Goal: Communication & Community: Answer question/provide support

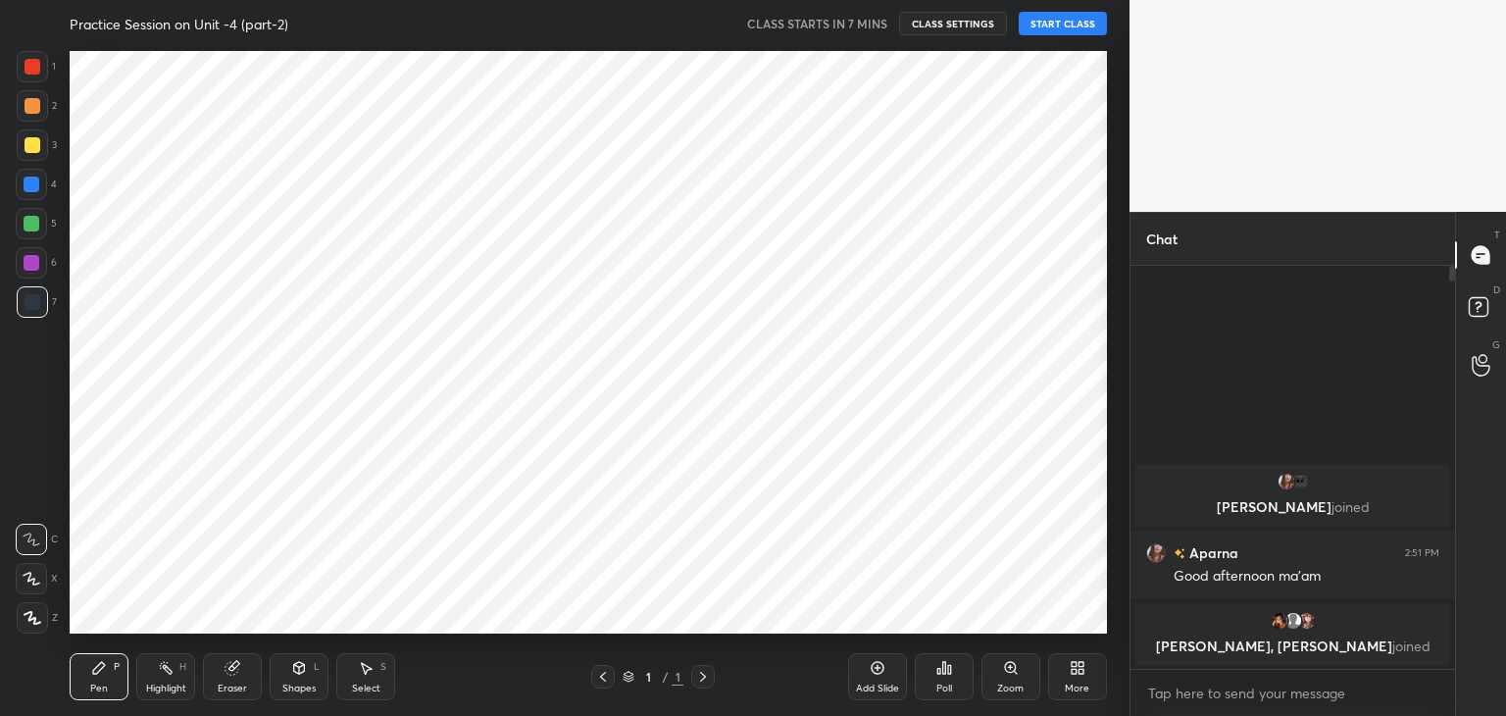
scroll to position [97435, 96975]
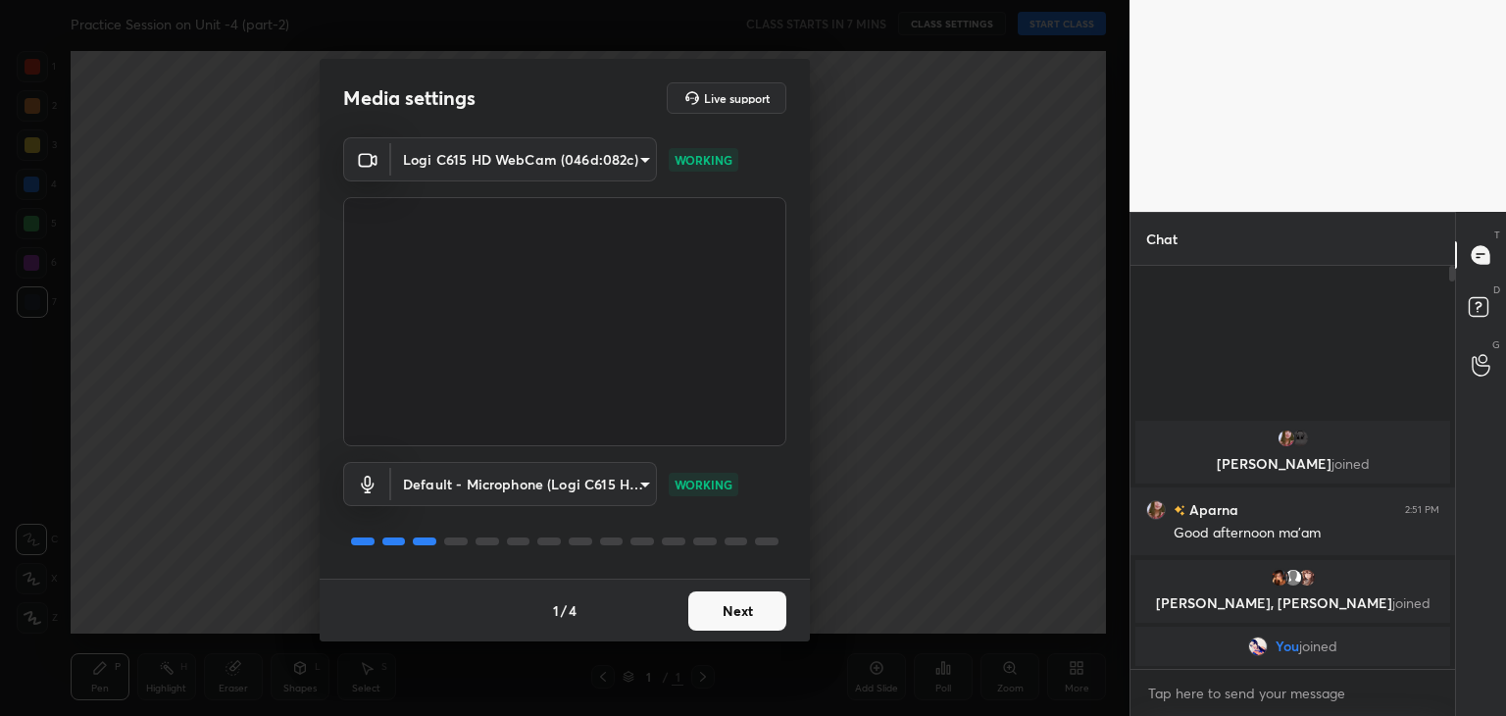
click at [749, 609] on button "Next" at bounding box center [737, 610] width 98 height 39
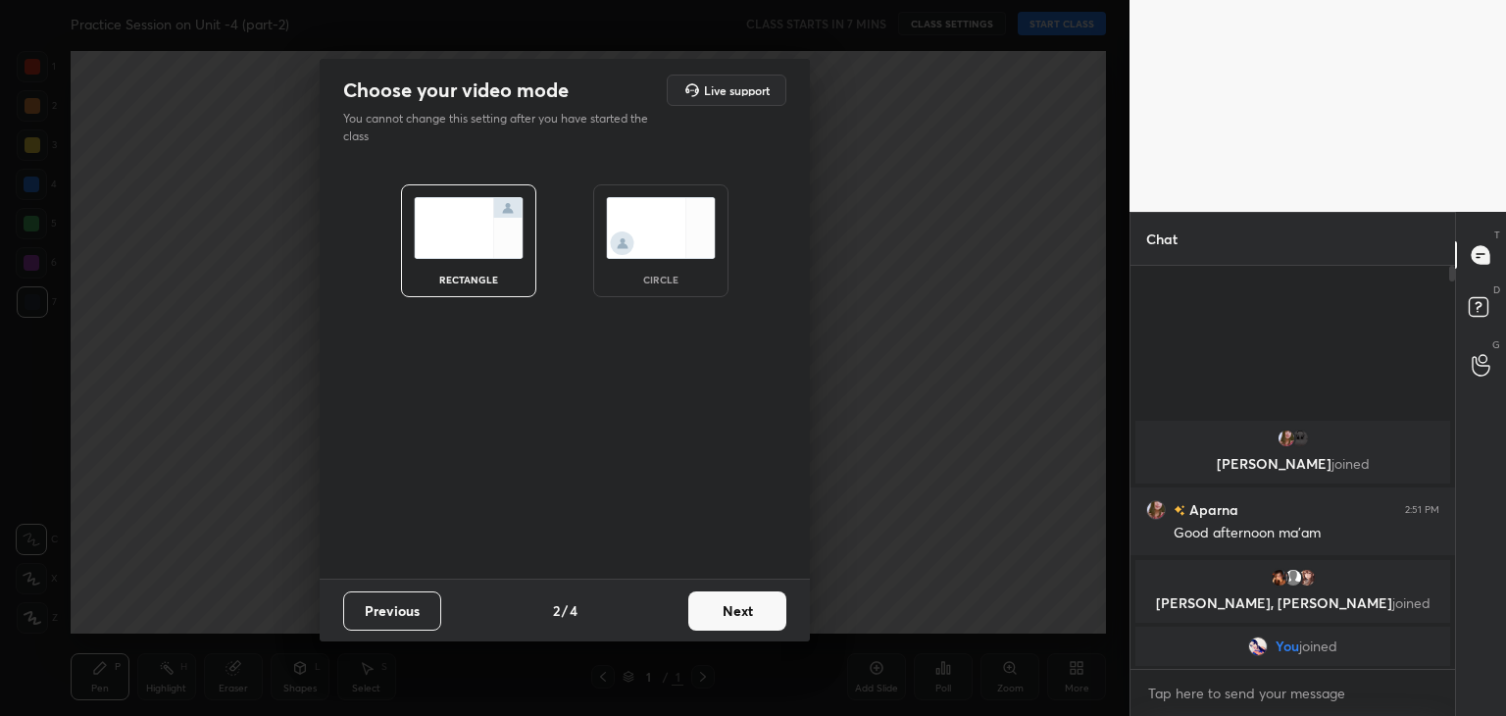
click at [749, 609] on button "Next" at bounding box center [737, 610] width 98 height 39
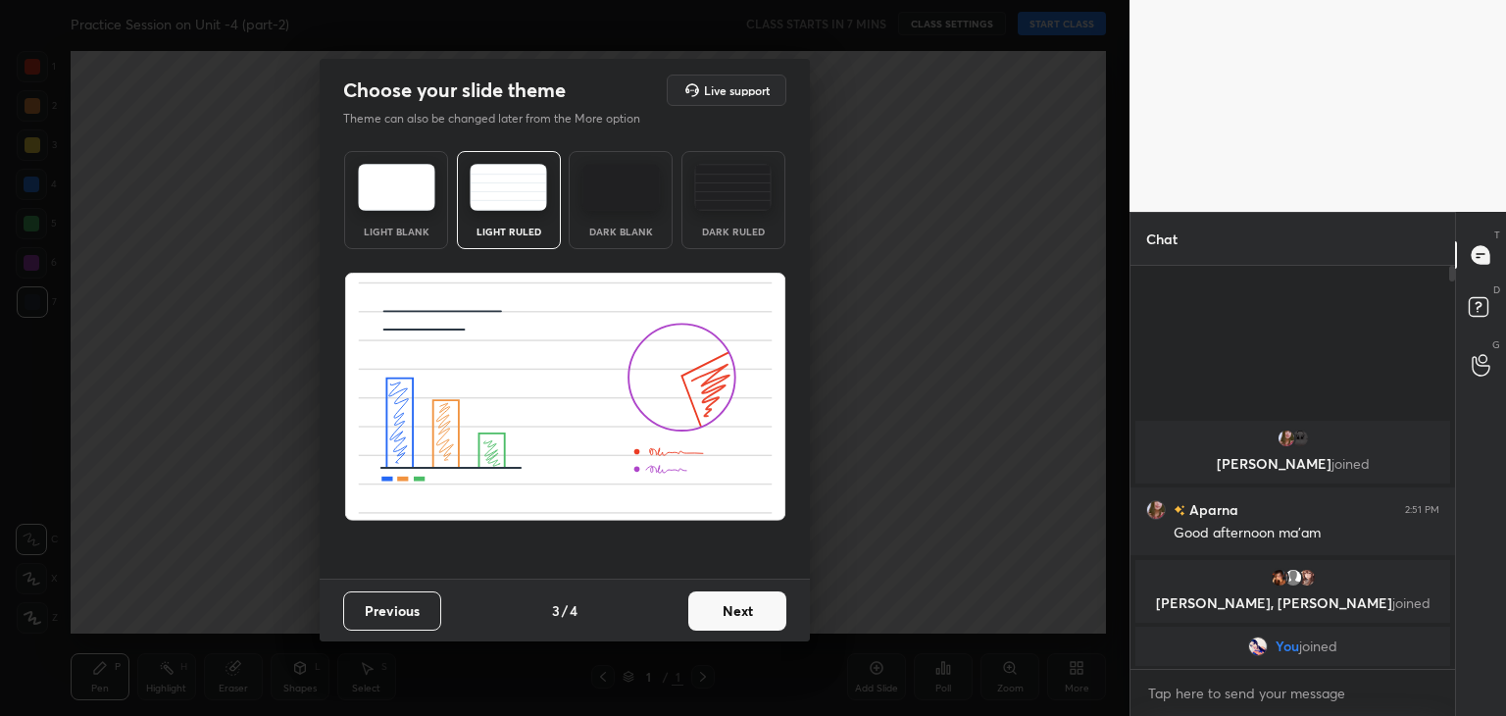
click at [749, 609] on button "Next" at bounding box center [737, 610] width 98 height 39
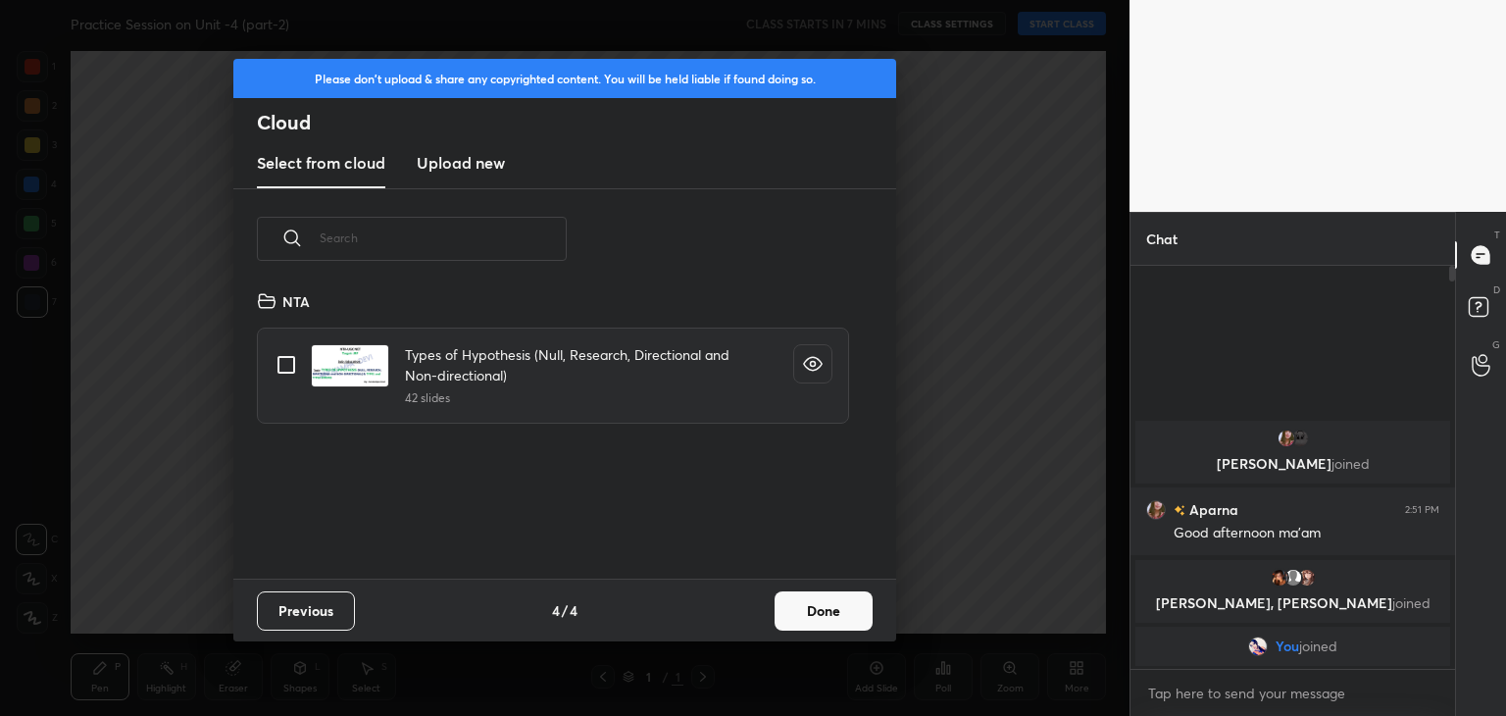
scroll to position [290, 629]
click at [482, 162] on h3 "Upload new" at bounding box center [461, 163] width 88 height 24
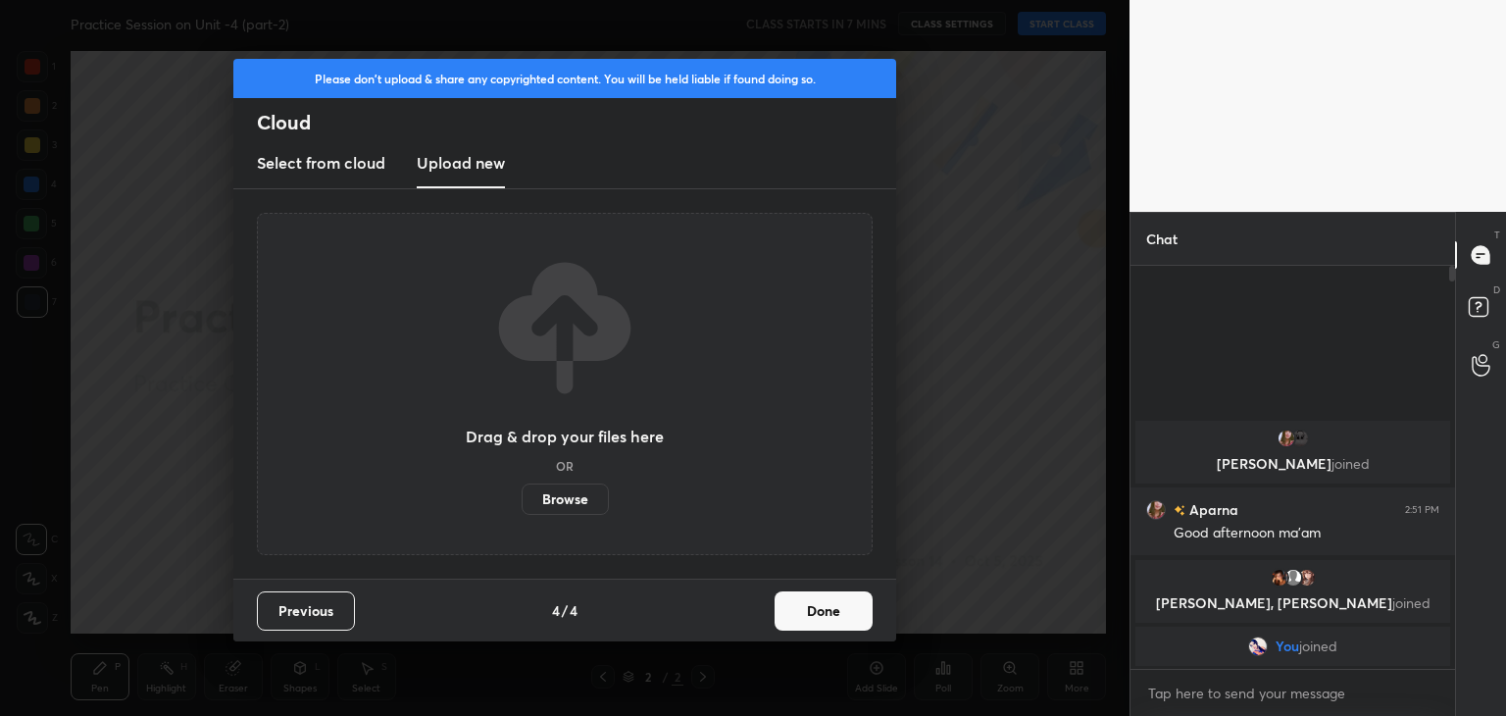
click at [569, 503] on label "Browse" at bounding box center [564, 498] width 87 height 31
click at [521, 503] on input "Browse" at bounding box center [521, 498] width 0 height 31
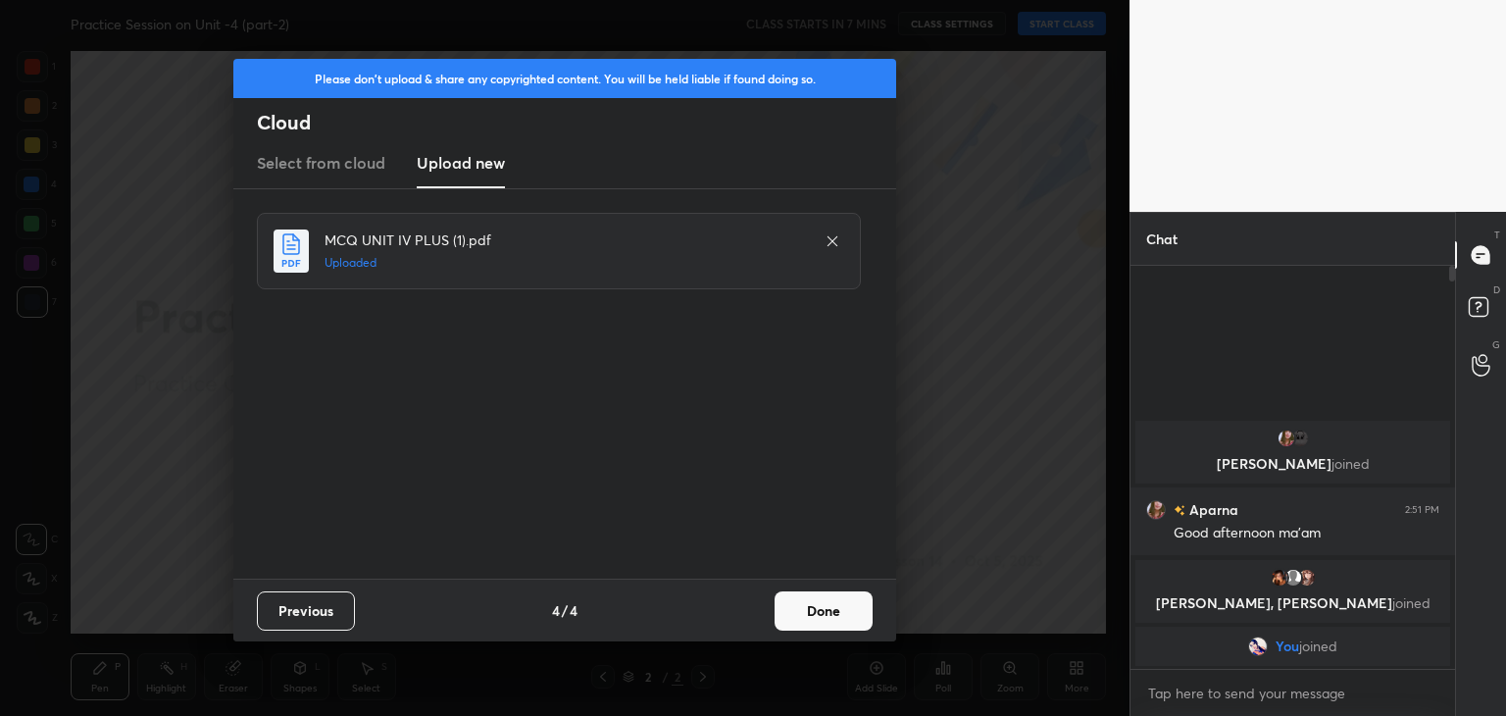
click at [811, 620] on button "Done" at bounding box center [823, 610] width 98 height 39
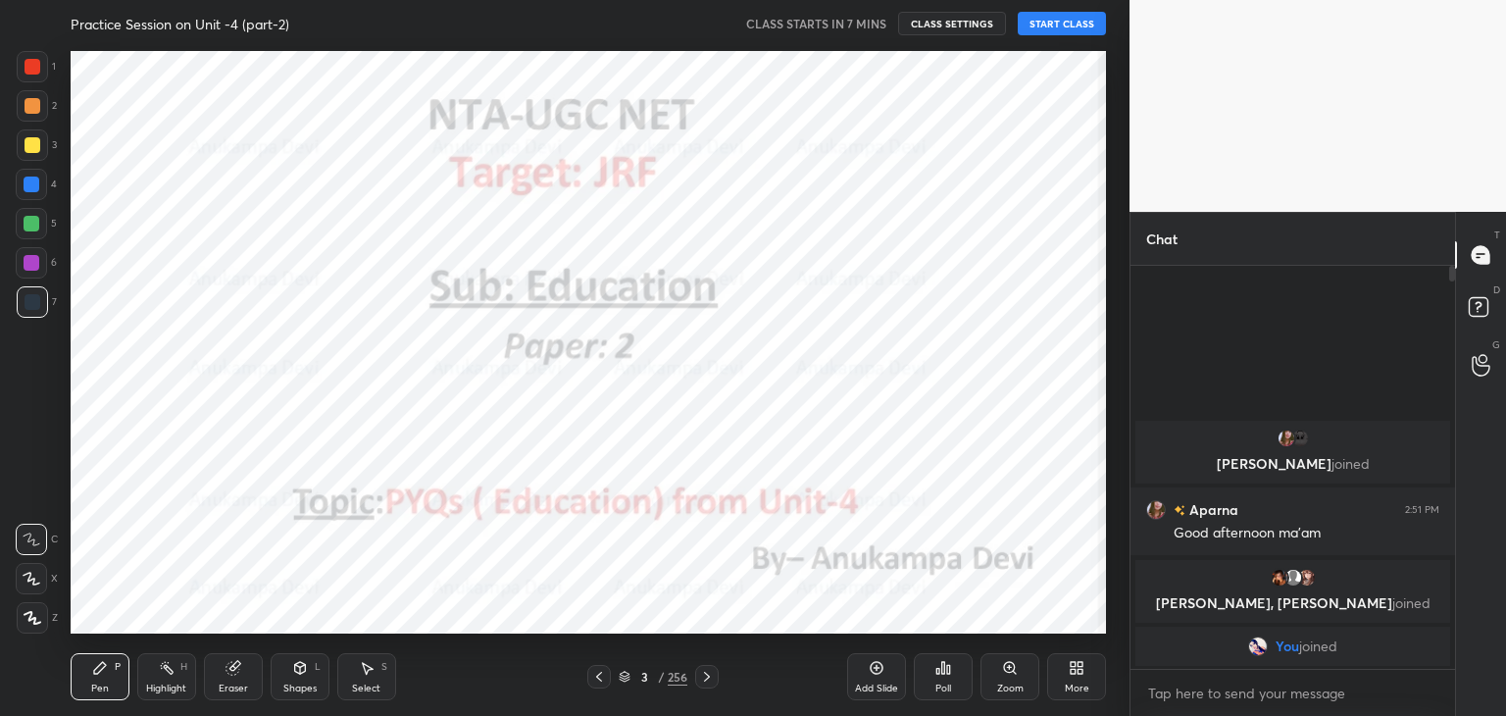
click at [35, 628] on div at bounding box center [32, 617] width 31 height 31
click at [710, 675] on icon at bounding box center [707, 677] width 16 height 16
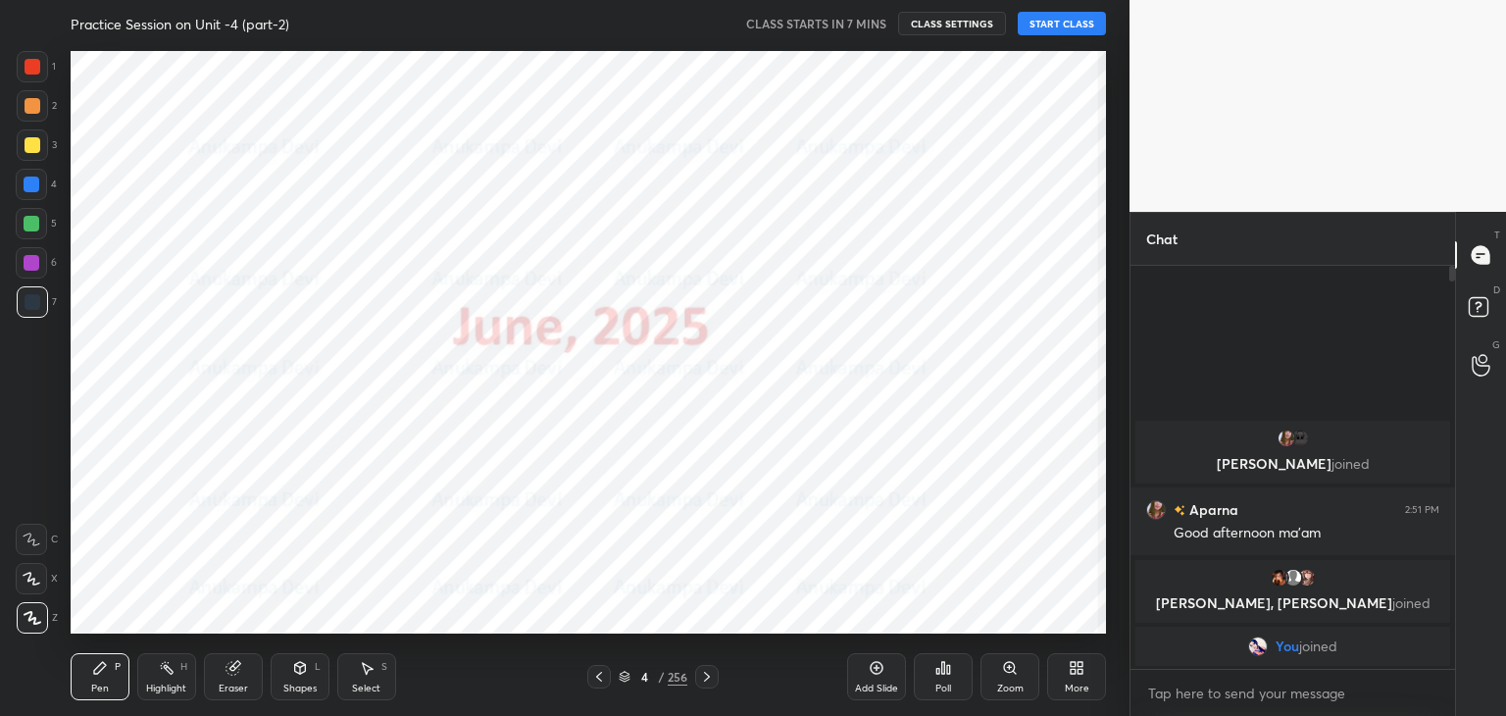
click at [710, 675] on icon at bounding box center [707, 677] width 16 height 16
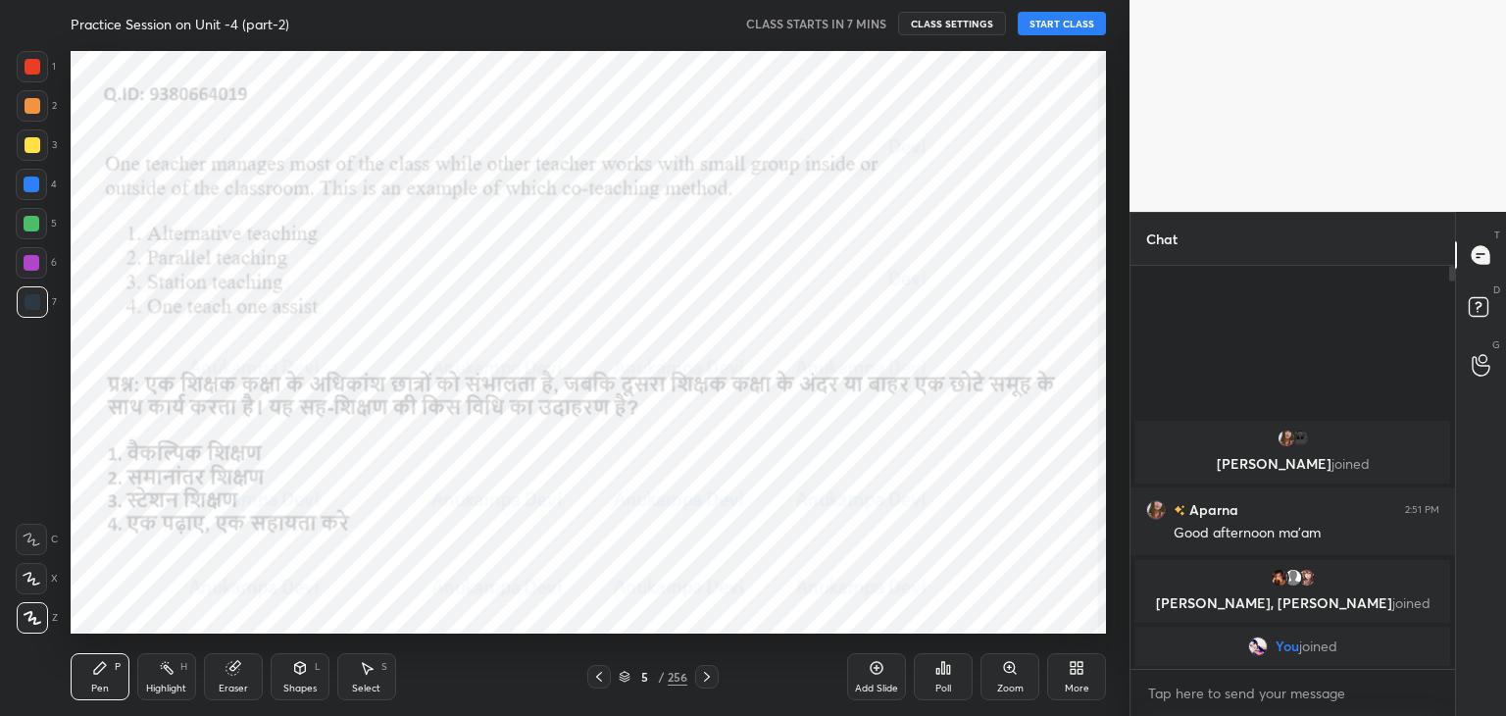
click at [710, 675] on icon at bounding box center [707, 677] width 16 height 16
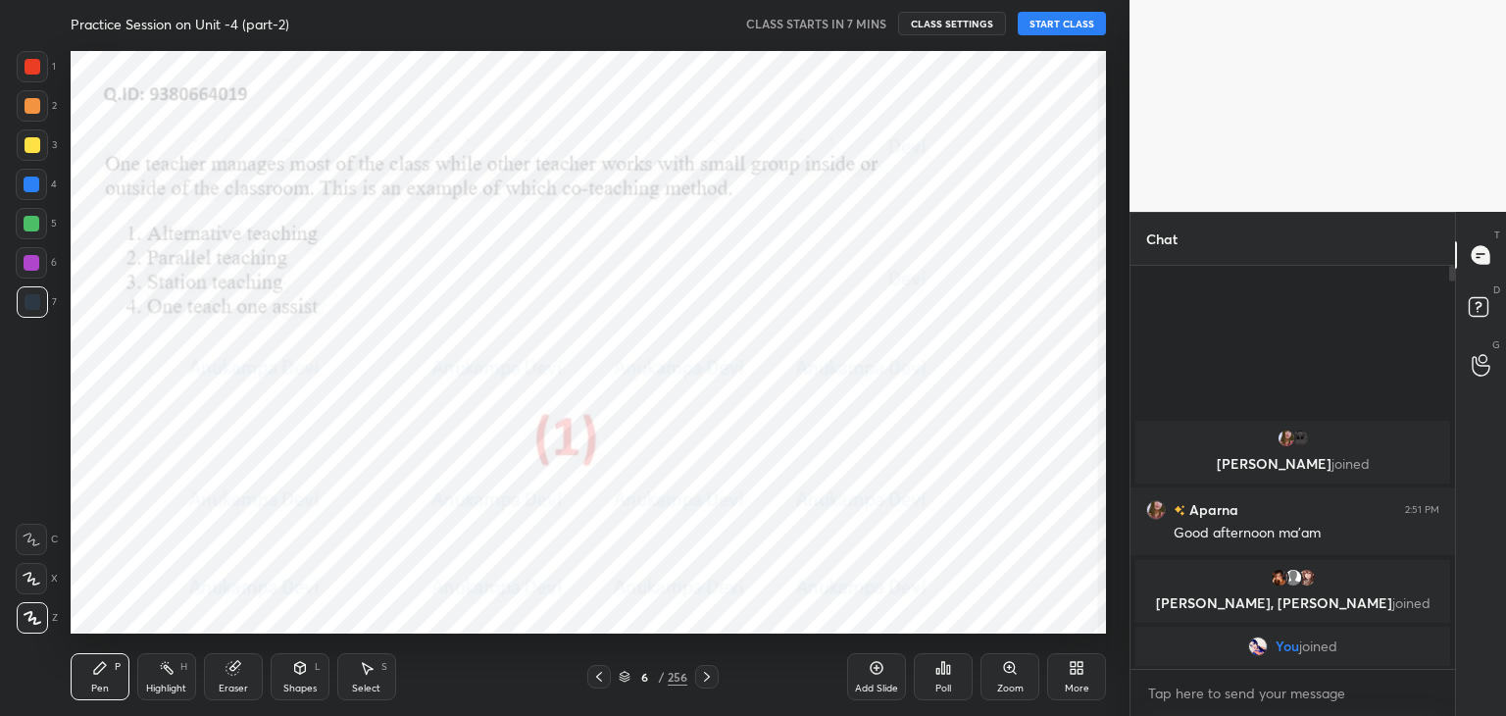
click at [710, 675] on icon at bounding box center [707, 677] width 16 height 16
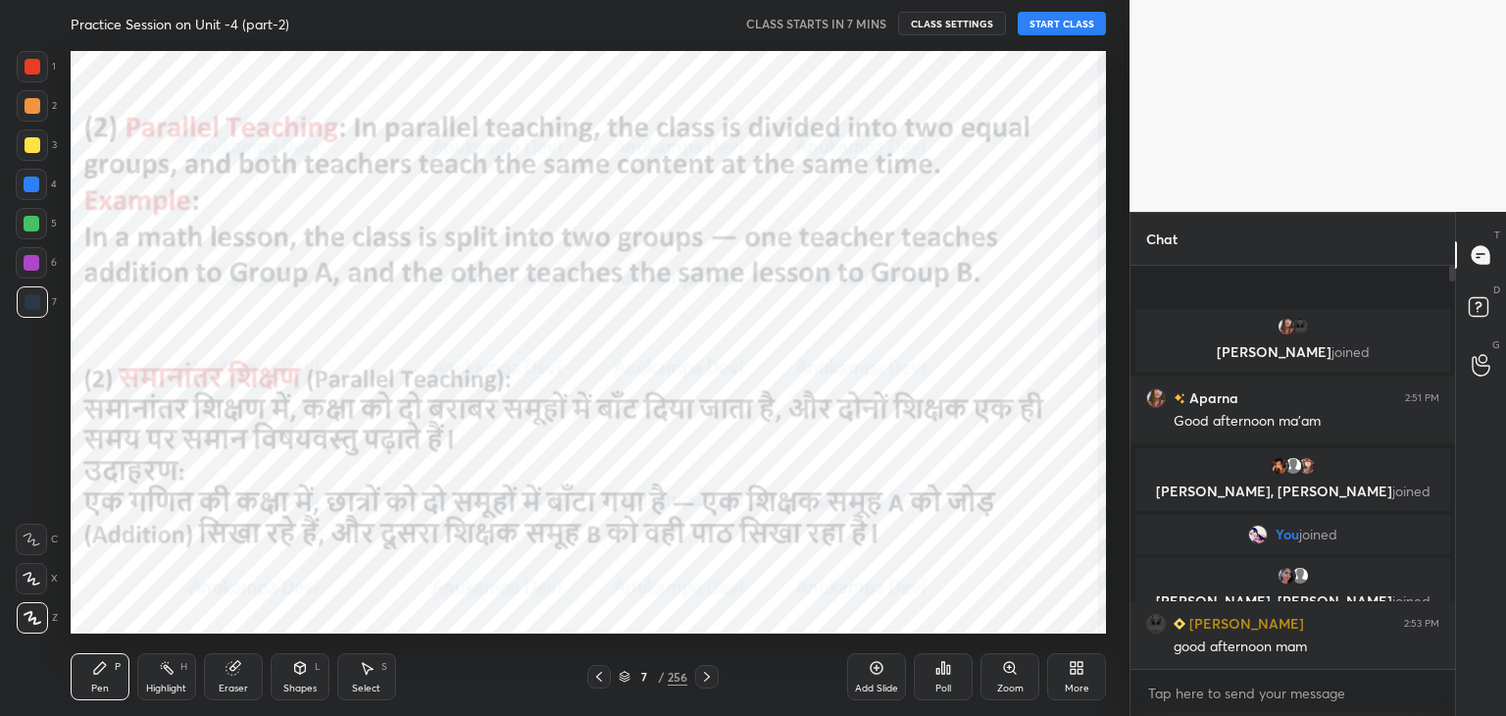
click at [710, 675] on icon at bounding box center [707, 677] width 16 height 16
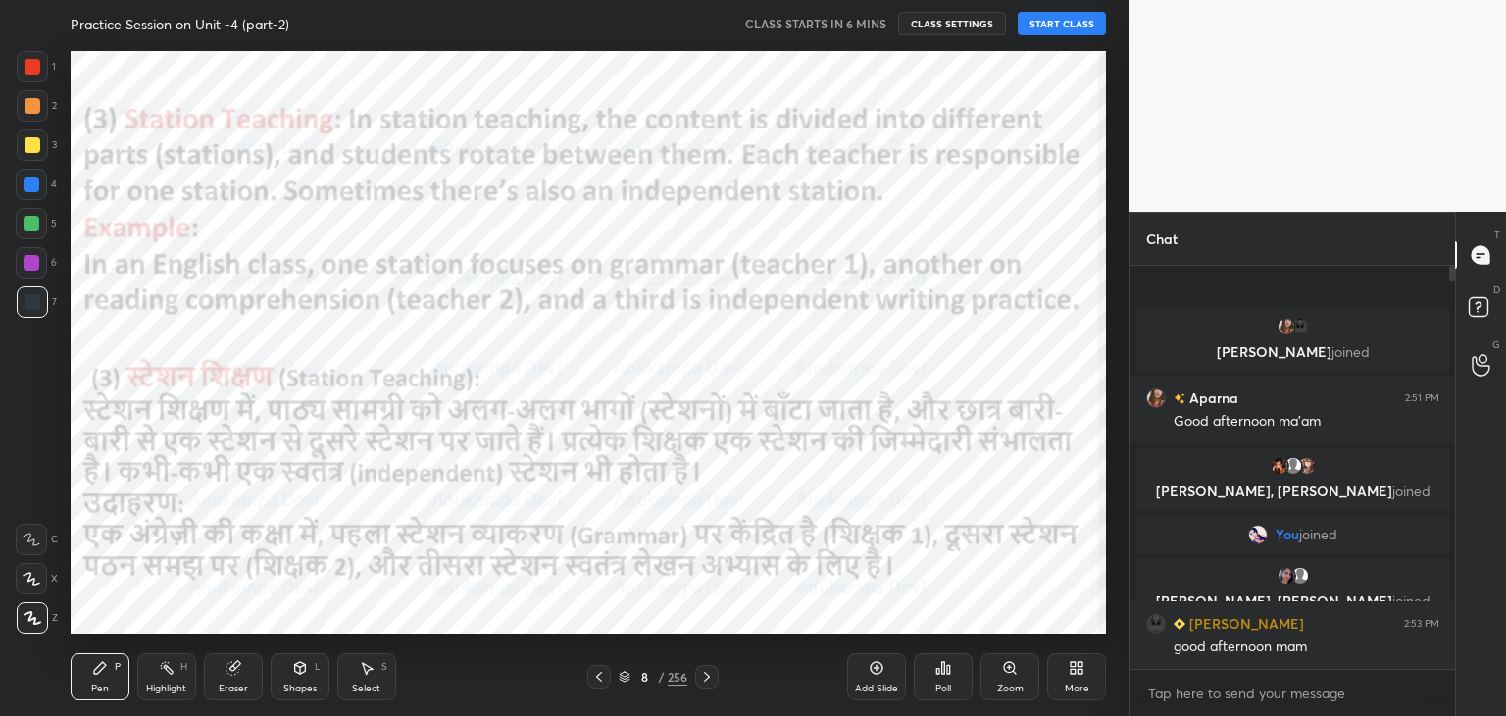
click at [710, 675] on icon at bounding box center [707, 677] width 16 height 16
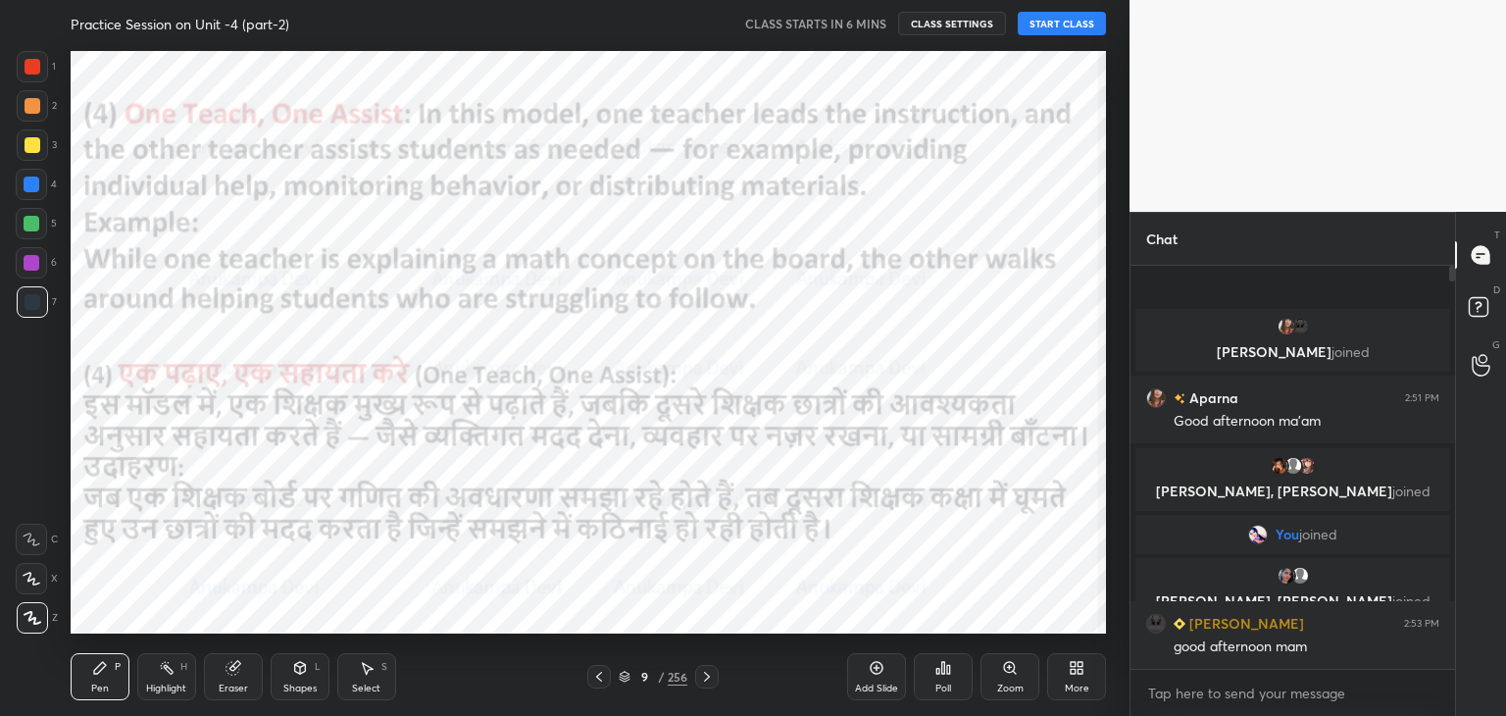
click at [596, 679] on icon at bounding box center [599, 677] width 16 height 16
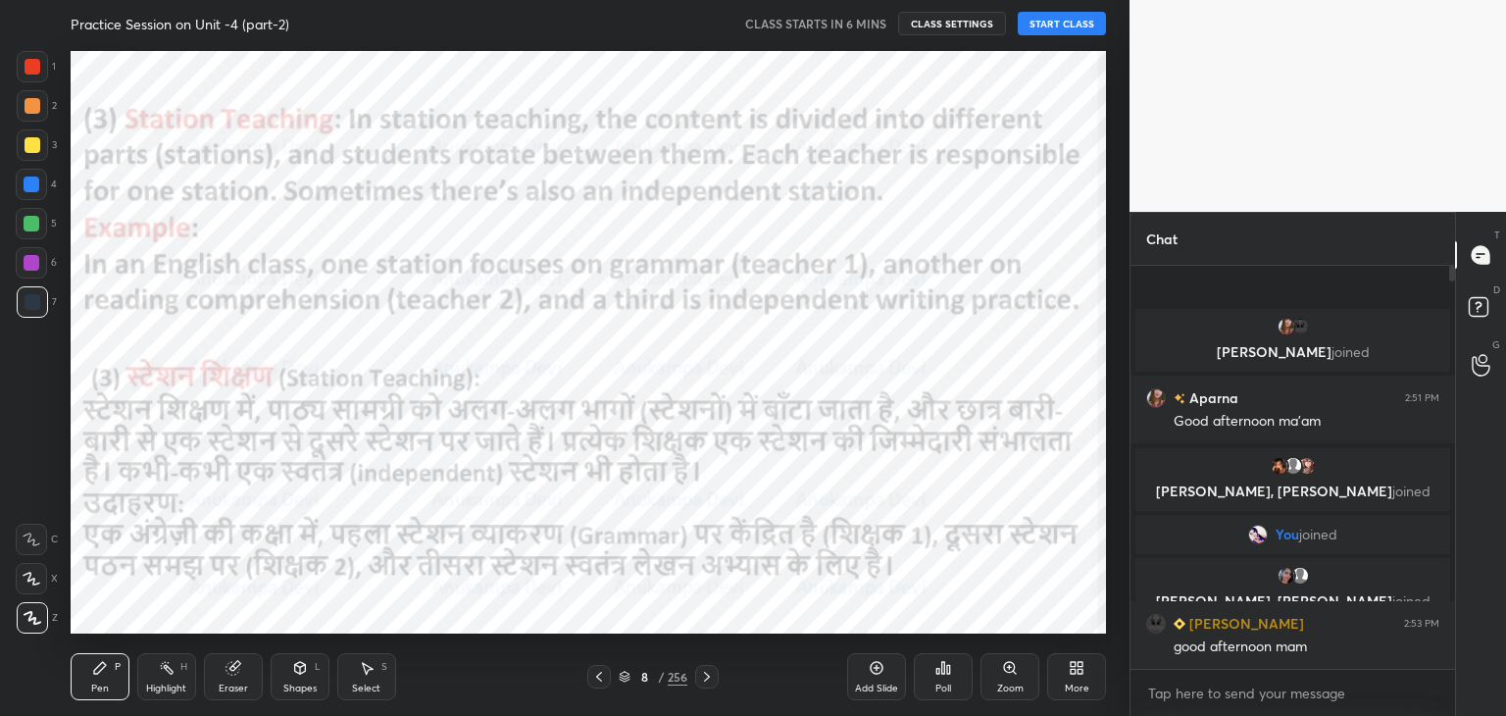
click at [596, 679] on icon at bounding box center [599, 677] width 16 height 16
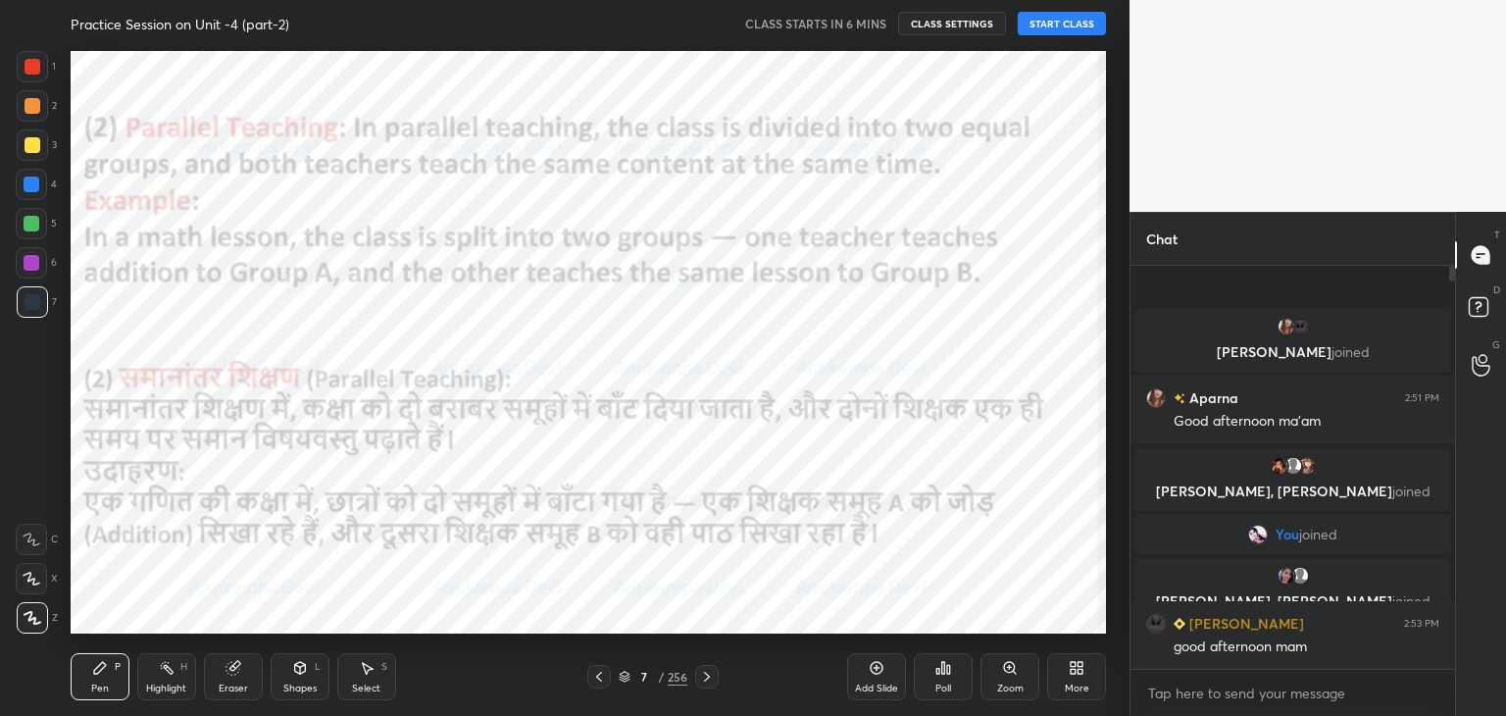
click at [596, 679] on icon at bounding box center [599, 677] width 16 height 16
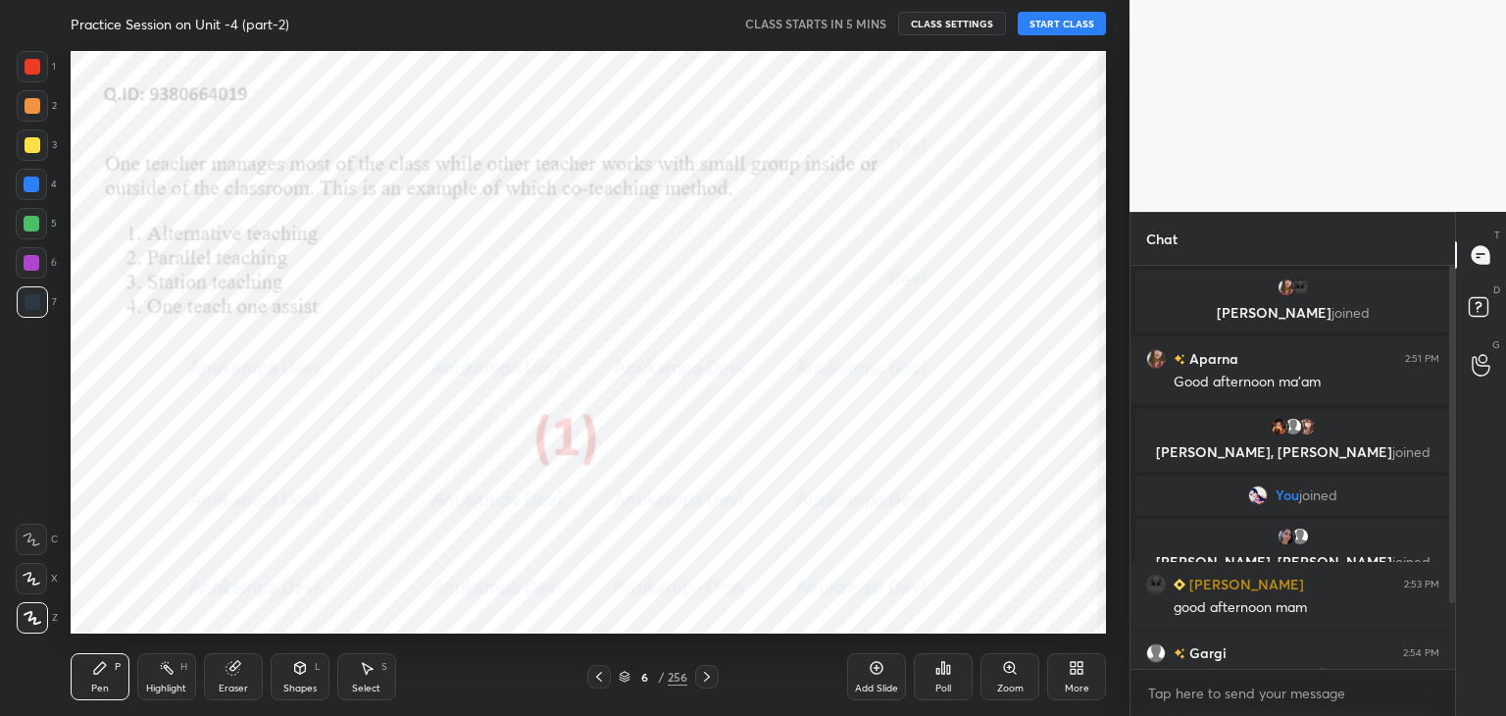
click at [622, 680] on icon at bounding box center [625, 679] width 10 height 3
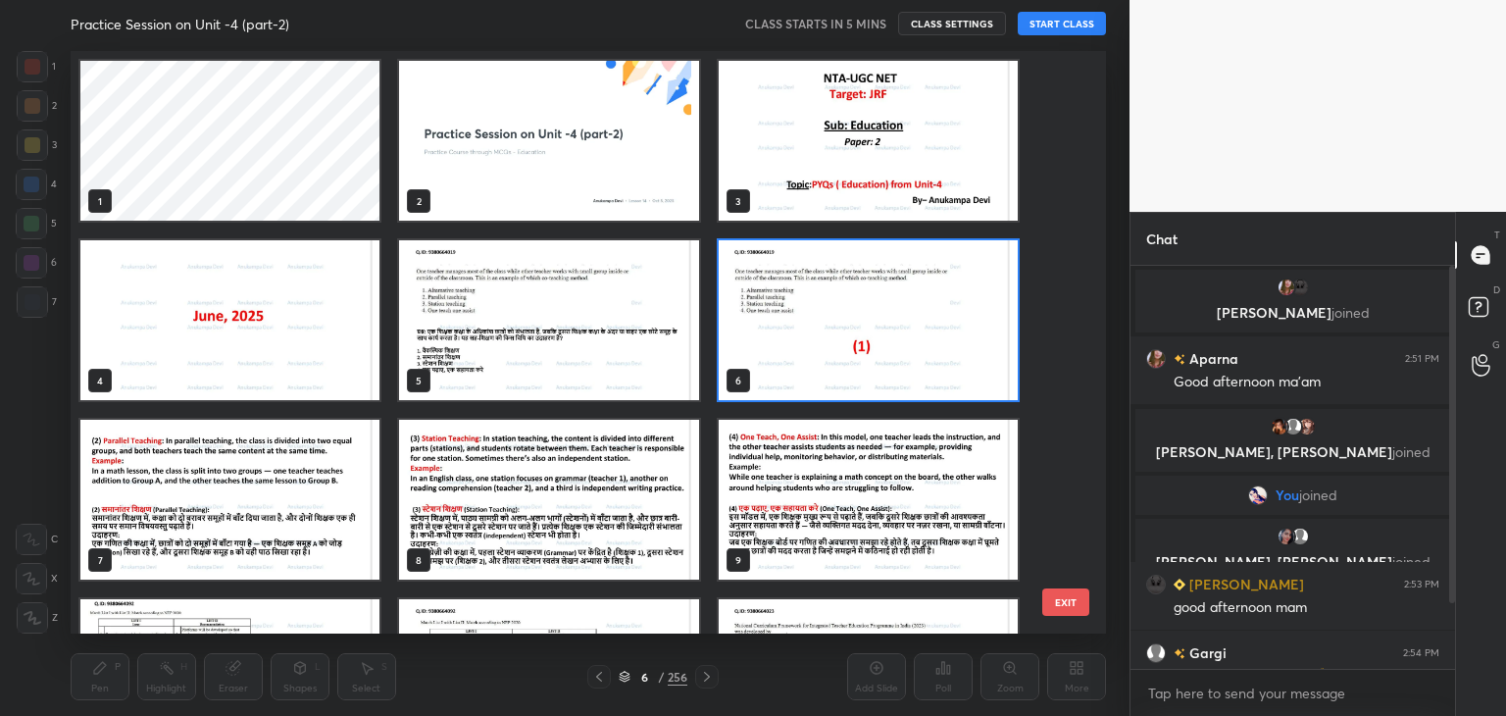
scroll to position [576, 1026]
click at [563, 174] on img "grid" at bounding box center [548, 141] width 299 height 160
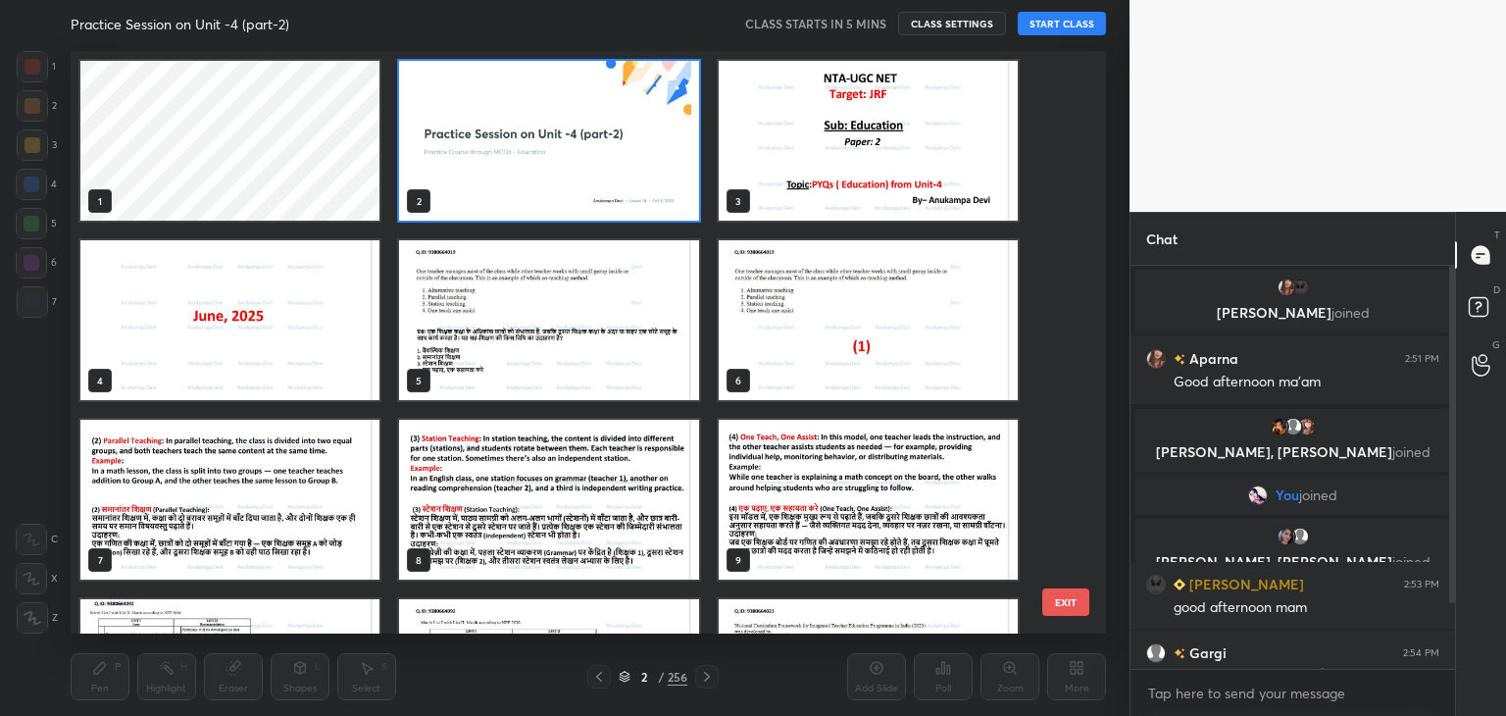
click at [563, 174] on img "grid" at bounding box center [548, 141] width 299 height 160
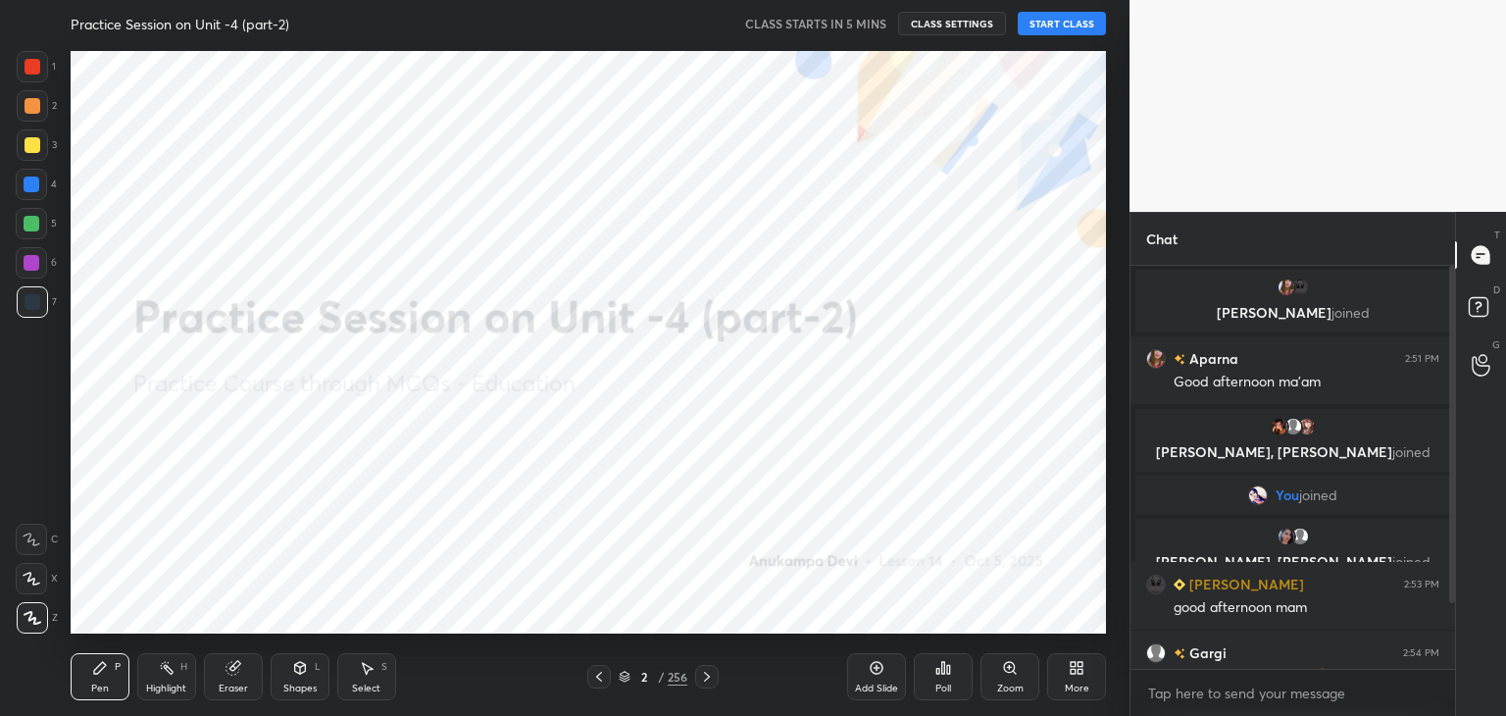
click at [563, 174] on img "grid" at bounding box center [548, 141] width 299 height 160
click at [1059, 23] on button "START CLASS" at bounding box center [1062, 24] width 88 height 24
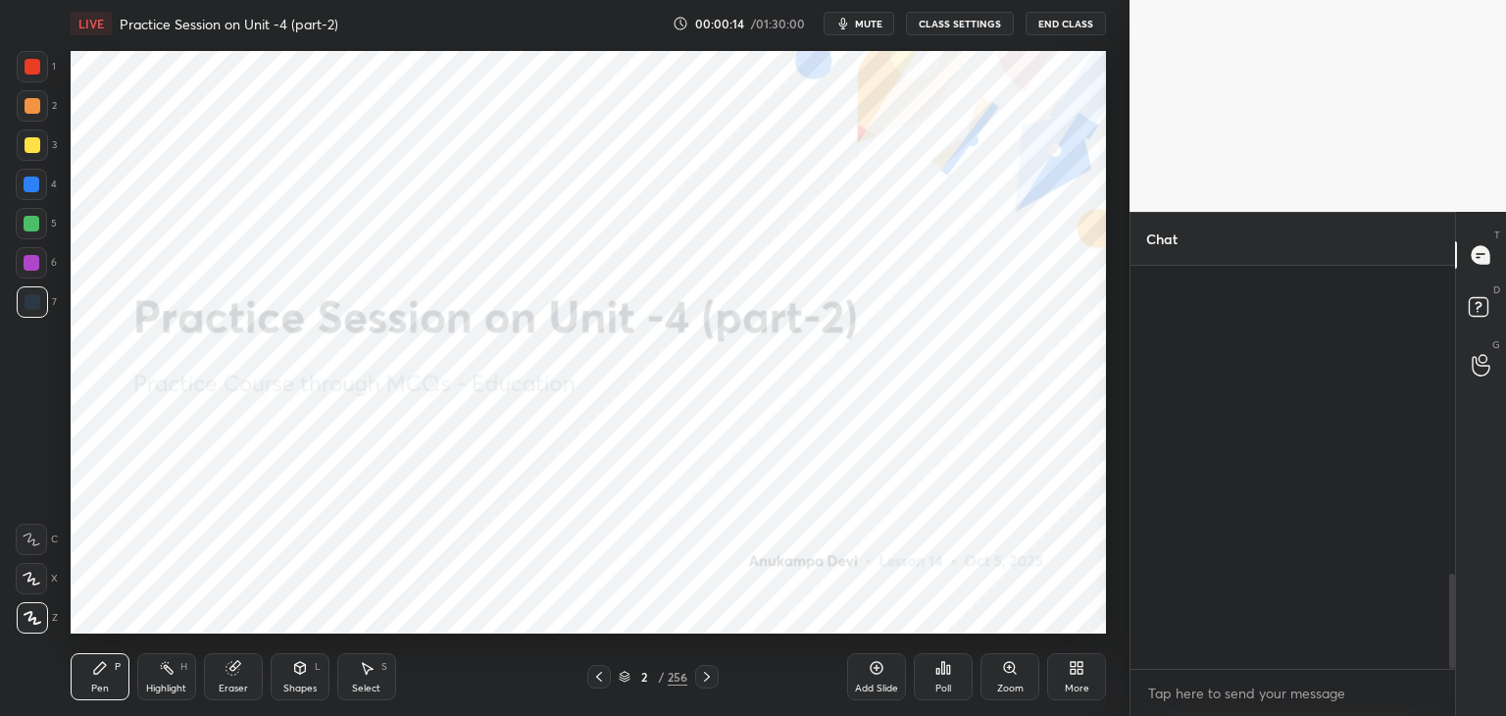
scroll to position [1312, 0]
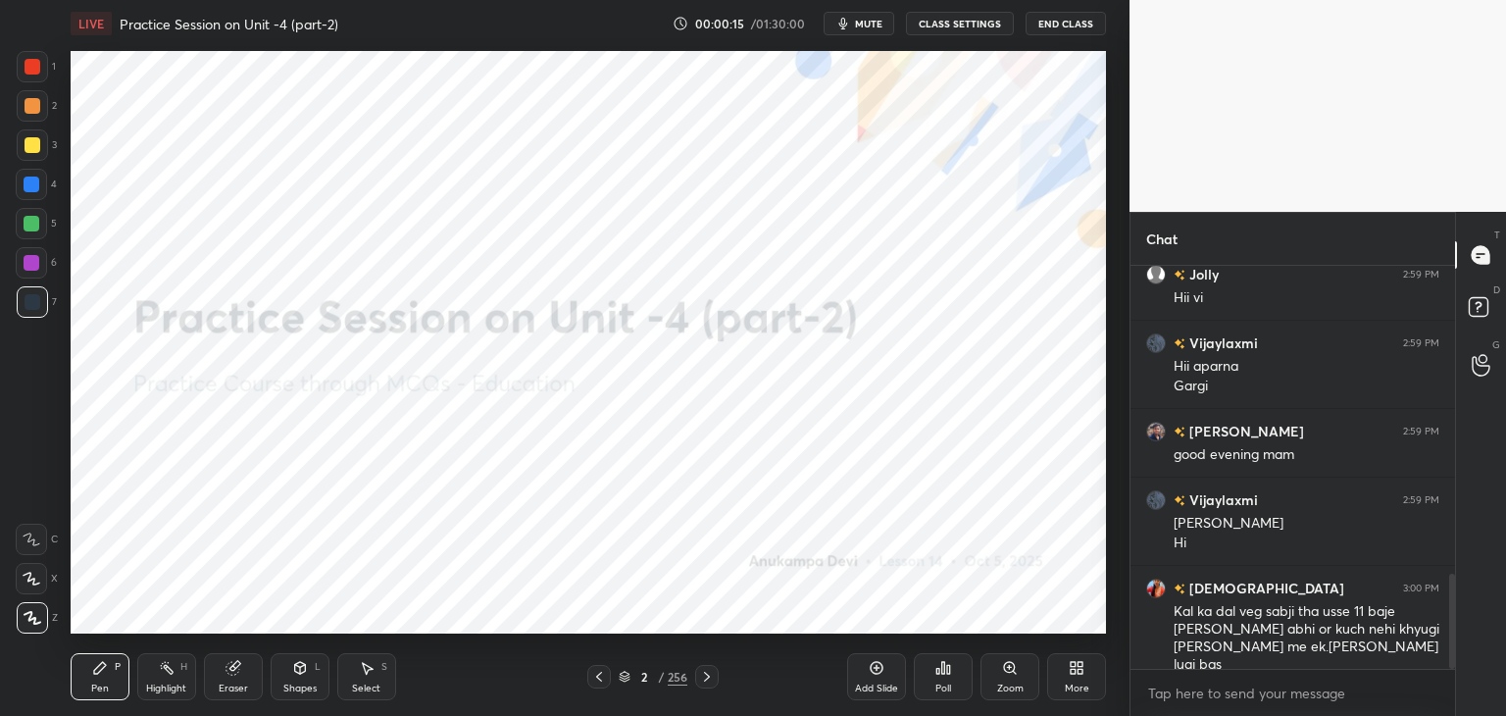
drag, startPoint x: 1453, startPoint y: 368, endPoint x: 1447, endPoint y: 445, distance: 77.7
click at [1452, 373] on div at bounding box center [1449, 467] width 12 height 403
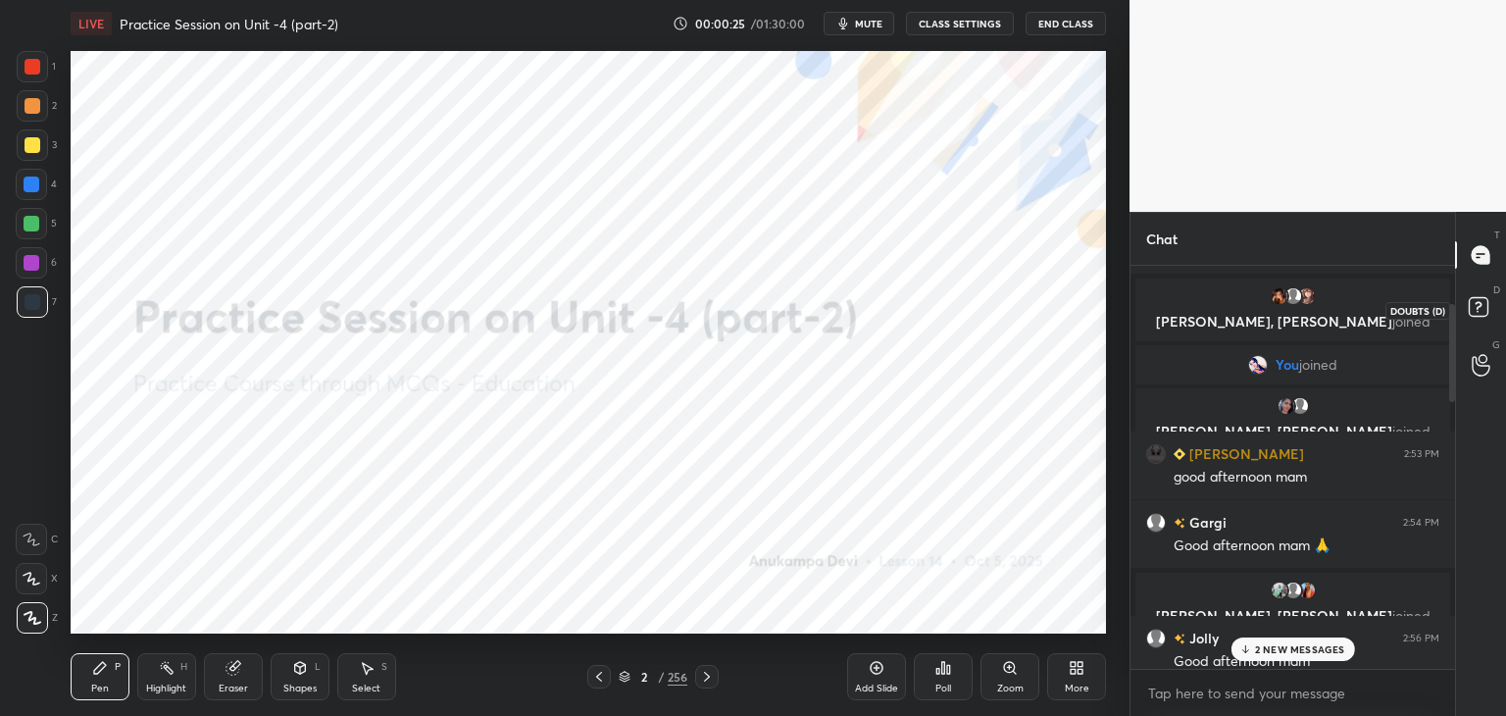
drag, startPoint x: 1450, startPoint y: 592, endPoint x: 1475, endPoint y: 279, distance: 313.7
click at [1477, 280] on div "Chat [PERSON_NAME], [PERSON_NAME] joined Aparna 2:51 PM Good afternoon ma'am [P…" at bounding box center [1317, 464] width 376 height 504
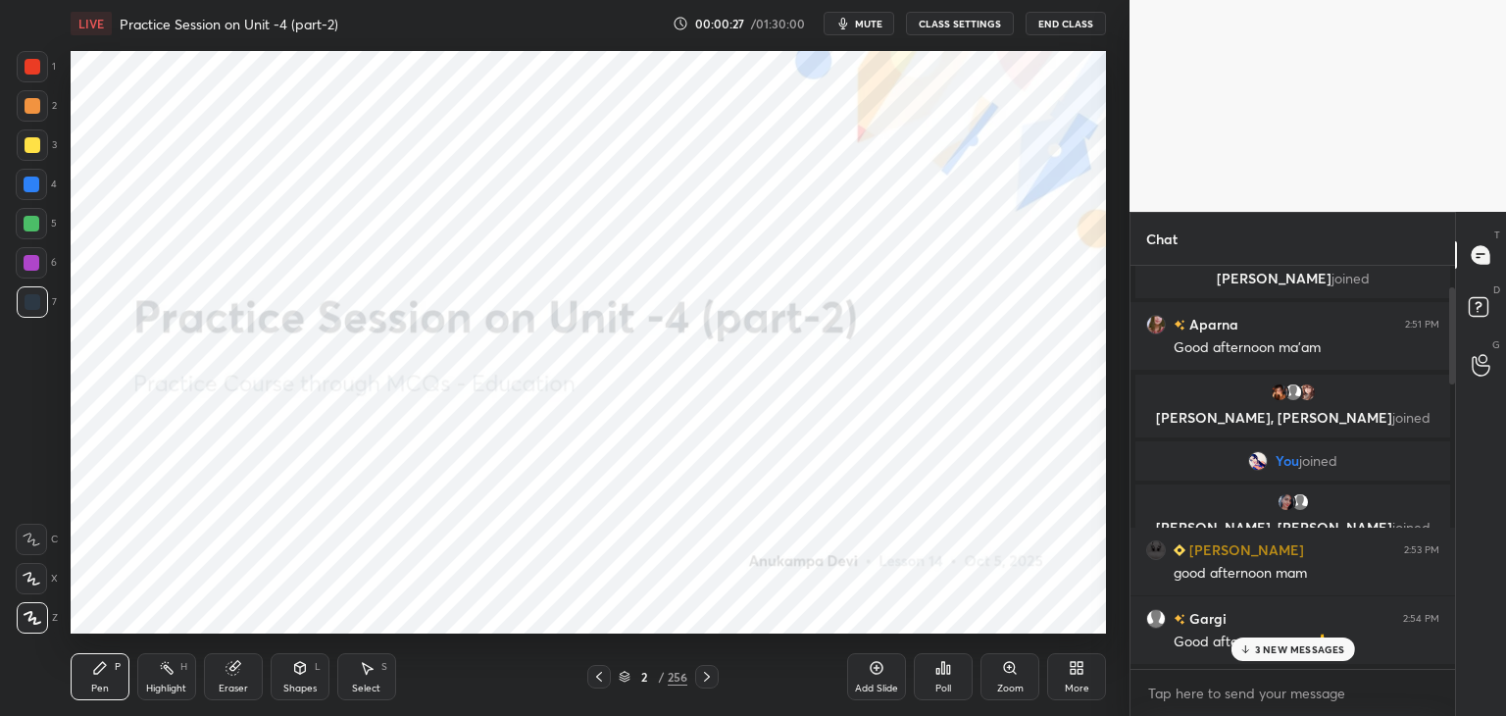
scroll to position [0, 0]
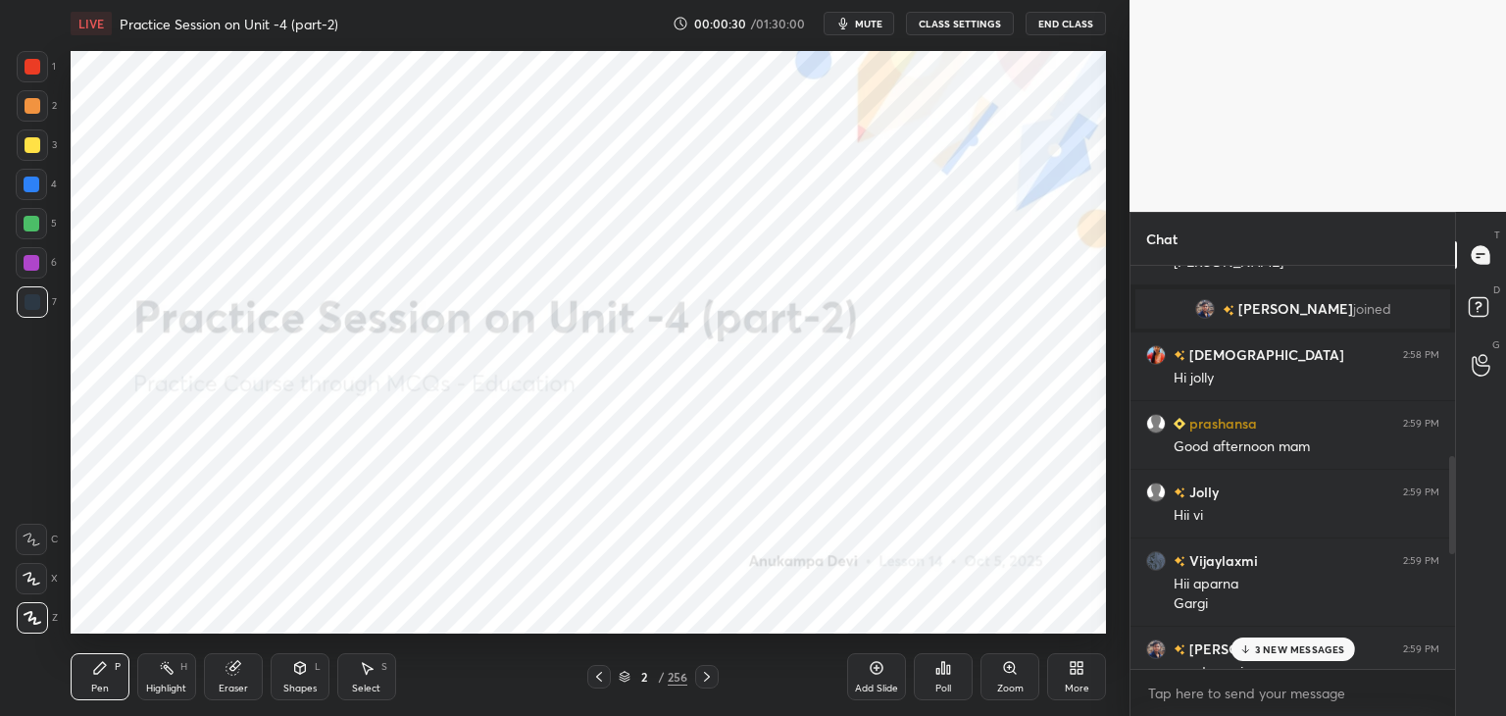
drag, startPoint x: 1451, startPoint y: 328, endPoint x: 1448, endPoint y: 572, distance: 244.1
click at [1450, 554] on div at bounding box center [1452, 505] width 6 height 98
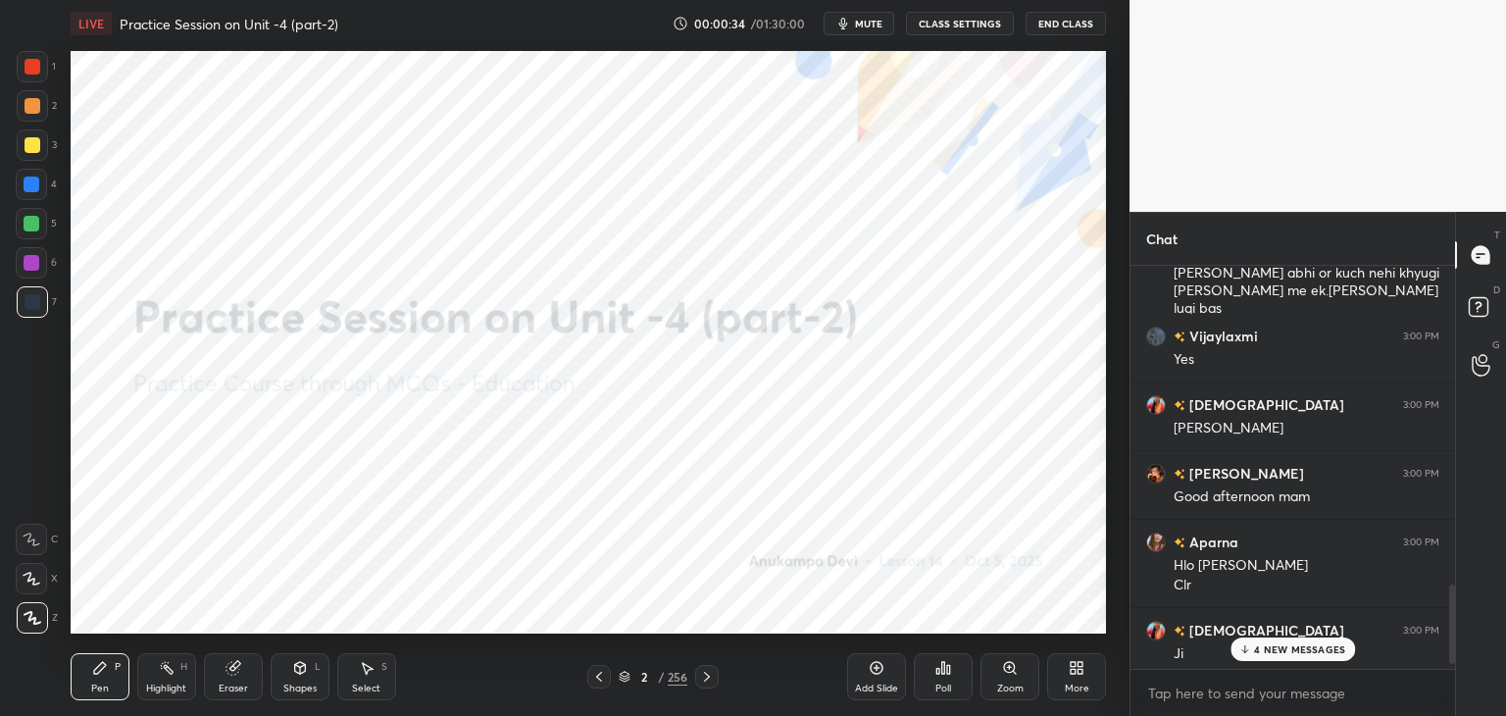
scroll to position [1674, 0]
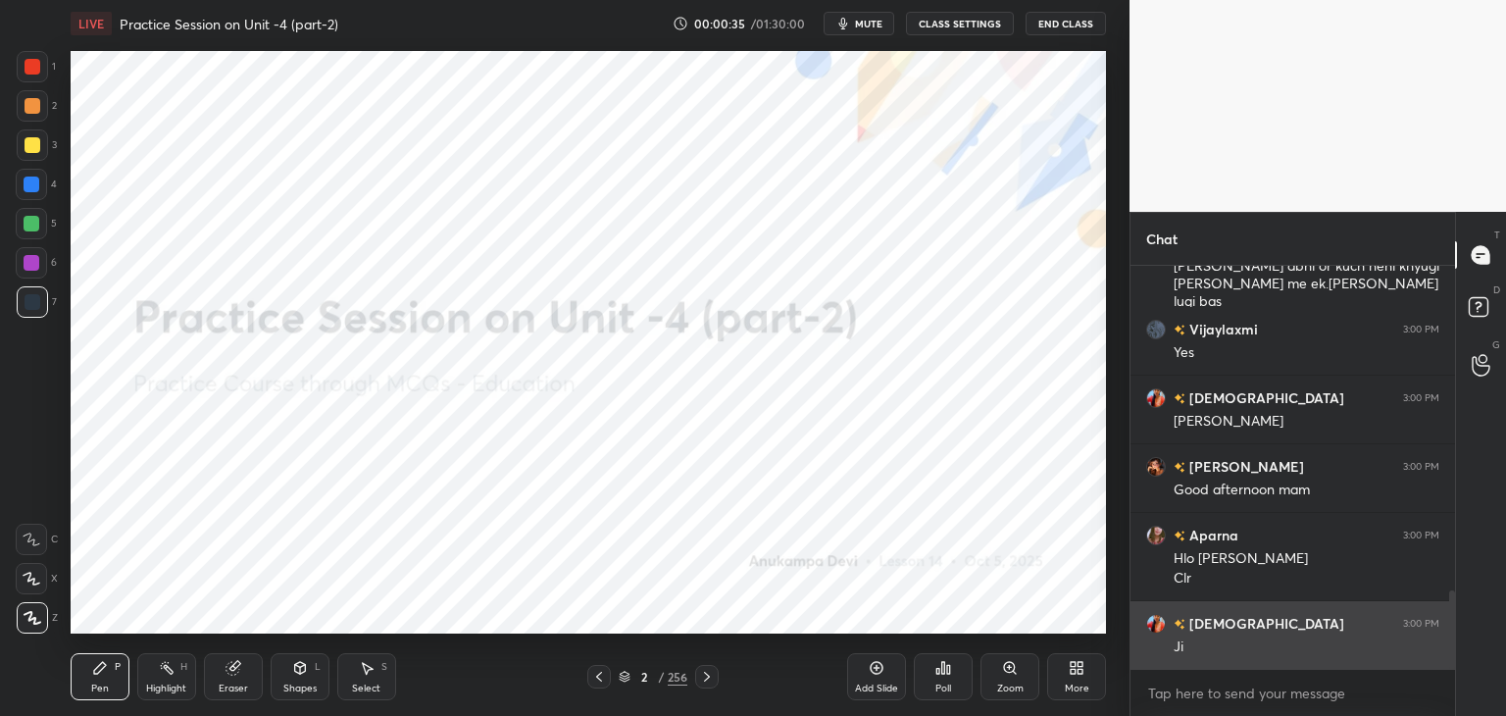
drag, startPoint x: 1451, startPoint y: 540, endPoint x: 1435, endPoint y: 643, distance: 104.1
click at [1451, 670] on div "[PERSON_NAME] 2:59 PM [PERSON_NAME] Hi krishnavi 3:00 PM Kal ka dal veg sabji t…" at bounding box center [1292, 491] width 324 height 450
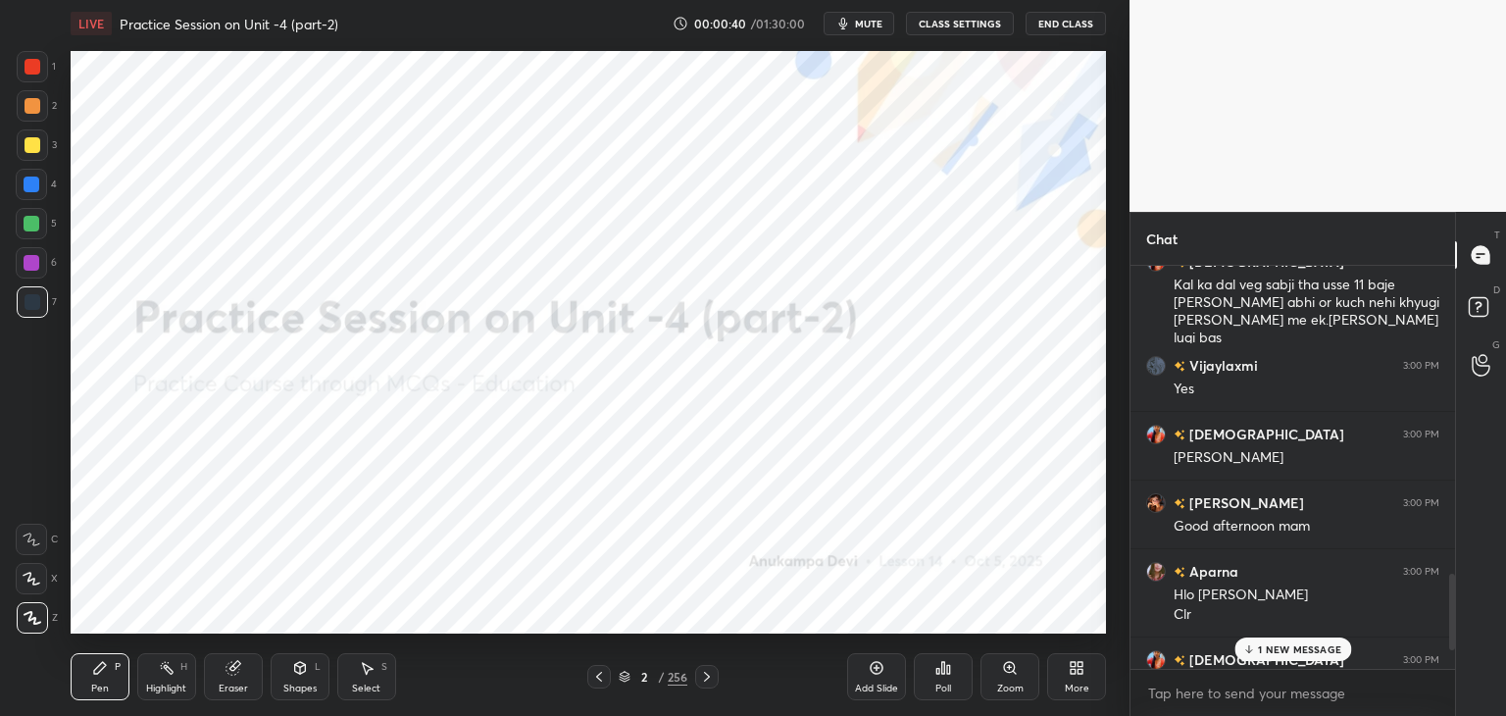
scroll to position [1743, 0]
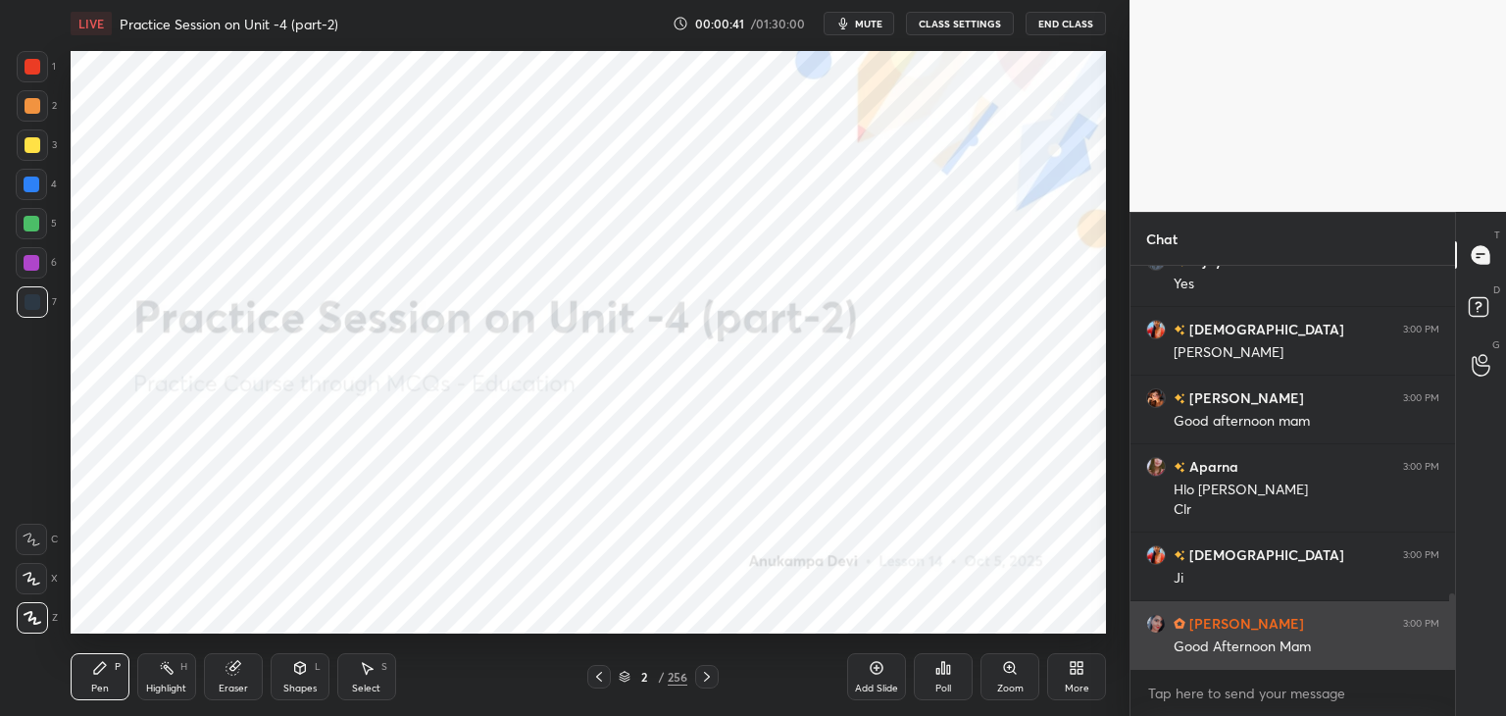
drag, startPoint x: 1452, startPoint y: 624, endPoint x: 1255, endPoint y: 600, distance: 198.6
click at [1447, 677] on div "krishnavi 3:00 PM Kal ka dal veg sabji tha usse 11 baje [PERSON_NAME] abhi or k…" at bounding box center [1292, 491] width 324 height 450
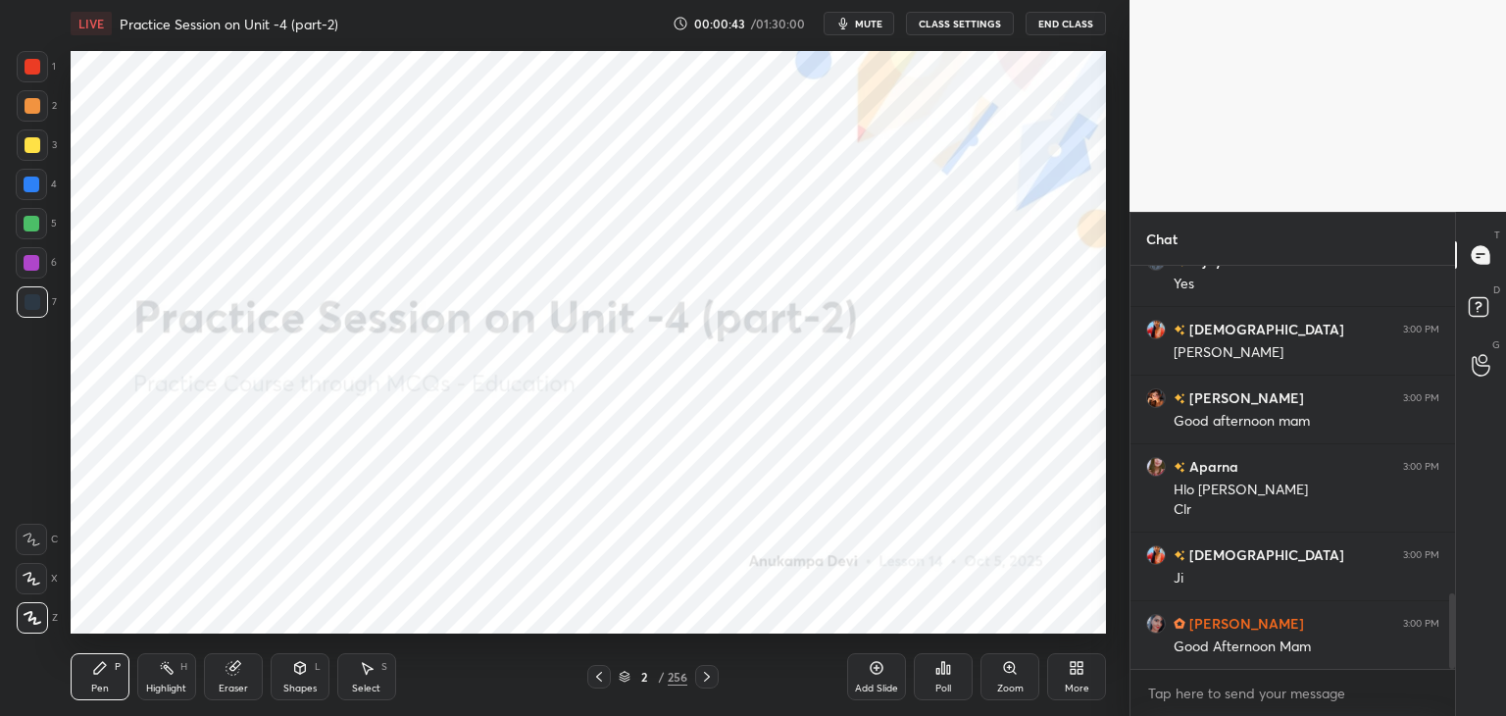
drag, startPoint x: 298, startPoint y: 682, endPoint x: 294, endPoint y: 659, distance: 23.9
click at [298, 680] on div "Shapes L" at bounding box center [300, 676] width 59 height 47
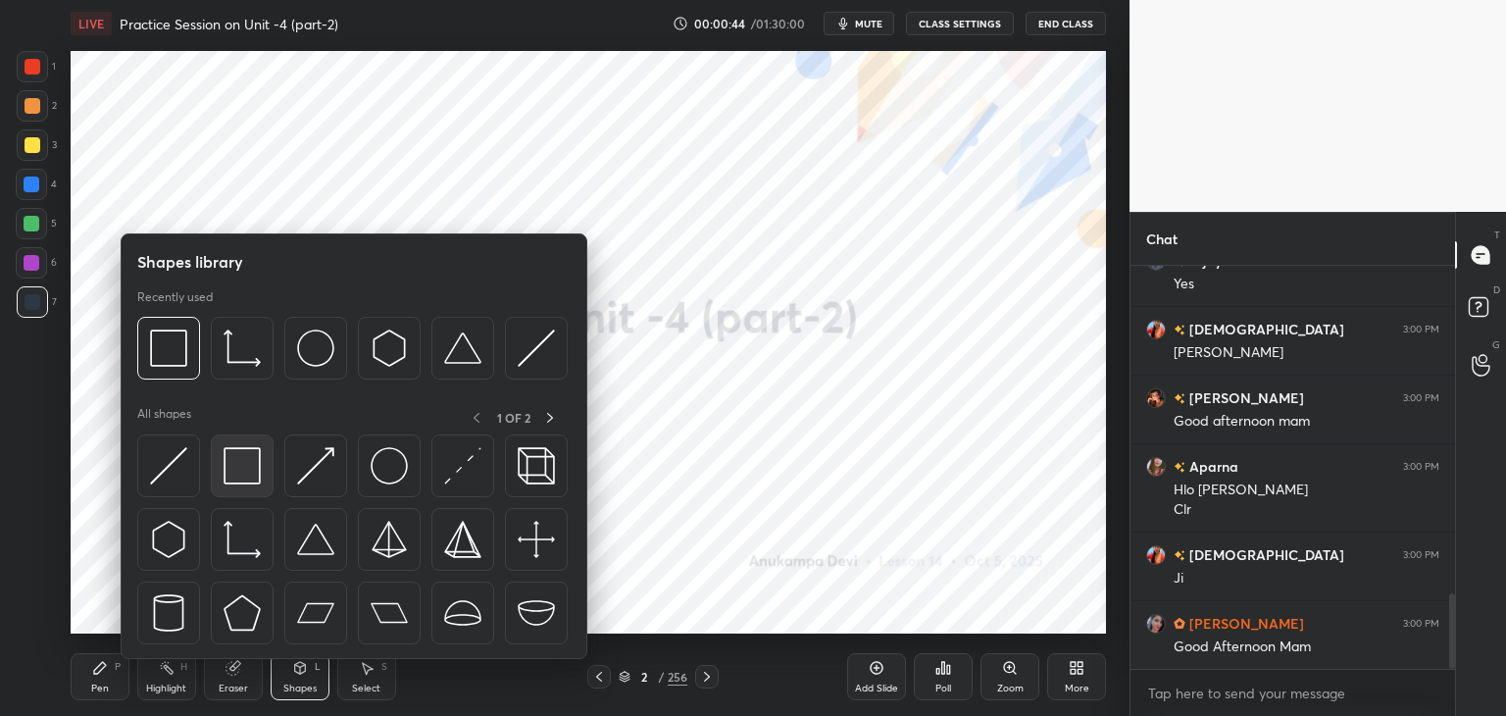
click at [253, 461] on img at bounding box center [241, 465] width 37 height 37
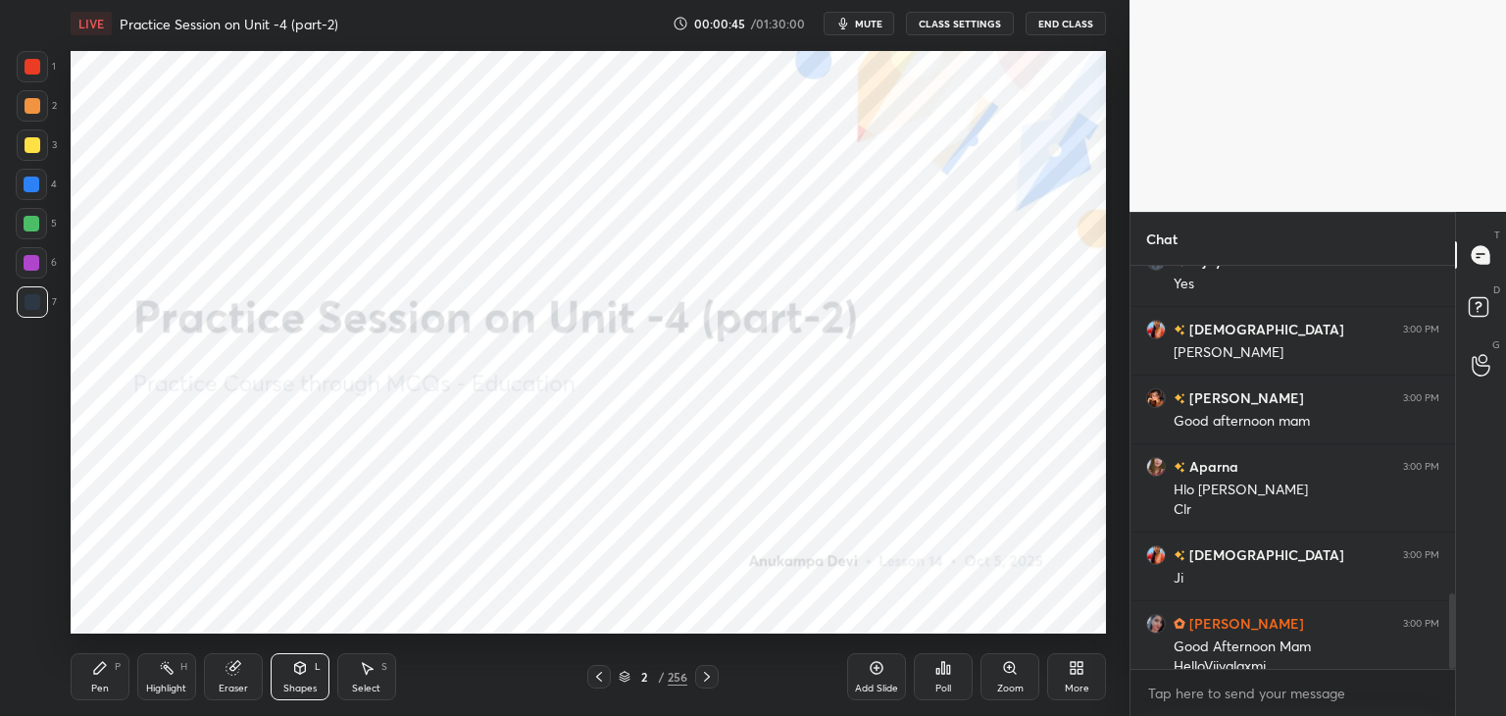
scroll to position [1763, 0]
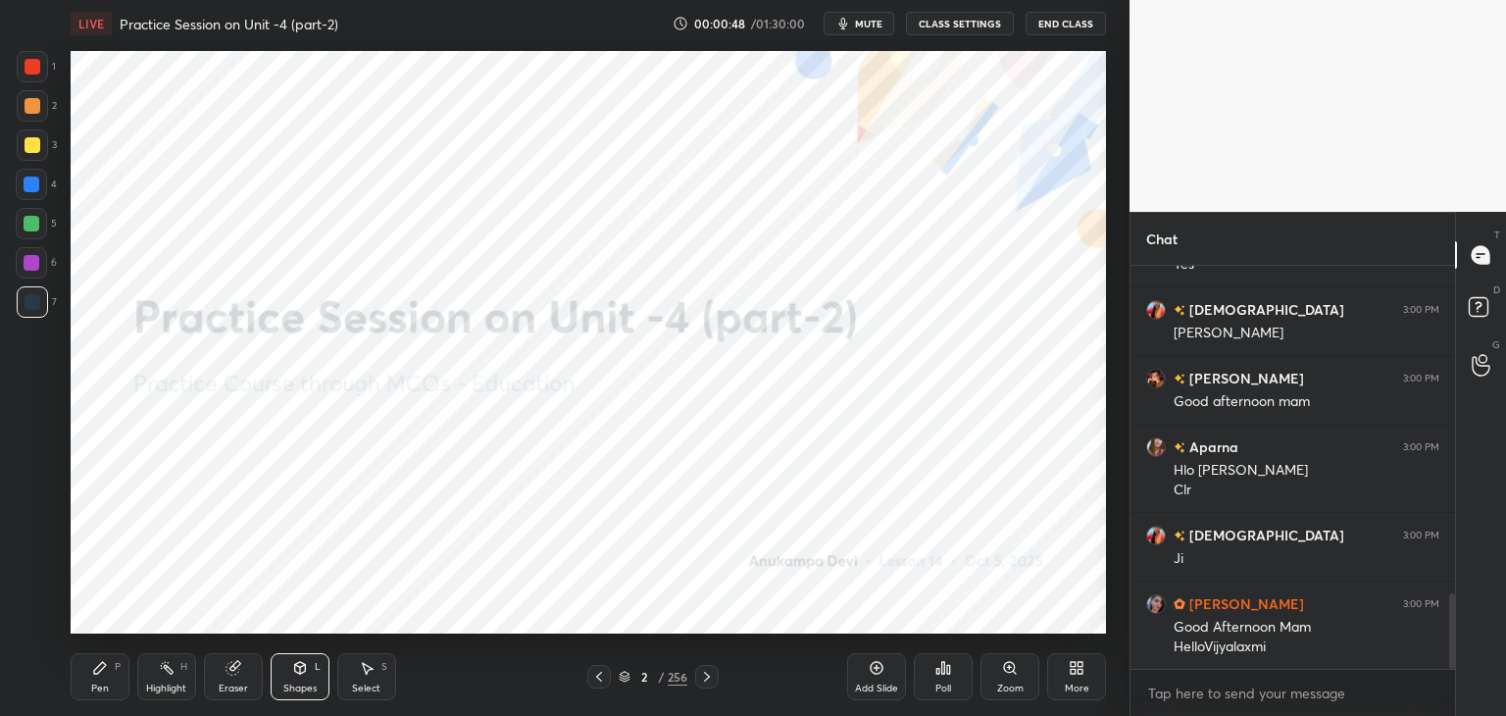
drag, startPoint x: 92, startPoint y: 682, endPoint x: 94, endPoint y: 670, distance: 11.9
click at [92, 683] on div "Pen" at bounding box center [100, 688] width 18 height 10
drag, startPoint x: 710, startPoint y: 675, endPoint x: 708, endPoint y: 651, distance: 24.6
click at [711, 675] on icon at bounding box center [707, 677] width 16 height 16
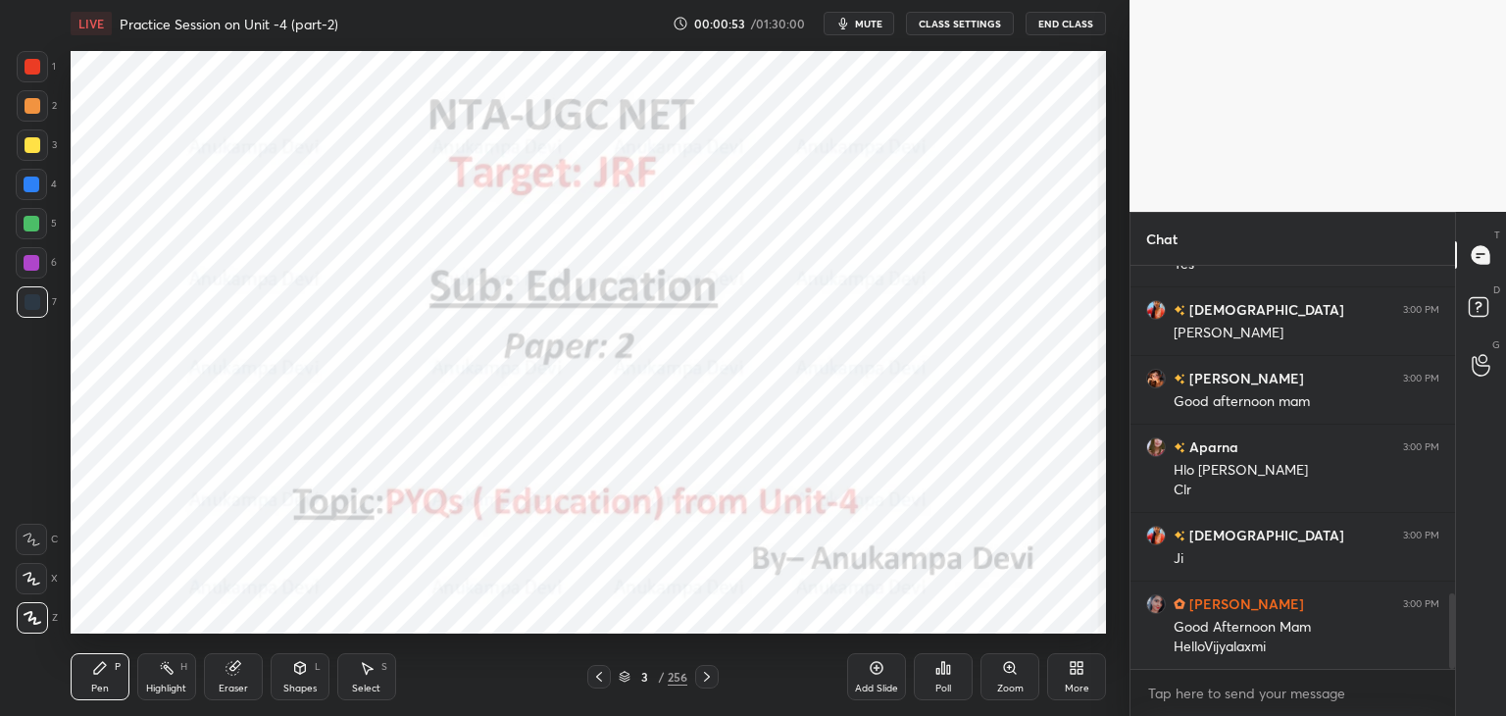
click at [710, 676] on icon at bounding box center [707, 677] width 16 height 16
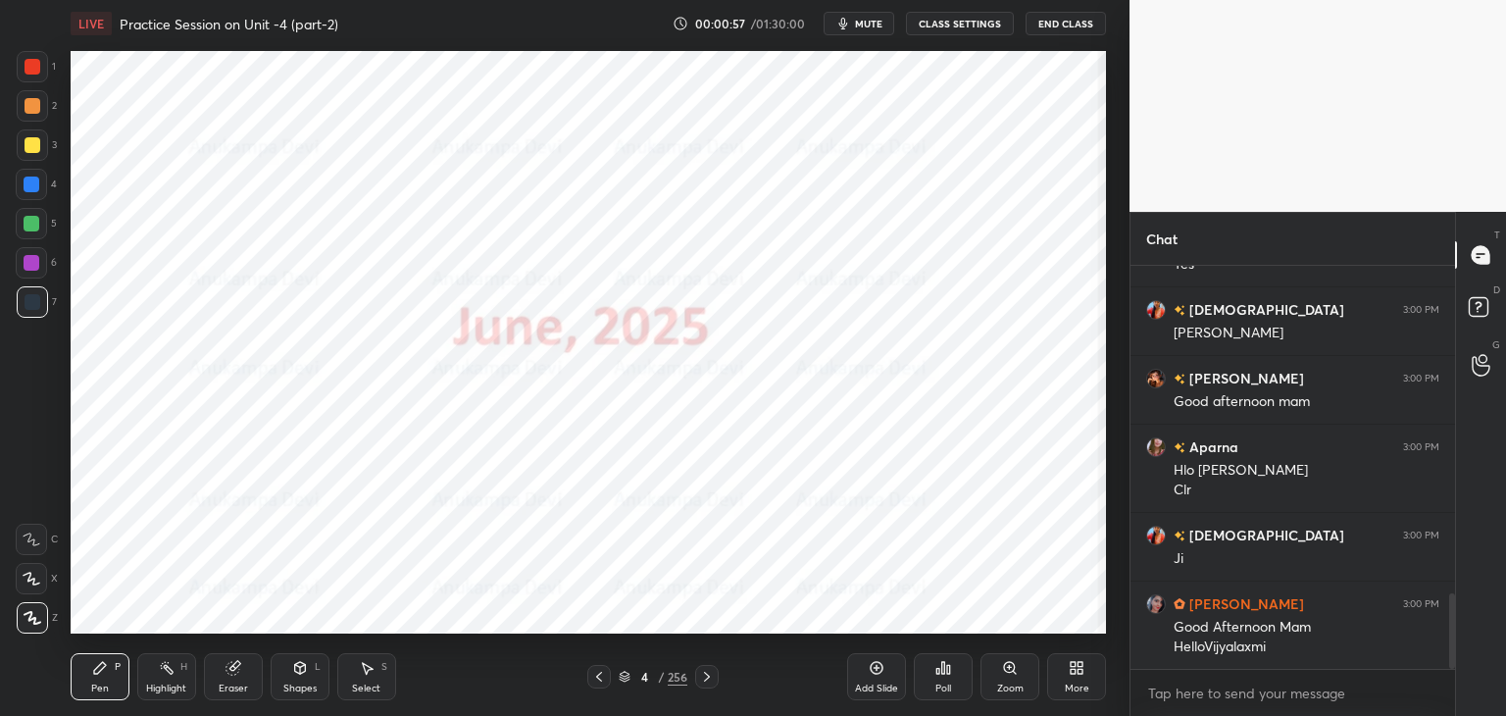
click at [285, 683] on div "Shapes" at bounding box center [299, 688] width 33 height 10
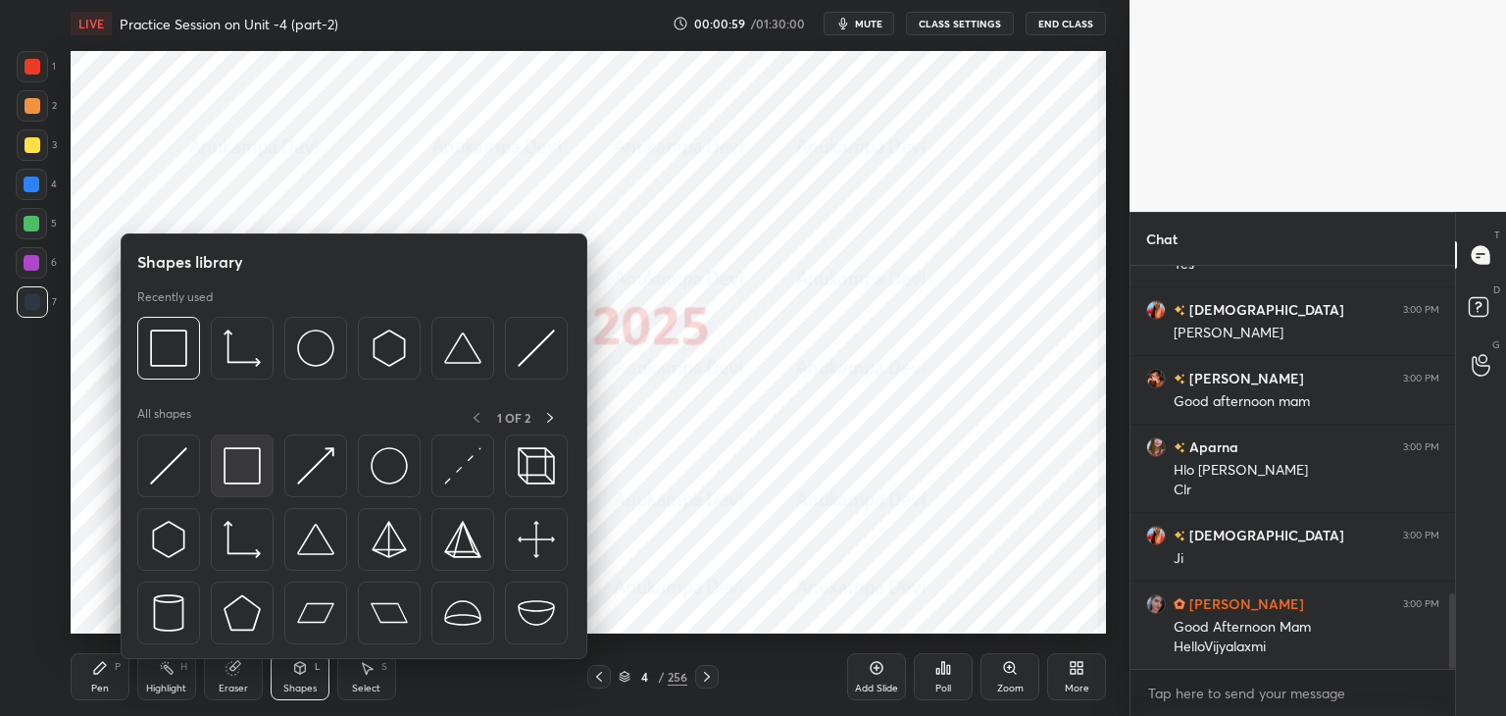
click at [235, 469] on img at bounding box center [241, 465] width 37 height 37
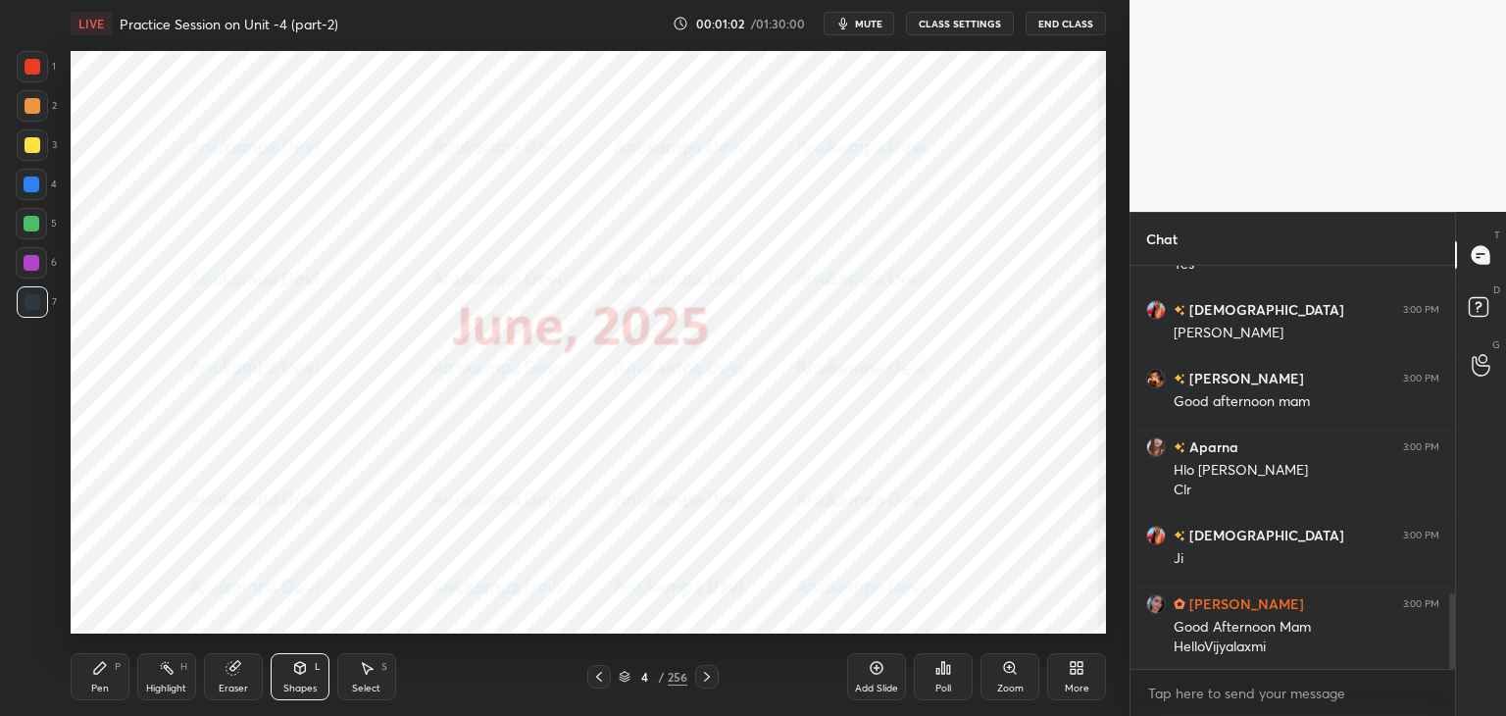
click at [93, 686] on div "Pen" at bounding box center [100, 688] width 18 height 10
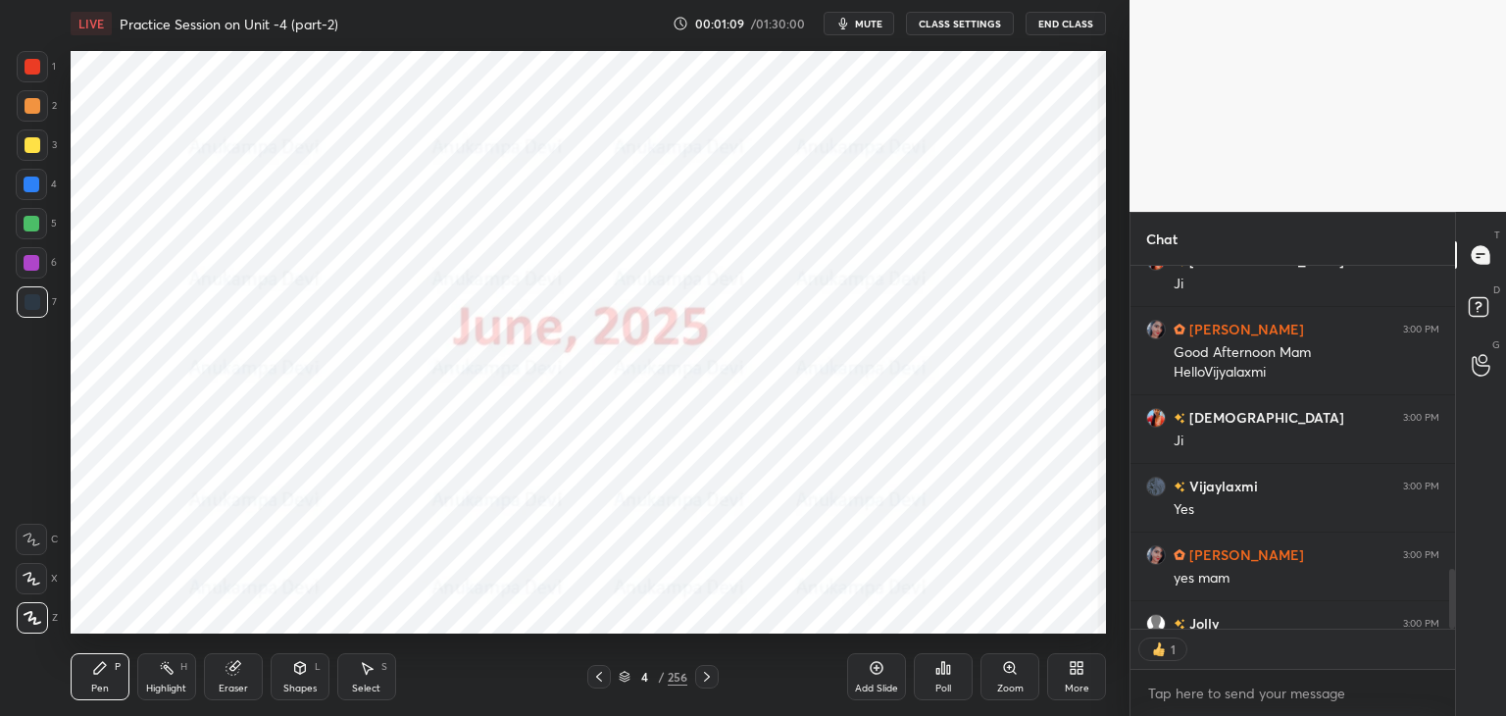
scroll to position [7, 6]
click at [707, 679] on icon at bounding box center [707, 677] width 16 height 16
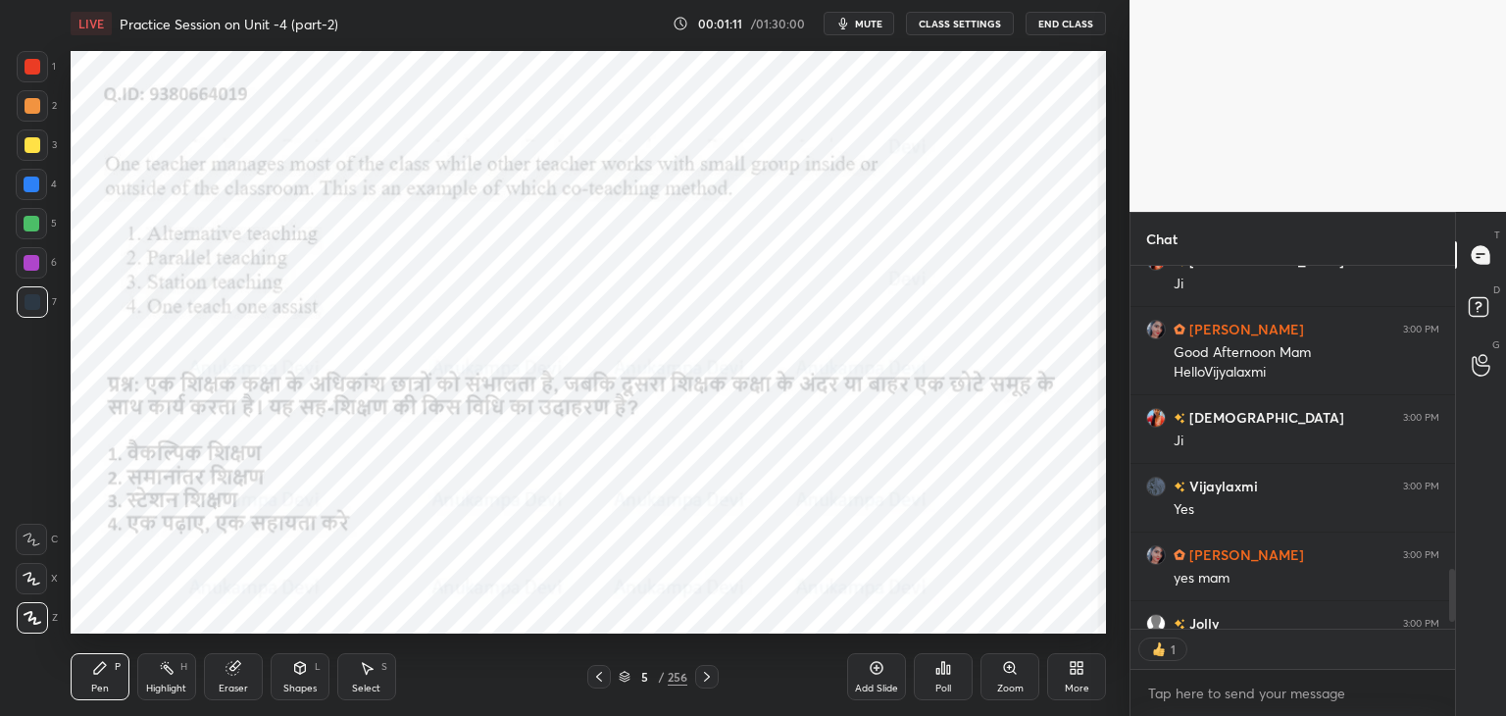
scroll to position [2124, 0]
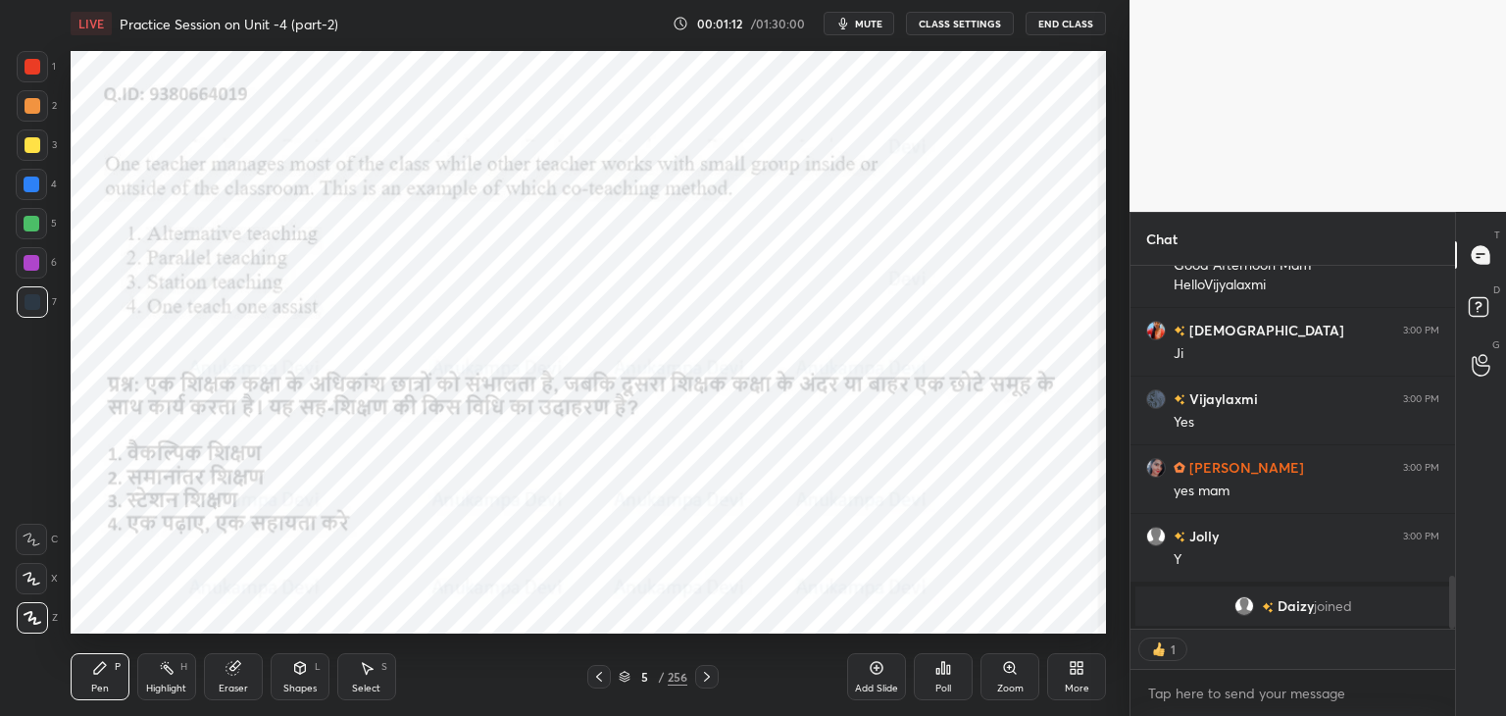
click at [878, 25] on span "mute" at bounding box center [868, 24] width 27 height 14
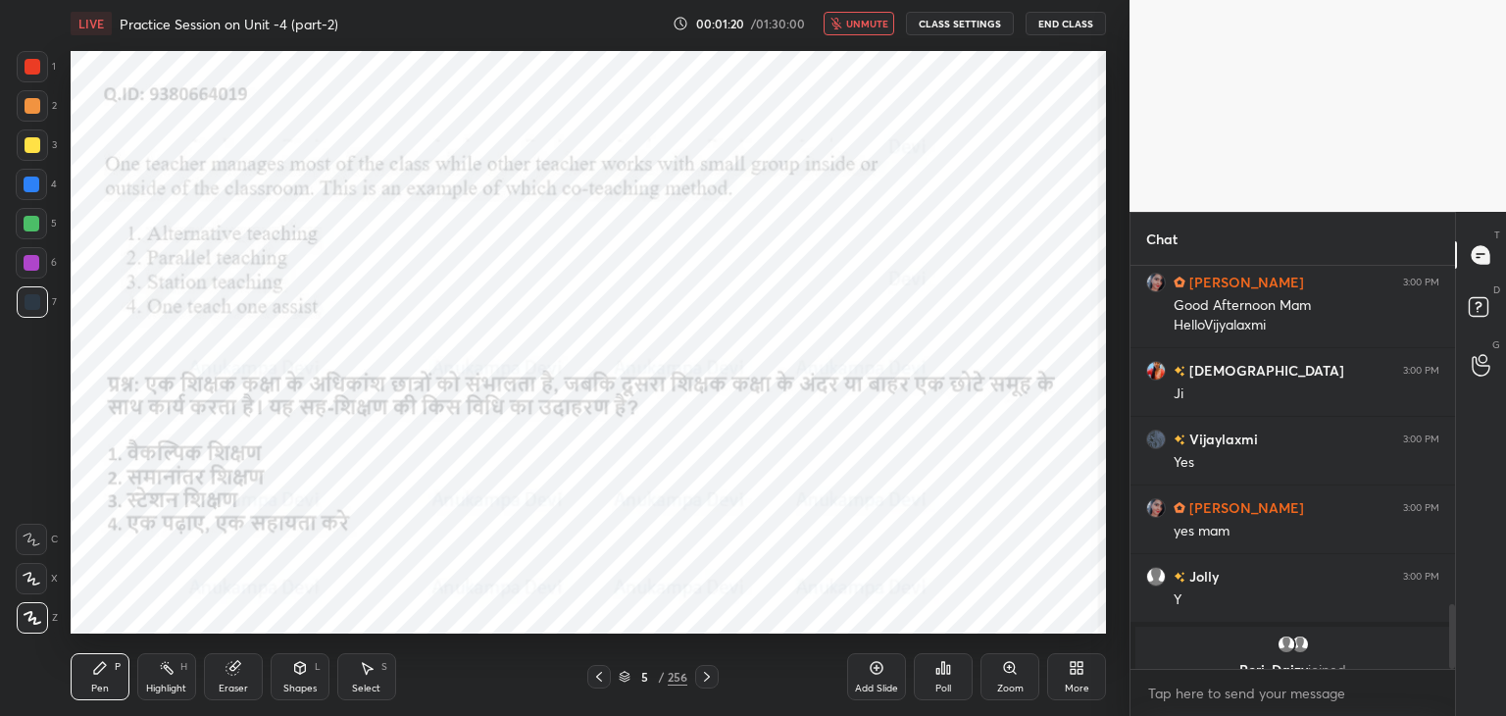
scroll to position [2108, 0]
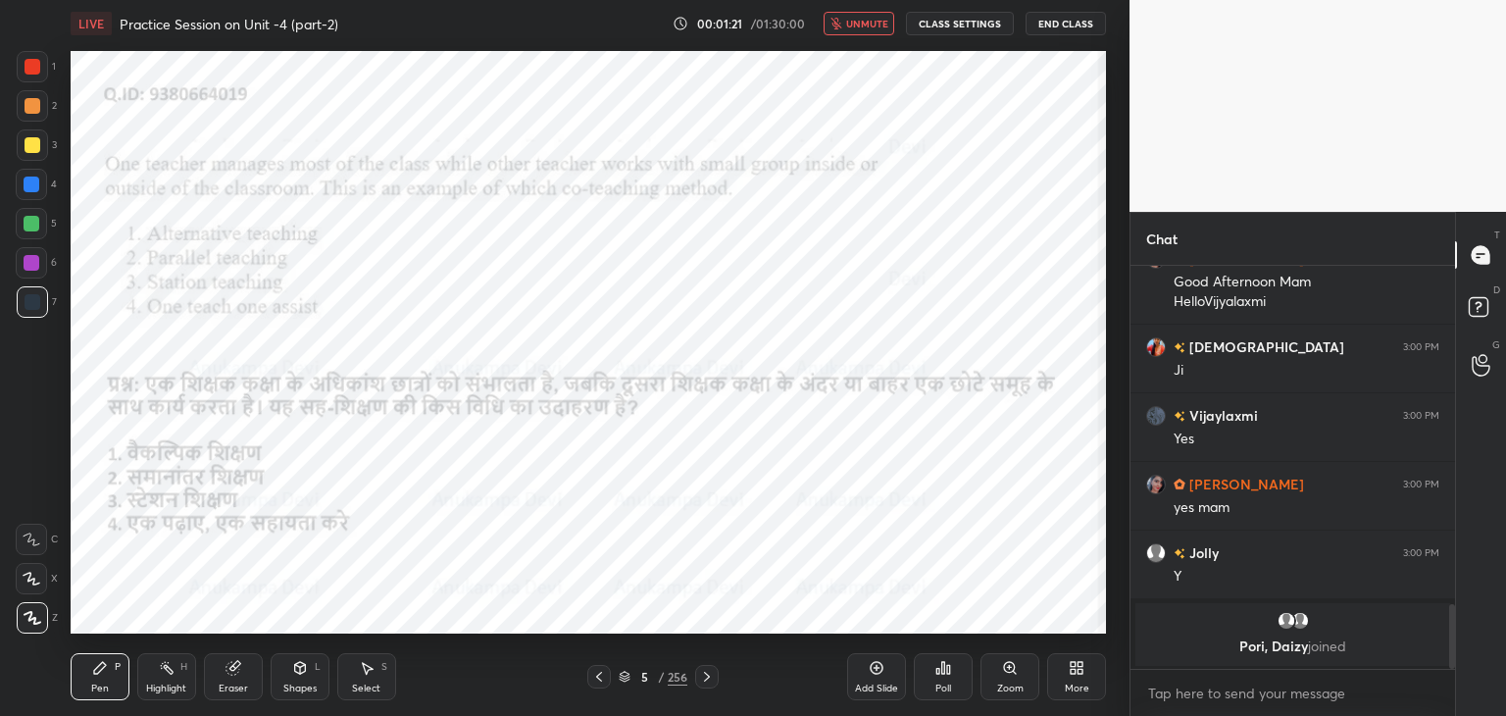
click at [861, 25] on span "unmute" at bounding box center [867, 24] width 42 height 14
click at [872, 13] on button "mute" at bounding box center [858, 24] width 71 height 24
click at [868, 25] on span "unmute" at bounding box center [867, 24] width 42 height 14
click at [871, 26] on span "mute" at bounding box center [868, 24] width 27 height 14
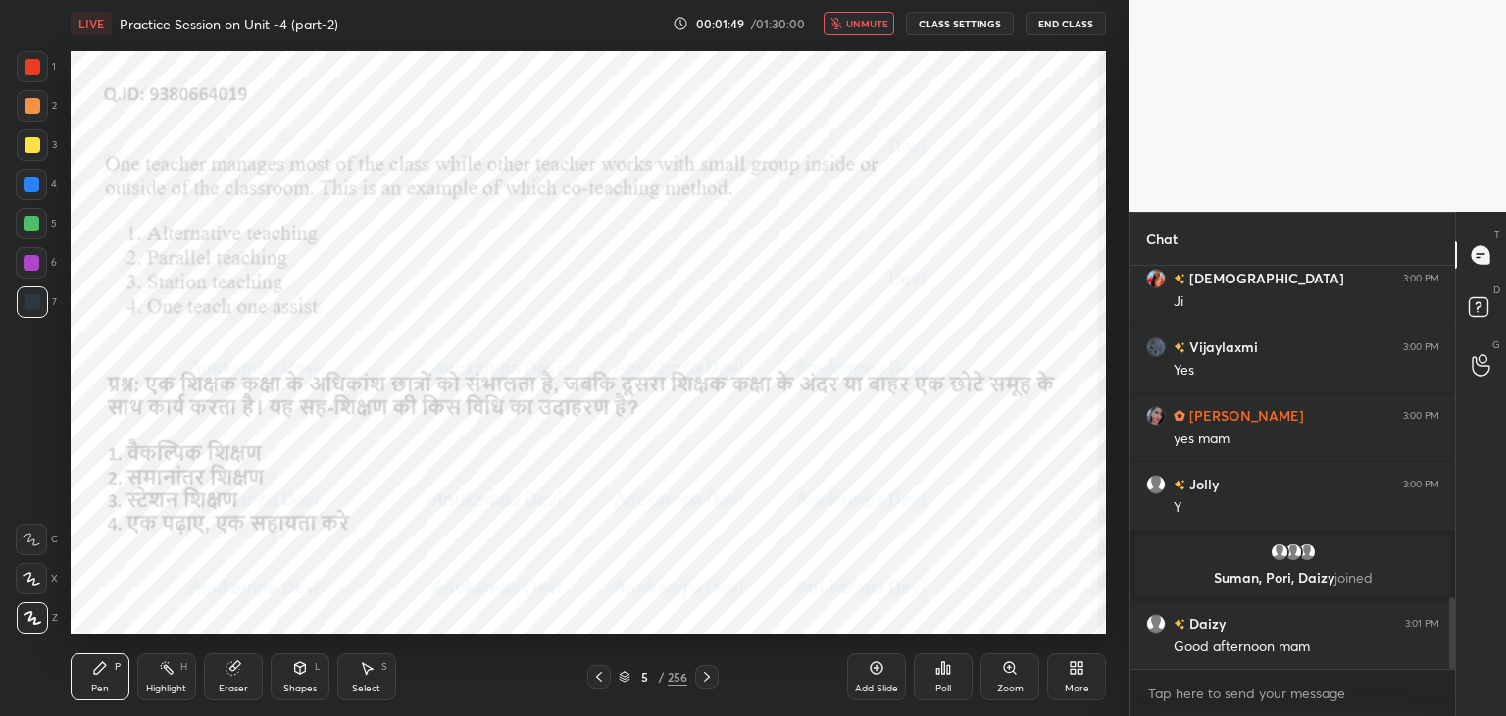
click at [867, 25] on span "unmute" at bounding box center [867, 24] width 42 height 14
click at [870, 26] on span "mute" at bounding box center [868, 24] width 27 height 14
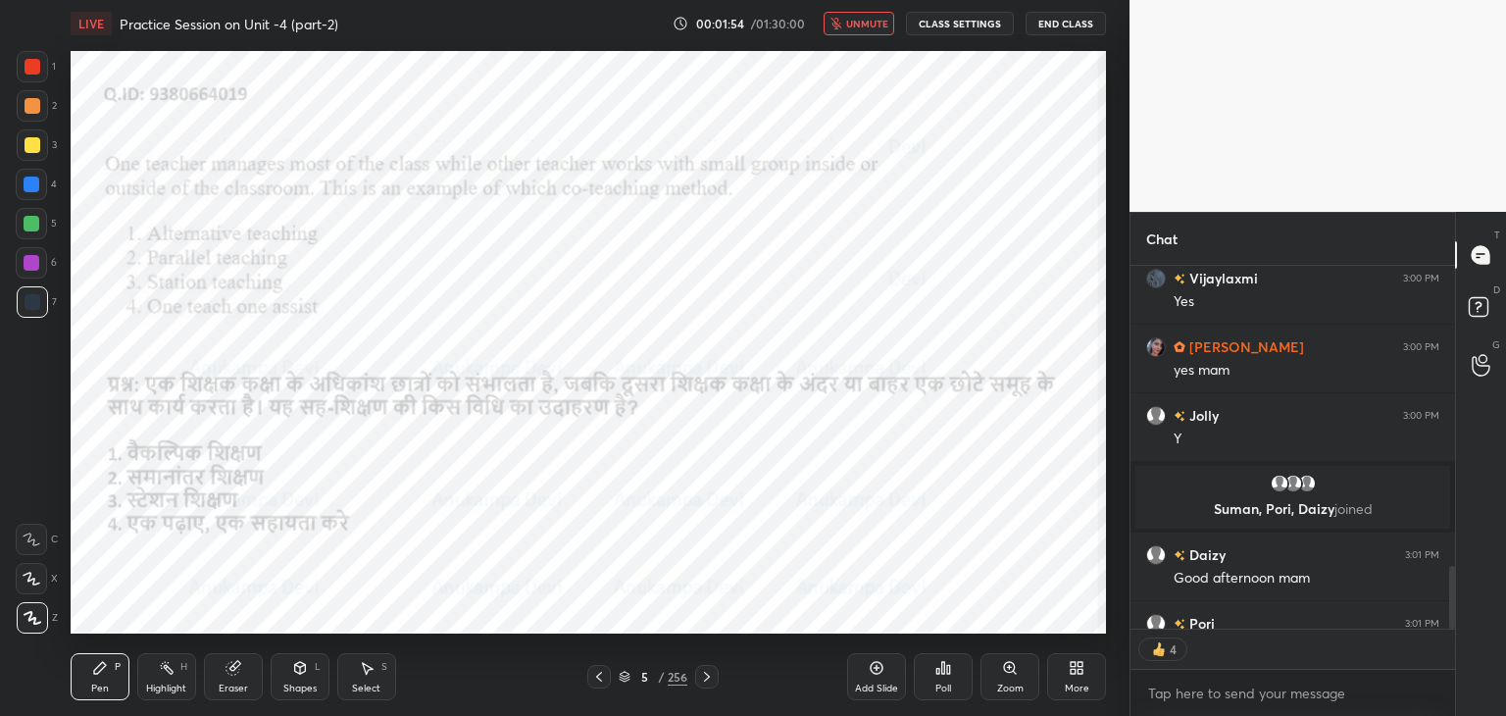
scroll to position [7, 6]
drag, startPoint x: 874, startPoint y: 24, endPoint x: 875, endPoint y: 44, distance: 20.6
click at [874, 22] on span "unmute" at bounding box center [867, 24] width 42 height 14
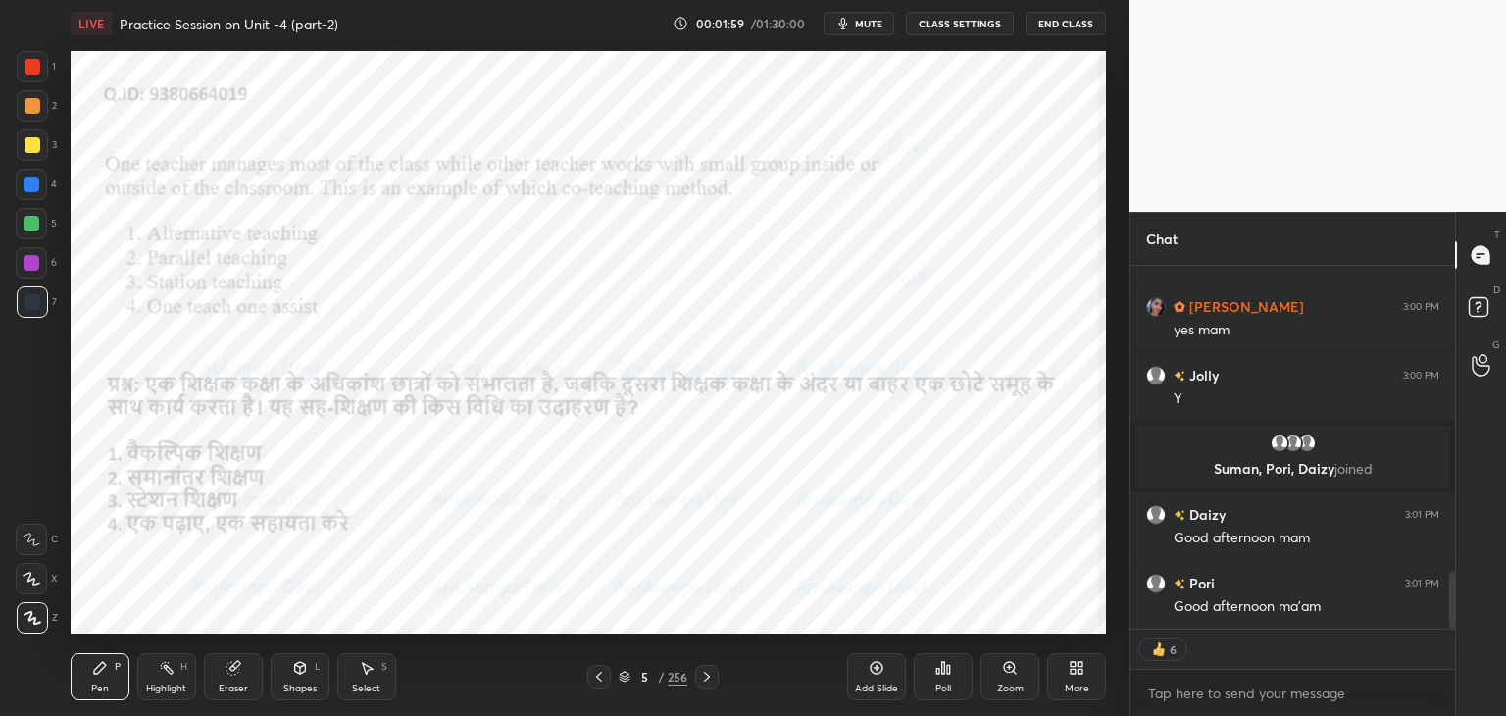
drag, startPoint x: 1451, startPoint y: 582, endPoint x: 1431, endPoint y: 630, distance: 51.9
click at [1455, 622] on div "Chat krishnavi 3:00 PM [PERSON_NAME] 3:00 PM Yes [PERSON_NAME] 3:00 PM yes mam …" at bounding box center [1317, 464] width 376 height 504
click at [944, 679] on div "Poll" at bounding box center [943, 676] width 59 height 47
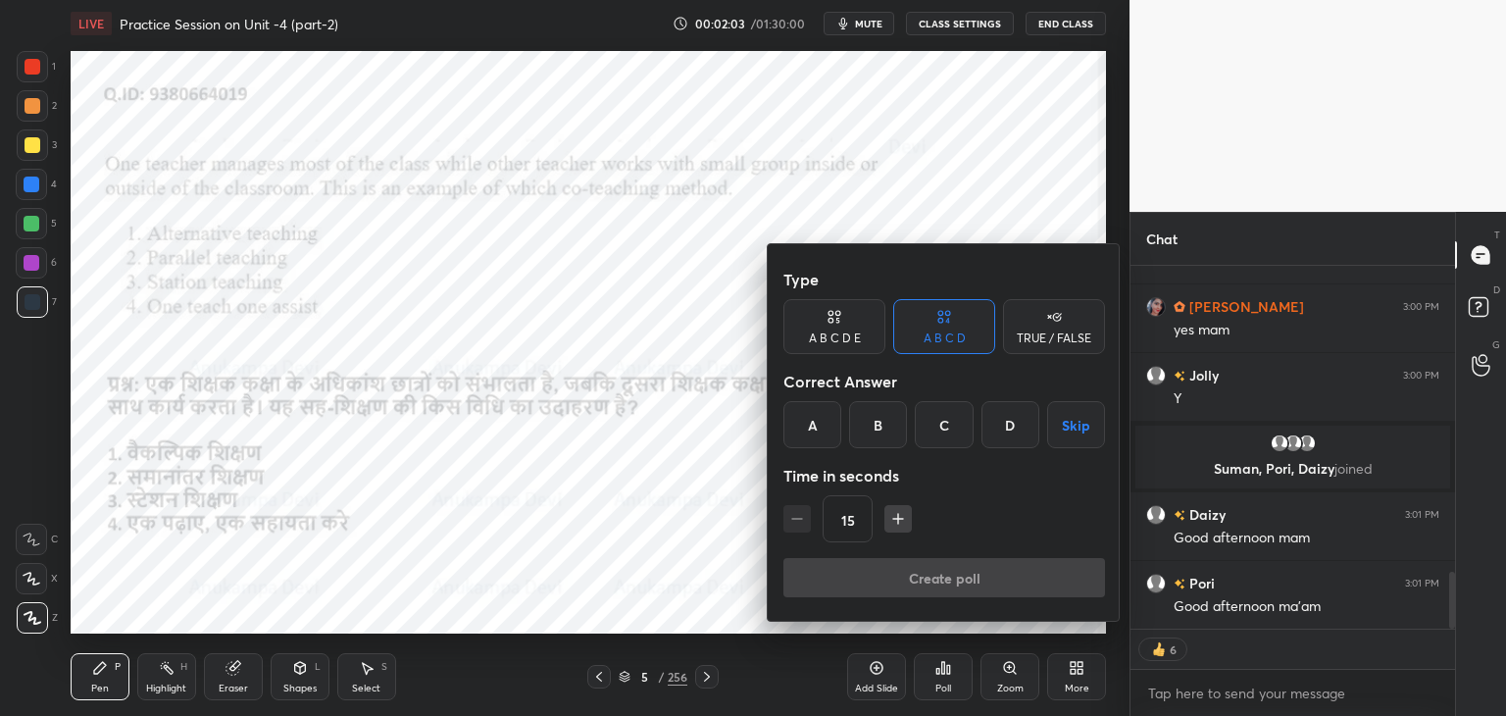
click at [809, 422] on div "A" at bounding box center [812, 424] width 58 height 47
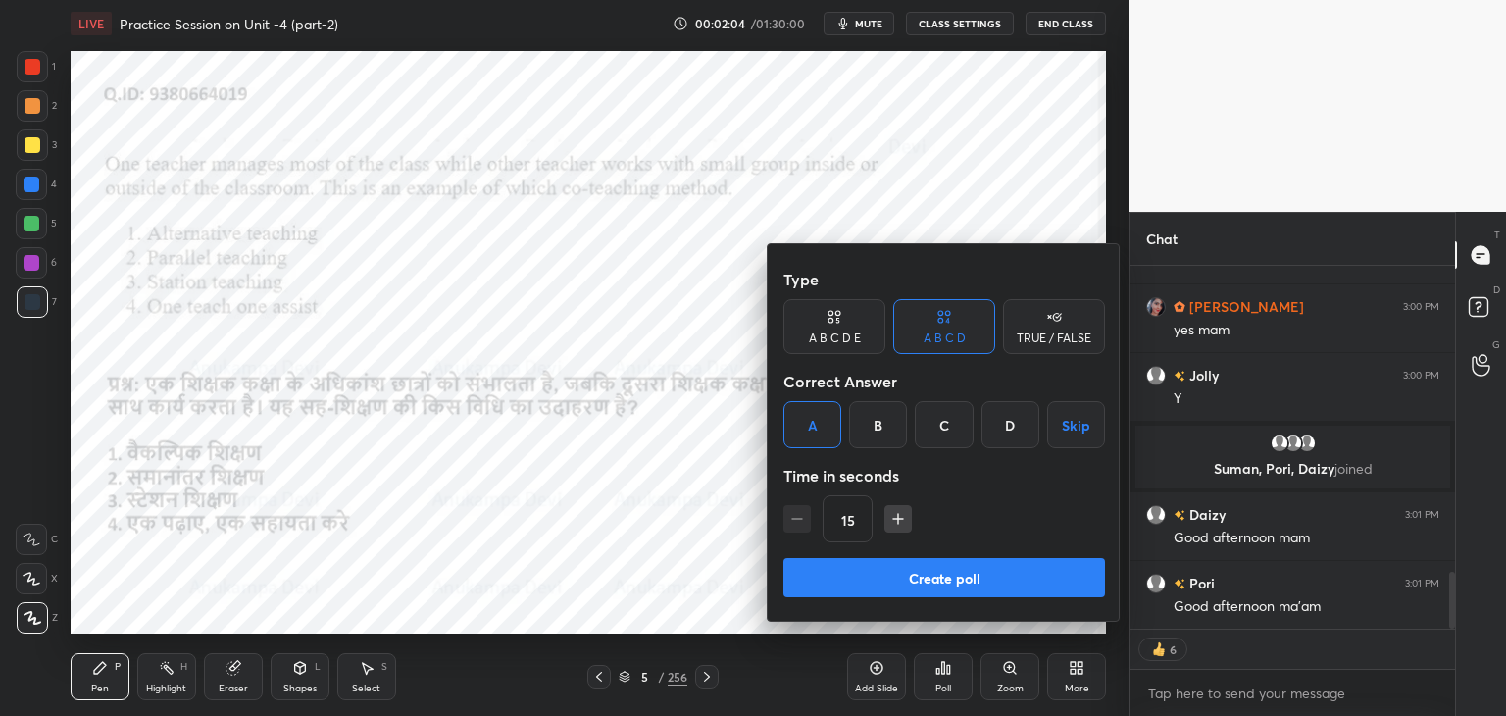
click at [892, 584] on button "Create poll" at bounding box center [944, 577] width 322 height 39
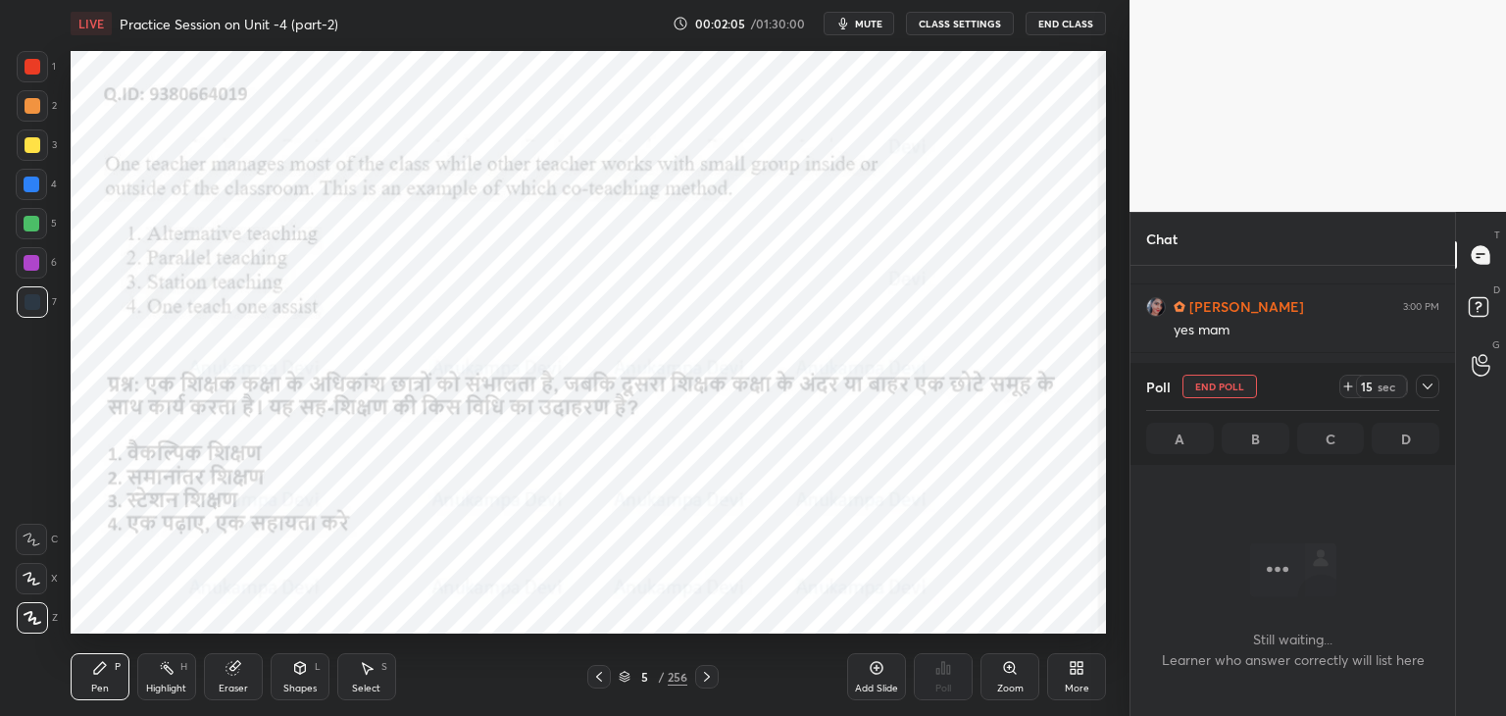
scroll to position [0, 0]
click at [874, 21] on span "mute" at bounding box center [868, 24] width 27 height 14
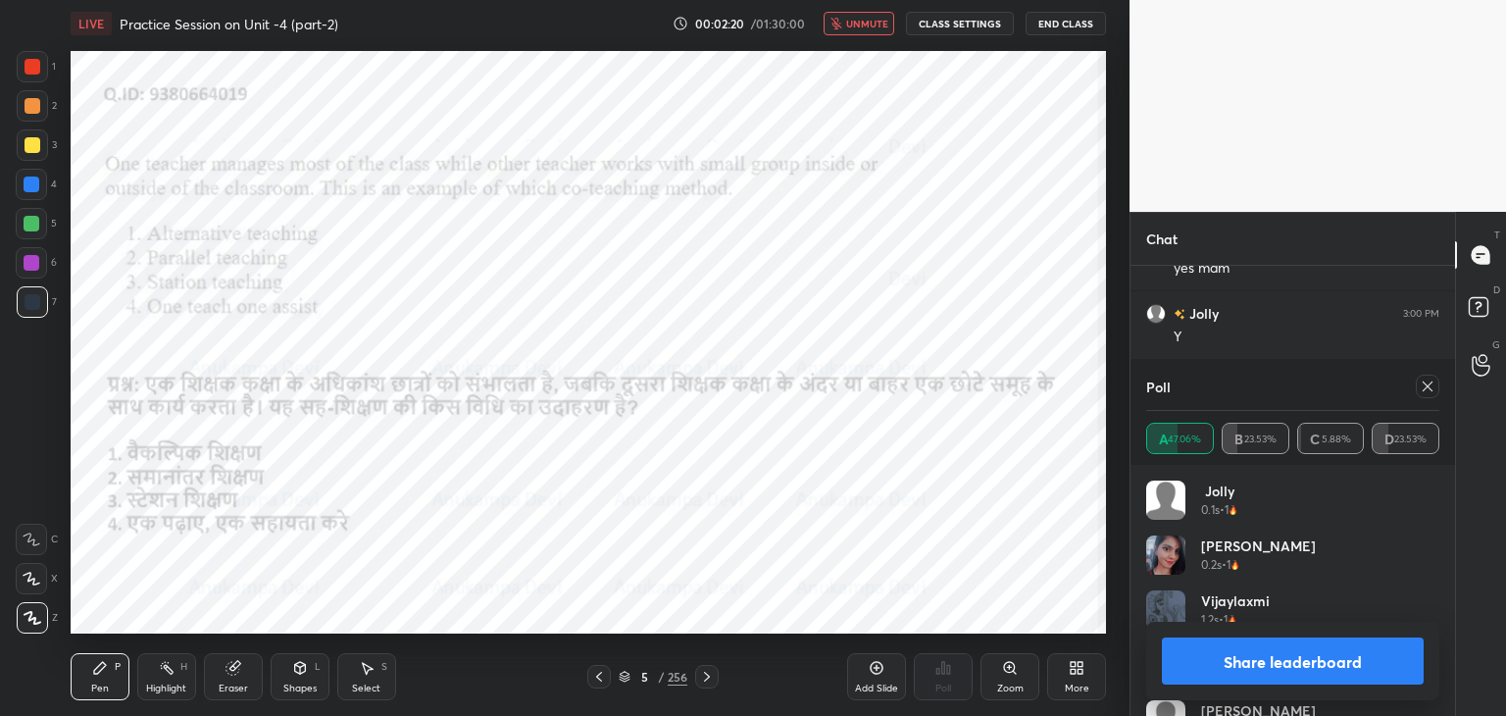
scroll to position [2098, 0]
click at [877, 21] on span "unmute" at bounding box center [867, 24] width 42 height 14
drag, startPoint x: 1428, startPoint y: 378, endPoint x: 1415, endPoint y: 376, distance: 12.9
click at [1428, 379] on icon at bounding box center [1427, 386] width 16 height 16
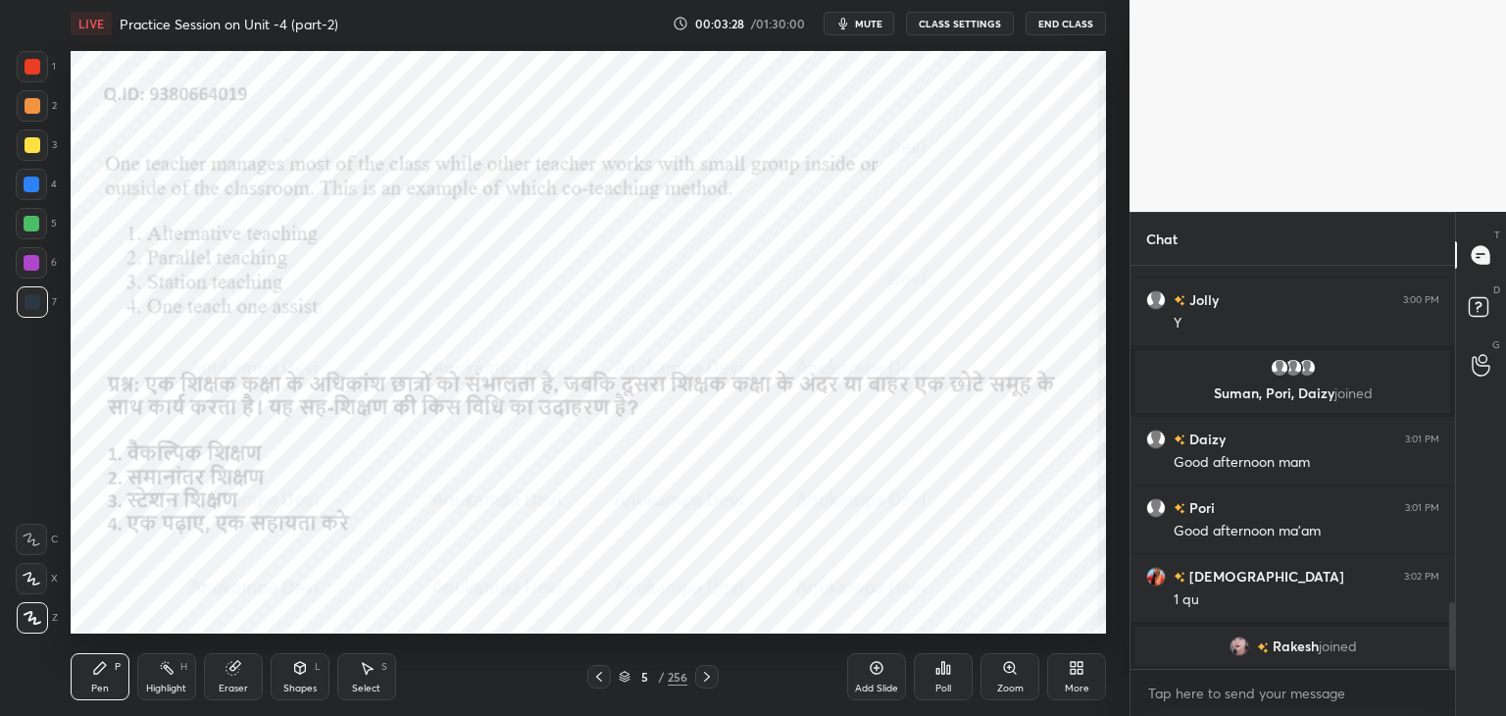
scroll to position [2066, 0]
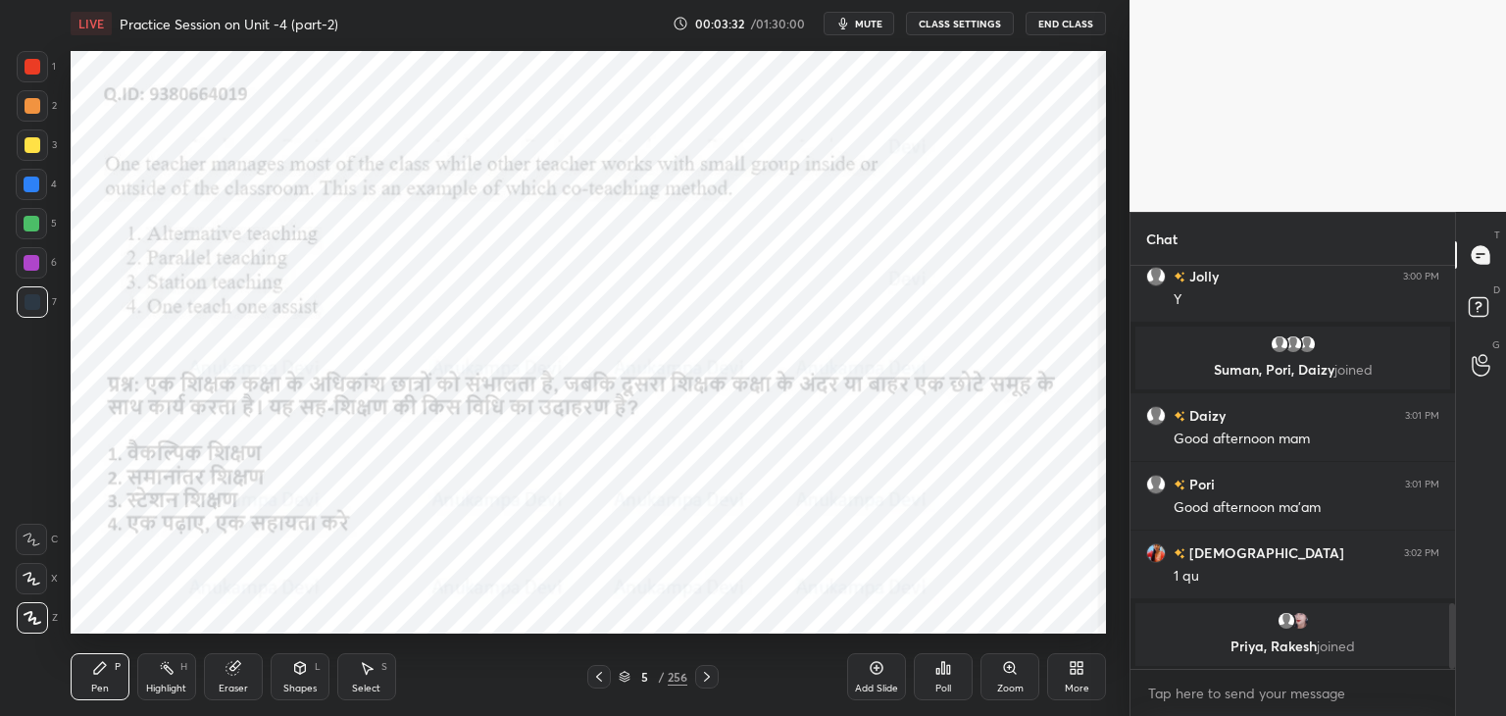
click at [713, 681] on icon at bounding box center [707, 677] width 16 height 16
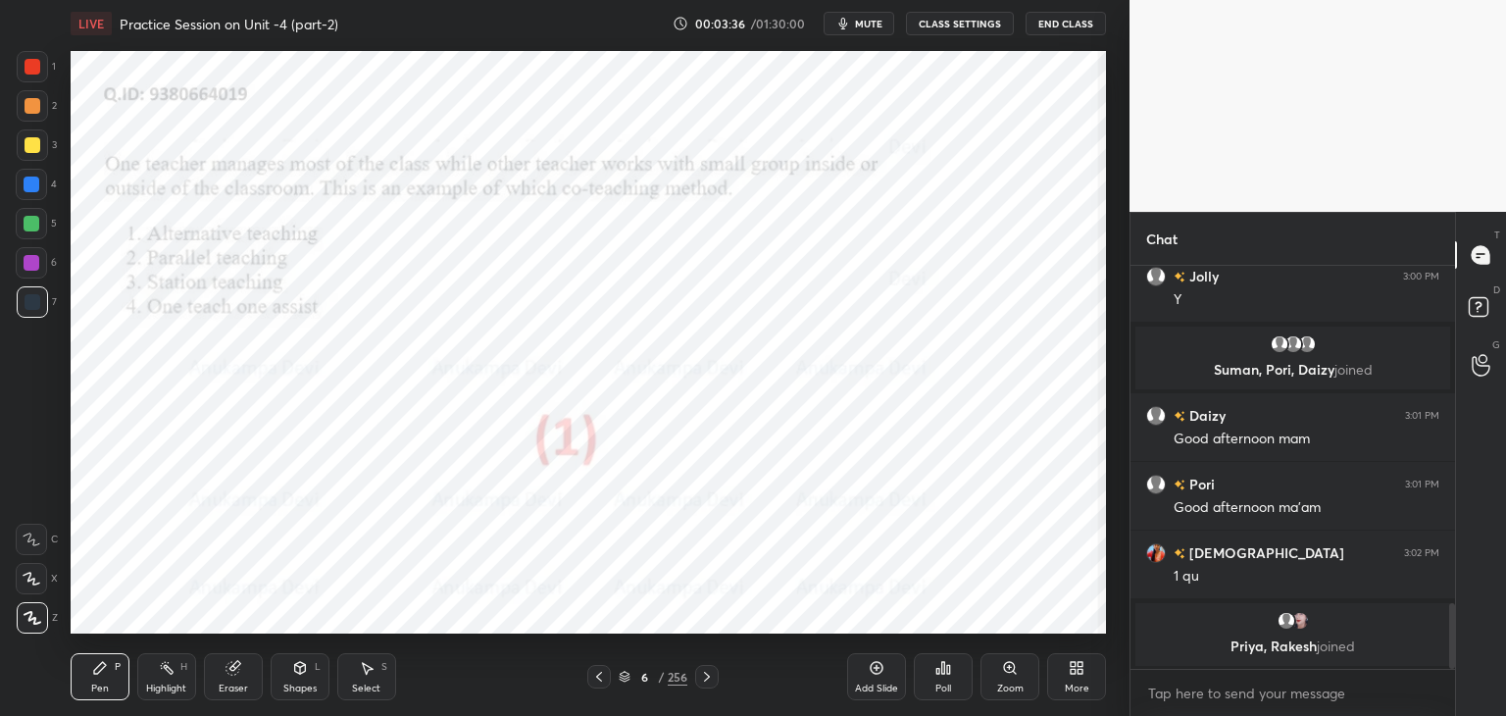
scroll to position [2135, 0]
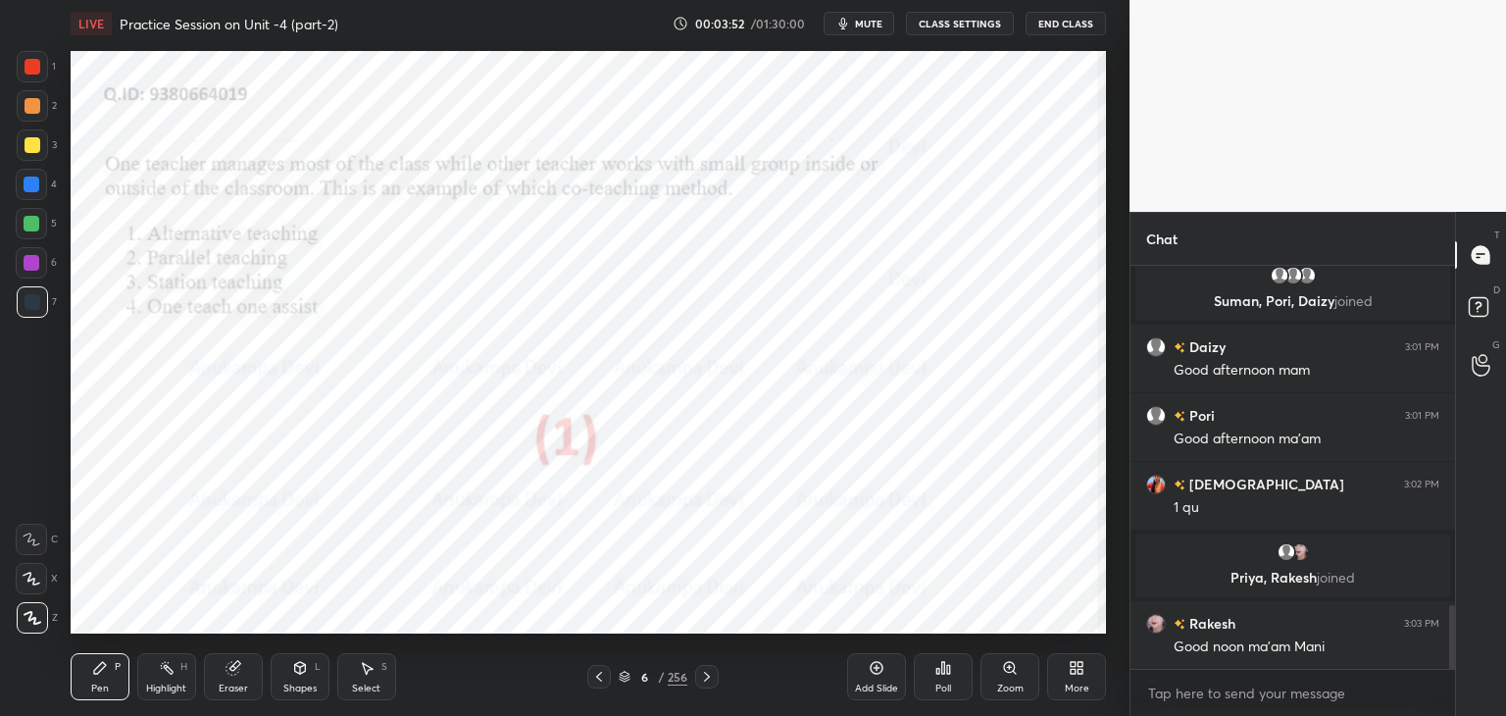
drag, startPoint x: 709, startPoint y: 679, endPoint x: 698, endPoint y: 639, distance: 41.6
click at [709, 675] on icon at bounding box center [707, 677] width 16 height 16
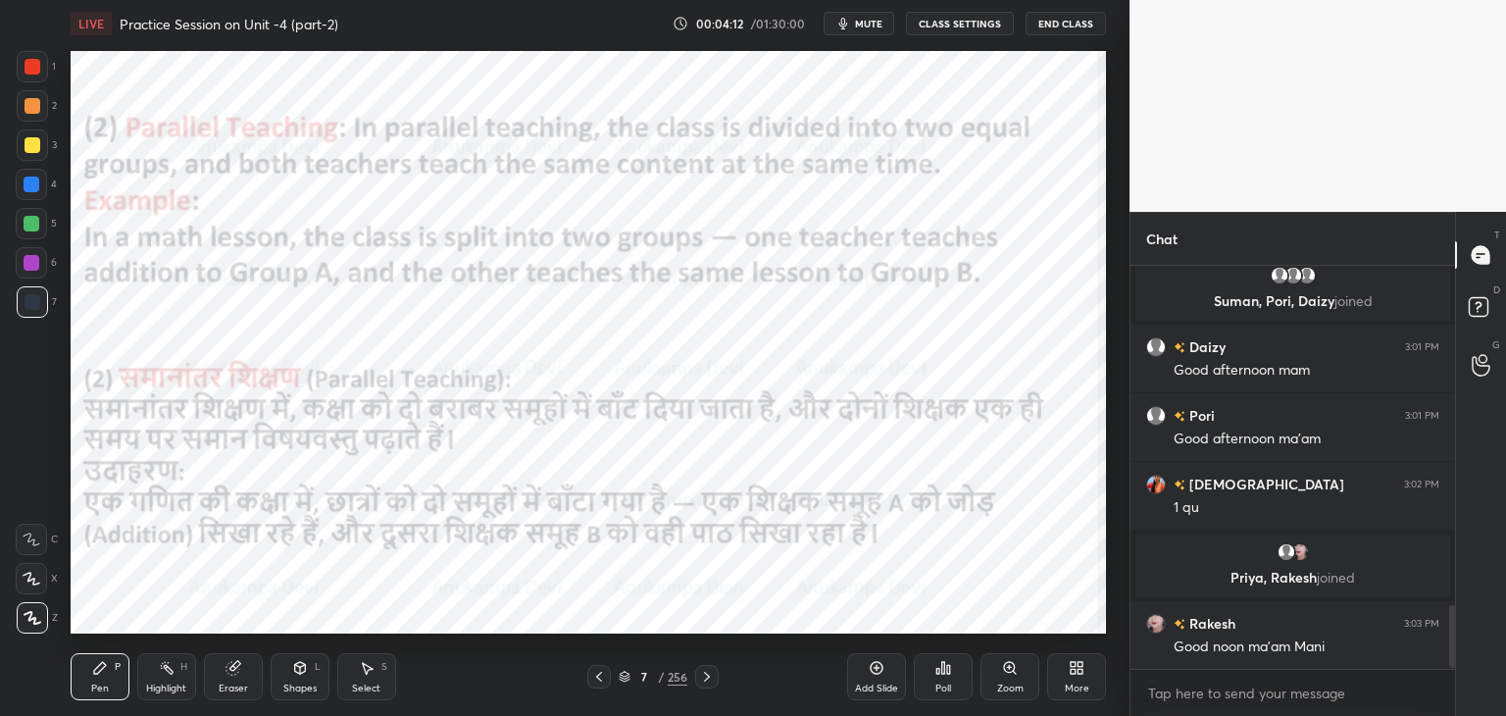
scroll to position [2204, 0]
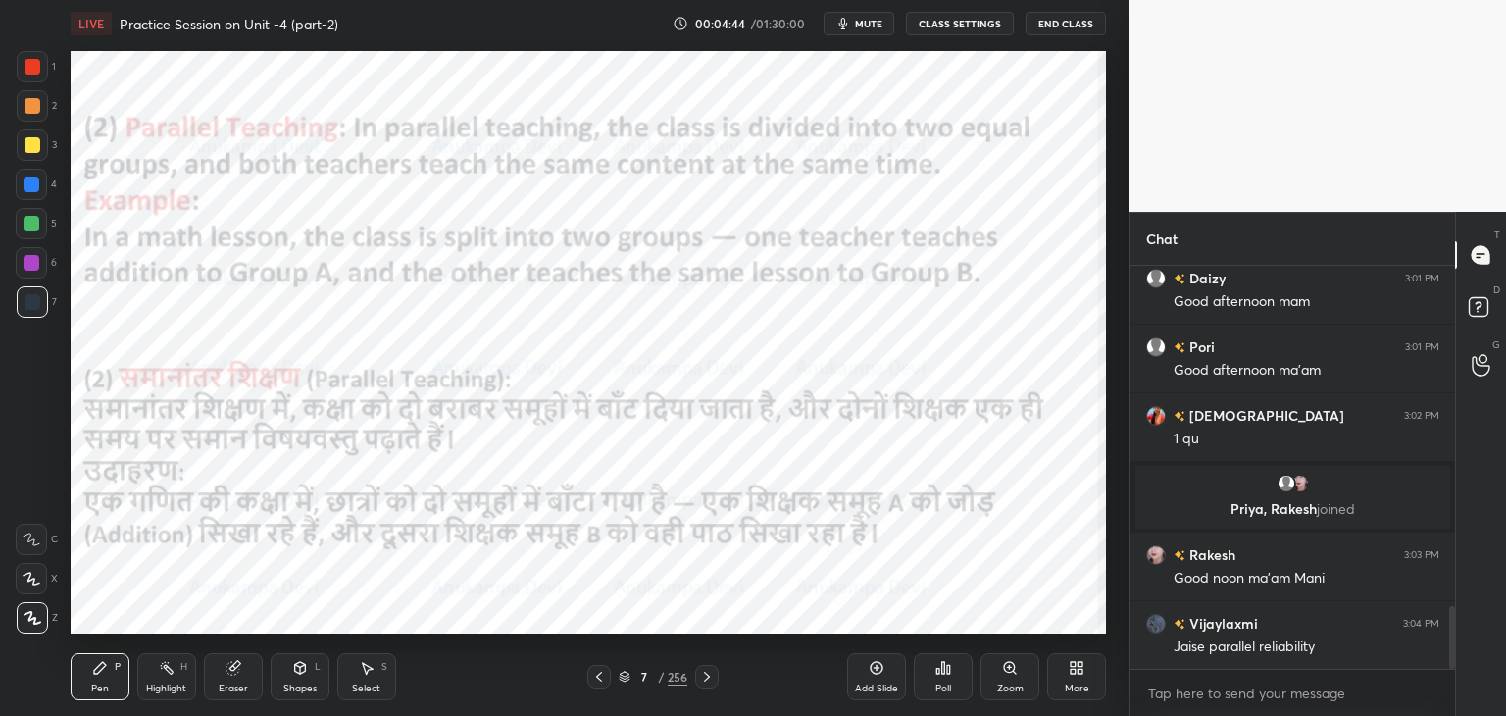
click at [706, 679] on icon at bounding box center [707, 676] width 6 height 10
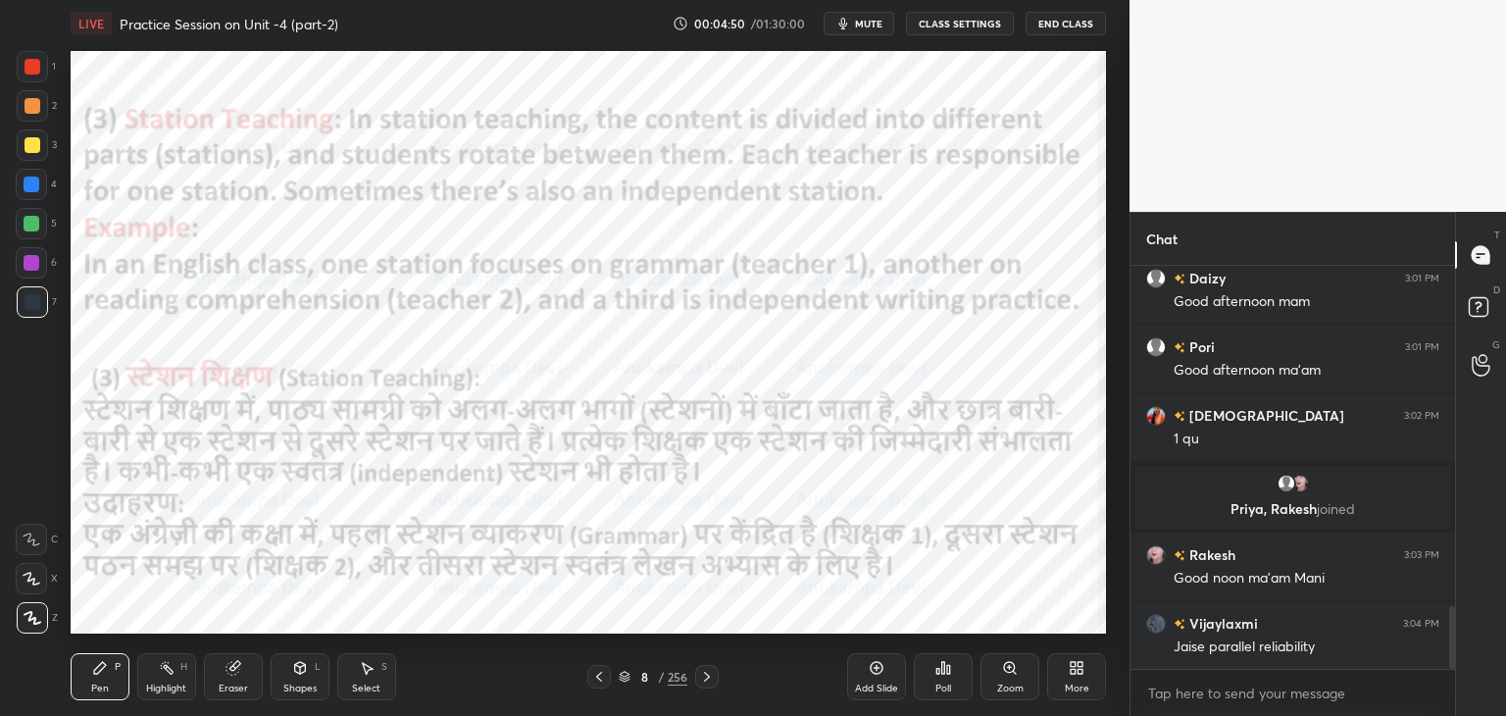
drag, startPoint x: 33, startPoint y: 175, endPoint x: 47, endPoint y: 153, distance: 26.4
click at [35, 174] on div at bounding box center [31, 184] width 31 height 31
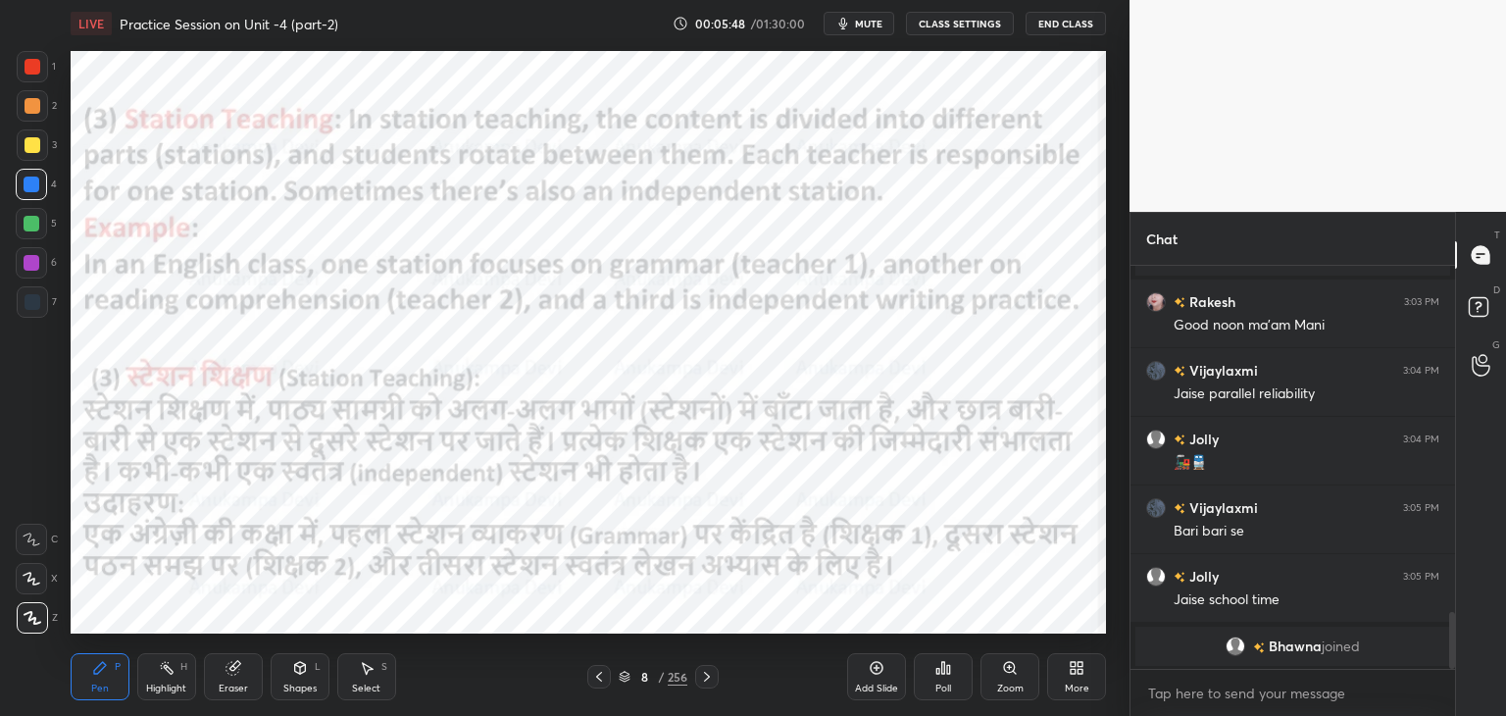
scroll to position [2333, 0]
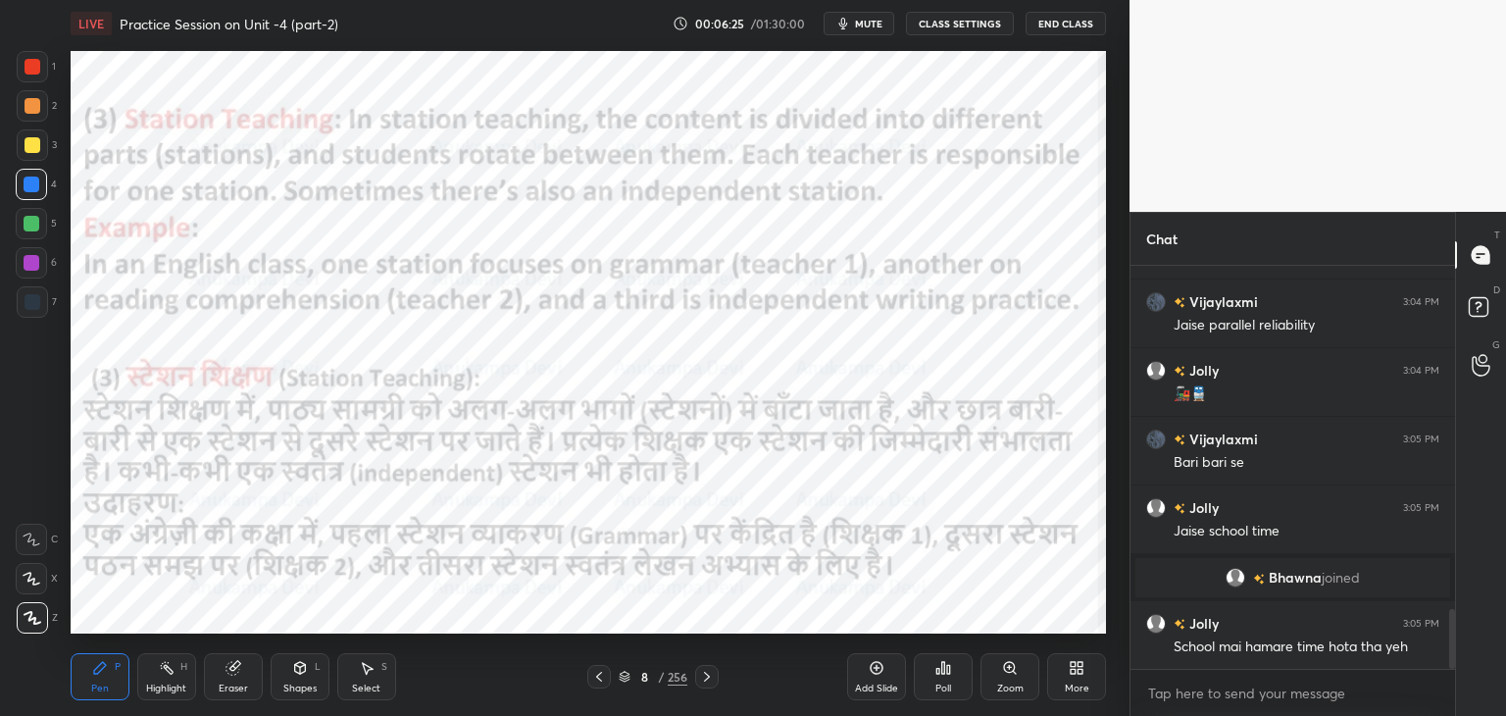
click at [708, 680] on icon at bounding box center [707, 677] width 16 height 16
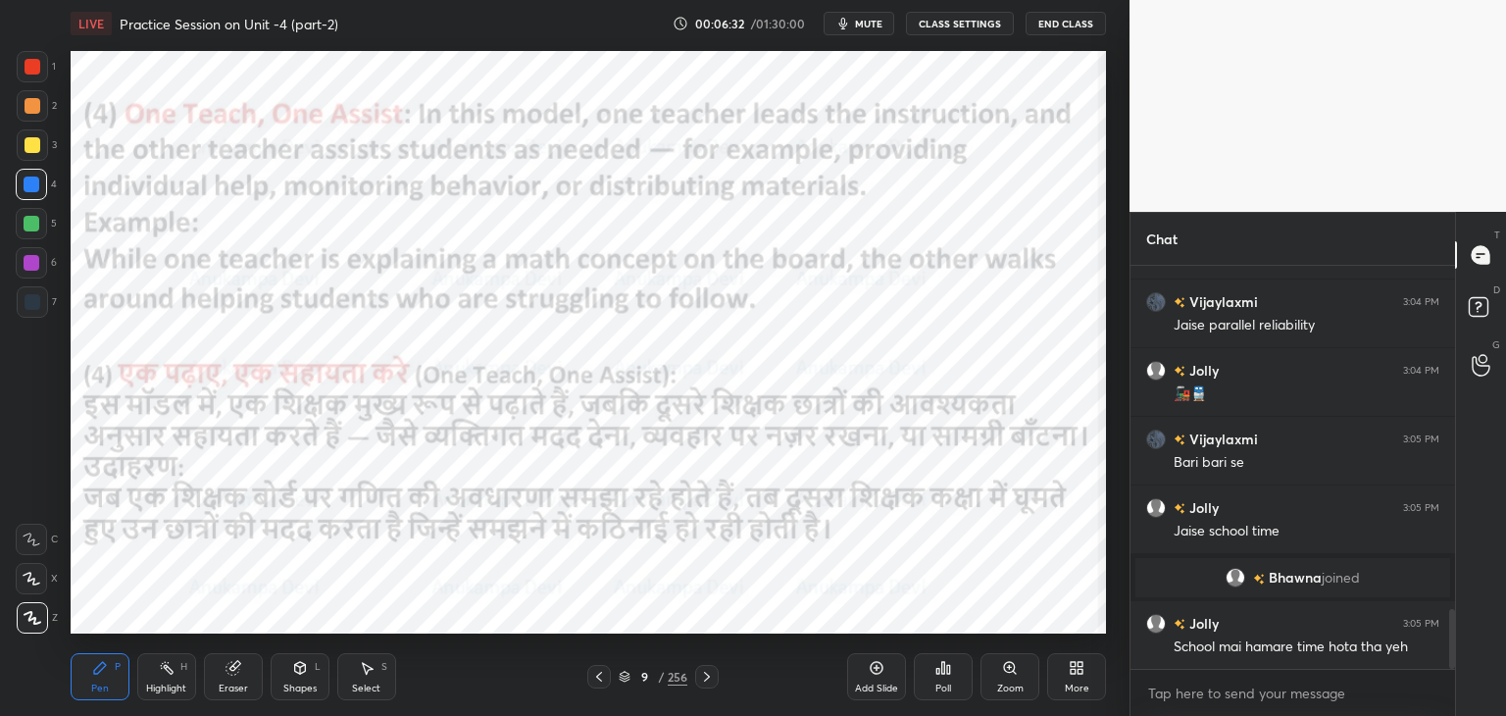
drag, startPoint x: 599, startPoint y: 683, endPoint x: 608, endPoint y: 675, distance: 11.8
click at [599, 680] on icon at bounding box center [599, 677] width 16 height 16
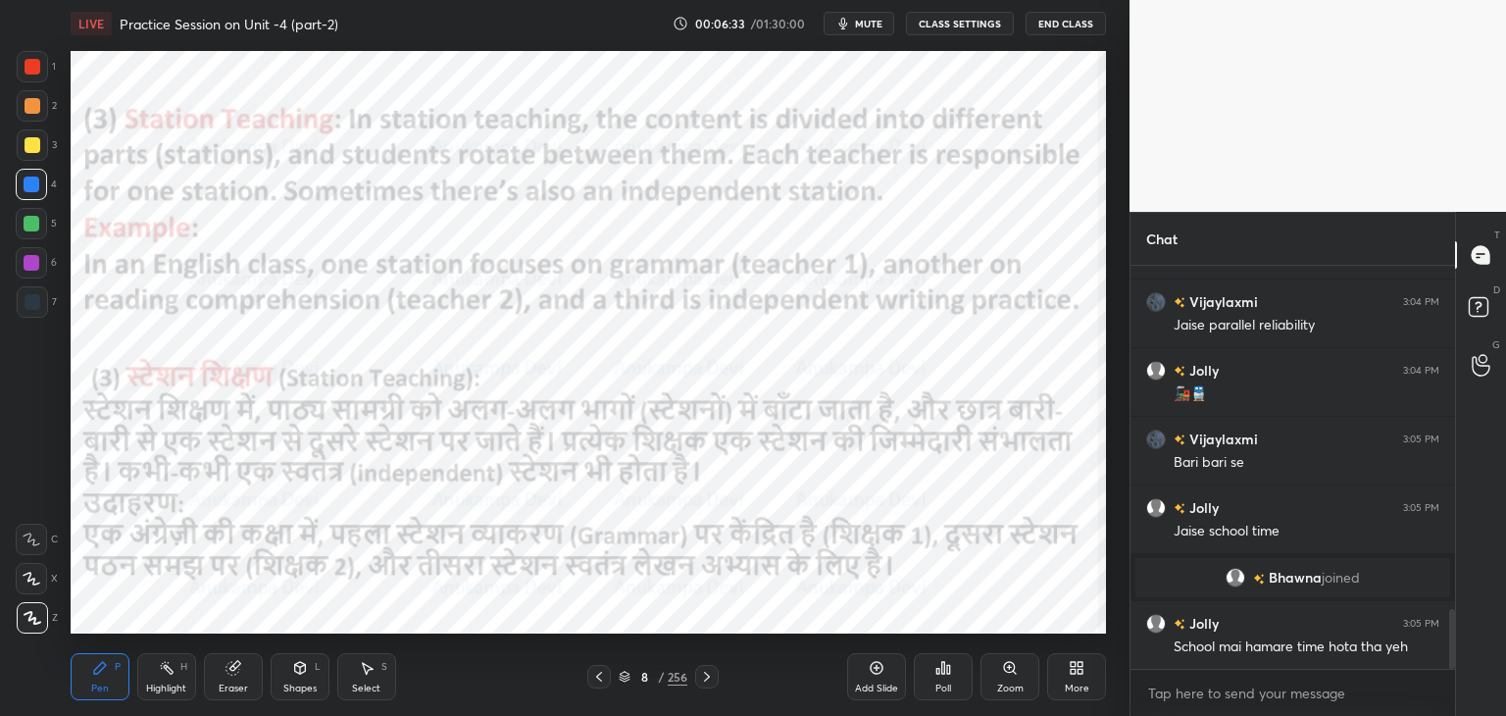
click at [605, 676] on icon at bounding box center [599, 677] width 16 height 16
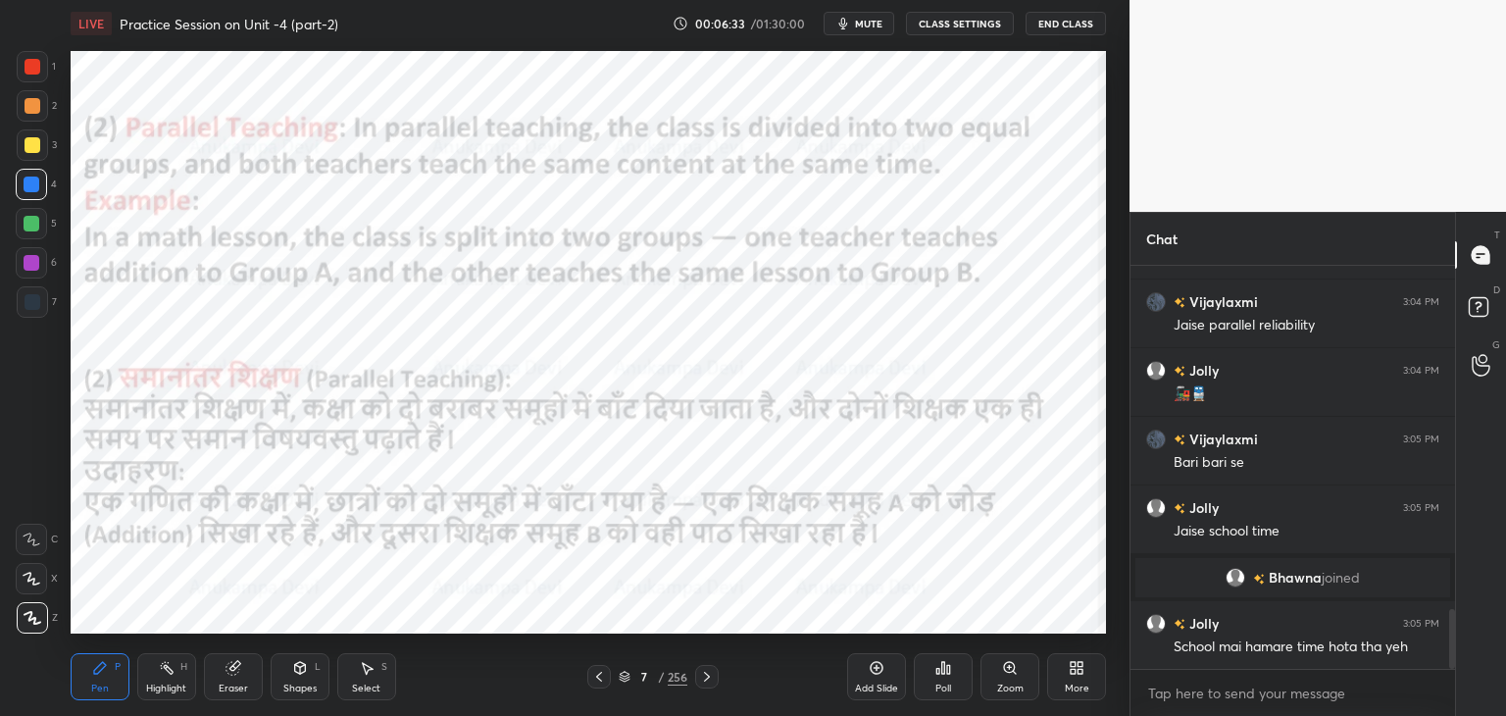
click at [601, 679] on icon at bounding box center [599, 677] width 16 height 16
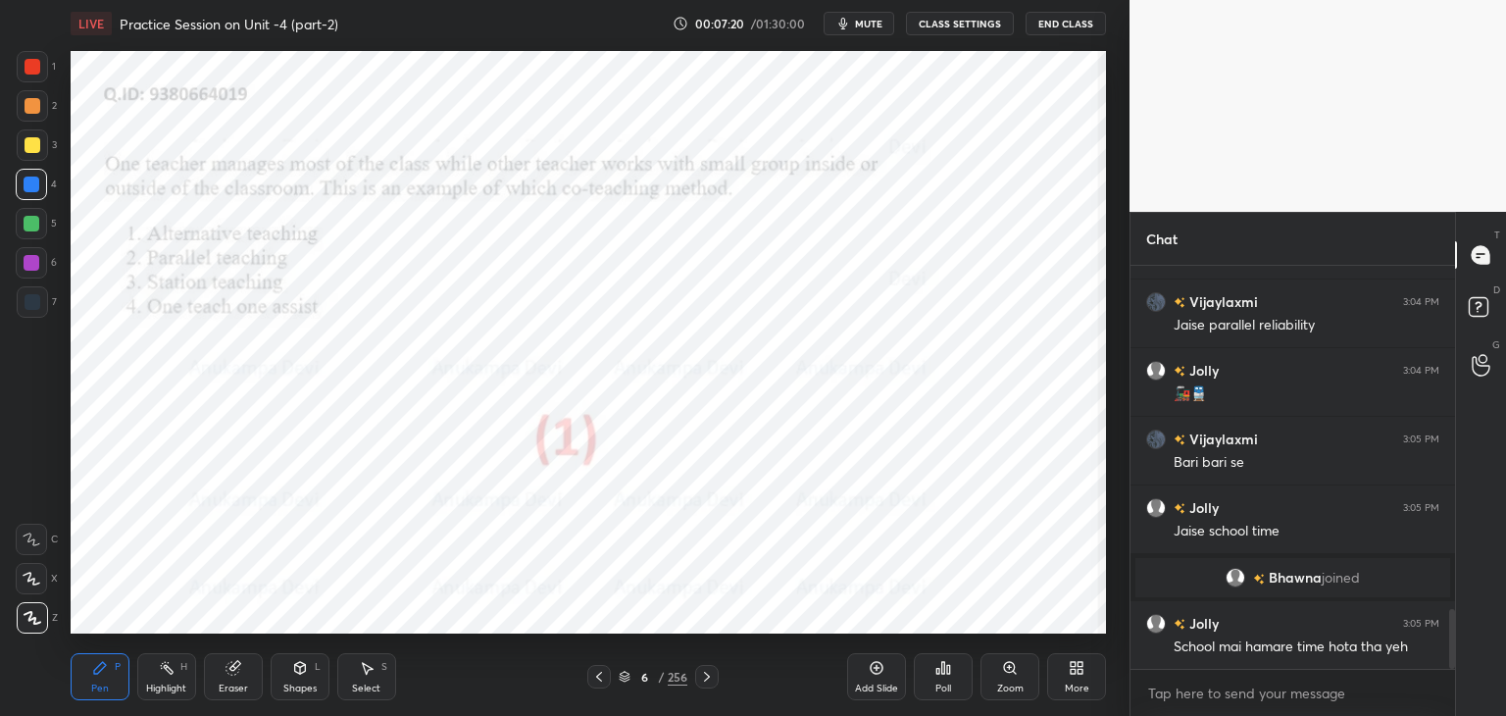
click at [709, 677] on icon at bounding box center [707, 676] width 6 height 10
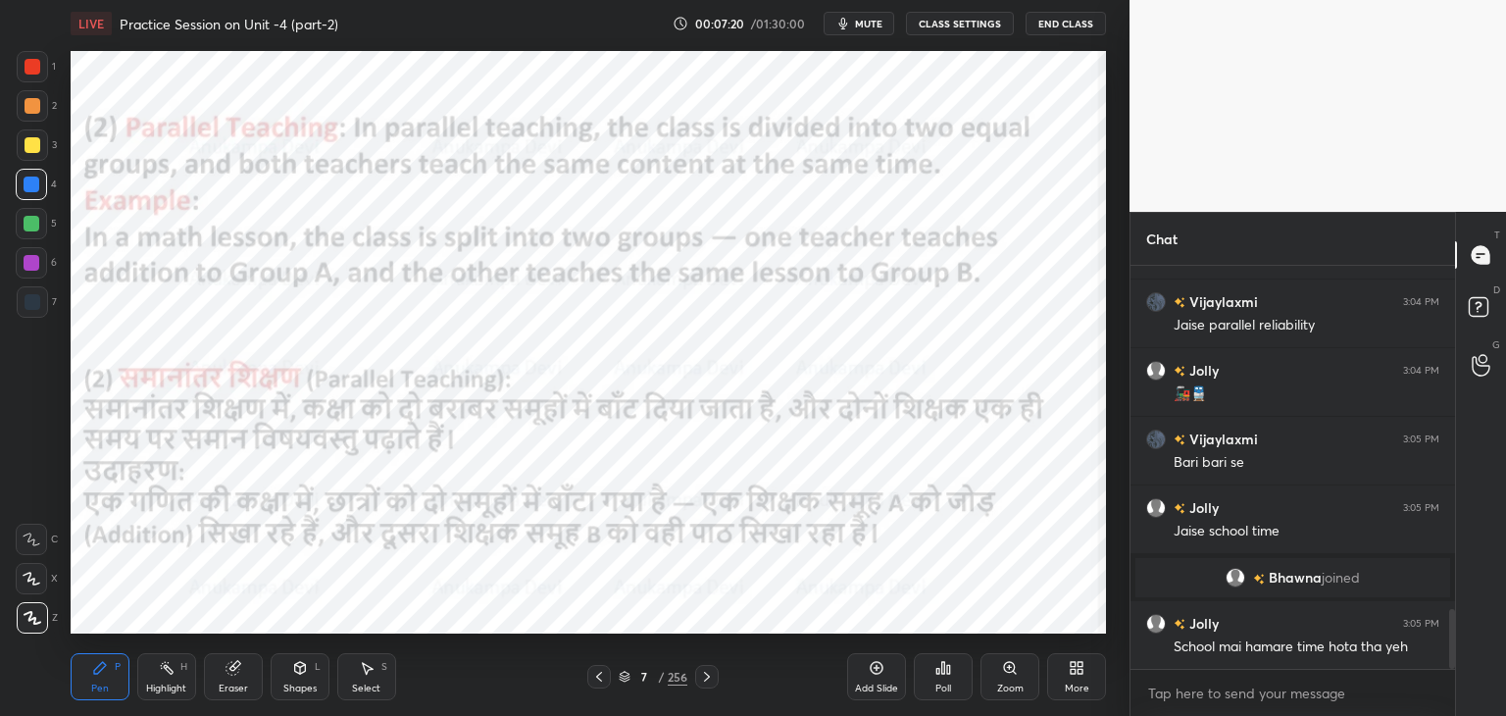
click at [710, 677] on icon at bounding box center [707, 677] width 16 height 16
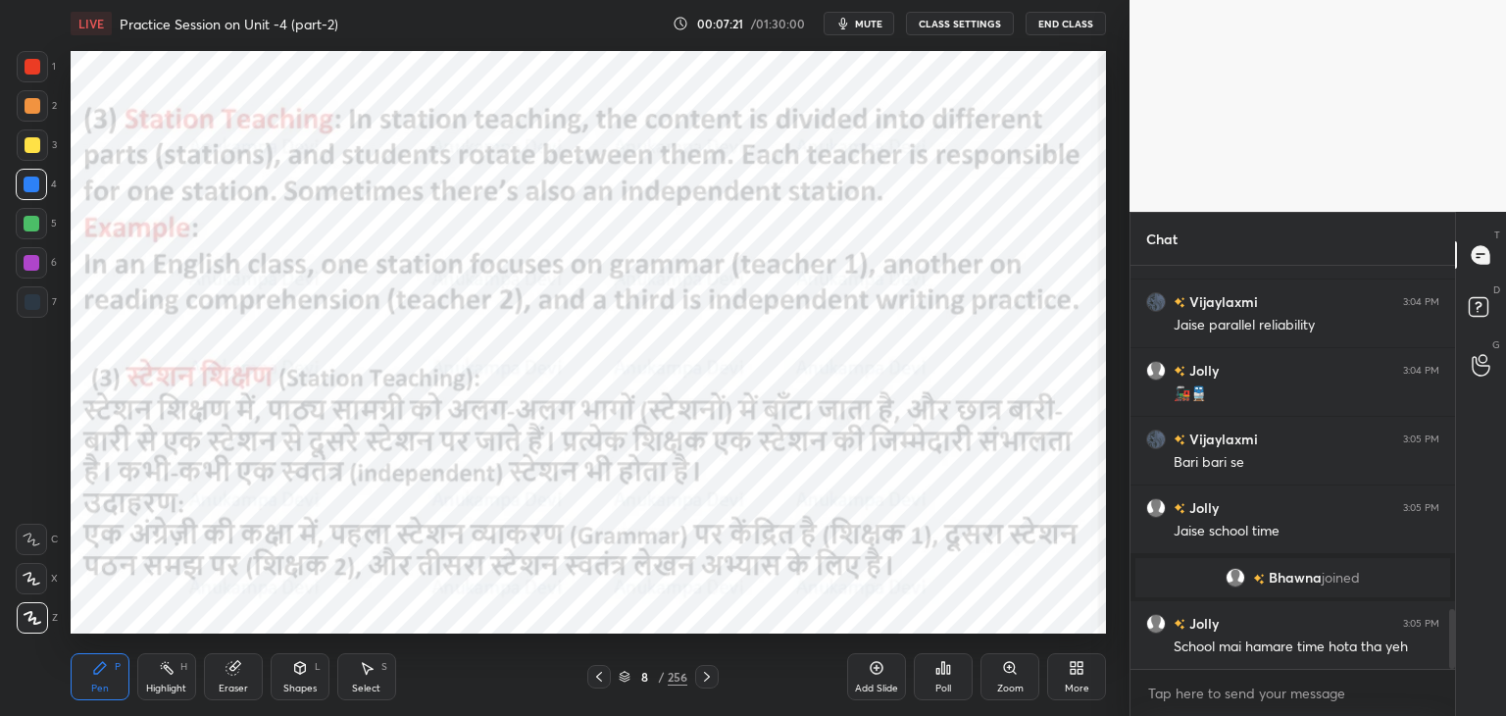
click at [710, 675] on icon at bounding box center [707, 677] width 16 height 16
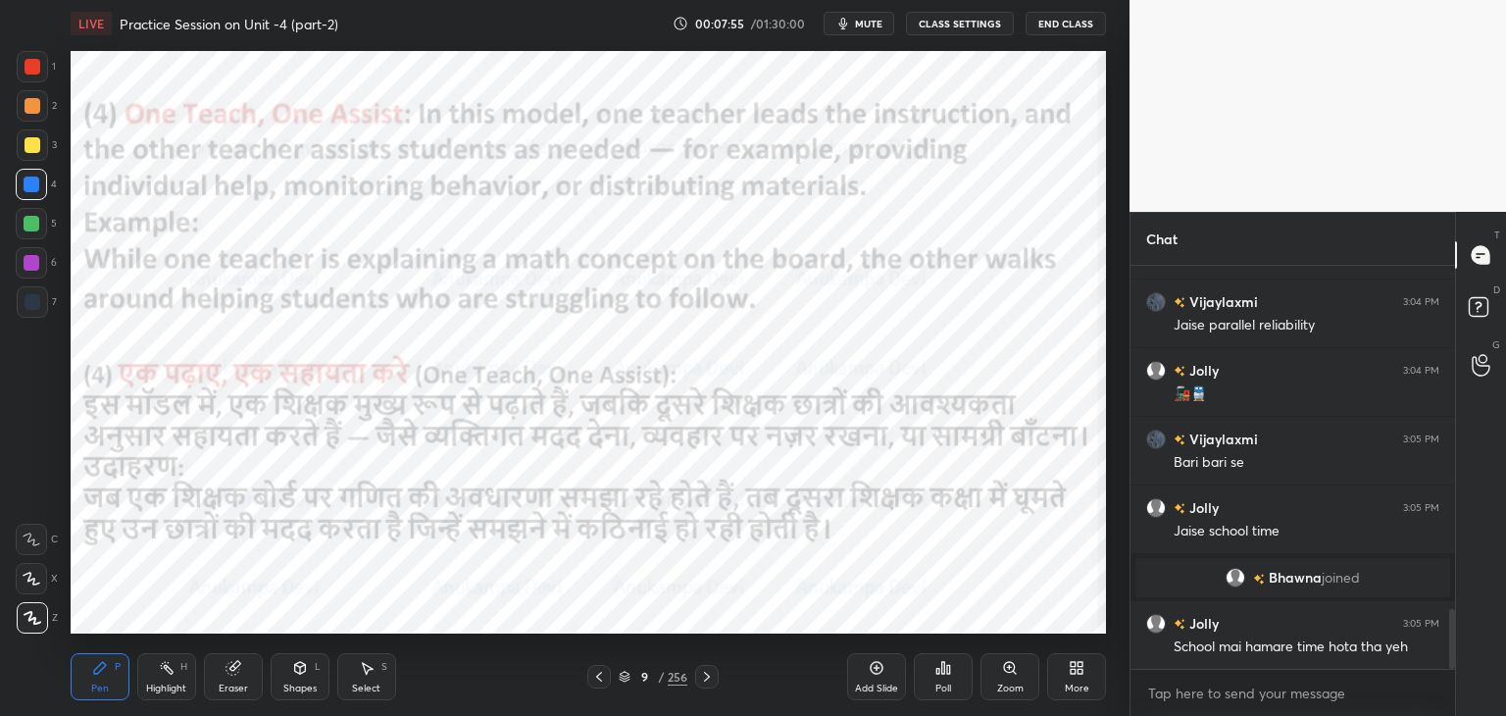
click at [624, 677] on icon at bounding box center [625, 676] width 12 height 12
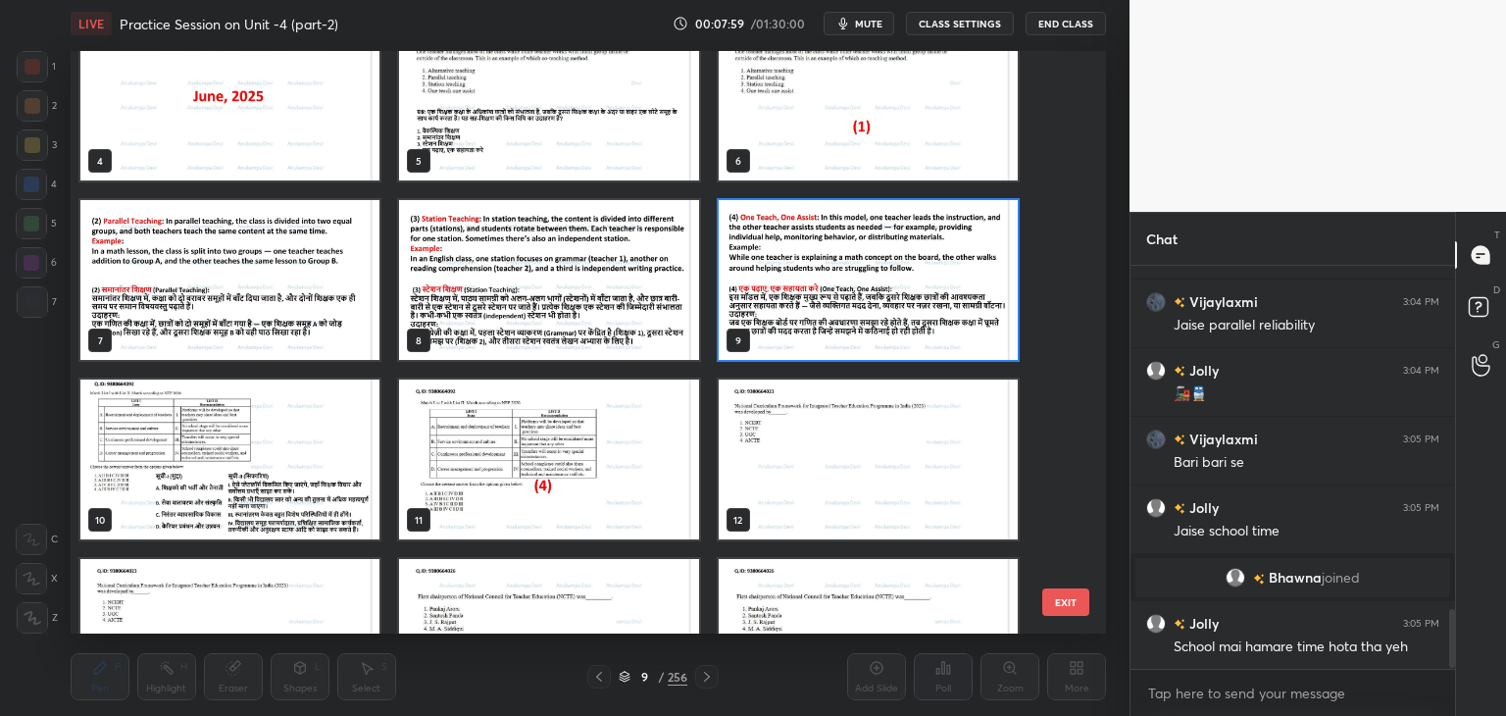
scroll to position [2402, 0]
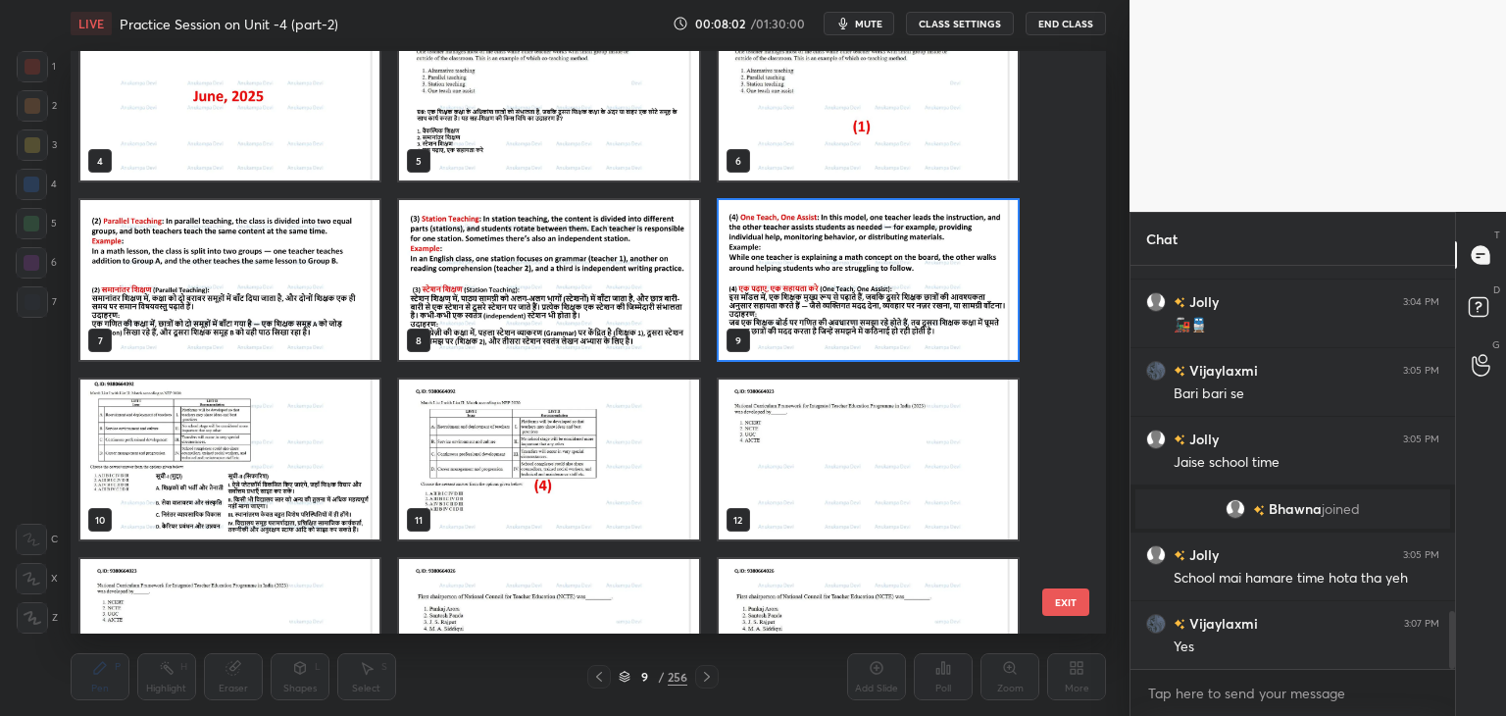
click at [294, 475] on img "grid" at bounding box center [229, 459] width 299 height 160
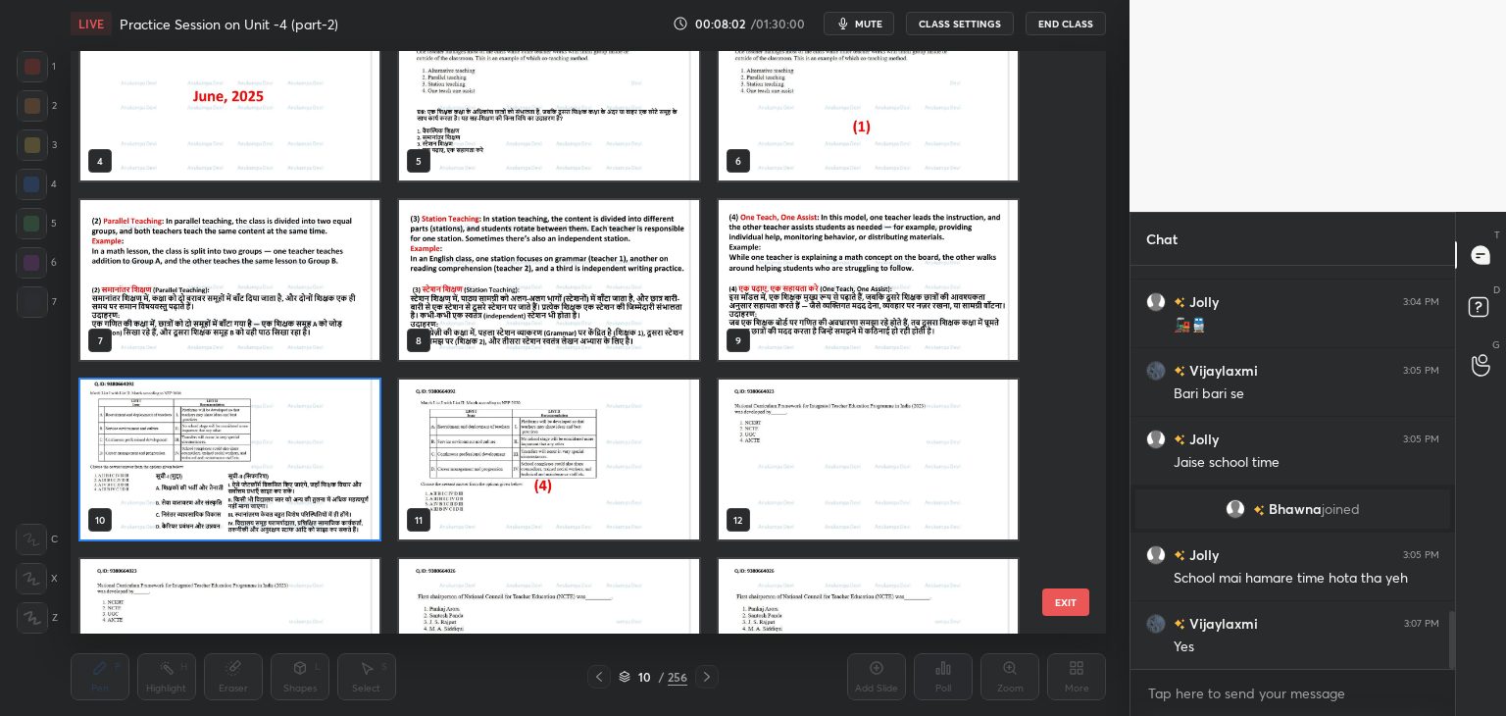
click at [295, 475] on img "grid" at bounding box center [229, 459] width 299 height 160
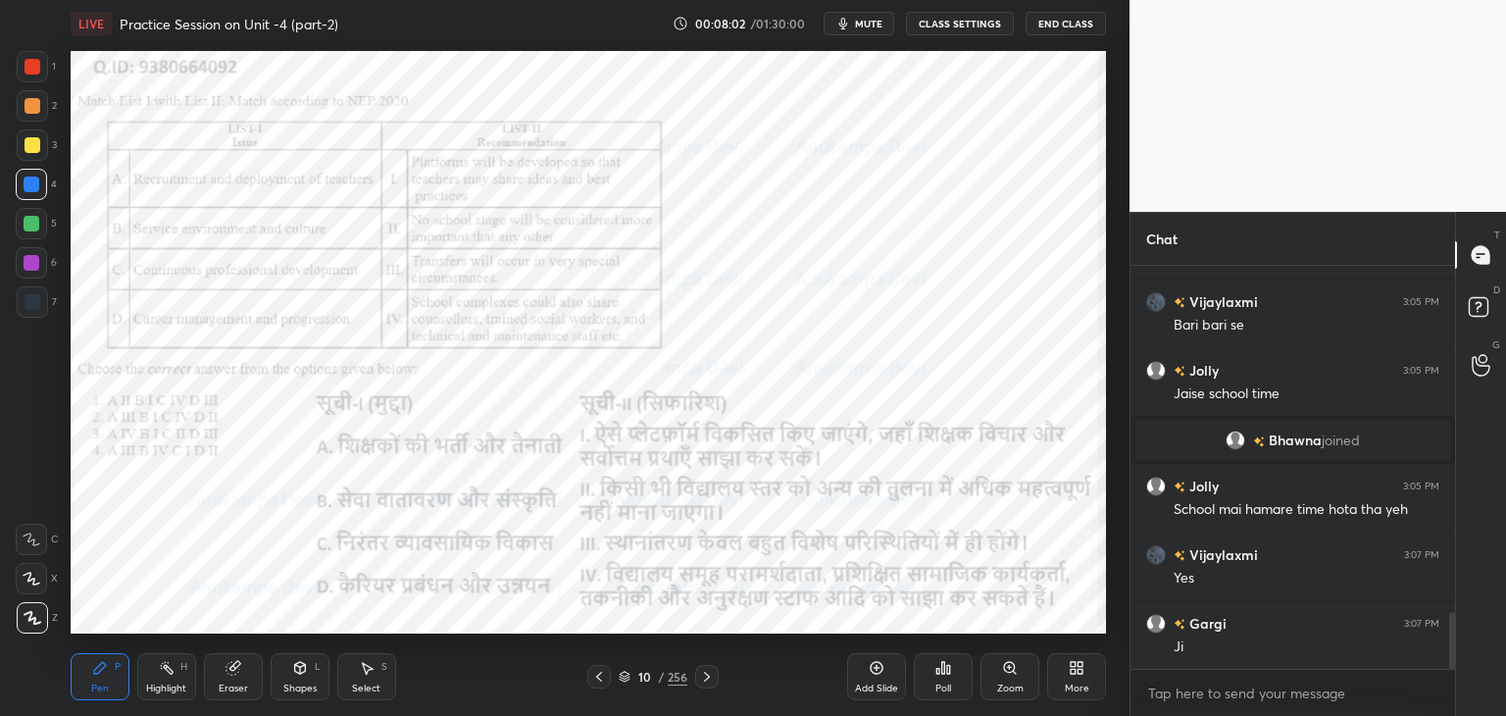
drag, startPoint x: 297, startPoint y: 475, endPoint x: 300, endPoint y: 461, distance: 15.0
click at [297, 473] on img "grid" at bounding box center [229, 459] width 299 height 160
click at [871, 21] on span "mute" at bounding box center [868, 24] width 27 height 14
click at [867, 22] on span "unmute" at bounding box center [867, 24] width 42 height 14
click at [864, 21] on span "mute" at bounding box center [868, 24] width 27 height 14
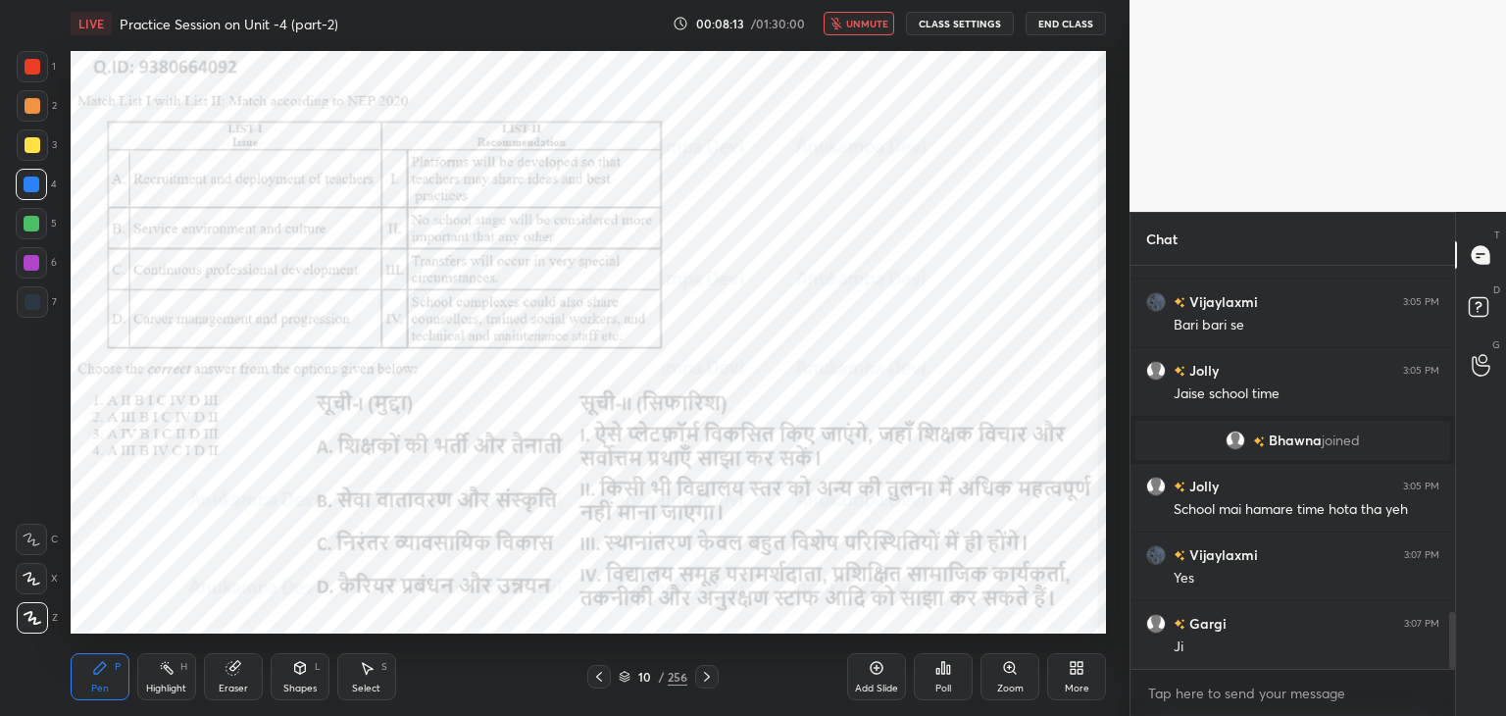
click at [626, 677] on icon at bounding box center [625, 677] width 10 height 3
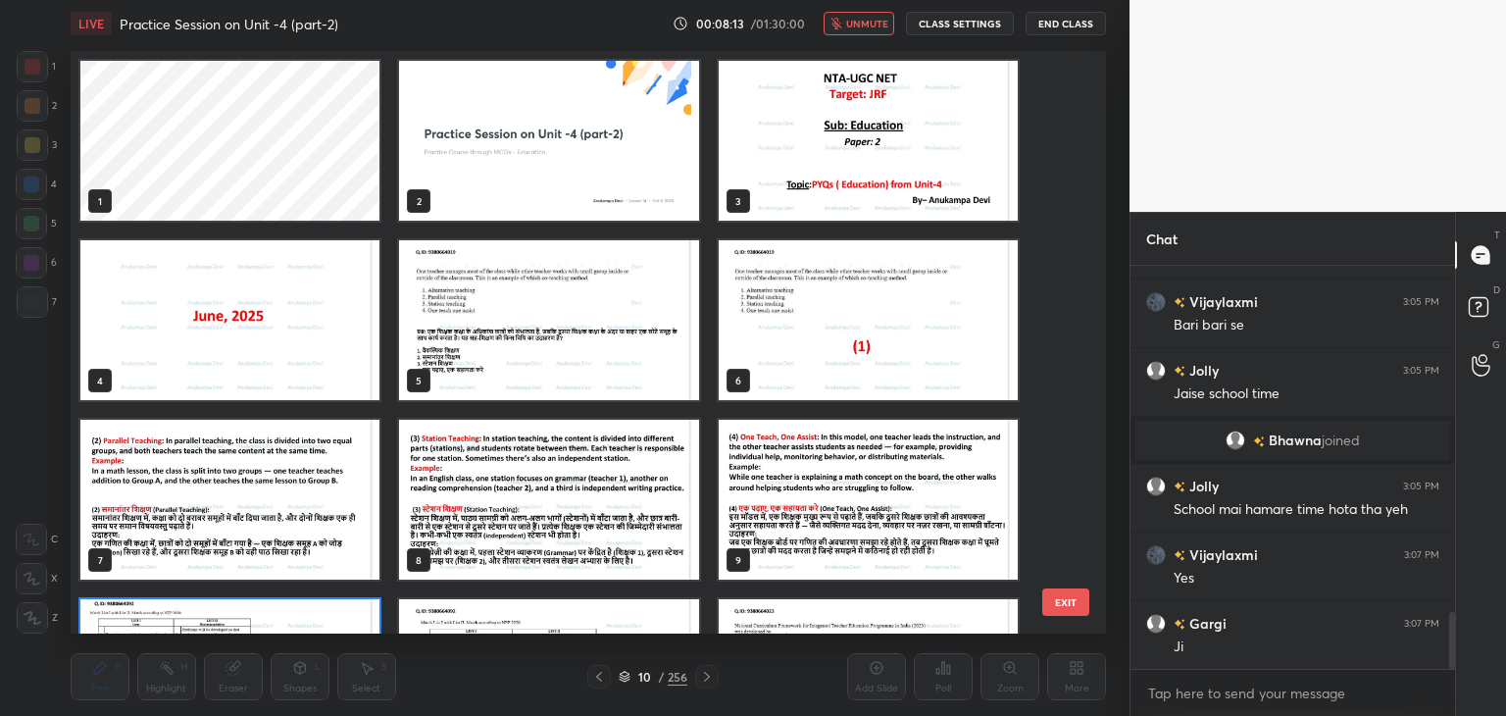
scroll to position [576, 1026]
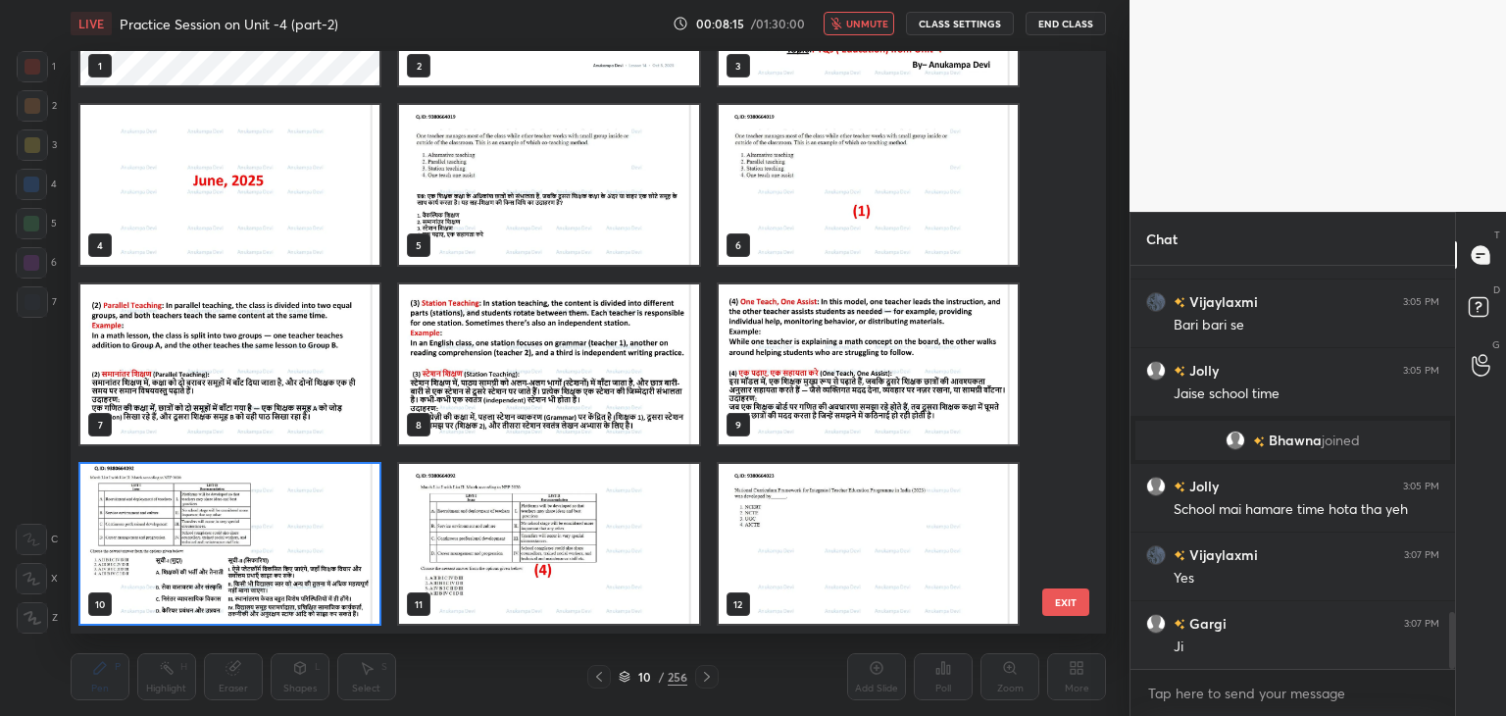
drag, startPoint x: 370, startPoint y: 605, endPoint x: 395, endPoint y: 572, distance: 41.2
click at [370, 605] on img "grid" at bounding box center [229, 544] width 299 height 160
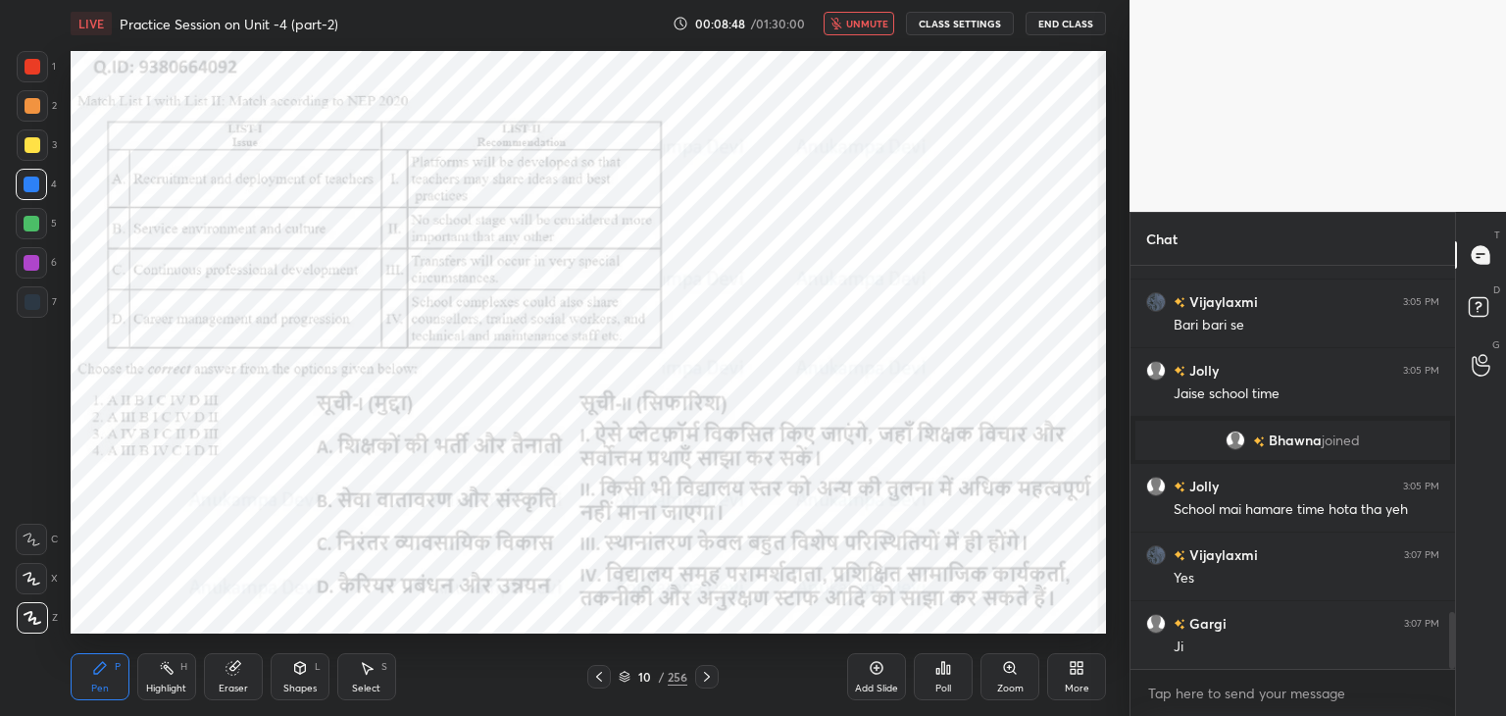
click at [870, 22] on span "unmute" at bounding box center [867, 24] width 42 height 14
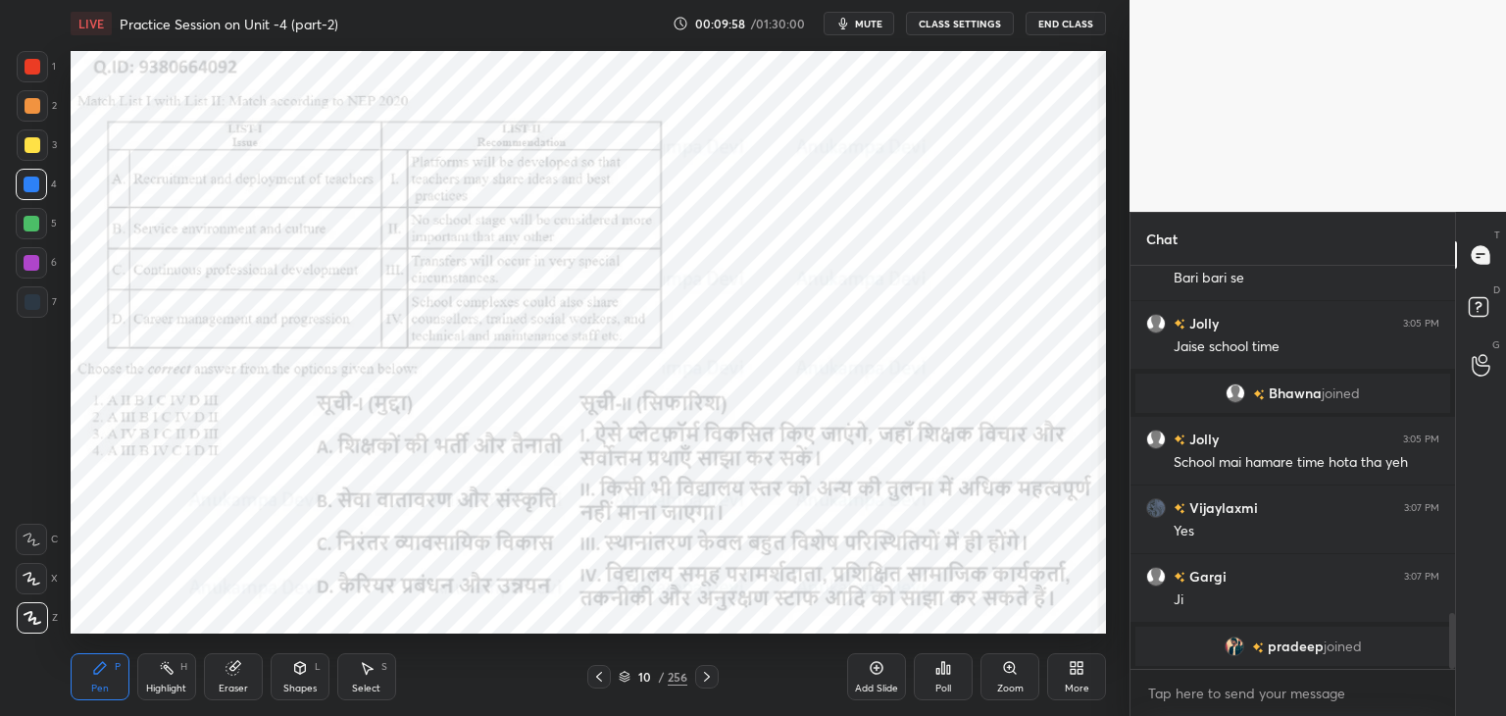
click at [626, 676] on icon at bounding box center [625, 676] width 12 height 12
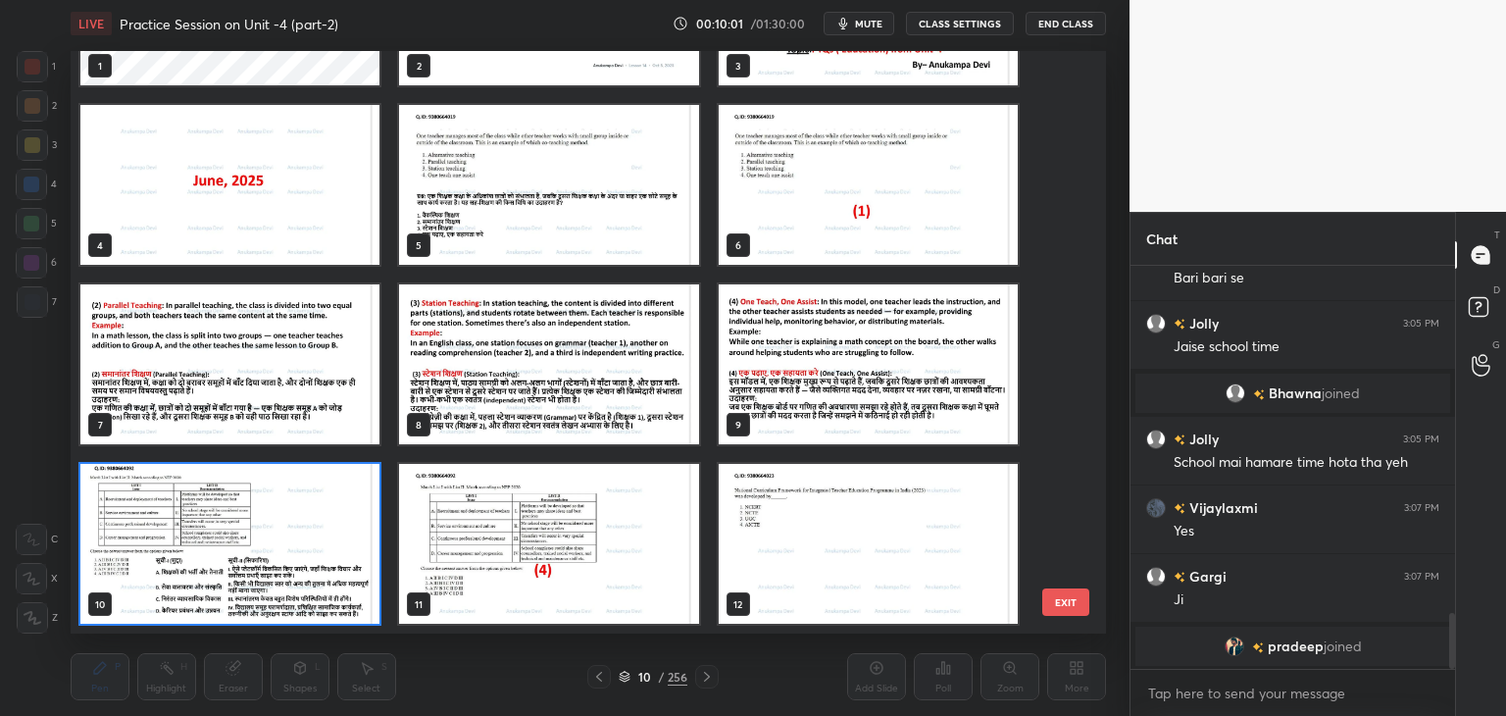
scroll to position [2449, 0]
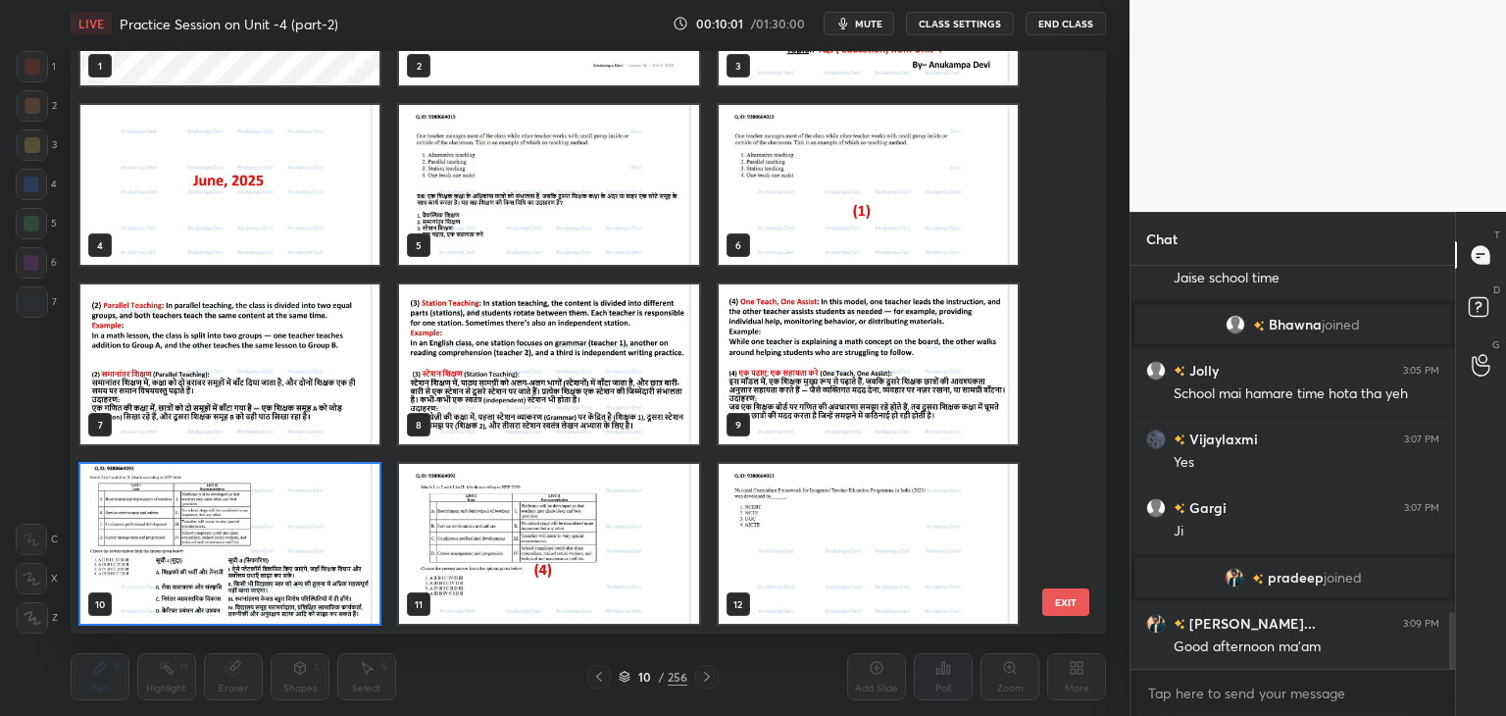
drag, startPoint x: 372, startPoint y: 611, endPoint x: 353, endPoint y: 602, distance: 20.6
click at [370, 611] on img "grid" at bounding box center [229, 544] width 299 height 160
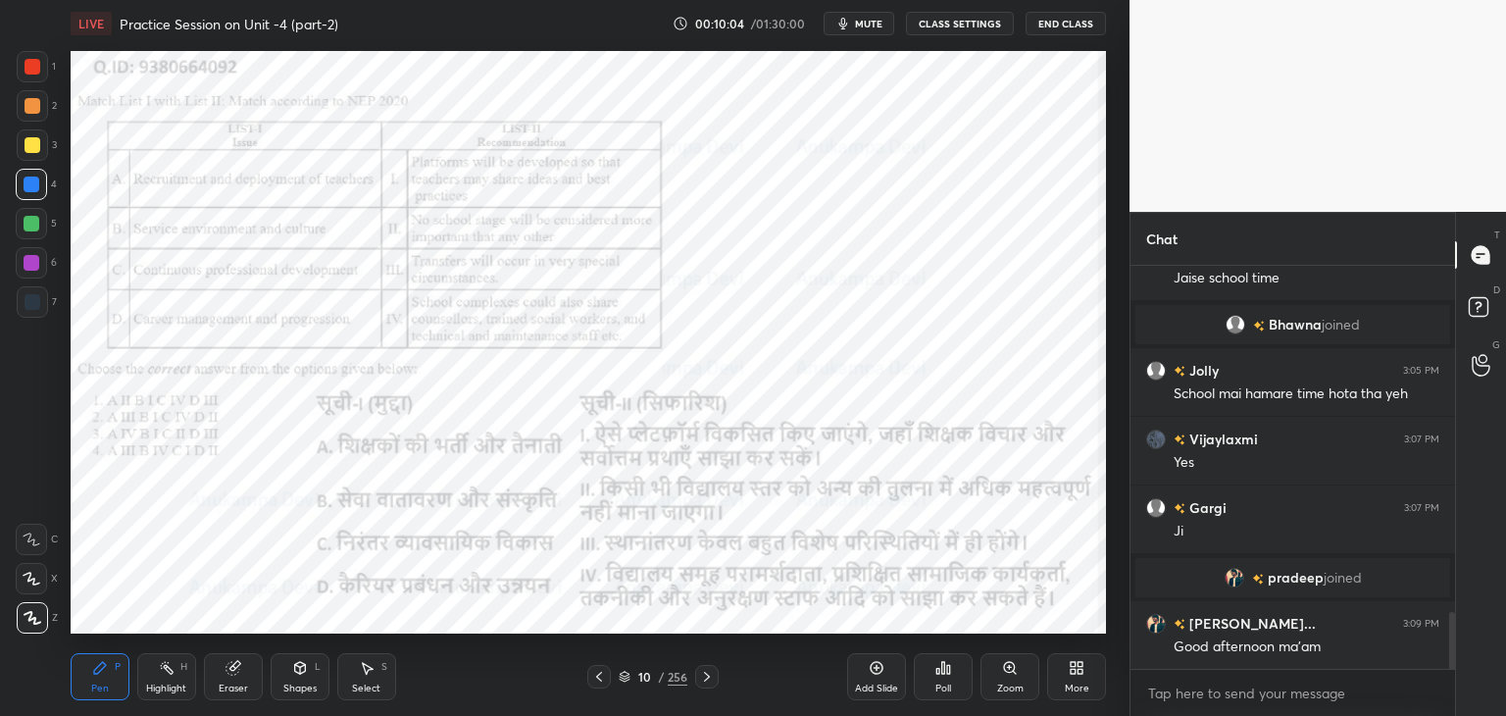
click at [1455, 606] on div "T Messages (T) D Doubts (D) G Raise Hand (G)" at bounding box center [1480, 464] width 51 height 504
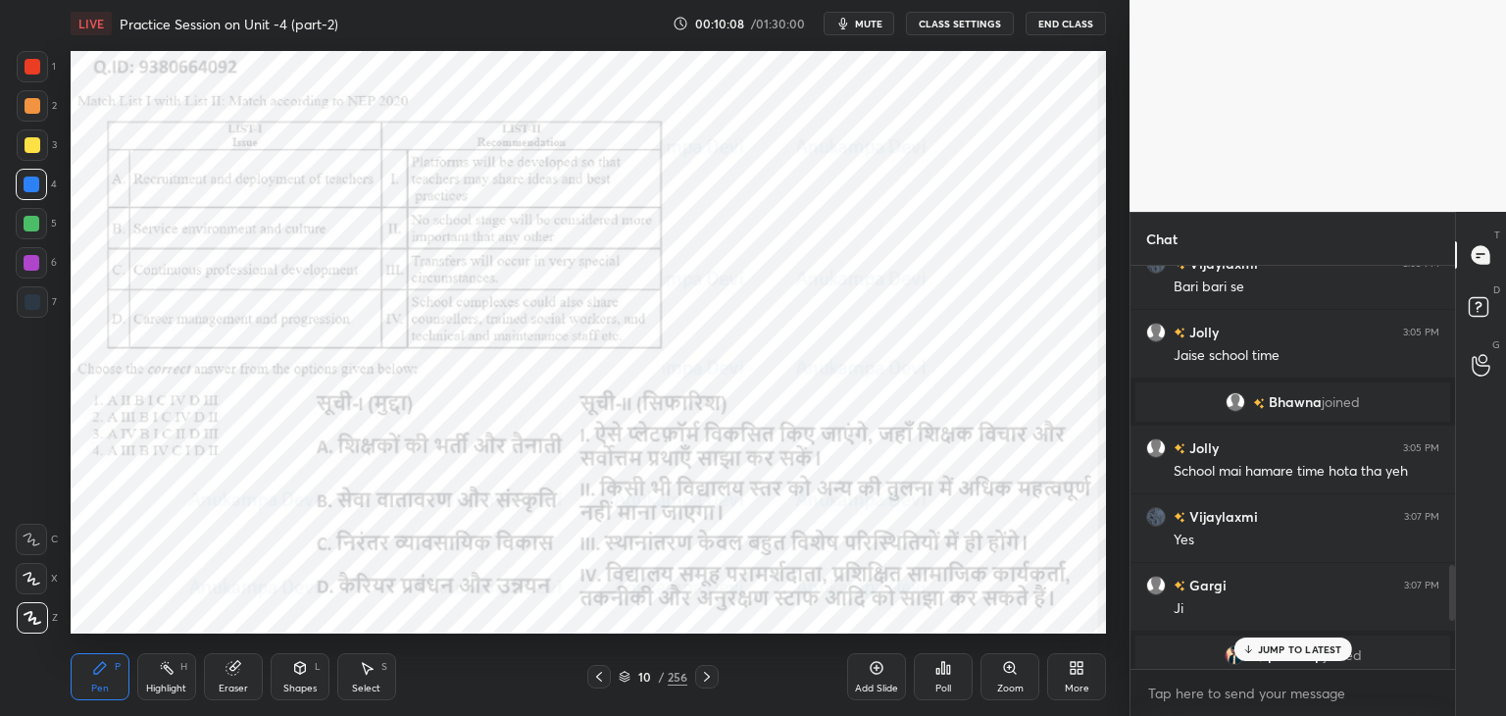
scroll to position [2719, 0]
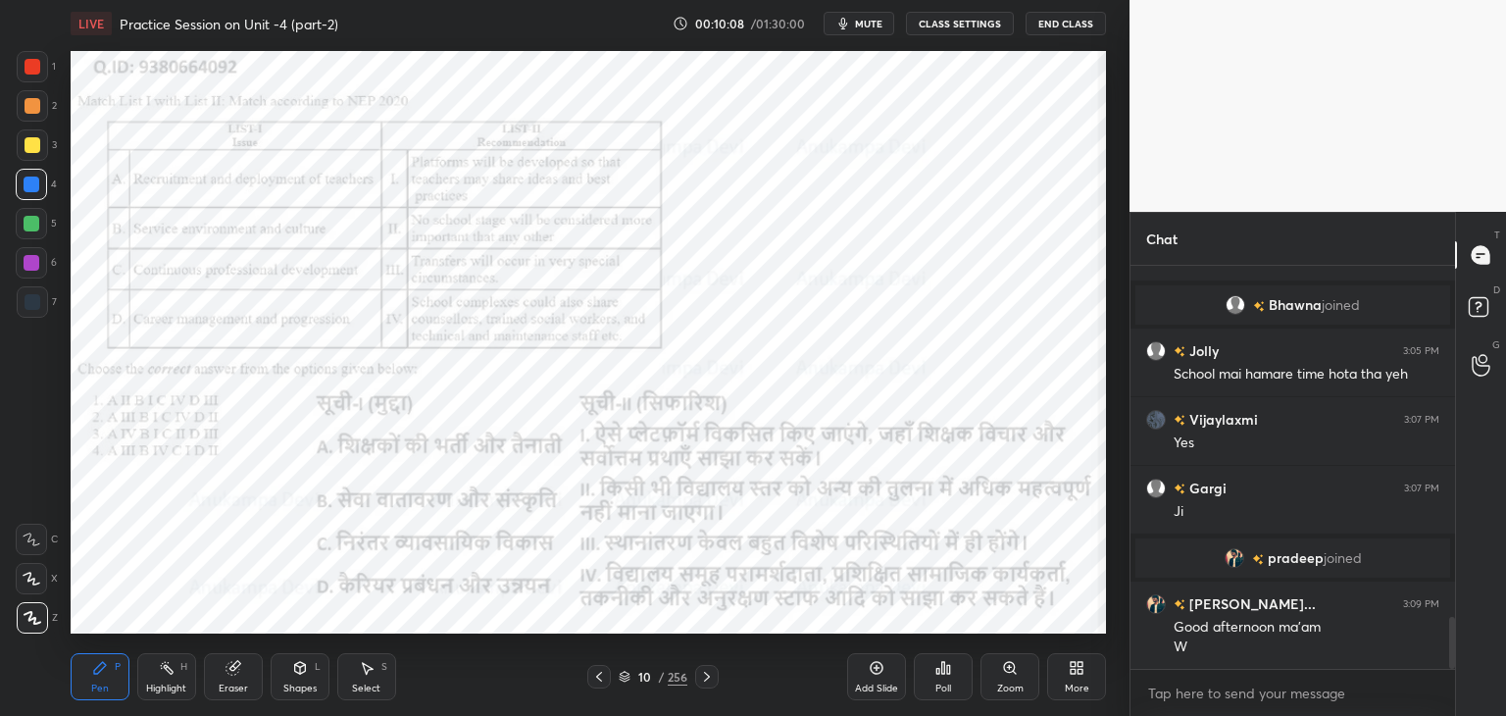
drag, startPoint x: 1450, startPoint y: 626, endPoint x: 1479, endPoint y: 701, distance: 80.1
click at [1479, 701] on div "Chat [PERSON_NAME] 3:05 PM Bari bari [PERSON_NAME] 3:05 PM Jaise school time [P…" at bounding box center [1317, 464] width 376 height 504
click at [623, 678] on icon at bounding box center [625, 677] width 10 height 3
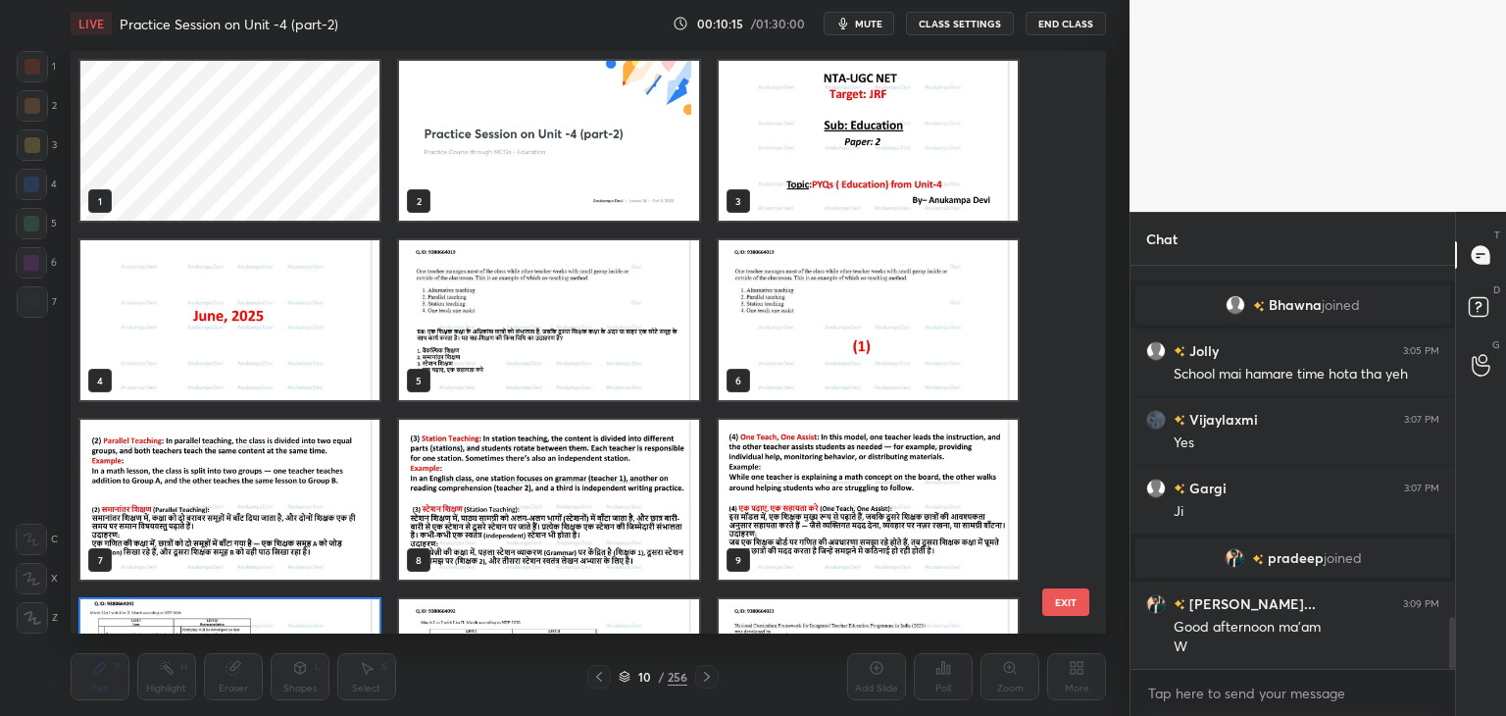
scroll to position [576, 1026]
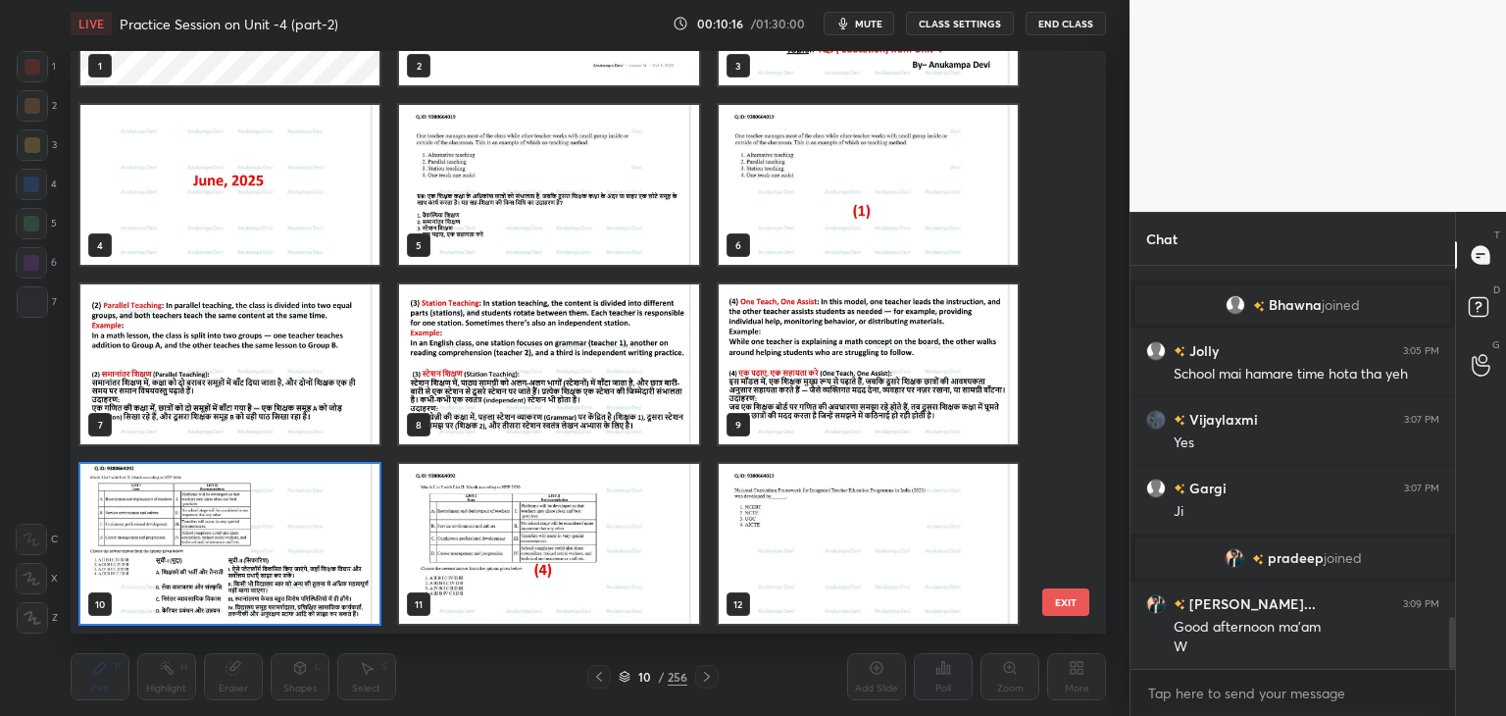
click at [375, 613] on img "grid" at bounding box center [229, 544] width 299 height 160
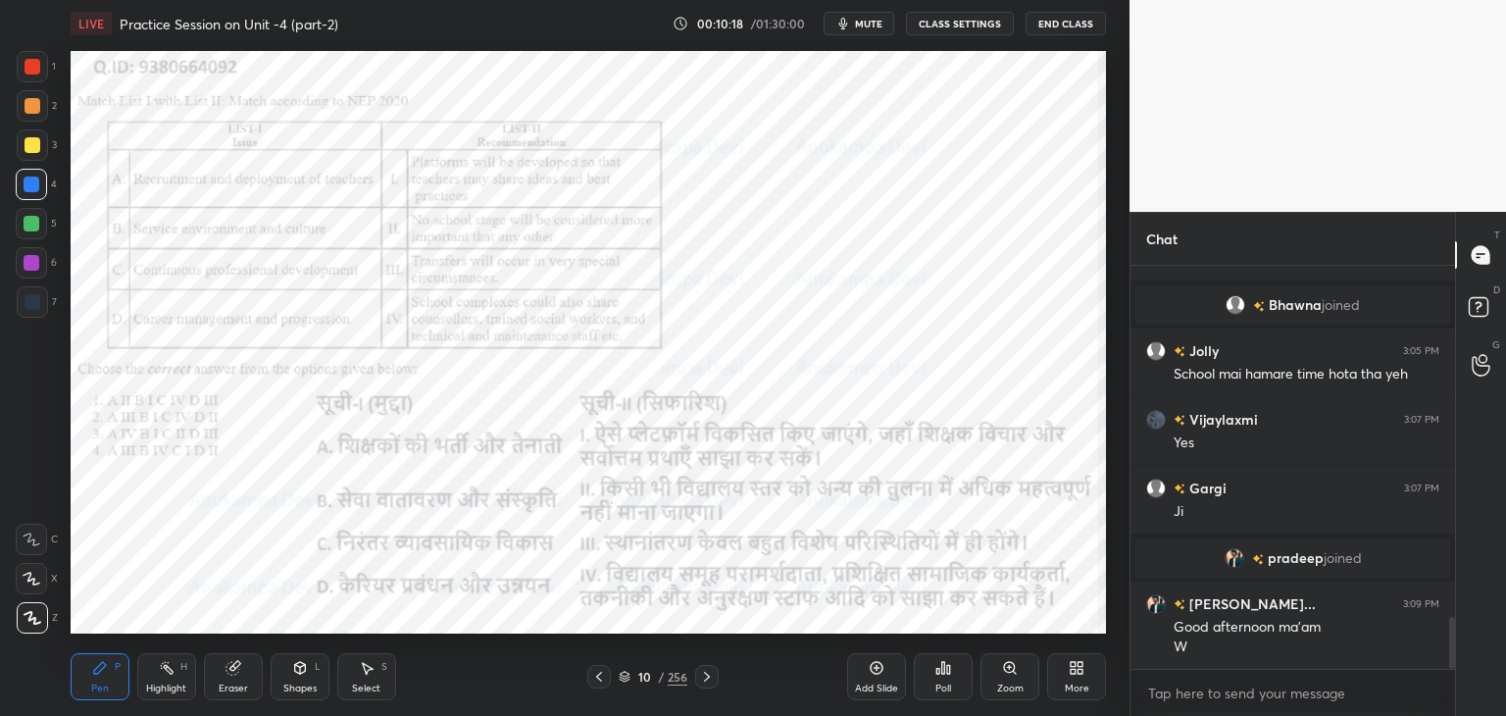
click at [874, 22] on span "mute" at bounding box center [868, 24] width 27 height 14
click at [874, 23] on span "unmute" at bounding box center [867, 24] width 42 height 14
click at [946, 679] on div "Poll" at bounding box center [943, 676] width 59 height 47
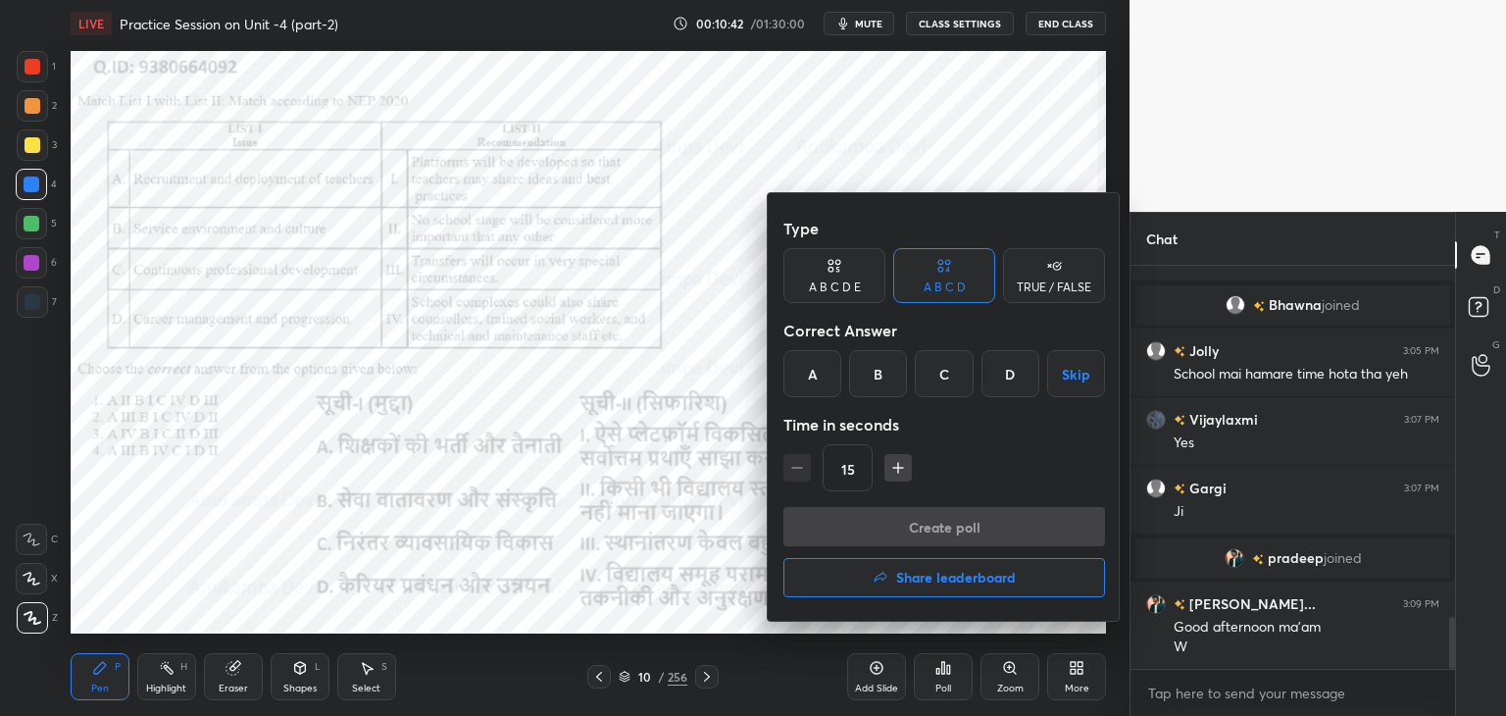
click at [1010, 372] on div "D" at bounding box center [1010, 373] width 58 height 47
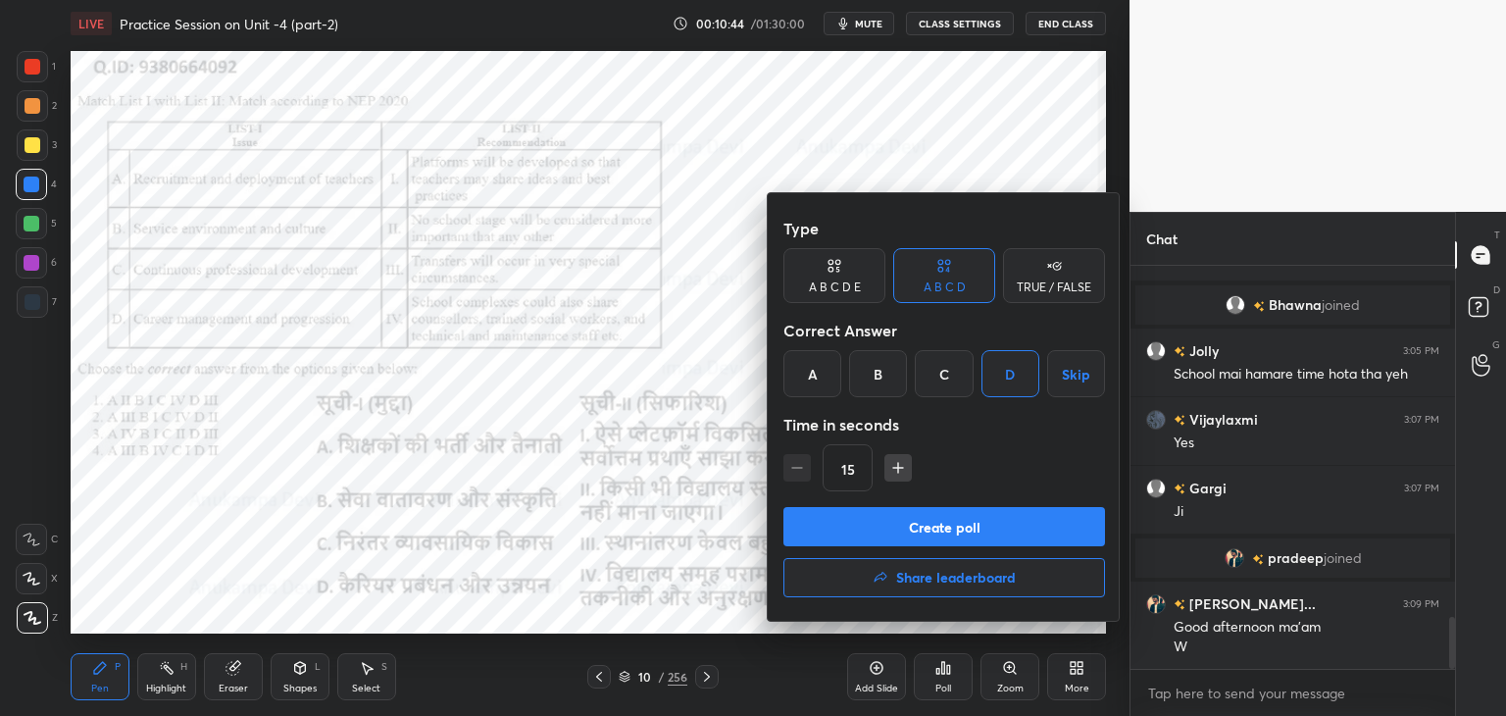
click at [963, 530] on button "Create poll" at bounding box center [944, 526] width 322 height 39
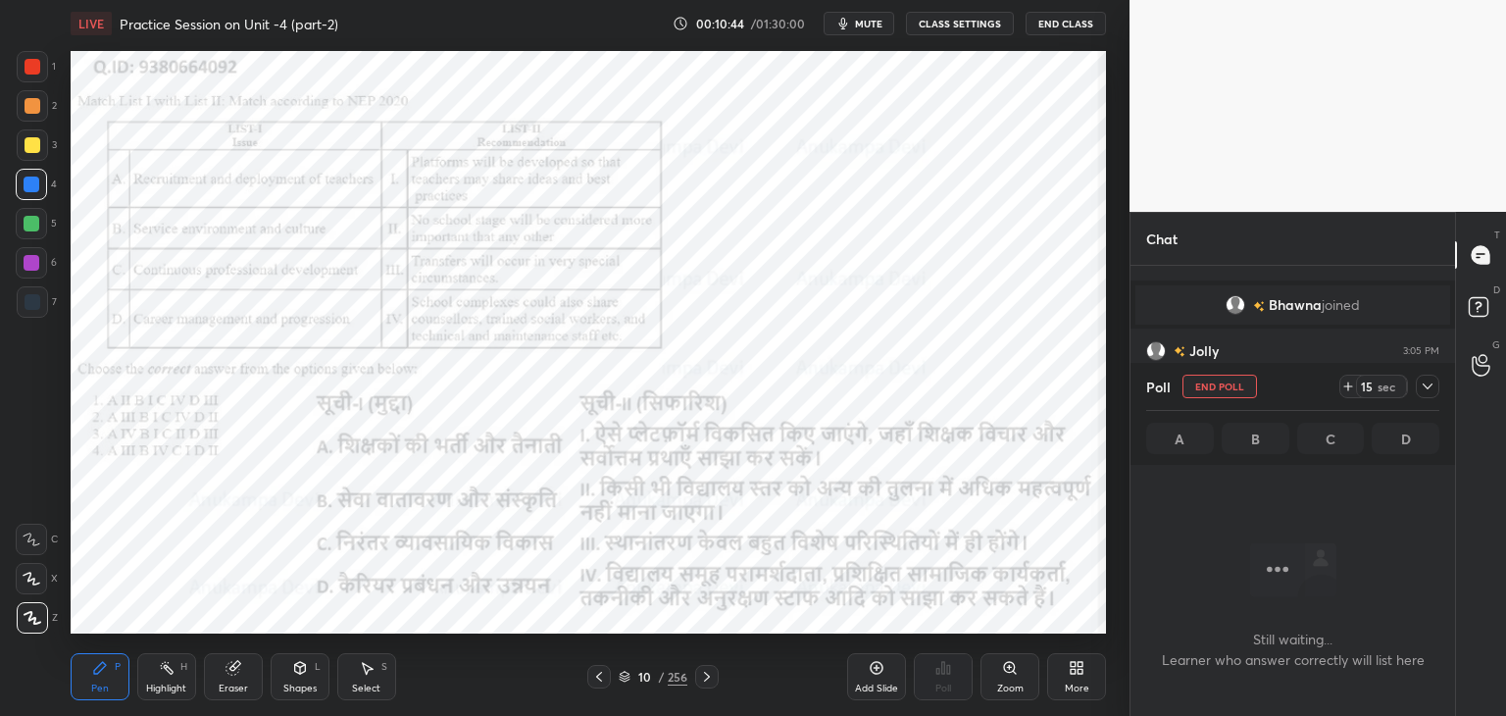
scroll to position [6, 6]
click at [877, 20] on span "mute" at bounding box center [868, 24] width 27 height 14
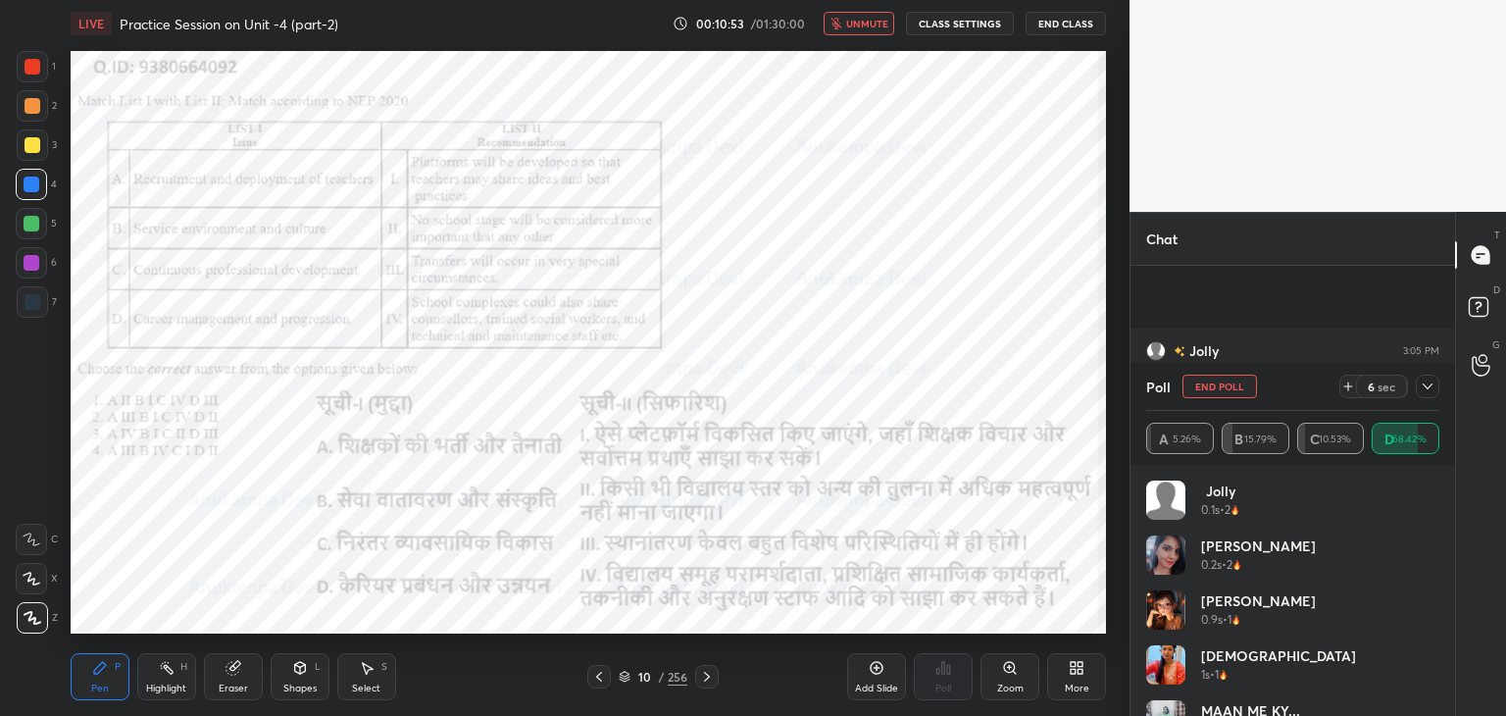
scroll to position [2890, 0]
click at [868, 25] on span "unmute" at bounding box center [867, 24] width 42 height 14
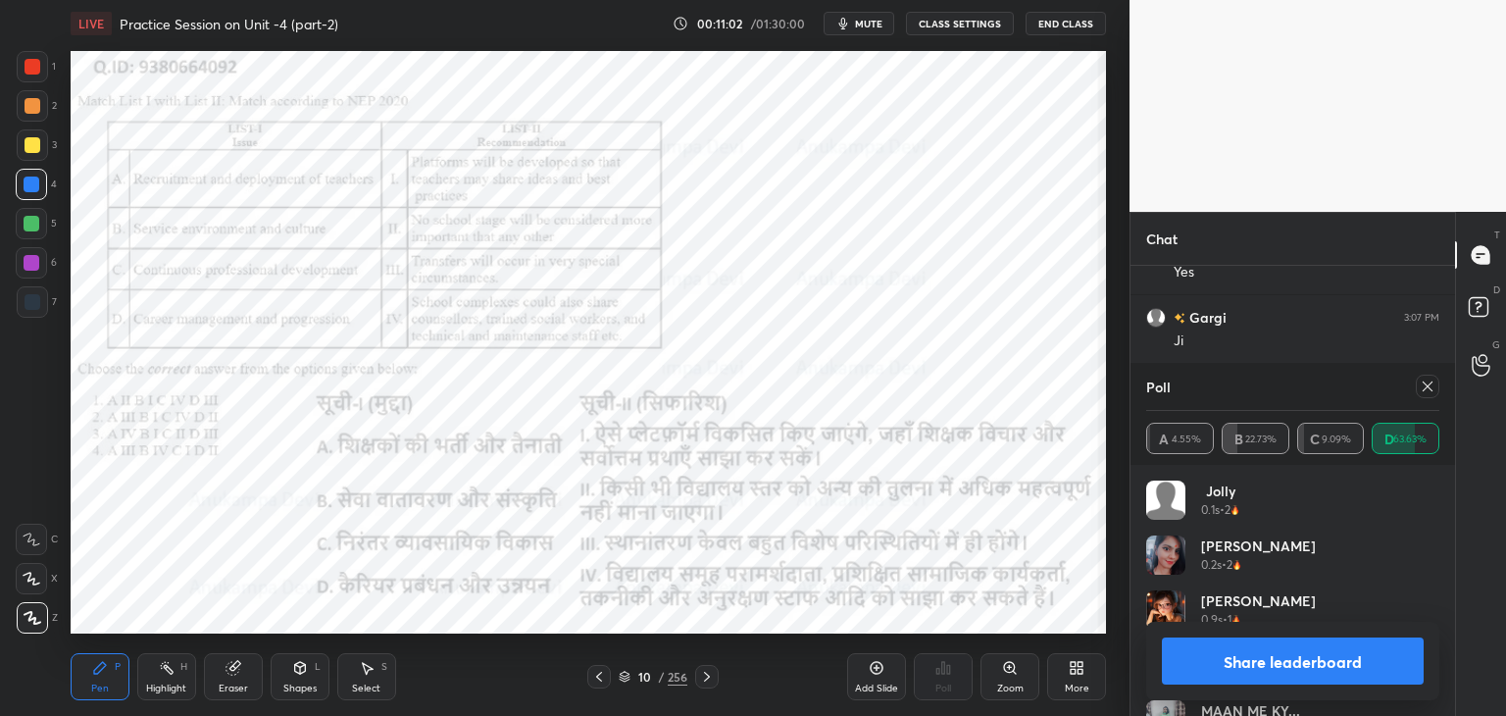
click at [1428, 390] on icon at bounding box center [1427, 386] width 16 height 16
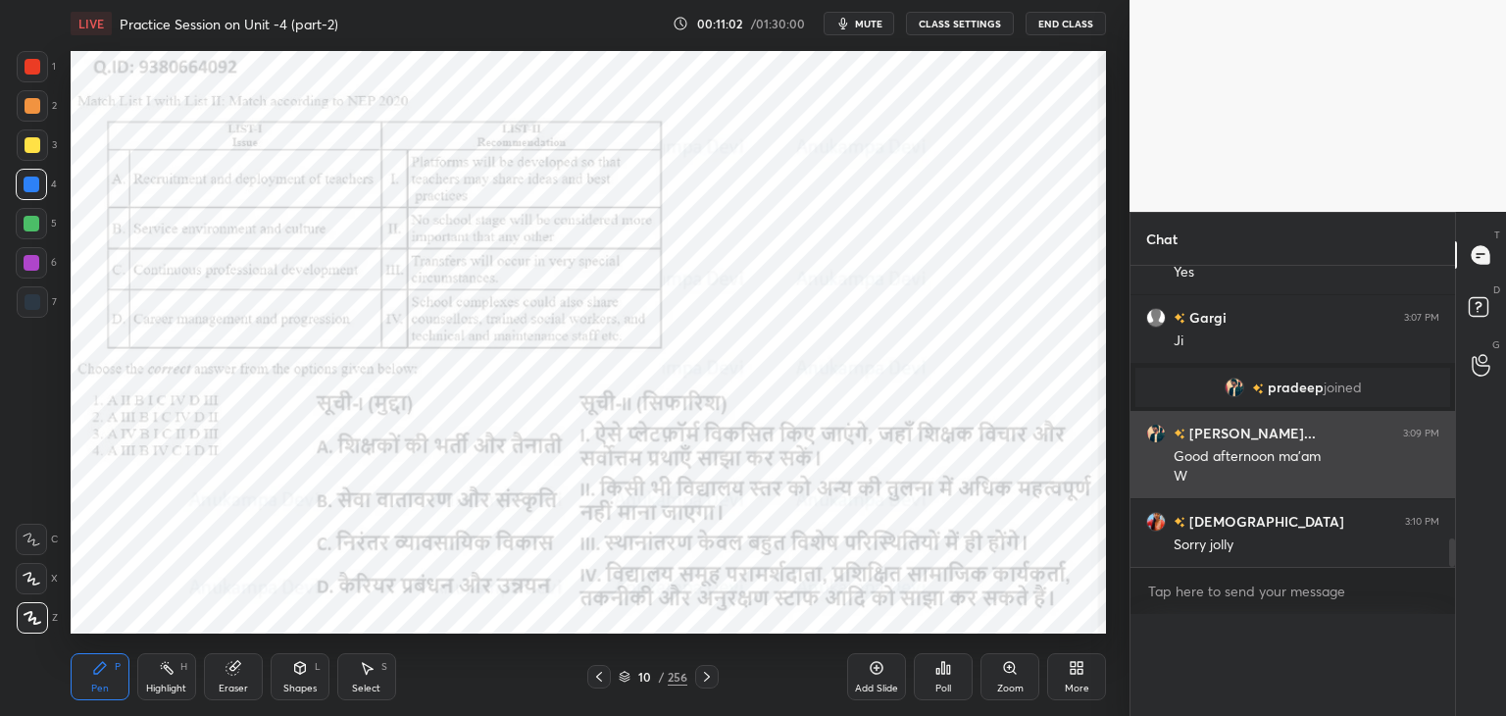
scroll to position [2862, 0]
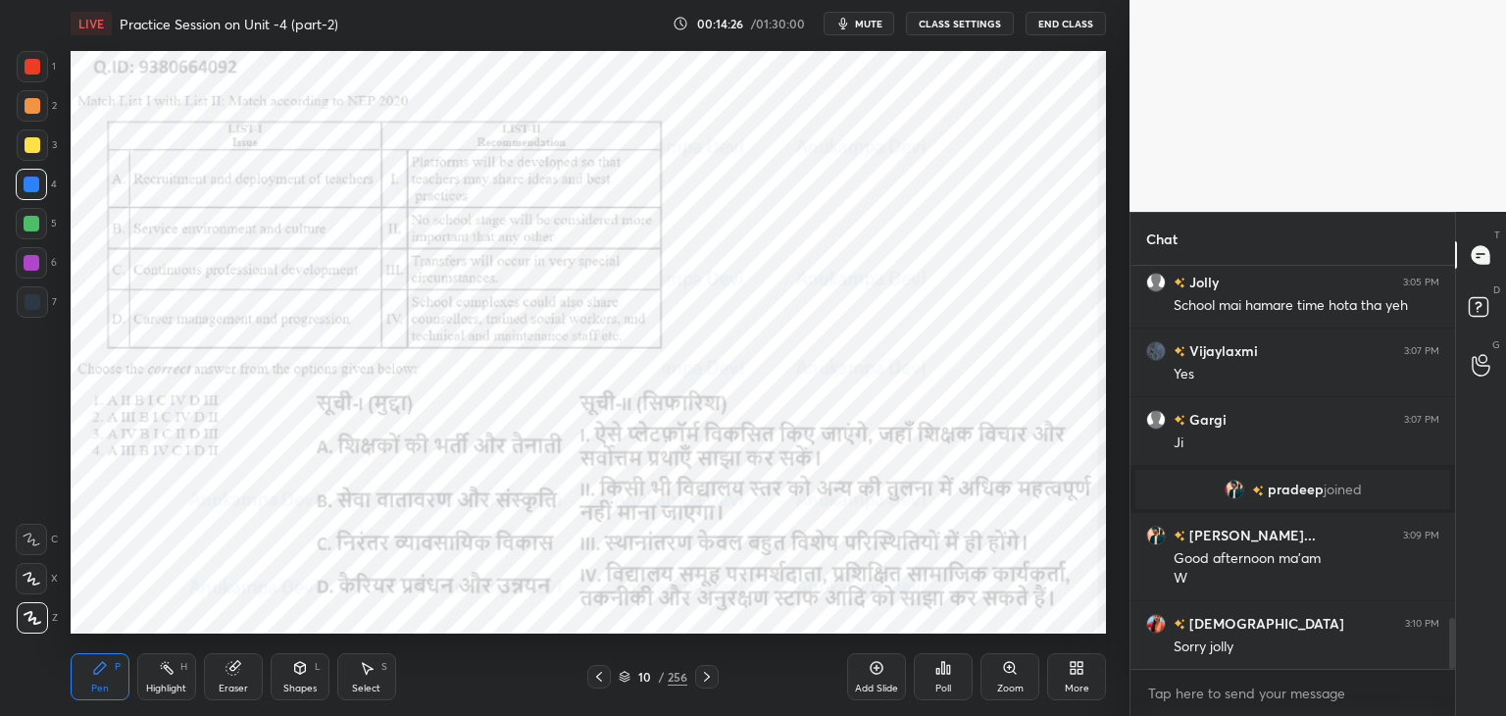
click at [706, 672] on icon at bounding box center [707, 677] width 16 height 16
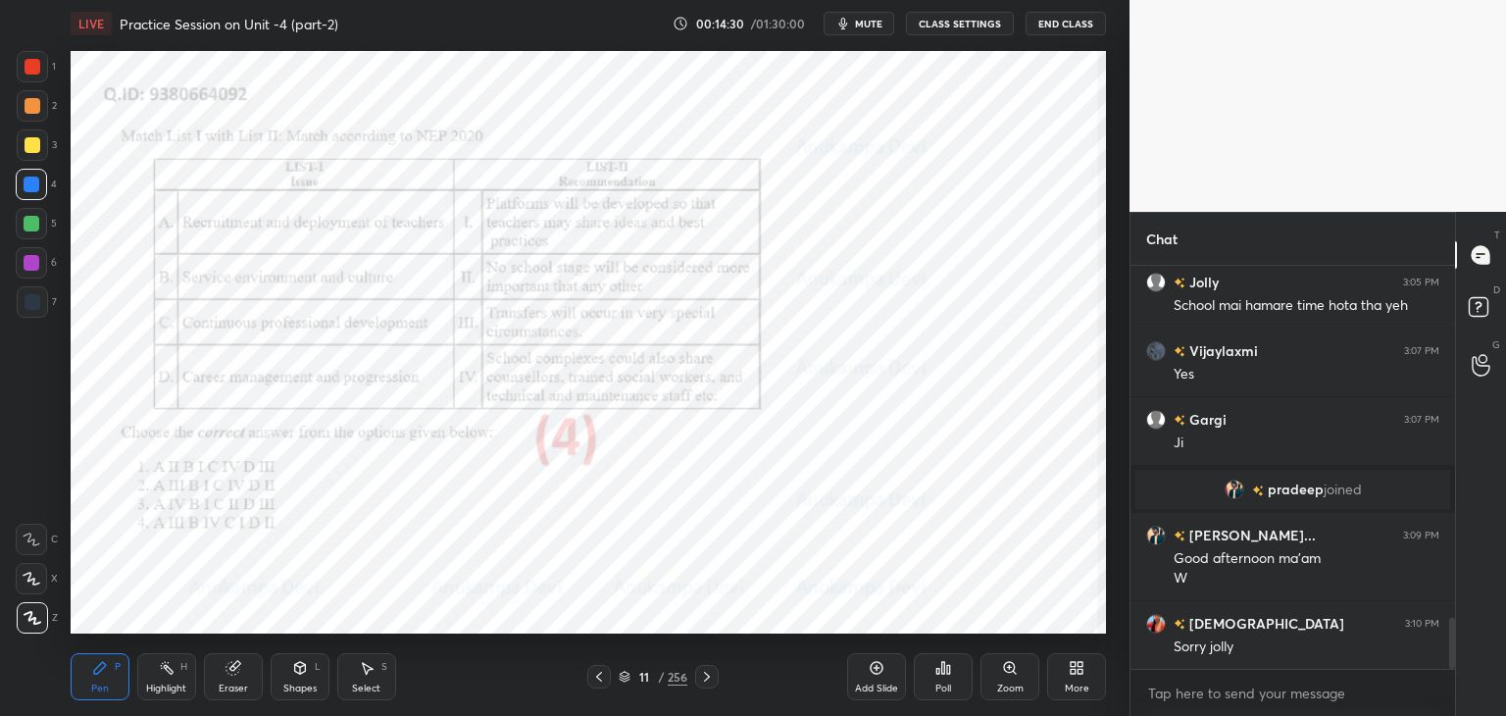
click at [710, 677] on icon at bounding box center [707, 677] width 16 height 16
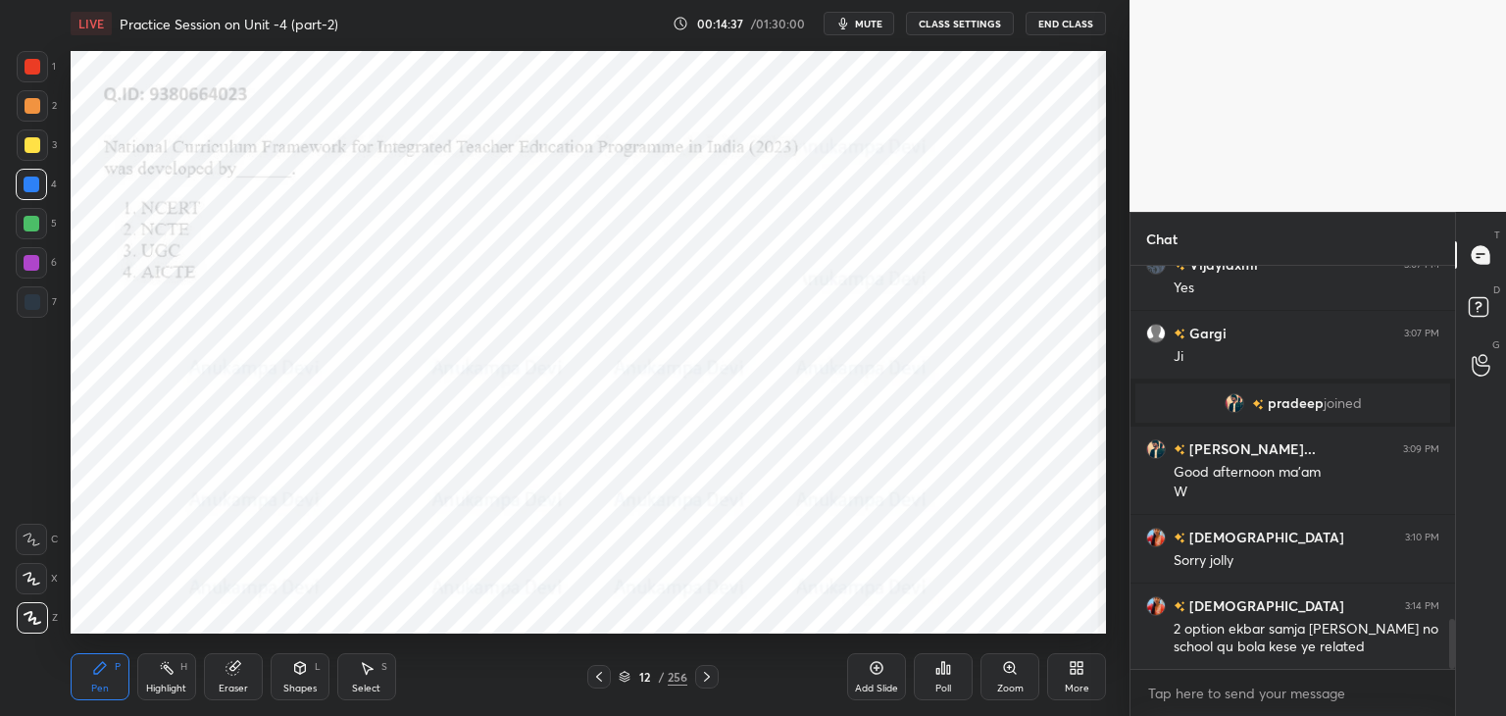
click at [601, 679] on icon at bounding box center [599, 677] width 16 height 16
click at [708, 678] on icon at bounding box center [707, 676] width 6 height 10
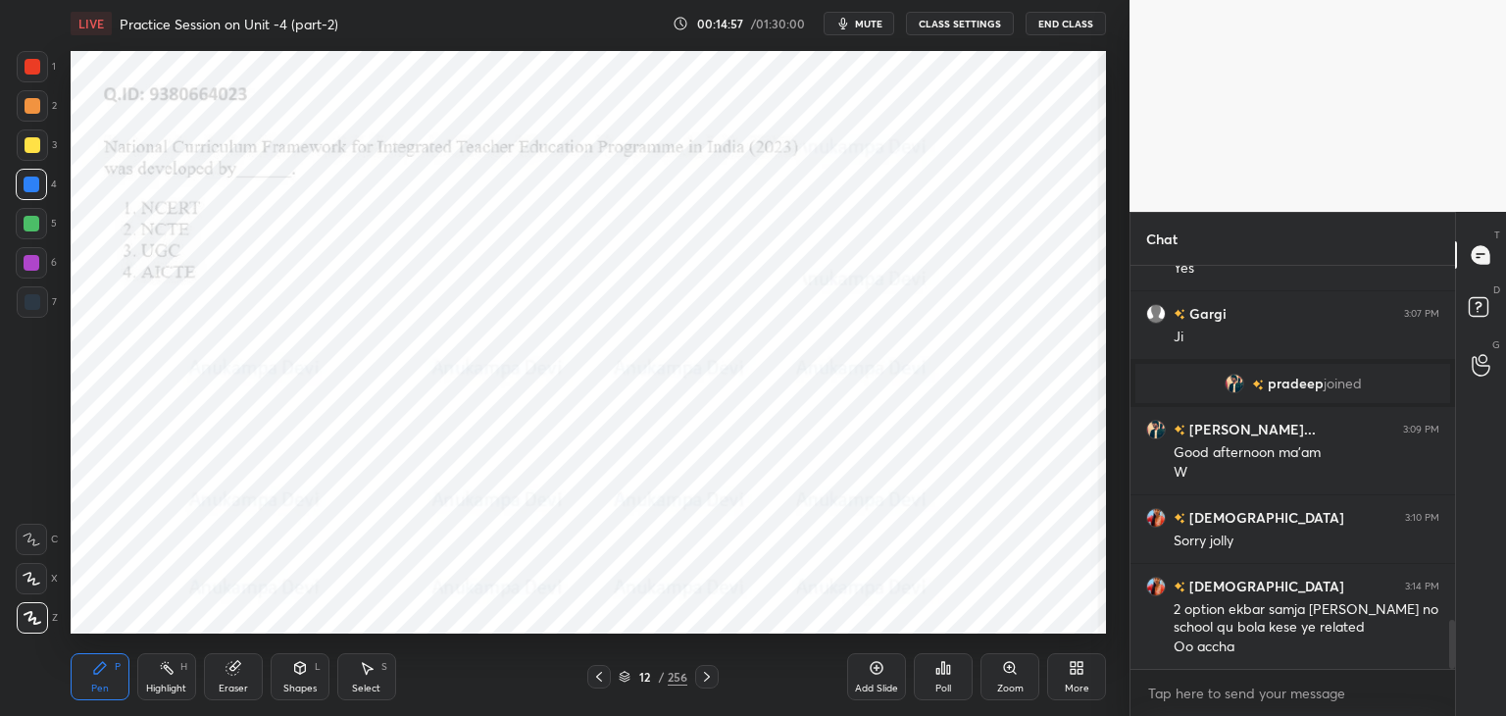
click at [33, 303] on div at bounding box center [33, 302] width 16 height 16
click at [948, 683] on div "Poll" at bounding box center [943, 688] width 16 height 10
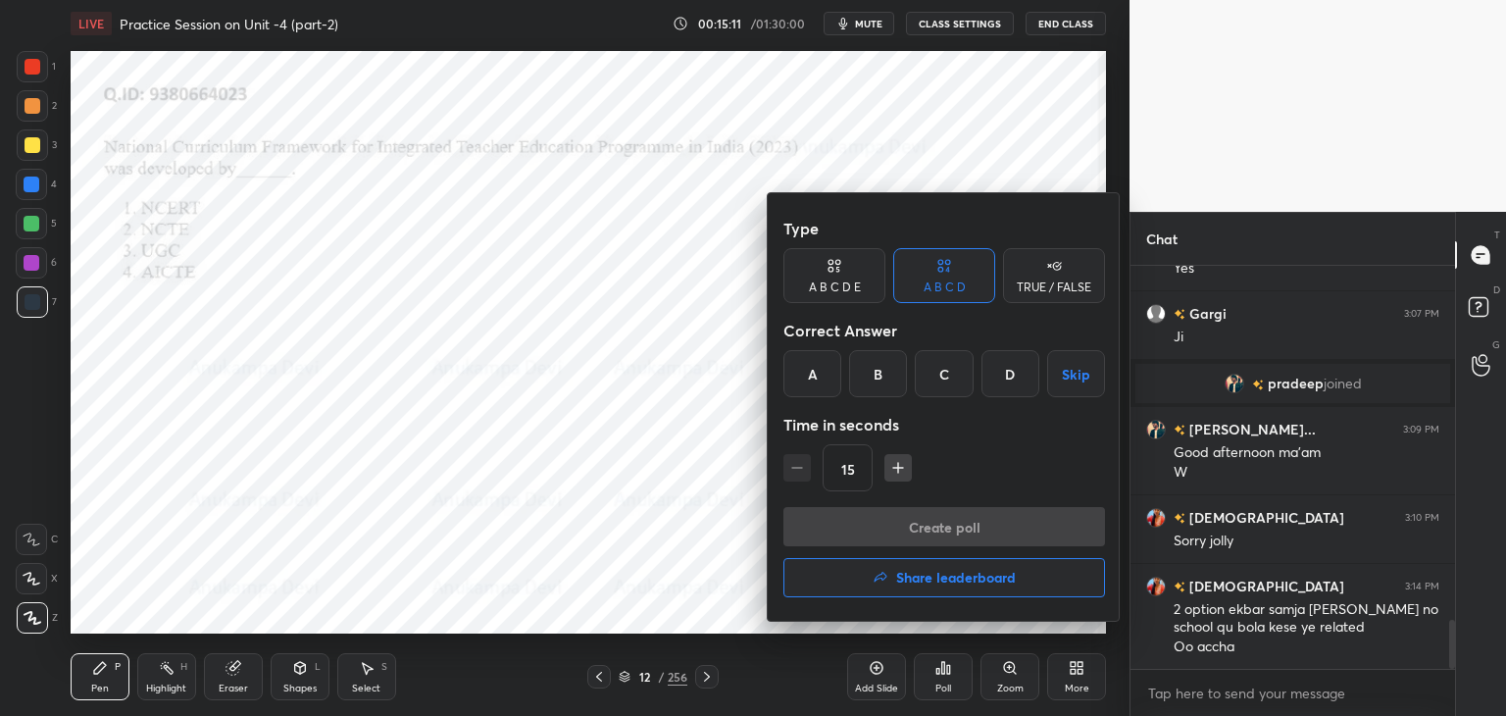
click at [878, 373] on div "B" at bounding box center [878, 373] width 58 height 47
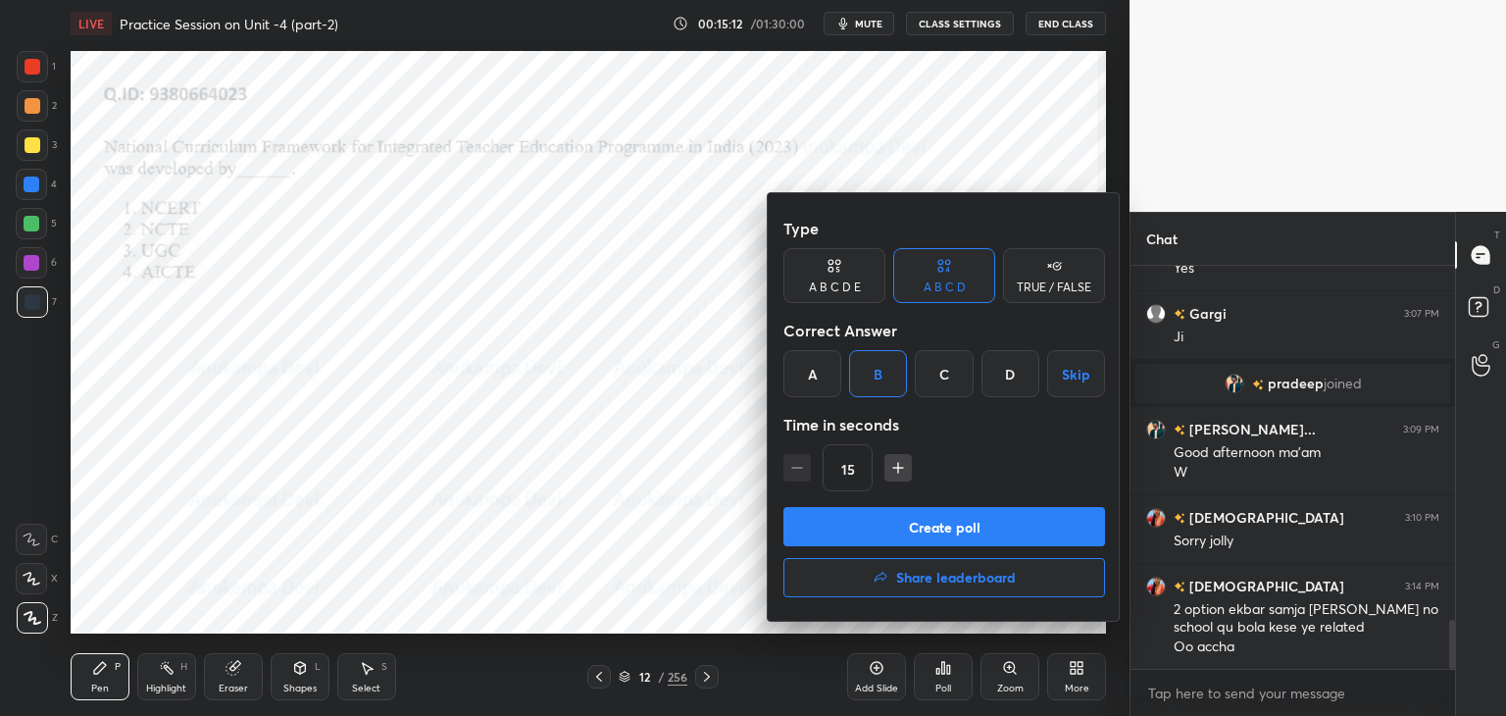
click at [968, 534] on button "Create poll" at bounding box center [944, 526] width 322 height 39
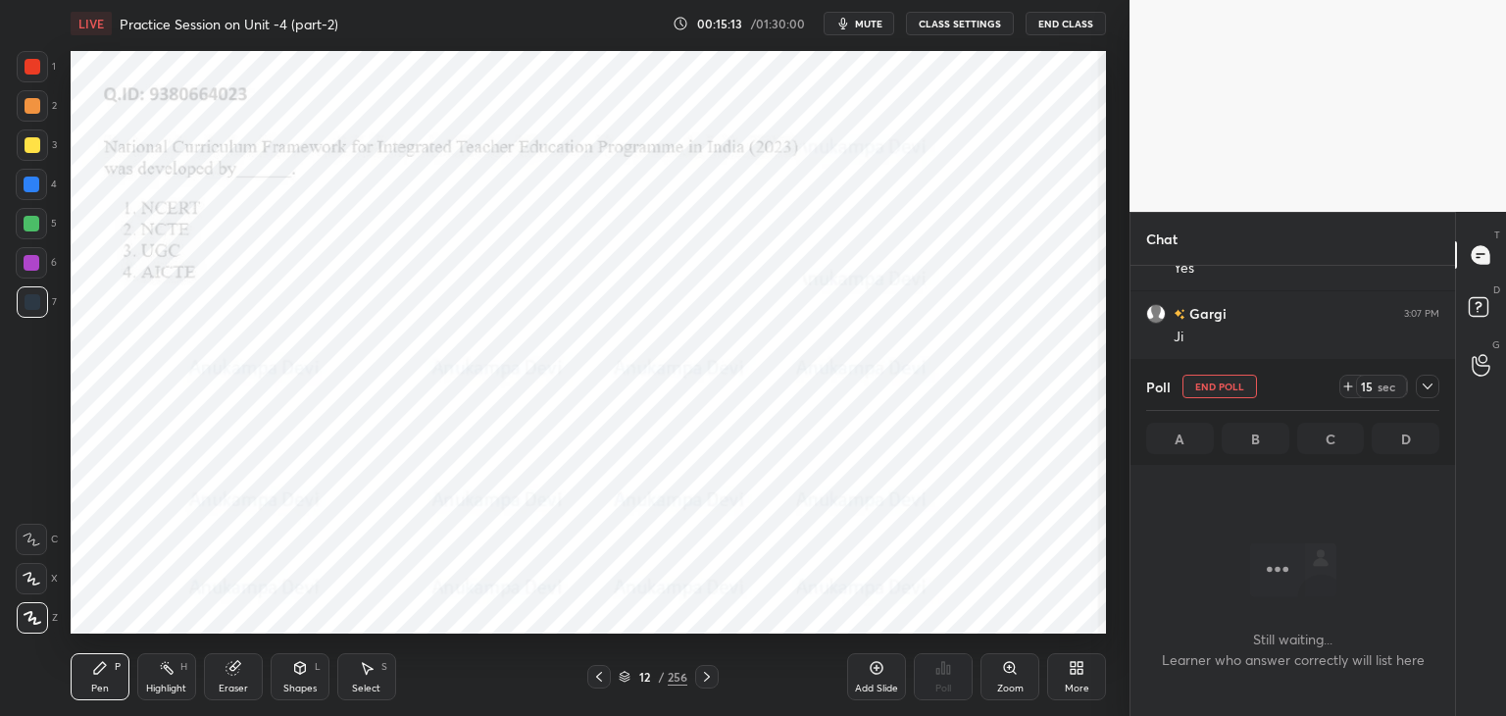
scroll to position [342, 319]
click at [879, 25] on span "mute" at bounding box center [868, 24] width 27 height 14
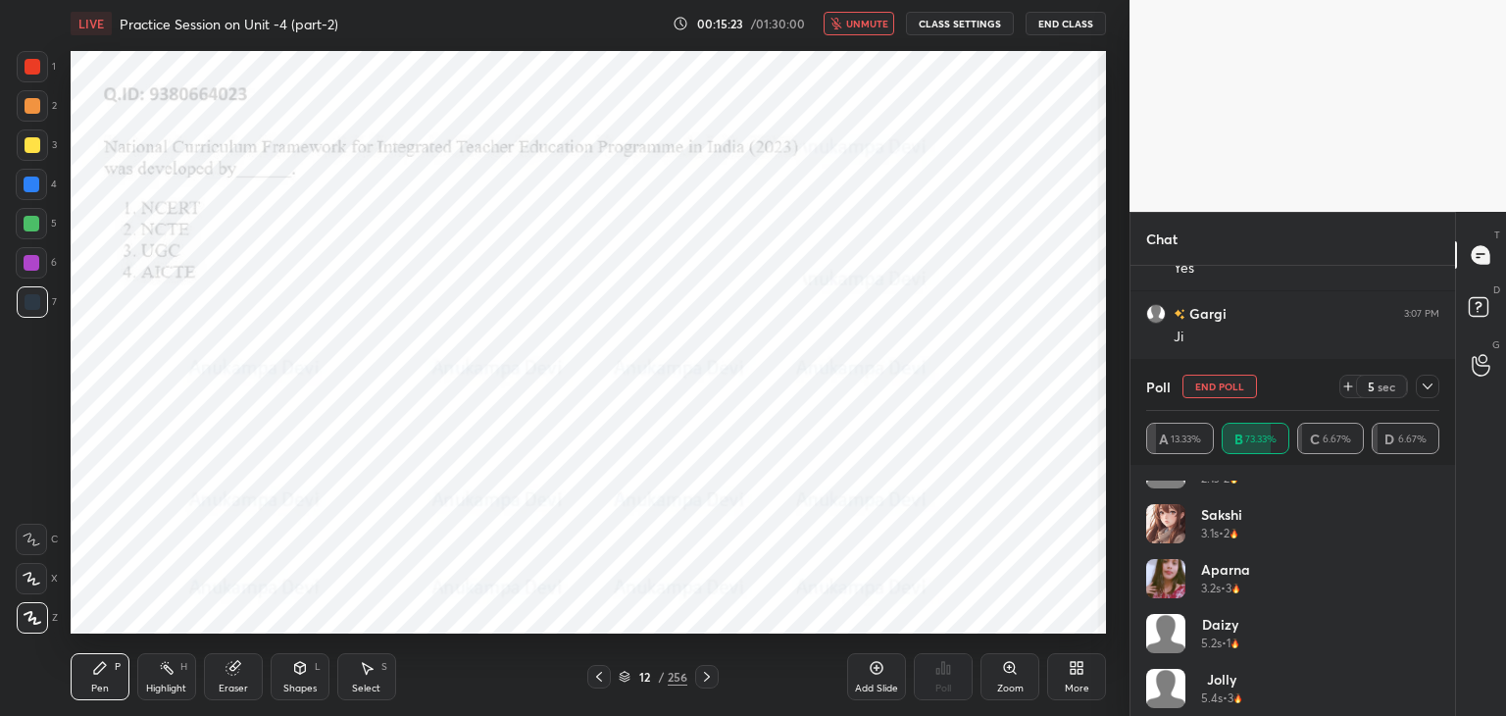
scroll to position [395, 0]
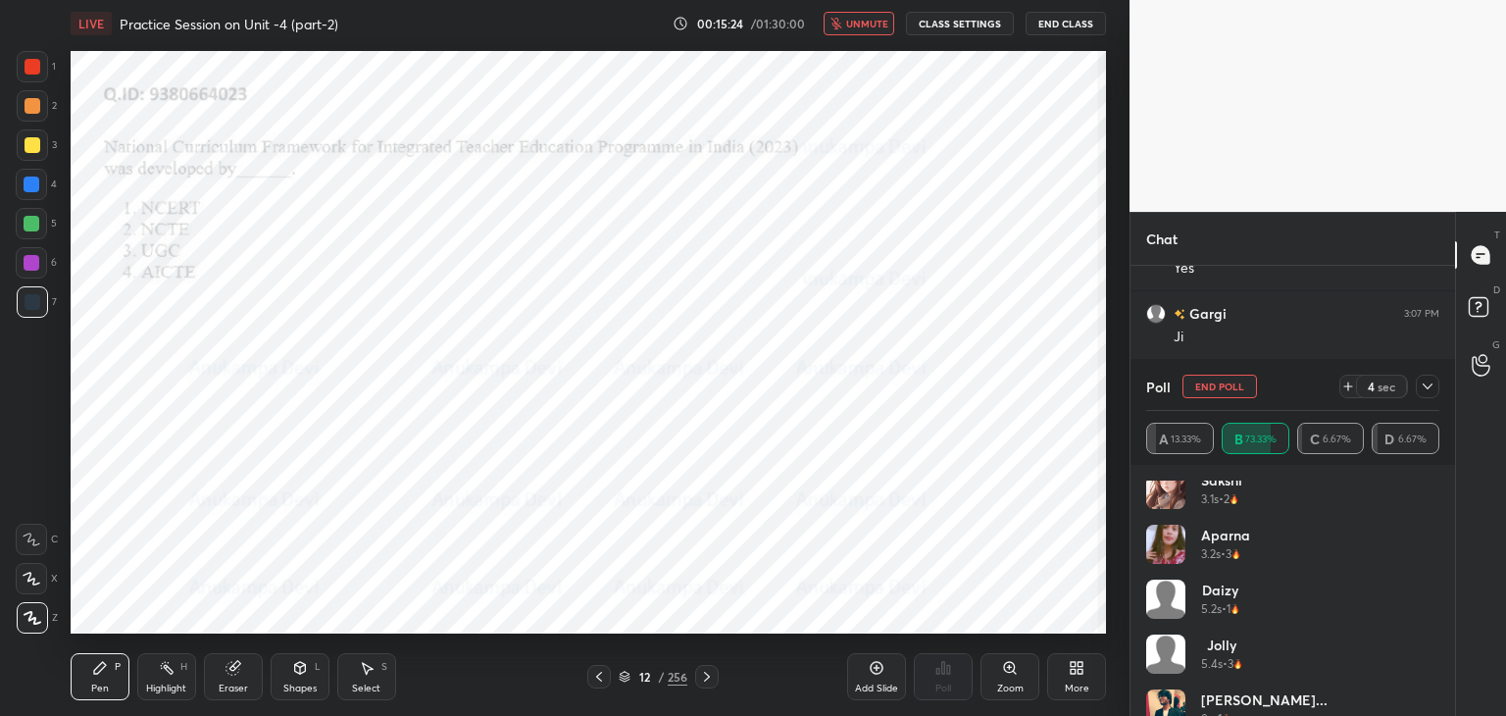
drag, startPoint x: 877, startPoint y: 21, endPoint x: 877, endPoint y: 44, distance: 23.5
click at [878, 23] on span "unmute" at bounding box center [867, 24] width 42 height 14
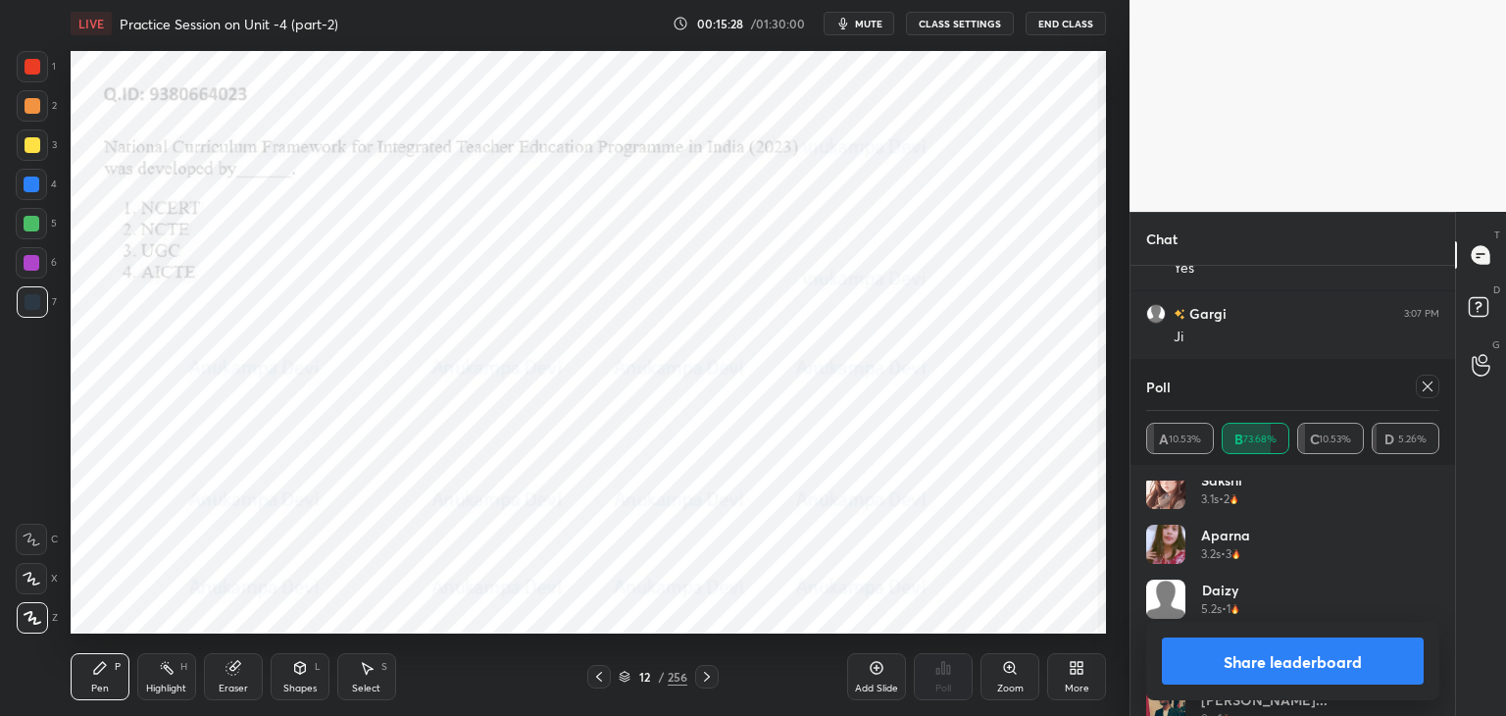
scroll to position [443, 0]
click at [1427, 387] on icon at bounding box center [1427, 386] width 10 height 10
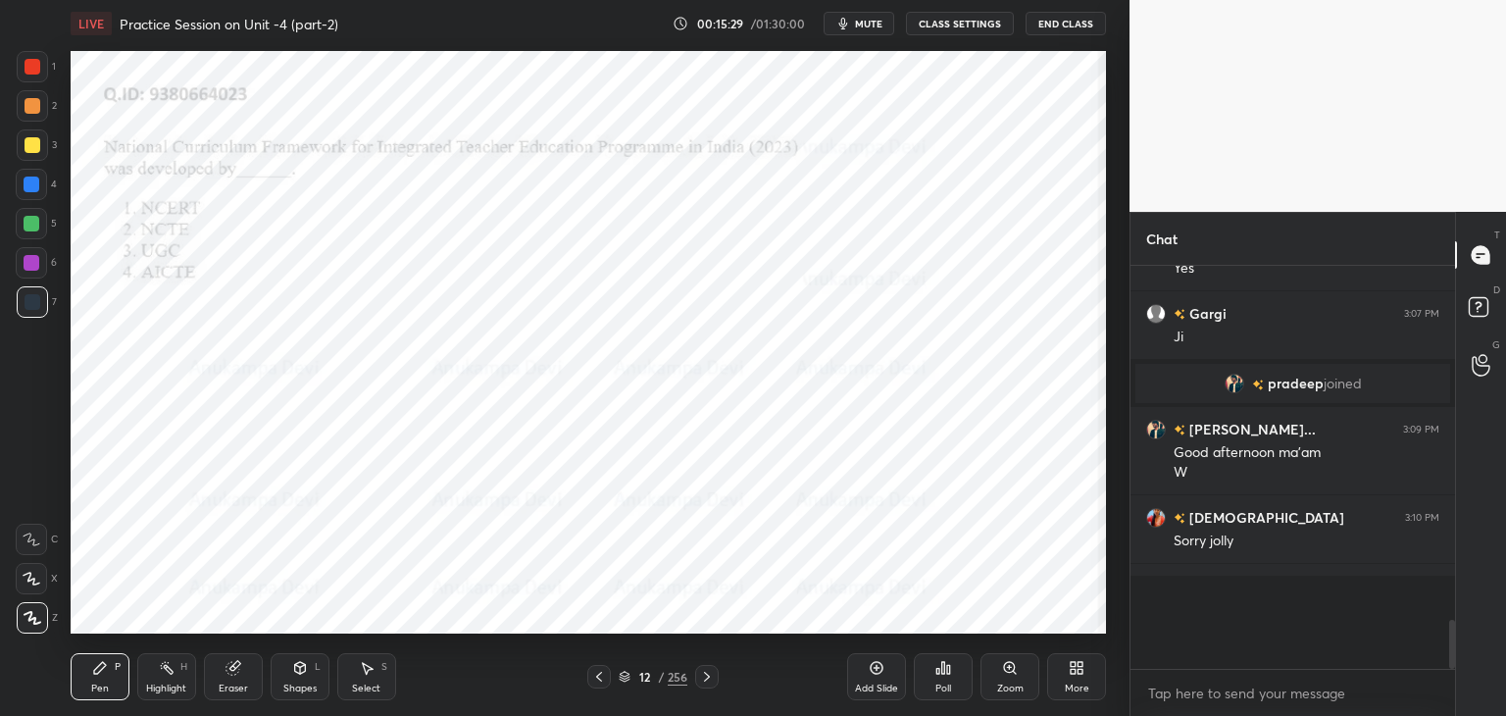
scroll to position [403, 319]
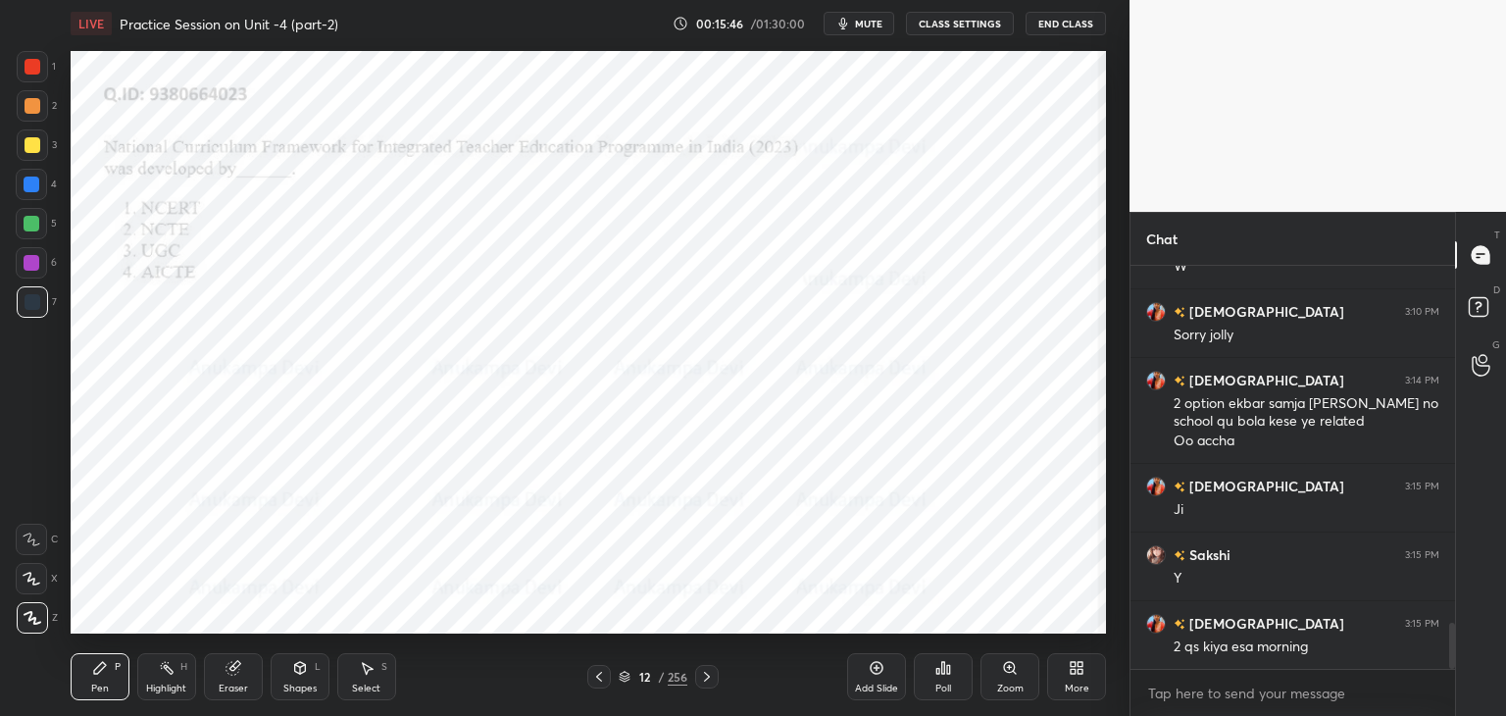
click at [708, 677] on icon at bounding box center [707, 676] width 6 height 10
drag, startPoint x: 707, startPoint y: 676, endPoint x: 717, endPoint y: 642, distance: 35.7
click at [707, 675] on icon at bounding box center [707, 677] width 16 height 16
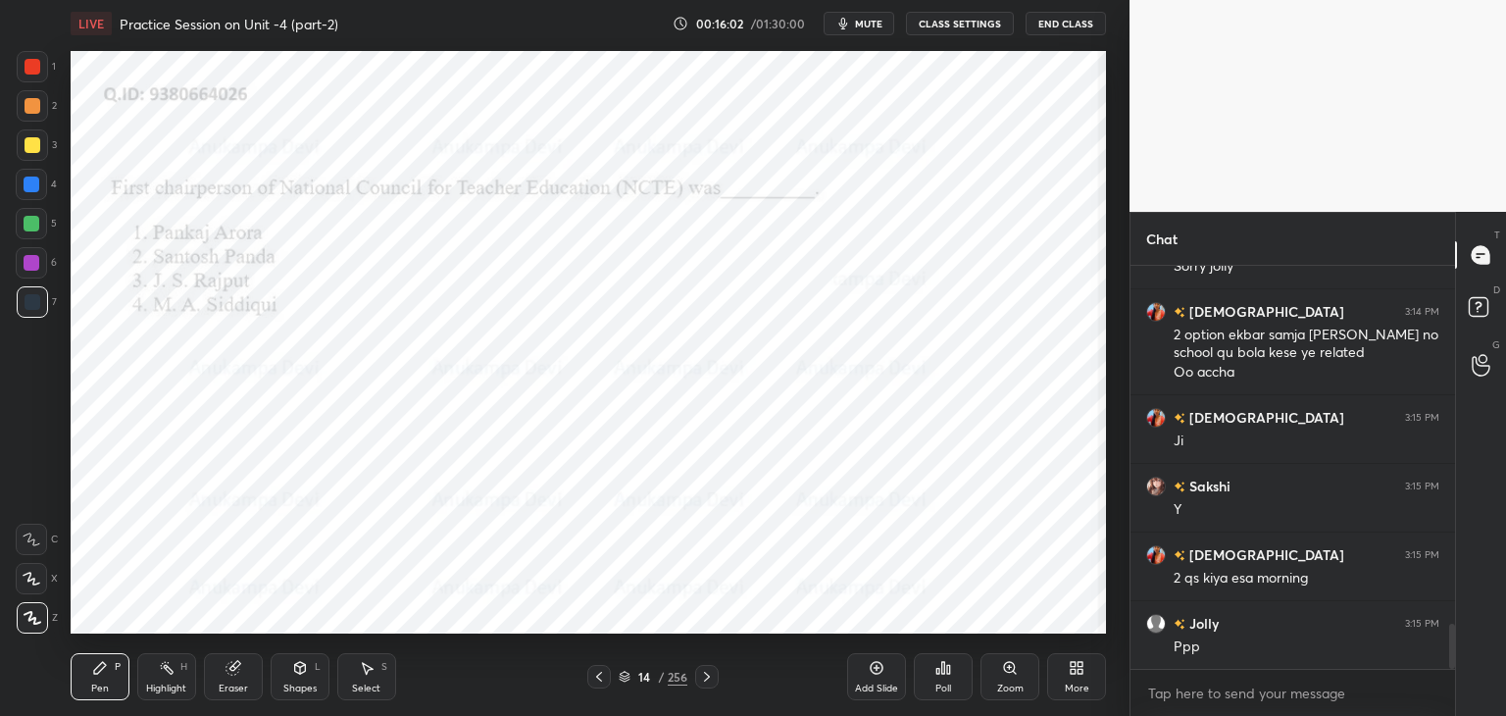
click at [943, 680] on div "Poll" at bounding box center [943, 676] width 59 height 47
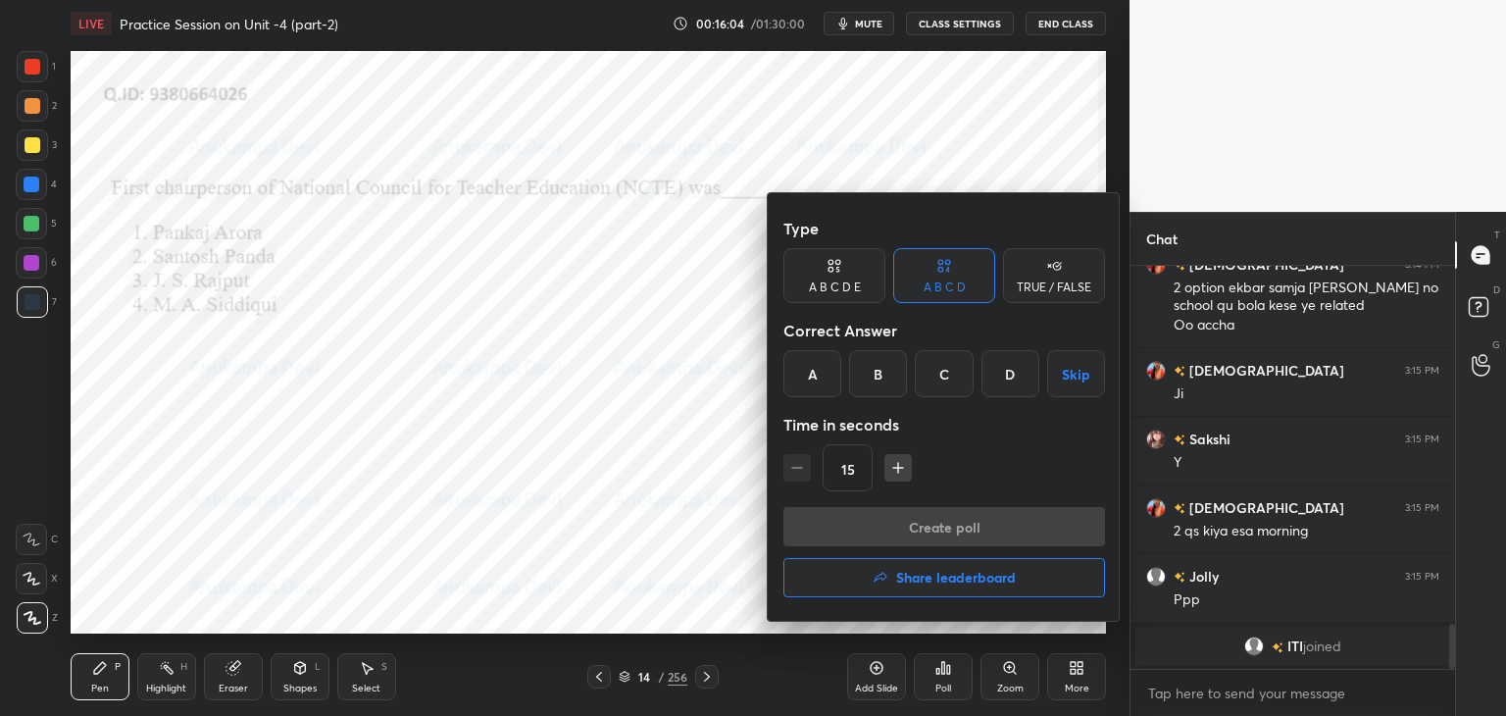
click at [939, 380] on div "C" at bounding box center [944, 373] width 58 height 47
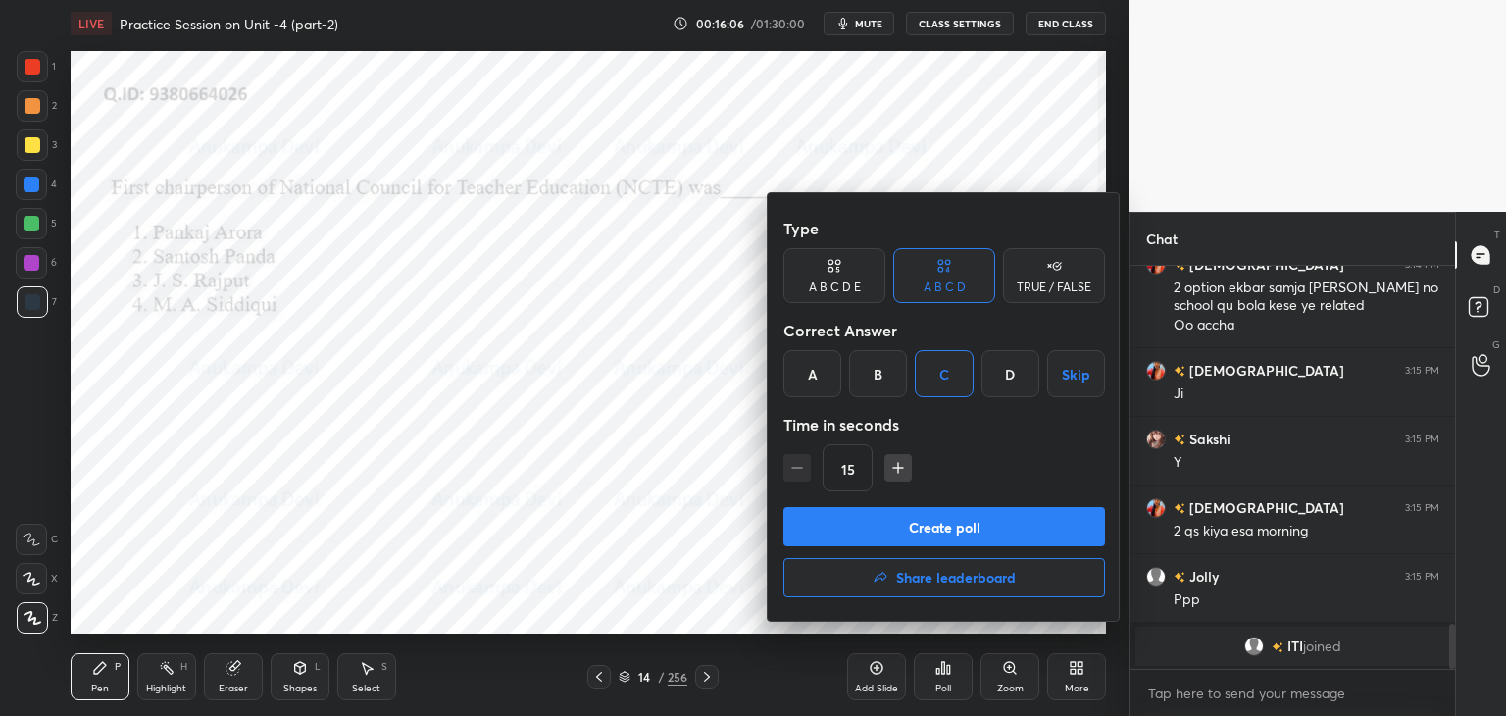
click at [972, 535] on button "Create poll" at bounding box center [944, 526] width 322 height 39
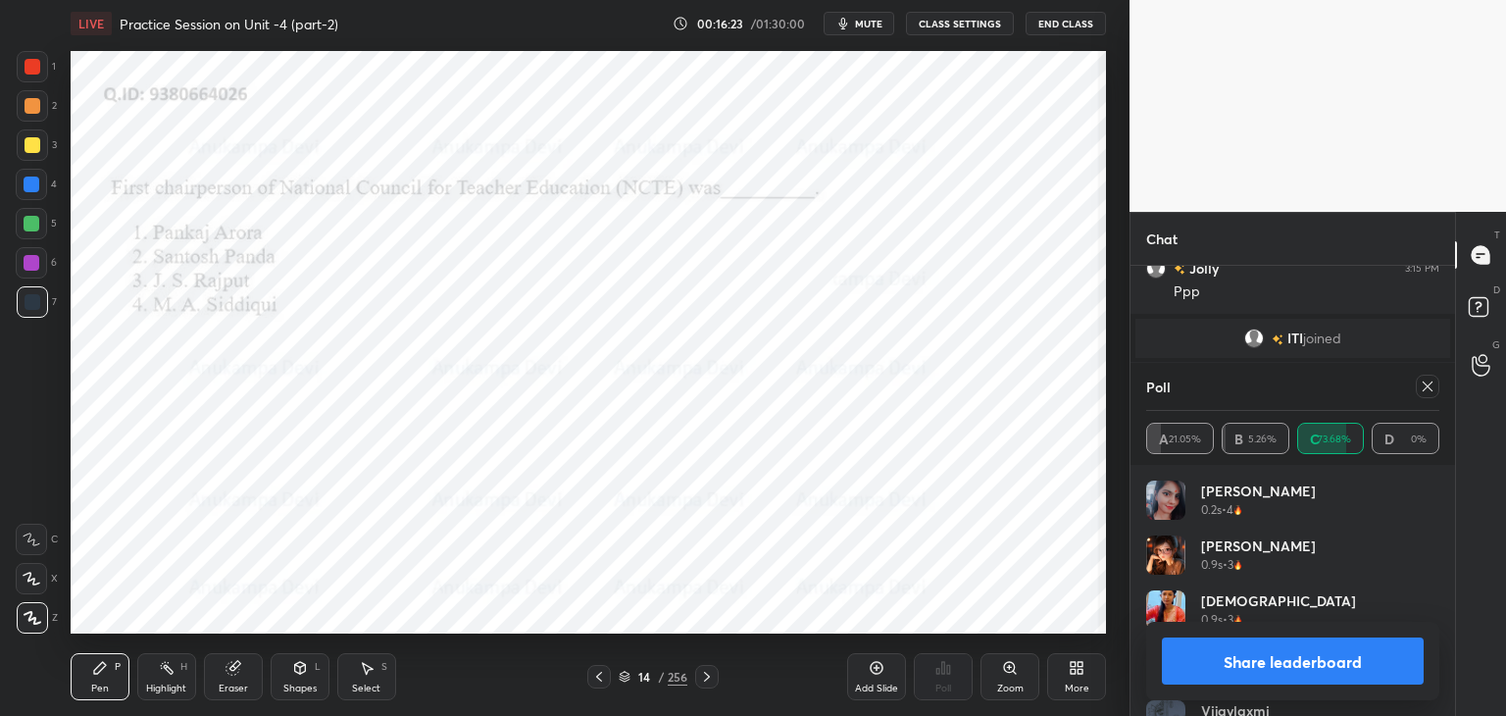
click at [1432, 388] on icon at bounding box center [1427, 386] width 16 height 16
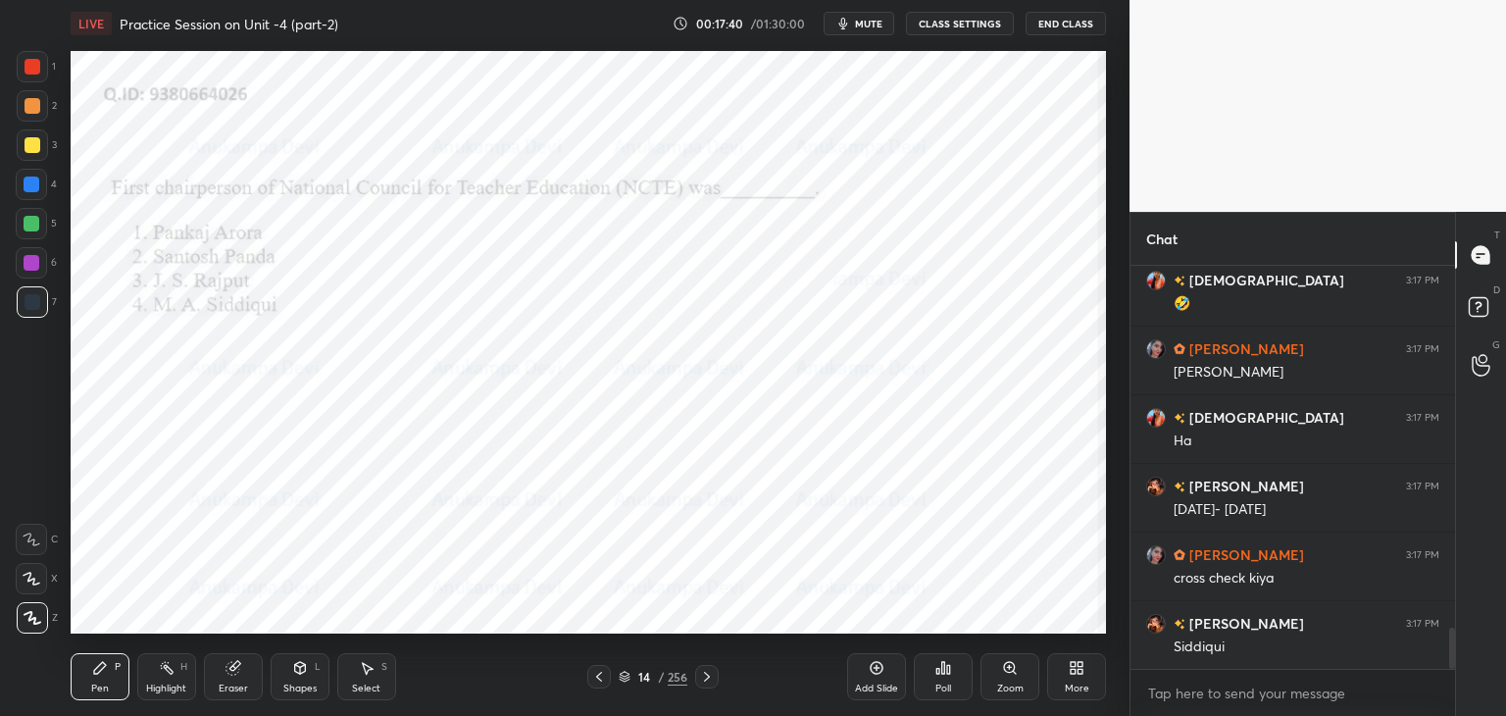
scroll to position [3627, 0]
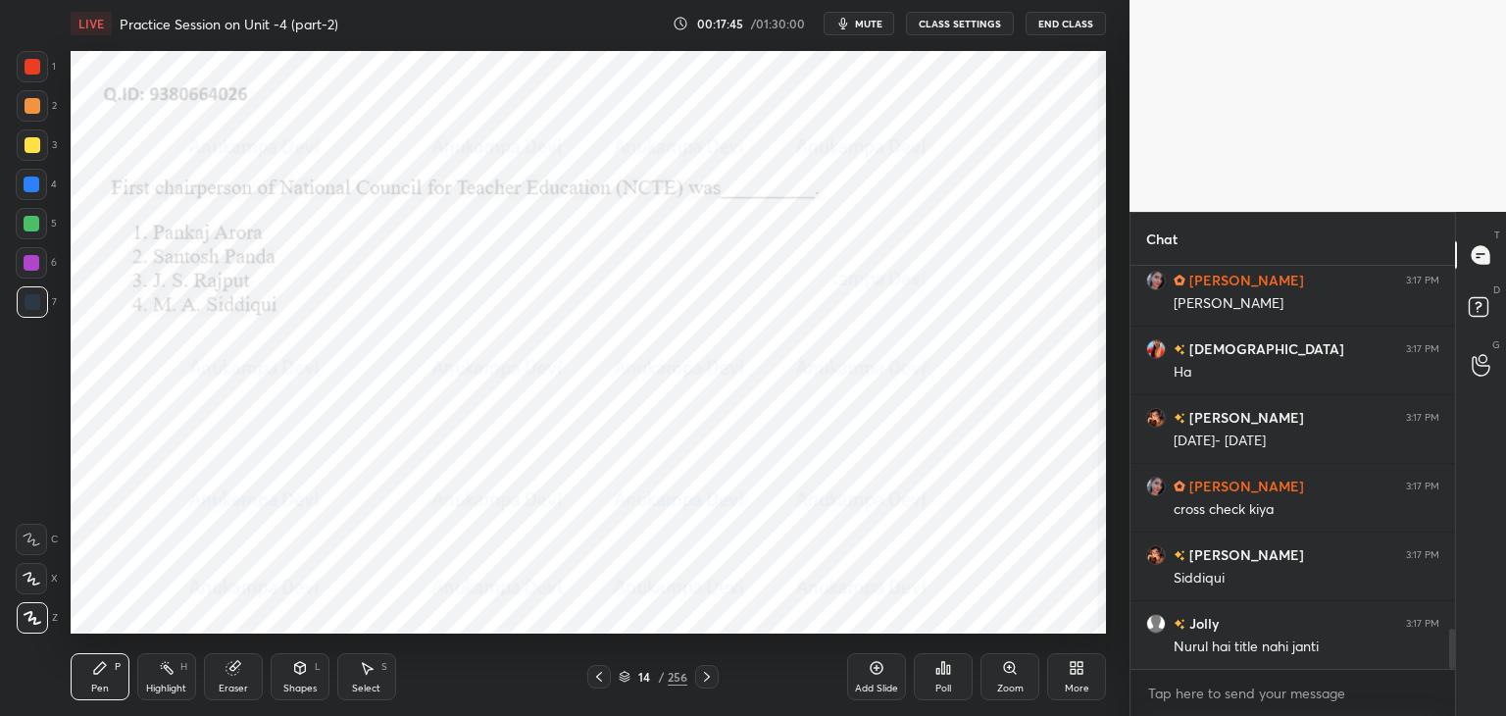
click at [706, 677] on icon at bounding box center [707, 677] width 16 height 16
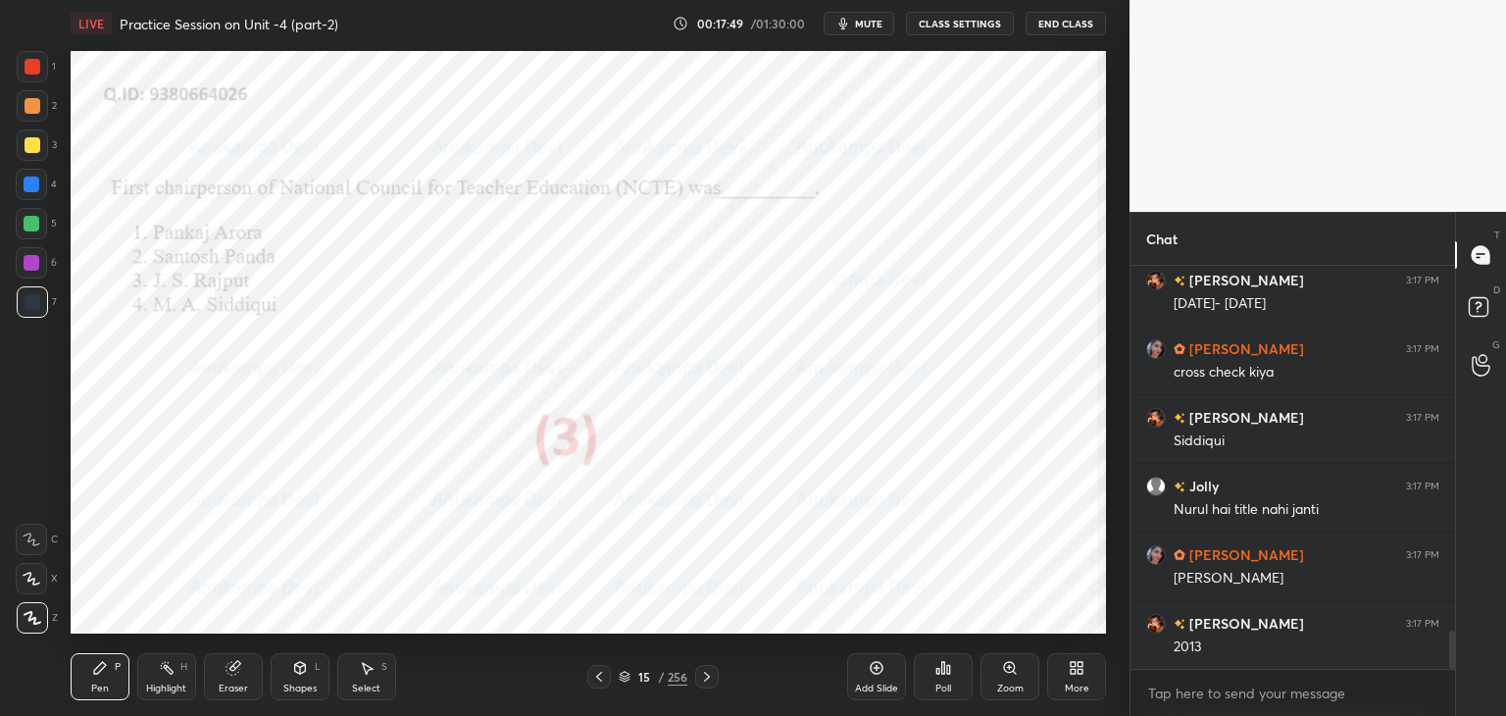
scroll to position [3833, 0]
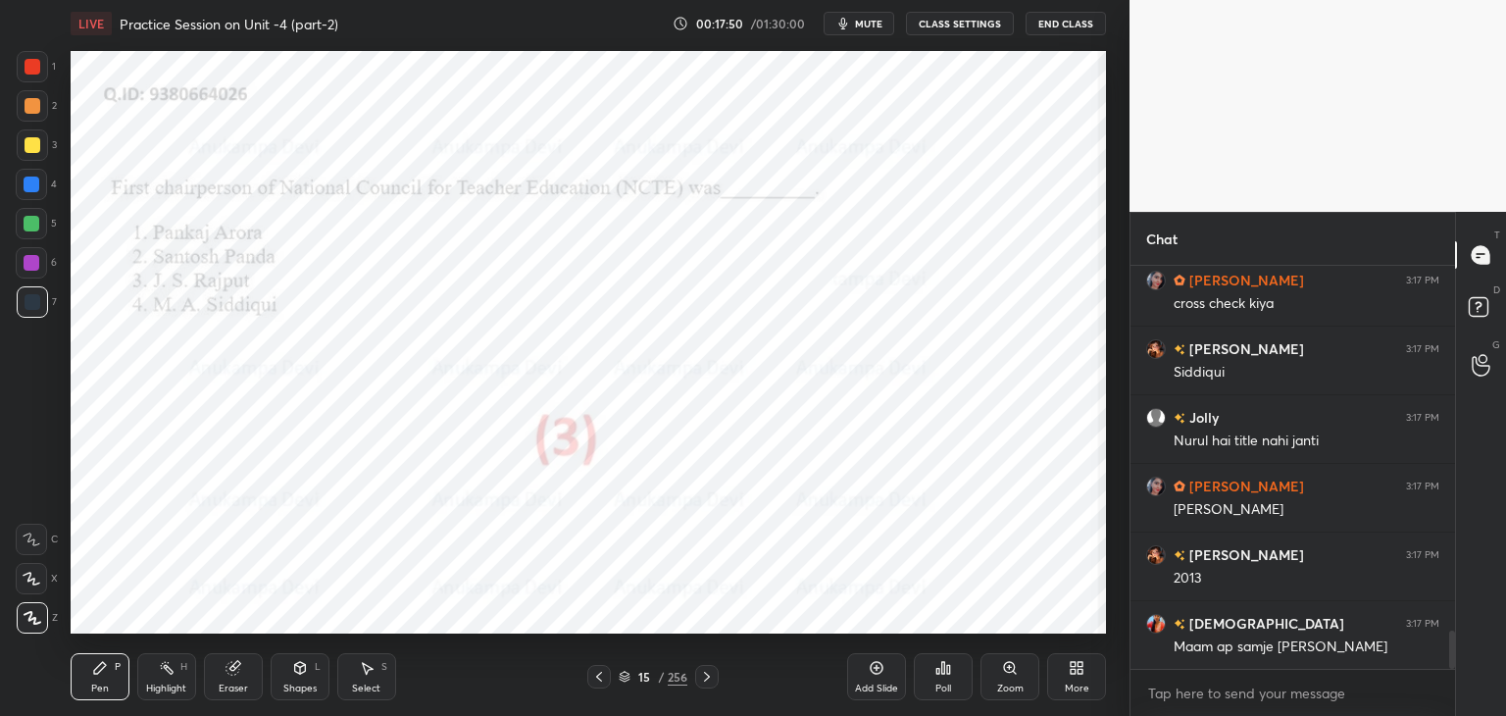
click at [707, 678] on icon at bounding box center [707, 676] width 6 height 10
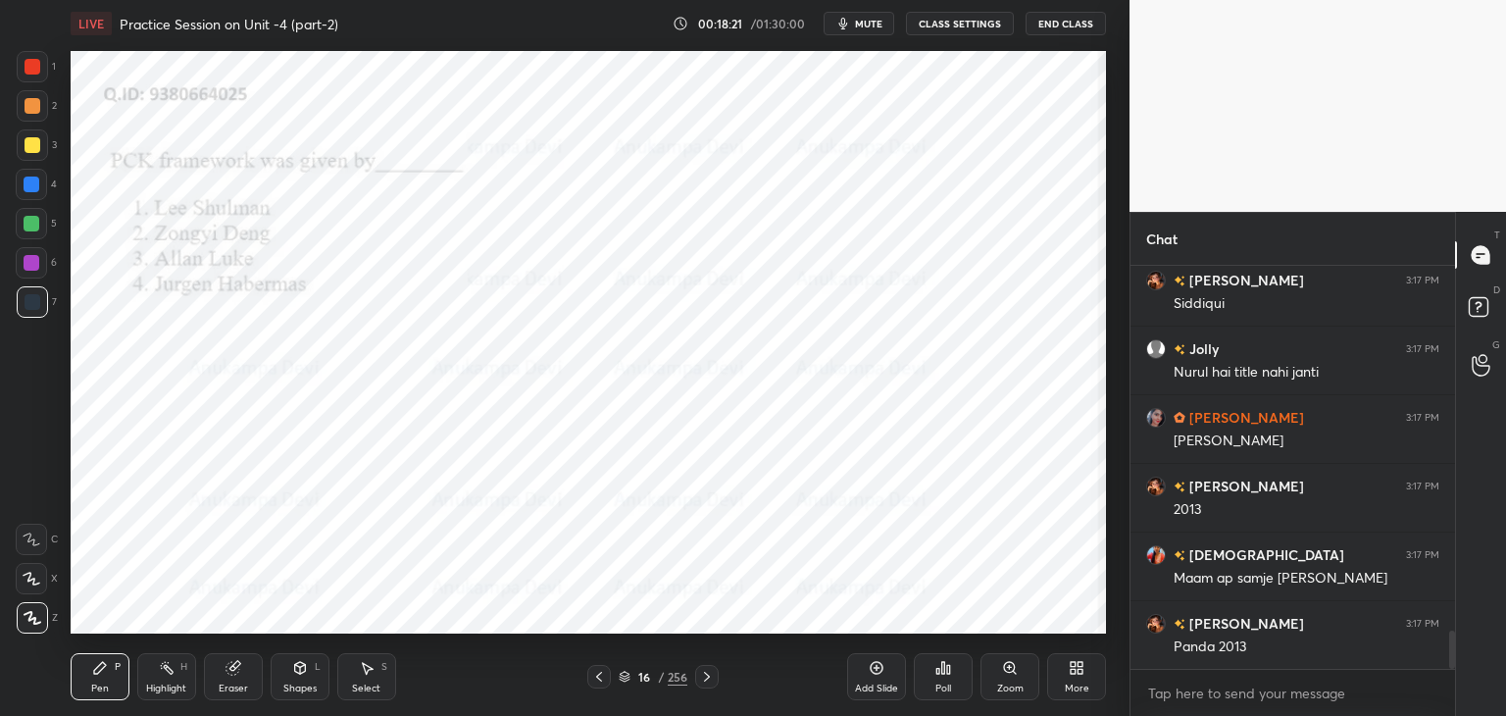
click at [601, 678] on icon at bounding box center [599, 677] width 16 height 16
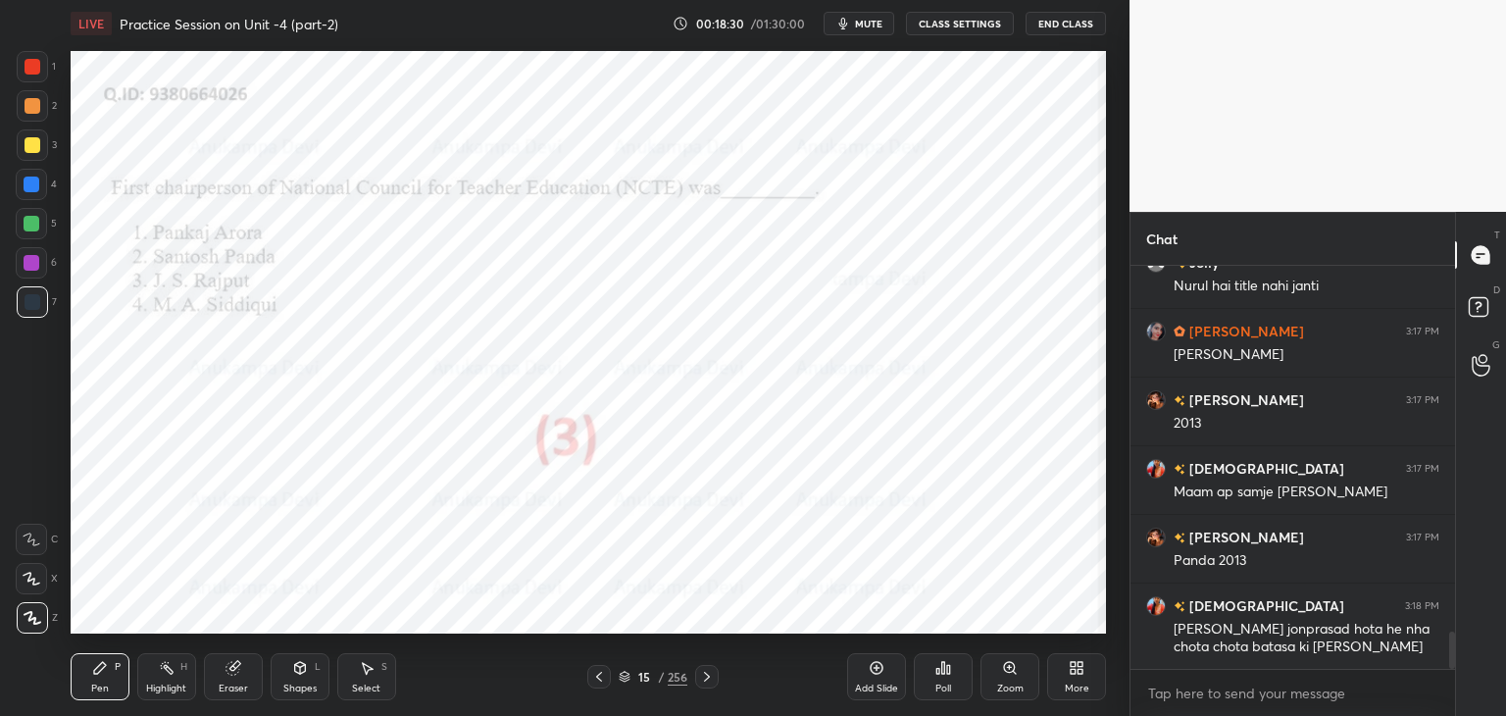
click at [710, 676] on icon at bounding box center [707, 677] width 16 height 16
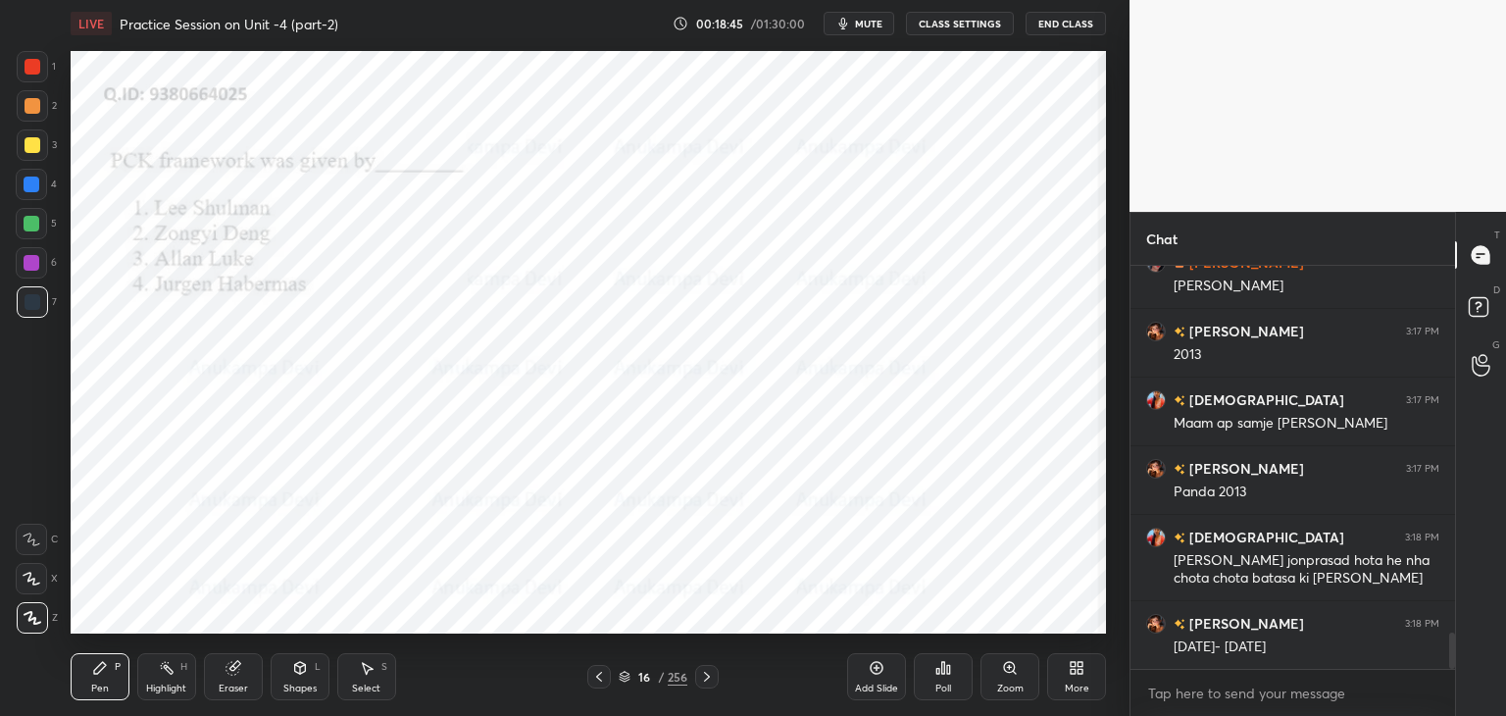
click at [953, 671] on div "Poll" at bounding box center [943, 676] width 59 height 47
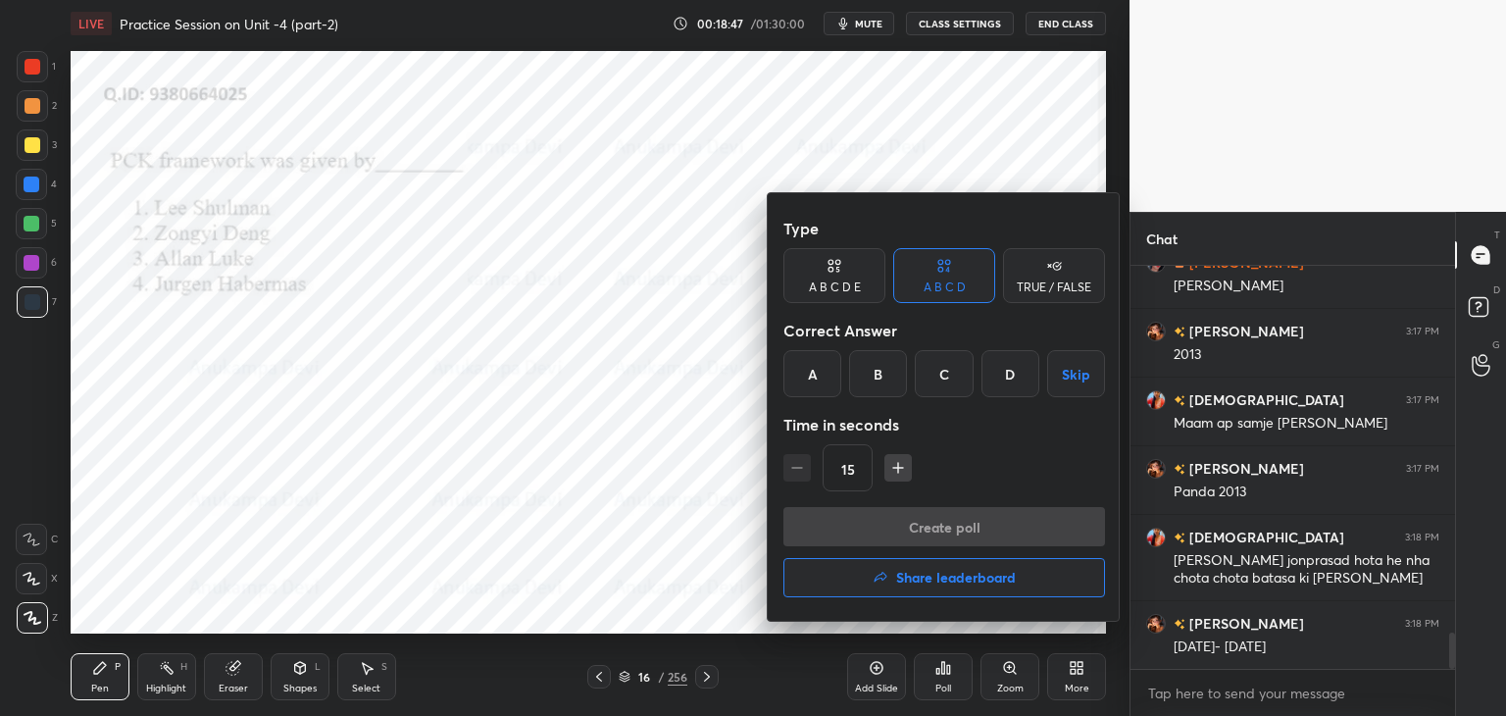
click at [811, 374] on div "A" at bounding box center [812, 373] width 58 height 47
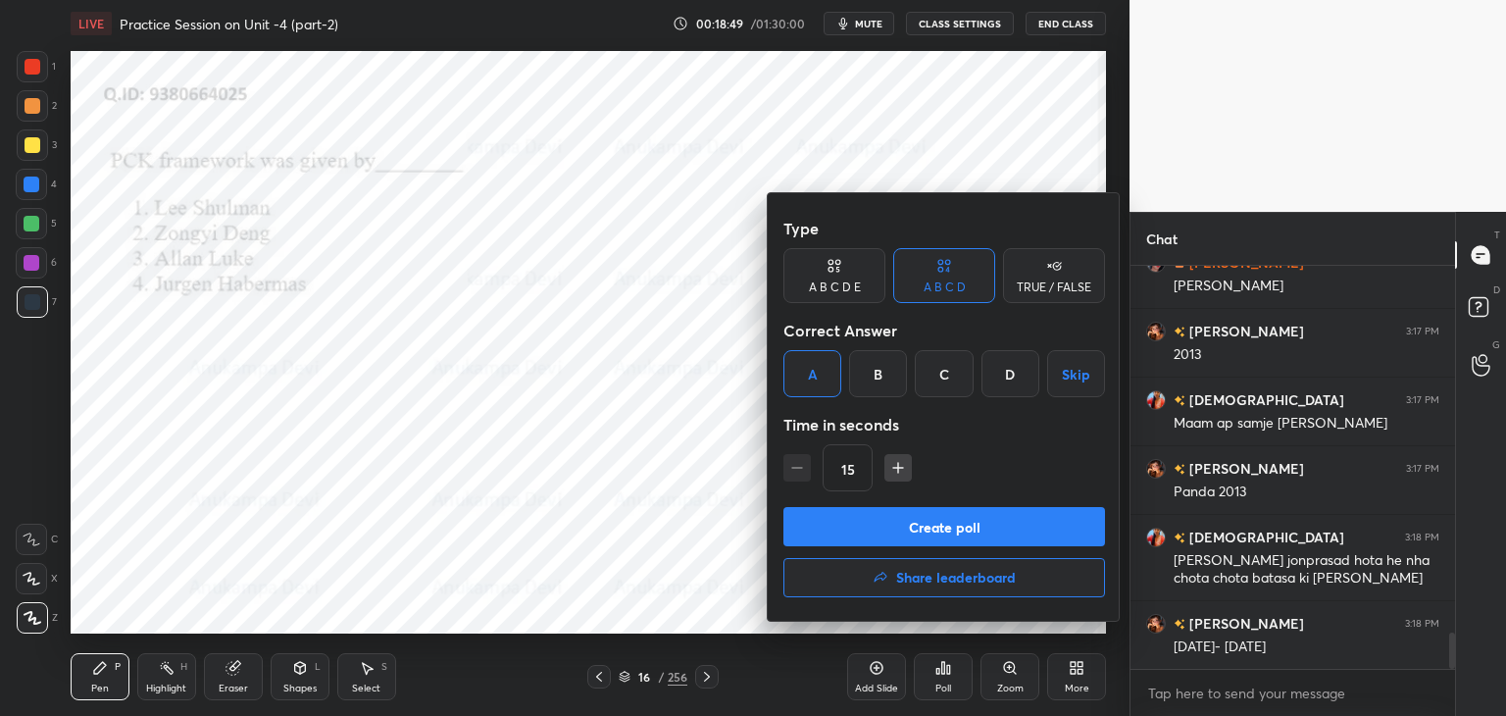
click at [952, 531] on button "Create poll" at bounding box center [944, 526] width 322 height 39
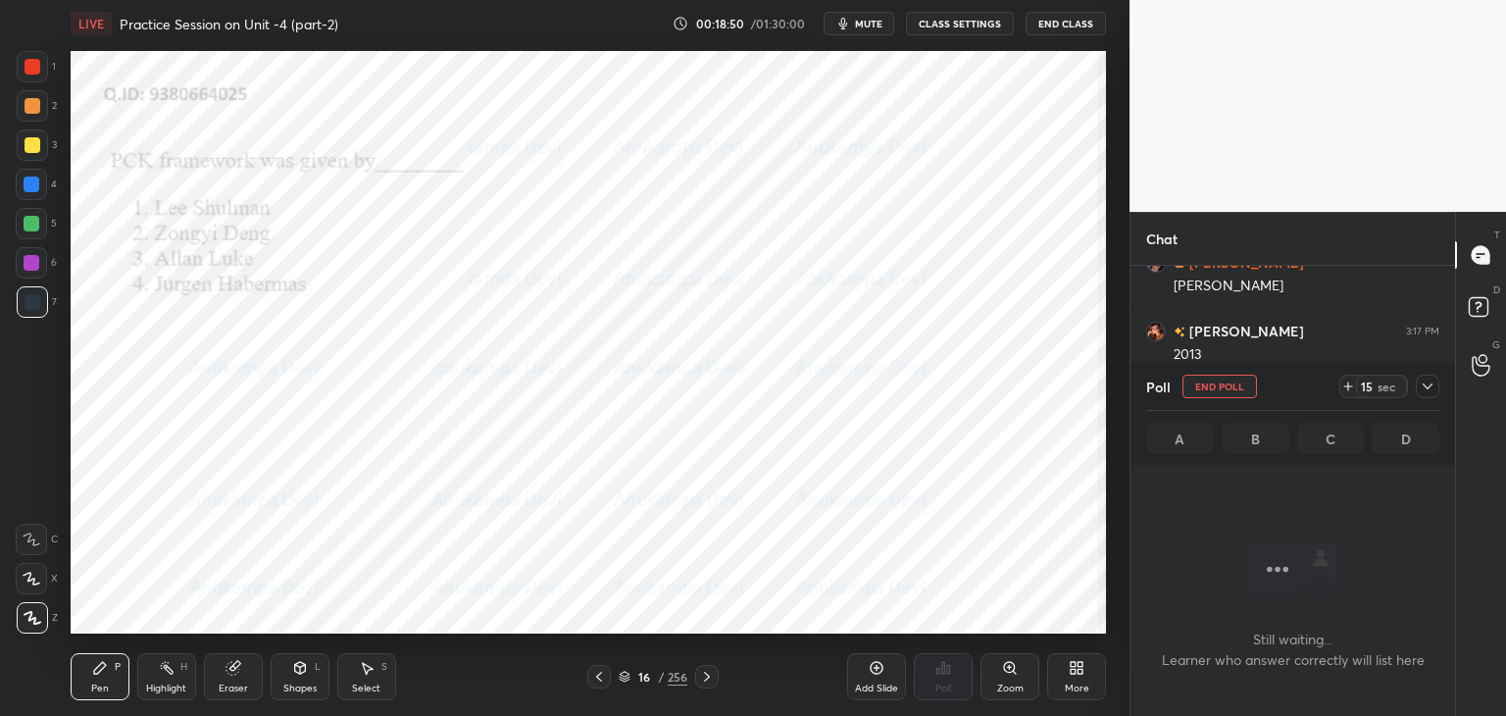
scroll to position [6, 6]
click at [874, 23] on span "mute" at bounding box center [868, 24] width 27 height 14
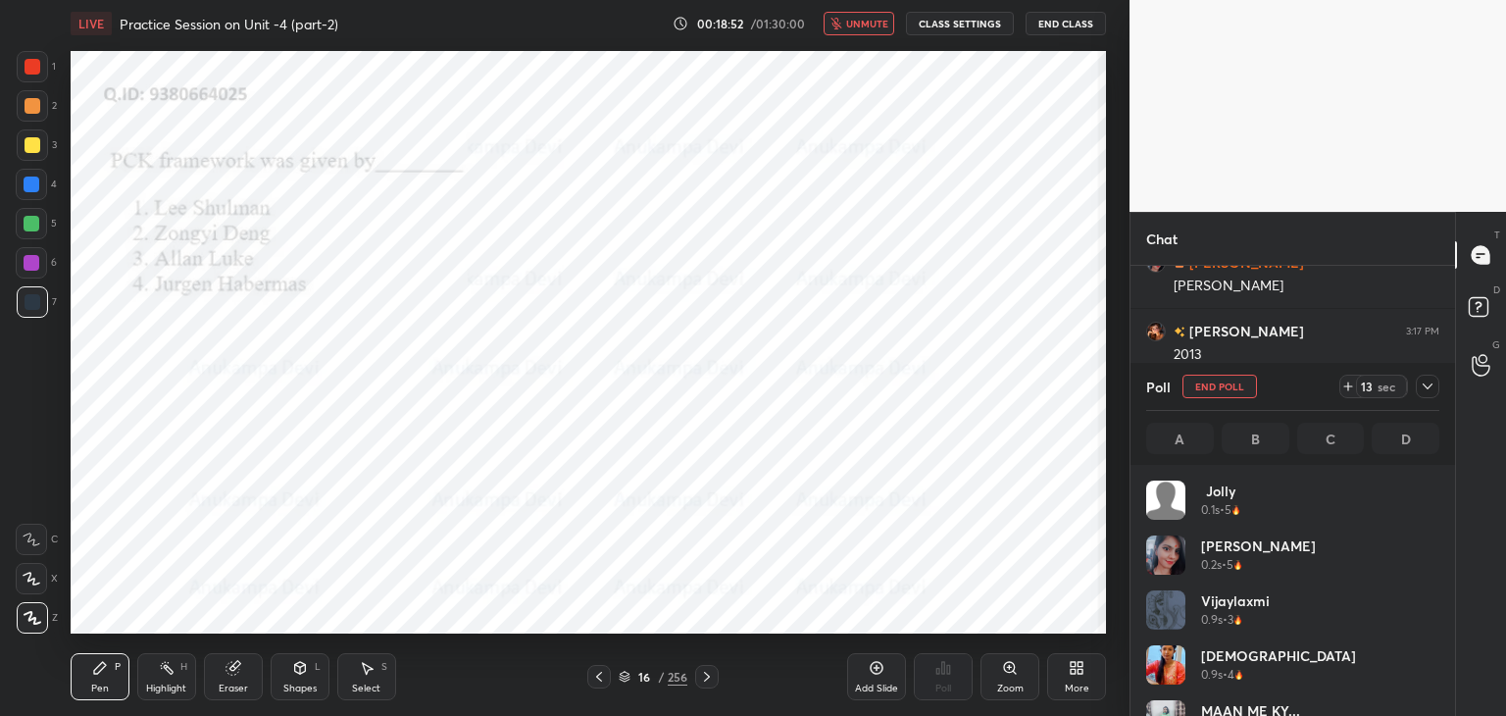
scroll to position [229, 287]
click at [868, 28] on span "unmute" at bounding box center [867, 24] width 42 height 14
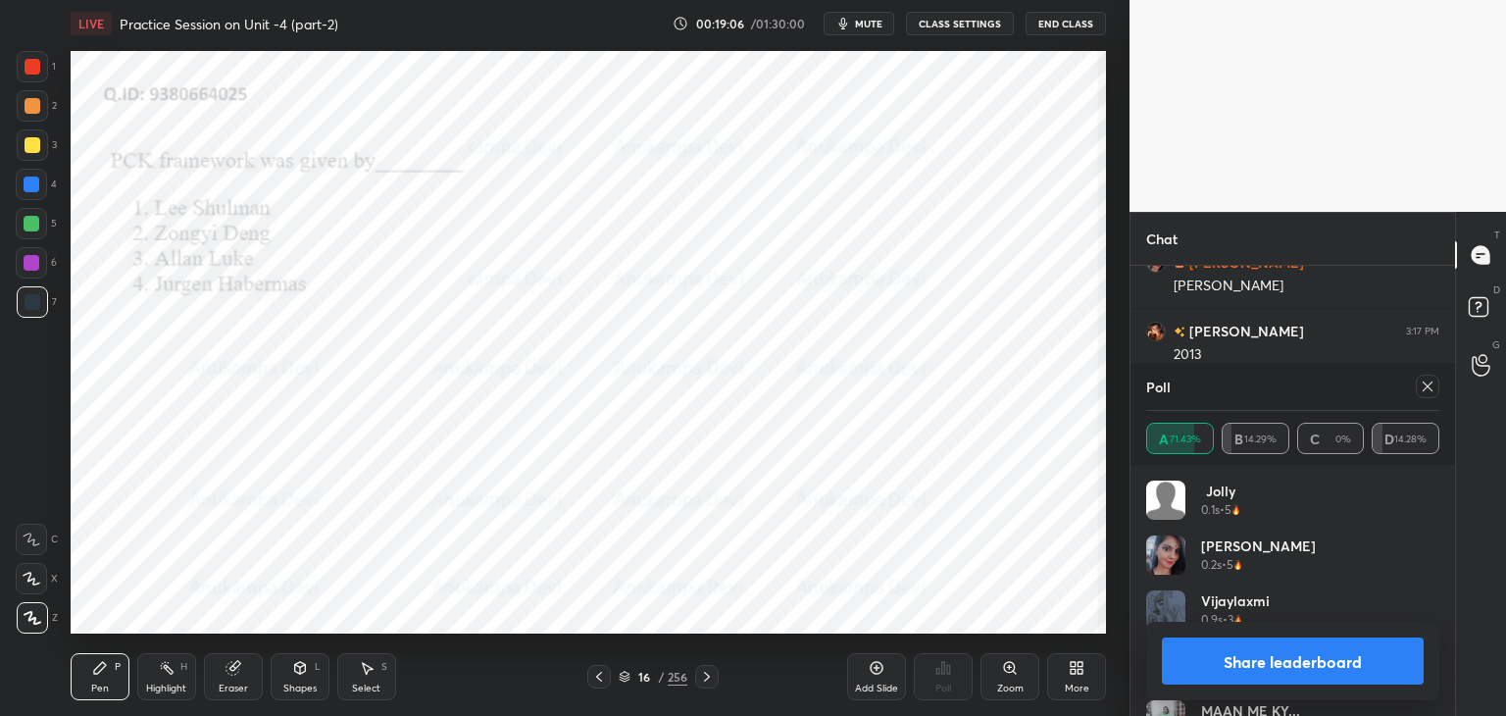
click at [1430, 392] on icon at bounding box center [1427, 386] width 16 height 16
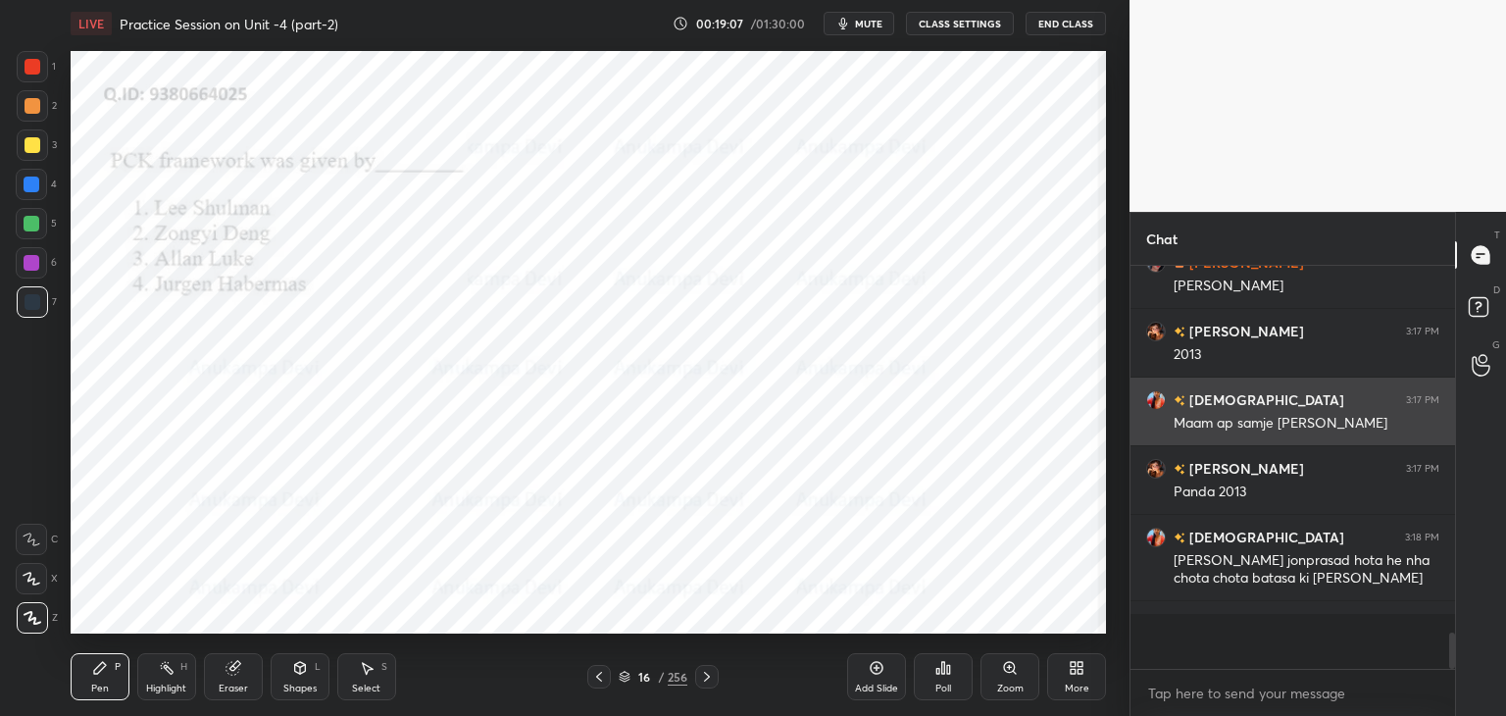
scroll to position [439, 319]
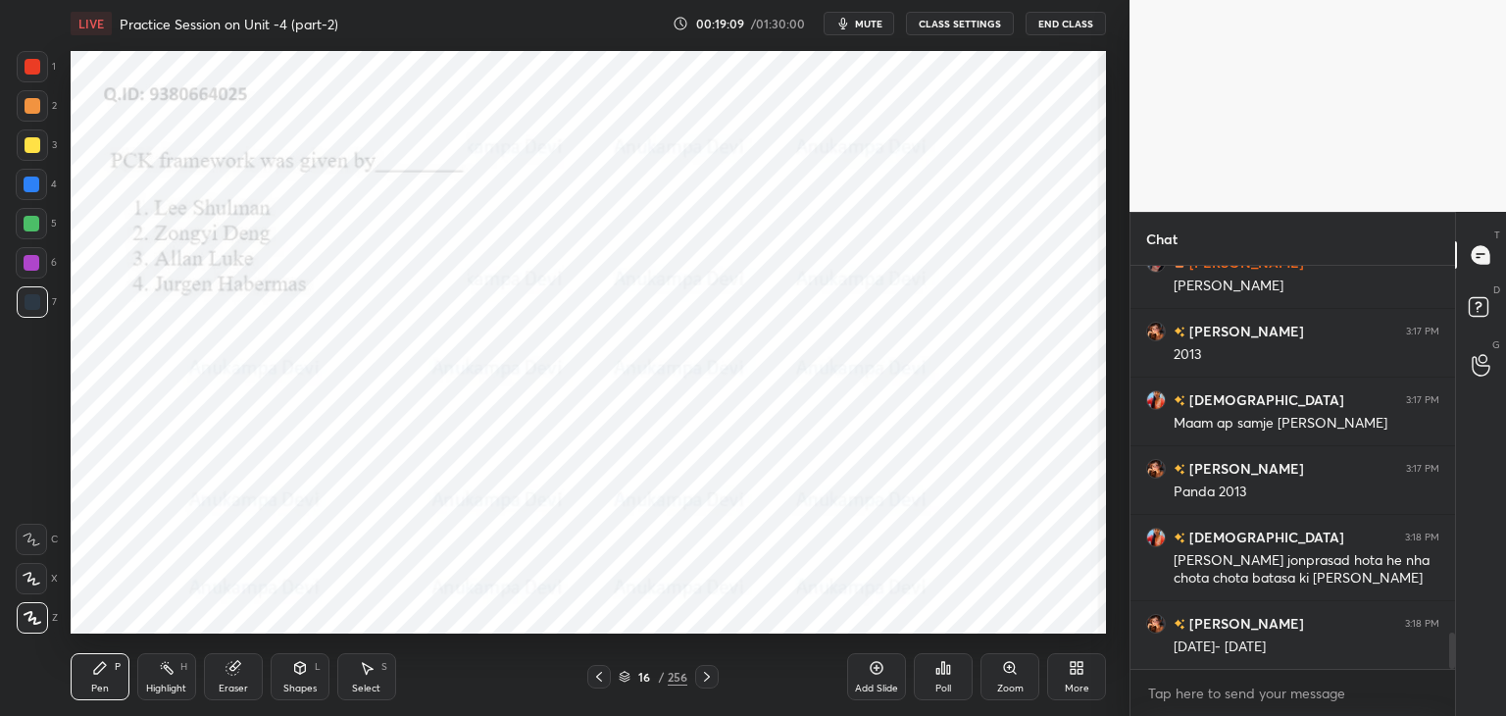
click at [708, 678] on icon at bounding box center [707, 676] width 6 height 10
click at [708, 675] on icon at bounding box center [707, 677] width 16 height 16
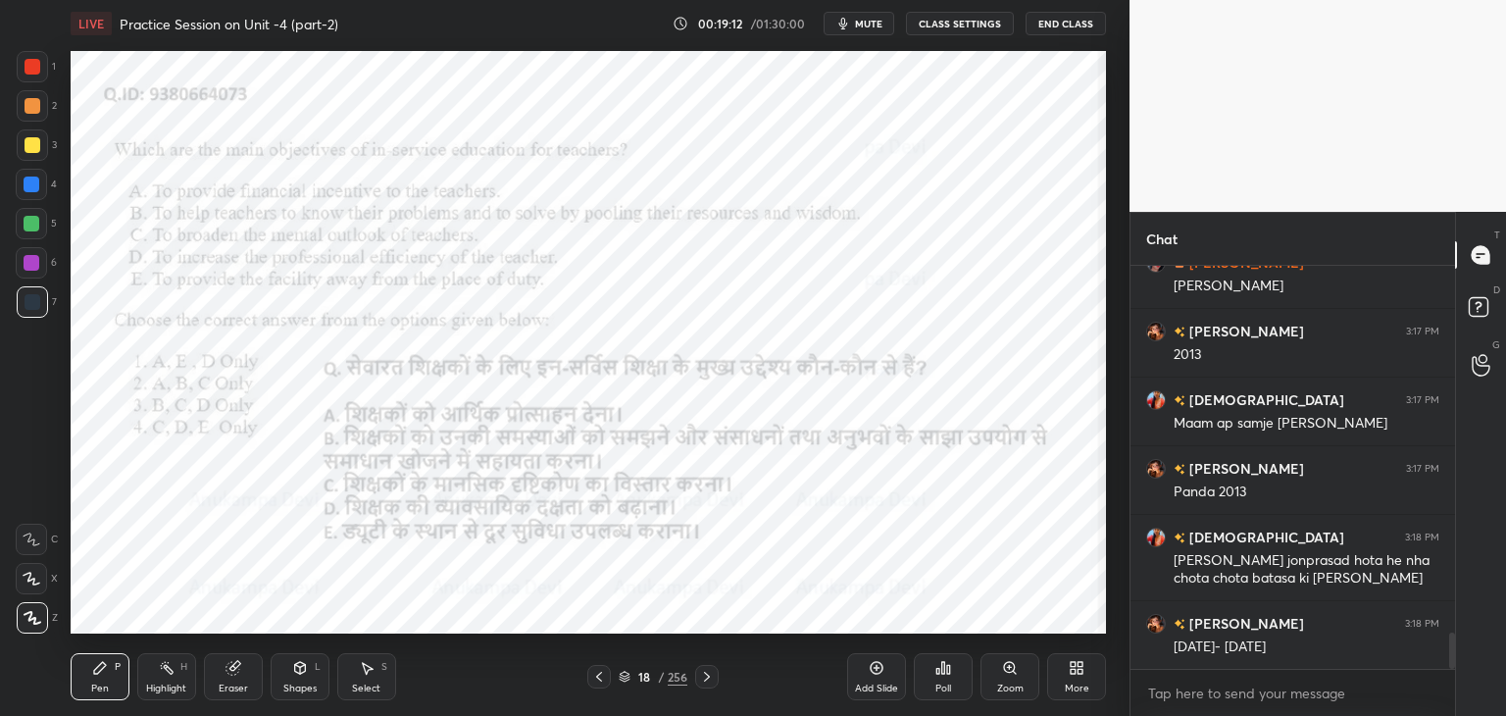
click at [877, 28] on button "mute" at bounding box center [858, 24] width 71 height 24
drag, startPoint x: 866, startPoint y: 25, endPoint x: 865, endPoint y: 47, distance: 21.6
click at [865, 25] on span "unmute" at bounding box center [867, 24] width 42 height 14
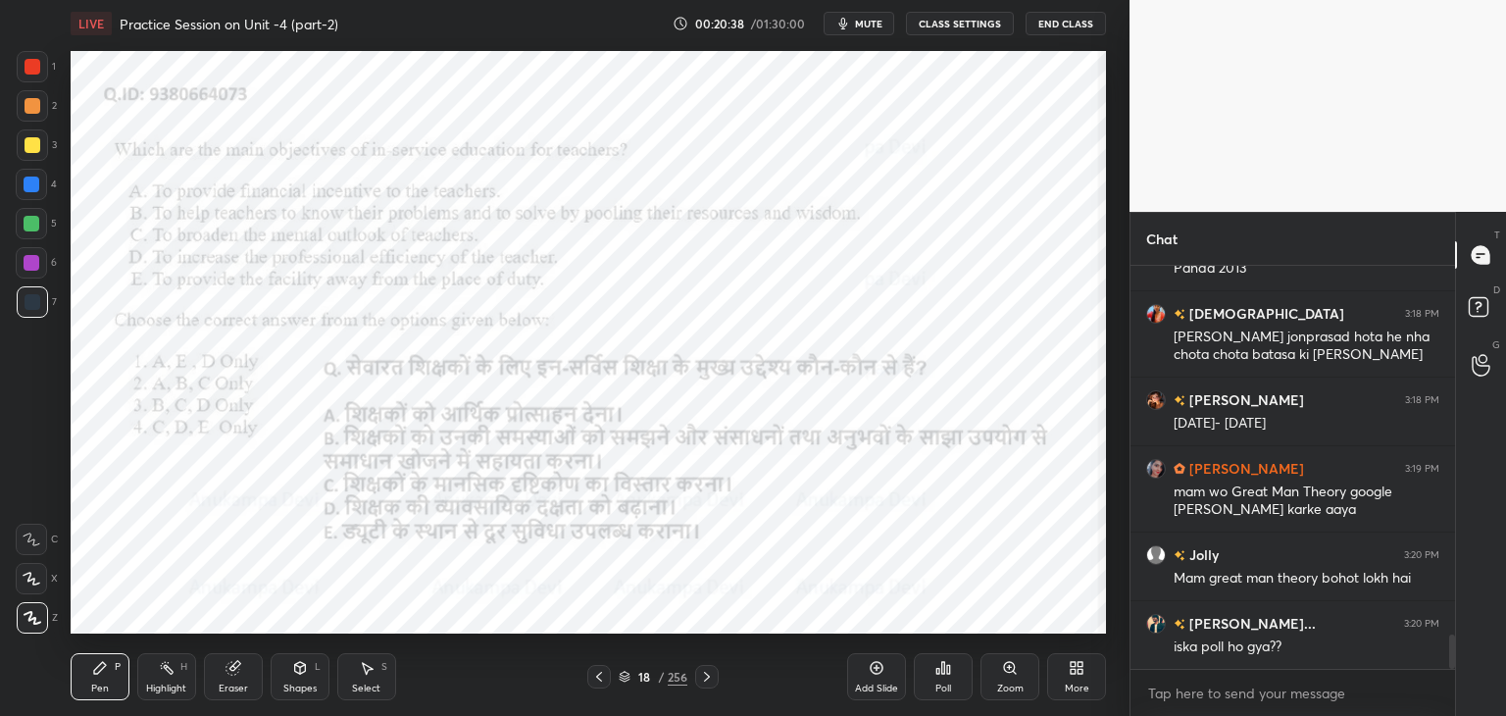
scroll to position [4348, 0]
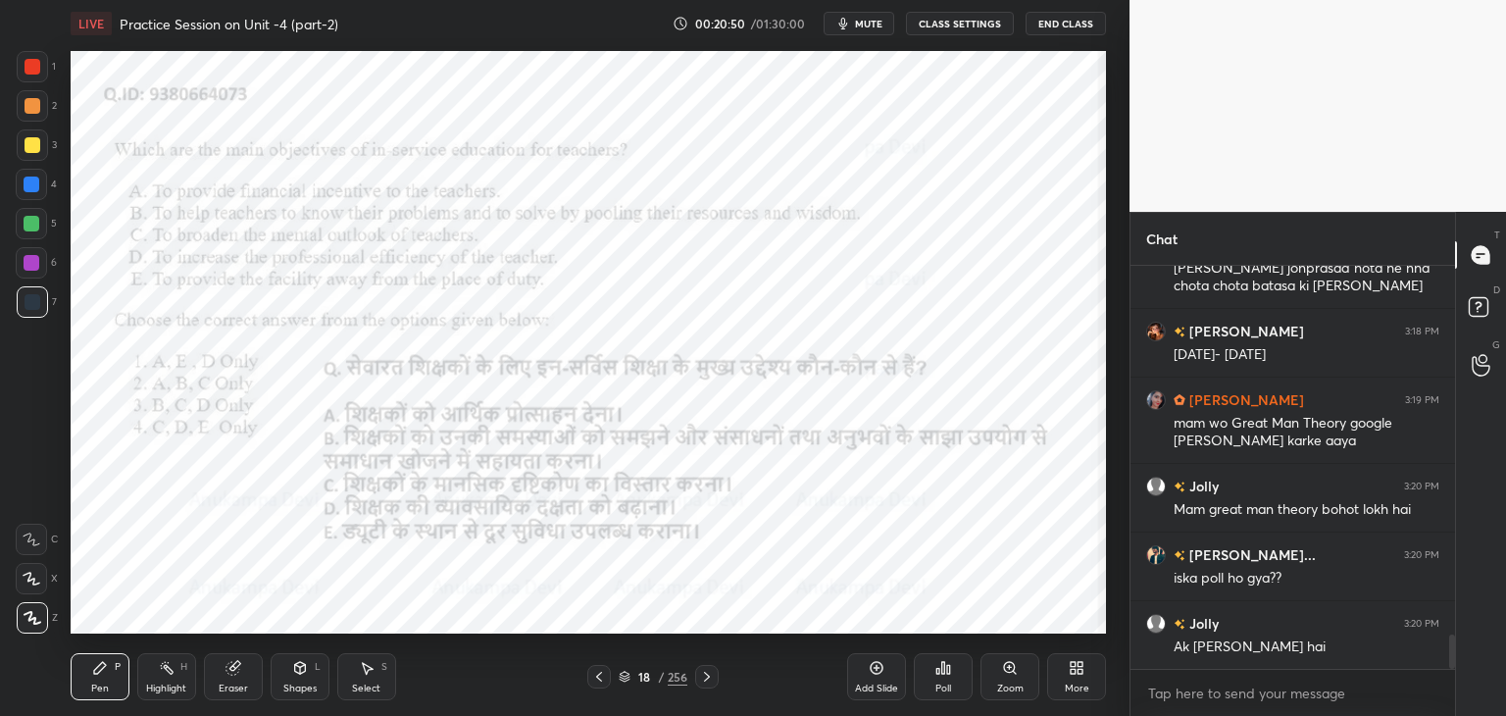
click at [627, 679] on icon at bounding box center [625, 679] width 10 height 3
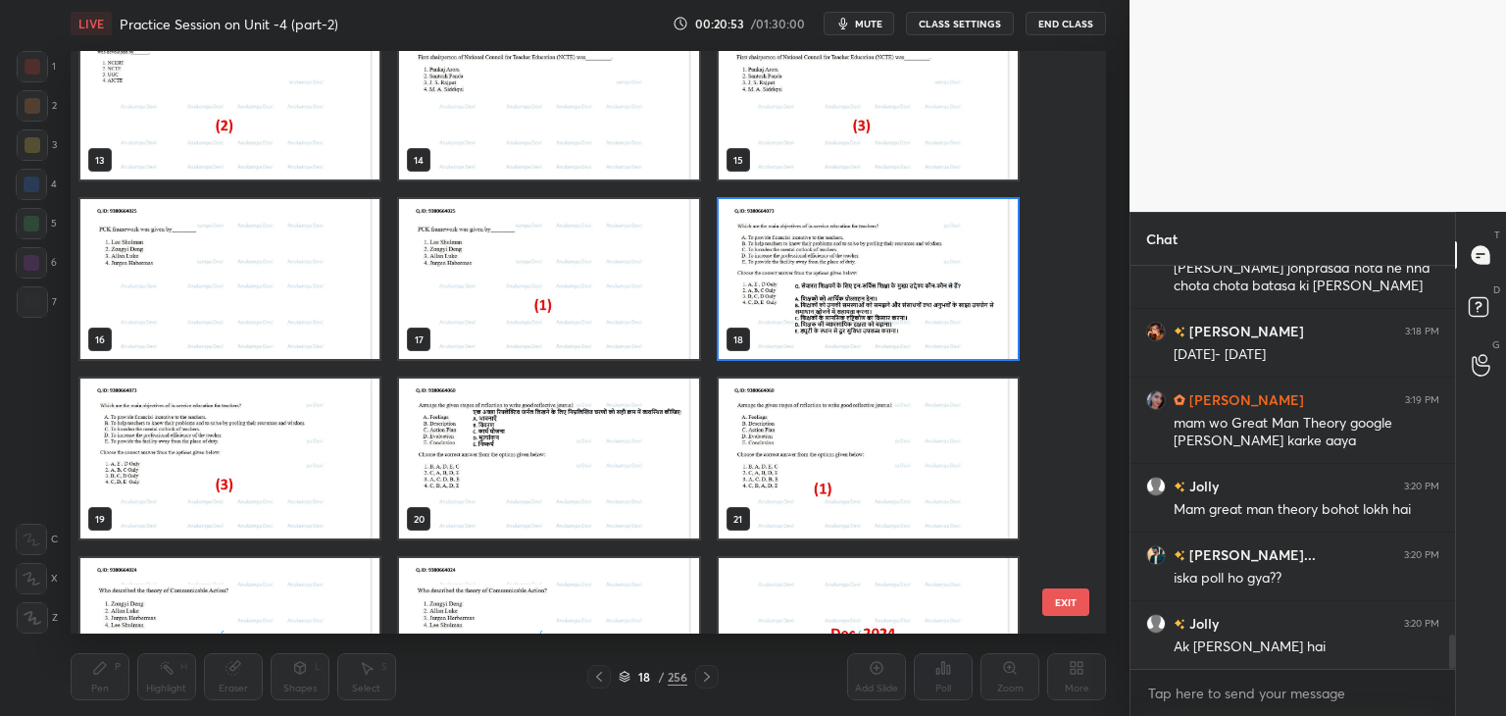
scroll to position [858, 0]
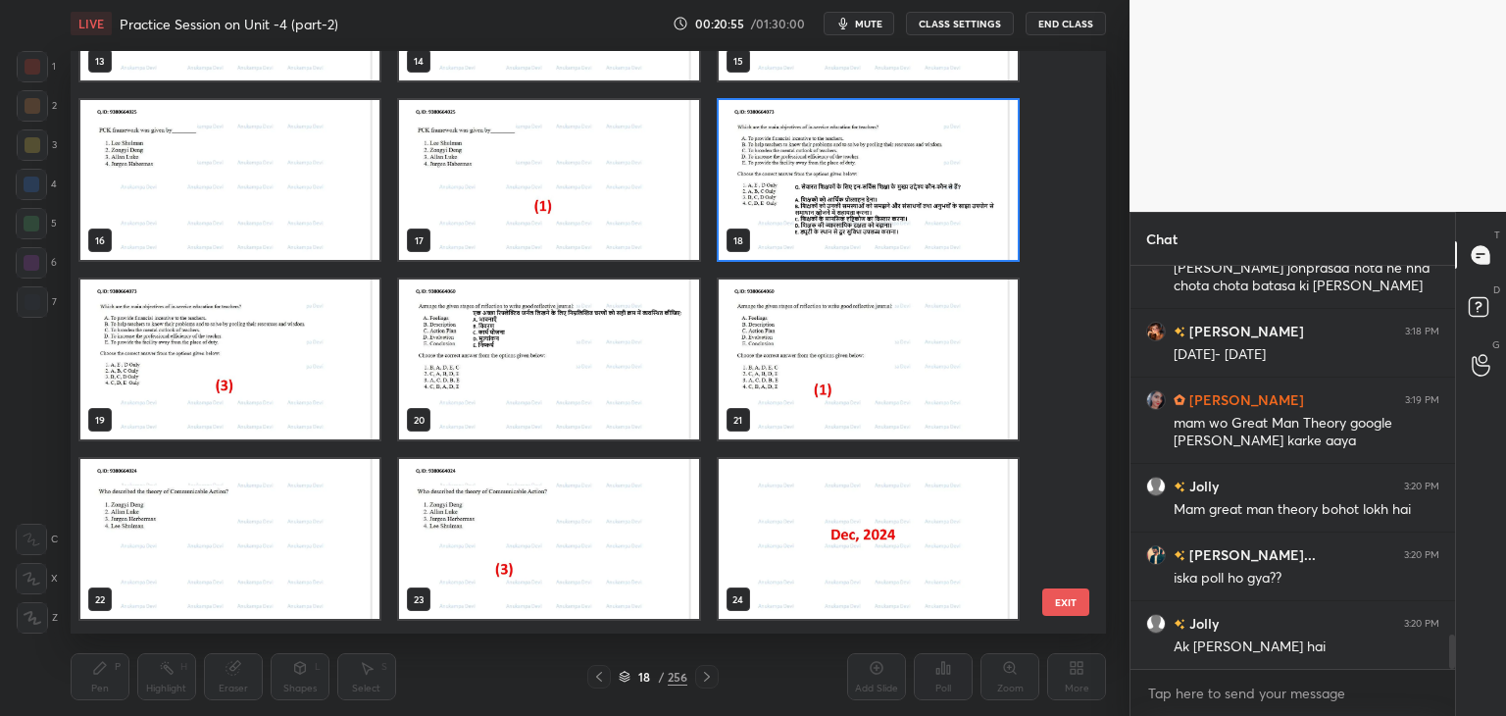
click at [980, 213] on img "grid" at bounding box center [868, 180] width 299 height 160
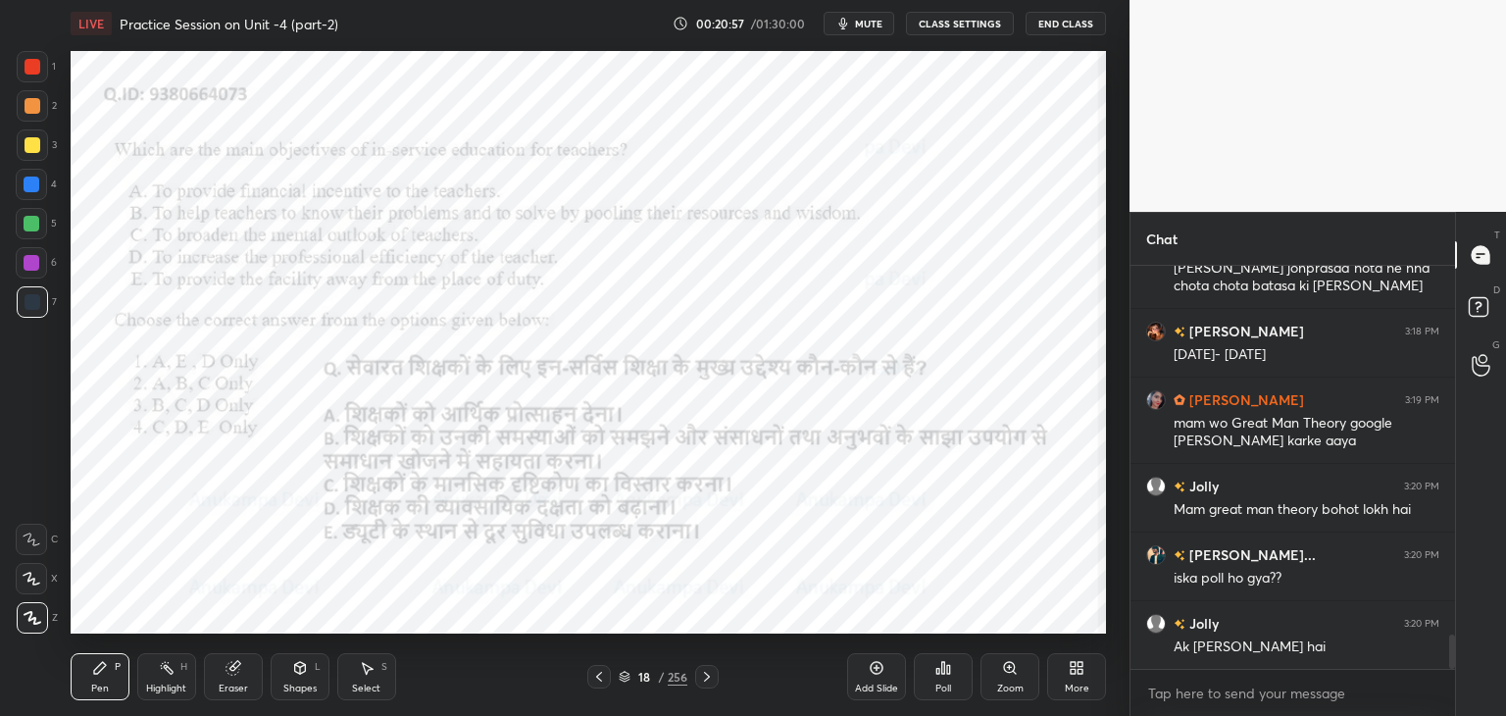
click at [946, 671] on icon at bounding box center [943, 668] width 16 height 16
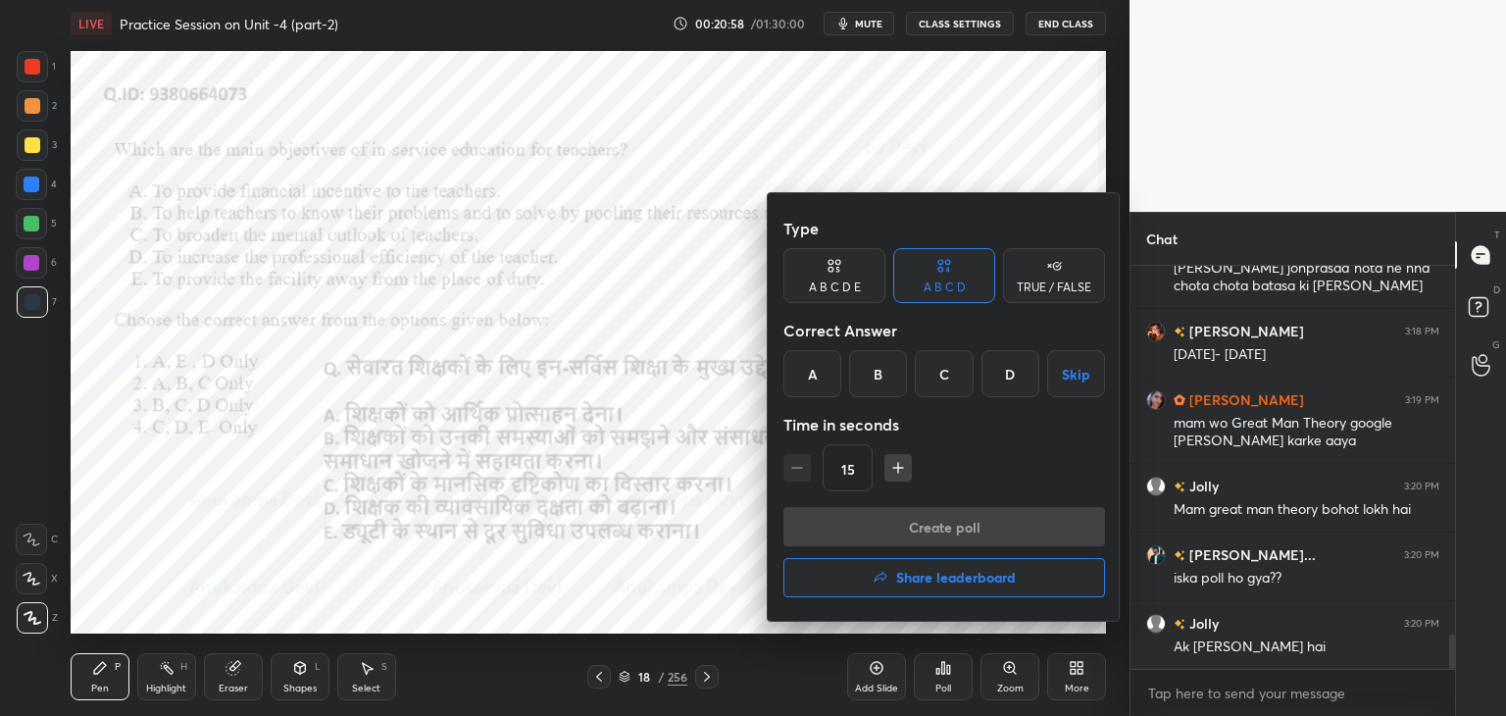
click at [942, 372] on div "C" at bounding box center [944, 373] width 58 height 47
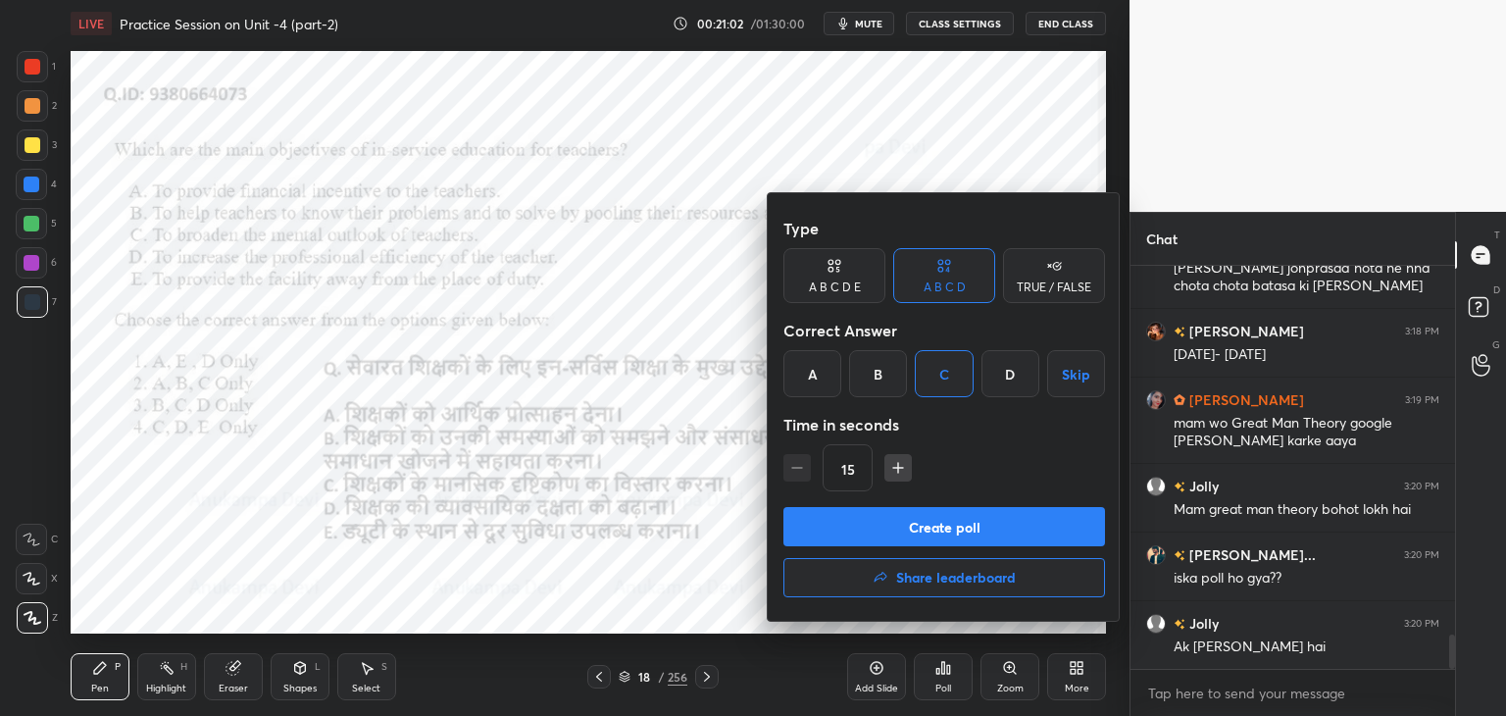
click at [952, 534] on button "Create poll" at bounding box center [944, 526] width 322 height 39
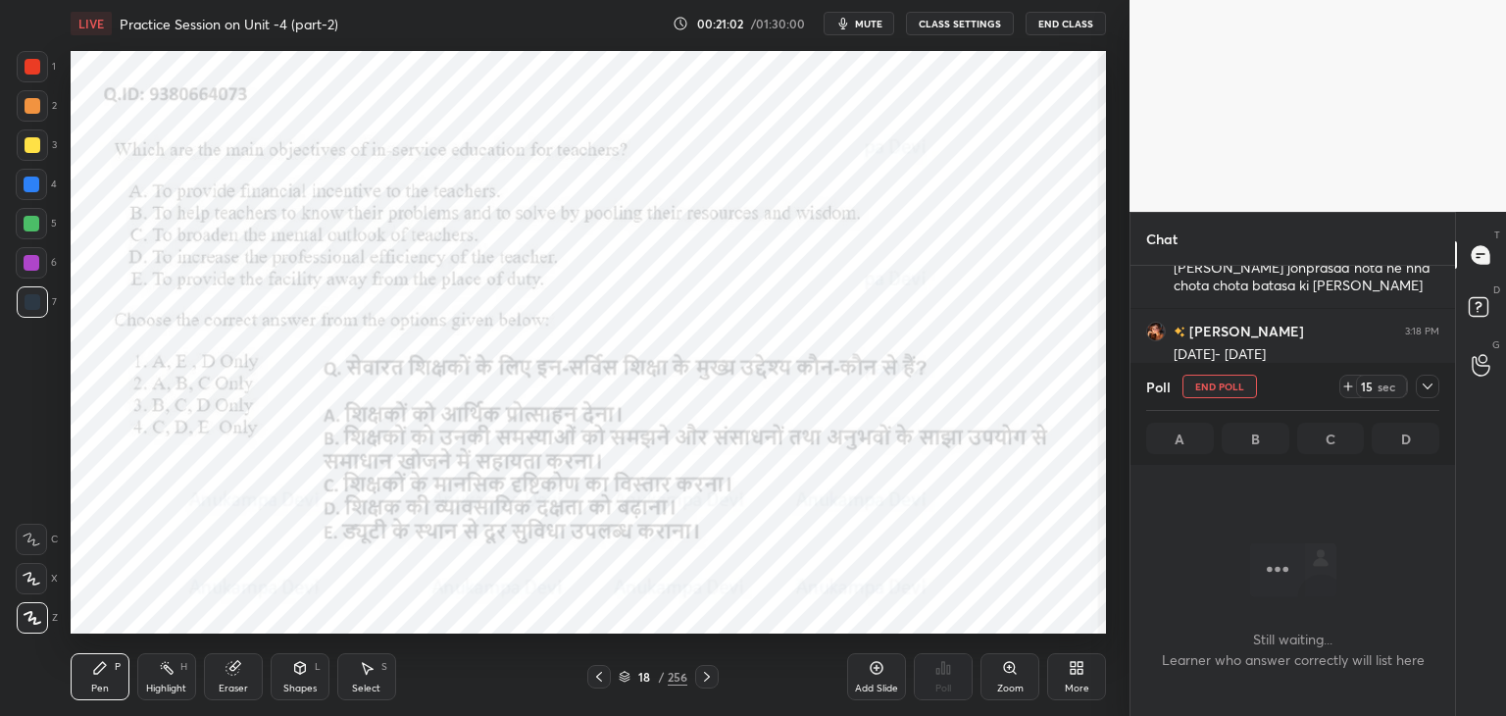
scroll to position [6, 6]
click at [870, 19] on span "mute" at bounding box center [868, 24] width 27 height 14
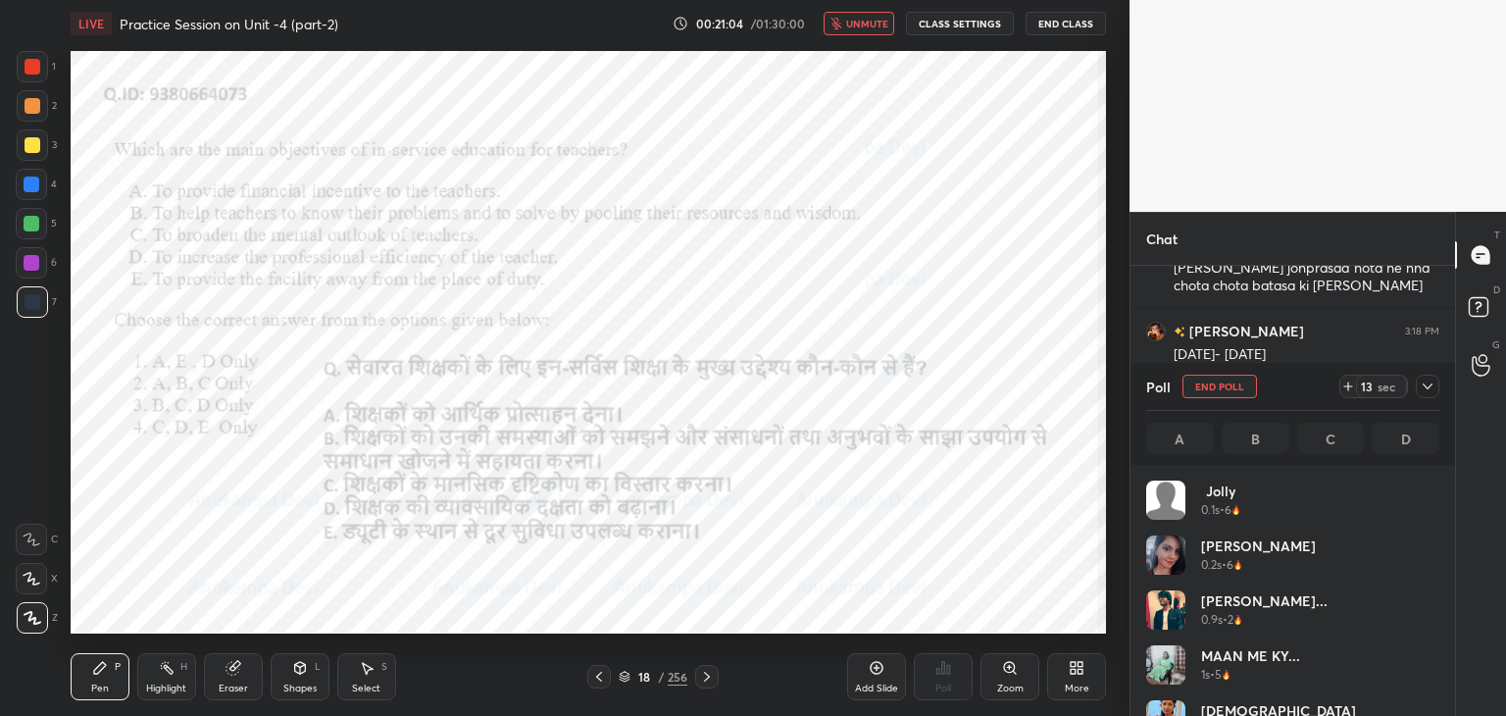
scroll to position [229, 287]
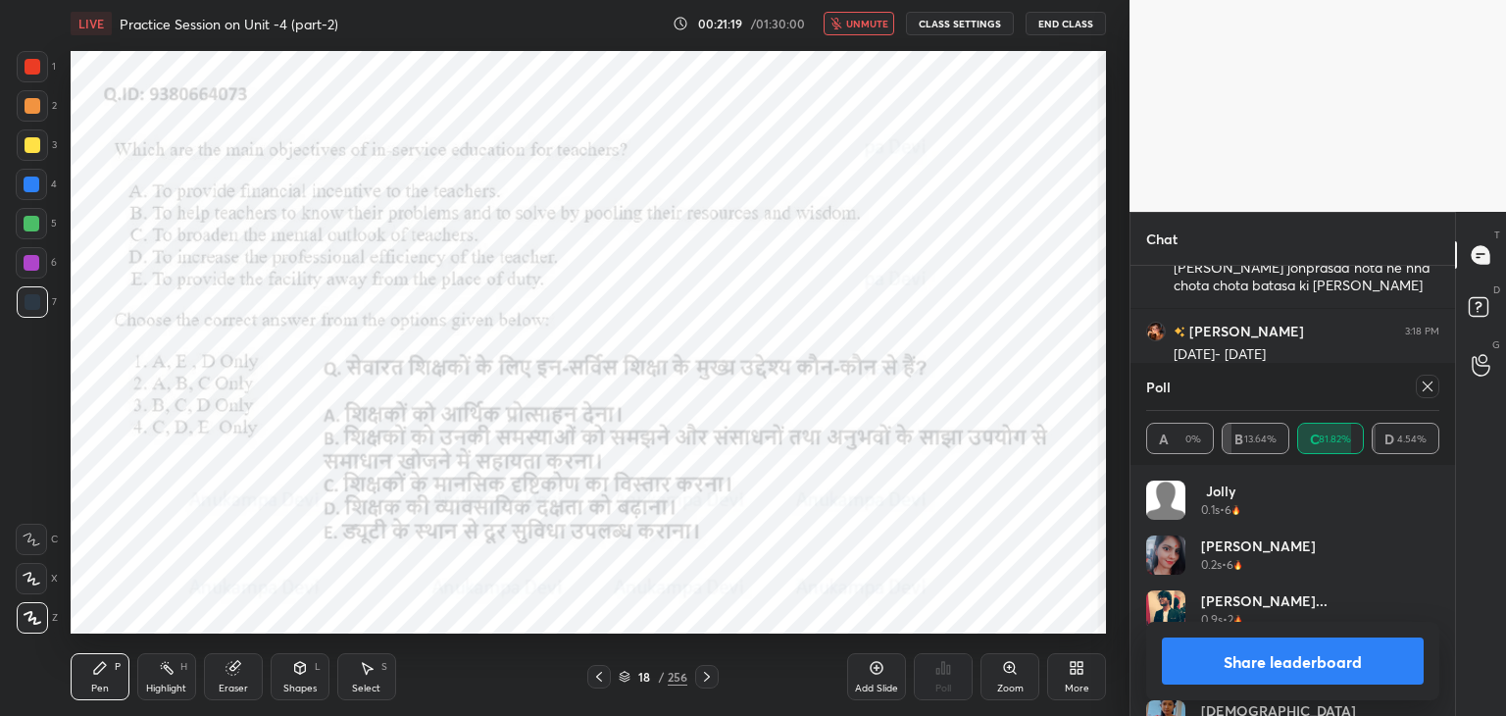
click at [864, 23] on span "unmute" at bounding box center [867, 24] width 42 height 14
drag, startPoint x: 1432, startPoint y: 387, endPoint x: 1412, endPoint y: 387, distance: 20.6
click at [1432, 388] on icon at bounding box center [1427, 386] width 16 height 16
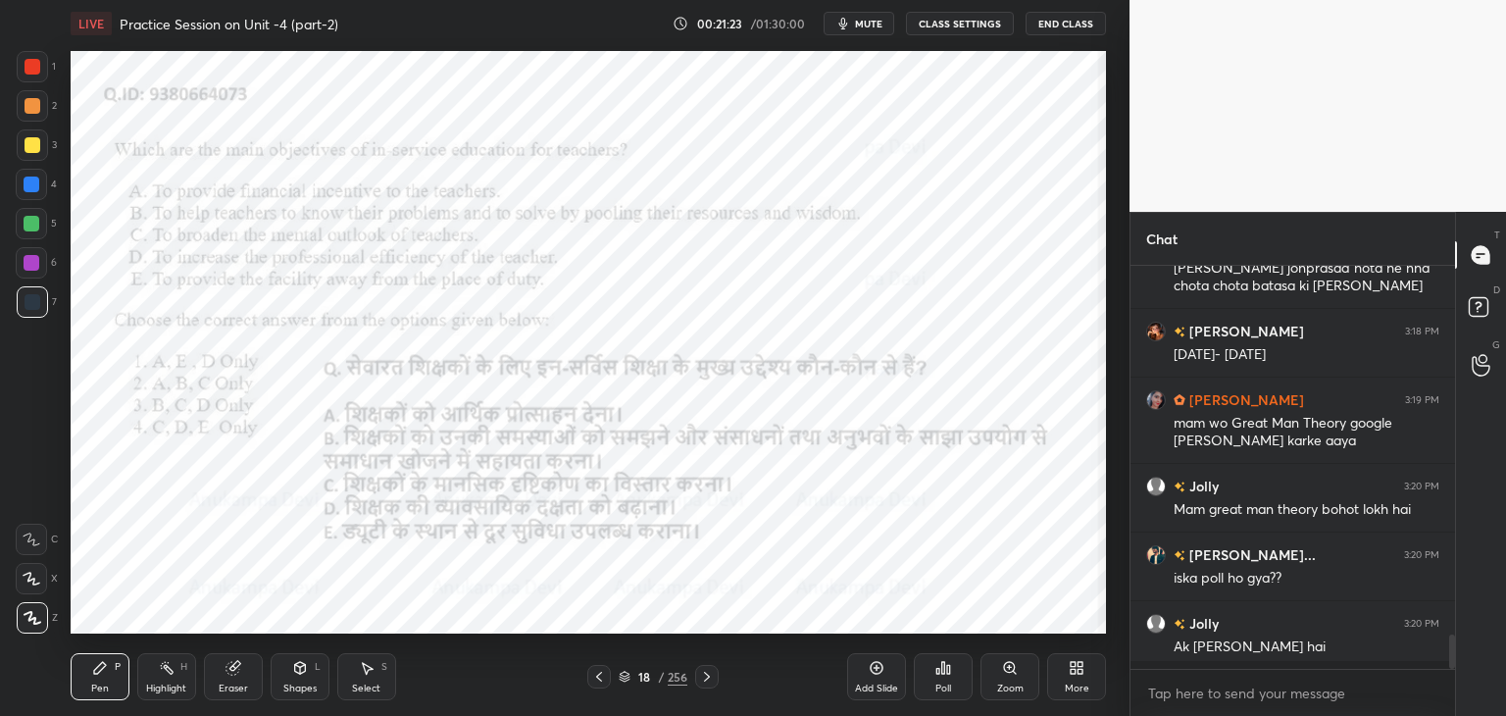
scroll to position [6, 6]
click at [710, 681] on icon at bounding box center [707, 677] width 16 height 16
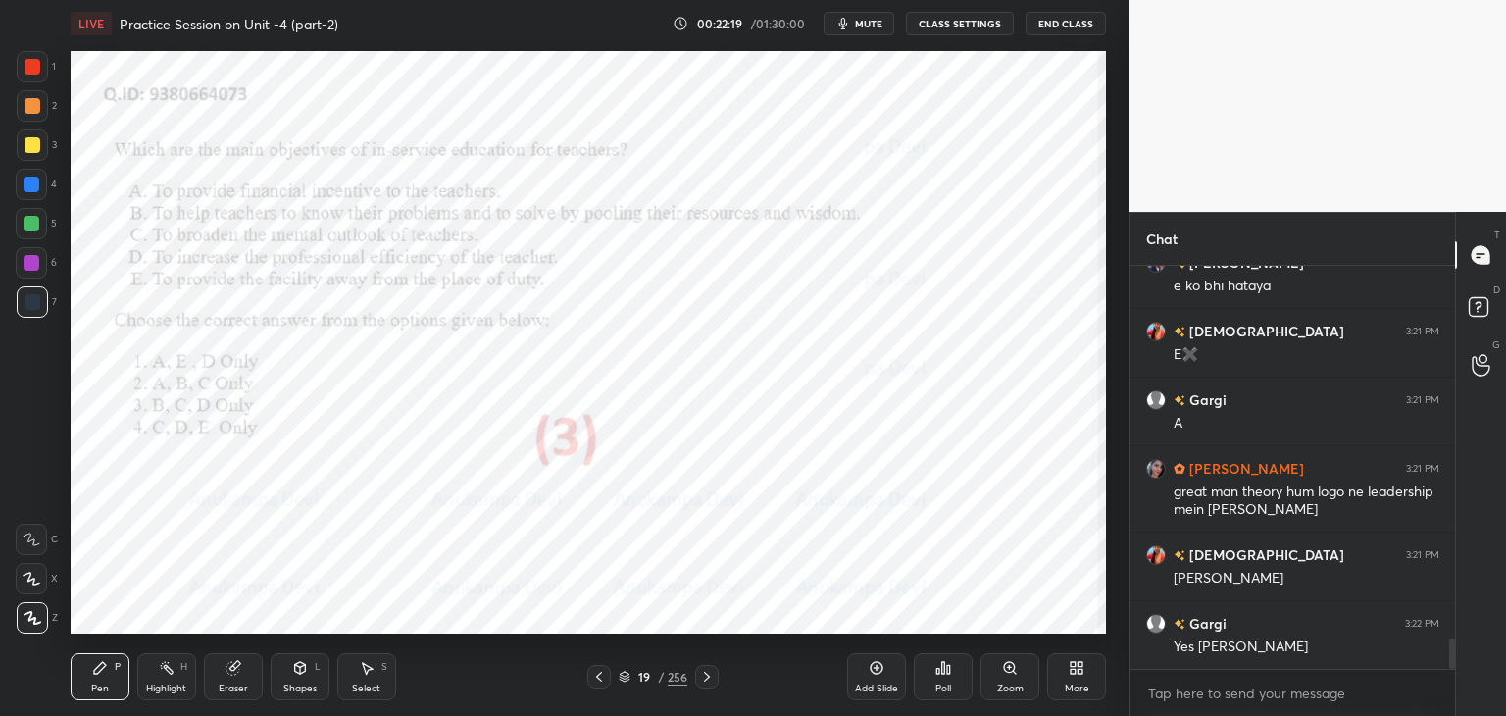
scroll to position [5039, 0]
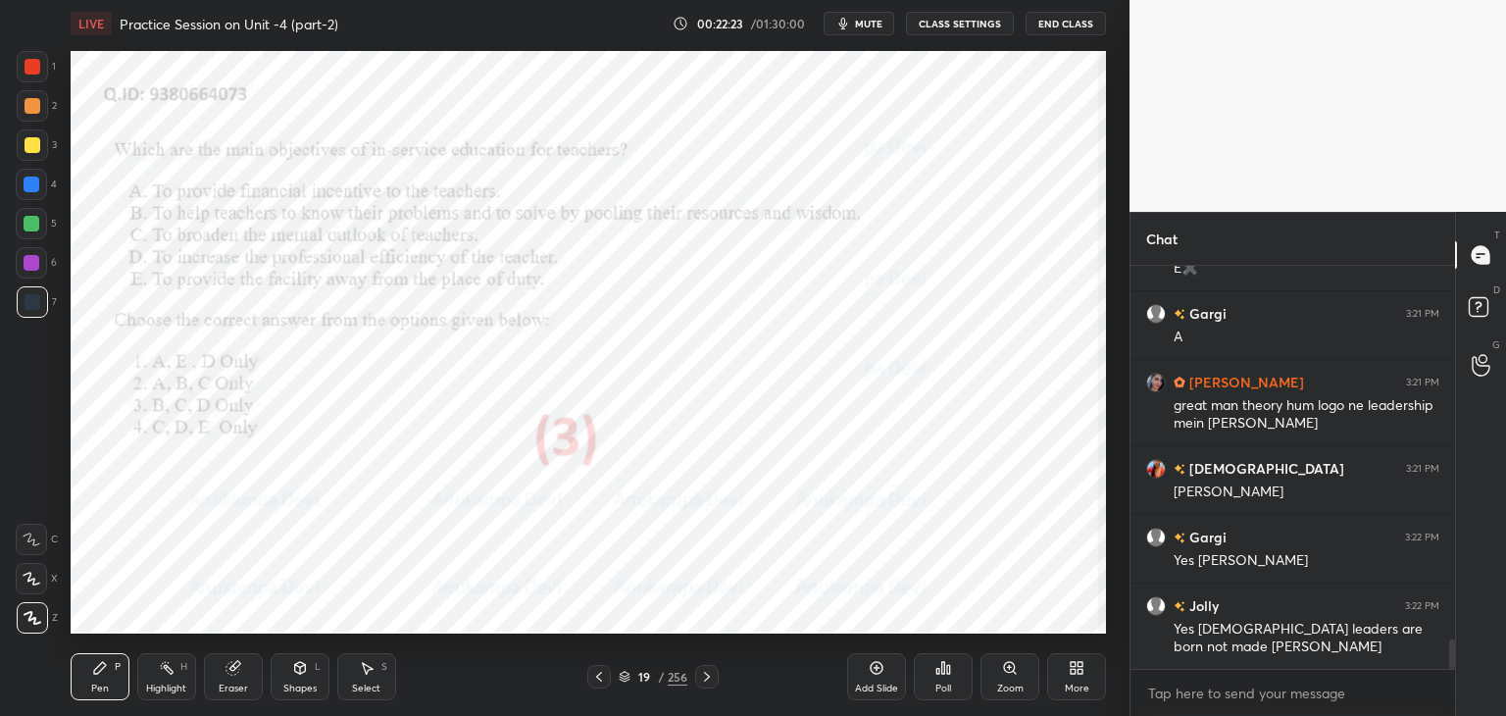
drag, startPoint x: 707, startPoint y: 675, endPoint x: 706, endPoint y: 640, distance: 35.3
click at [708, 675] on icon at bounding box center [707, 677] width 16 height 16
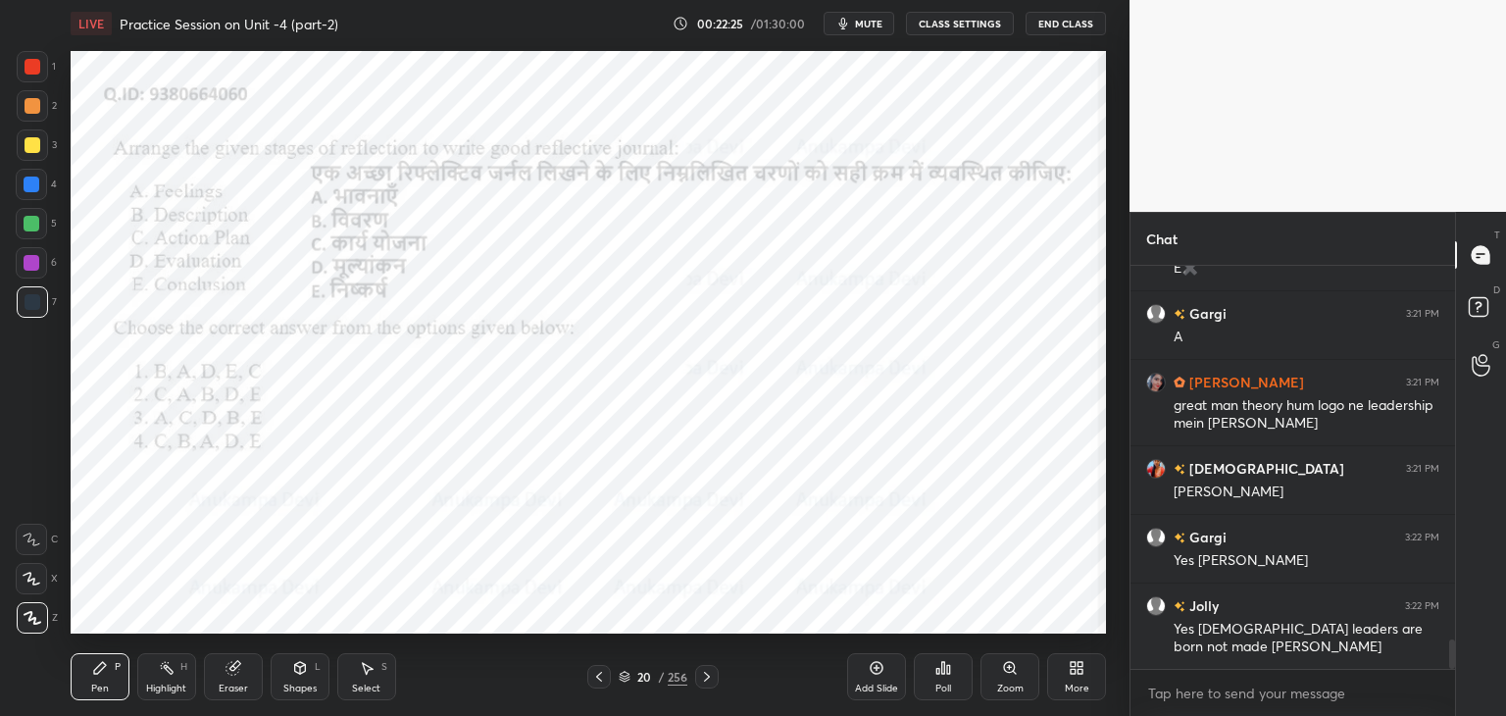
click at [866, 25] on span "mute" at bounding box center [868, 24] width 27 height 14
click at [863, 21] on span "unmute" at bounding box center [867, 24] width 42 height 14
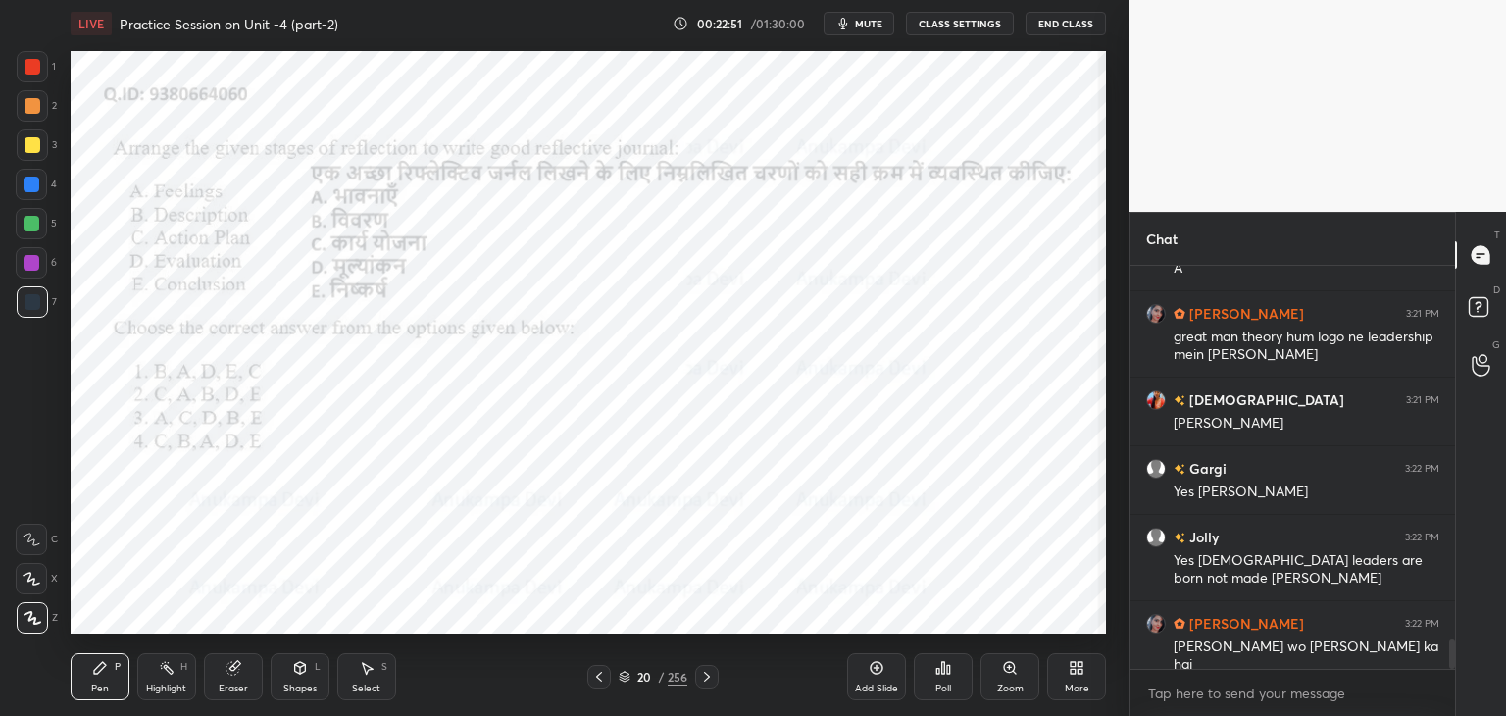
drag, startPoint x: 872, startPoint y: 21, endPoint x: 843, endPoint y: 39, distance: 34.8
click at [870, 21] on span "mute" at bounding box center [868, 24] width 27 height 14
click at [29, 72] on div at bounding box center [33, 67] width 16 height 16
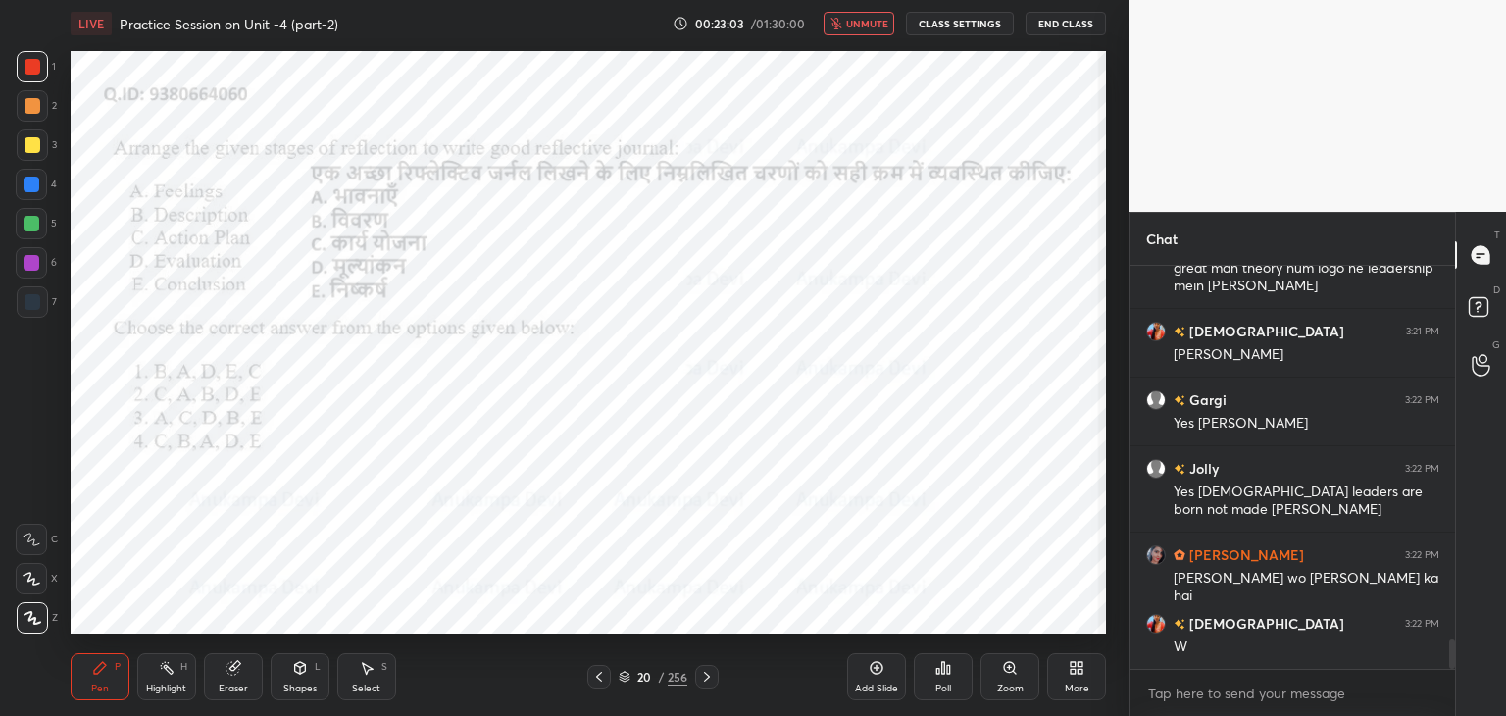
click at [859, 29] on button "unmute" at bounding box center [858, 24] width 71 height 24
click at [871, 27] on span "mute" at bounding box center [868, 24] width 27 height 14
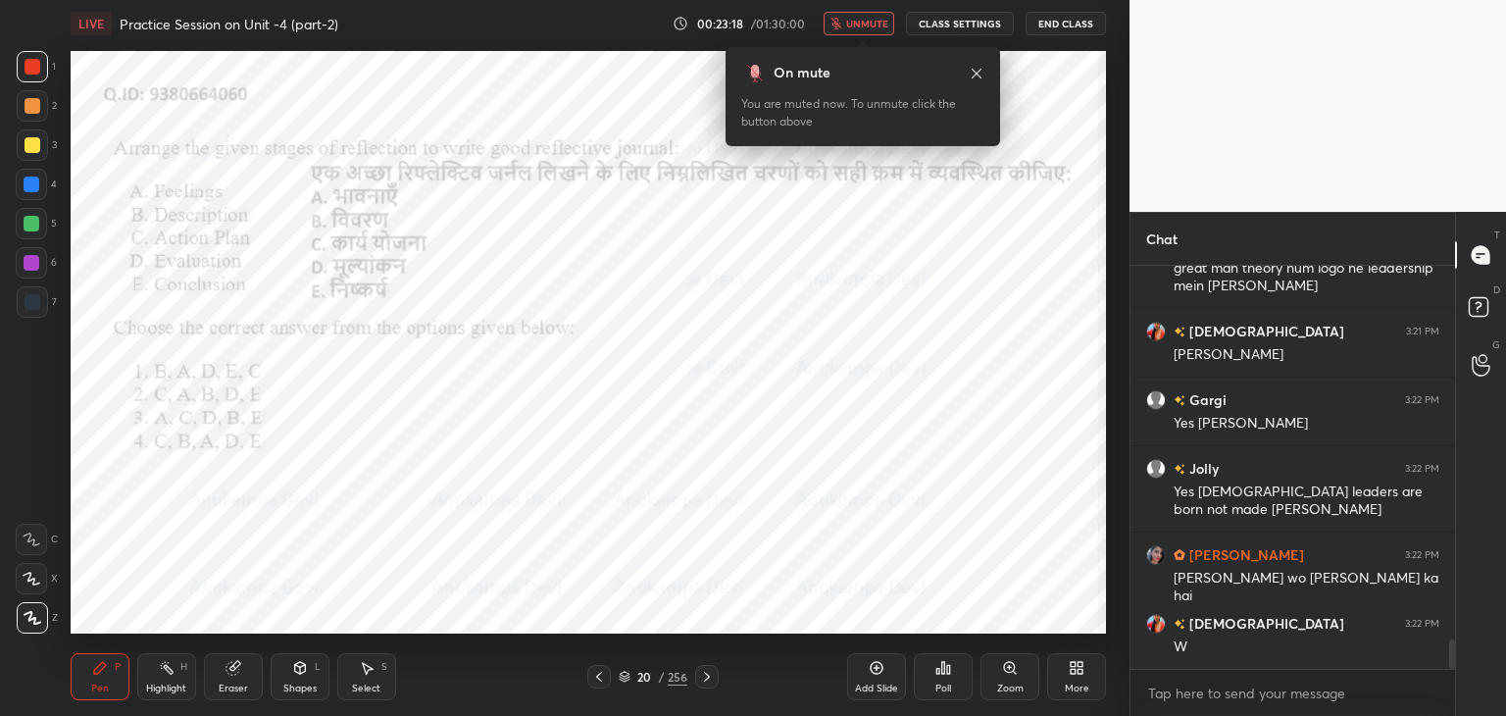
drag, startPoint x: 870, startPoint y: 25, endPoint x: 847, endPoint y: 48, distance: 33.3
click at [870, 26] on span "unmute" at bounding box center [867, 24] width 42 height 14
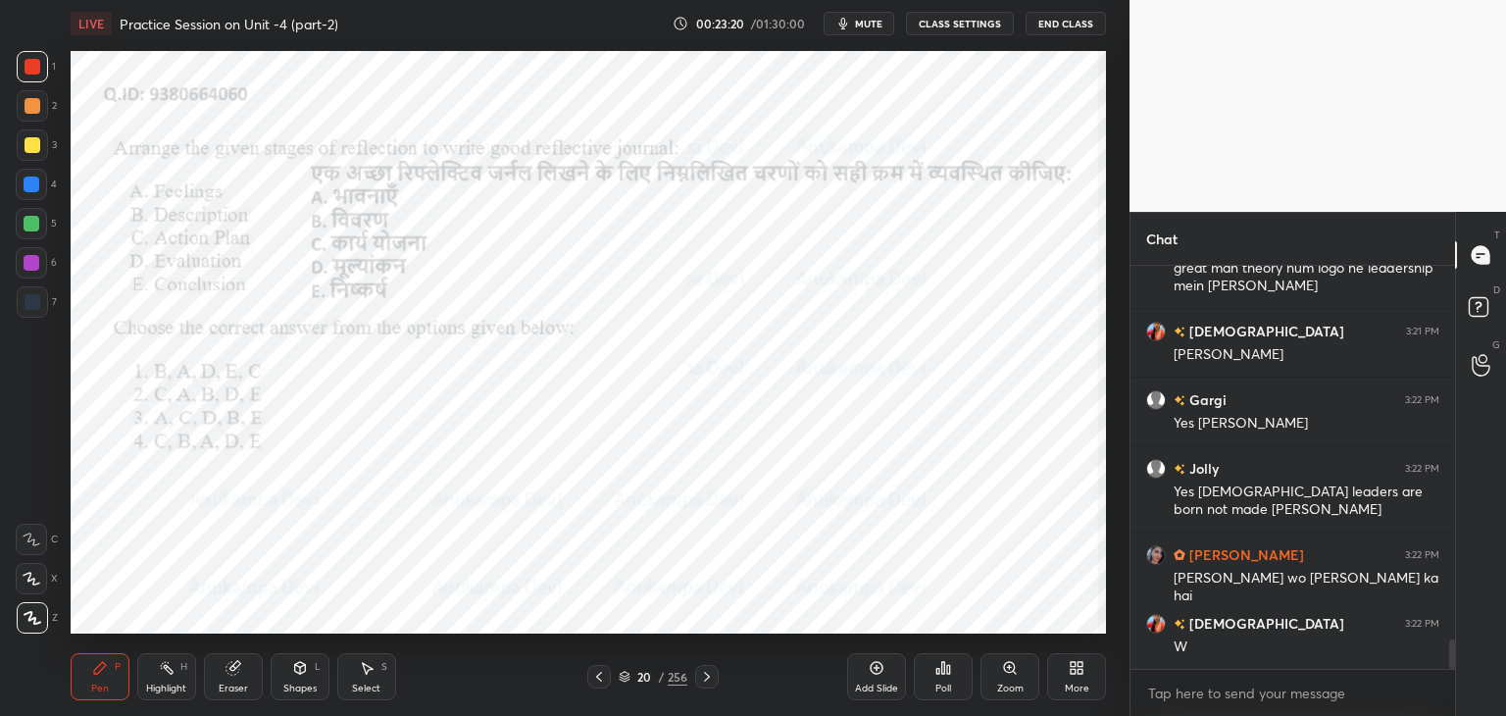
drag, startPoint x: 623, startPoint y: 680, endPoint x: 631, endPoint y: 656, distance: 25.7
click at [623, 680] on icon at bounding box center [625, 676] width 12 height 12
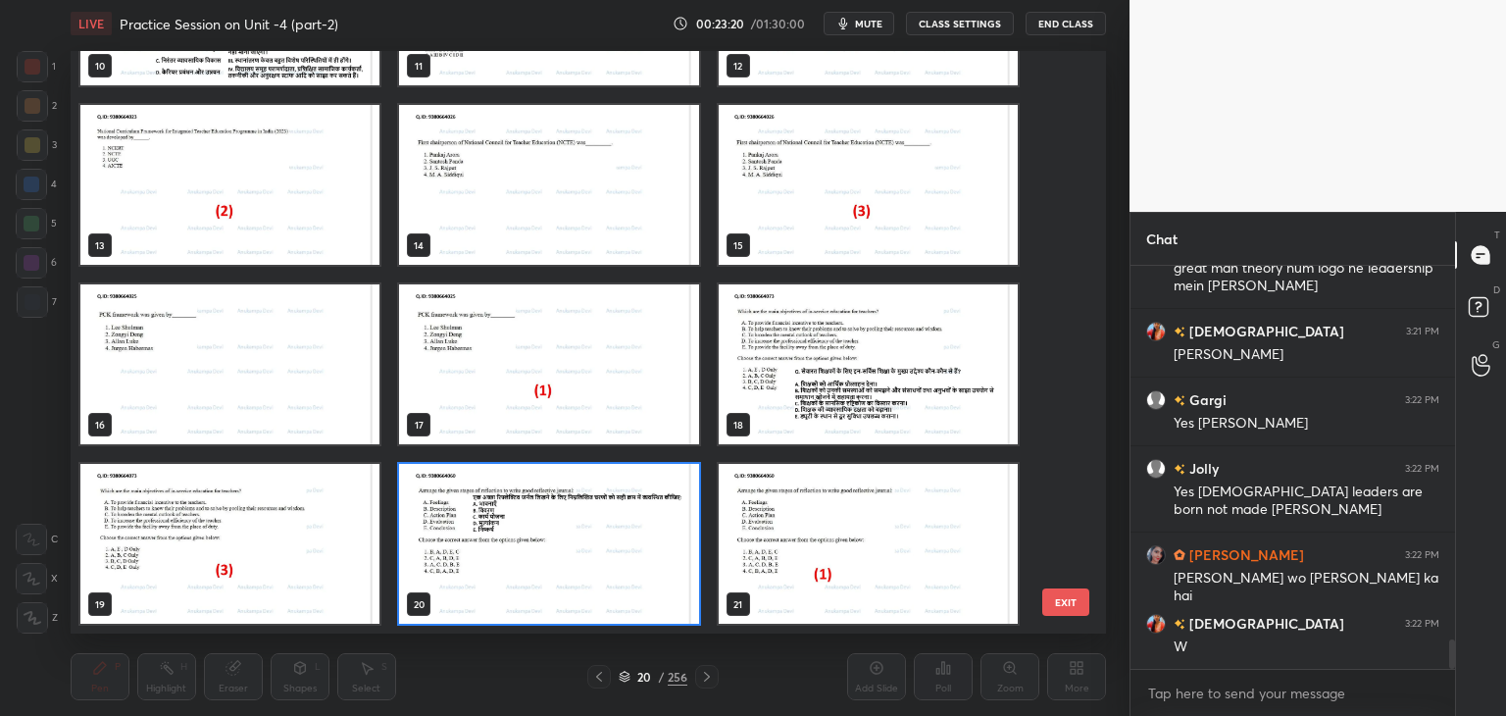
scroll to position [576, 1026]
click at [655, 580] on img "grid" at bounding box center [548, 544] width 299 height 160
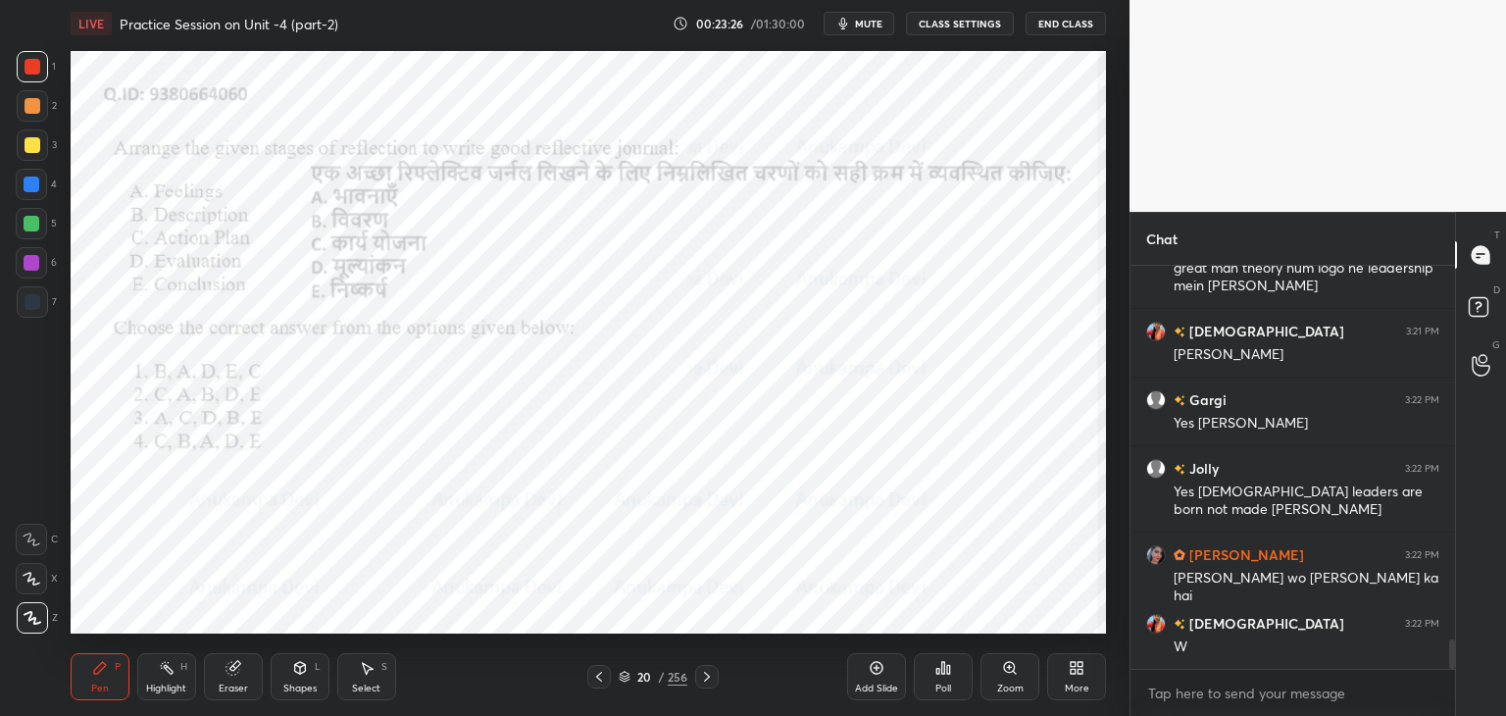
click at [947, 678] on div "Poll" at bounding box center [943, 676] width 59 height 47
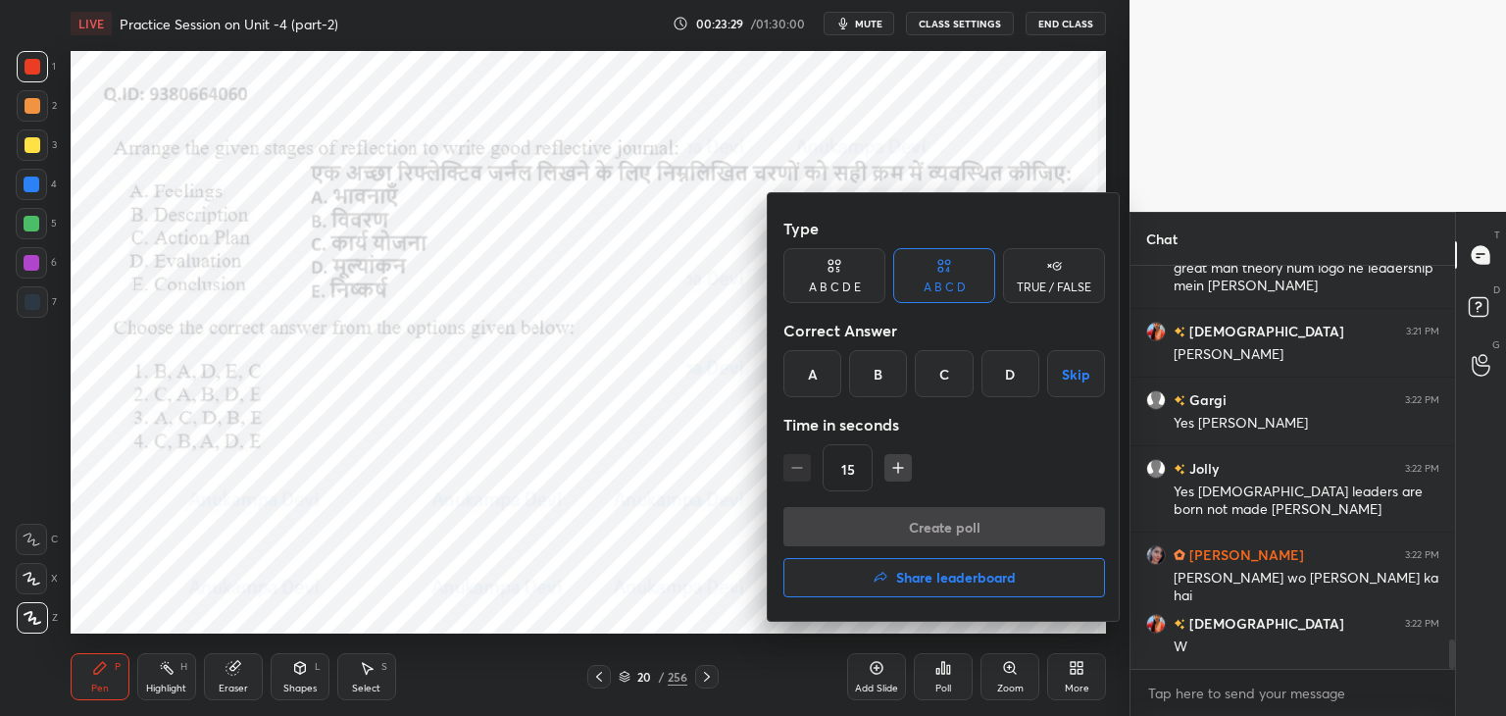
click at [818, 383] on div "A" at bounding box center [812, 373] width 58 height 47
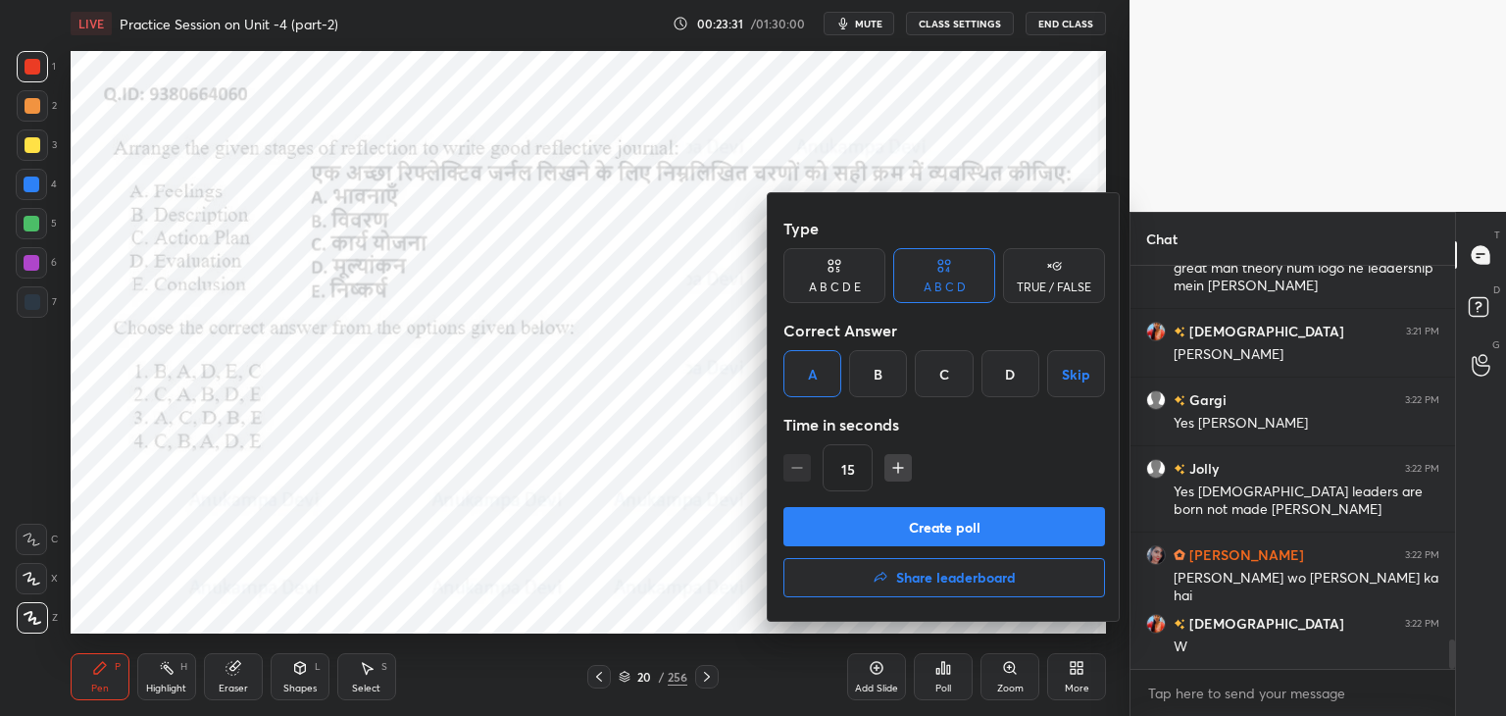
scroll to position [5223, 0]
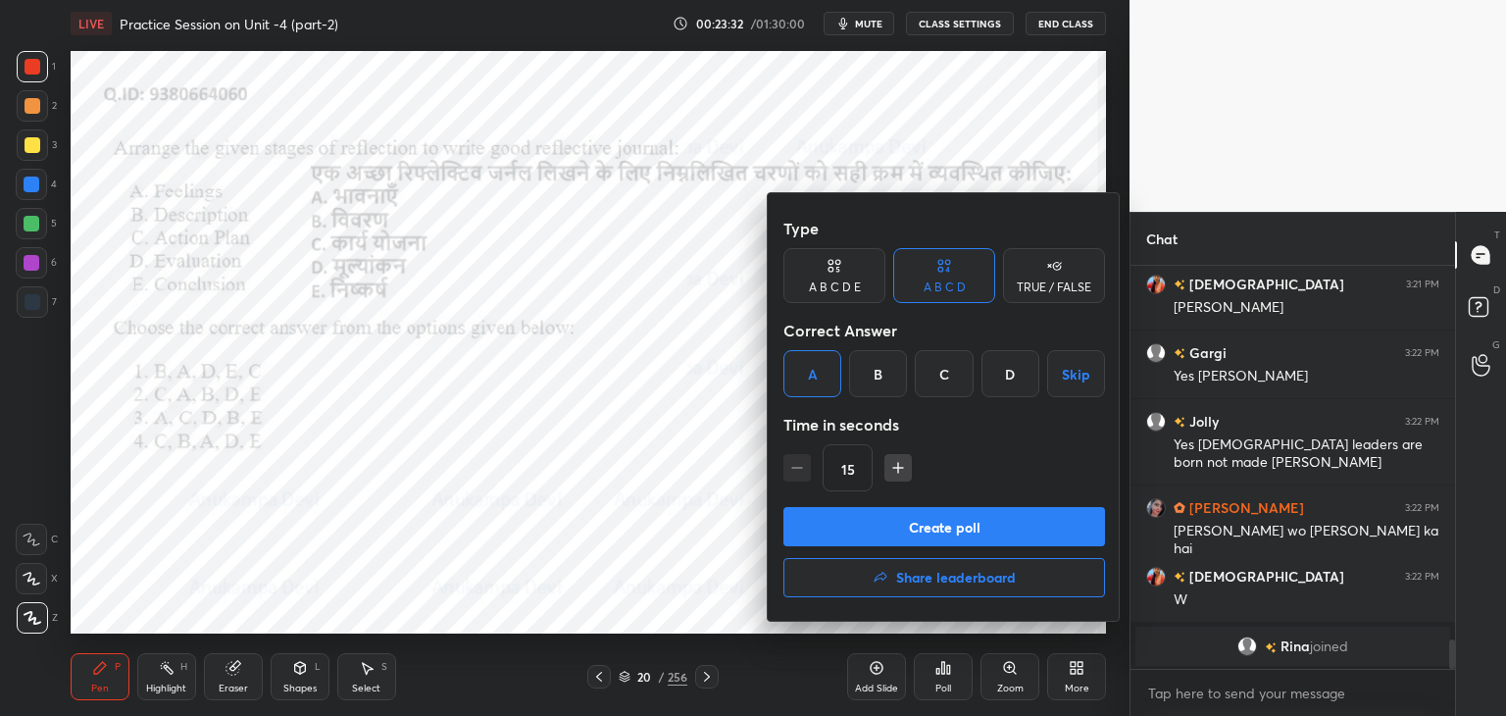
click at [942, 531] on button "Create poll" at bounding box center [944, 526] width 322 height 39
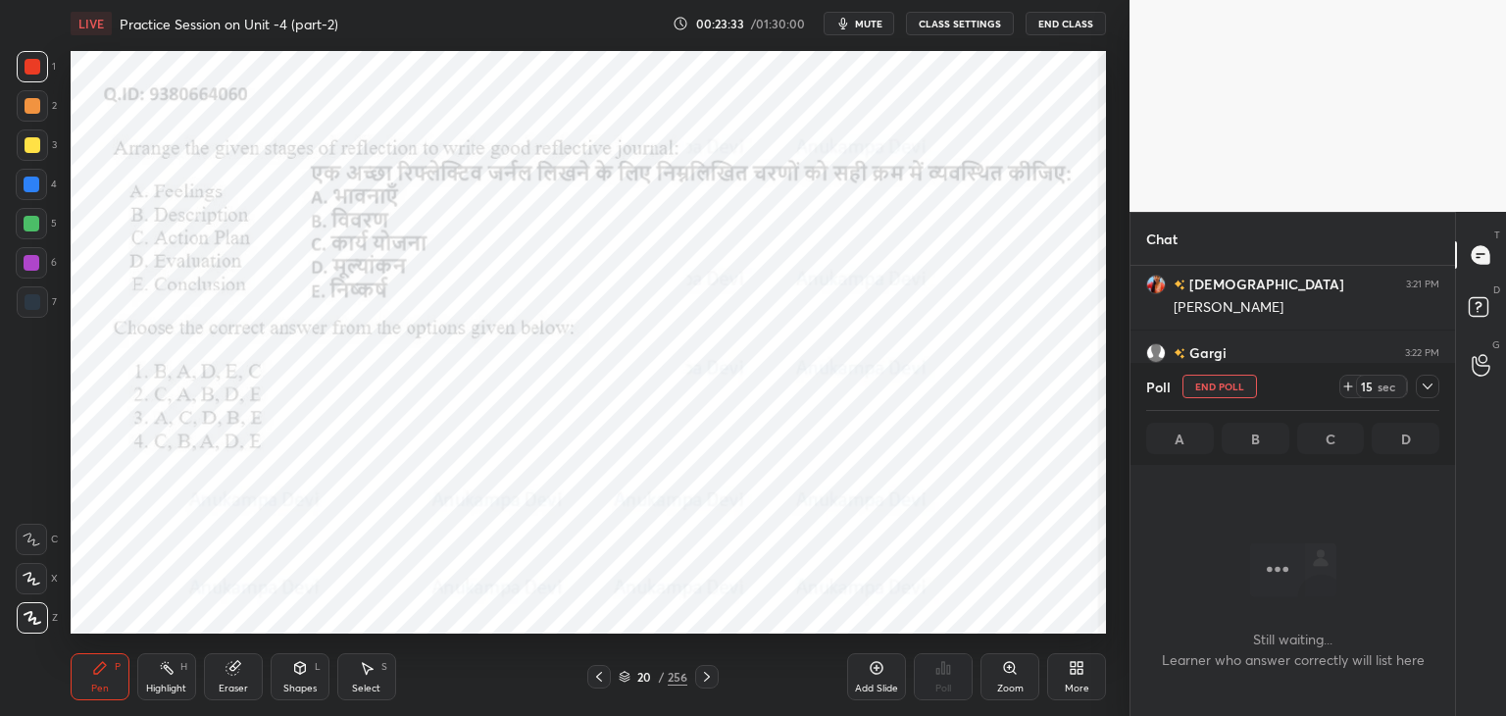
scroll to position [342, 319]
click at [870, 24] on span "mute" at bounding box center [868, 24] width 27 height 14
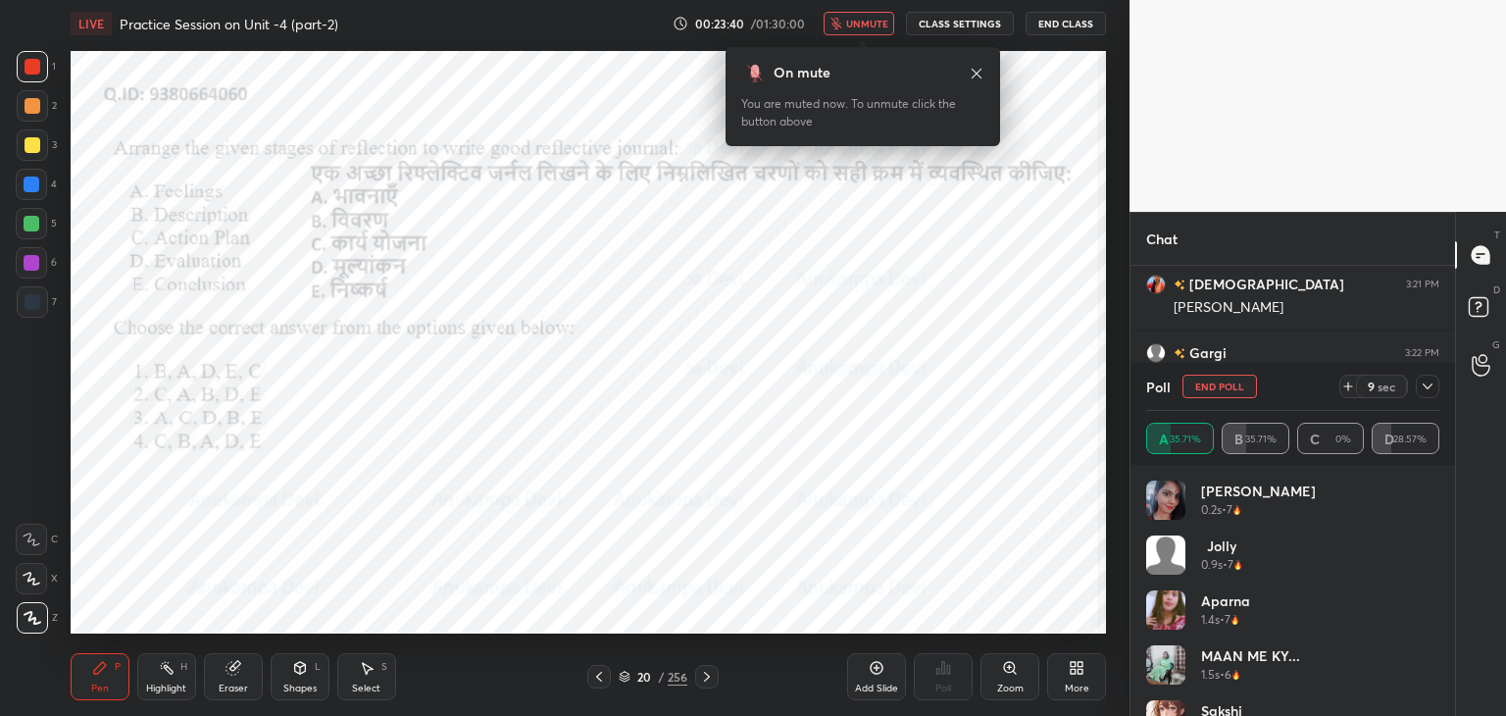
scroll to position [4678, 0]
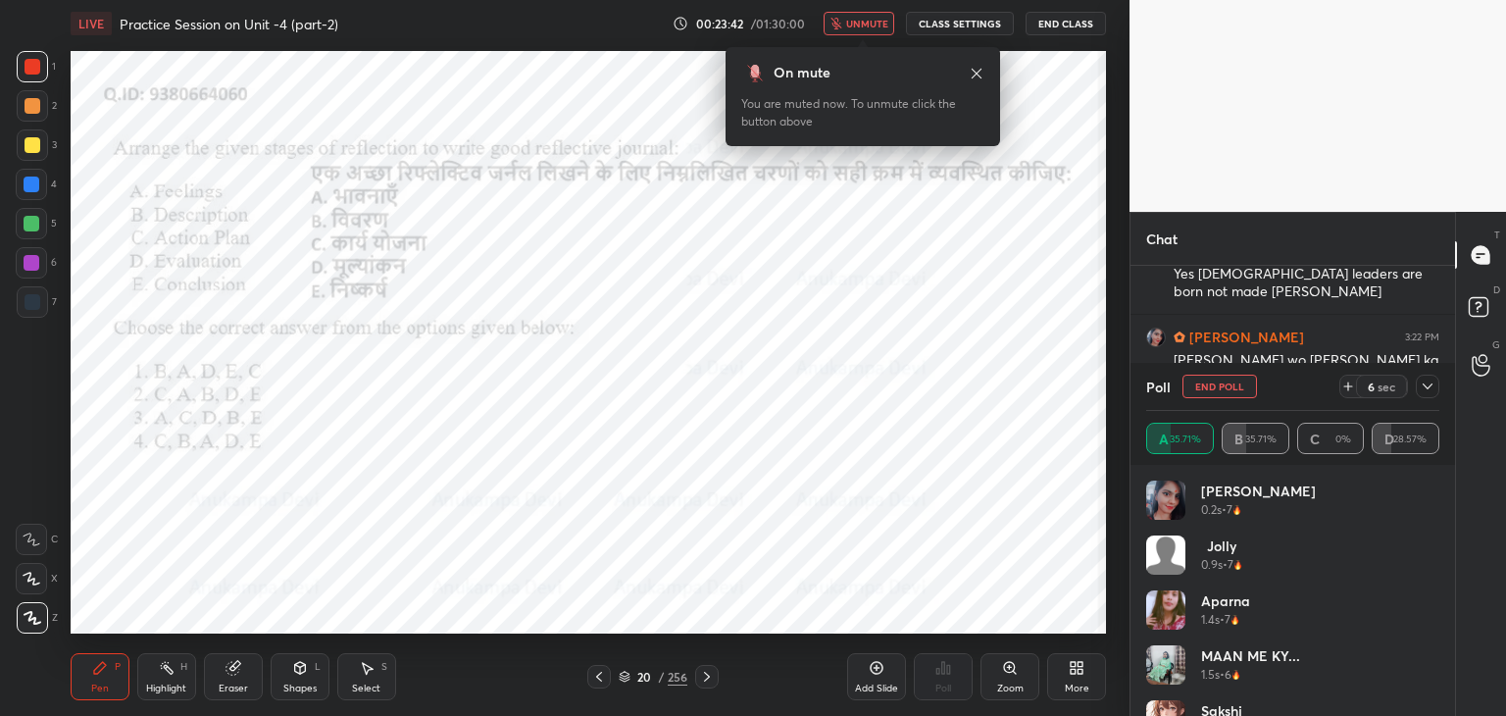
click at [973, 75] on icon at bounding box center [976, 73] width 10 height 10
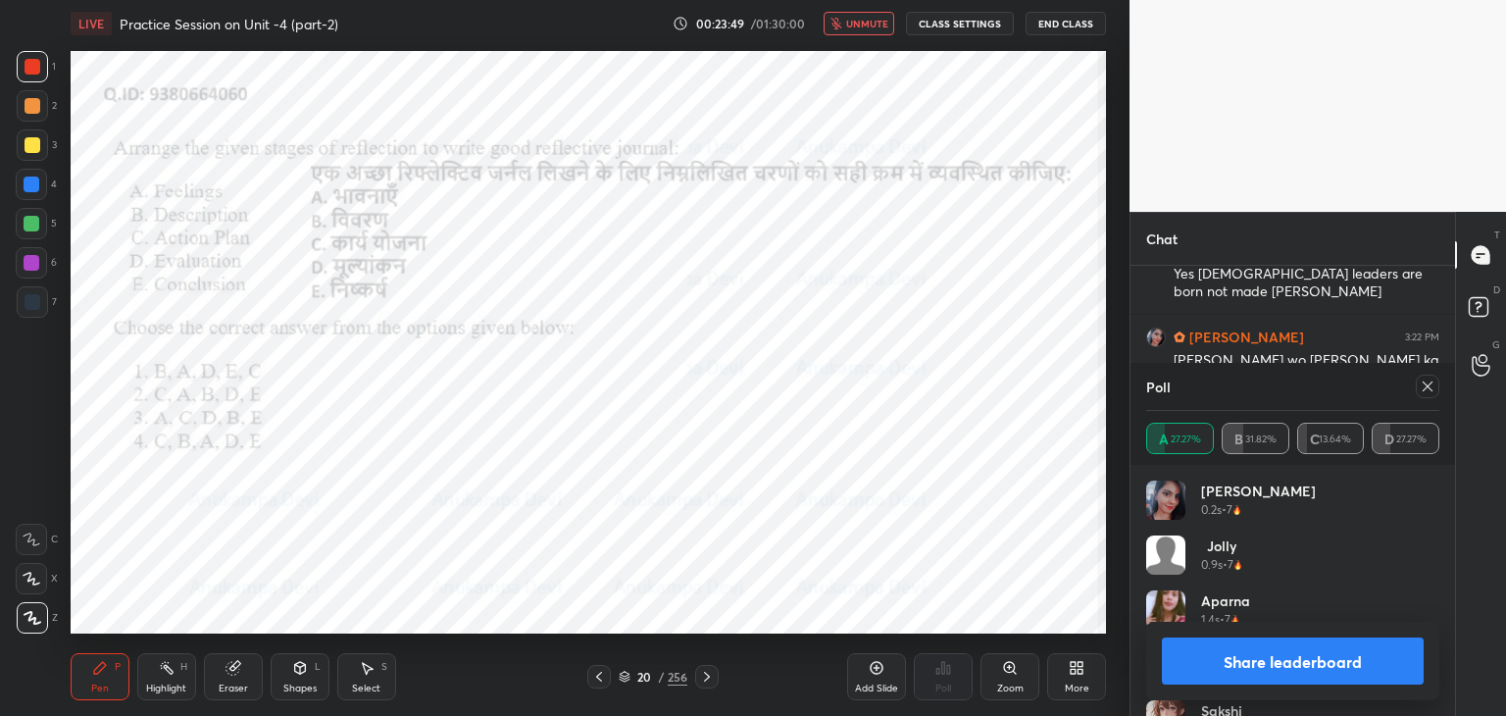
click at [878, 25] on span "unmute" at bounding box center [867, 24] width 42 height 14
drag, startPoint x: 1431, startPoint y: 384, endPoint x: 1419, endPoint y: 381, distance: 12.1
click at [1430, 383] on icon at bounding box center [1427, 386] width 16 height 16
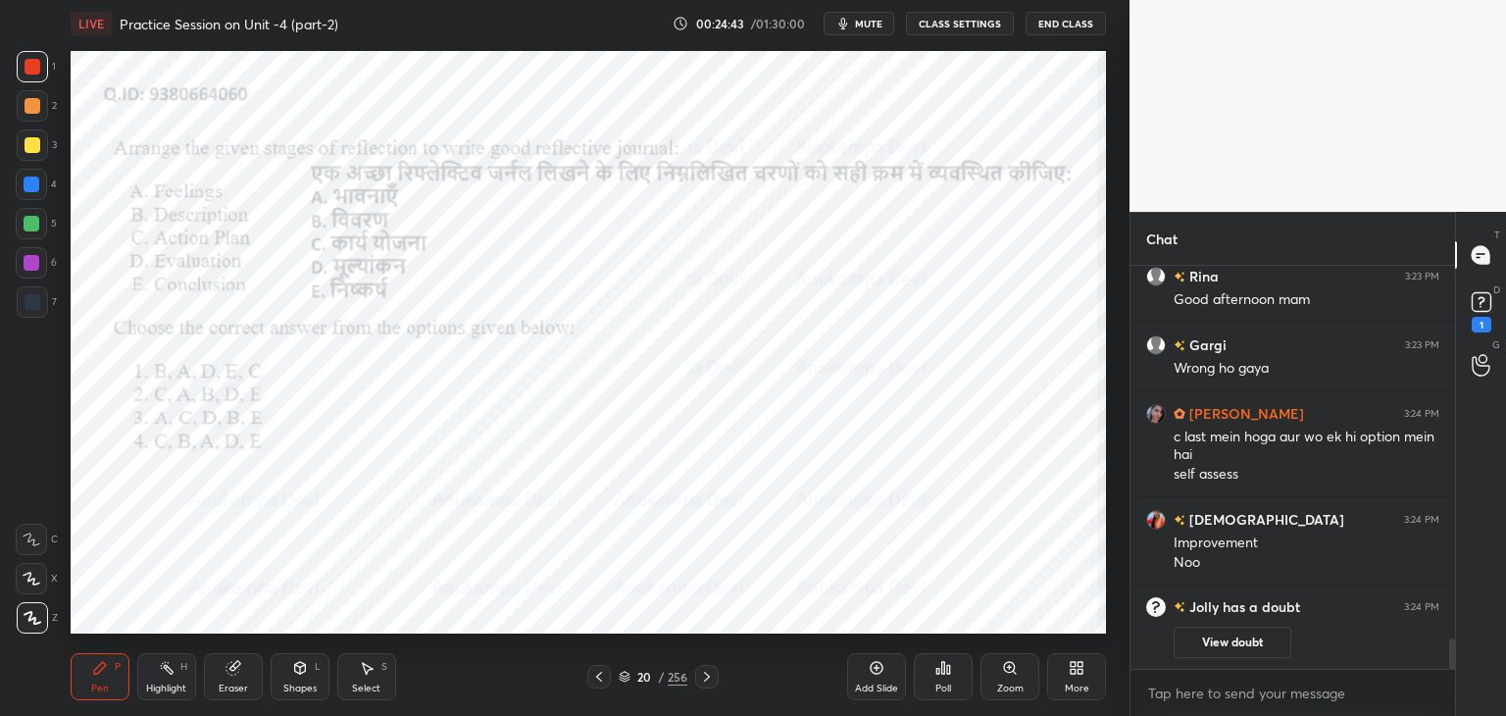
scroll to position [4915, 0]
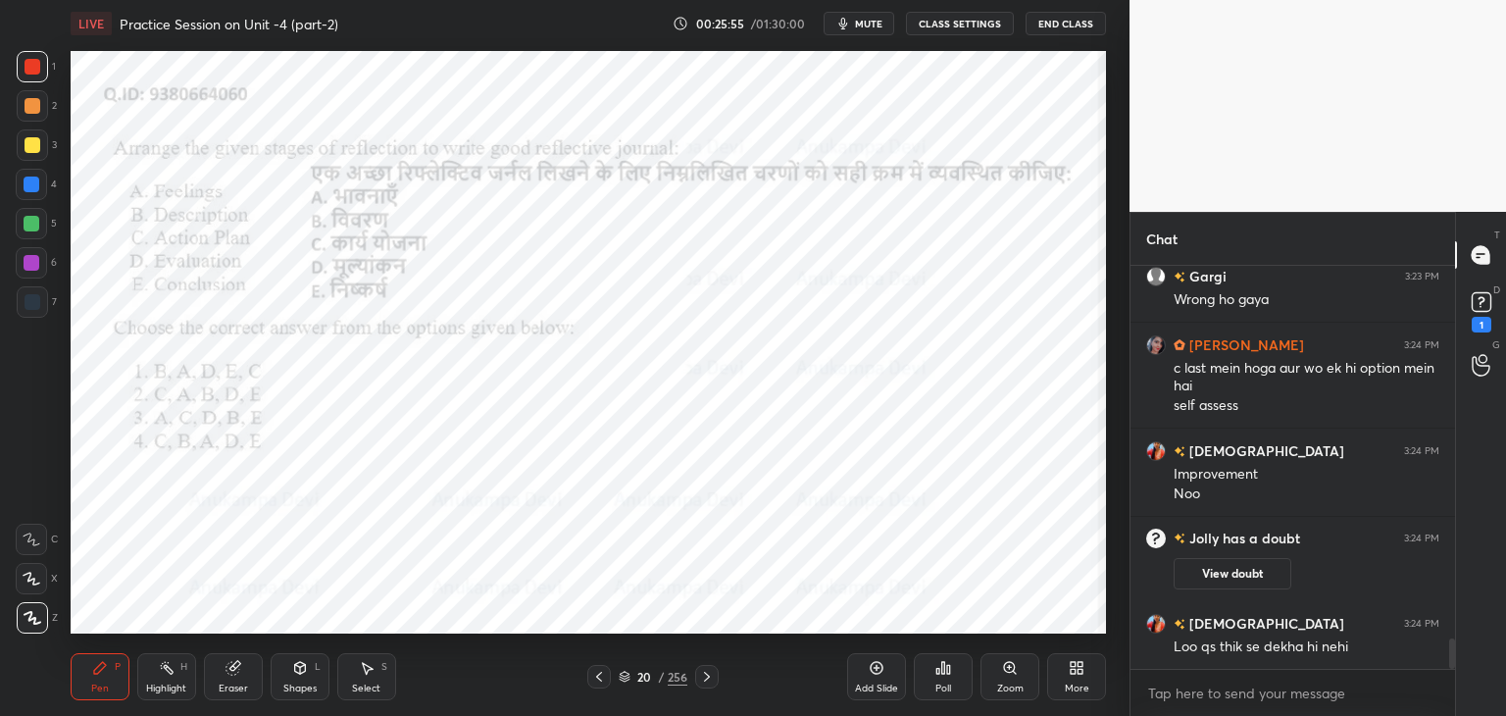
drag, startPoint x: 706, startPoint y: 679, endPoint x: 703, endPoint y: 666, distance: 14.0
click at [706, 677] on icon at bounding box center [707, 677] width 16 height 16
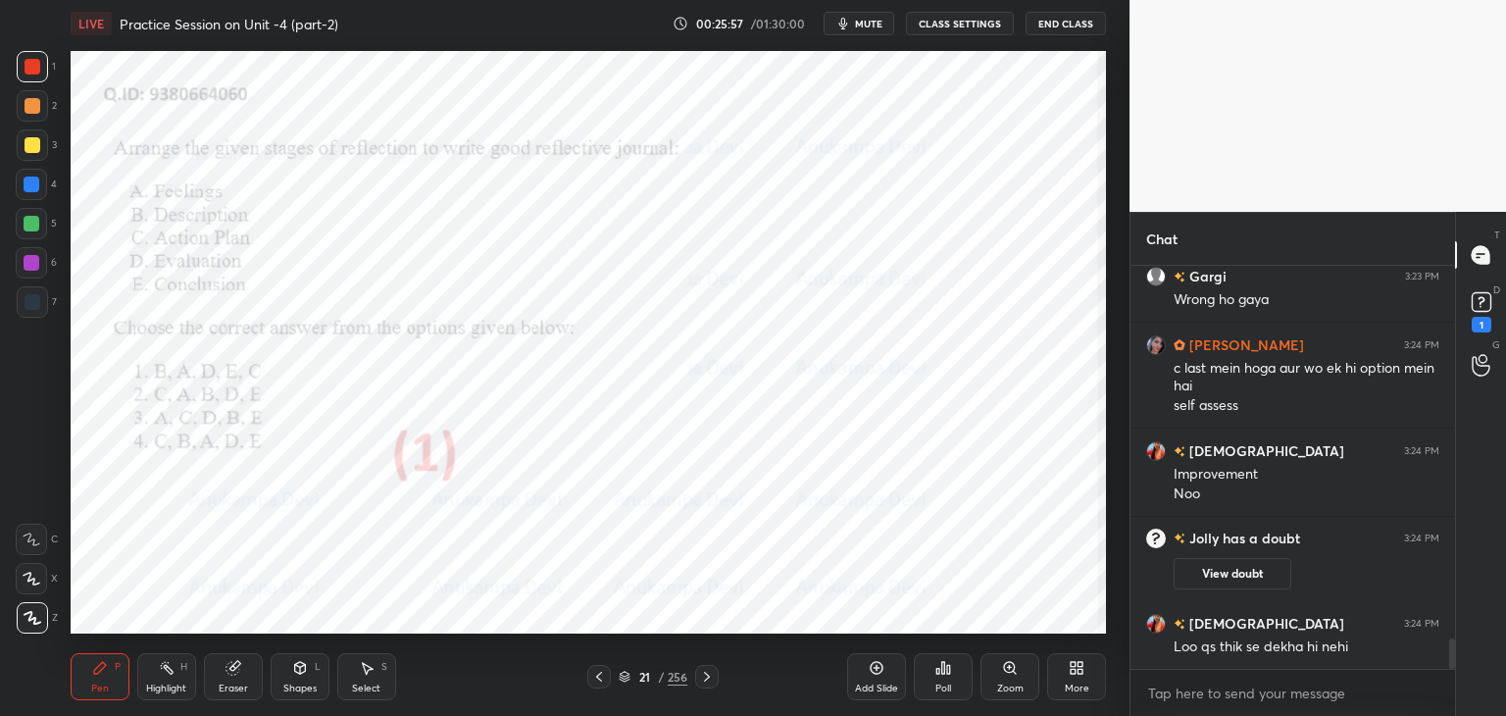
click at [706, 678] on icon at bounding box center [707, 676] width 6 height 10
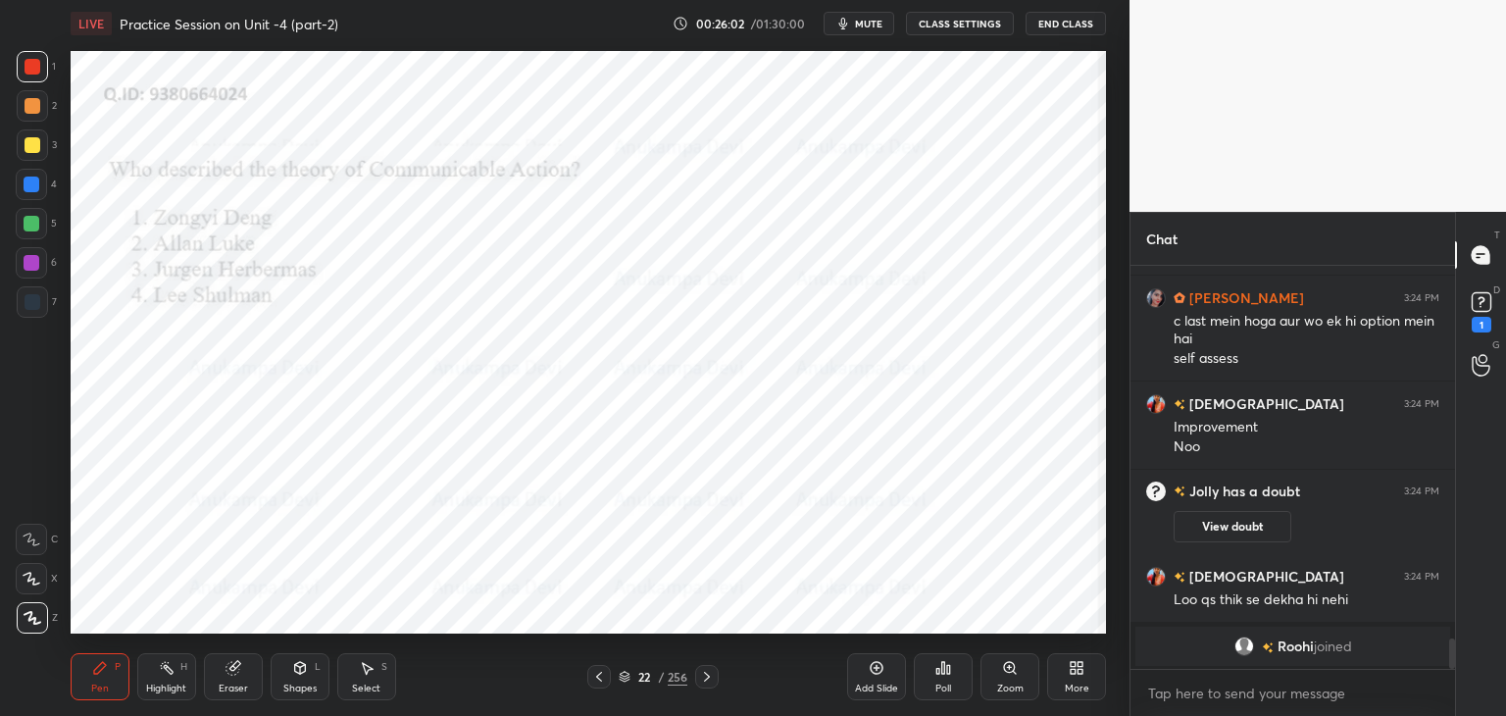
scroll to position [4991, 0]
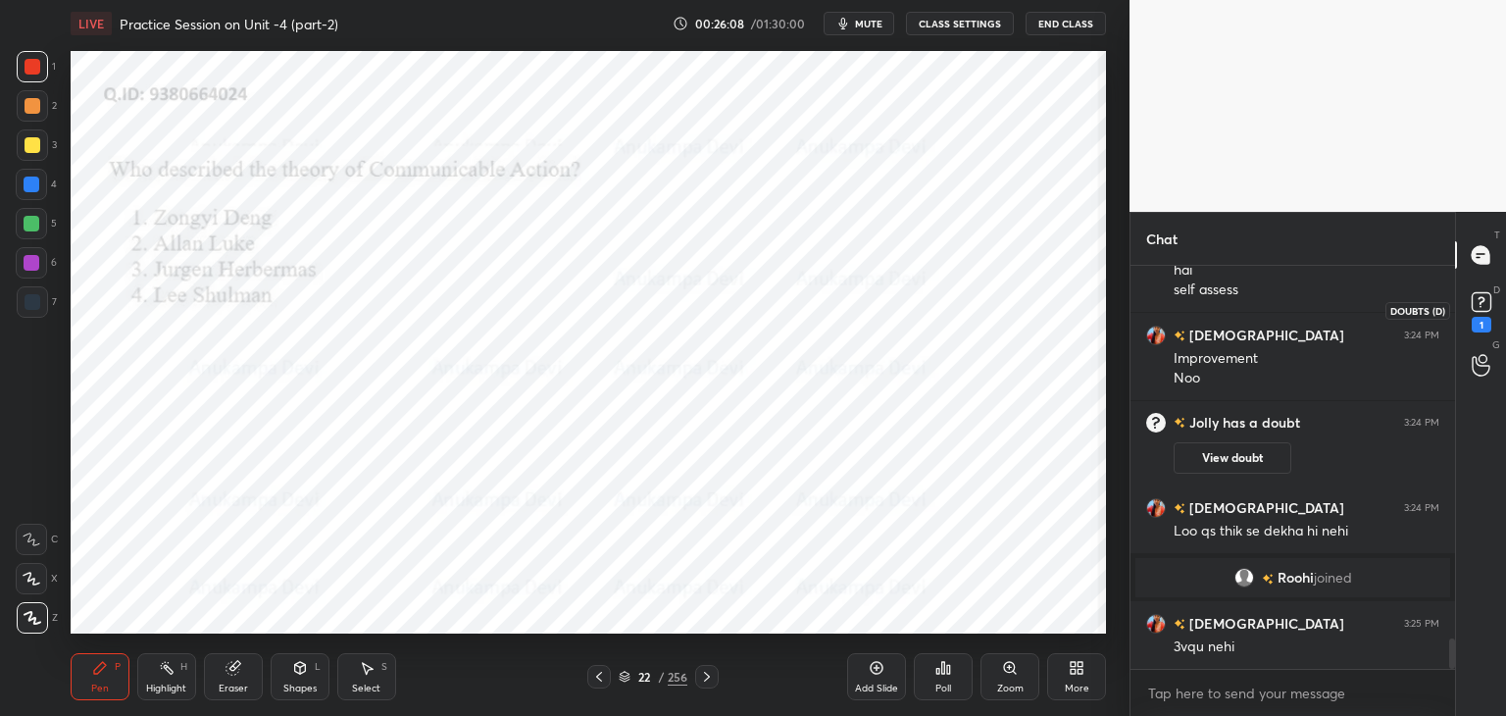
click at [1478, 299] on rect at bounding box center [1480, 302] width 19 height 19
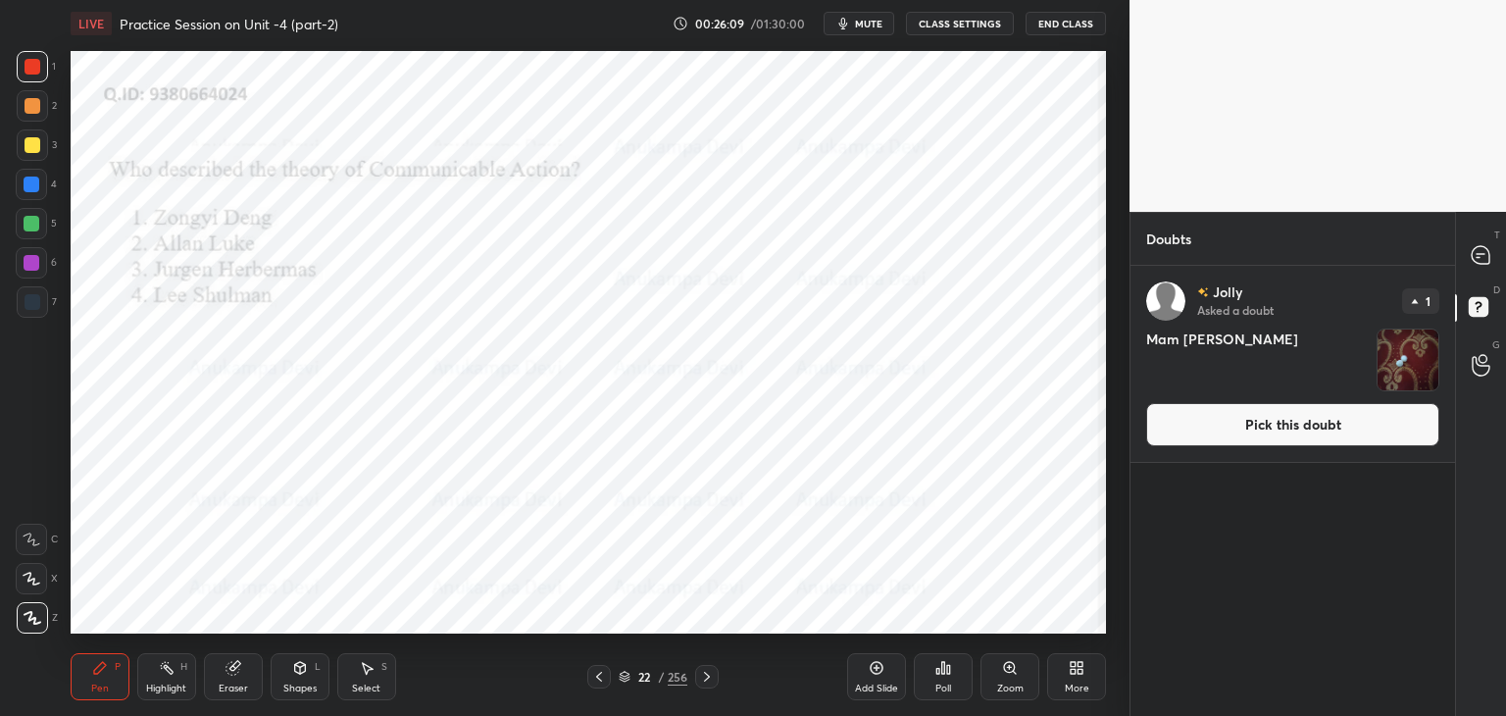
click at [1324, 427] on button "Pick this doubt" at bounding box center [1292, 424] width 293 height 43
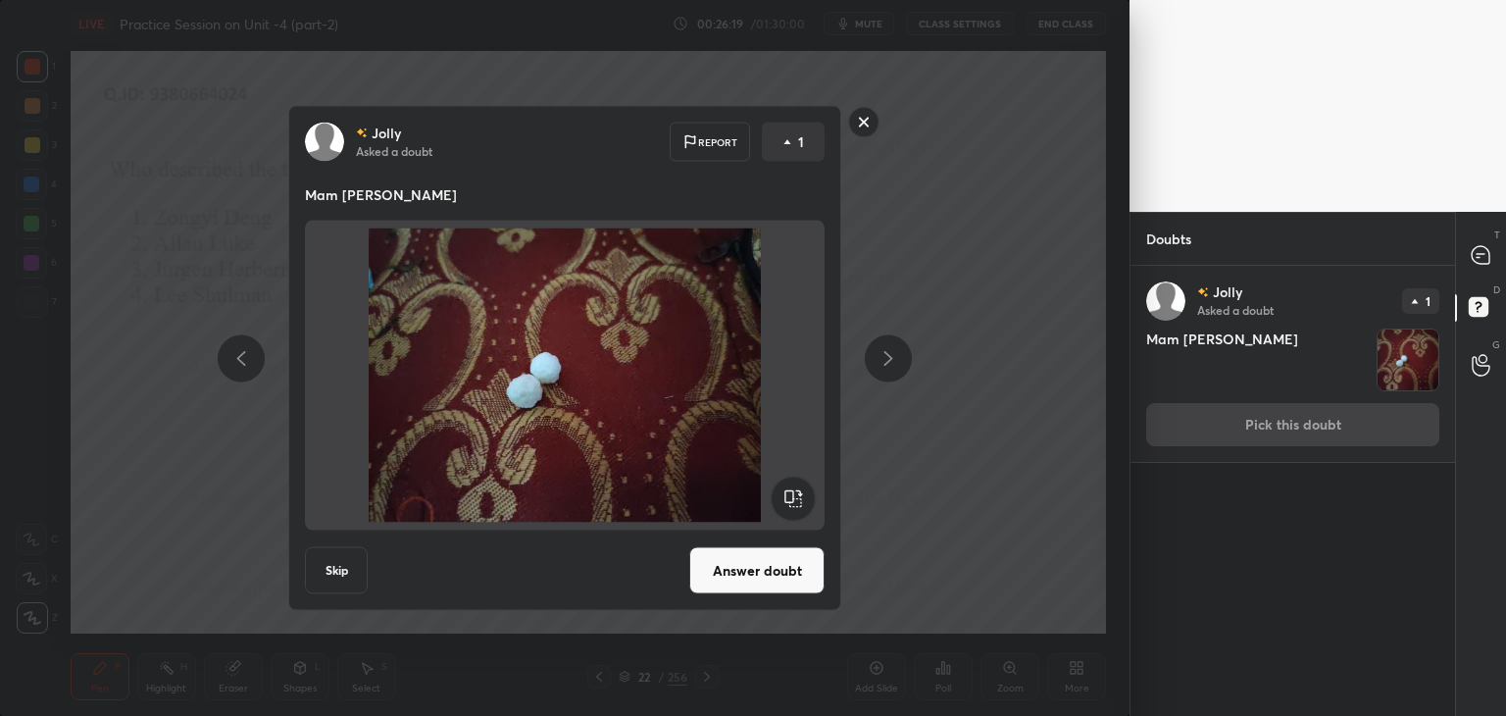
click at [794, 581] on button "Answer doubt" at bounding box center [756, 570] width 135 height 47
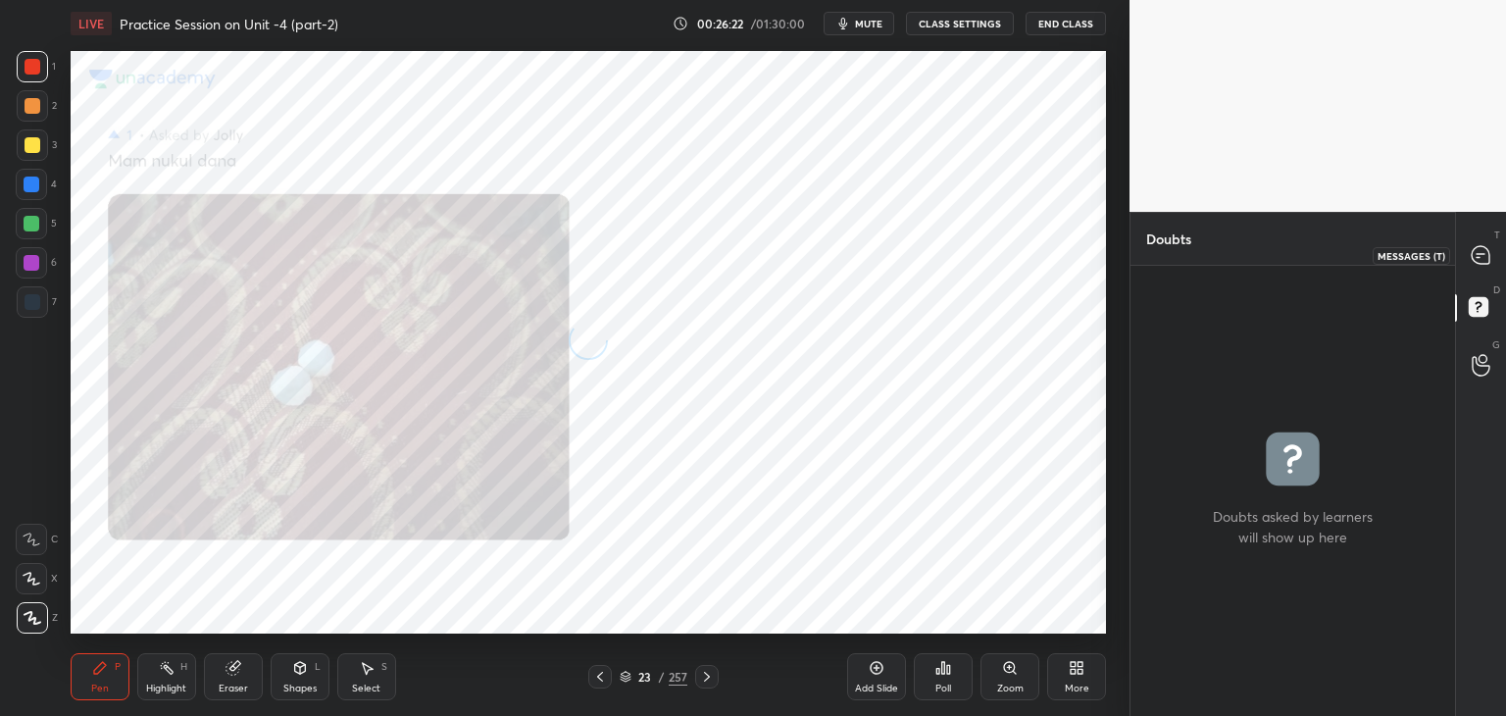
click at [1482, 254] on icon at bounding box center [1480, 254] width 8 height 0
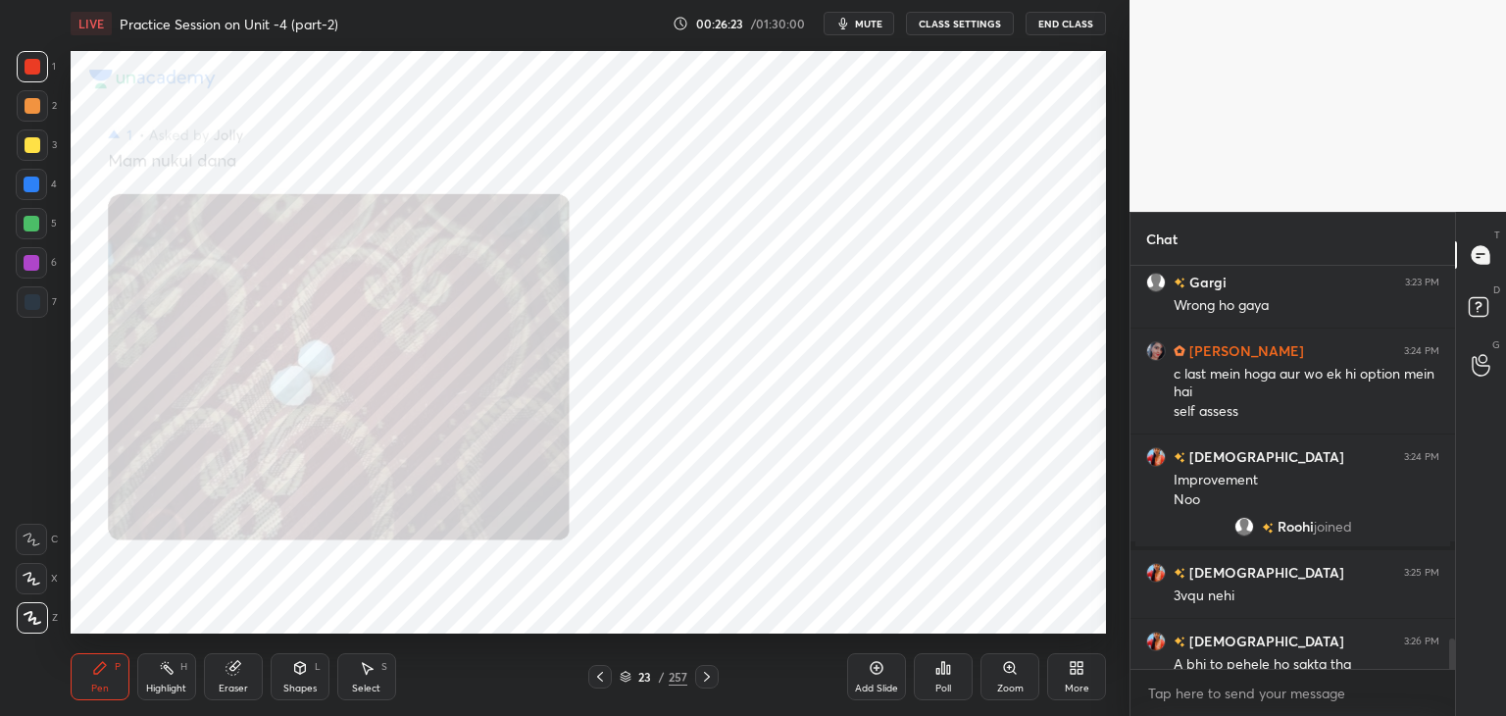
scroll to position [5276, 0]
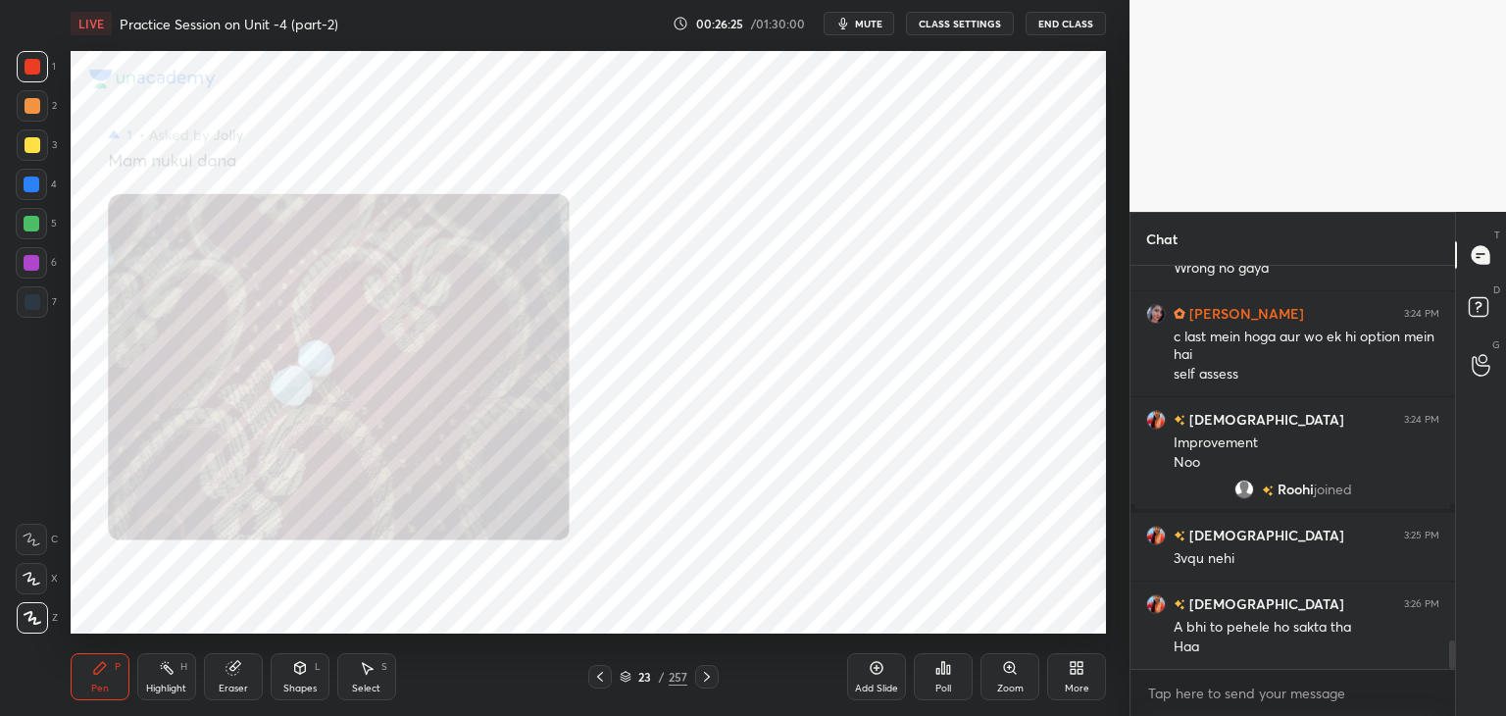
click at [599, 680] on icon at bounding box center [600, 677] width 16 height 16
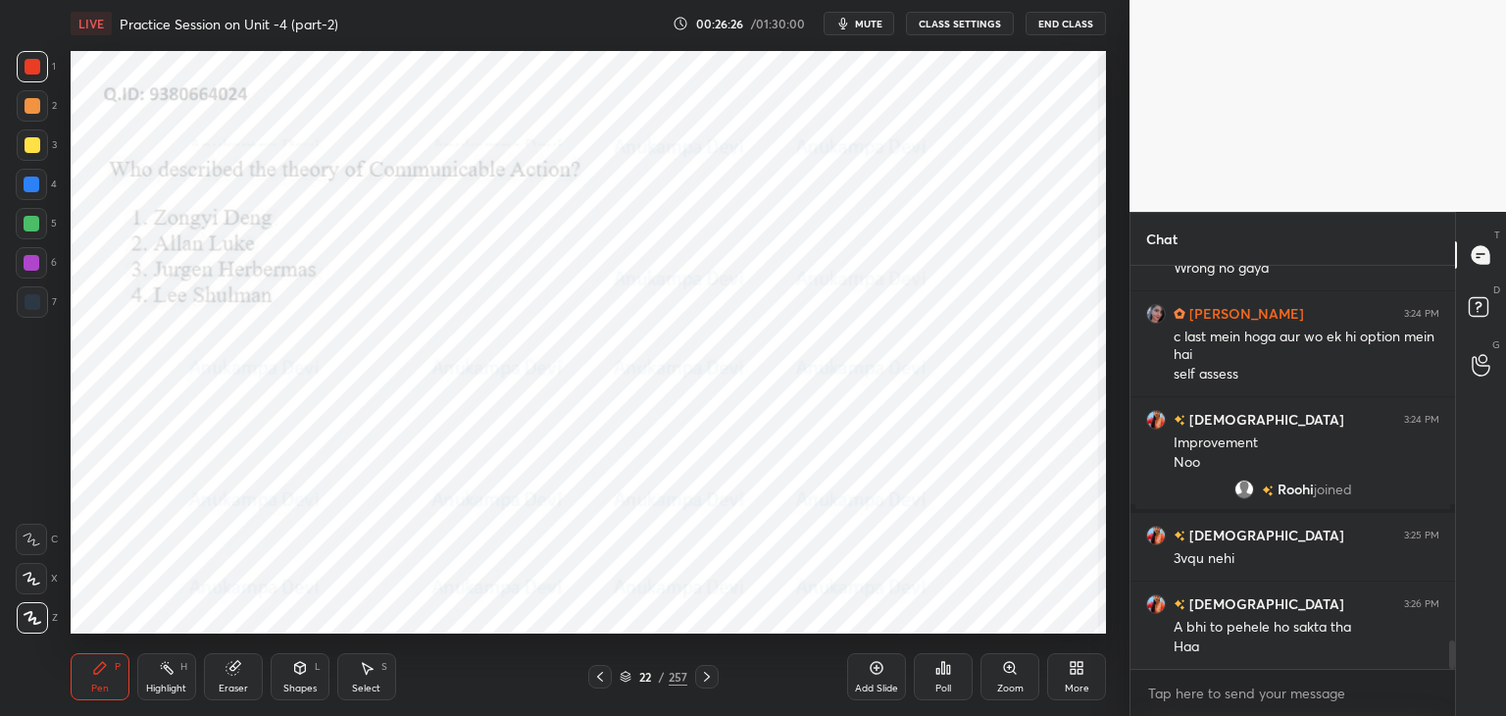
scroll to position [5344, 0]
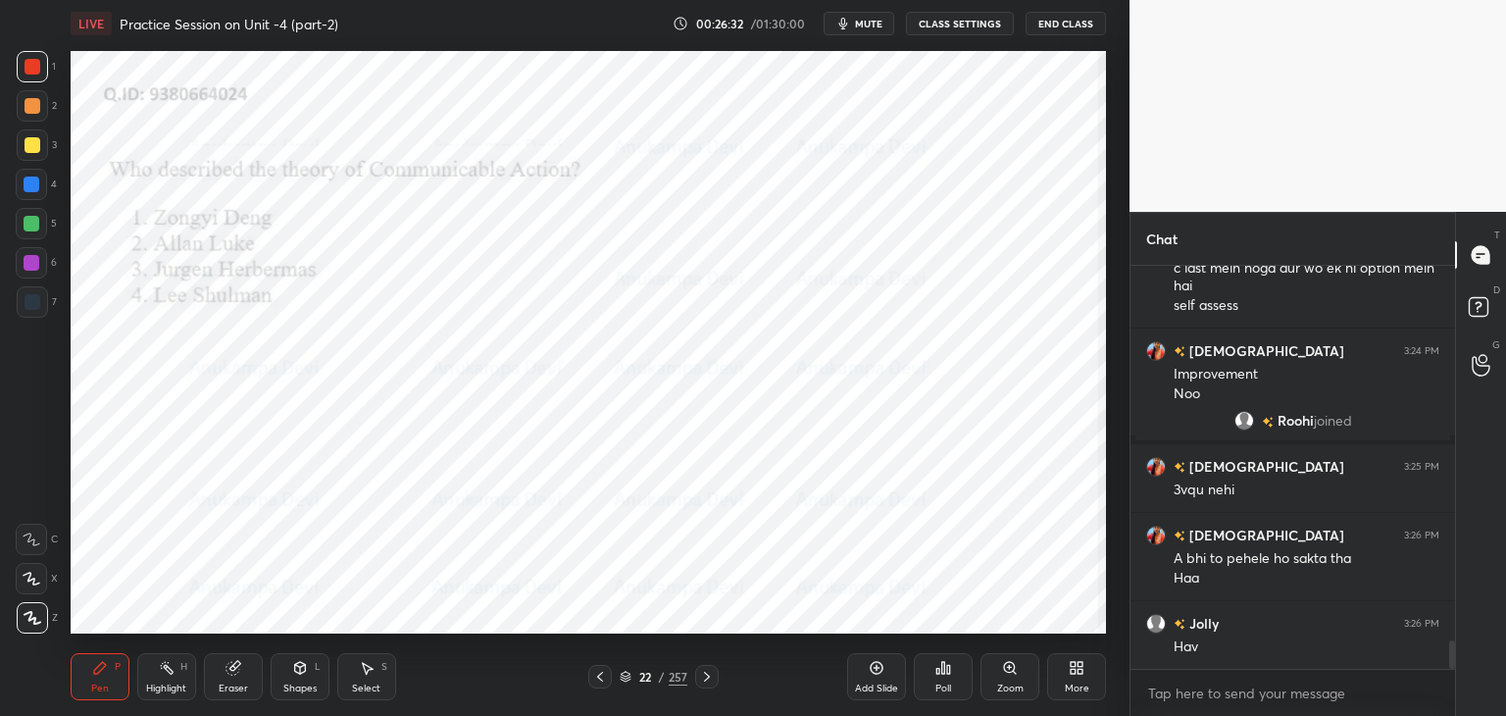
click at [30, 304] on div at bounding box center [33, 302] width 16 height 16
click at [948, 685] on div "Poll" at bounding box center [943, 688] width 16 height 10
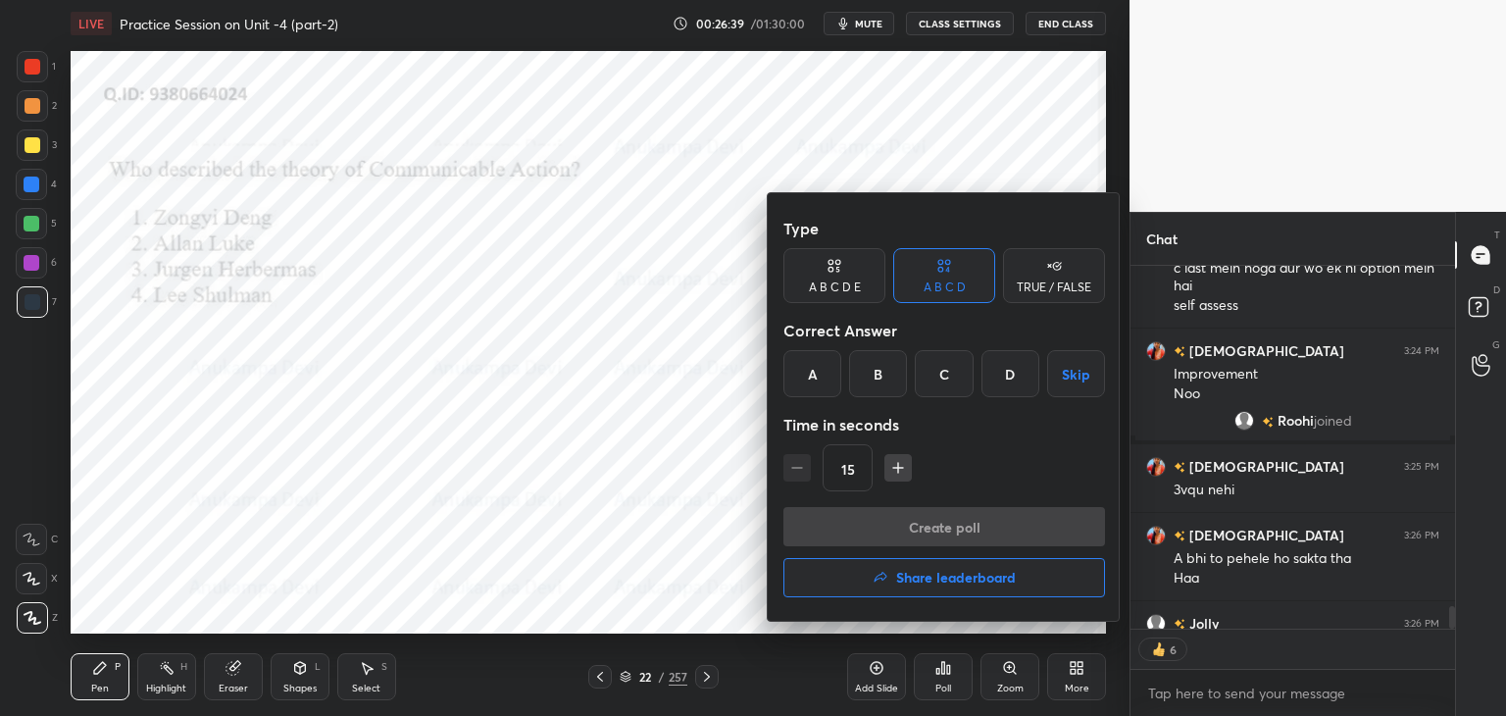
scroll to position [5453, 0]
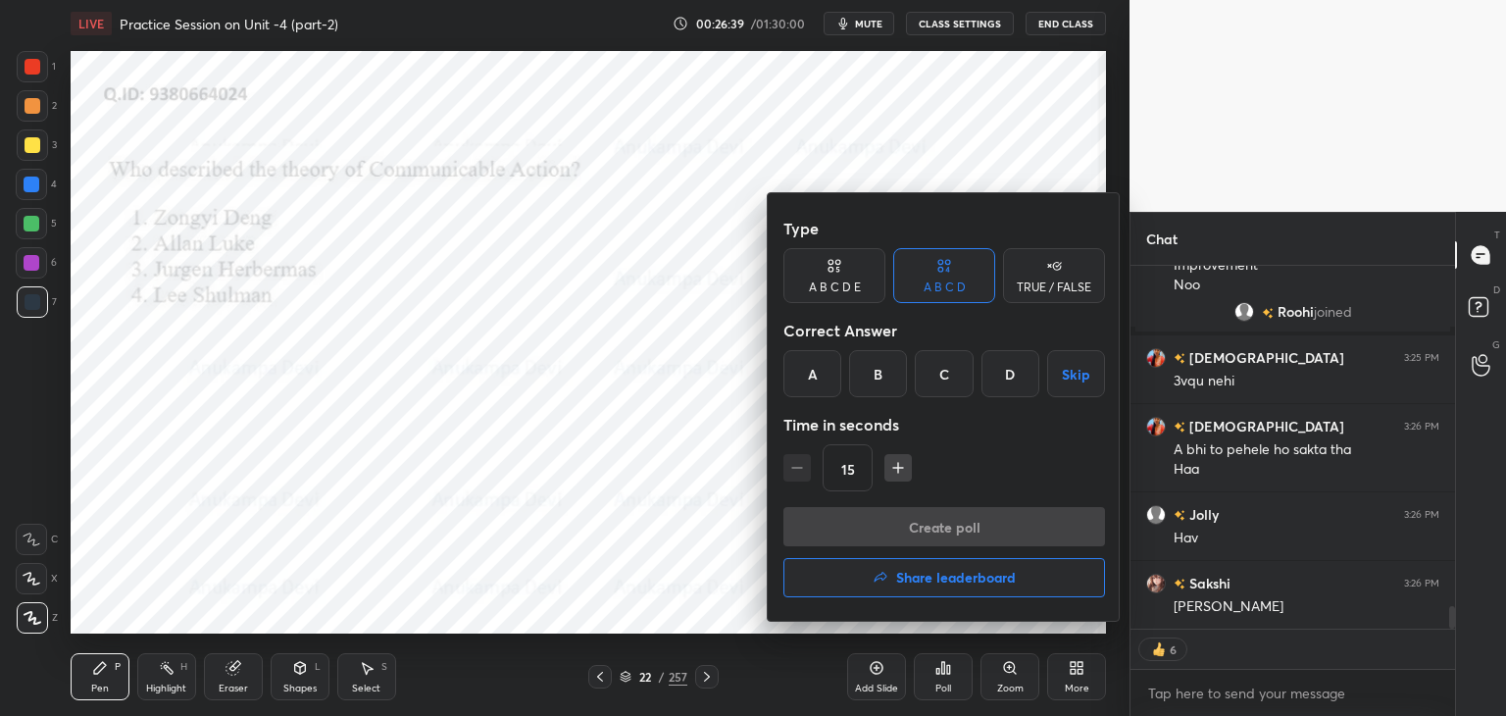
click at [944, 379] on div "C" at bounding box center [944, 373] width 58 height 47
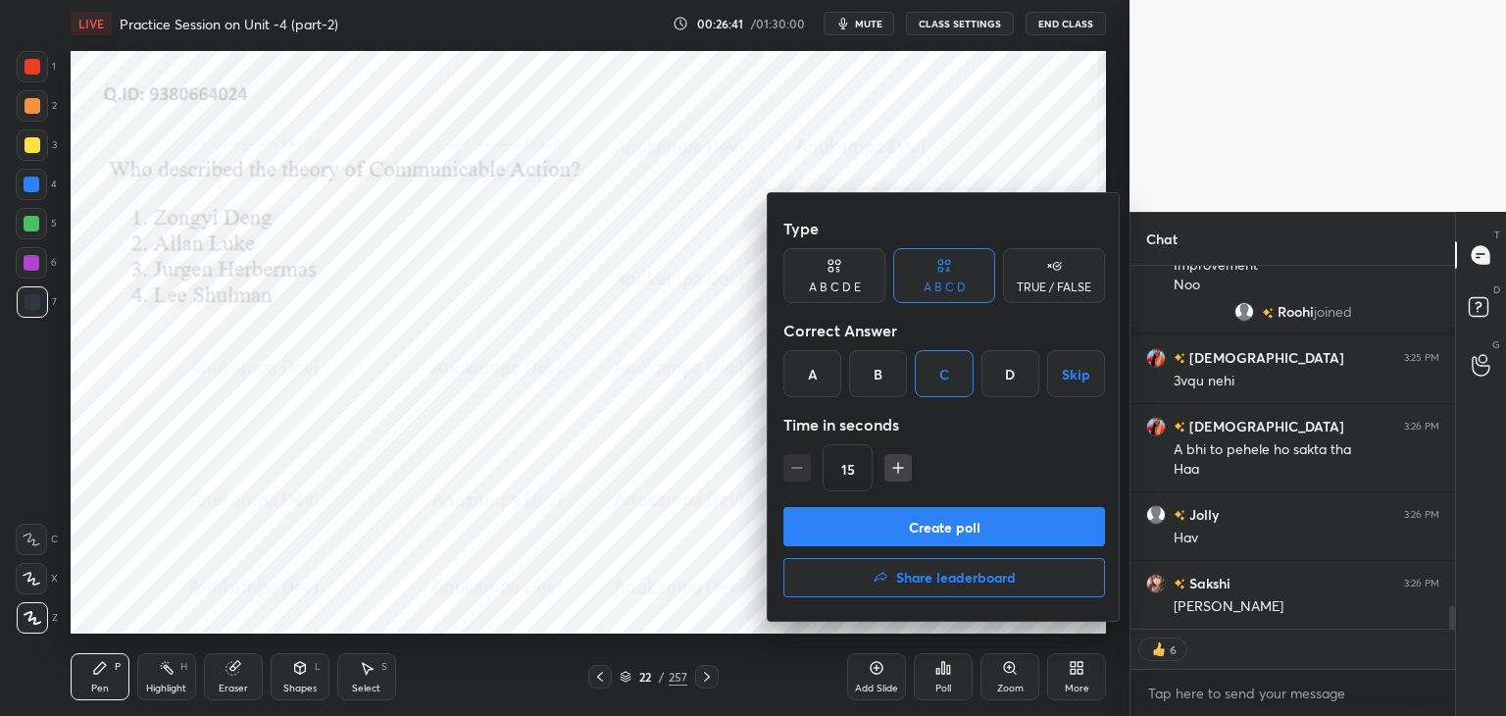
click at [970, 527] on button "Create poll" at bounding box center [944, 526] width 322 height 39
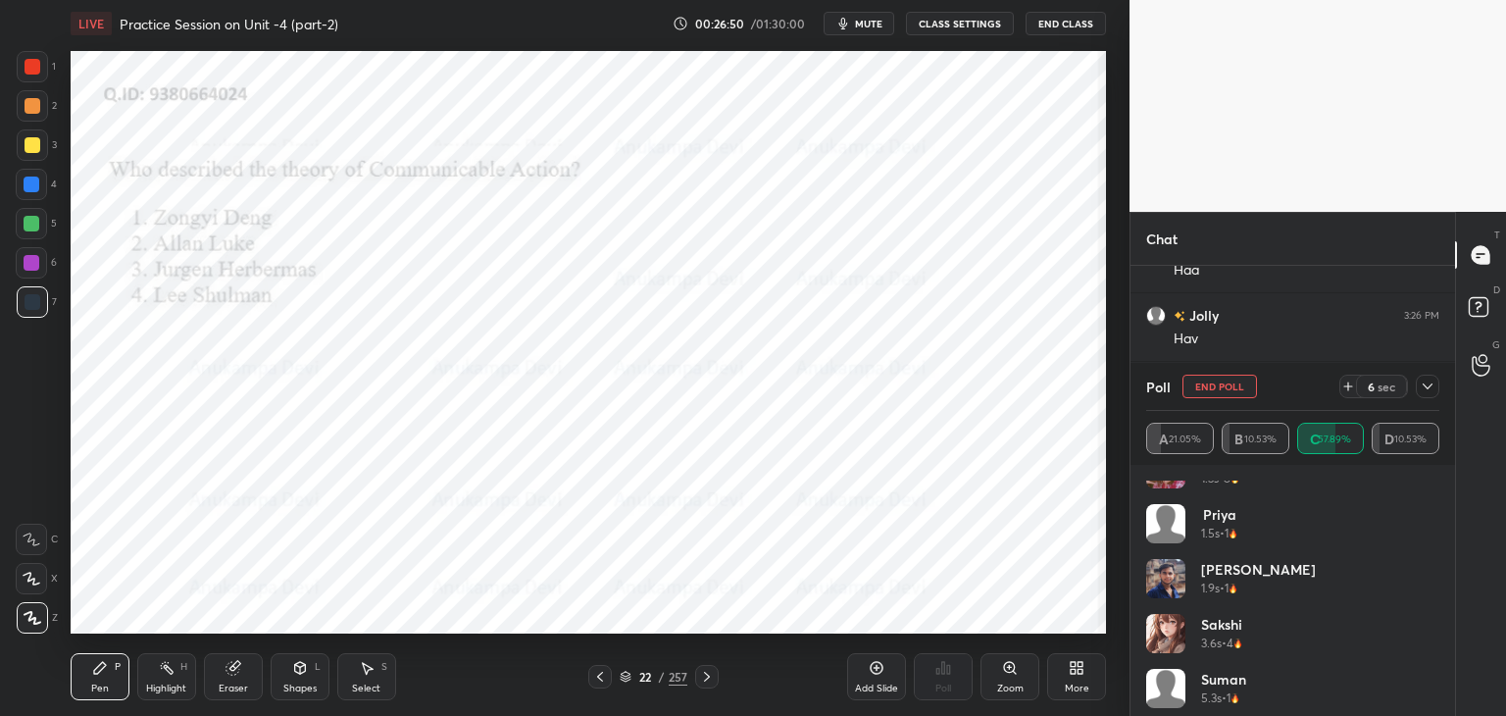
scroll to position [369, 0]
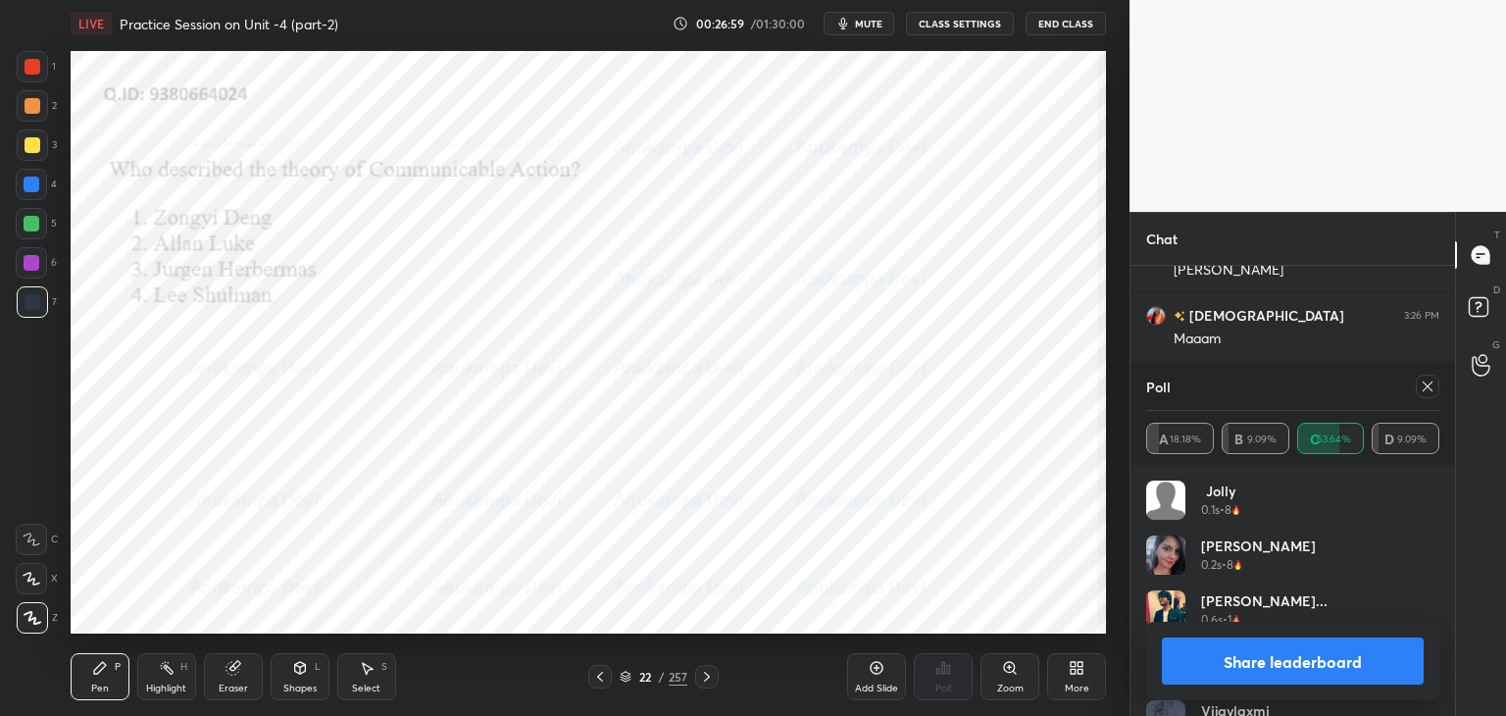
click at [1428, 386] on icon at bounding box center [1427, 386] width 16 height 16
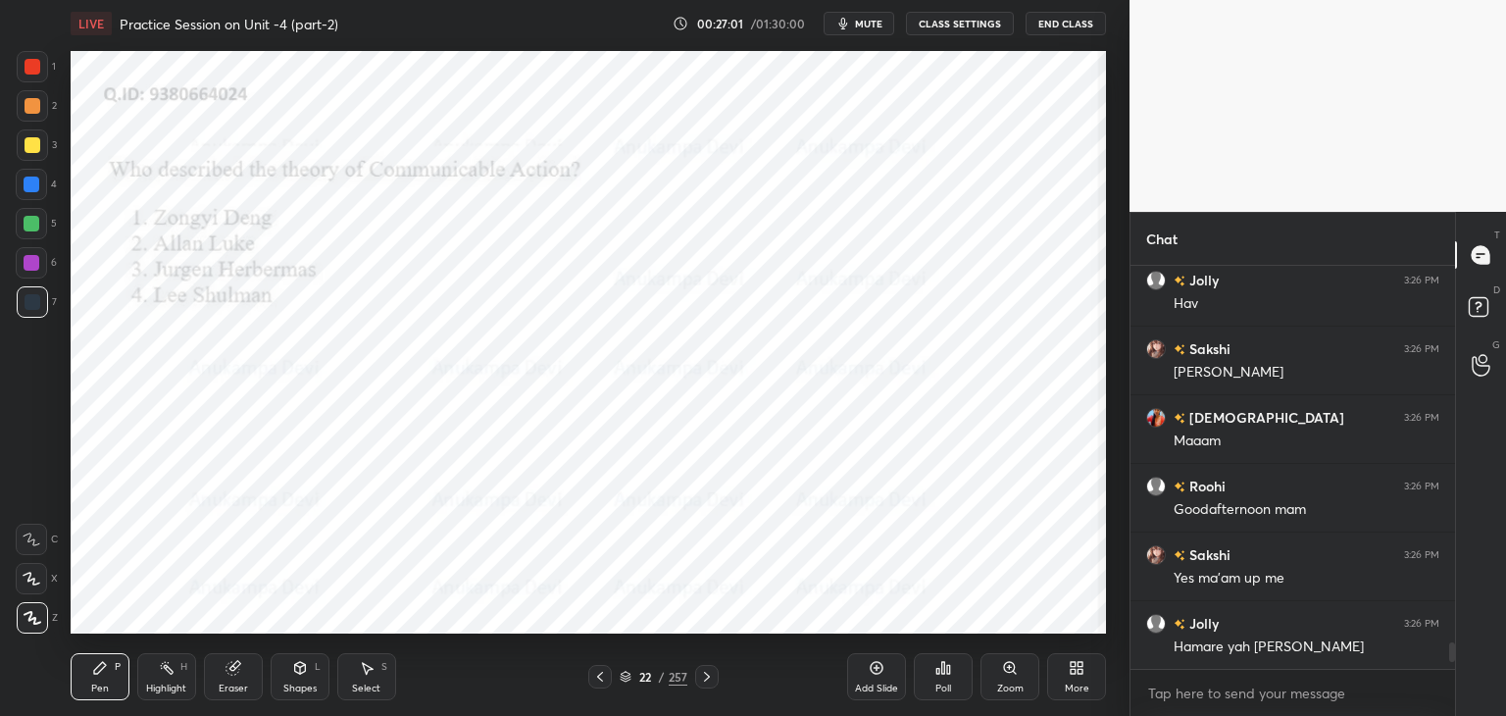
click at [710, 679] on icon at bounding box center [707, 677] width 16 height 16
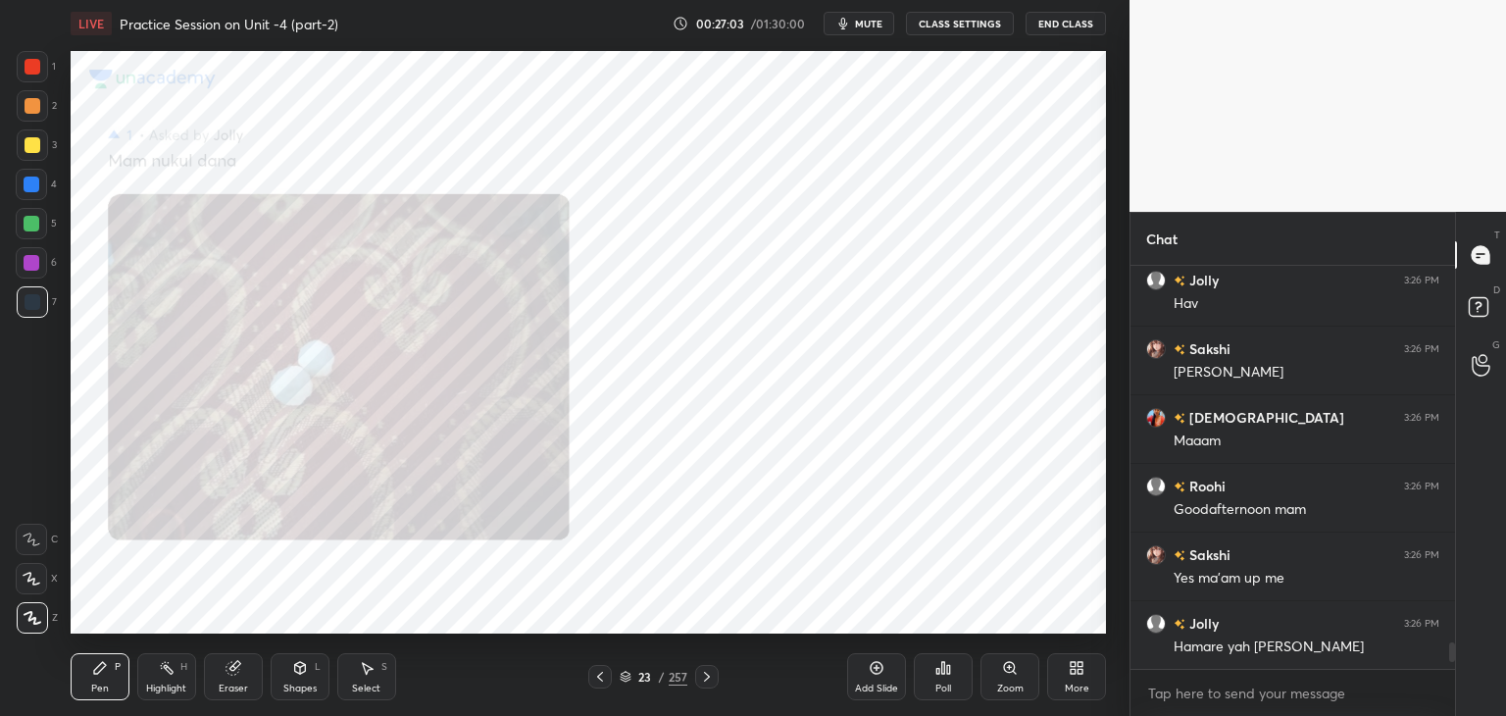
click at [706, 681] on div at bounding box center [707, 677] width 24 height 24
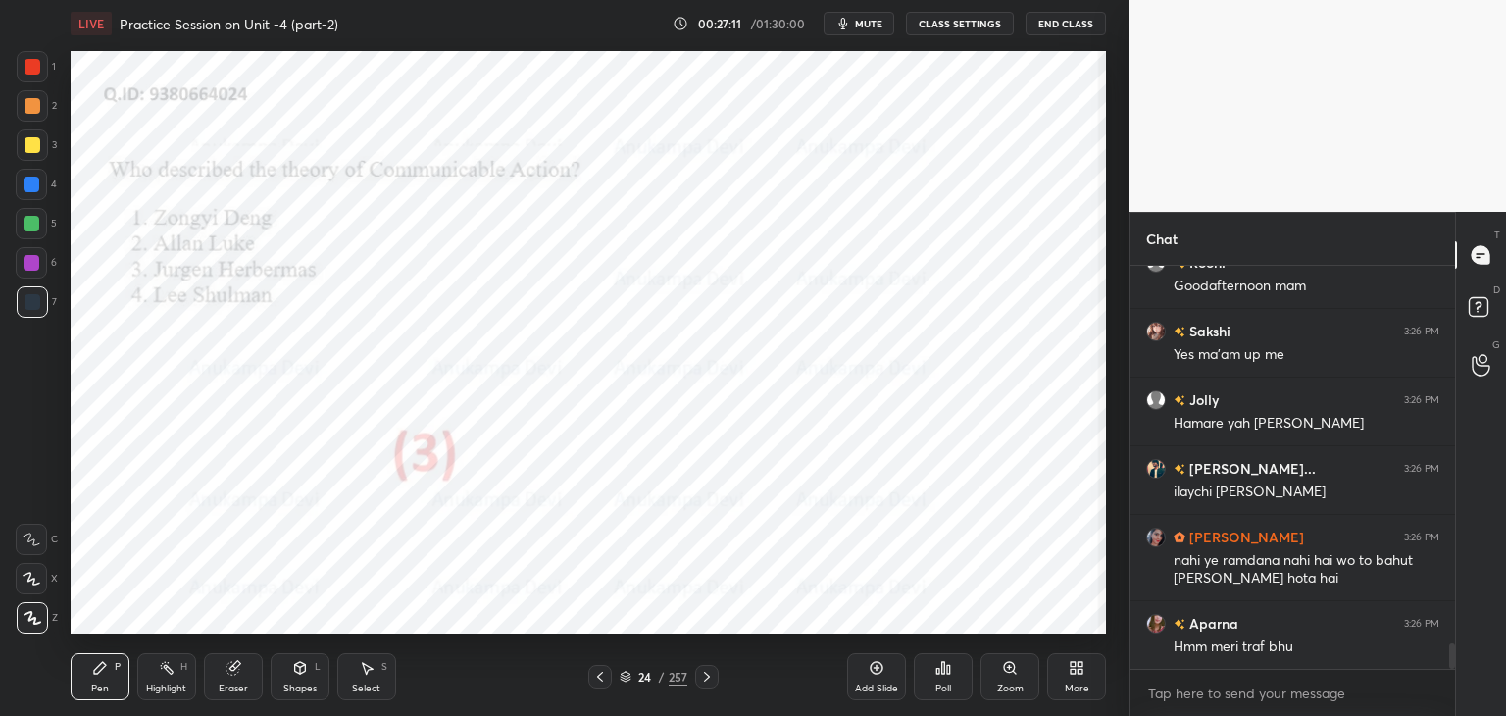
drag, startPoint x: 706, startPoint y: 675, endPoint x: 698, endPoint y: 659, distance: 18.4
click at [707, 675] on icon at bounding box center [707, 677] width 16 height 16
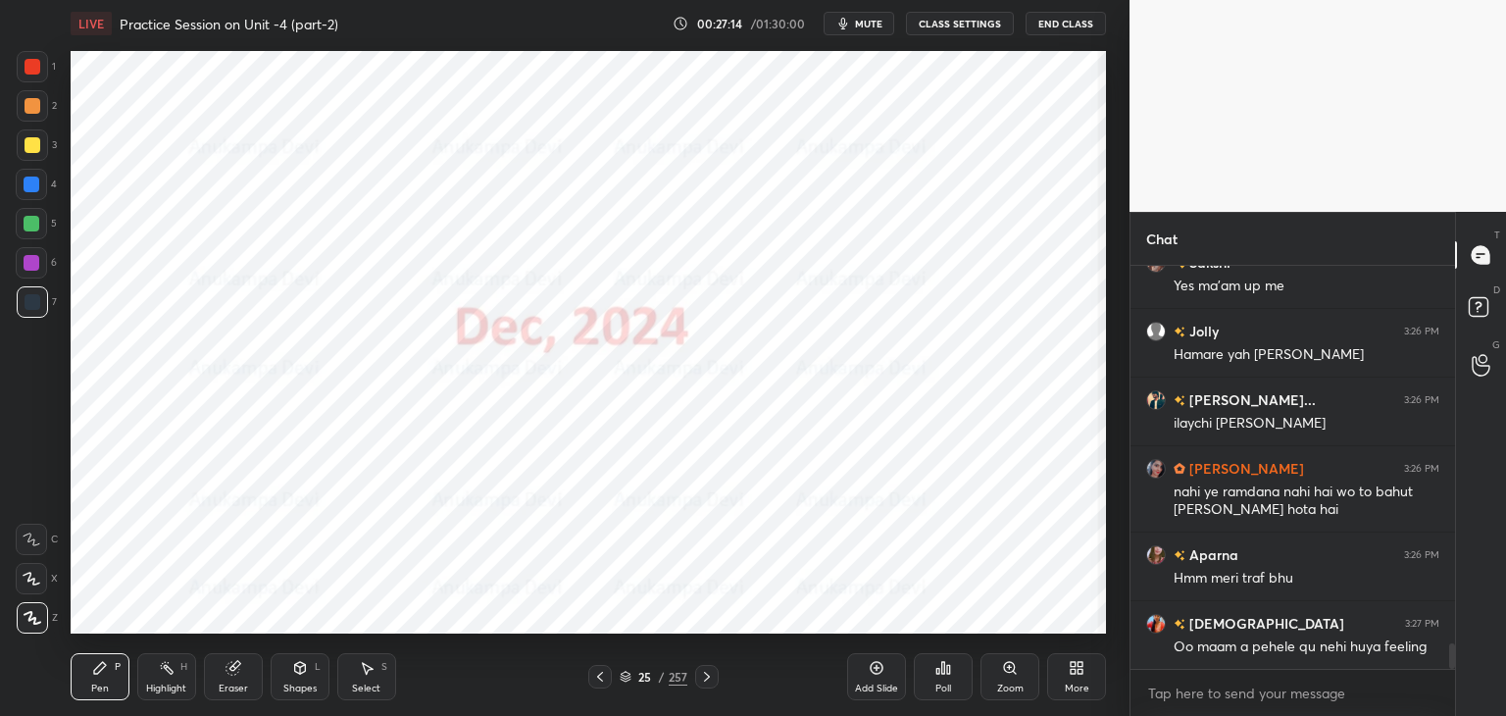
click at [298, 673] on icon at bounding box center [300, 668] width 16 height 16
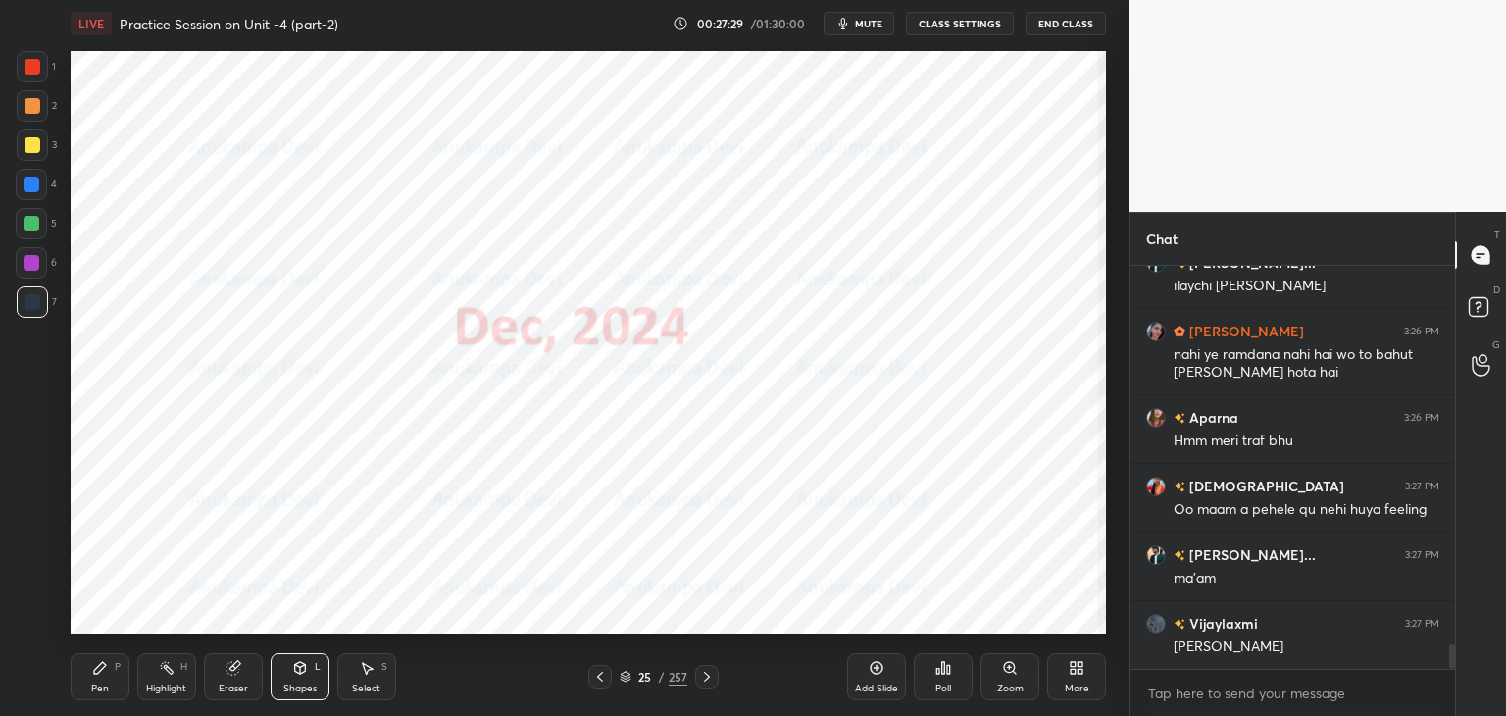
click at [940, 675] on div "Poll" at bounding box center [943, 676] width 59 height 47
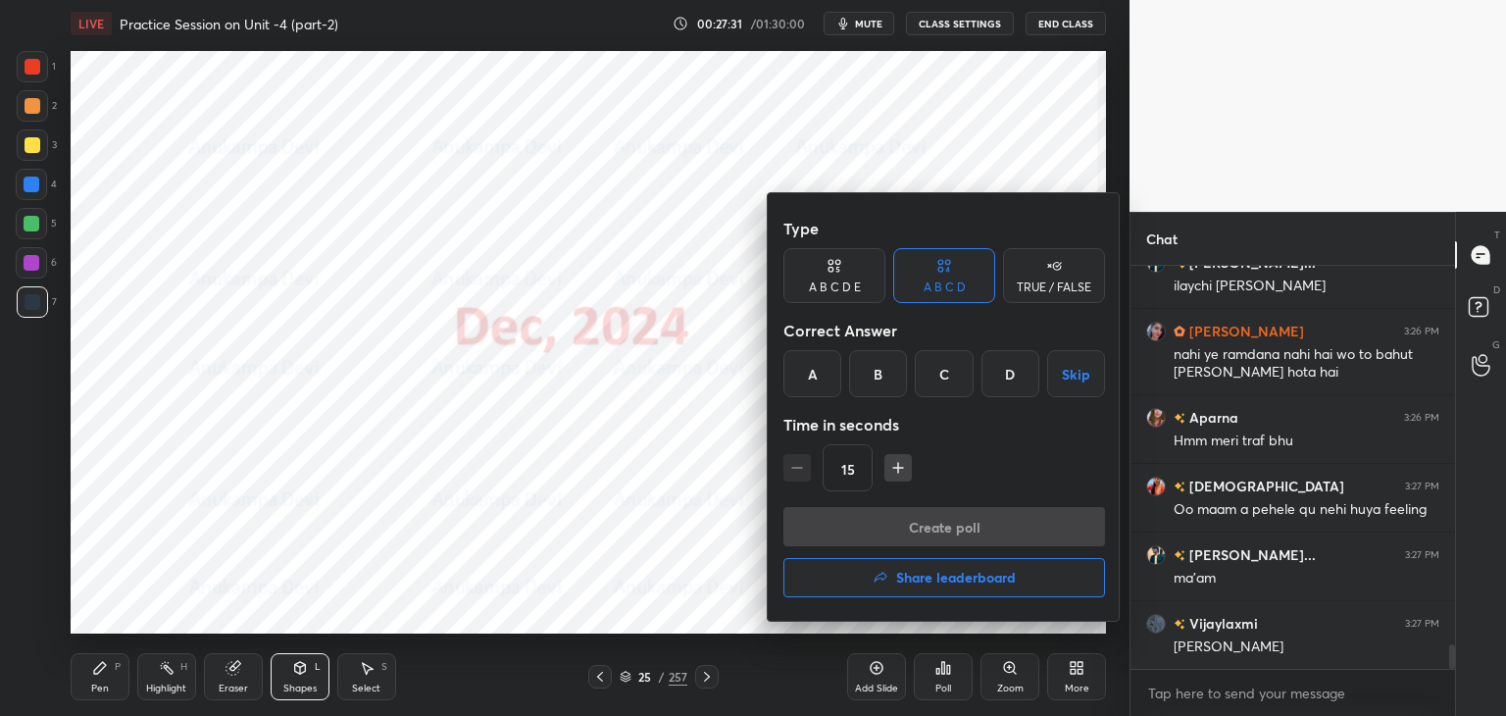
click at [952, 582] on h4 "Share leaderboard" at bounding box center [956, 578] width 120 height 14
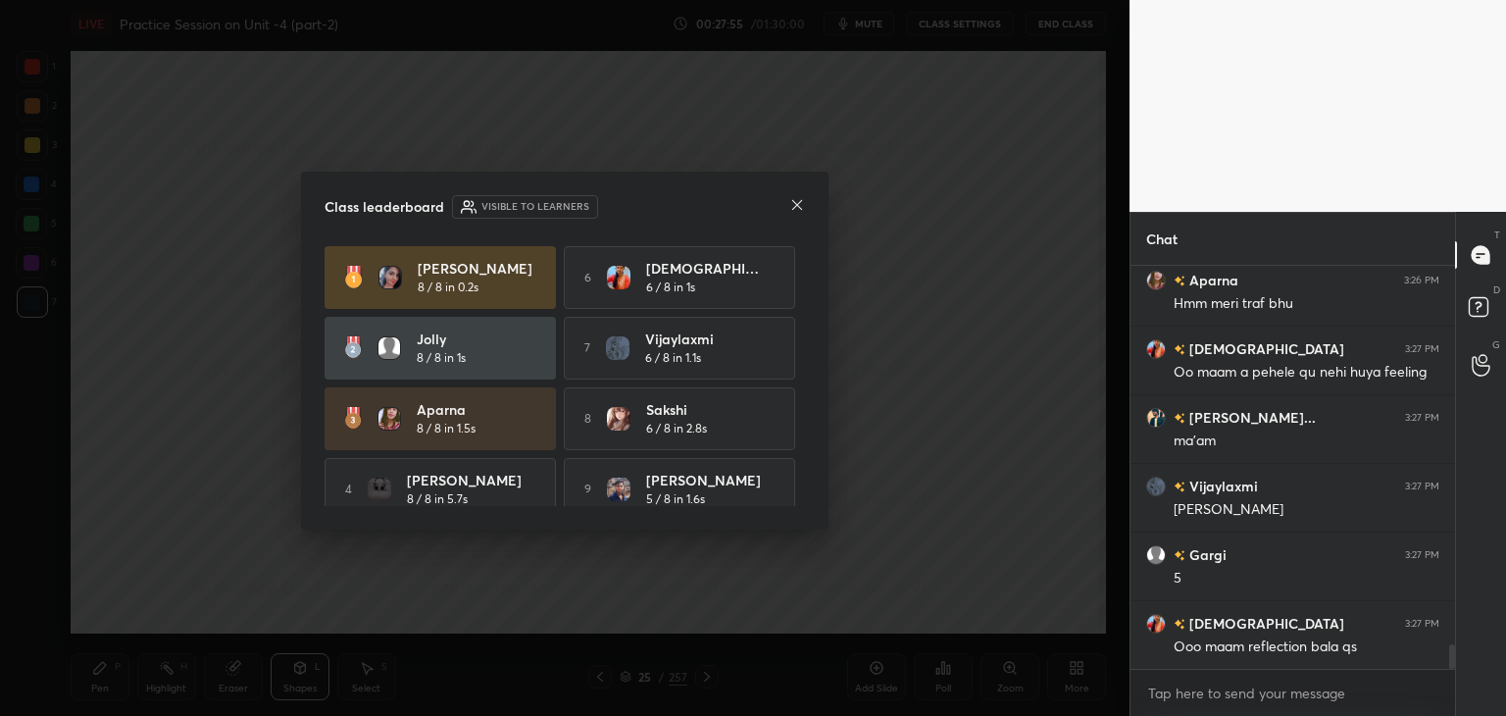
click at [798, 208] on icon at bounding box center [797, 205] width 16 height 16
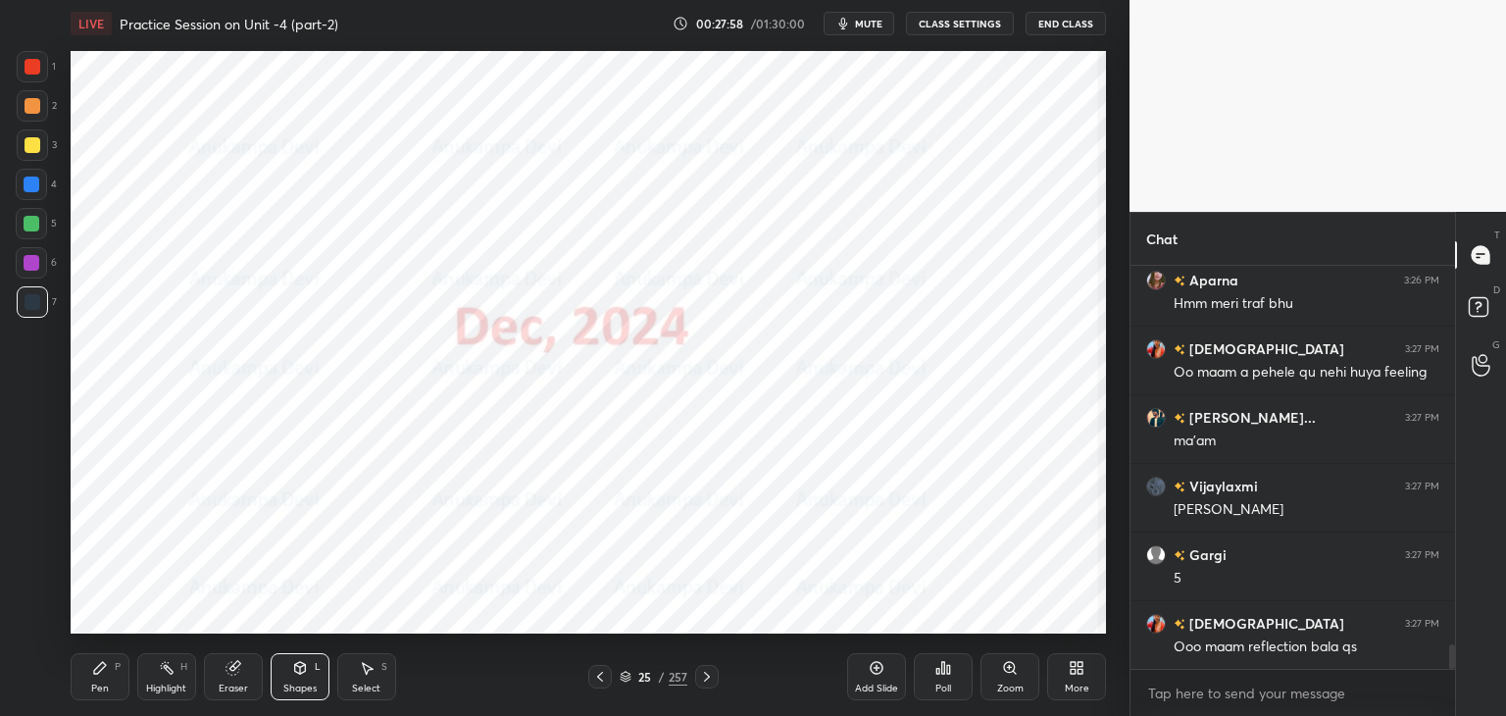
click at [625, 678] on icon at bounding box center [626, 677] width 10 height 3
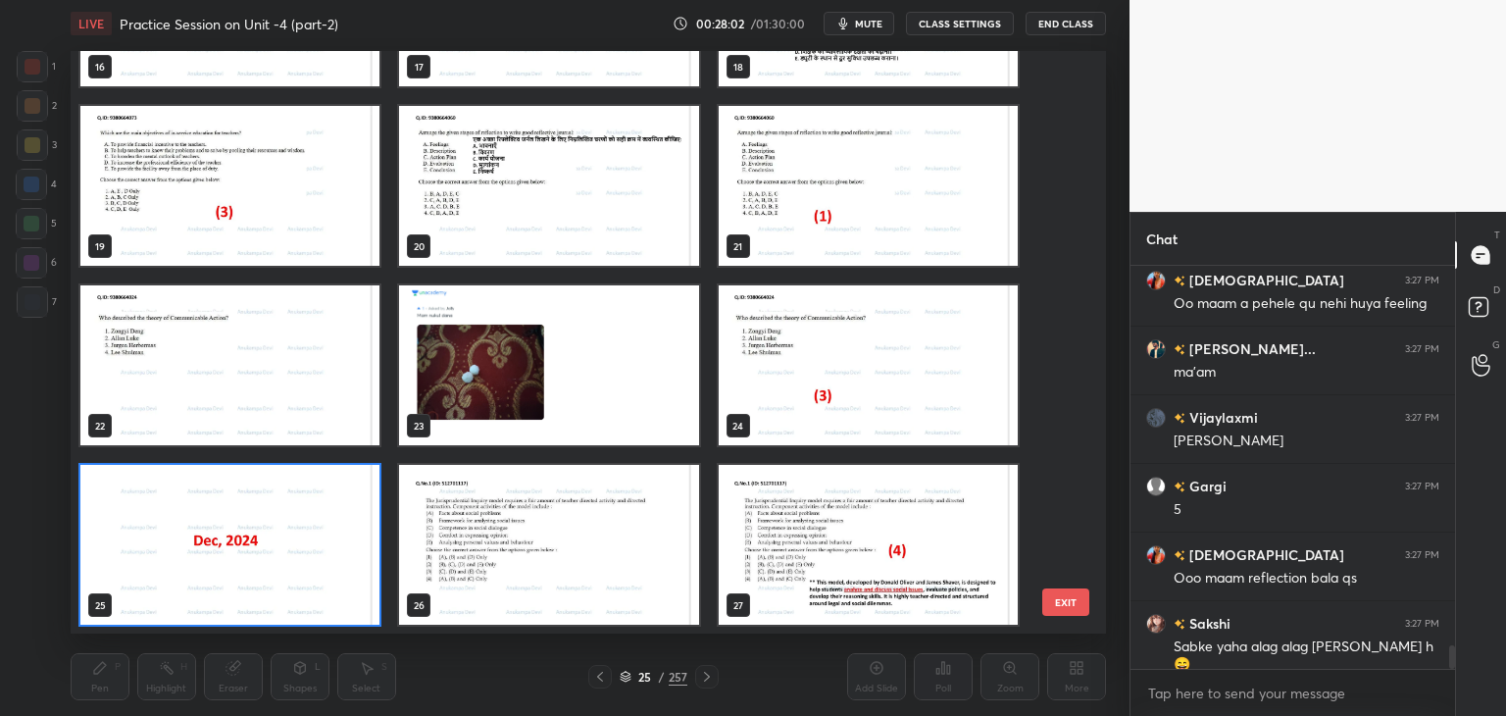
scroll to position [6391, 0]
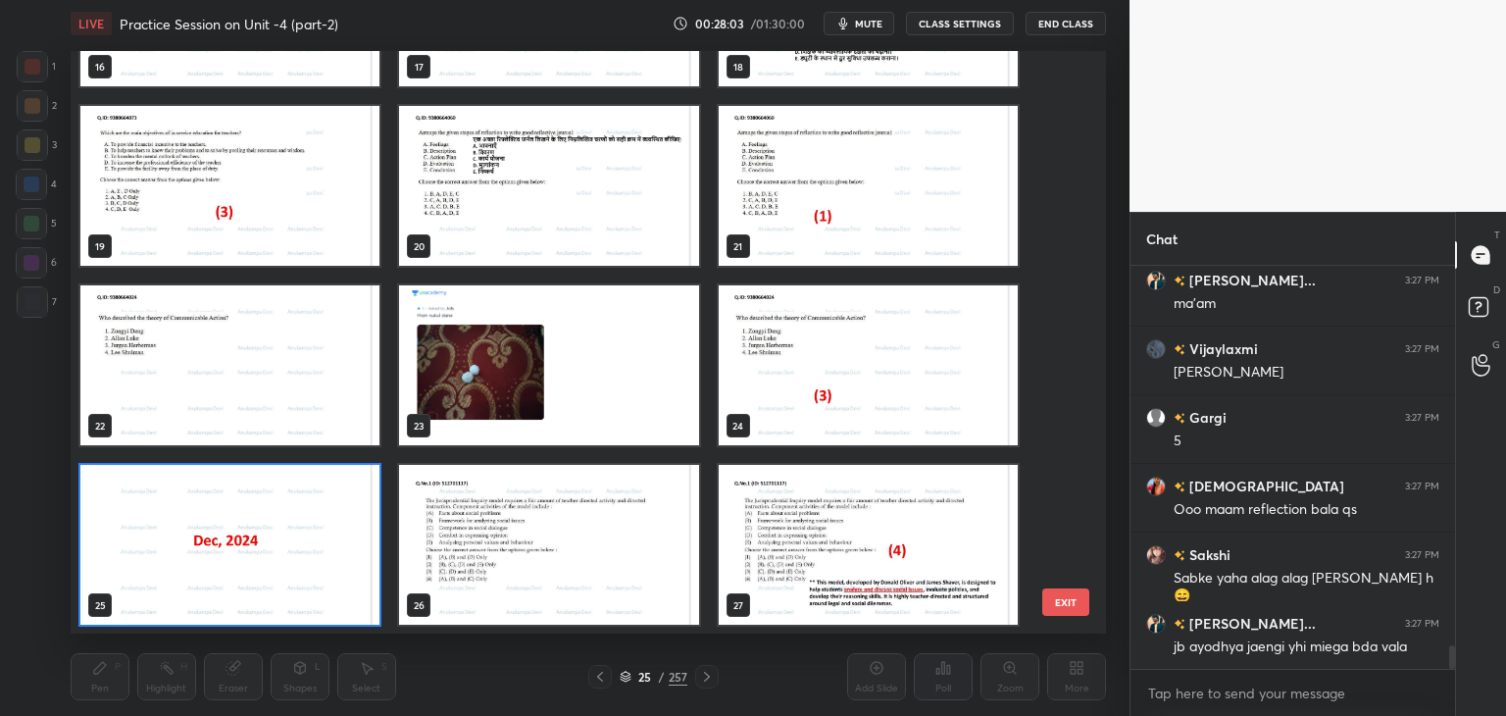
click at [771, 200] on img "grid" at bounding box center [868, 186] width 299 height 160
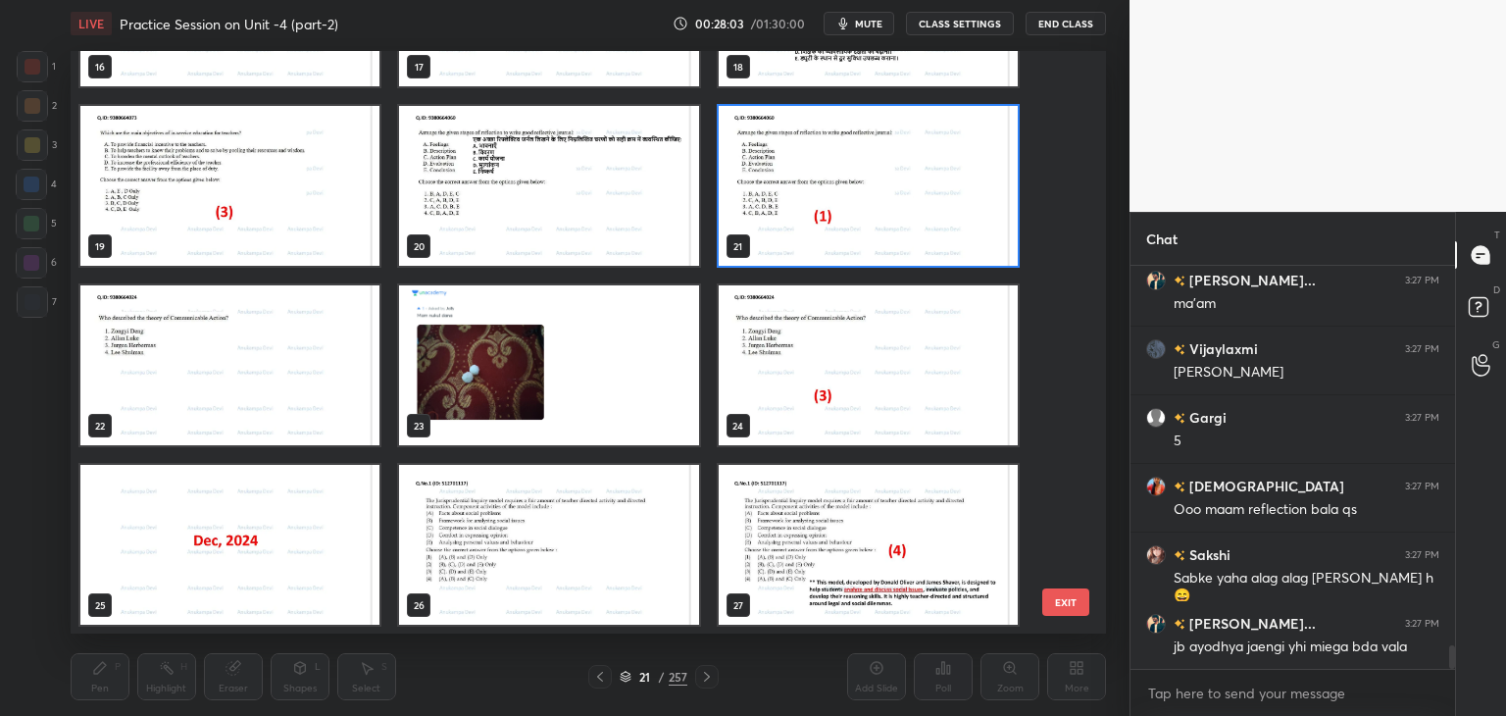
click at [770, 200] on img "grid" at bounding box center [868, 186] width 299 height 160
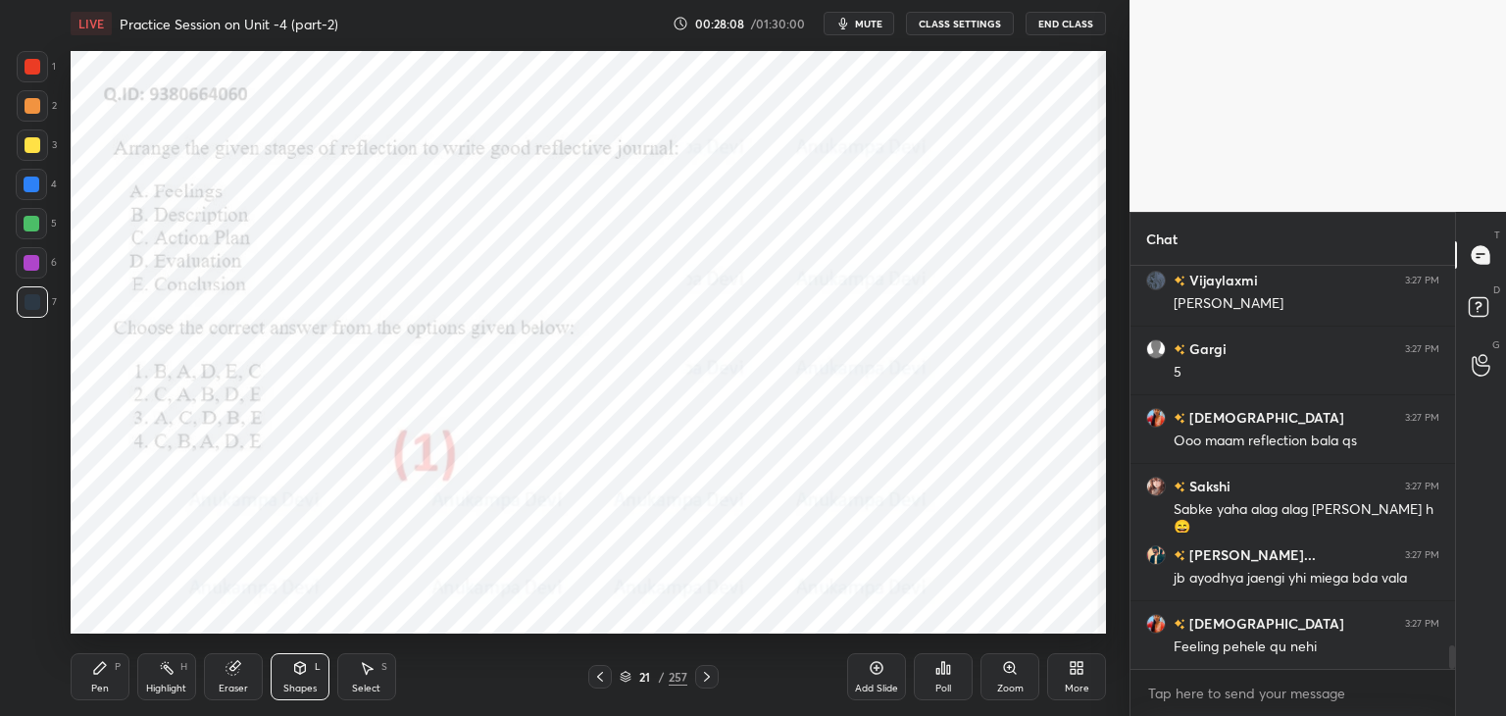
scroll to position [6529, 0]
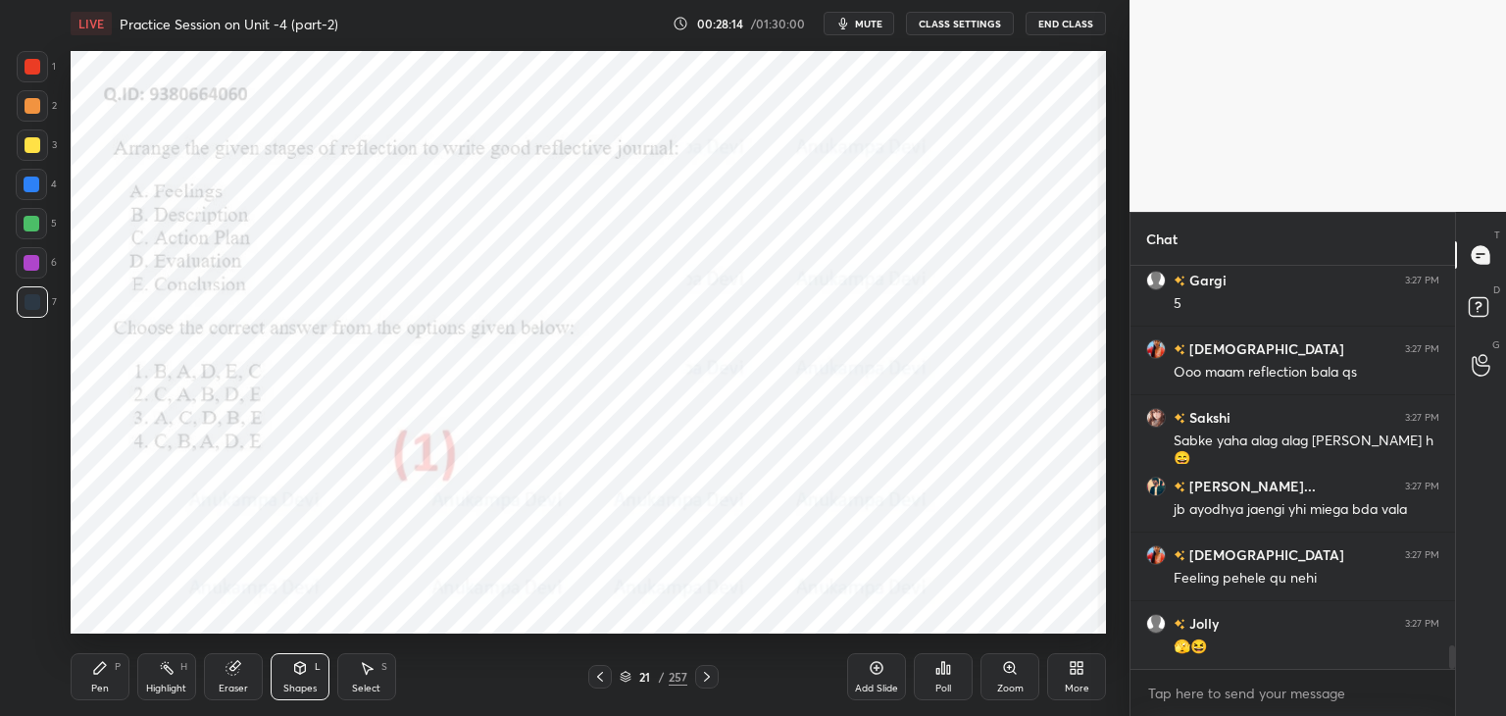
drag, startPoint x: 92, startPoint y: 687, endPoint x: 117, endPoint y: 636, distance: 56.6
click at [96, 679] on div "Pen P" at bounding box center [100, 676] width 59 height 47
drag, startPoint x: 35, startPoint y: 65, endPoint x: 58, endPoint y: 67, distance: 22.6
click at [38, 70] on div at bounding box center [33, 67] width 16 height 16
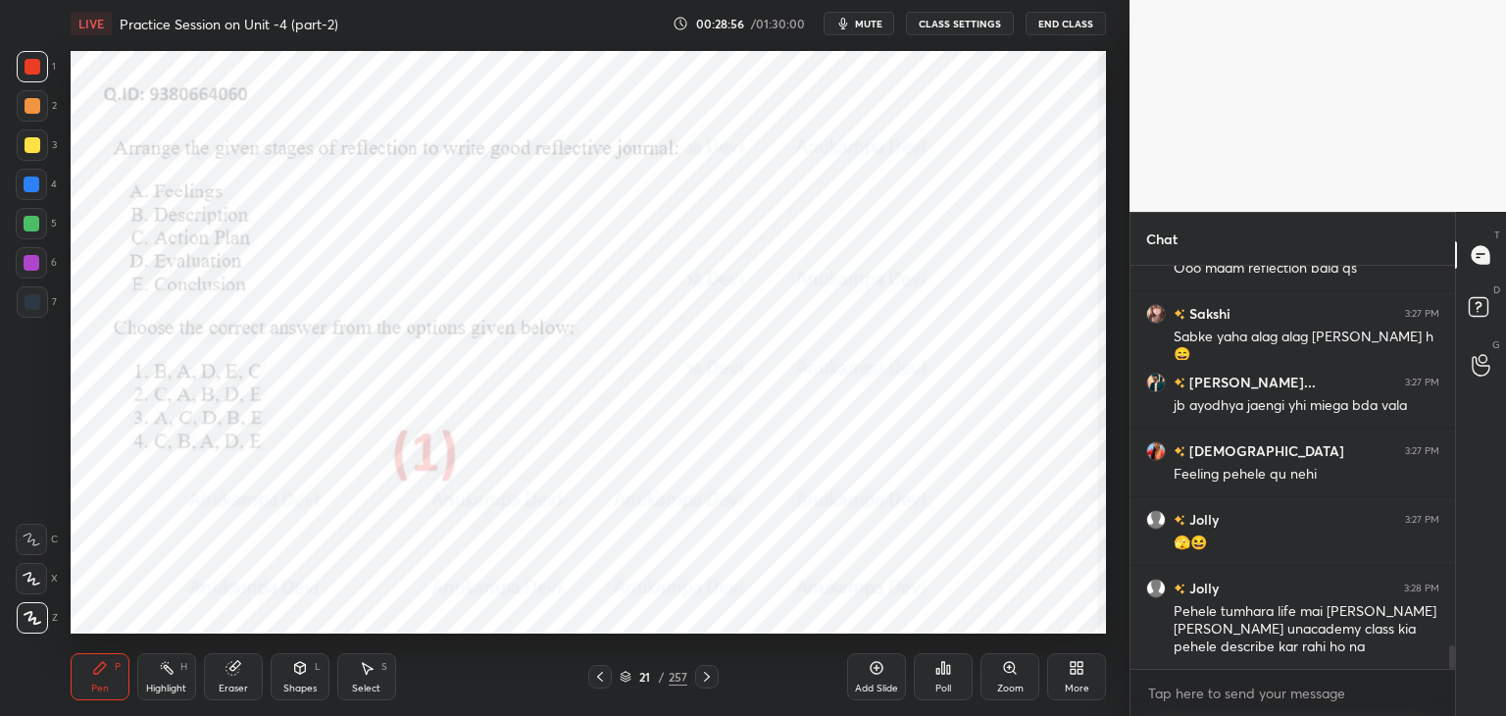
scroll to position [6652, 0]
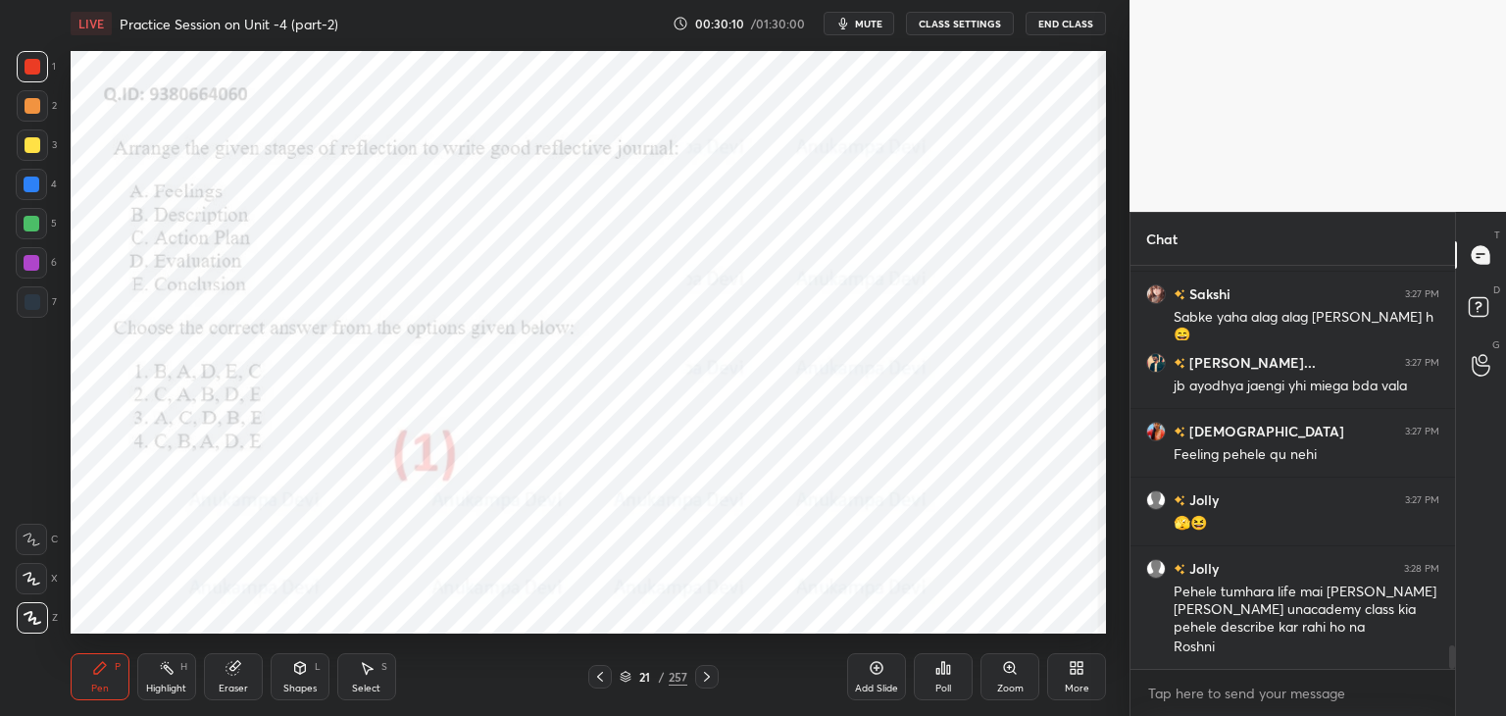
click at [627, 678] on icon at bounding box center [626, 676] width 12 height 12
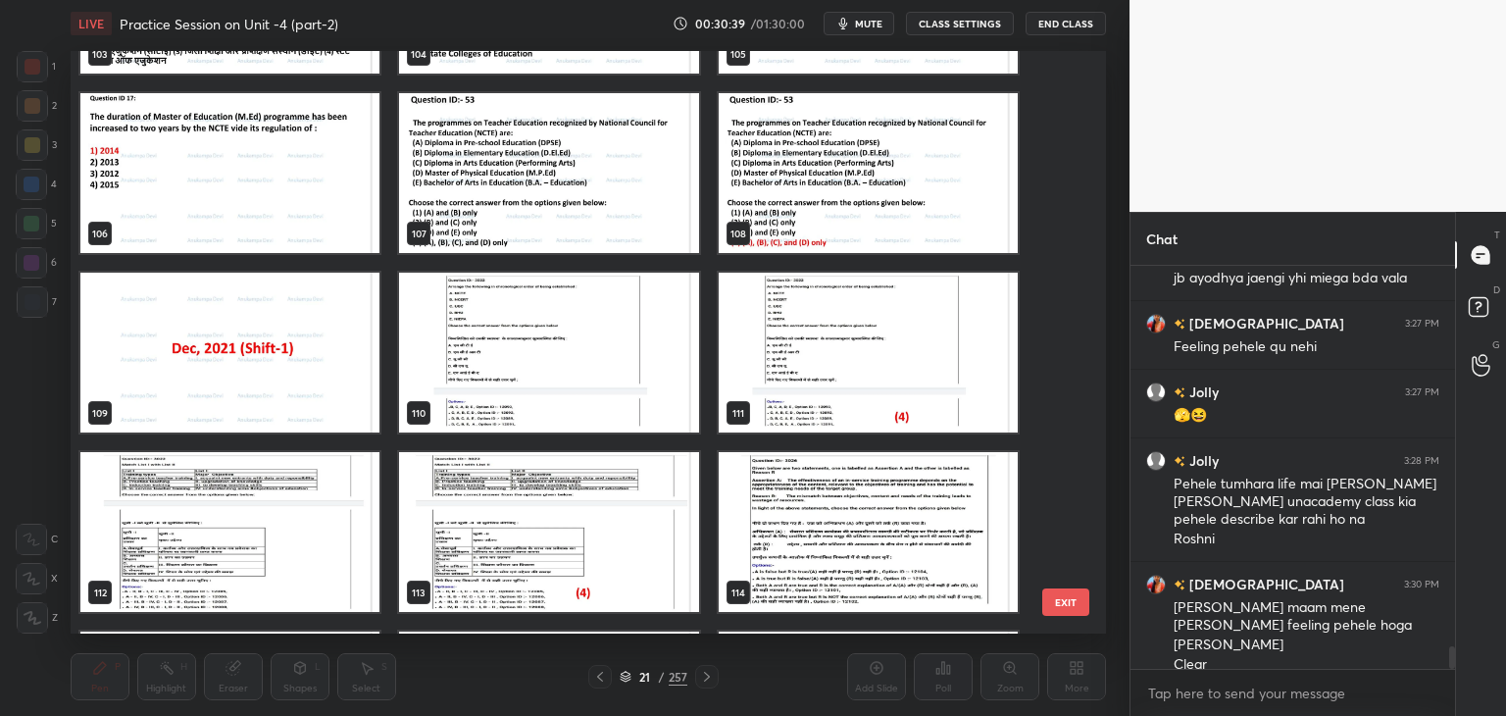
scroll to position [6295, 0]
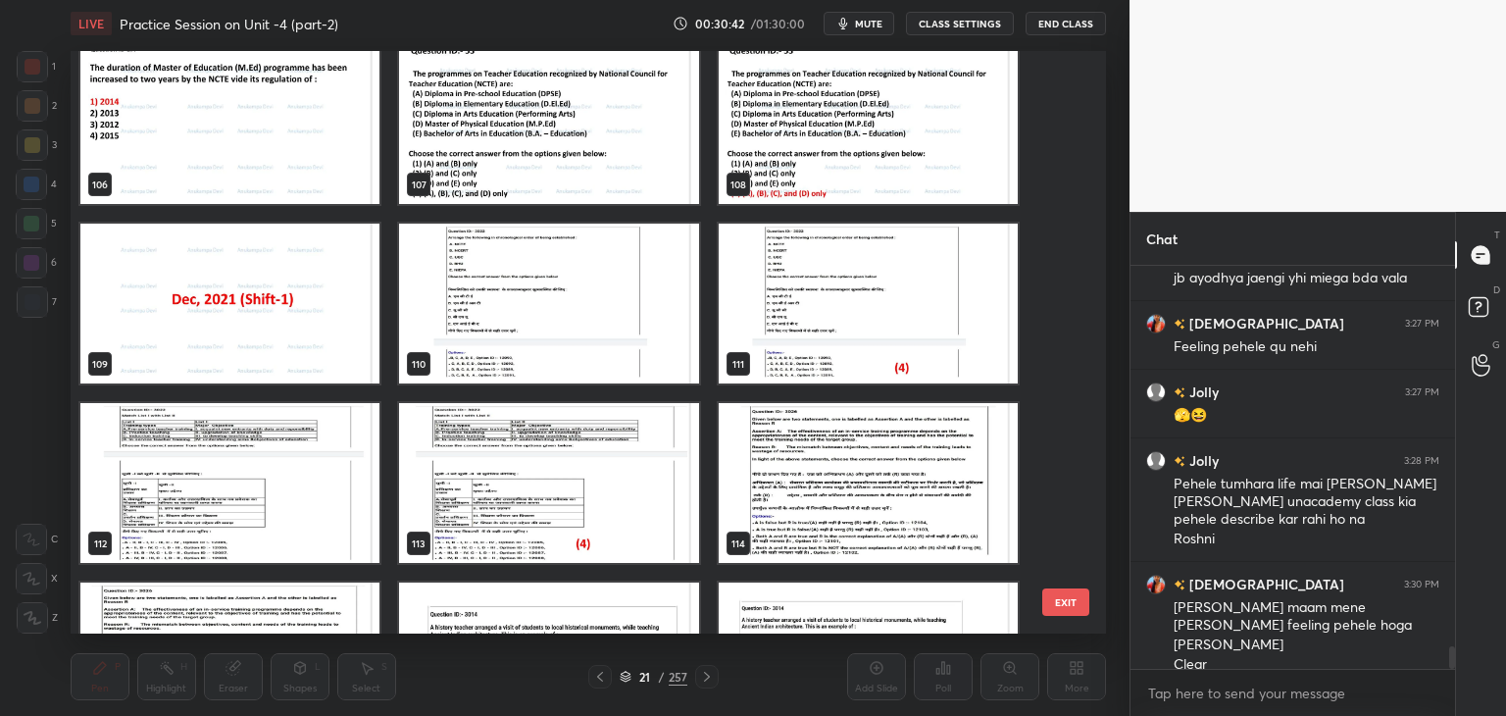
click at [328, 342] on img "grid" at bounding box center [229, 303] width 299 height 160
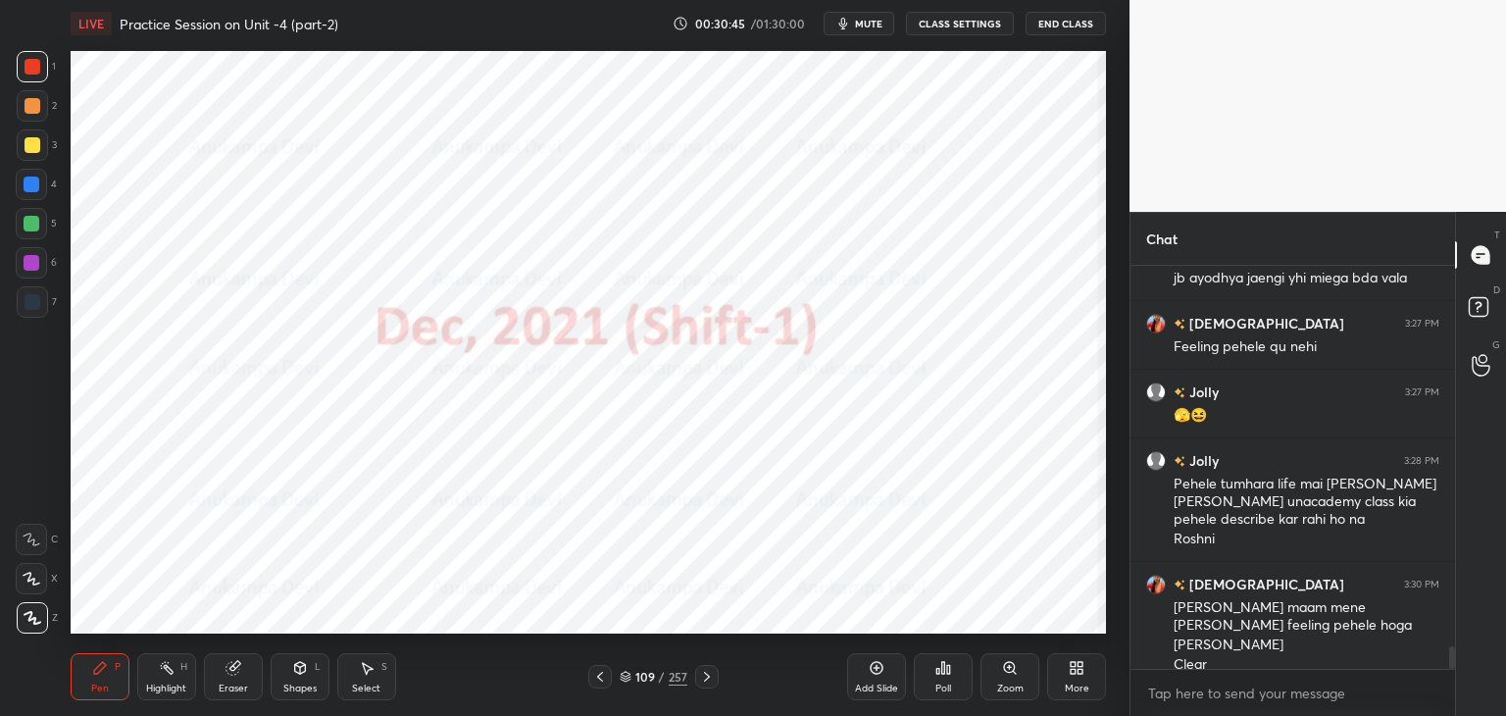
click at [297, 680] on div "Shapes L" at bounding box center [300, 676] width 59 height 47
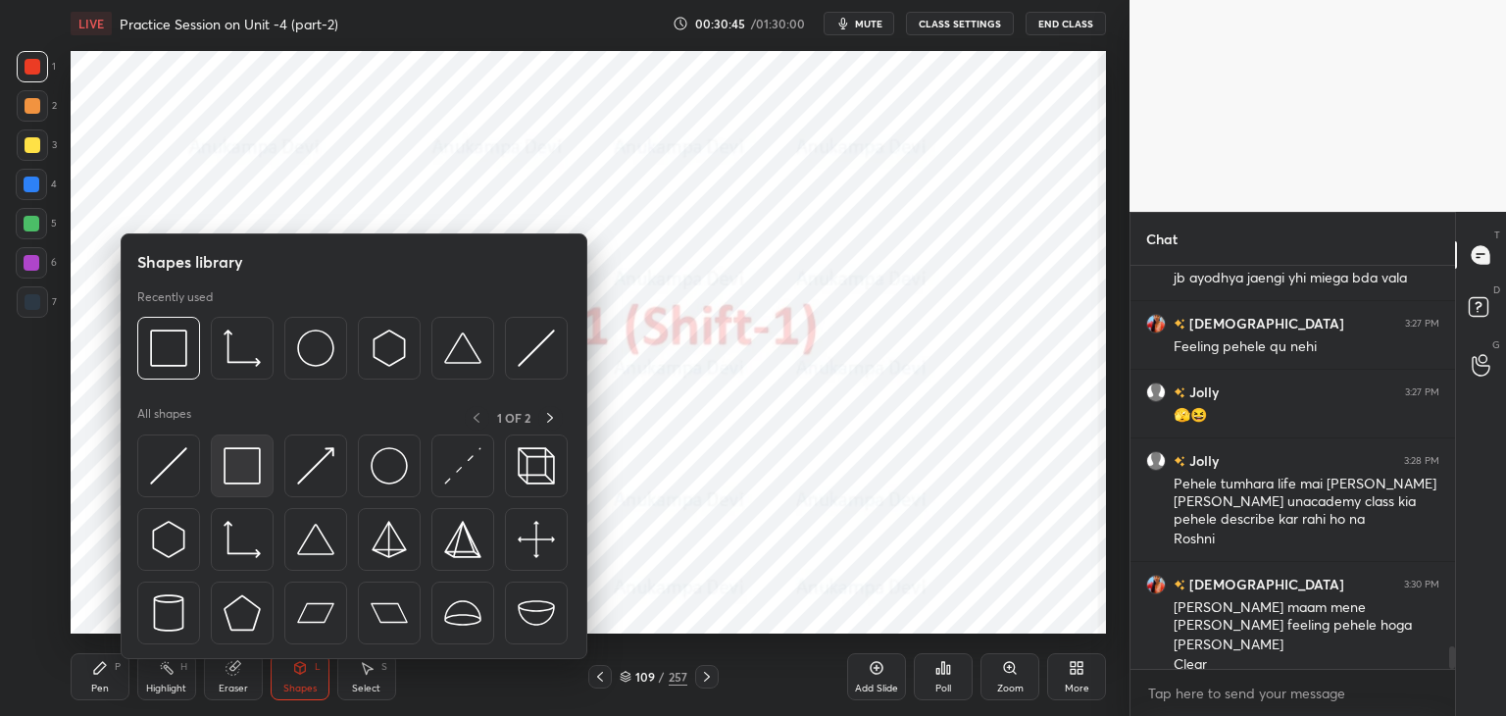
click at [244, 471] on img at bounding box center [241, 465] width 37 height 37
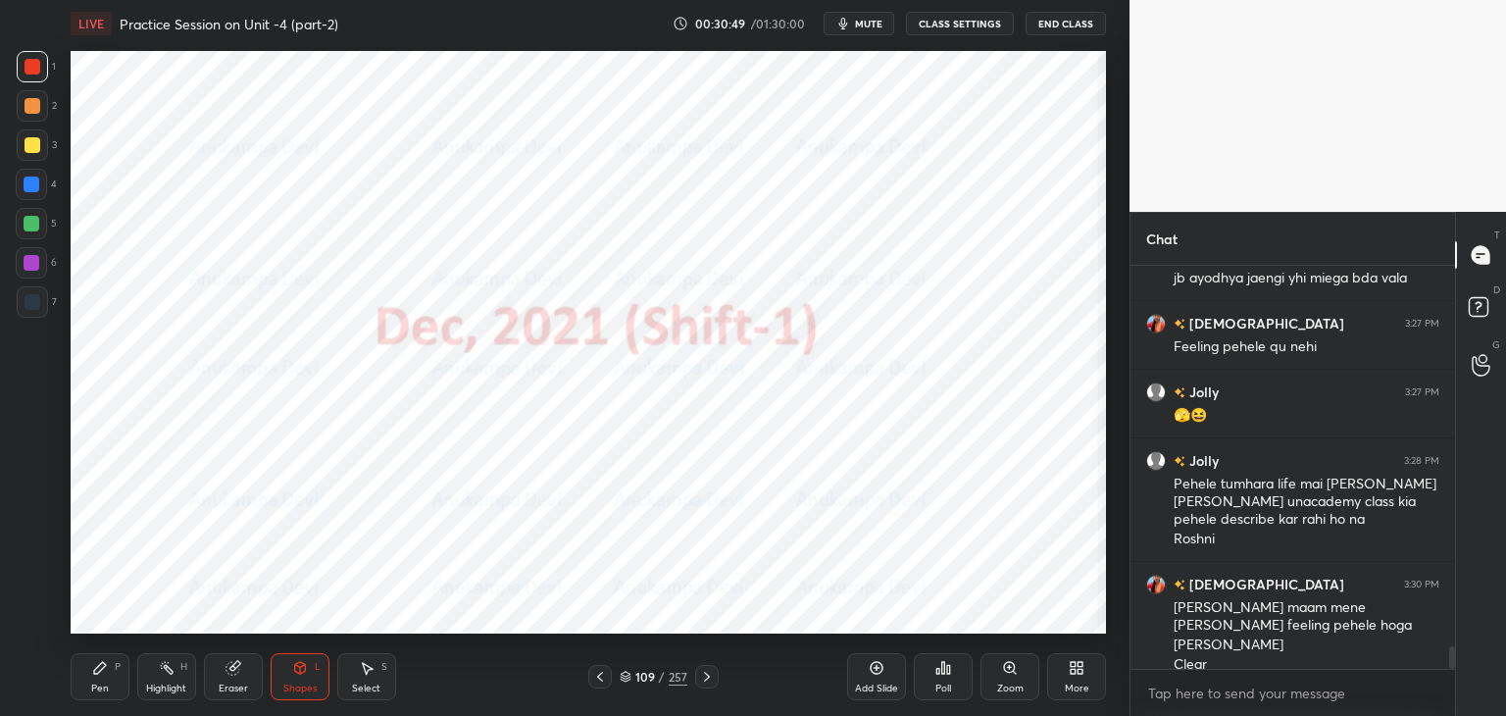
drag, startPoint x: 705, startPoint y: 682, endPoint x: 698, endPoint y: 673, distance: 11.2
click at [703, 682] on icon at bounding box center [707, 677] width 16 height 16
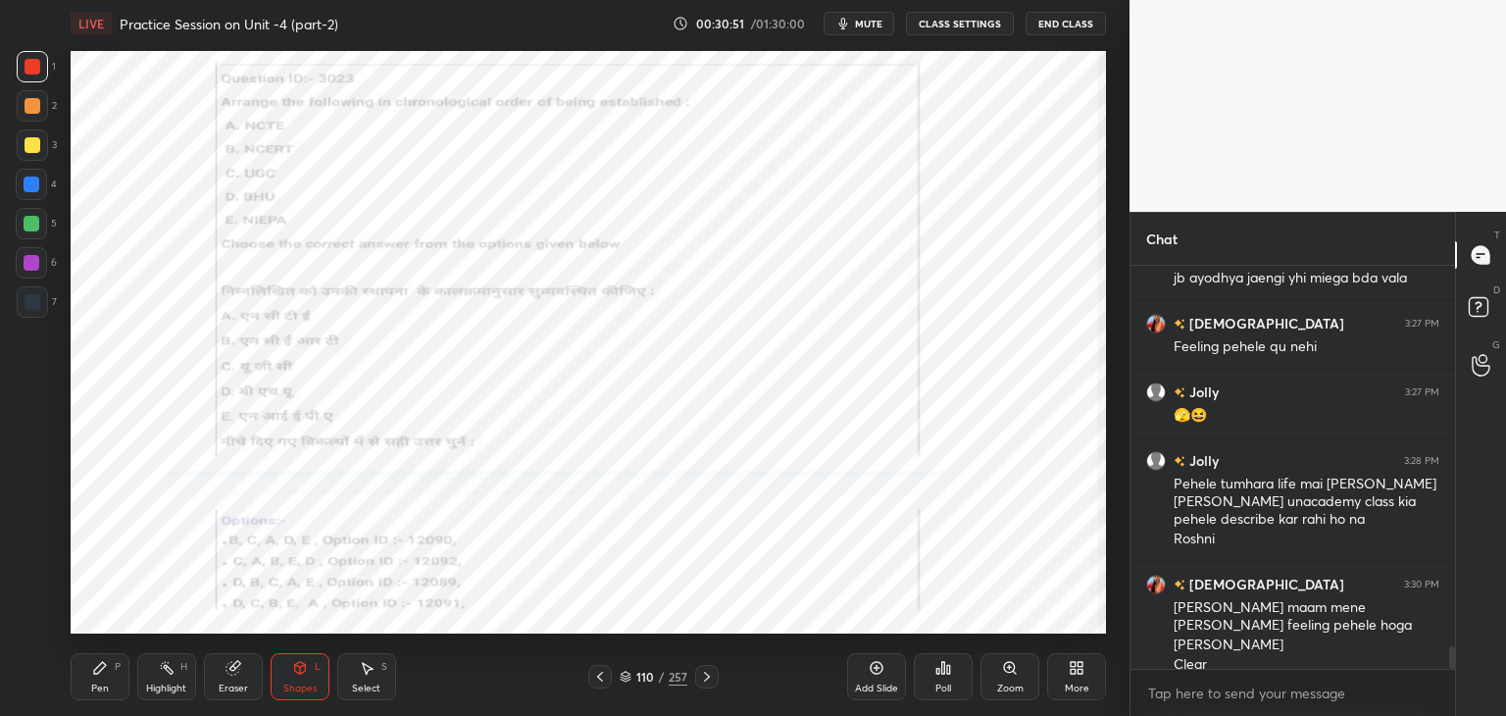
scroll to position [6779, 0]
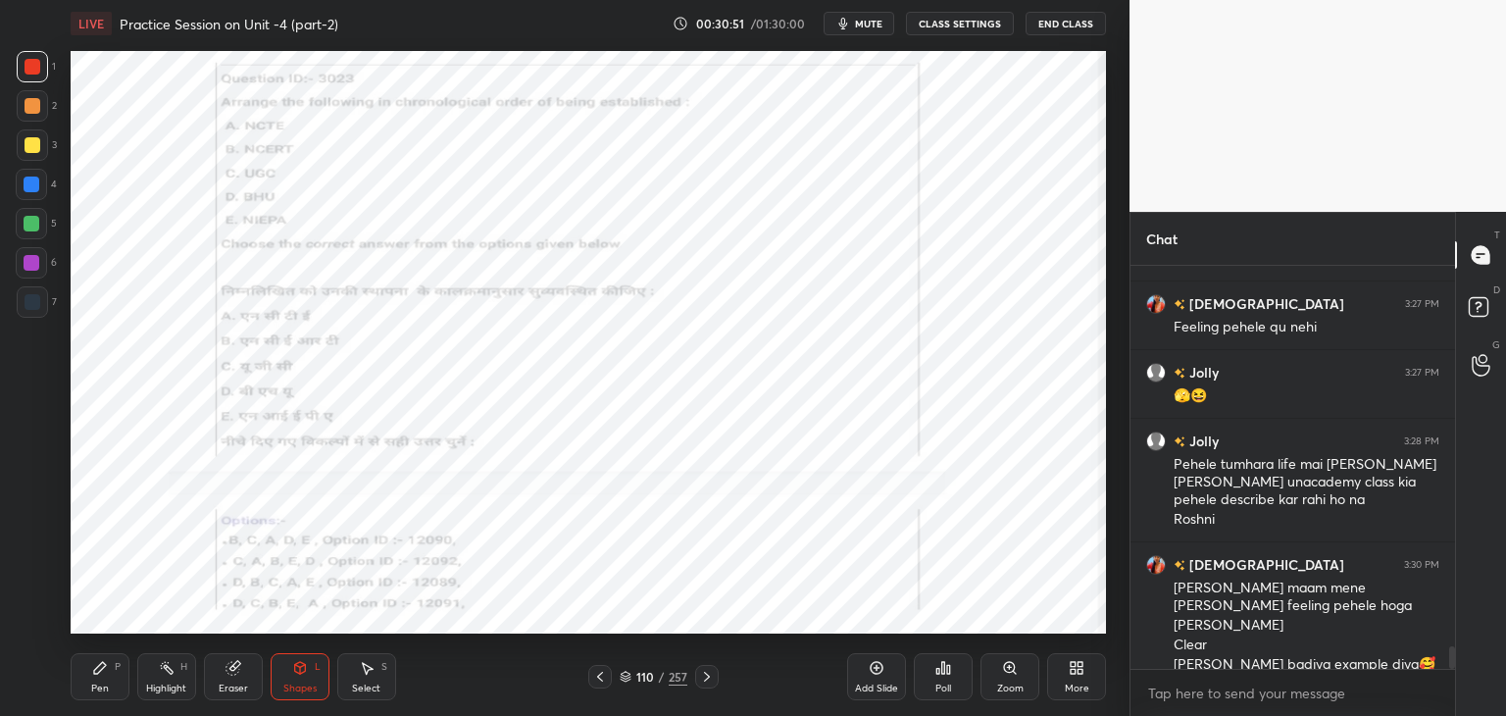
click at [868, 25] on span "mute" at bounding box center [868, 24] width 27 height 14
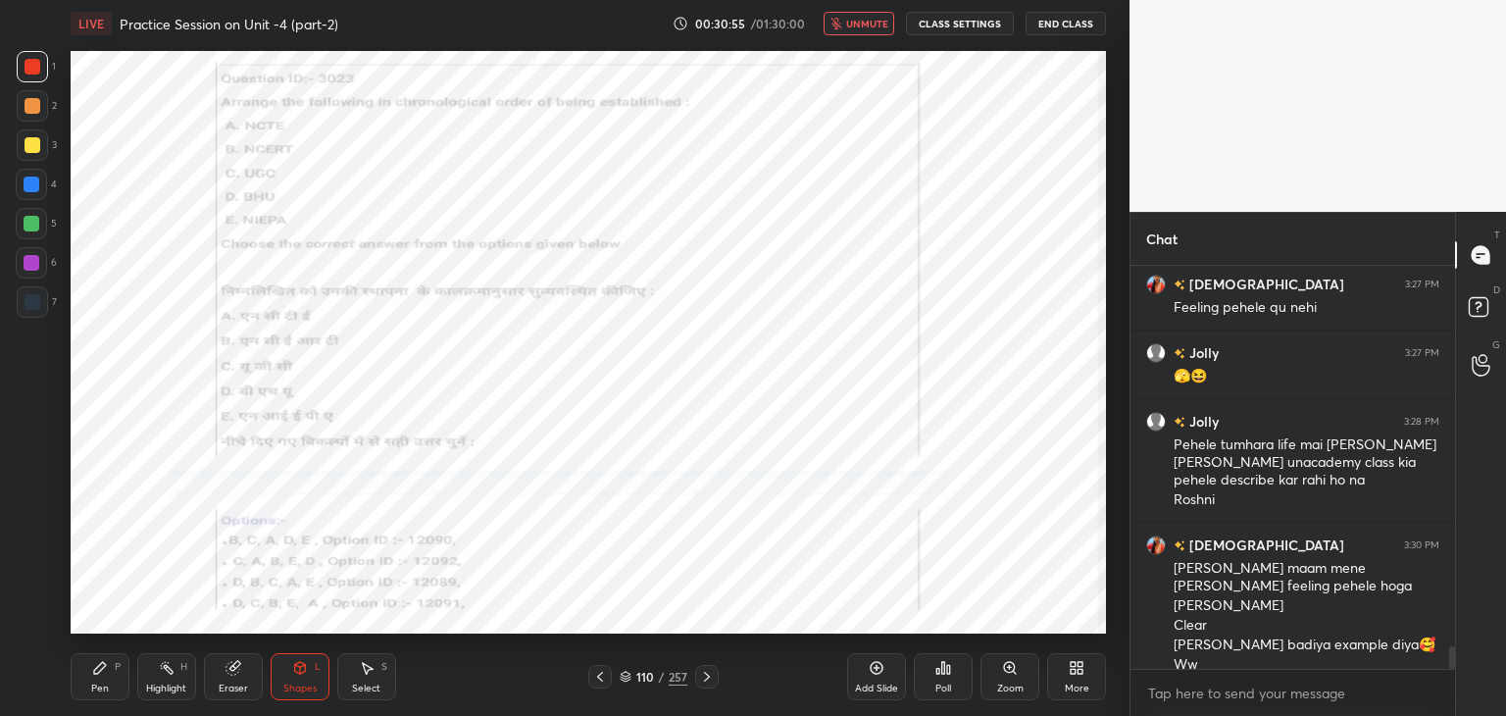
scroll to position [6868, 0]
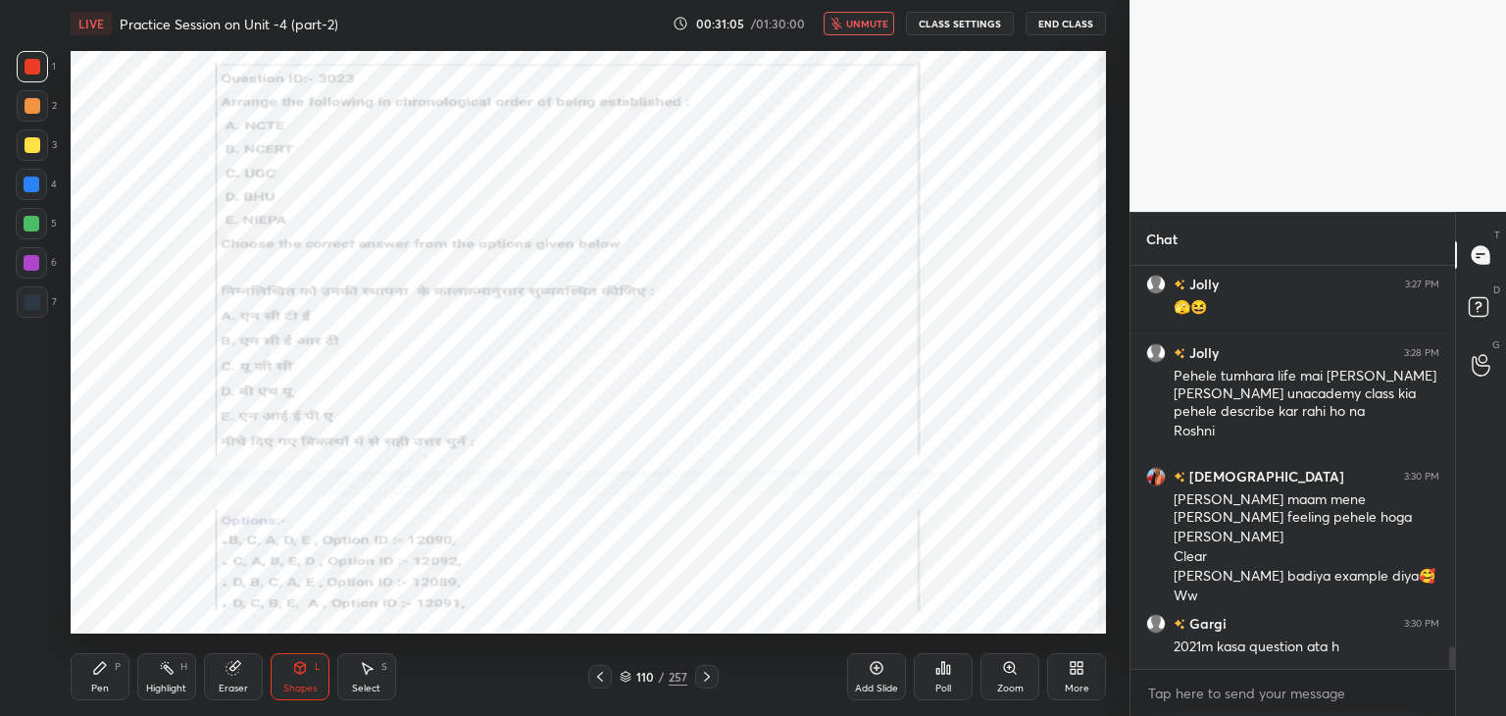
click at [101, 676] on div "Pen P" at bounding box center [100, 676] width 59 height 47
click at [864, 27] on span "unmute" at bounding box center [867, 24] width 42 height 14
drag, startPoint x: 622, startPoint y: 679, endPoint x: 620, endPoint y: 652, distance: 27.6
click at [623, 679] on icon at bounding box center [626, 676] width 12 height 12
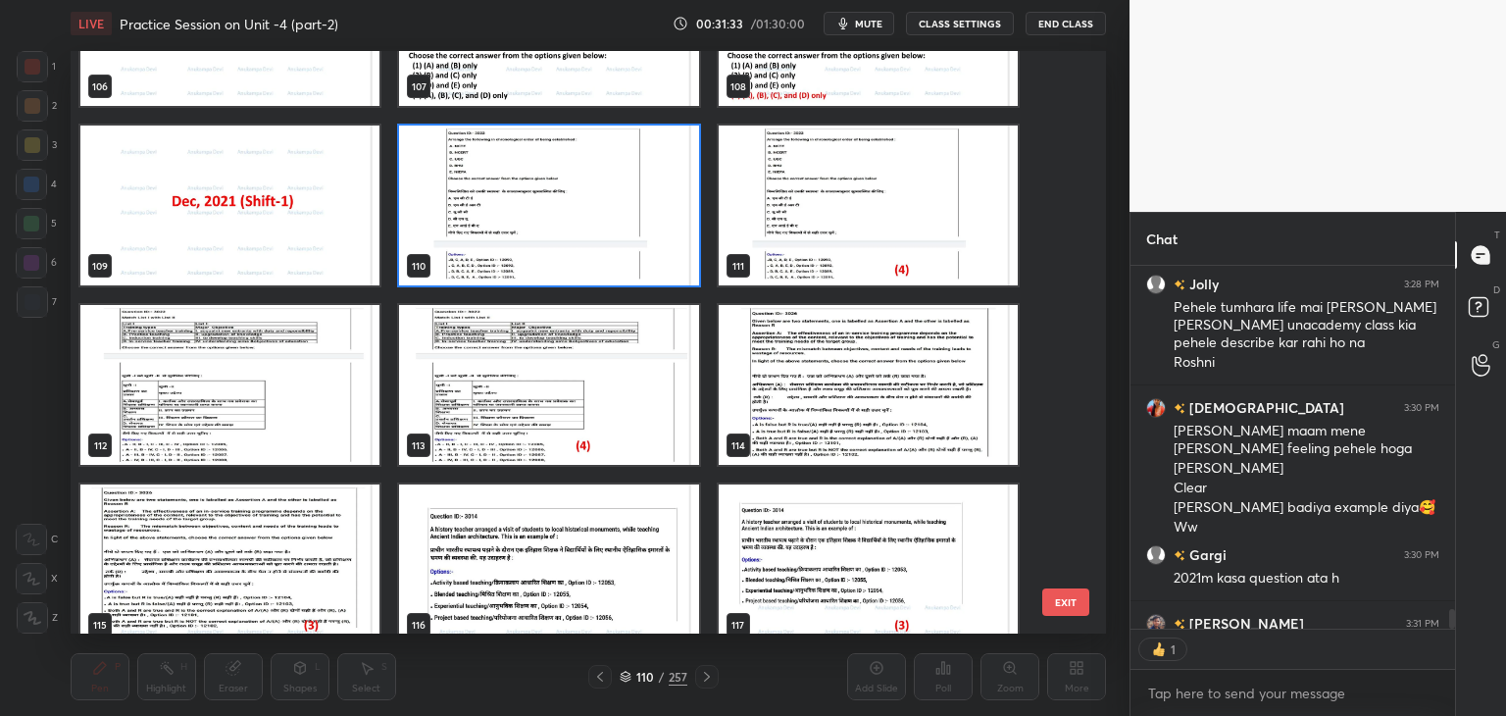
scroll to position [6976, 0]
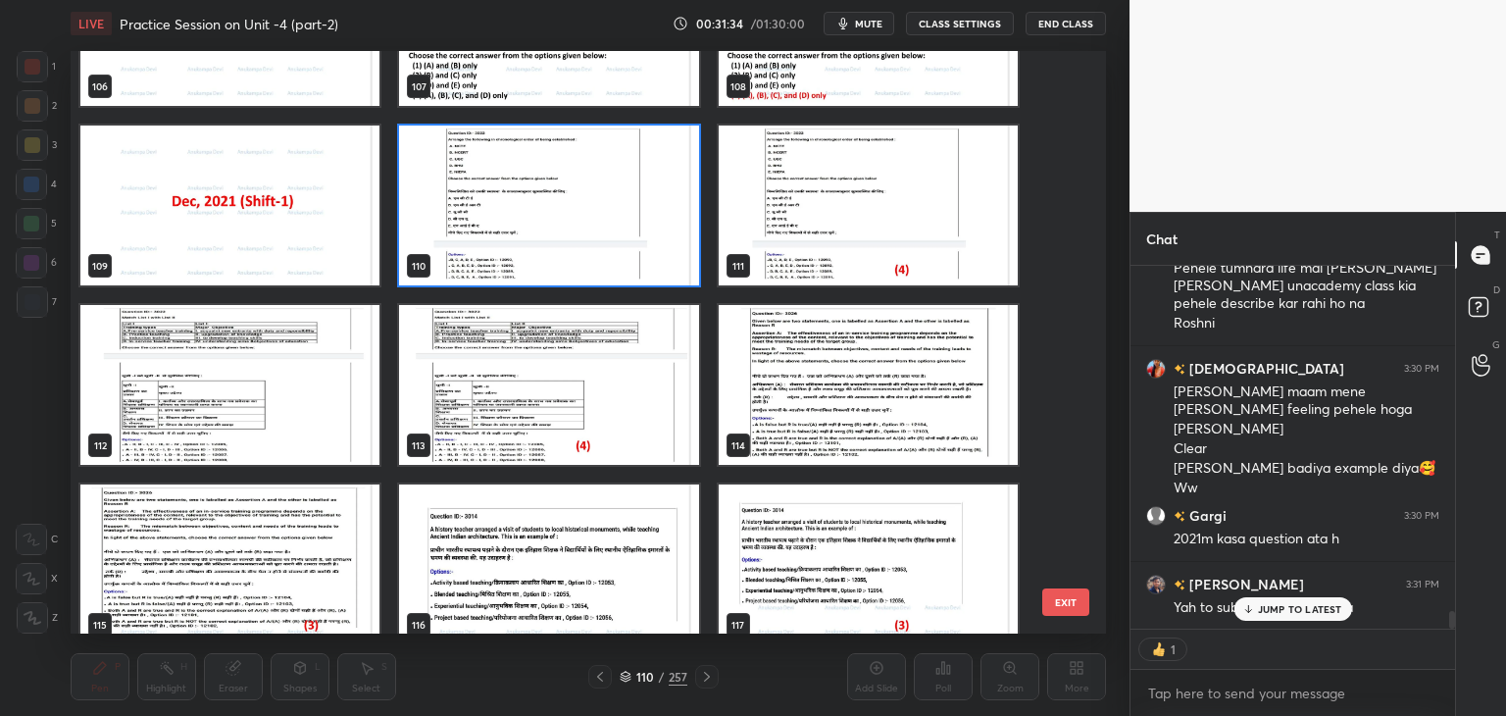
drag, startPoint x: 1452, startPoint y: 617, endPoint x: 1458, endPoint y: 639, distance: 23.3
click at [1458, 639] on div "Chat Jolly 3:27 PM 🫣😆 Jolly 3:28 PM [PERSON_NAME] tumhara life mai [PERSON_NAME…" at bounding box center [1317, 464] width 376 height 504
click at [597, 181] on img "grid" at bounding box center [548, 205] width 299 height 160
click at [596, 181] on img "grid" at bounding box center [548, 205] width 299 height 160
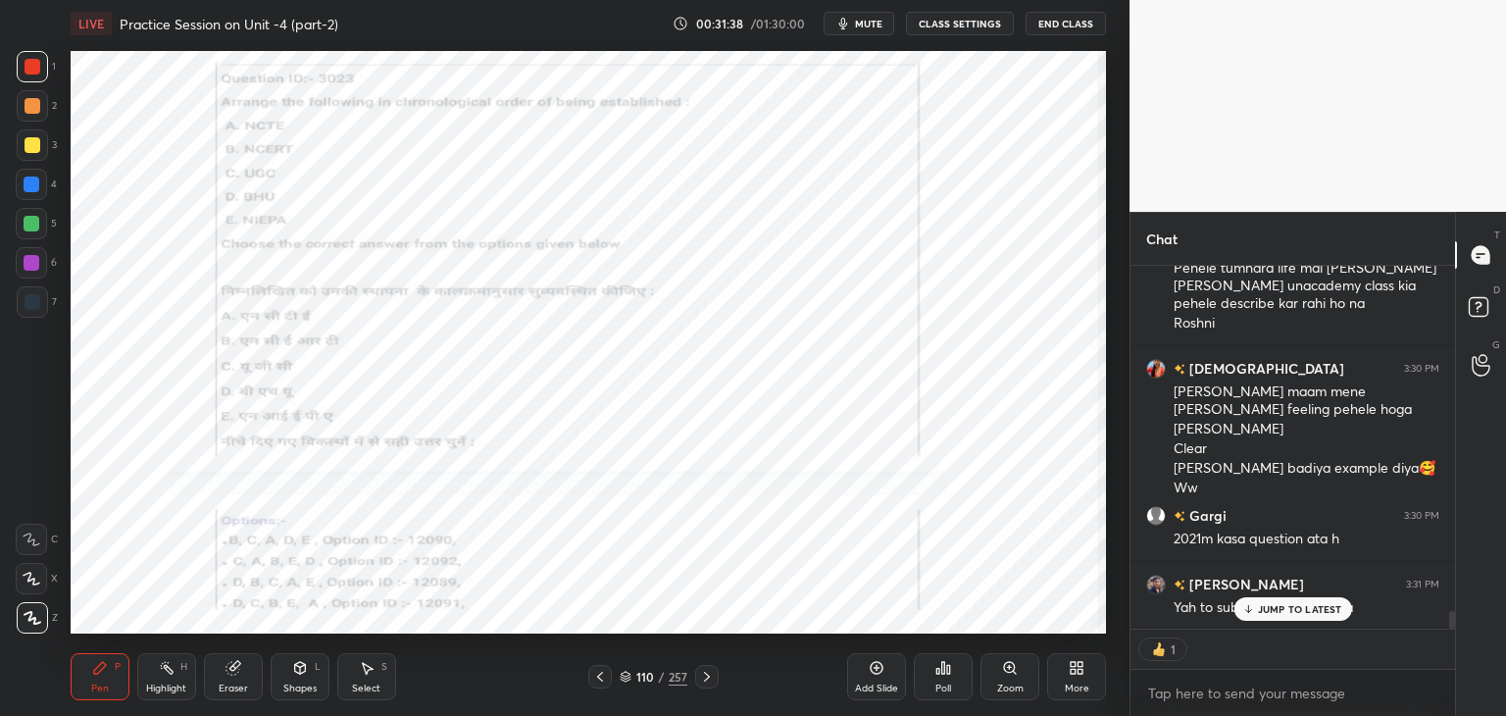
drag, startPoint x: 1259, startPoint y: 609, endPoint x: 1109, endPoint y: 561, distance: 157.5
click at [1256, 608] on div "JUMP TO LATEST" at bounding box center [1292, 609] width 118 height 24
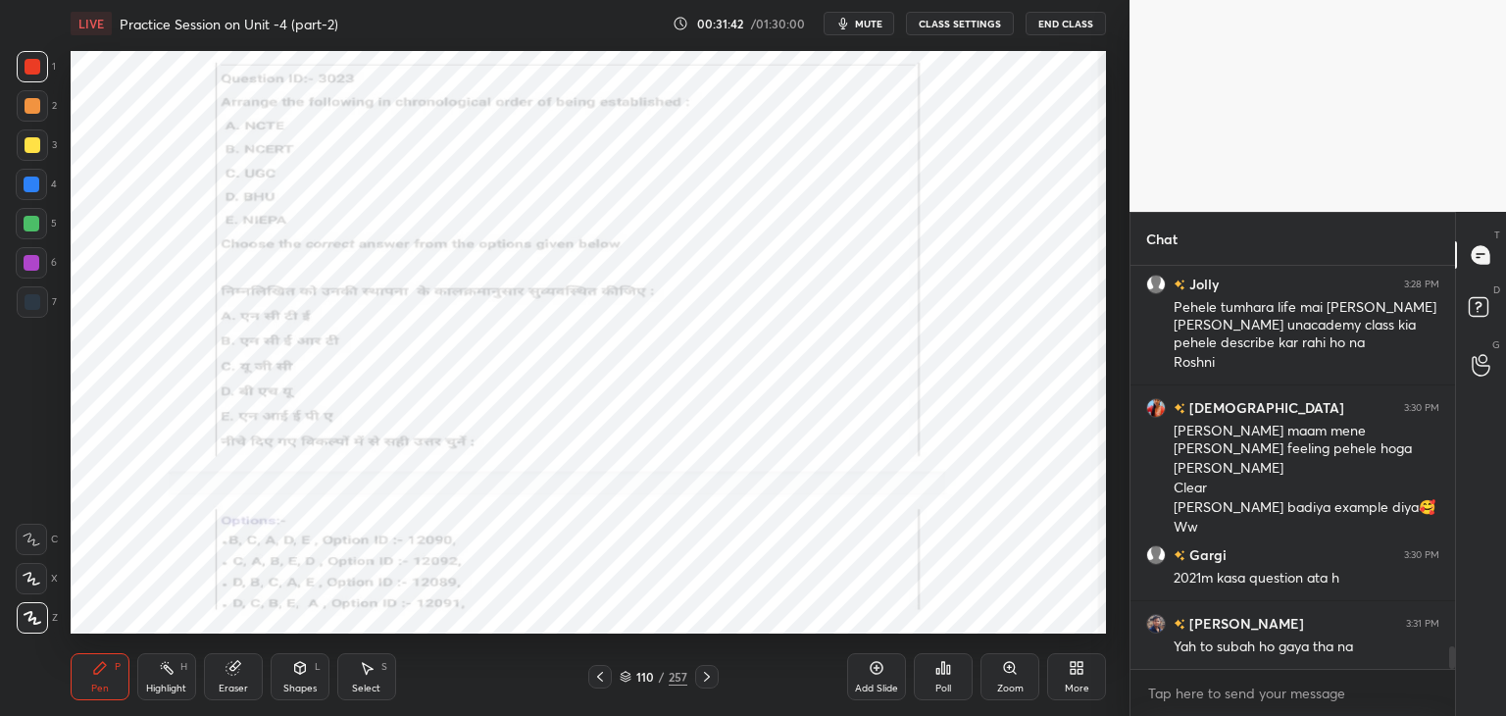
scroll to position [6, 6]
drag, startPoint x: 622, startPoint y: 676, endPoint x: 608, endPoint y: 657, distance: 24.5
click at [622, 675] on icon at bounding box center [626, 676] width 12 height 12
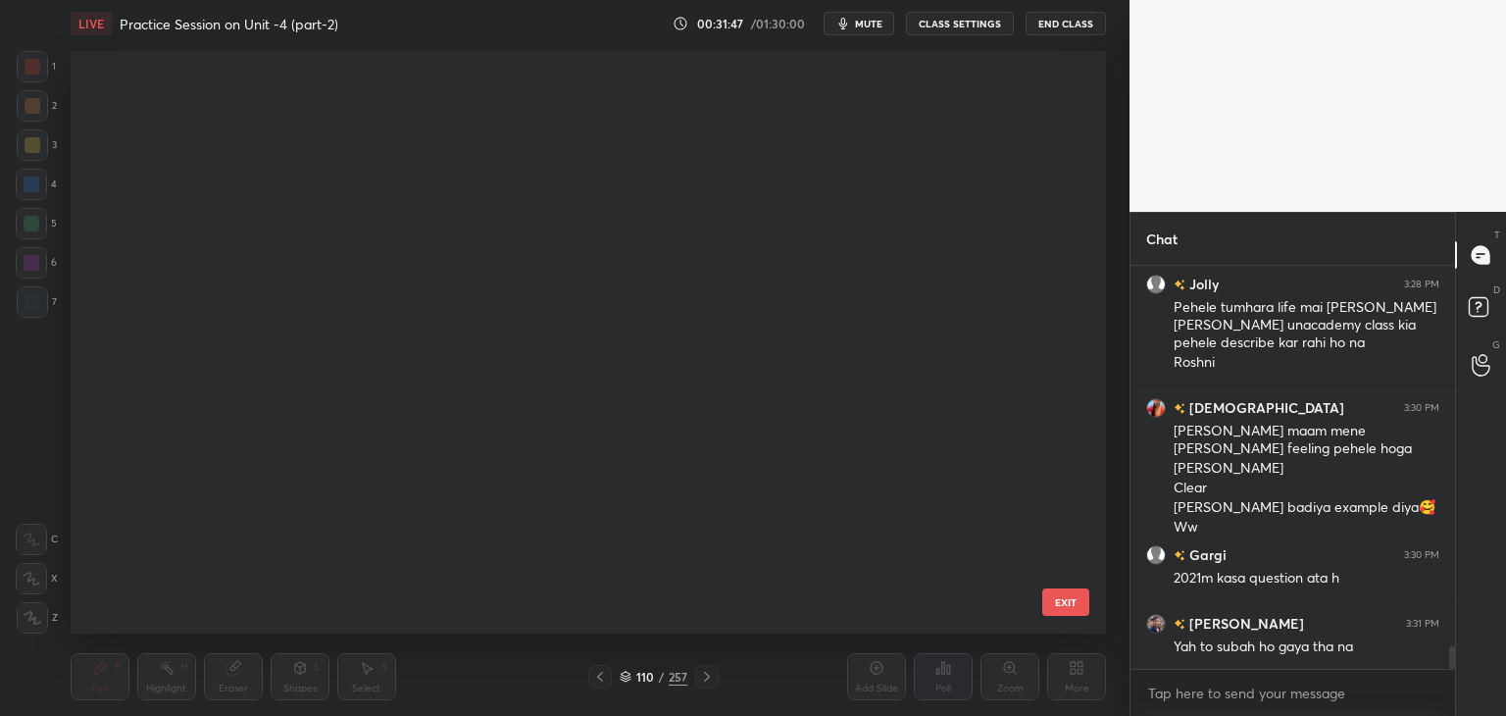
scroll to position [576, 1026]
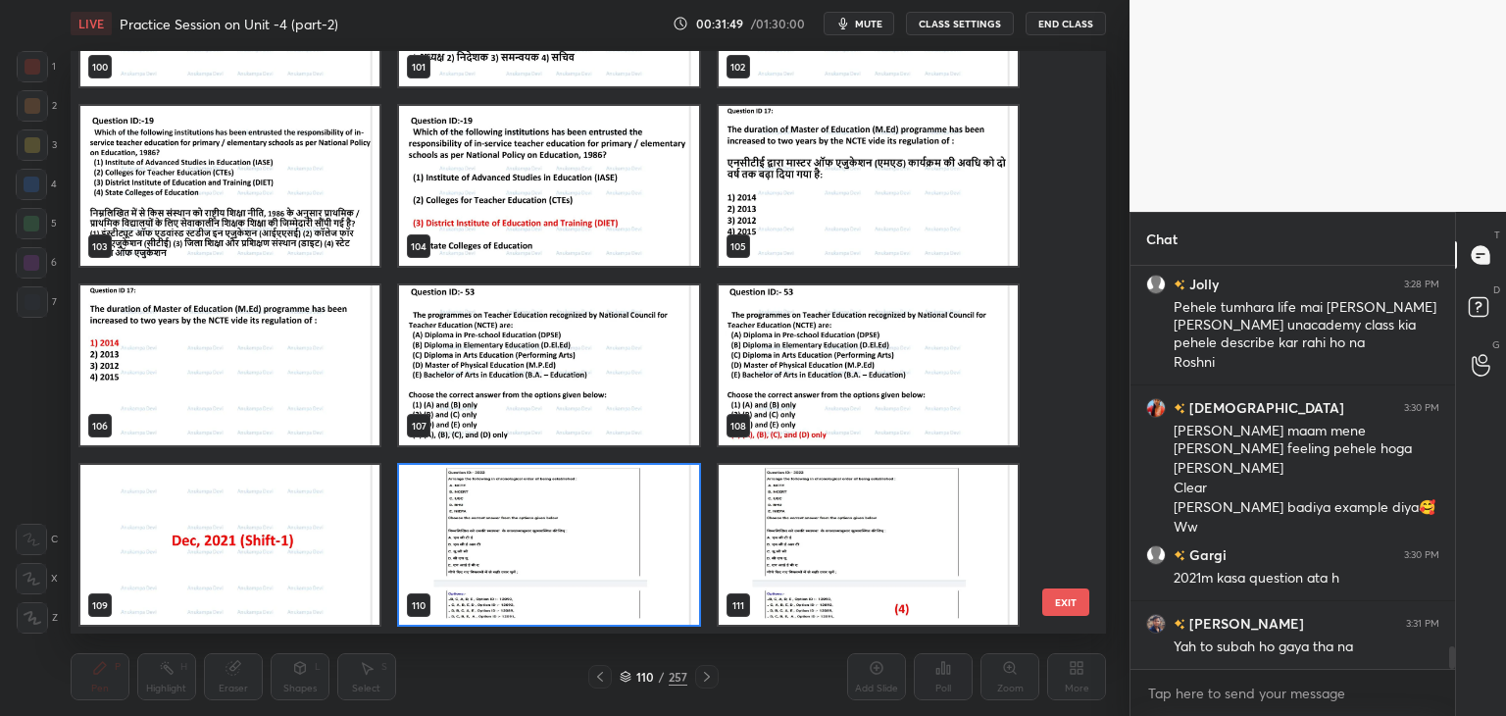
click at [691, 612] on img "grid" at bounding box center [548, 545] width 299 height 160
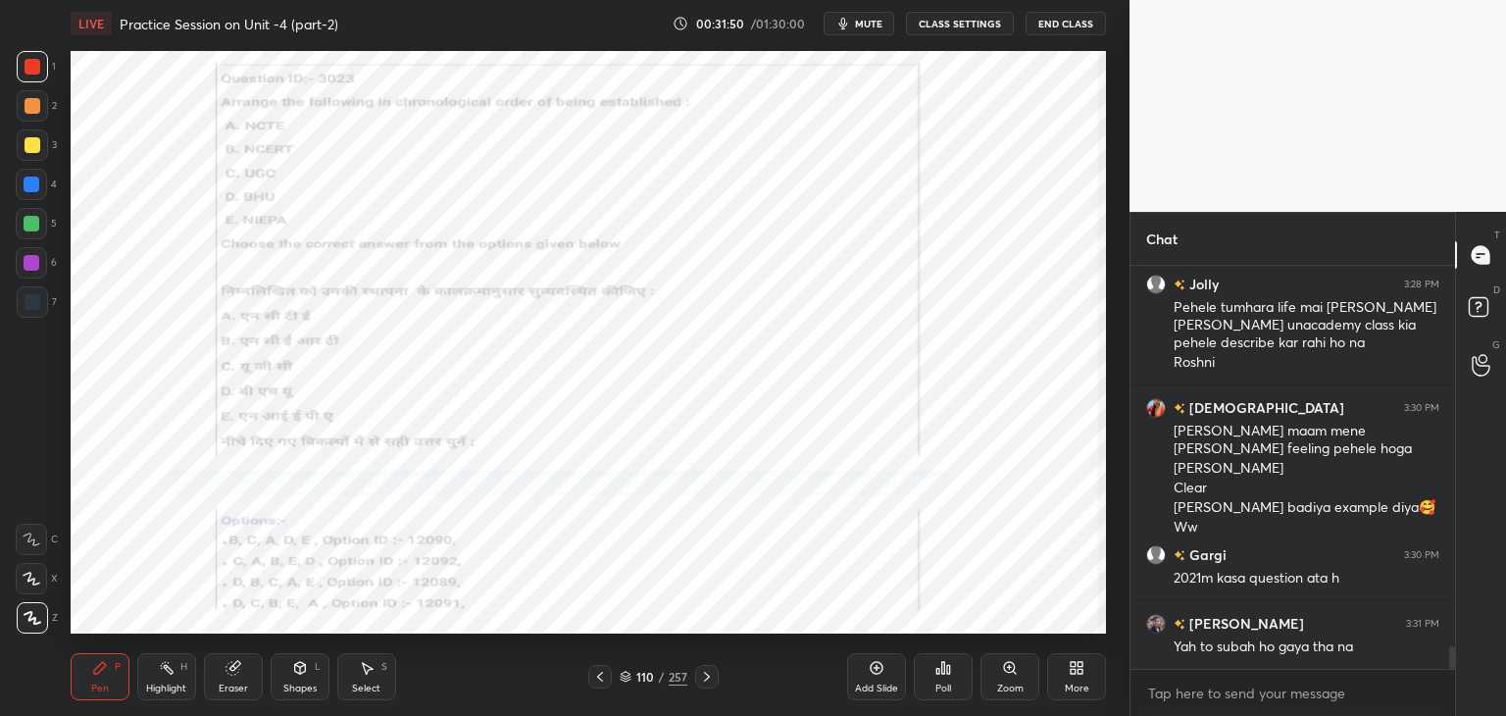
click at [943, 689] on div "Poll" at bounding box center [943, 688] width 16 height 10
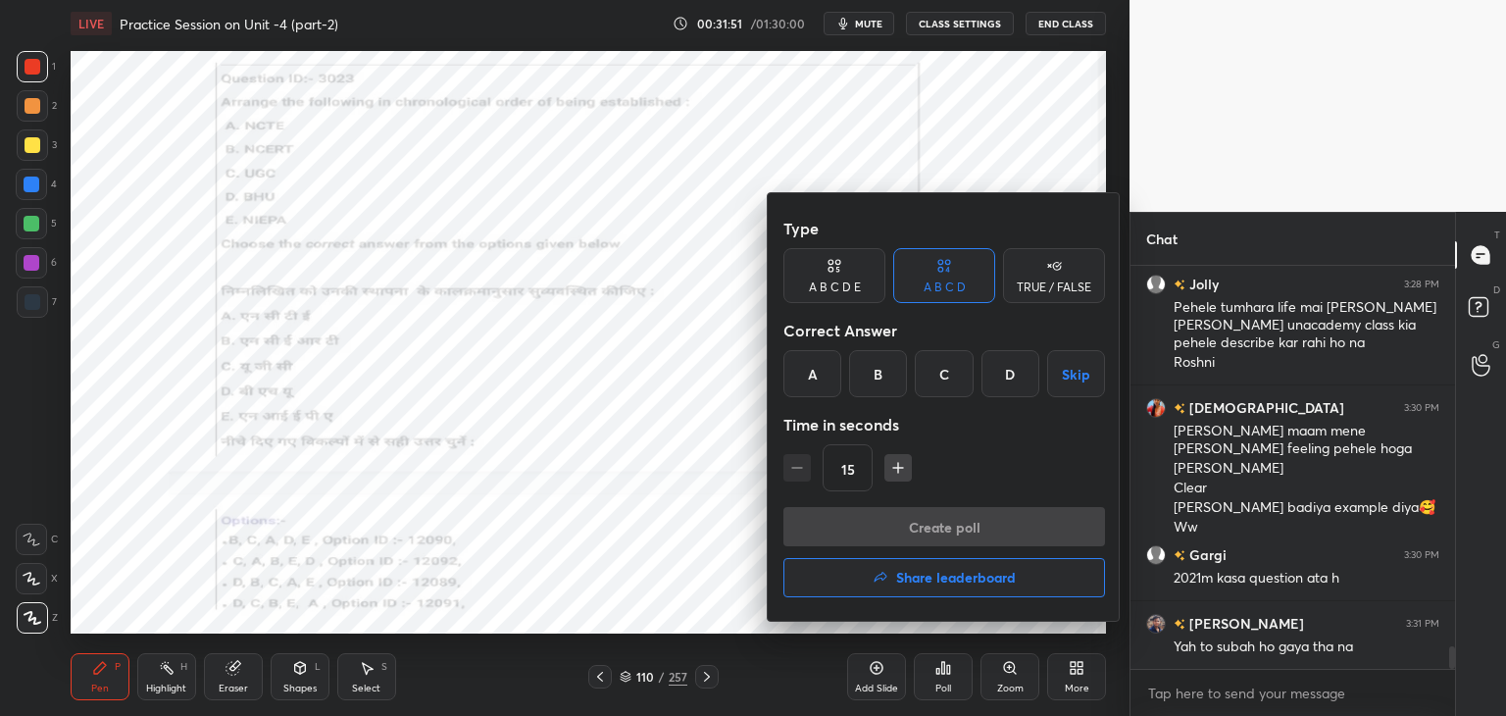
click at [997, 372] on div "D" at bounding box center [1010, 373] width 58 height 47
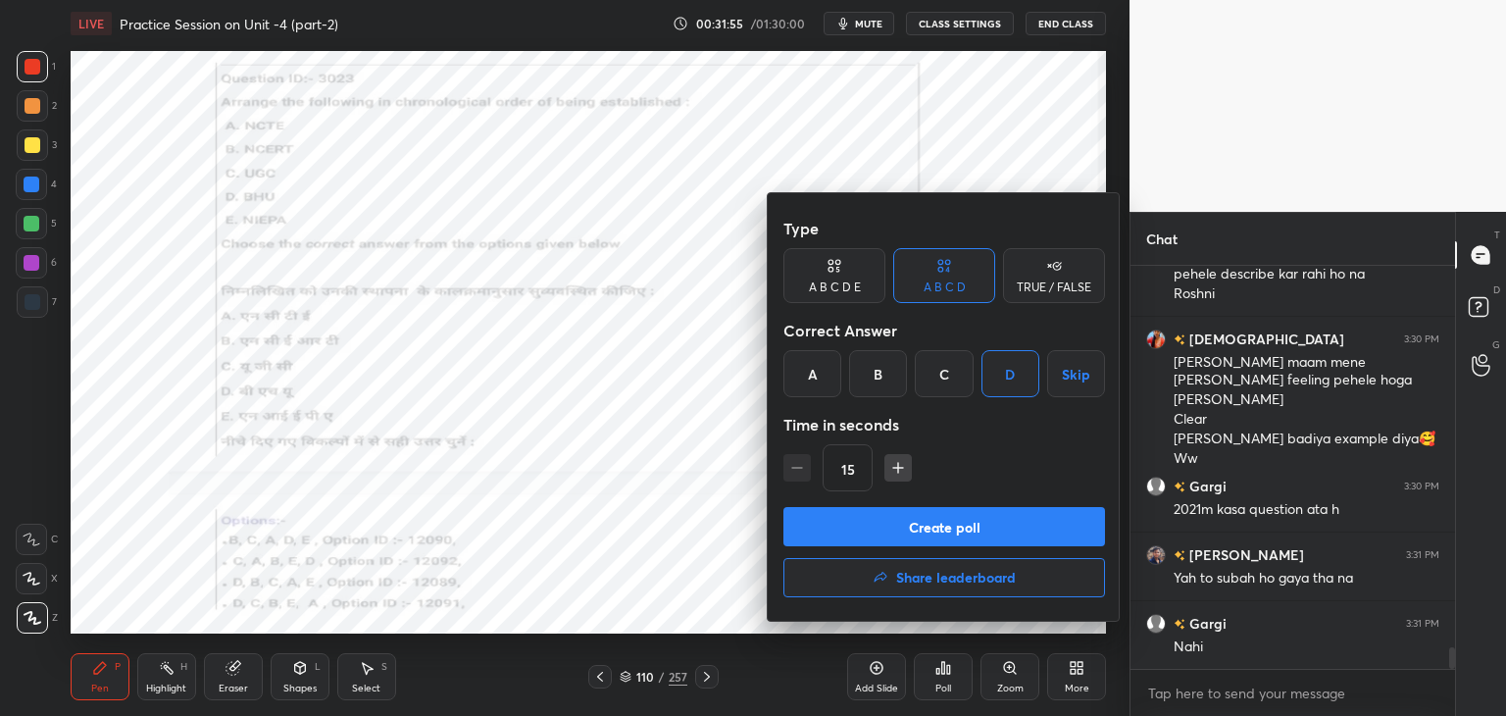
scroll to position [7074, 0]
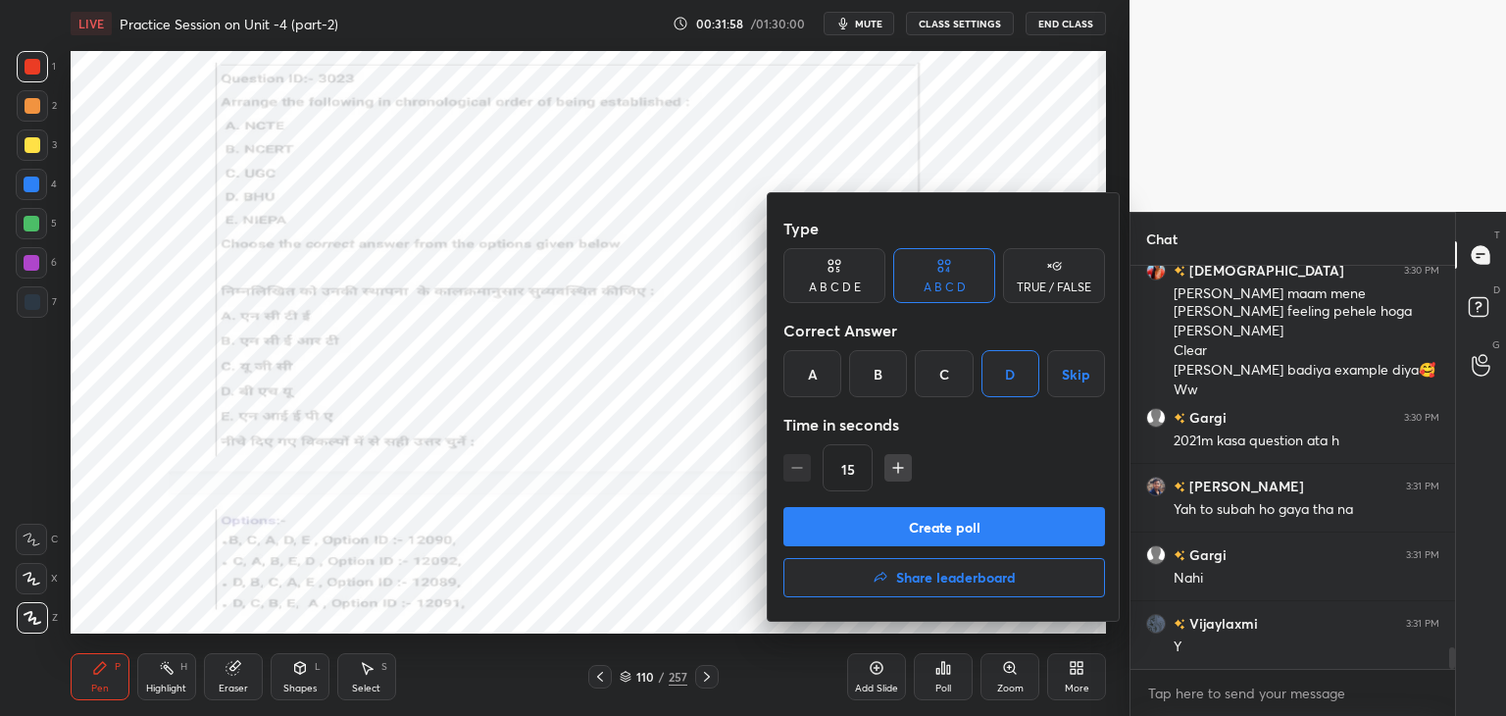
click at [910, 537] on button "Create poll" at bounding box center [944, 526] width 322 height 39
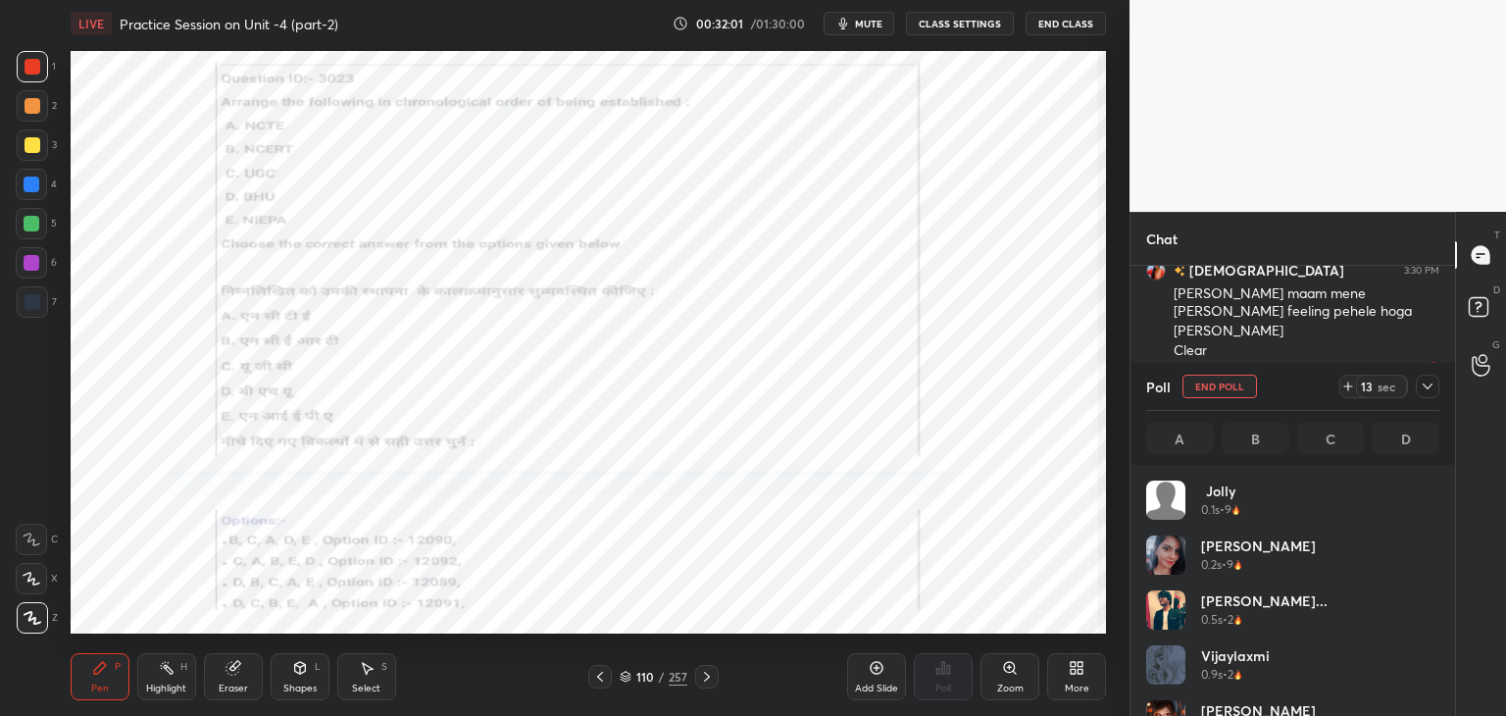
scroll to position [6, 6]
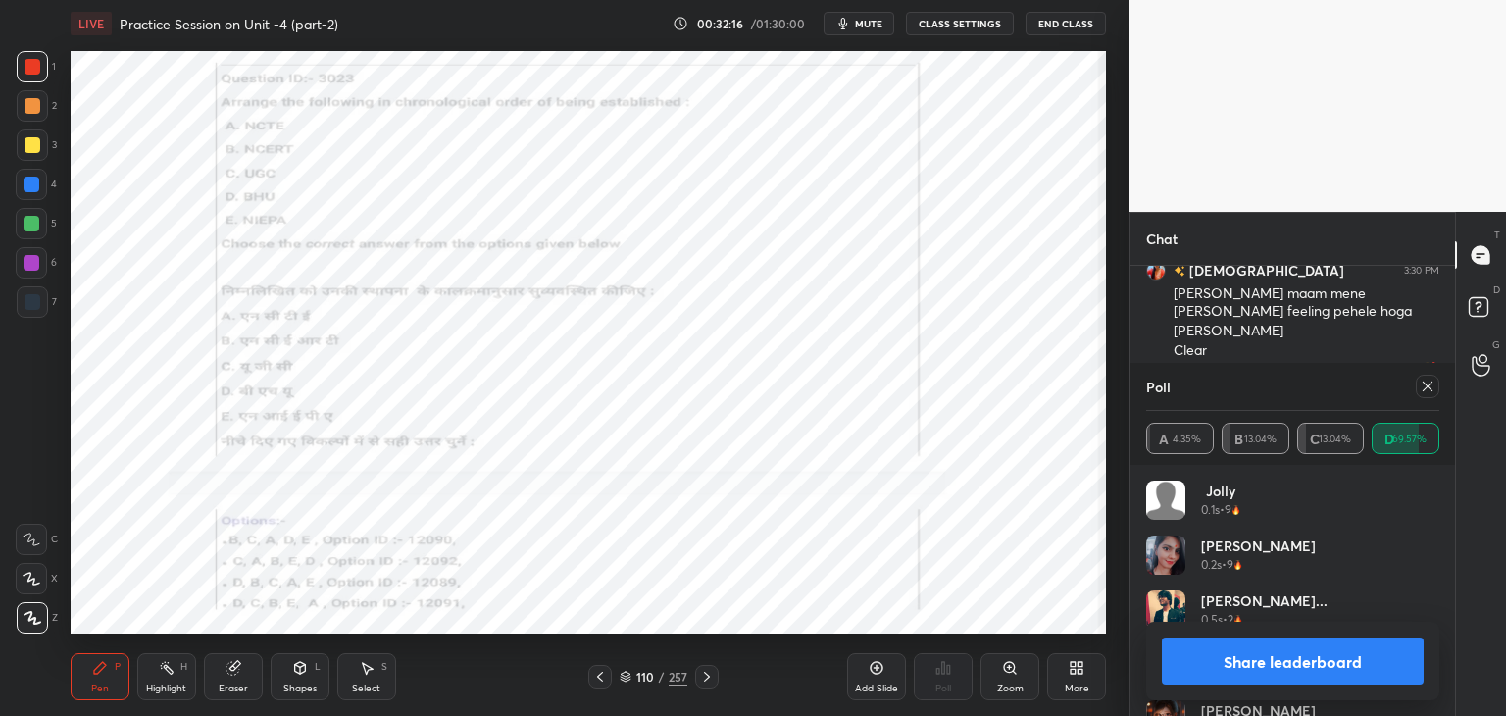
click at [1431, 388] on icon at bounding box center [1427, 386] width 16 height 16
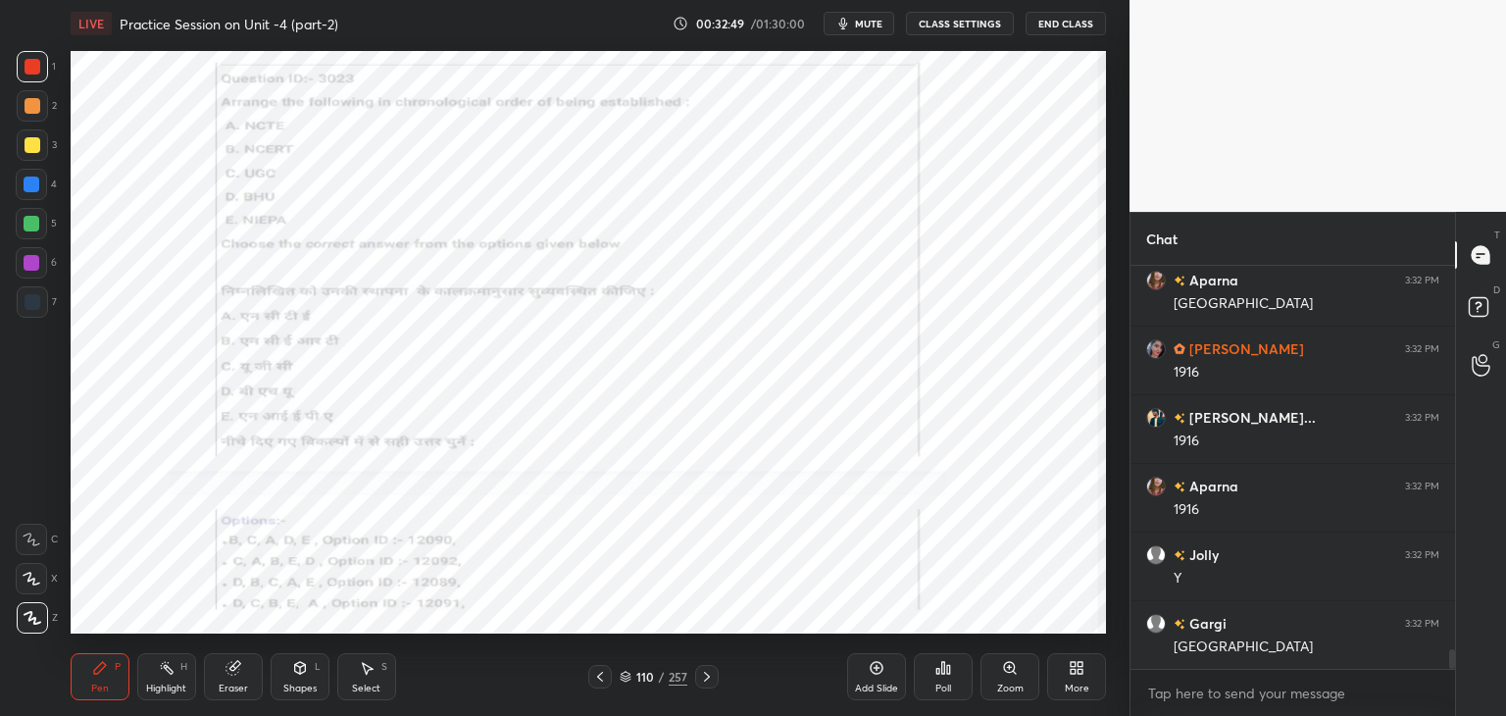
click at [705, 675] on icon at bounding box center [707, 677] width 16 height 16
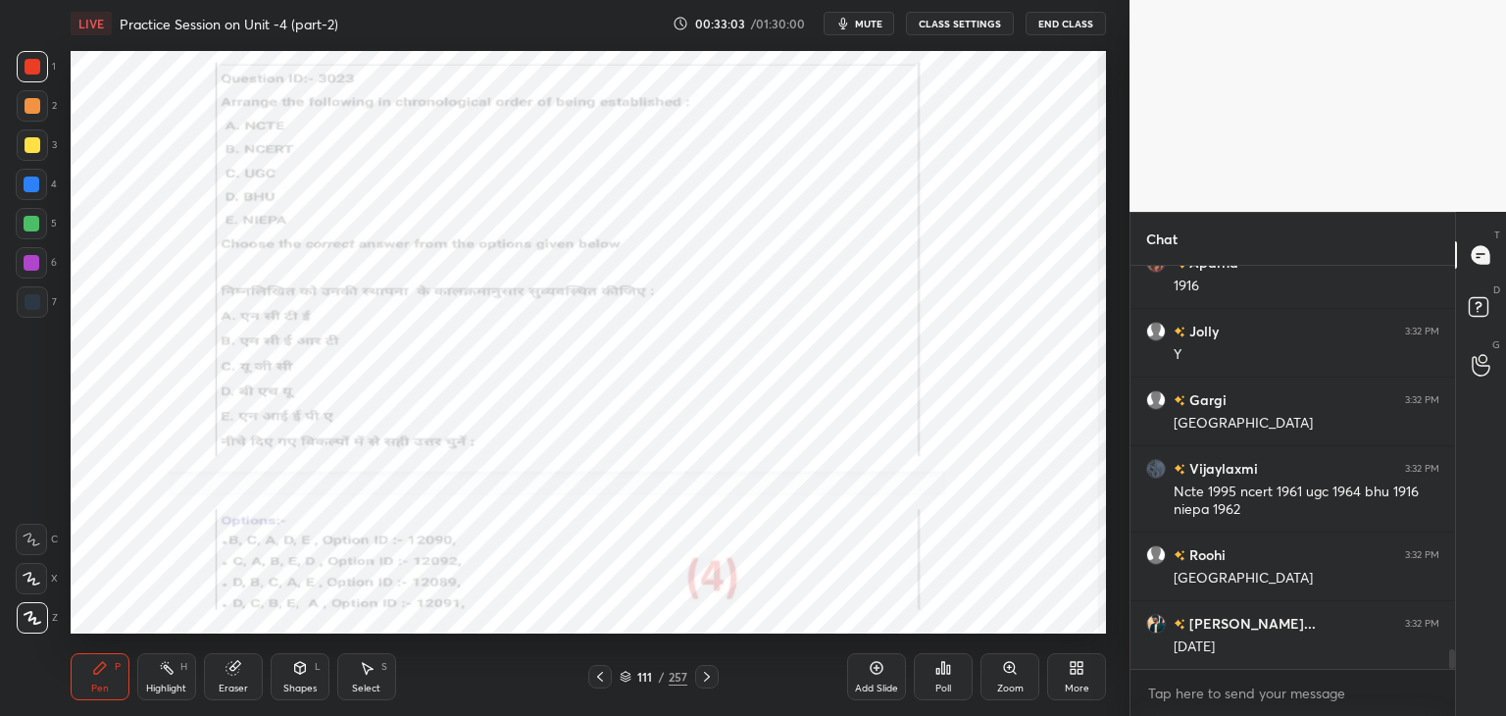
drag, startPoint x: 603, startPoint y: 678, endPoint x: 584, endPoint y: 656, distance: 29.2
click at [601, 677] on icon at bounding box center [600, 677] width 16 height 16
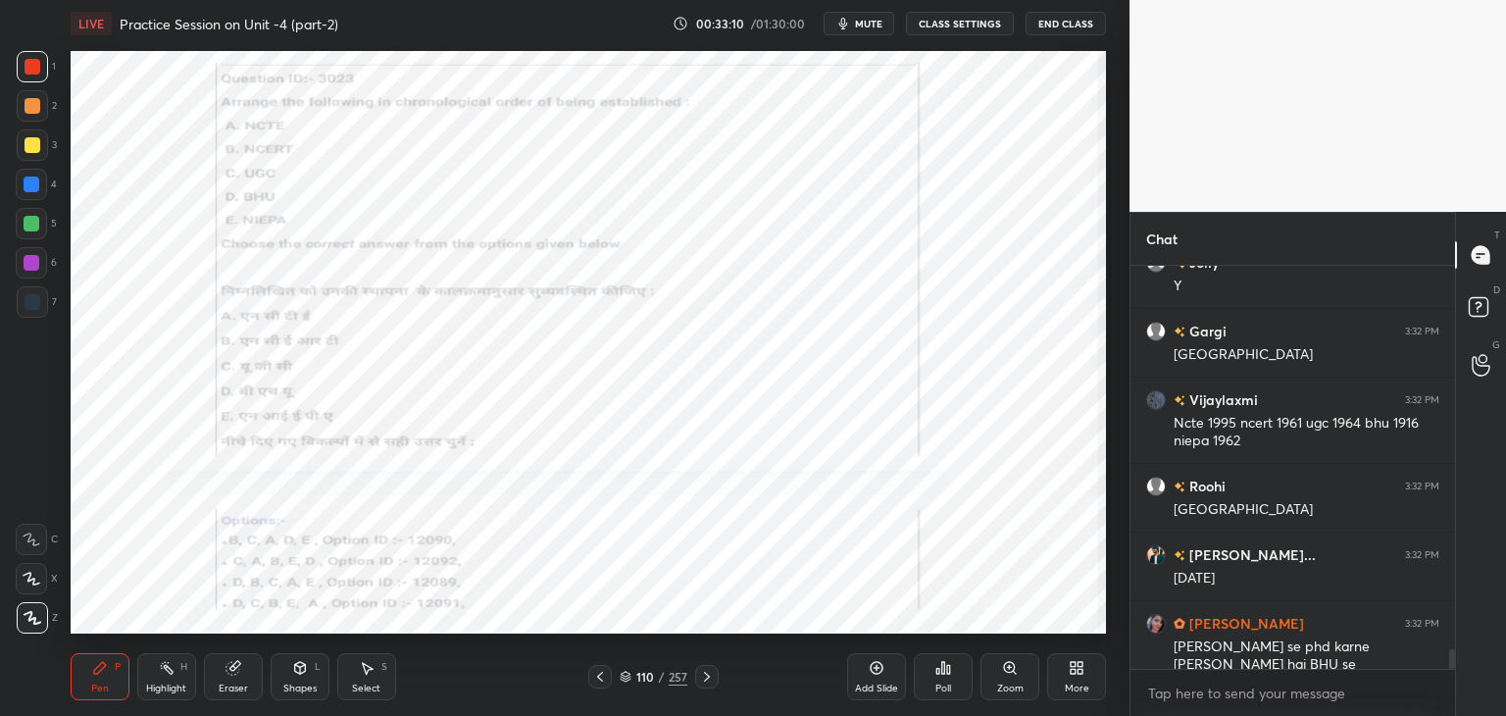
drag, startPoint x: 36, startPoint y: 188, endPoint x: 62, endPoint y: 164, distance: 35.4
click at [37, 188] on div at bounding box center [32, 184] width 16 height 16
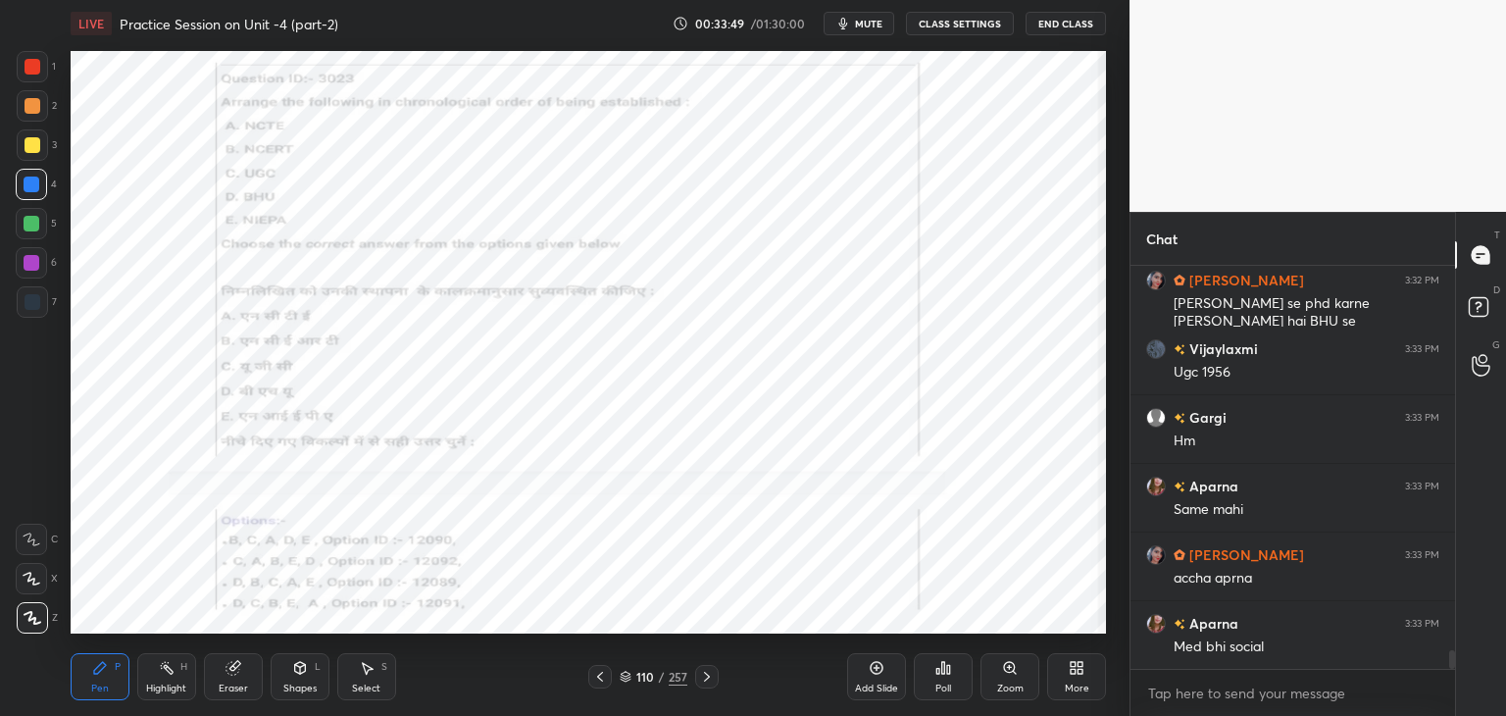
scroll to position [8483, 0]
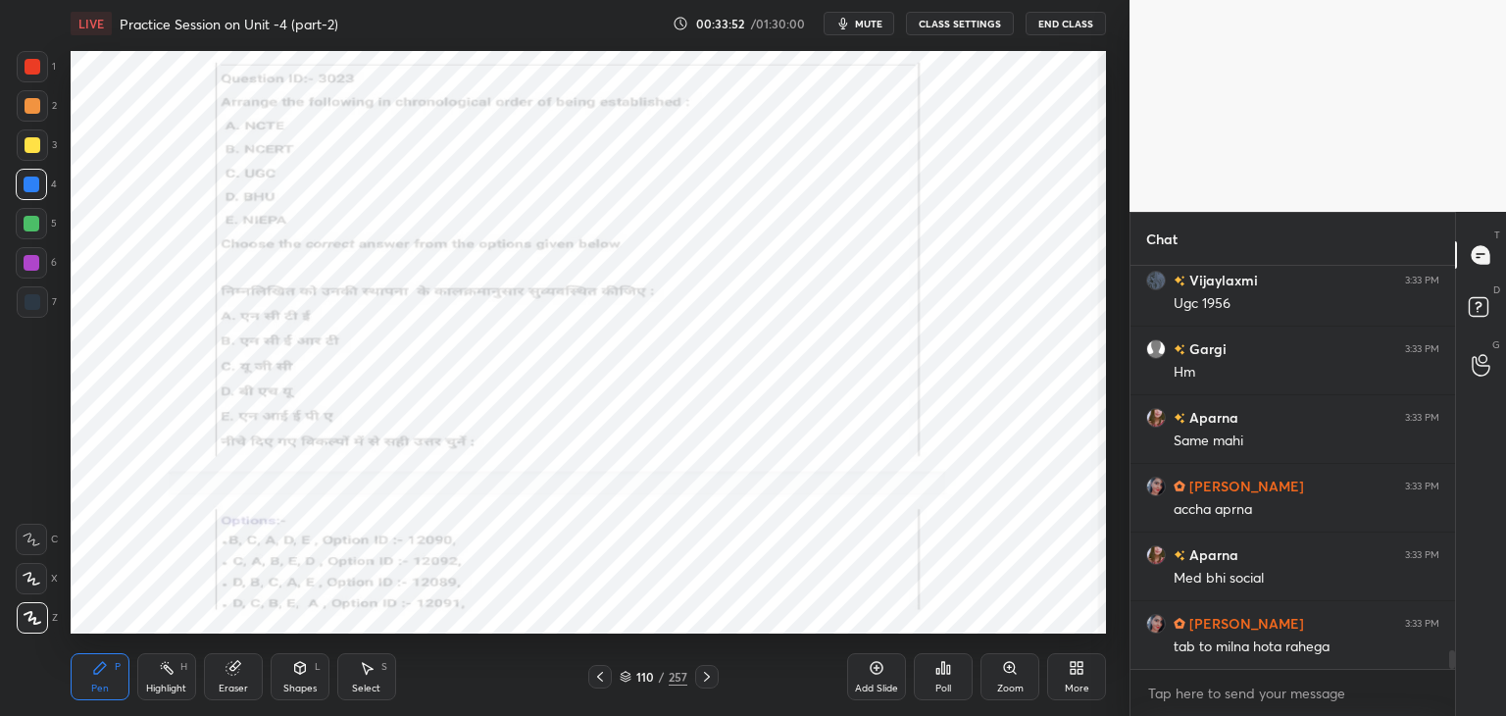
click at [706, 678] on icon at bounding box center [707, 677] width 16 height 16
drag, startPoint x: 706, startPoint y: 677, endPoint x: 694, endPoint y: 638, distance: 40.9
click at [706, 676] on icon at bounding box center [707, 677] width 16 height 16
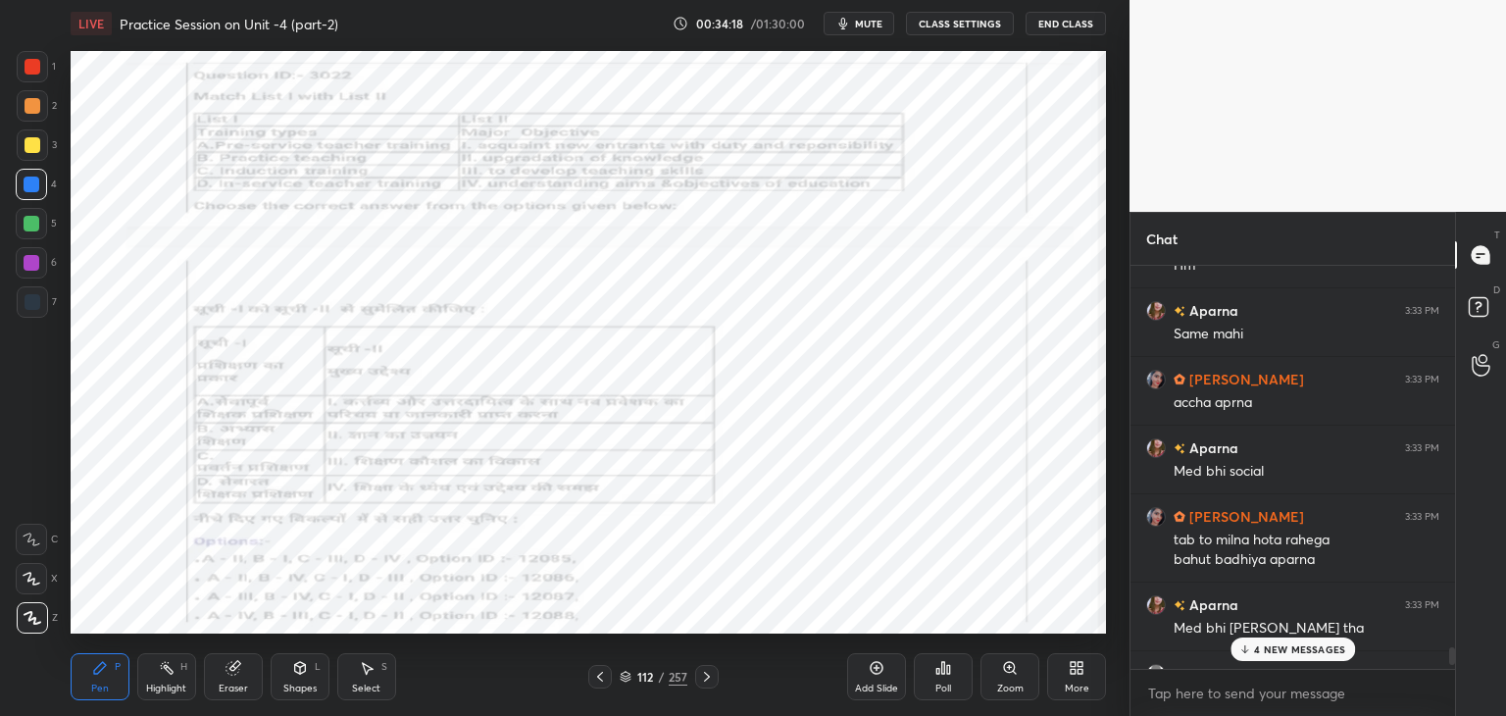
scroll to position [8726, 0]
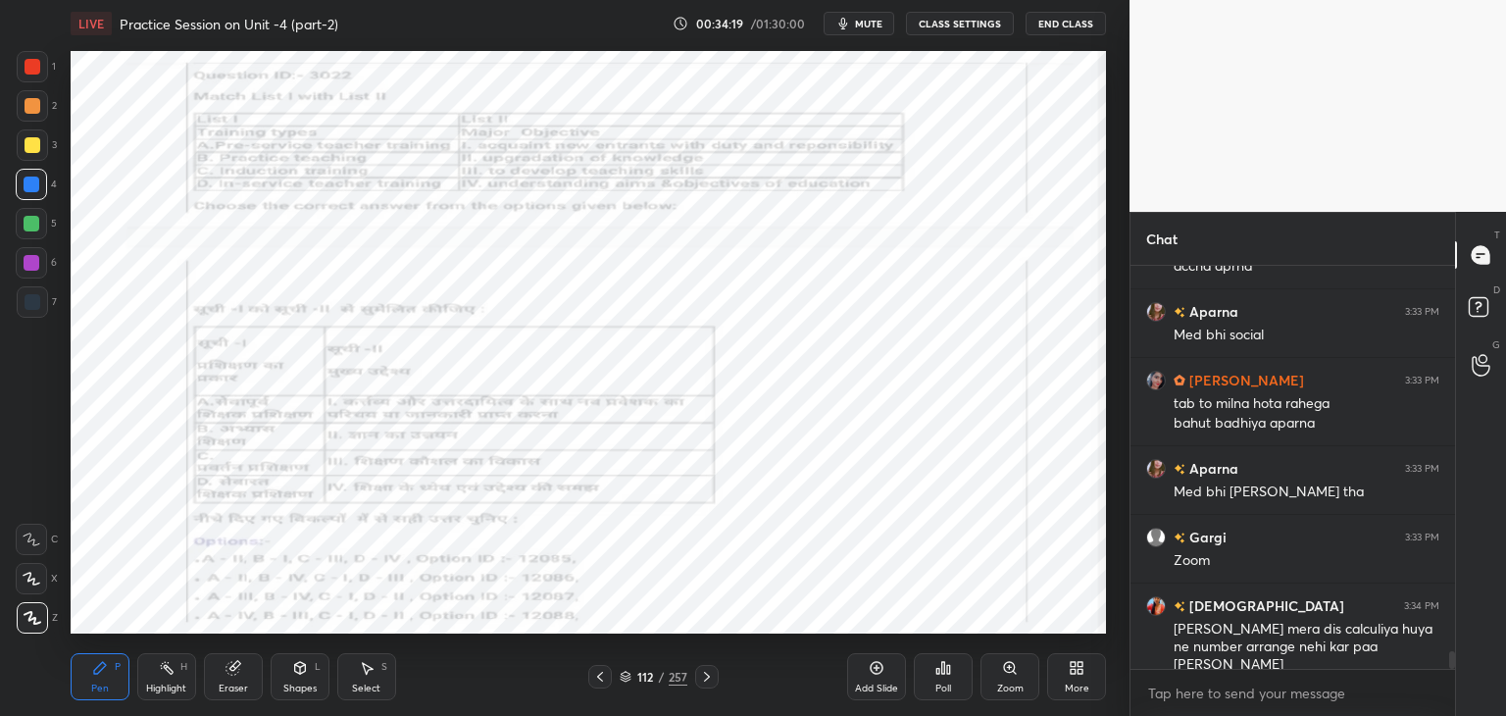
drag, startPoint x: 1451, startPoint y: 662, endPoint x: 1451, endPoint y: 738, distance: 76.5
click at [1451, 0] on html "1 2 3 4 5 6 7 C X Z C X Z E E Erase all H H LIVE Practice Session on Unit -4 (p…" at bounding box center [753, 0] width 1506 height 0
click at [31, 304] on div at bounding box center [33, 302] width 16 height 16
click at [27, 272] on div at bounding box center [31, 262] width 31 height 31
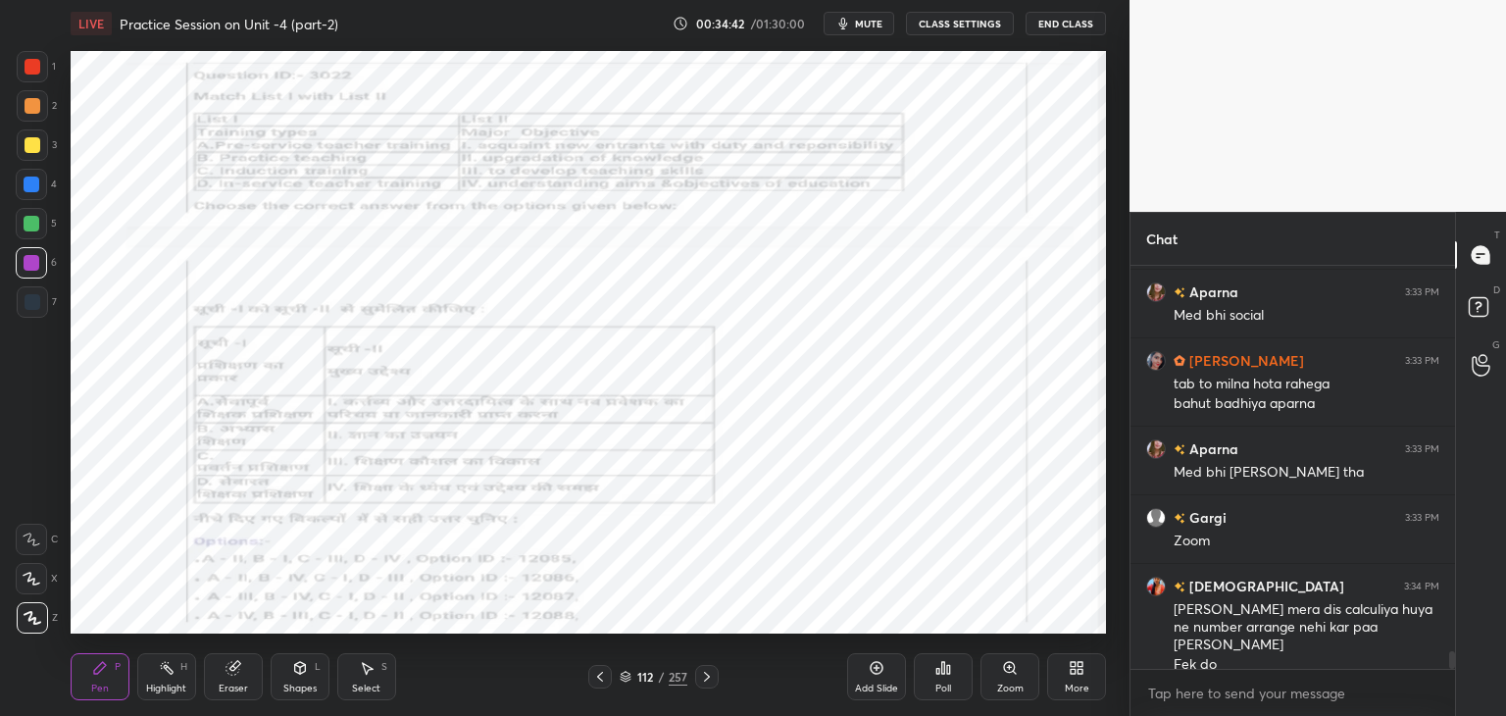
click at [1011, 668] on icon at bounding box center [1009, 667] width 11 height 11
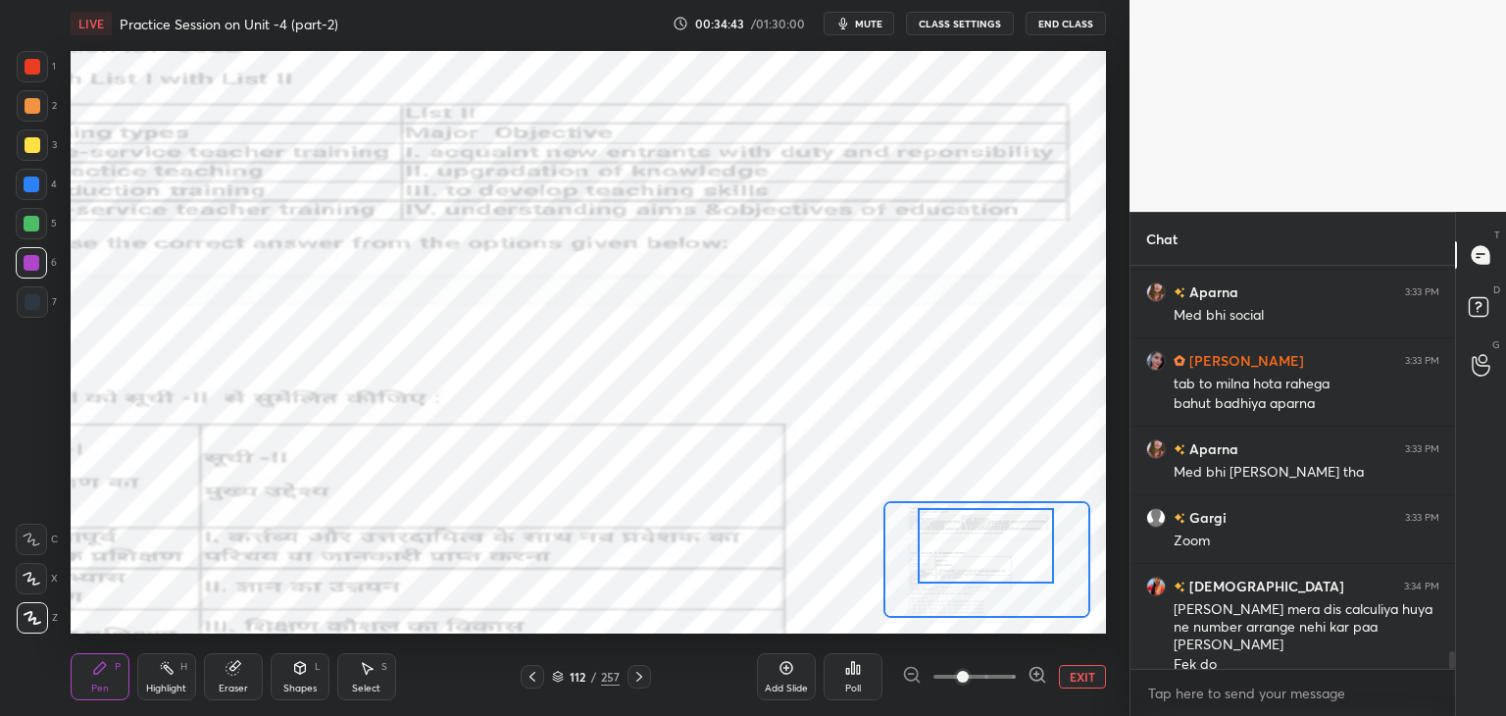
scroll to position [8765, 0]
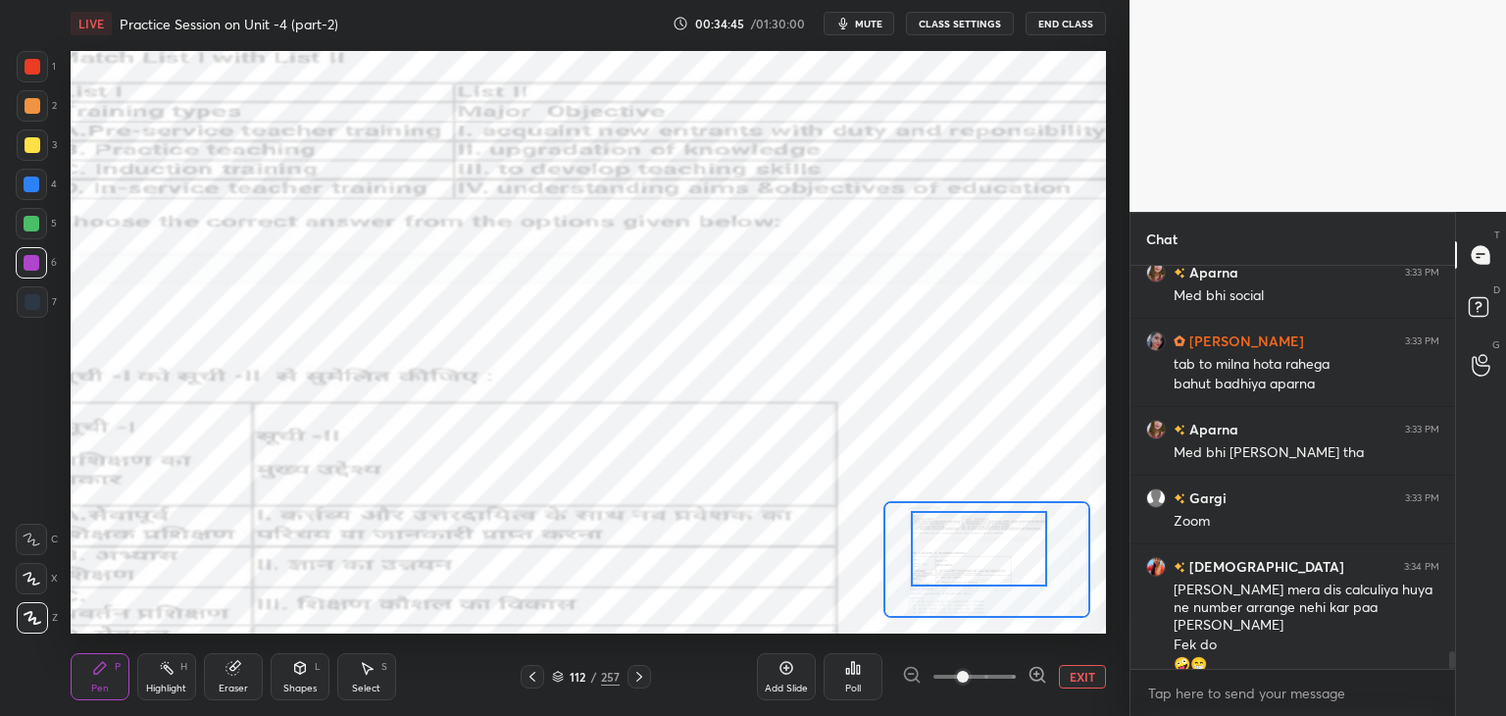
drag, startPoint x: 986, startPoint y: 581, endPoint x: 979, endPoint y: 571, distance: 12.8
click at [979, 571] on div at bounding box center [978, 548] width 135 height 75
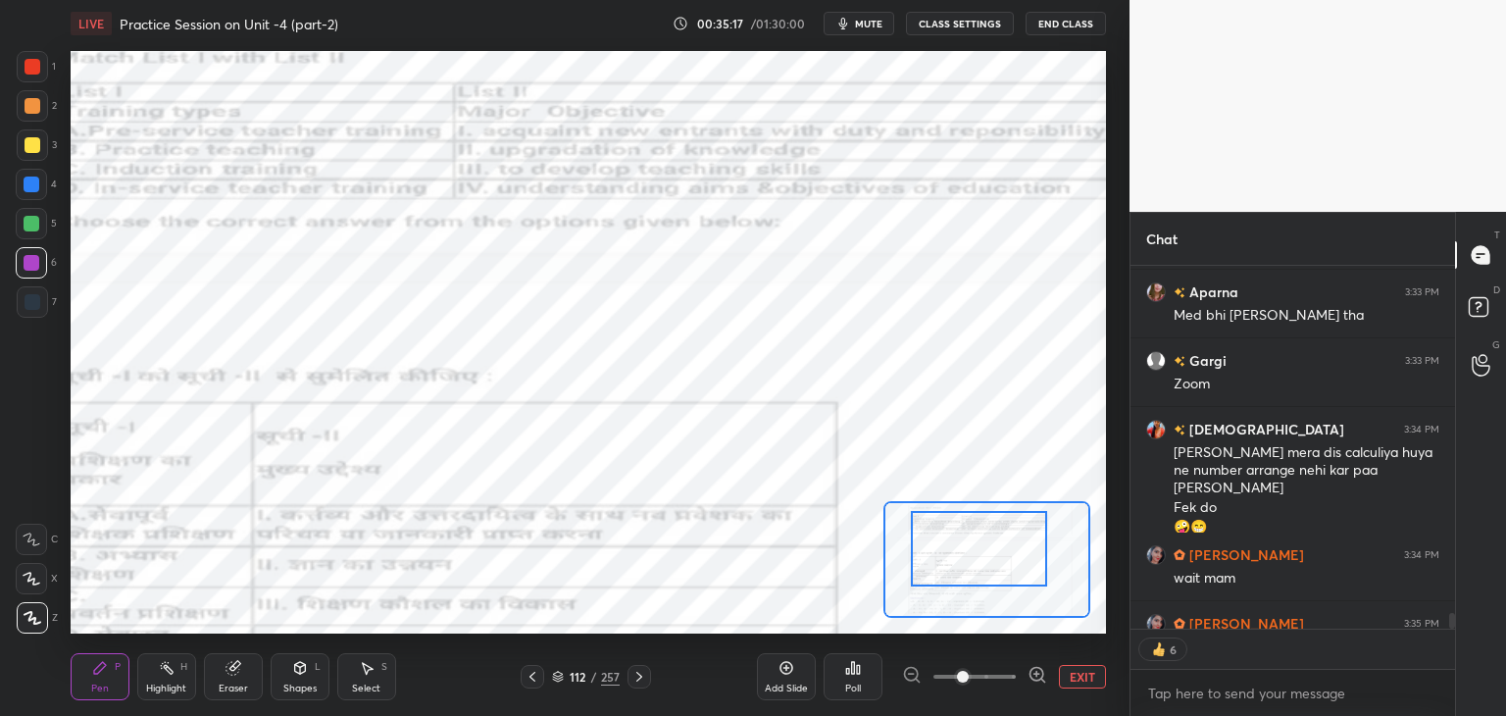
scroll to position [9011, 0]
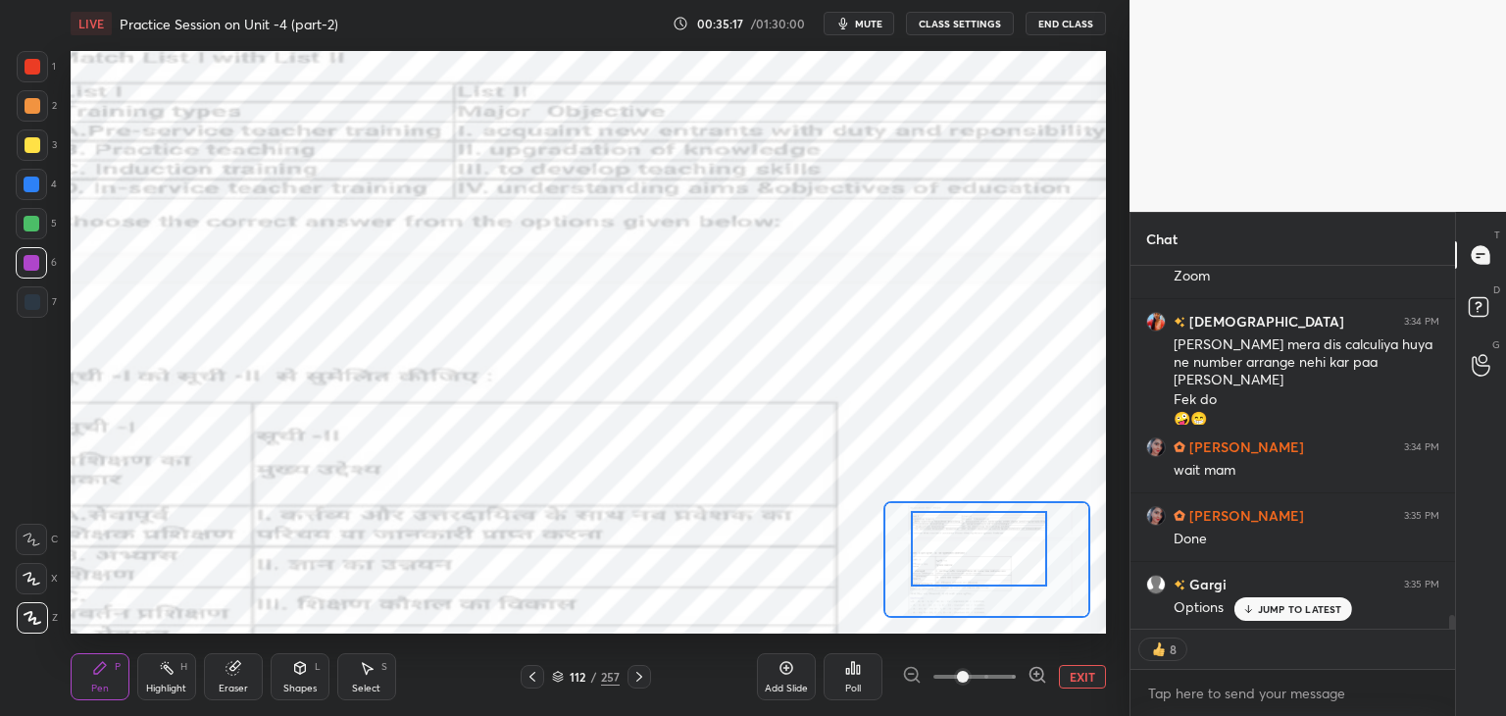
click at [1078, 676] on button "EXIT" at bounding box center [1082, 677] width 47 height 24
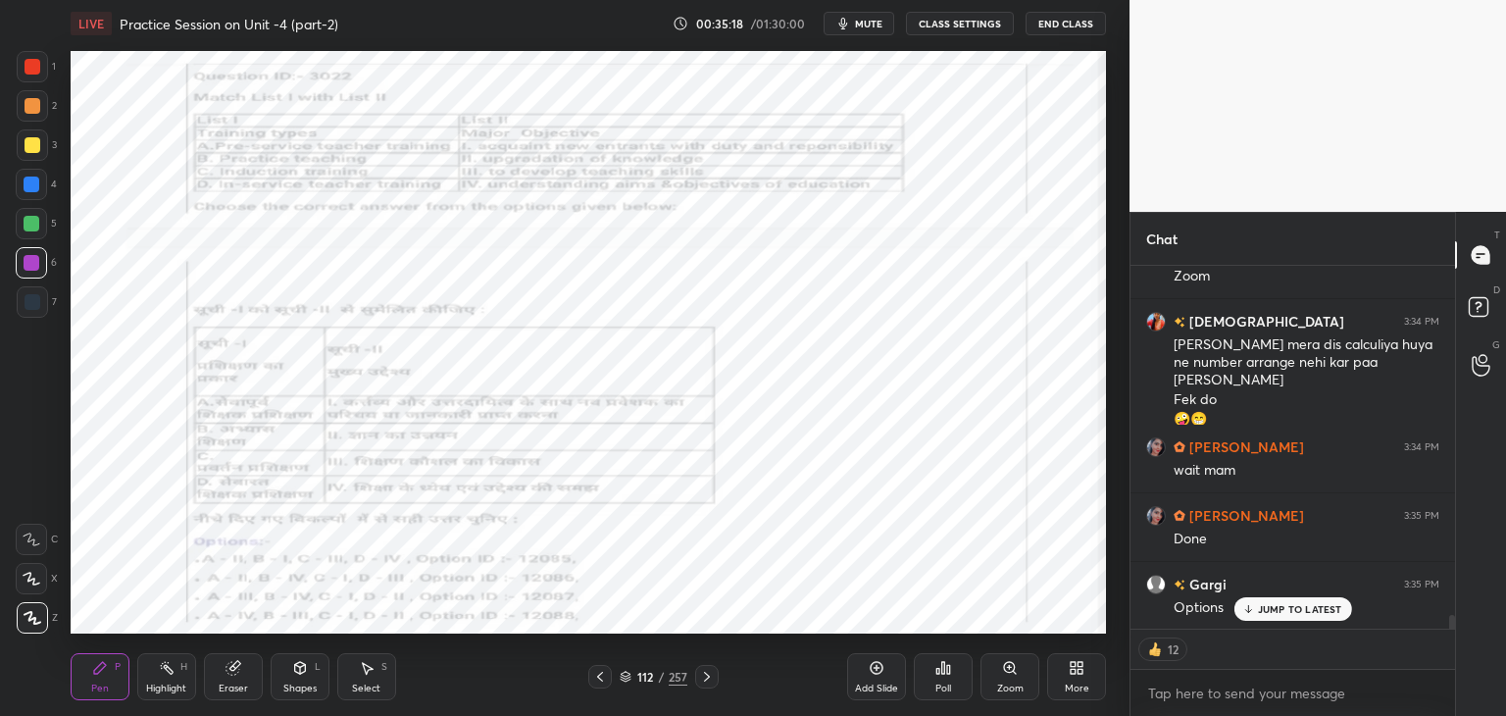
drag, startPoint x: 1257, startPoint y: 613, endPoint x: 1128, endPoint y: 600, distance: 129.0
click at [1255, 613] on div "JUMP TO LATEST" at bounding box center [1292, 609] width 118 height 24
click at [872, 19] on span "mute" at bounding box center [868, 24] width 27 height 14
click at [626, 678] on icon at bounding box center [626, 676] width 12 height 12
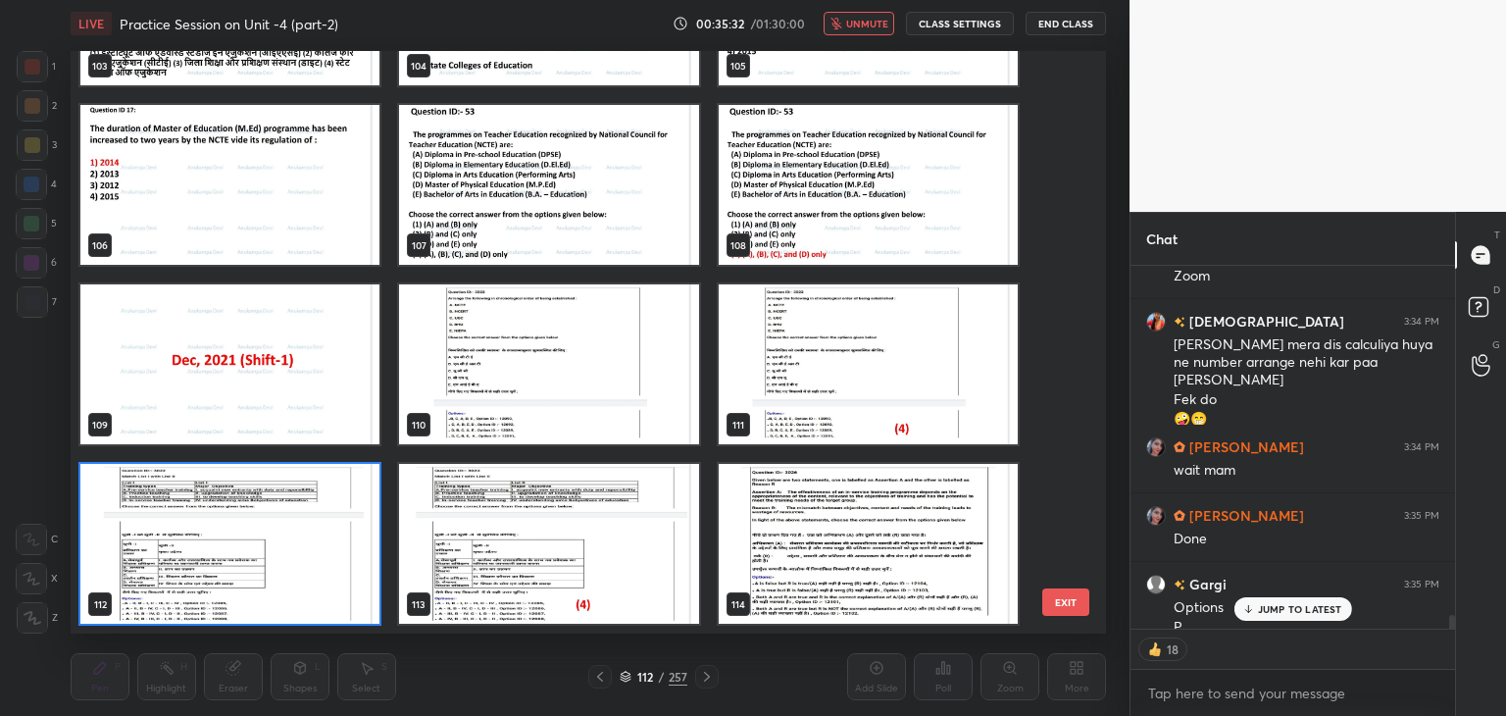
scroll to position [9030, 0]
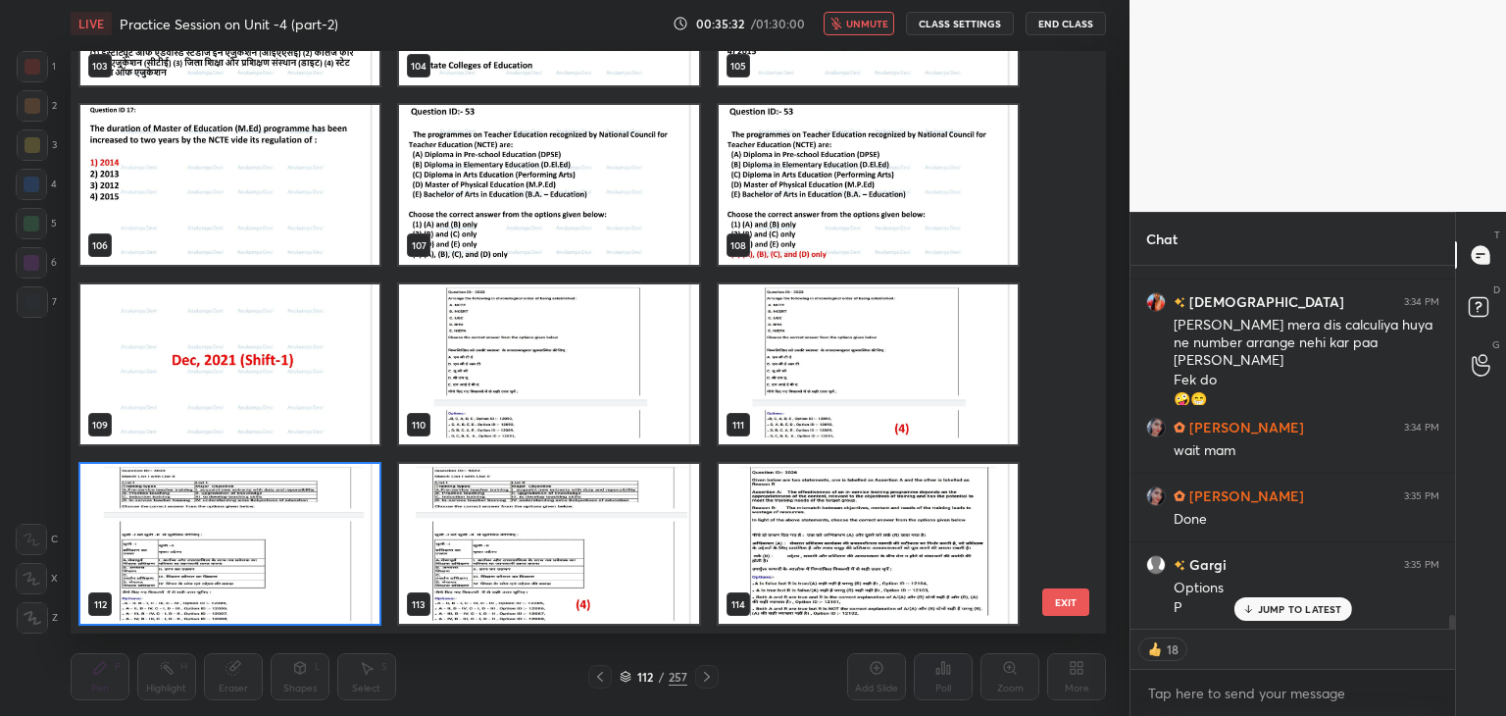
click at [366, 597] on img "grid" at bounding box center [229, 544] width 299 height 160
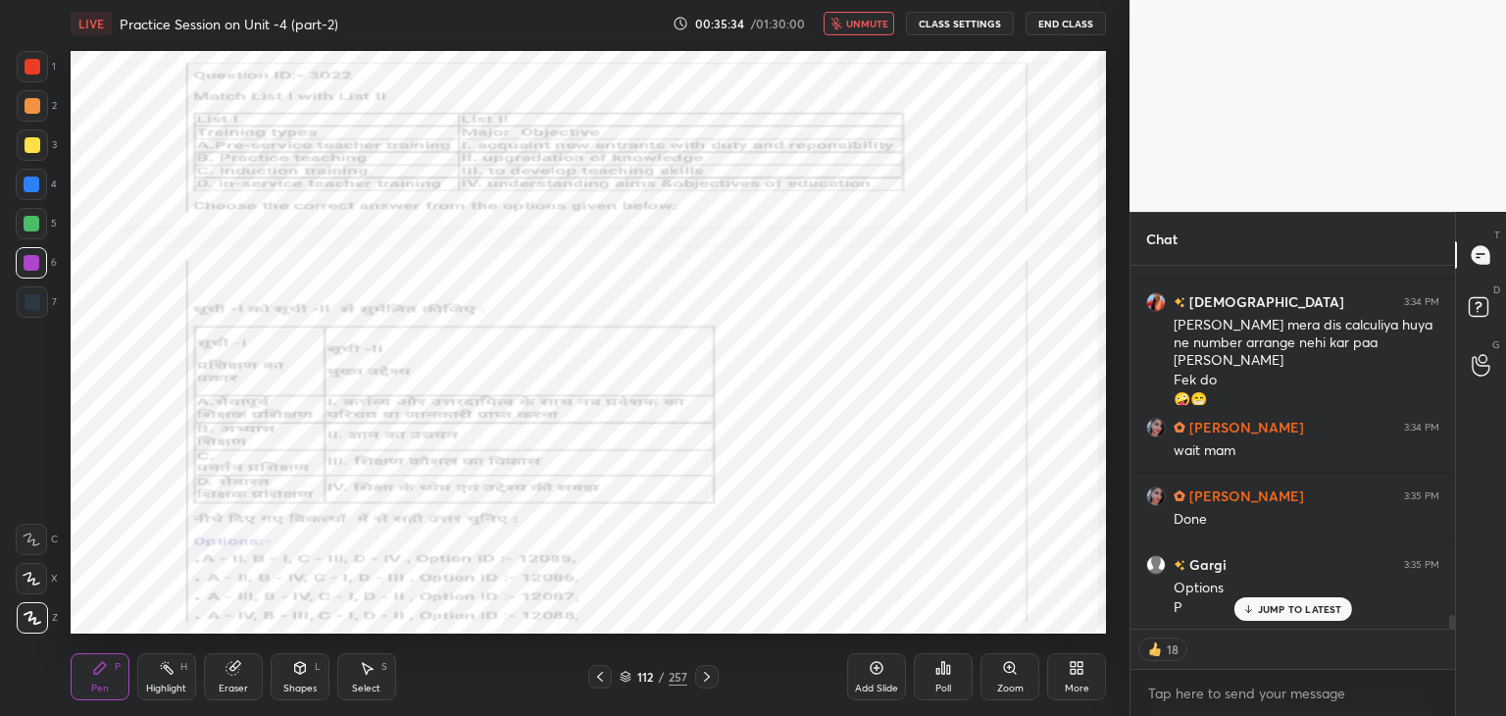
click at [855, 16] on button "unmute" at bounding box center [858, 24] width 71 height 24
click at [938, 687] on div "Poll" at bounding box center [943, 688] width 16 height 10
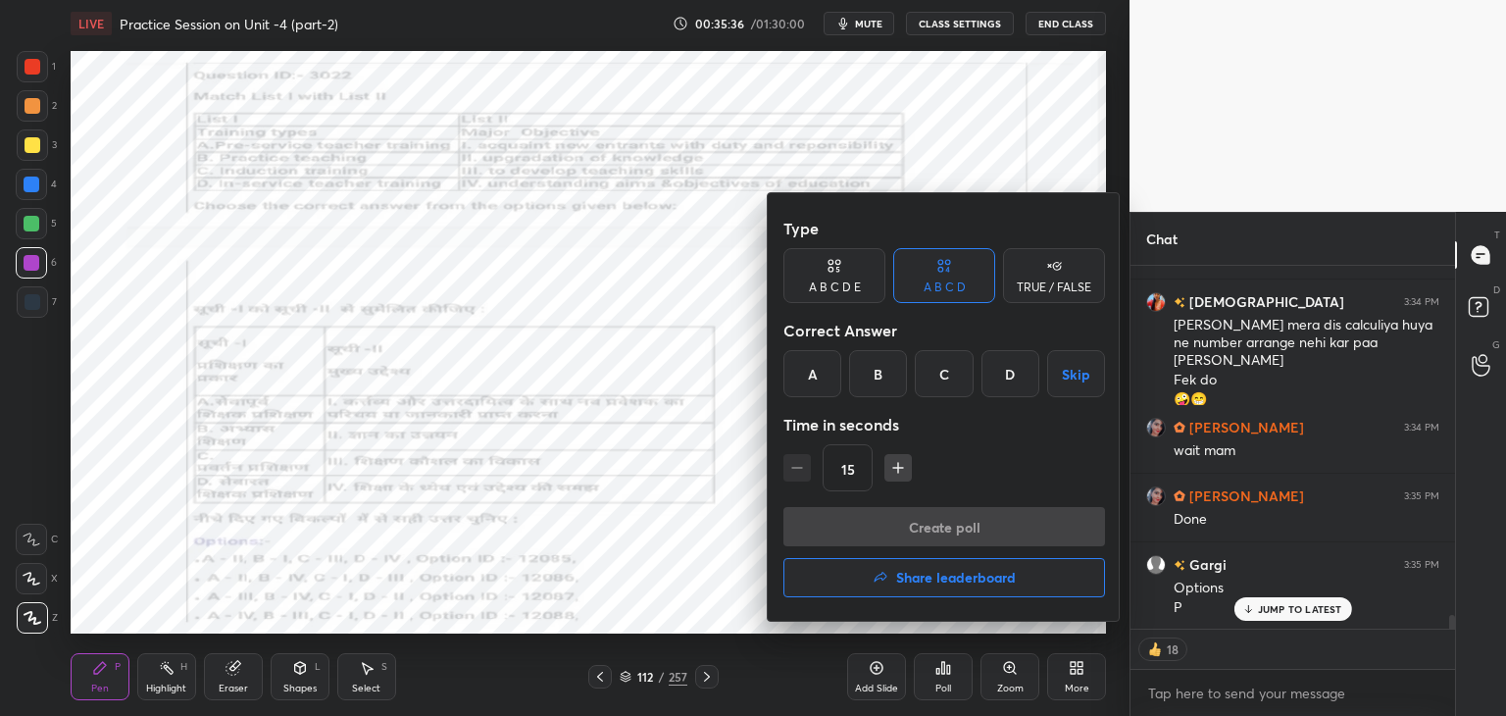
drag, startPoint x: 1006, startPoint y: 373, endPoint x: 1002, endPoint y: 449, distance: 75.6
click at [1006, 374] on div "D" at bounding box center [1010, 373] width 58 height 47
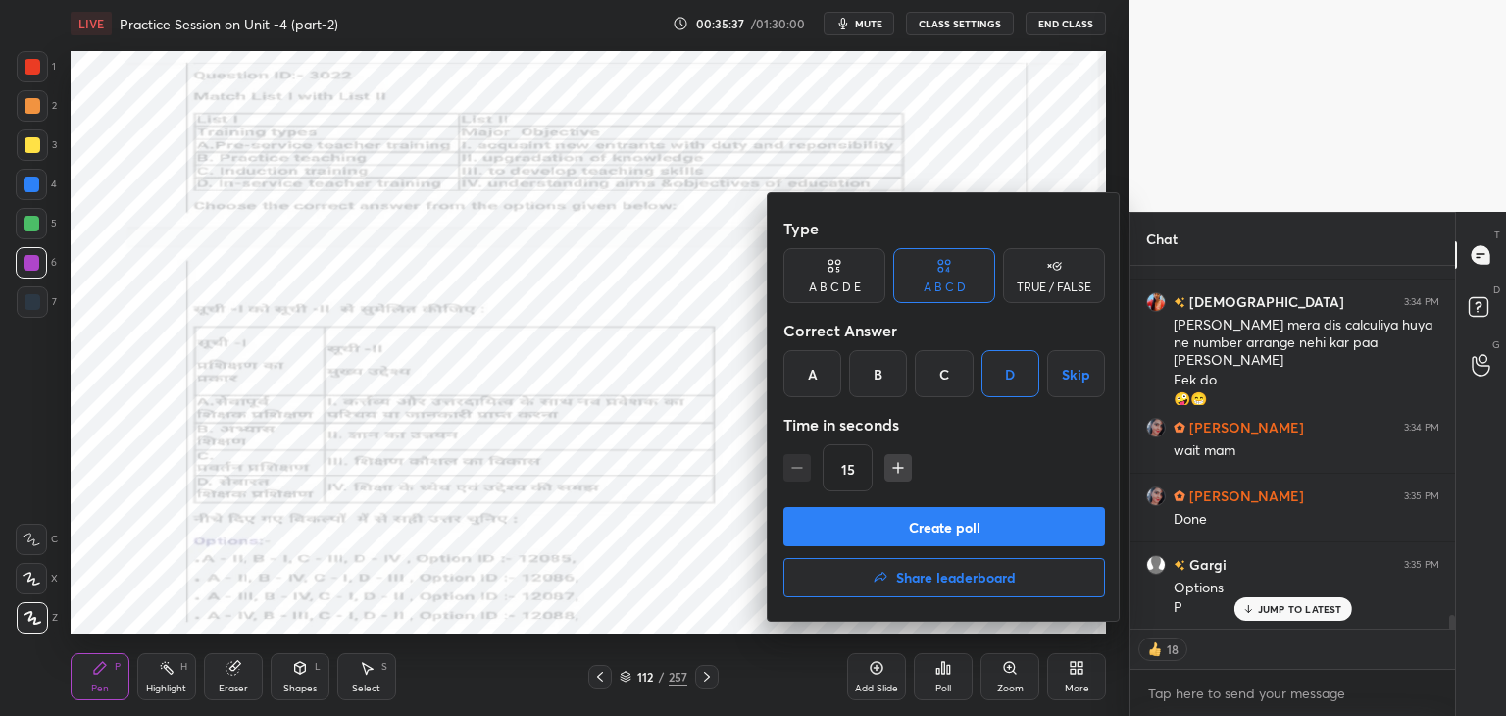
click at [993, 534] on button "Create poll" at bounding box center [944, 526] width 322 height 39
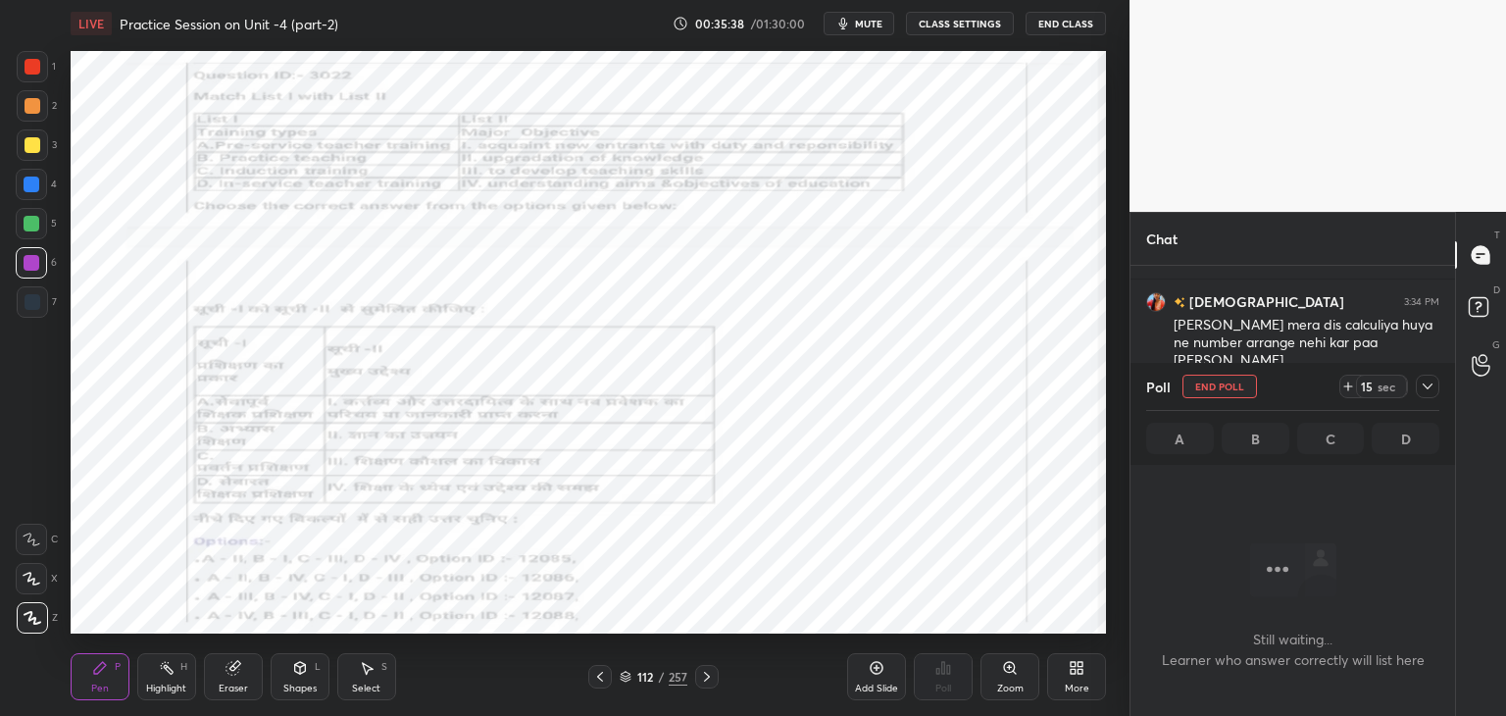
scroll to position [6, 6]
click at [867, 26] on span "mute" at bounding box center [868, 24] width 27 height 14
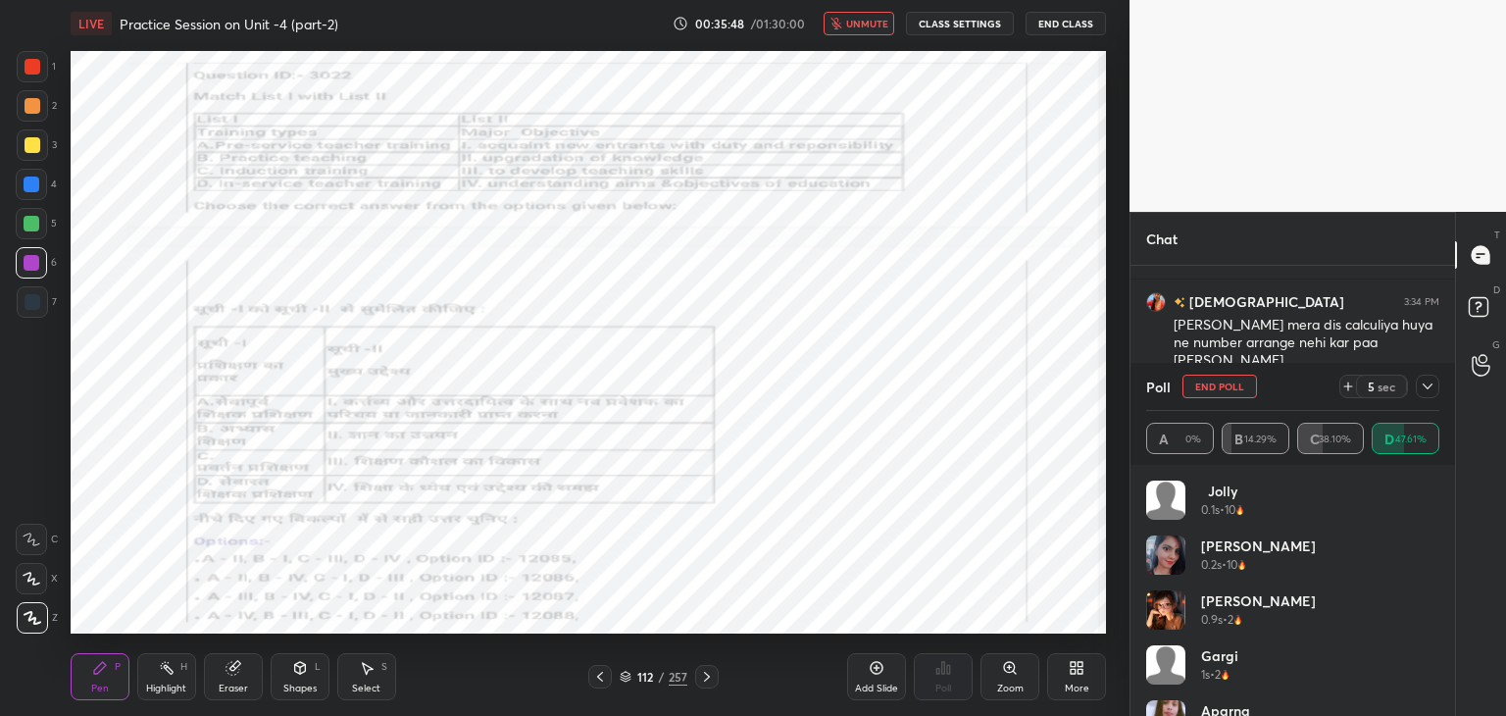
scroll to position [9093, 0]
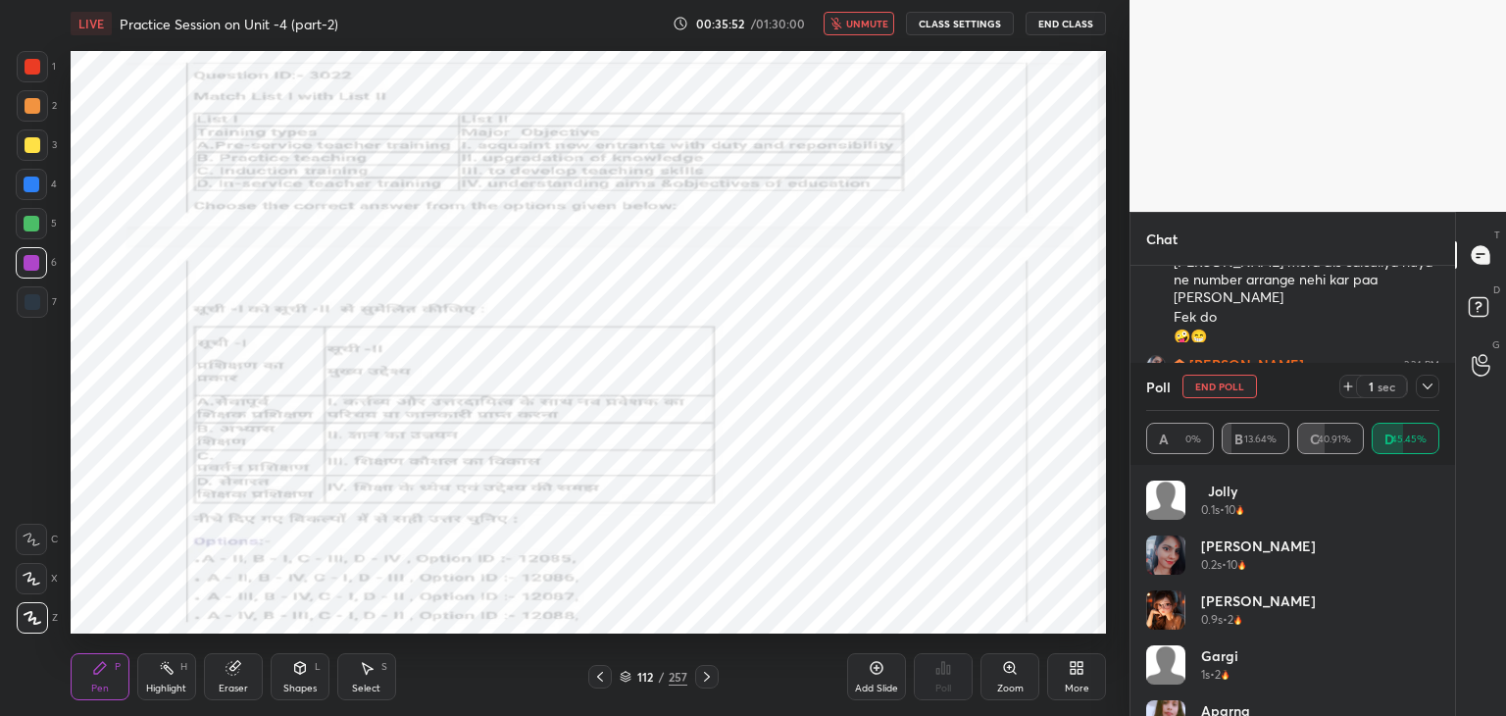
click at [857, 25] on span "unmute" at bounding box center [867, 24] width 42 height 14
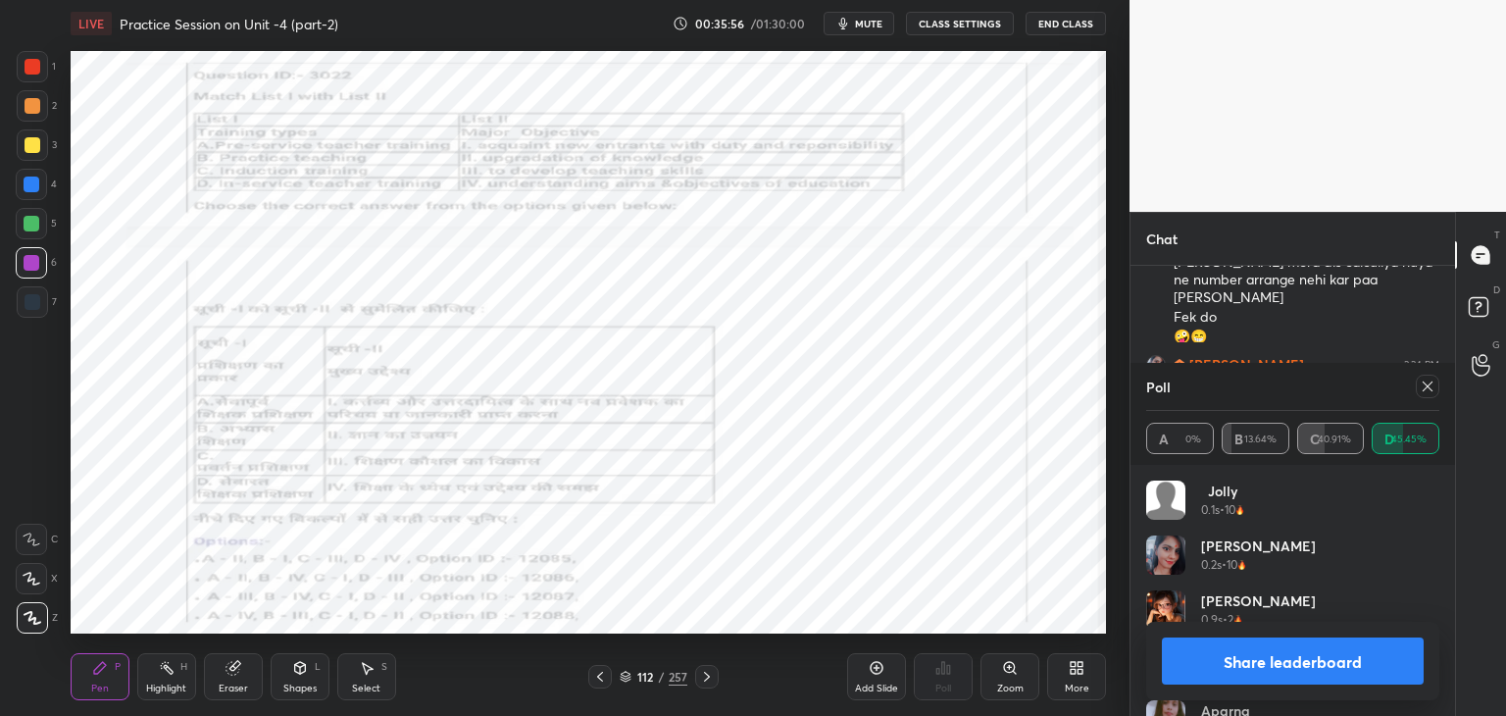
drag, startPoint x: 1431, startPoint y: 387, endPoint x: 1126, endPoint y: 359, distance: 306.2
click at [1428, 387] on icon at bounding box center [1427, 386] width 16 height 16
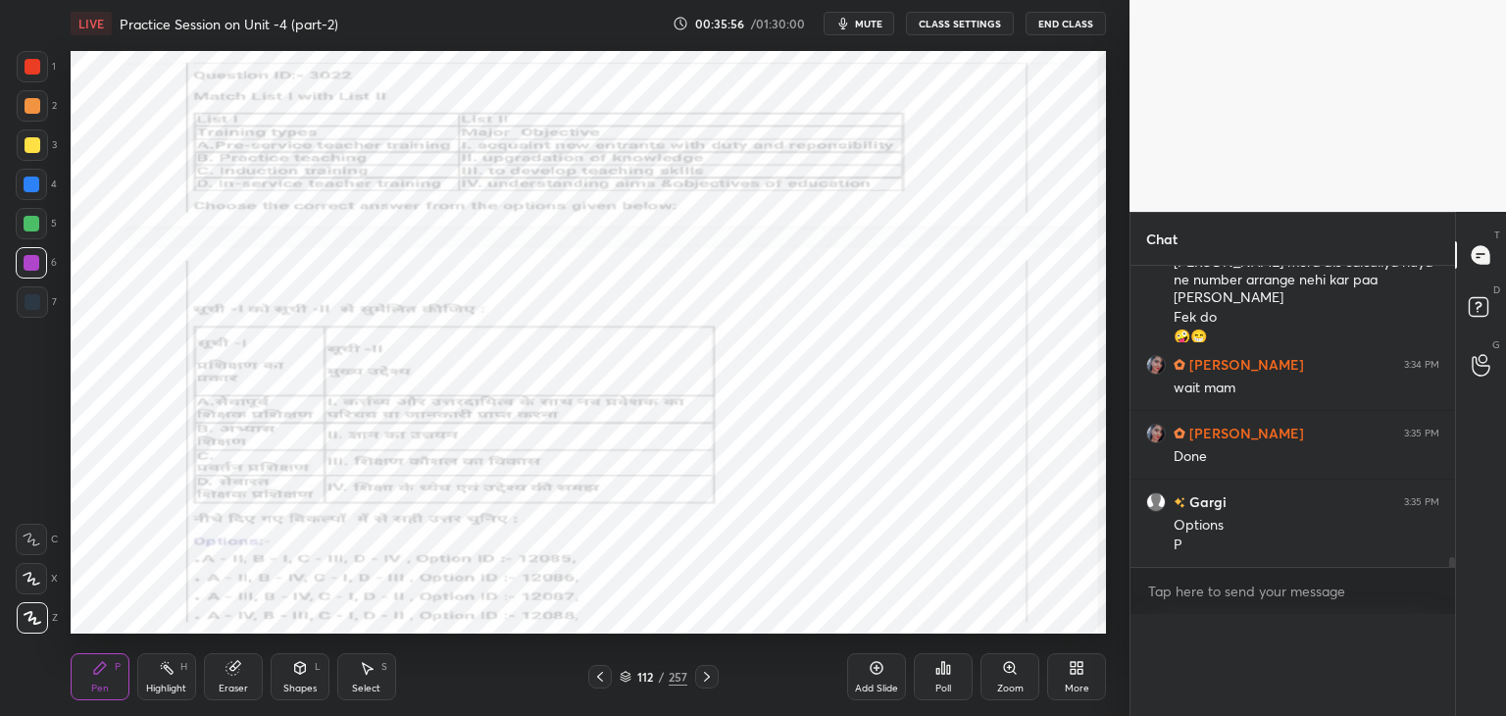
scroll to position [370, 319]
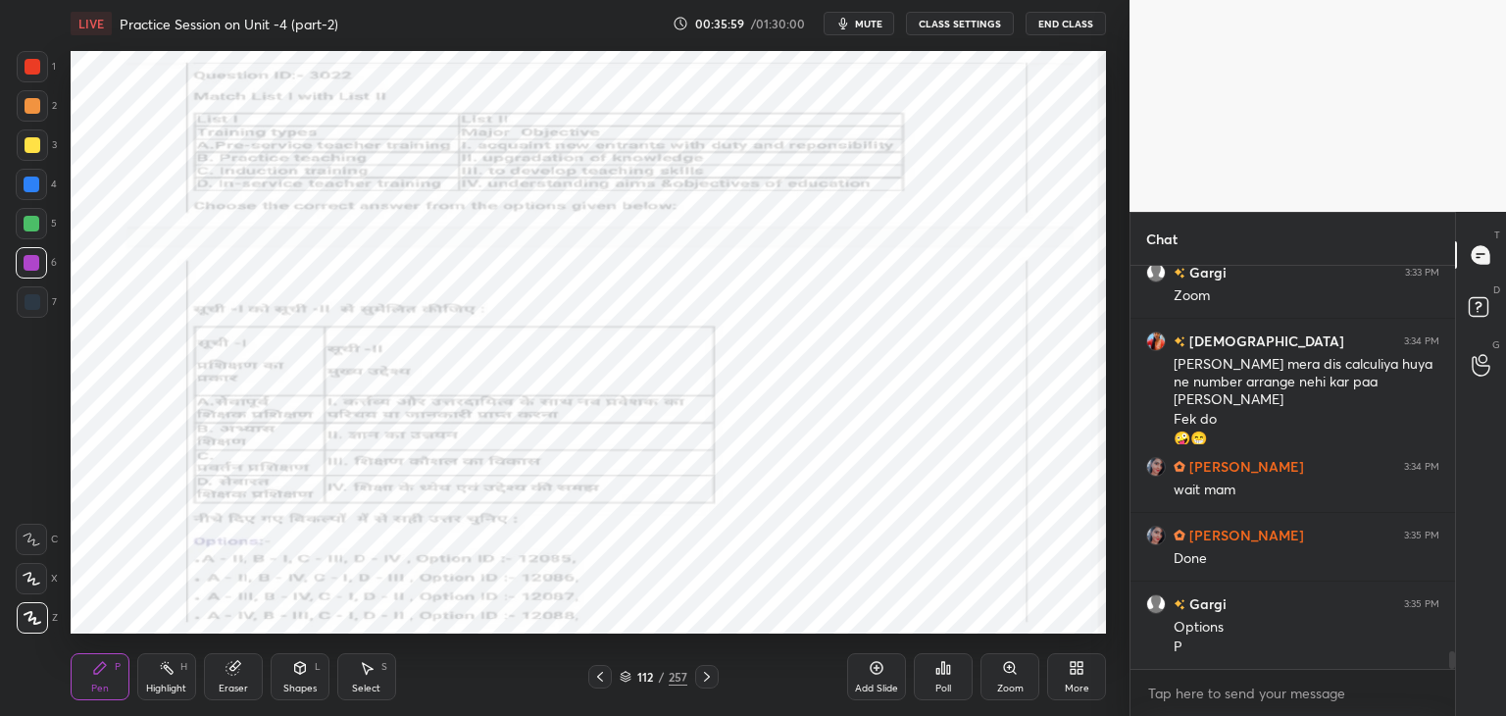
click at [706, 679] on icon at bounding box center [707, 676] width 6 height 10
drag, startPoint x: 1011, startPoint y: 668, endPoint x: 1000, endPoint y: 643, distance: 26.8
click at [1010, 668] on icon at bounding box center [1009, 667] width 11 height 11
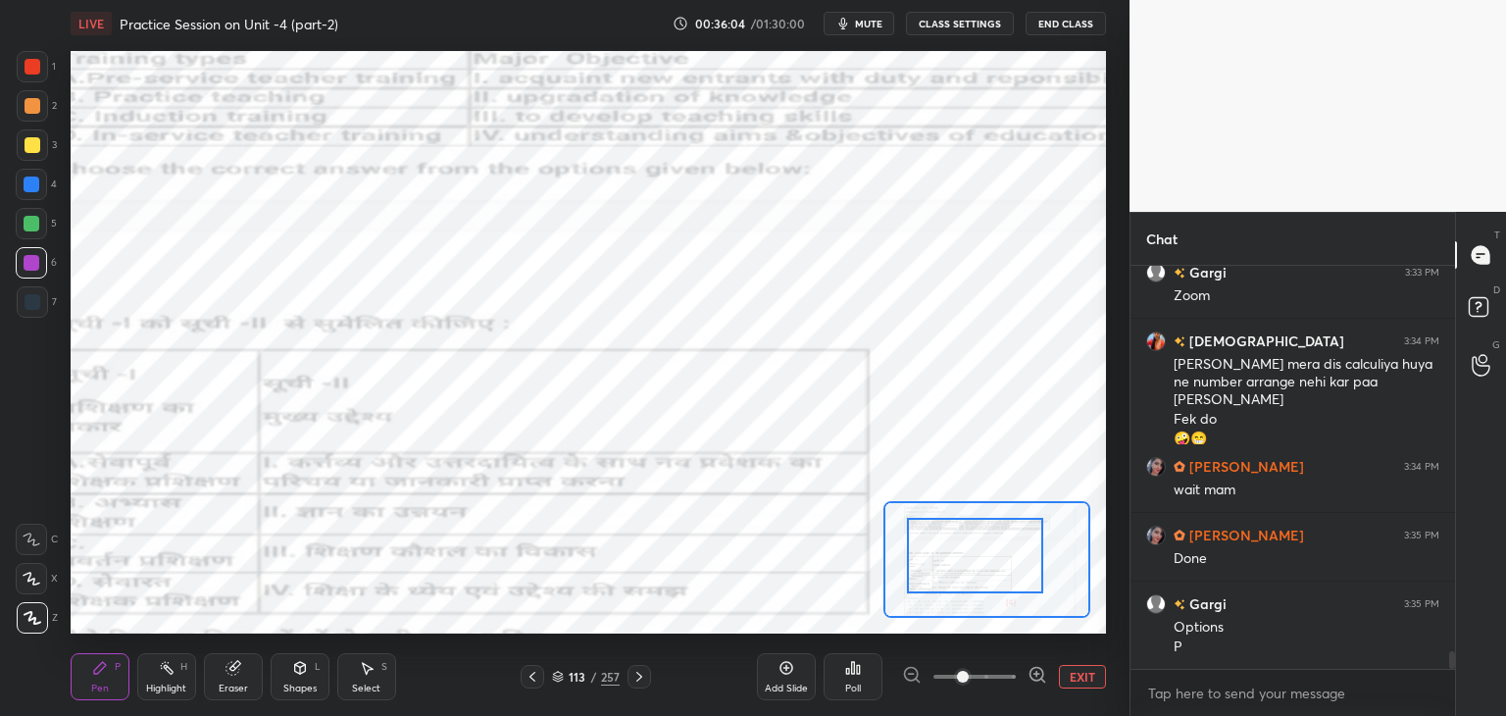
drag, startPoint x: 969, startPoint y: 570, endPoint x: 959, endPoint y: 566, distance: 11.5
click at [959, 566] on div at bounding box center [974, 555] width 135 height 75
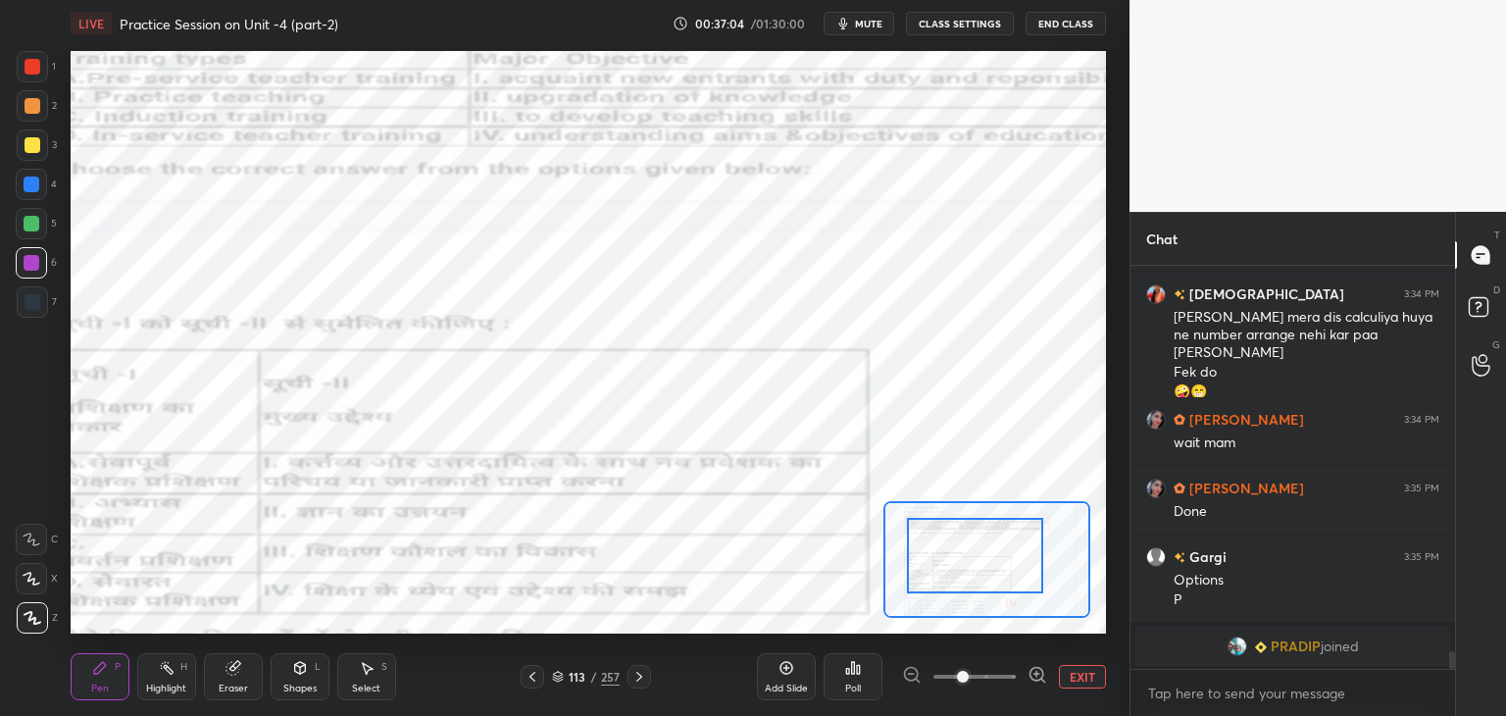
click at [641, 682] on icon at bounding box center [639, 677] width 16 height 16
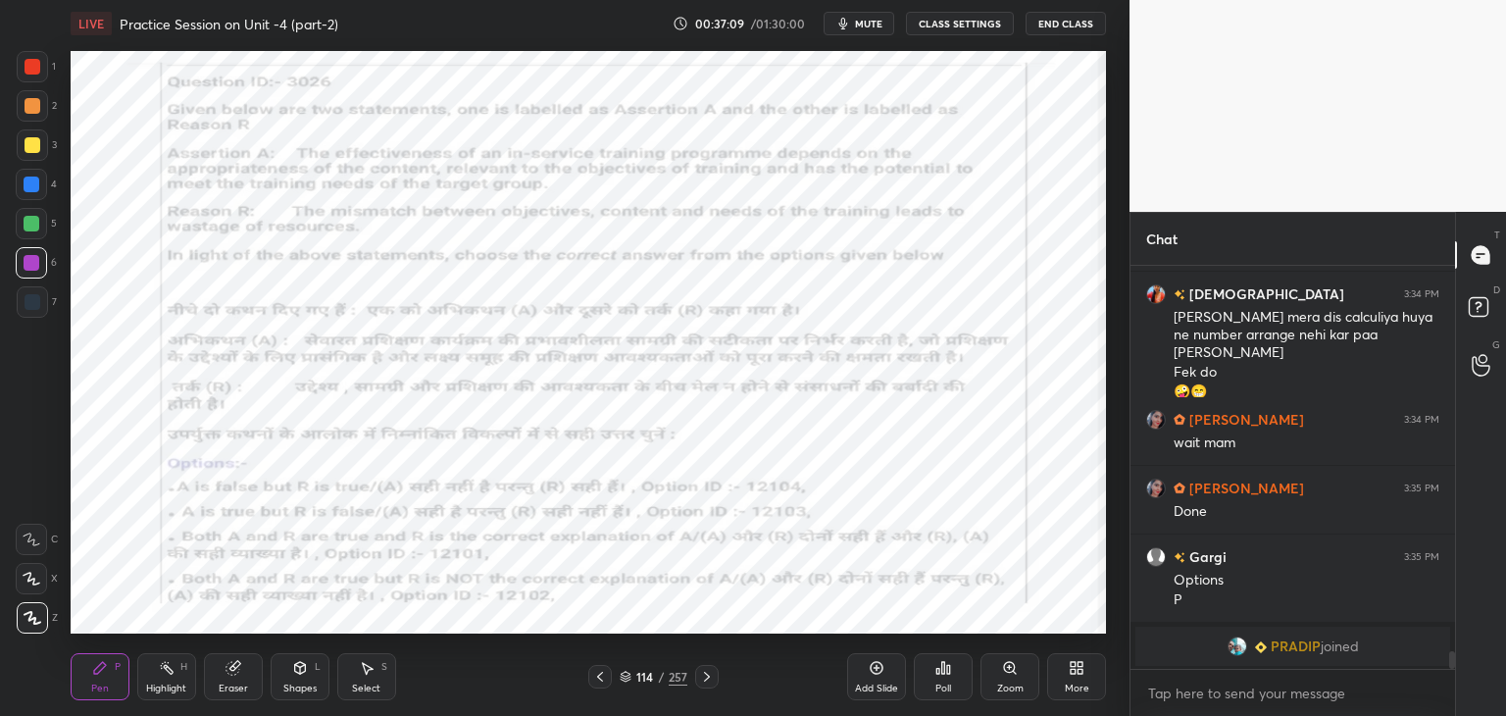
scroll to position [7405, 0]
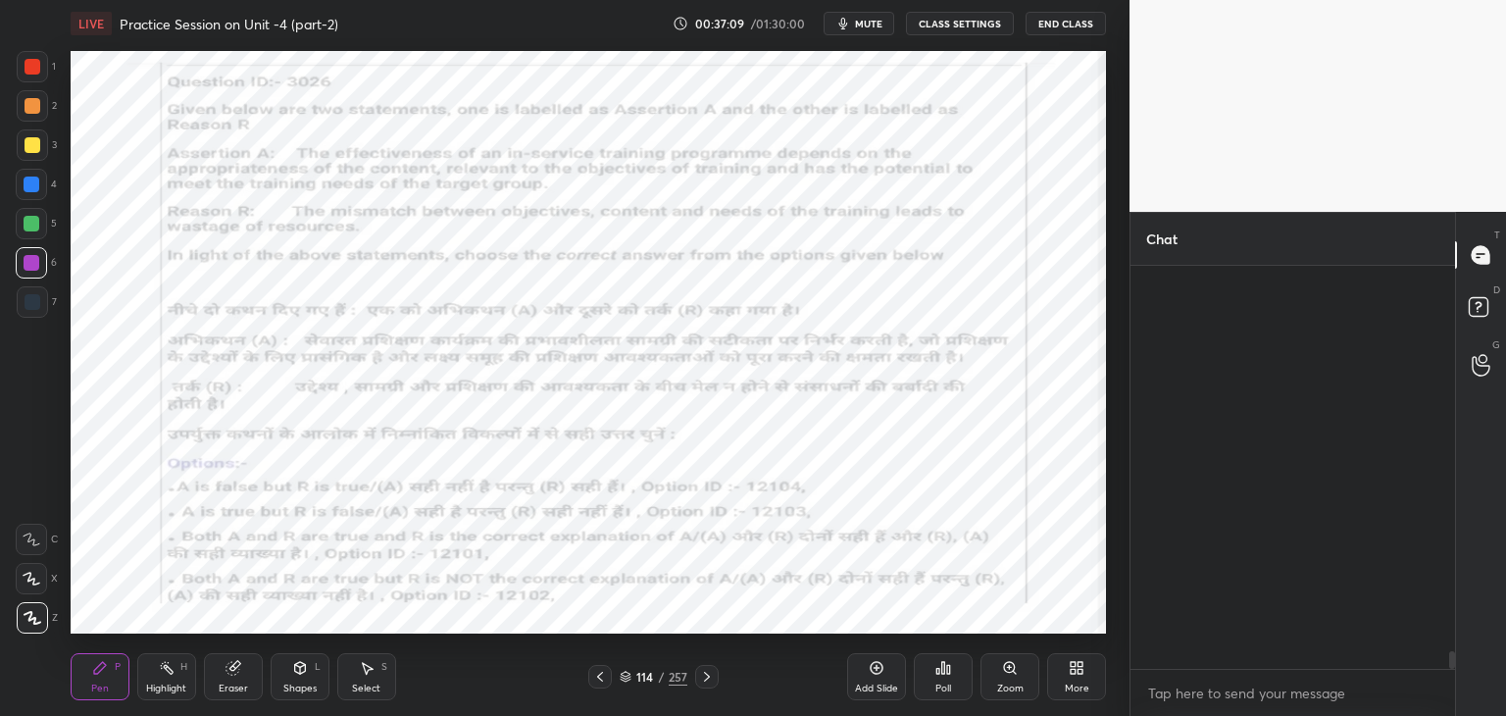
click at [871, 23] on span "mute" at bounding box center [868, 24] width 27 height 14
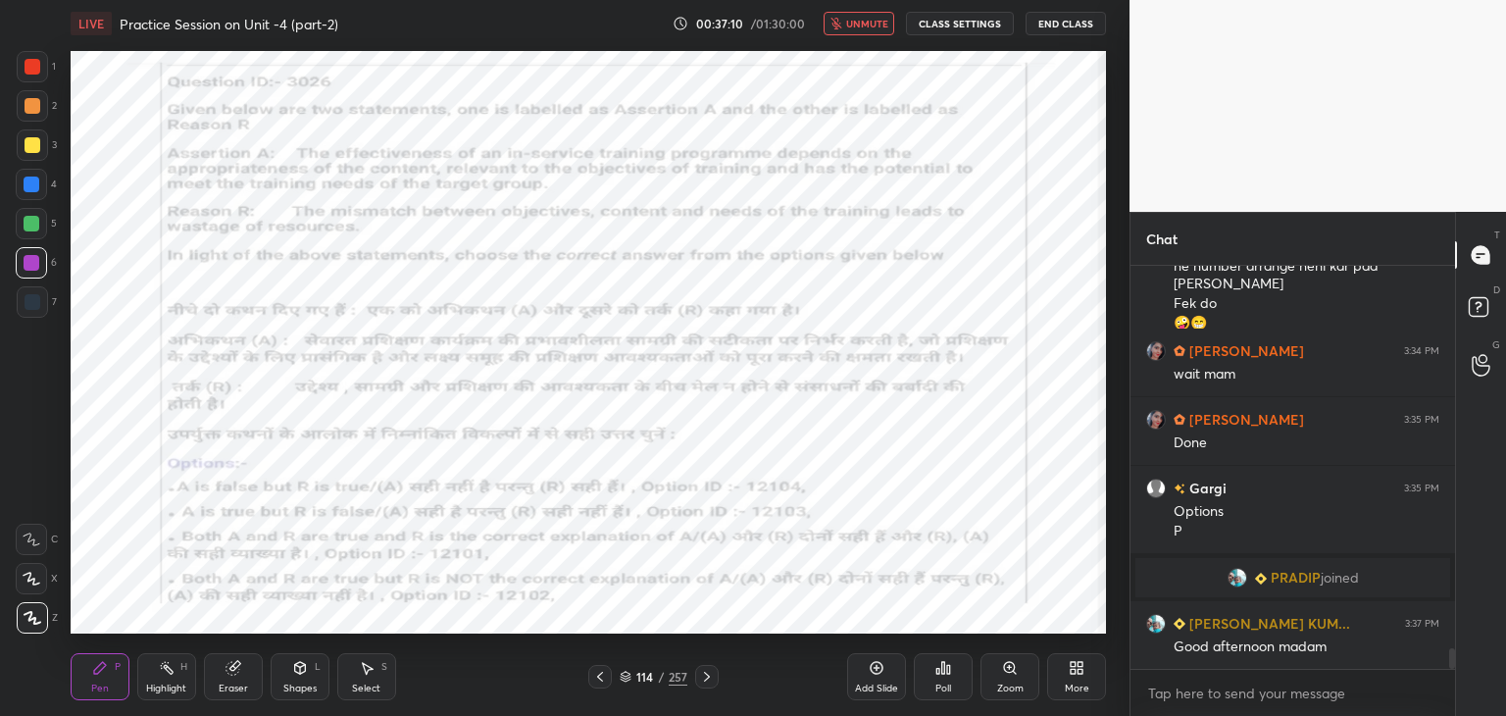
scroll to position [7474, 0]
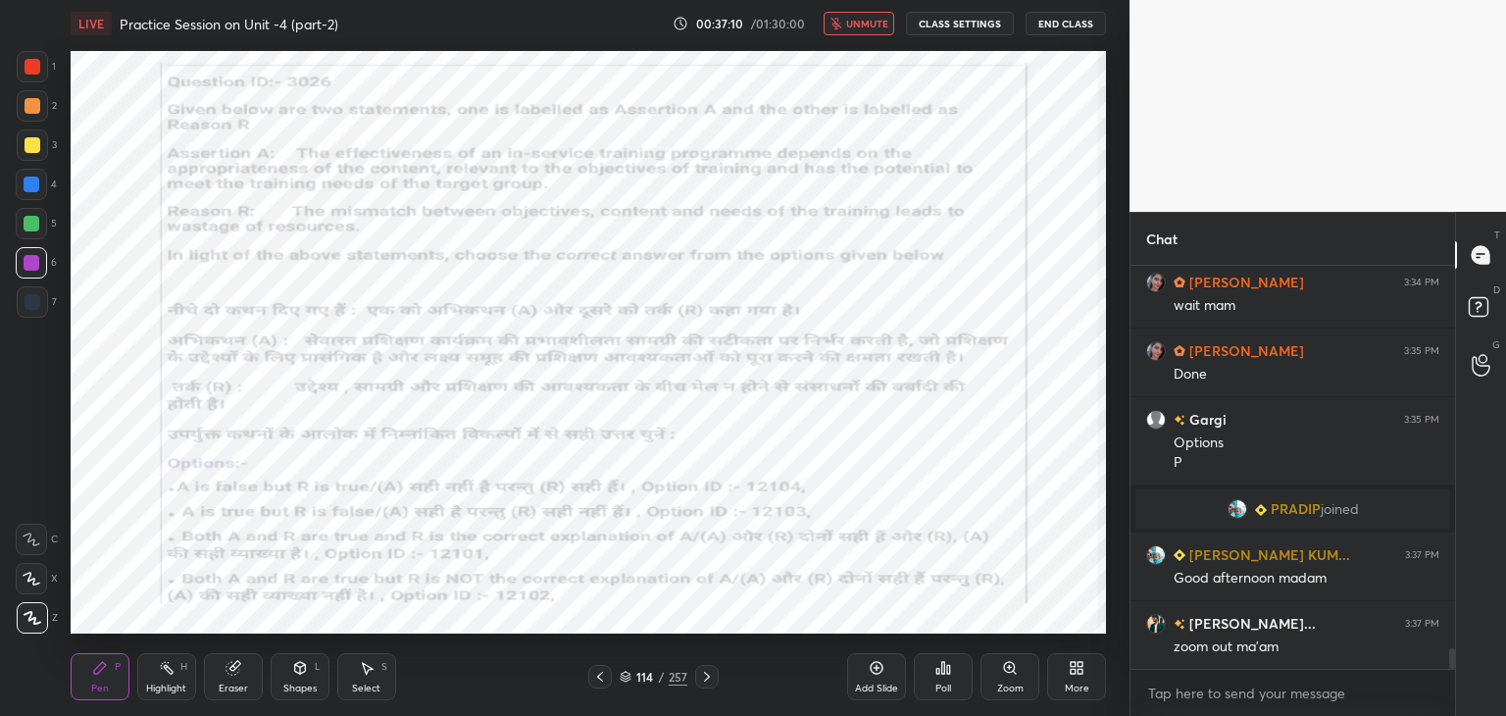
click at [867, 20] on span "unmute" at bounding box center [867, 24] width 42 height 14
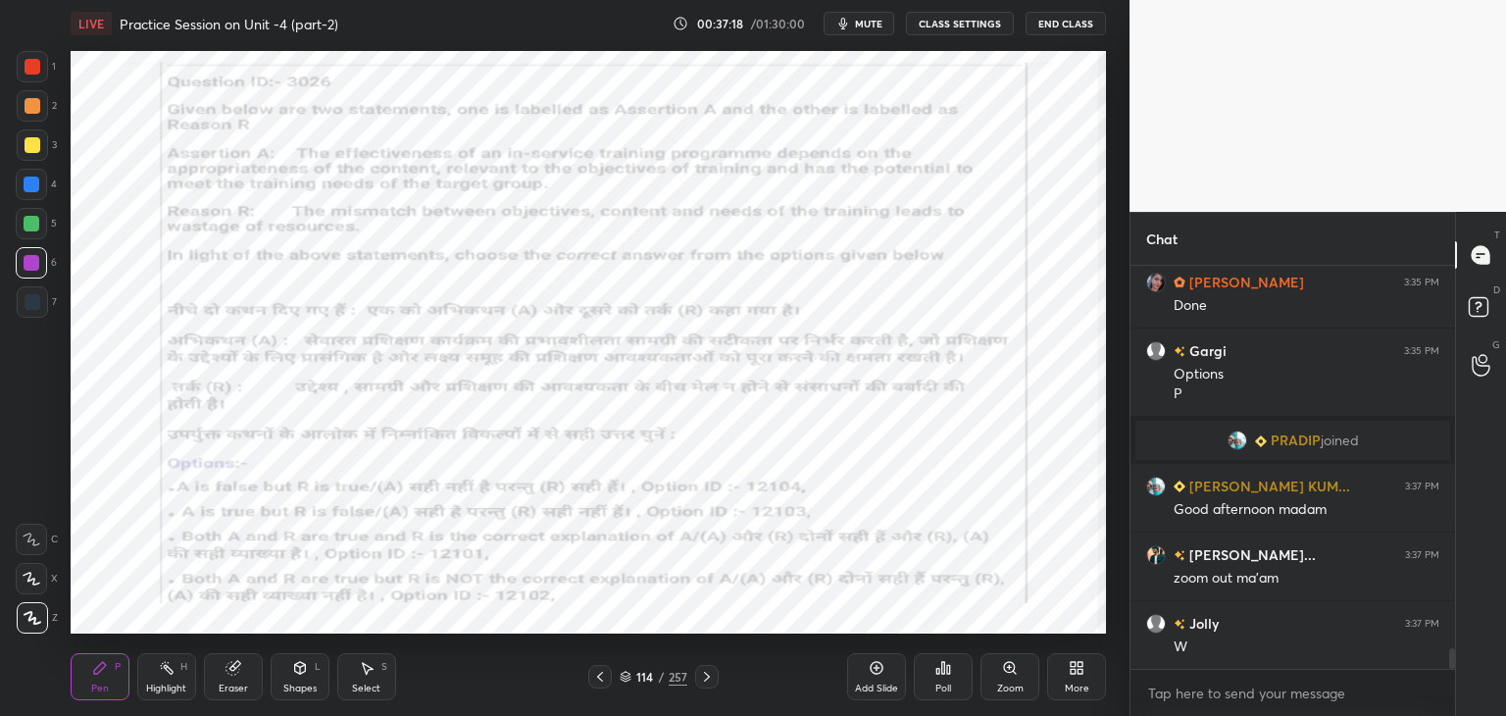
click at [869, 25] on span "mute" at bounding box center [868, 24] width 27 height 14
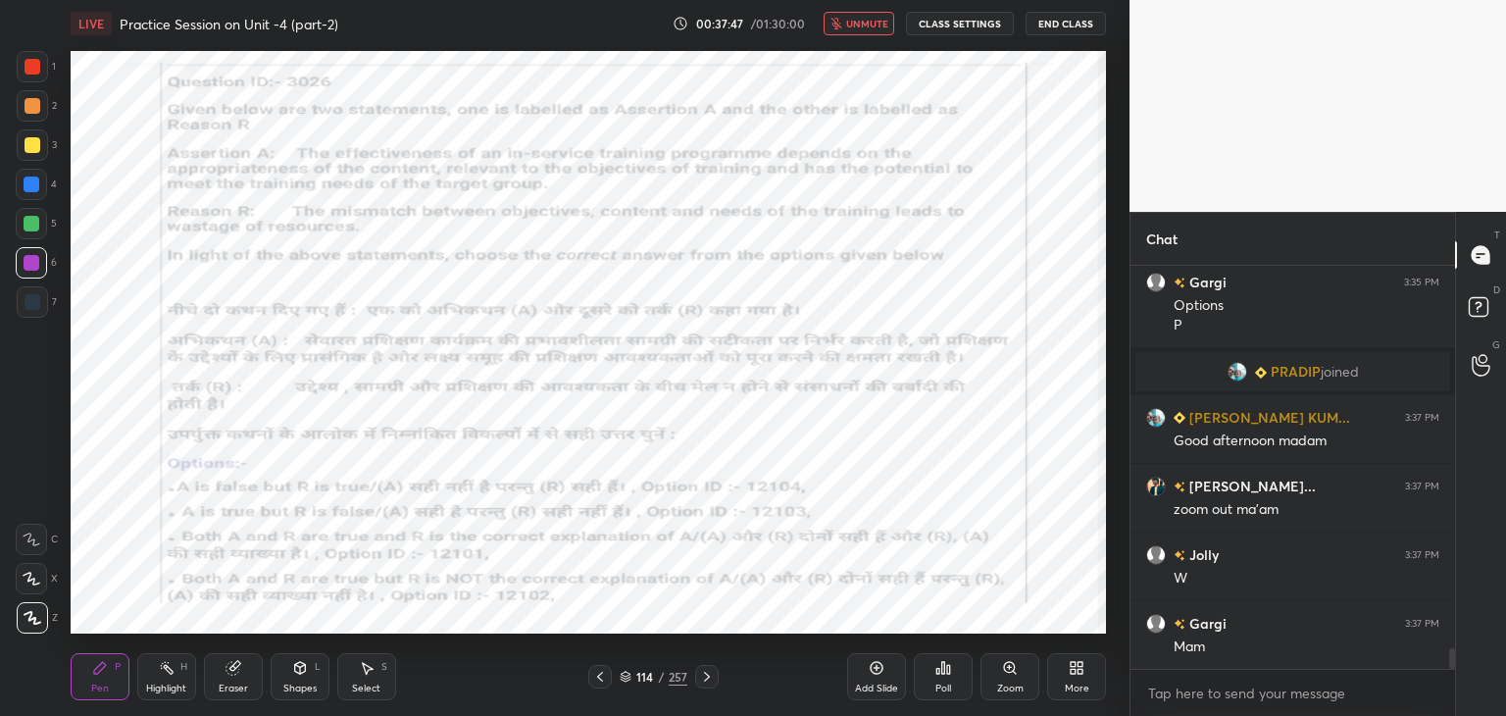
scroll to position [7679, 0]
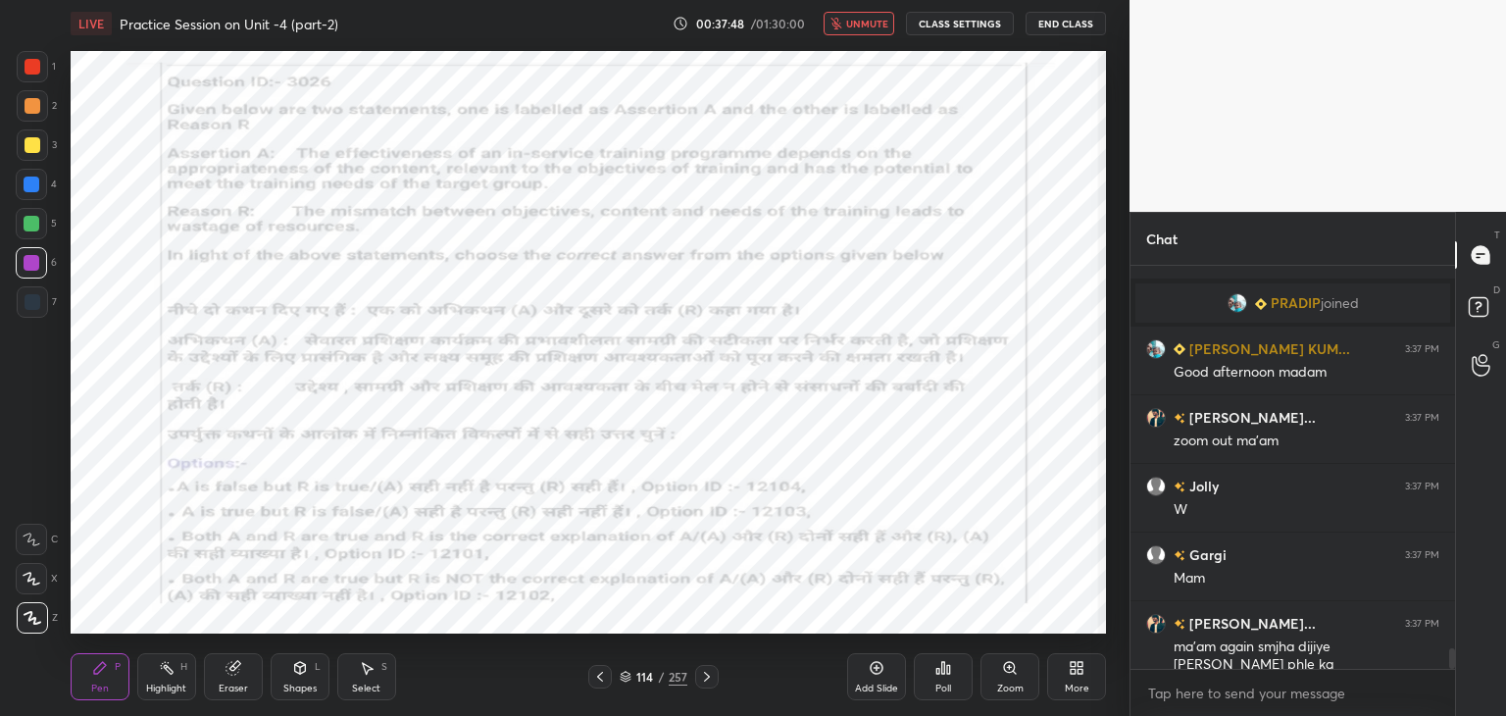
click at [627, 678] on icon at bounding box center [626, 677] width 10 height 3
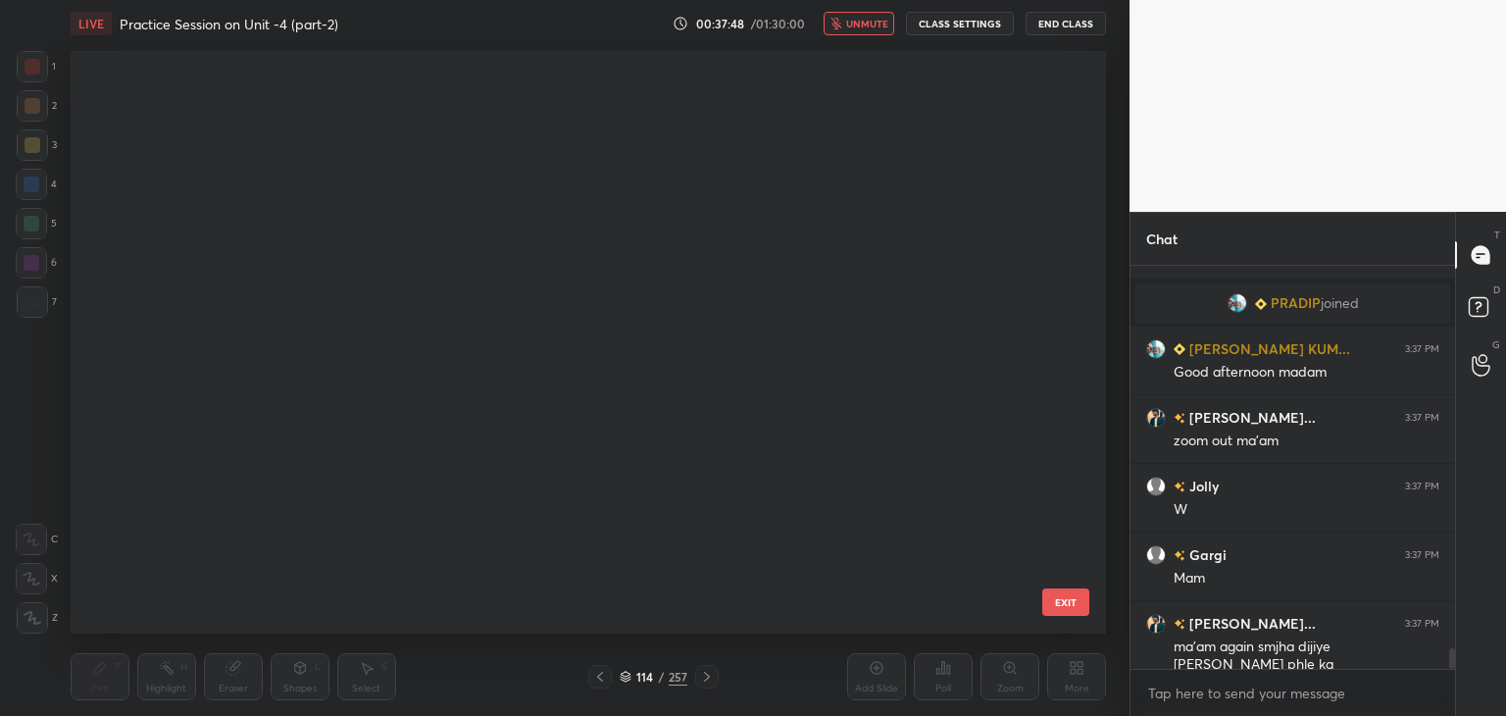
scroll to position [576, 1026]
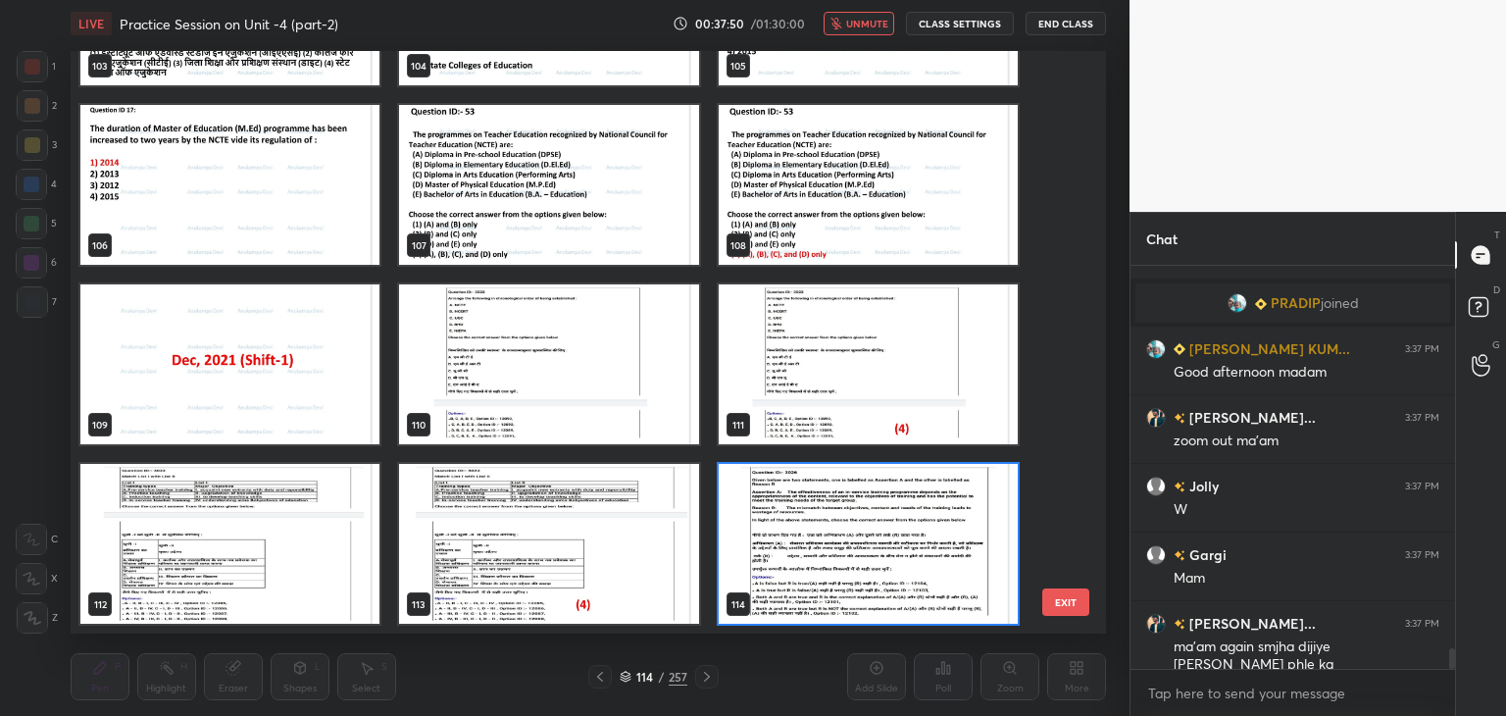
click at [864, 19] on span "unmute" at bounding box center [867, 24] width 42 height 14
click at [643, 566] on img "grid" at bounding box center [548, 544] width 299 height 160
click at [643, 569] on img "grid" at bounding box center [548, 544] width 299 height 160
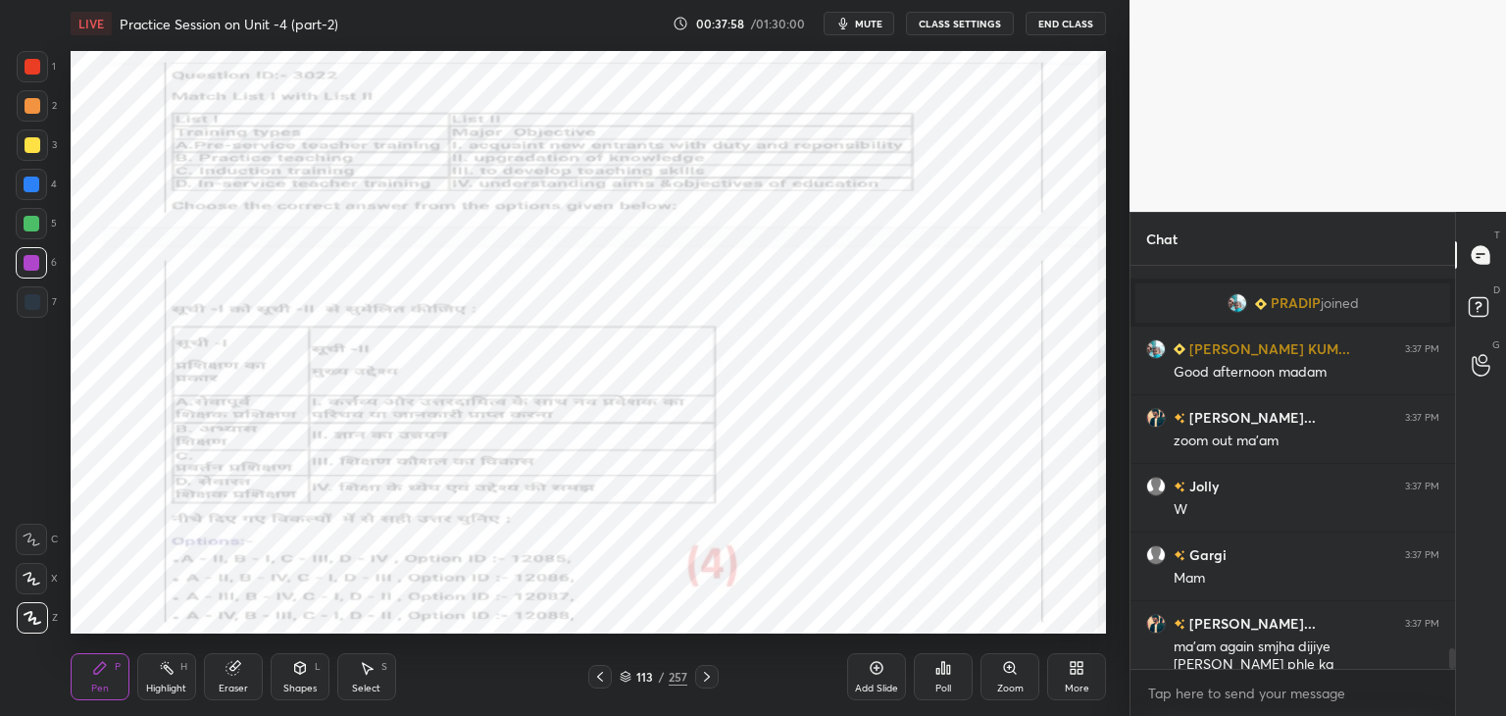
click at [644, 568] on img "grid" at bounding box center [548, 544] width 299 height 160
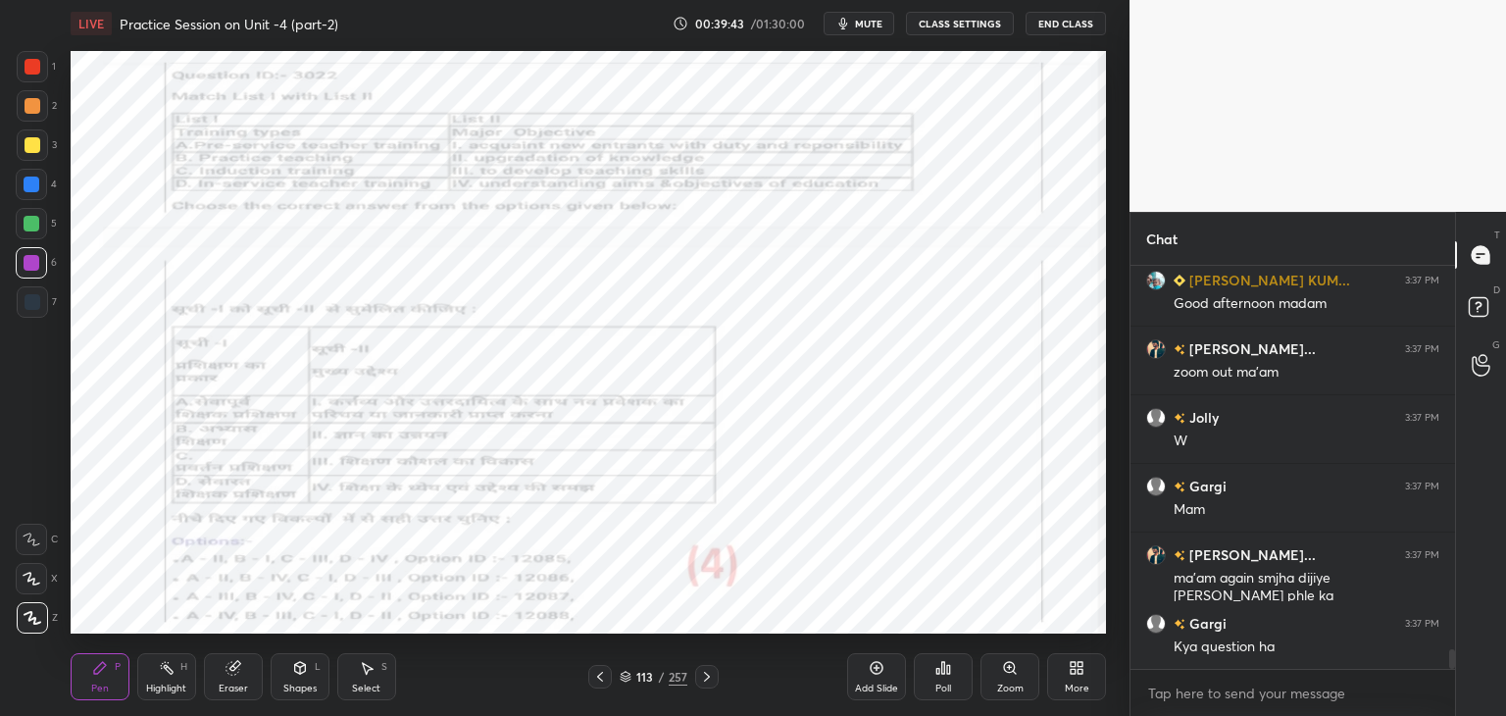
click at [707, 679] on icon at bounding box center [707, 677] width 16 height 16
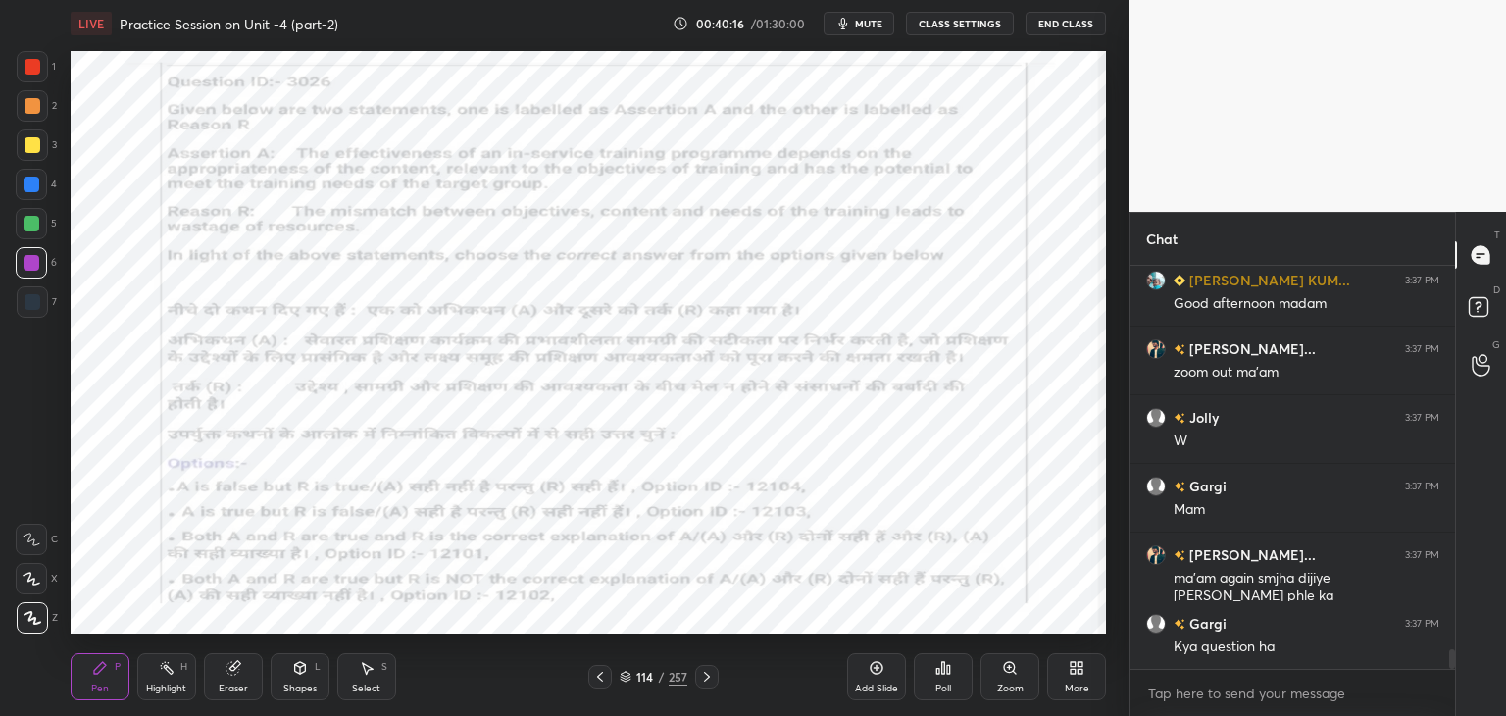
click at [623, 676] on icon at bounding box center [626, 676] width 12 height 12
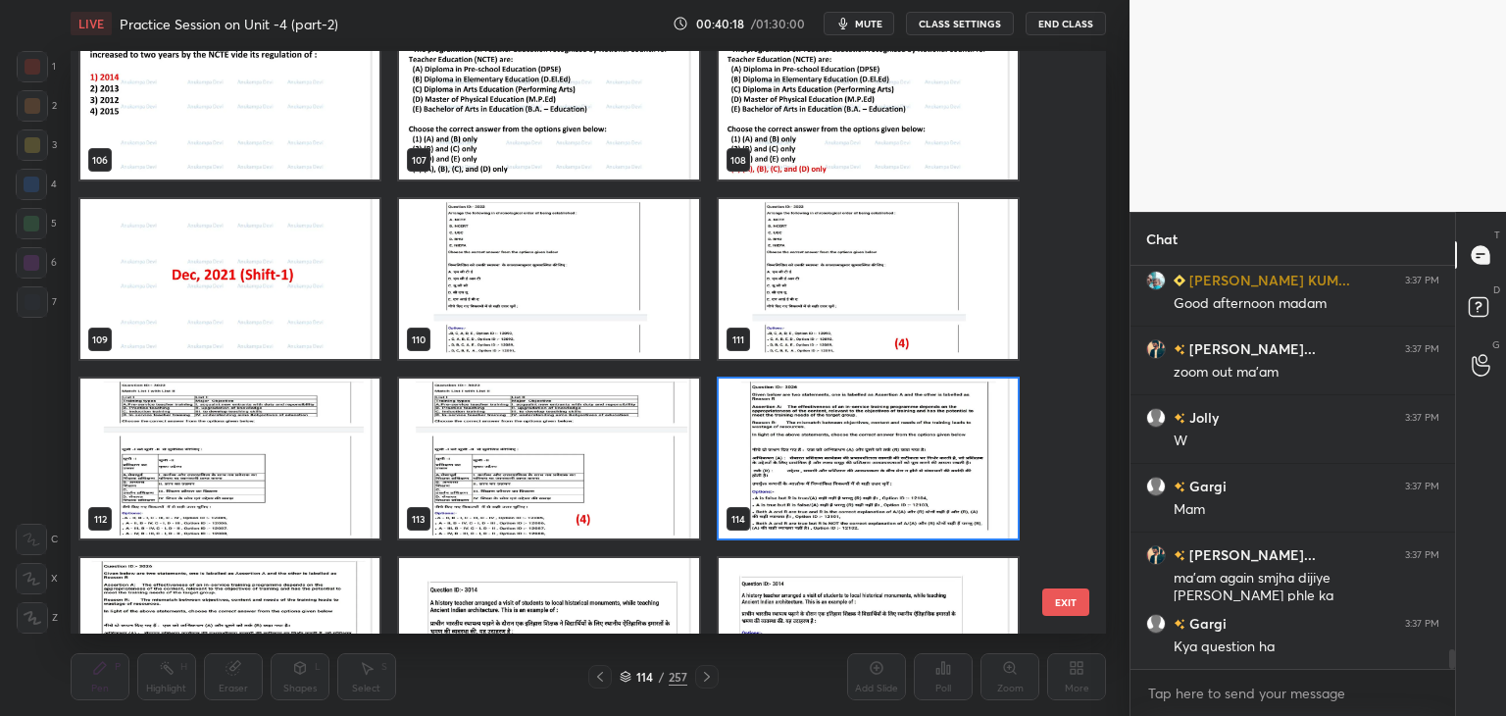
scroll to position [6491, 0]
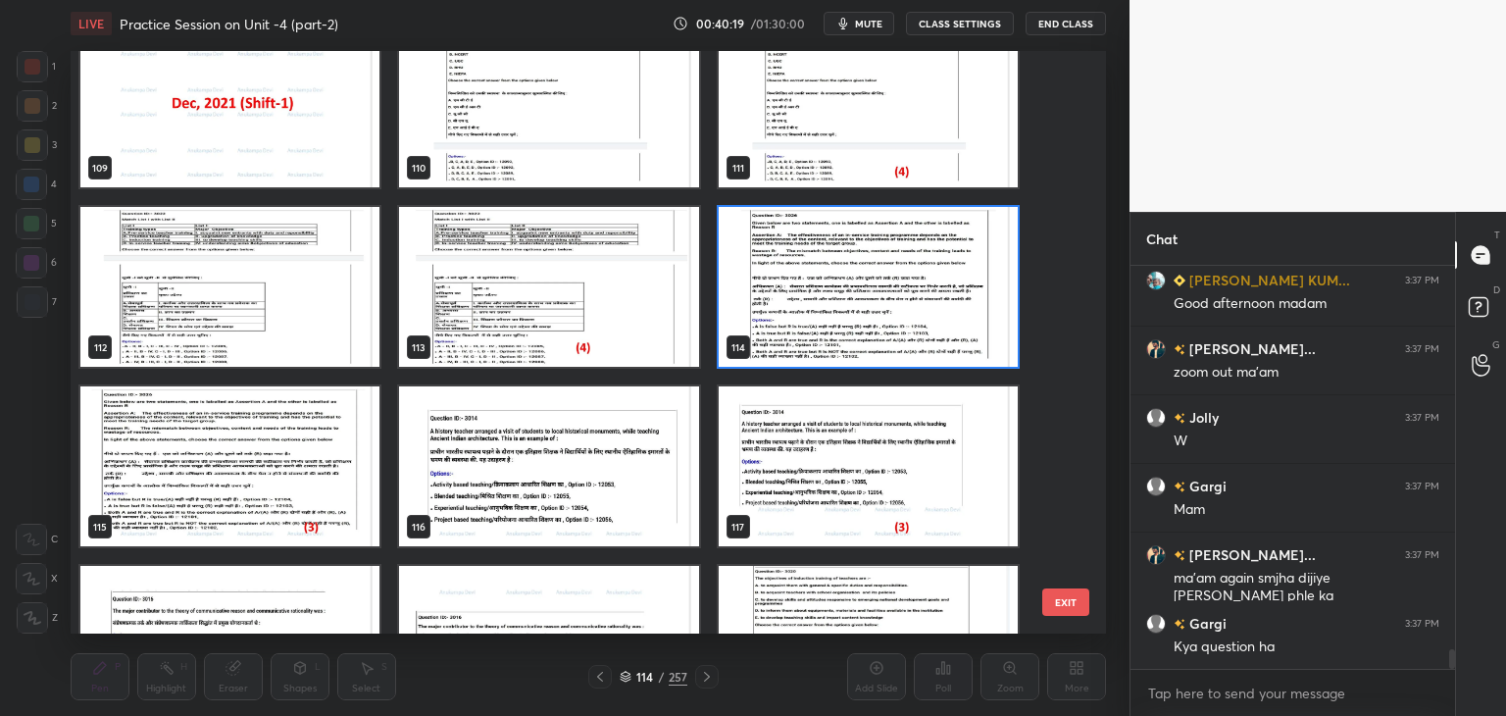
click at [987, 340] on img "grid" at bounding box center [868, 287] width 299 height 160
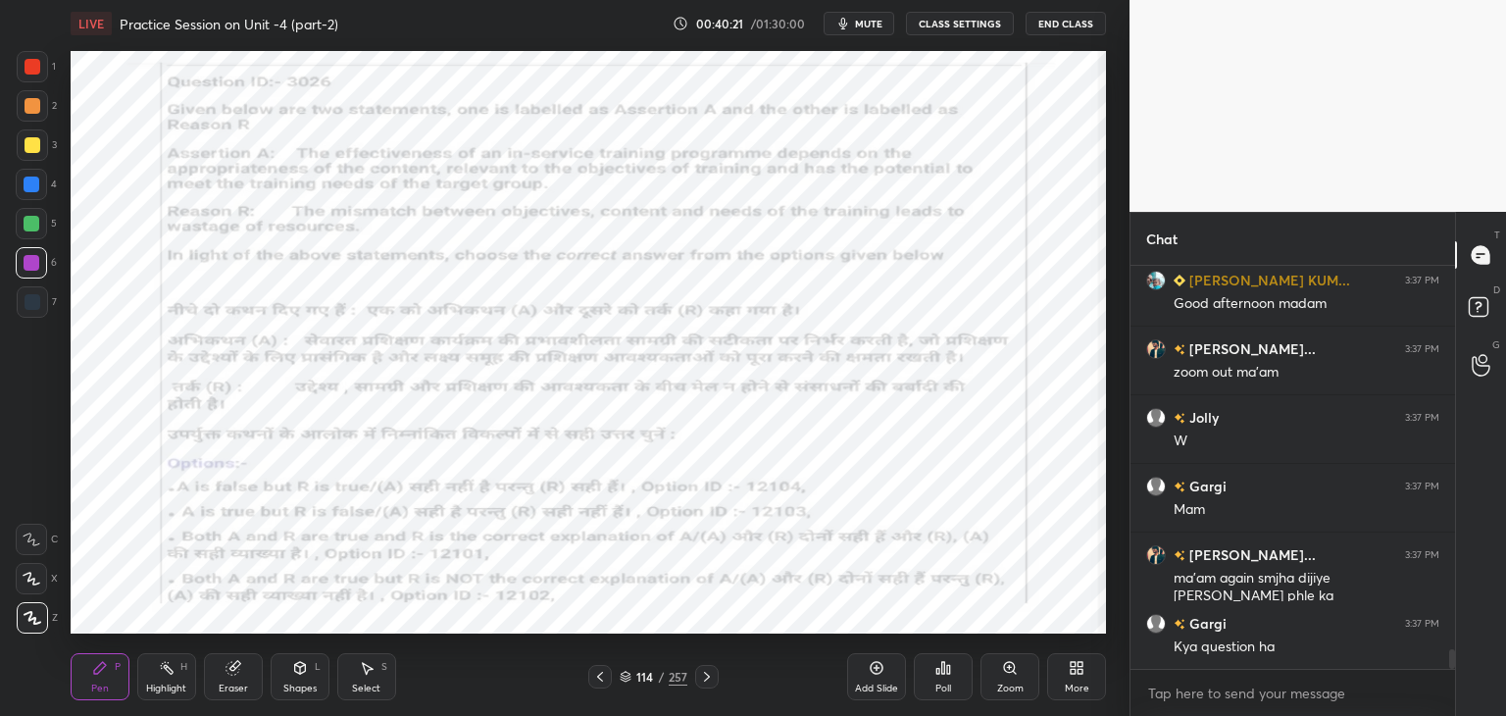
click at [941, 678] on div "Poll" at bounding box center [943, 676] width 59 height 47
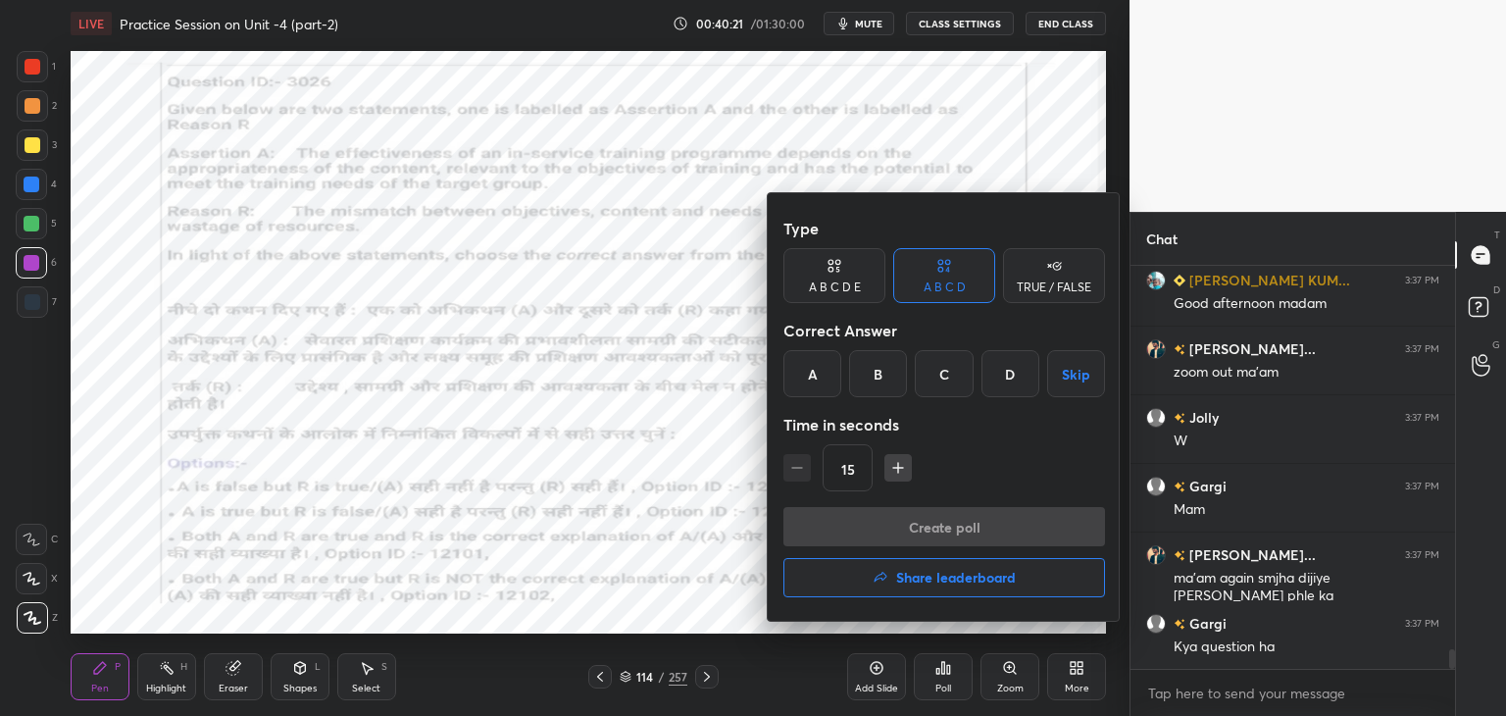
drag, startPoint x: 940, startPoint y: 372, endPoint x: 956, endPoint y: 439, distance: 68.5
click at [940, 373] on div "C" at bounding box center [944, 373] width 58 height 47
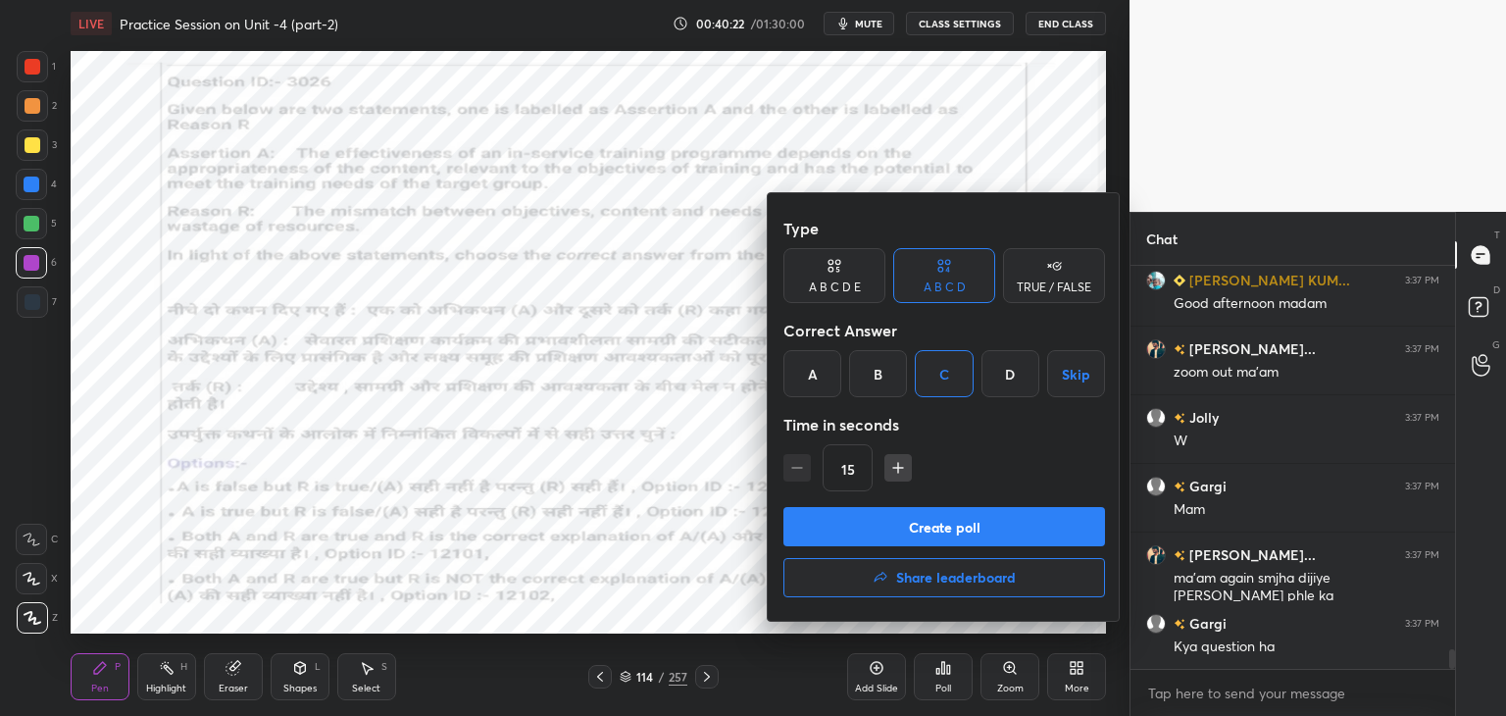
drag, startPoint x: 980, startPoint y: 533, endPoint x: 980, endPoint y: 522, distance: 10.8
click at [982, 532] on button "Create poll" at bounding box center [944, 526] width 322 height 39
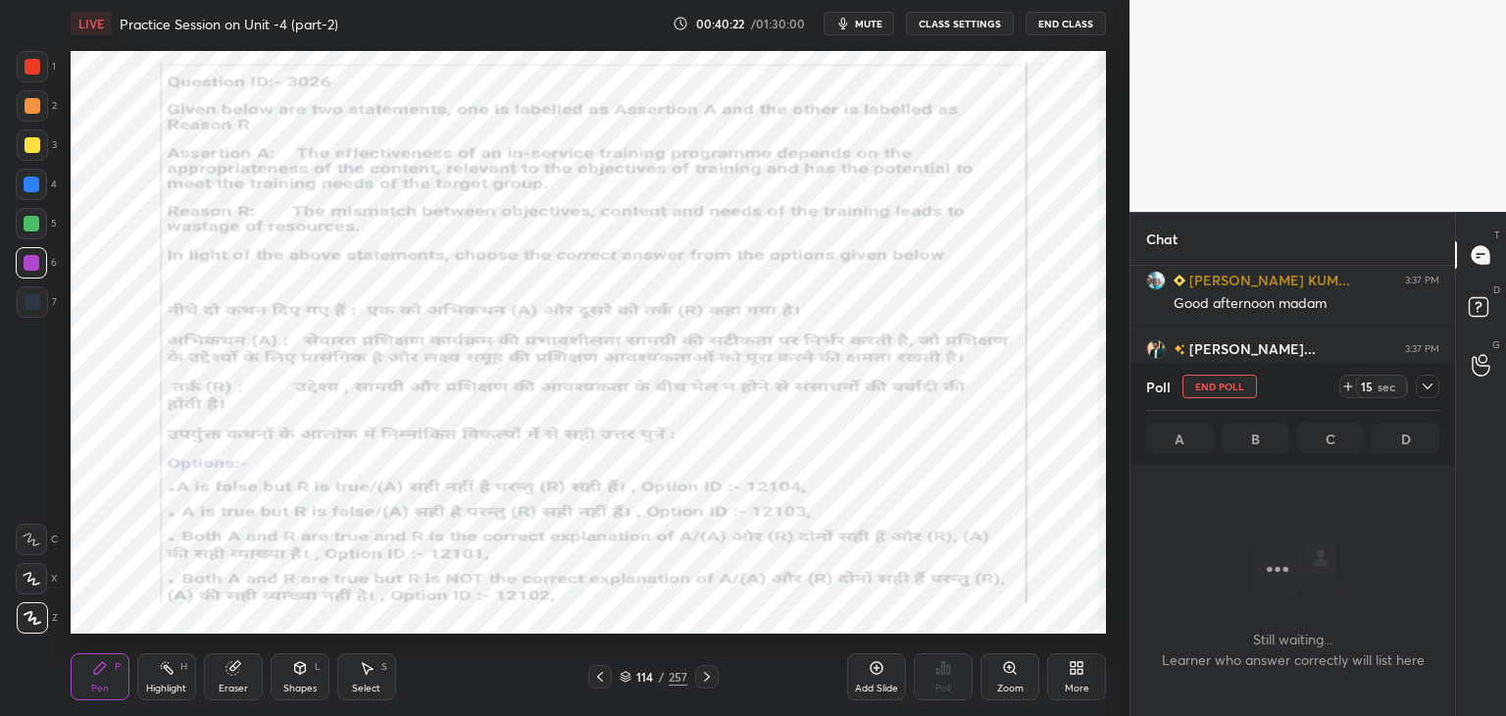
scroll to position [345, 319]
click at [869, 28] on span "mute" at bounding box center [868, 24] width 27 height 14
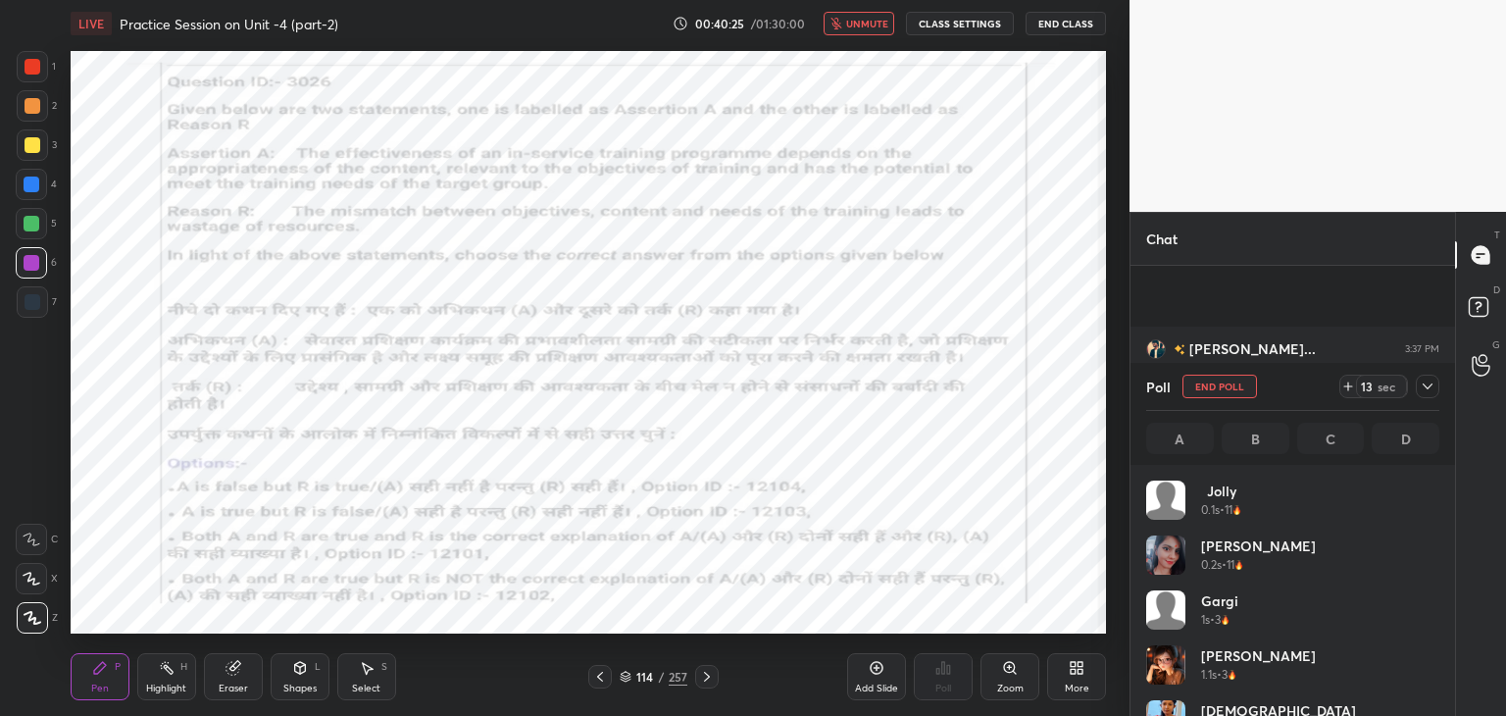
scroll to position [7919, 0]
click at [870, 25] on span "unmute" at bounding box center [867, 24] width 42 height 14
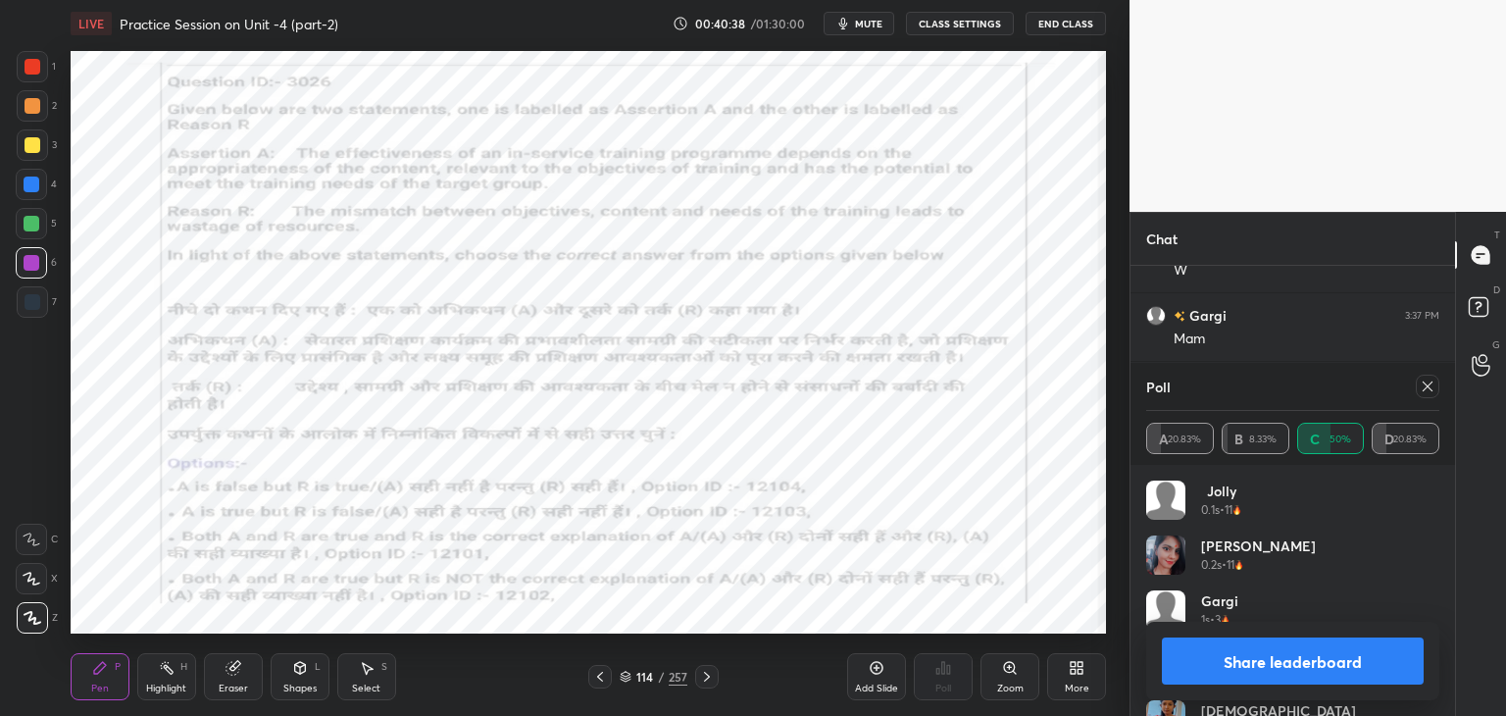
click at [1430, 389] on icon at bounding box center [1427, 386] width 10 height 10
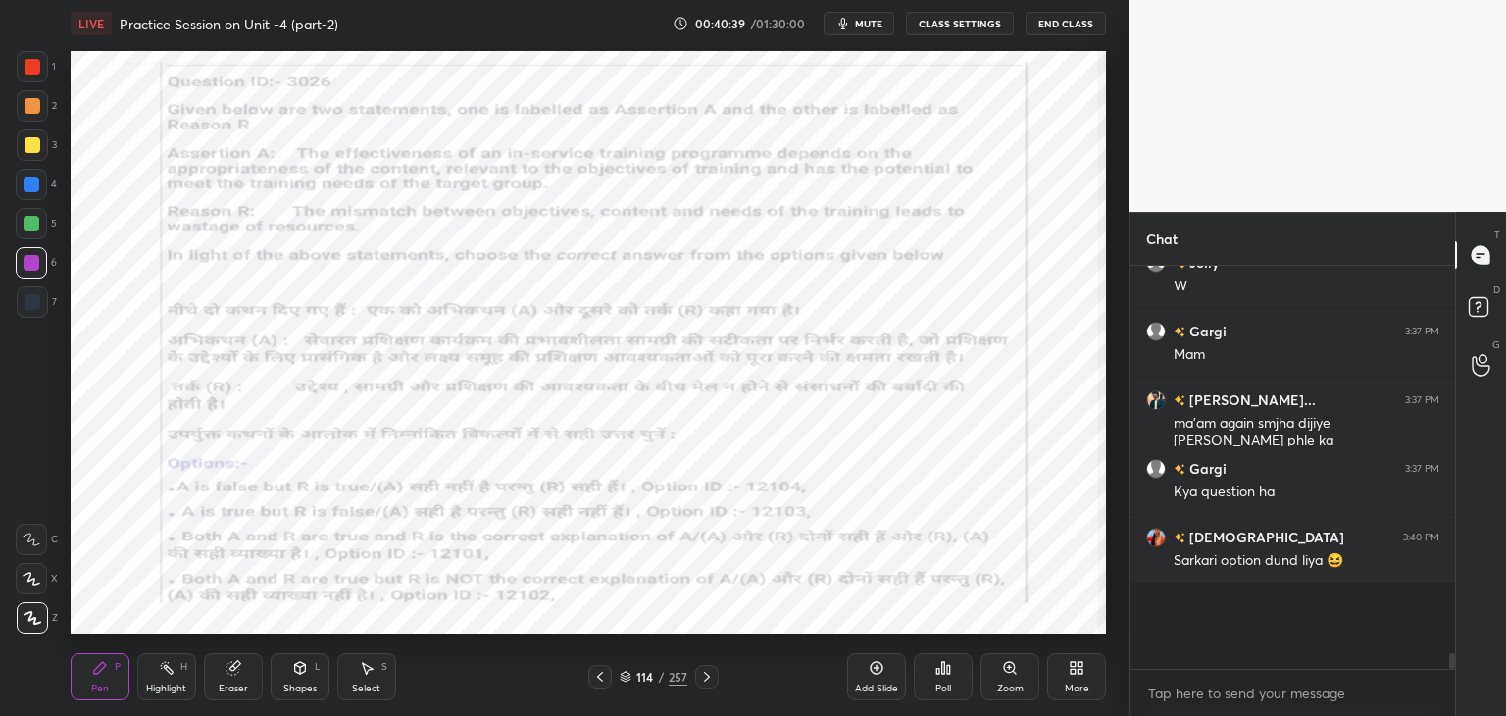
scroll to position [7833, 0]
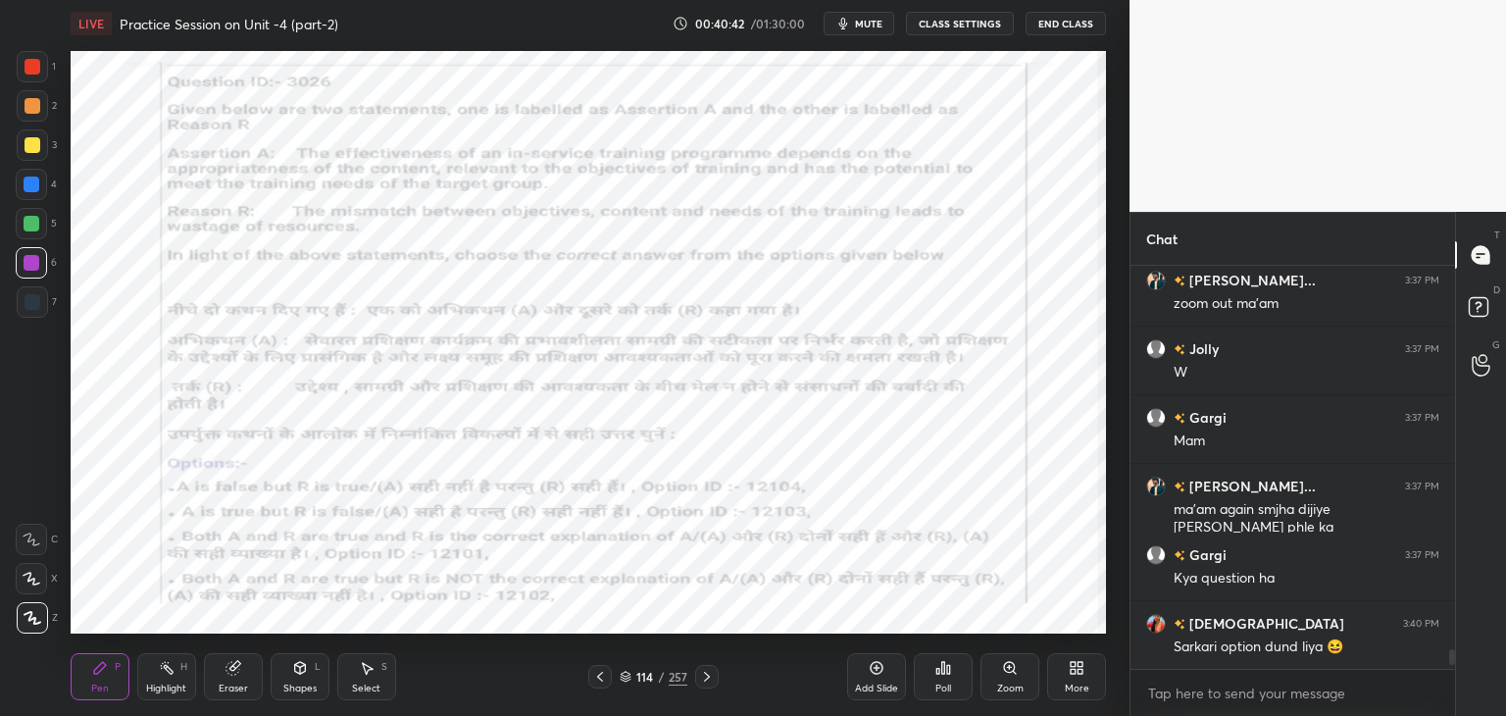
click at [706, 679] on icon at bounding box center [707, 676] width 6 height 10
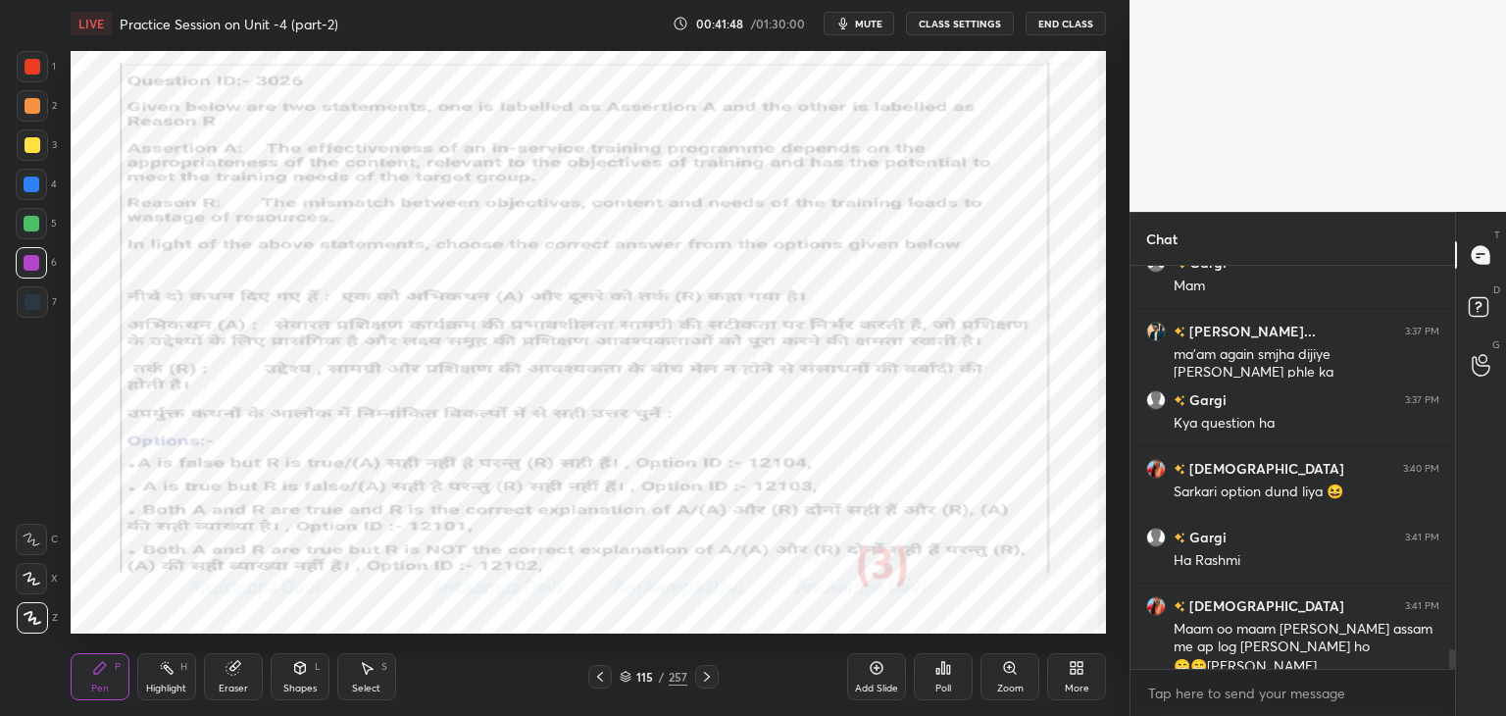
scroll to position [7991, 0]
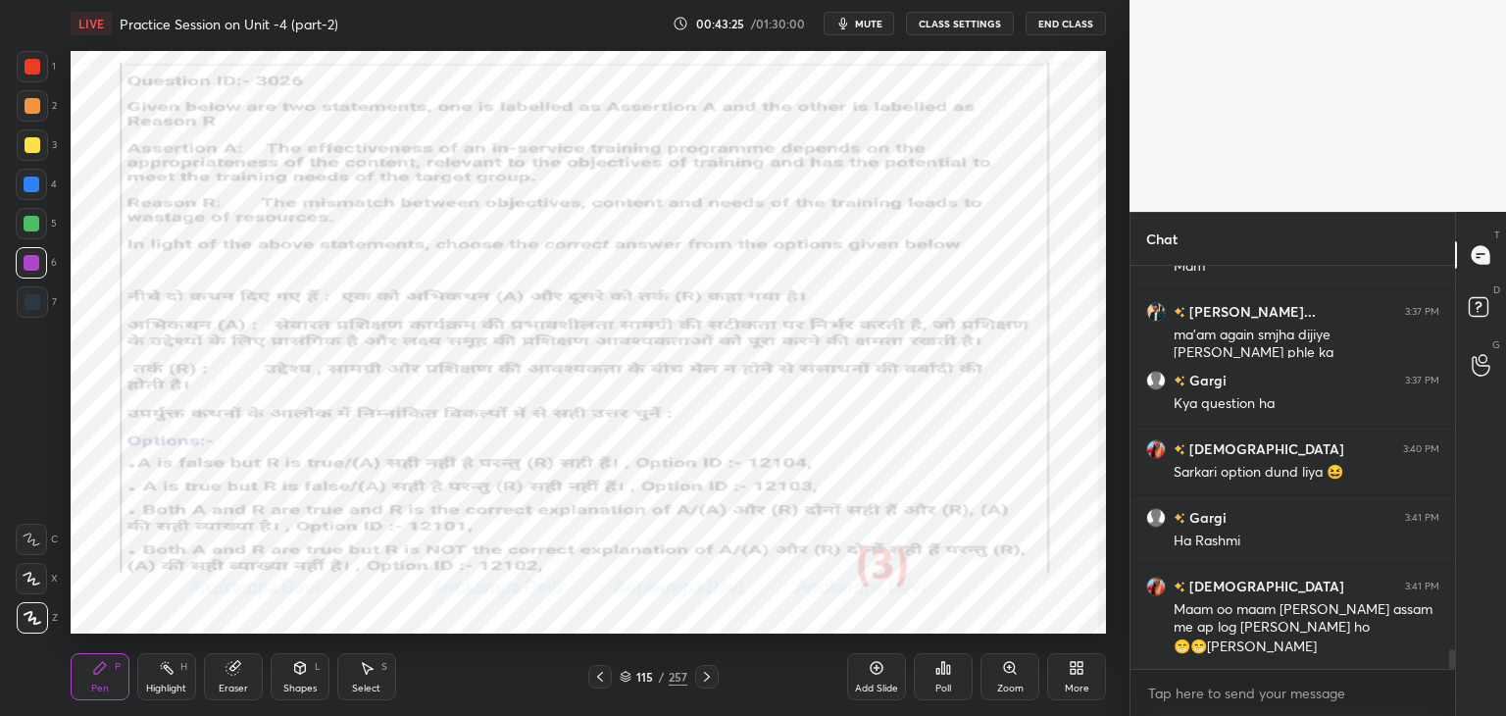
click at [707, 677] on icon at bounding box center [707, 677] width 16 height 16
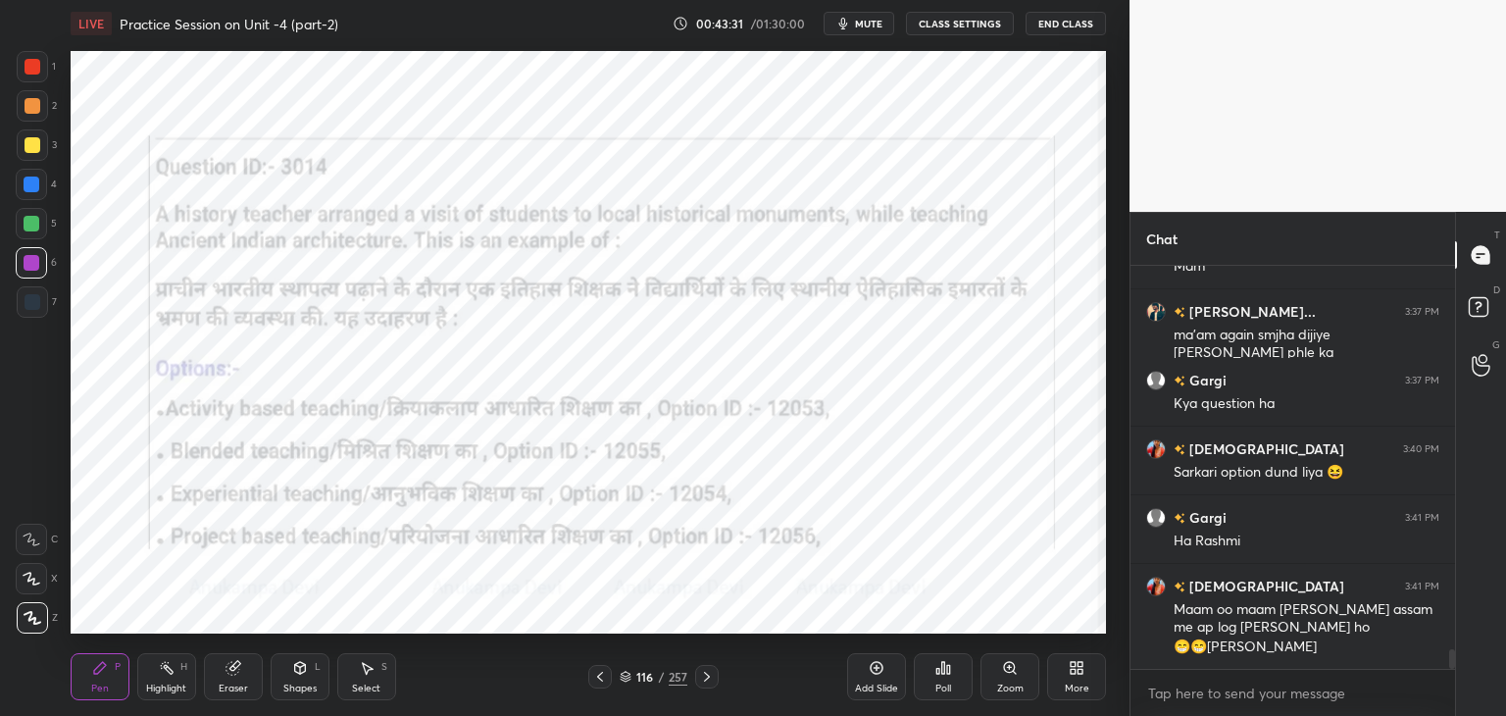
click at [28, 223] on div at bounding box center [32, 224] width 16 height 16
click at [30, 302] on div at bounding box center [33, 302] width 16 height 16
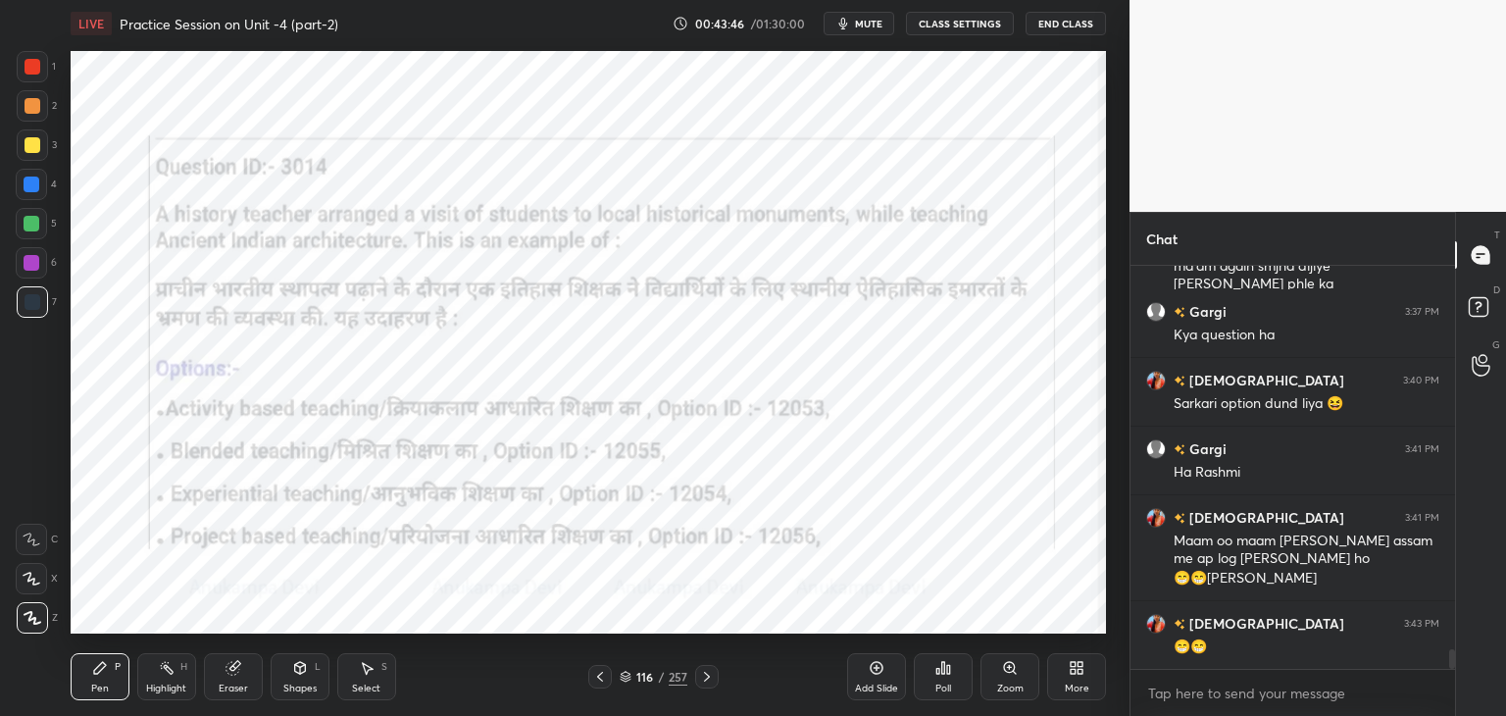
click at [874, 26] on span "mute" at bounding box center [868, 24] width 27 height 14
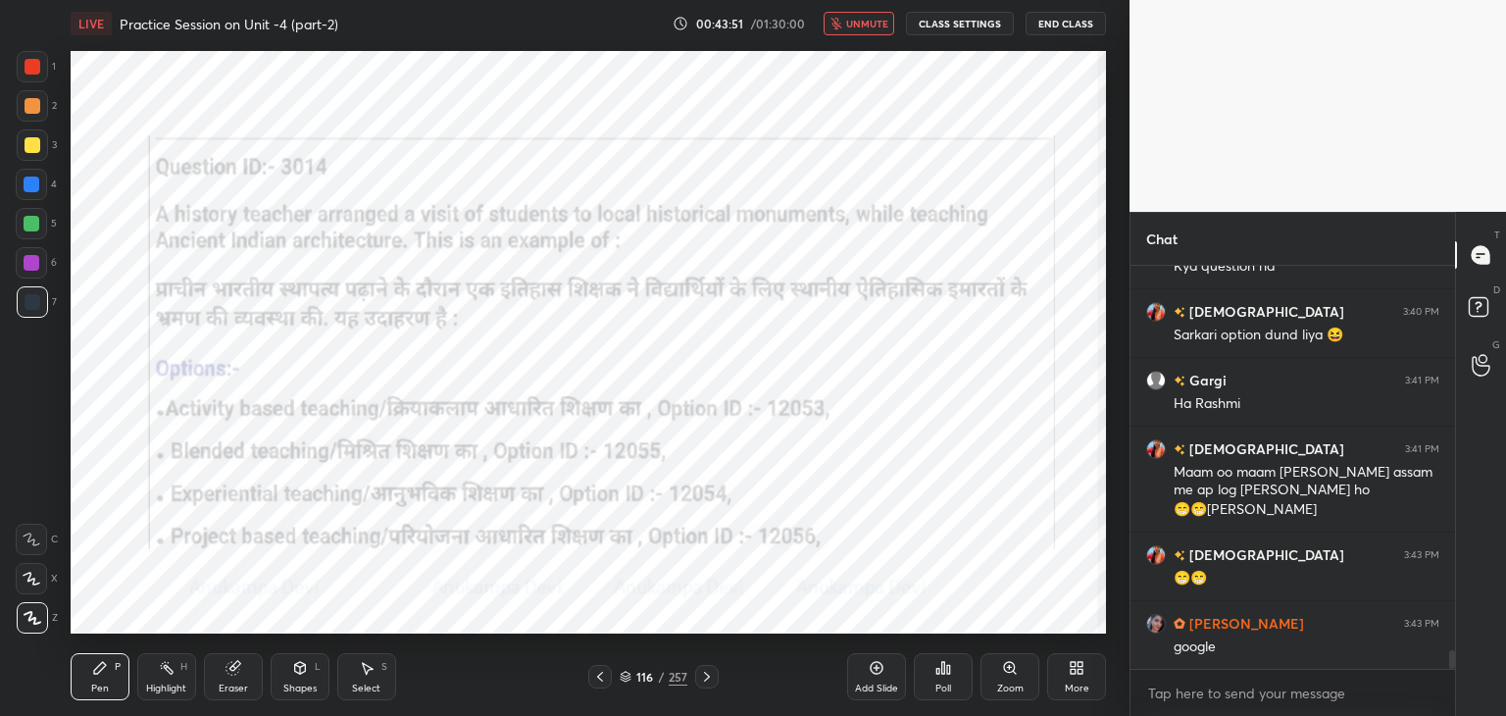
click at [623, 676] on icon at bounding box center [626, 676] width 12 height 12
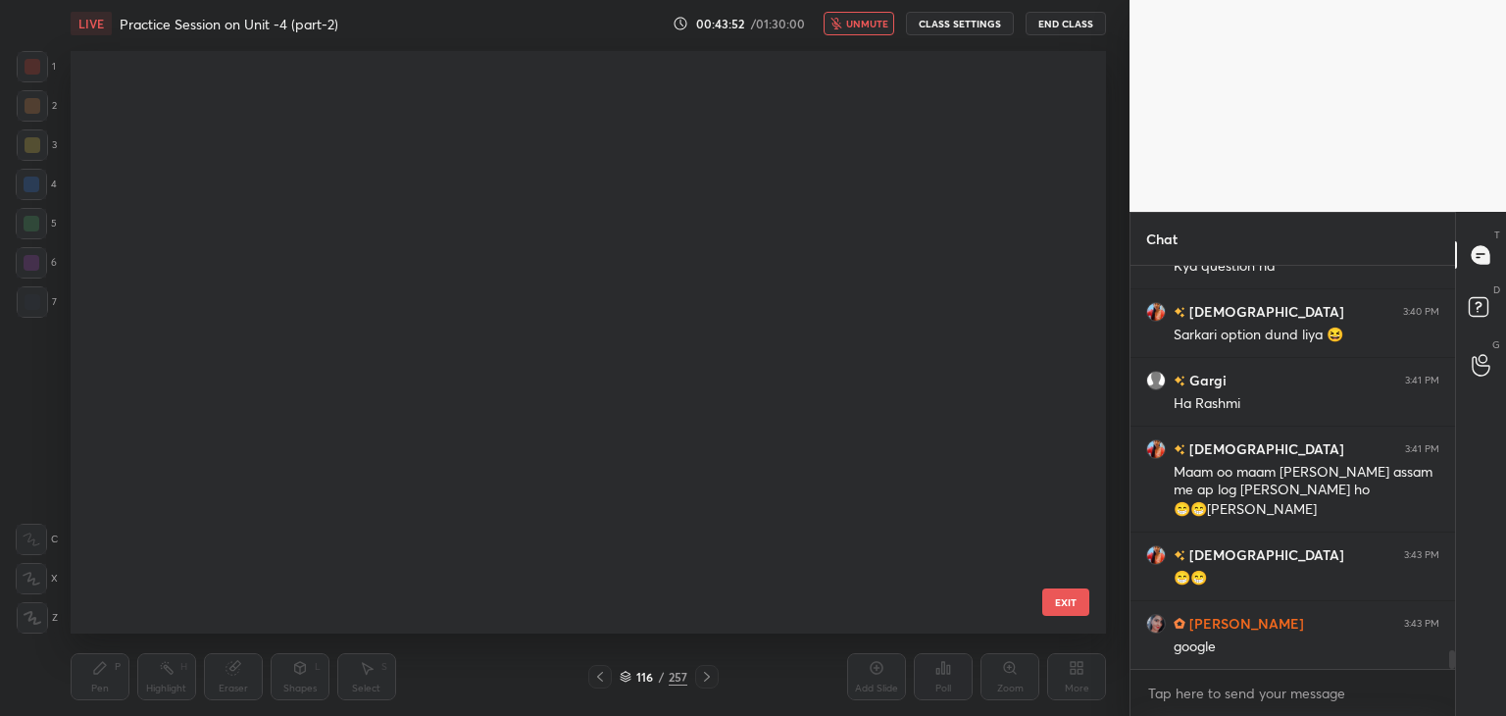
scroll to position [576, 1026]
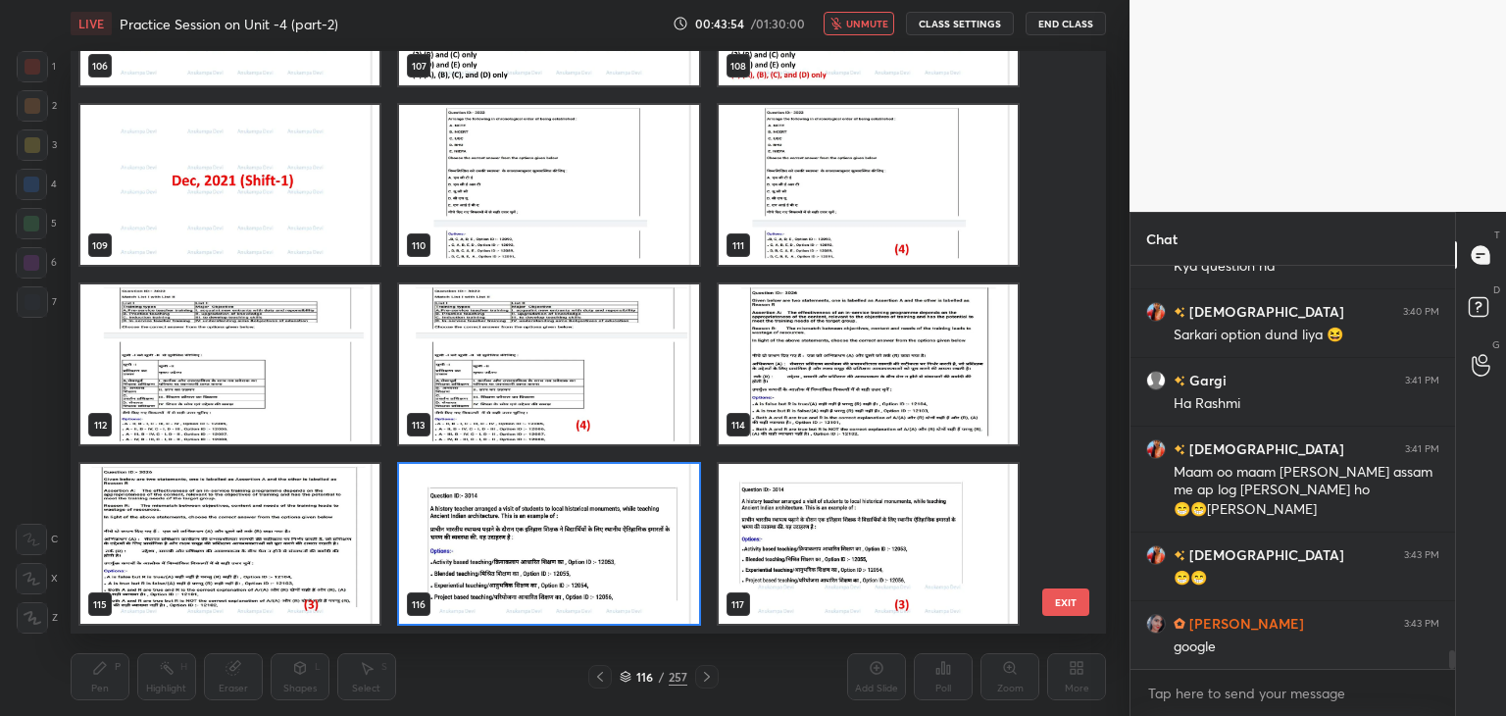
click at [690, 593] on img "grid" at bounding box center [548, 544] width 299 height 160
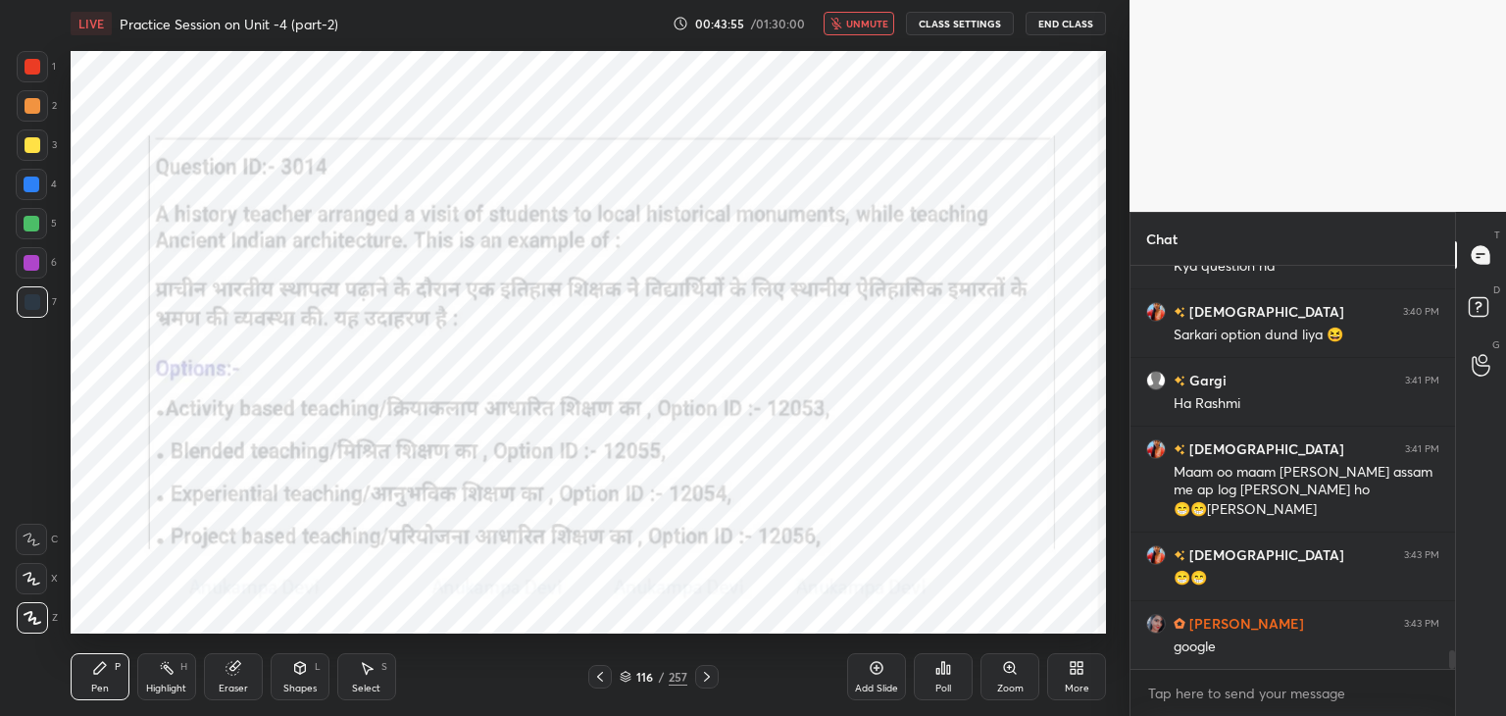
click at [858, 26] on span "unmute" at bounding box center [867, 24] width 42 height 14
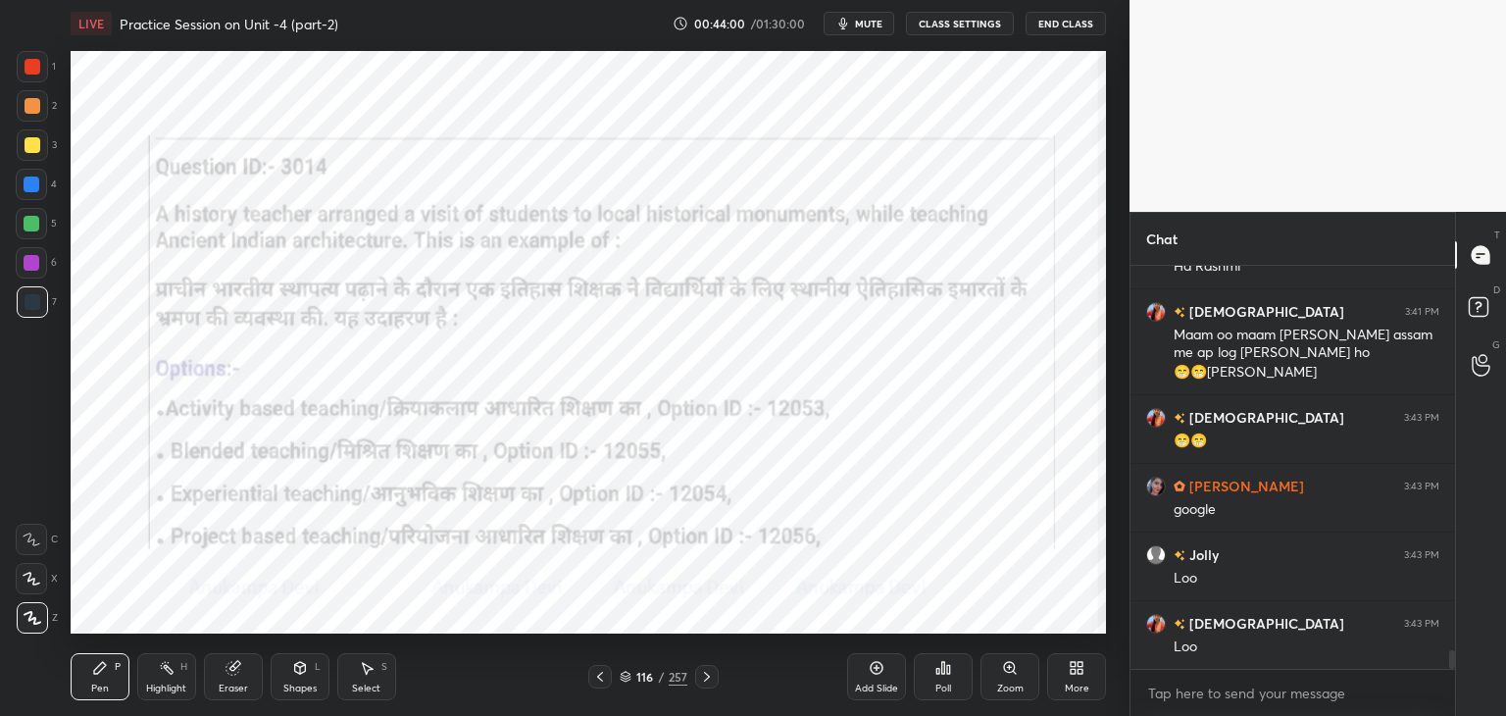
scroll to position [8285, 0]
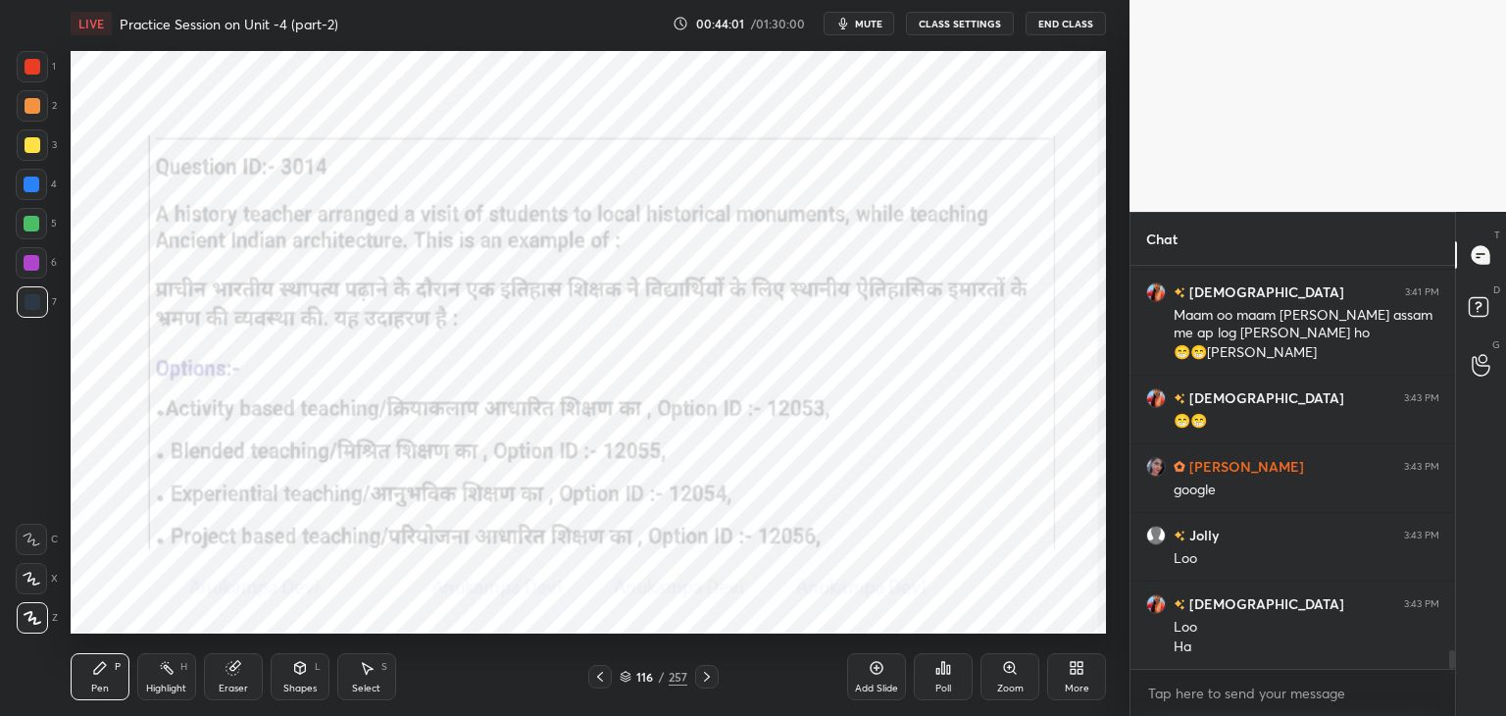
click at [941, 674] on icon at bounding box center [943, 668] width 16 height 16
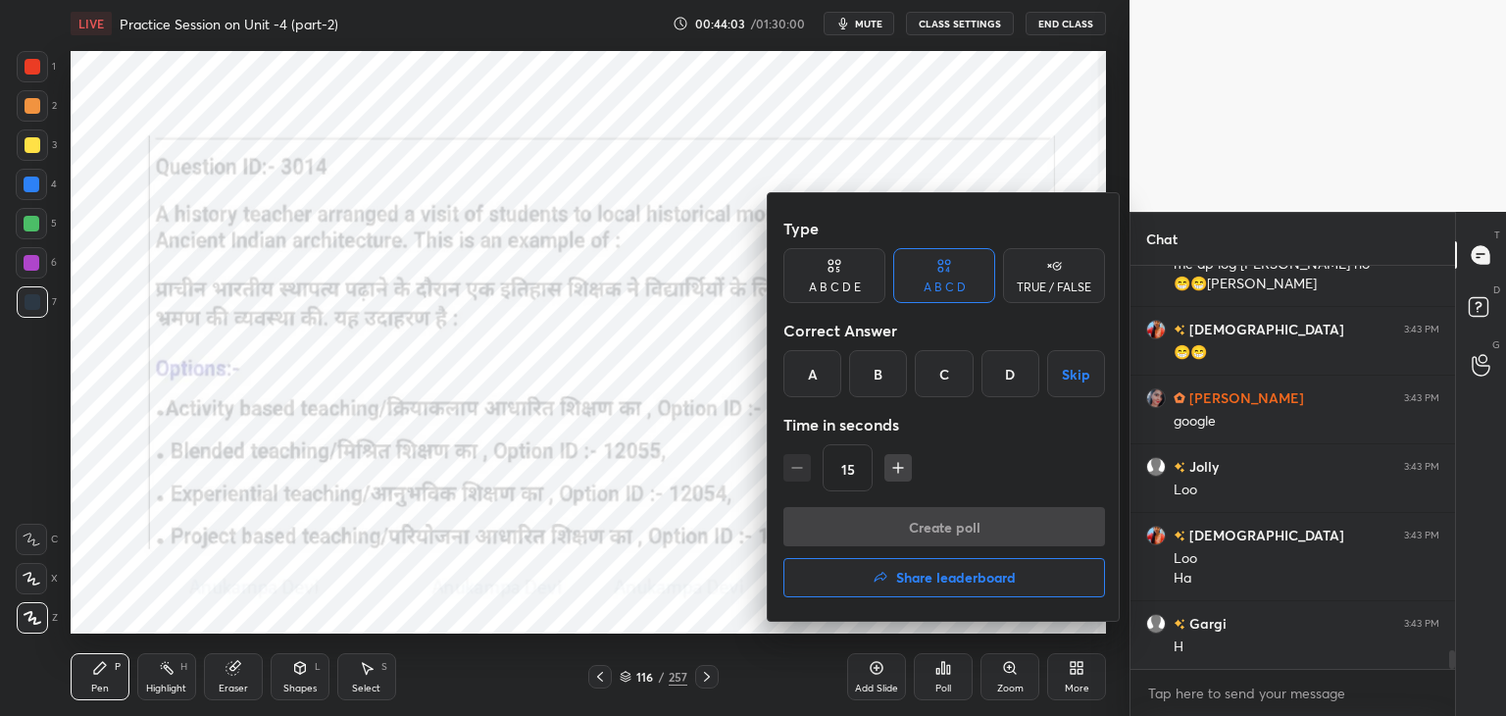
click at [942, 377] on div "C" at bounding box center [944, 373] width 58 height 47
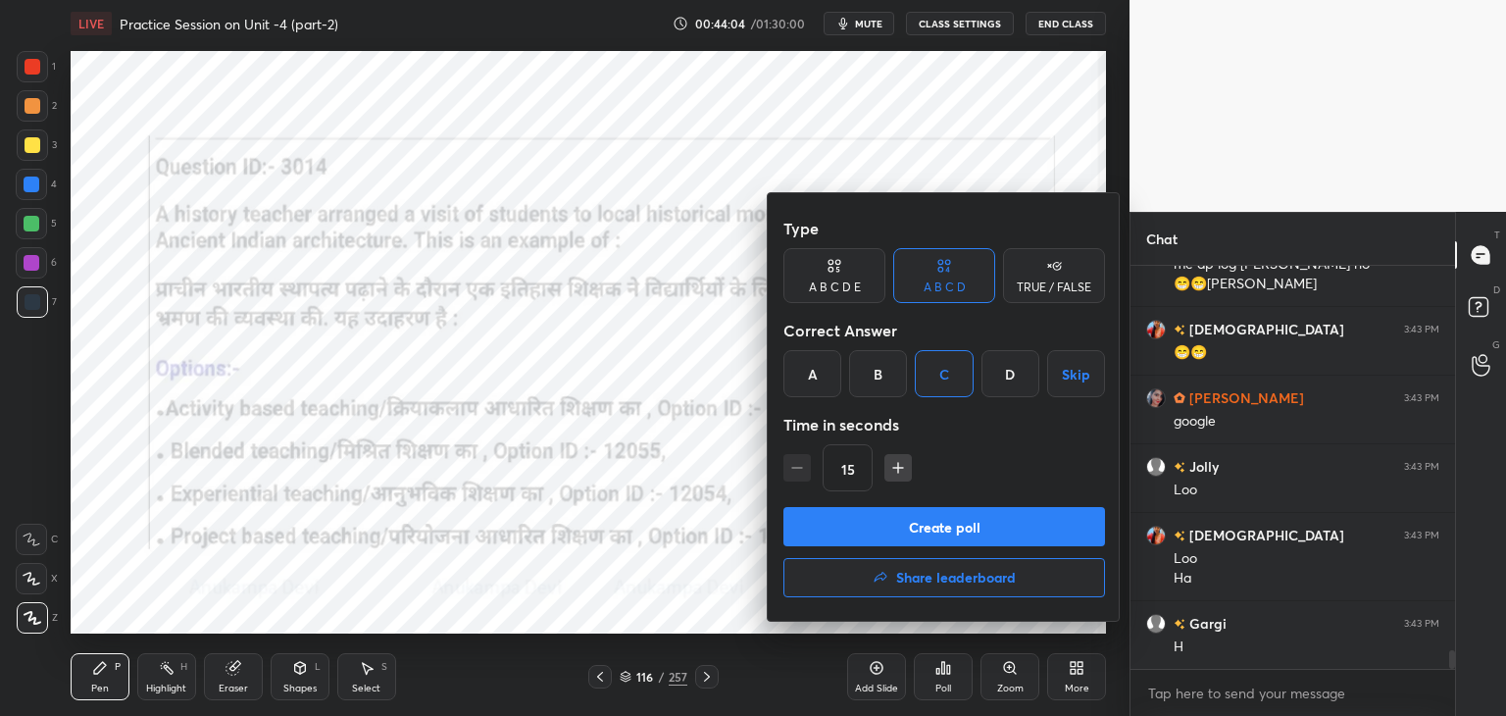
scroll to position [8422, 0]
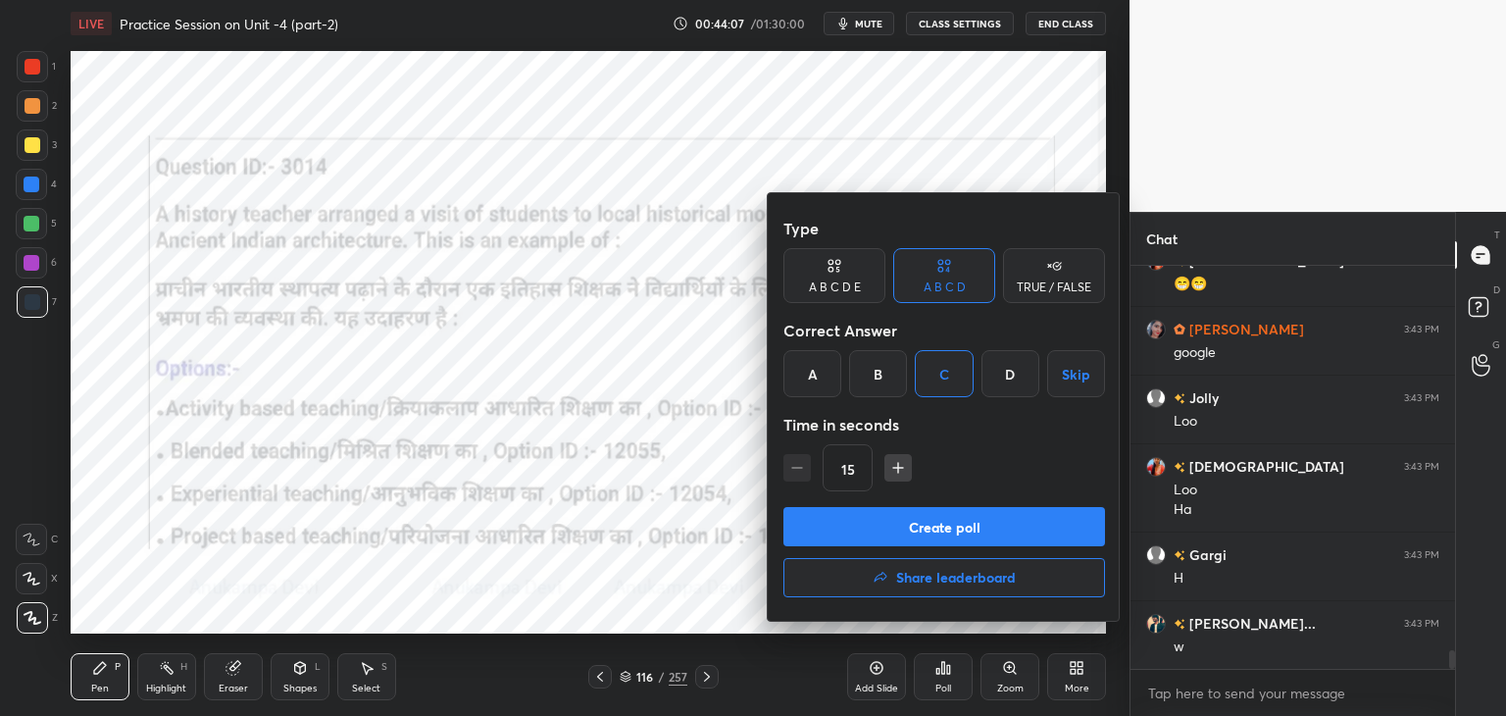
click at [870, 22] on div at bounding box center [753, 358] width 1506 height 716
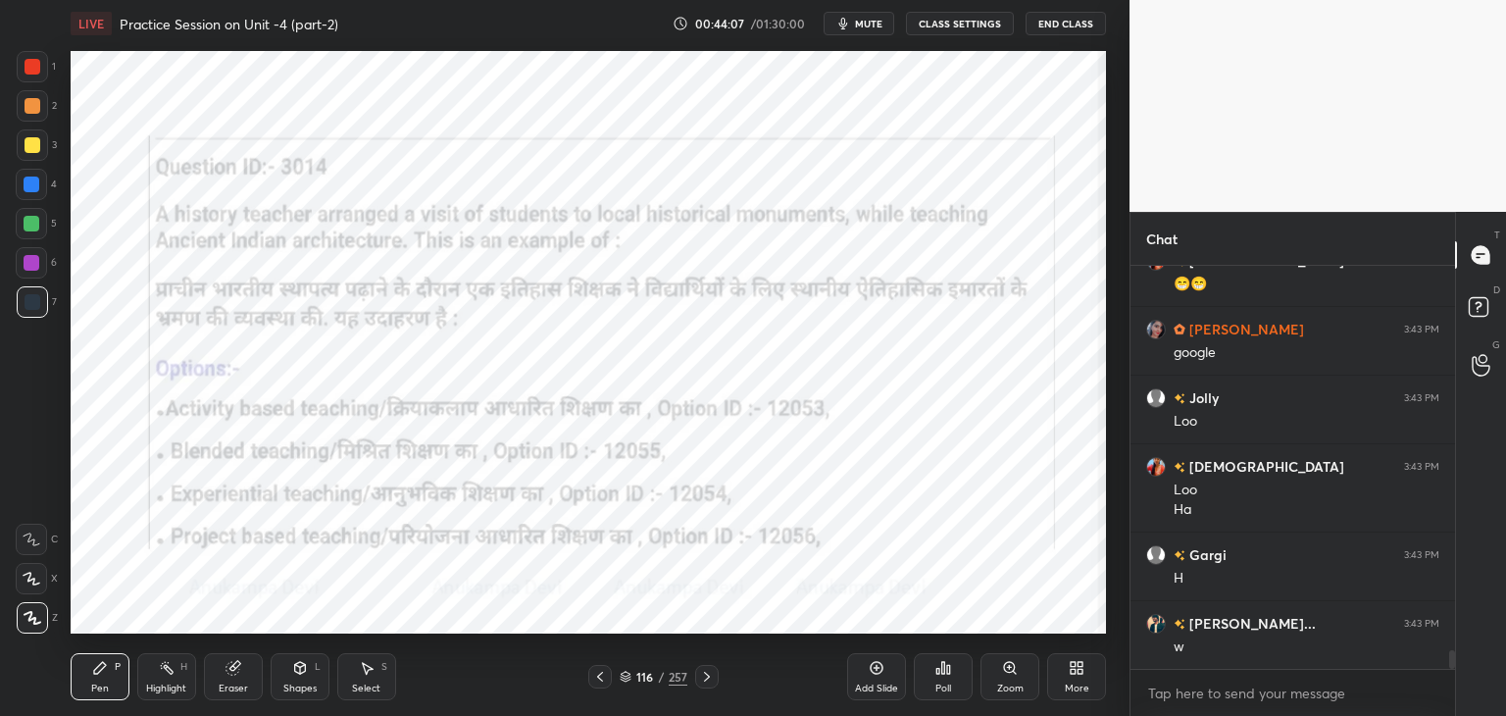
click at [870, 24] on span "mute" at bounding box center [868, 24] width 27 height 14
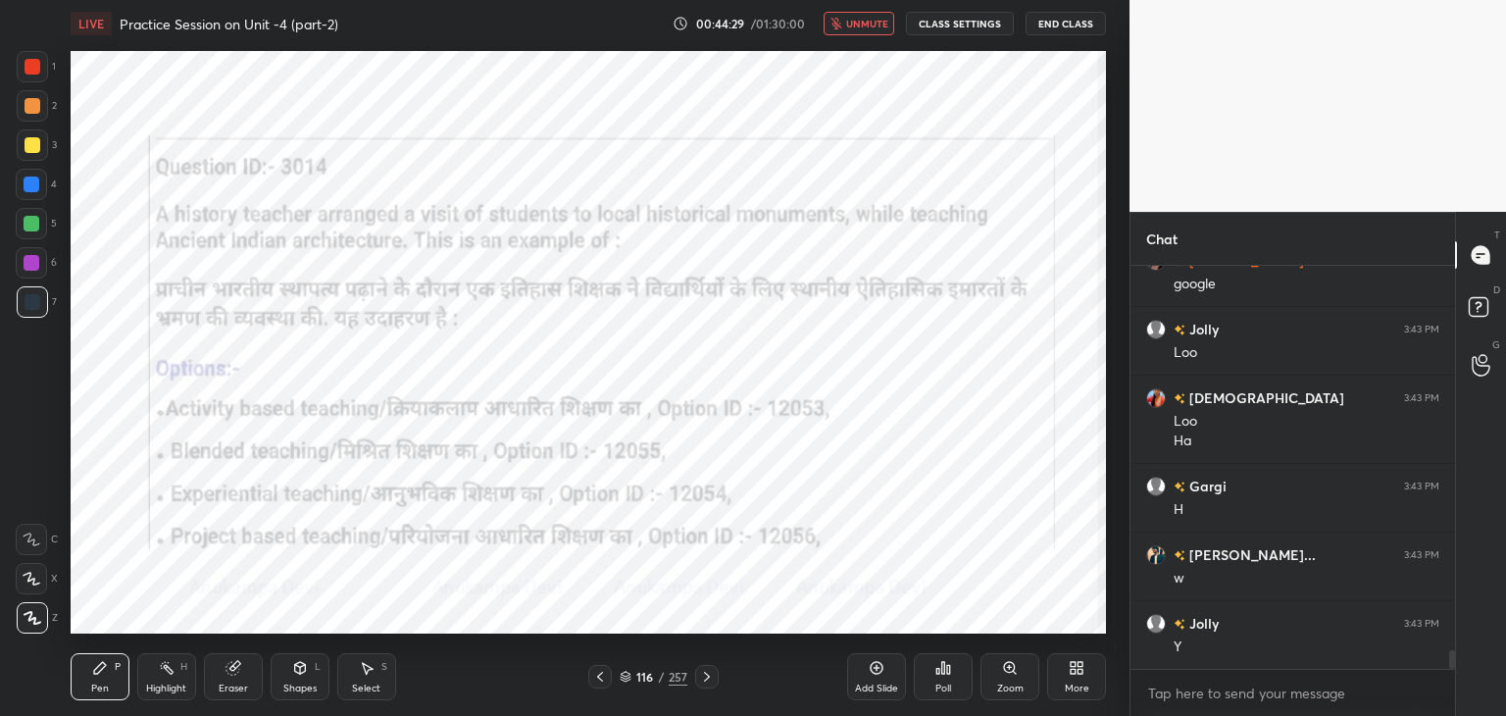
click at [858, 26] on span "unmute" at bounding box center [867, 24] width 42 height 14
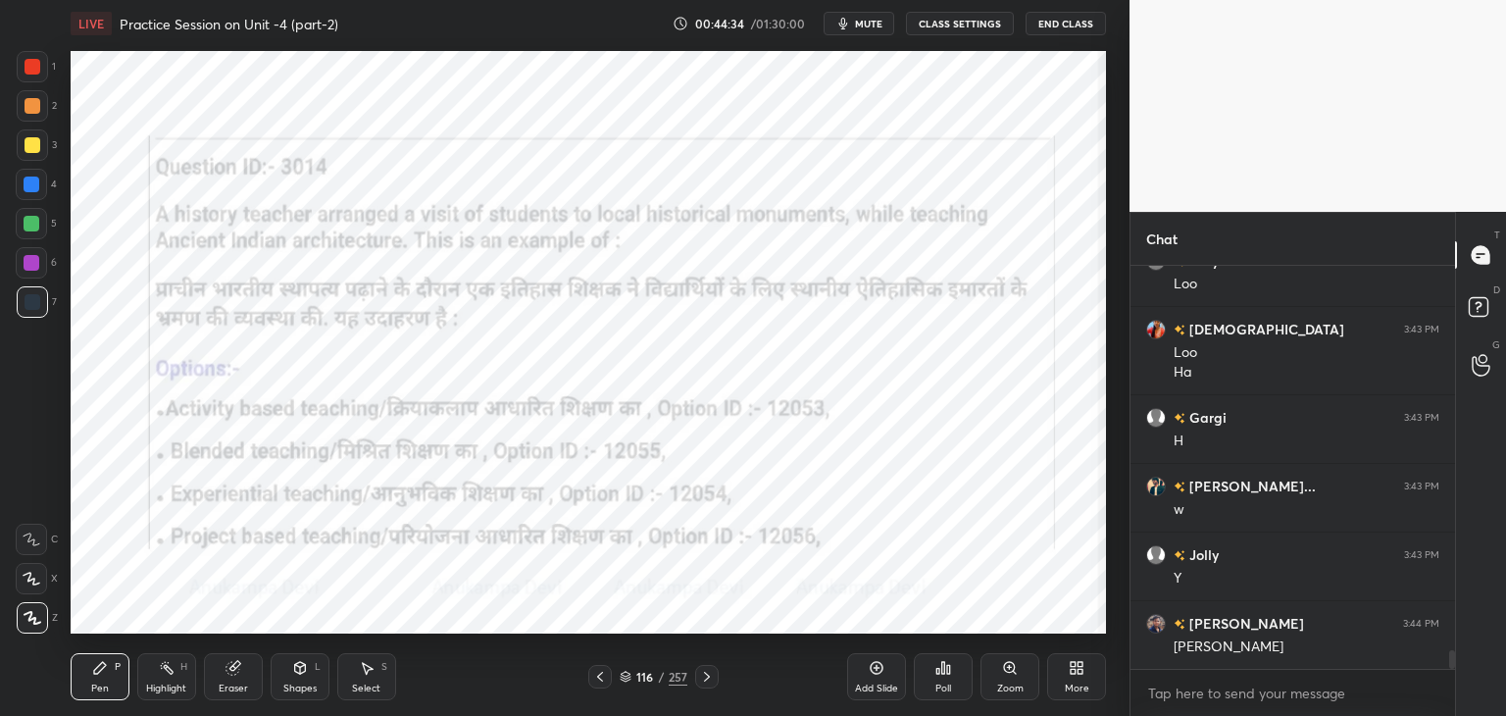
click at [946, 680] on div "Poll" at bounding box center [943, 676] width 59 height 47
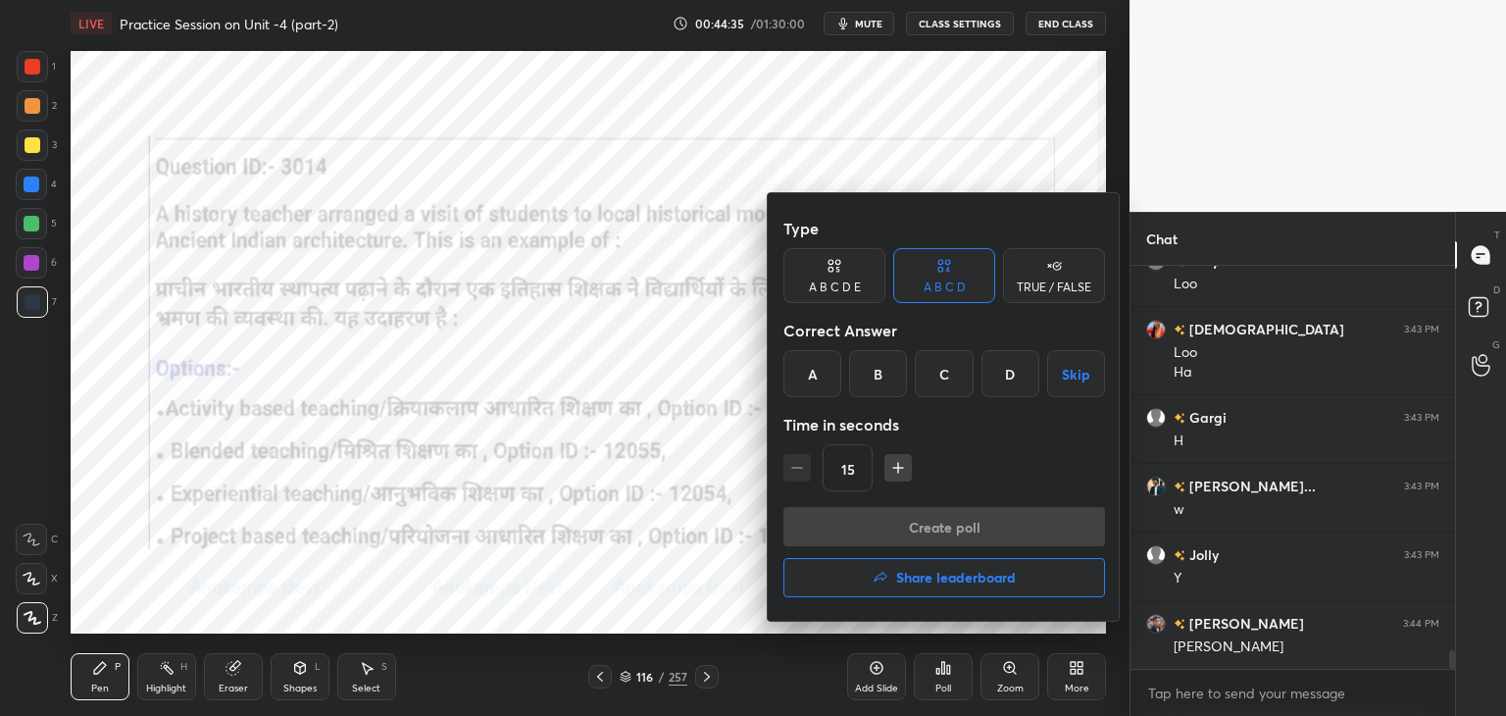
click at [939, 374] on div "C" at bounding box center [944, 373] width 58 height 47
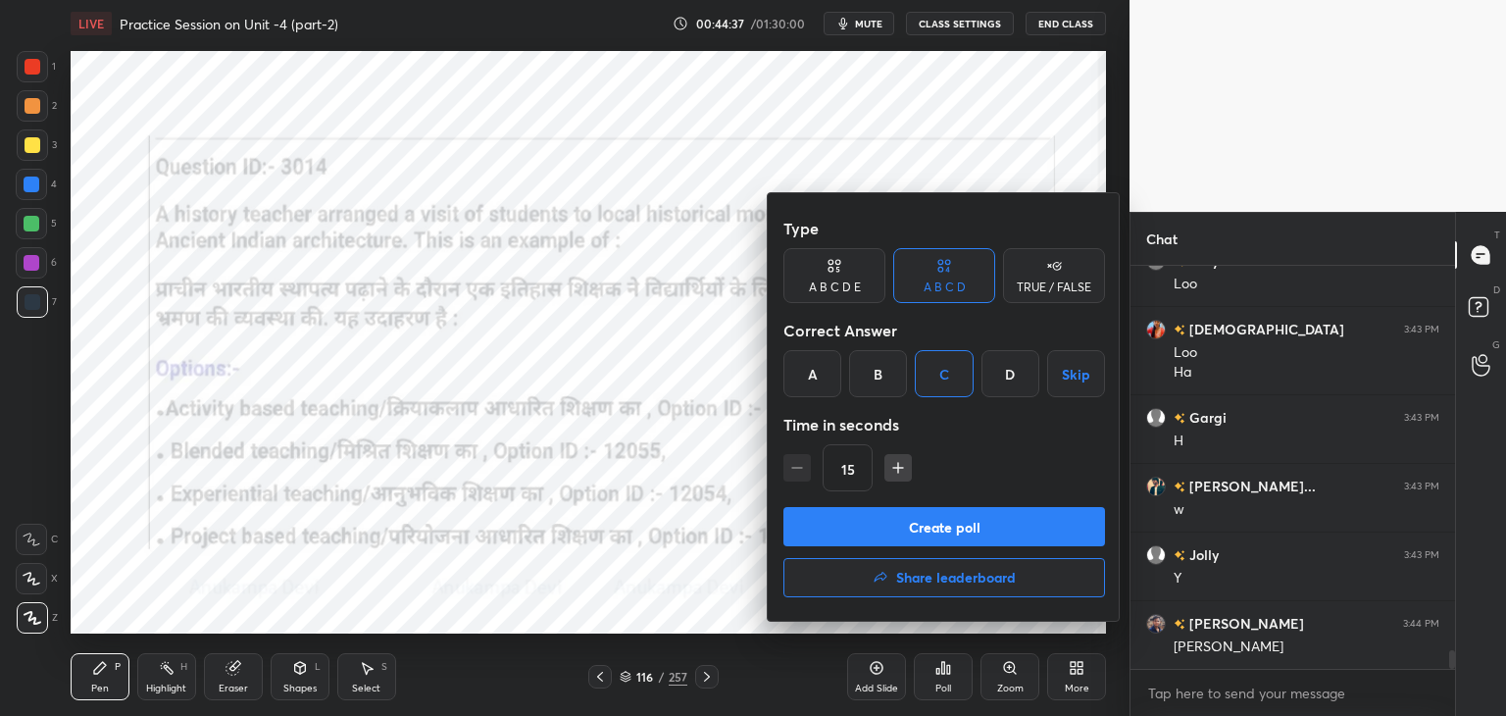
drag, startPoint x: 980, startPoint y: 534, endPoint x: 976, endPoint y: 519, distance: 16.2
click at [980, 534] on button "Create poll" at bounding box center [944, 526] width 322 height 39
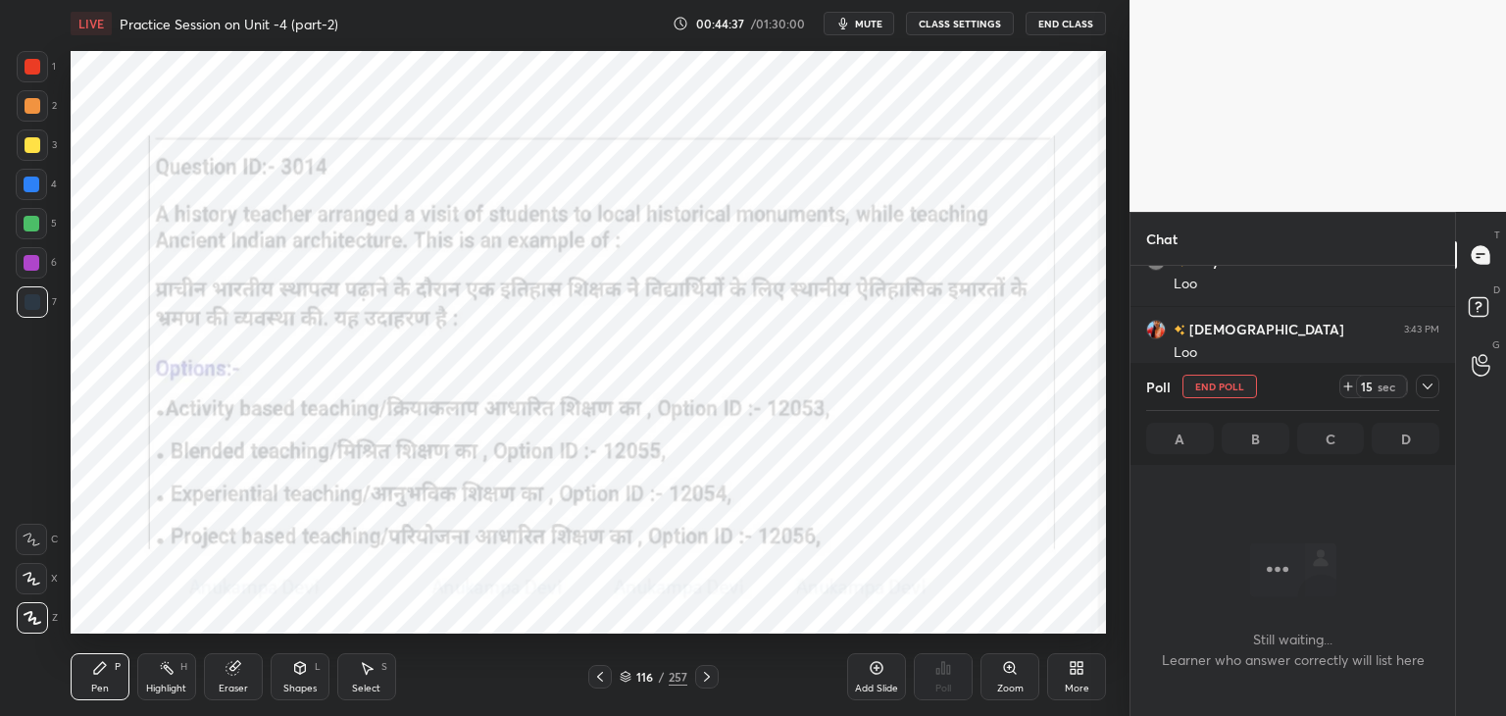
scroll to position [6, 6]
click at [870, 25] on span "mute" at bounding box center [868, 24] width 27 height 14
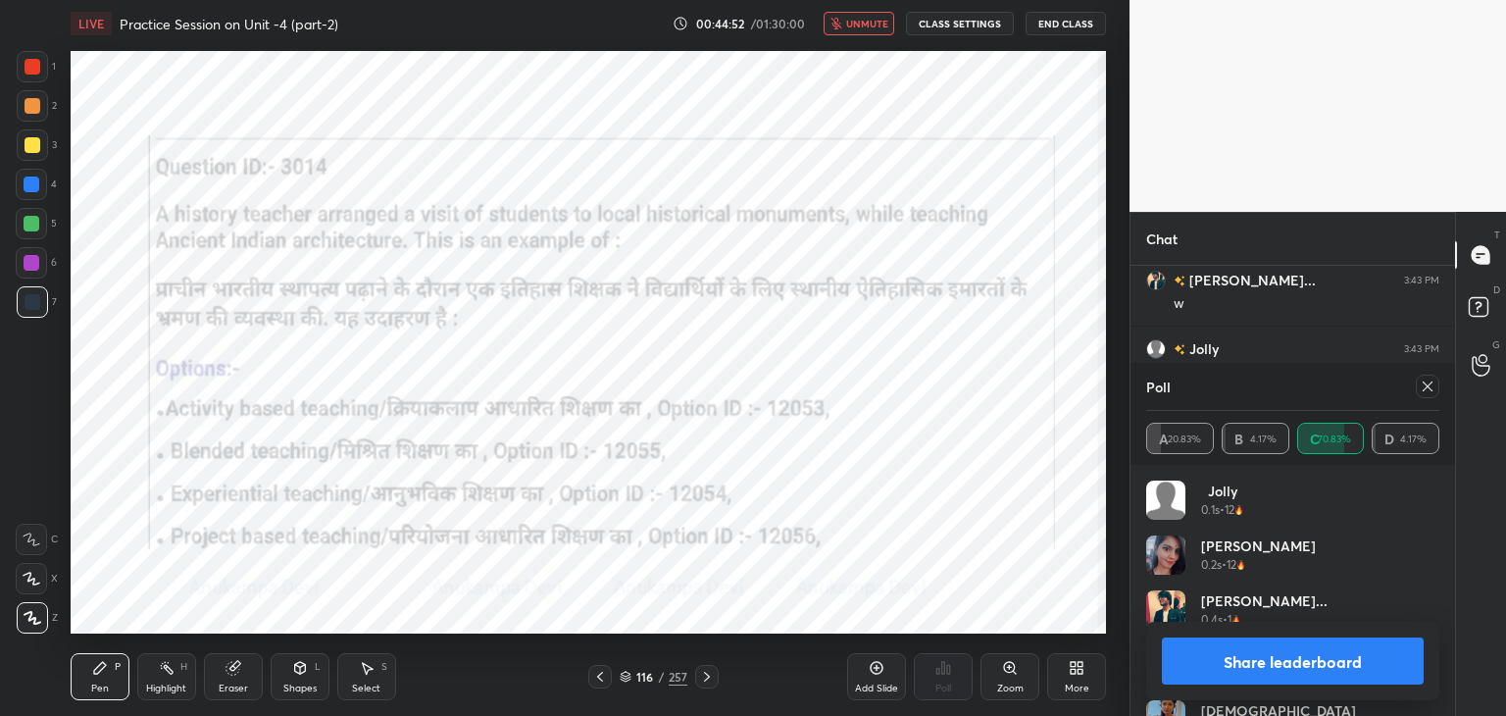
scroll to position [8785, 0]
click at [873, 25] on span "unmute" at bounding box center [867, 24] width 42 height 14
click at [1428, 389] on icon at bounding box center [1427, 386] width 16 height 16
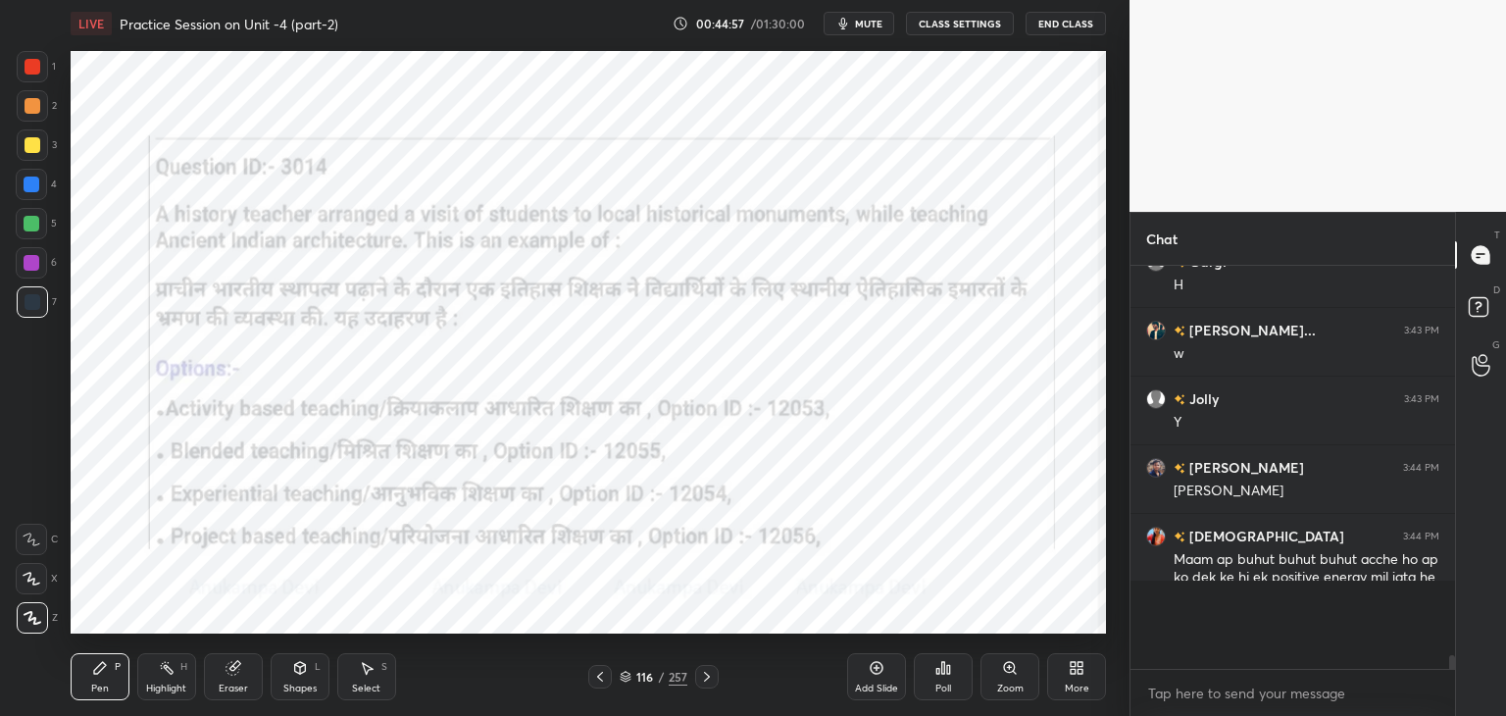
scroll to position [395, 319]
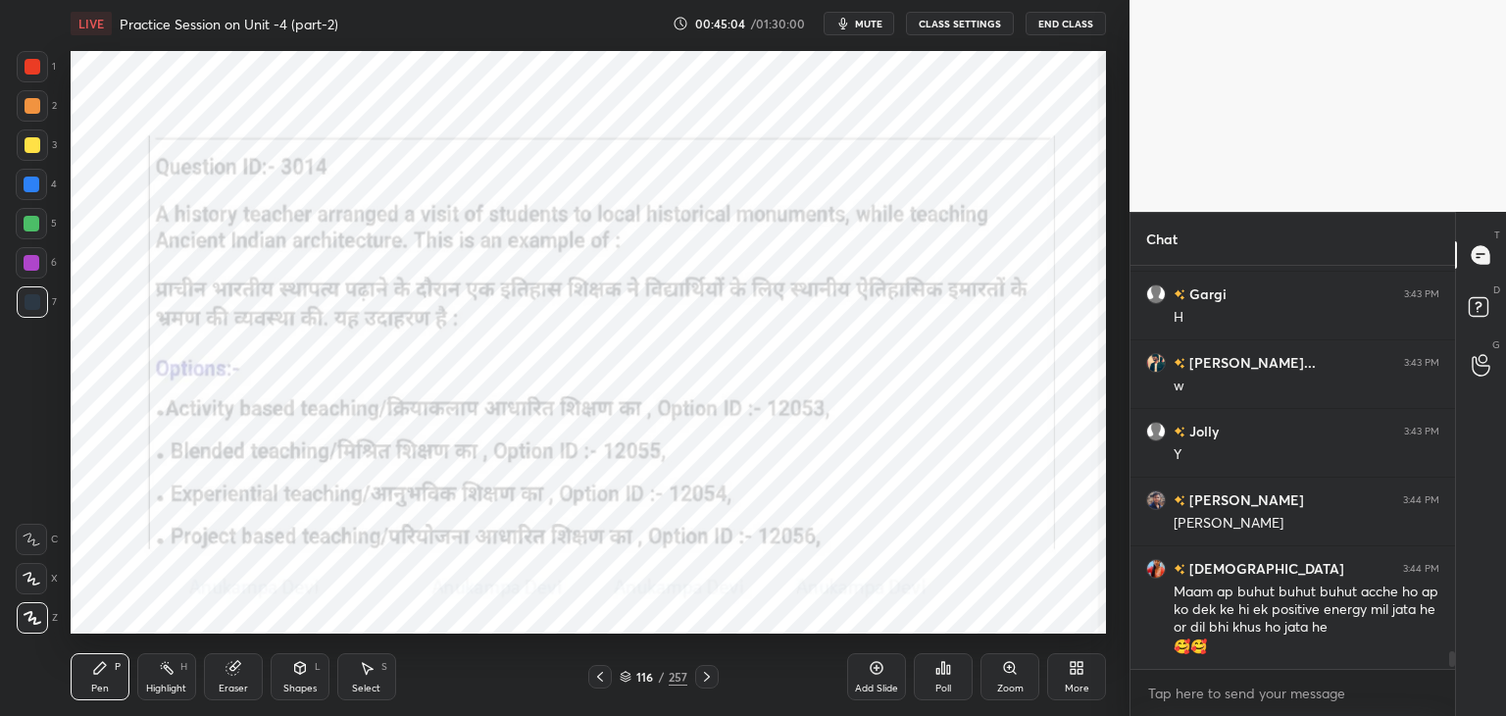
click at [708, 675] on icon at bounding box center [707, 677] width 16 height 16
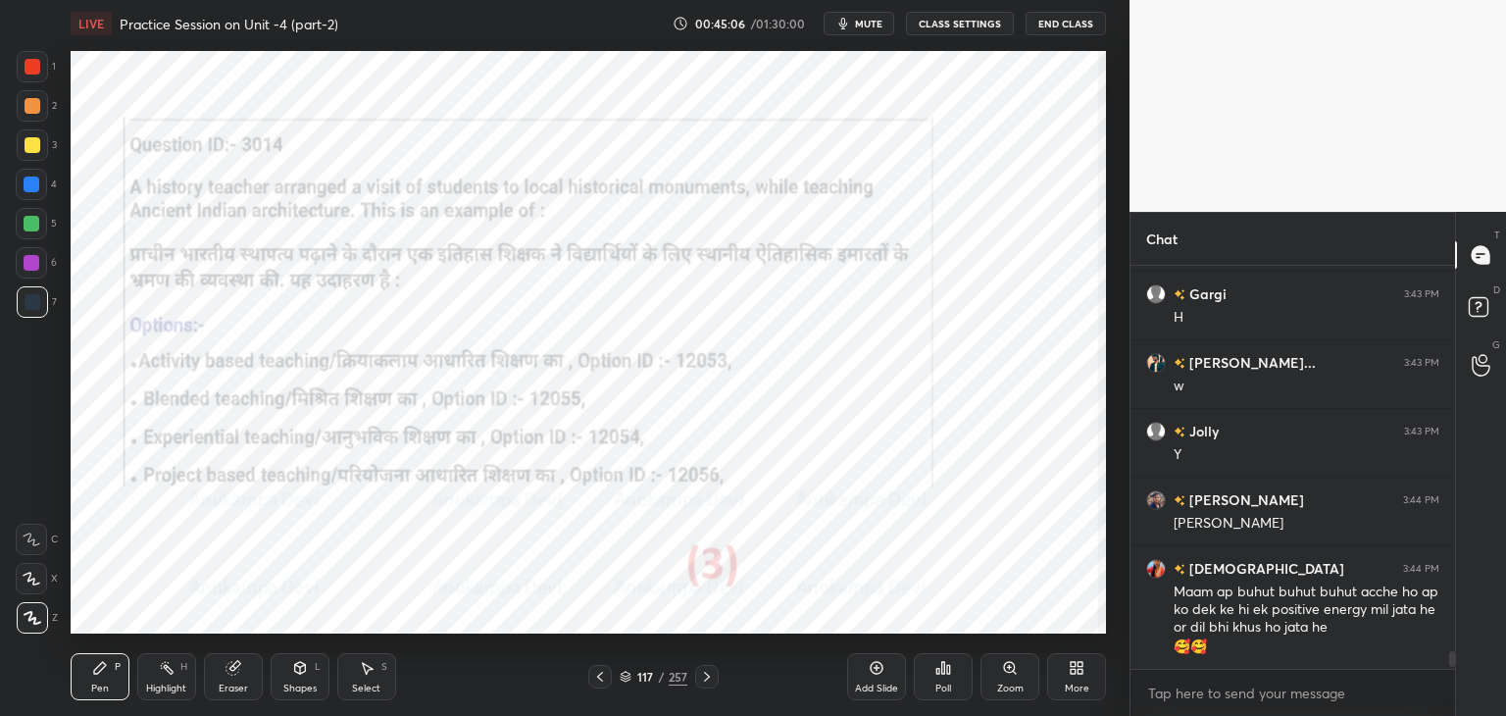
click at [37, 265] on div at bounding box center [32, 263] width 16 height 16
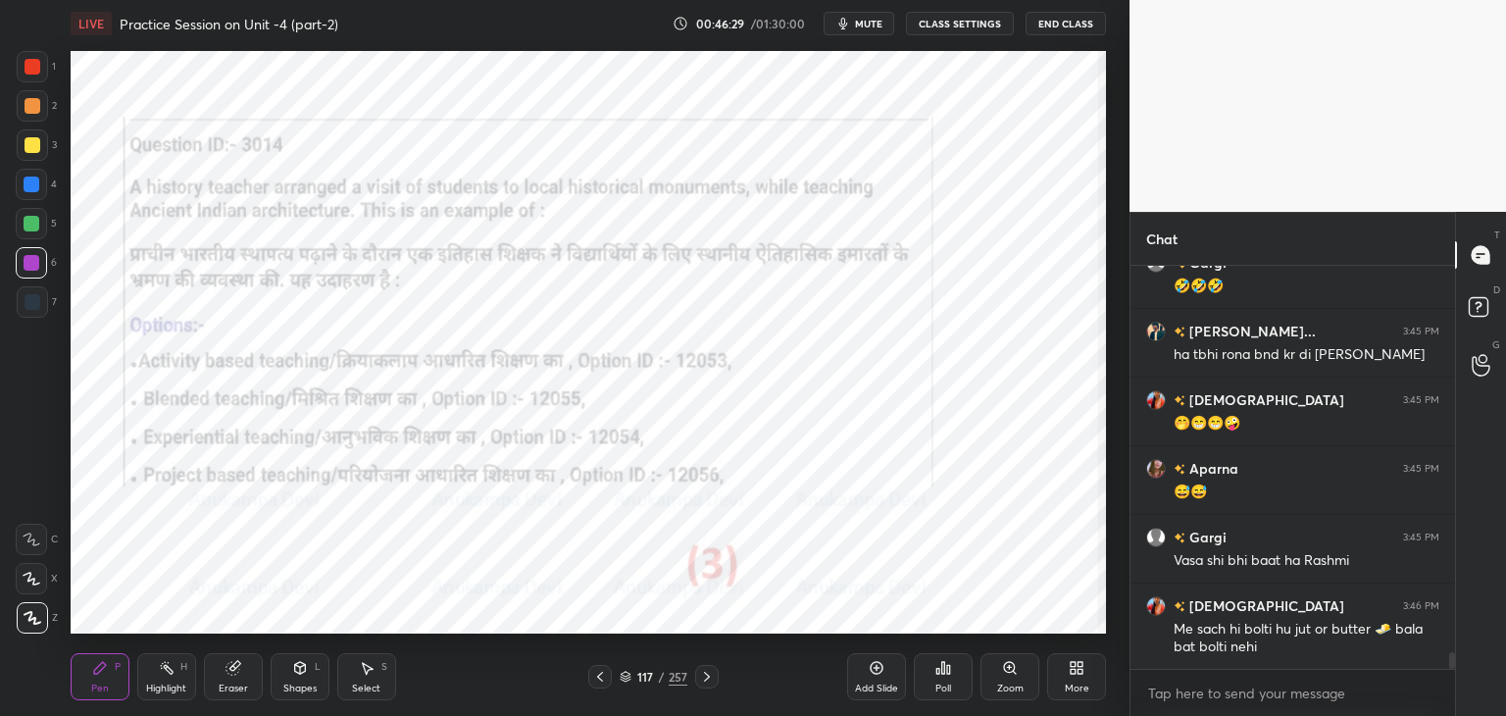
scroll to position [9387, 0]
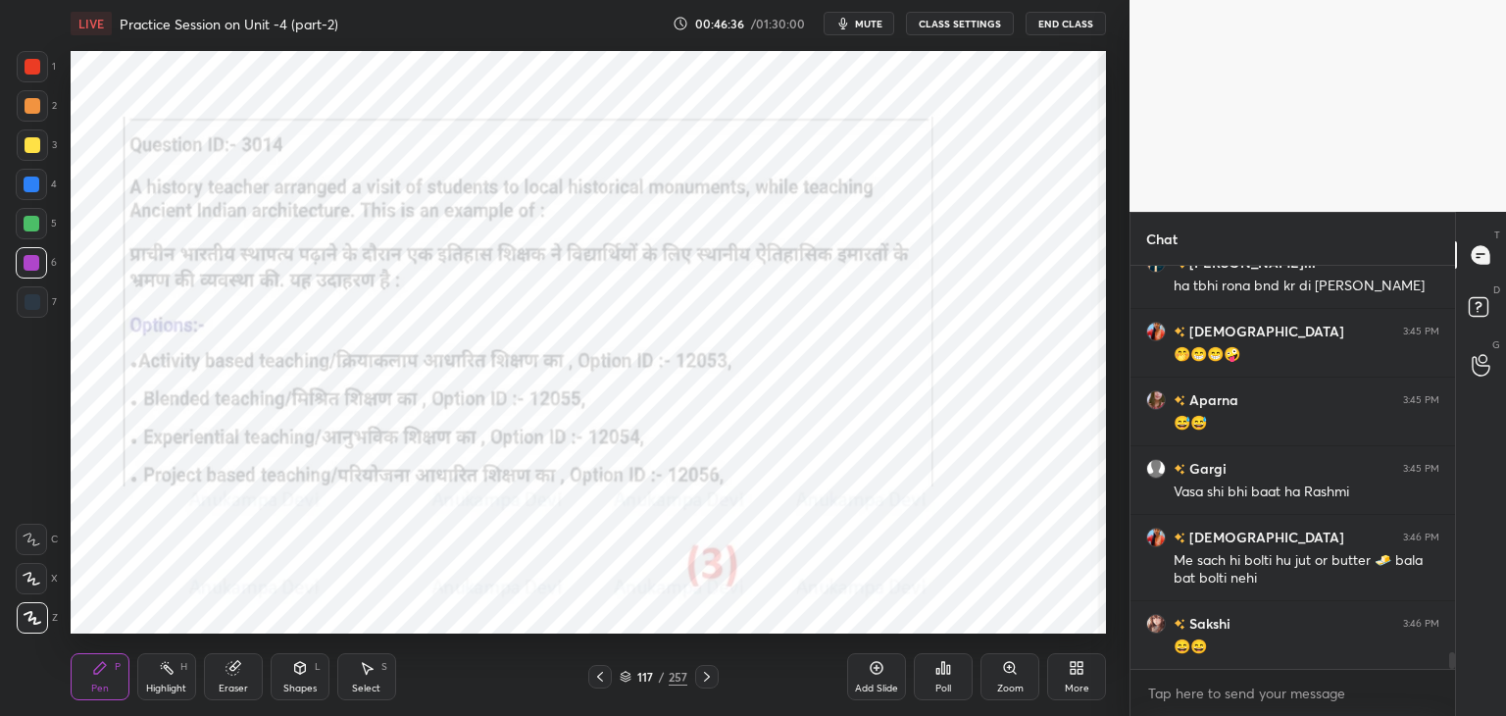
click at [709, 679] on icon at bounding box center [707, 677] width 16 height 16
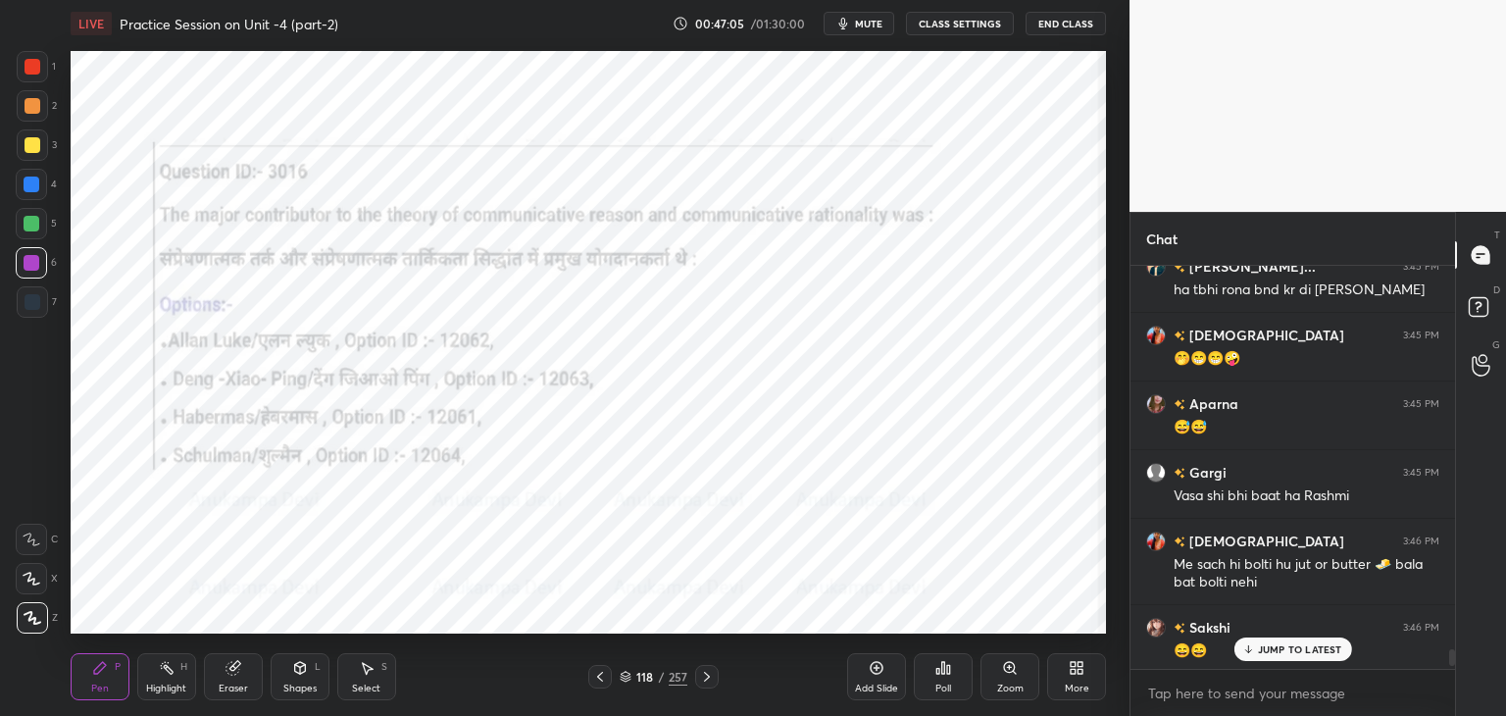
scroll to position [9456, 0]
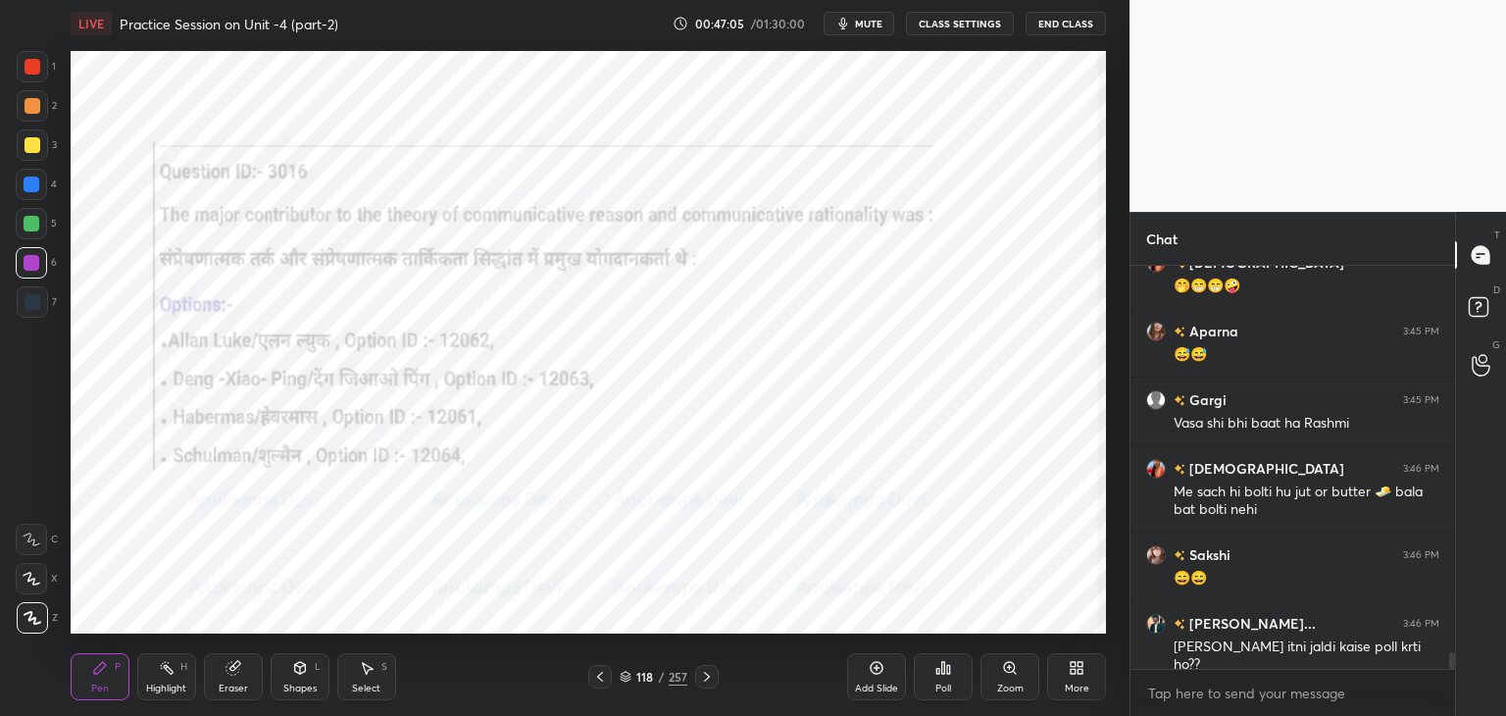
drag, startPoint x: 1454, startPoint y: 660, endPoint x: 1457, endPoint y: 673, distance: 14.0
click at [1467, 673] on div "Chat [PERSON_NAME]... 3:45 PM ha tbhi rona bnd kr di [PERSON_NAME] krishnavi 3:…" at bounding box center [1317, 464] width 376 height 504
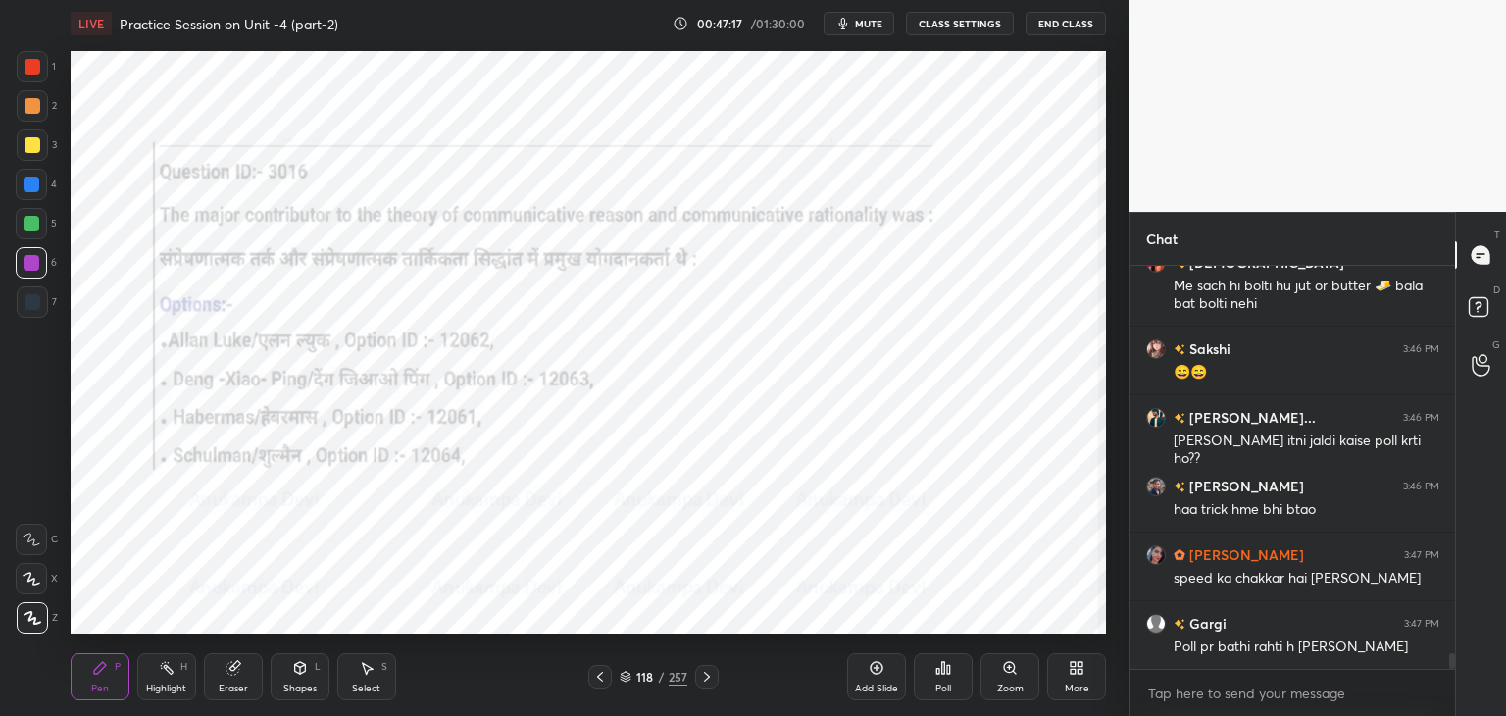
scroll to position [9730, 0]
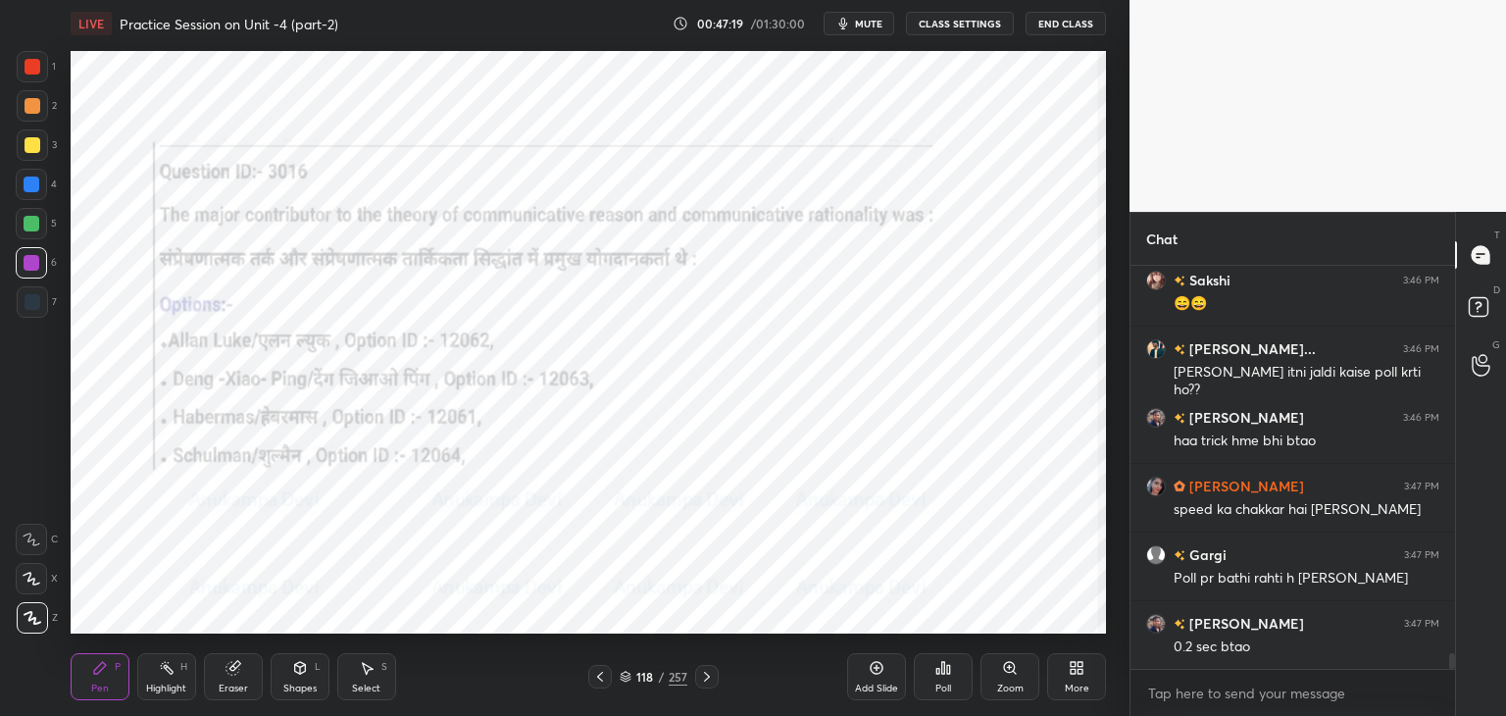
click at [30, 224] on div at bounding box center [32, 224] width 16 height 16
click at [622, 680] on icon at bounding box center [626, 679] width 10 height 3
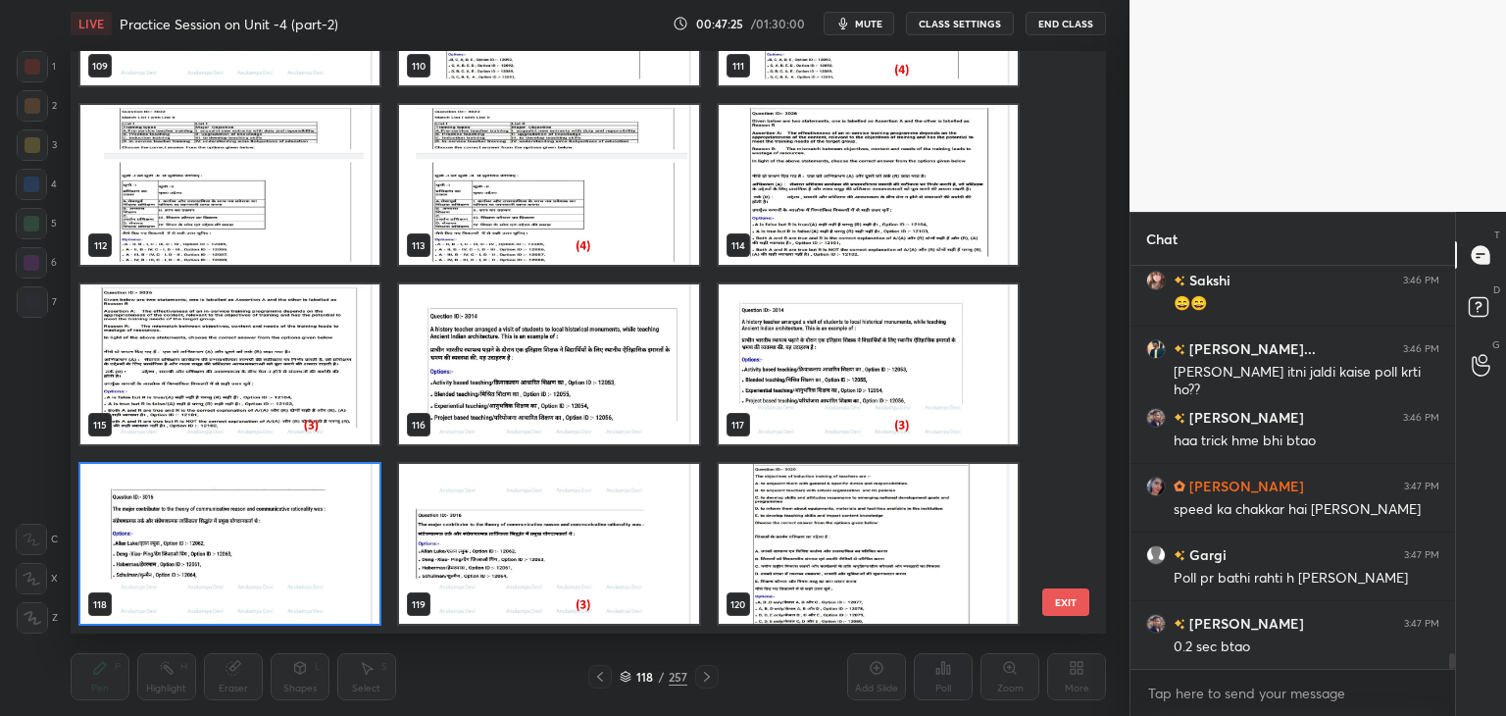
scroll to position [9799, 0]
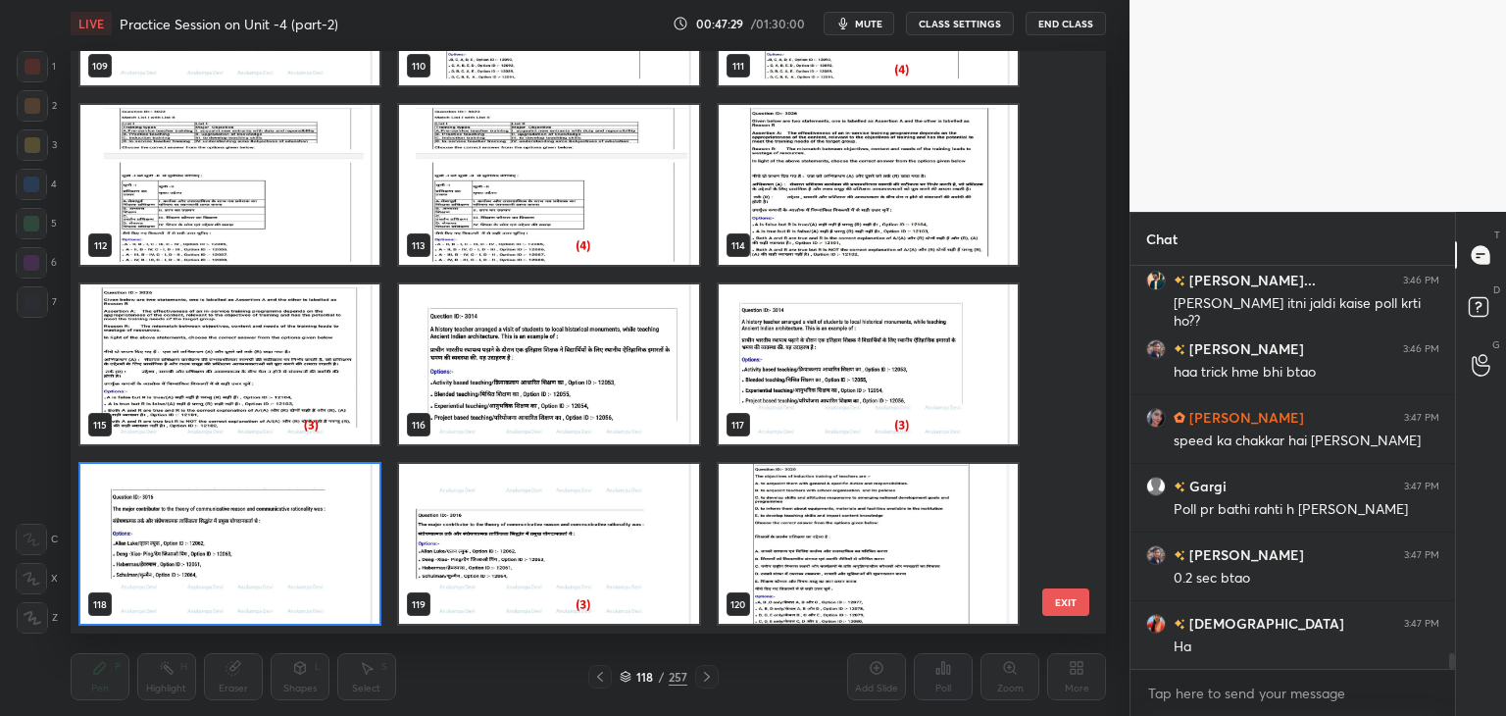
click at [360, 581] on img "grid" at bounding box center [229, 544] width 299 height 160
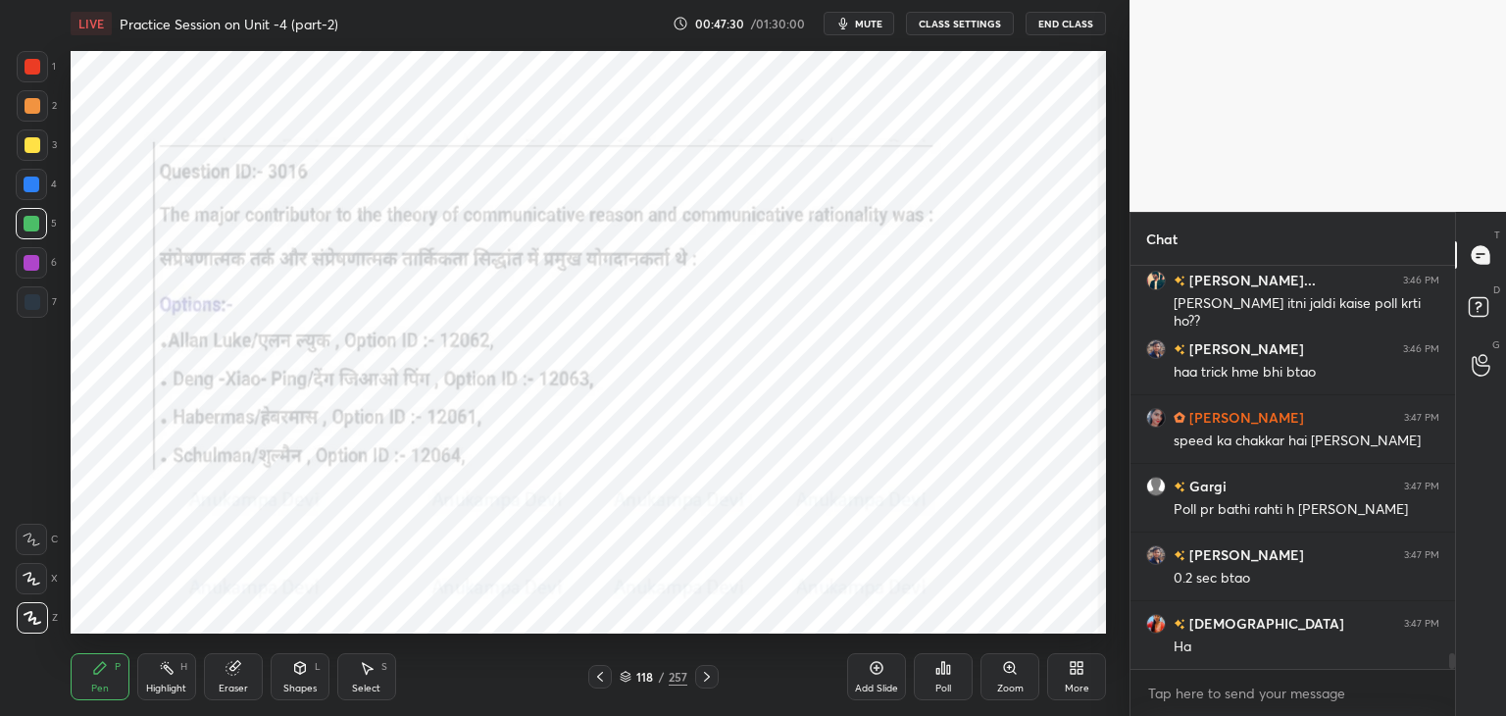
click at [945, 680] on div "Poll" at bounding box center [943, 676] width 59 height 47
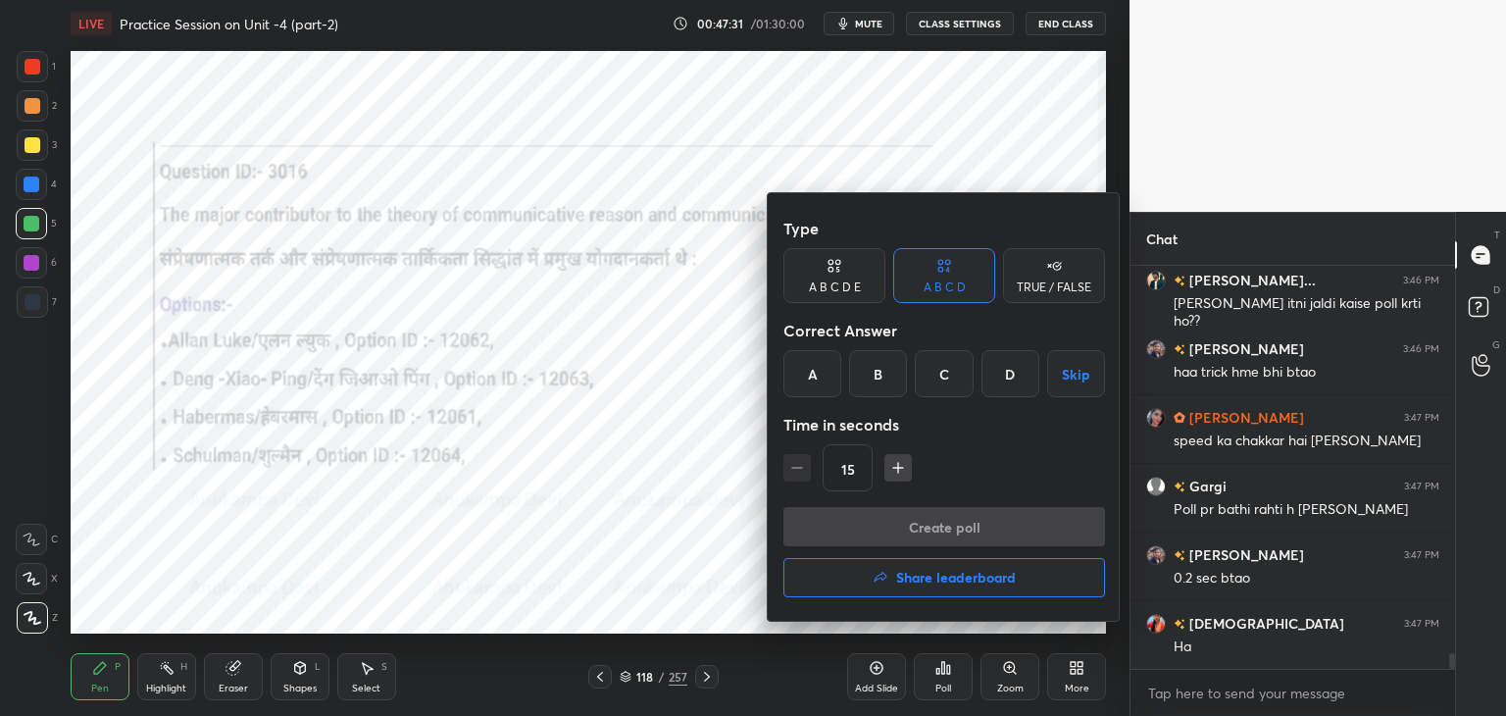
click at [939, 375] on div "C" at bounding box center [944, 373] width 58 height 47
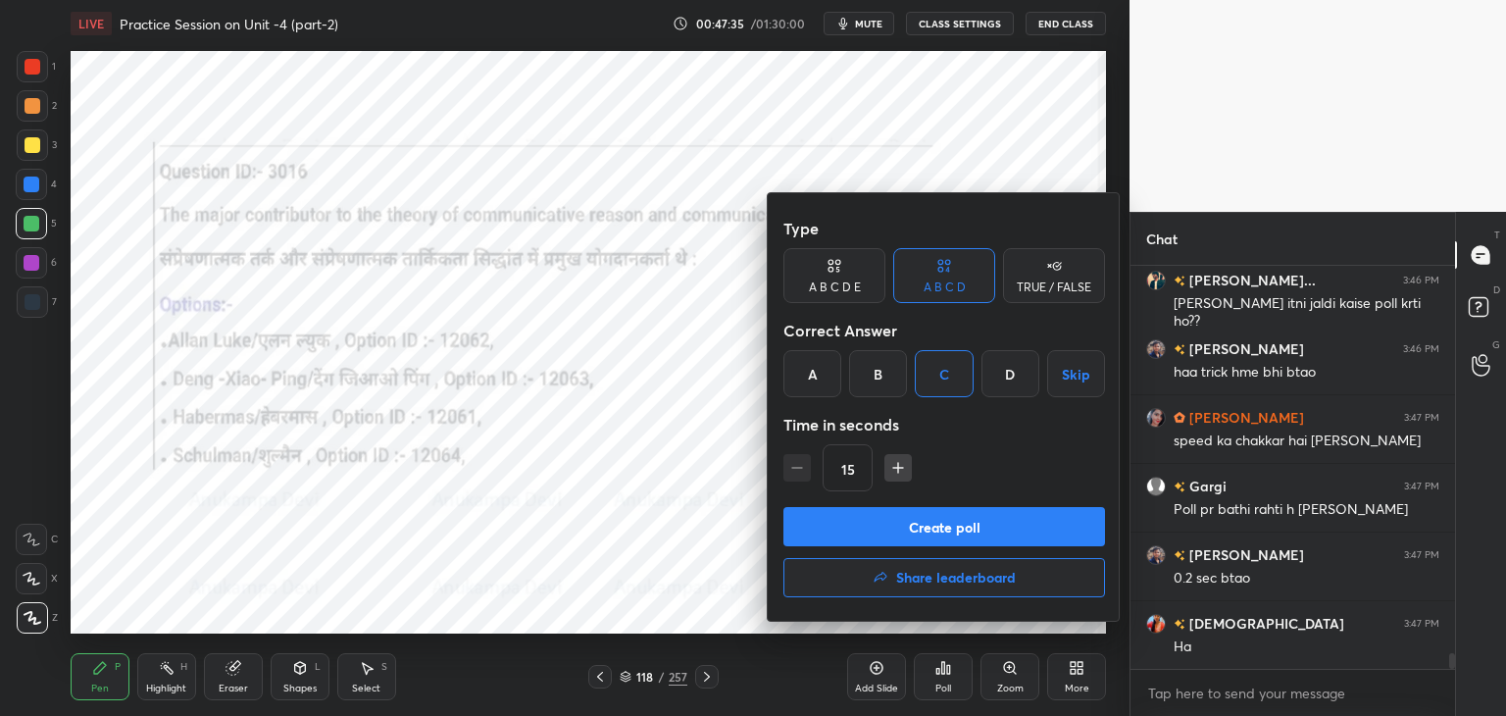
drag, startPoint x: 957, startPoint y: 530, endPoint x: 945, endPoint y: 439, distance: 91.9
click at [957, 529] on button "Create poll" at bounding box center [944, 526] width 322 height 39
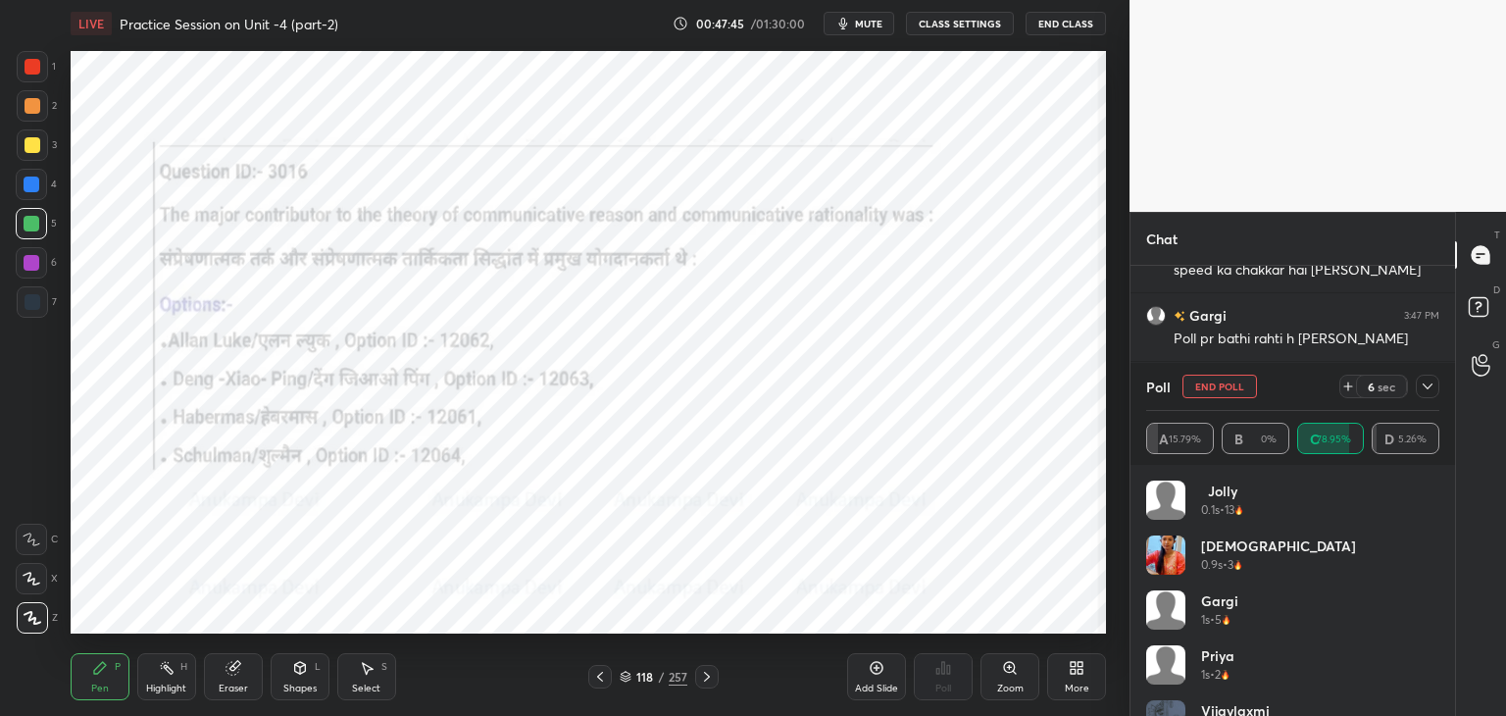
scroll to position [10038, 0]
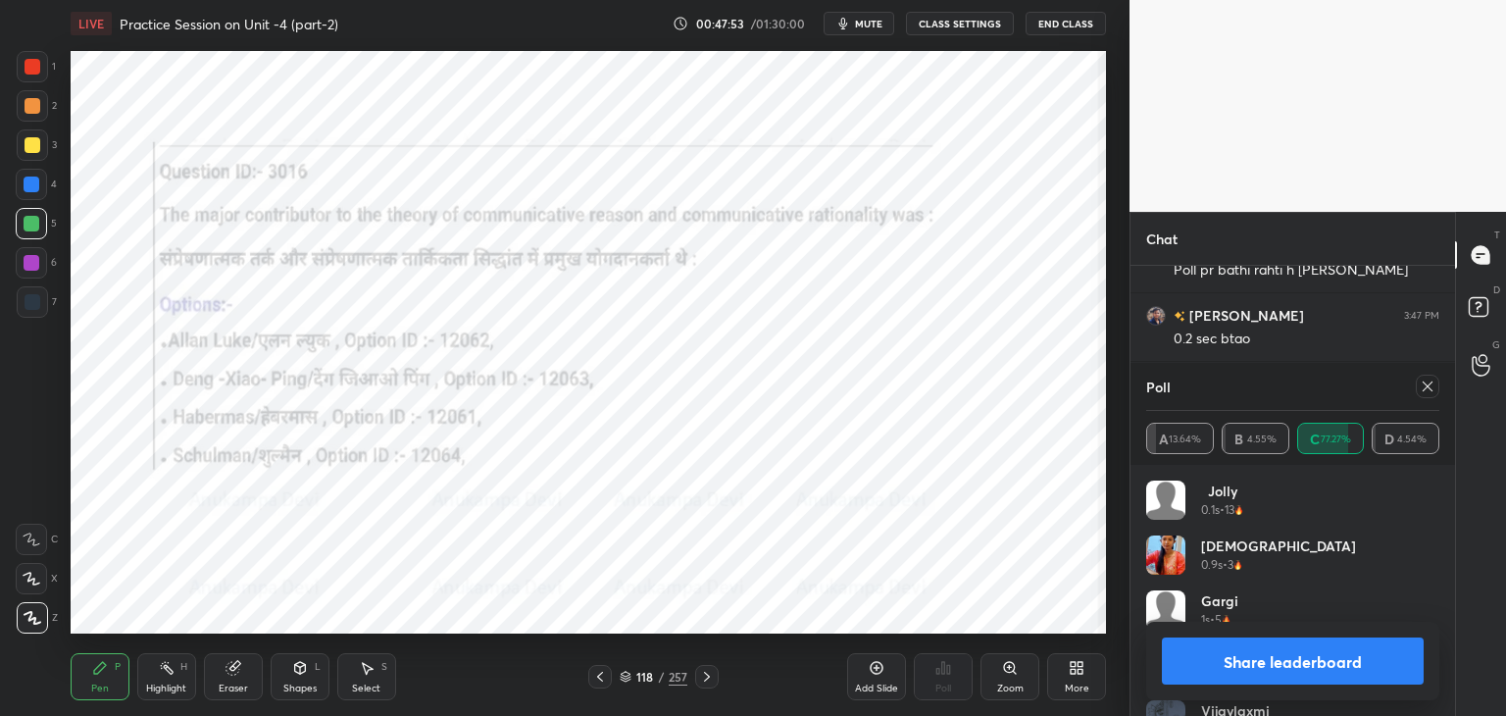
click at [1431, 388] on icon at bounding box center [1427, 386] width 16 height 16
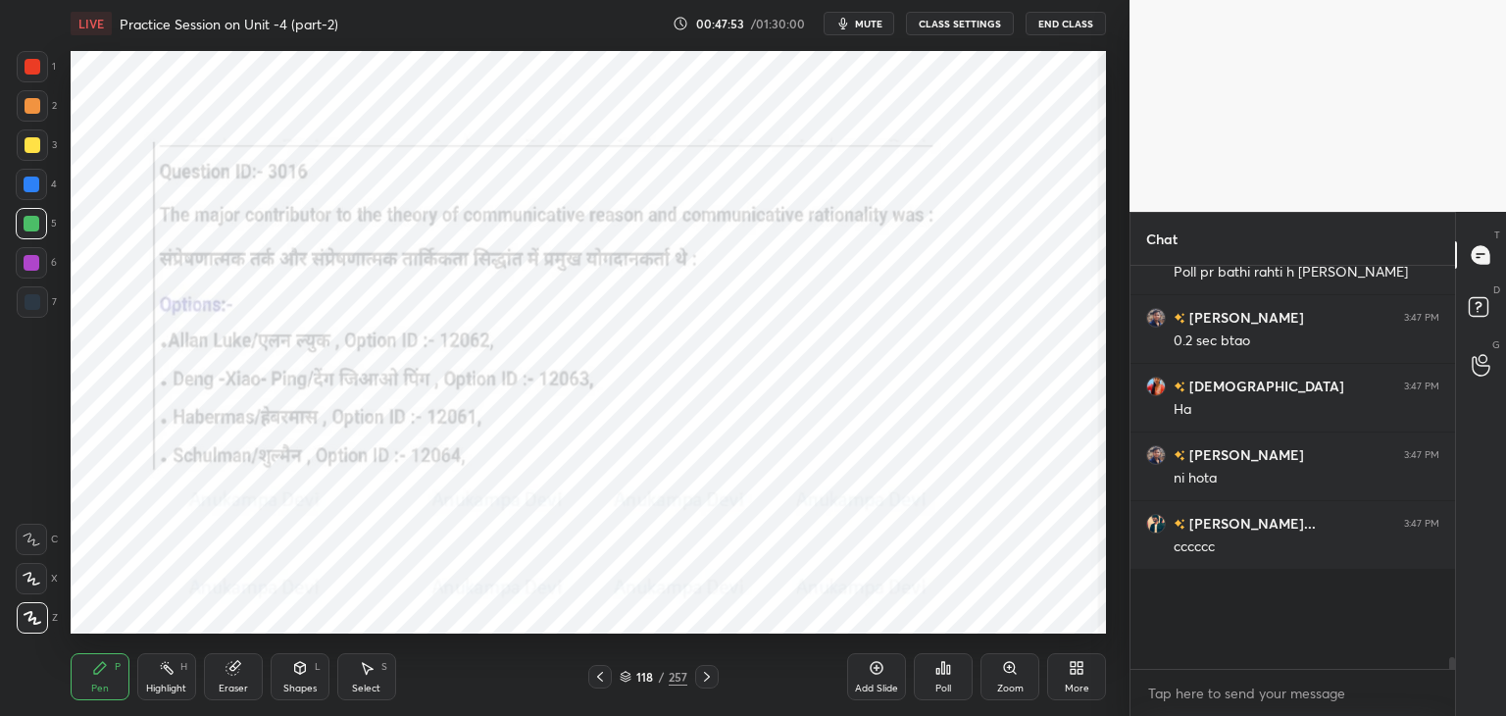
scroll to position [6, 6]
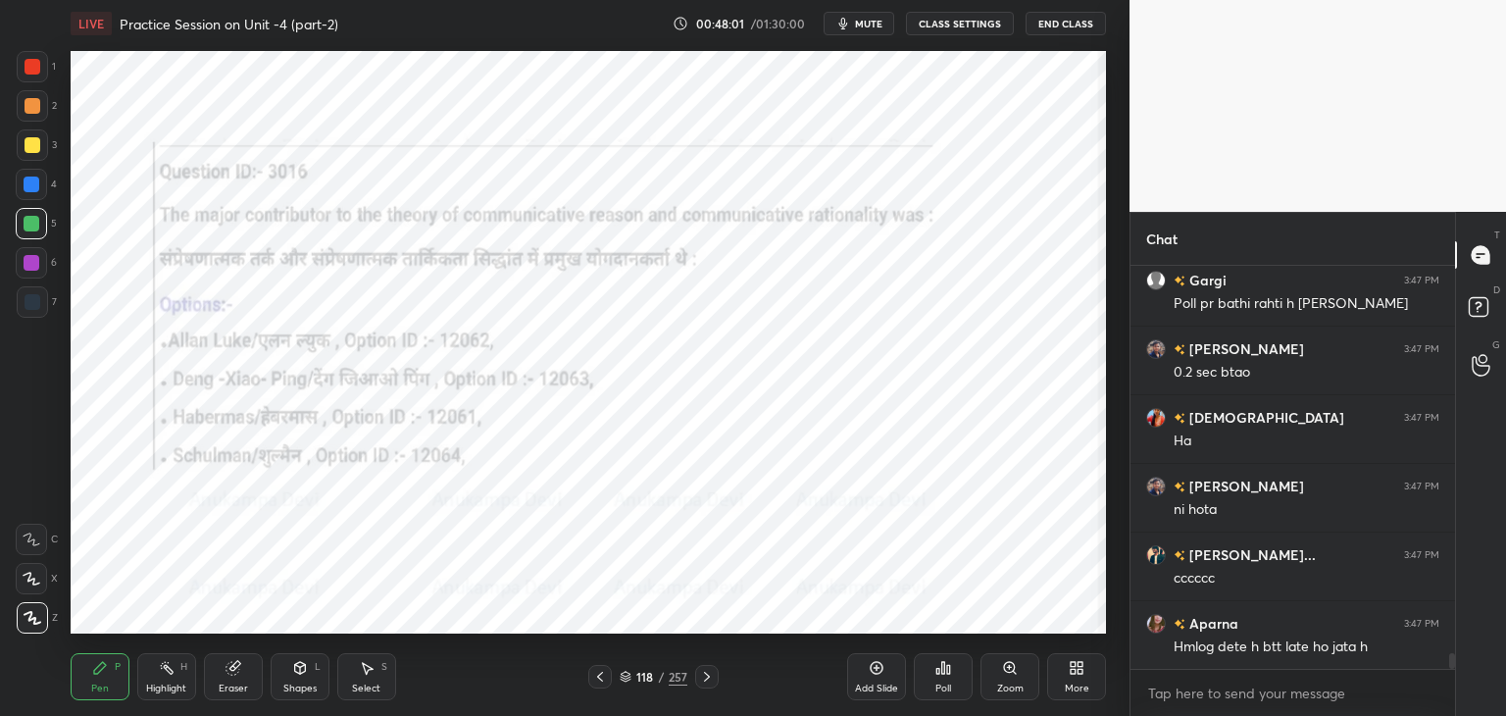
drag, startPoint x: 703, startPoint y: 678, endPoint x: 713, endPoint y: 674, distance: 10.6
click at [704, 678] on icon at bounding box center [707, 677] width 16 height 16
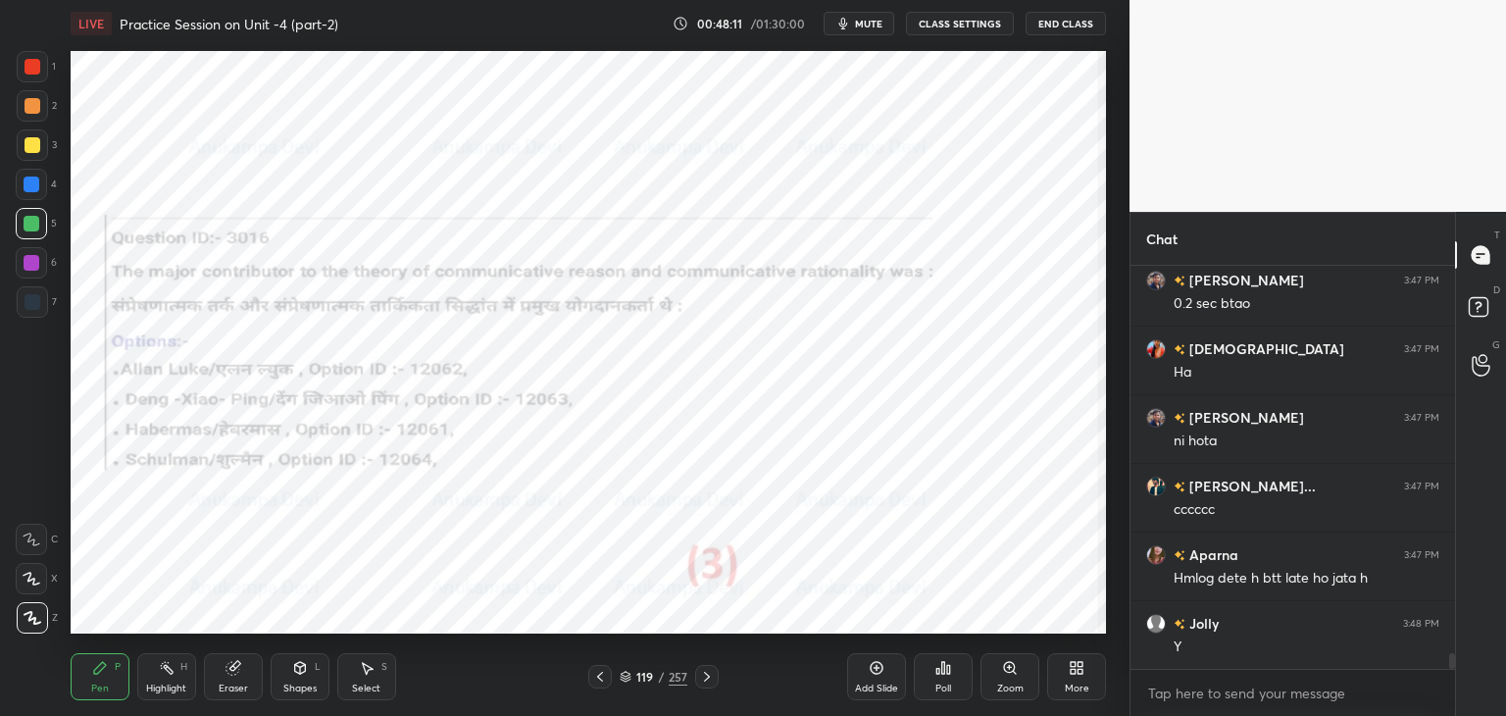
drag, startPoint x: 710, startPoint y: 675, endPoint x: 706, endPoint y: 644, distance: 31.6
click at [711, 672] on icon at bounding box center [707, 677] width 16 height 16
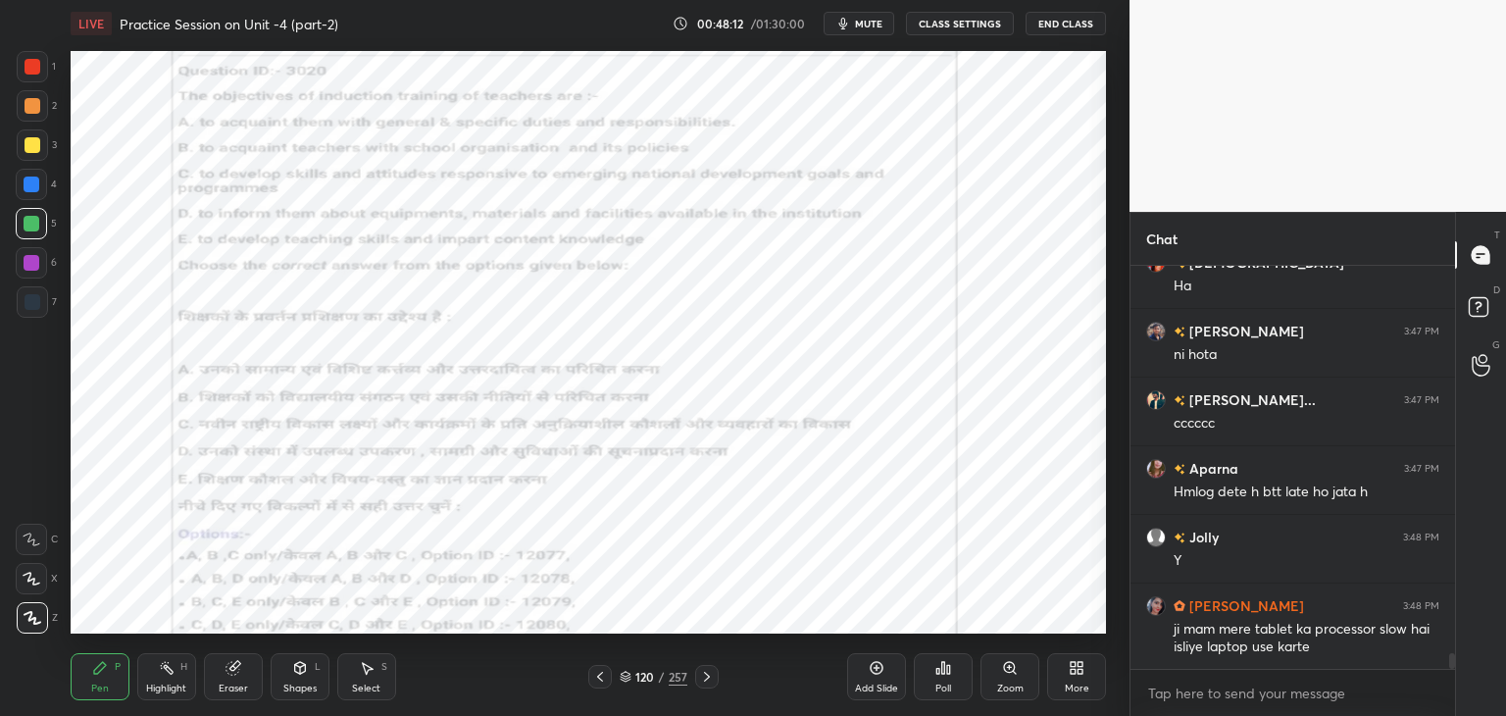
drag, startPoint x: 866, startPoint y: 26, endPoint x: 861, endPoint y: 47, distance: 21.2
click at [867, 26] on span "mute" at bounding box center [868, 24] width 27 height 14
click at [863, 14] on button "unmute" at bounding box center [858, 24] width 71 height 24
click at [868, 16] on button "mute" at bounding box center [858, 24] width 71 height 24
drag, startPoint x: 858, startPoint y: 26, endPoint x: 788, endPoint y: 48, distance: 72.9
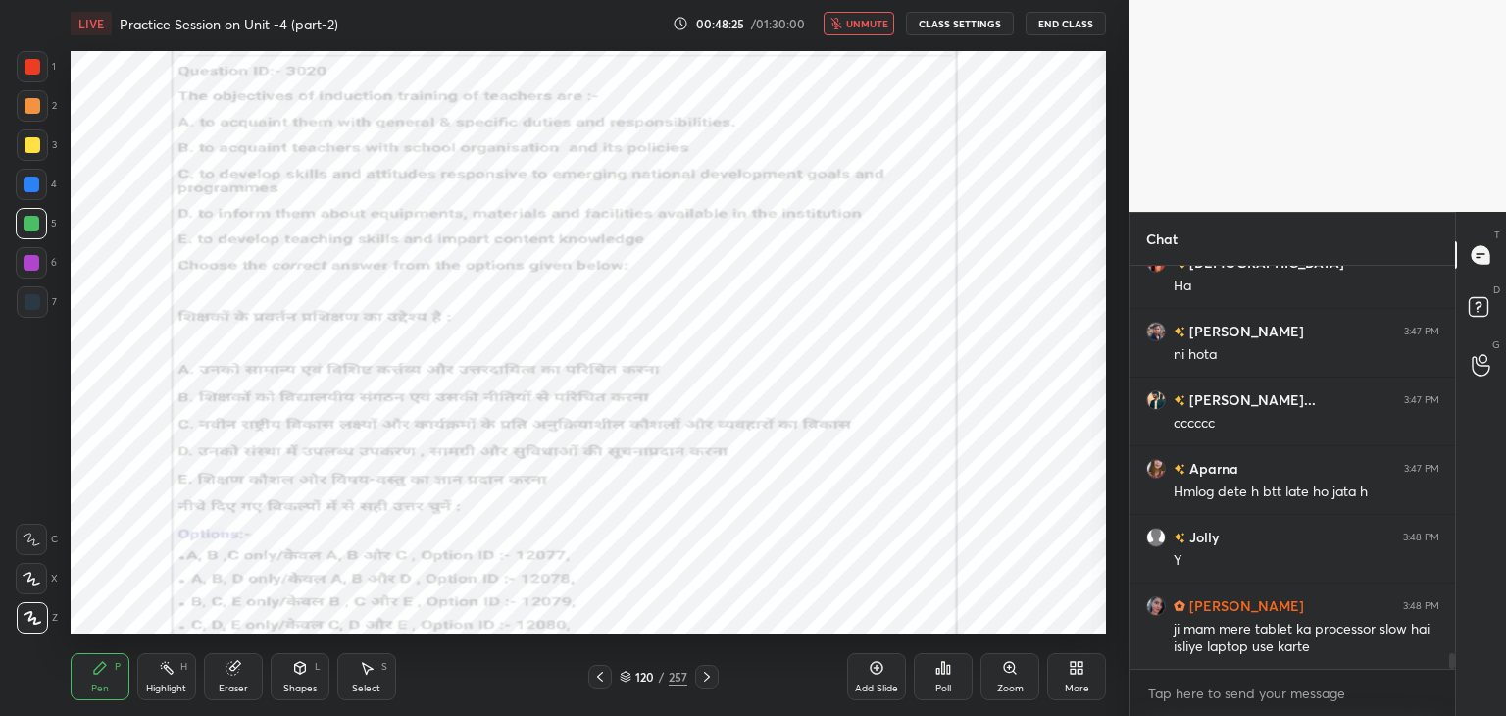
click at [856, 26] on span "unmute" at bounding box center [867, 24] width 42 height 14
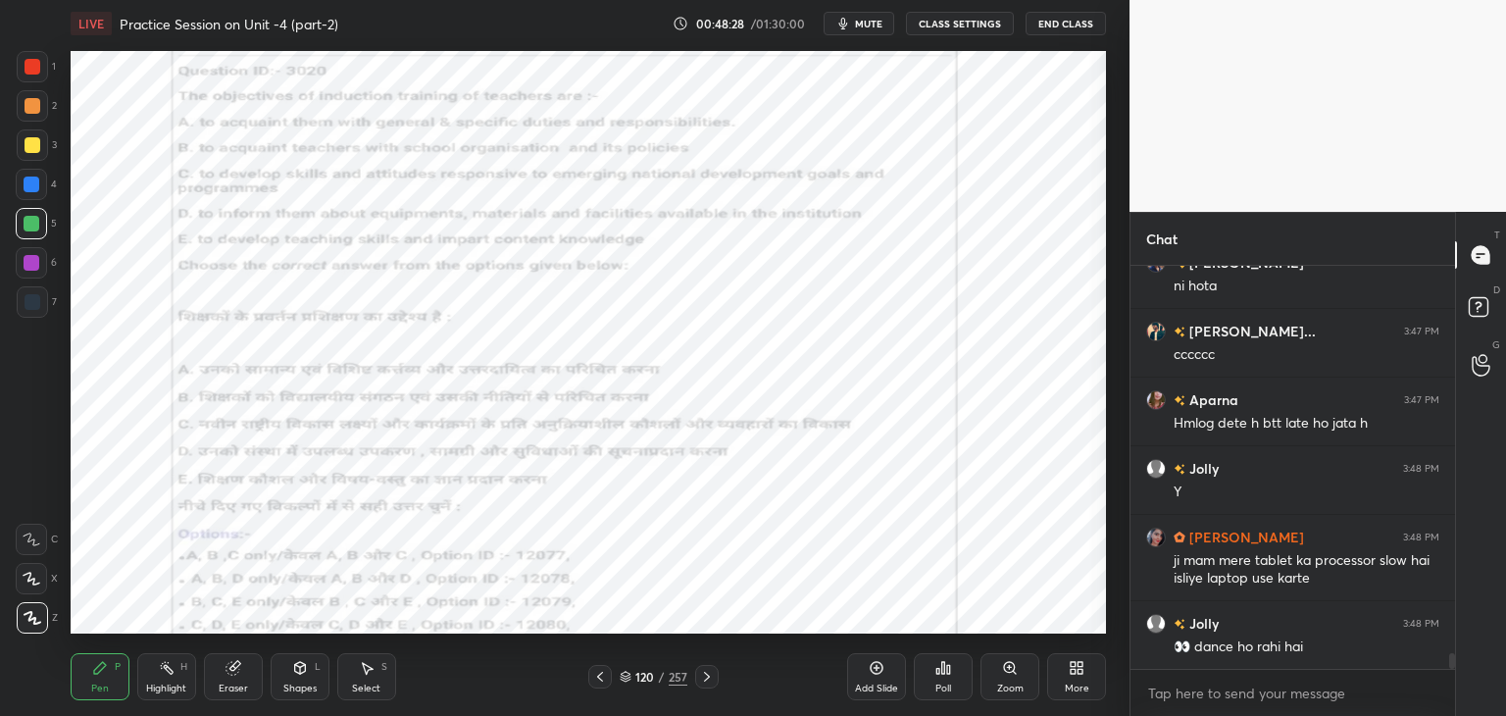
scroll to position [10383, 0]
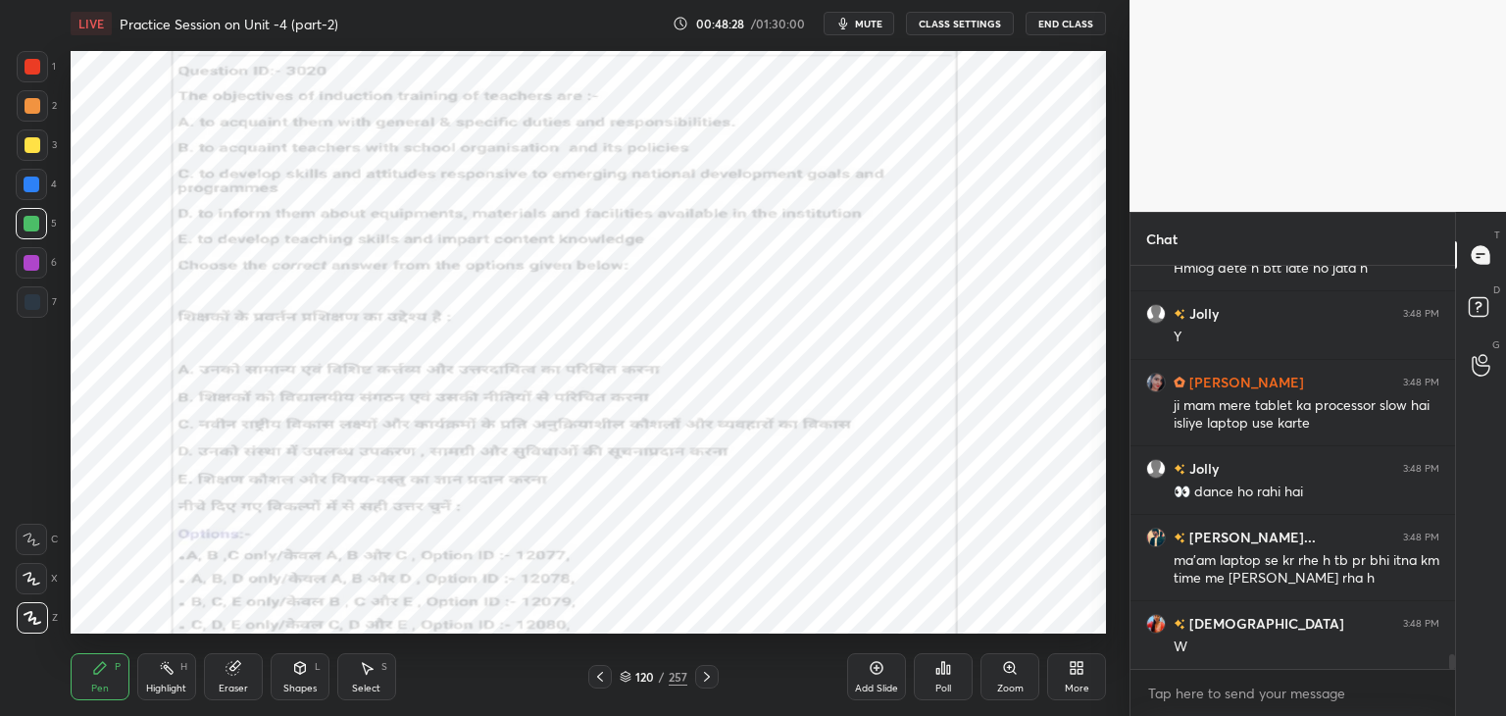
click at [865, 24] on span "mute" at bounding box center [868, 24] width 27 height 14
click at [872, 23] on span "unmute" at bounding box center [867, 24] width 42 height 14
click at [25, 264] on div at bounding box center [32, 263] width 16 height 16
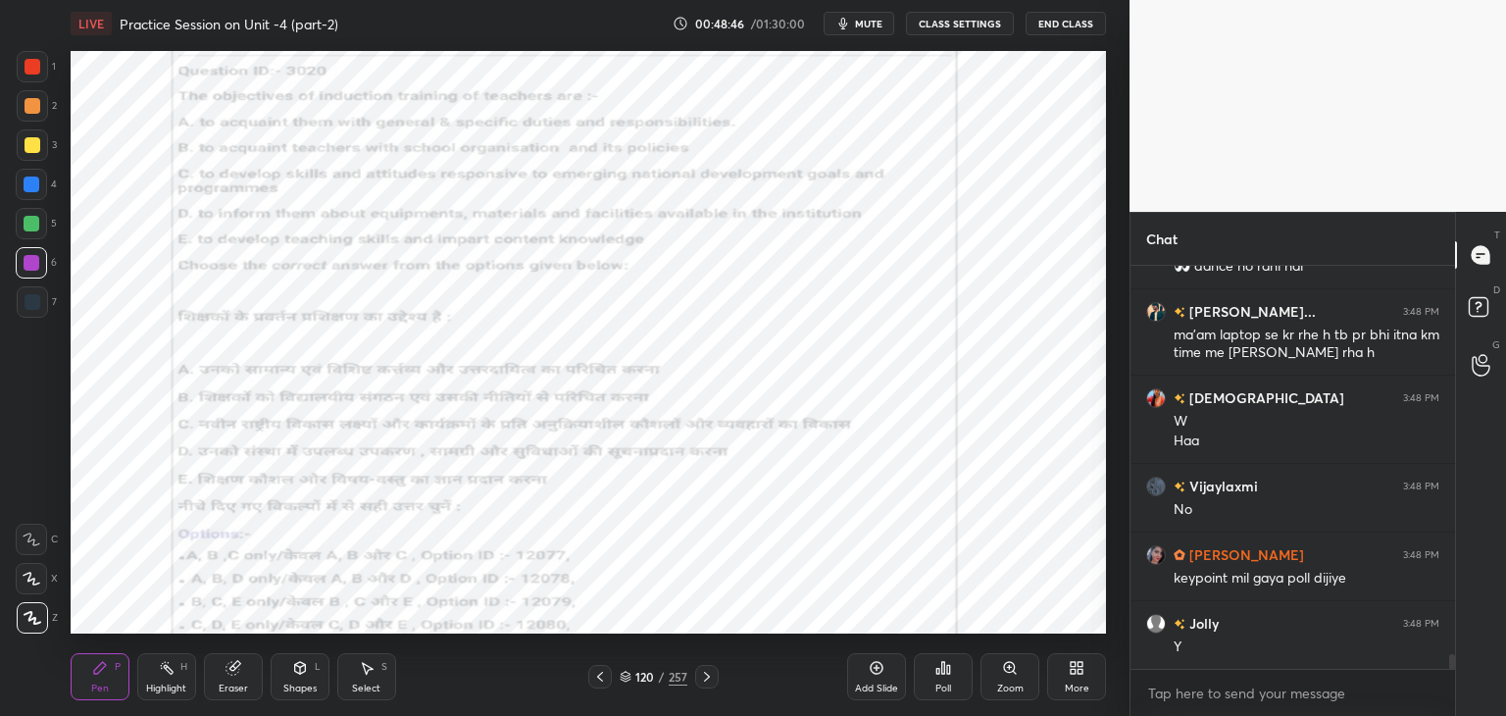
scroll to position [10677, 0]
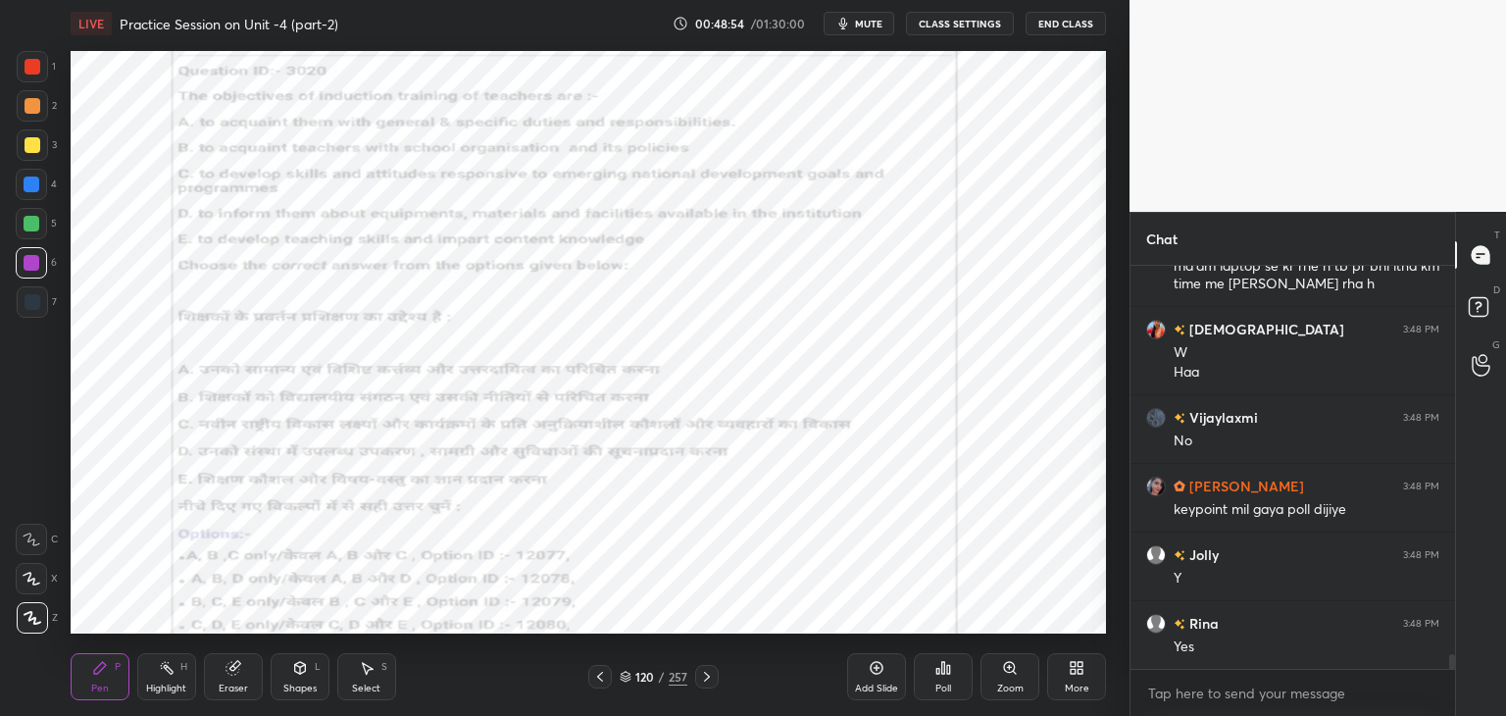
click at [861, 25] on span "mute" at bounding box center [868, 24] width 27 height 14
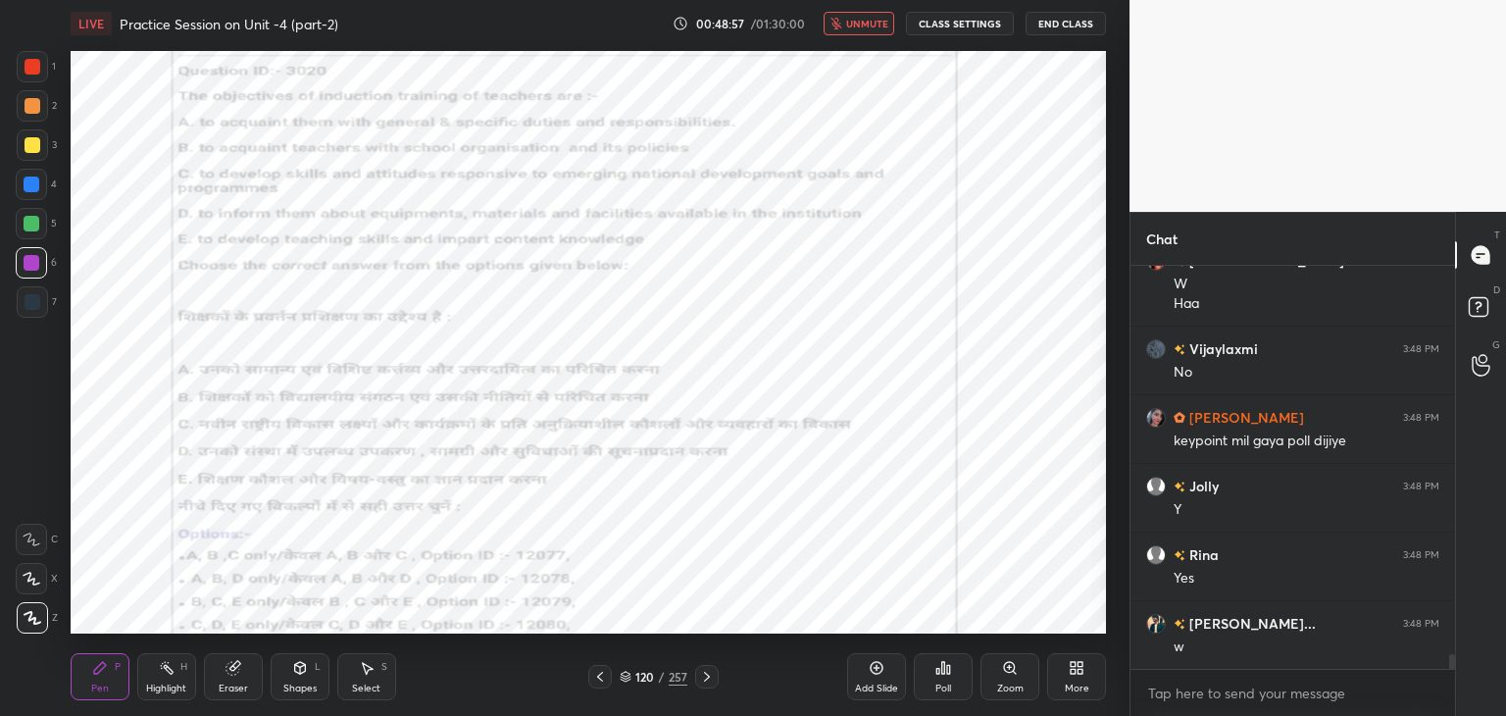
click at [859, 22] on span "unmute" at bounding box center [867, 24] width 42 height 14
drag, startPoint x: 869, startPoint y: 24, endPoint x: 859, endPoint y: 25, distance: 10.8
click at [869, 21] on span "mute" at bounding box center [868, 24] width 27 height 14
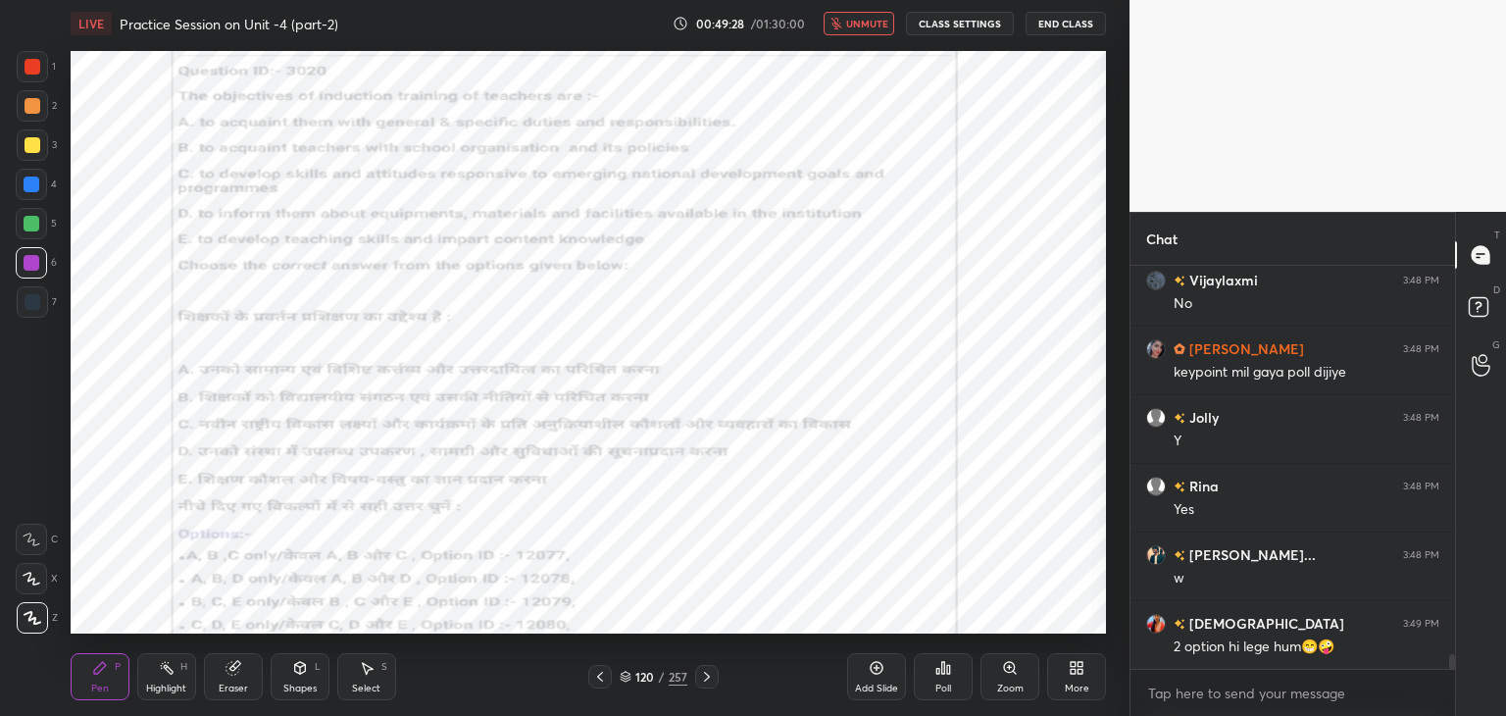
click at [857, 27] on span "unmute" at bounding box center [867, 24] width 42 height 14
click at [623, 683] on div "120 / 257" at bounding box center [654, 677] width 68 height 18
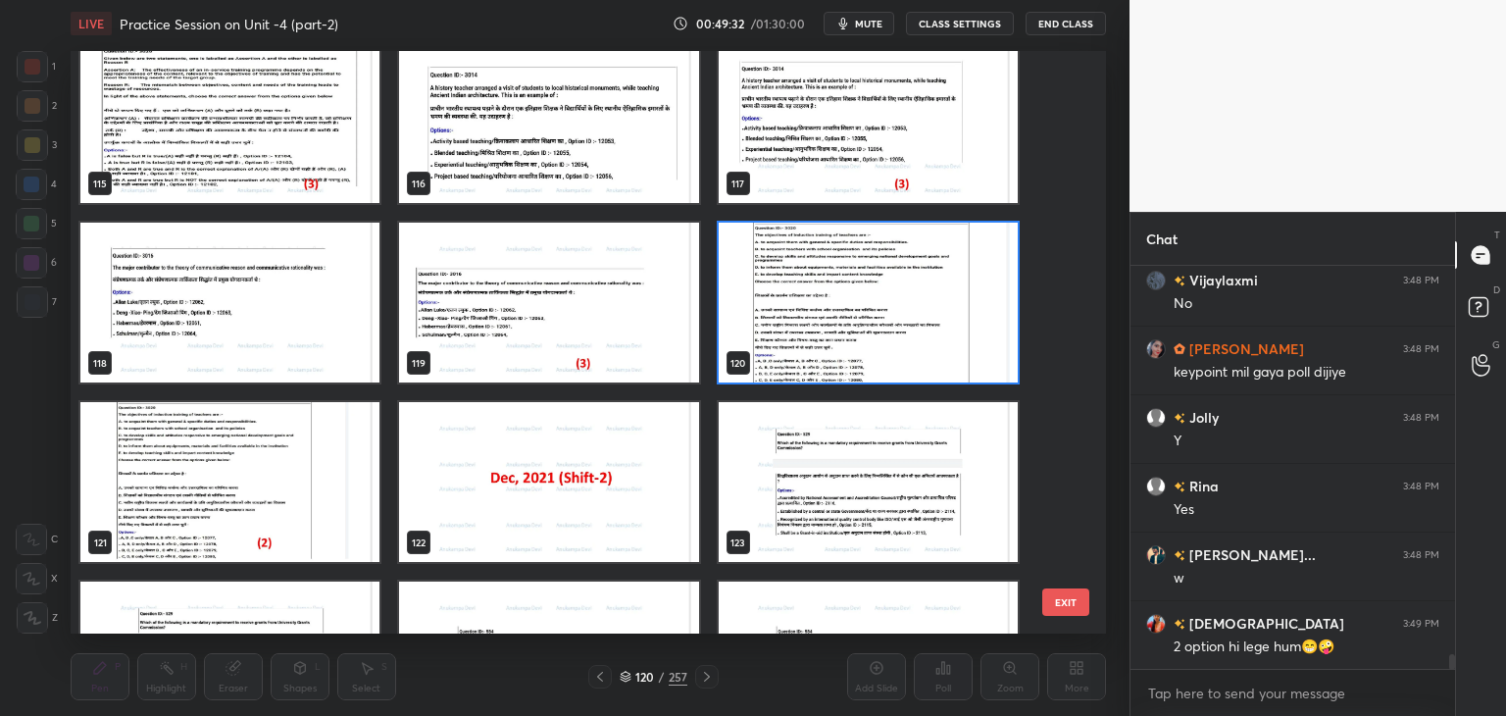
scroll to position [6908, 0]
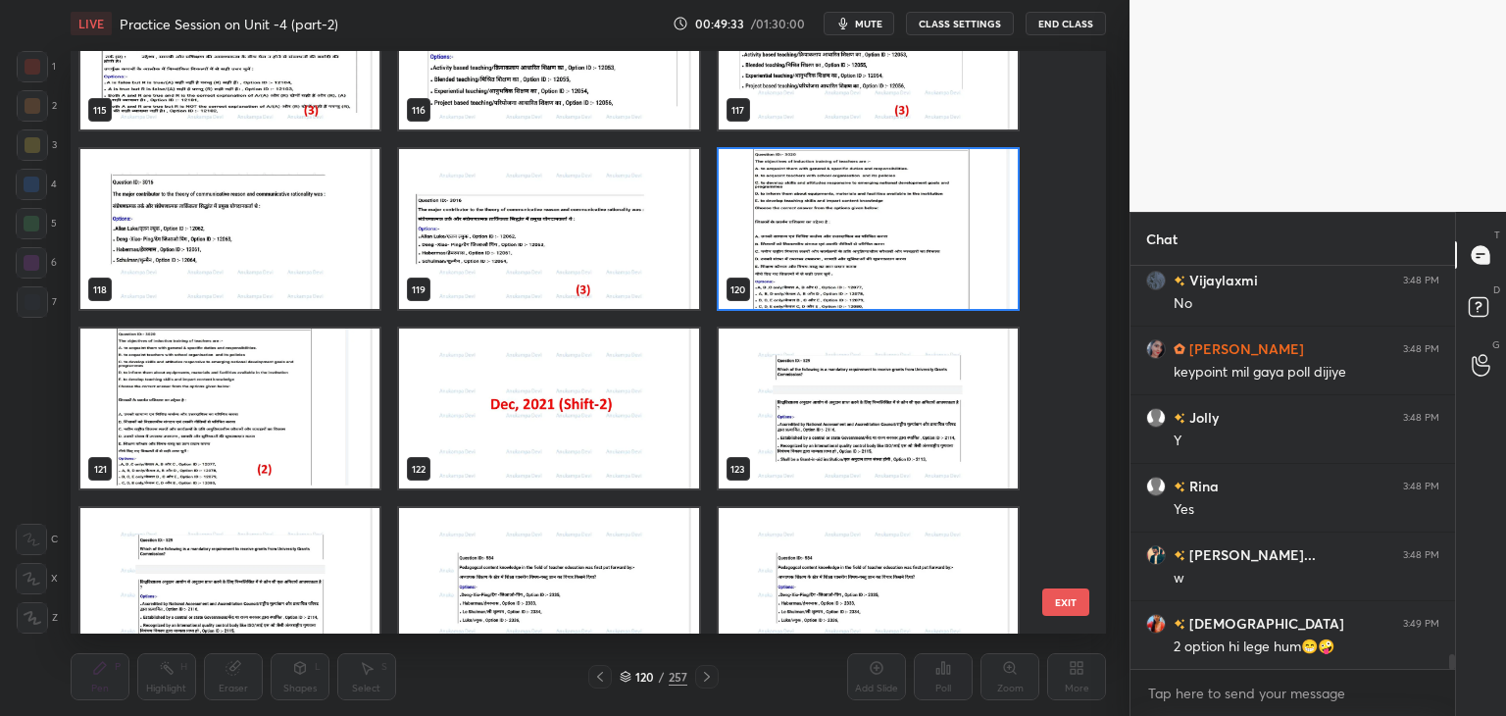
click at [980, 276] on img "grid" at bounding box center [868, 229] width 299 height 160
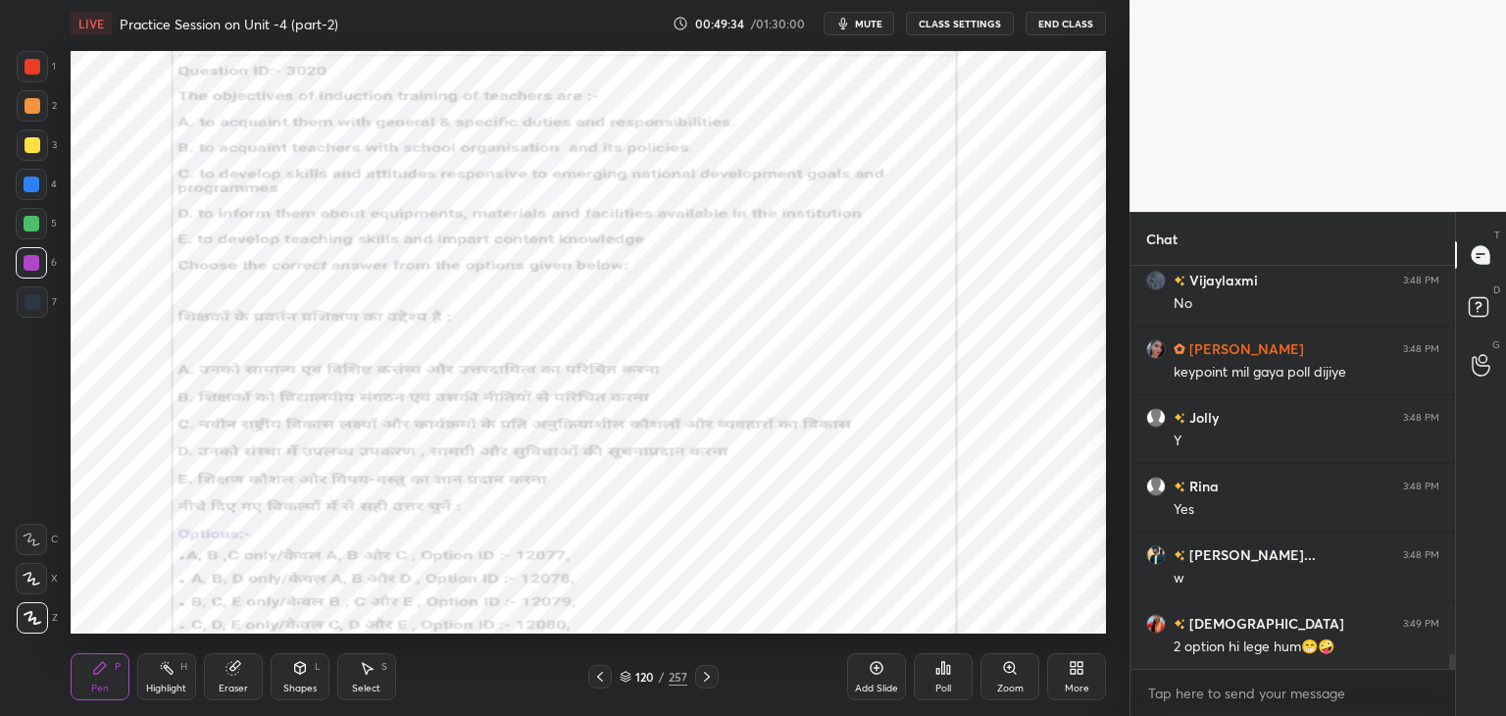
click at [942, 684] on div "Poll" at bounding box center [943, 688] width 16 height 10
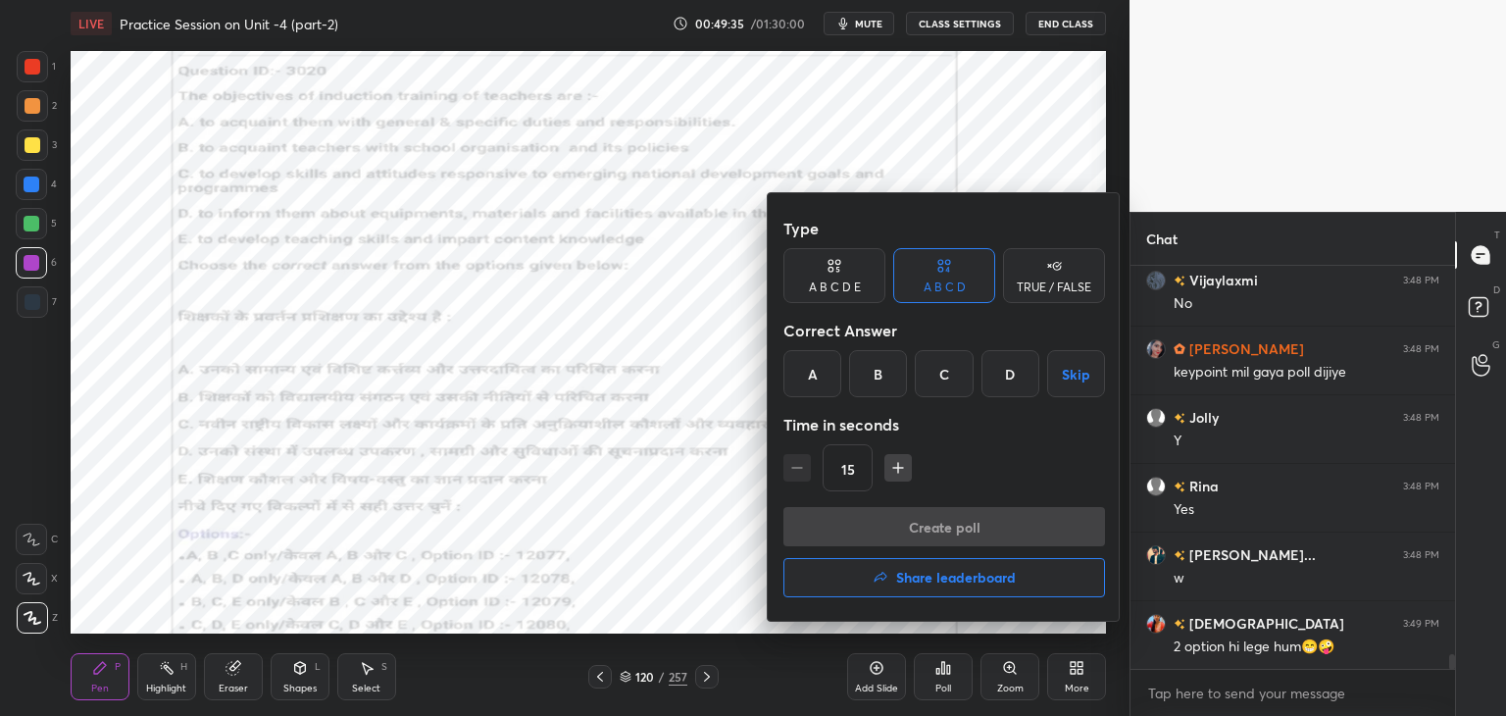
click at [872, 383] on div "B" at bounding box center [878, 373] width 58 height 47
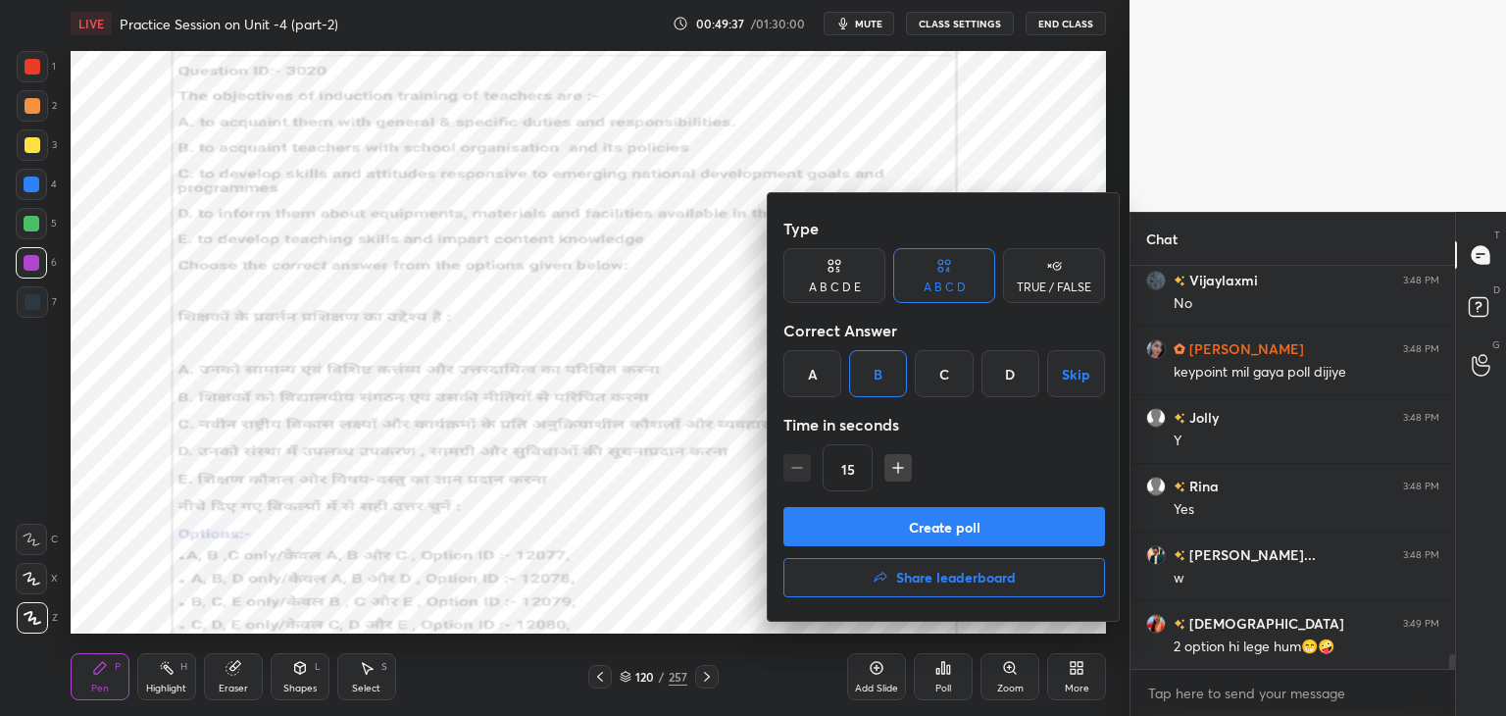
click at [987, 538] on button "Create poll" at bounding box center [944, 526] width 322 height 39
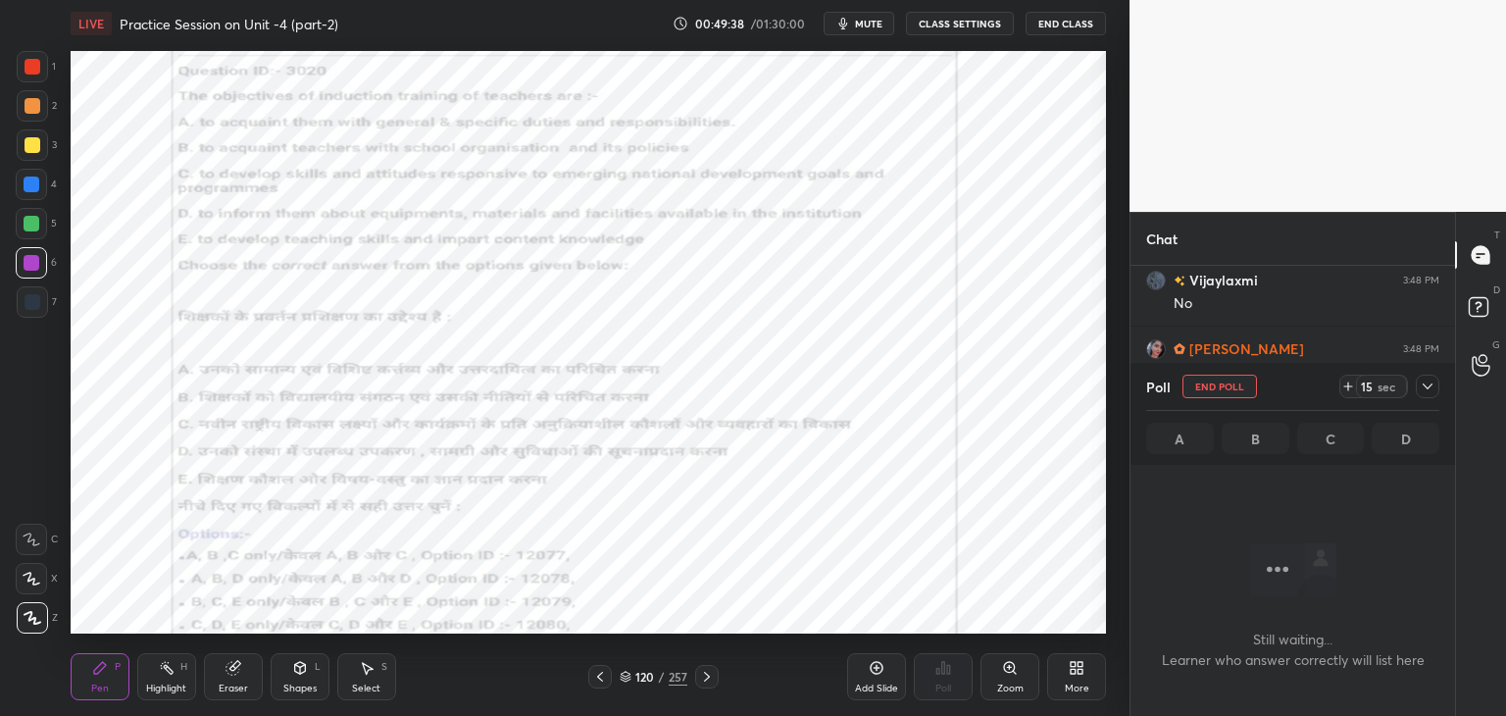
scroll to position [6, 6]
click at [874, 23] on span "mute" at bounding box center [868, 24] width 27 height 14
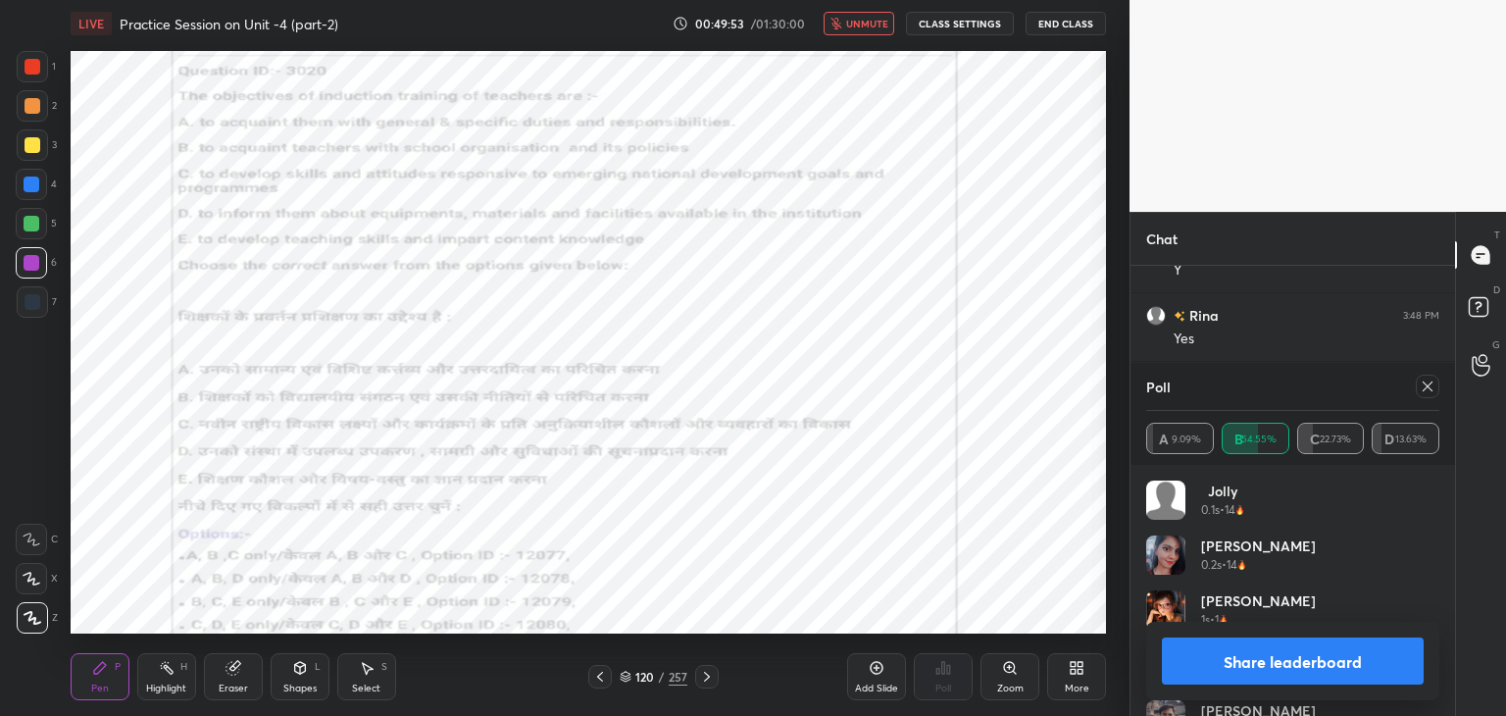
scroll to position [11053, 0]
click at [862, 24] on span "unmute" at bounding box center [867, 24] width 42 height 14
click at [1427, 387] on icon at bounding box center [1427, 386] width 16 height 16
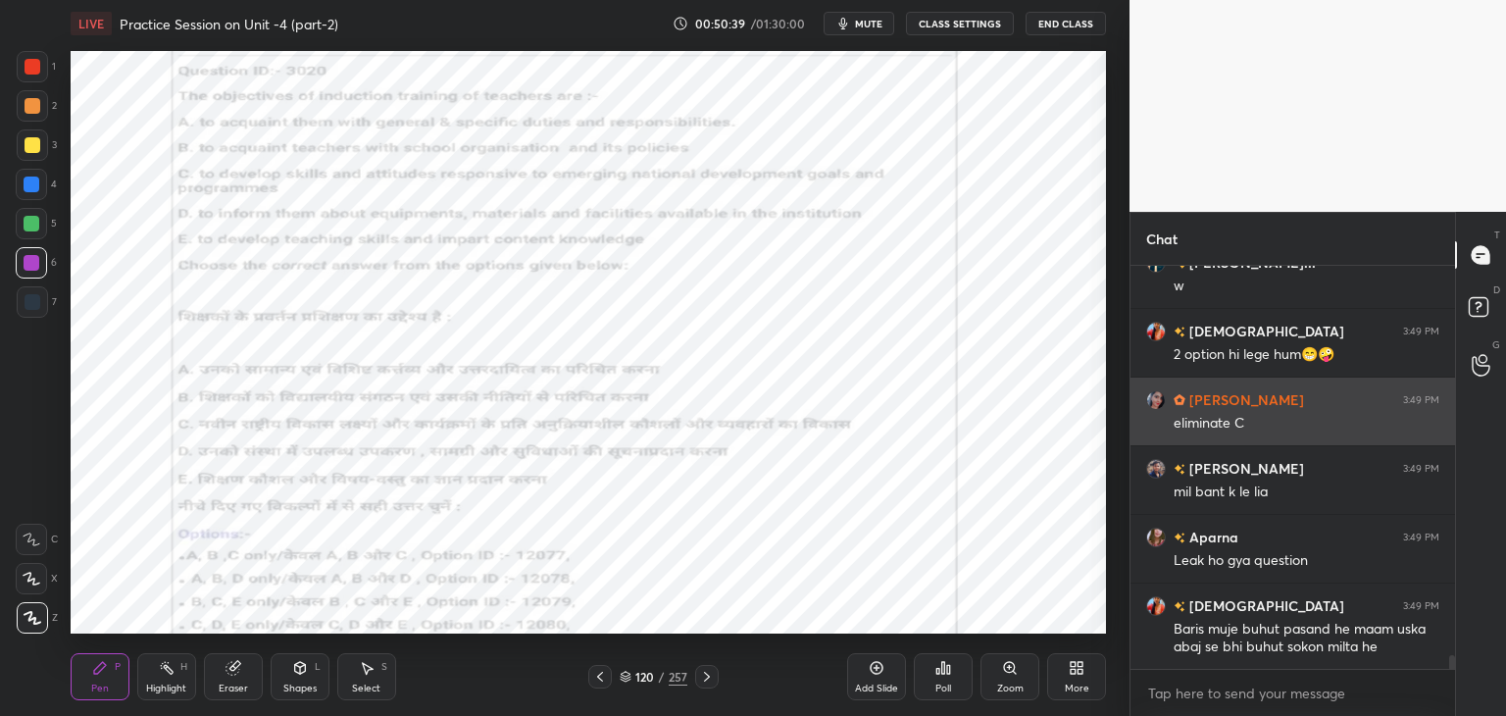
scroll to position [11175, 0]
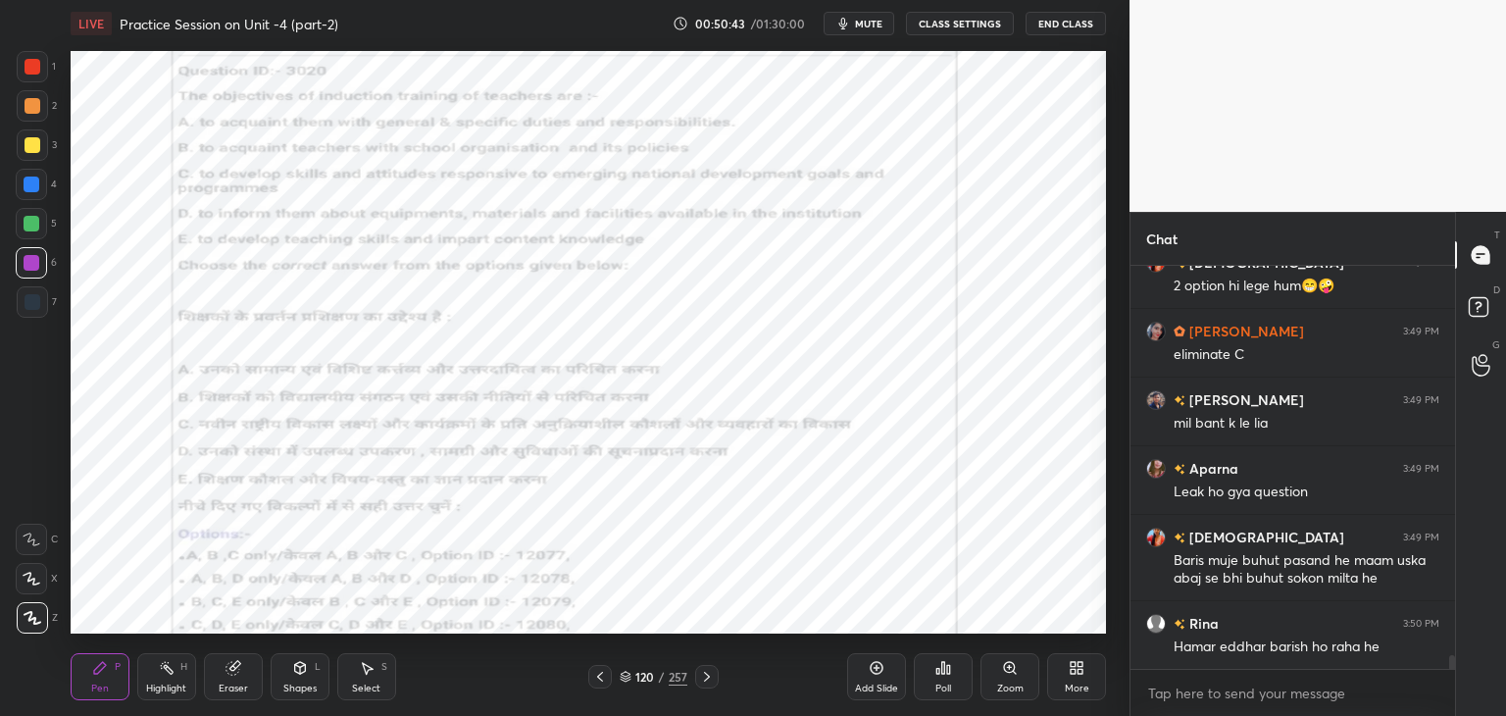
click at [704, 682] on icon at bounding box center [707, 677] width 16 height 16
click at [705, 672] on icon at bounding box center [707, 677] width 16 height 16
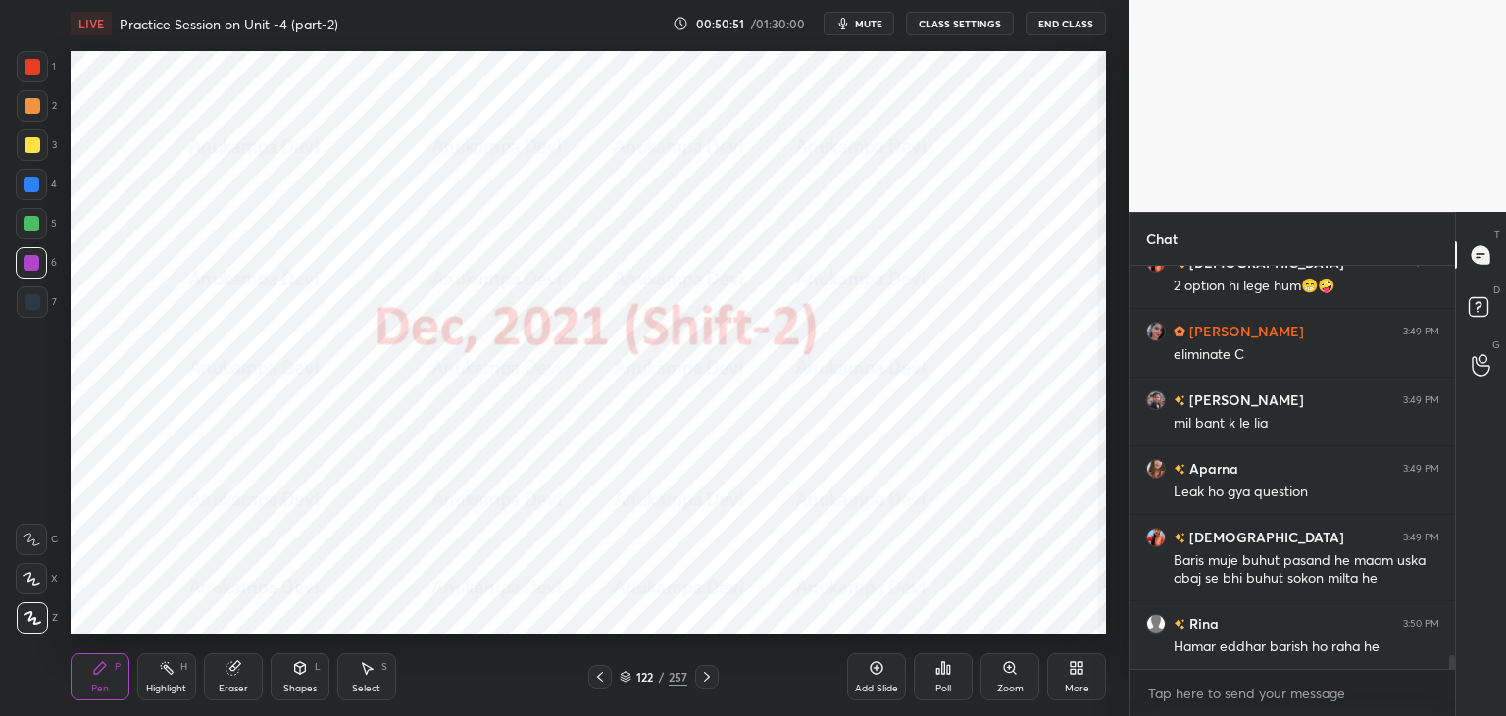
click at [706, 676] on icon at bounding box center [707, 677] width 16 height 16
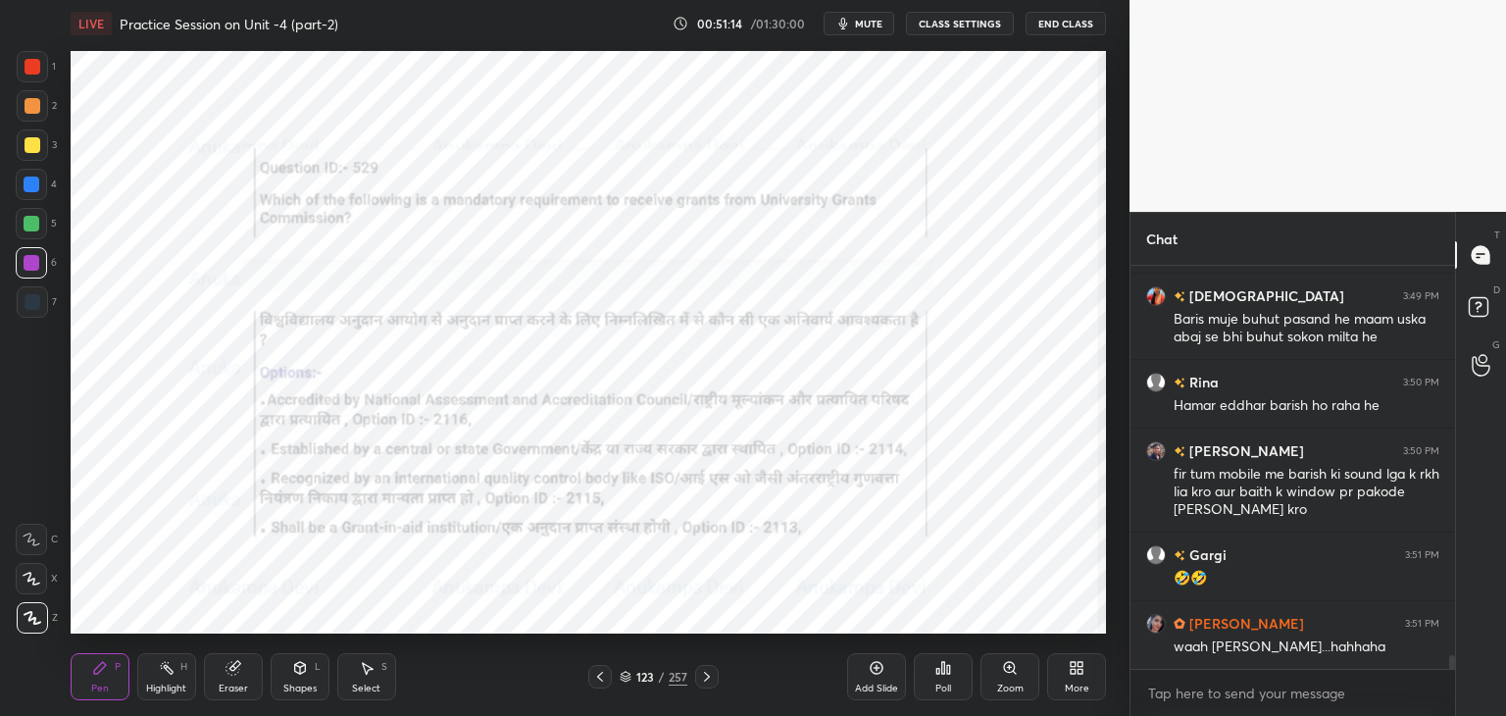
scroll to position [11485, 0]
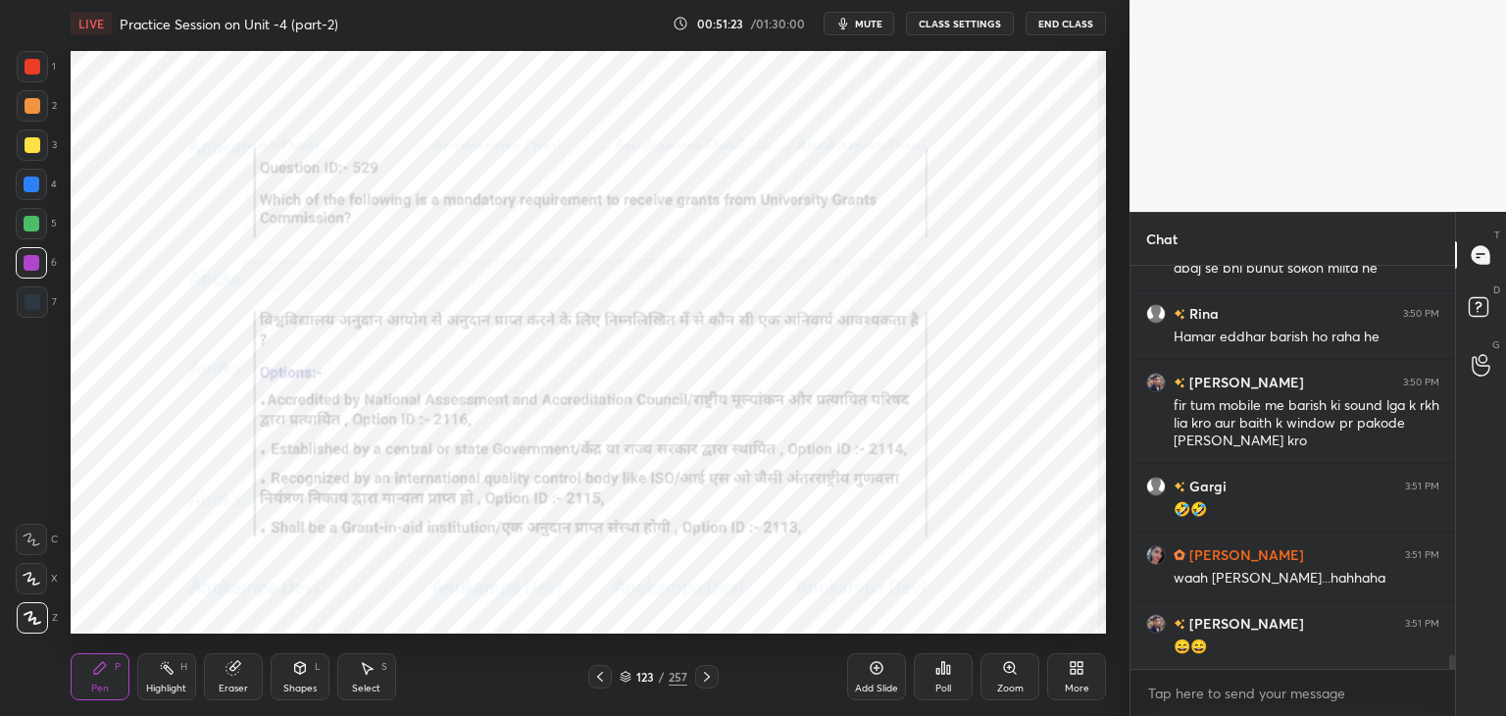
click at [1008, 669] on icon at bounding box center [1010, 668] width 16 height 16
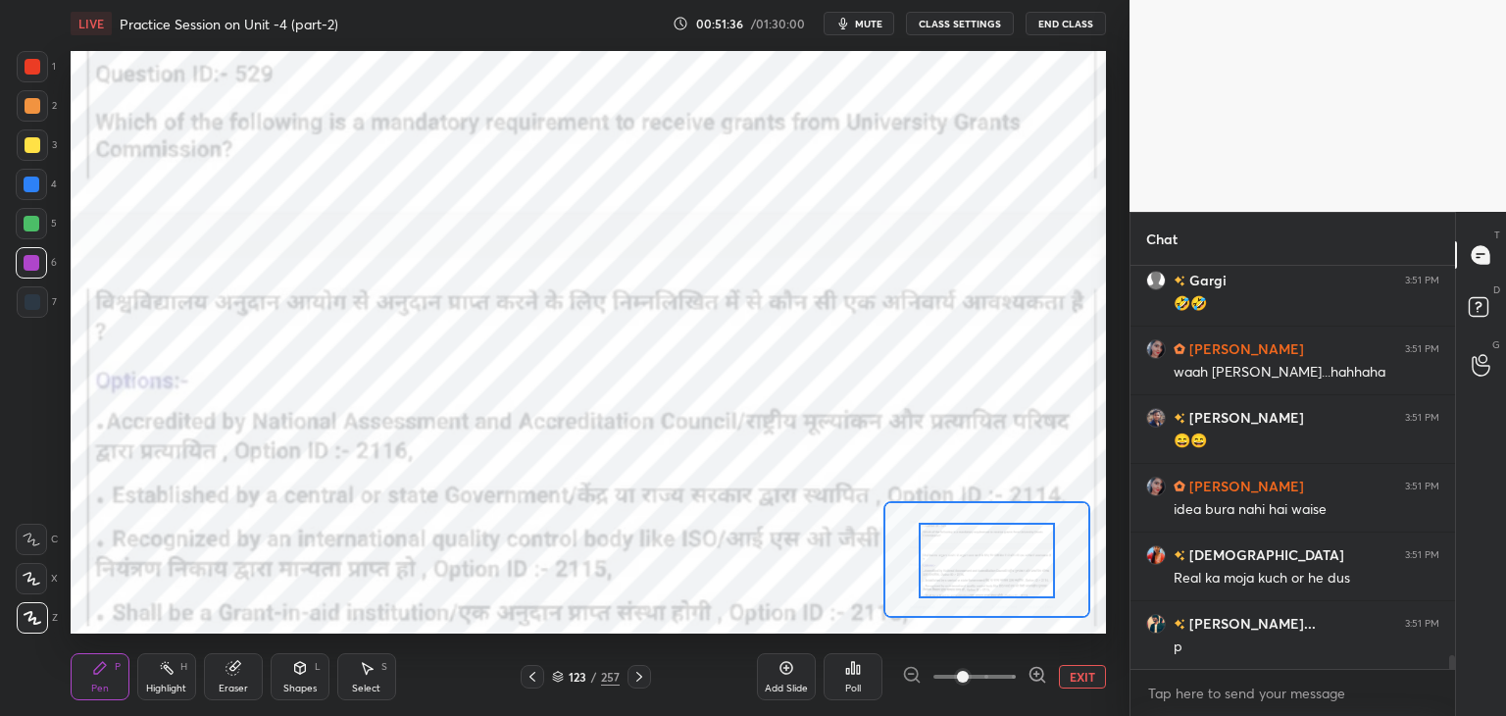
scroll to position [11759, 0]
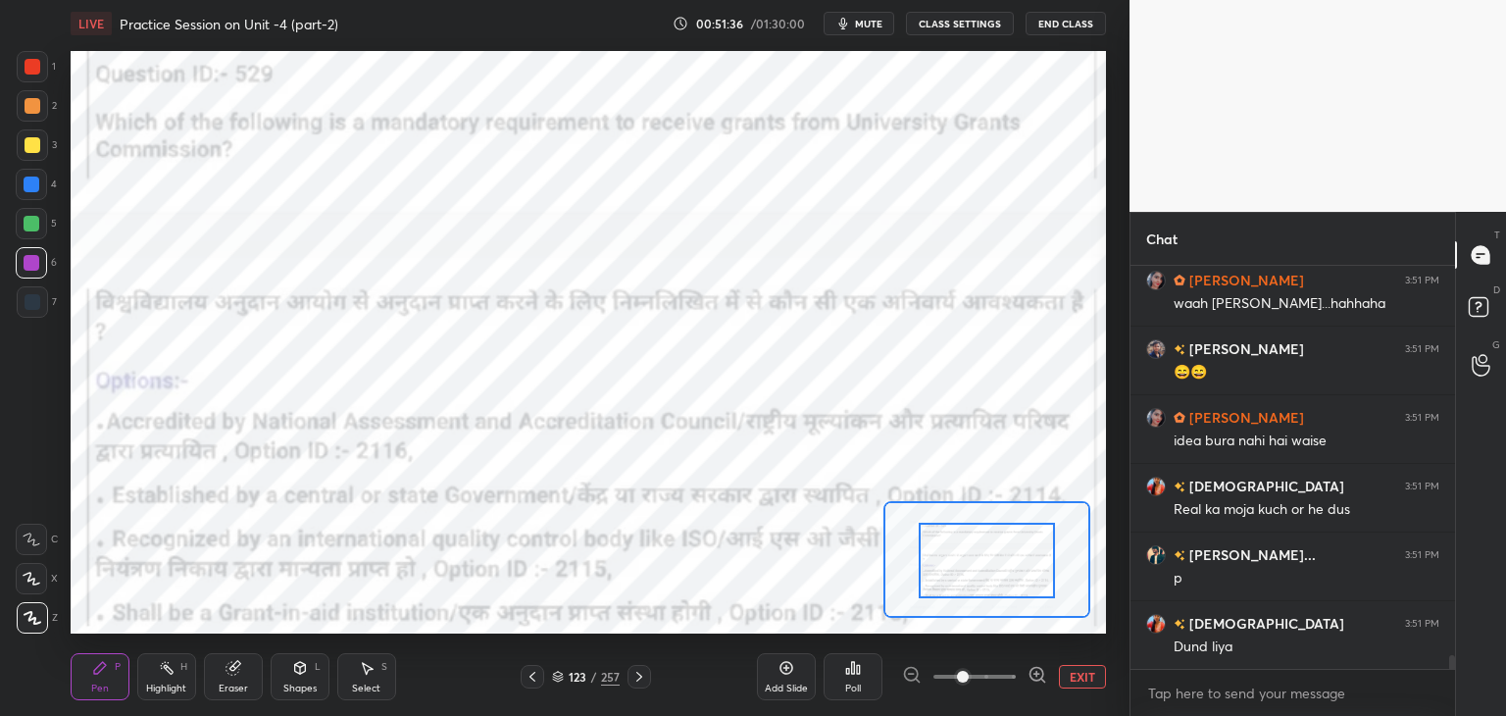
click at [557, 679] on icon at bounding box center [558, 676] width 12 height 12
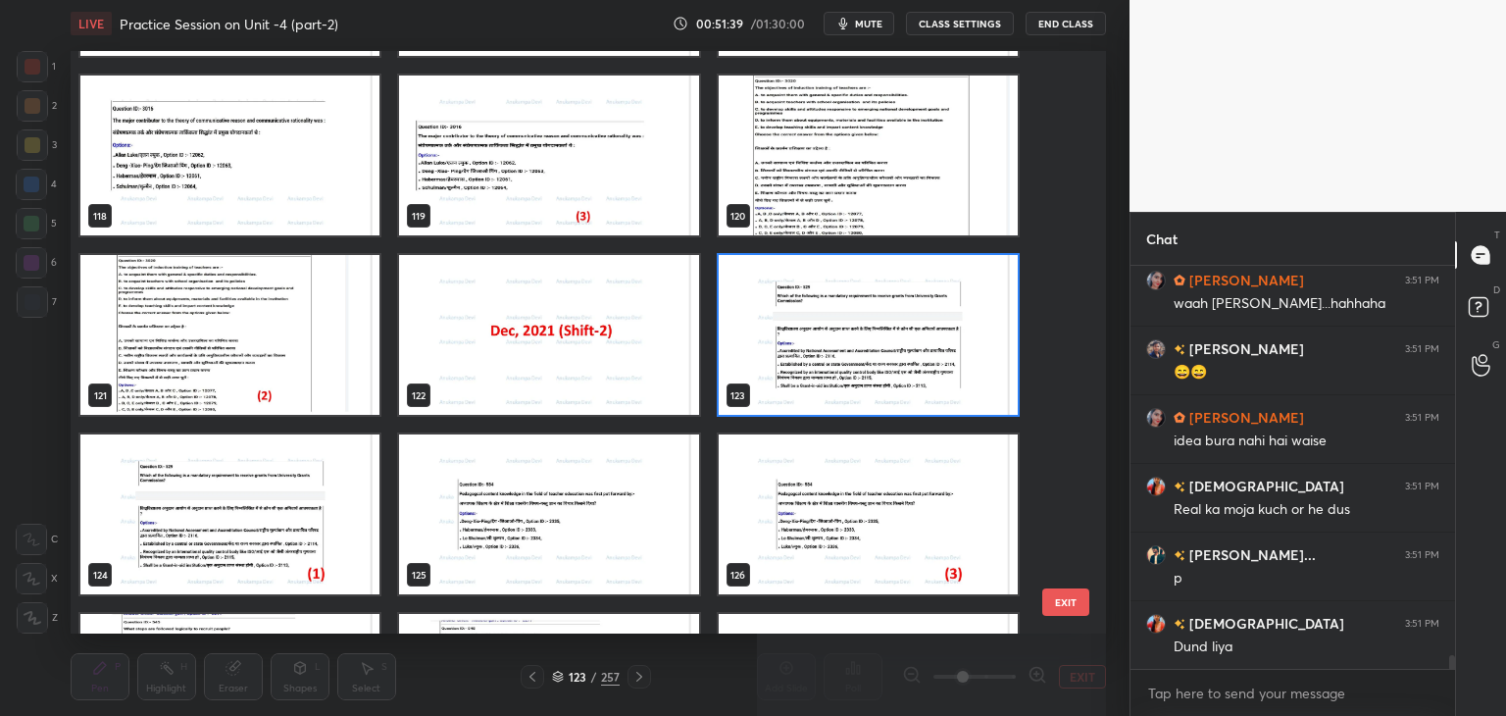
scroll to position [7054, 0]
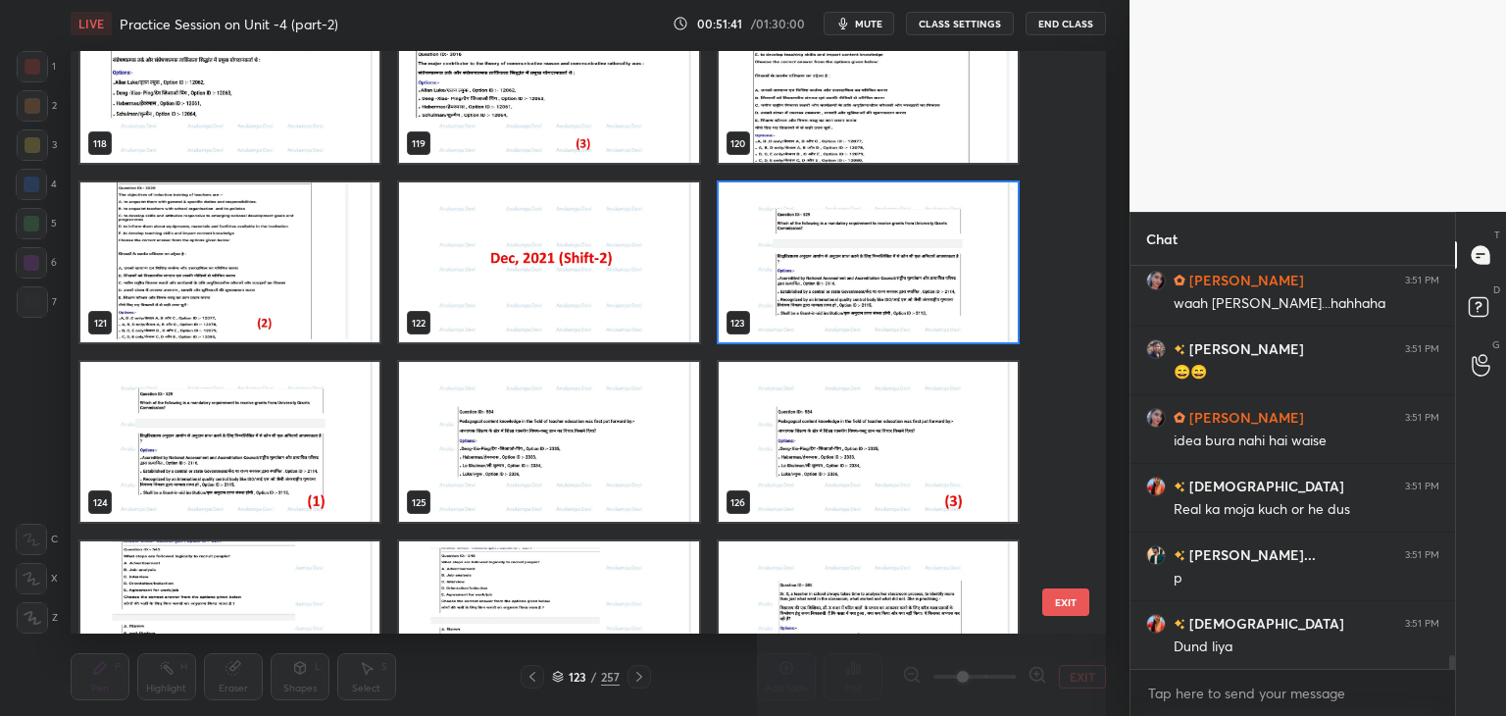
click at [1004, 320] on img "grid" at bounding box center [868, 262] width 299 height 160
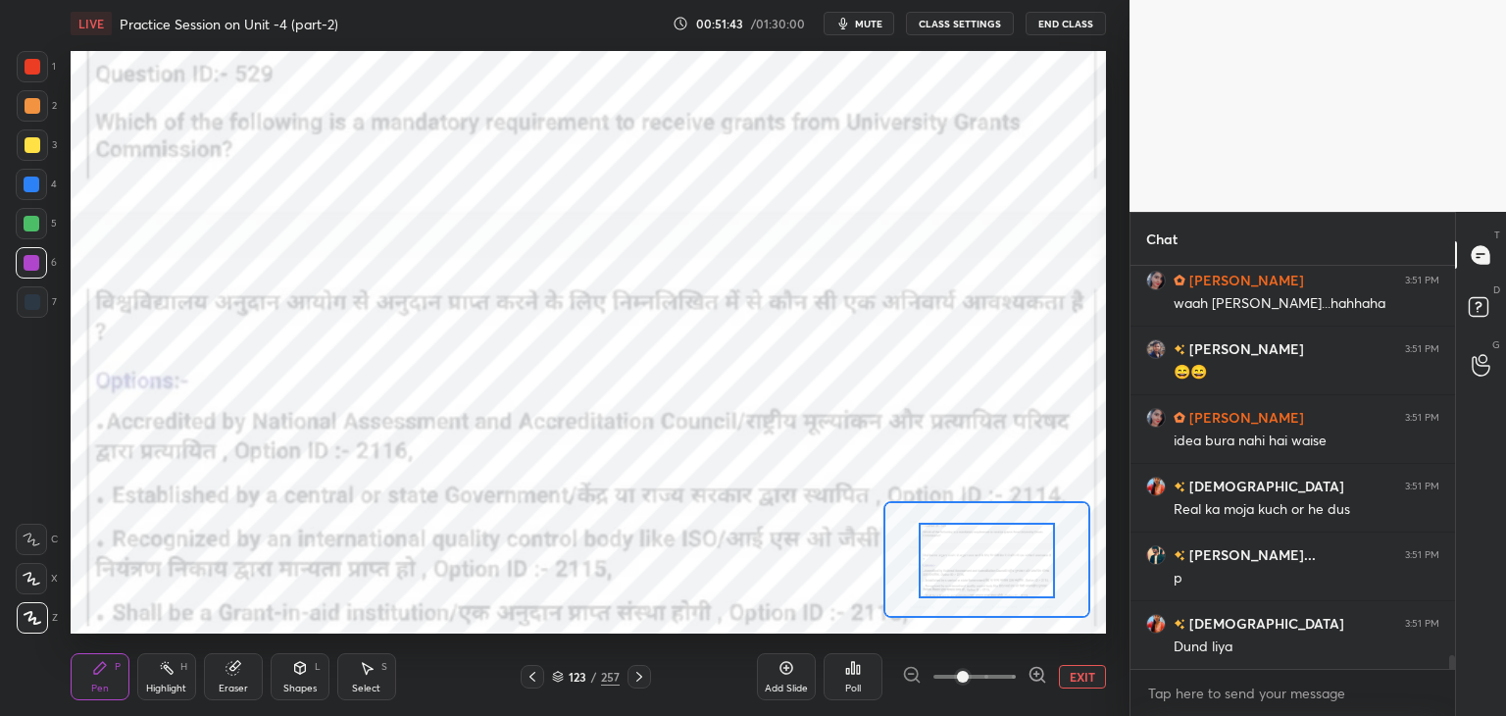
click at [855, 675] on div "Poll" at bounding box center [852, 676] width 59 height 47
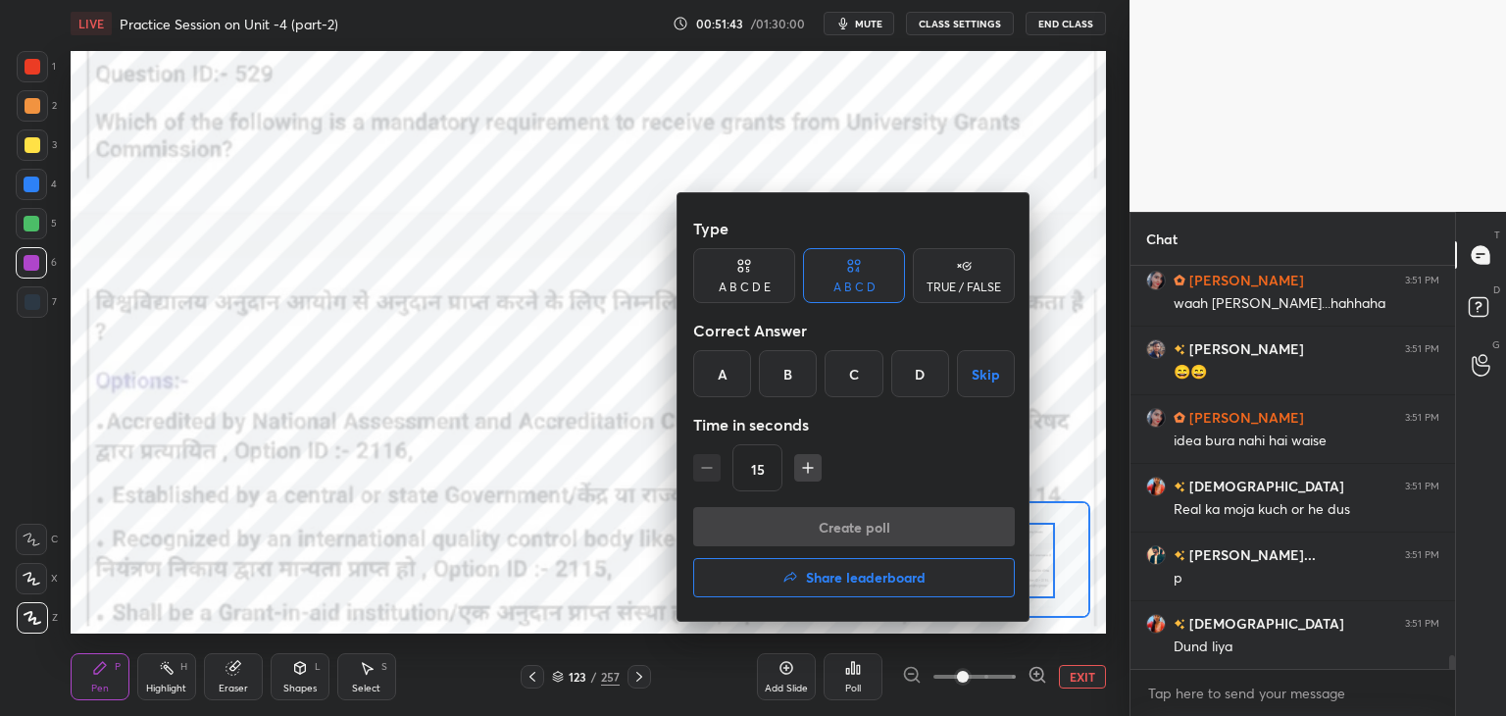
scroll to position [11828, 0]
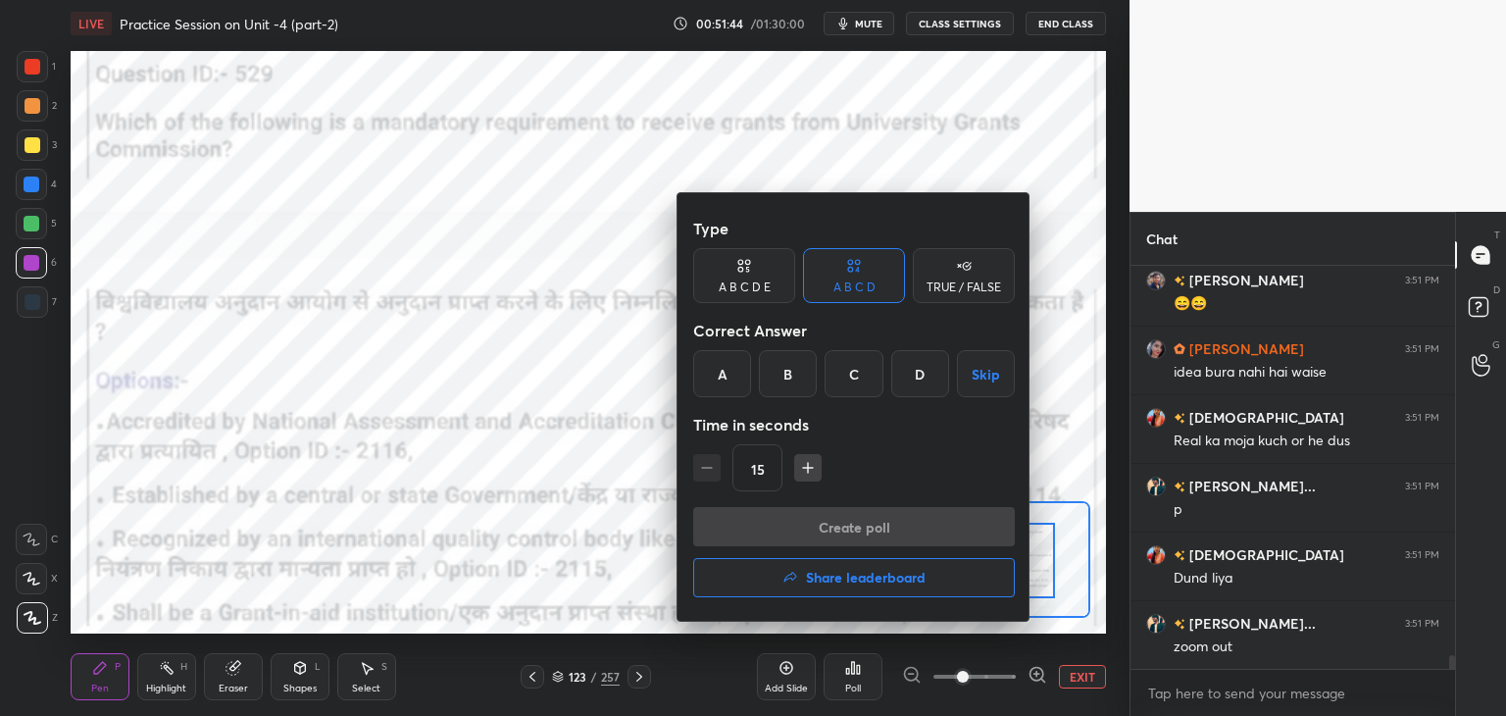
click at [713, 380] on div "A" at bounding box center [722, 373] width 58 height 47
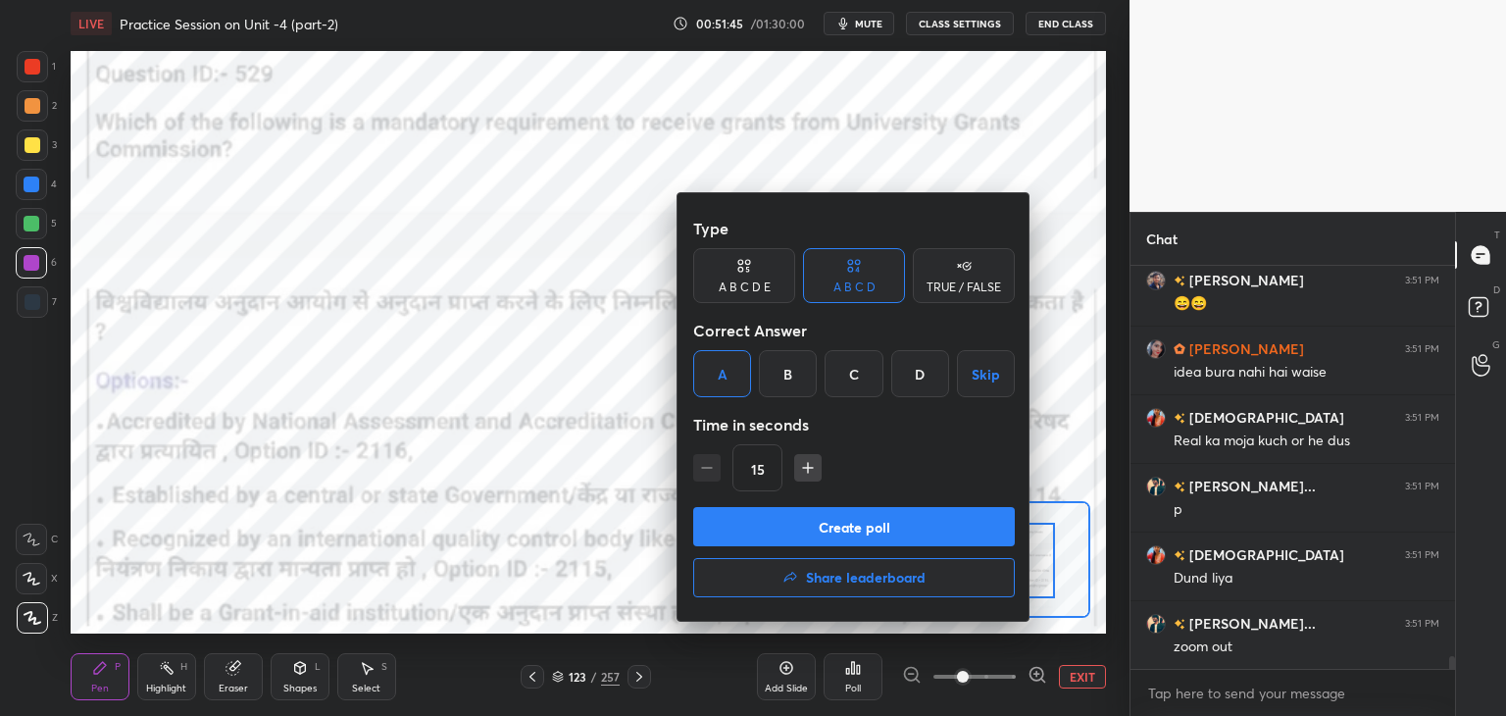
scroll to position [11896, 0]
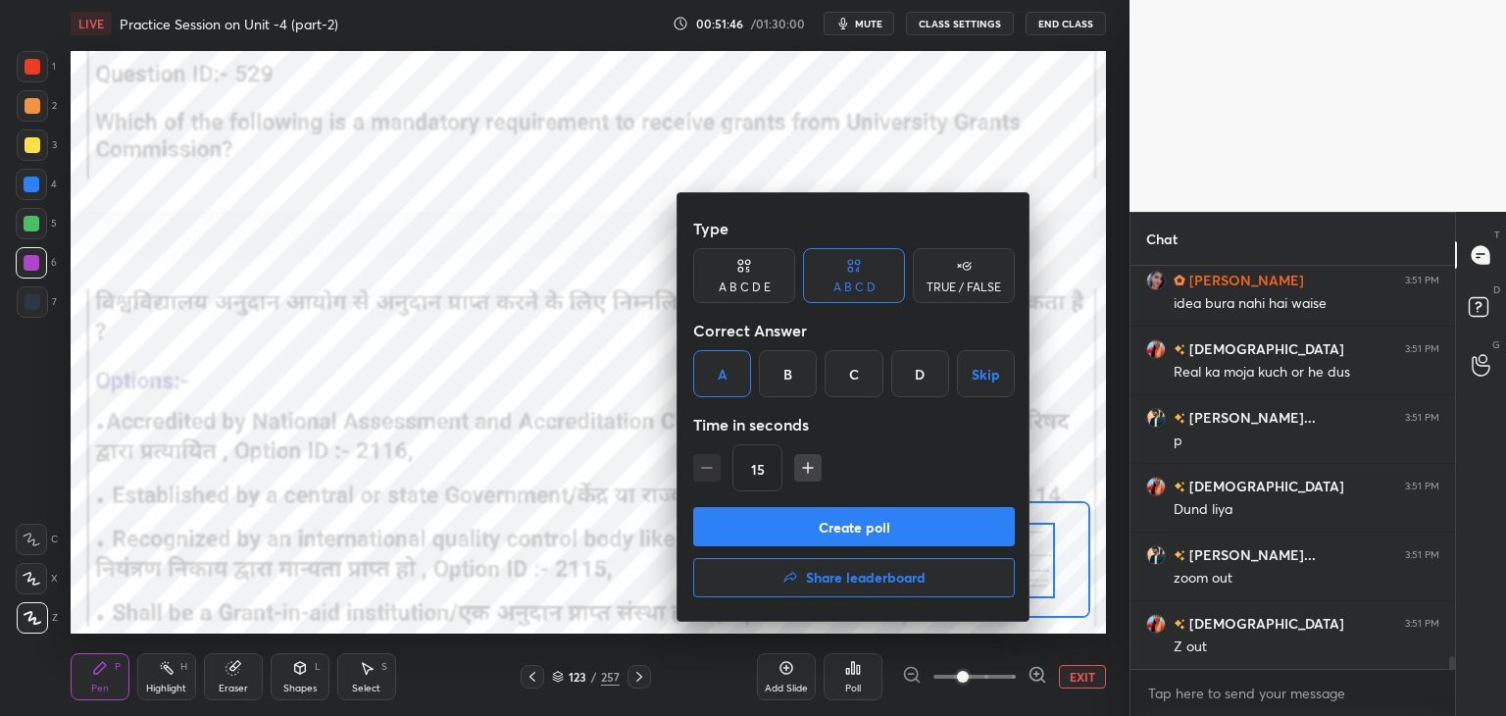
click at [1082, 679] on div at bounding box center [753, 358] width 1506 height 716
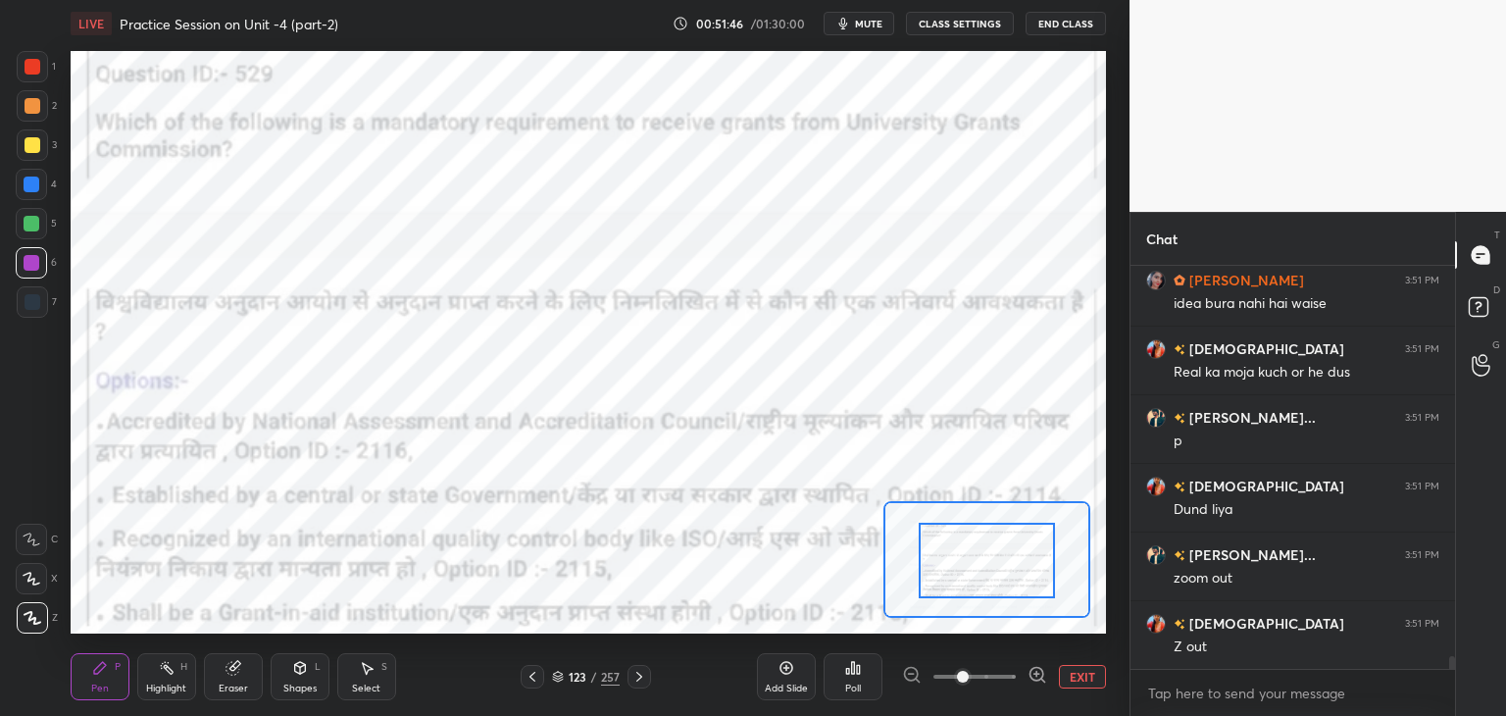
click at [1084, 682] on button "EXIT" at bounding box center [1082, 677] width 47 height 24
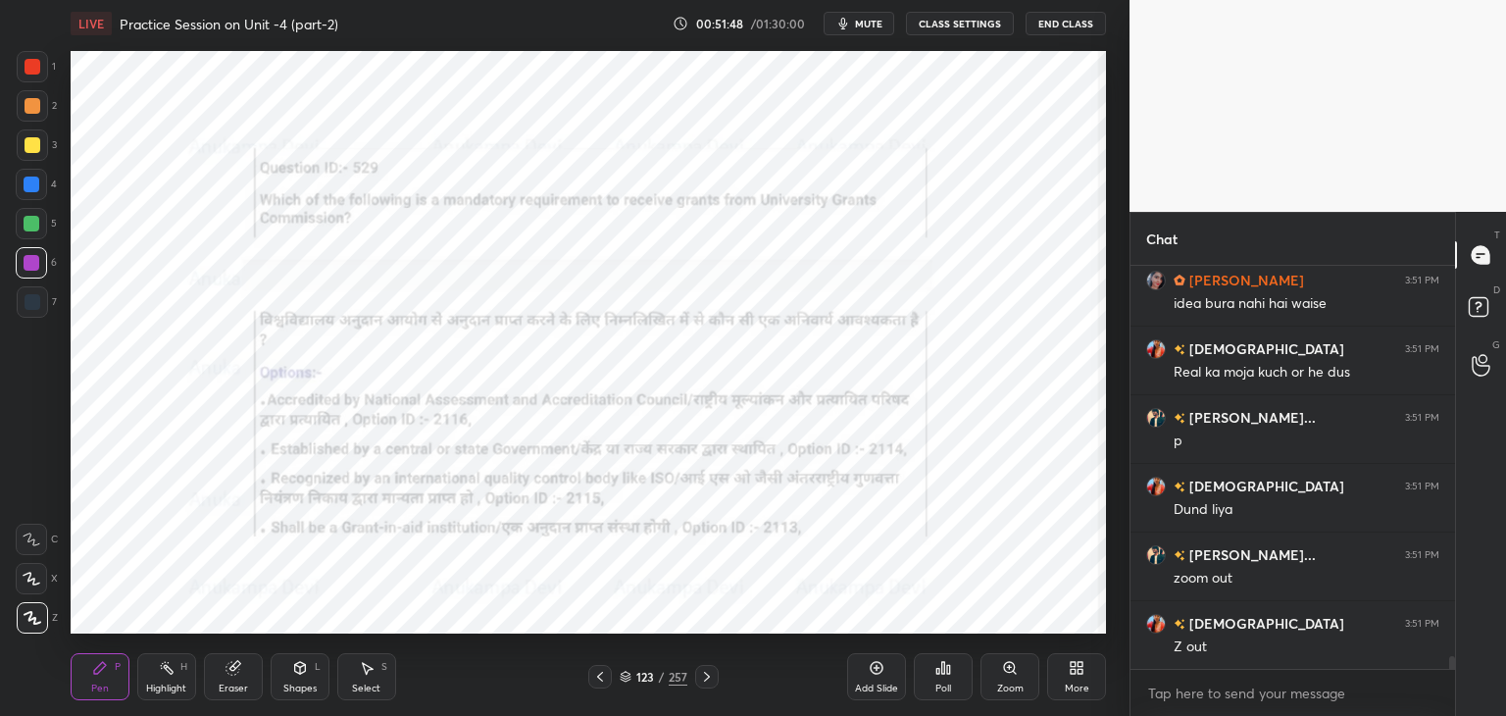
click at [627, 675] on icon at bounding box center [626, 676] width 12 height 12
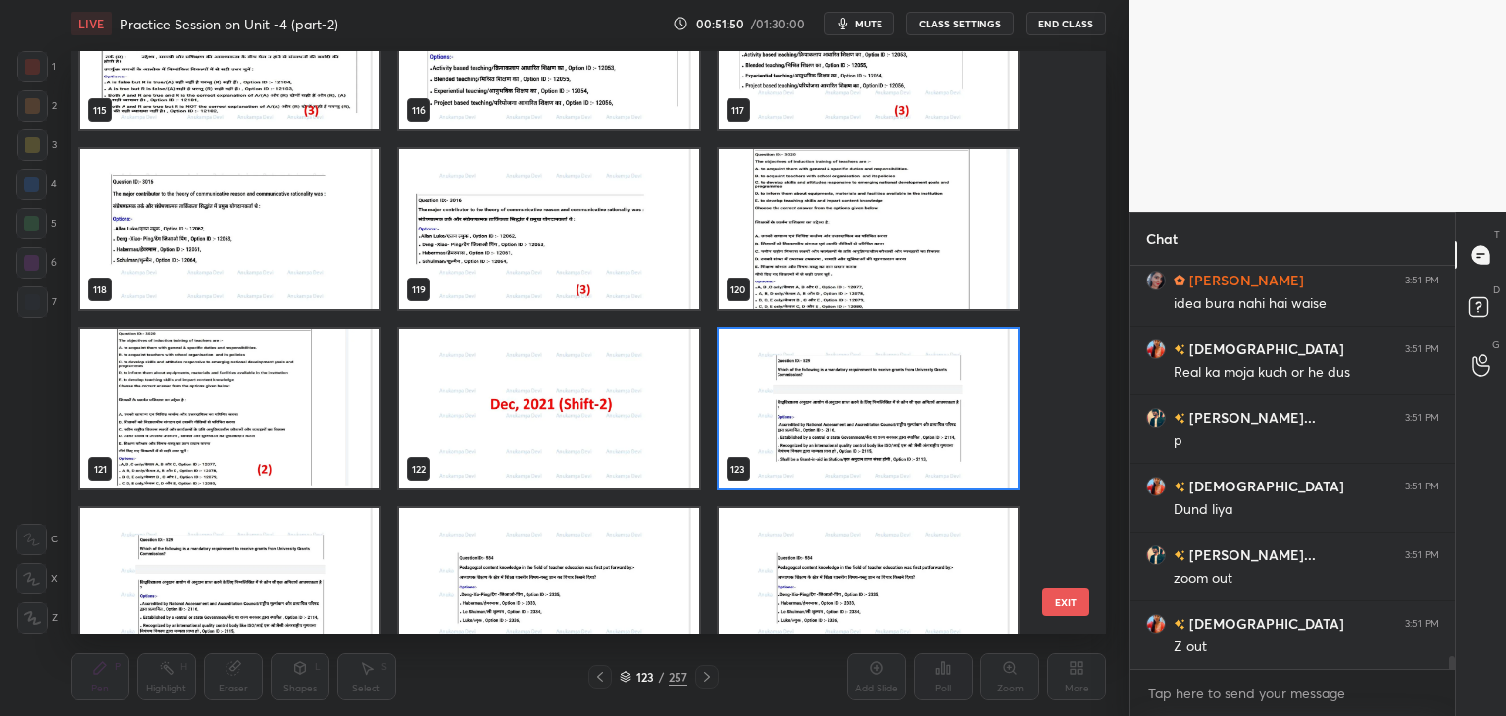
scroll to position [7055, 0]
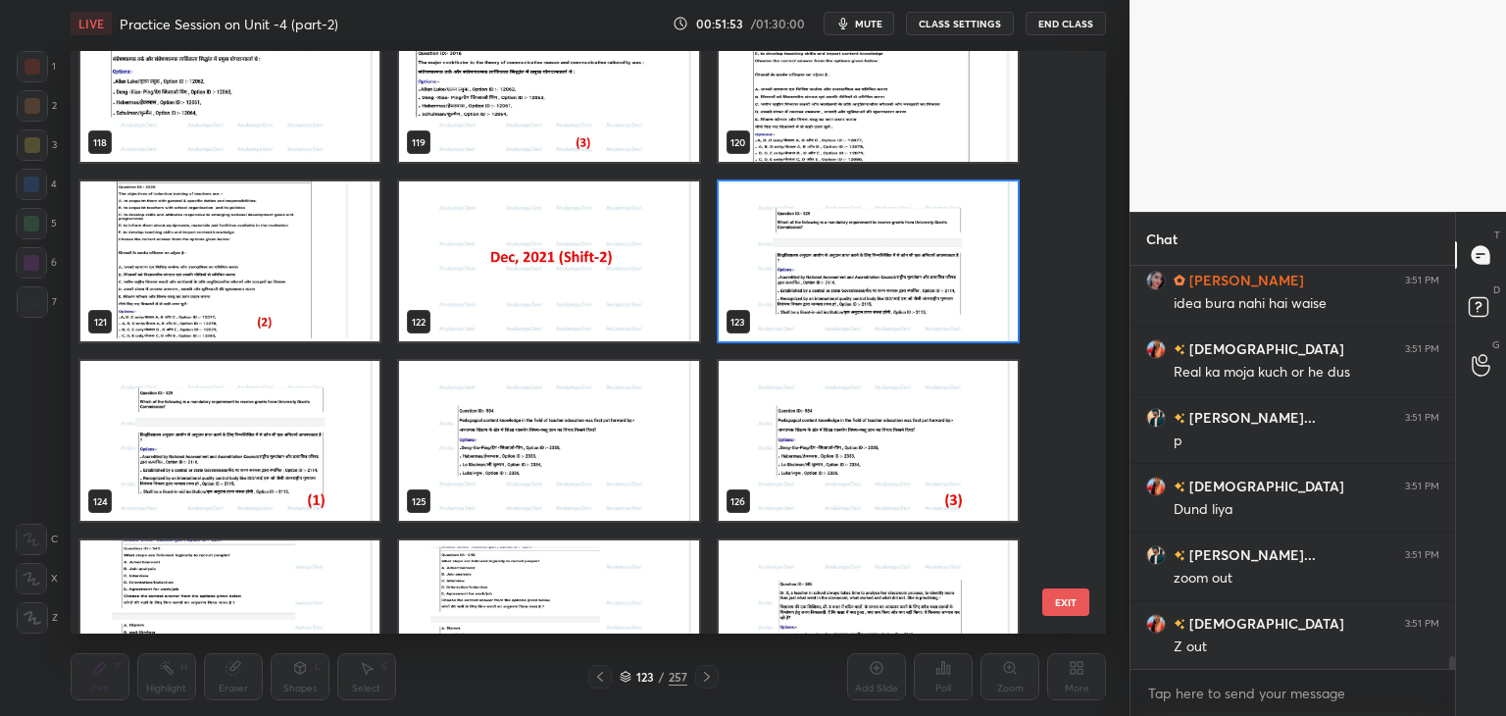
drag, startPoint x: 994, startPoint y: 326, endPoint x: 968, endPoint y: 348, distance: 33.4
click at [994, 325] on img "grid" at bounding box center [868, 261] width 299 height 160
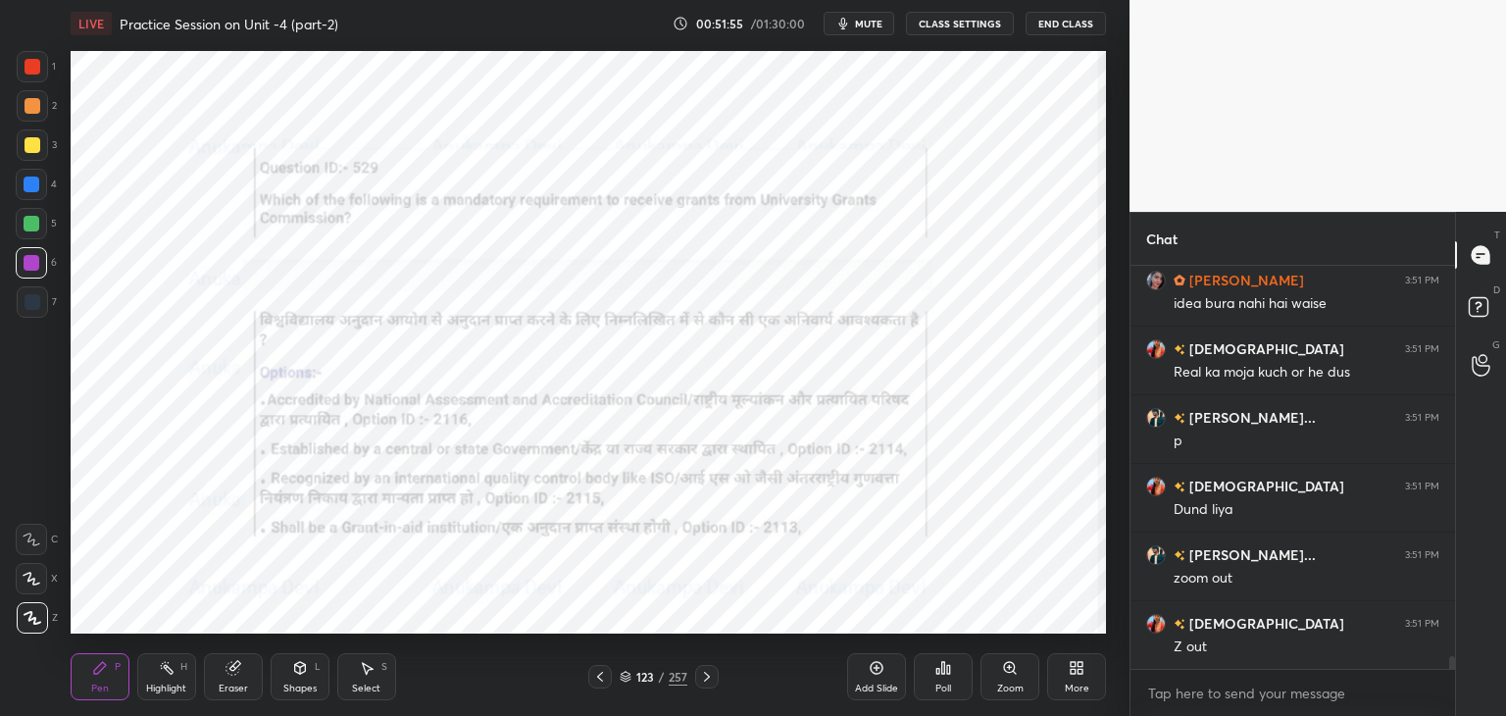
click at [943, 674] on icon at bounding box center [943, 668] width 16 height 16
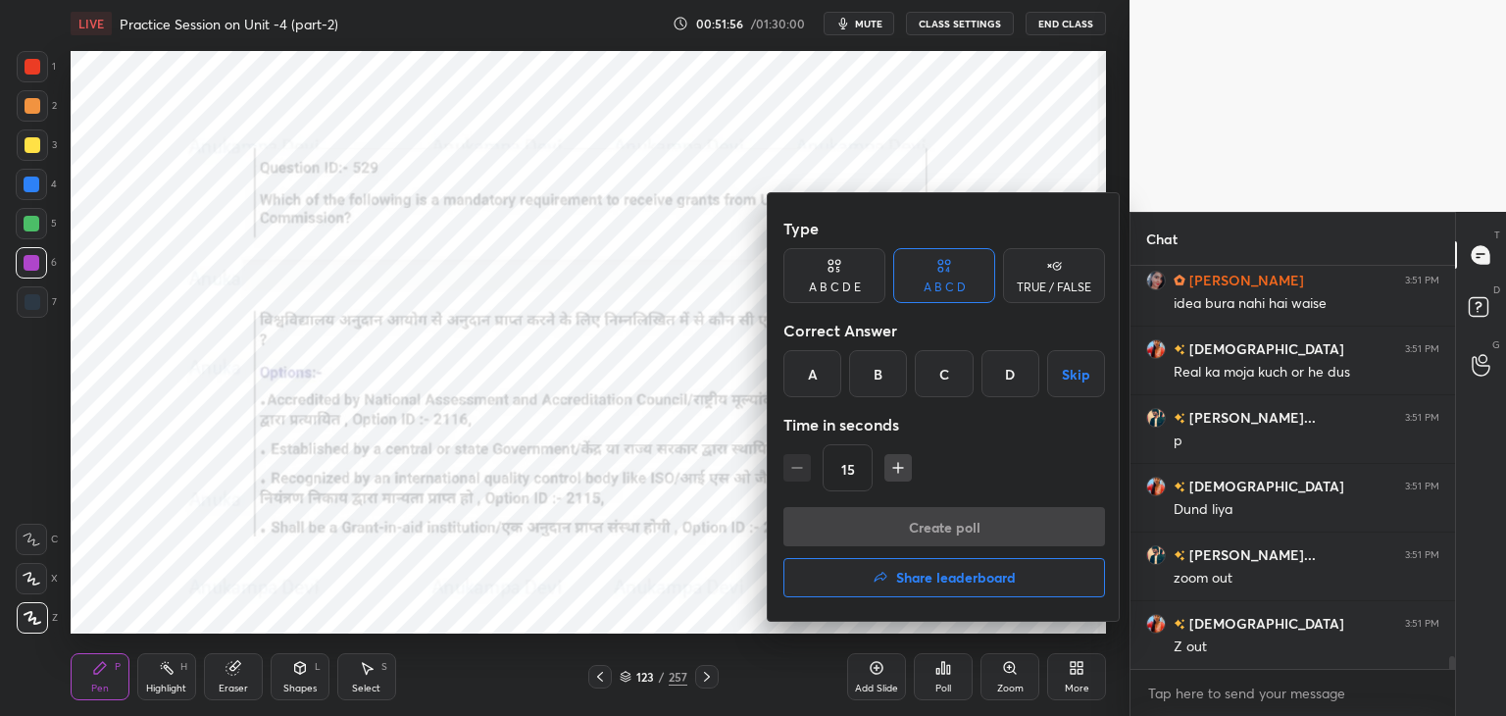
click at [803, 379] on div "A" at bounding box center [812, 373] width 58 height 47
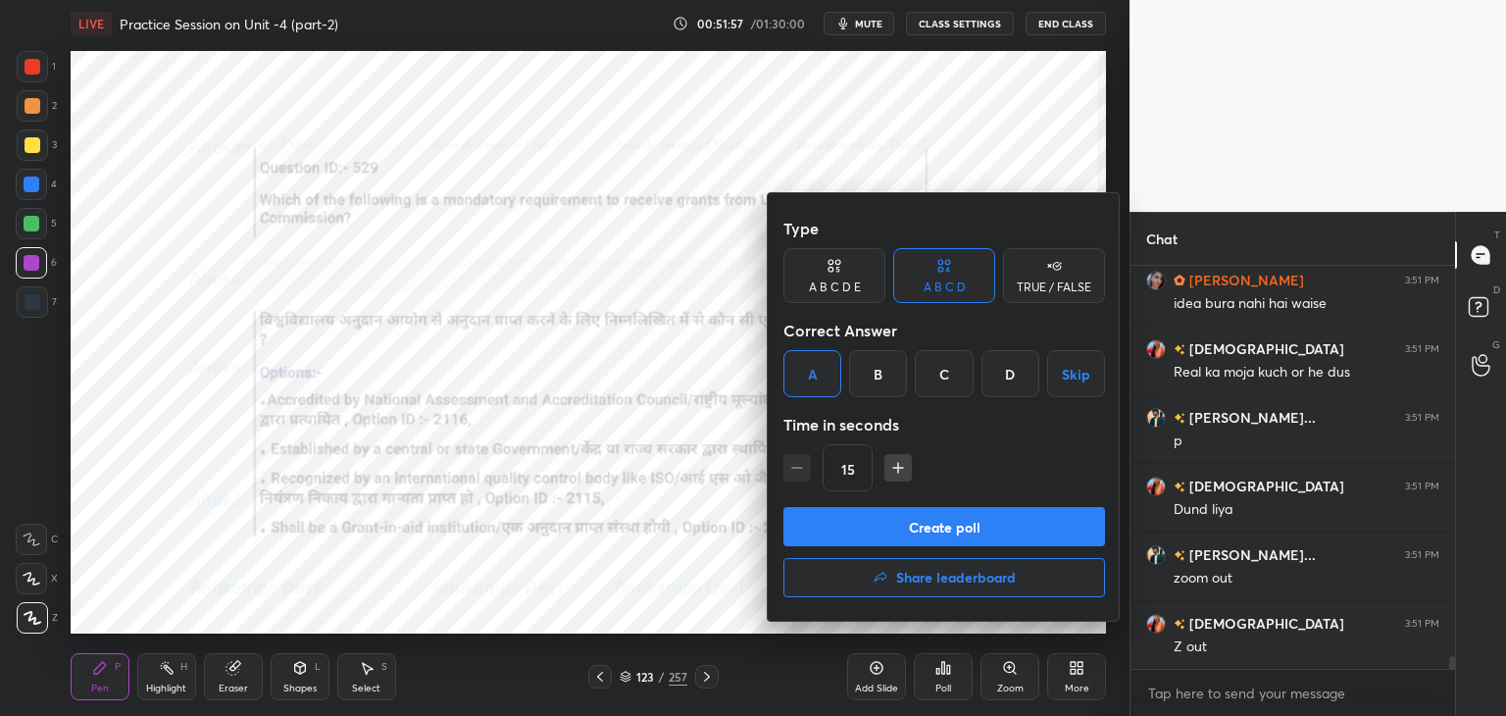
drag, startPoint x: 892, startPoint y: 529, endPoint x: 875, endPoint y: 459, distance: 72.5
click at [892, 528] on button "Create poll" at bounding box center [944, 526] width 322 height 39
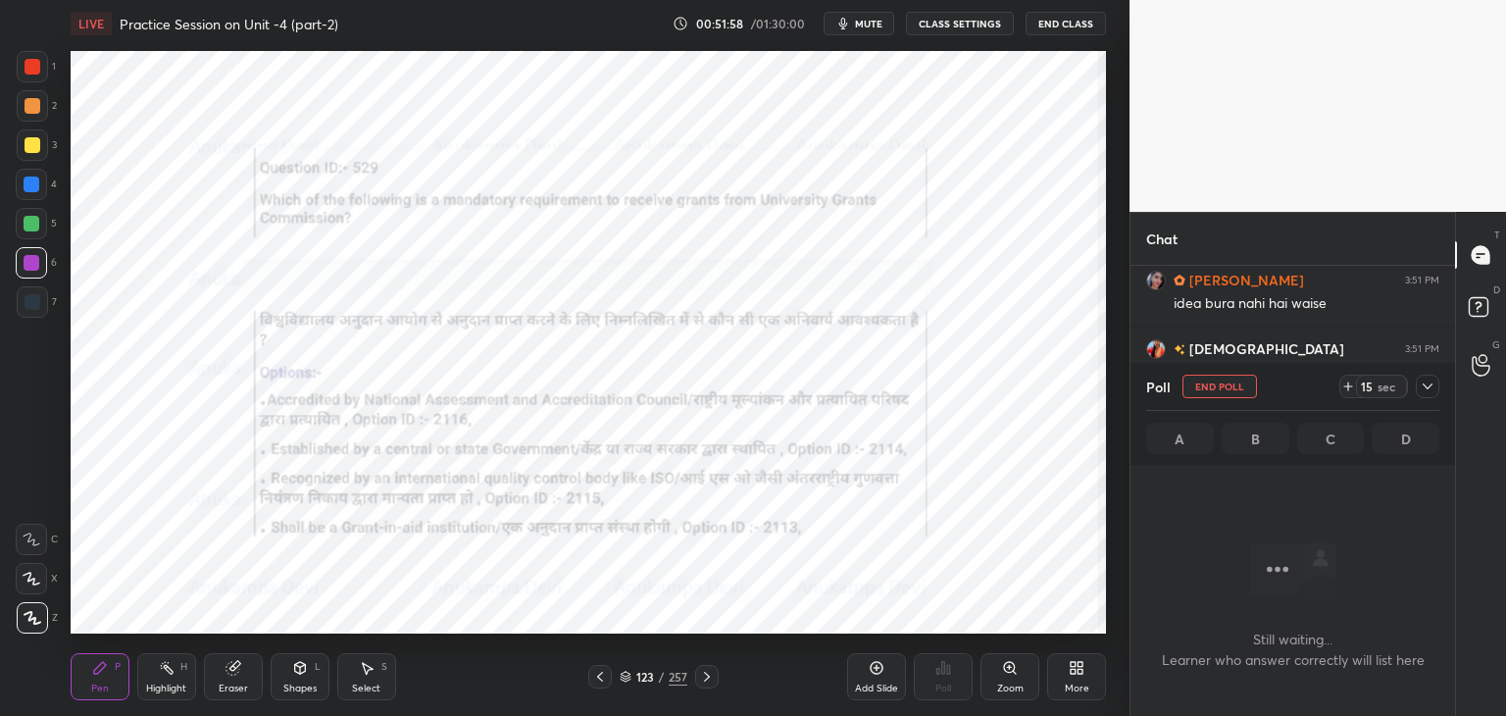
scroll to position [342, 319]
click at [870, 23] on span "mute" at bounding box center [868, 24] width 27 height 14
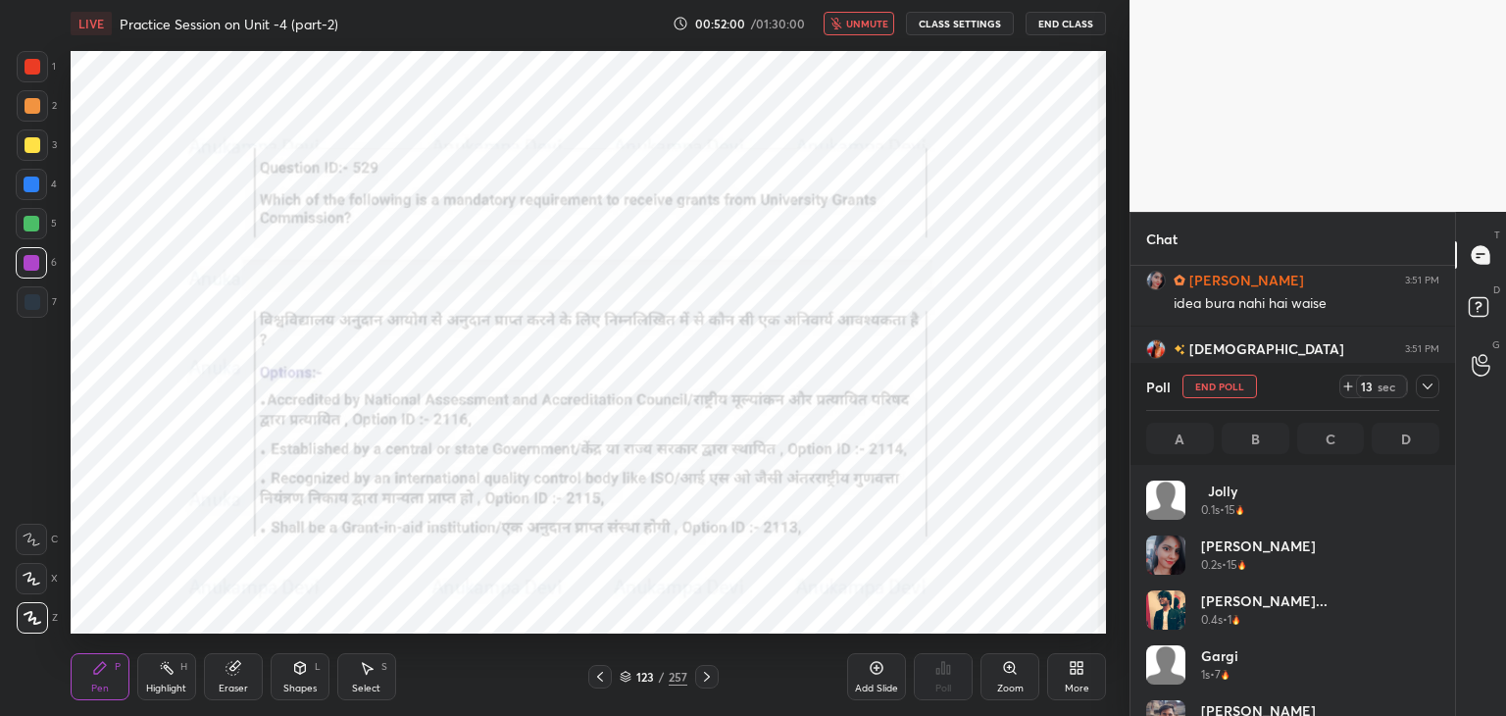
scroll to position [229, 287]
click at [870, 17] on span "unmute" at bounding box center [867, 24] width 42 height 14
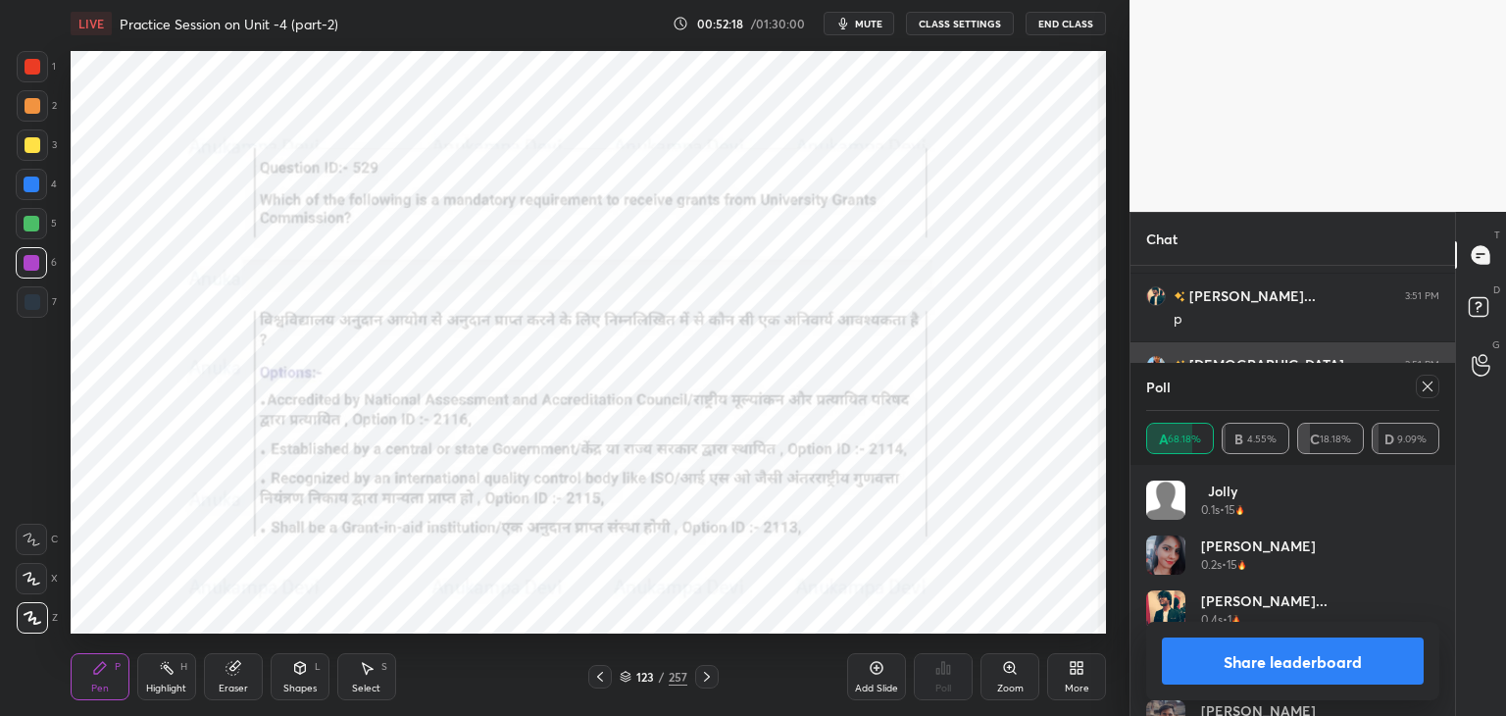
drag, startPoint x: 1427, startPoint y: 389, endPoint x: 1132, endPoint y: 386, distance: 295.1
click at [1426, 389] on icon at bounding box center [1427, 386] width 16 height 16
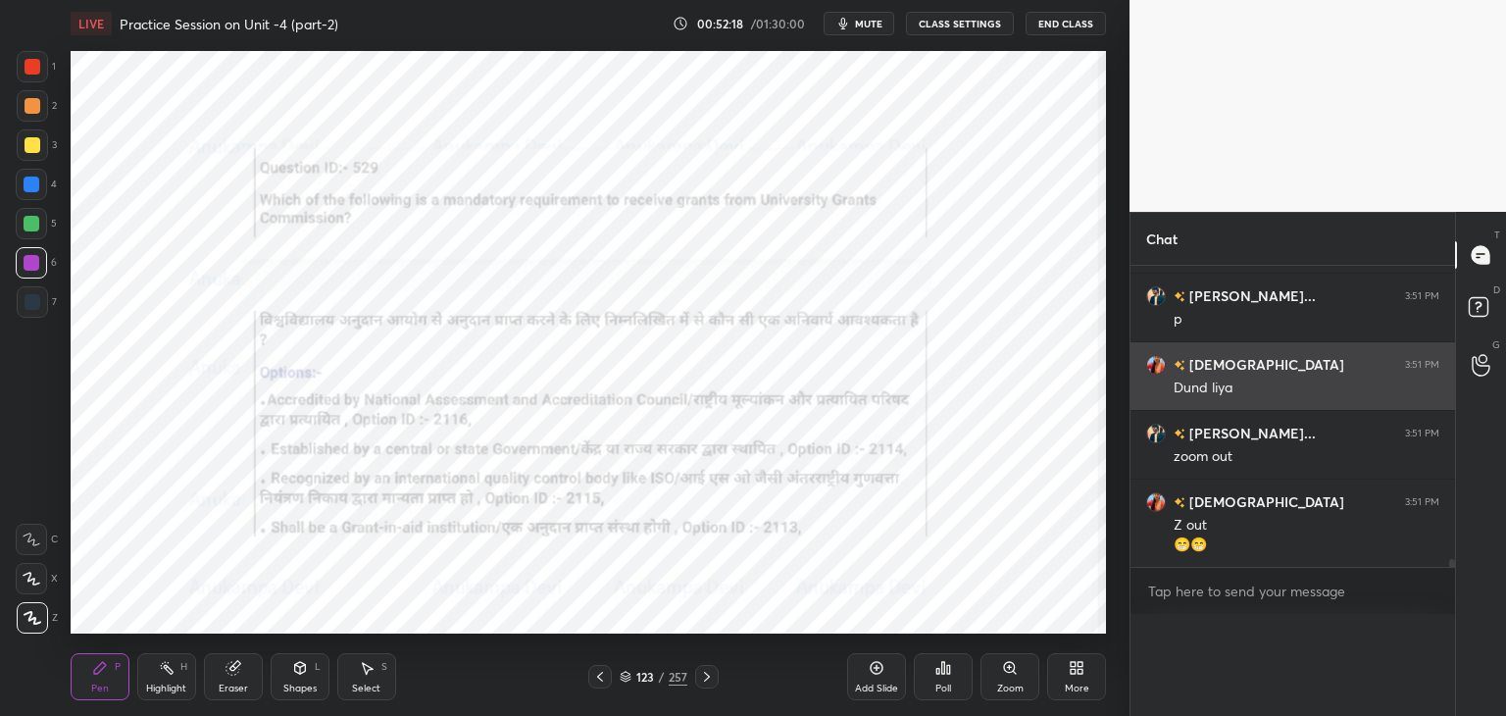
scroll to position [0, 0]
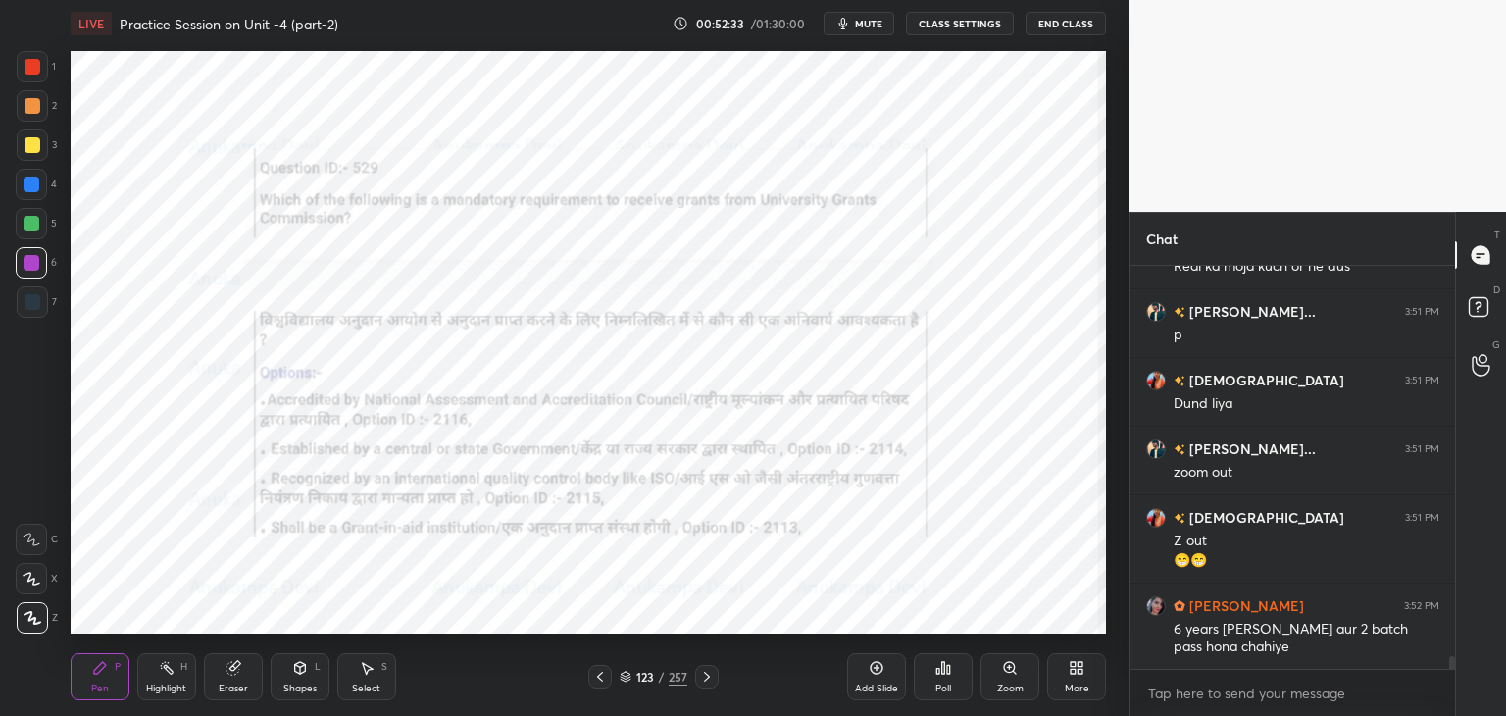
click at [710, 675] on icon at bounding box center [707, 677] width 16 height 16
click at [710, 679] on icon at bounding box center [707, 677] width 16 height 16
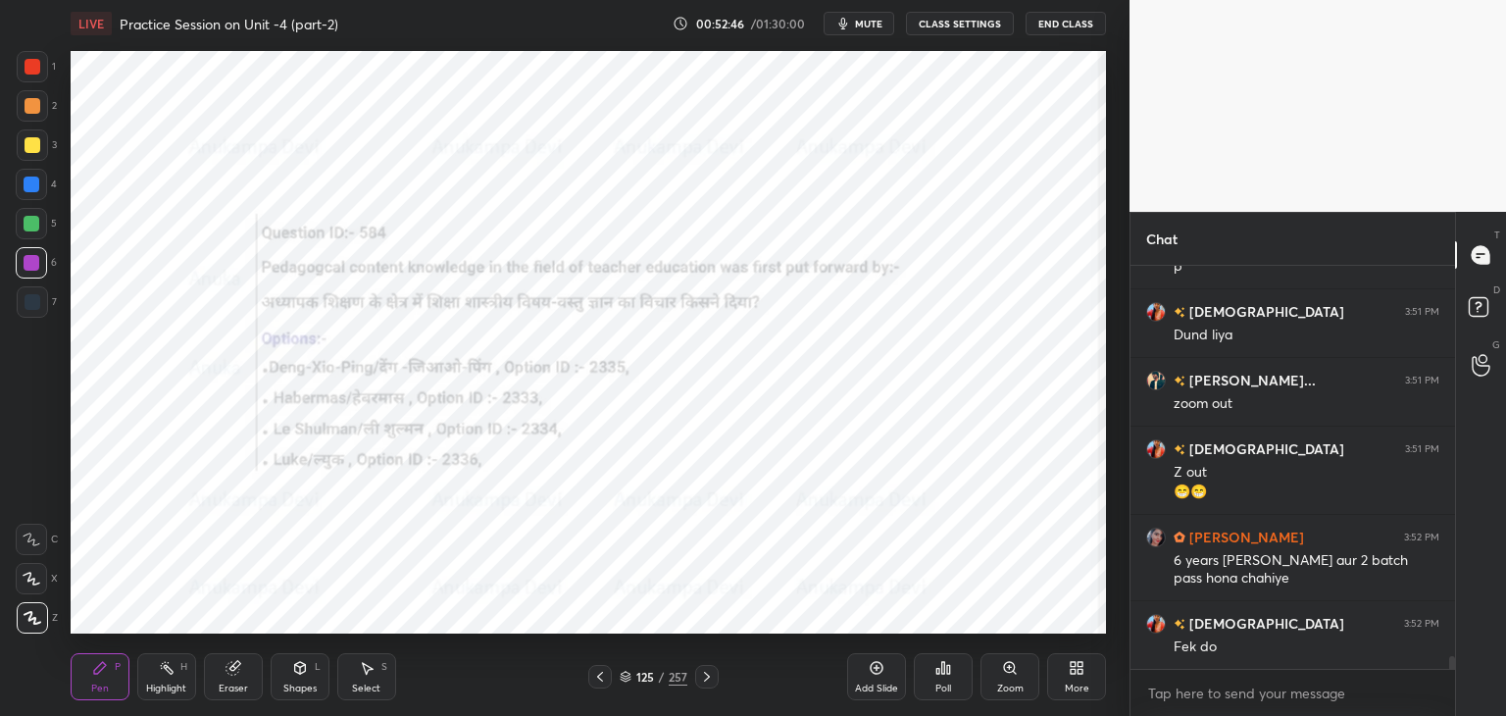
click at [595, 679] on icon at bounding box center [600, 677] width 16 height 16
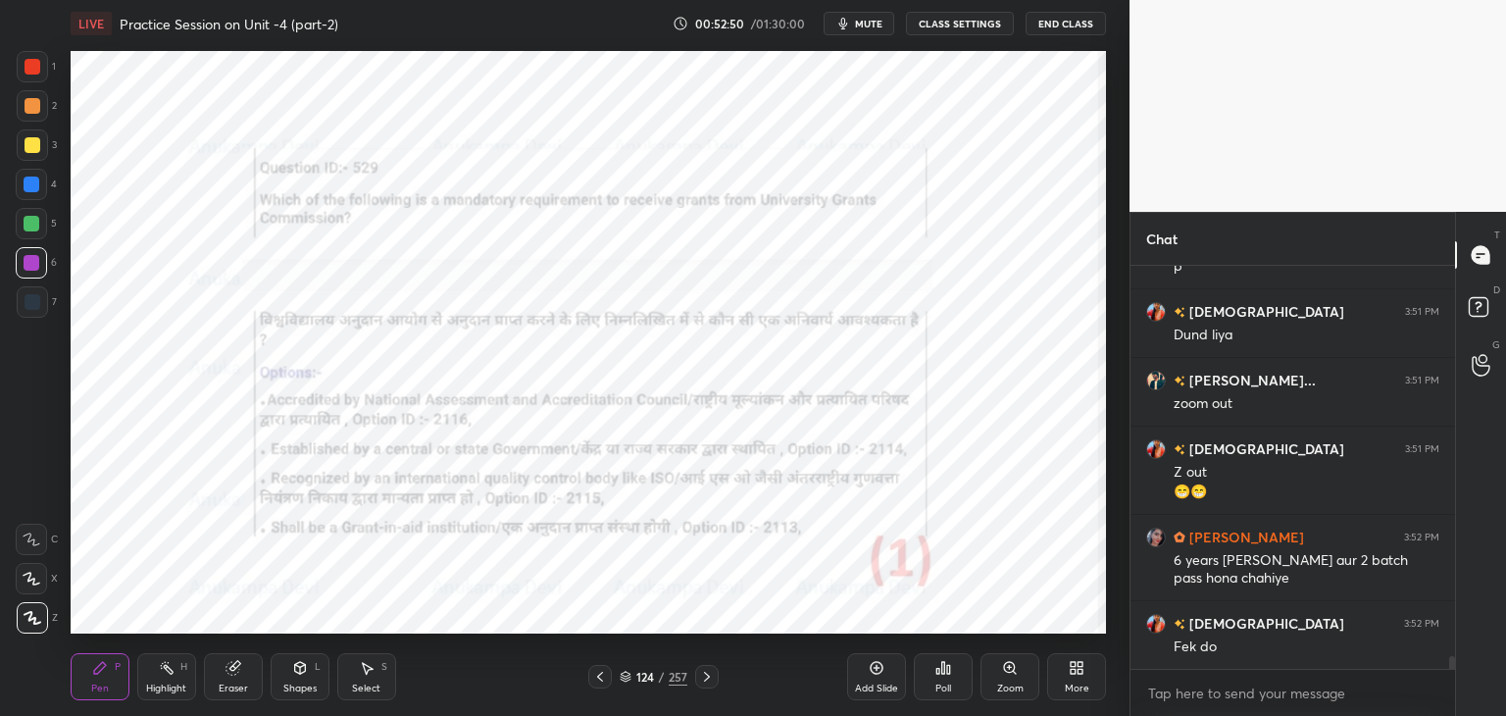
click at [708, 681] on icon at bounding box center [707, 677] width 16 height 16
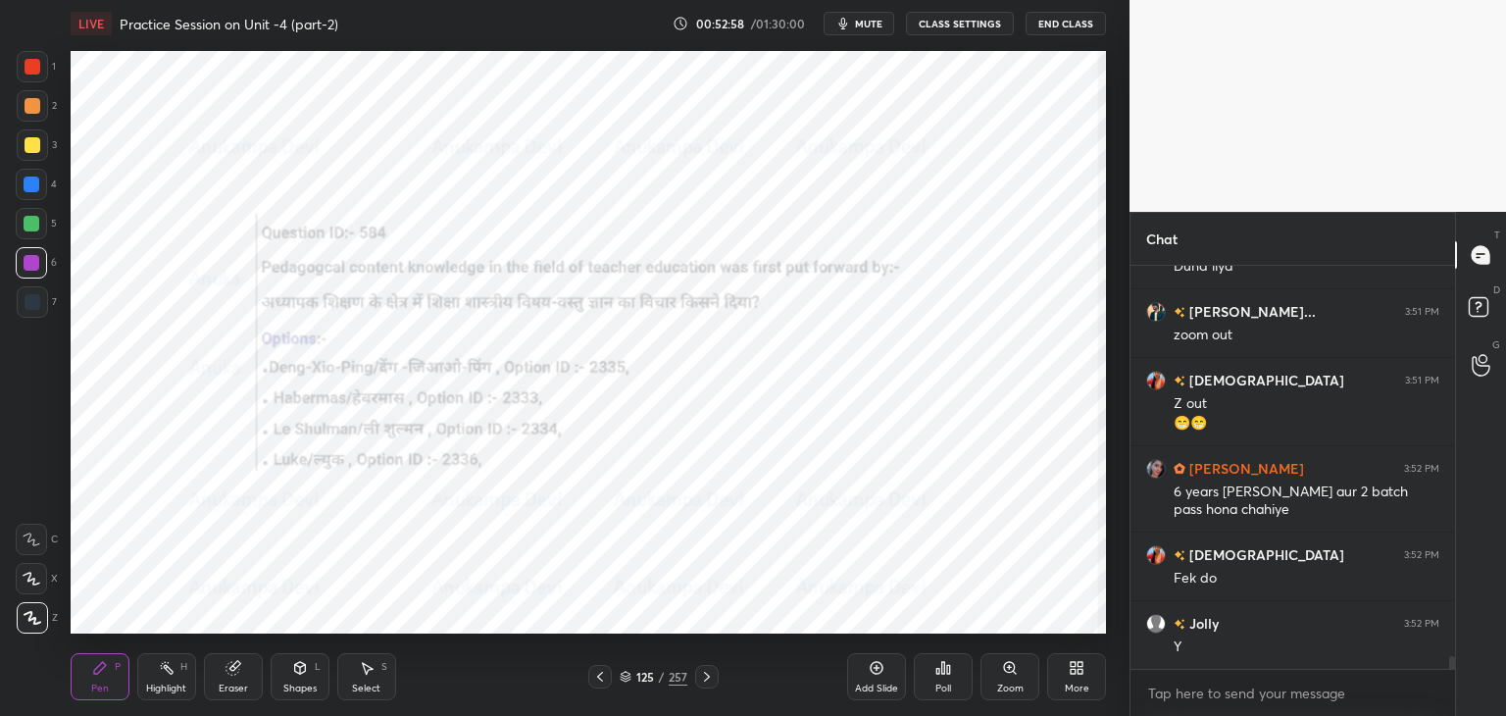
click at [869, 26] on span "mute" at bounding box center [868, 24] width 27 height 14
drag, startPoint x: 867, startPoint y: 20, endPoint x: 866, endPoint y: 49, distance: 29.4
click at [868, 20] on span "unmute" at bounding box center [867, 24] width 42 height 14
click at [602, 689] on div "Pen P Highlight H Eraser Shapes L Select S 125 / 257 Add Slide Poll Zoom More" at bounding box center [588, 676] width 1035 height 78
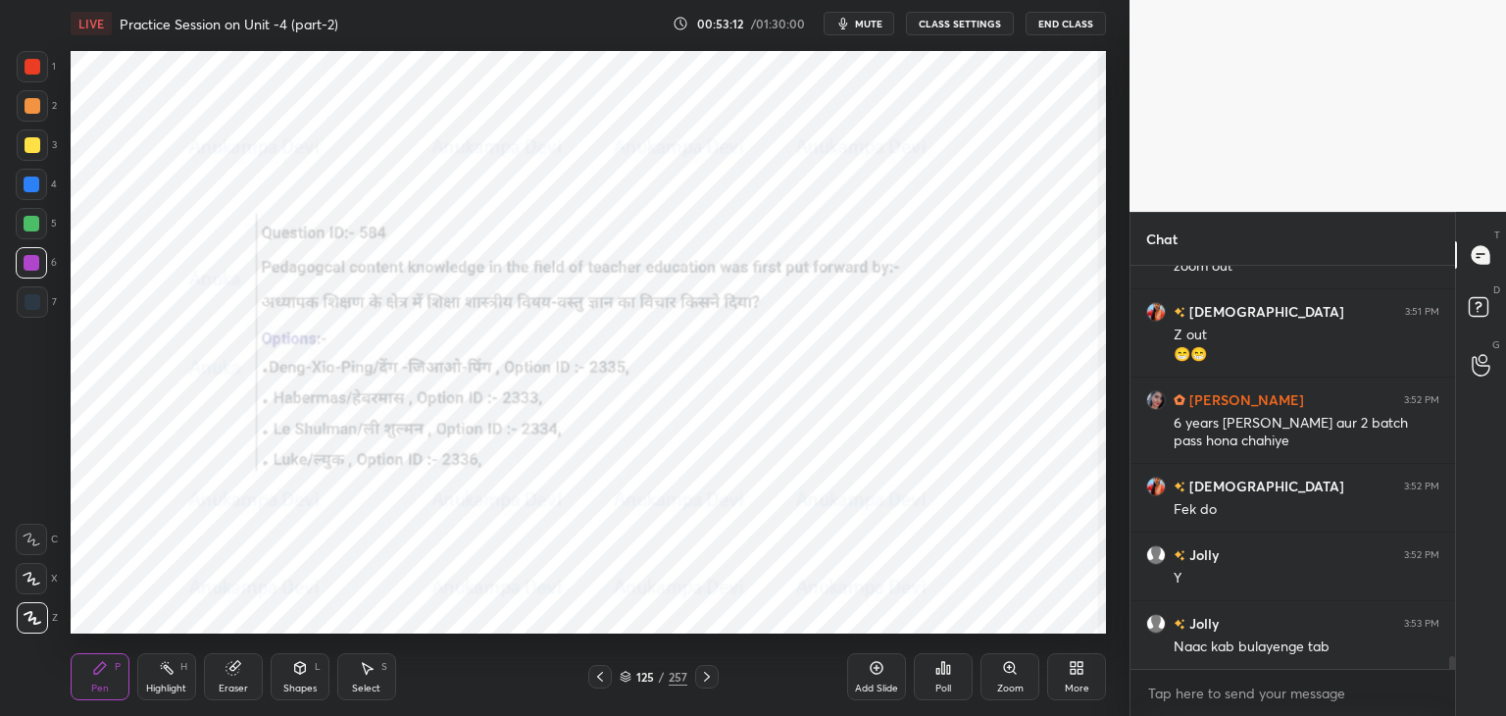
click at [601, 681] on icon at bounding box center [600, 677] width 16 height 16
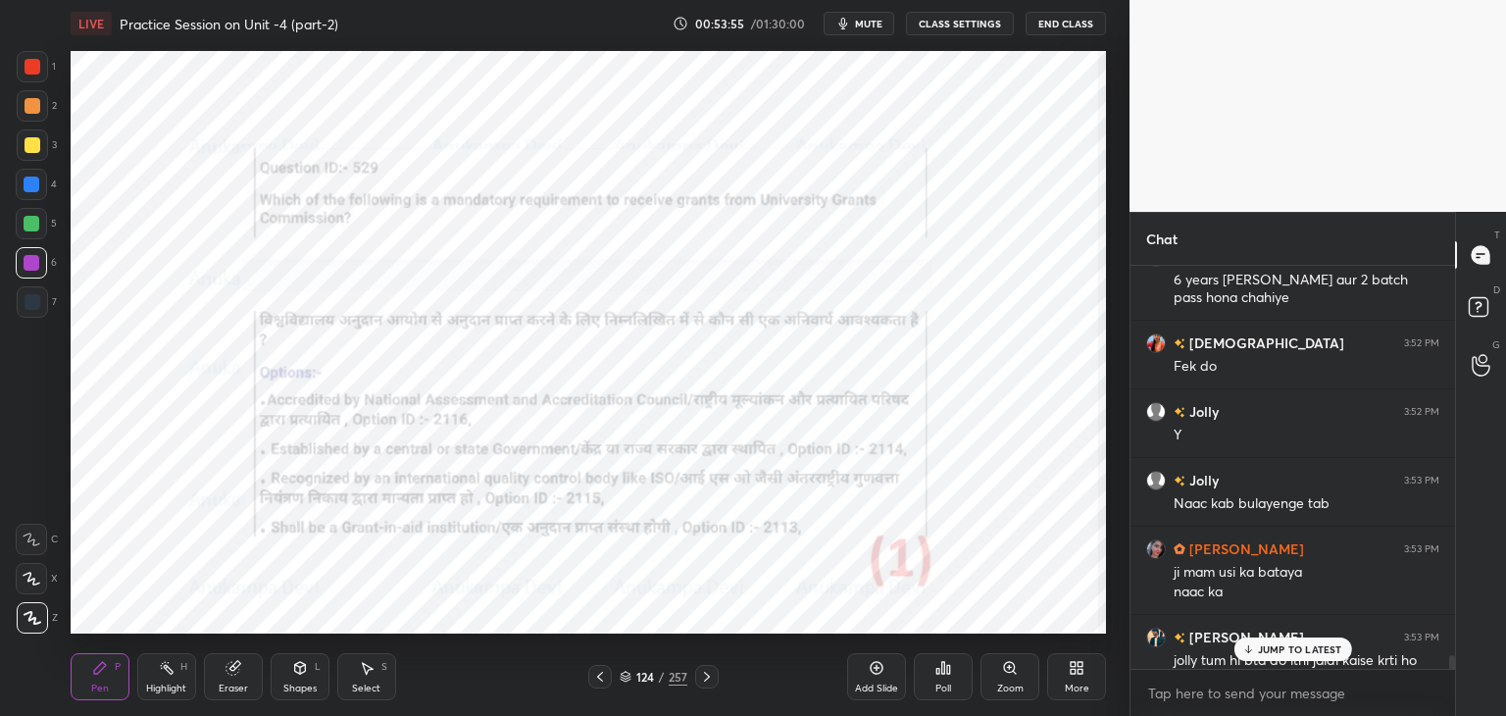
scroll to position [12383, 0]
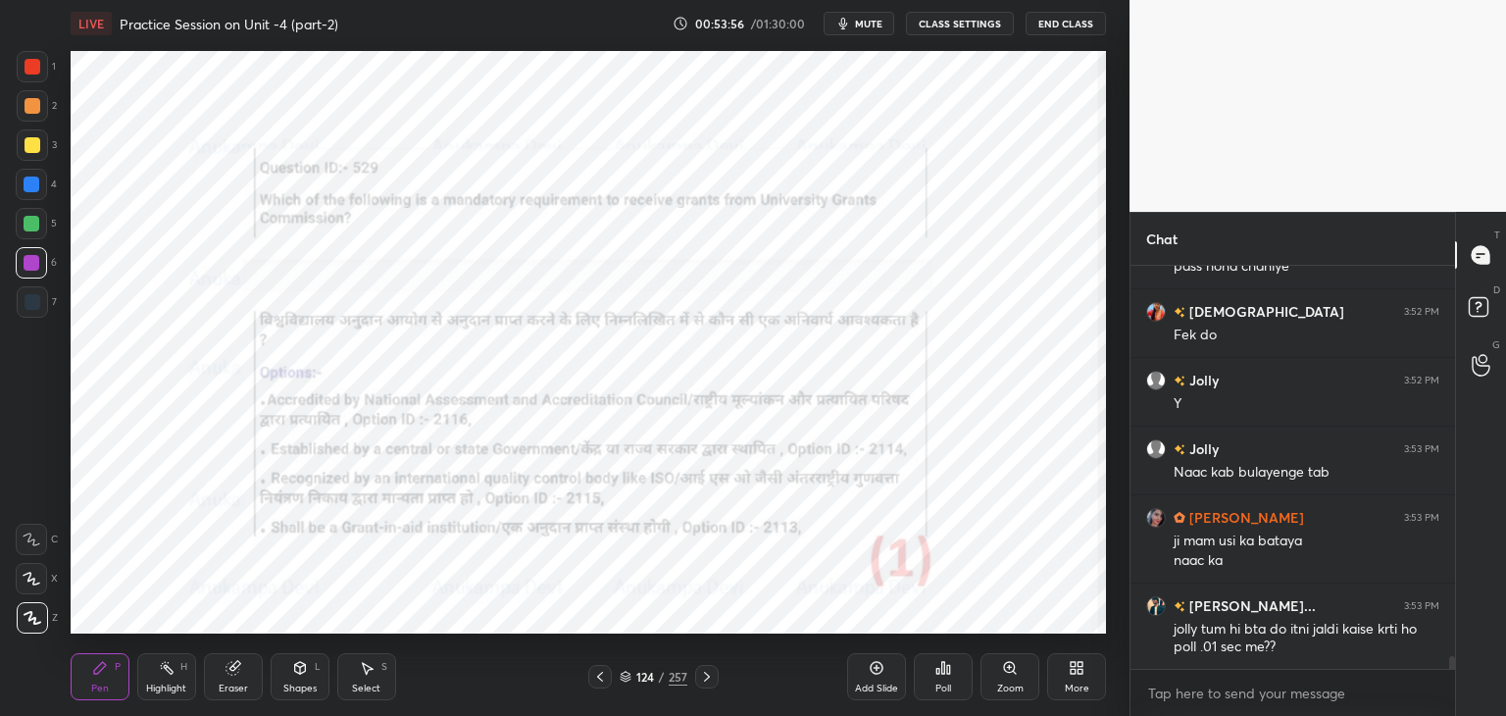
drag, startPoint x: 1449, startPoint y: 667, endPoint x: 1371, endPoint y: 686, distance: 79.9
click at [1452, 691] on div "krishnavi 3:51 PM Z out 😁😁 [PERSON_NAME] 3:52 PM 6 years hona chahiye aur 2 bat…" at bounding box center [1292, 491] width 324 height 450
click at [706, 676] on icon at bounding box center [707, 677] width 16 height 16
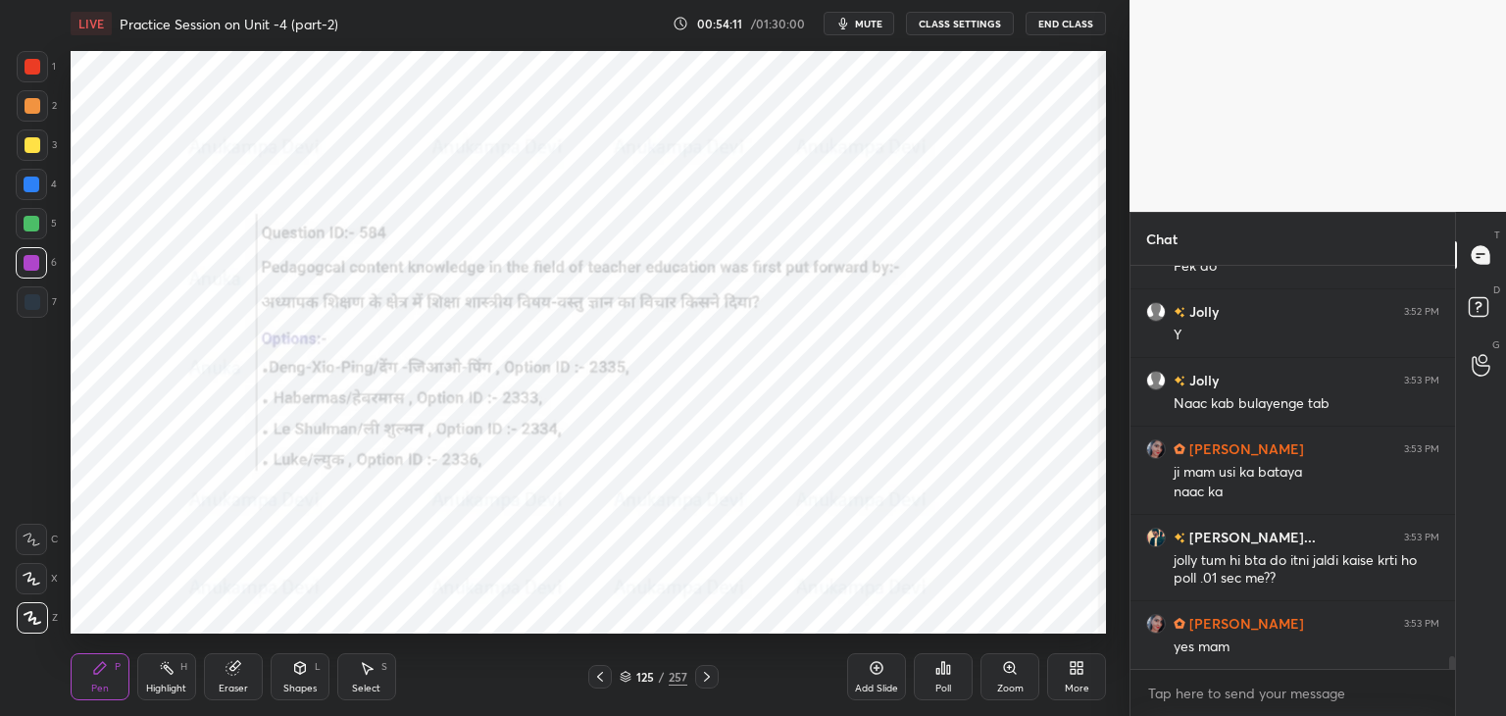
scroll to position [12520, 0]
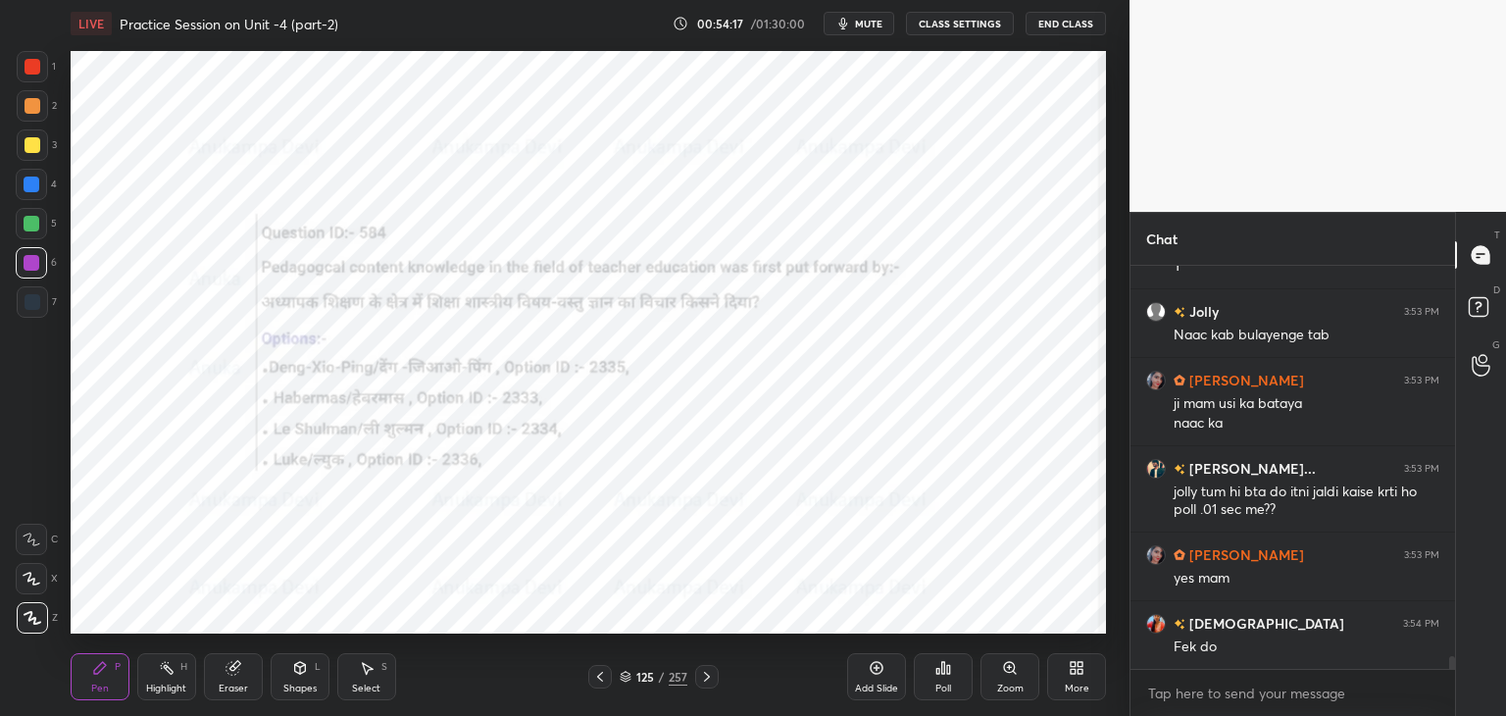
drag, startPoint x: 624, startPoint y: 674, endPoint x: 639, endPoint y: 656, distance: 23.7
click at [623, 675] on icon at bounding box center [626, 676] width 12 height 12
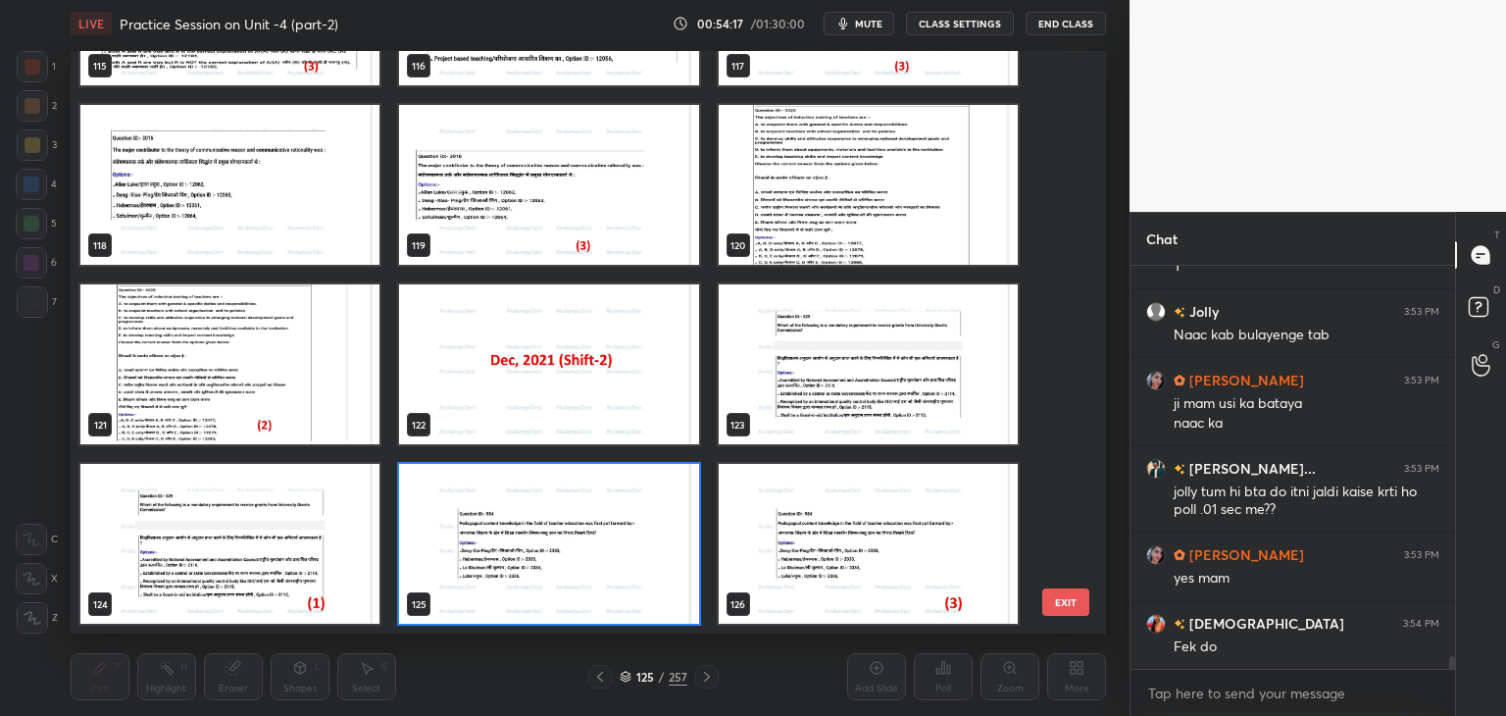
scroll to position [576, 1026]
click at [658, 585] on img "grid" at bounding box center [548, 544] width 299 height 160
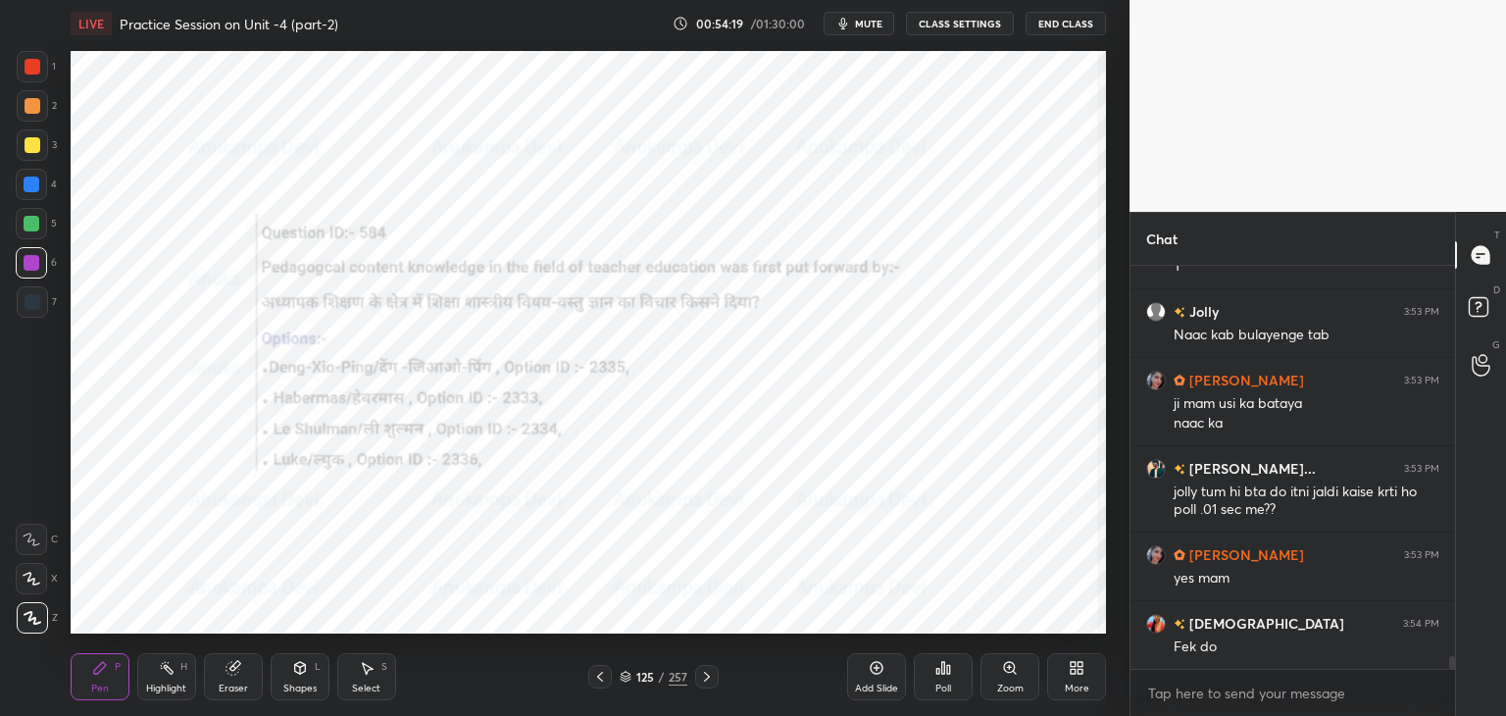
click at [946, 683] on div "Poll" at bounding box center [943, 688] width 16 height 10
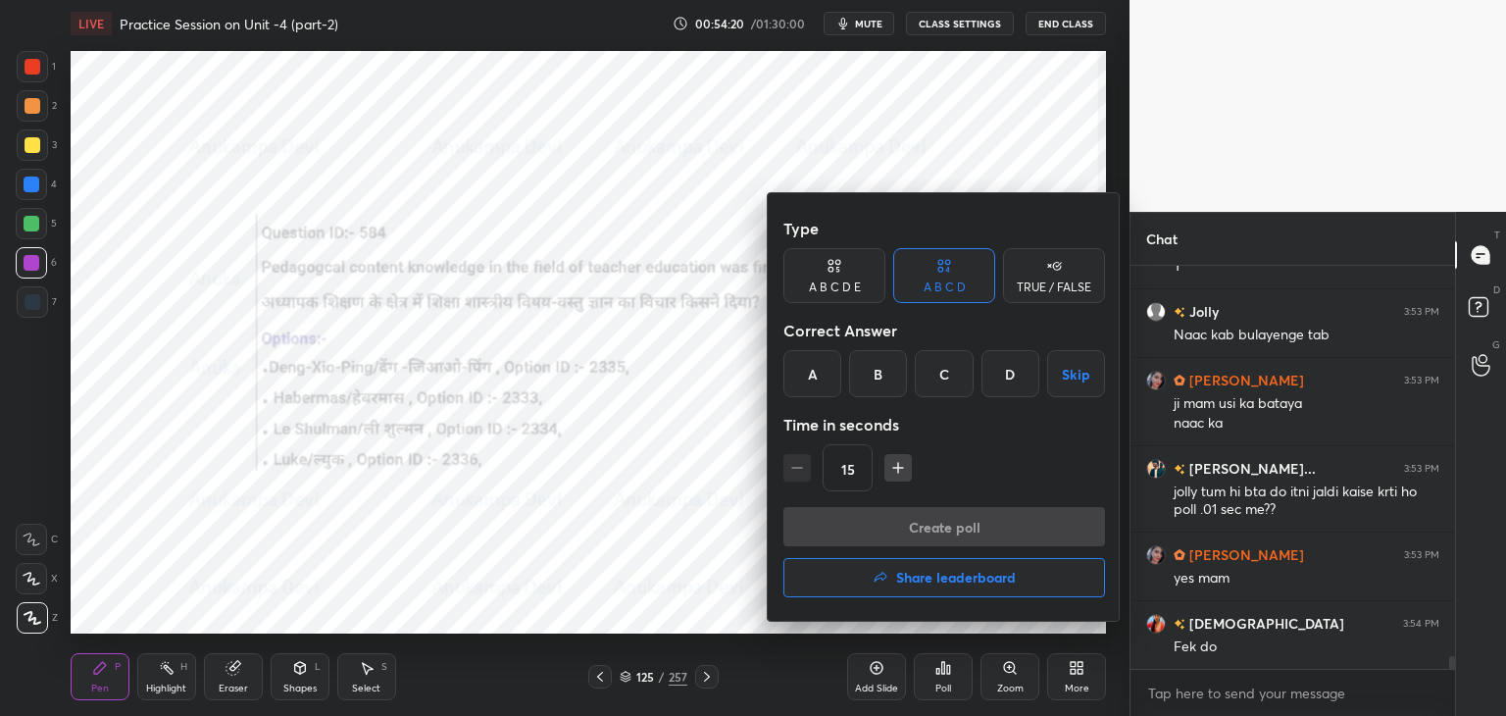
drag, startPoint x: 935, startPoint y: 374, endPoint x: 949, endPoint y: 477, distance: 103.8
click at [935, 377] on div "C" at bounding box center [944, 373] width 58 height 47
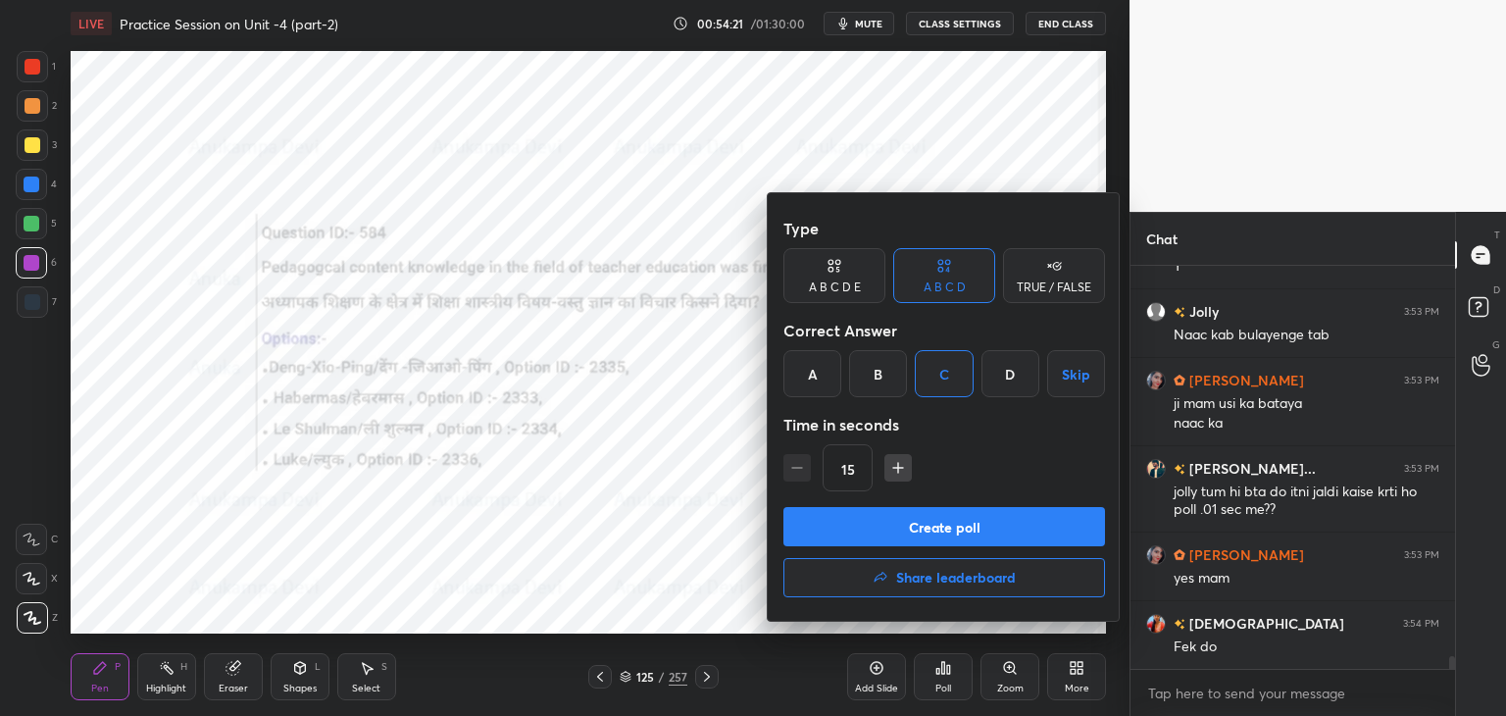
click at [964, 533] on button "Create poll" at bounding box center [944, 526] width 322 height 39
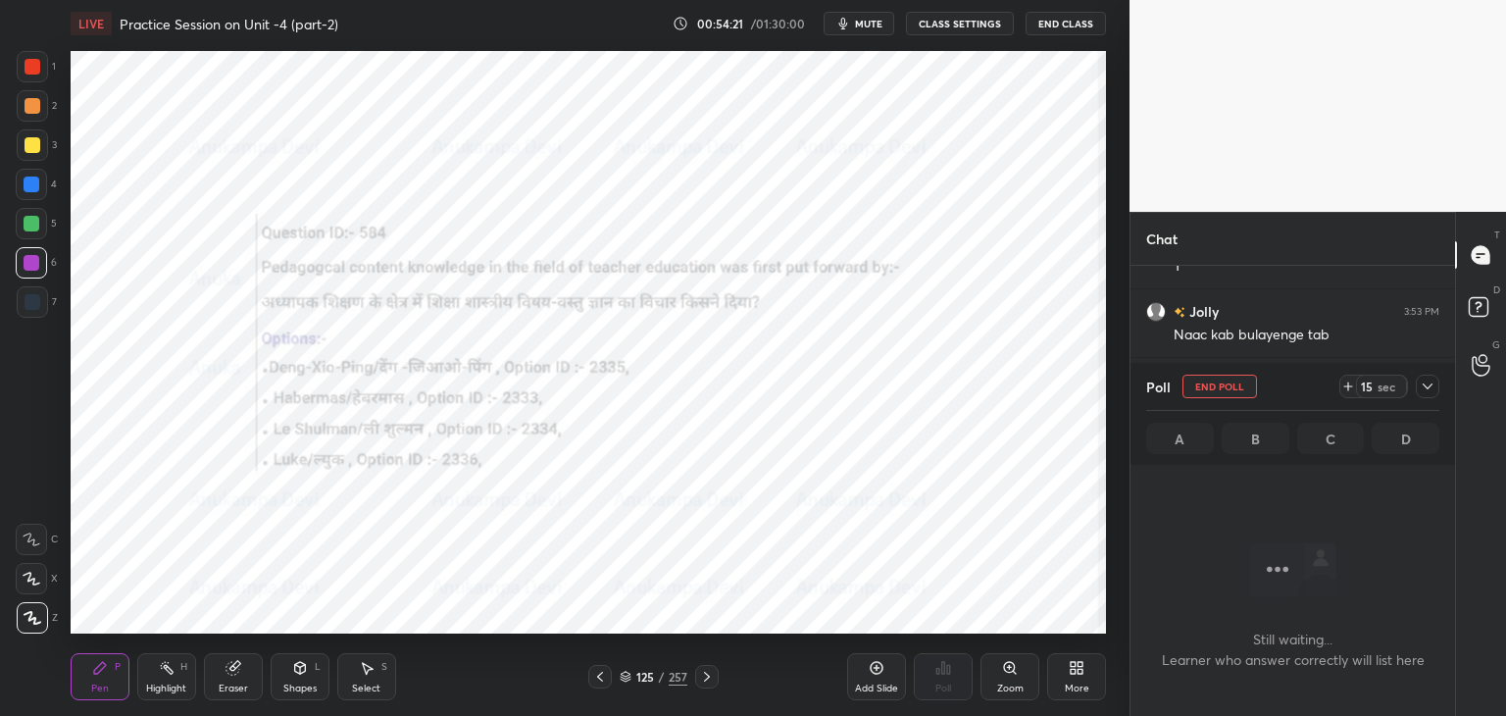
scroll to position [342, 319]
click at [867, 25] on span "mute" at bounding box center [868, 24] width 27 height 14
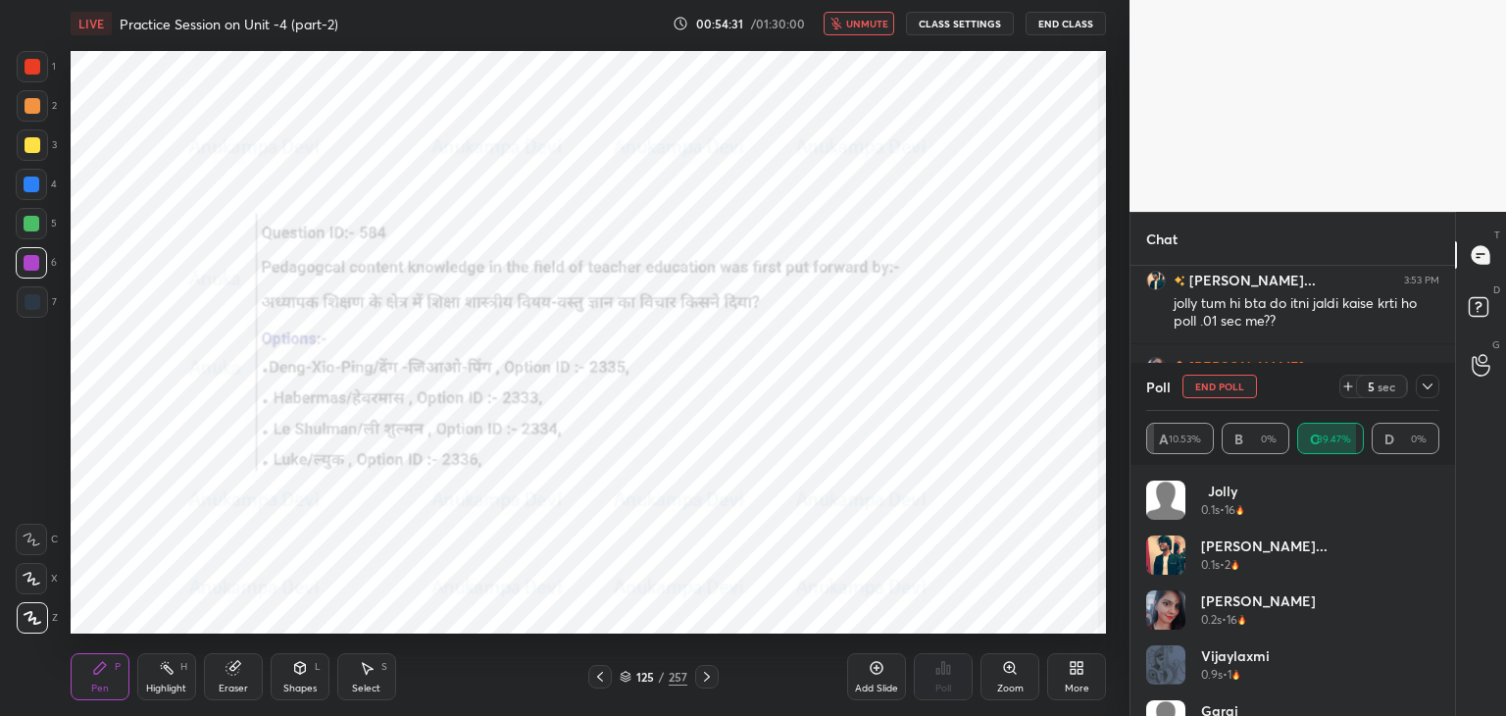
scroll to position [12777, 0]
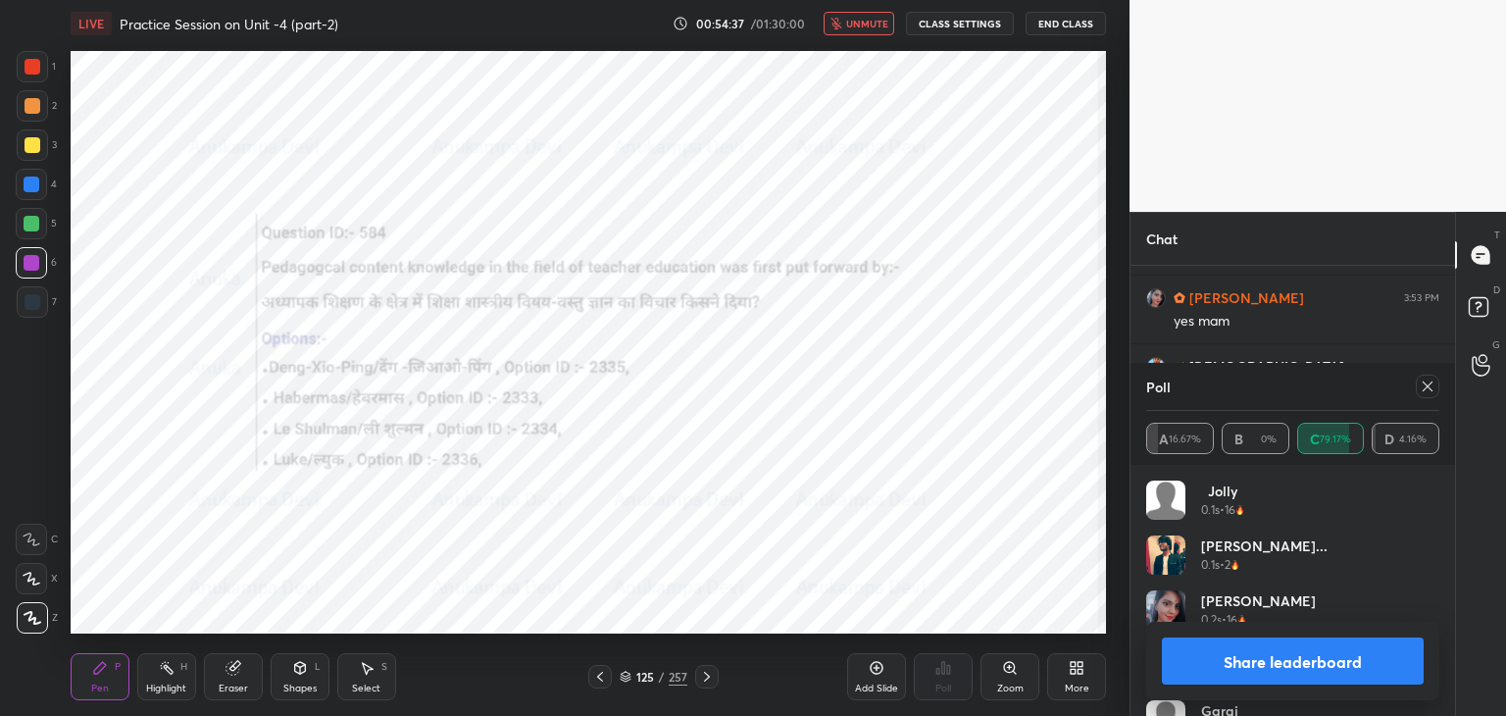
click at [873, 18] on span "unmute" at bounding box center [867, 24] width 42 height 14
drag, startPoint x: 1434, startPoint y: 385, endPoint x: 1423, endPoint y: 385, distance: 10.8
click at [1426, 385] on icon at bounding box center [1427, 386] width 16 height 16
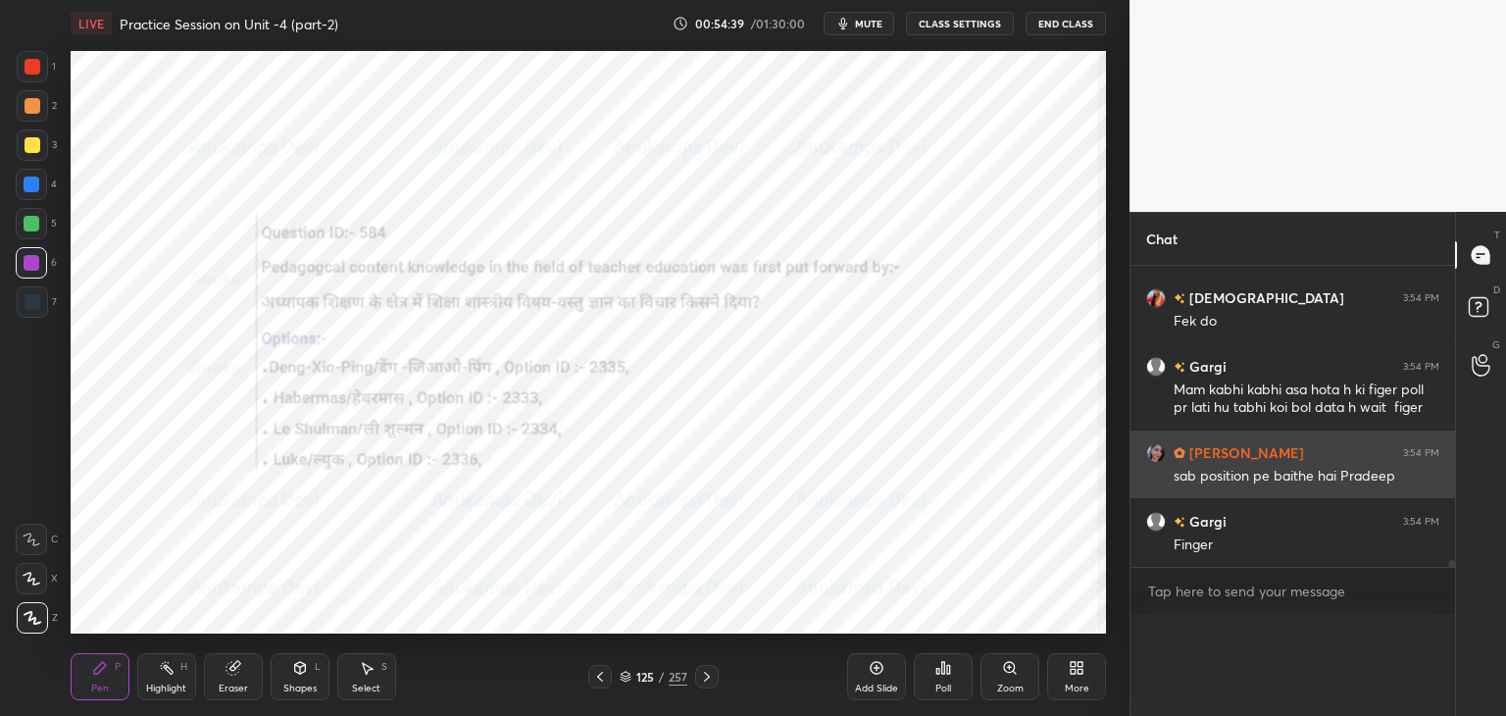
scroll to position [0, 6]
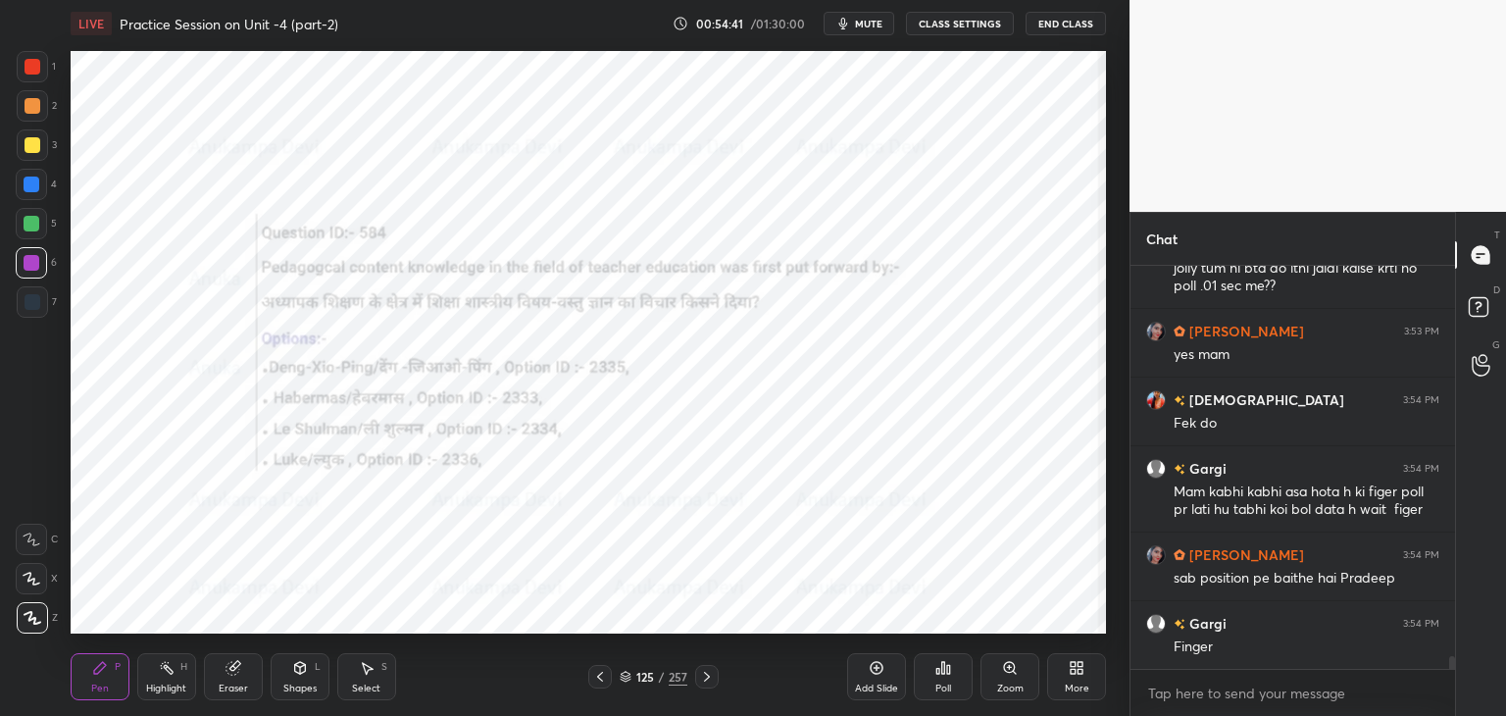
click at [706, 681] on icon at bounding box center [707, 677] width 16 height 16
click at [707, 675] on icon at bounding box center [707, 676] width 6 height 10
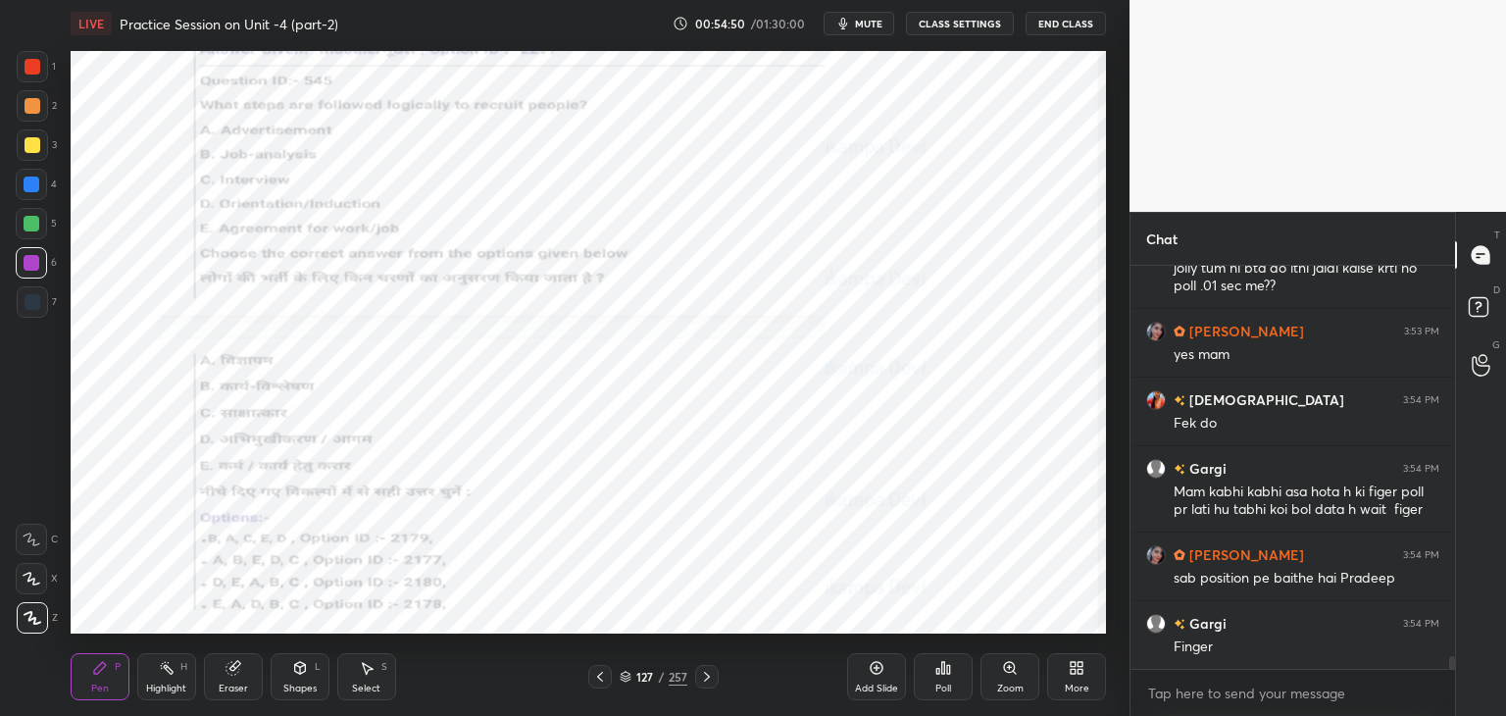
click at [871, 25] on span "mute" at bounding box center [868, 24] width 27 height 14
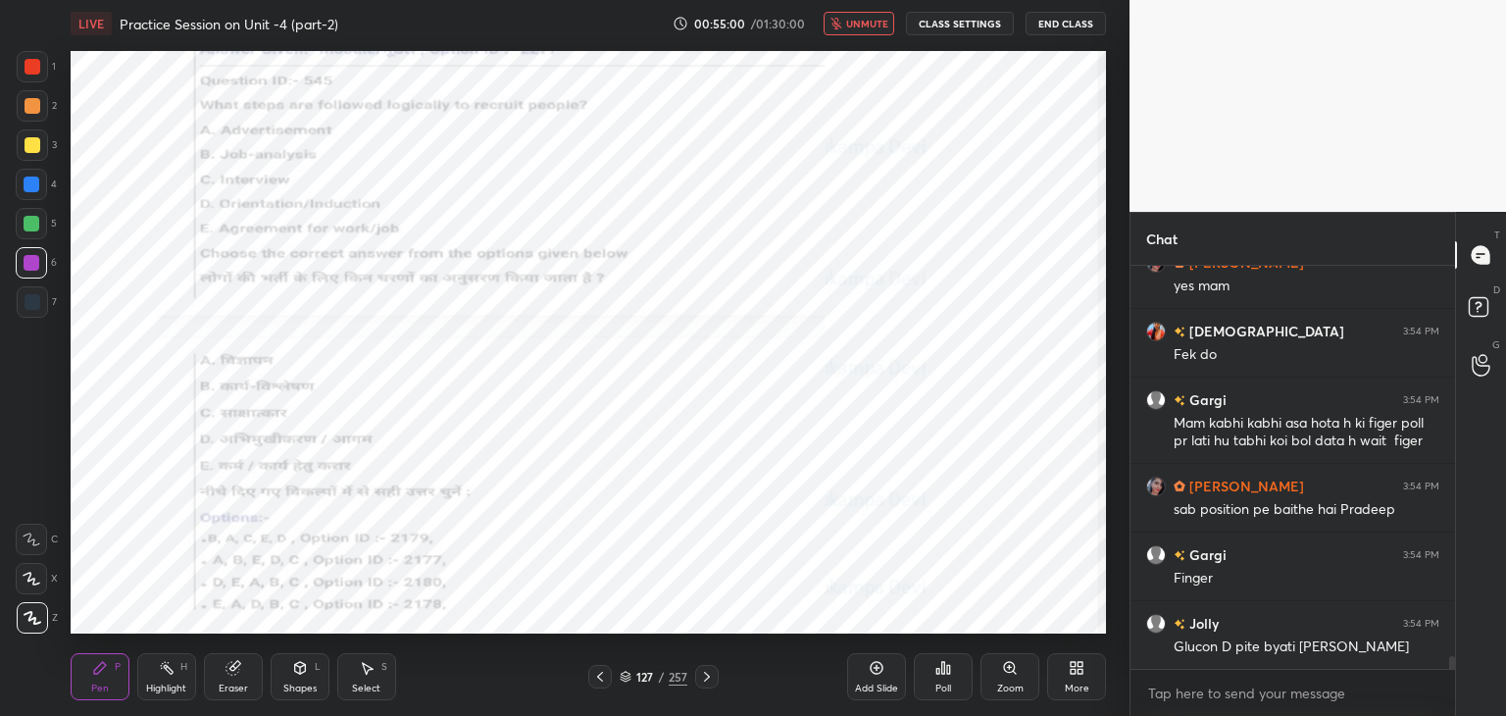
click at [857, 21] on span "unmute" at bounding box center [867, 24] width 42 height 14
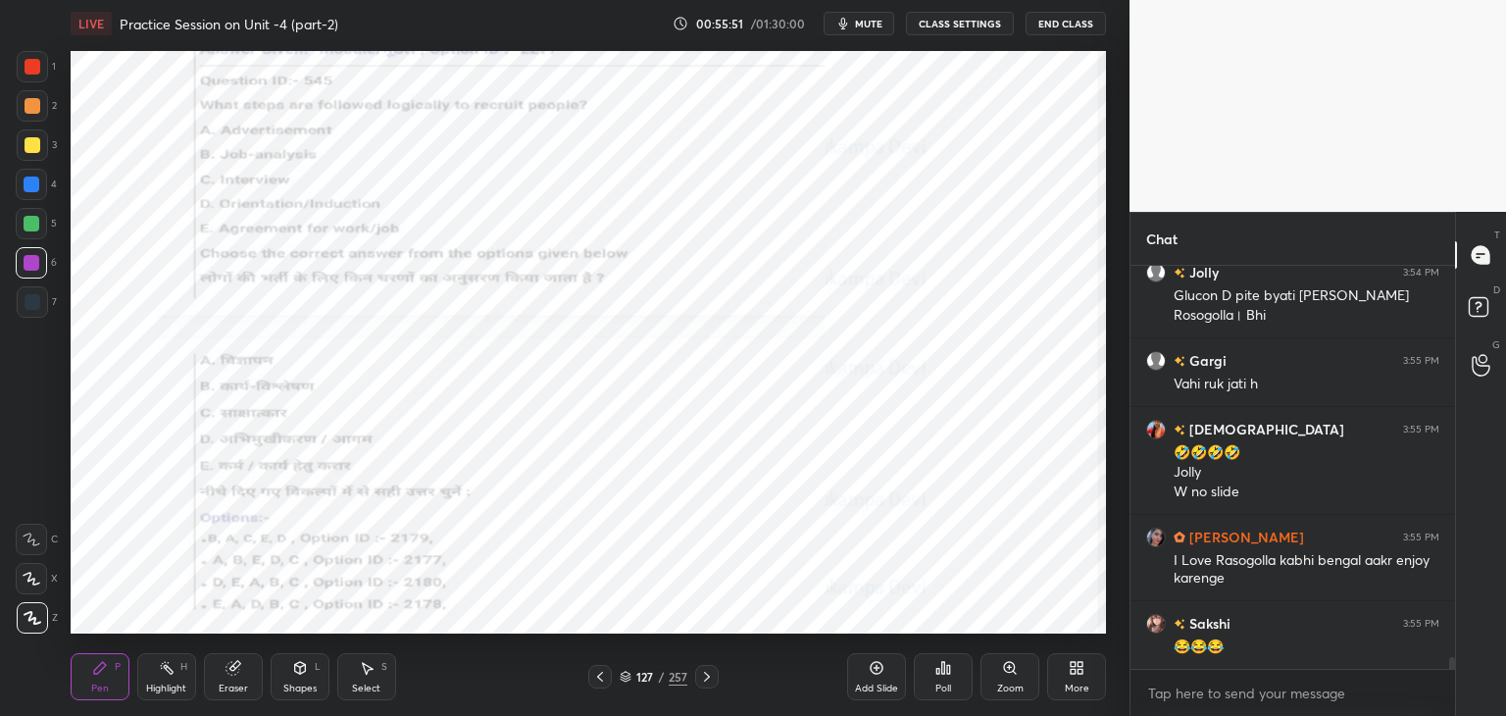
scroll to position [13232, 0]
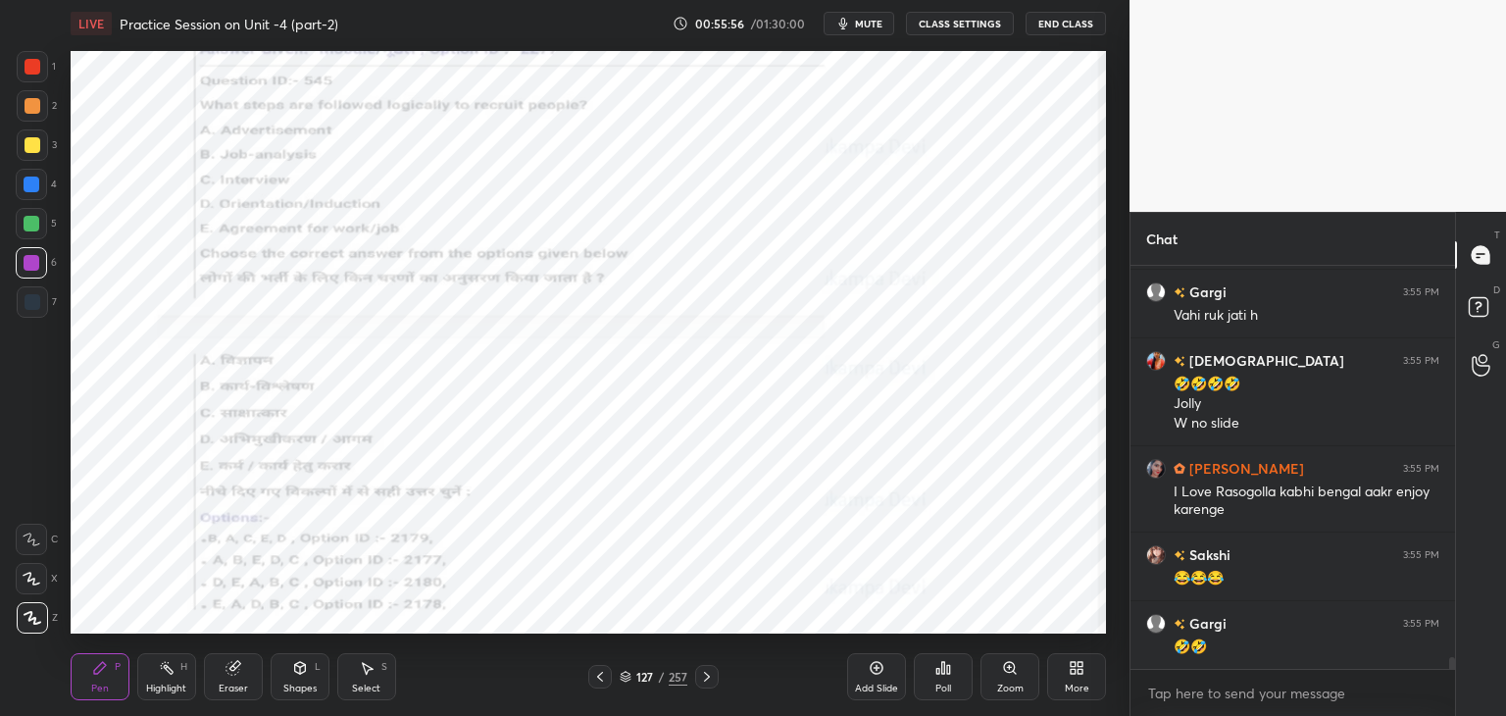
click at [623, 676] on icon at bounding box center [626, 676] width 12 height 12
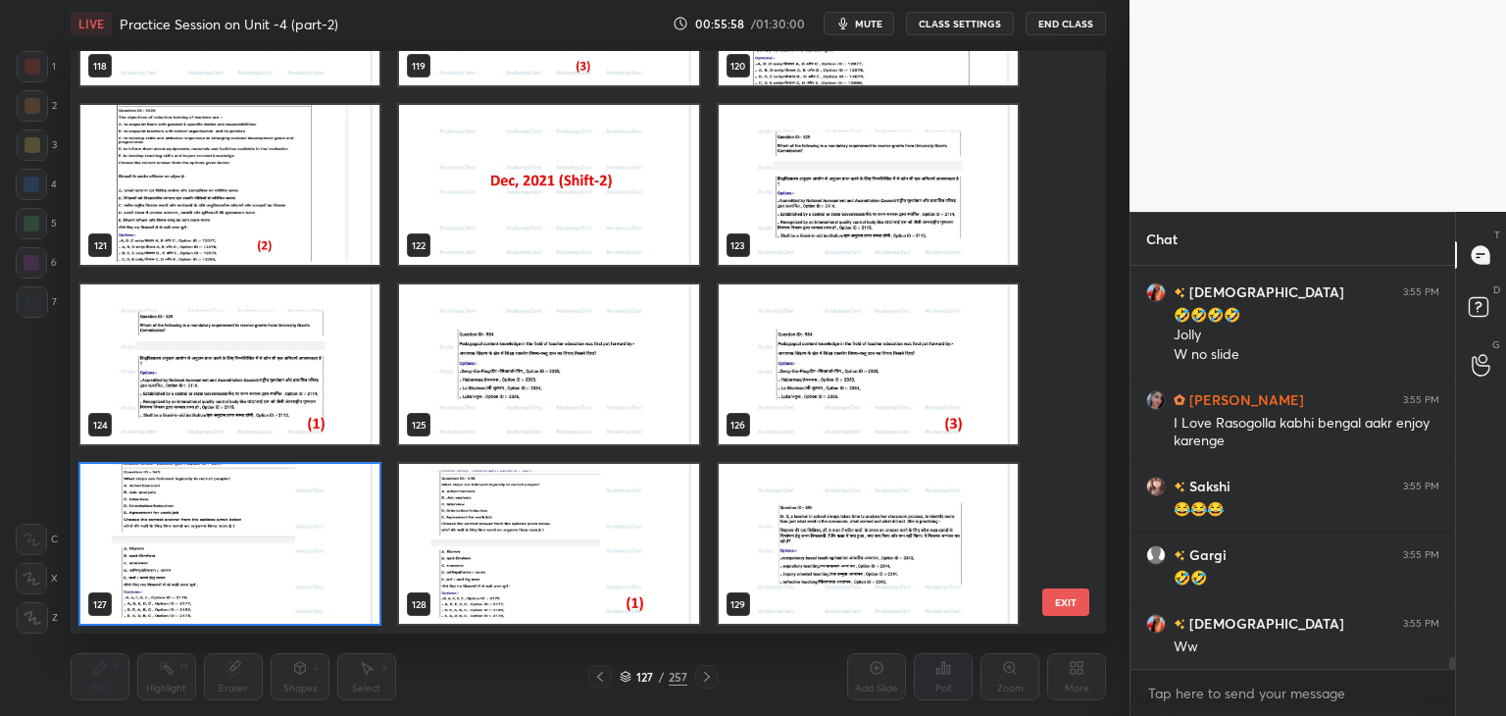
scroll to position [13369, 0]
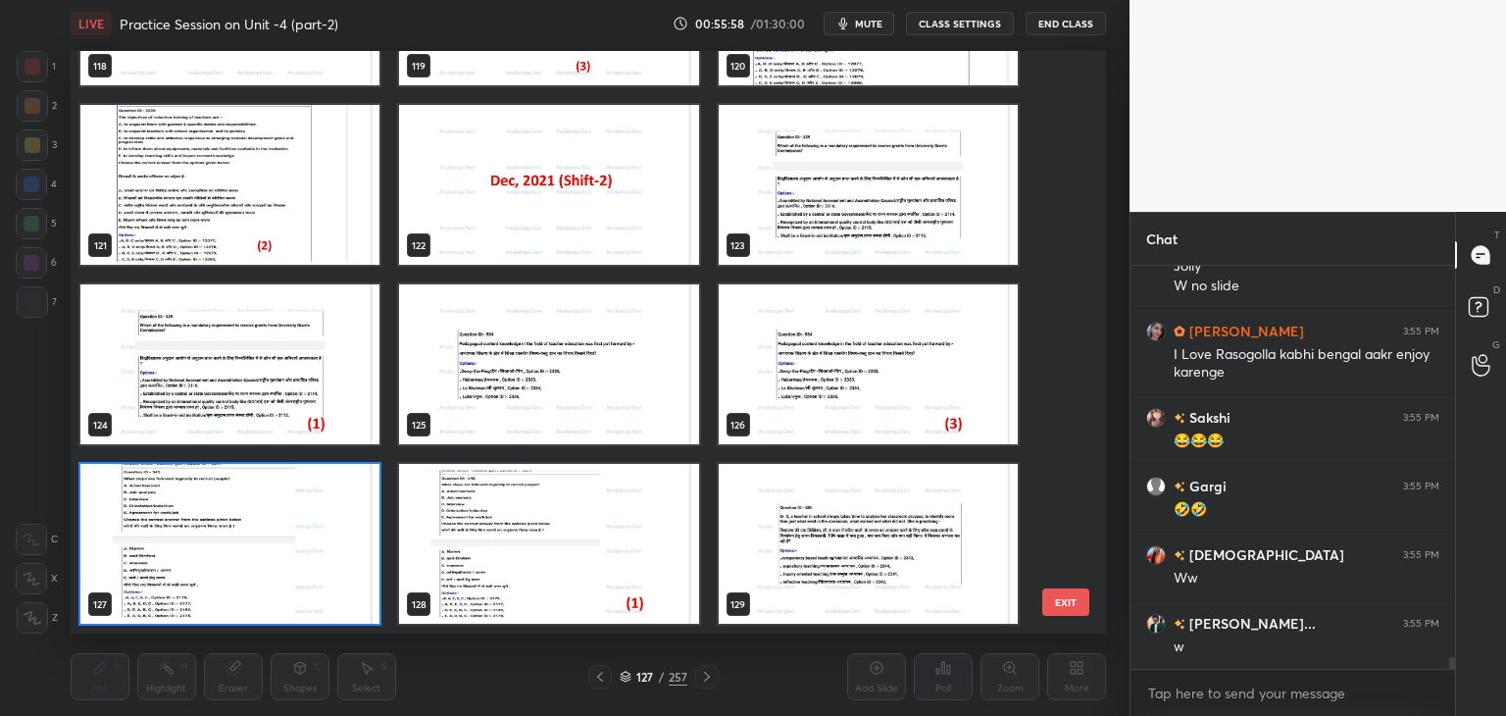
click at [365, 593] on img "grid" at bounding box center [229, 544] width 299 height 160
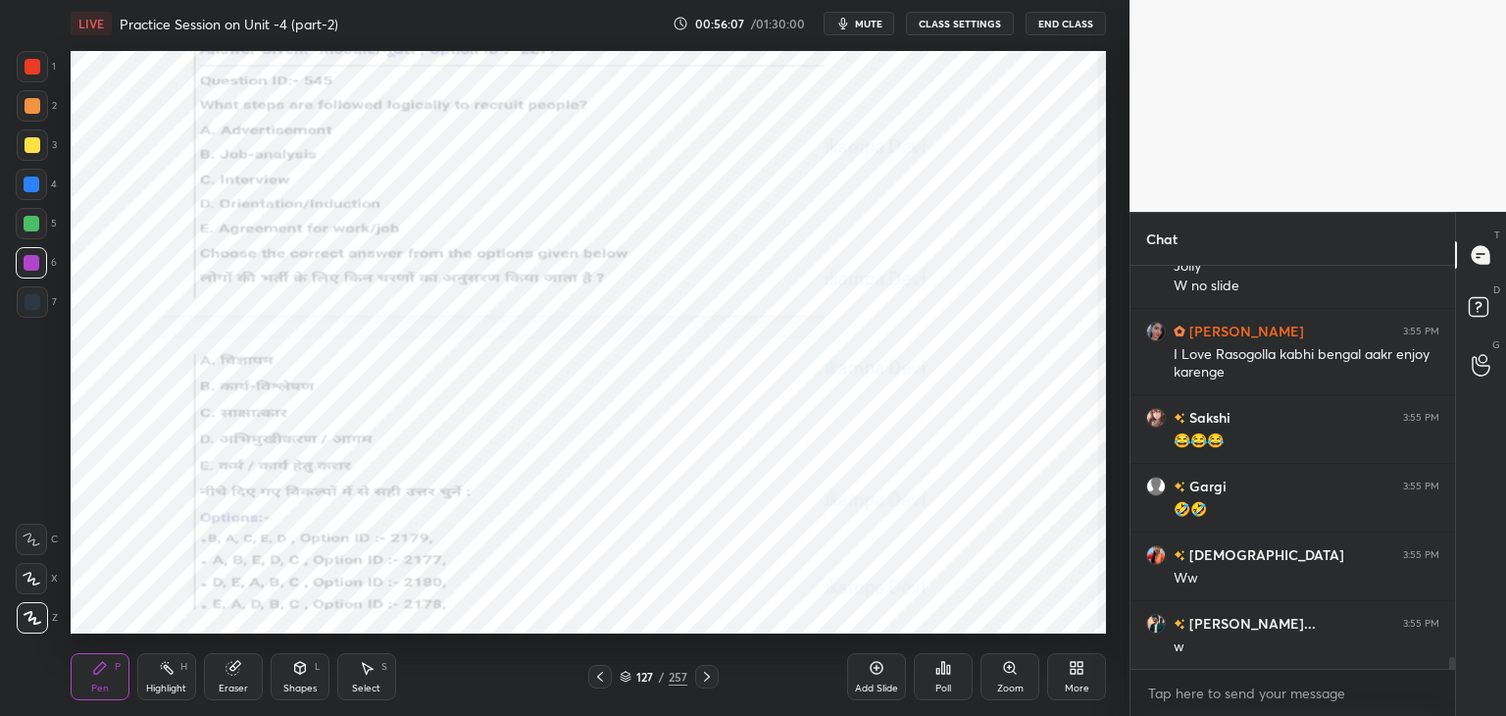
click at [869, 30] on button "mute" at bounding box center [858, 24] width 71 height 24
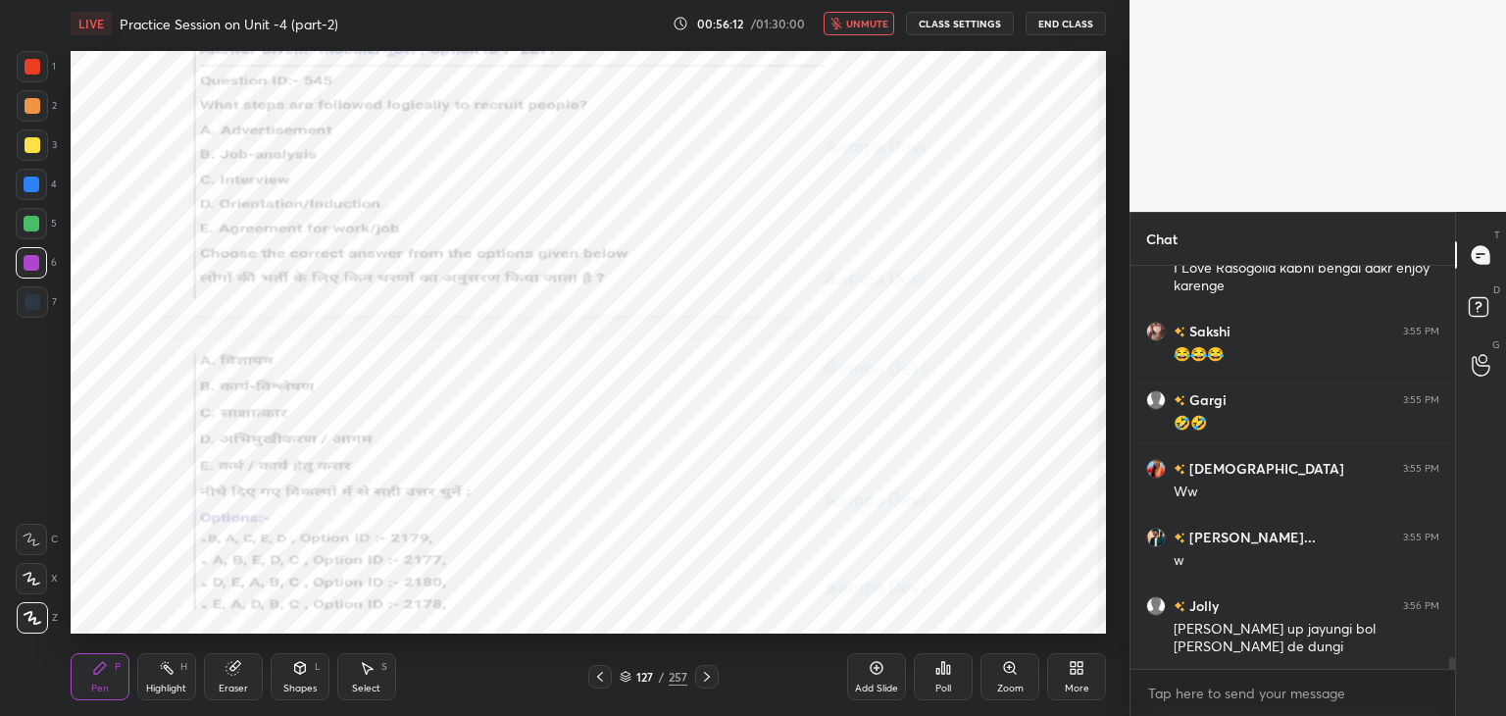
click at [626, 678] on icon at bounding box center [626, 677] width 10 height 3
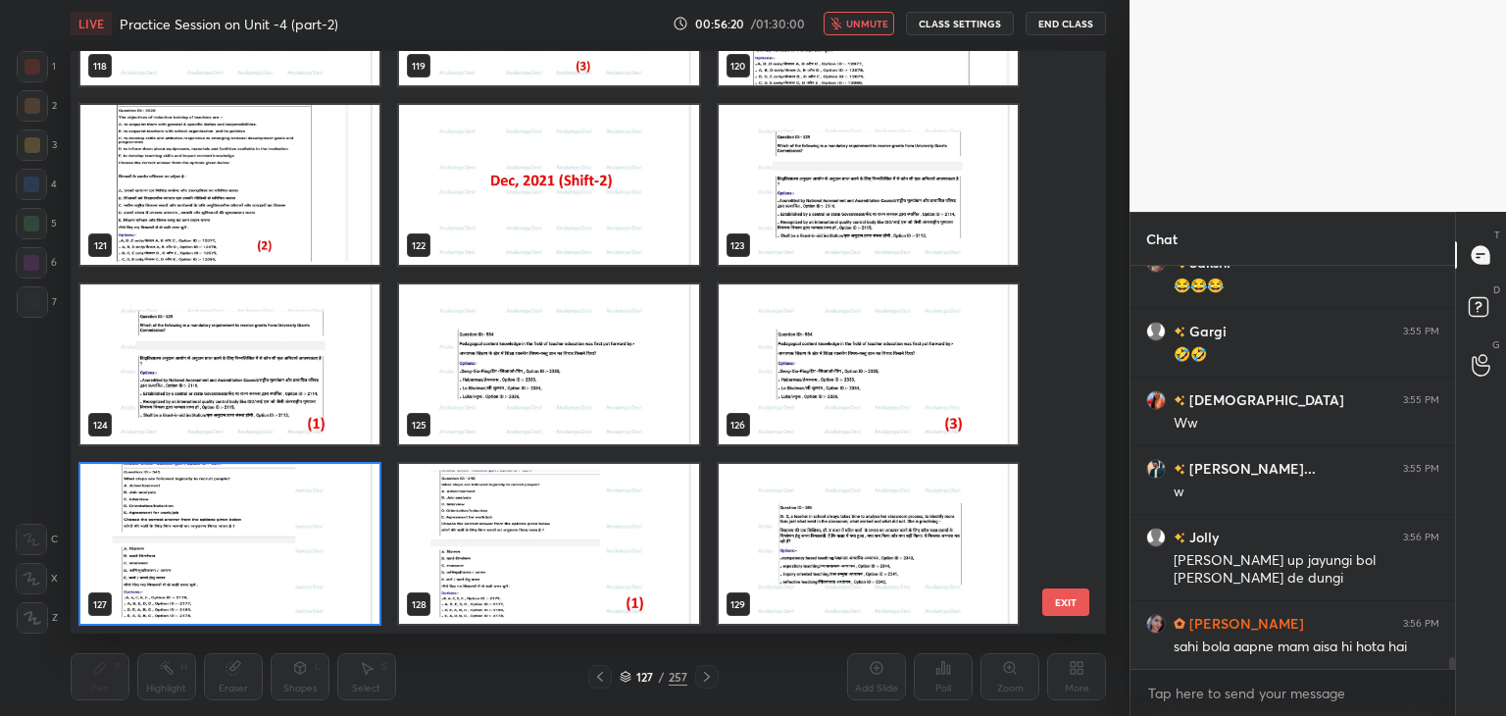
scroll to position [13592, 0]
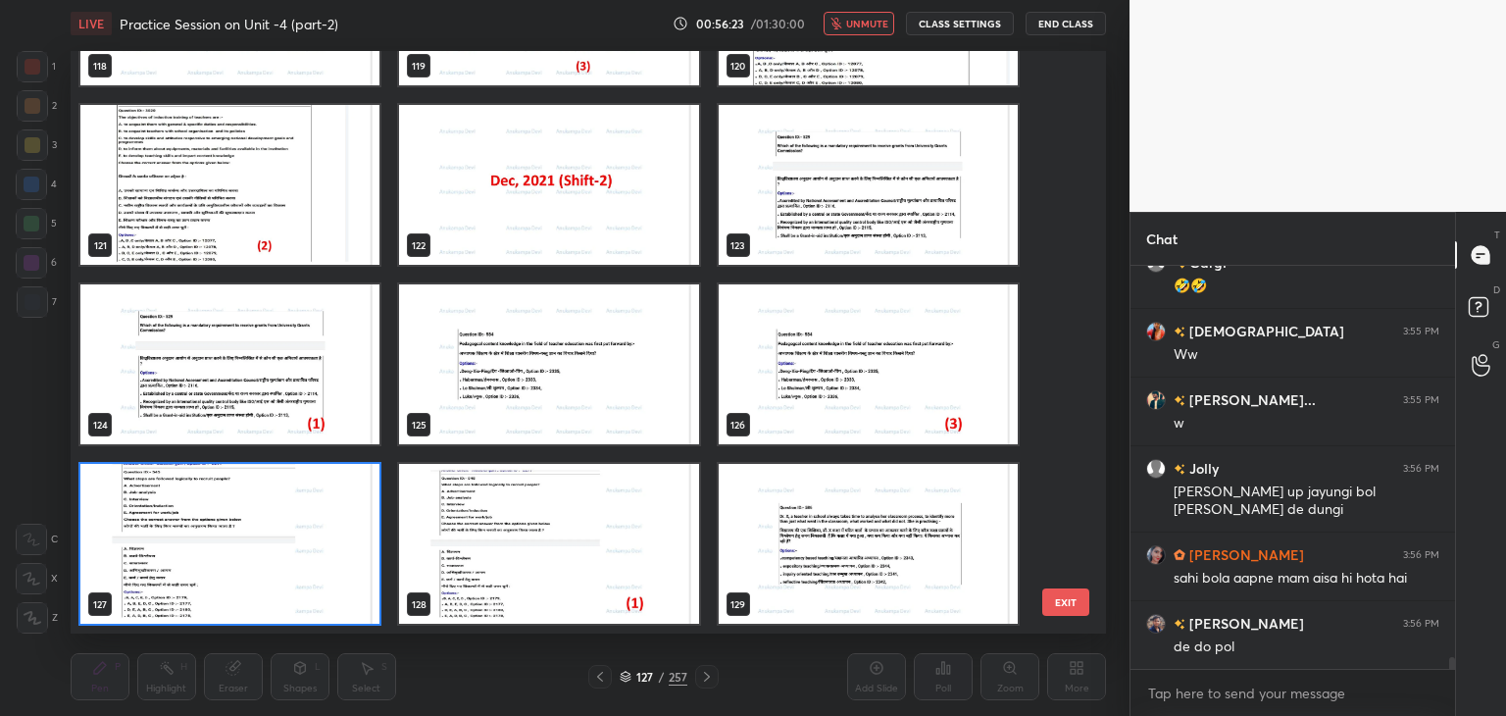
click at [335, 571] on img "grid" at bounding box center [229, 544] width 299 height 160
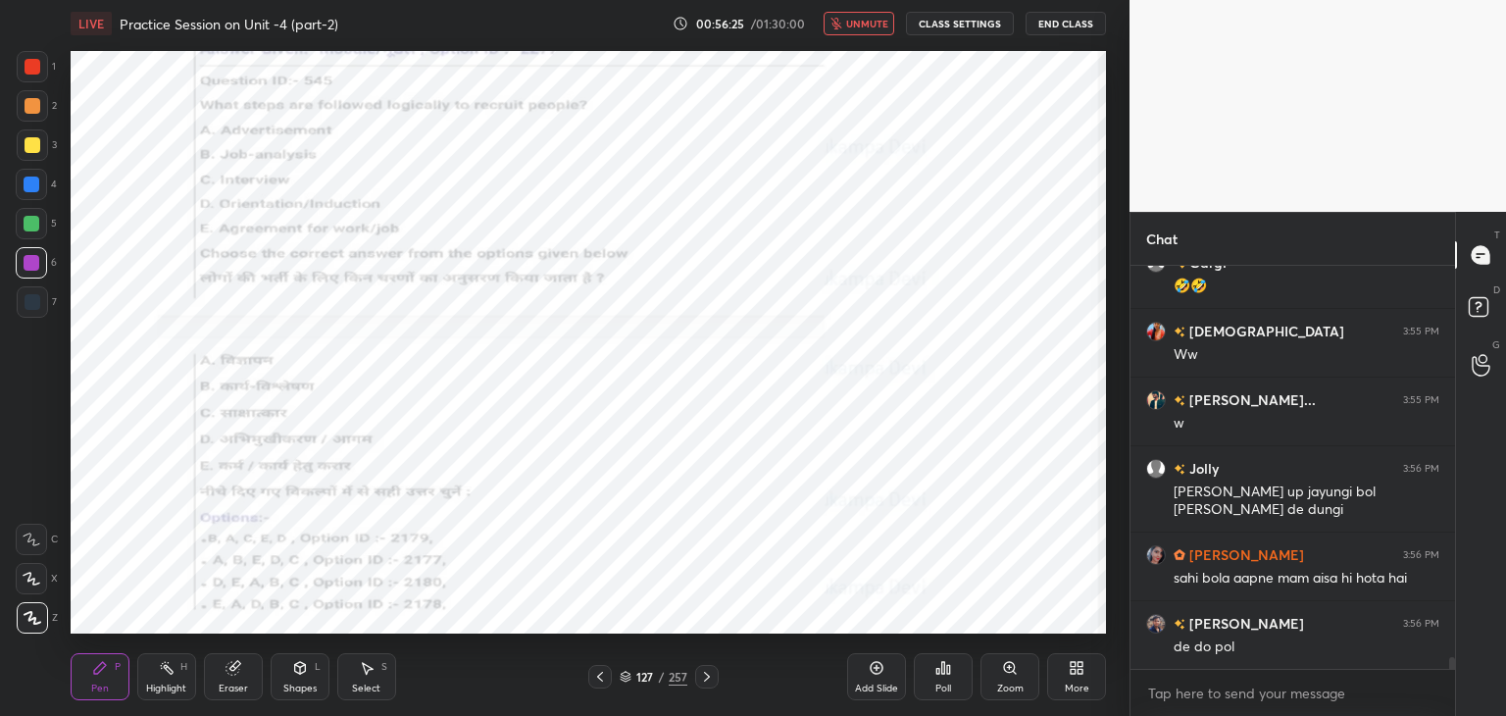
scroll to position [13661, 0]
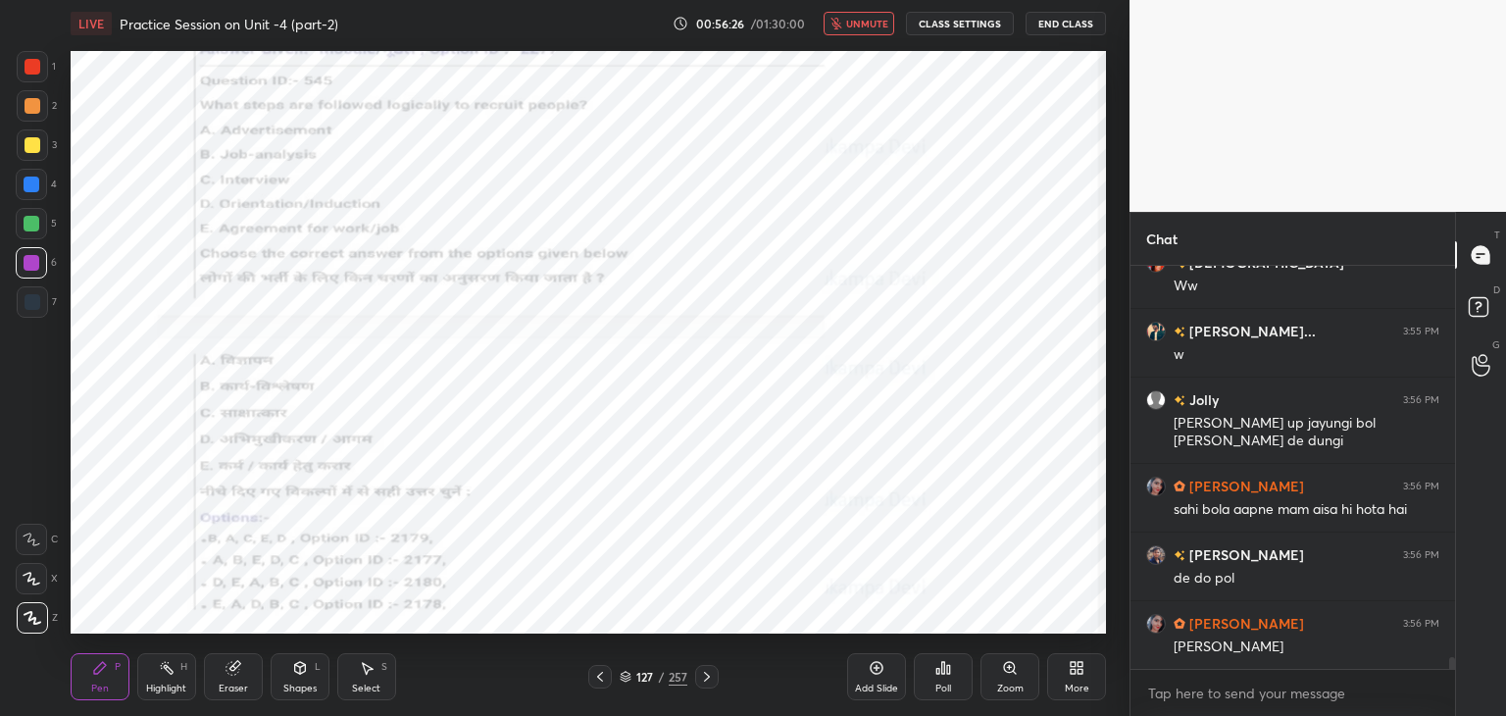
drag, startPoint x: 869, startPoint y: 25, endPoint x: 856, endPoint y: 25, distance: 13.8
click at [869, 25] on span "unmute" at bounding box center [867, 24] width 42 height 14
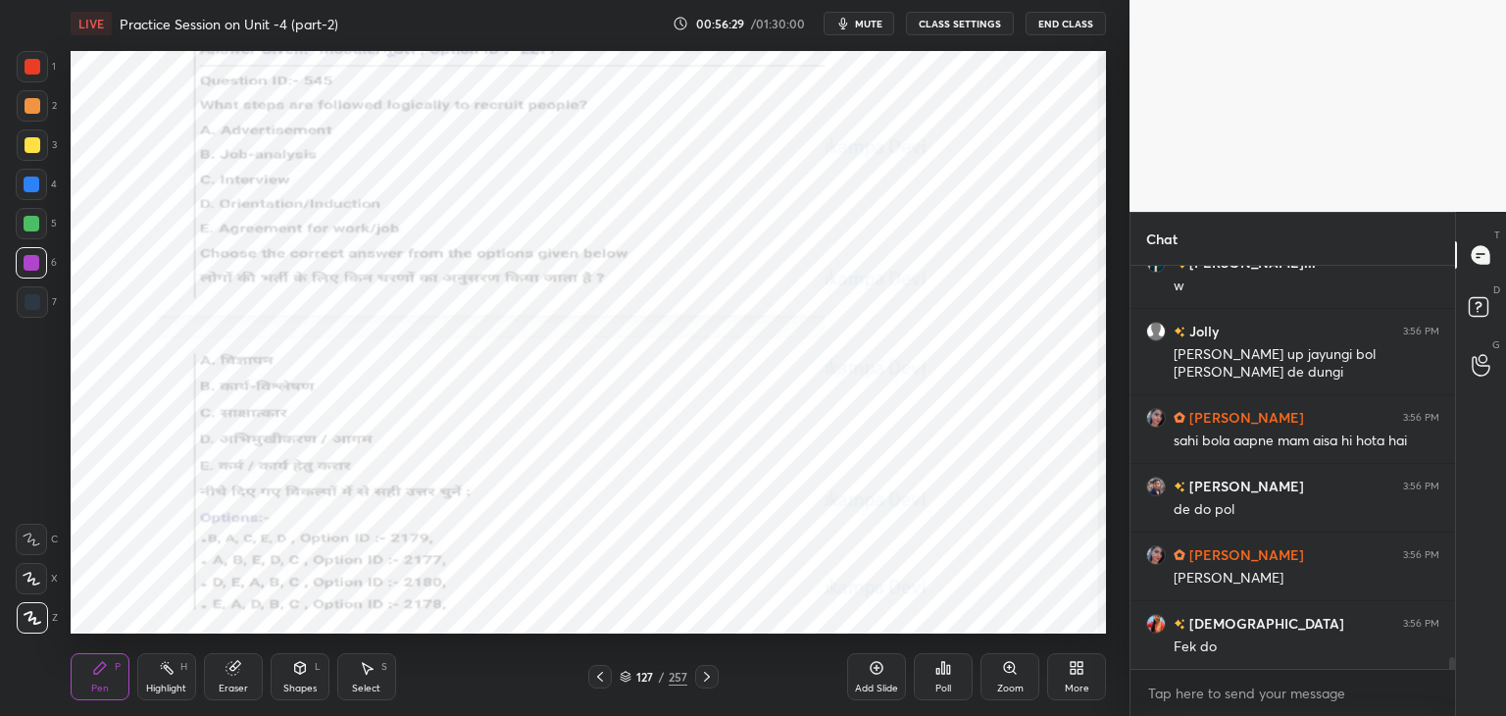
click at [939, 679] on div "Poll" at bounding box center [943, 676] width 59 height 47
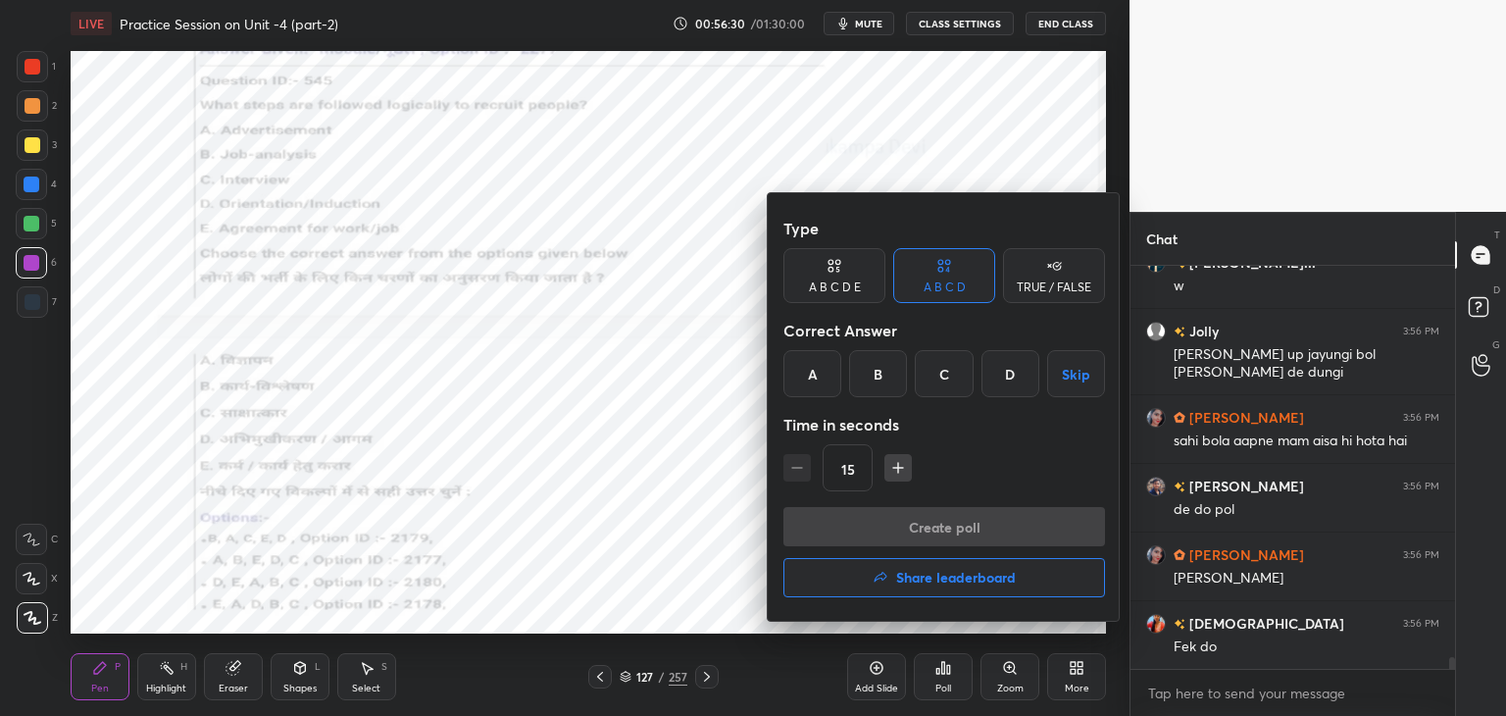
click at [806, 381] on div "A" at bounding box center [812, 373] width 58 height 47
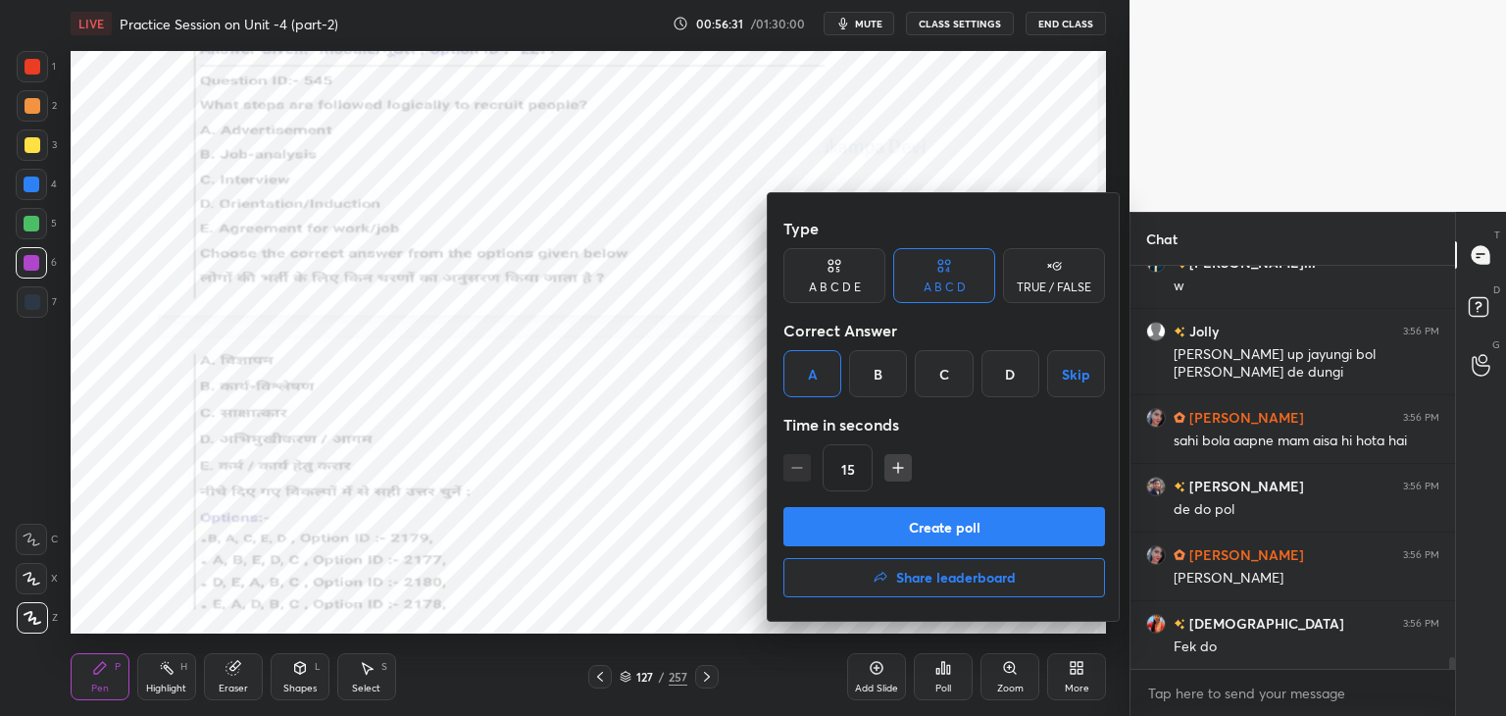
click at [919, 537] on button "Create poll" at bounding box center [944, 526] width 322 height 39
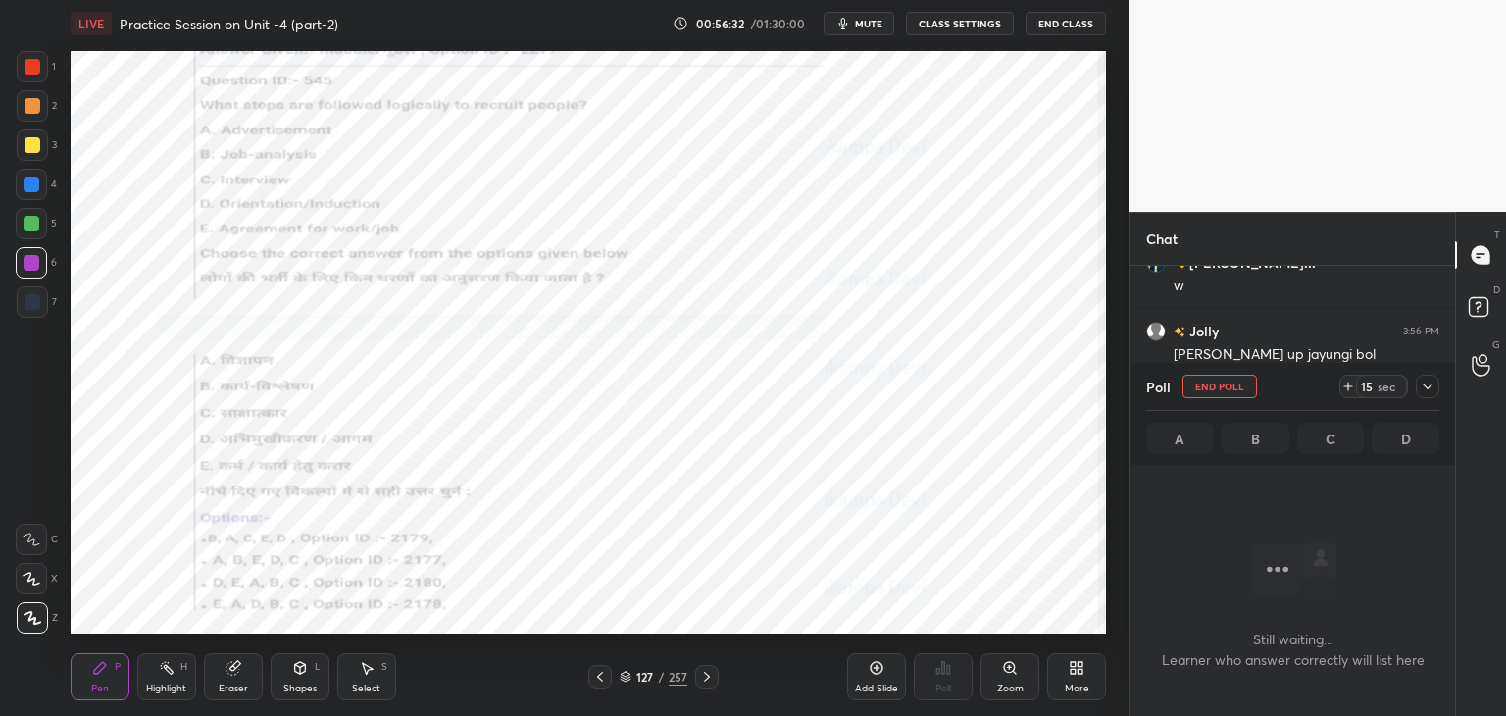
scroll to position [345, 319]
drag, startPoint x: 870, startPoint y: 17, endPoint x: 864, endPoint y: 34, distance: 18.9
click at [871, 17] on span "mute" at bounding box center [868, 24] width 27 height 14
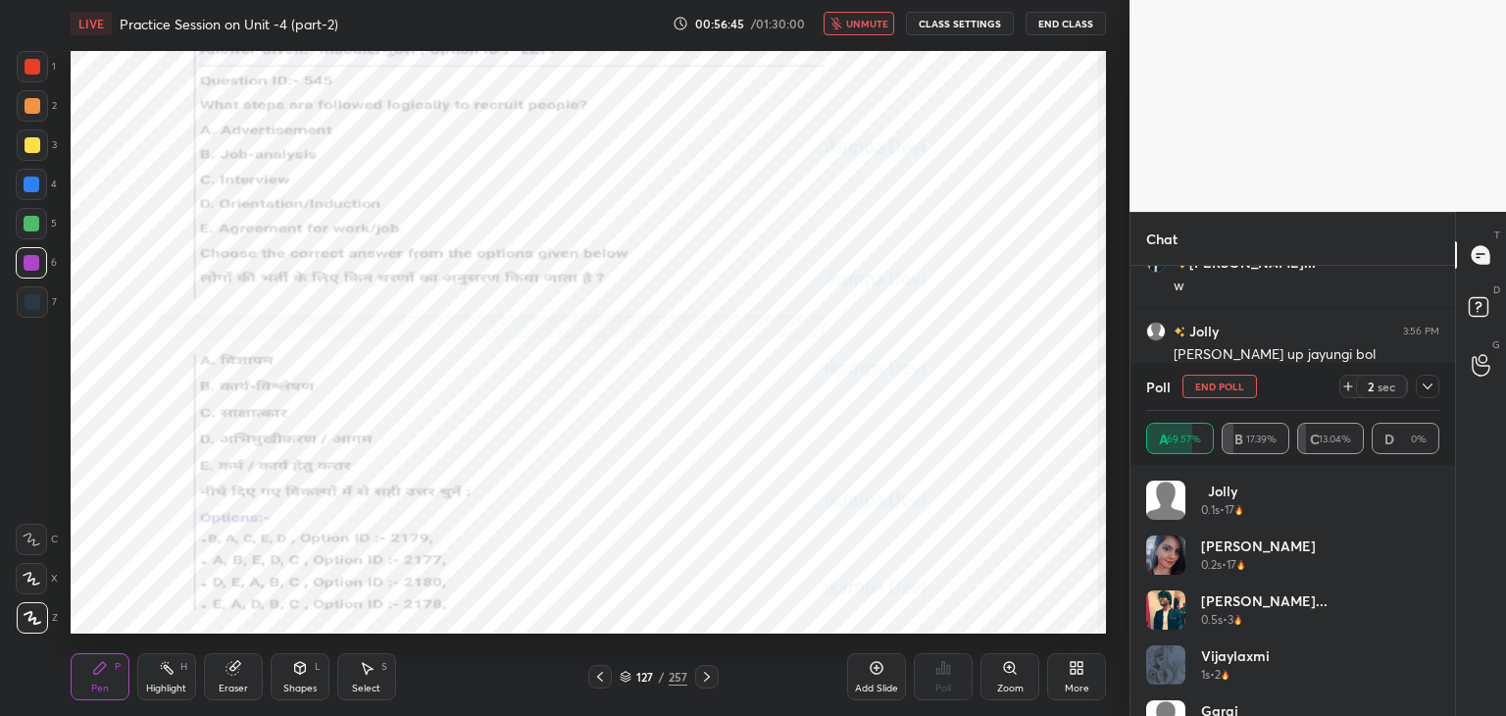
click at [863, 27] on span "unmute" at bounding box center [867, 24] width 42 height 14
click at [868, 28] on span "mute" at bounding box center [868, 24] width 27 height 14
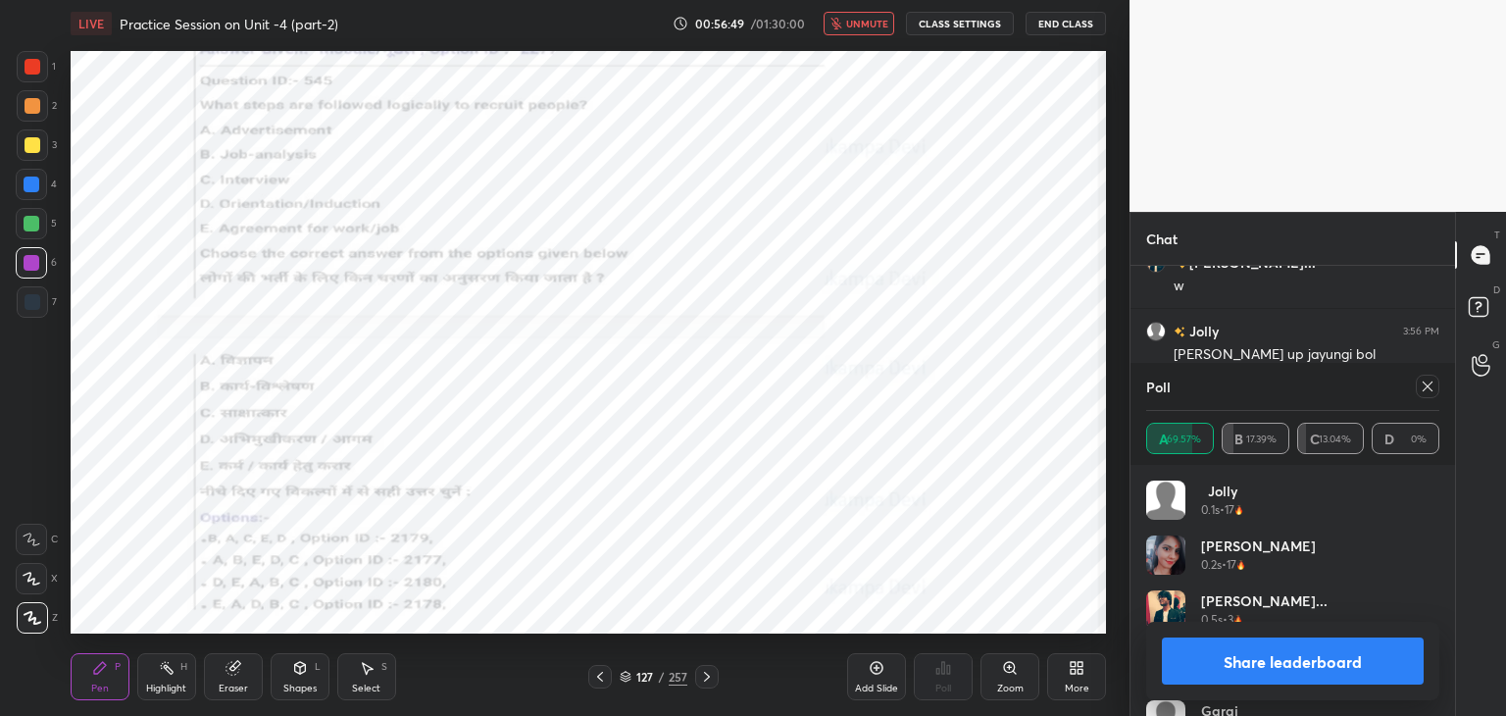
click at [869, 26] on span "unmute" at bounding box center [867, 24] width 42 height 14
click at [1430, 386] on icon at bounding box center [1427, 386] width 16 height 16
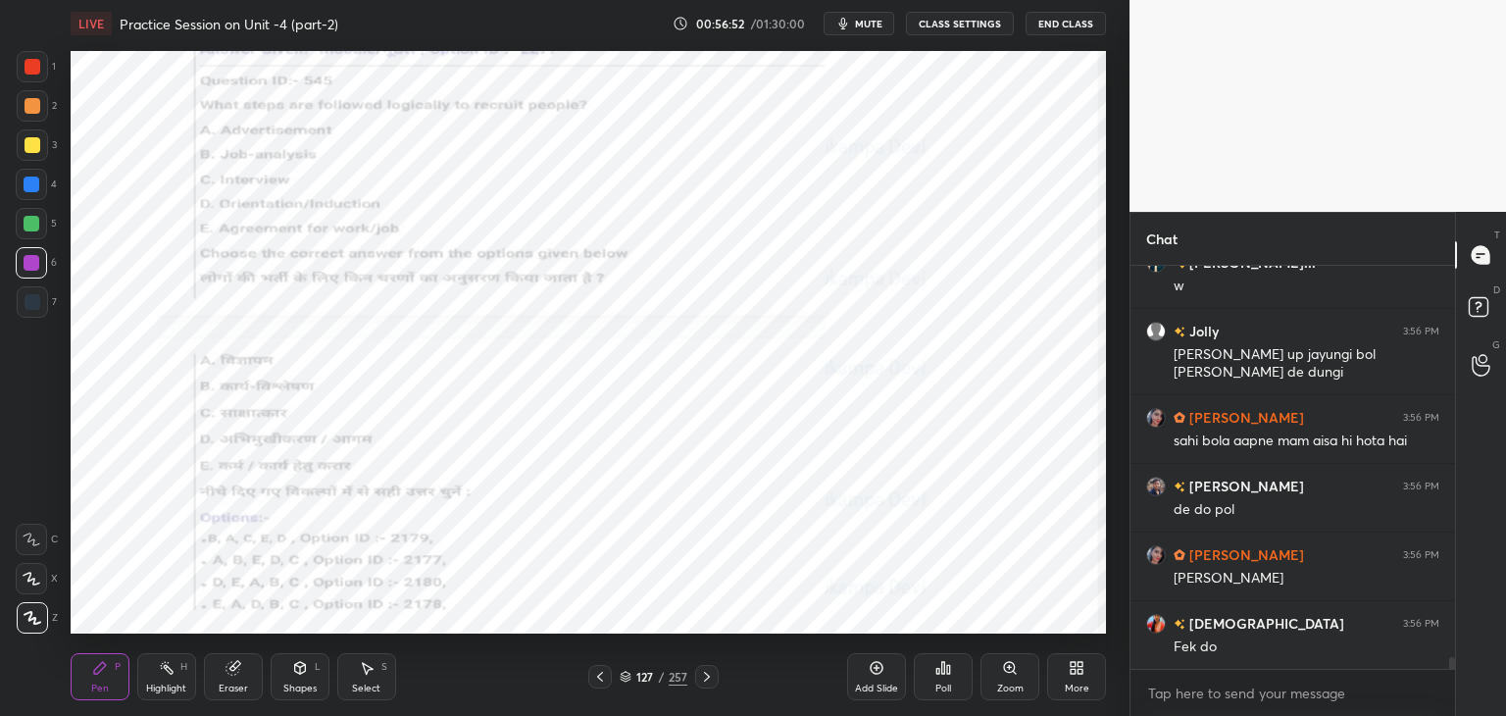
click at [706, 675] on icon at bounding box center [707, 677] width 16 height 16
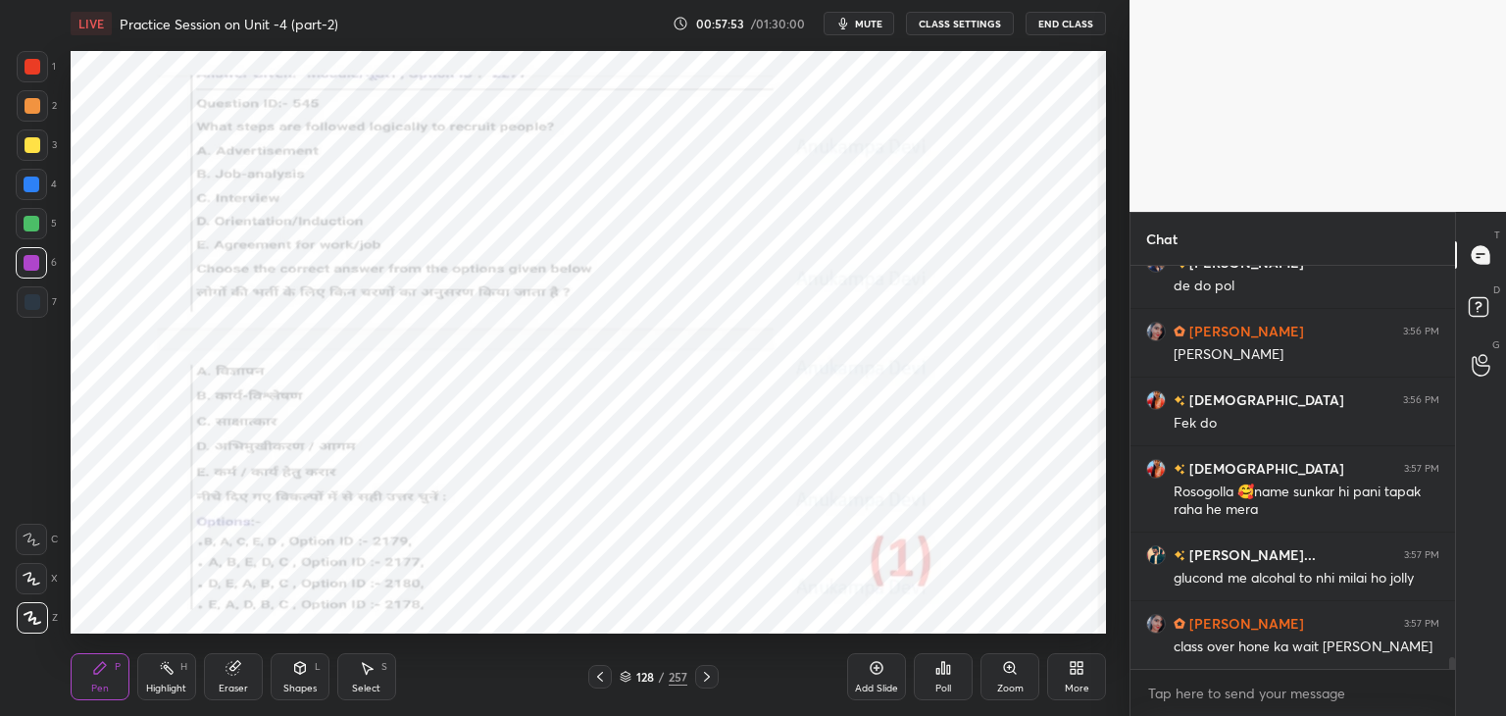
scroll to position [14022, 0]
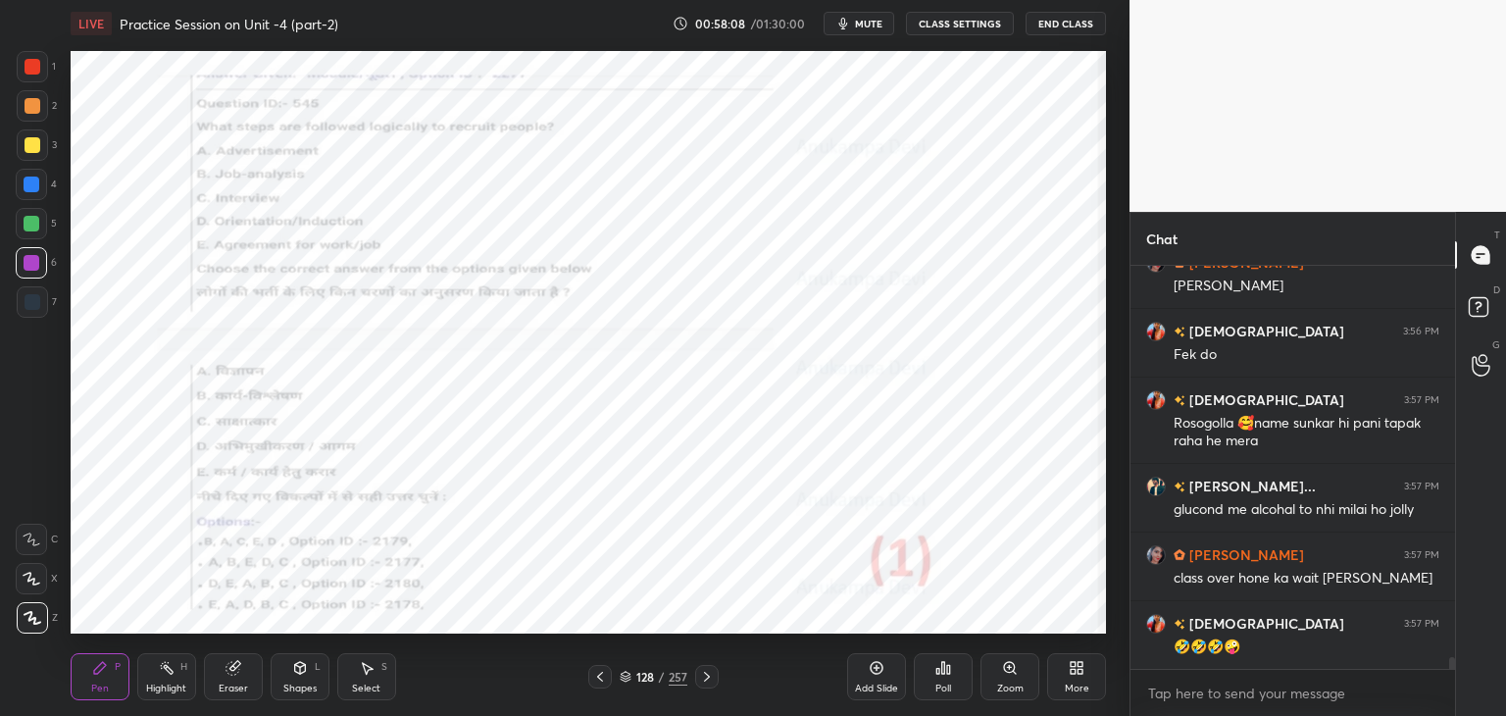
click at [706, 683] on icon at bounding box center [707, 677] width 16 height 16
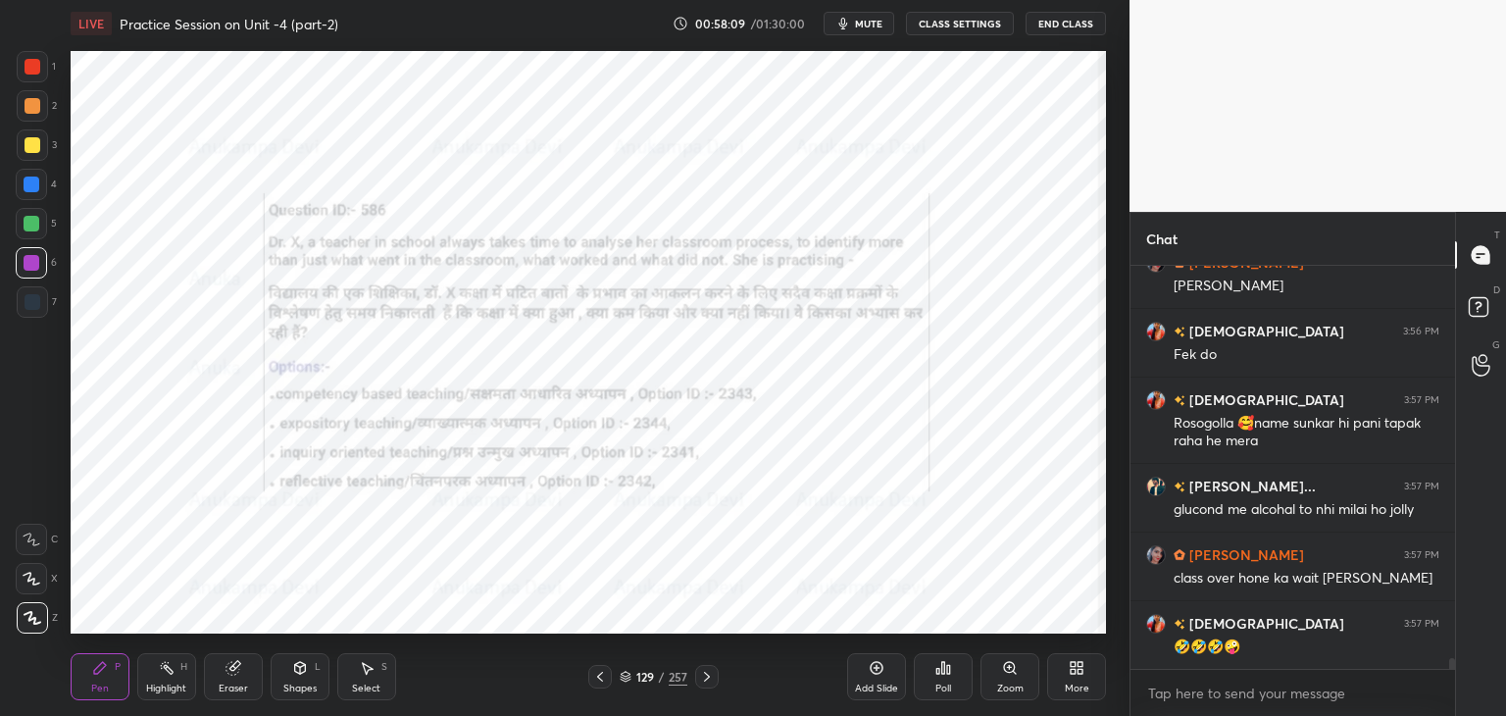
scroll to position [14090, 0]
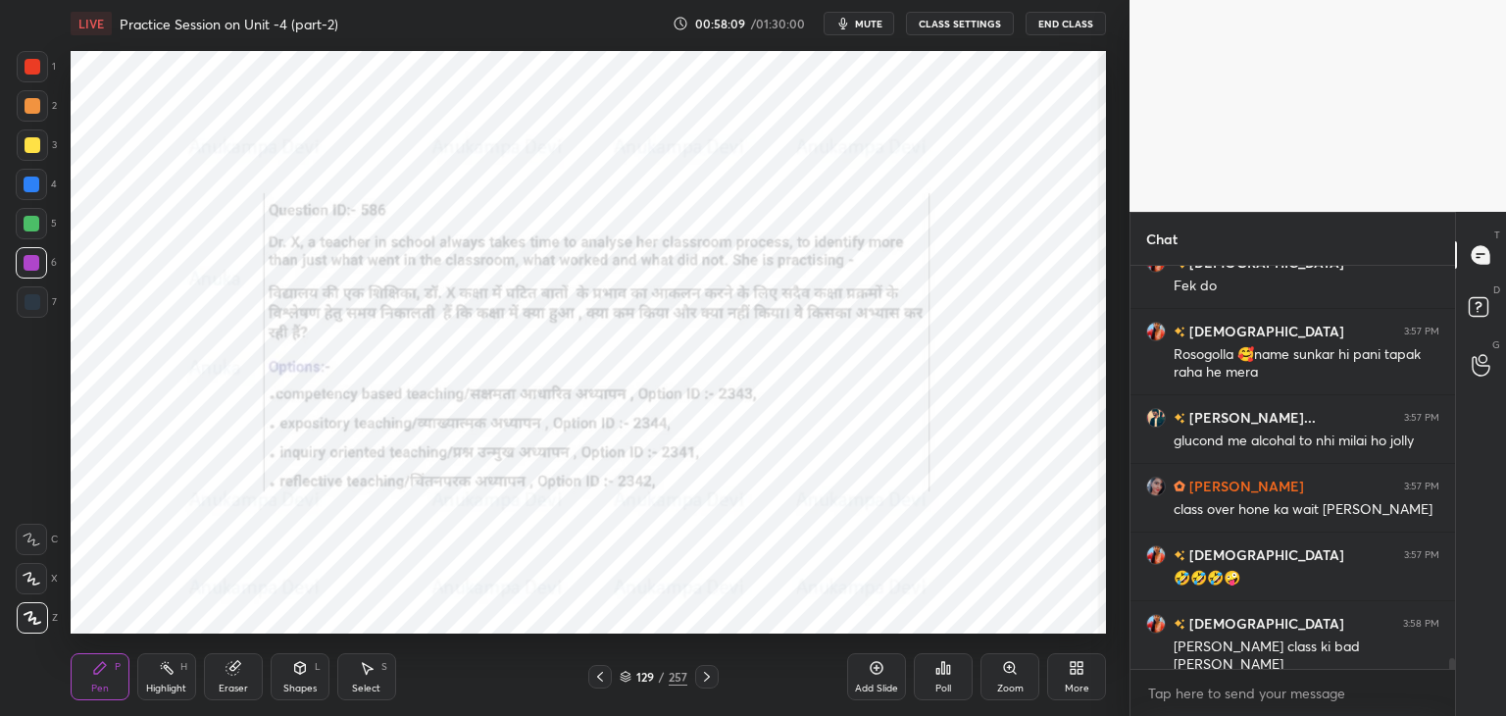
click at [1015, 671] on icon at bounding box center [1014, 671] width 3 height 3
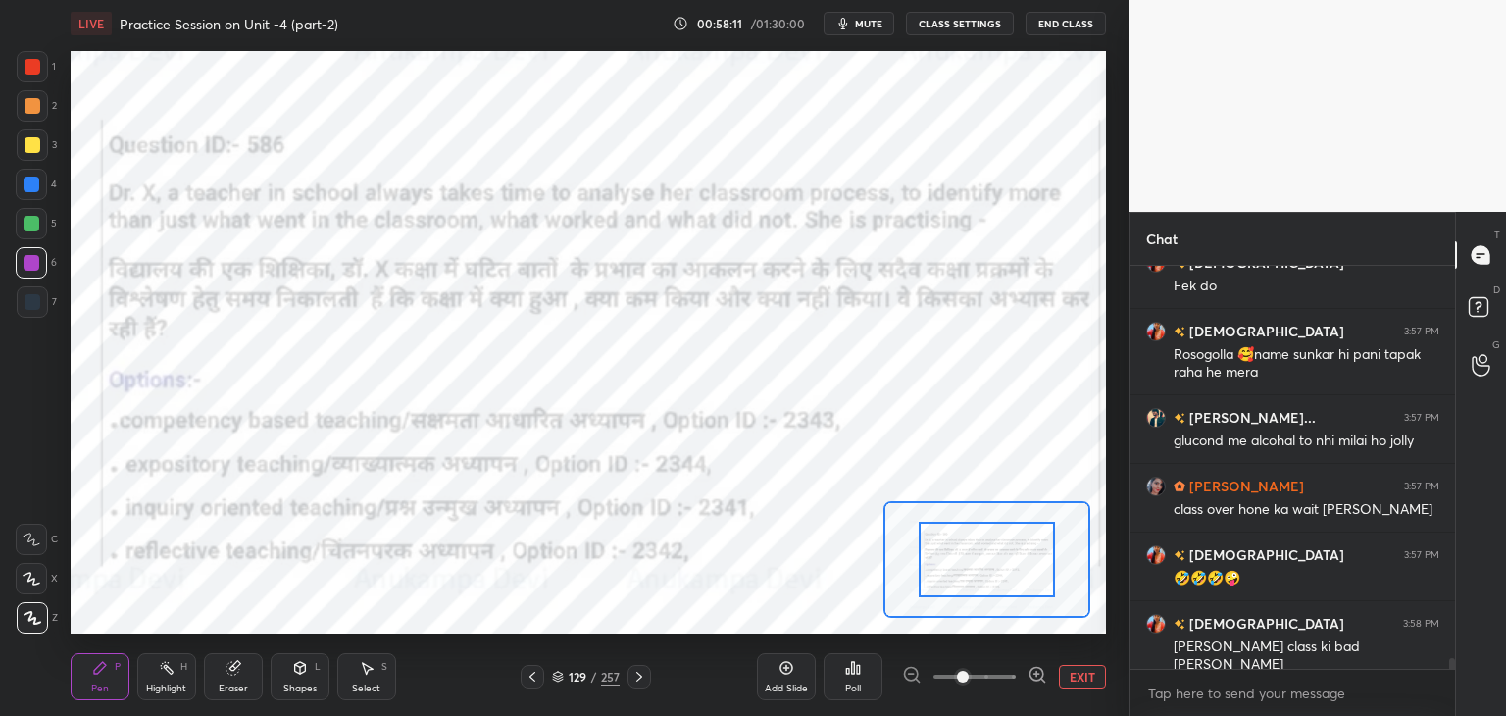
click at [863, 18] on span "mute" at bounding box center [868, 24] width 27 height 14
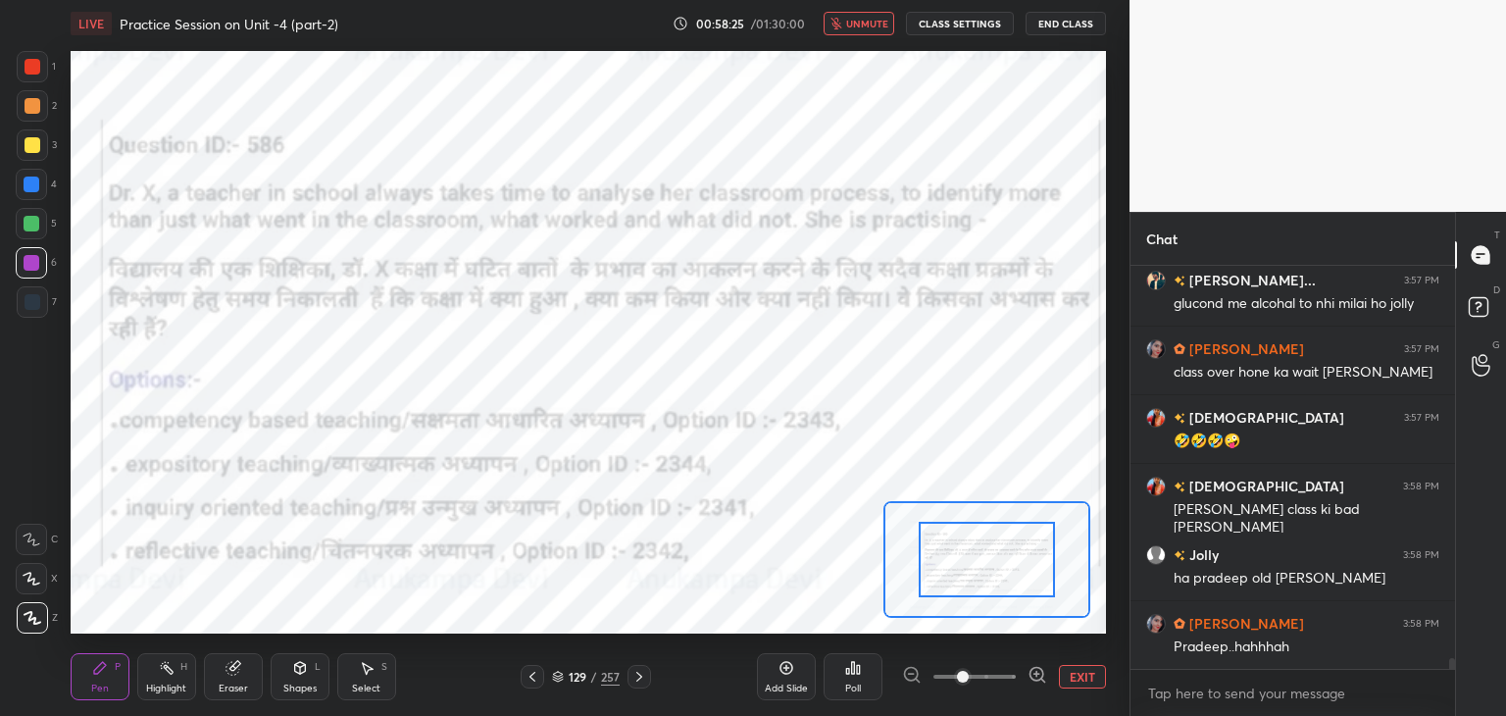
scroll to position [14314, 0]
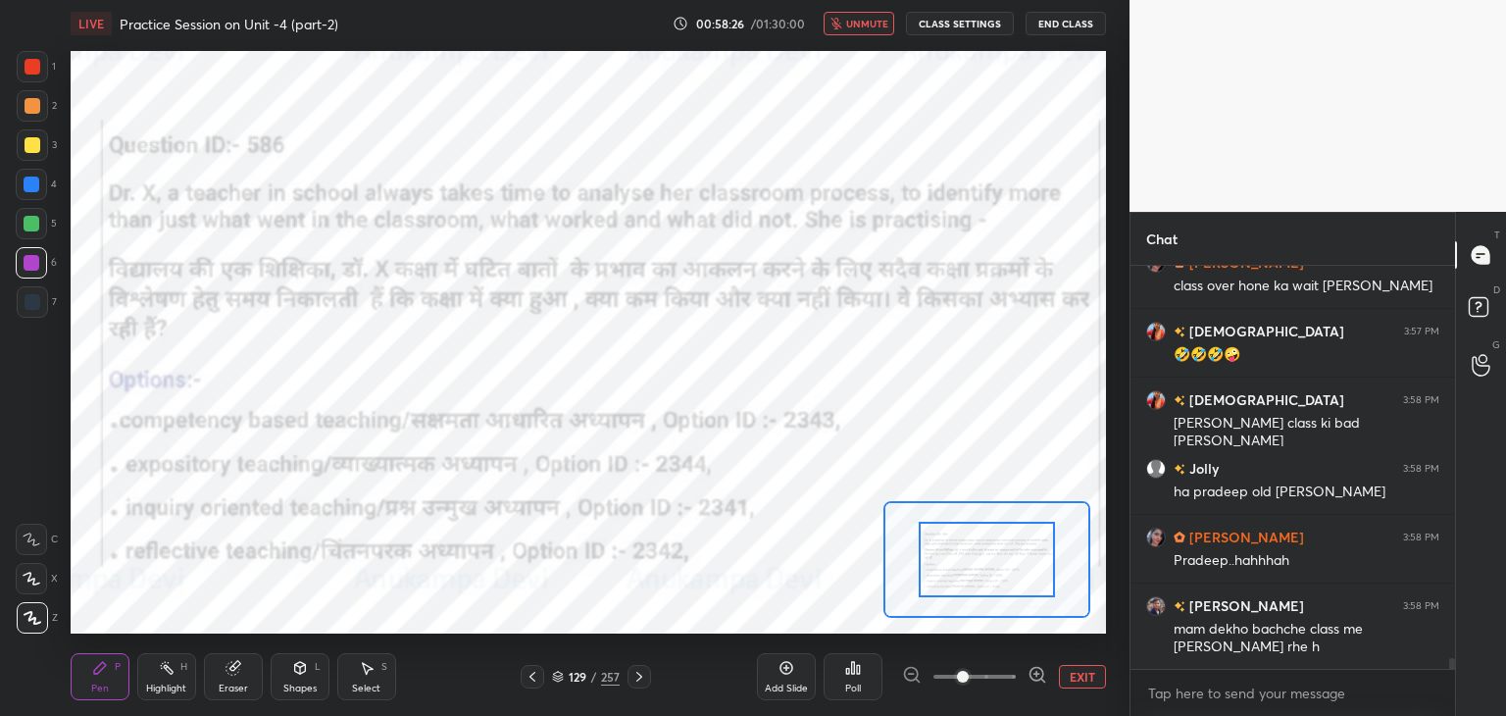
click at [869, 25] on span "unmute" at bounding box center [867, 24] width 42 height 14
drag, startPoint x: 1451, startPoint y: 663, endPoint x: 1458, endPoint y: 687, distance: 25.4
click at [1460, 685] on div "Chat [PERSON_NAME]... 3:57 PM glucond me alcohal to nhi milai ho [PERSON_NAME] …" at bounding box center [1317, 464] width 376 height 504
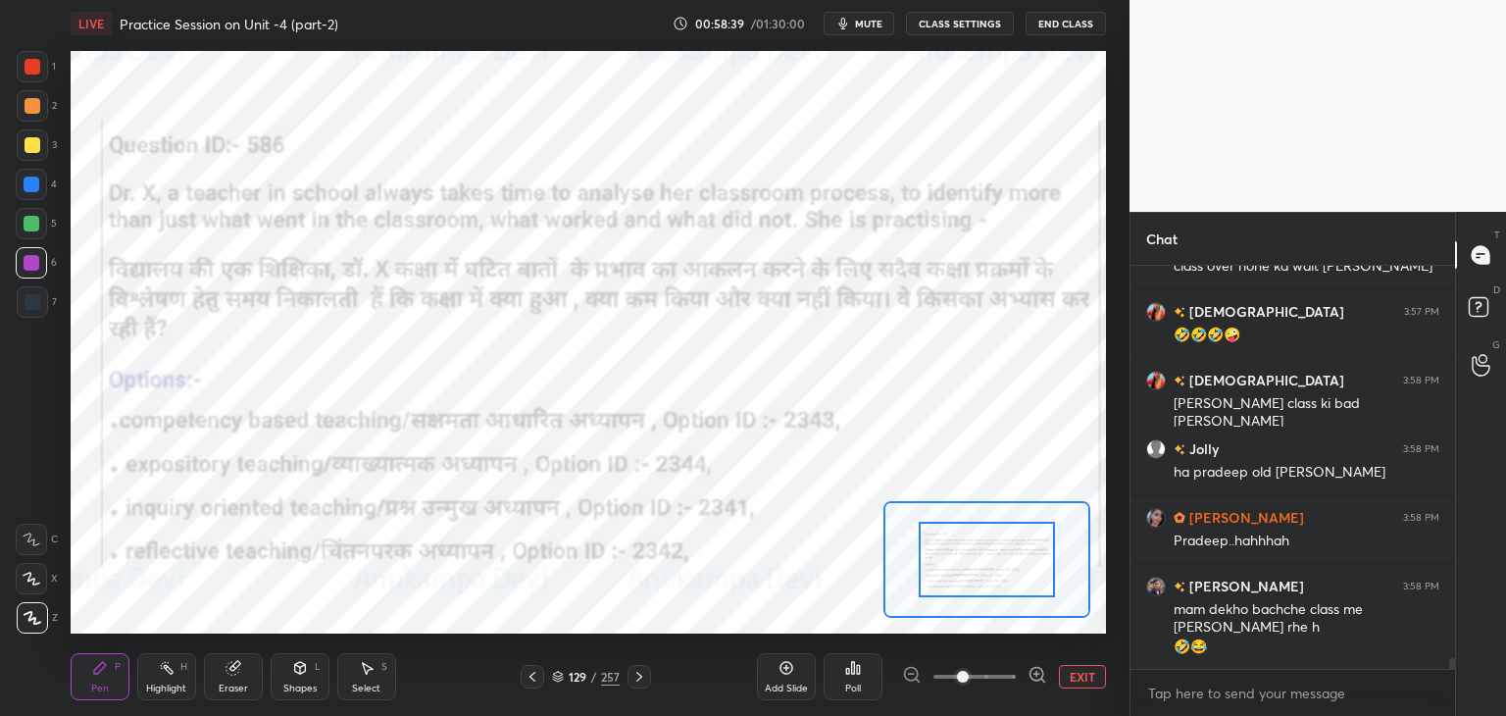
click at [29, 190] on div at bounding box center [32, 184] width 16 height 16
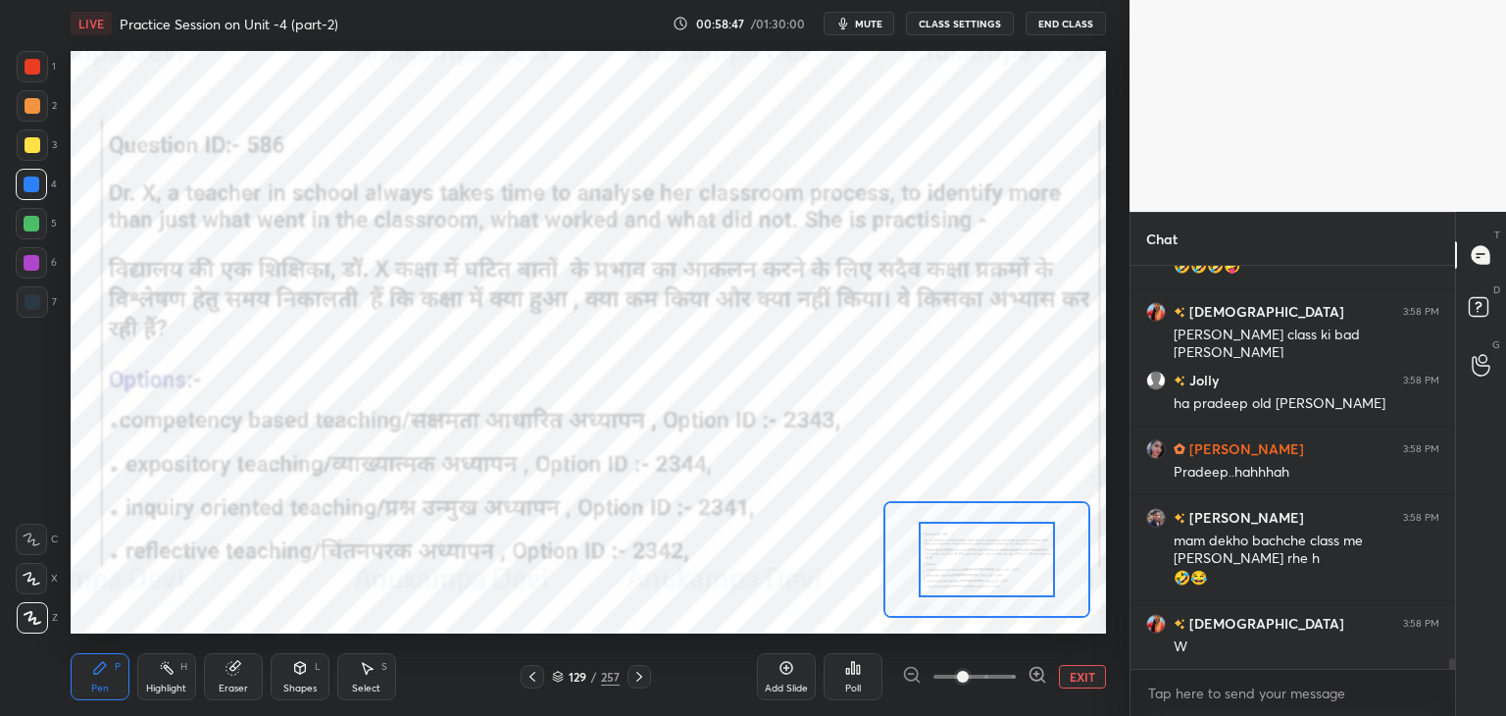
drag, startPoint x: 556, startPoint y: 679, endPoint x: 561, endPoint y: 662, distance: 18.3
click at [556, 676] on icon at bounding box center [558, 676] width 12 height 12
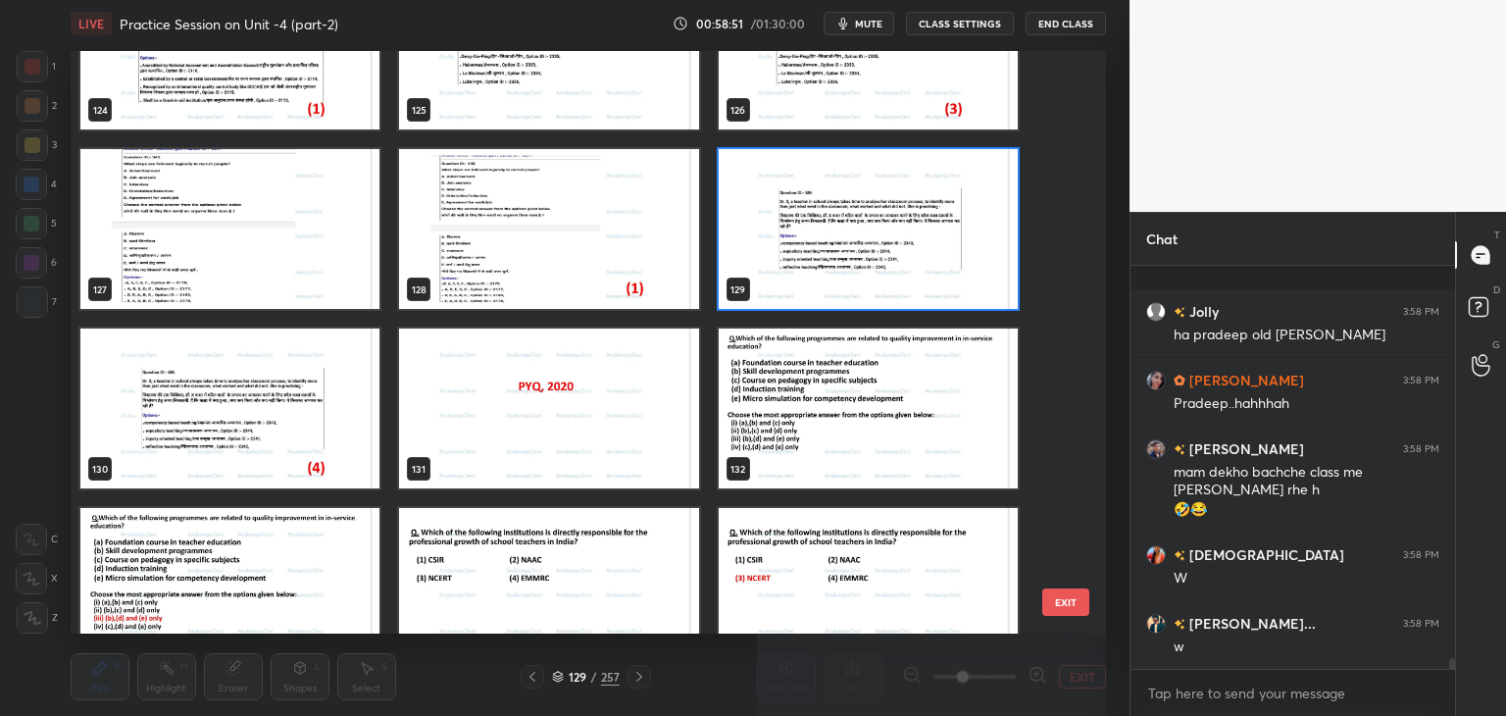
scroll to position [14608, 0]
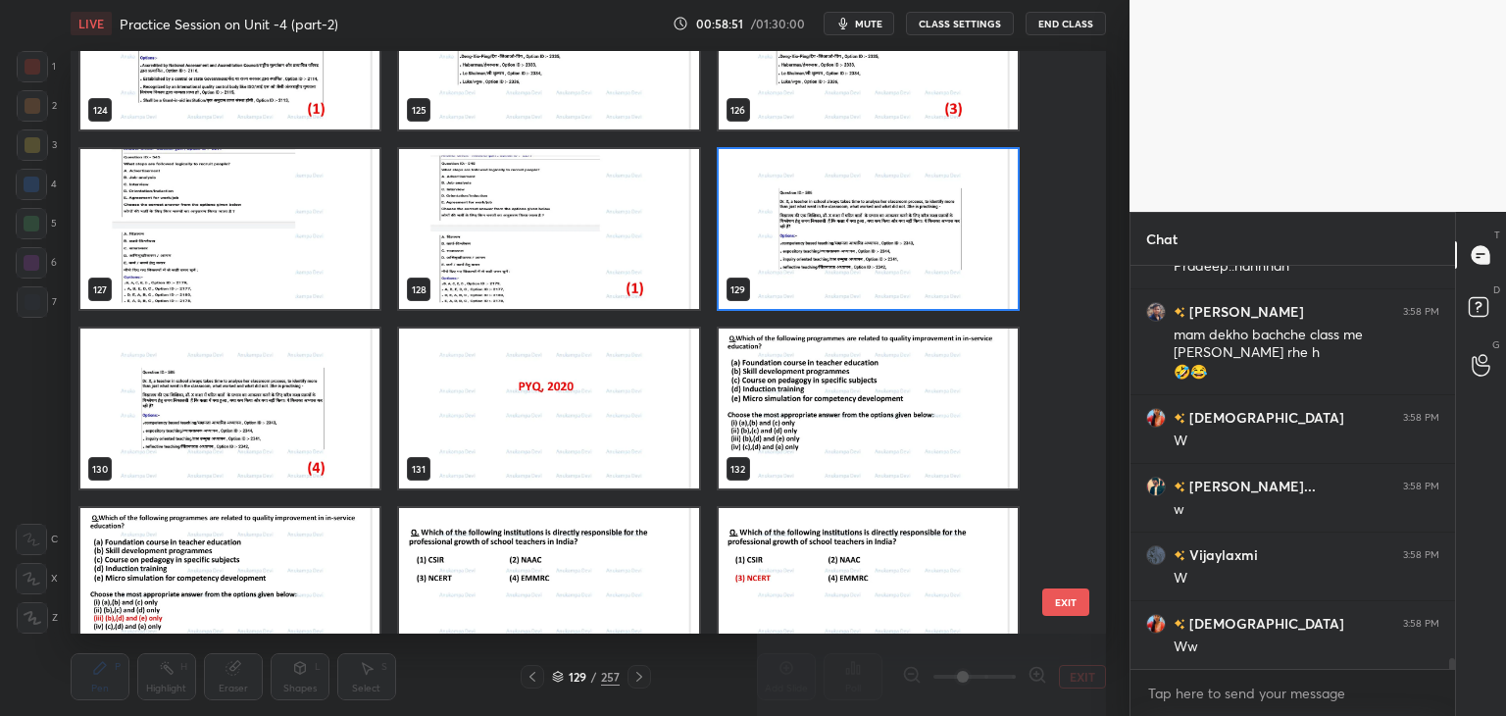
click at [989, 287] on img "grid" at bounding box center [868, 229] width 299 height 160
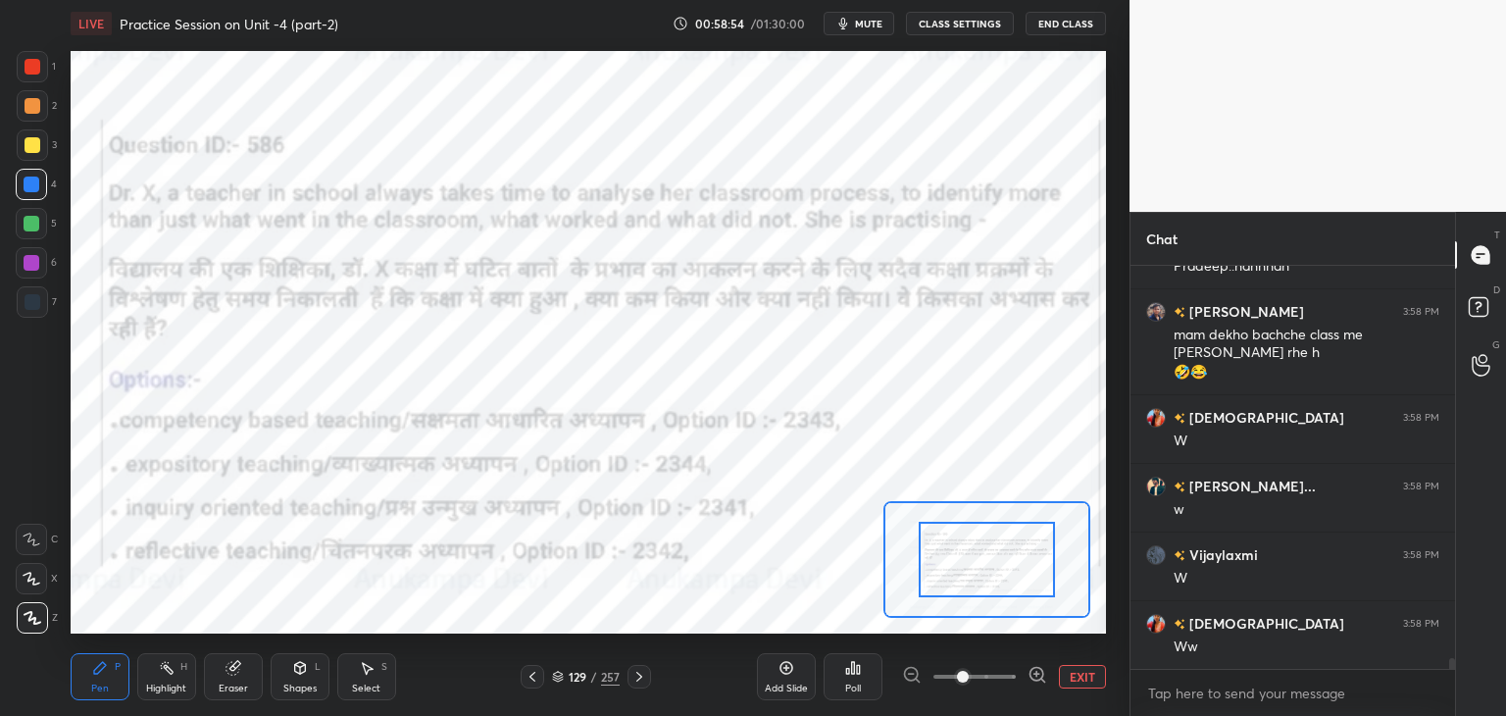
scroll to position [14676, 0]
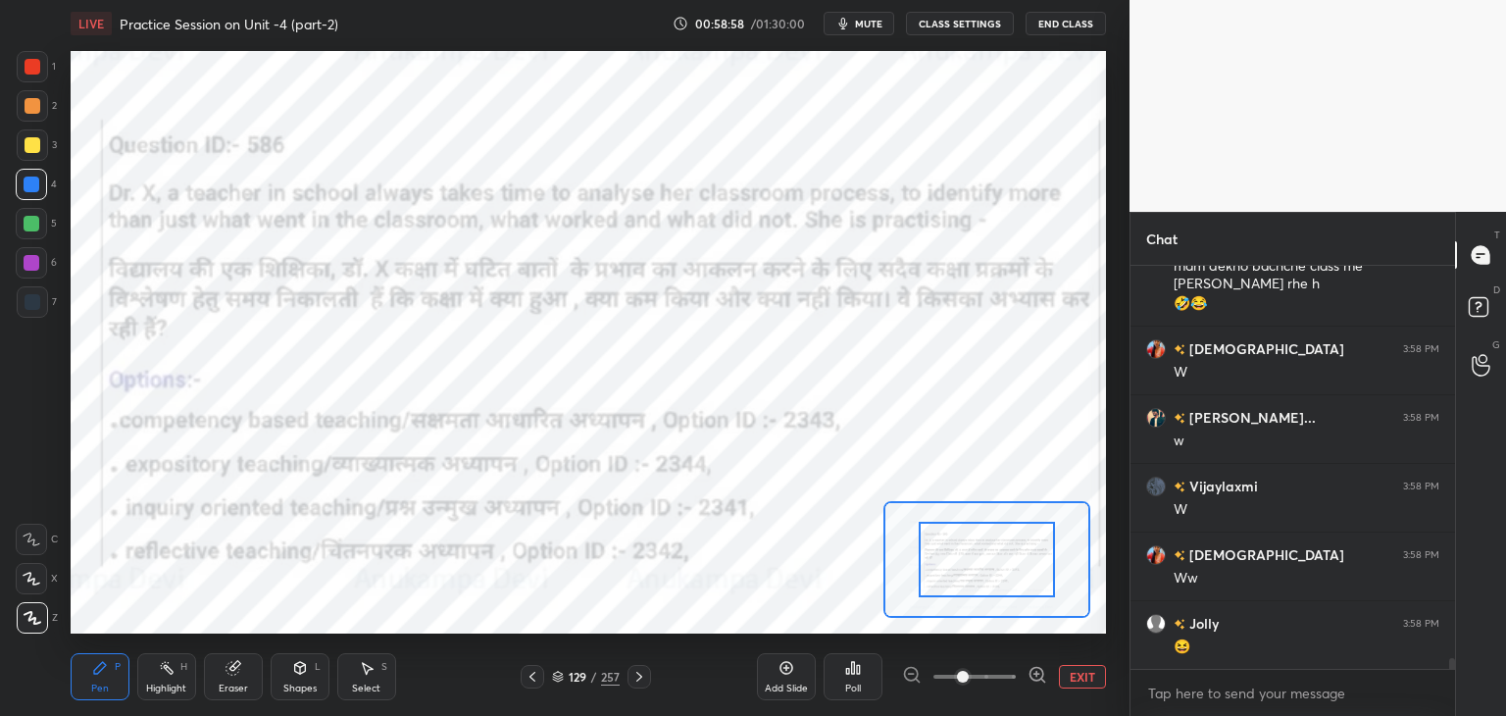
click at [874, 25] on span "mute" at bounding box center [868, 24] width 27 height 14
drag, startPoint x: 553, startPoint y: 676, endPoint x: 557, endPoint y: 659, distance: 18.1
click at [553, 675] on icon at bounding box center [558, 676] width 12 height 12
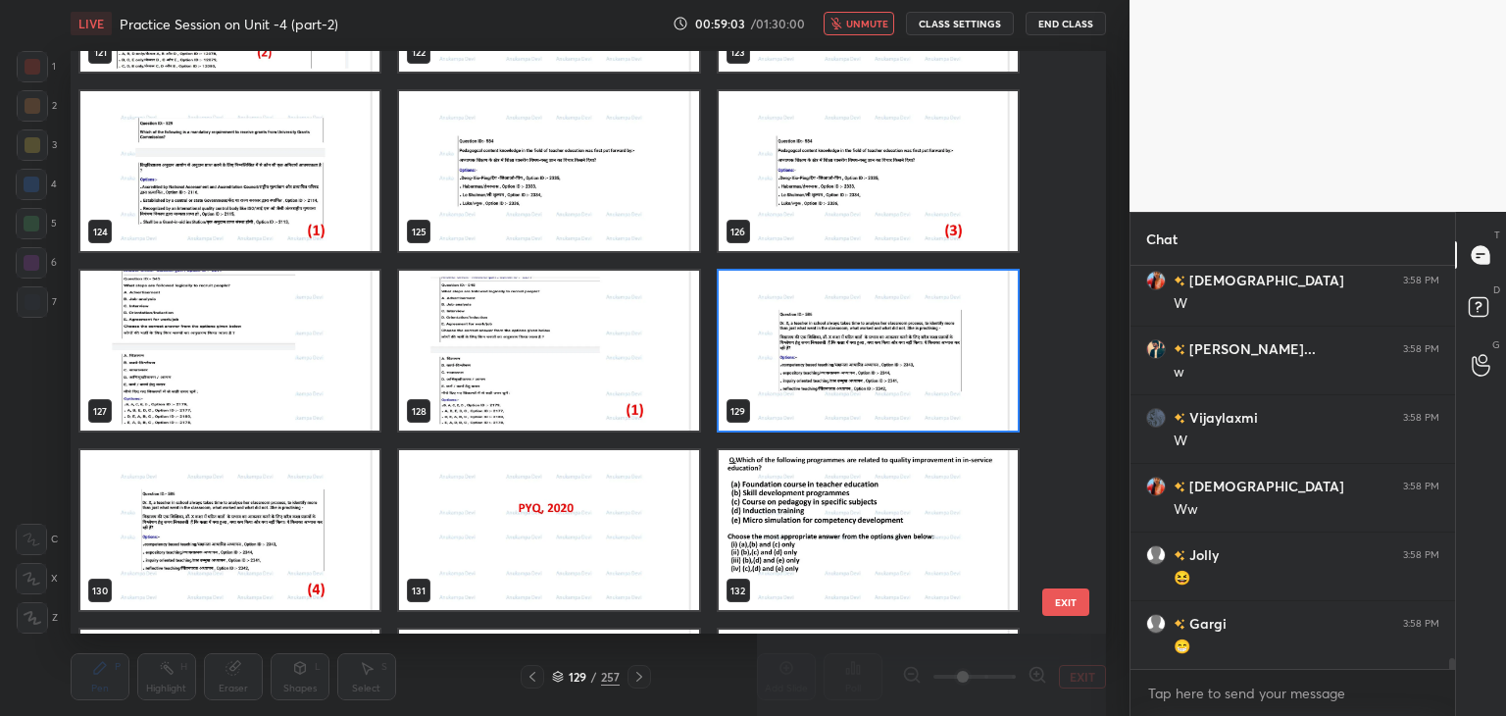
scroll to position [14814, 0]
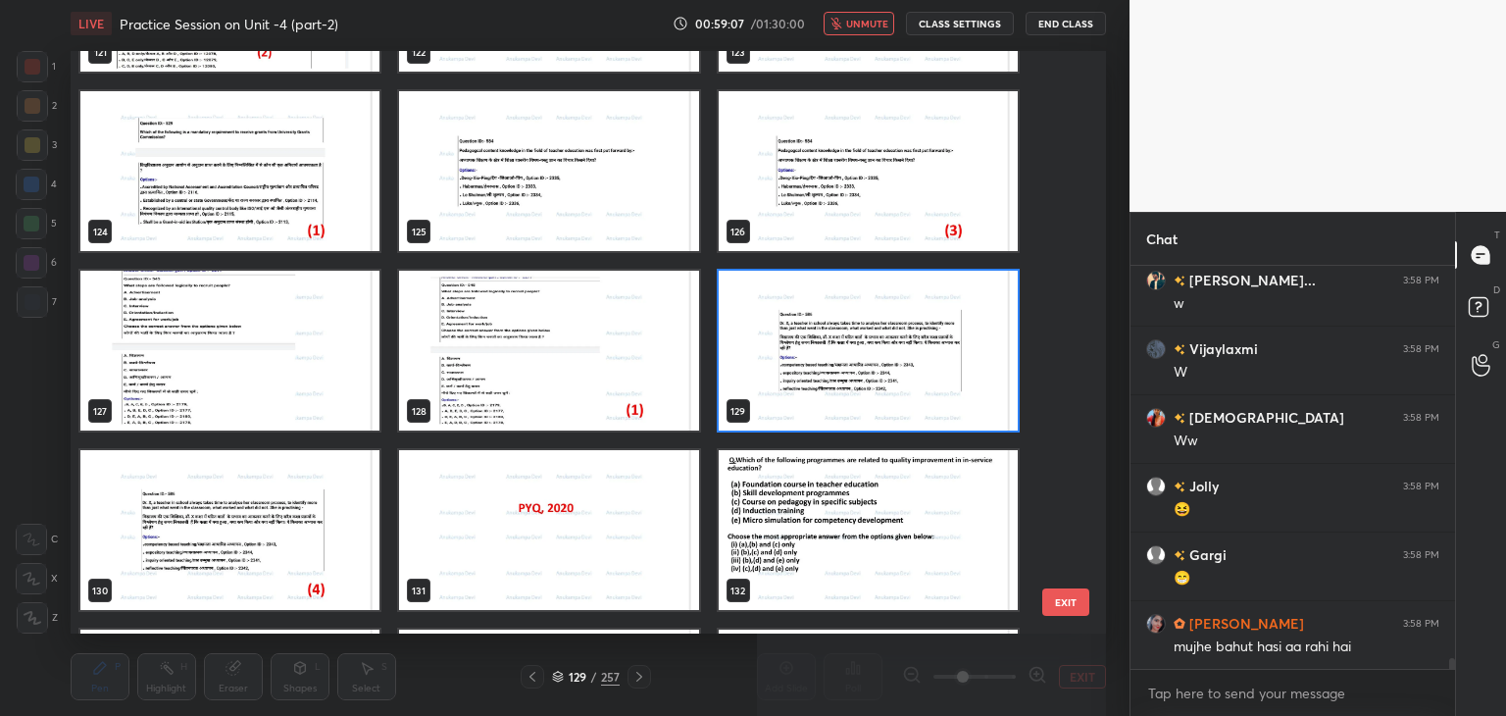
click at [859, 20] on span "unmute" at bounding box center [867, 24] width 42 height 14
drag, startPoint x: 890, startPoint y: 389, endPoint x: 882, endPoint y: 356, distance: 34.2
click at [890, 391] on img "grid" at bounding box center [868, 351] width 299 height 160
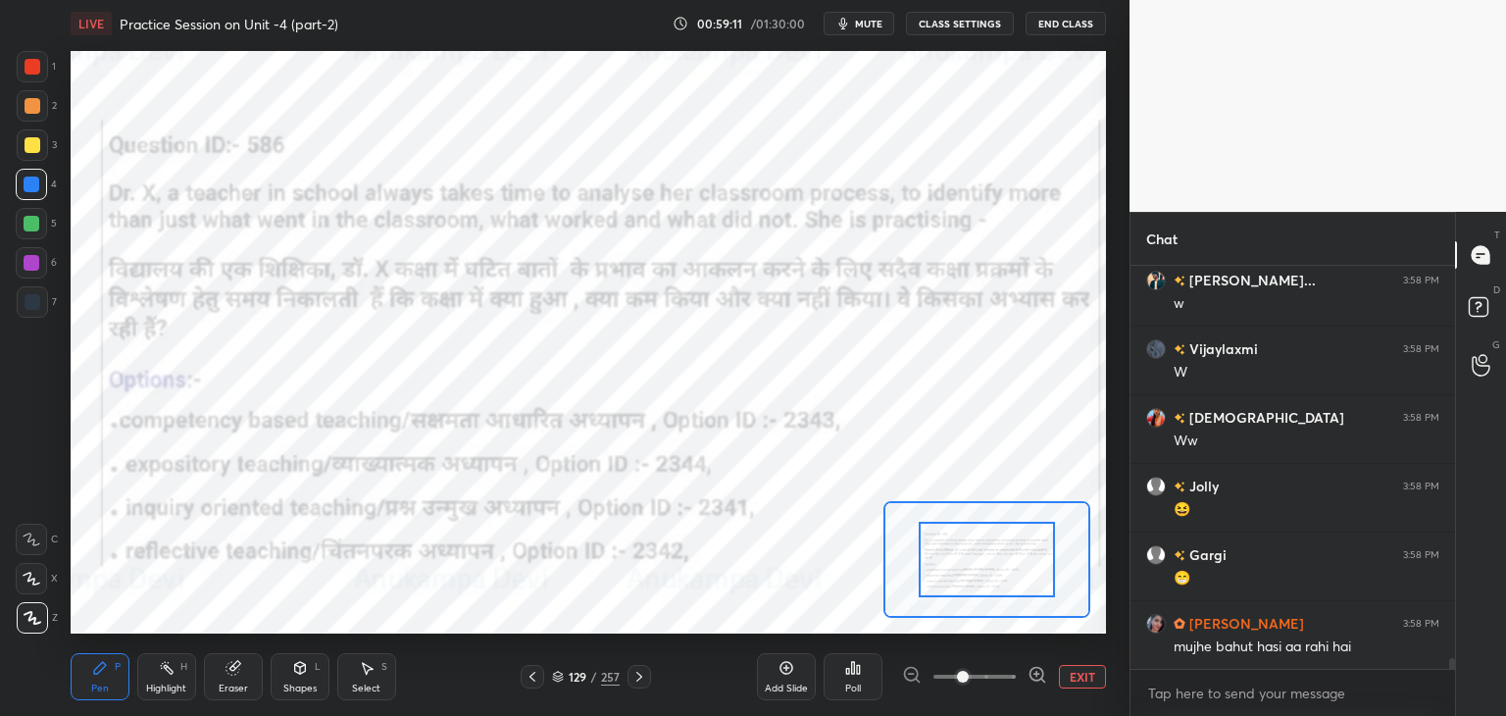
click at [852, 676] on div "Poll" at bounding box center [852, 676] width 59 height 47
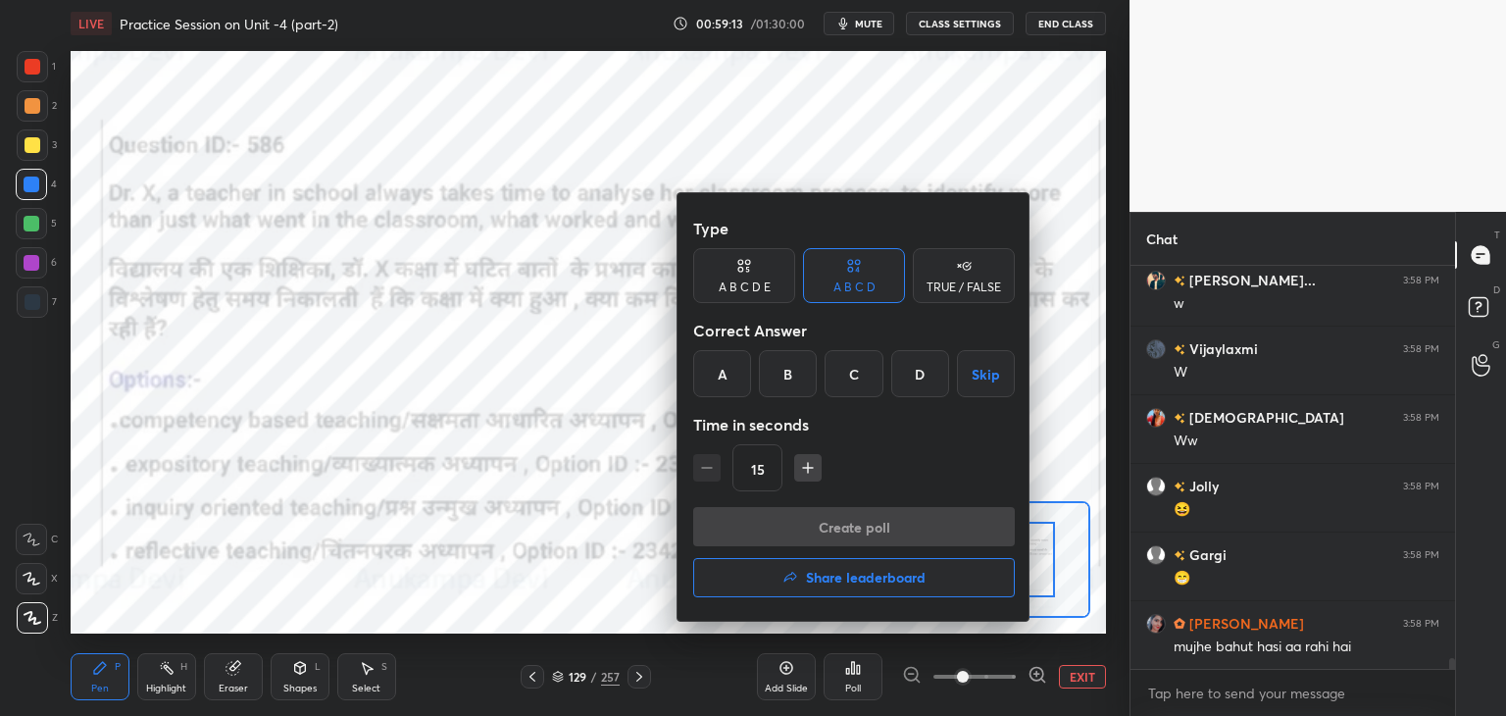
click at [919, 374] on div "D" at bounding box center [920, 373] width 58 height 47
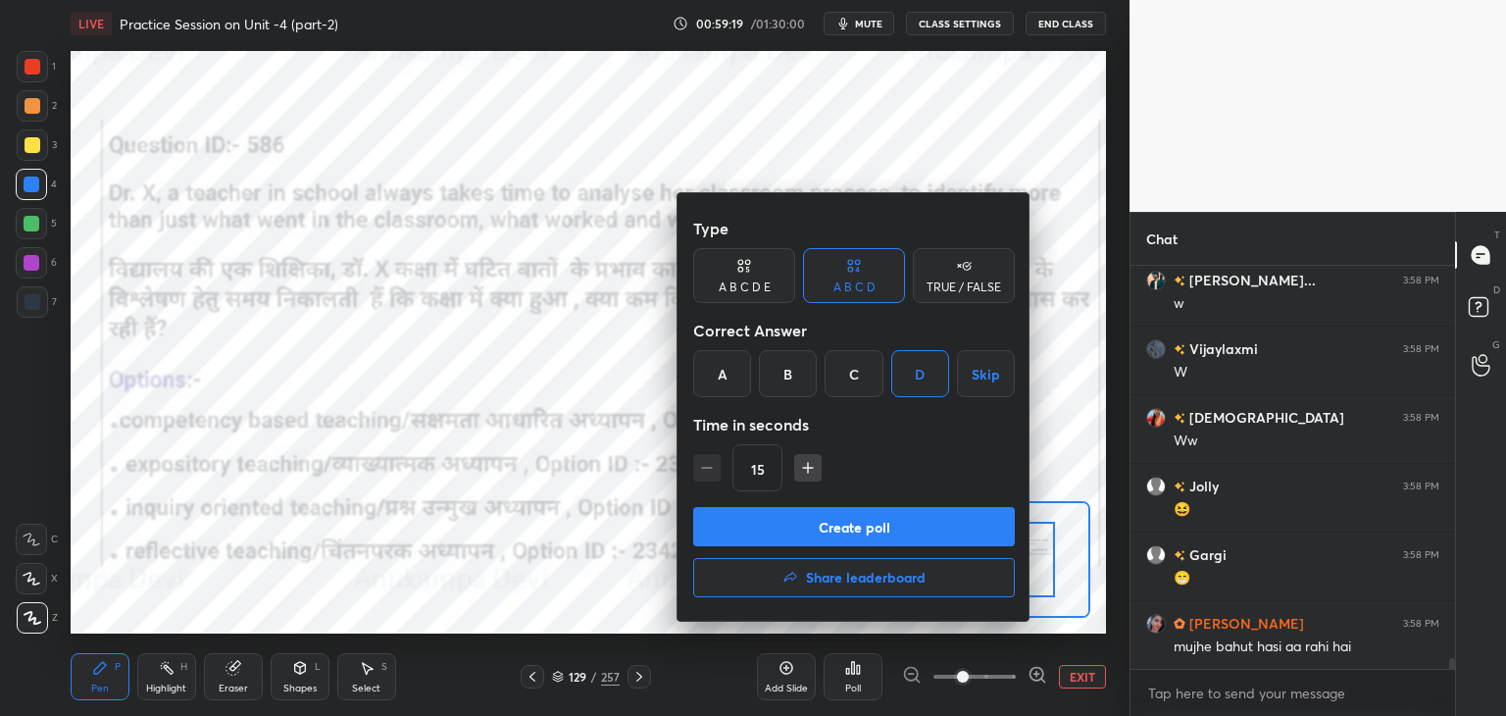
drag, startPoint x: 910, startPoint y: 529, endPoint x: 861, endPoint y: 345, distance: 190.7
click at [911, 529] on button "Create poll" at bounding box center [854, 526] width 322 height 39
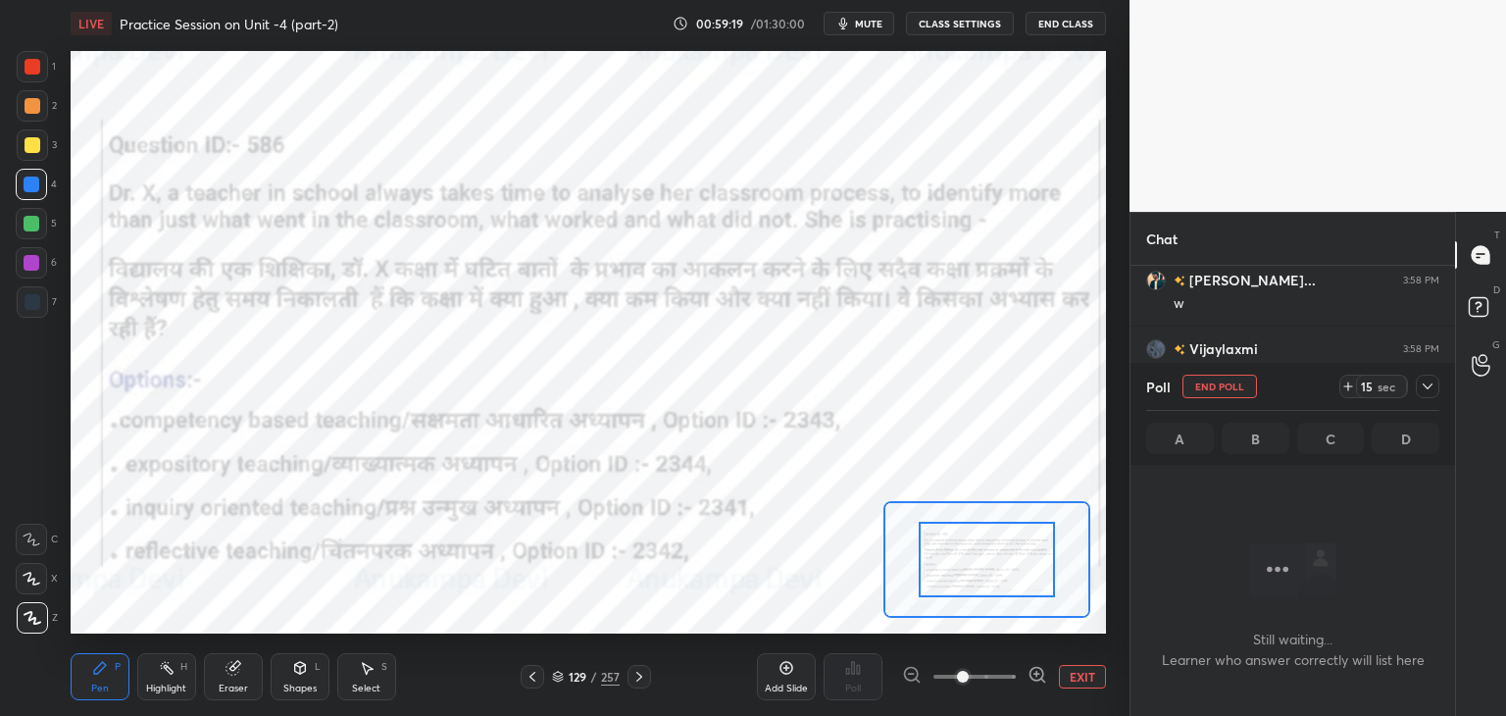
scroll to position [6, 6]
click at [867, 25] on span "mute" at bounding box center [868, 24] width 27 height 14
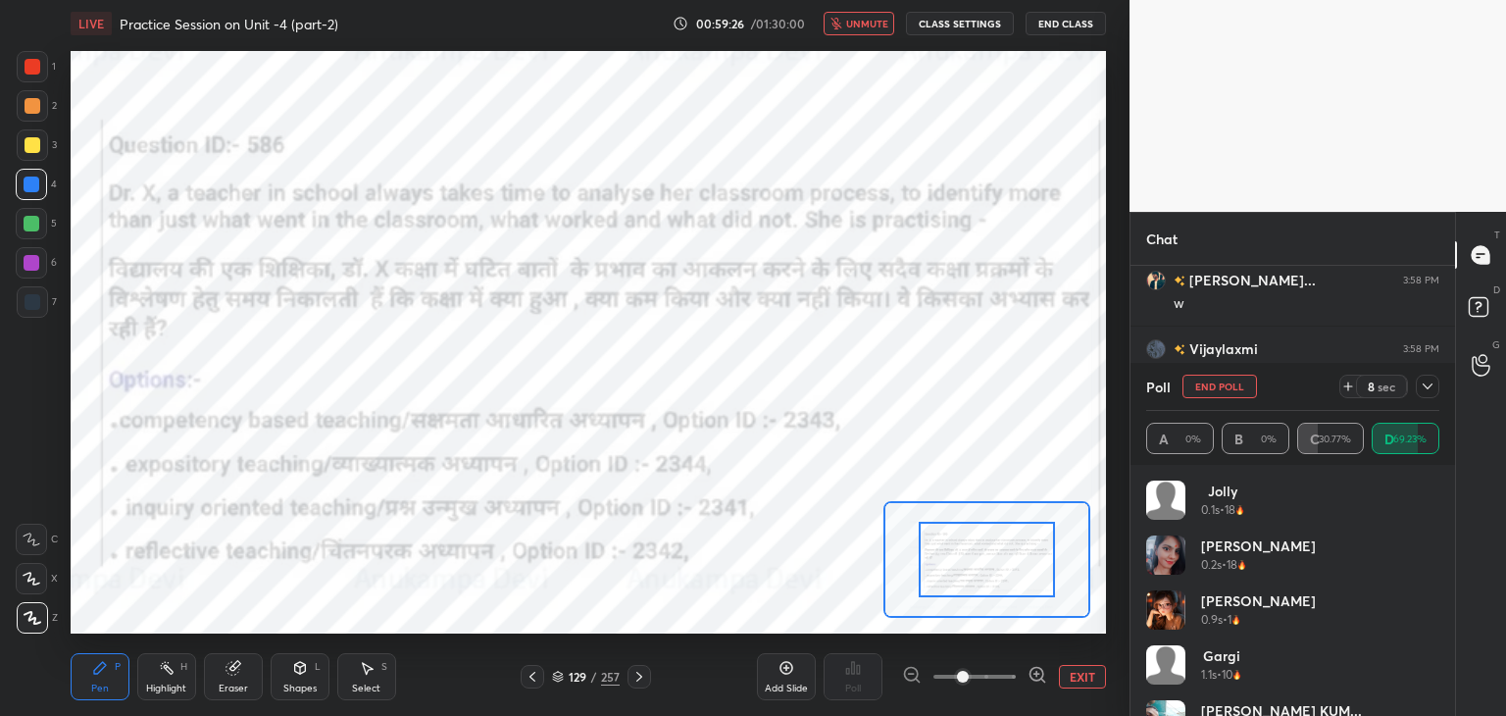
click at [870, 18] on span "unmute" at bounding box center [867, 24] width 42 height 14
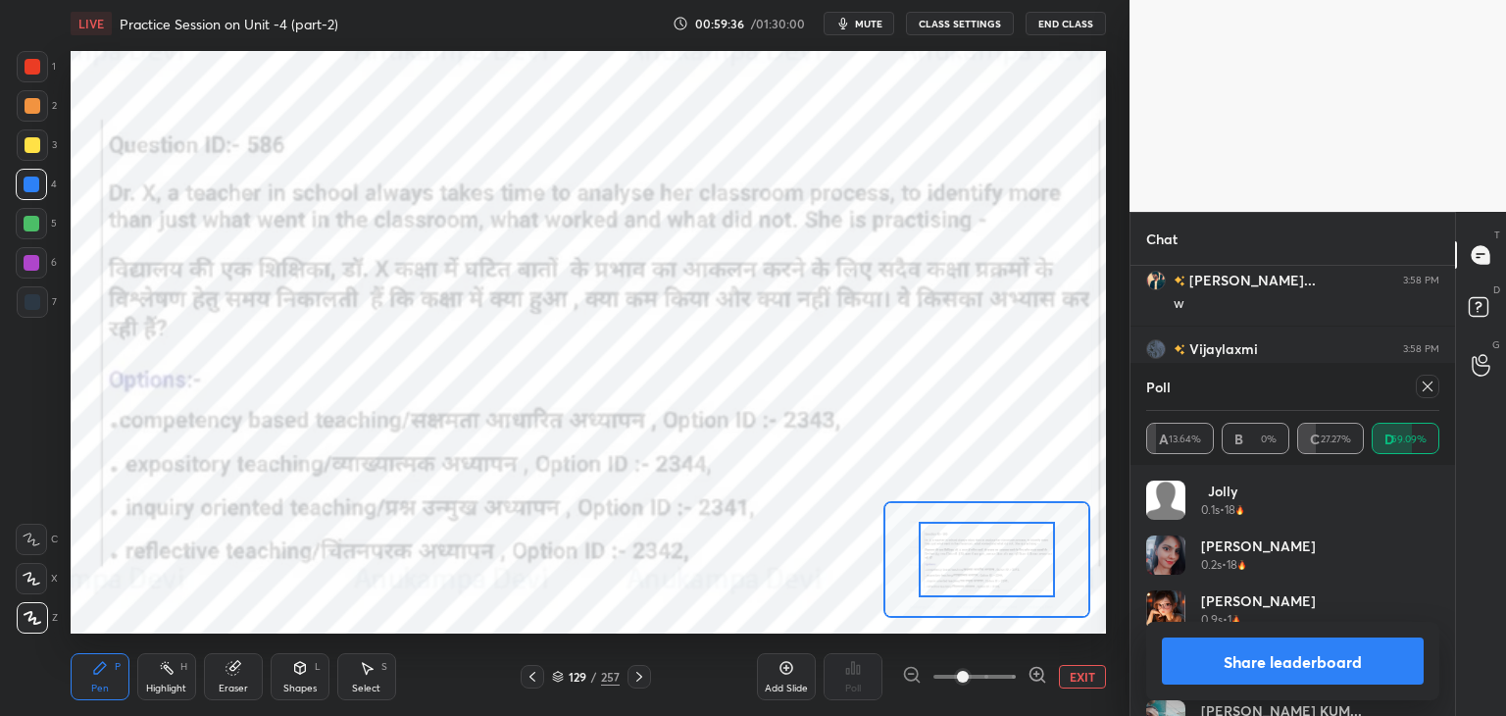
click at [1431, 390] on icon at bounding box center [1427, 386] width 10 height 10
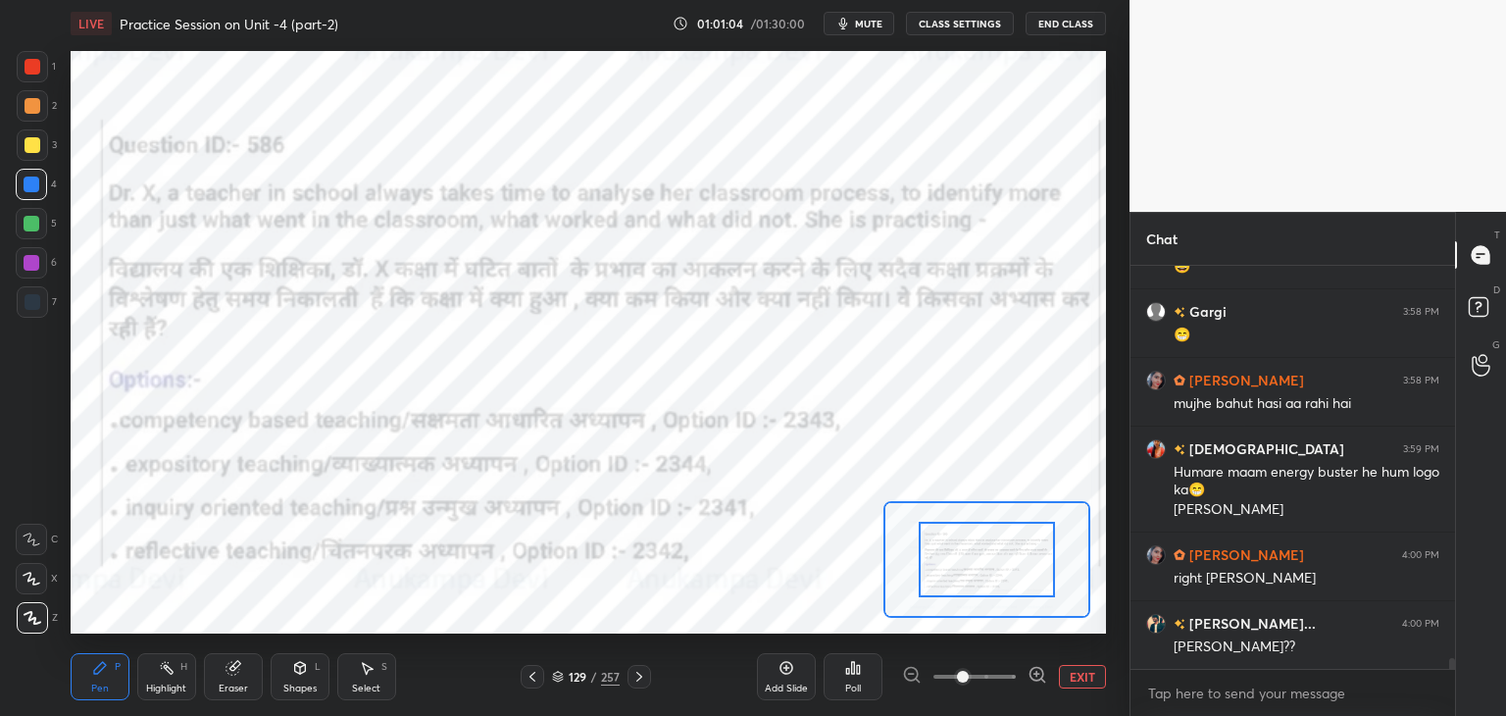
scroll to position [15125, 0]
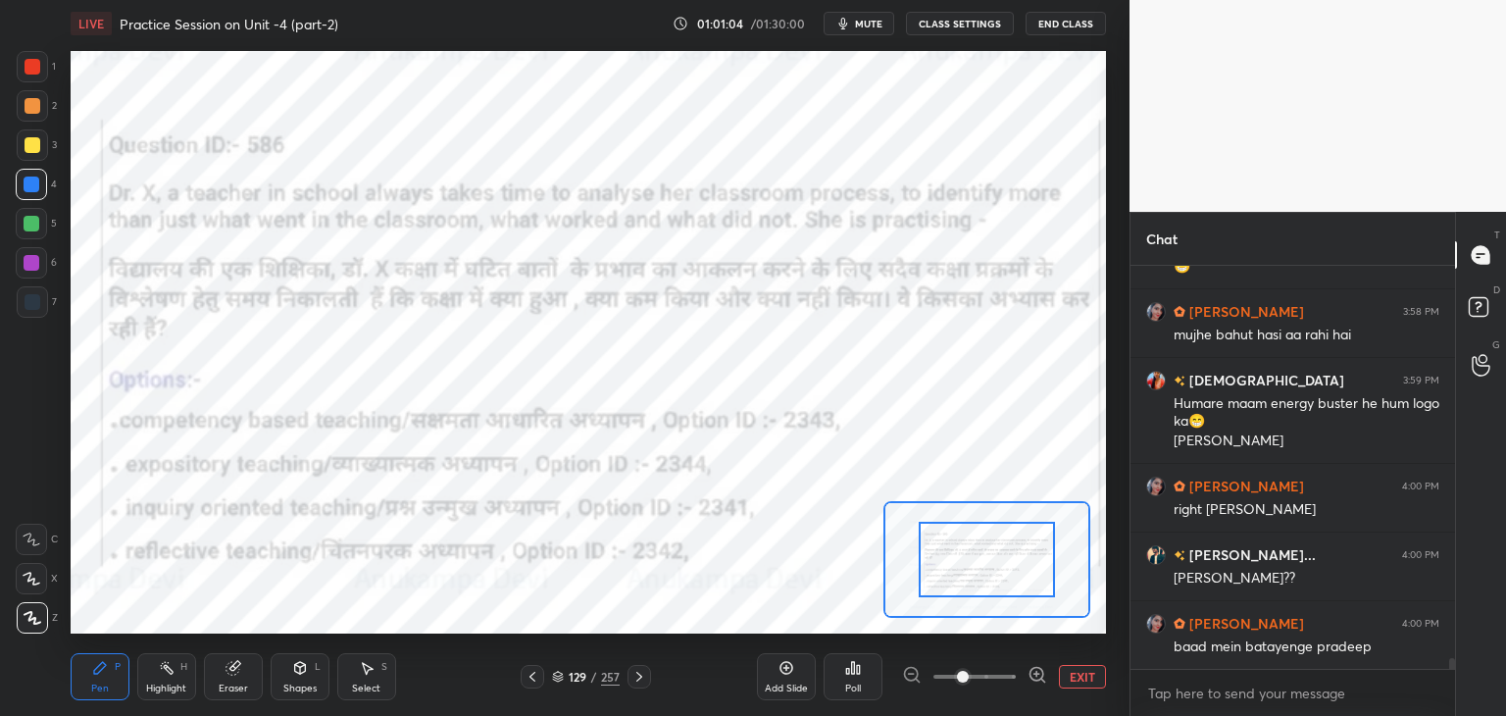
click at [641, 679] on icon at bounding box center [639, 677] width 16 height 16
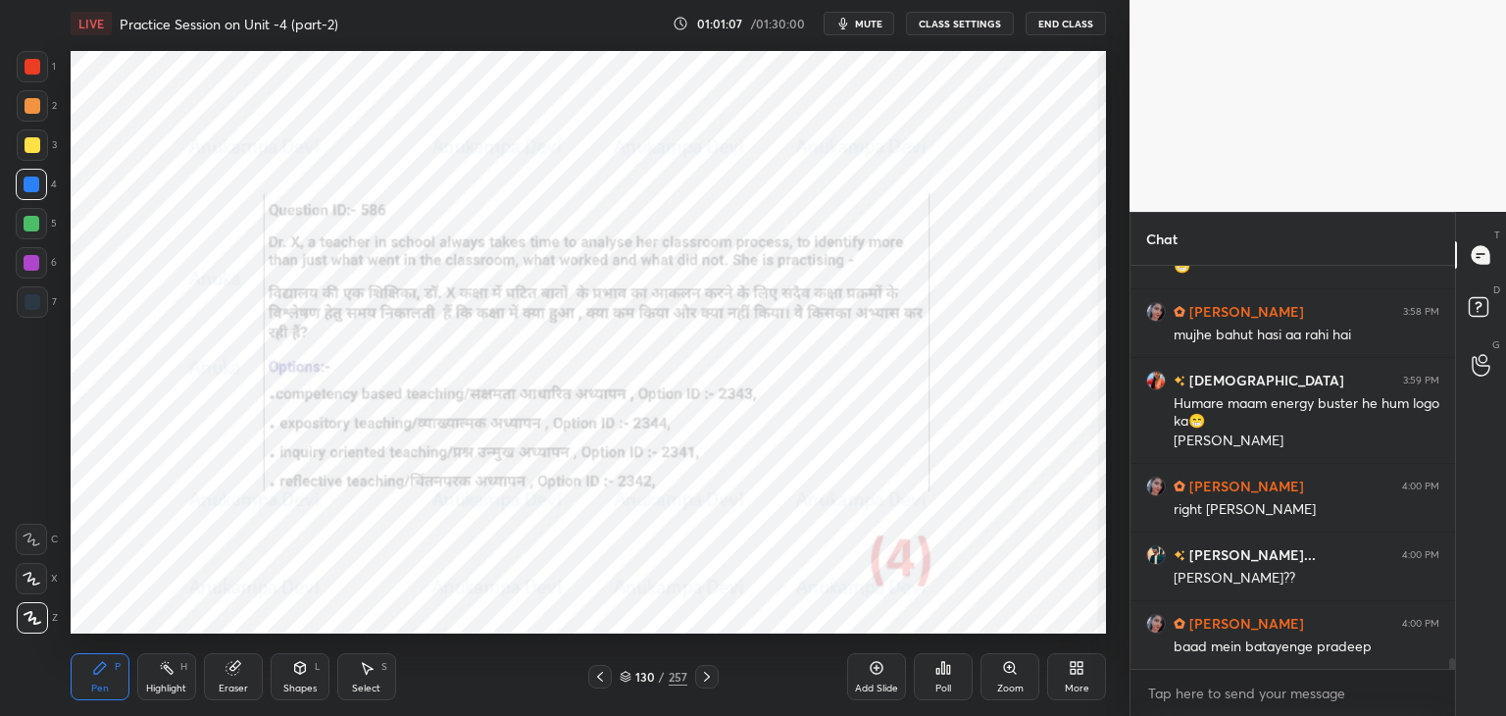
click at [708, 676] on icon at bounding box center [707, 676] width 6 height 10
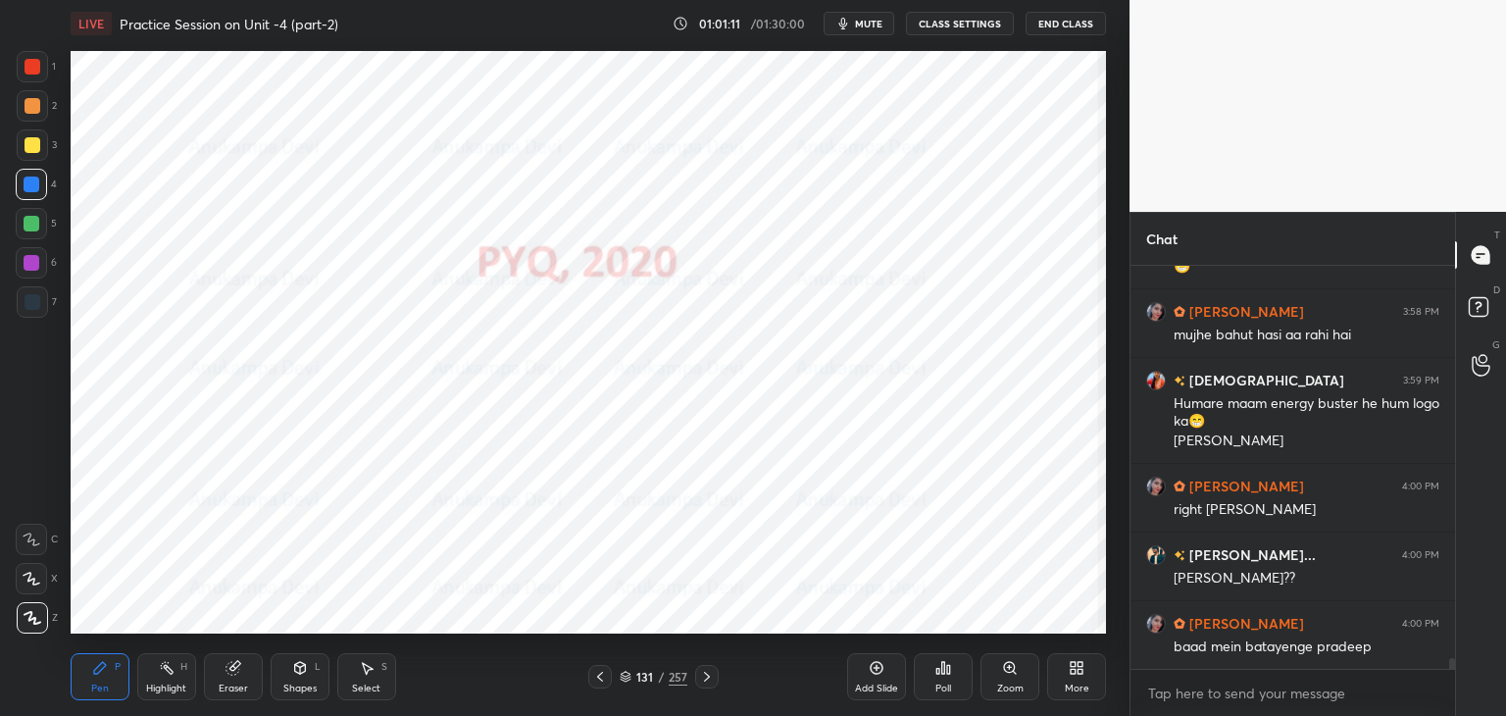
click at [941, 684] on div "Poll" at bounding box center [943, 688] width 16 height 10
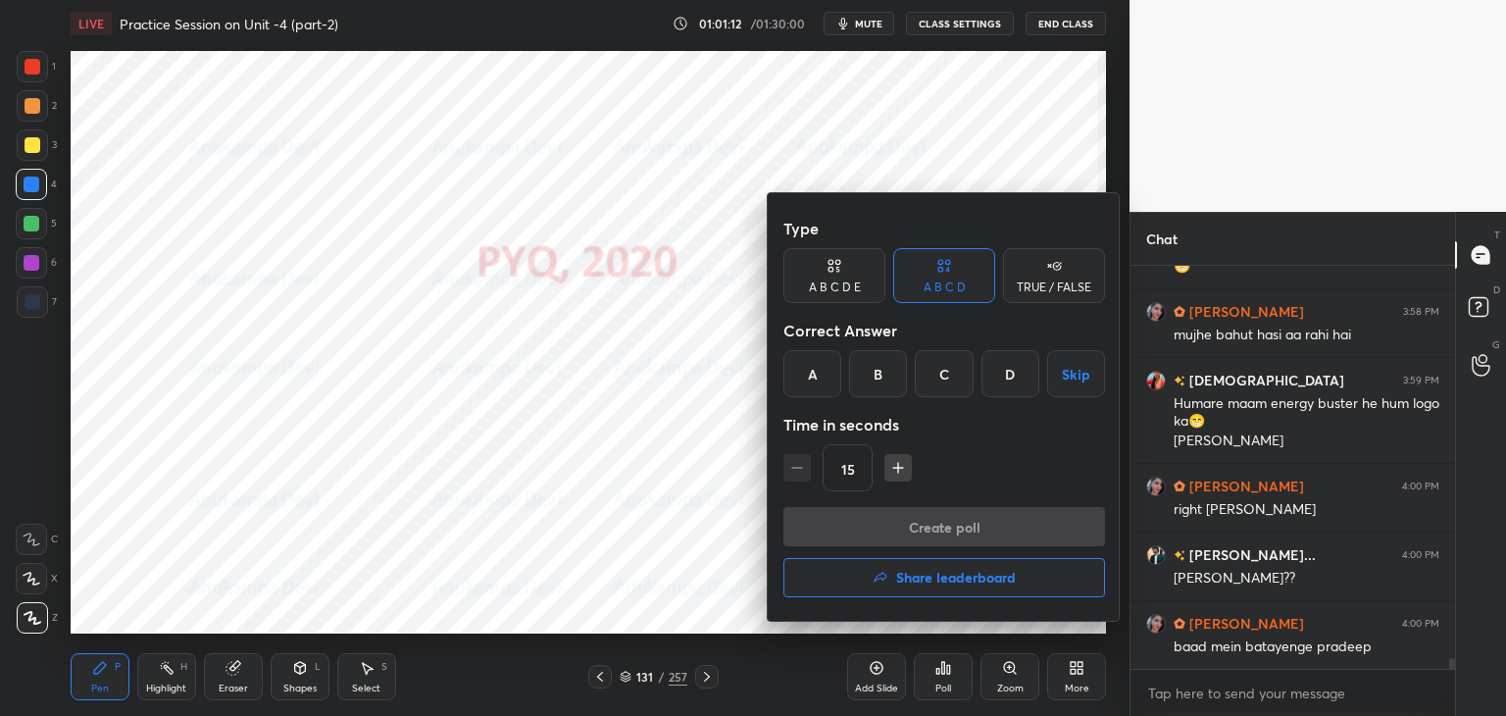
click at [937, 583] on h4 "Share leaderboard" at bounding box center [956, 578] width 120 height 14
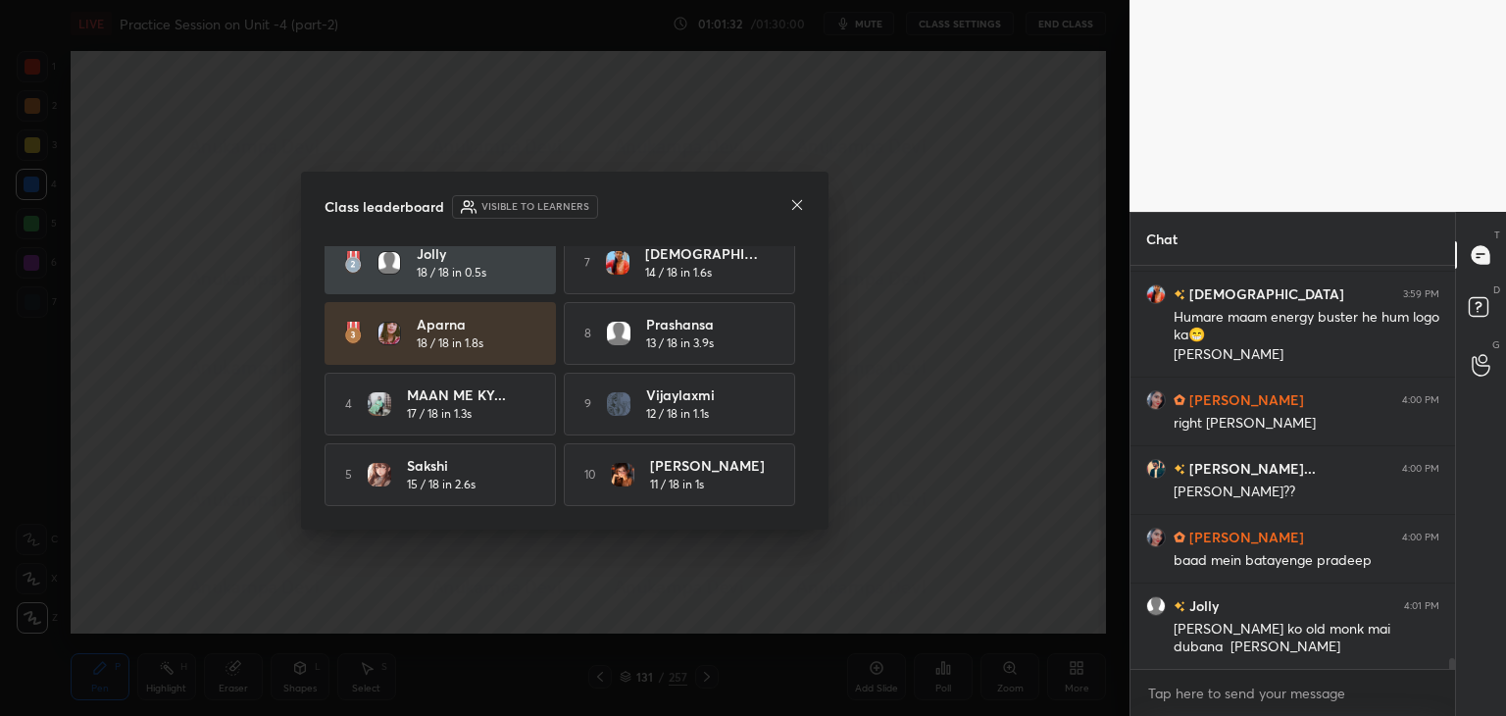
scroll to position [90, 0]
click at [796, 205] on icon at bounding box center [797, 205] width 10 height 10
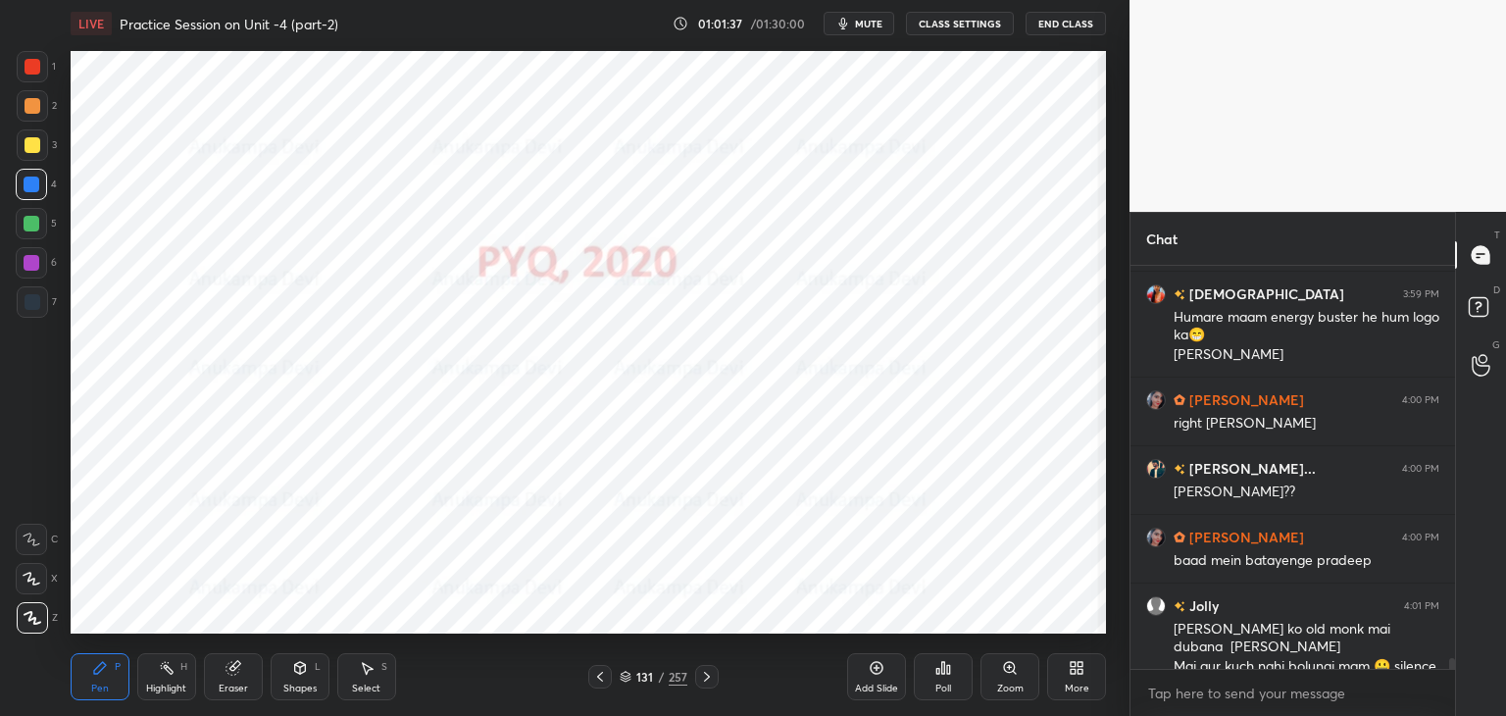
scroll to position [15249, 0]
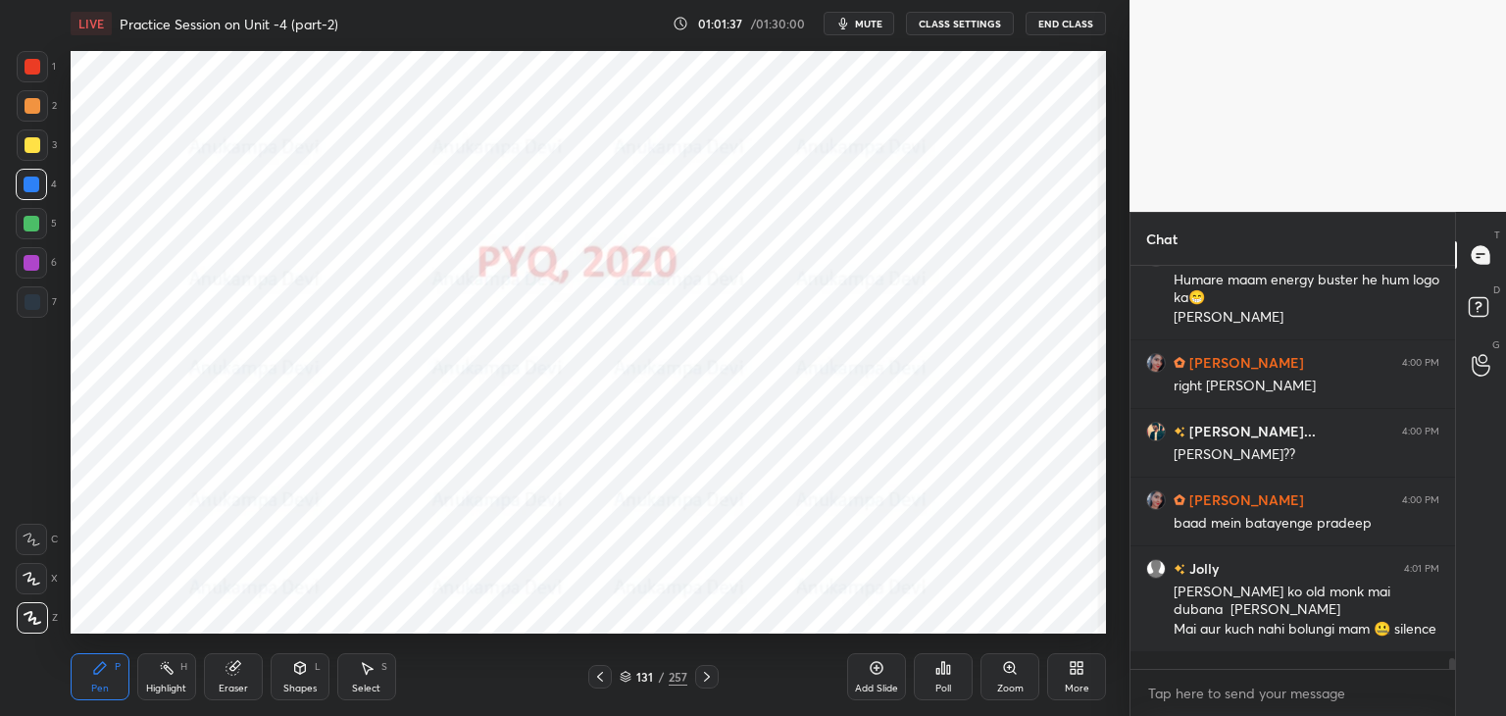
click at [710, 681] on icon at bounding box center [707, 677] width 16 height 16
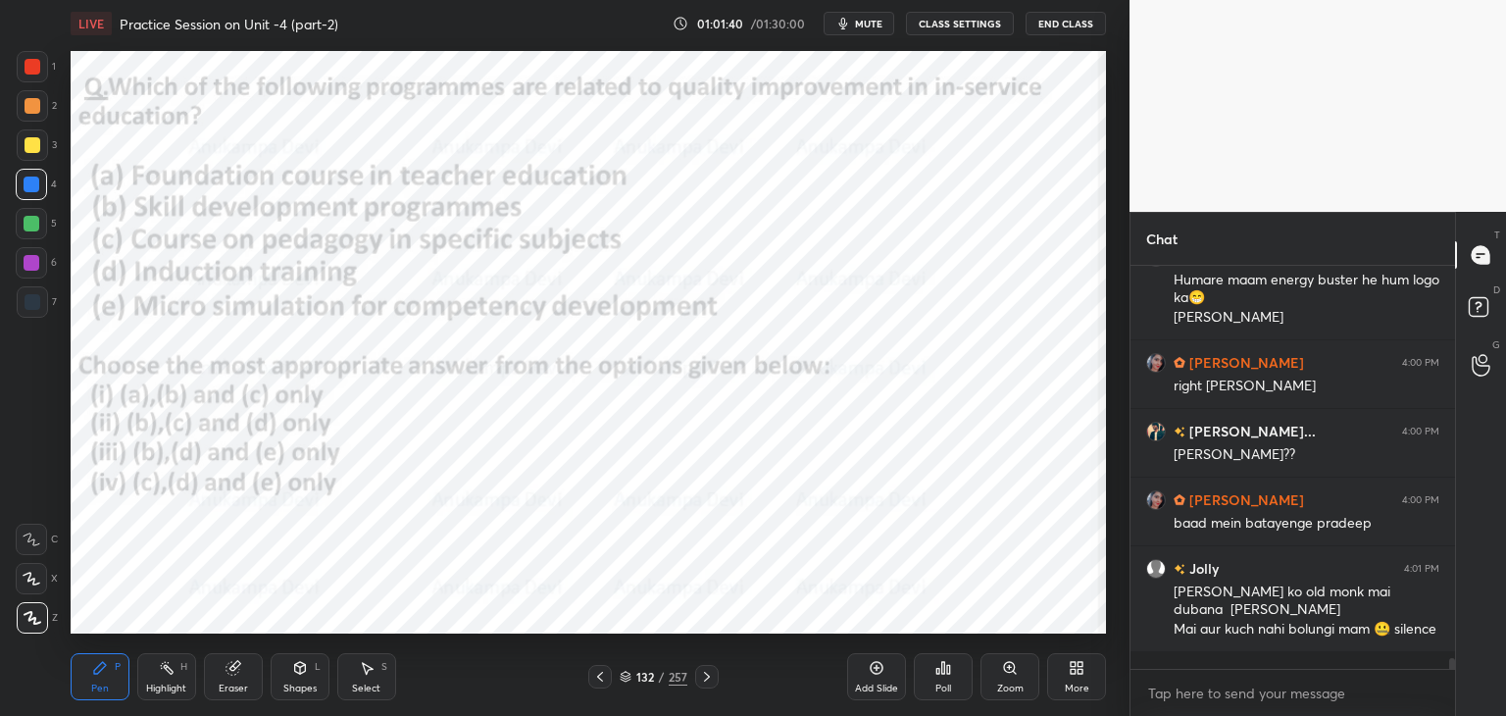
click at [624, 678] on icon at bounding box center [626, 676] width 12 height 12
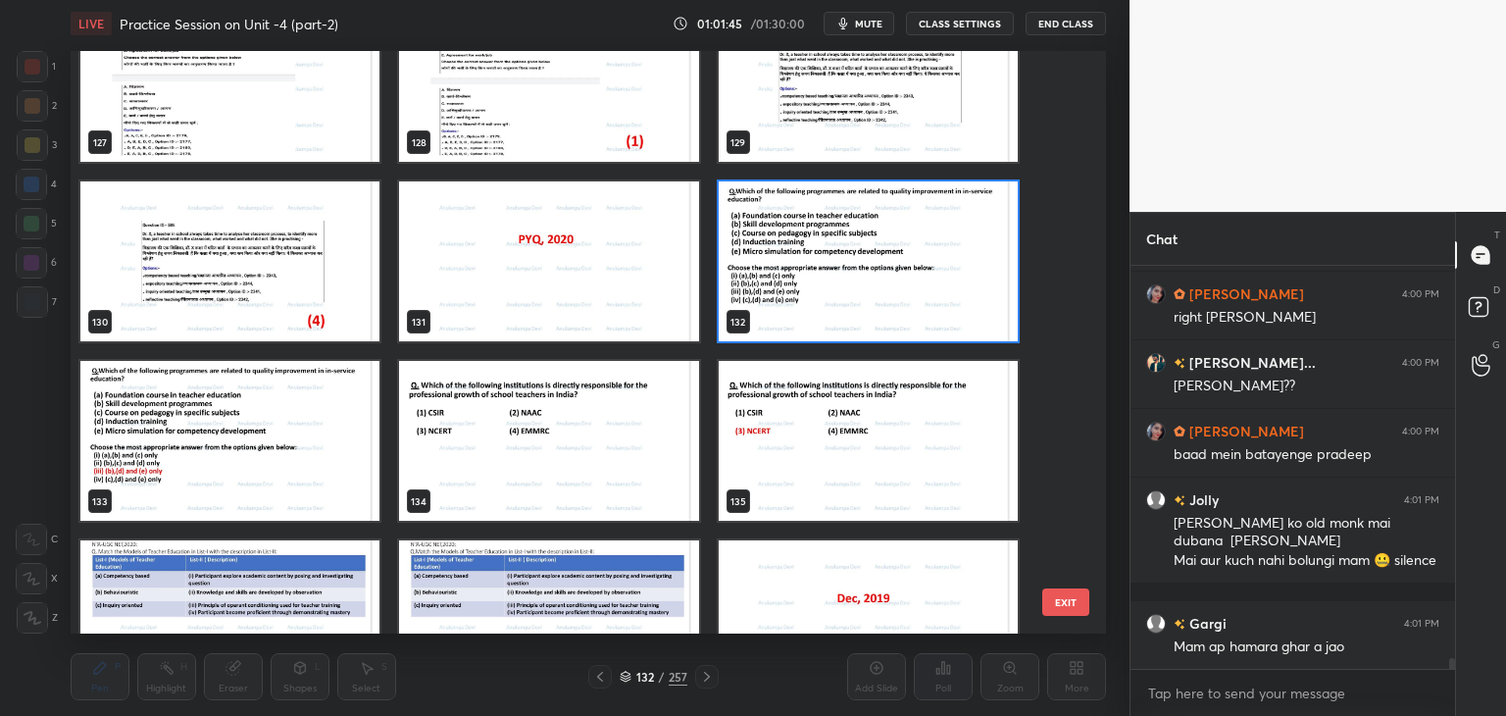
scroll to position [15404, 0]
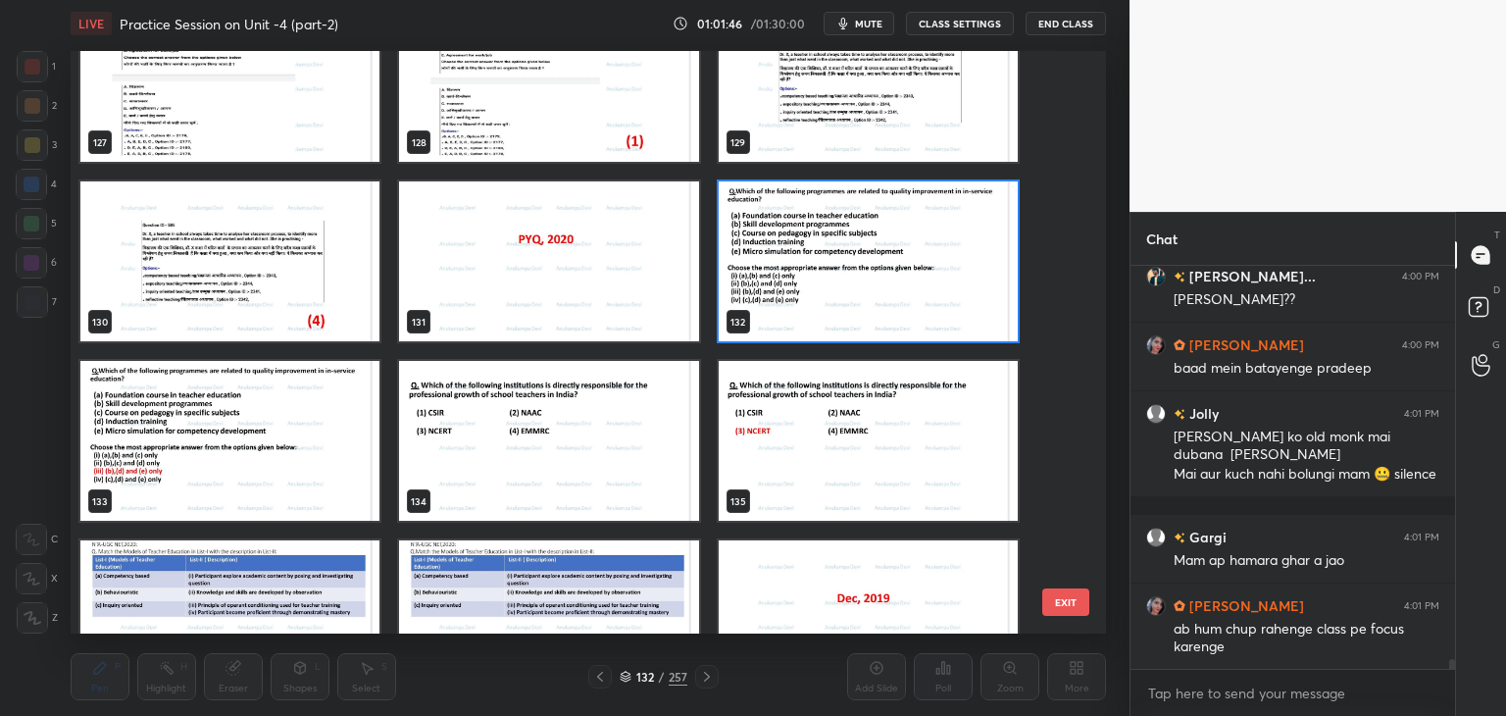
click at [894, 294] on img "grid" at bounding box center [868, 261] width 299 height 160
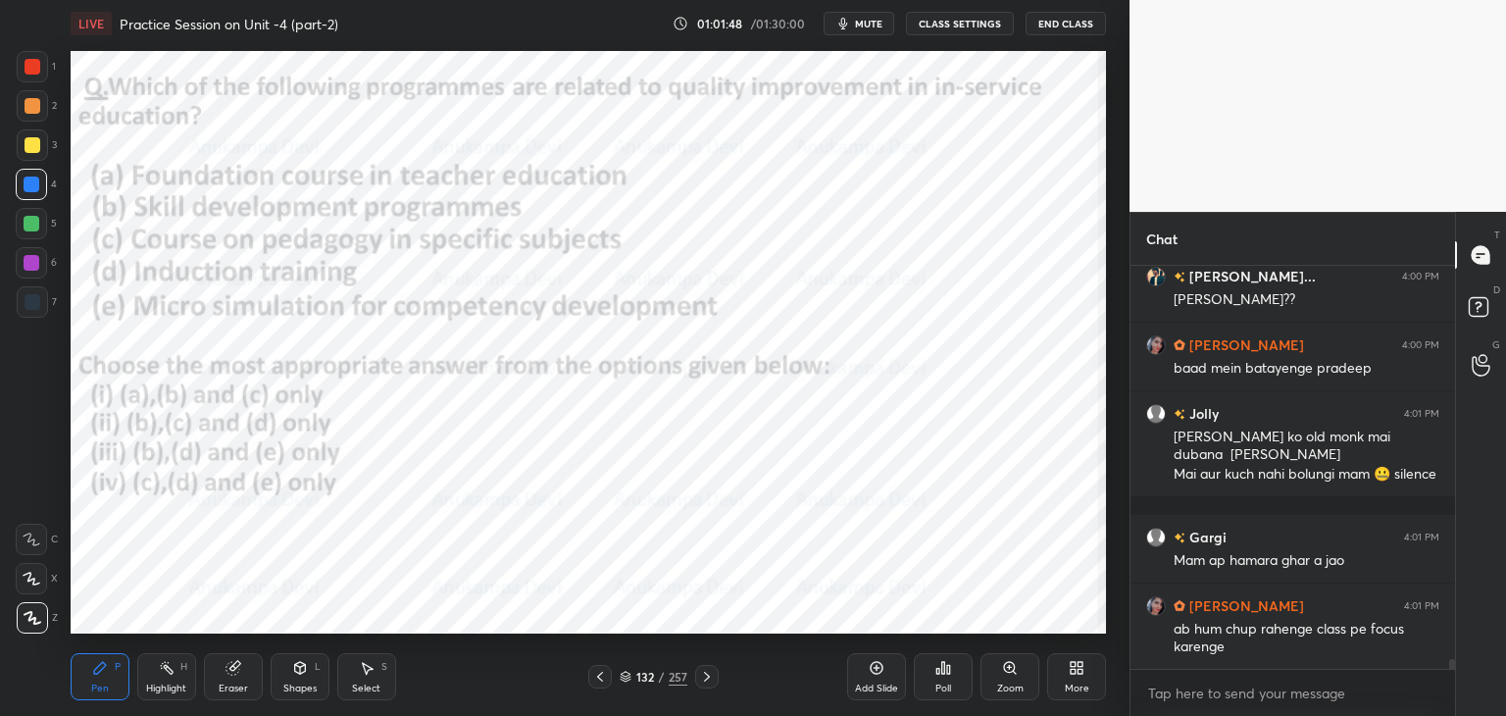
scroll to position [15472, 0]
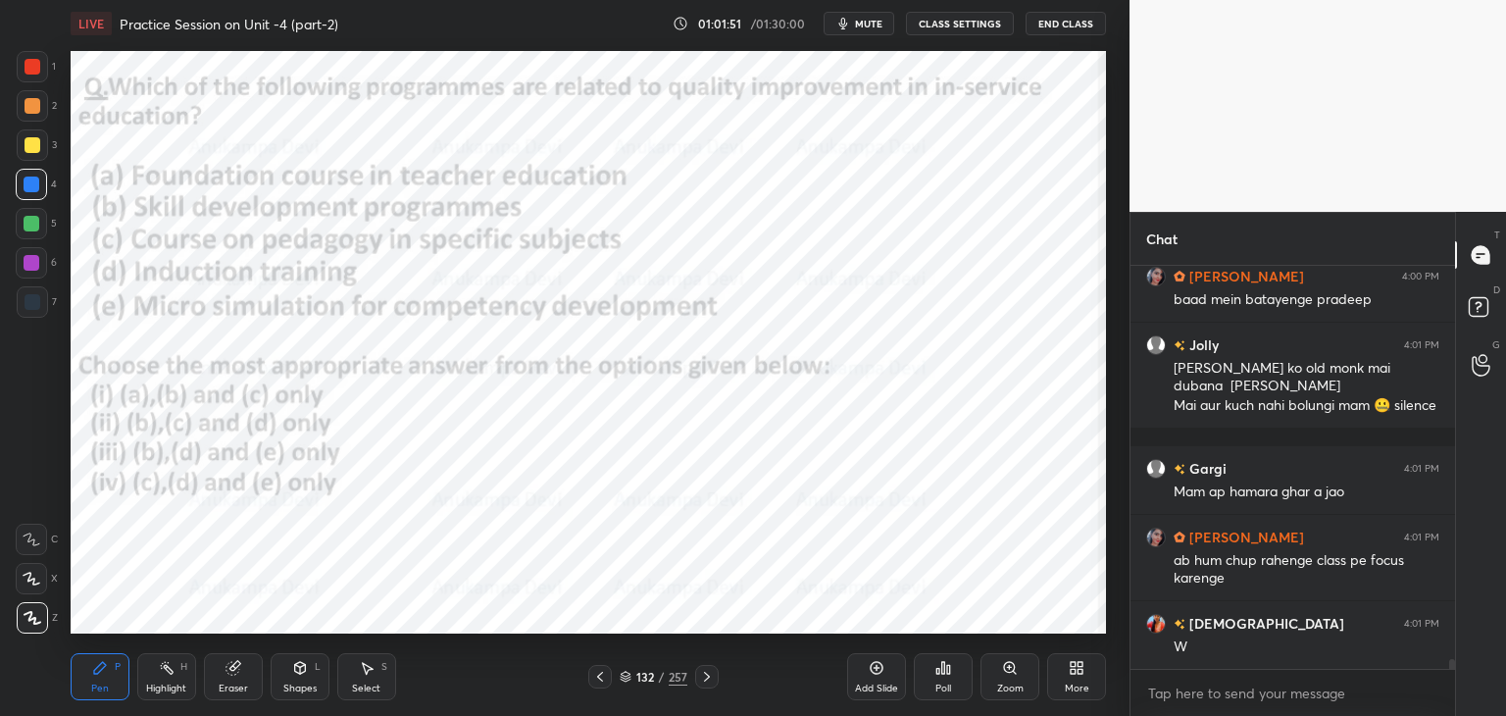
click at [941, 683] on div "Poll" at bounding box center [943, 688] width 16 height 10
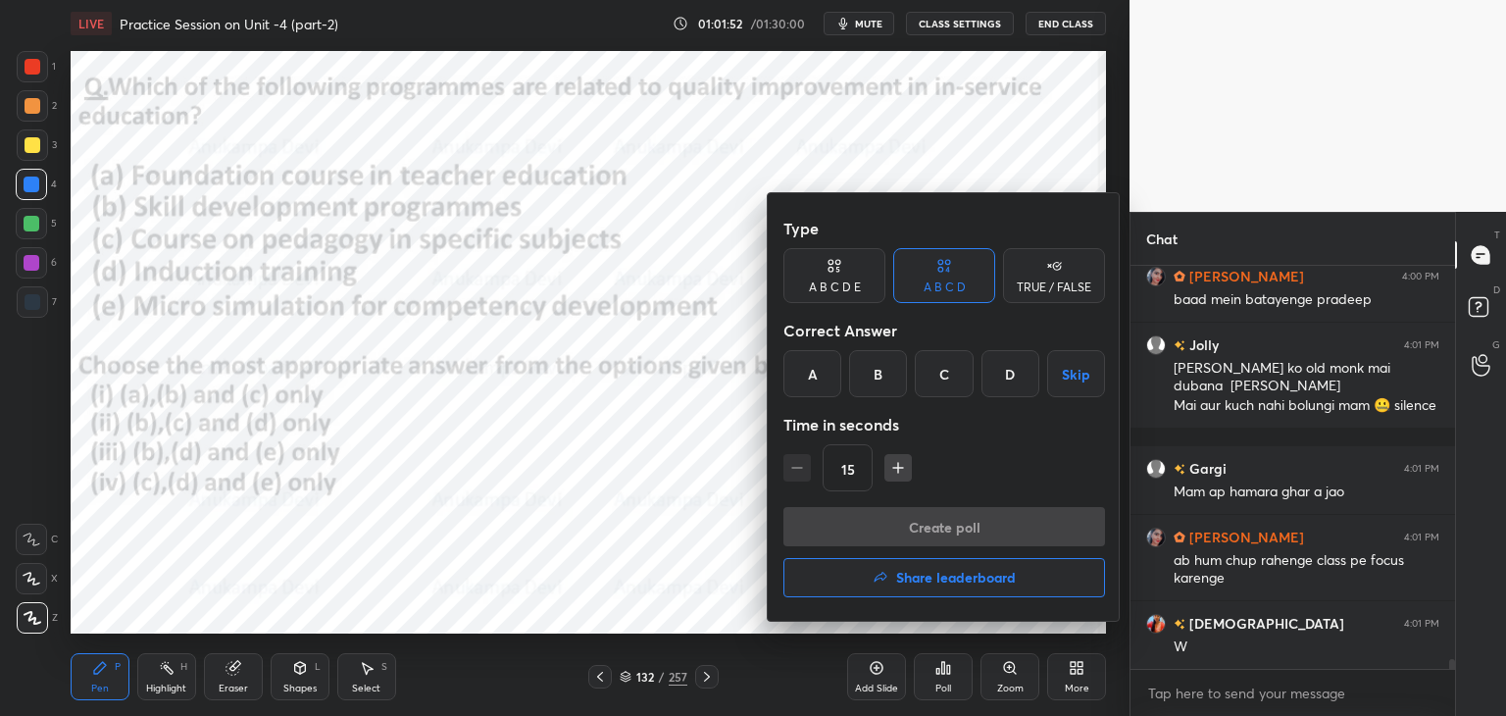
click at [949, 377] on div "C" at bounding box center [944, 373] width 58 height 47
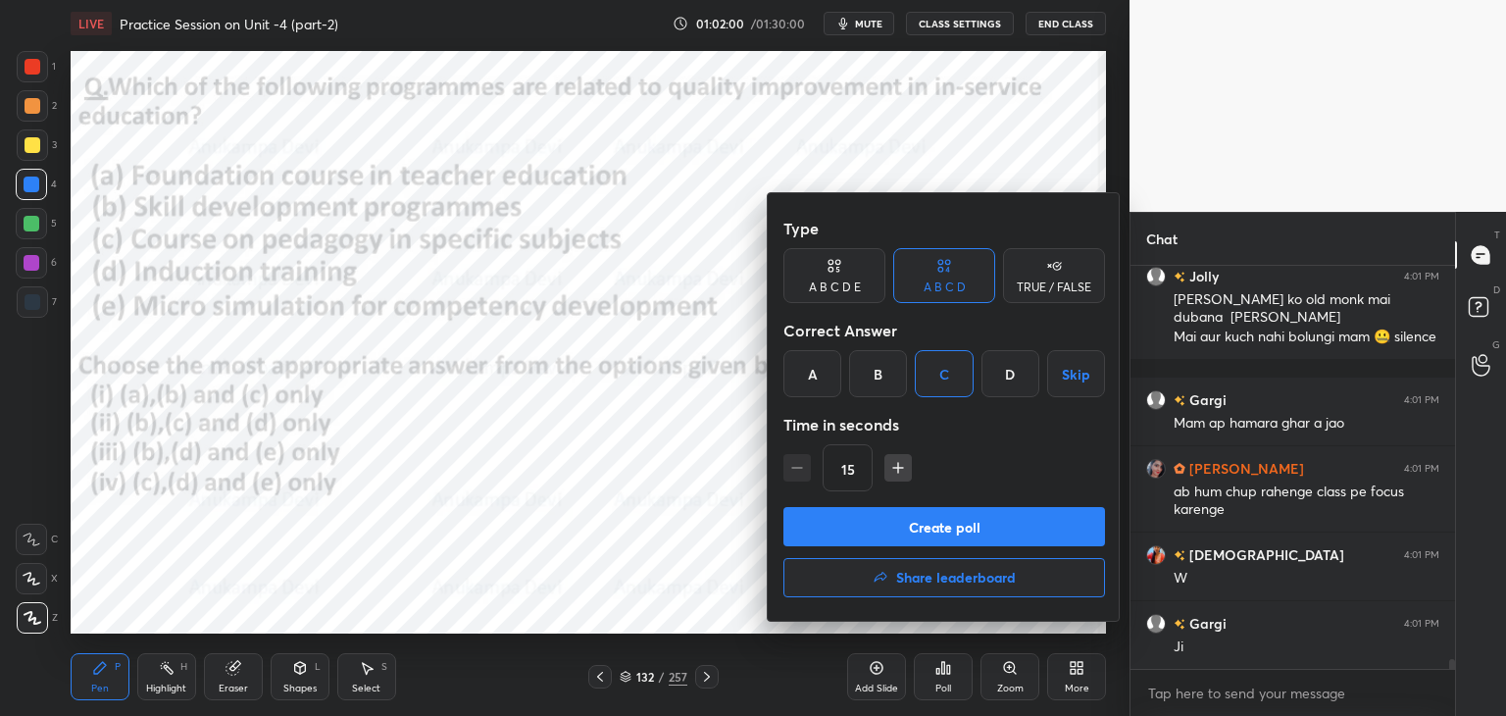
scroll to position [15610, 0]
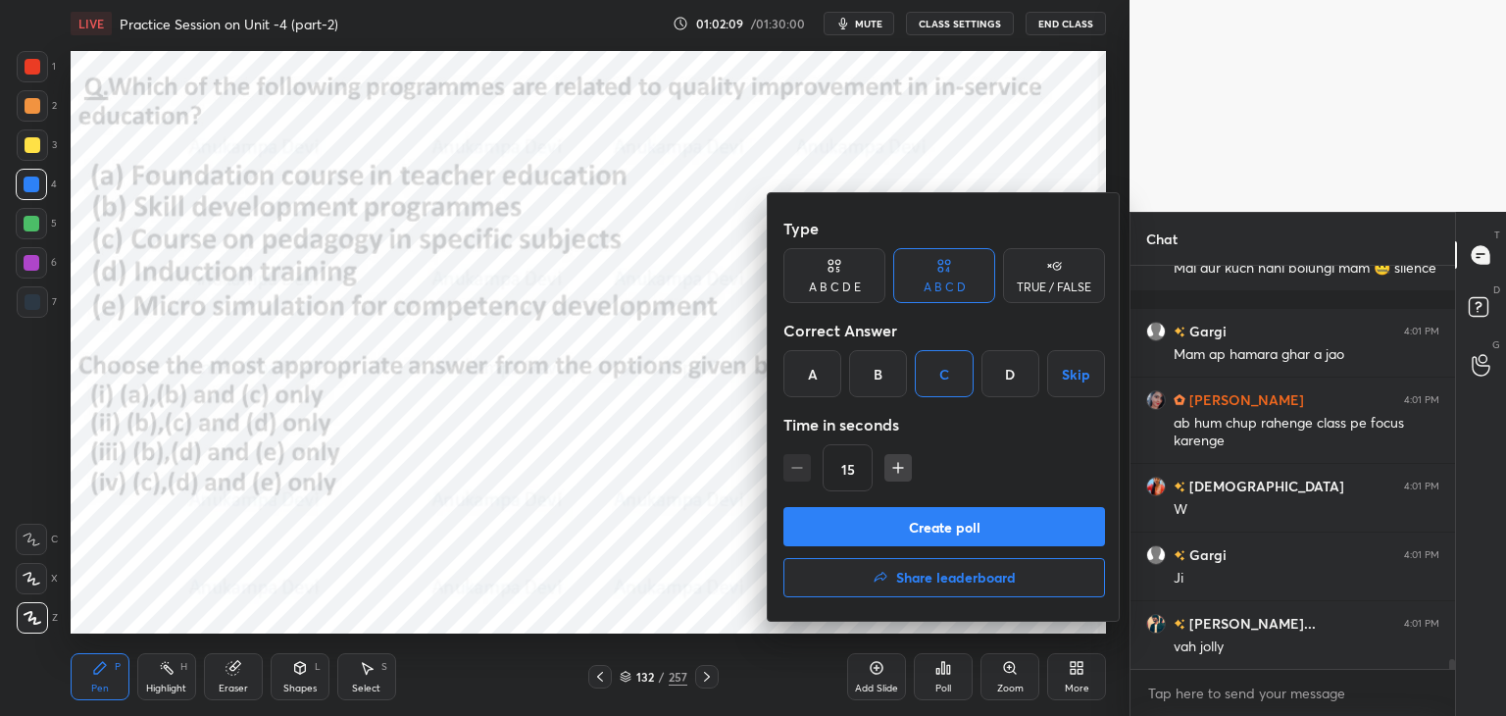
drag, startPoint x: 986, startPoint y: 528, endPoint x: 976, endPoint y: 461, distance: 68.3
click at [985, 527] on button "Create poll" at bounding box center [944, 526] width 322 height 39
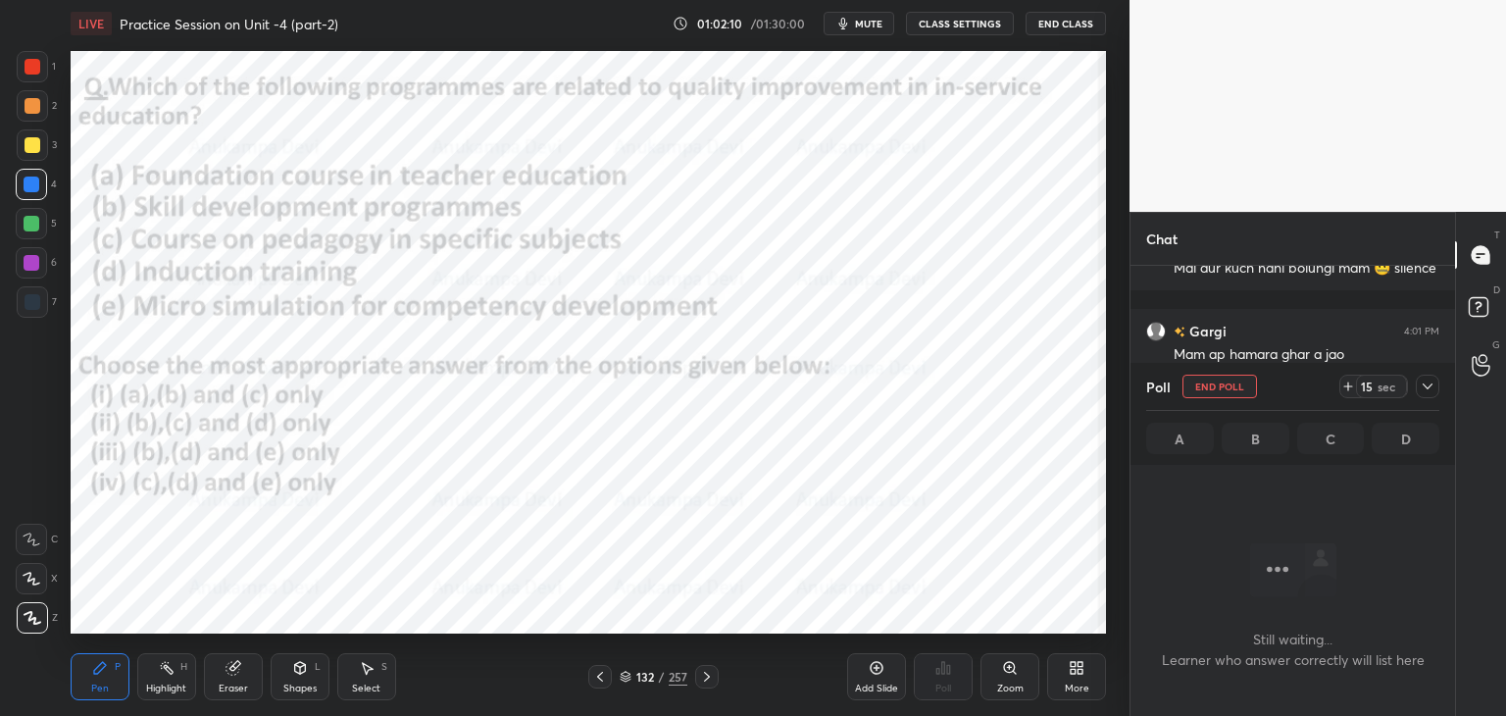
scroll to position [342, 319]
drag, startPoint x: 1431, startPoint y: 389, endPoint x: 1394, endPoint y: 428, distance: 54.1
click at [1431, 388] on icon at bounding box center [1427, 386] width 16 height 16
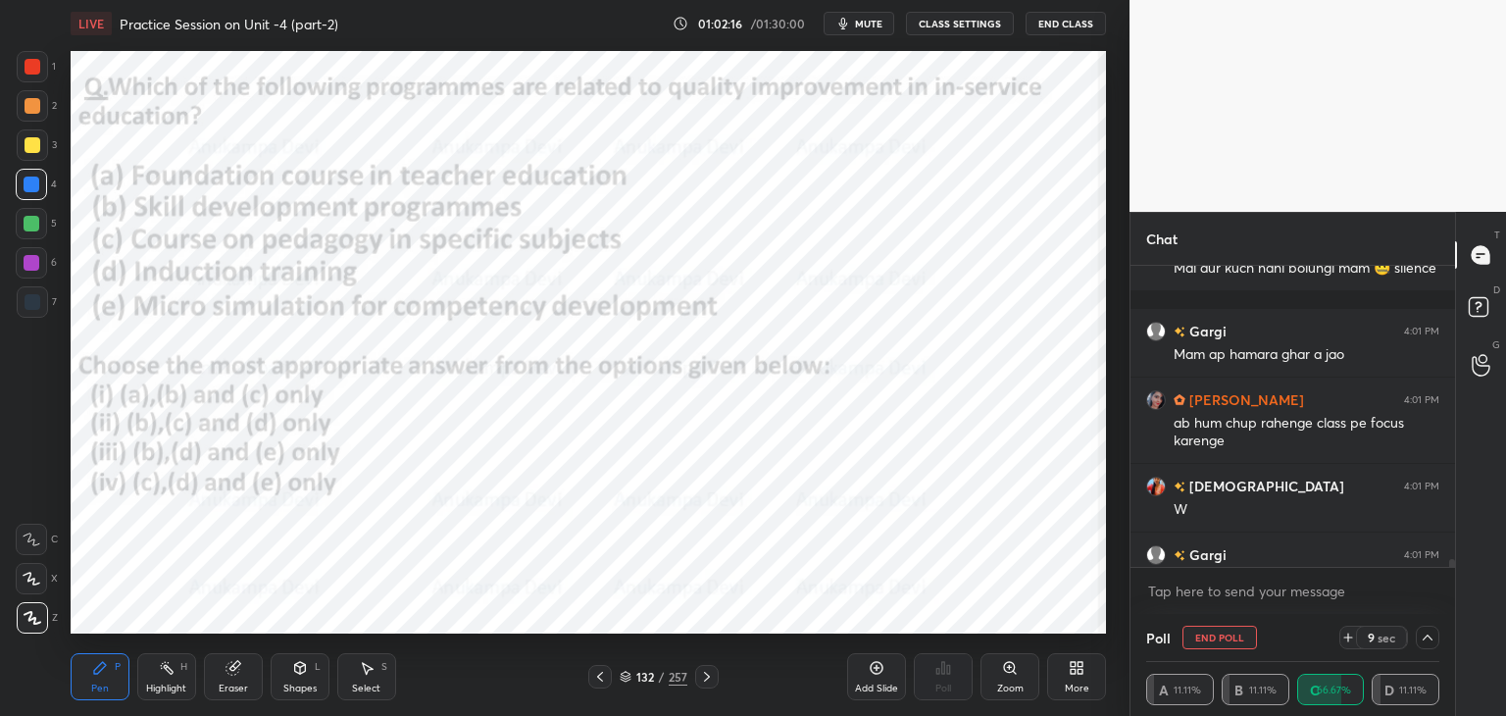
scroll to position [15712, 0]
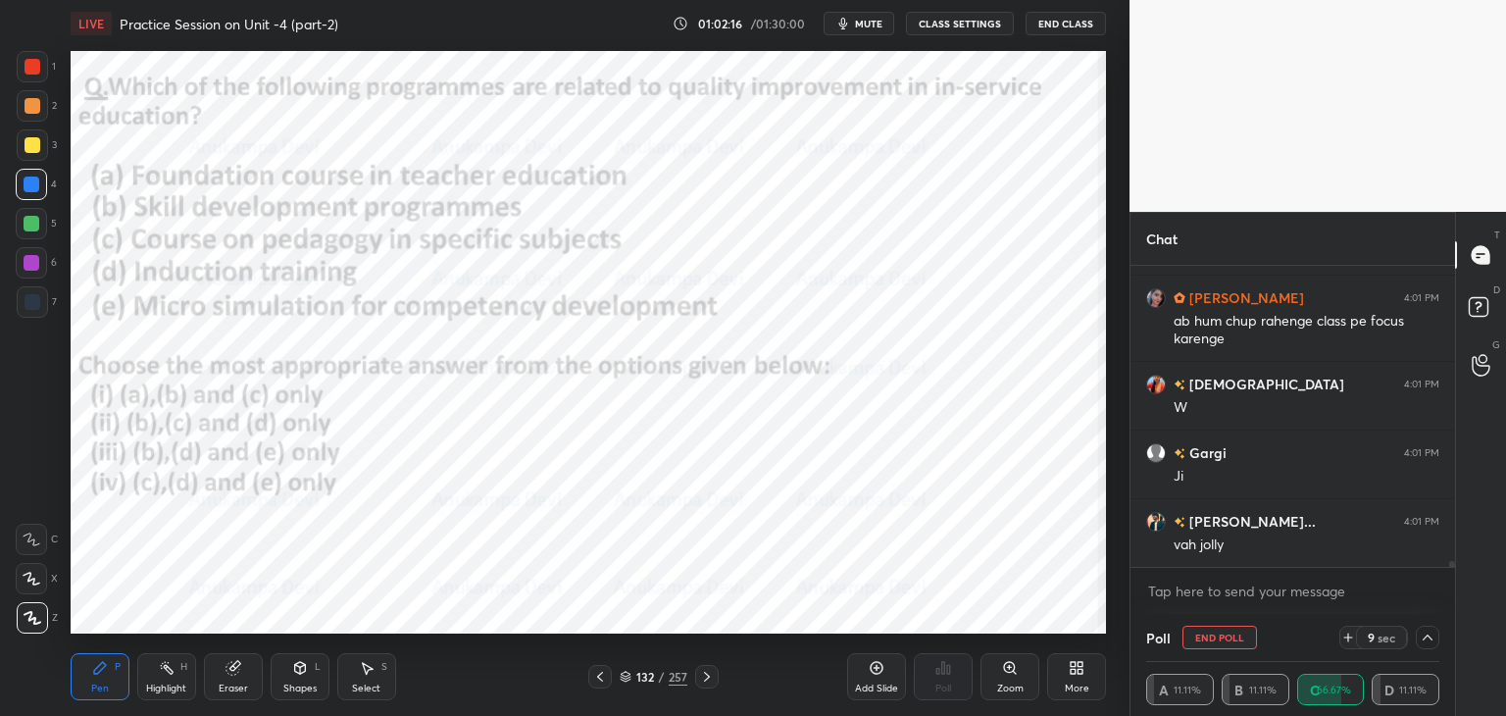
drag, startPoint x: 1451, startPoint y: 564, endPoint x: 1451, endPoint y: 581, distance: 17.6
click at [1452, 581] on div "Jolly 4:01 PM [PERSON_NAME] ko old monk mai dubana phir [PERSON_NAME] aur kuch …" at bounding box center [1292, 440] width 324 height 348
click at [1426, 636] on icon at bounding box center [1427, 637] width 16 height 16
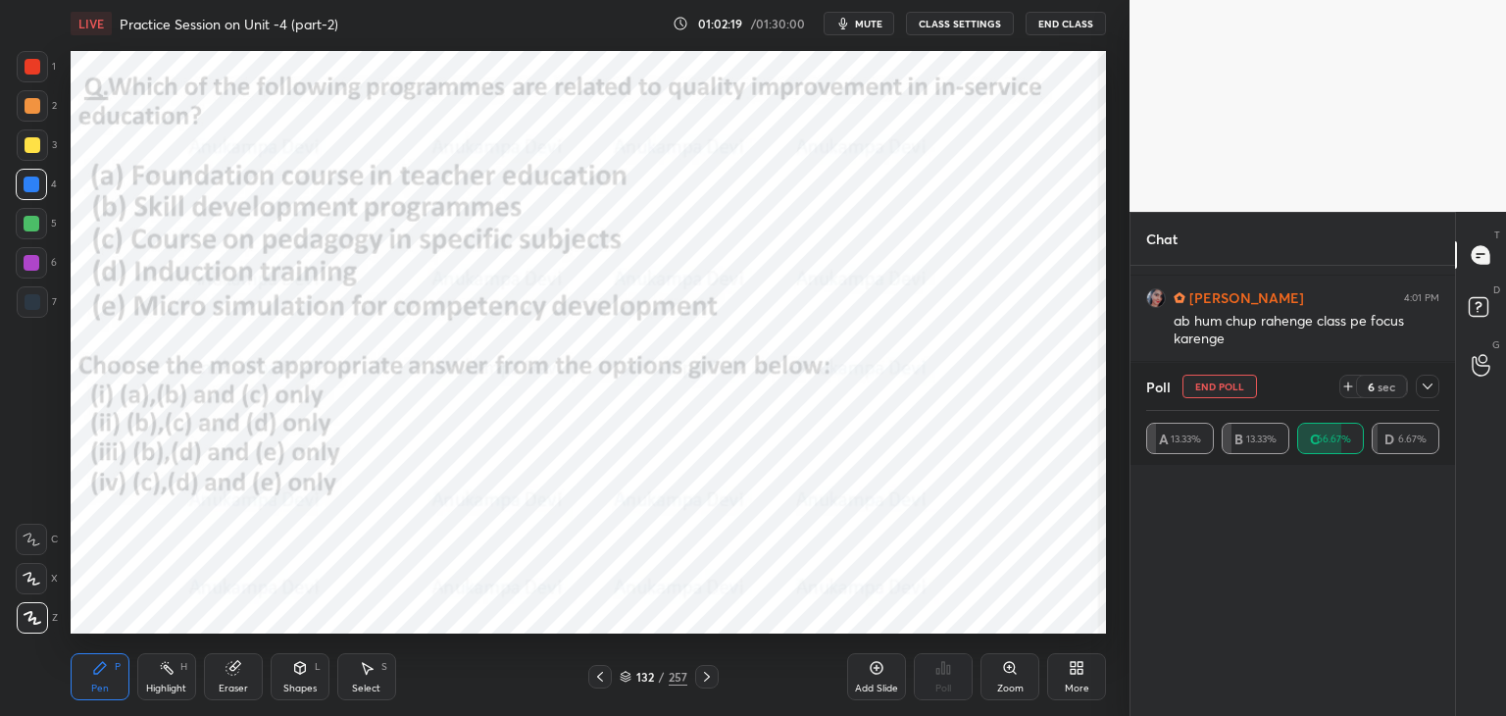
scroll to position [138, 287]
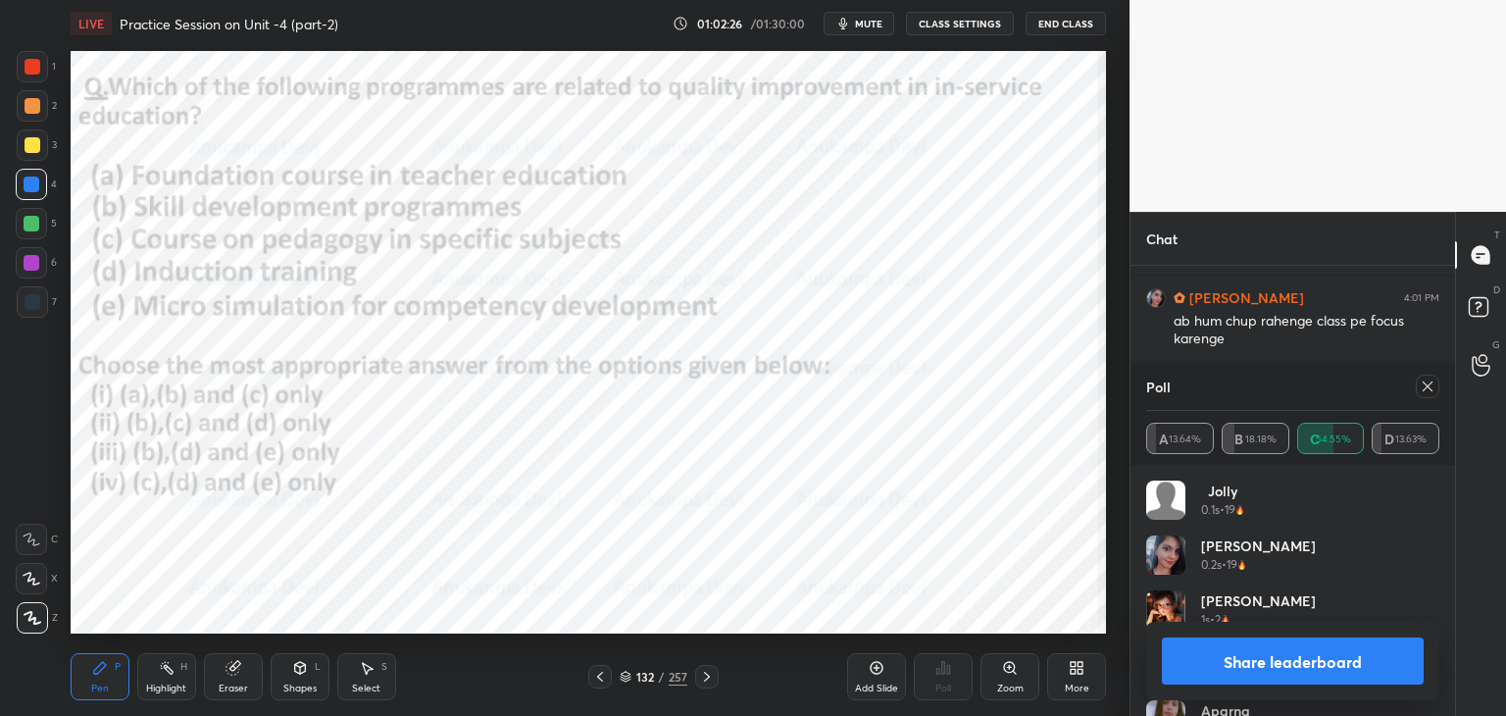
drag, startPoint x: 1432, startPoint y: 387, endPoint x: 1139, endPoint y: 305, distance: 304.4
click at [1431, 387] on icon at bounding box center [1427, 386] width 16 height 16
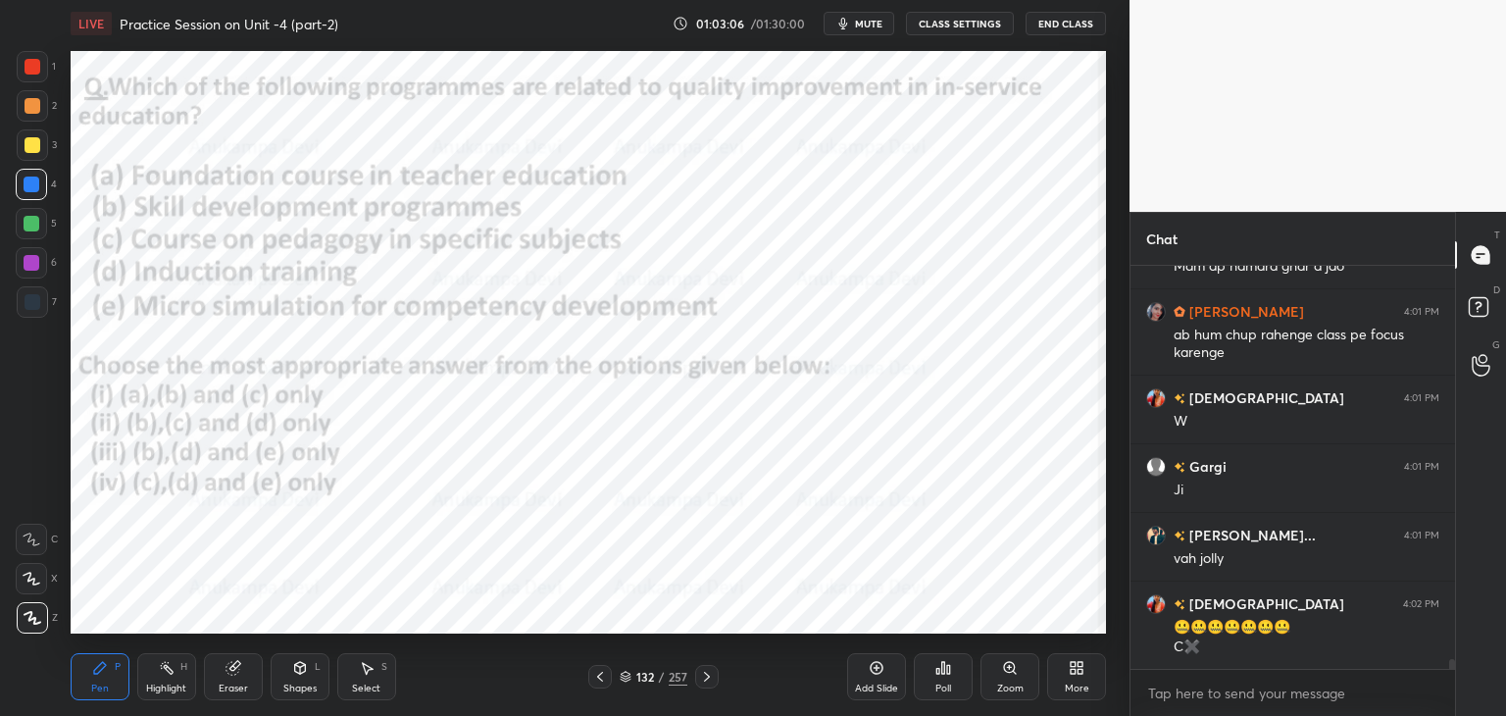
click at [235, 677] on div "Eraser" at bounding box center [233, 676] width 59 height 47
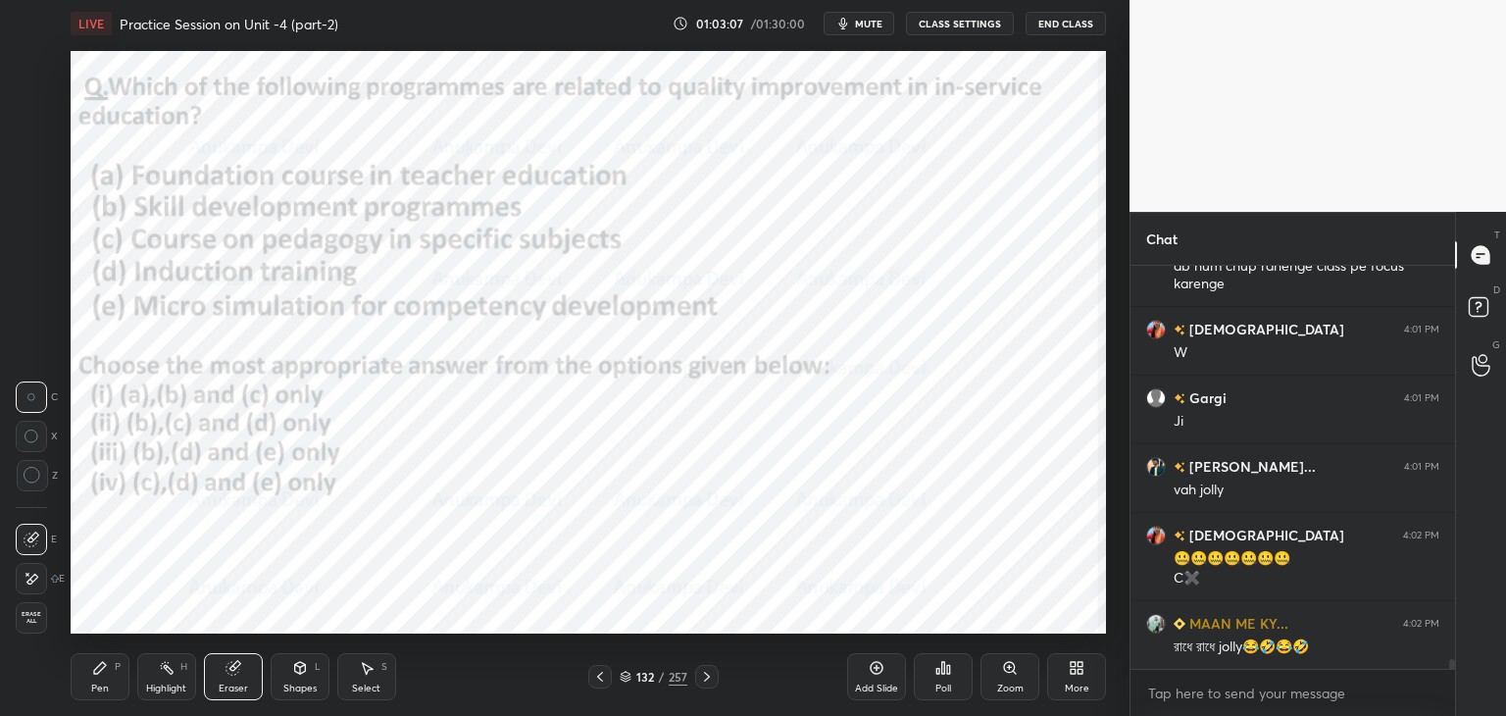
click at [35, 620] on span "Erase all" at bounding box center [31, 618] width 29 height 14
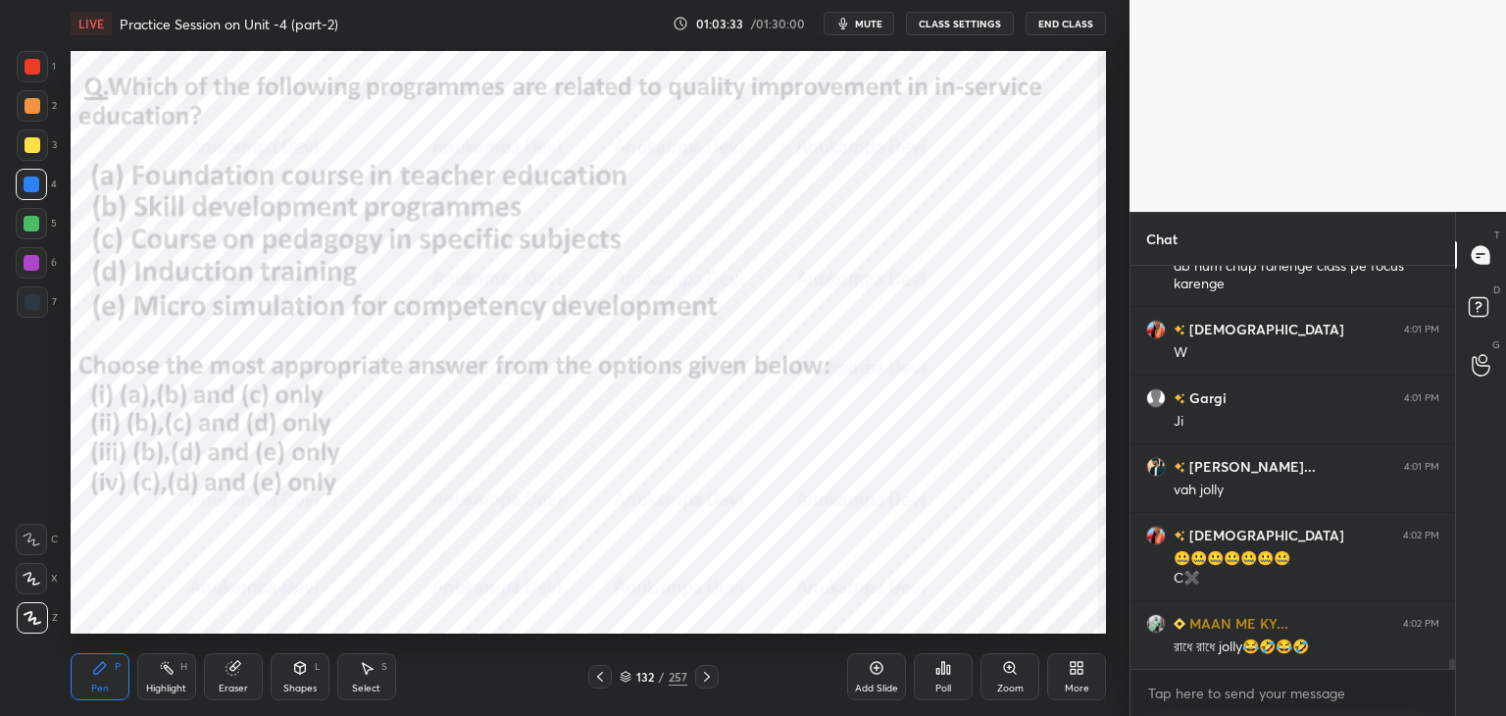
scroll to position [15835, 0]
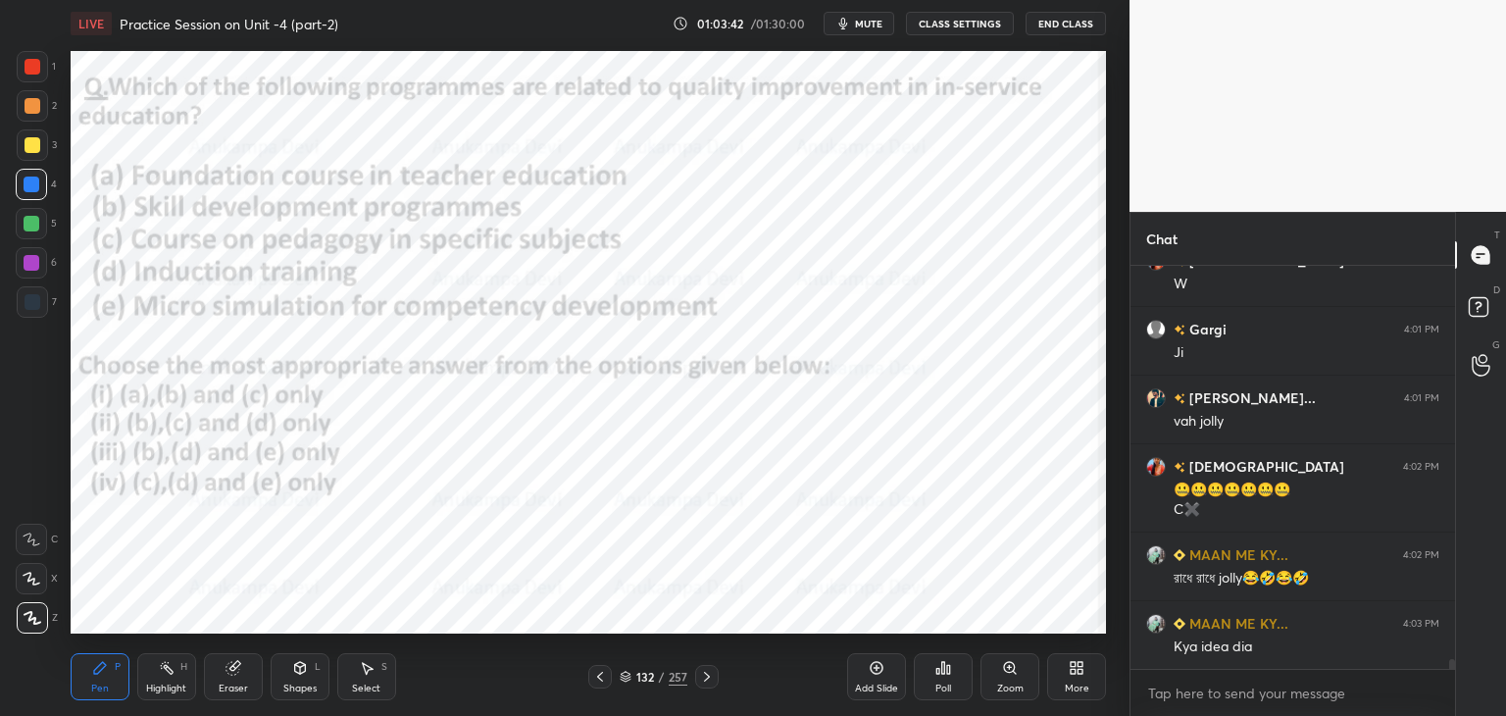
drag, startPoint x: 706, startPoint y: 681, endPoint x: 660, endPoint y: 636, distance: 64.5
click at [706, 680] on icon at bounding box center [707, 677] width 16 height 16
click at [709, 674] on icon at bounding box center [707, 677] width 16 height 16
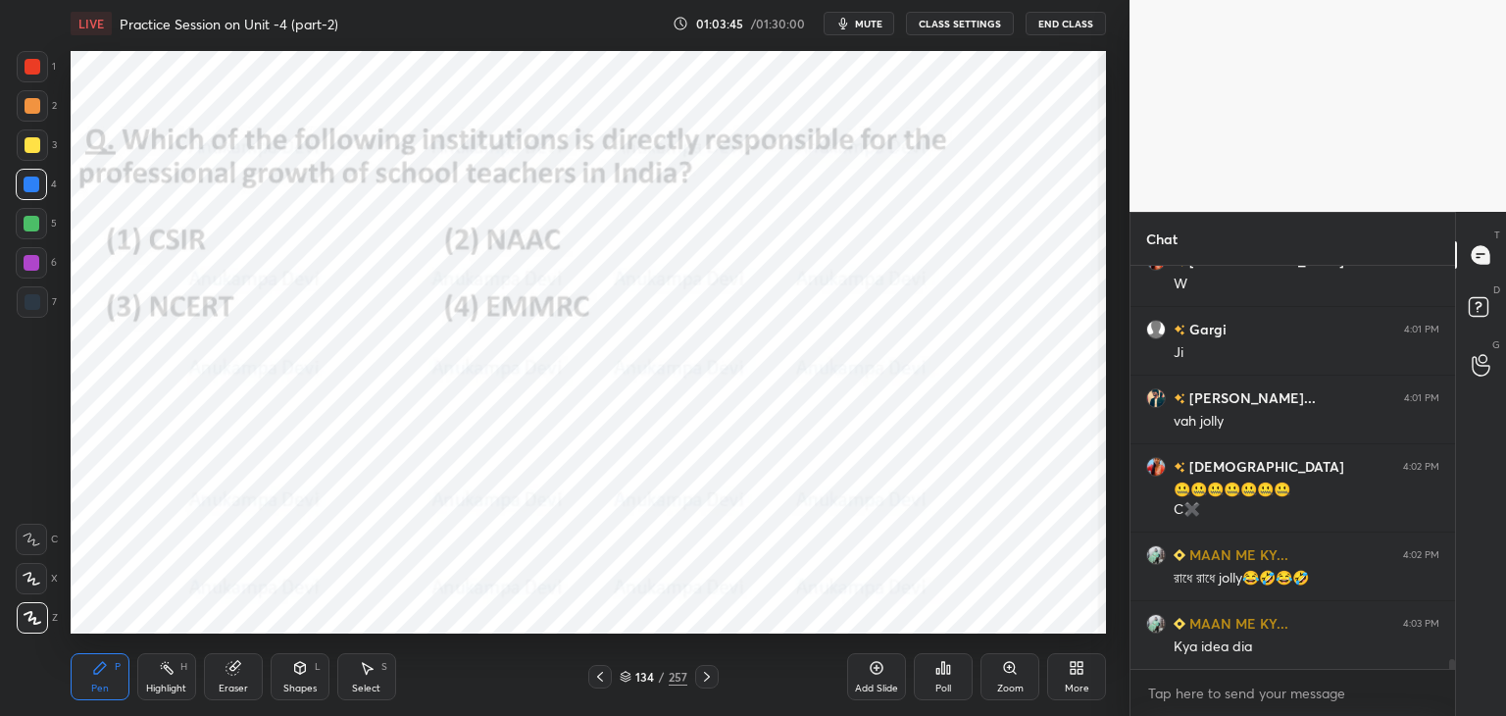
click at [869, 25] on span "mute" at bounding box center [868, 24] width 27 height 14
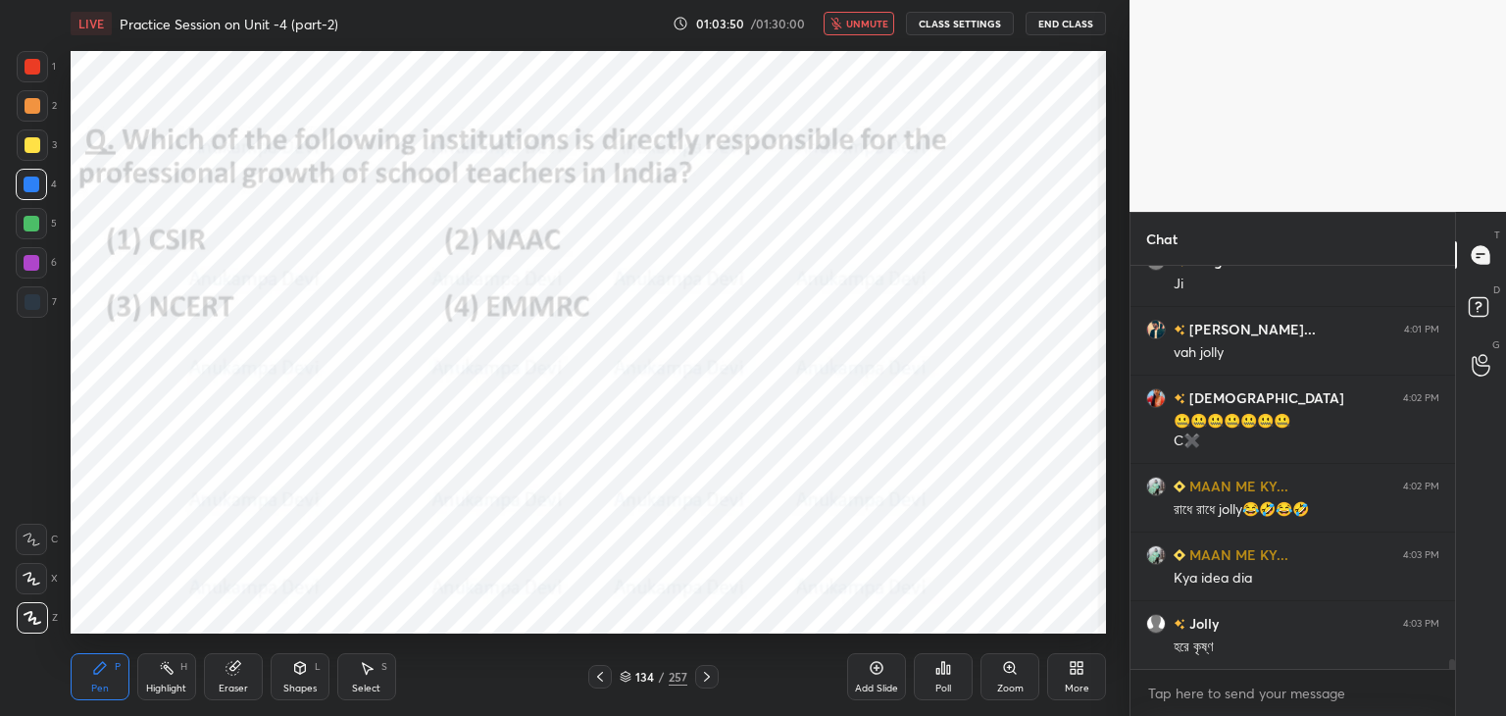
click at [869, 21] on span "unmute" at bounding box center [867, 24] width 42 height 14
click at [948, 683] on div "Poll" at bounding box center [943, 688] width 16 height 10
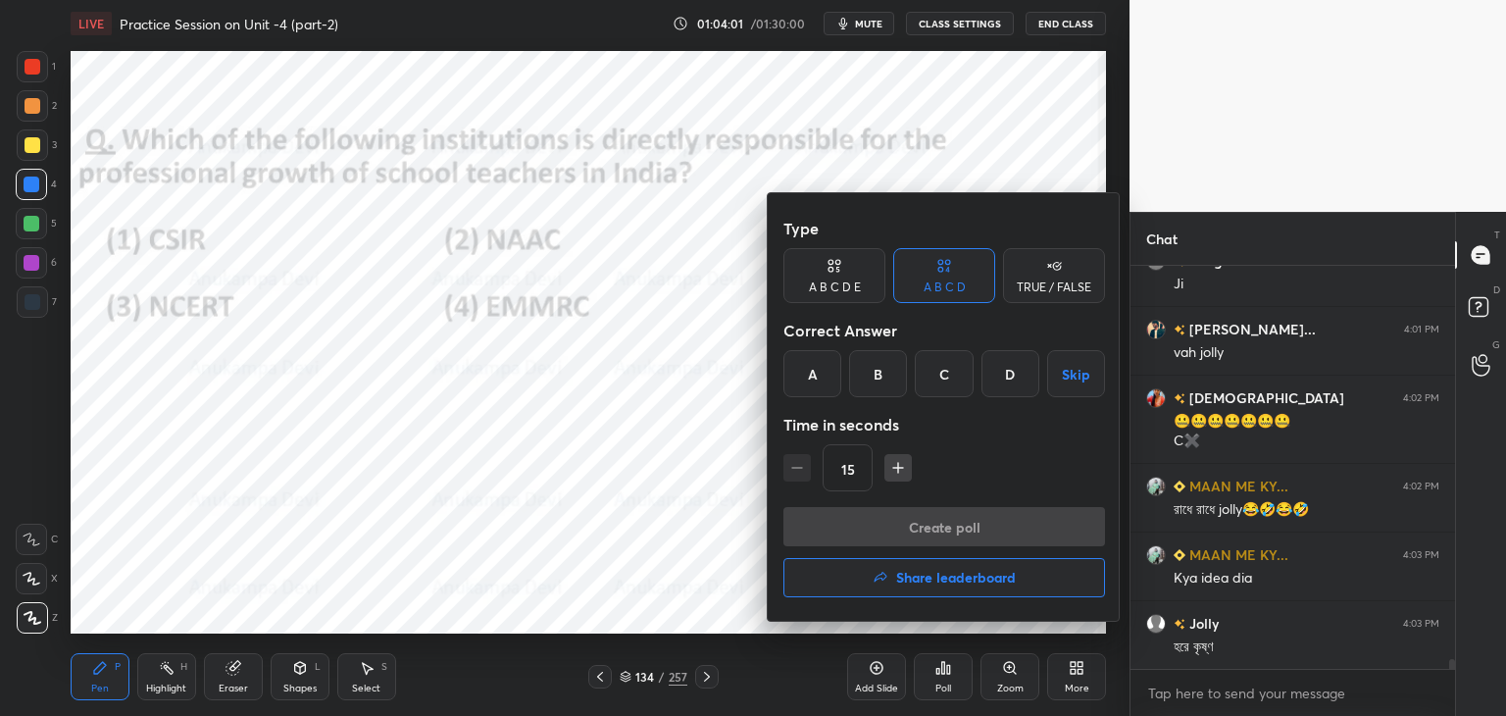
scroll to position [15972, 0]
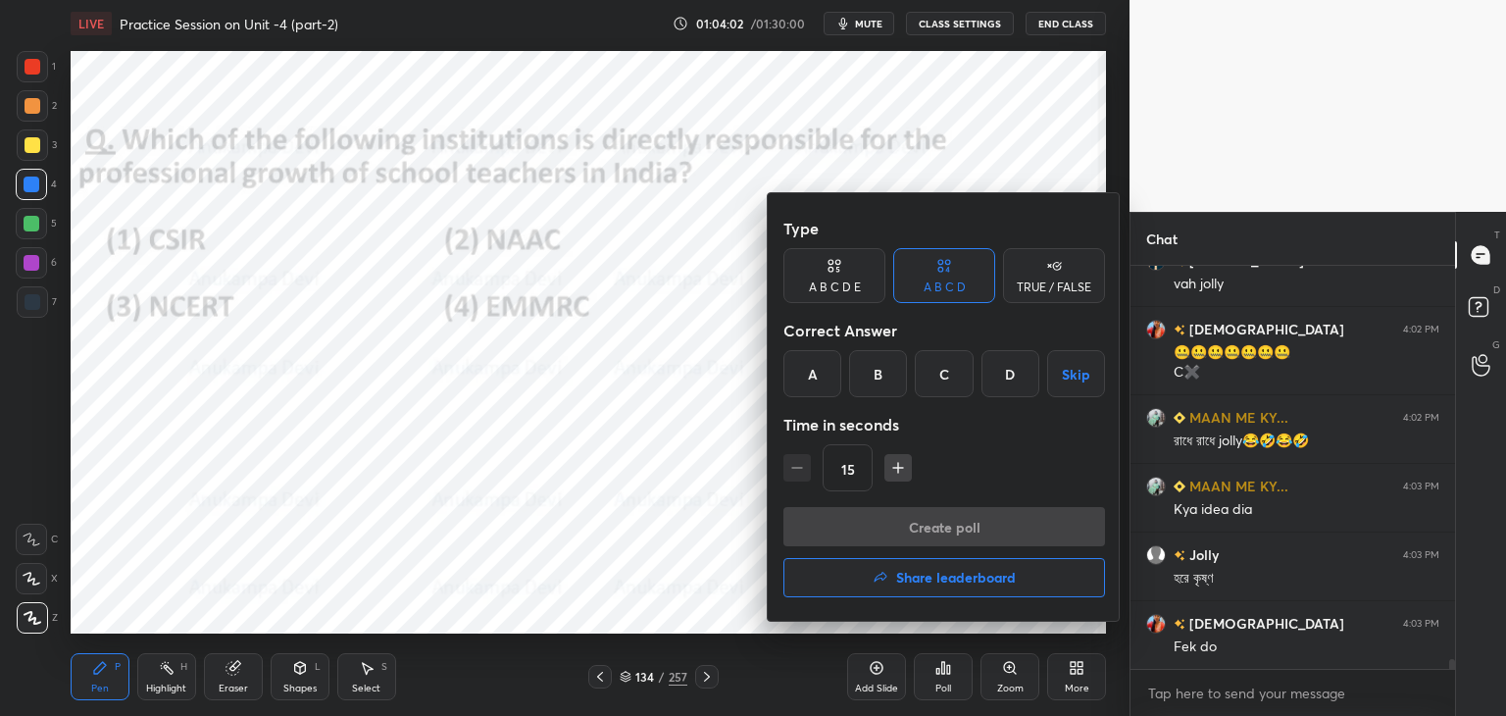
click at [945, 385] on div "C" at bounding box center [944, 373] width 58 height 47
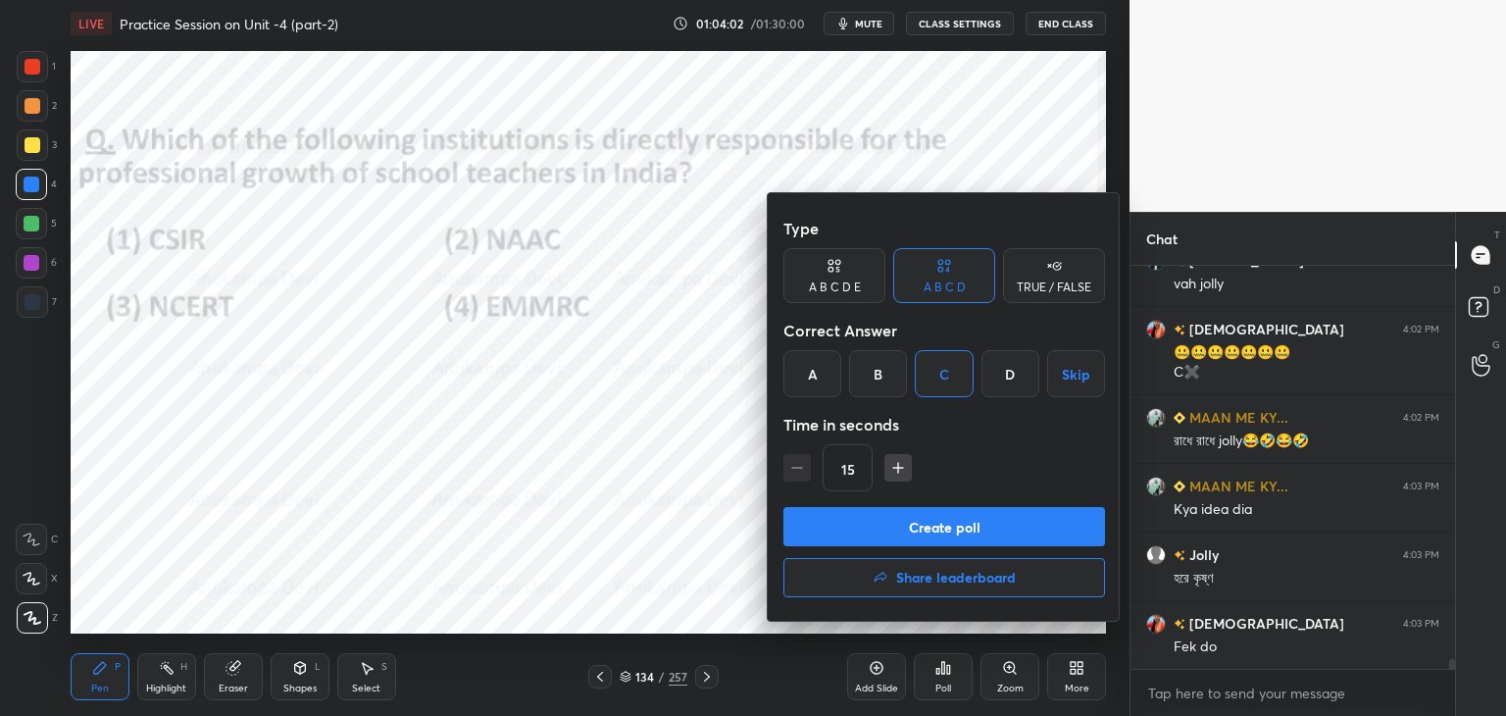
scroll to position [16041, 0]
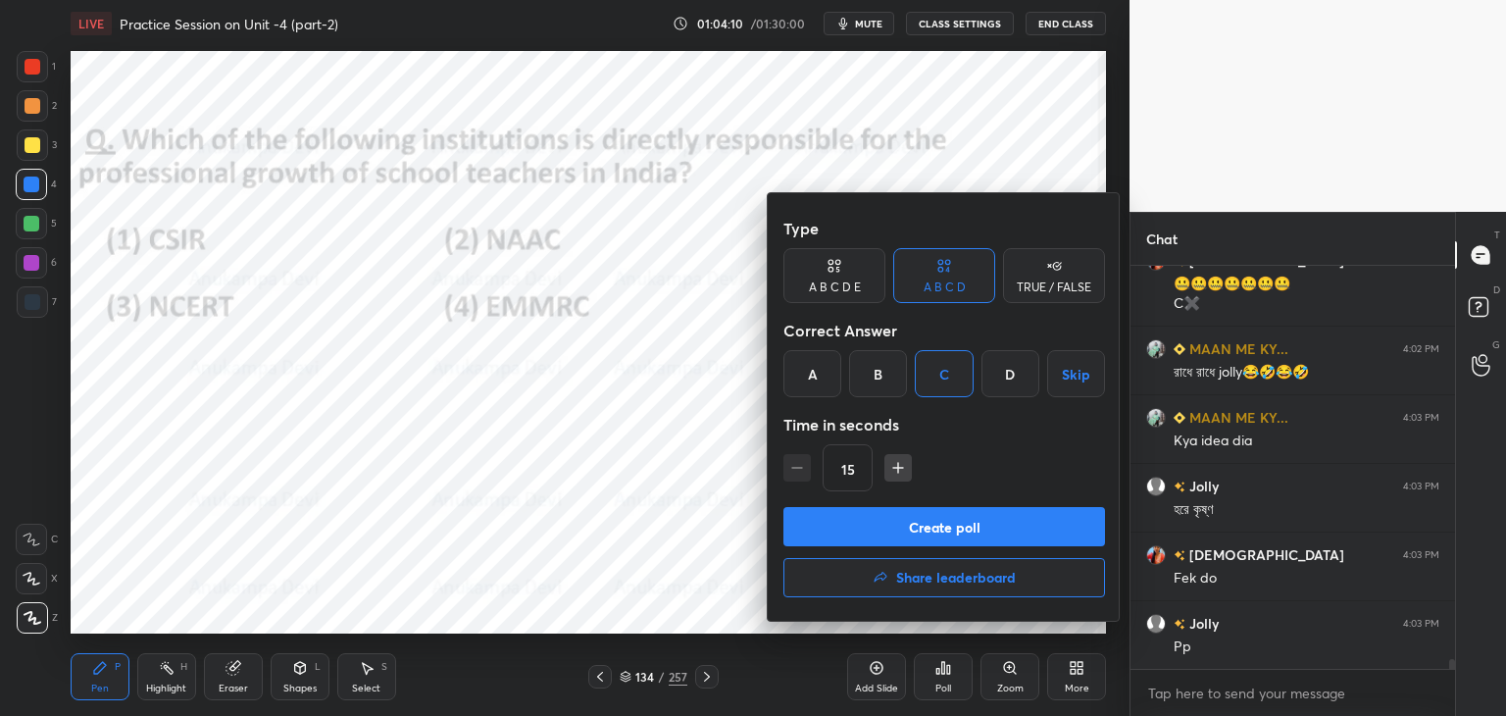
click at [973, 527] on button "Create poll" at bounding box center [944, 526] width 322 height 39
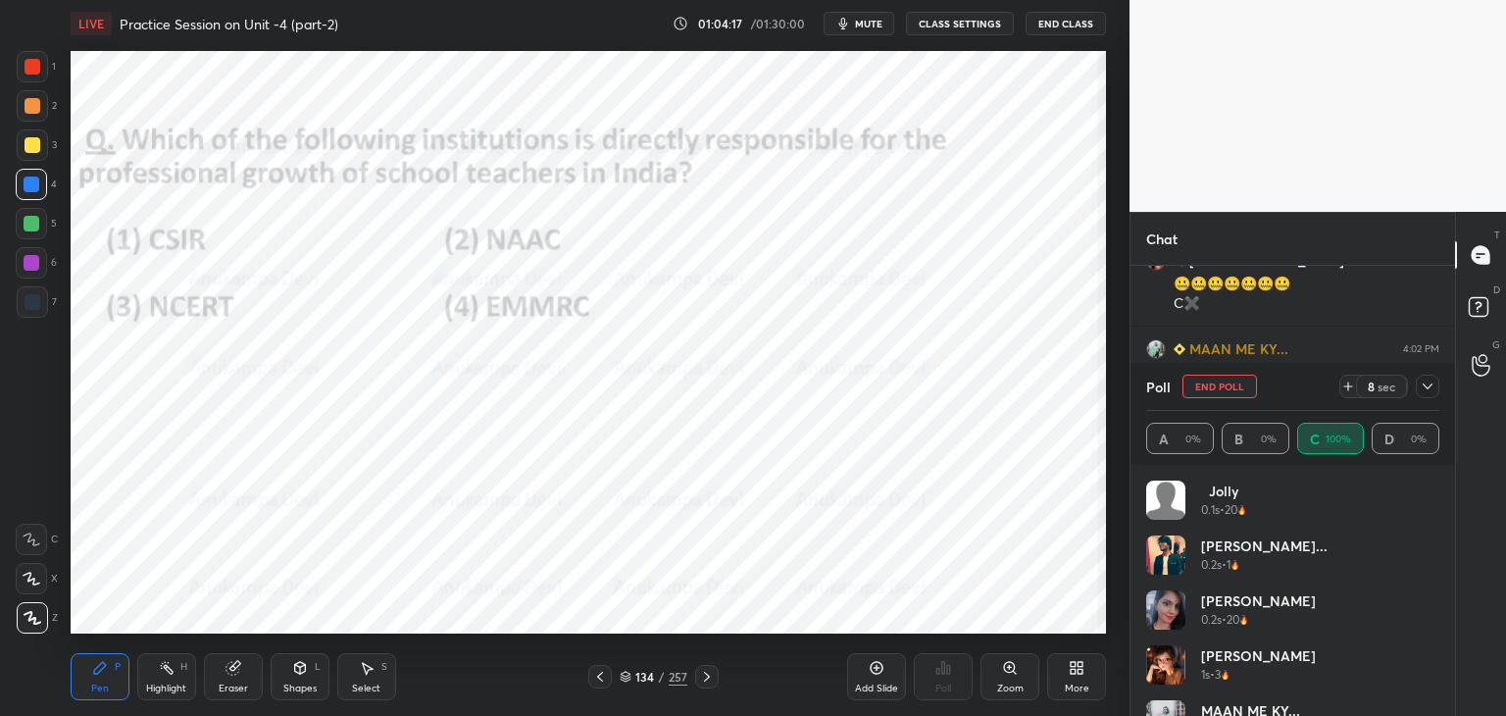
scroll to position [7, 6]
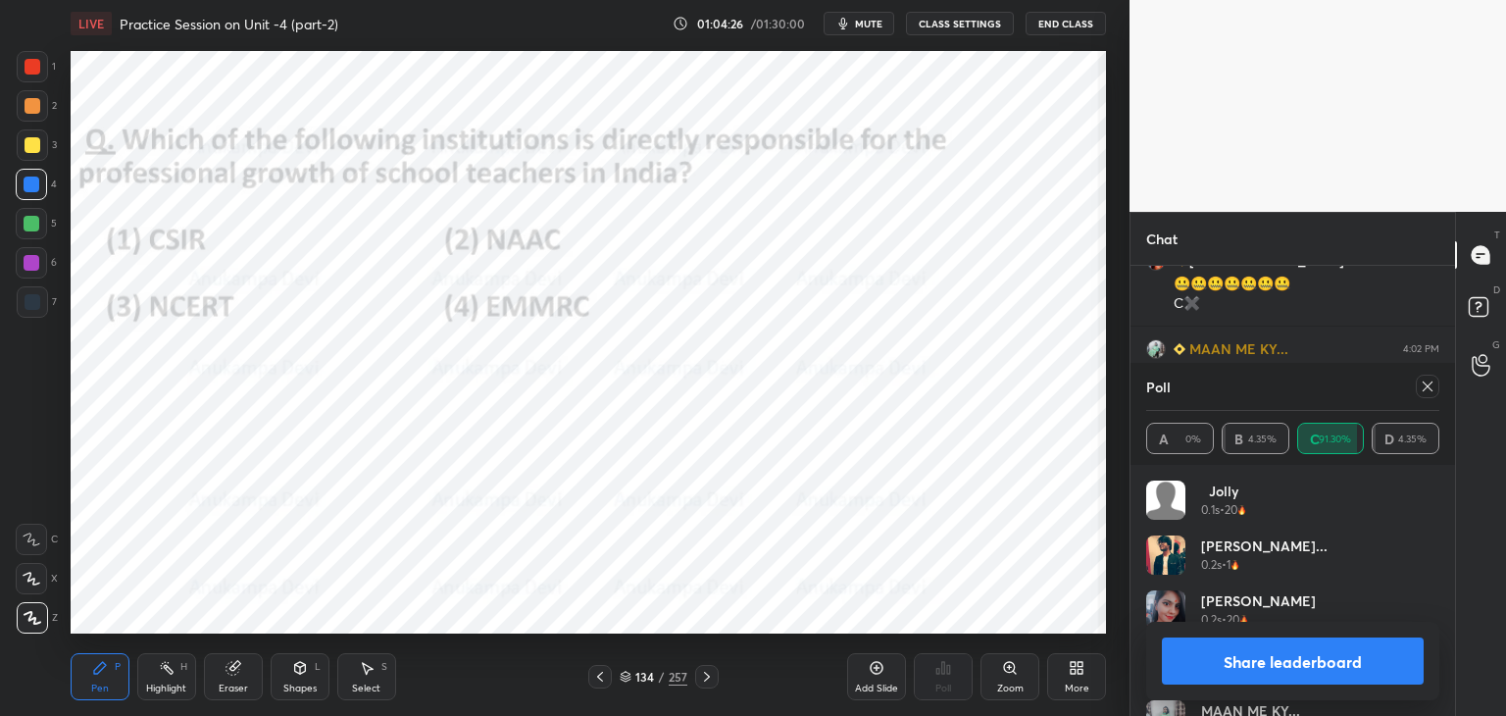
click at [1431, 387] on icon at bounding box center [1427, 386] width 16 height 16
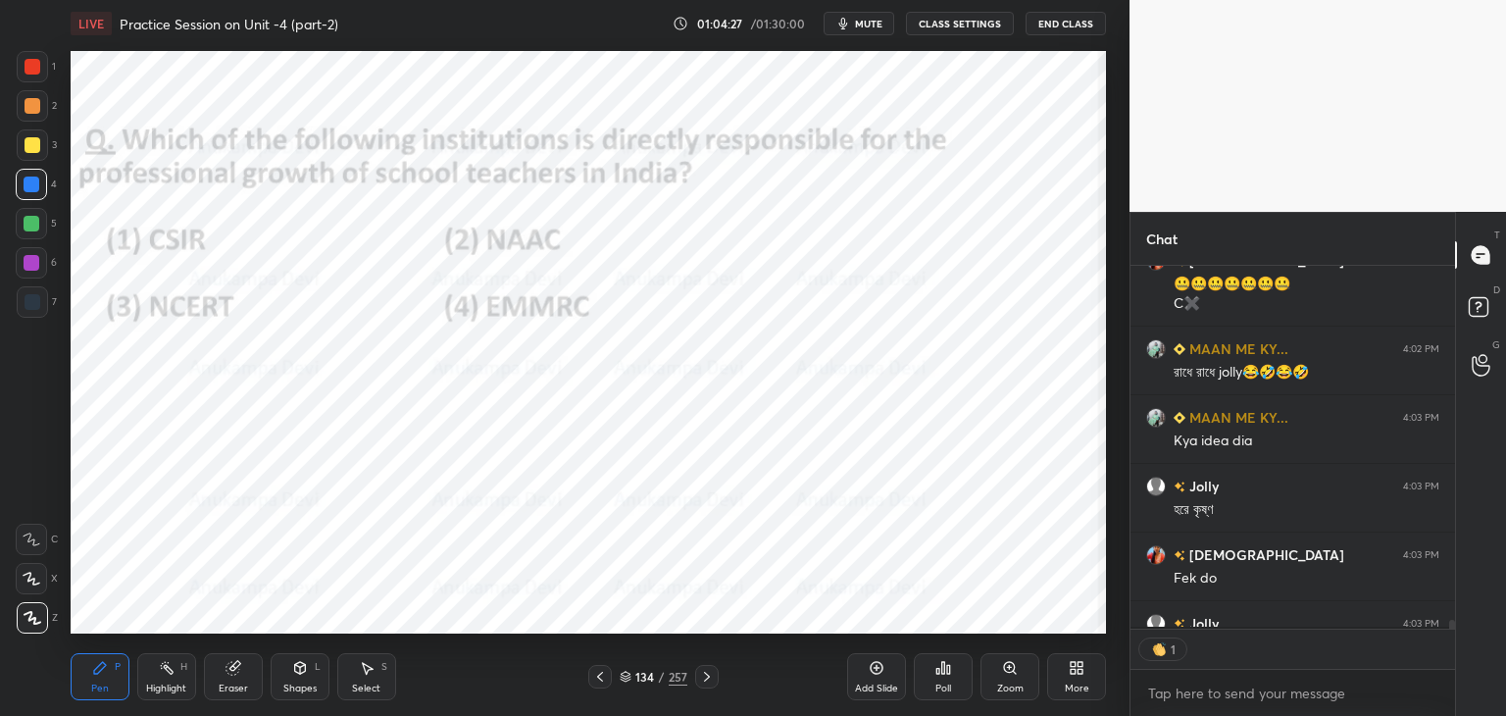
scroll to position [6, 6]
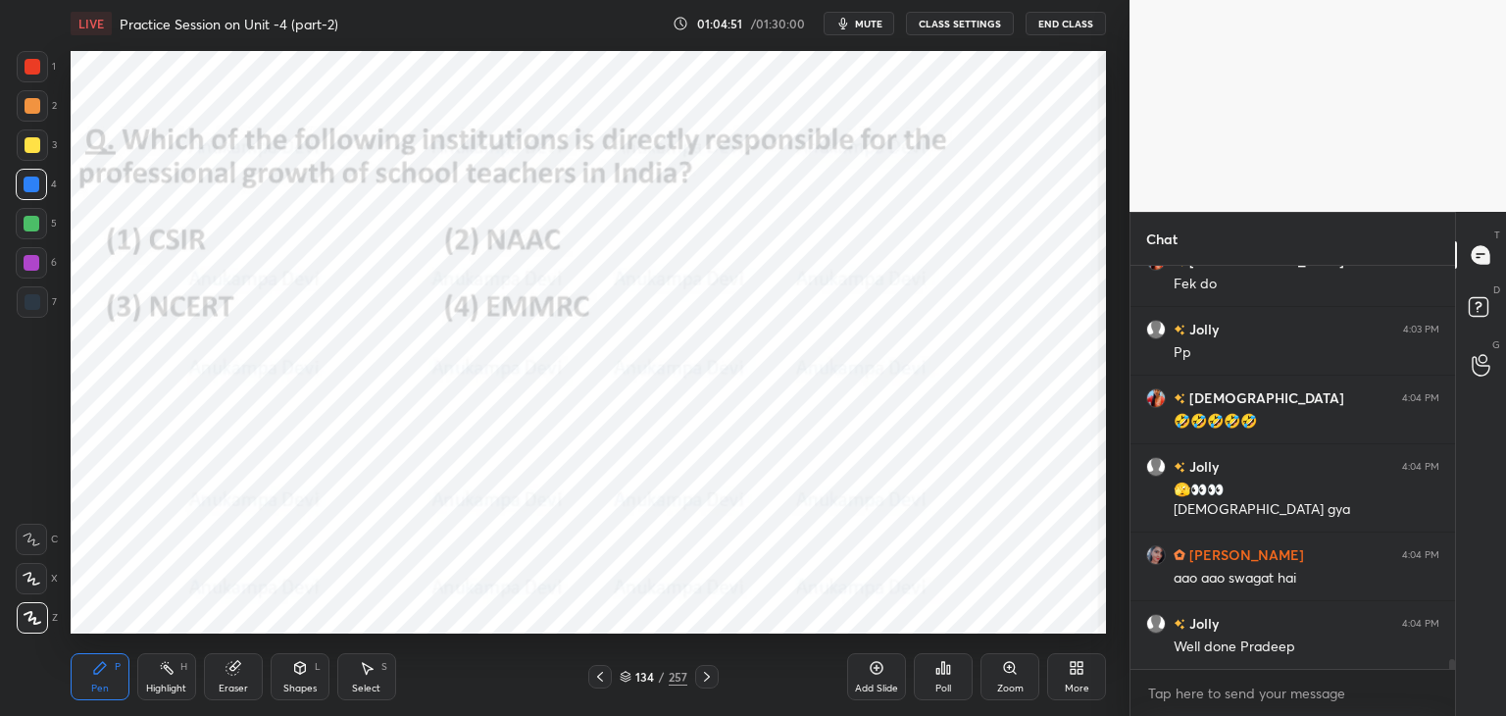
click at [708, 683] on icon at bounding box center [707, 677] width 16 height 16
drag, startPoint x: 706, startPoint y: 673, endPoint x: 709, endPoint y: 640, distance: 33.5
click at [706, 673] on icon at bounding box center [707, 677] width 16 height 16
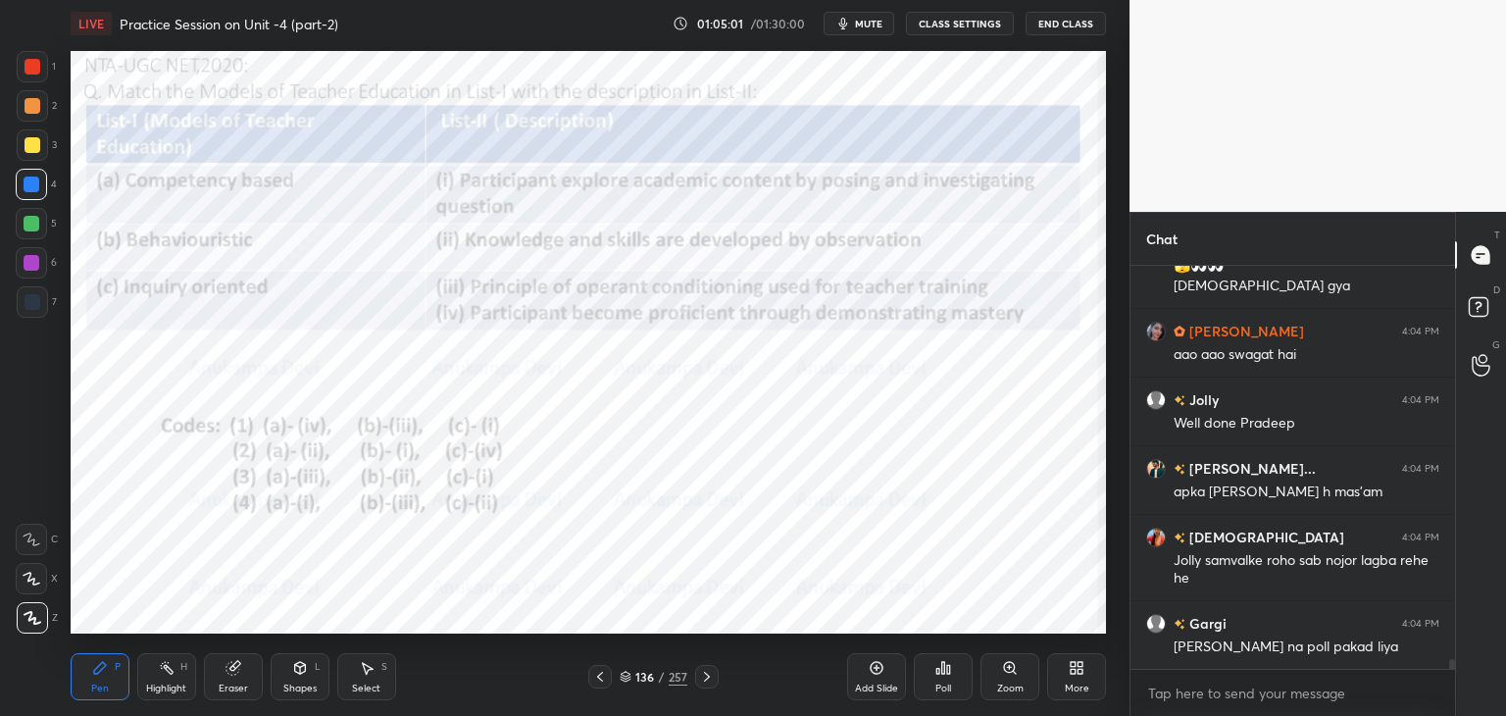
click at [27, 225] on div at bounding box center [32, 224] width 16 height 16
click at [626, 677] on icon at bounding box center [626, 676] width 12 height 12
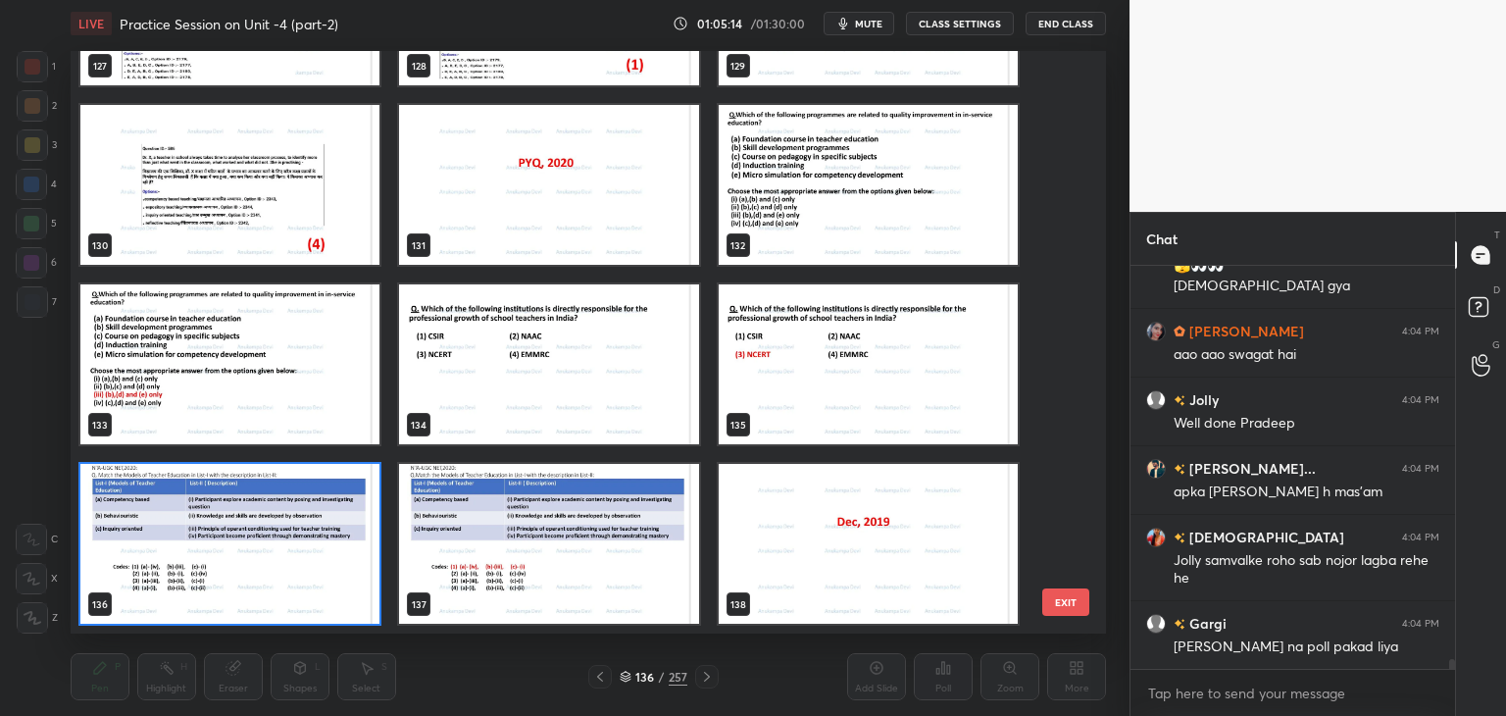
scroll to position [576, 1026]
click at [867, 27] on span "mute" at bounding box center [868, 24] width 27 height 14
click at [867, 27] on span "unmute" at bounding box center [867, 24] width 42 height 14
click at [865, 24] on span "mute" at bounding box center [868, 24] width 27 height 14
click at [365, 614] on img "grid" at bounding box center [229, 544] width 299 height 160
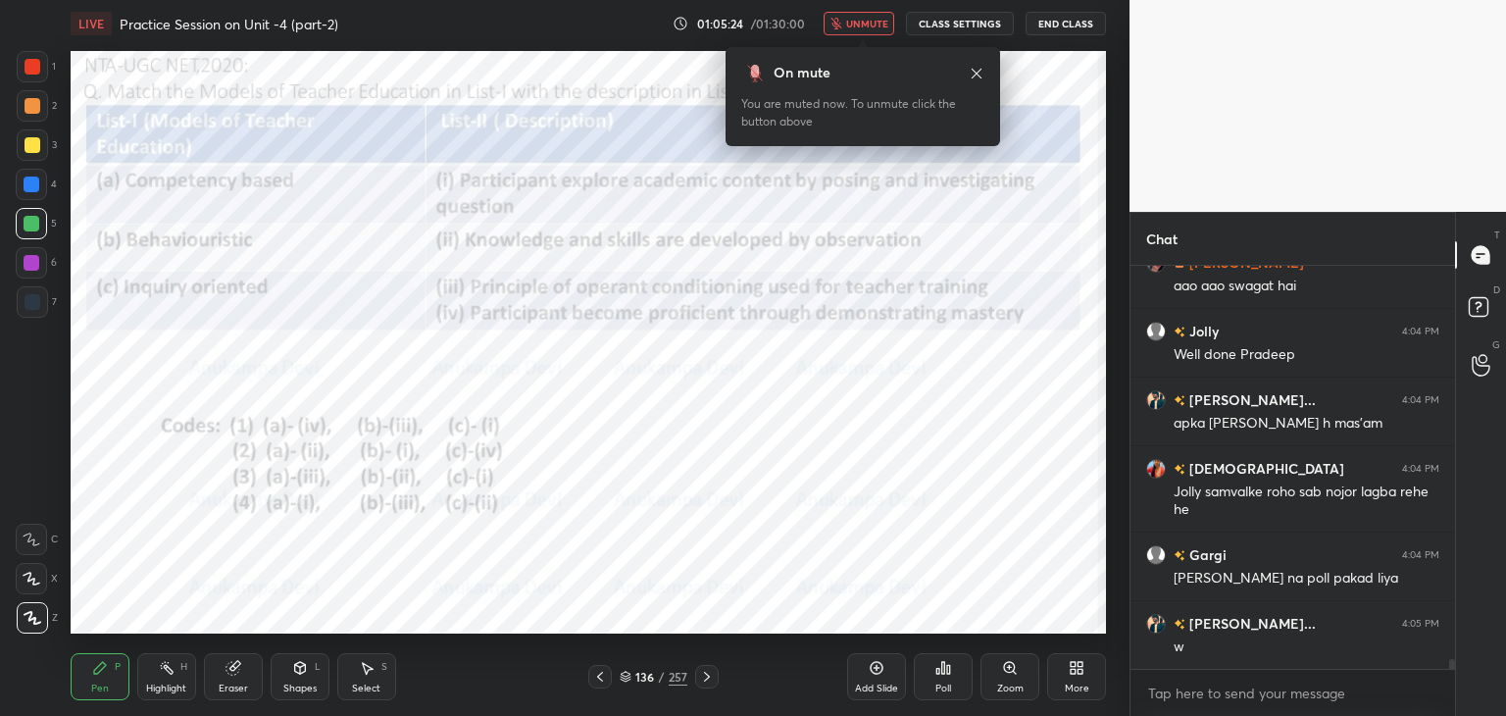
scroll to position [16696, 0]
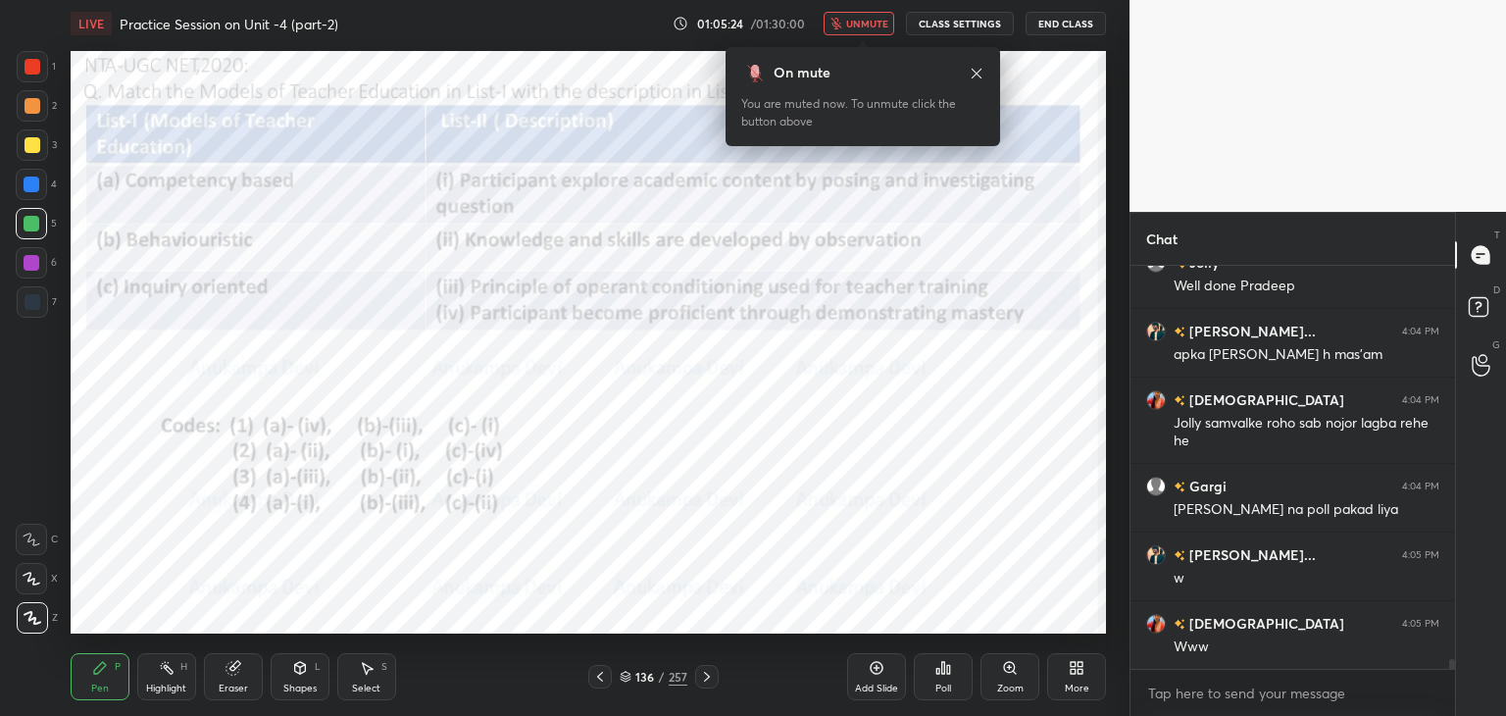
click at [852, 24] on span "unmute" at bounding box center [867, 24] width 42 height 14
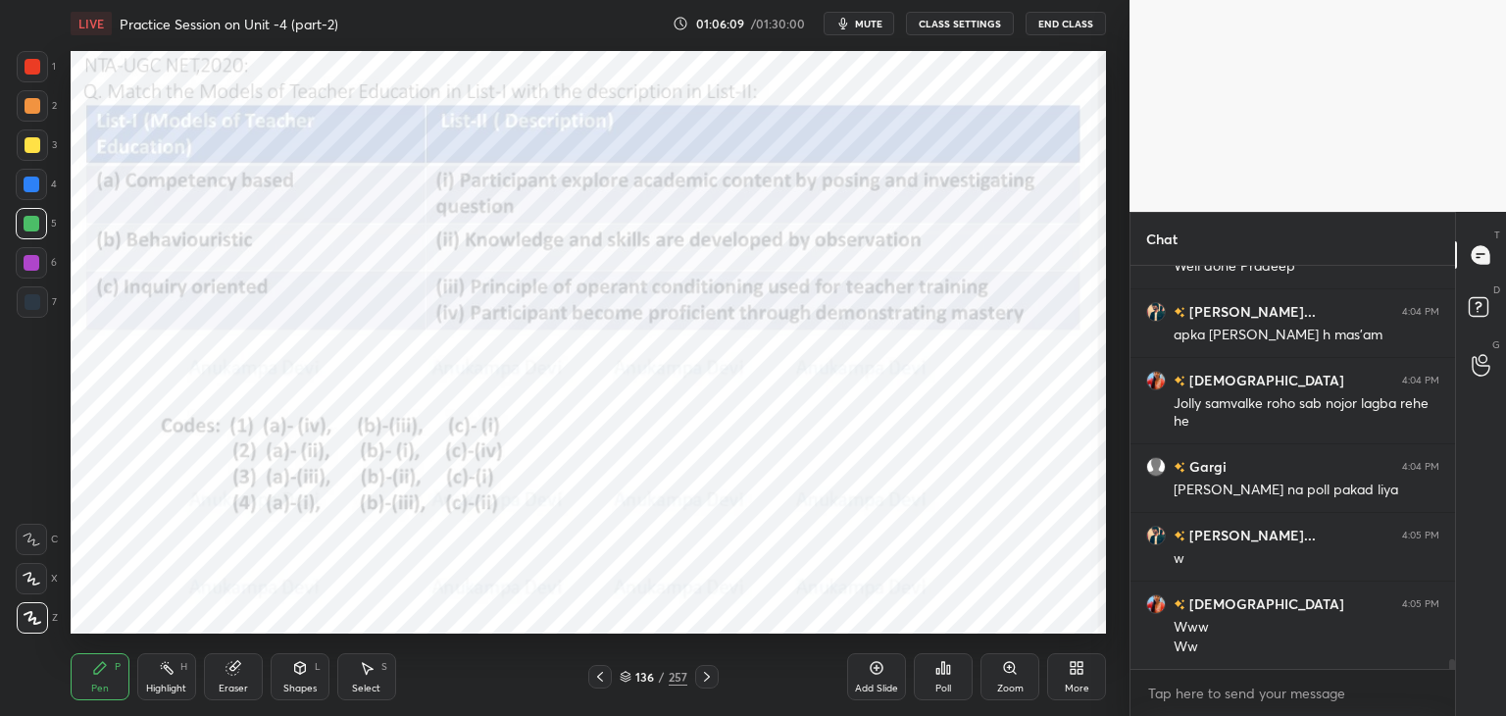
scroll to position [16784, 0]
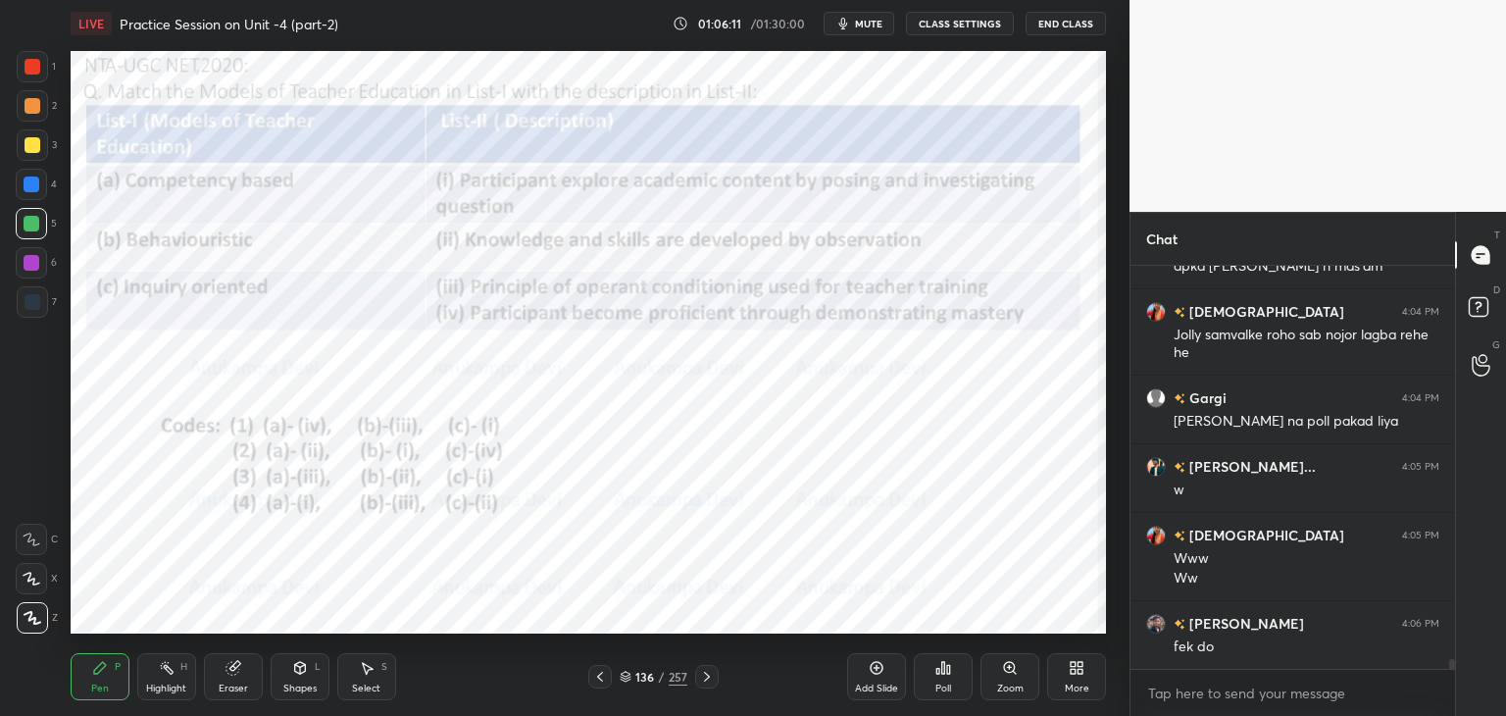
click at [943, 672] on icon at bounding box center [943, 668] width 3 height 12
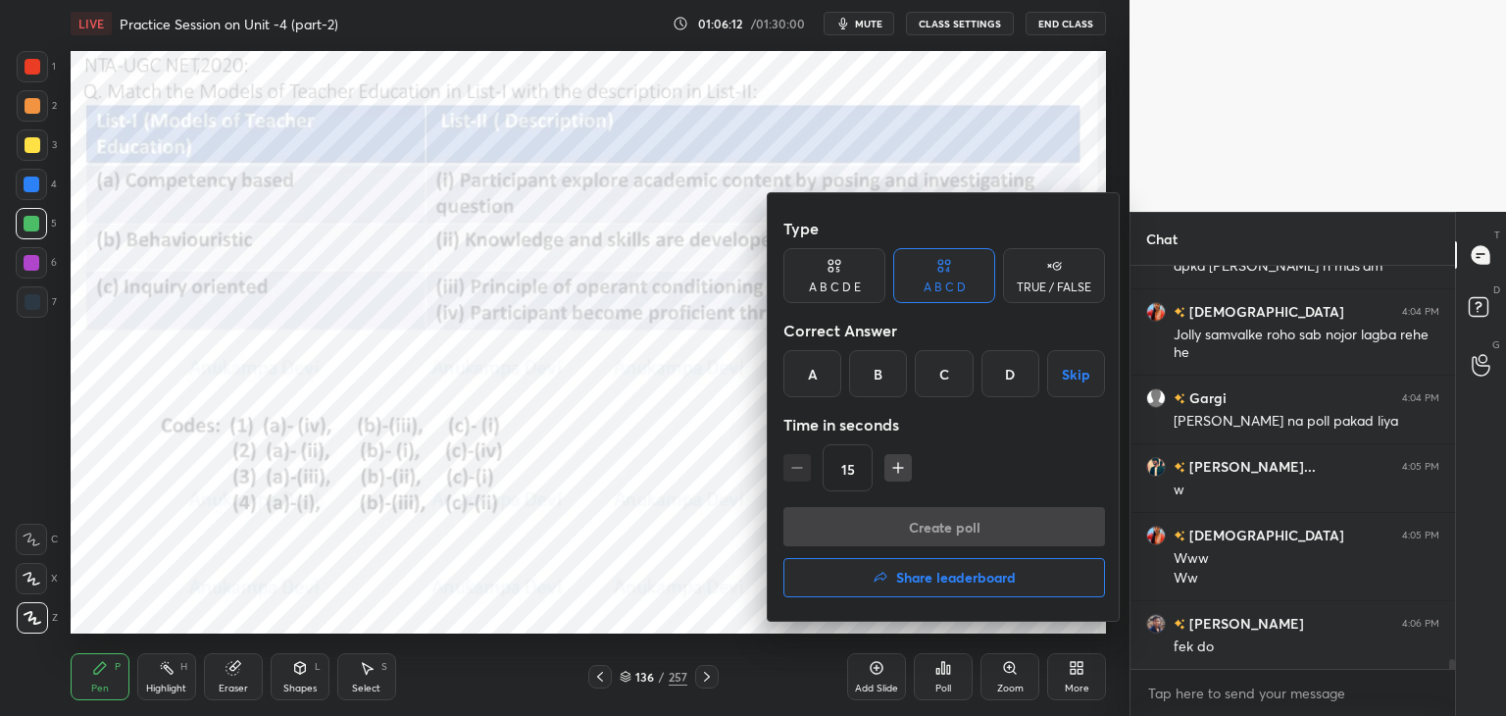
click at [813, 384] on div "A" at bounding box center [812, 373] width 58 height 47
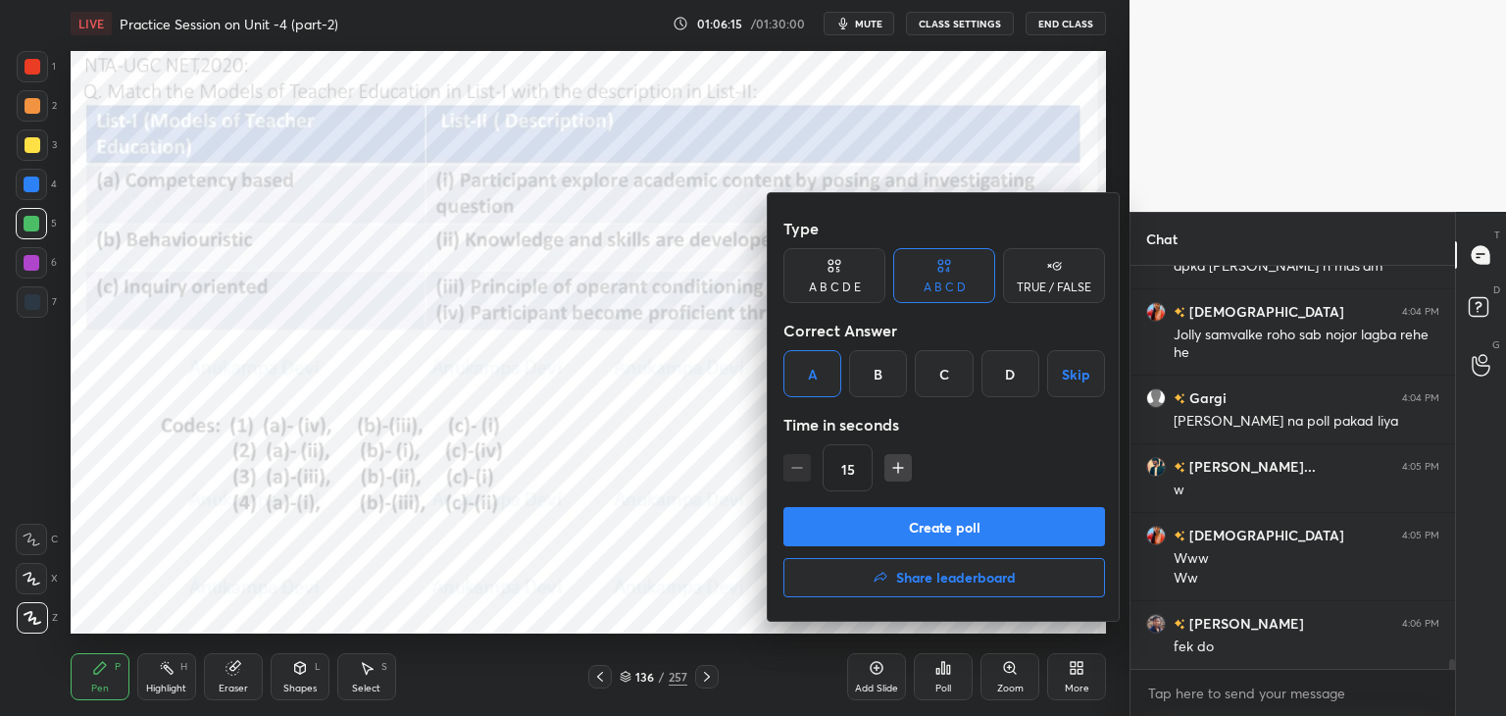
click at [959, 535] on button "Create poll" at bounding box center [944, 526] width 322 height 39
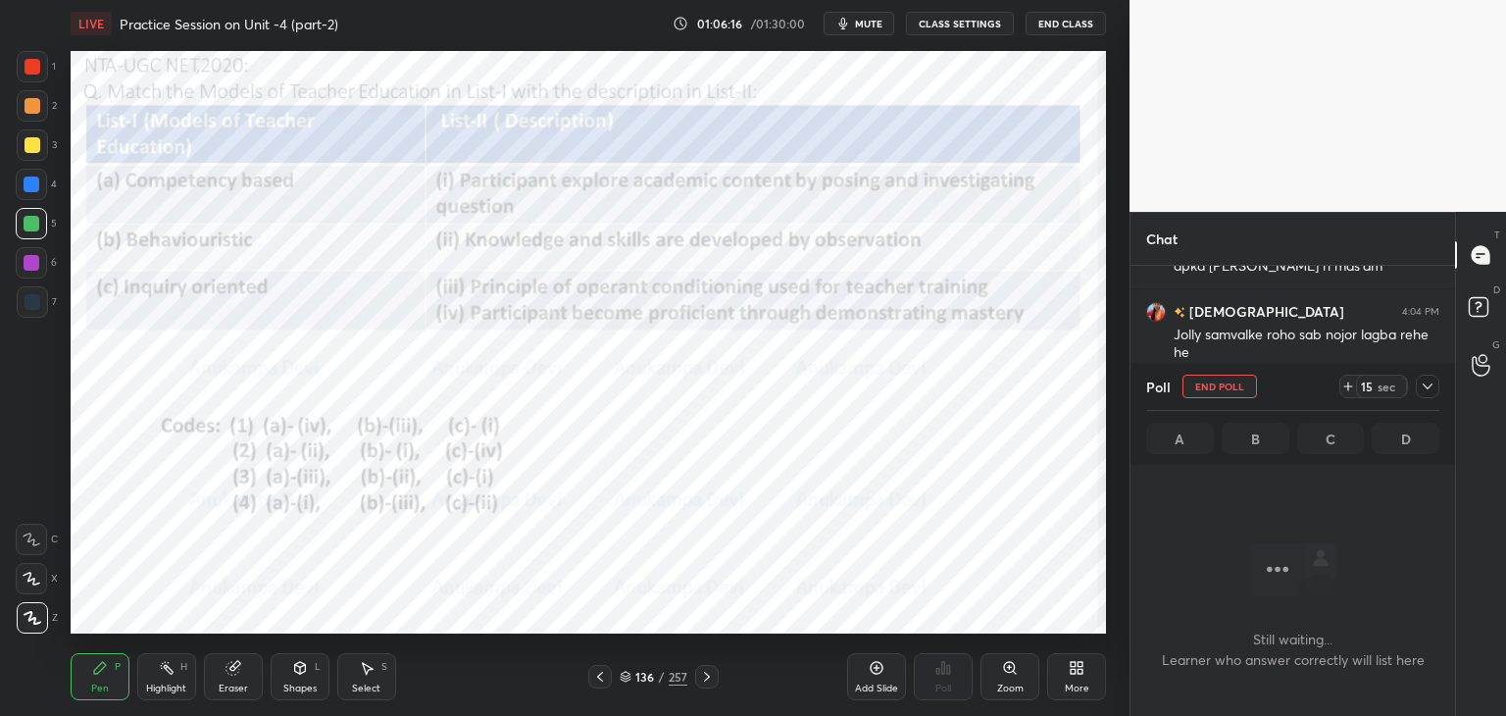
scroll to position [342, 319]
click at [870, 25] on span "mute" at bounding box center [868, 24] width 27 height 14
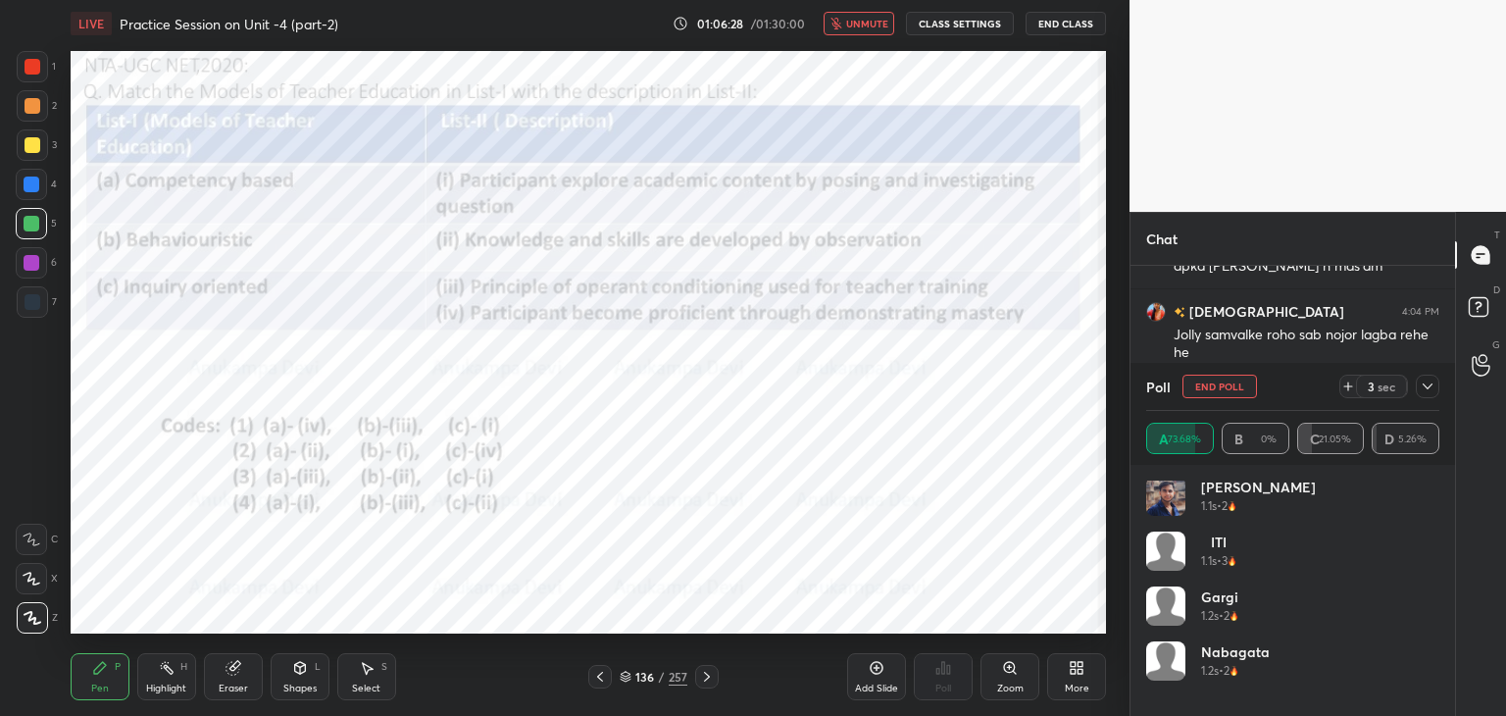
scroll to position [0, 0]
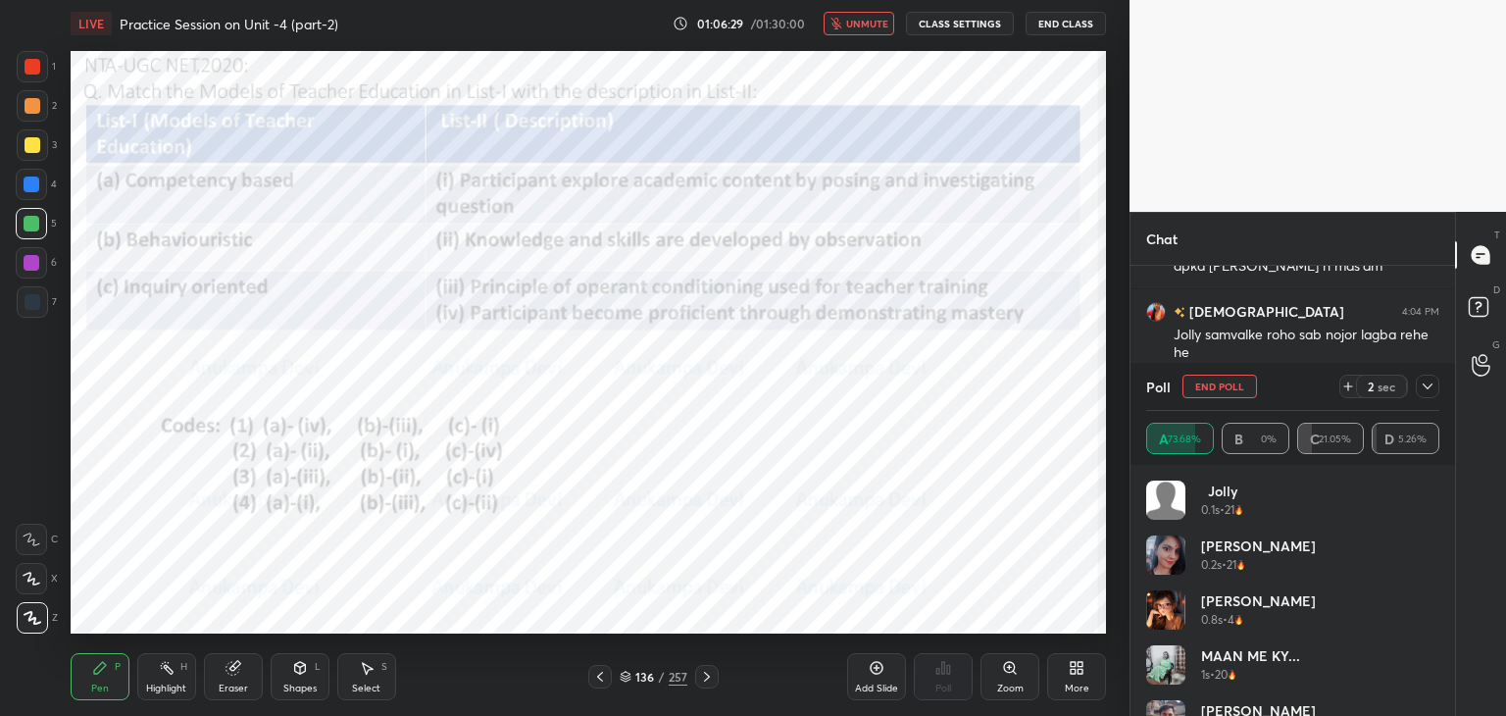
drag, startPoint x: 854, startPoint y: 25, endPoint x: 855, endPoint y: 40, distance: 15.7
click at [854, 25] on span "unmute" at bounding box center [867, 24] width 42 height 14
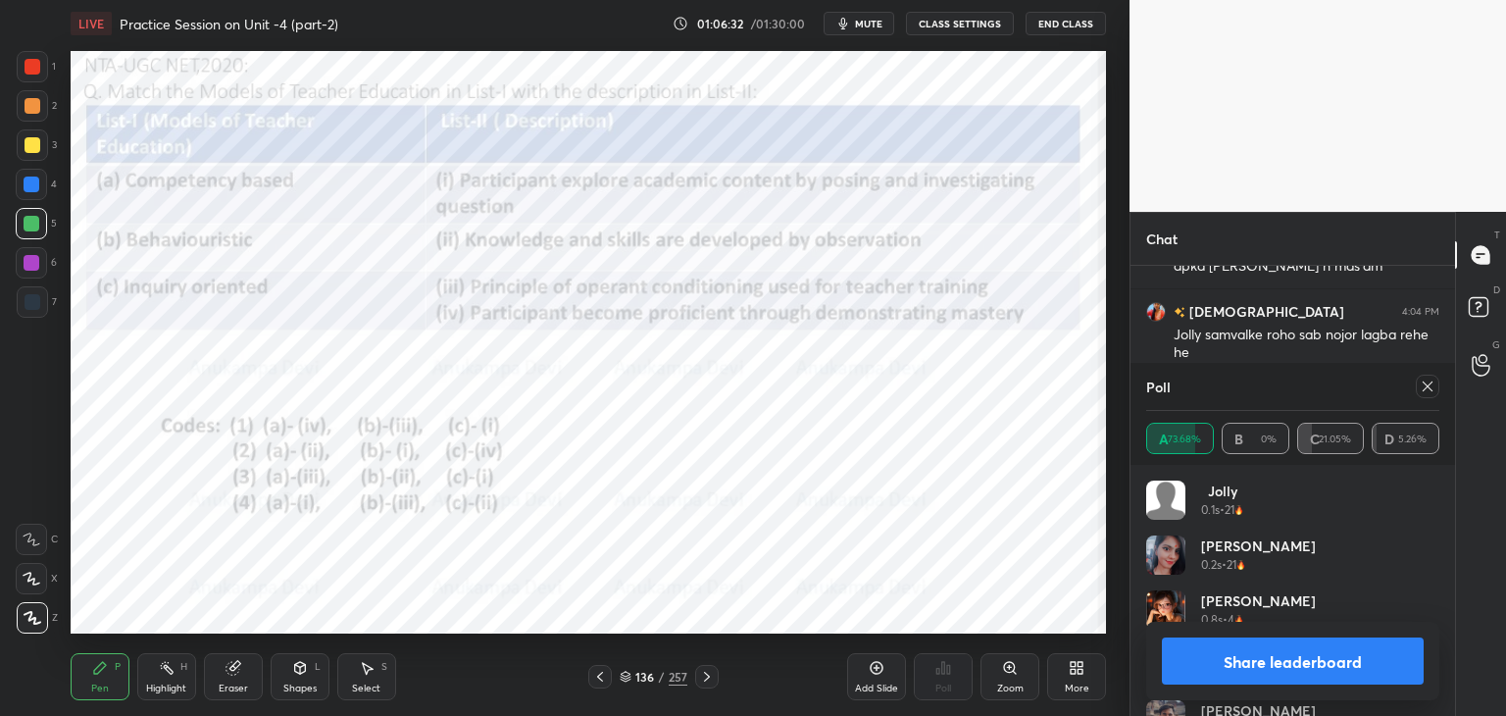
click at [1435, 389] on div at bounding box center [1427, 386] width 24 height 24
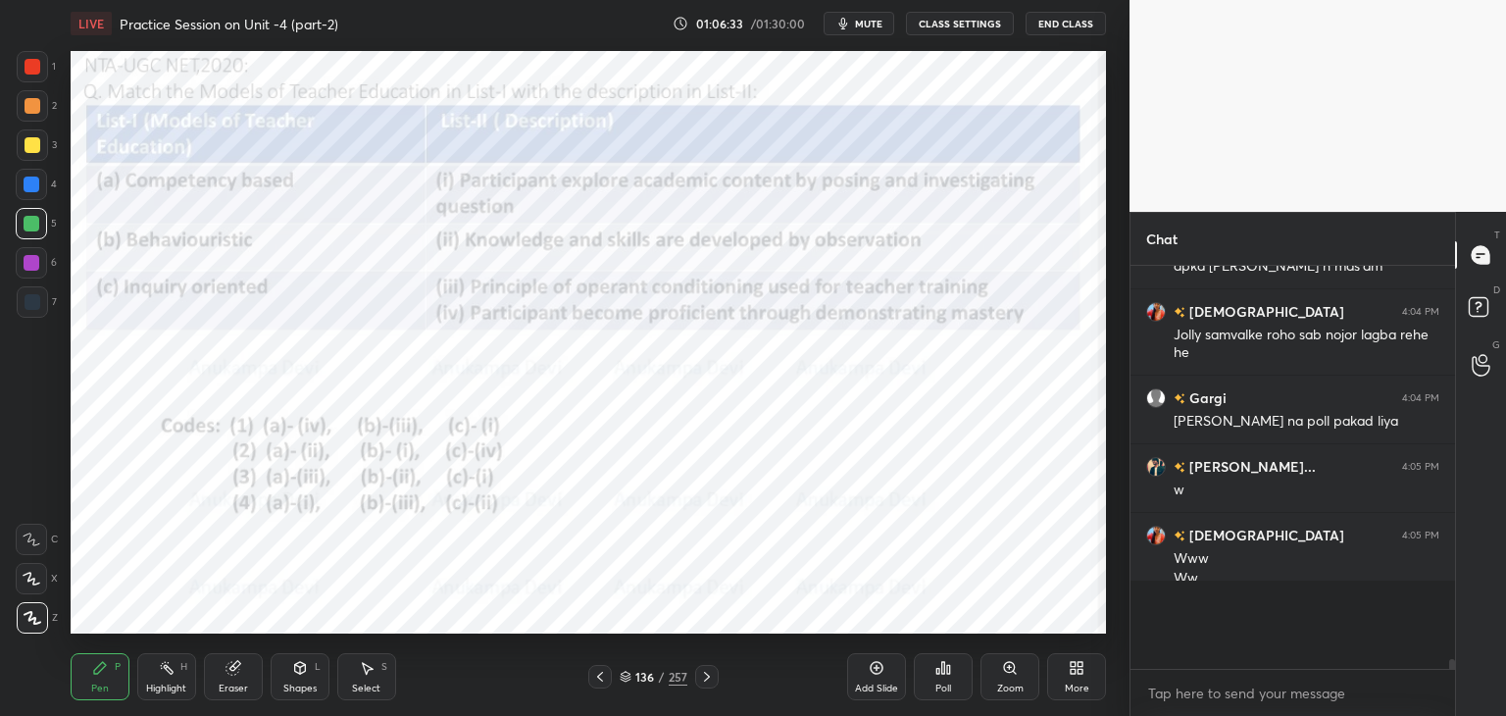
scroll to position [394, 319]
click at [706, 681] on icon at bounding box center [707, 677] width 16 height 16
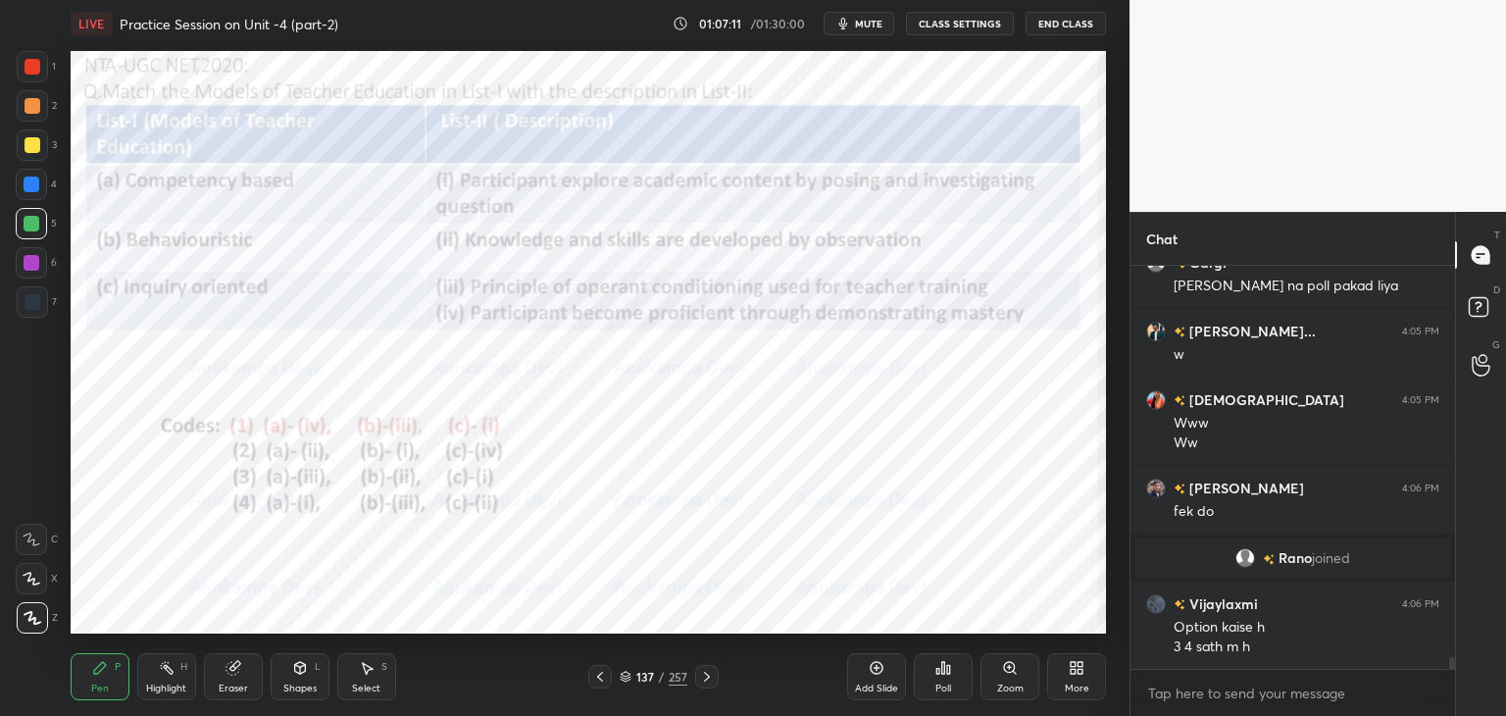
drag, startPoint x: 704, startPoint y: 675, endPoint x: 704, endPoint y: 665, distance: 10.8
click at [704, 677] on icon at bounding box center [707, 677] width 16 height 16
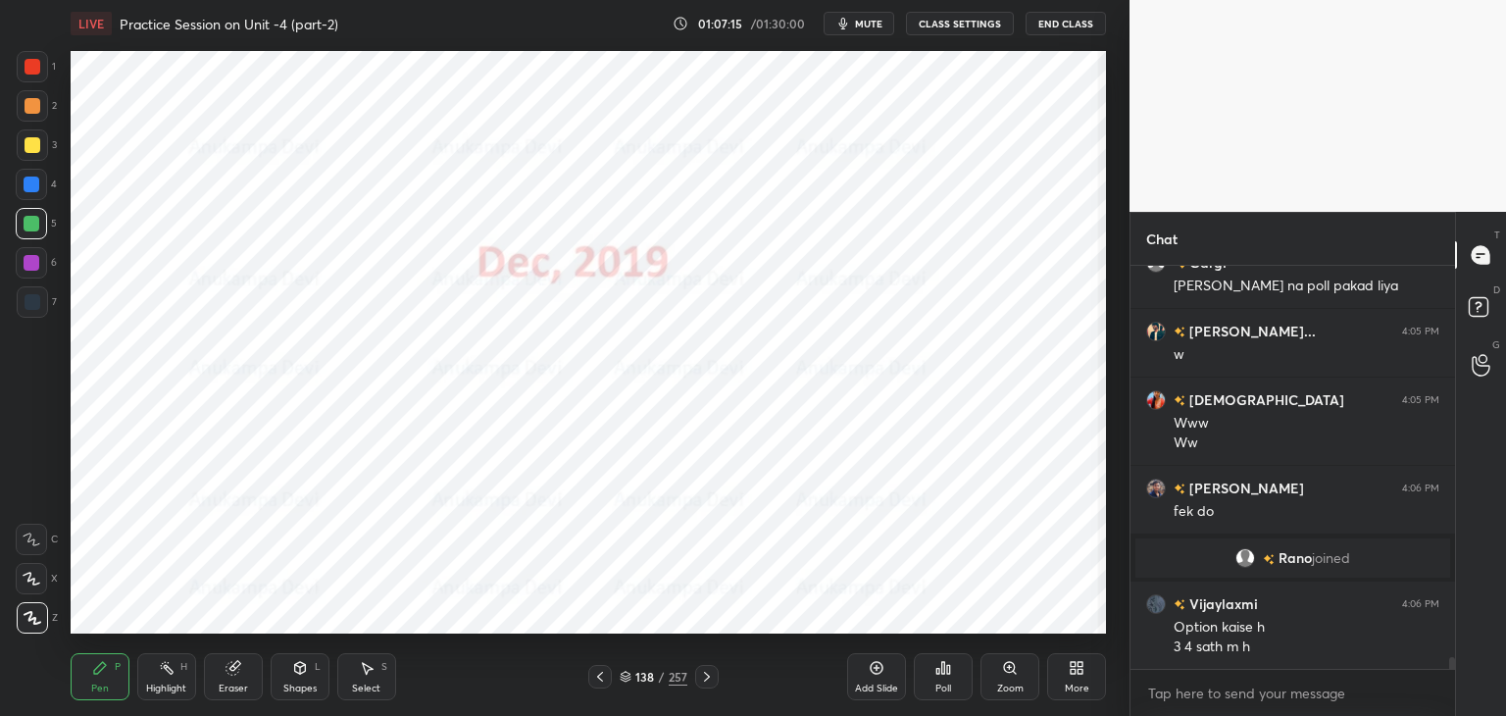
click at [599, 679] on icon at bounding box center [600, 676] width 6 height 10
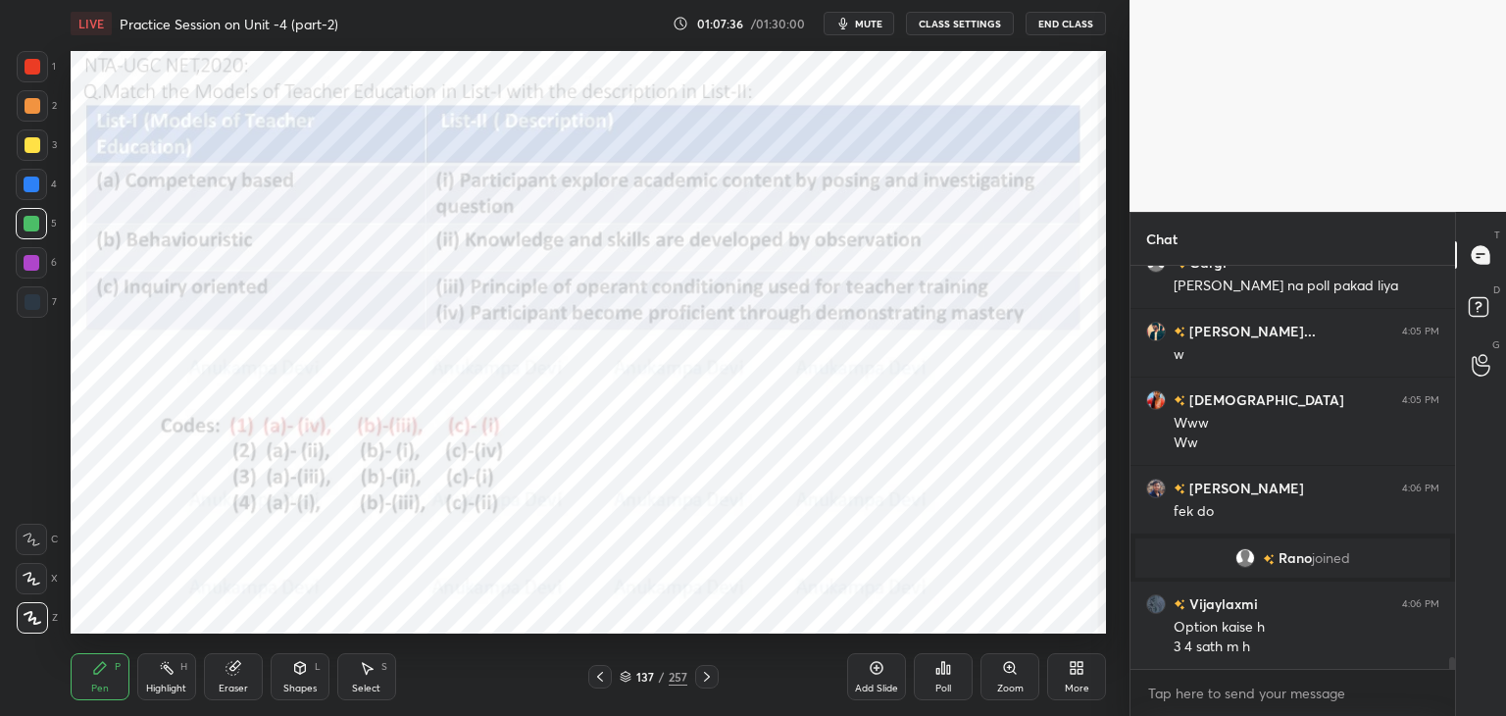
click at [708, 675] on icon at bounding box center [707, 677] width 16 height 16
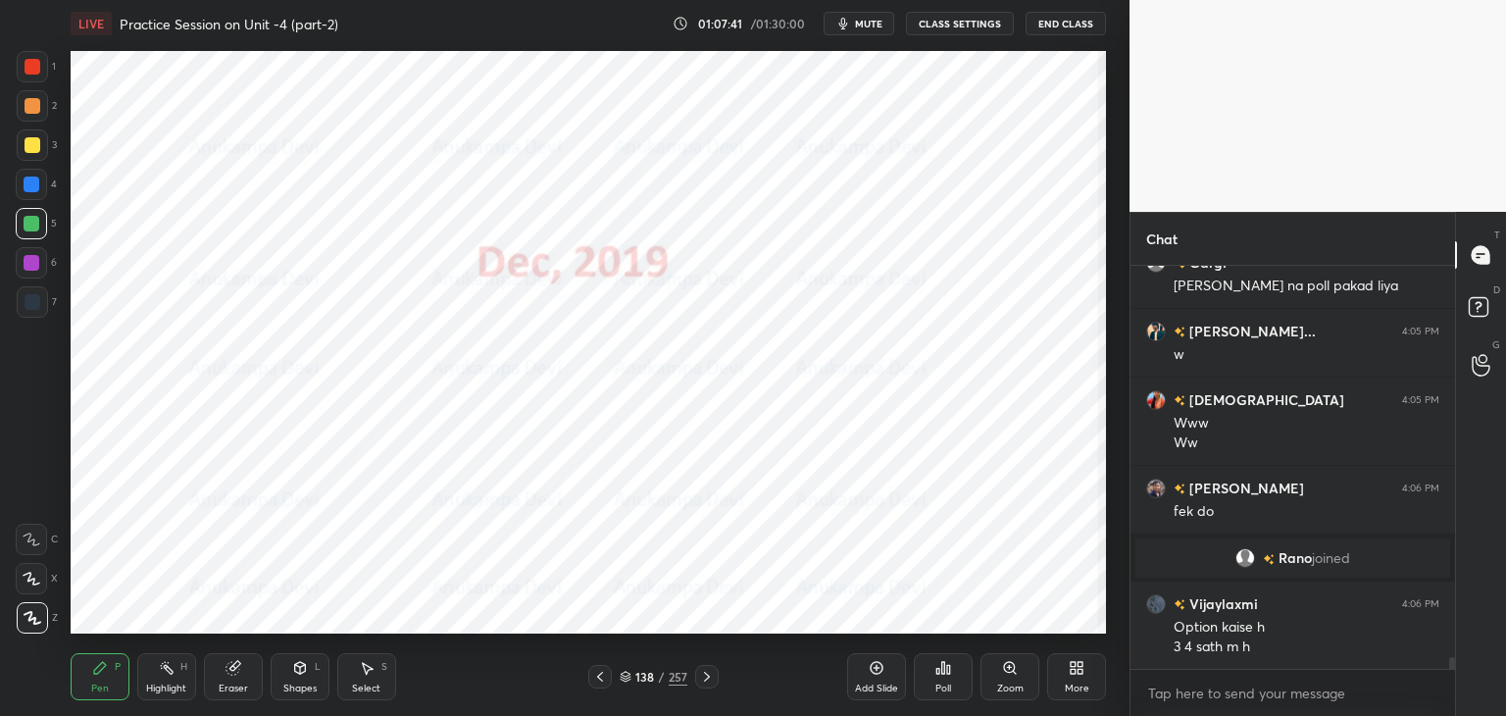
click at [706, 675] on icon at bounding box center [707, 676] width 6 height 10
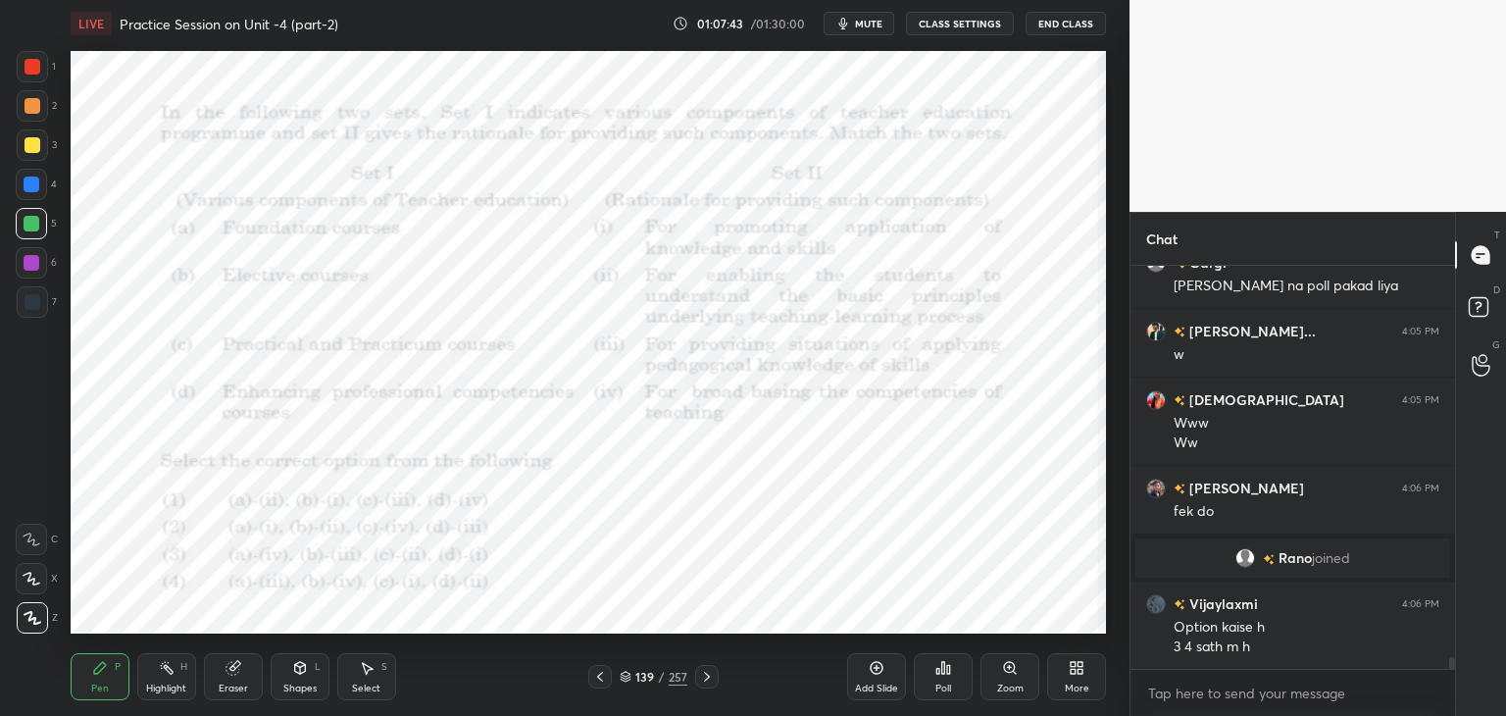
click at [623, 677] on icon at bounding box center [626, 676] width 12 height 12
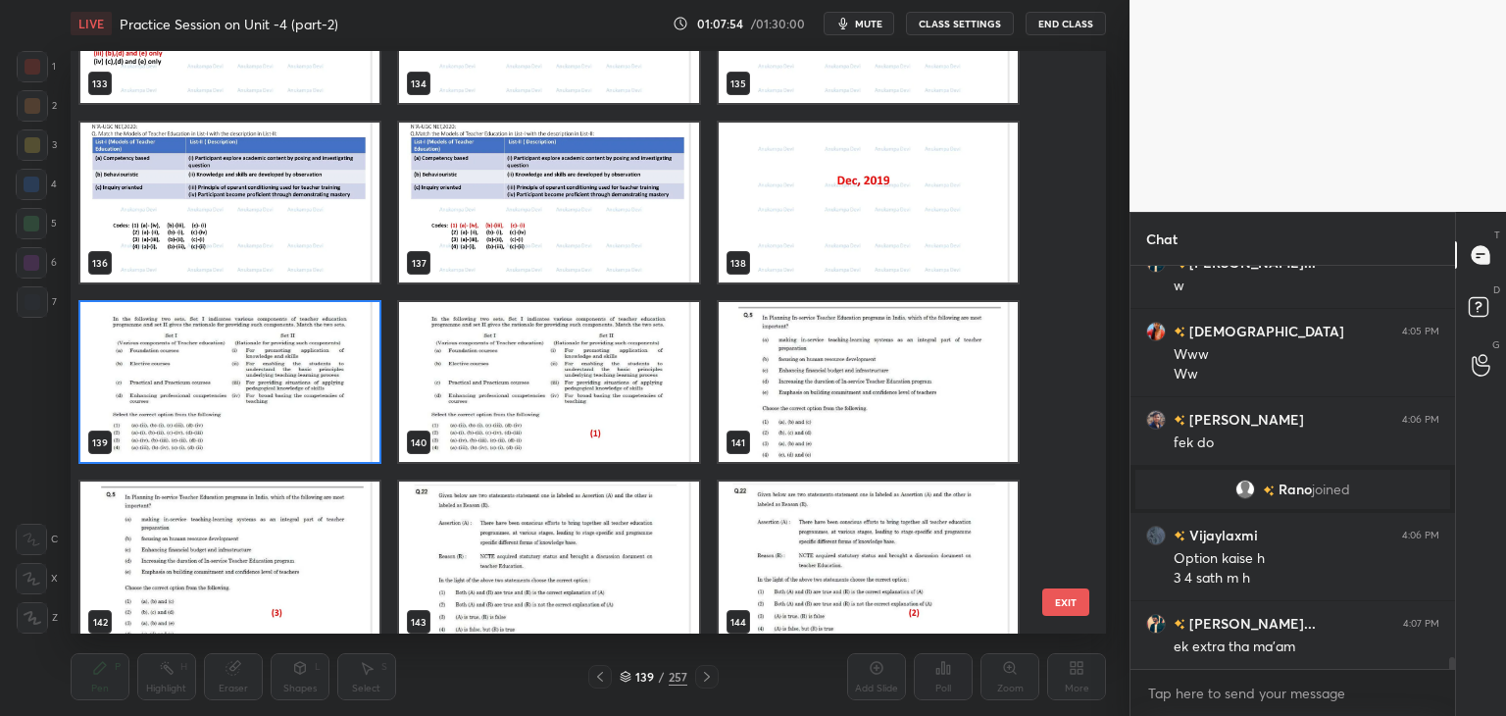
scroll to position [13924, 0]
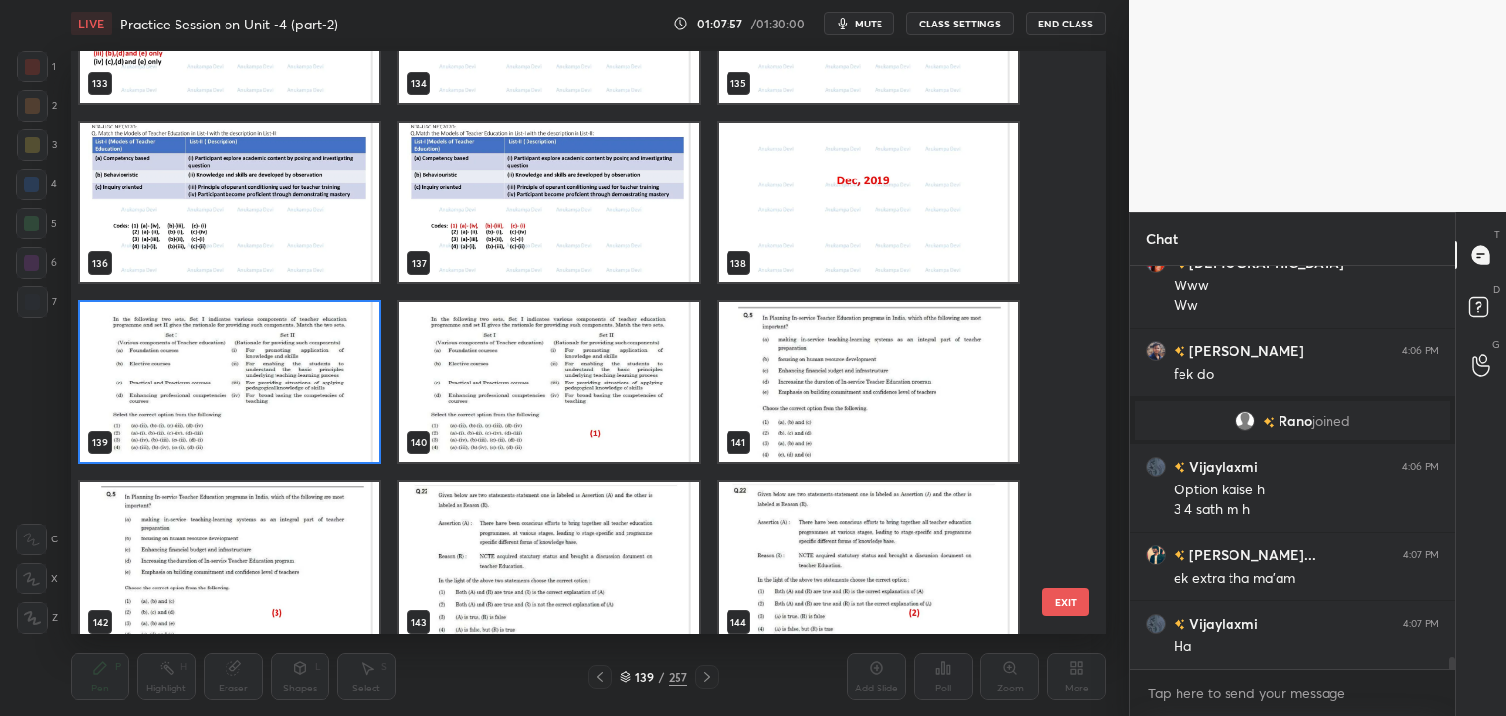
click at [600, 244] on img "grid" at bounding box center [548, 203] width 299 height 160
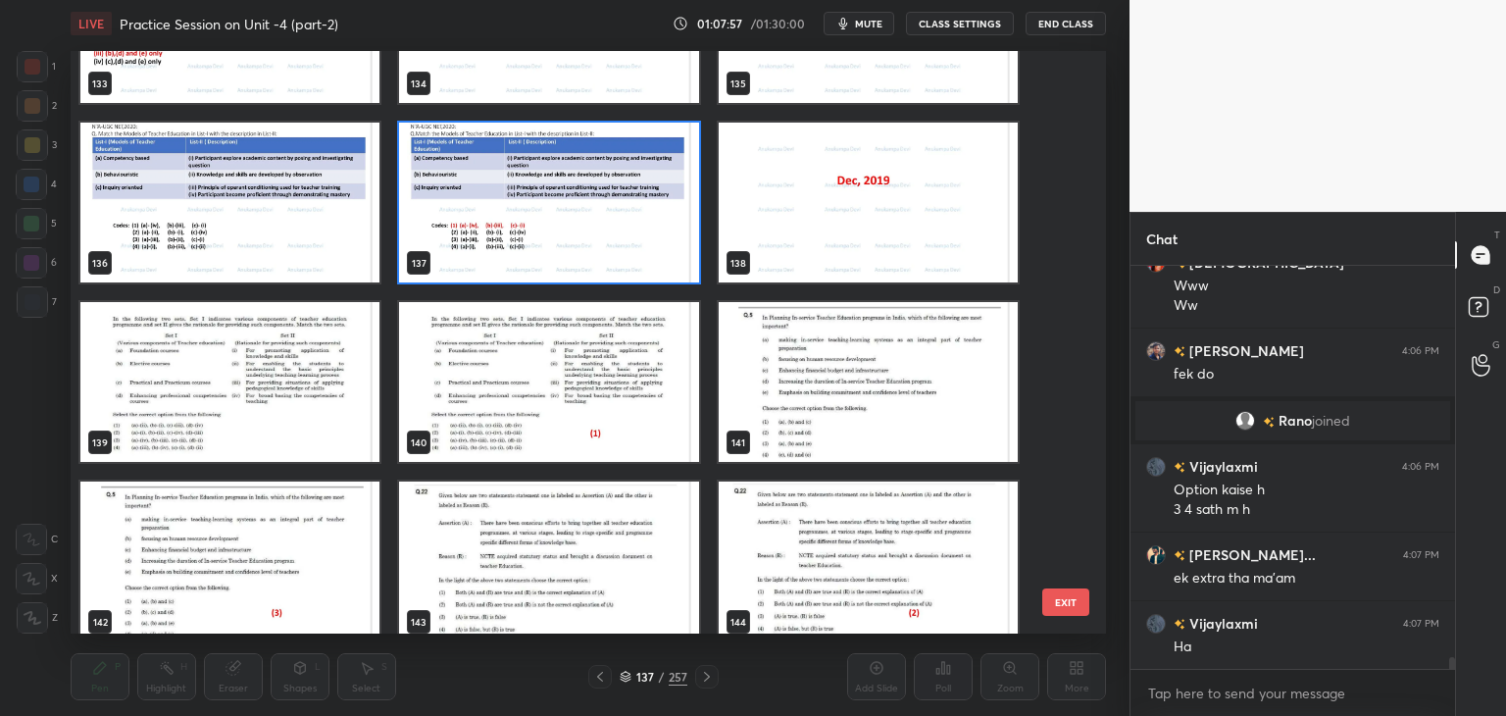
click at [600, 242] on img "grid" at bounding box center [548, 203] width 299 height 160
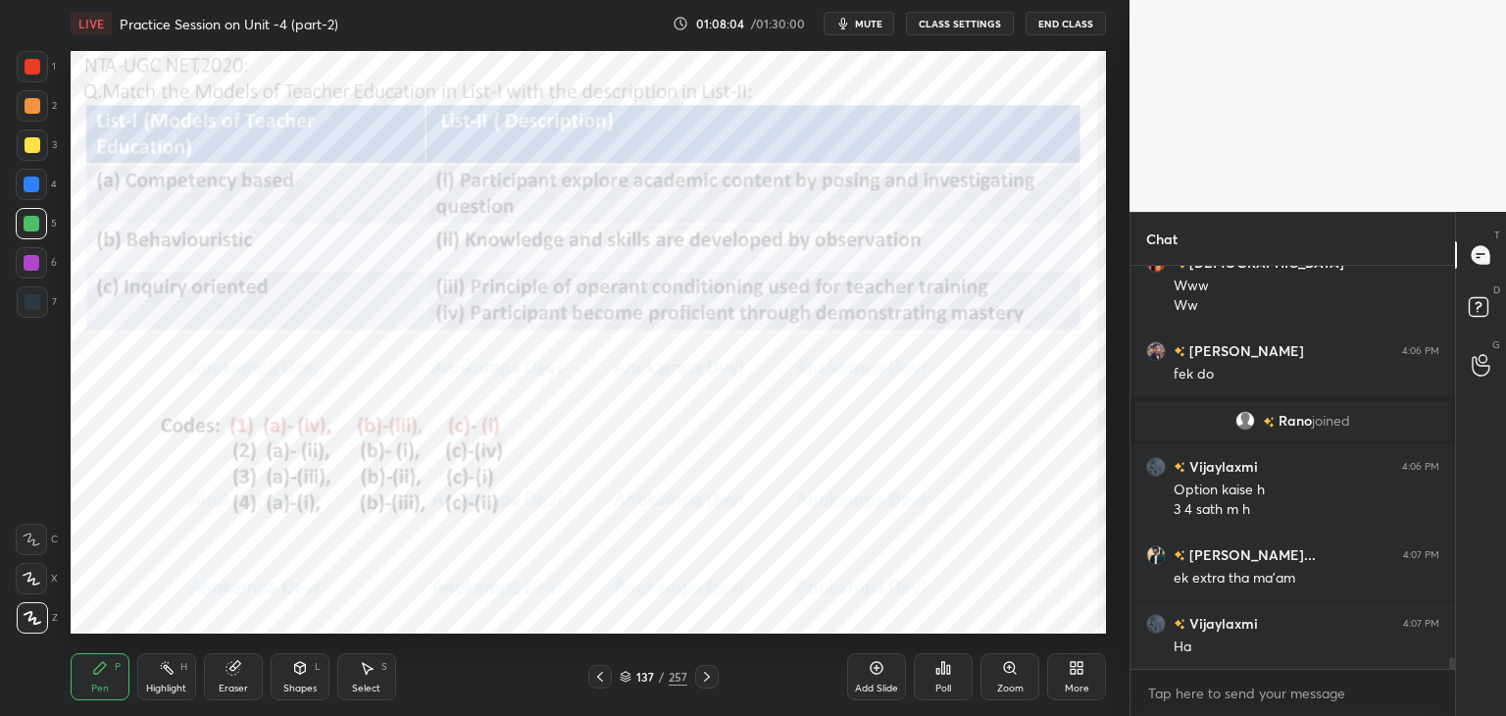
click at [708, 679] on icon at bounding box center [707, 677] width 16 height 16
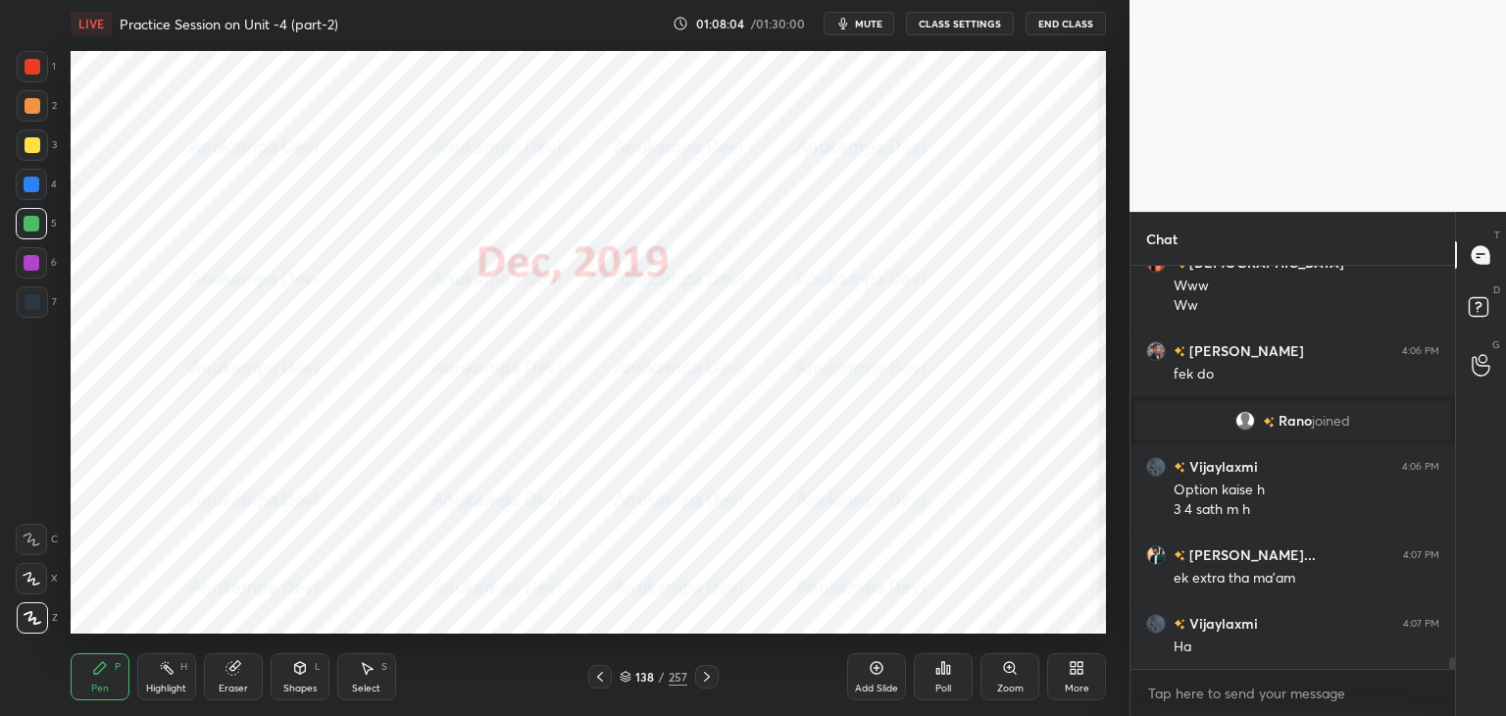
scroll to position [13992, 0]
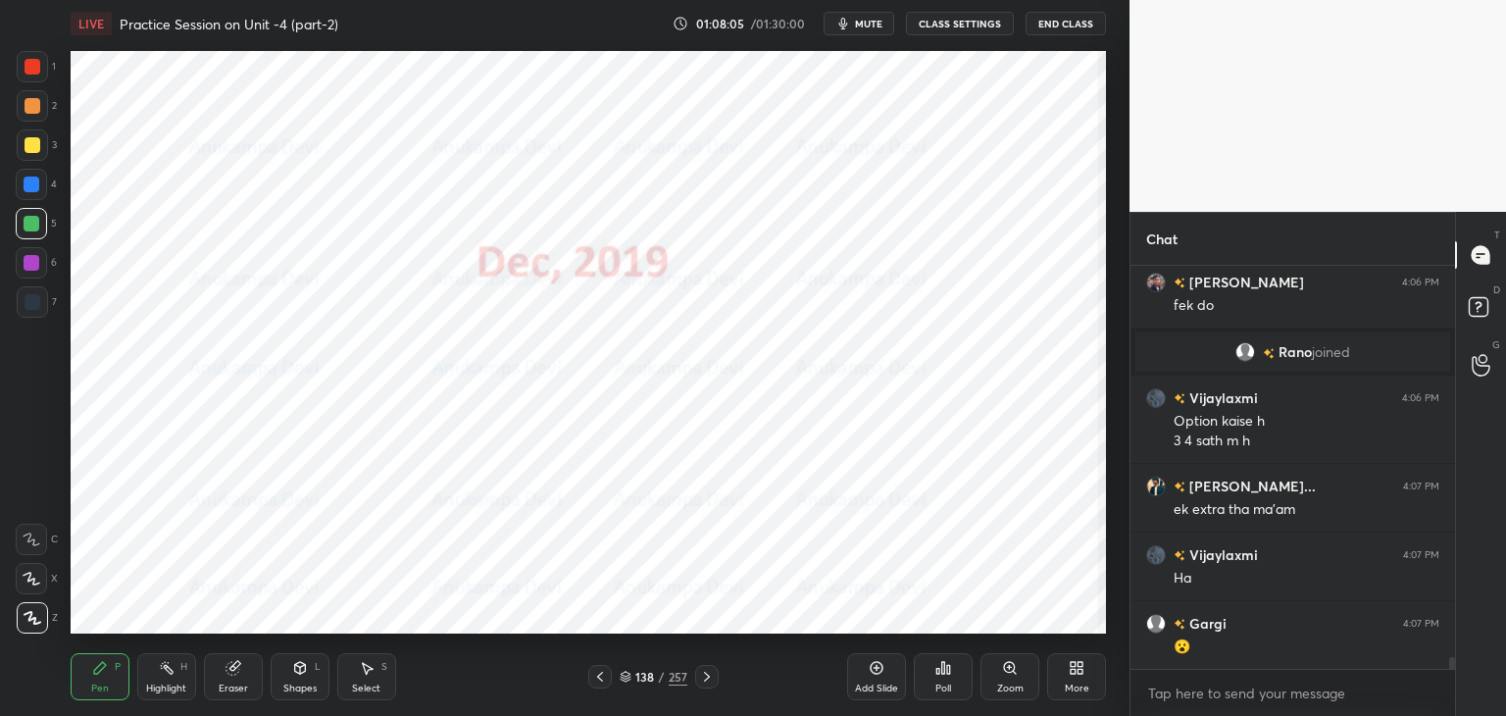
click at [706, 676] on icon at bounding box center [707, 677] width 16 height 16
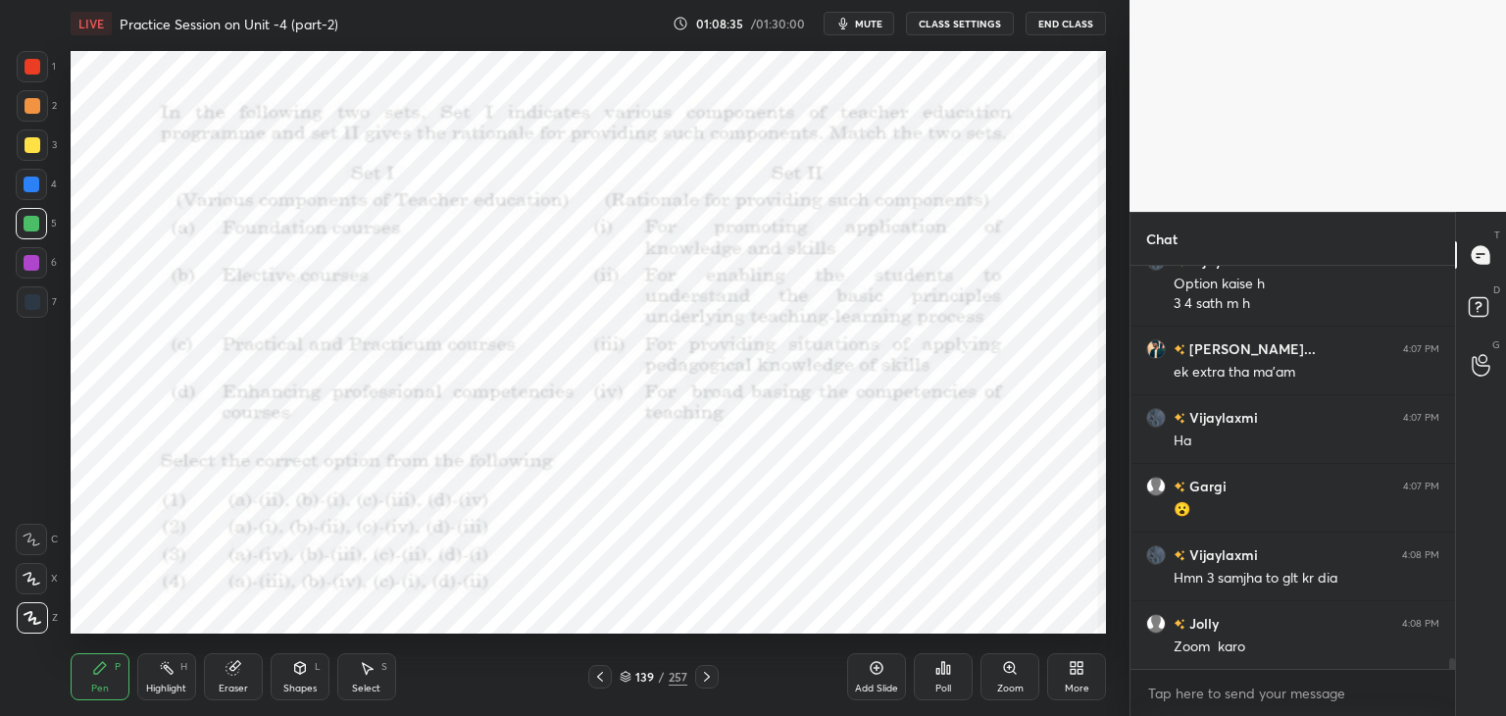
scroll to position [14149, 0]
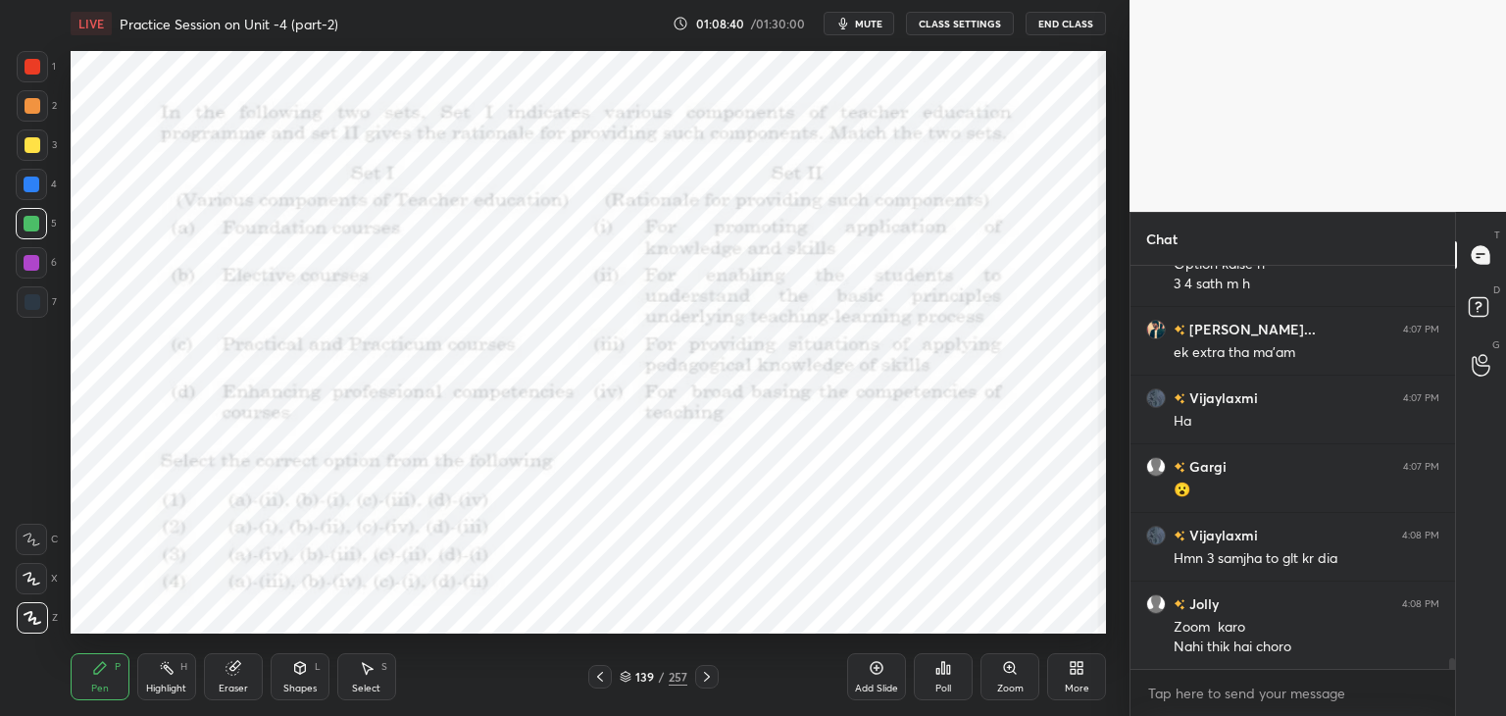
click at [1012, 673] on icon at bounding box center [1010, 668] width 16 height 16
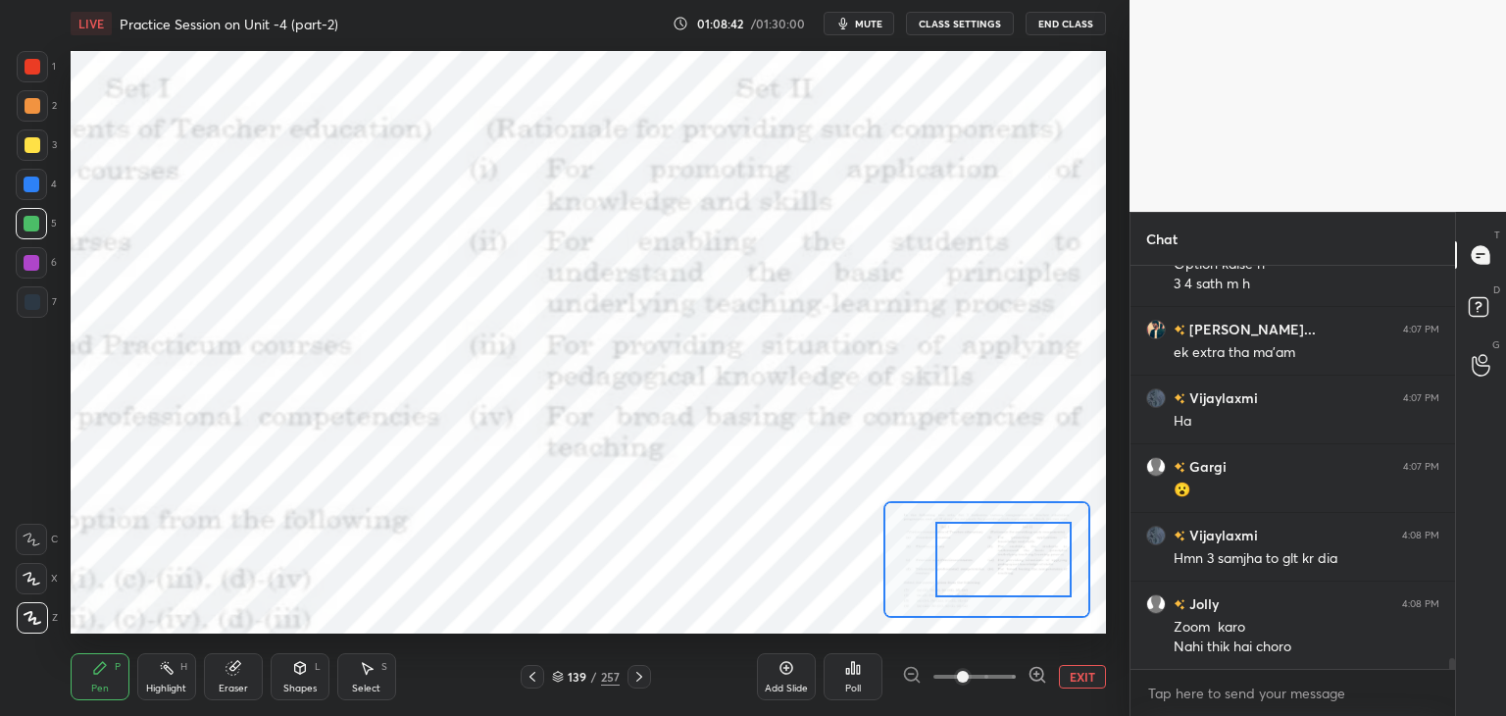
drag, startPoint x: 994, startPoint y: 576, endPoint x: 981, endPoint y: 575, distance: 12.8
click at [1012, 576] on div at bounding box center [1002, 558] width 135 height 75
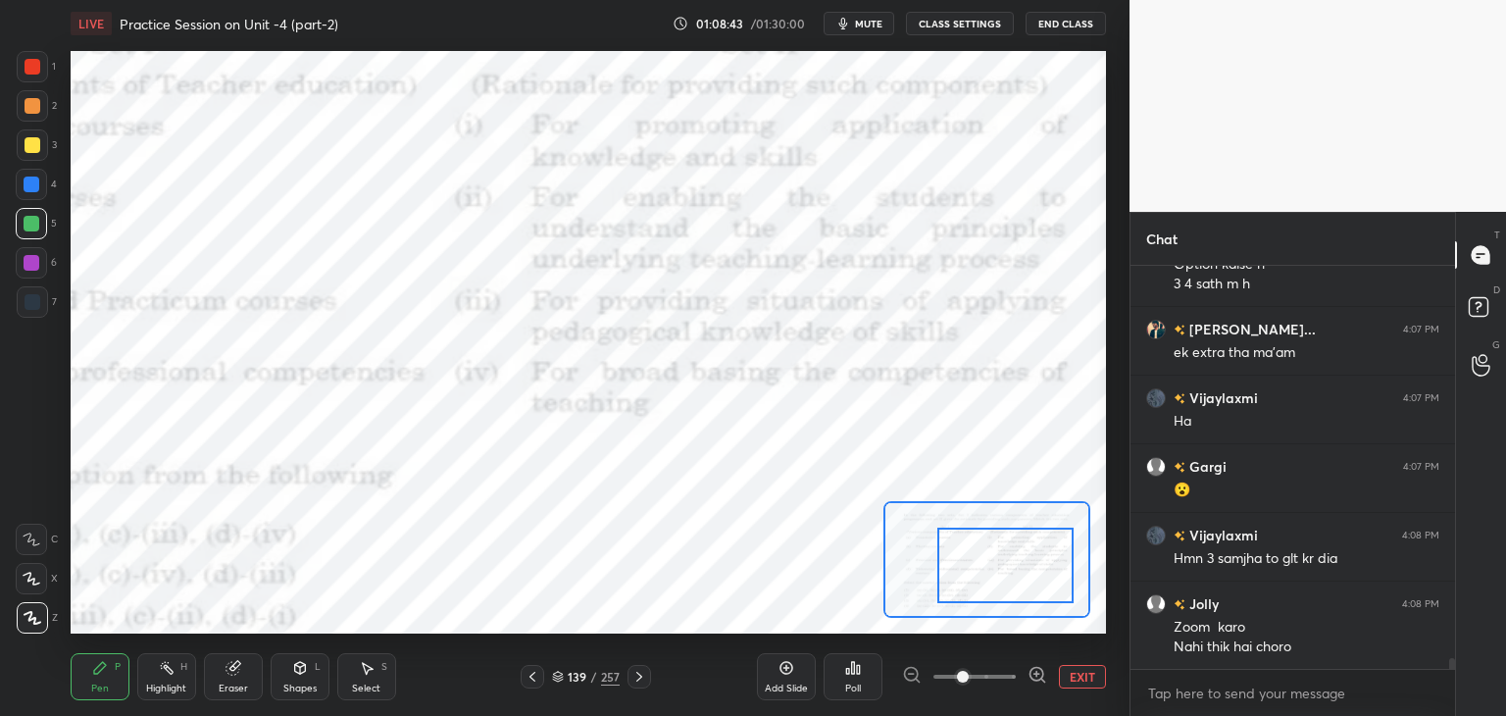
drag, startPoint x: 989, startPoint y: 576, endPoint x: 983, endPoint y: 566, distance: 12.3
click at [979, 582] on div at bounding box center [1004, 564] width 135 height 75
click at [1081, 679] on button "EXIT" at bounding box center [1082, 677] width 47 height 24
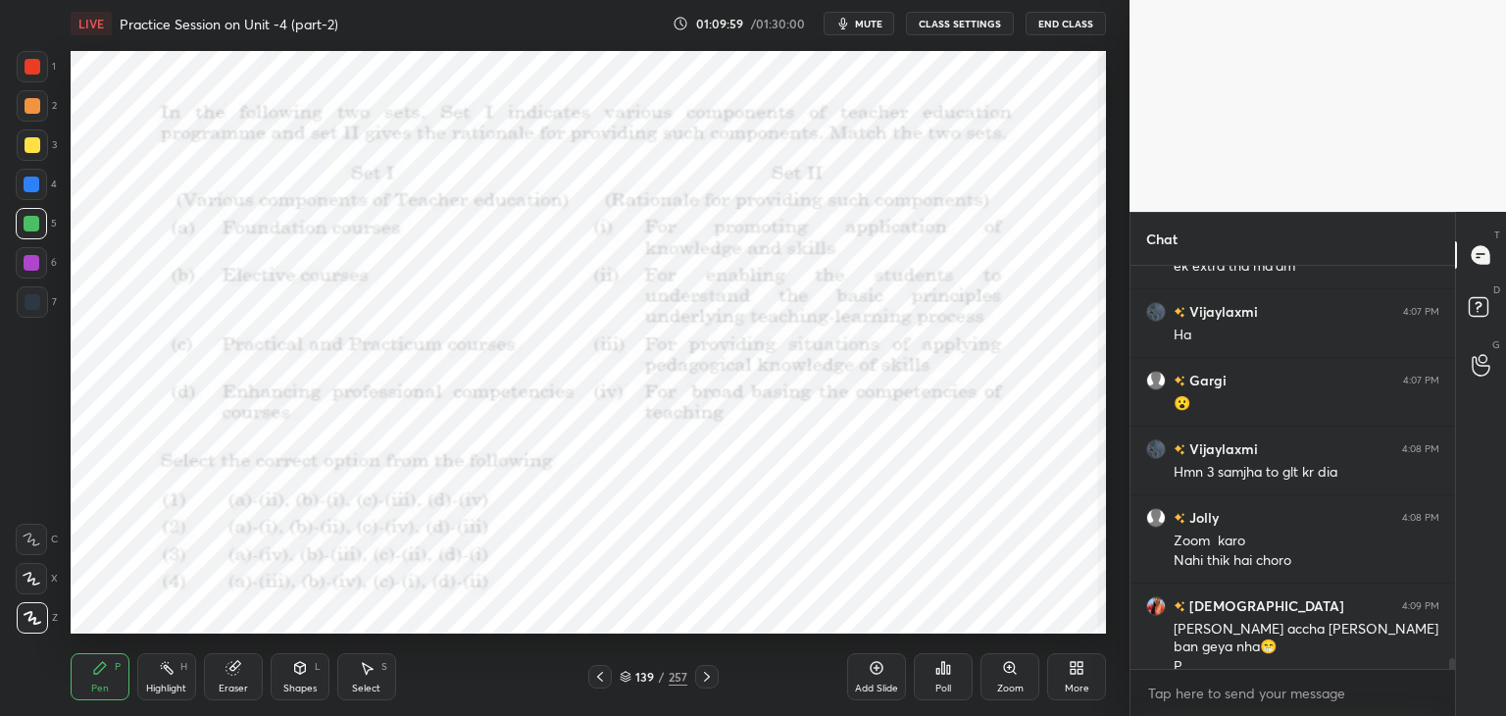
scroll to position [14255, 0]
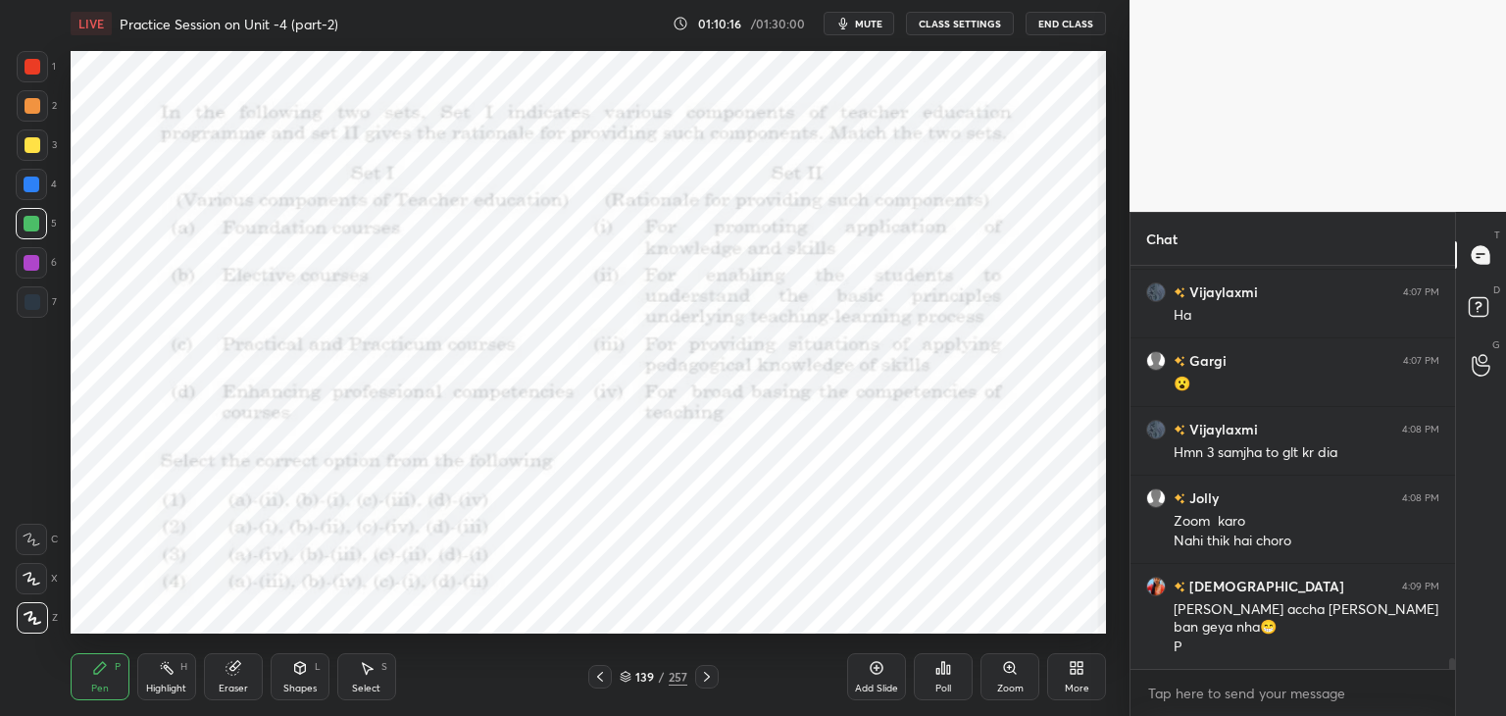
click at [625, 683] on div "139 / 257" at bounding box center [654, 677] width 68 height 18
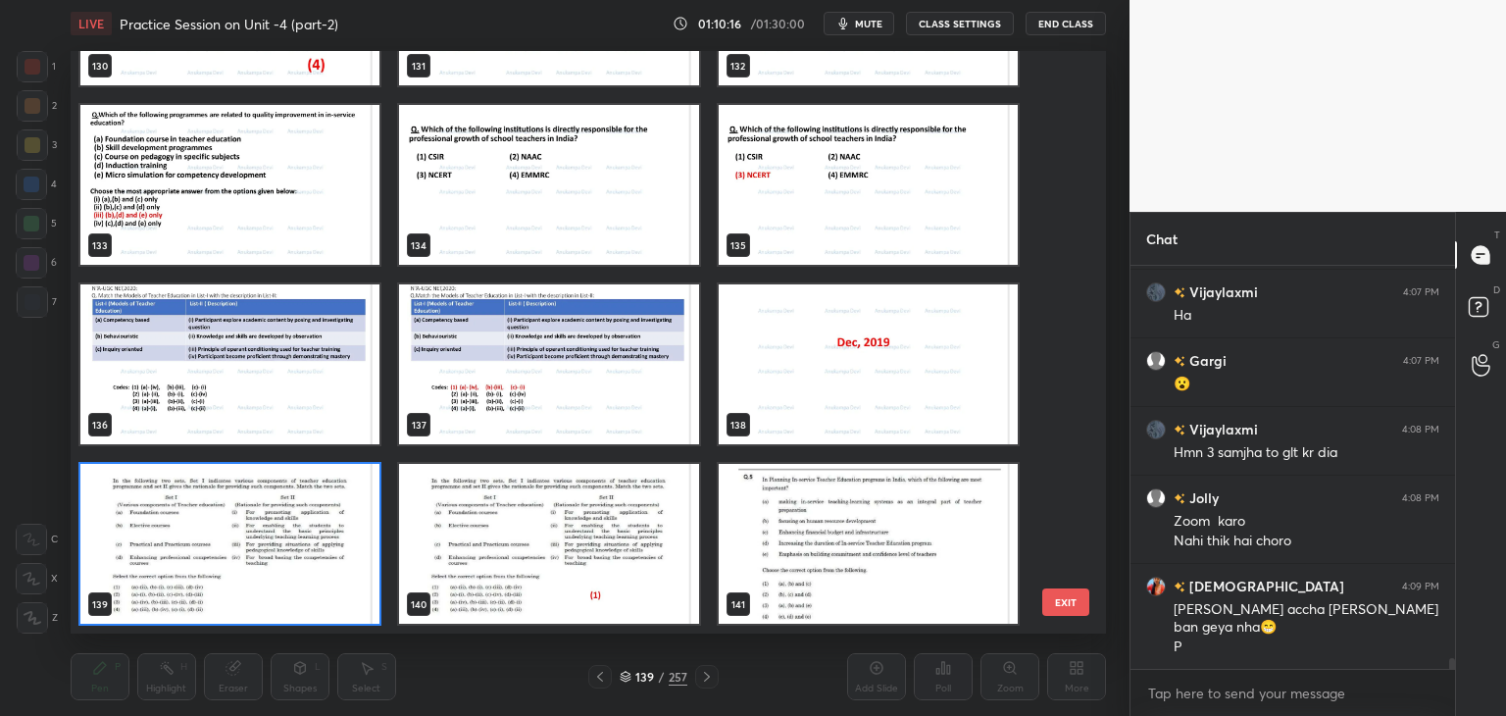
scroll to position [576, 1026]
click at [360, 583] on img "grid" at bounding box center [229, 544] width 299 height 160
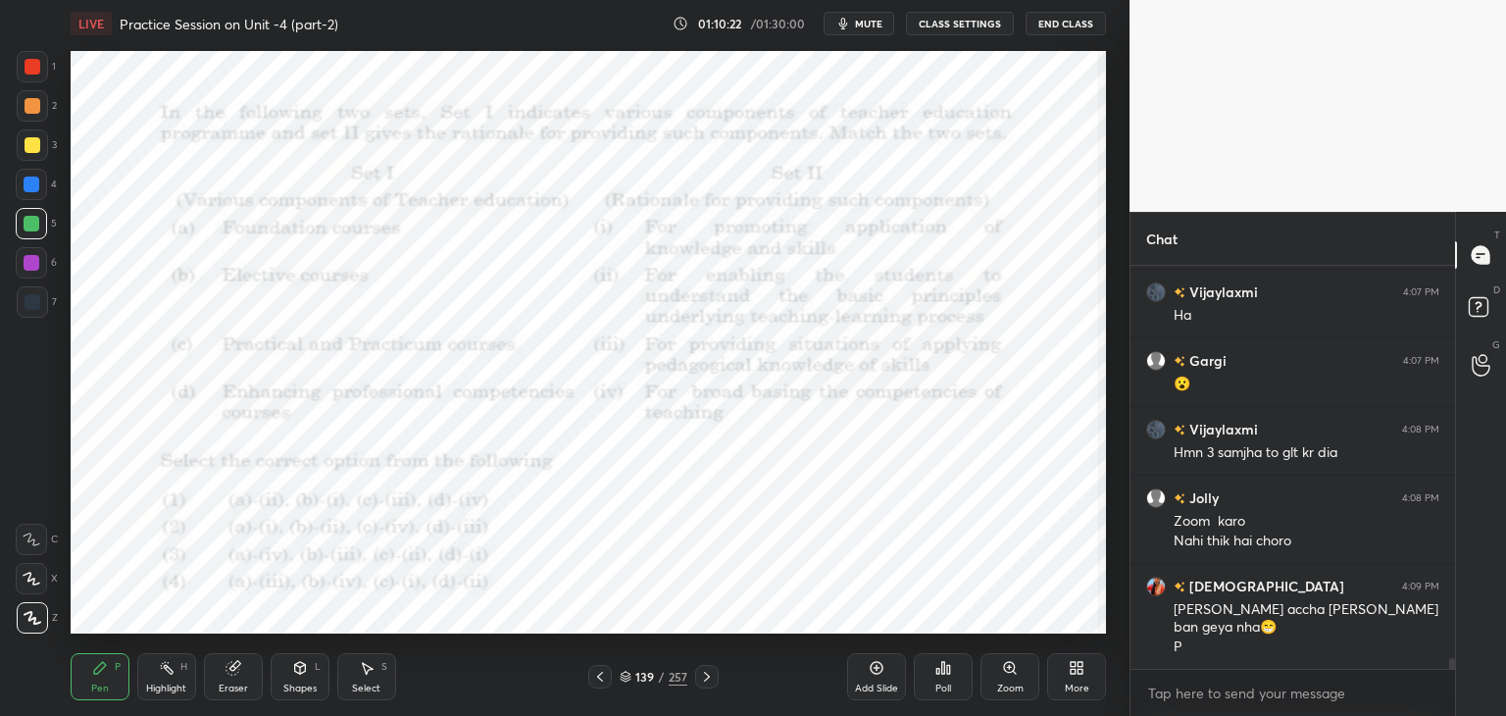
click at [941, 677] on div "Poll" at bounding box center [943, 676] width 59 height 47
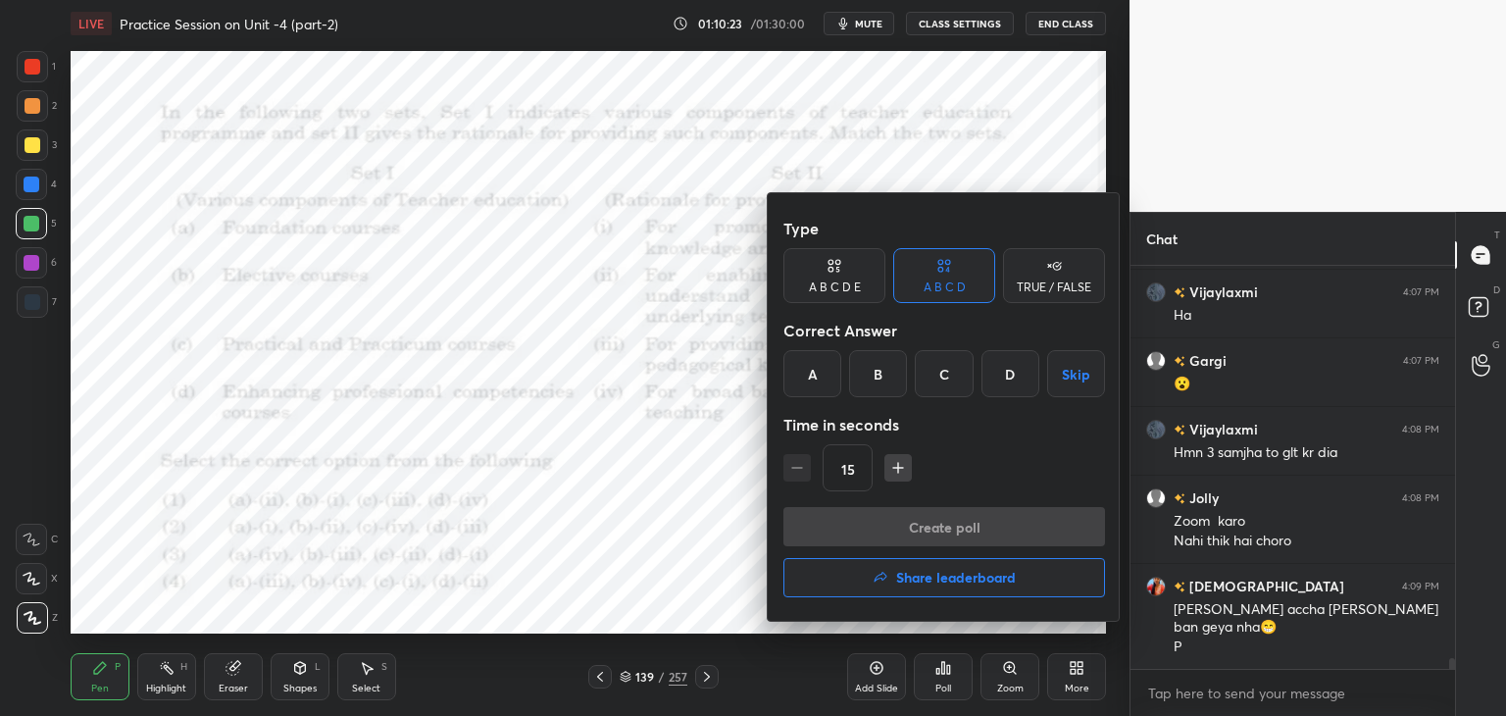
click at [803, 384] on div "A" at bounding box center [812, 373] width 58 height 47
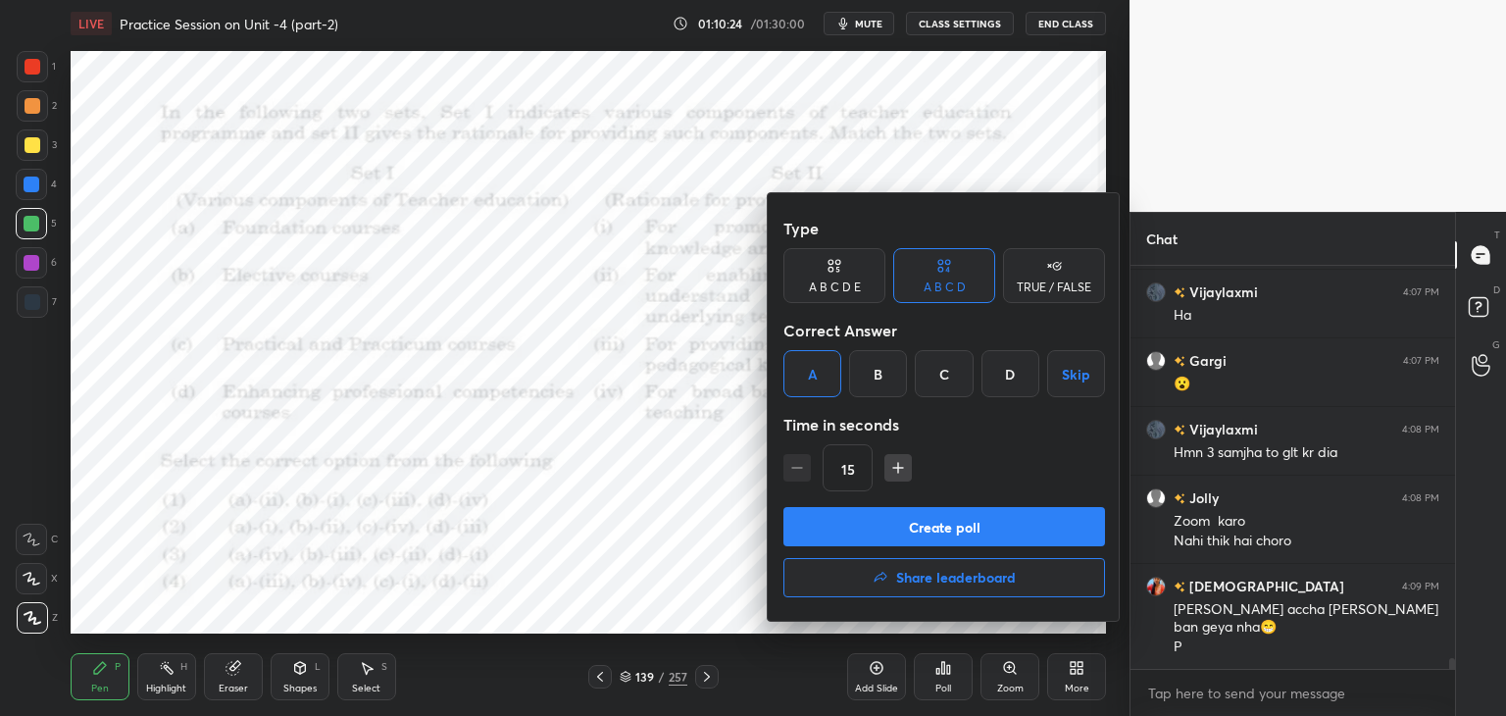
scroll to position [14324, 0]
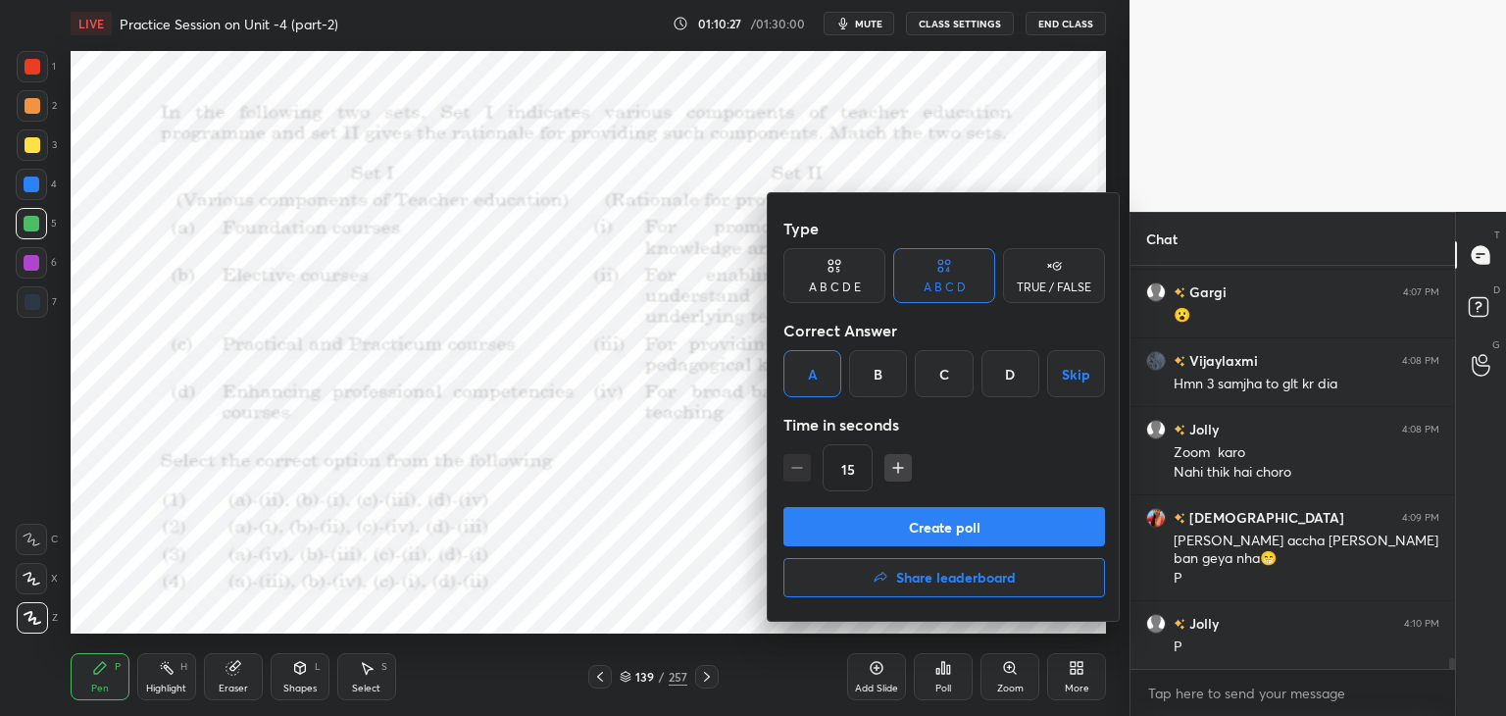
click at [918, 531] on button "Create poll" at bounding box center [944, 526] width 322 height 39
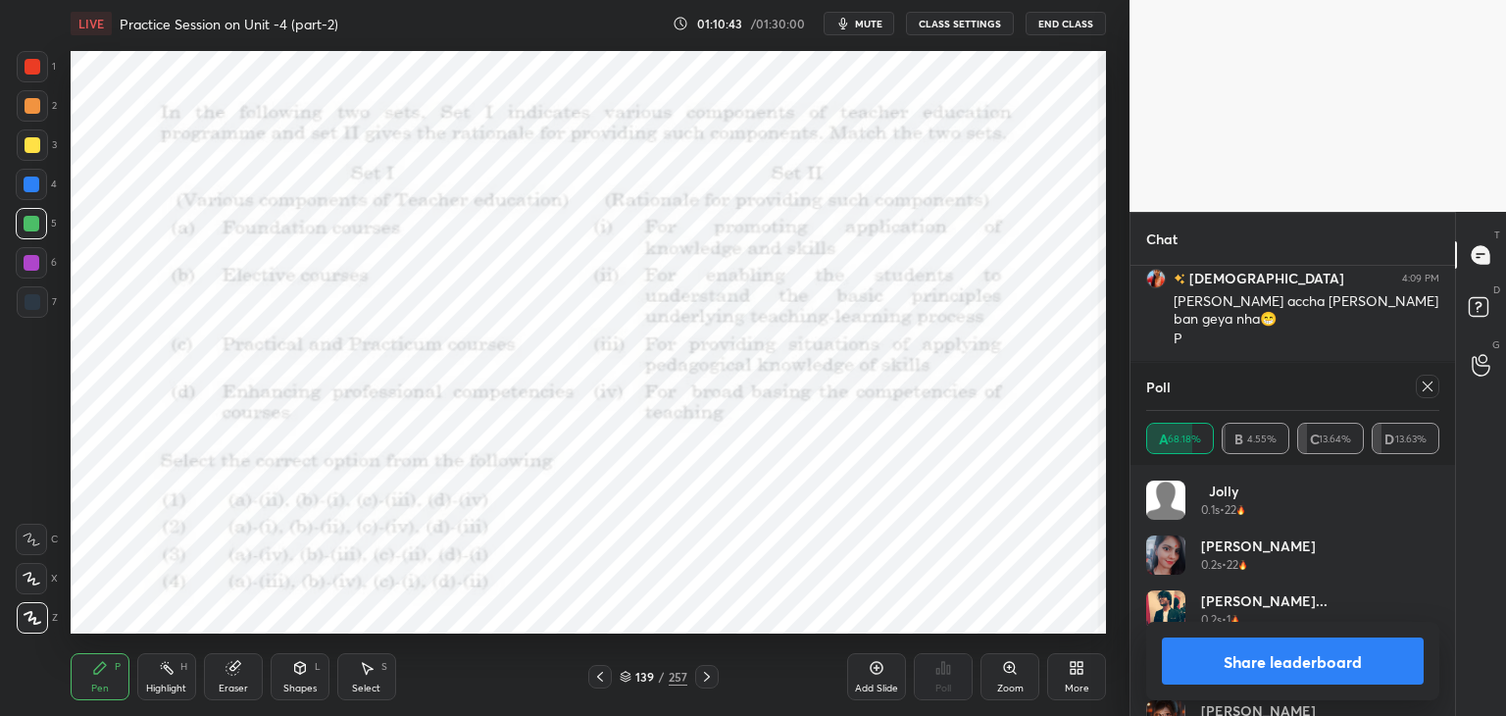
scroll to position [14631, 0]
drag, startPoint x: 1433, startPoint y: 384, endPoint x: 1129, endPoint y: 431, distance: 307.5
click at [1428, 384] on icon at bounding box center [1427, 386] width 16 height 16
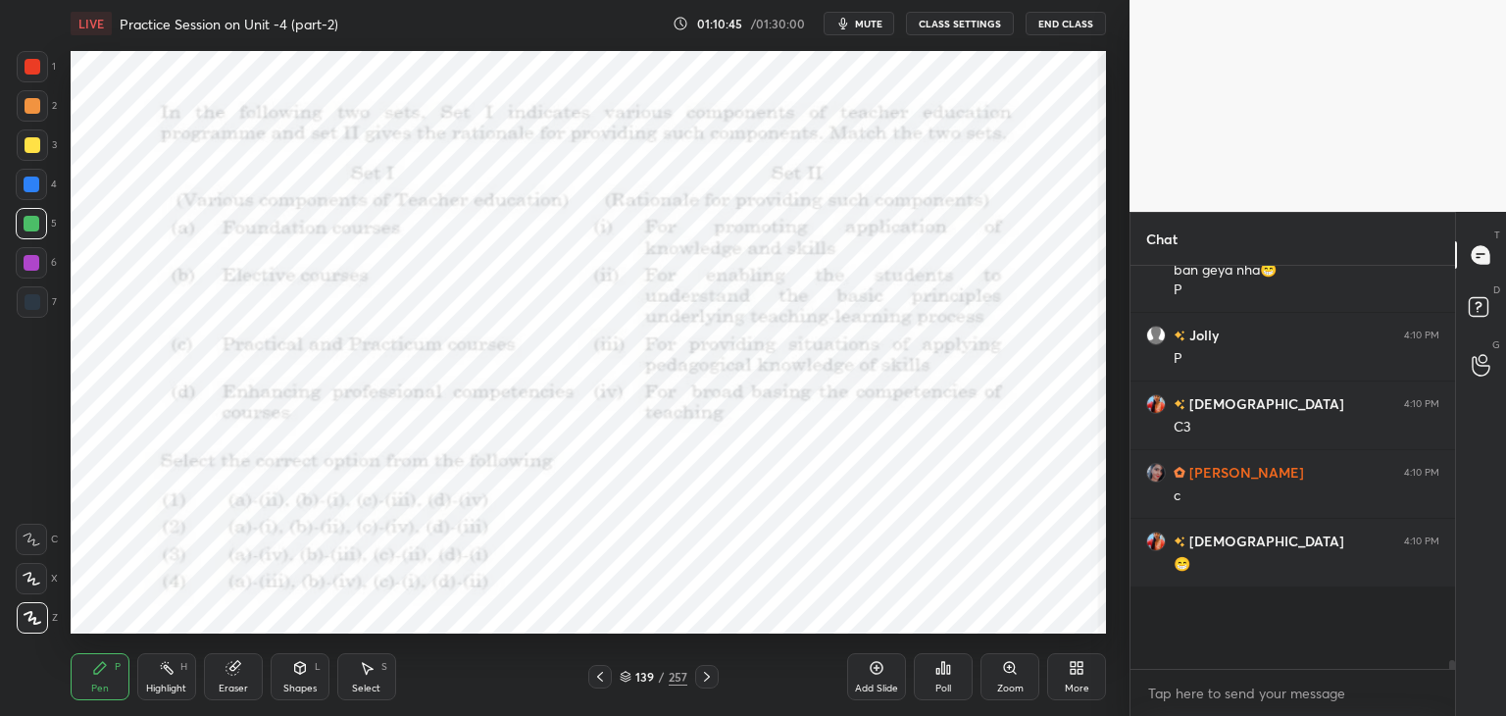
scroll to position [7, 6]
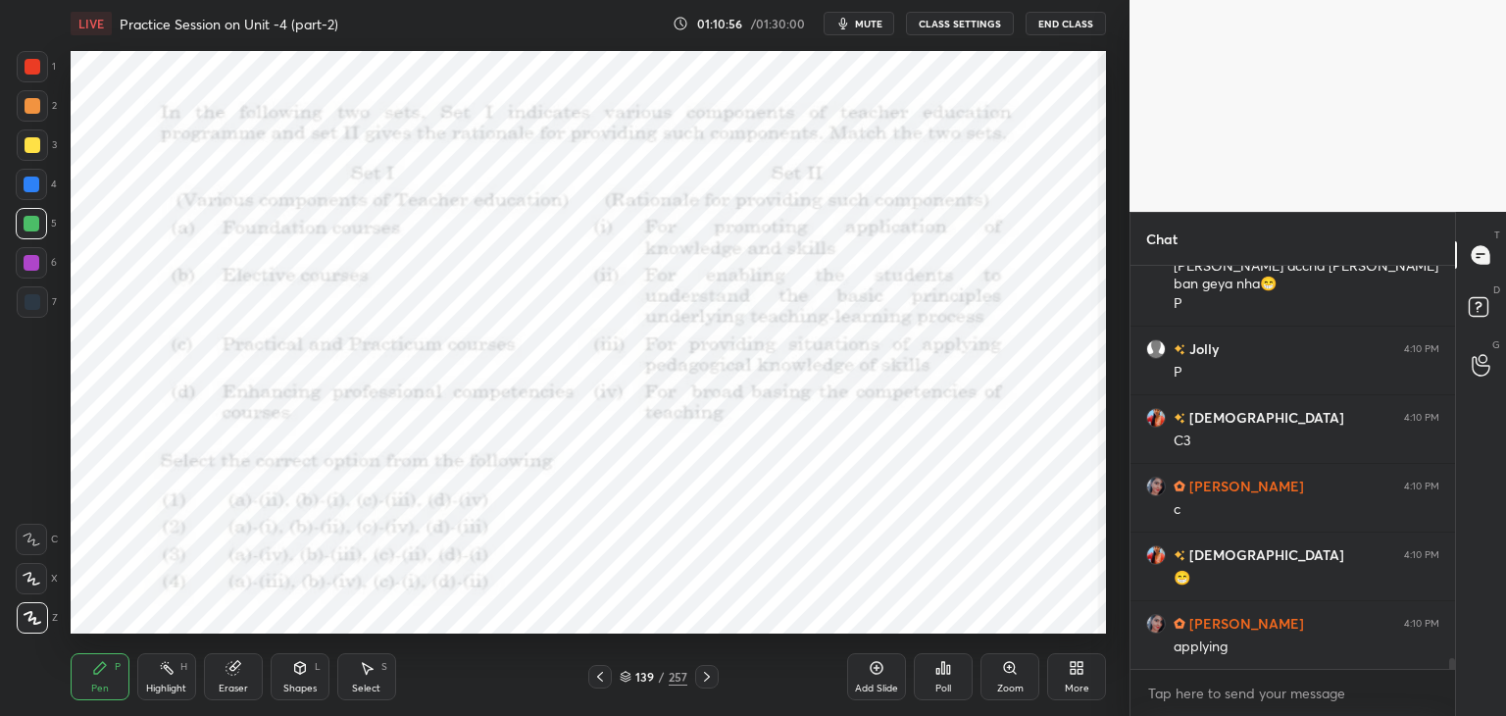
click at [708, 680] on icon at bounding box center [707, 677] width 16 height 16
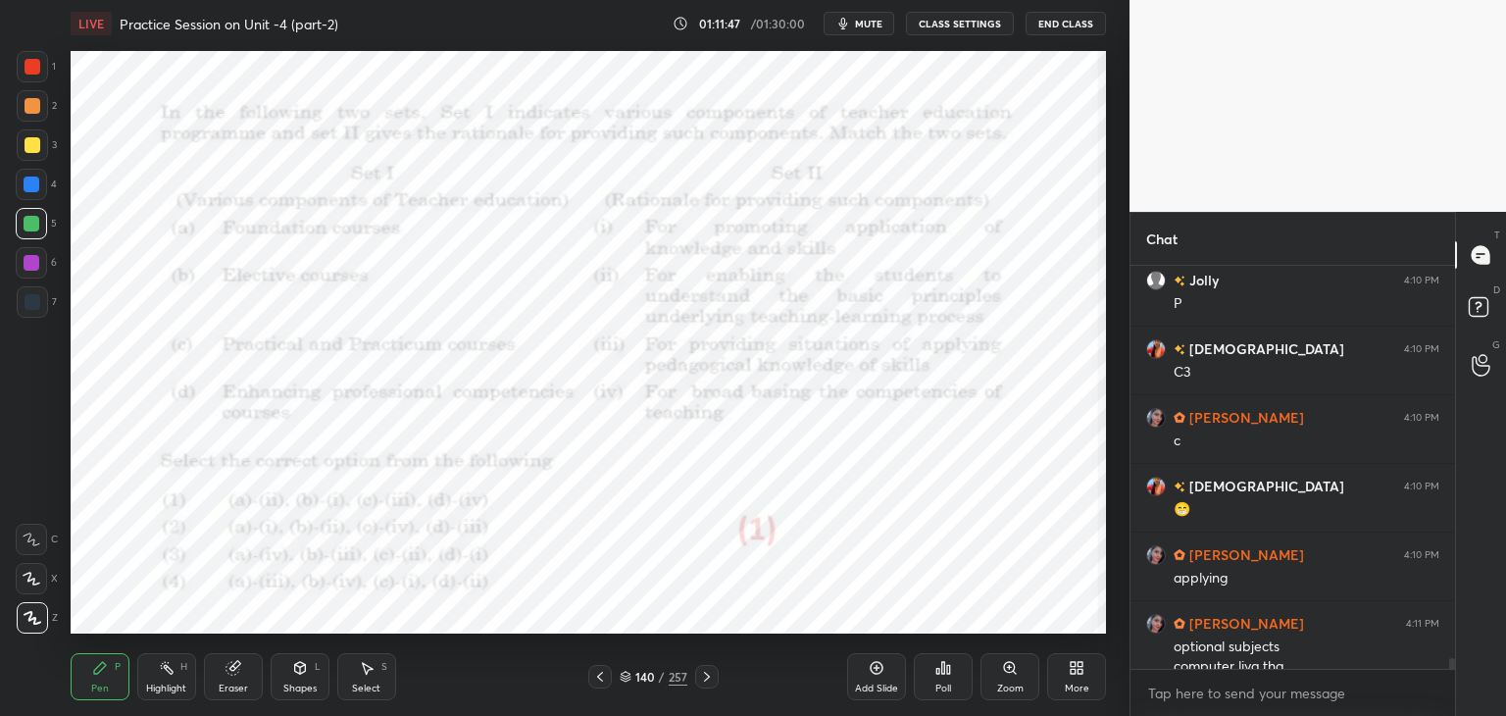
scroll to position [14686, 0]
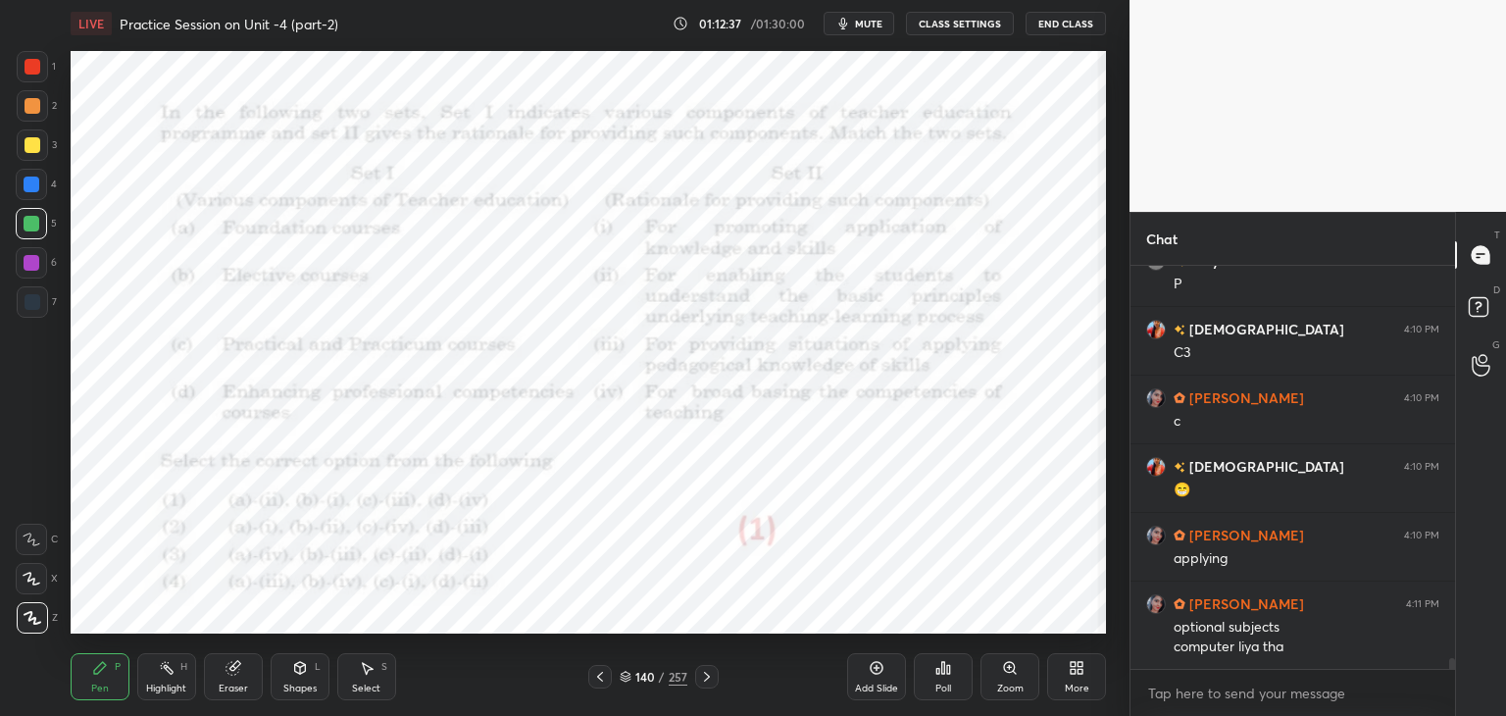
click at [707, 679] on icon at bounding box center [707, 677] width 16 height 16
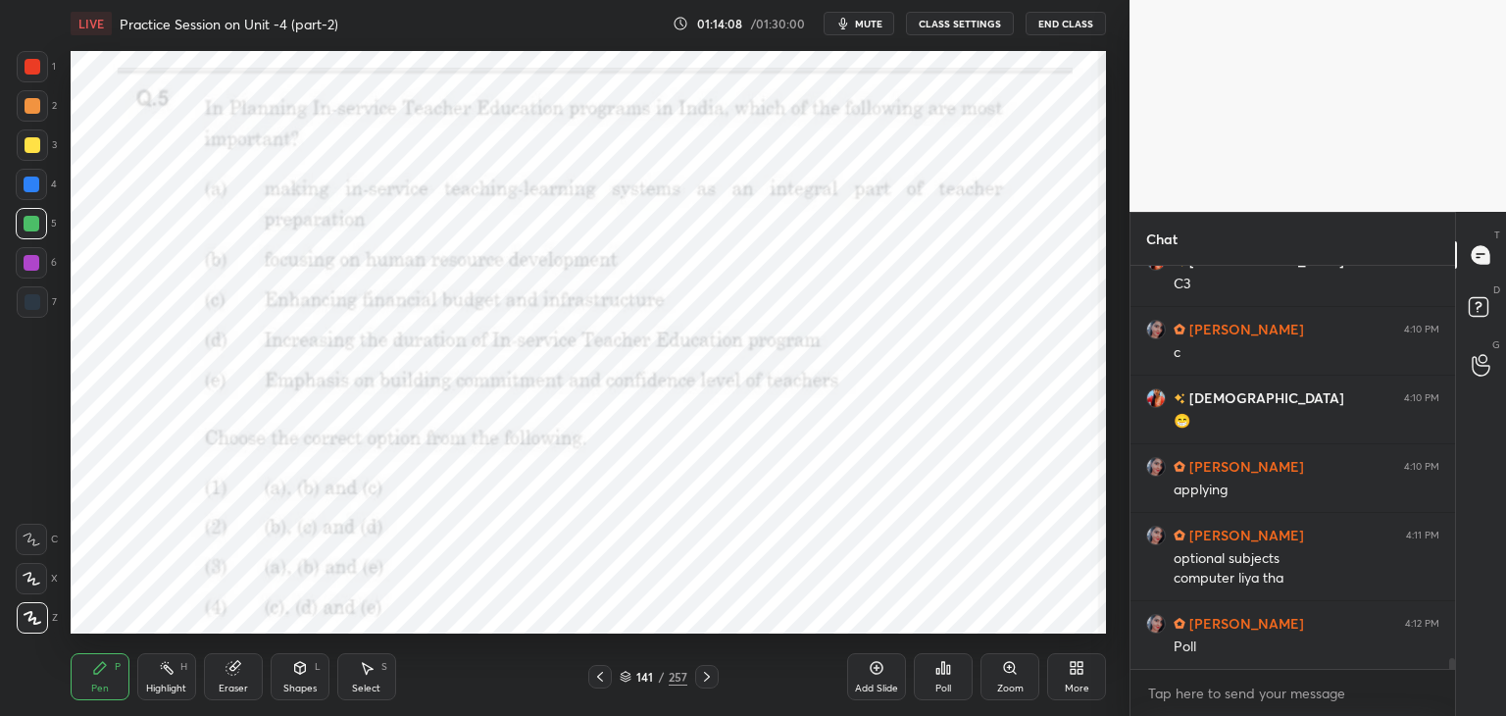
click at [623, 679] on icon at bounding box center [626, 676] width 12 height 12
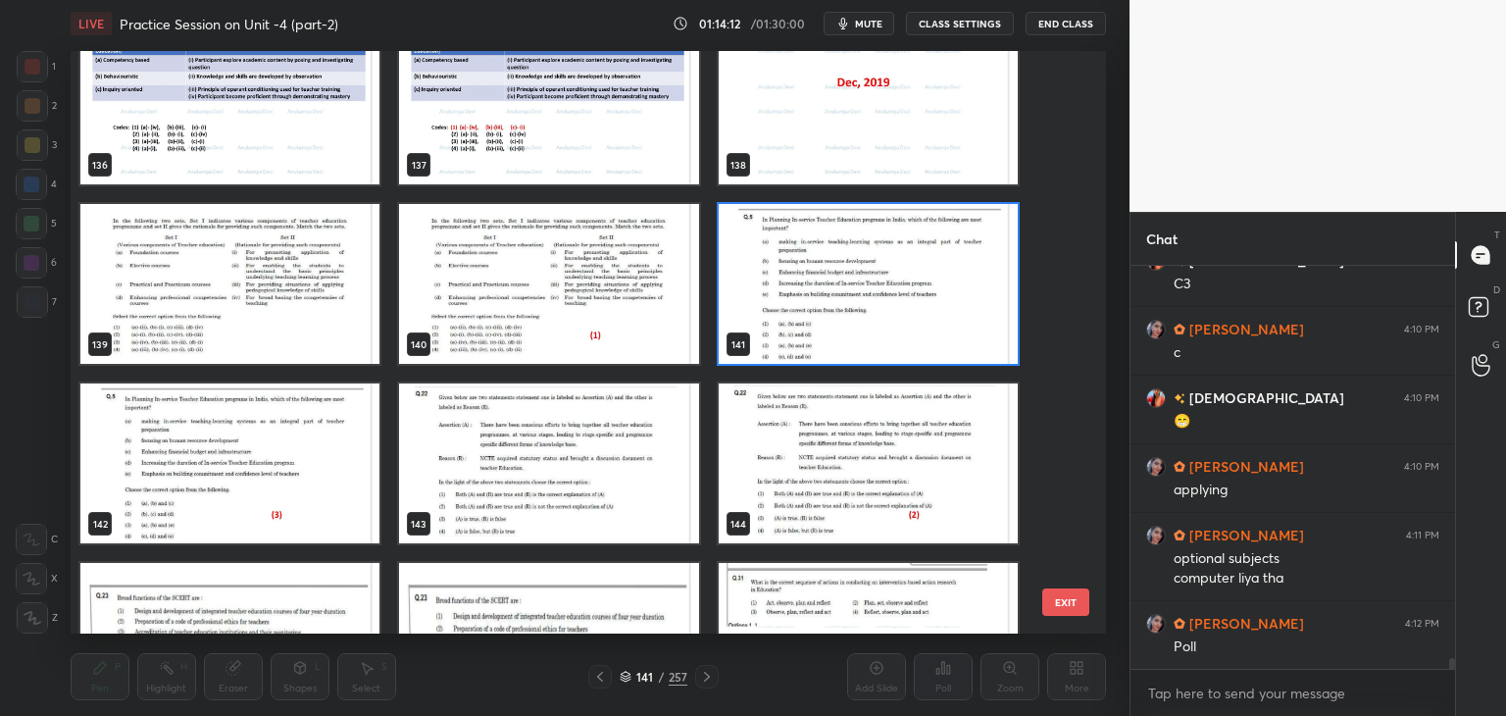
scroll to position [14824, 0]
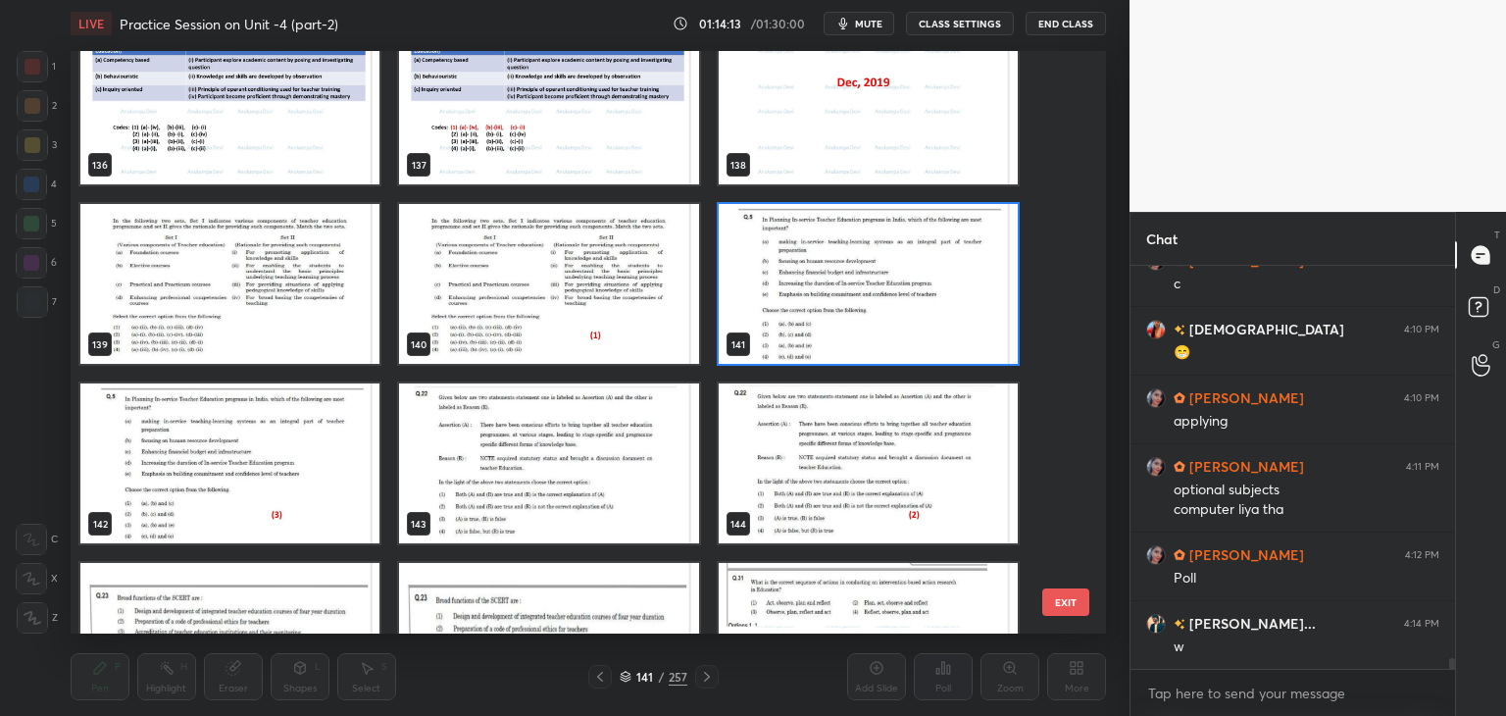
click at [987, 346] on img "grid" at bounding box center [868, 284] width 299 height 160
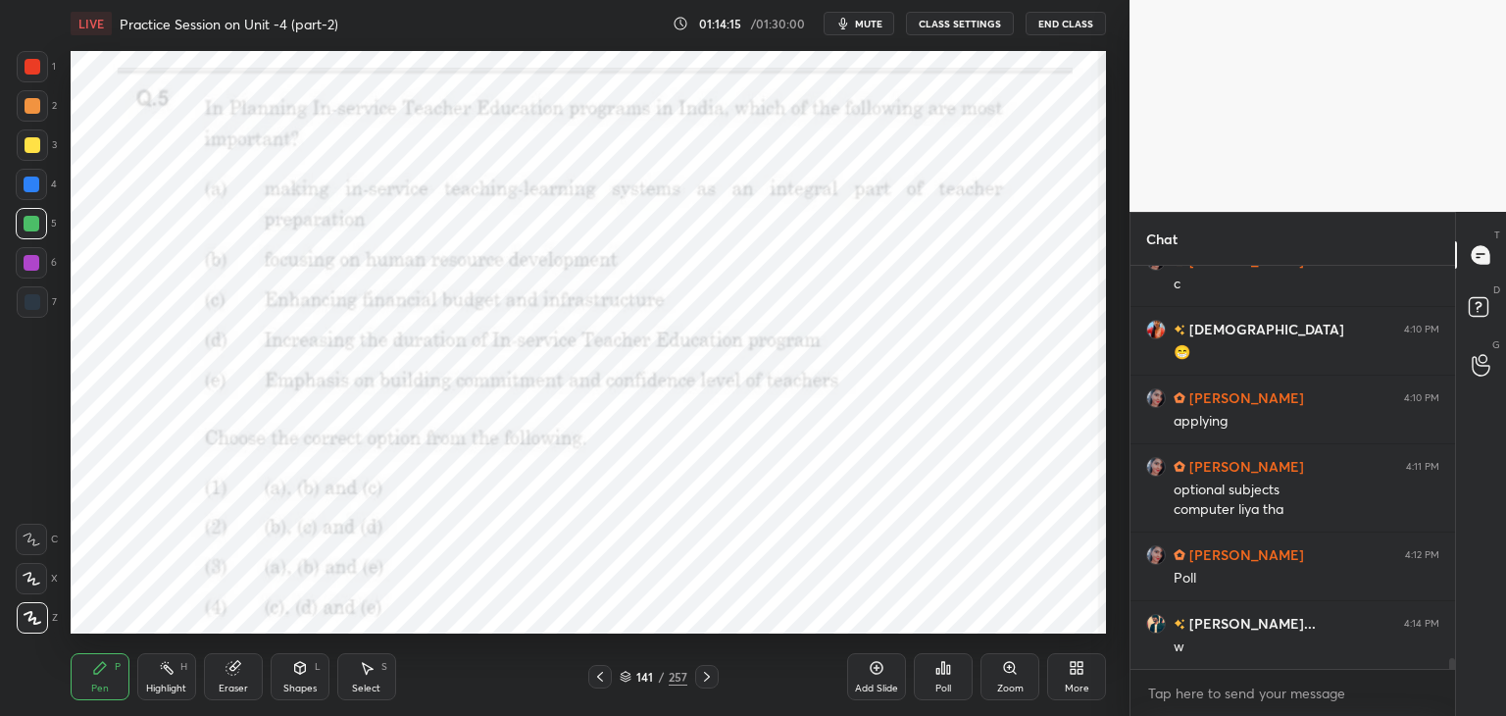
click at [872, 25] on span "mute" at bounding box center [868, 24] width 27 height 14
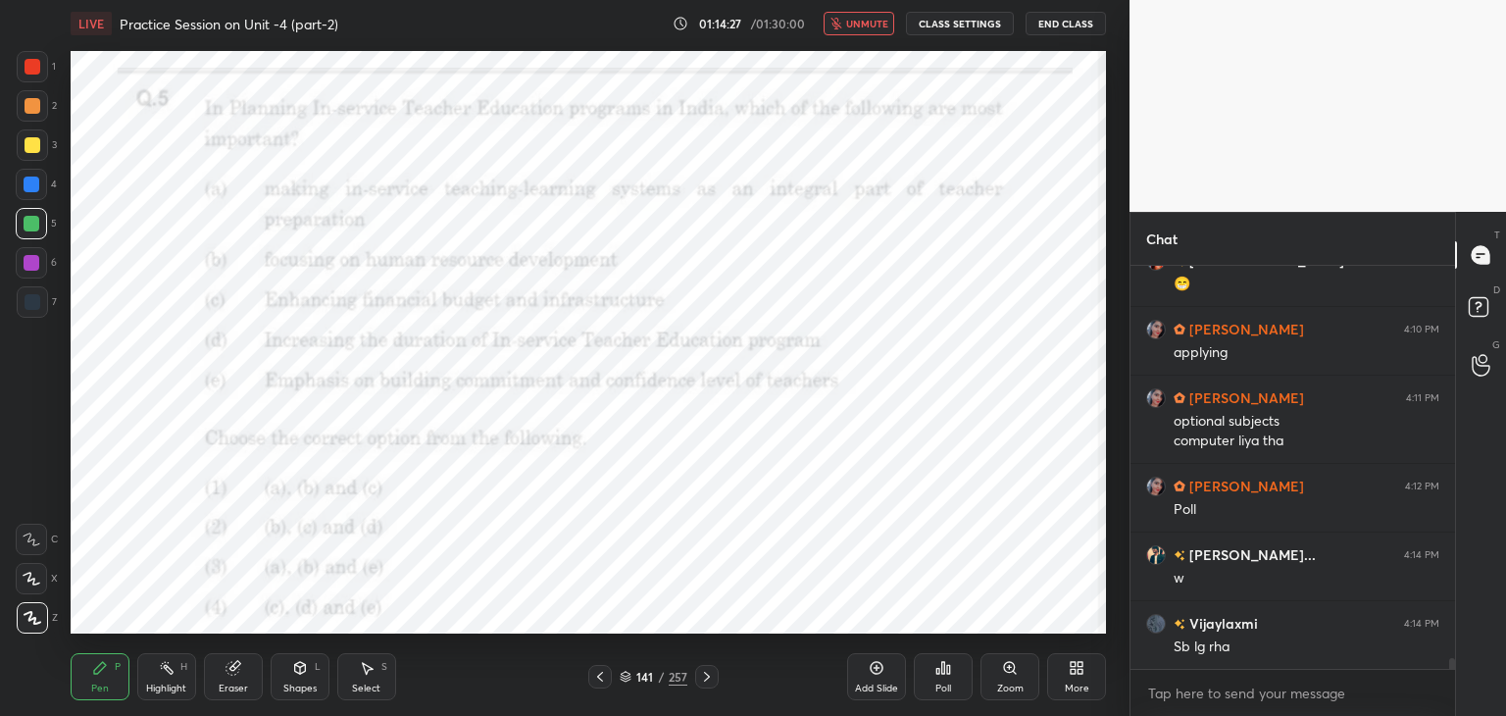
click at [875, 28] on span "unmute" at bounding box center [867, 24] width 42 height 14
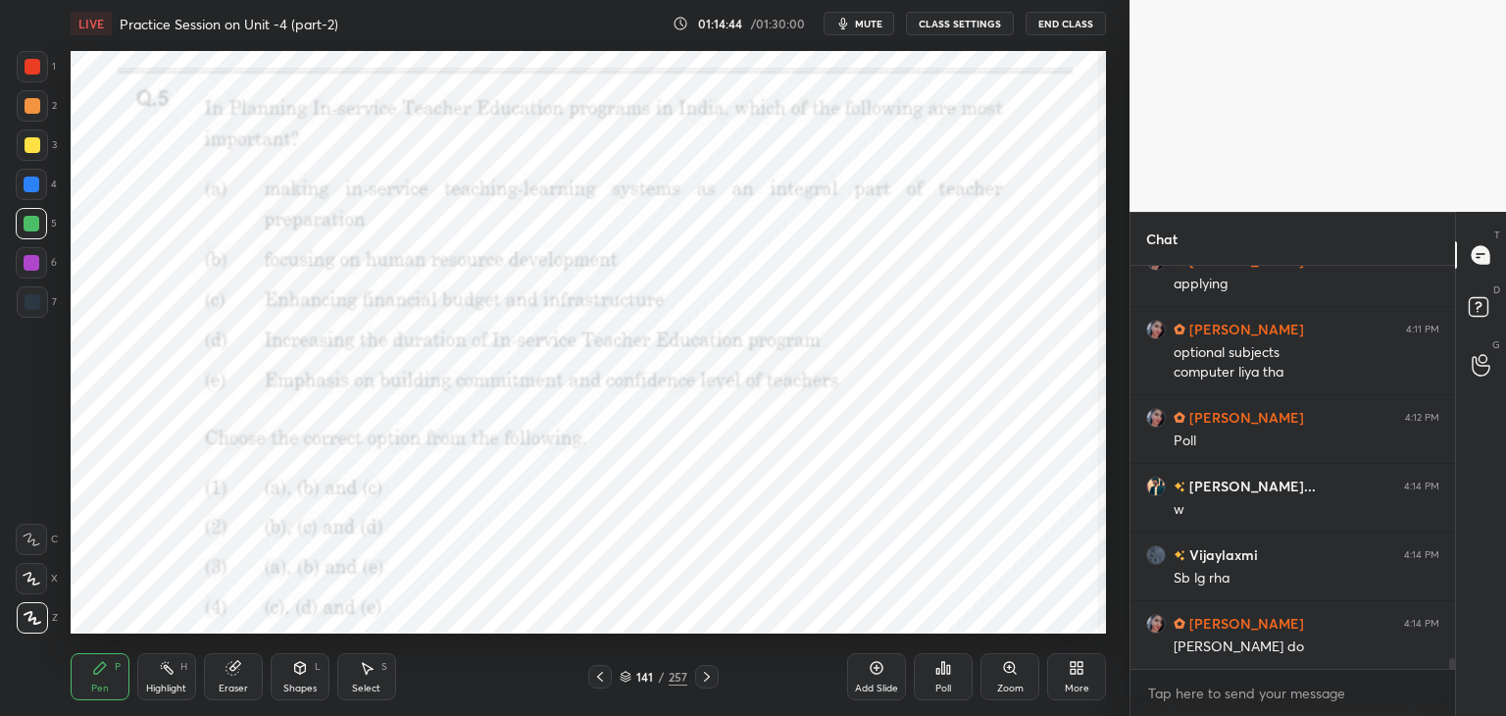
click at [942, 674] on div "Poll" at bounding box center [943, 676] width 59 height 47
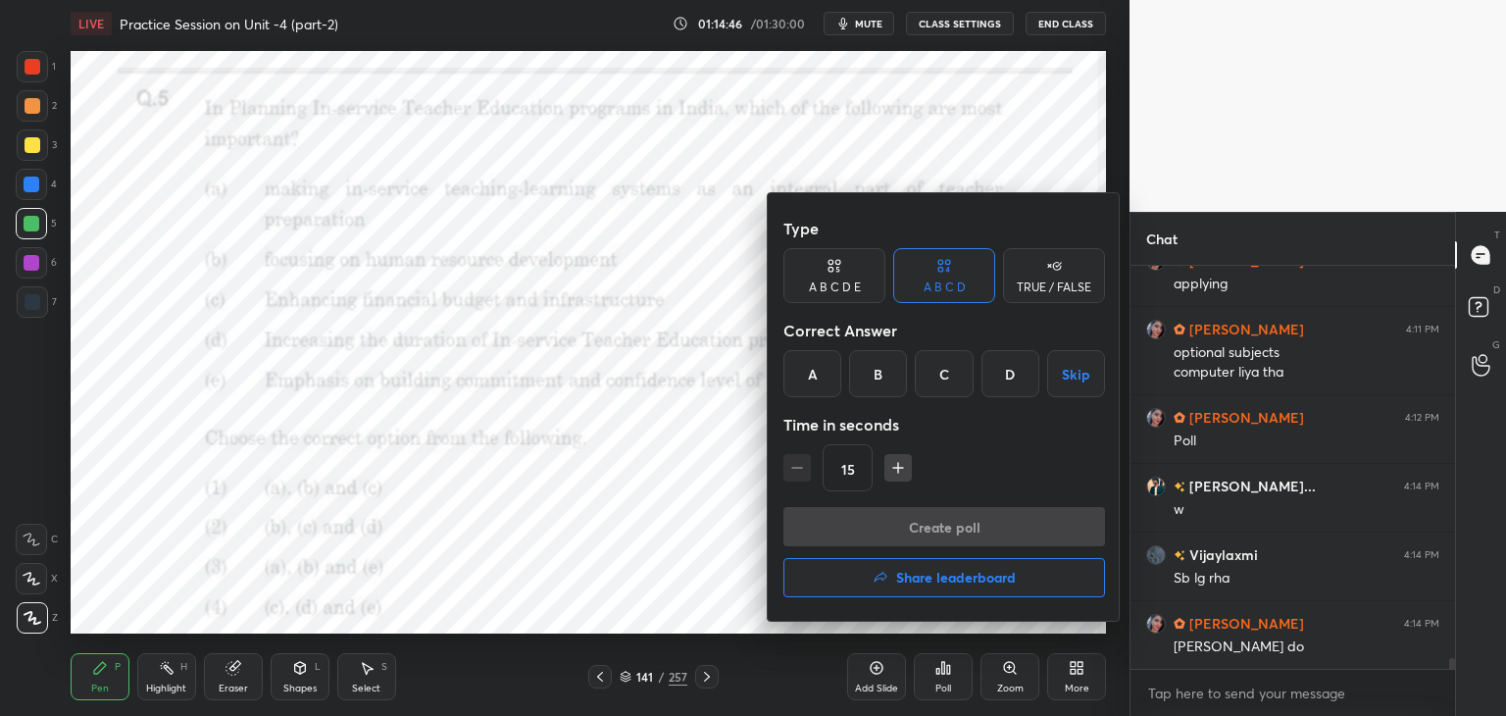
click at [942, 381] on div "C" at bounding box center [944, 373] width 58 height 47
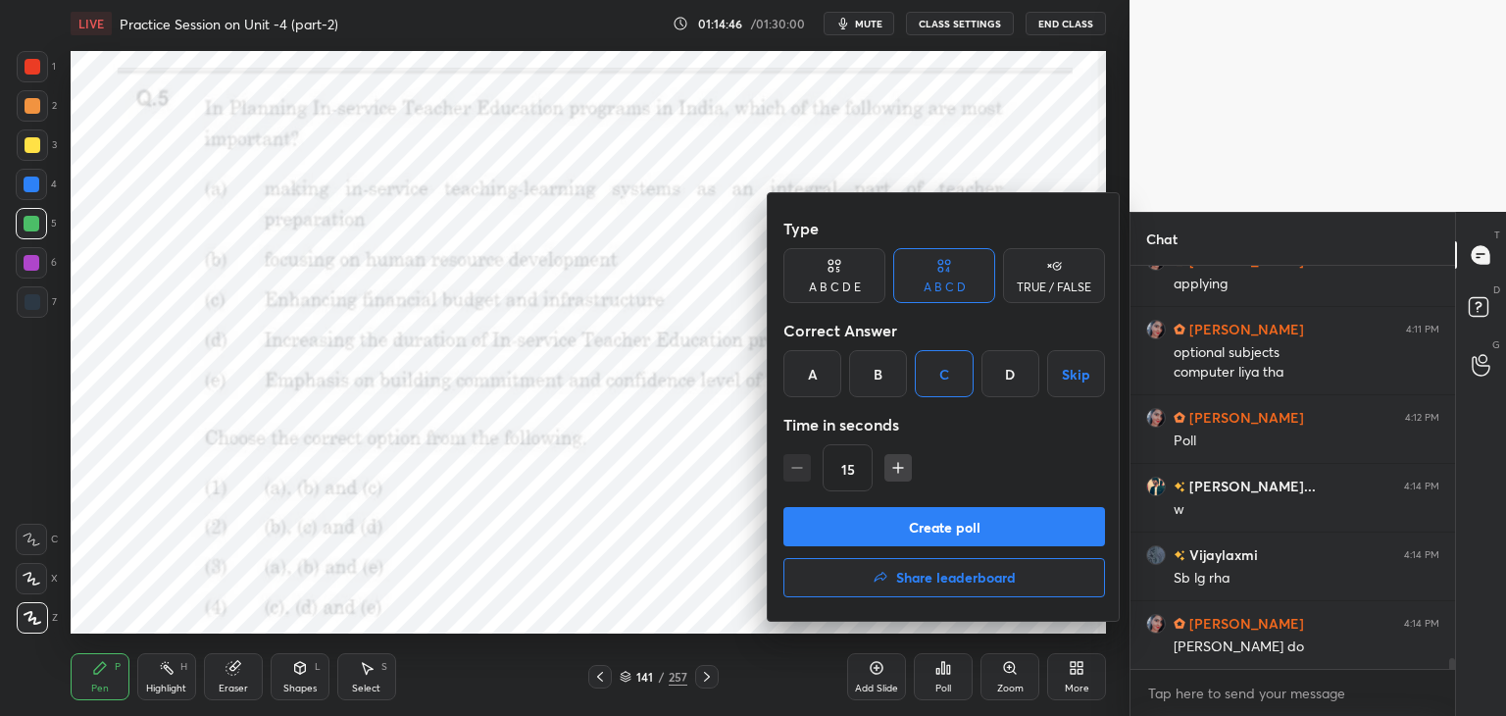
scroll to position [15029, 0]
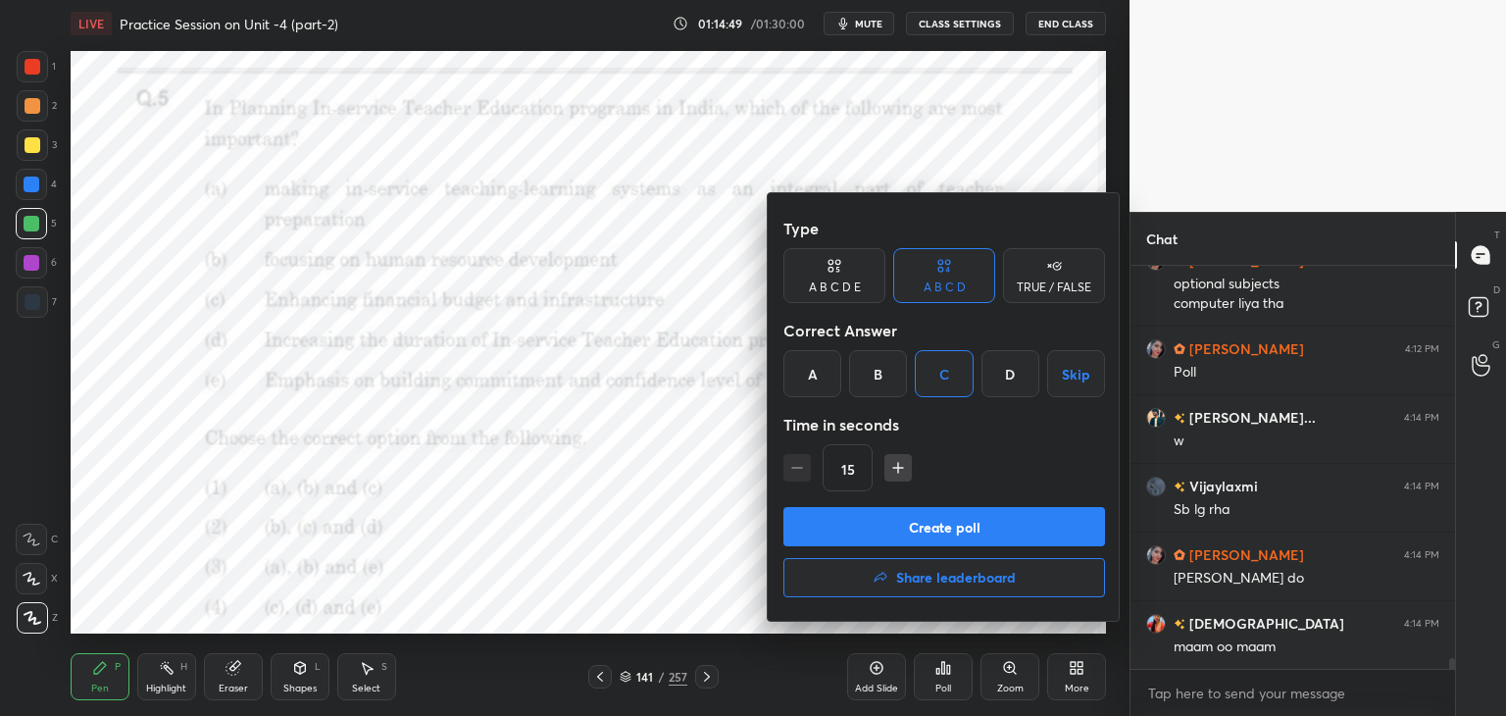
click at [968, 531] on button "Create poll" at bounding box center [944, 526] width 322 height 39
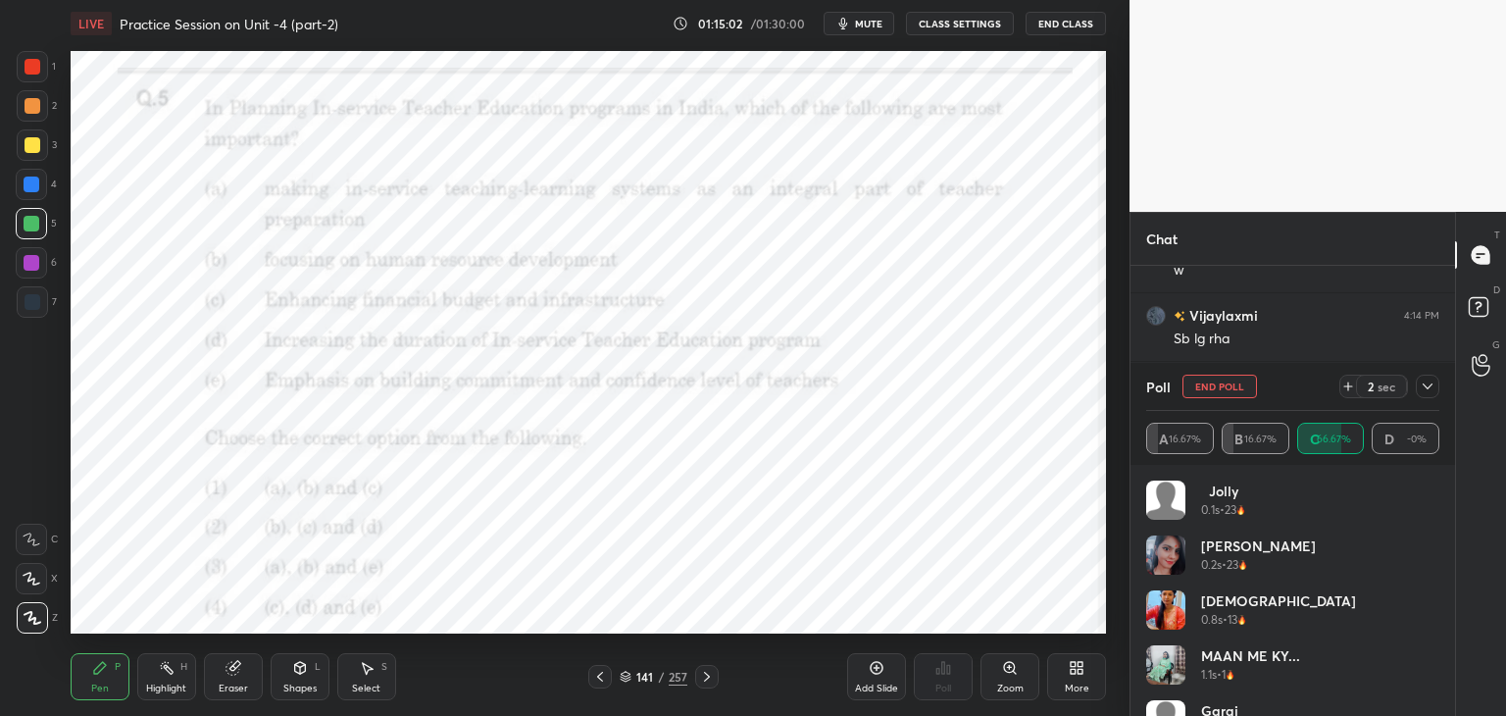
scroll to position [15269, 0]
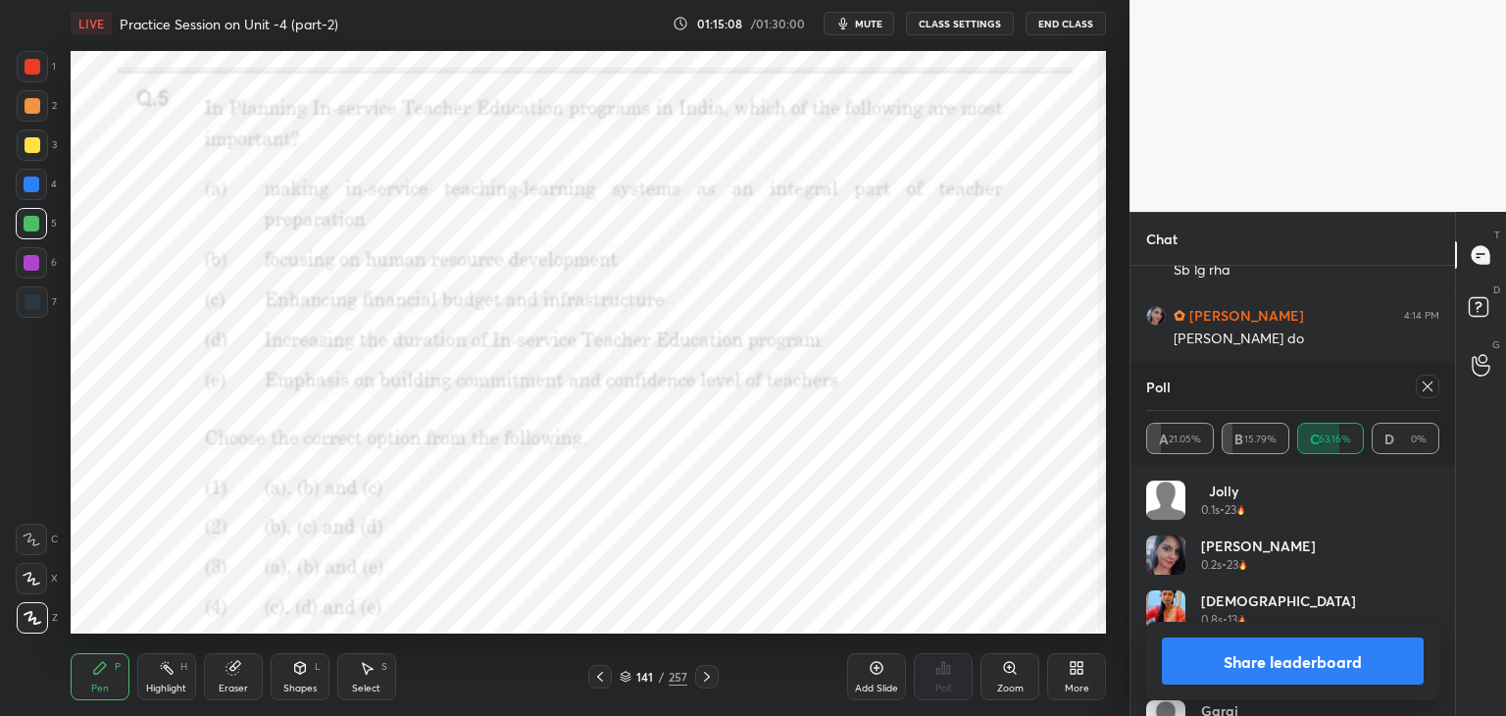
drag, startPoint x: 1429, startPoint y: 391, endPoint x: 1130, endPoint y: 381, distance: 299.1
click at [1426, 391] on icon at bounding box center [1427, 386] width 16 height 16
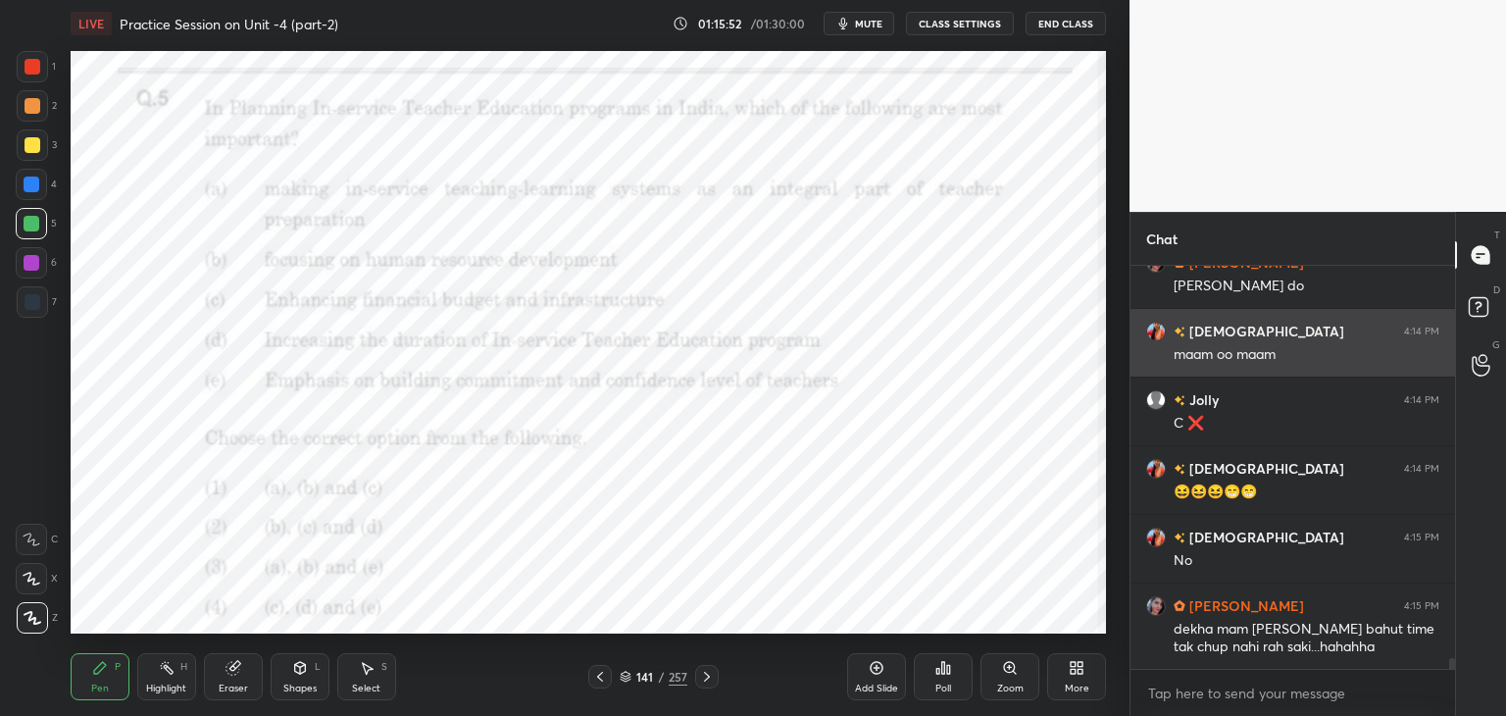
scroll to position [15390, 0]
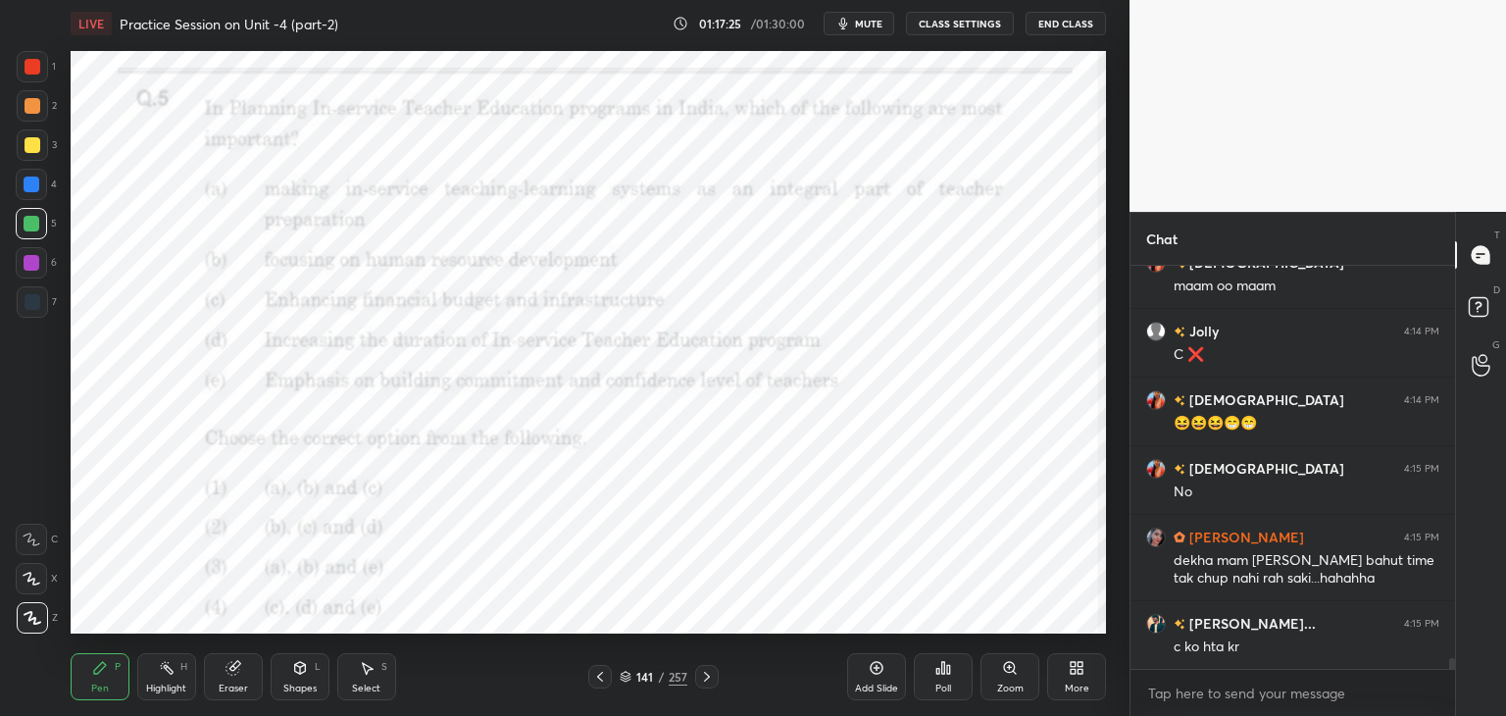
click at [706, 680] on icon at bounding box center [707, 677] width 16 height 16
click at [709, 678] on icon at bounding box center [707, 677] width 16 height 16
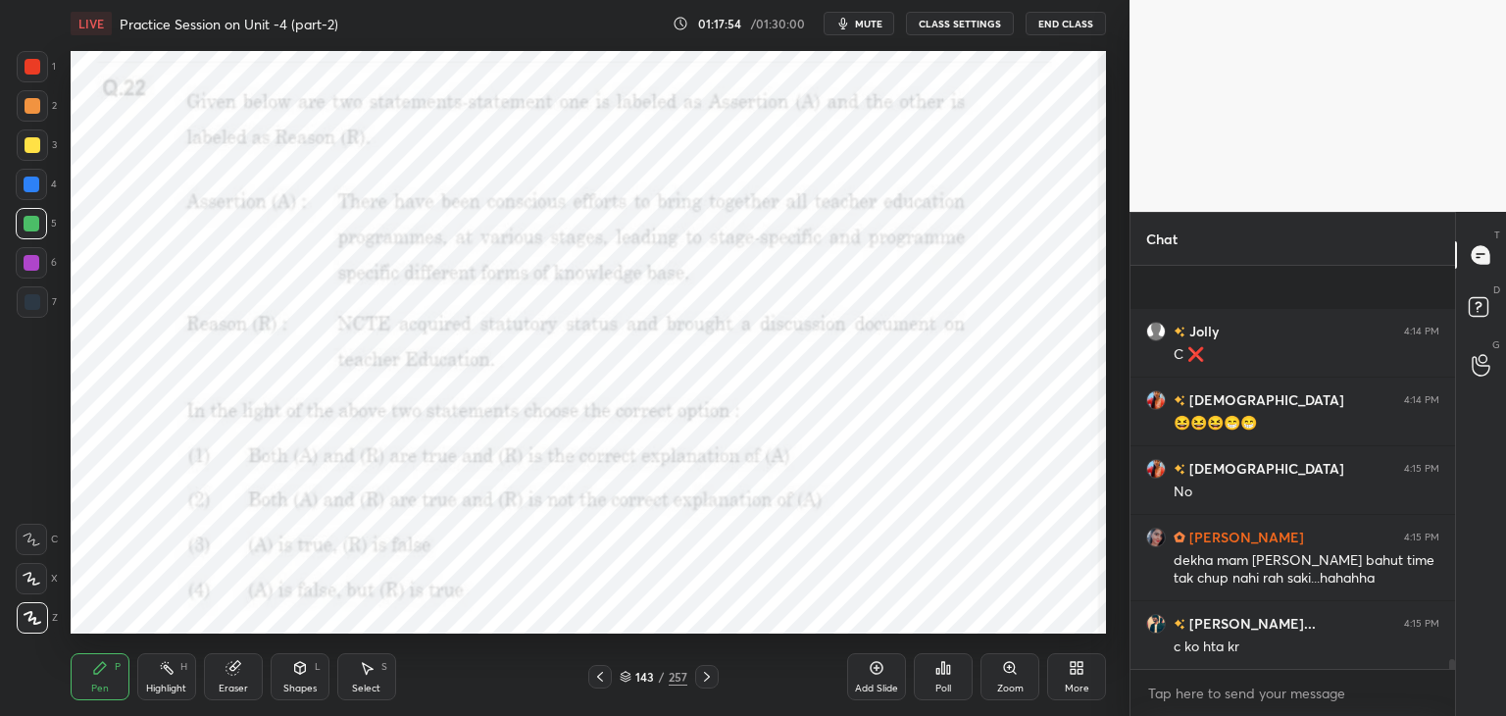
scroll to position [15529, 0]
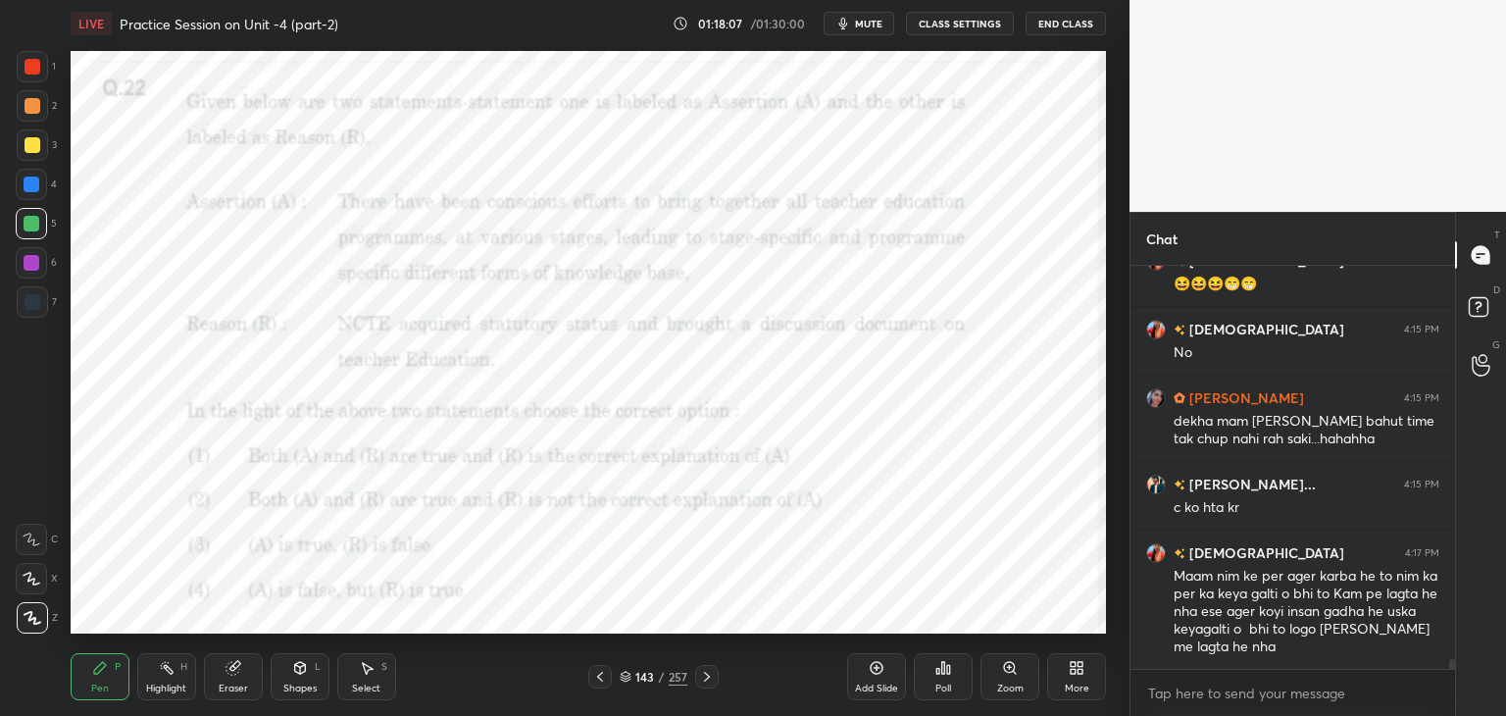
click at [866, 8] on div "LIVE Practice Session on Unit -4 (part-2) 01:18:07 / 01:30:00 mute CLASS SETTIN…" at bounding box center [588, 23] width 1035 height 47
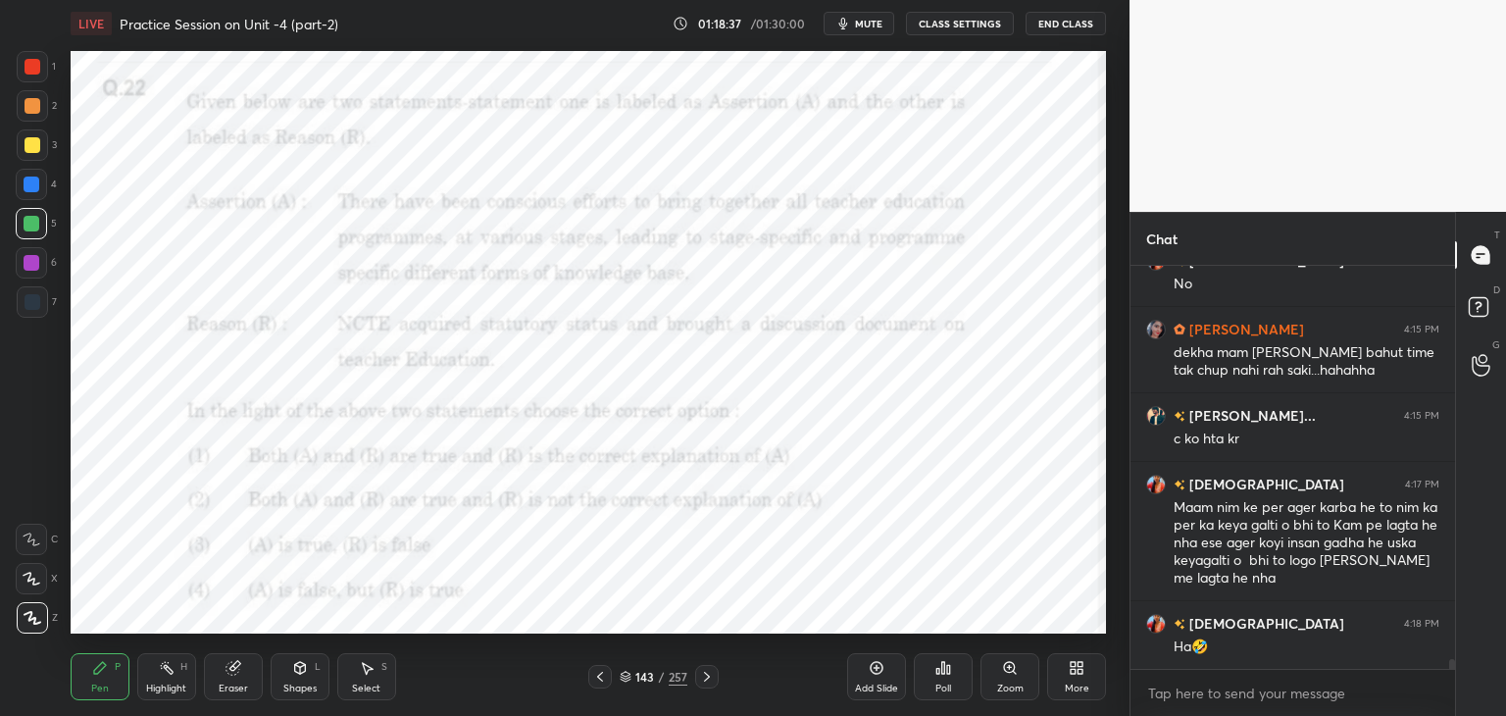
click at [31, 197] on div at bounding box center [31, 184] width 31 height 31
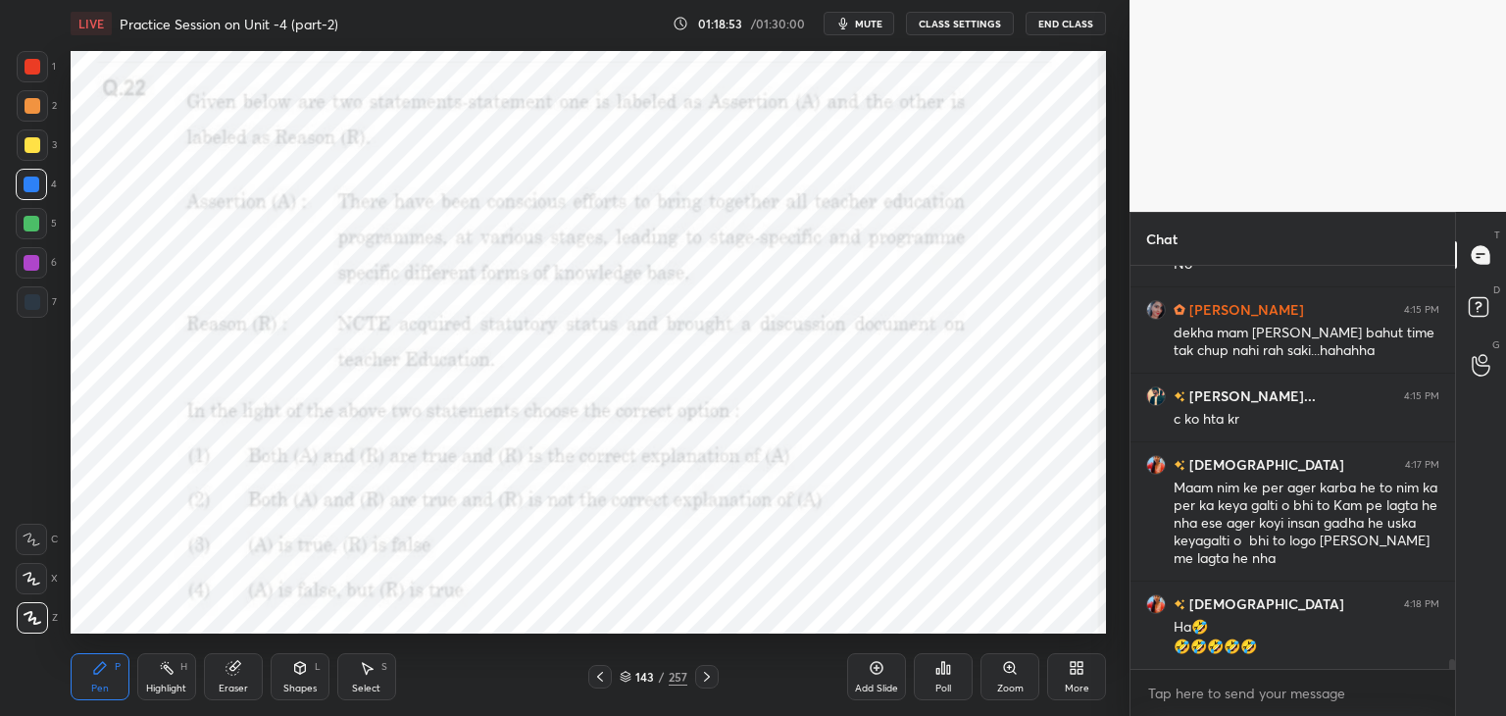
click at [869, 22] on span "mute" at bounding box center [868, 24] width 27 height 14
click at [623, 674] on icon at bounding box center [626, 676] width 12 height 12
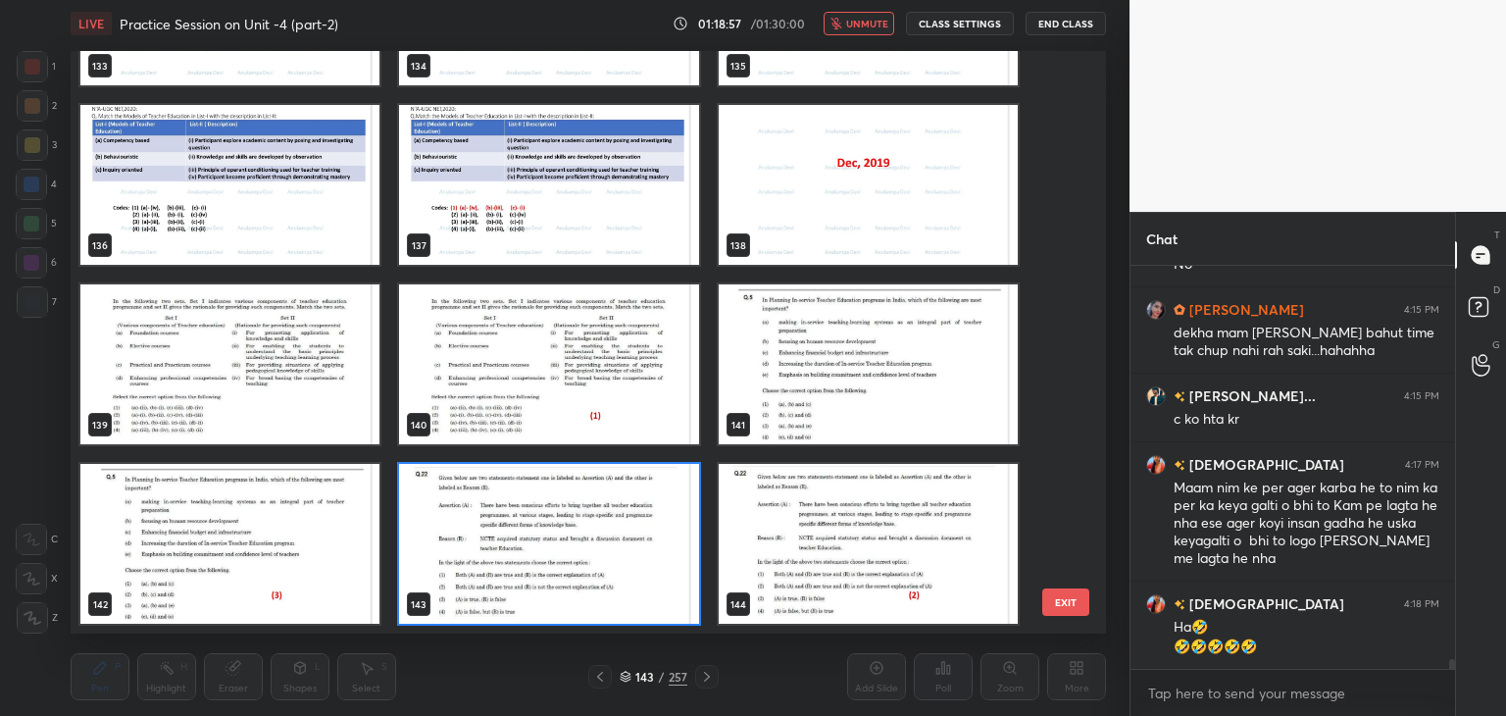
scroll to position [15686, 0]
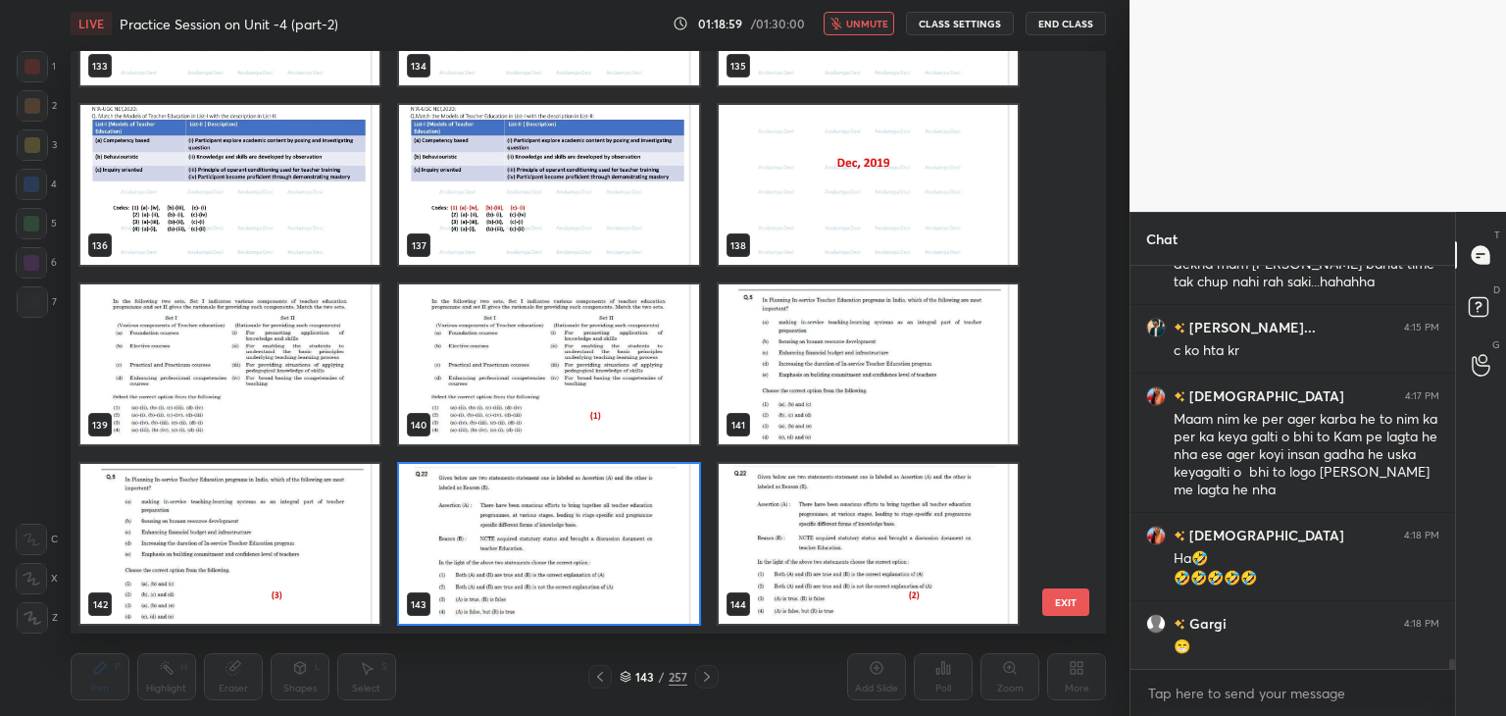
click at [631, 577] on img "grid" at bounding box center [548, 544] width 299 height 160
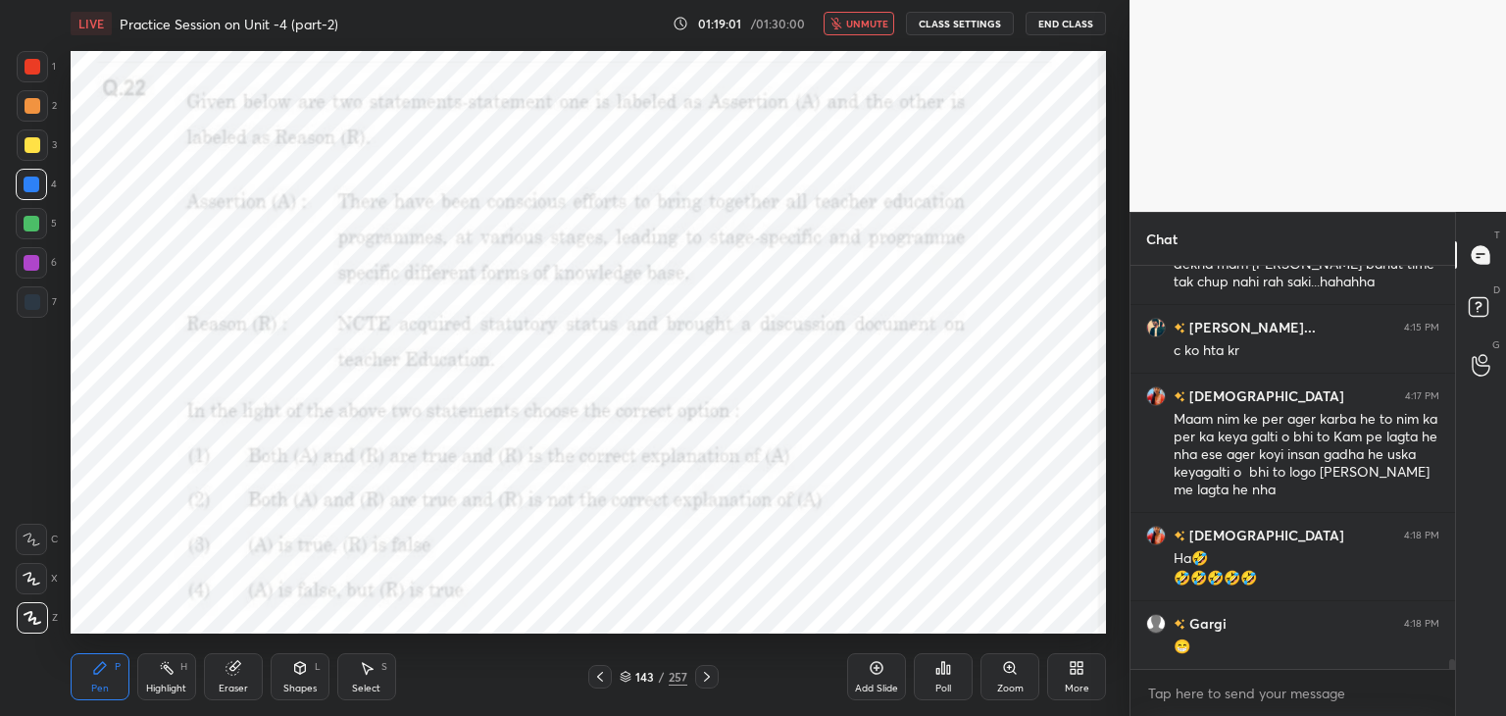
click at [867, 30] on button "unmute" at bounding box center [858, 24] width 71 height 24
click at [622, 675] on icon at bounding box center [626, 673] width 10 height 5
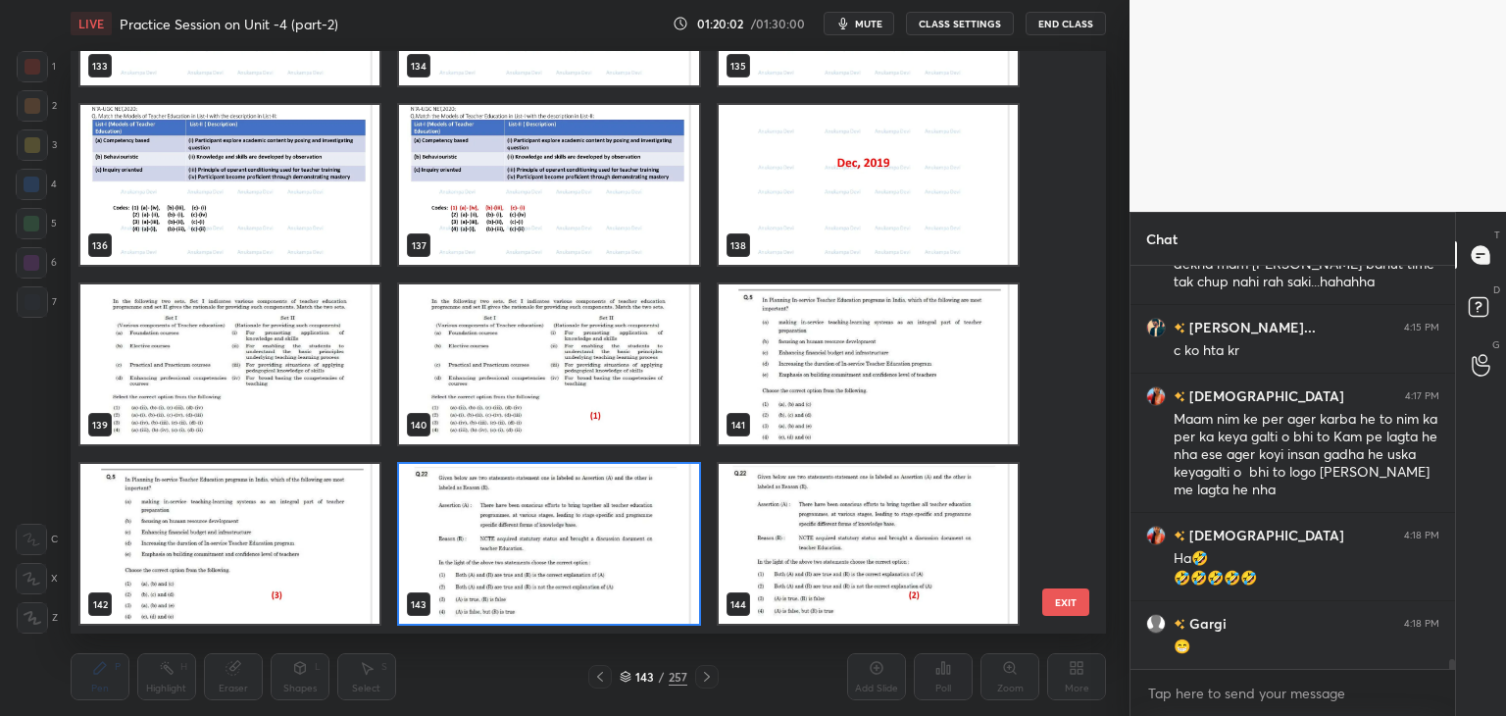
scroll to position [576, 1026]
drag, startPoint x: 672, startPoint y: 584, endPoint x: 660, endPoint y: 583, distance: 12.8
click at [670, 584] on img "grid" at bounding box center [548, 544] width 299 height 160
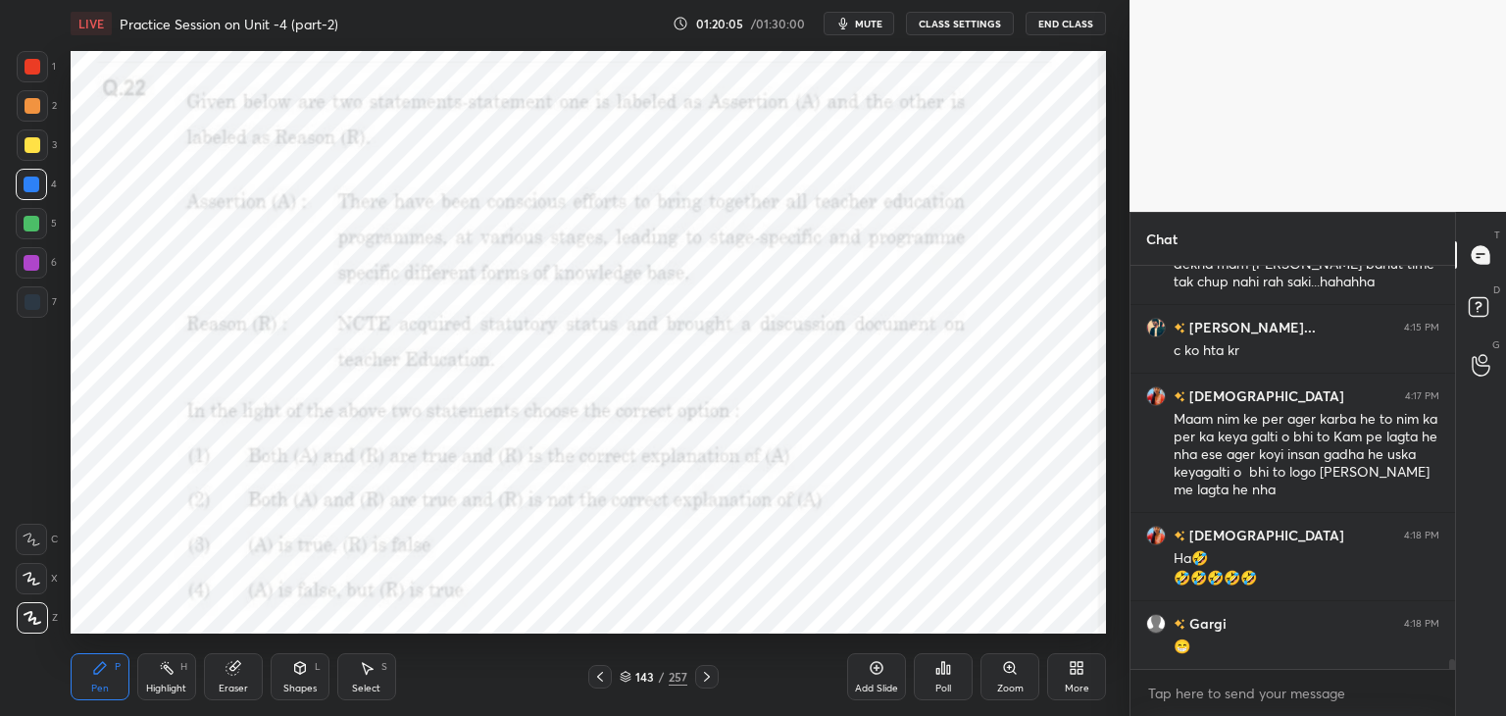
click at [949, 679] on div "Poll" at bounding box center [943, 676] width 59 height 47
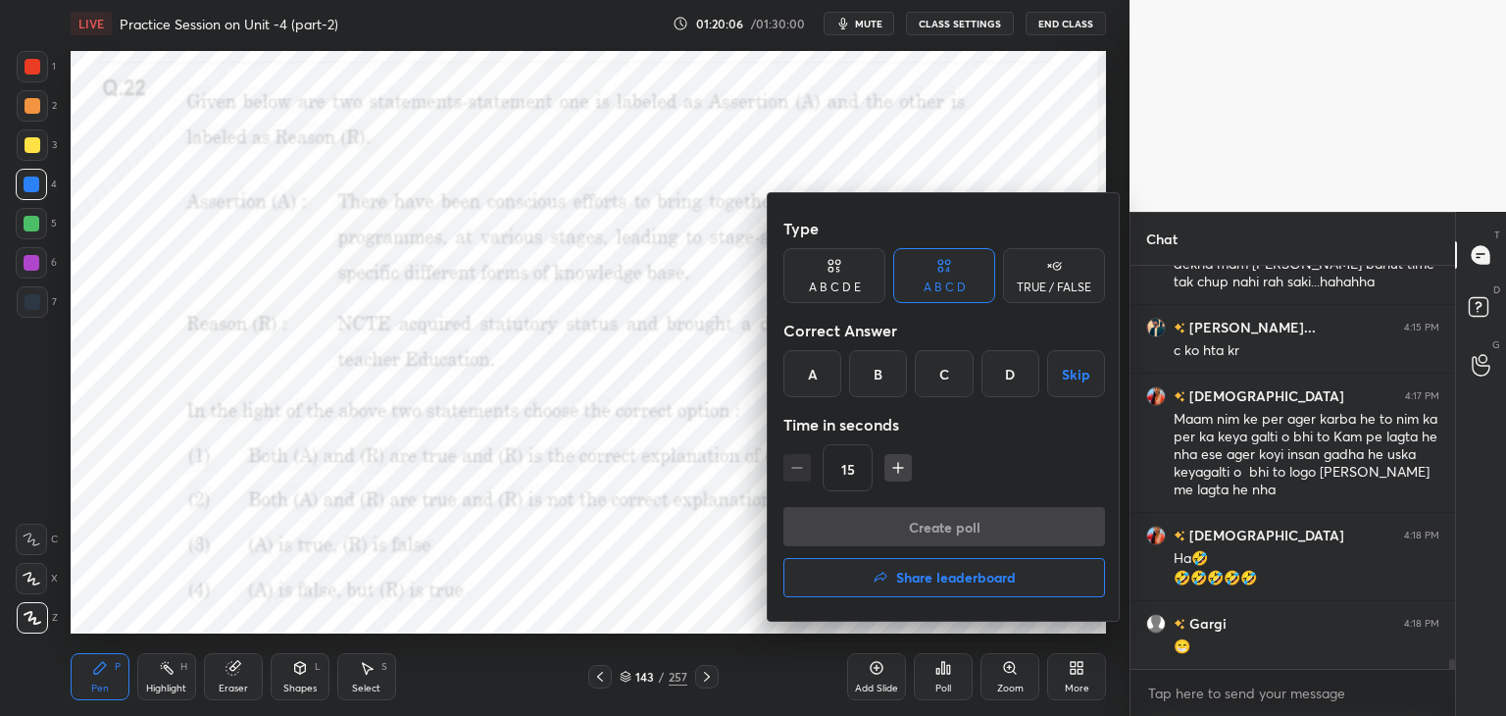
click at [873, 373] on div "B" at bounding box center [878, 373] width 58 height 47
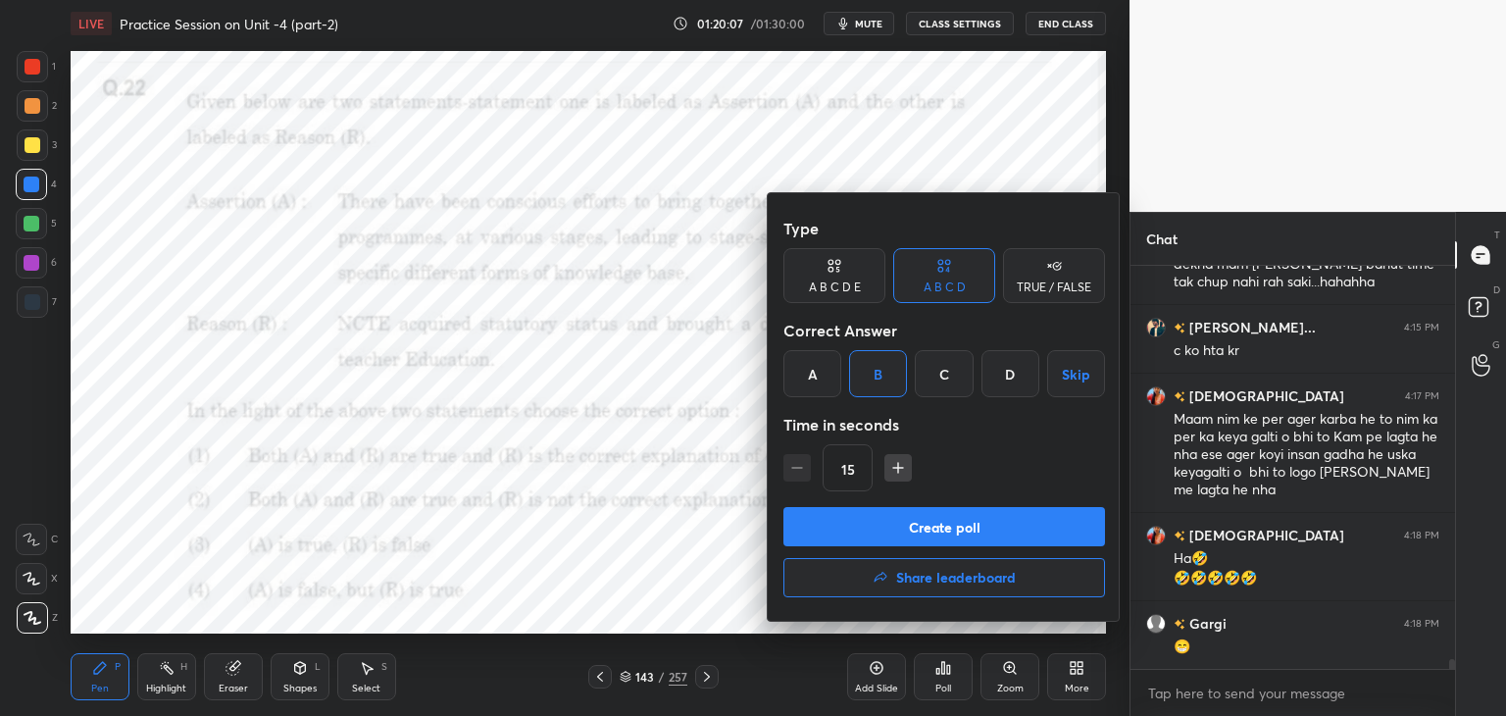
click at [957, 527] on button "Create poll" at bounding box center [944, 526] width 322 height 39
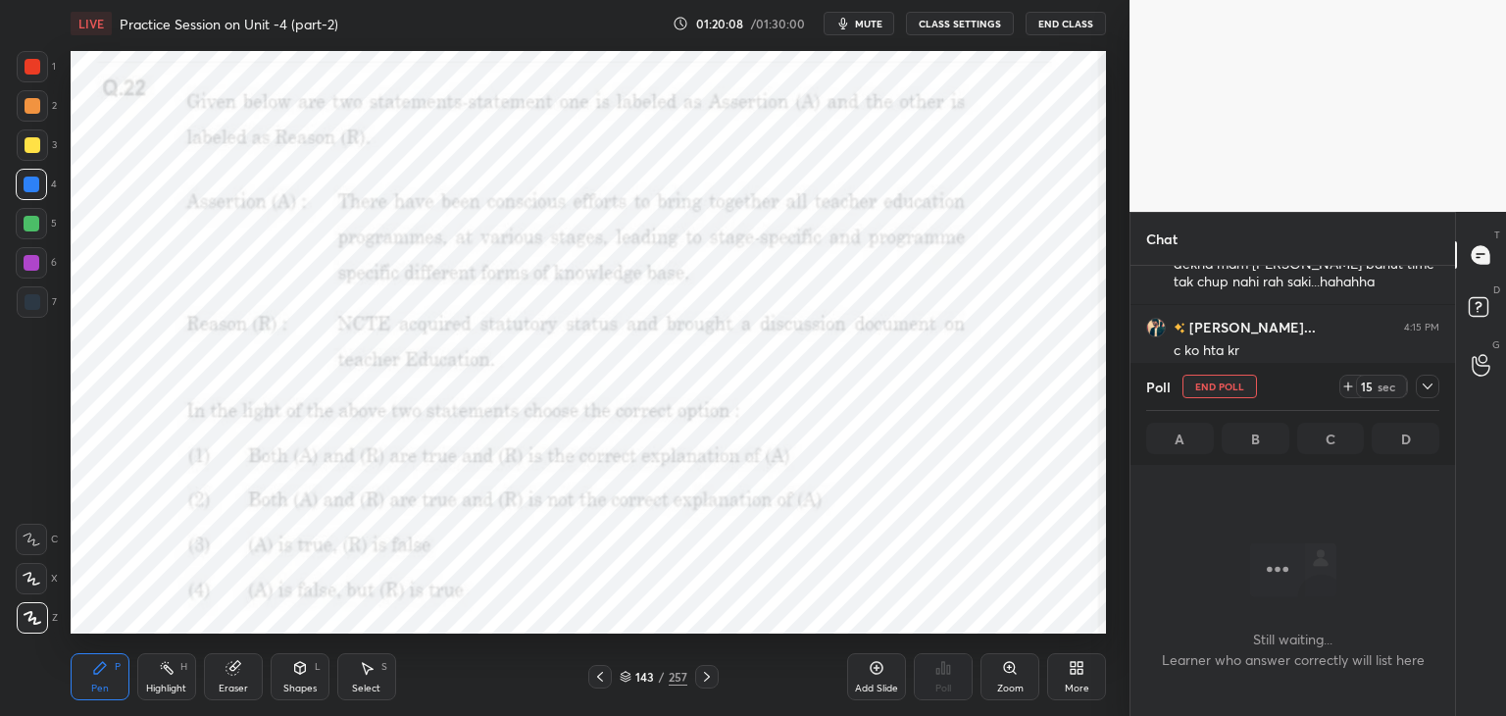
scroll to position [6, 6]
click at [869, 23] on span "mute" at bounding box center [868, 24] width 27 height 14
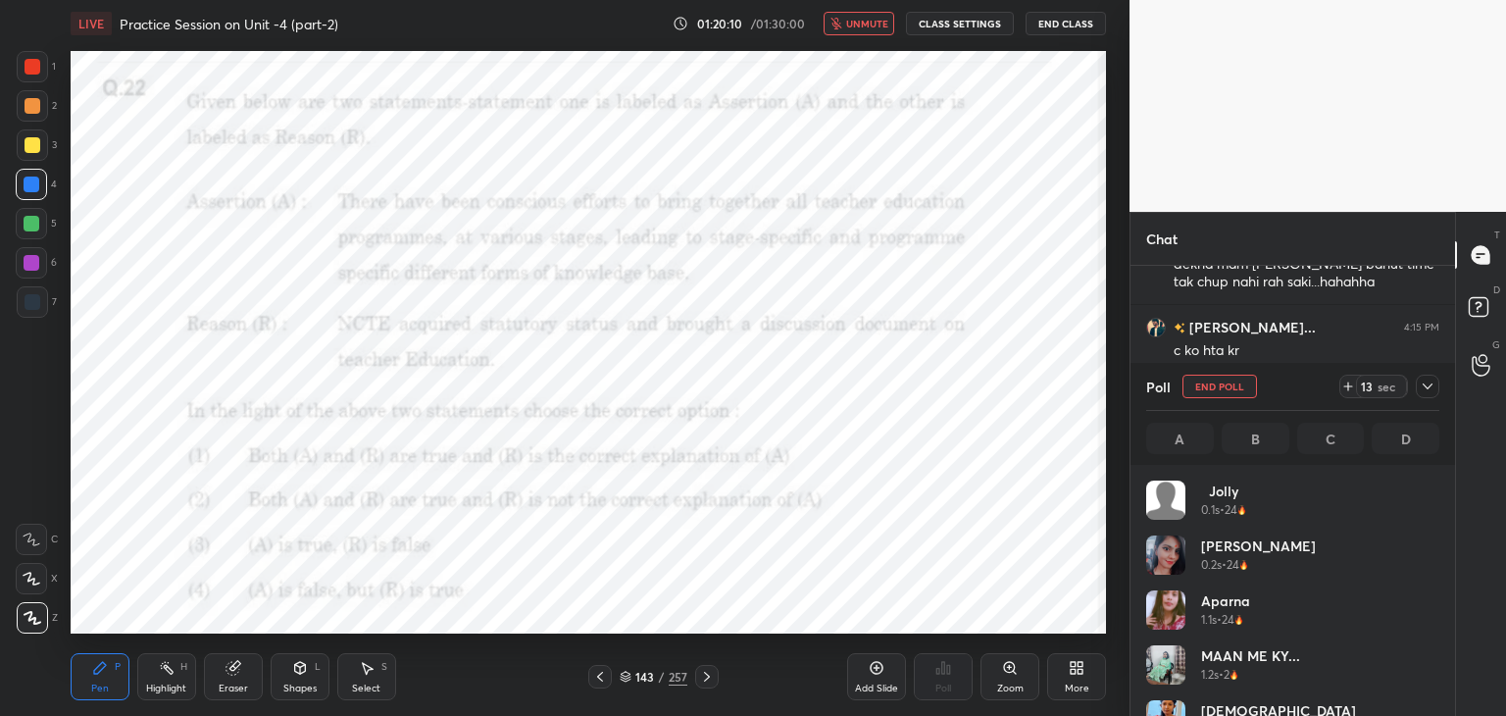
scroll to position [229, 287]
click at [861, 25] on span "unmute" at bounding box center [867, 24] width 42 height 14
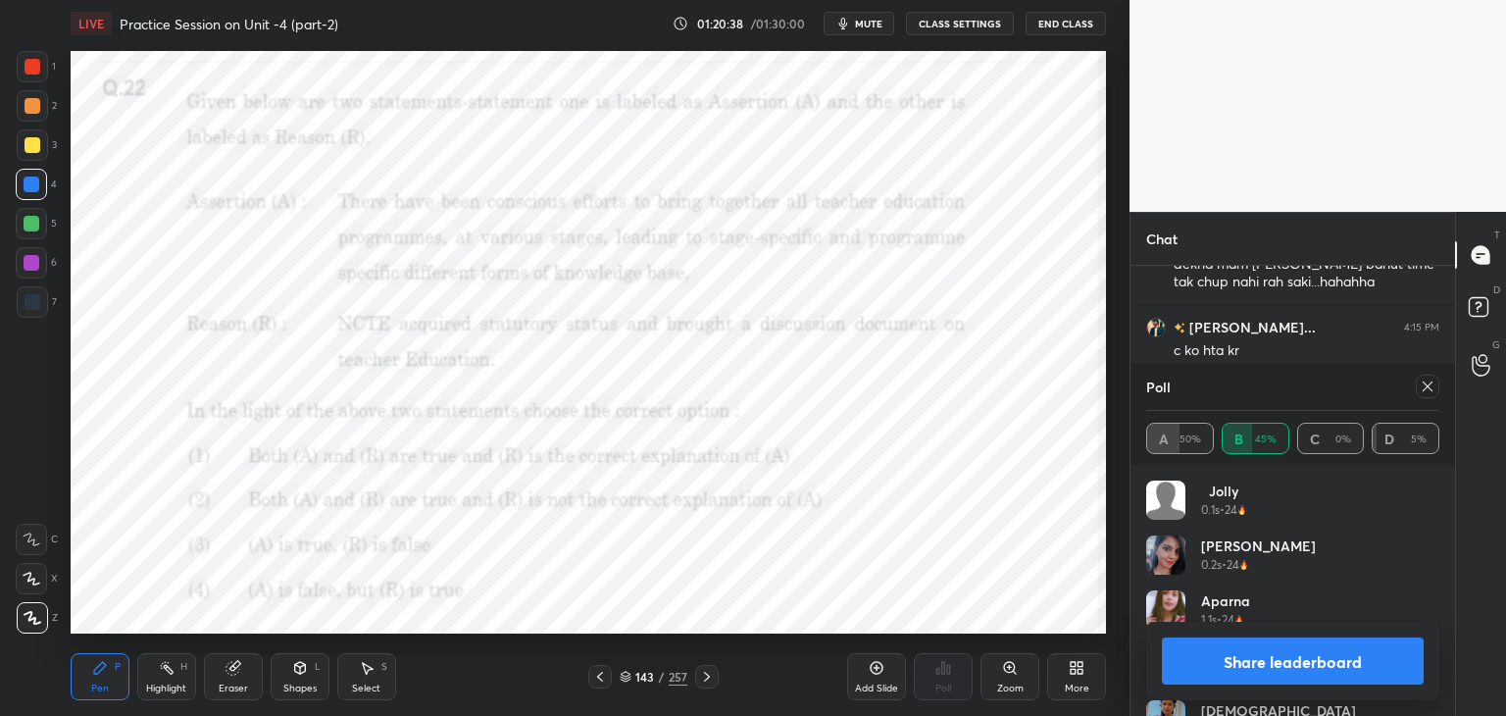
scroll to position [15857, 0]
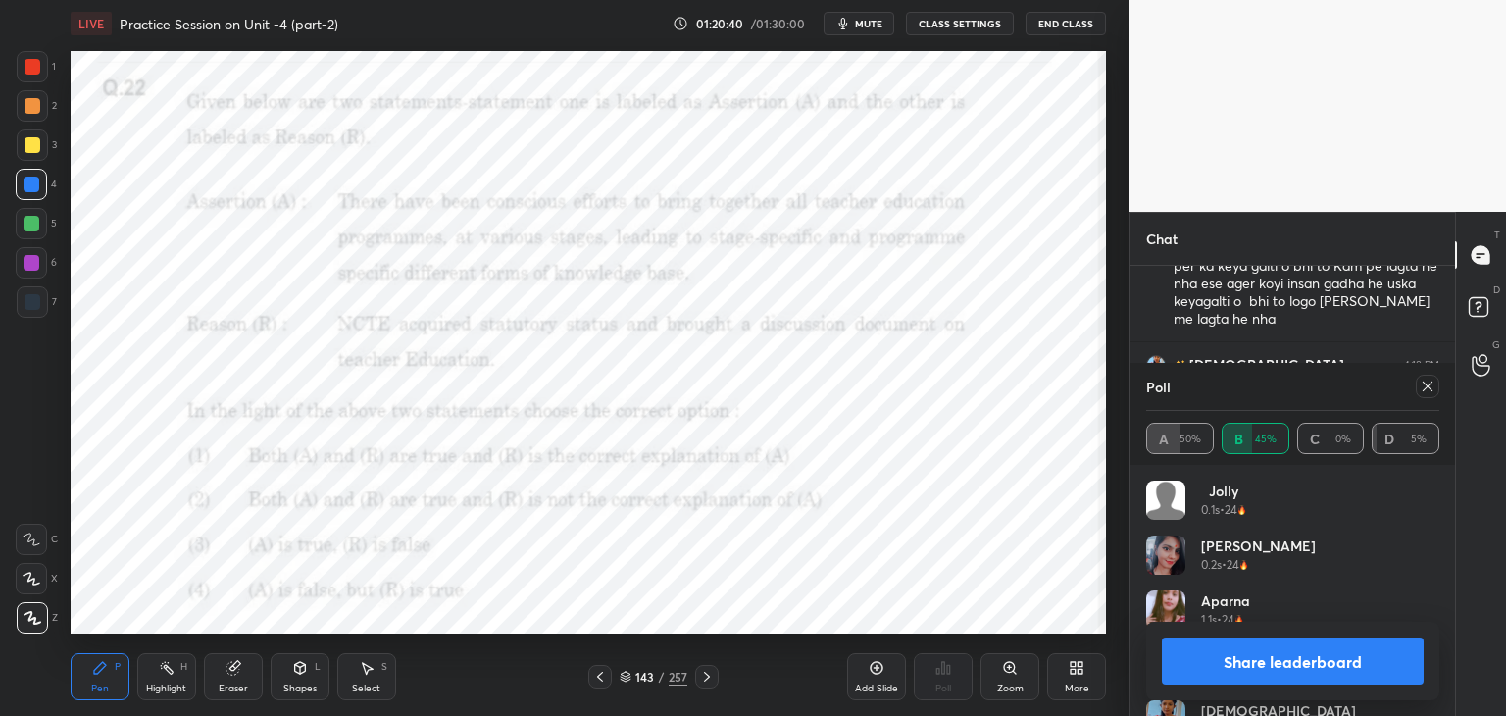
click at [1429, 389] on icon at bounding box center [1427, 386] width 10 height 10
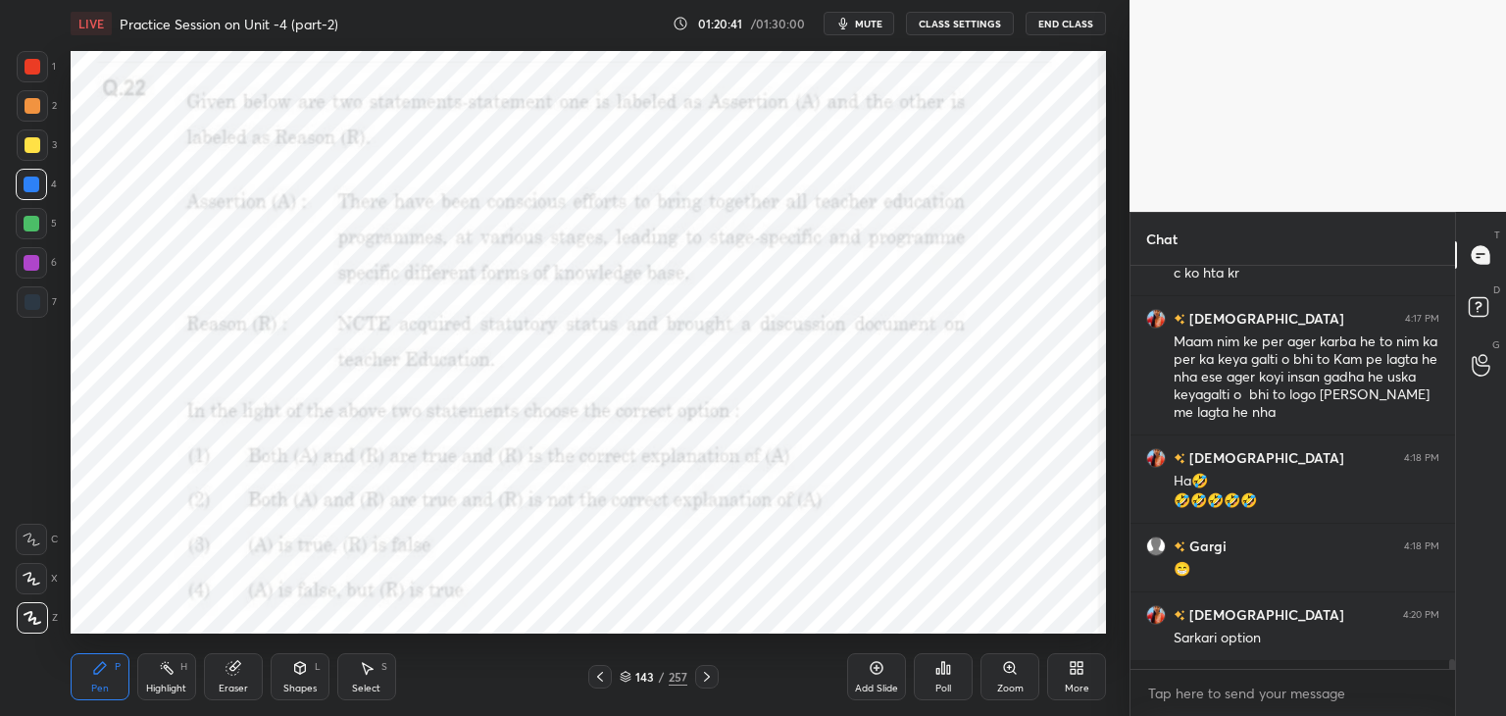
scroll to position [397, 319]
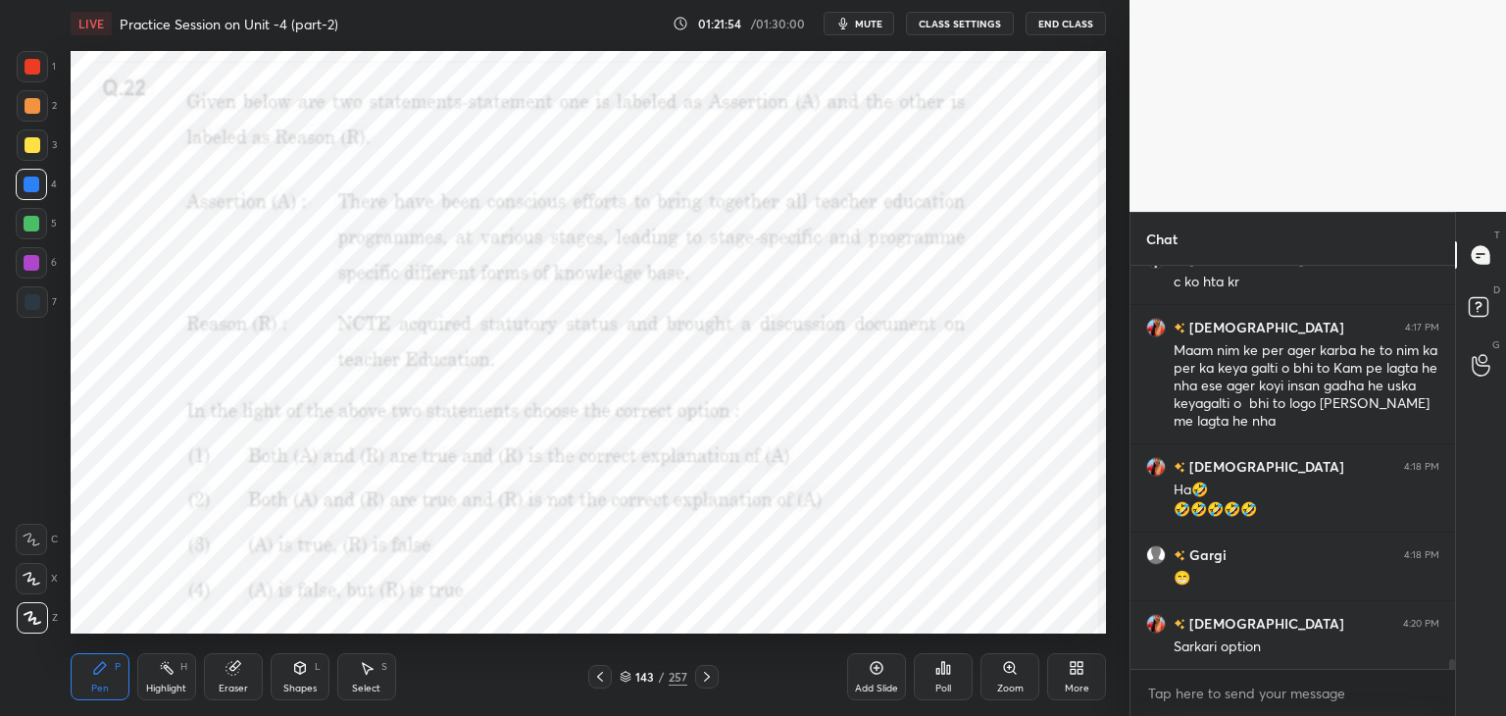
click at [705, 683] on icon at bounding box center [707, 677] width 16 height 16
click at [711, 680] on icon at bounding box center [707, 677] width 16 height 16
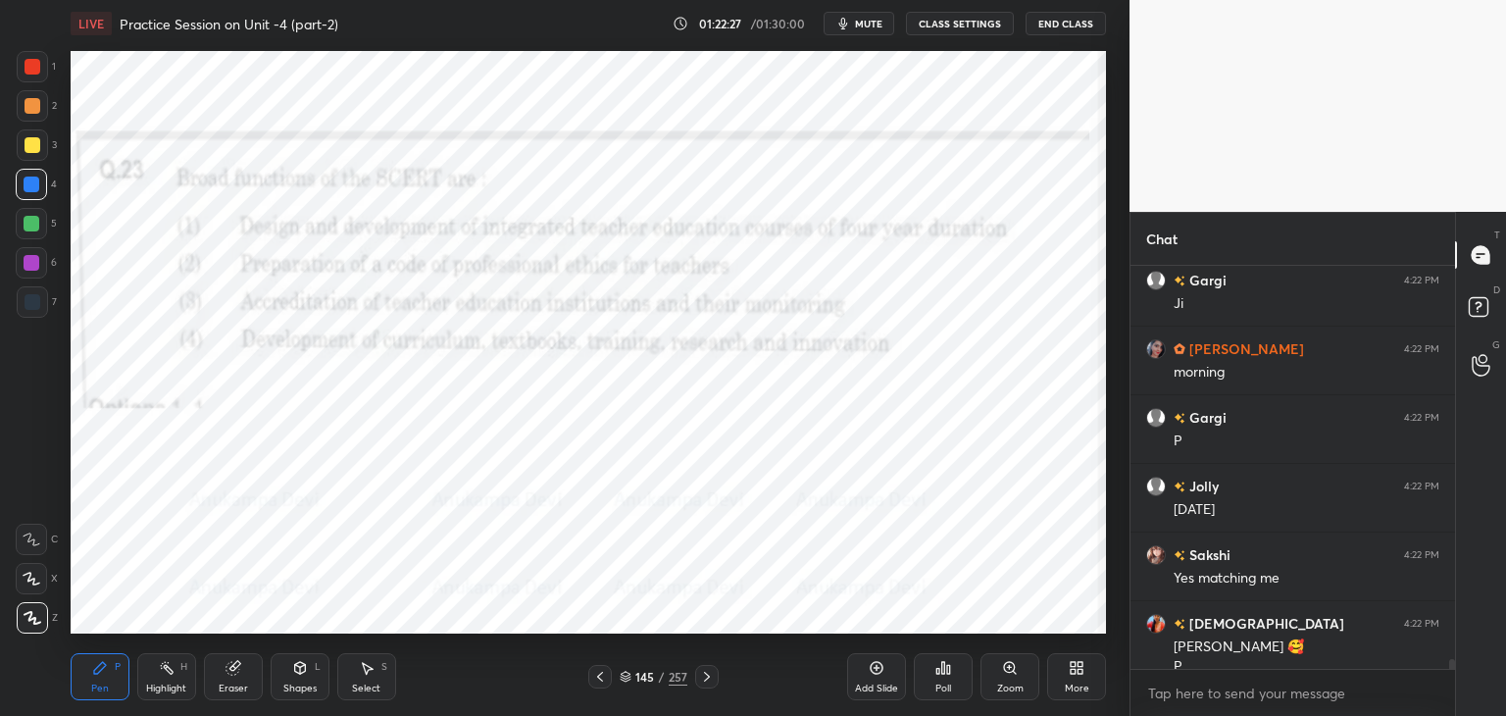
scroll to position [16255, 0]
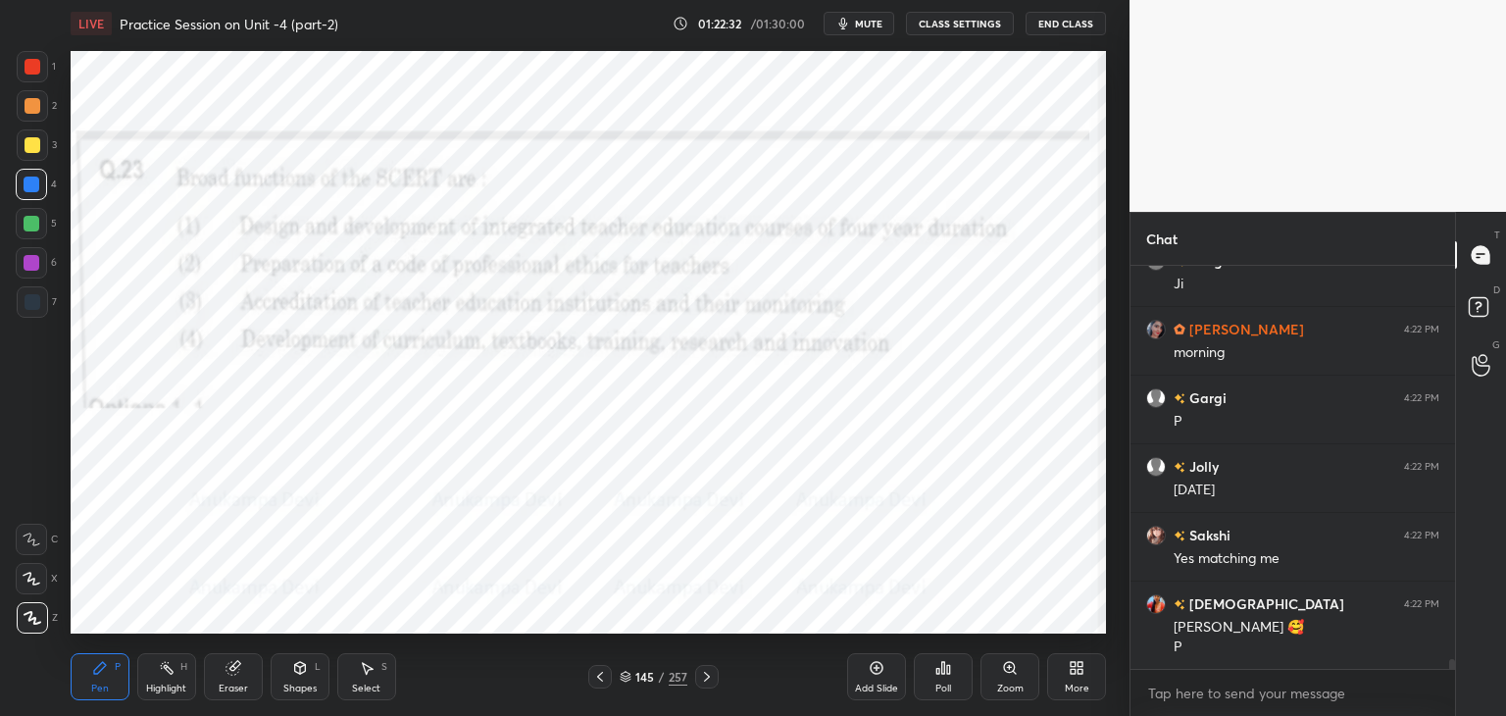
click at [623, 679] on icon at bounding box center [626, 676] width 12 height 12
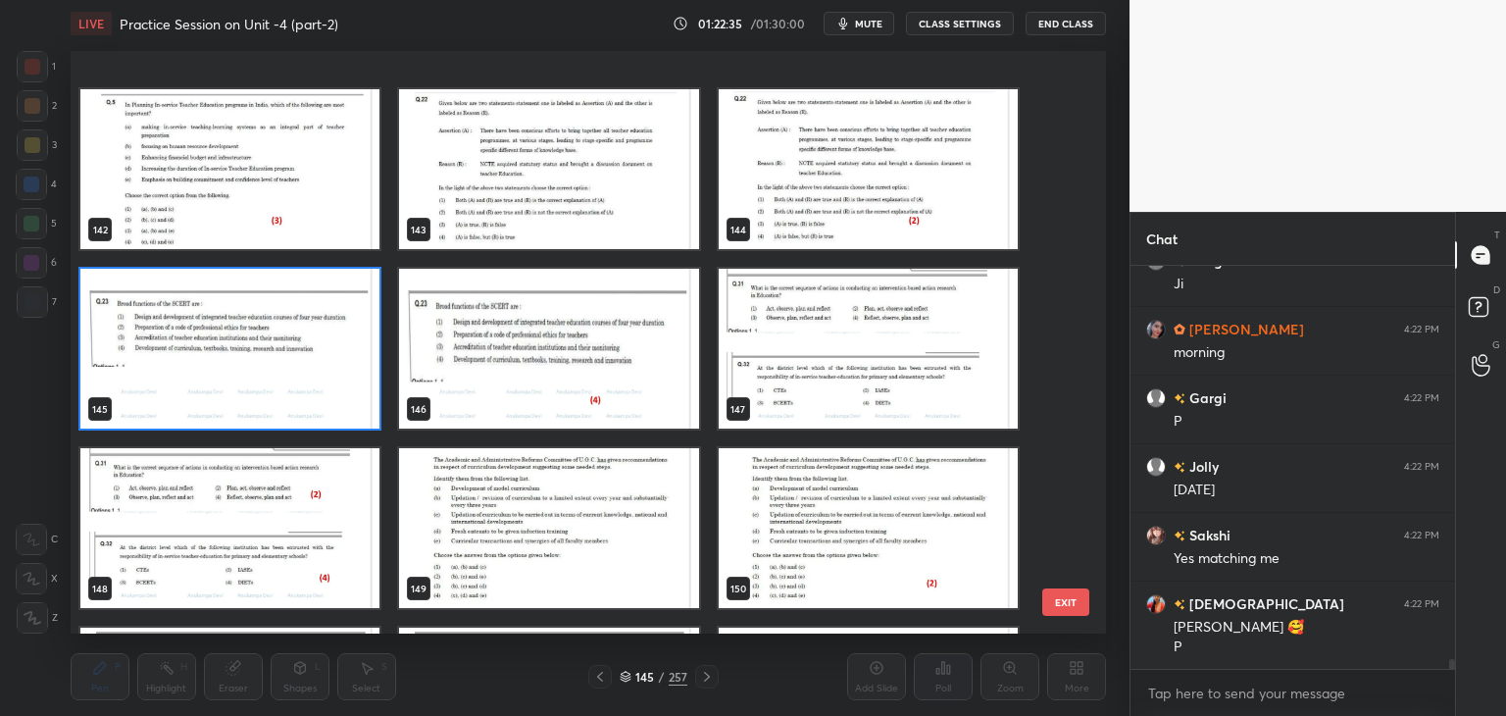
scroll to position [8475, 0]
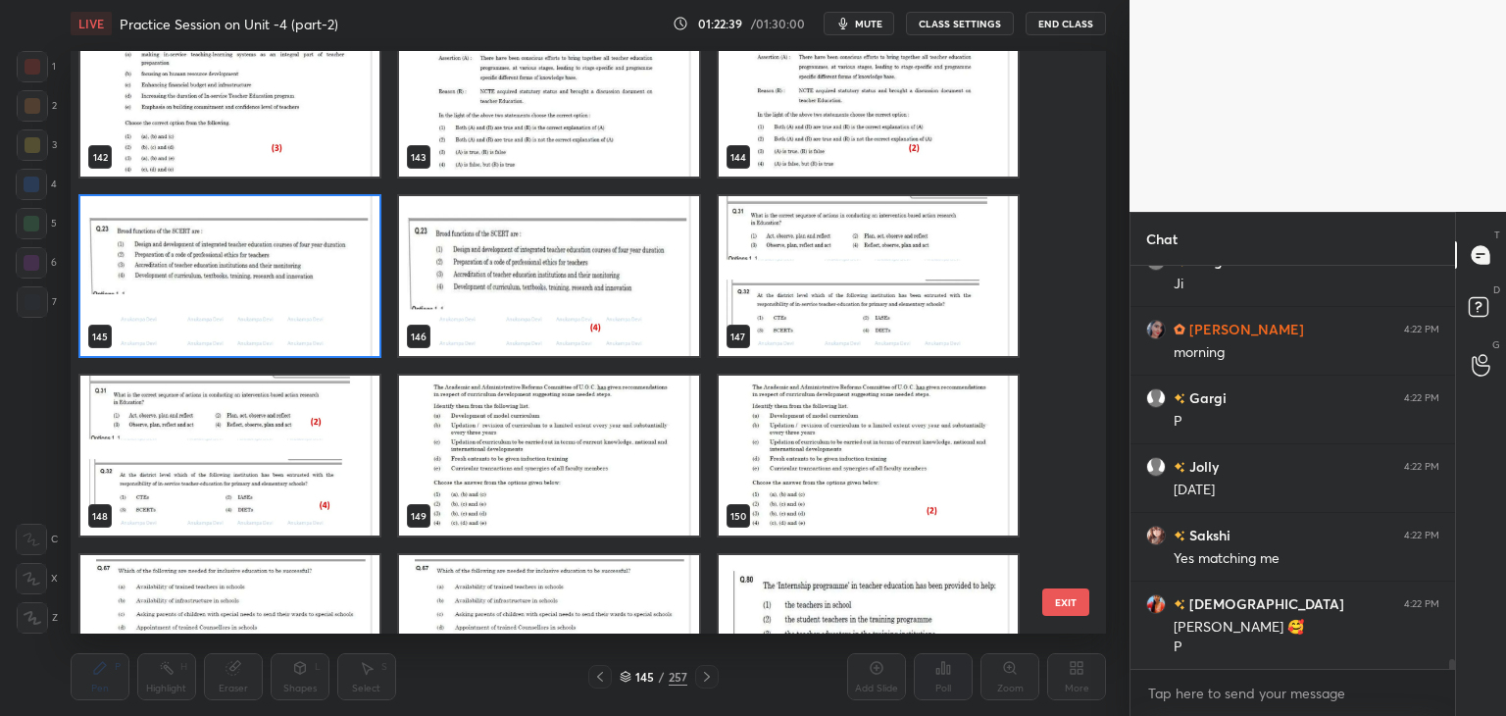
click at [349, 335] on img "grid" at bounding box center [229, 276] width 299 height 160
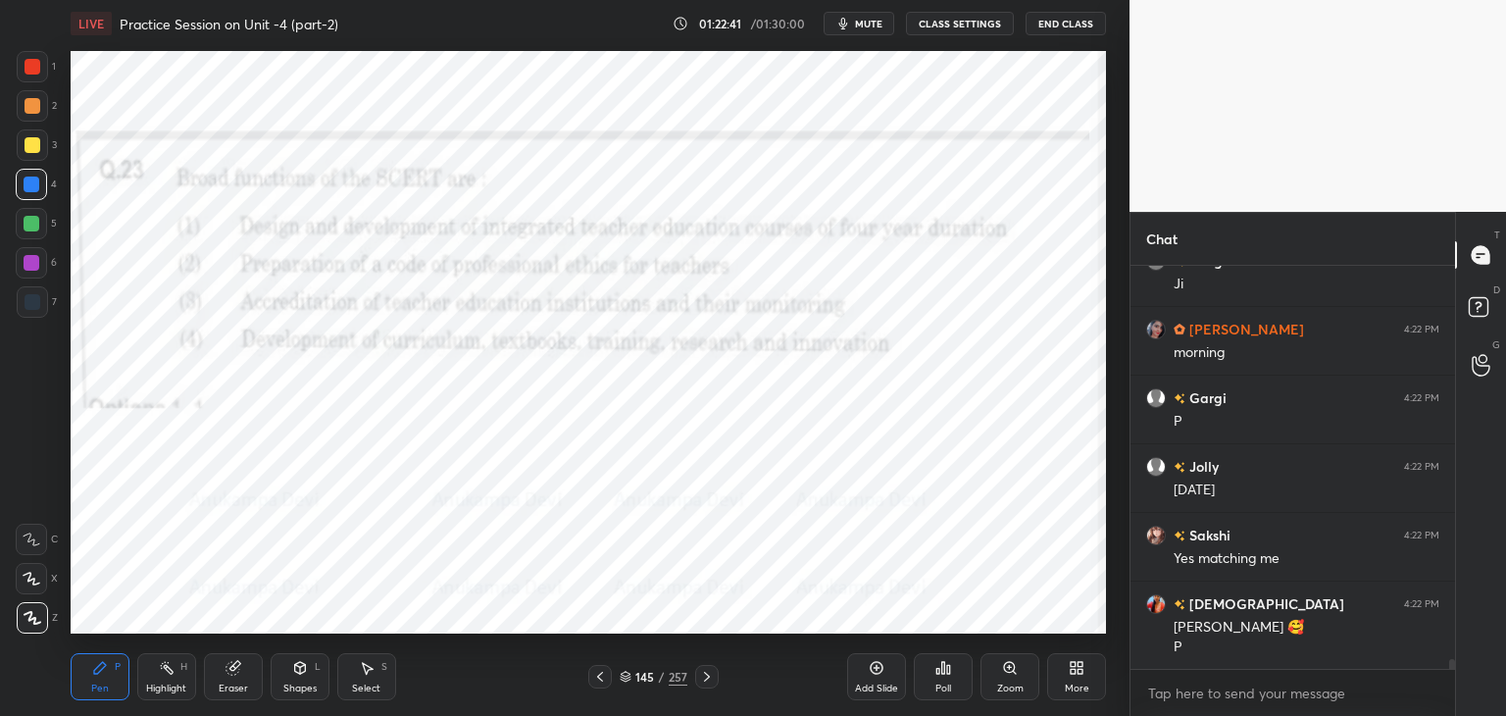
click at [944, 676] on div "Poll" at bounding box center [943, 676] width 59 height 47
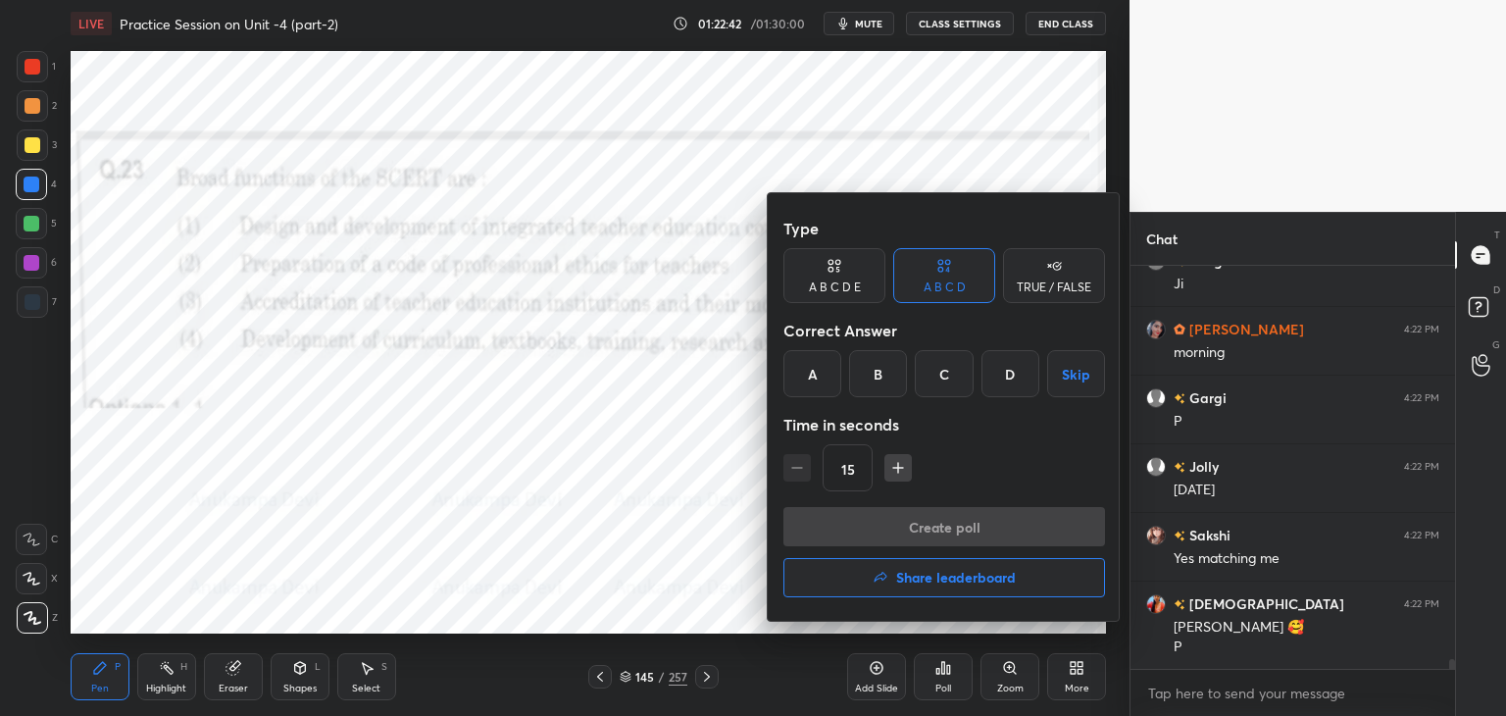
click at [998, 378] on div "D" at bounding box center [1010, 373] width 58 height 47
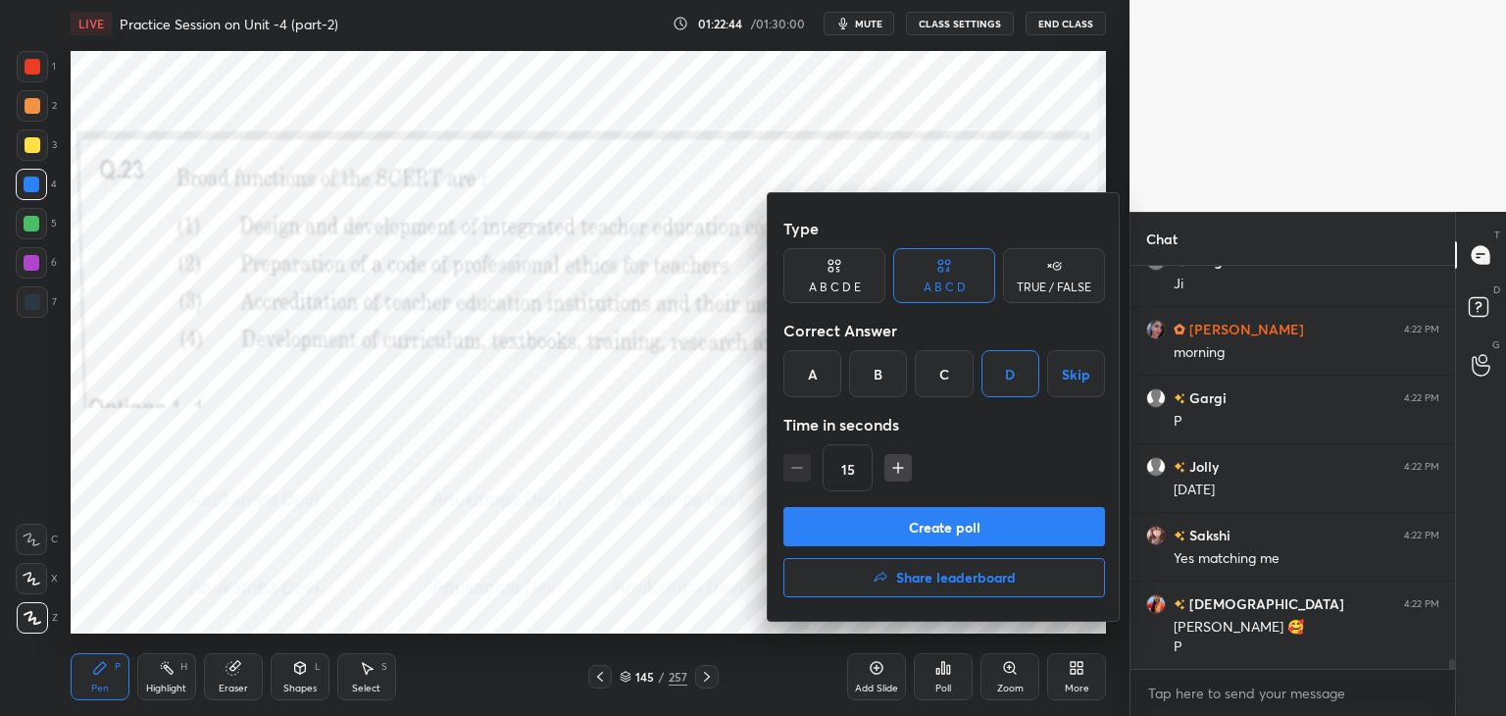
click at [965, 533] on button "Create poll" at bounding box center [944, 526] width 322 height 39
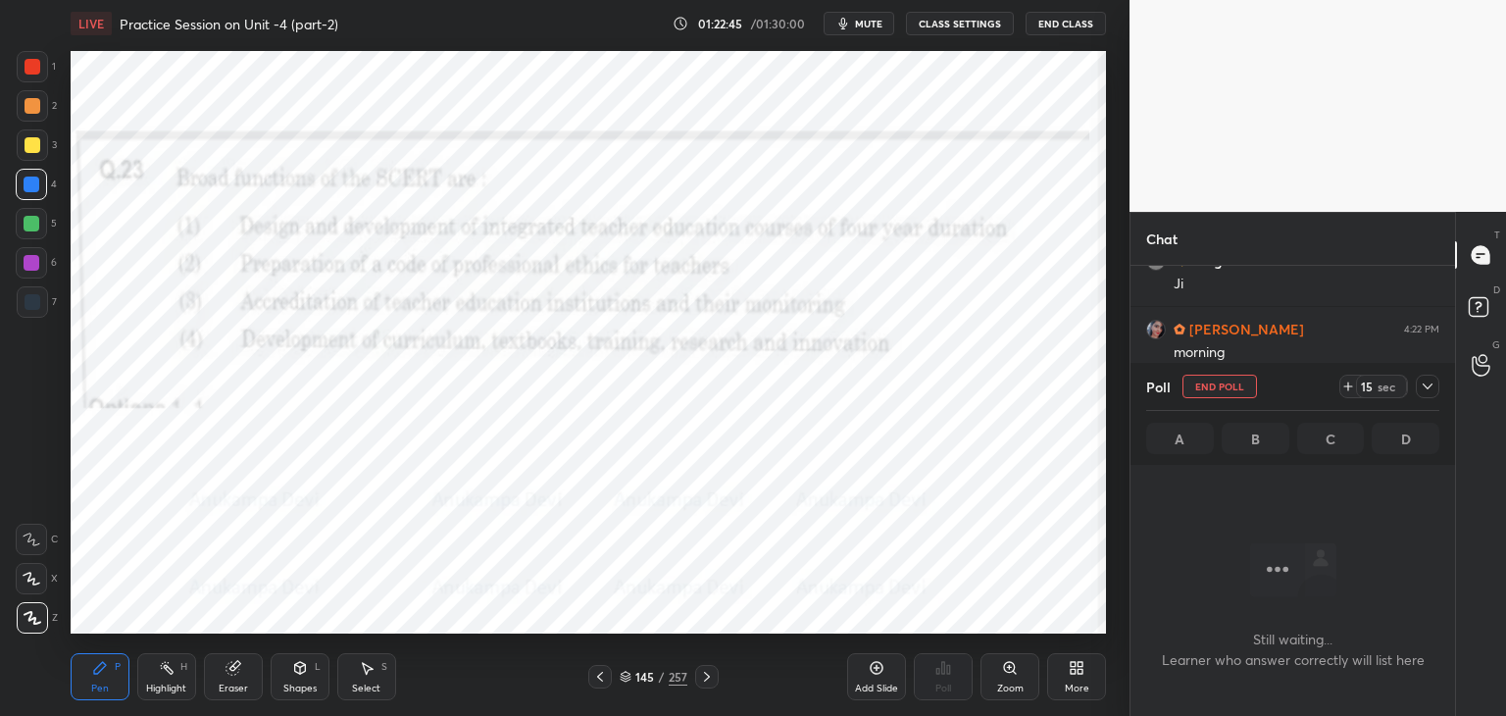
scroll to position [6, 6]
click at [868, 27] on span "mute" at bounding box center [868, 24] width 27 height 14
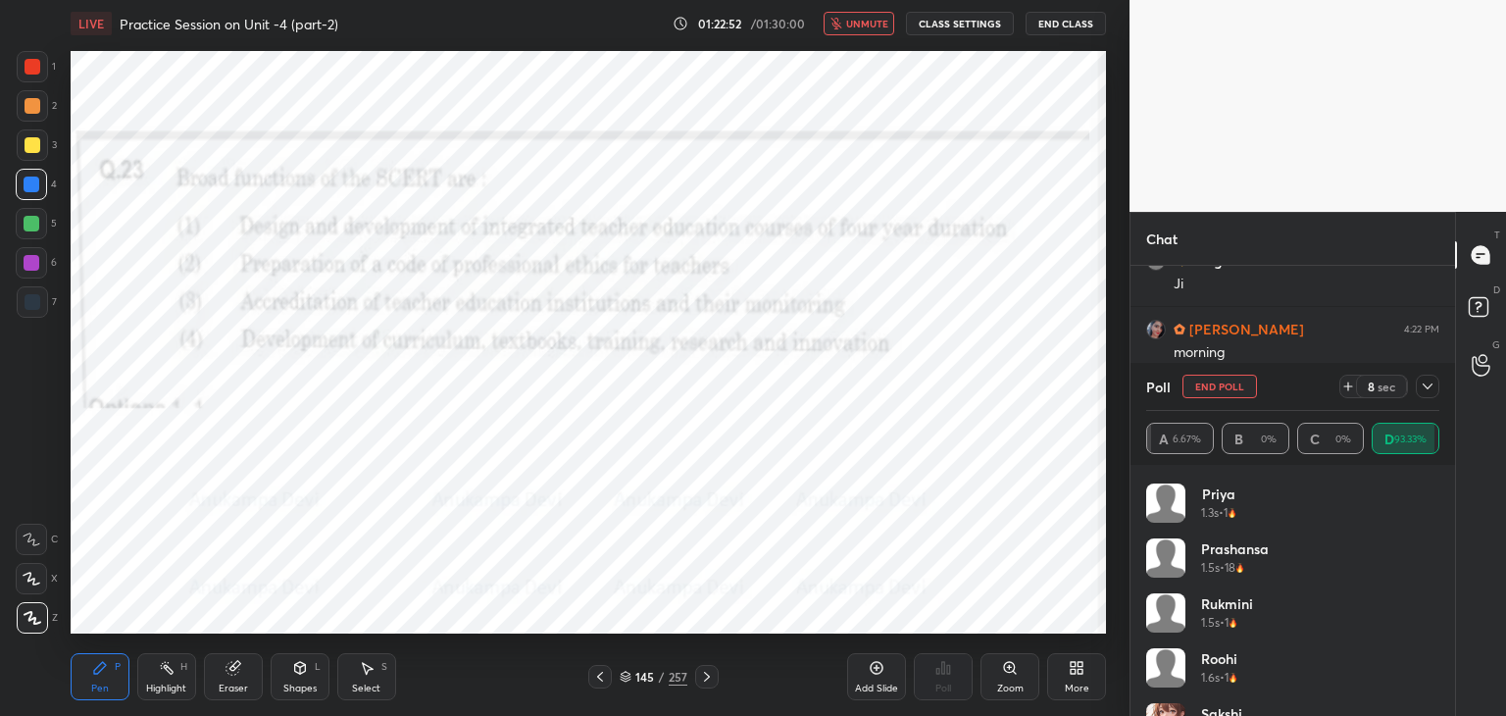
scroll to position [524, 0]
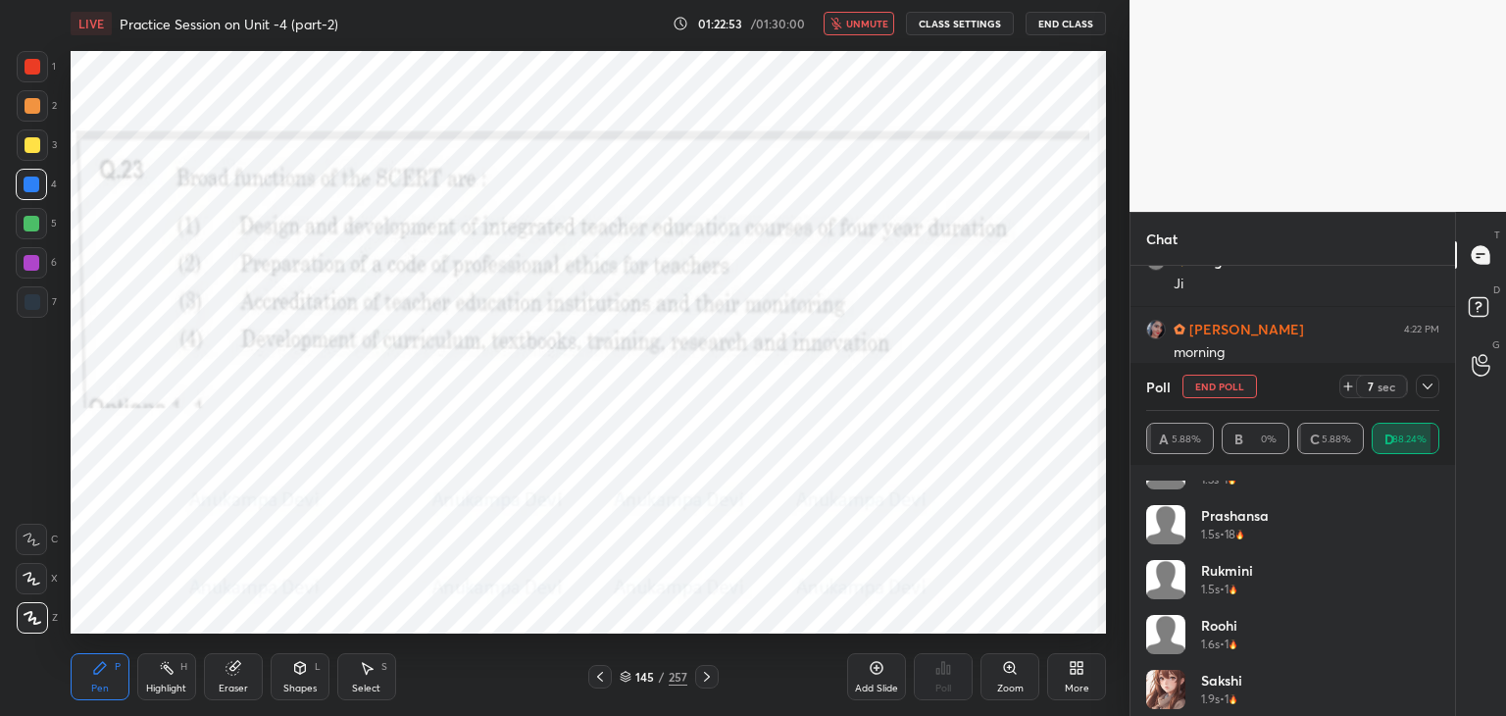
click at [1456, 660] on div "T Messages (T) D Doubts (D) G Raise Hand (G)" at bounding box center [1480, 464] width 51 height 504
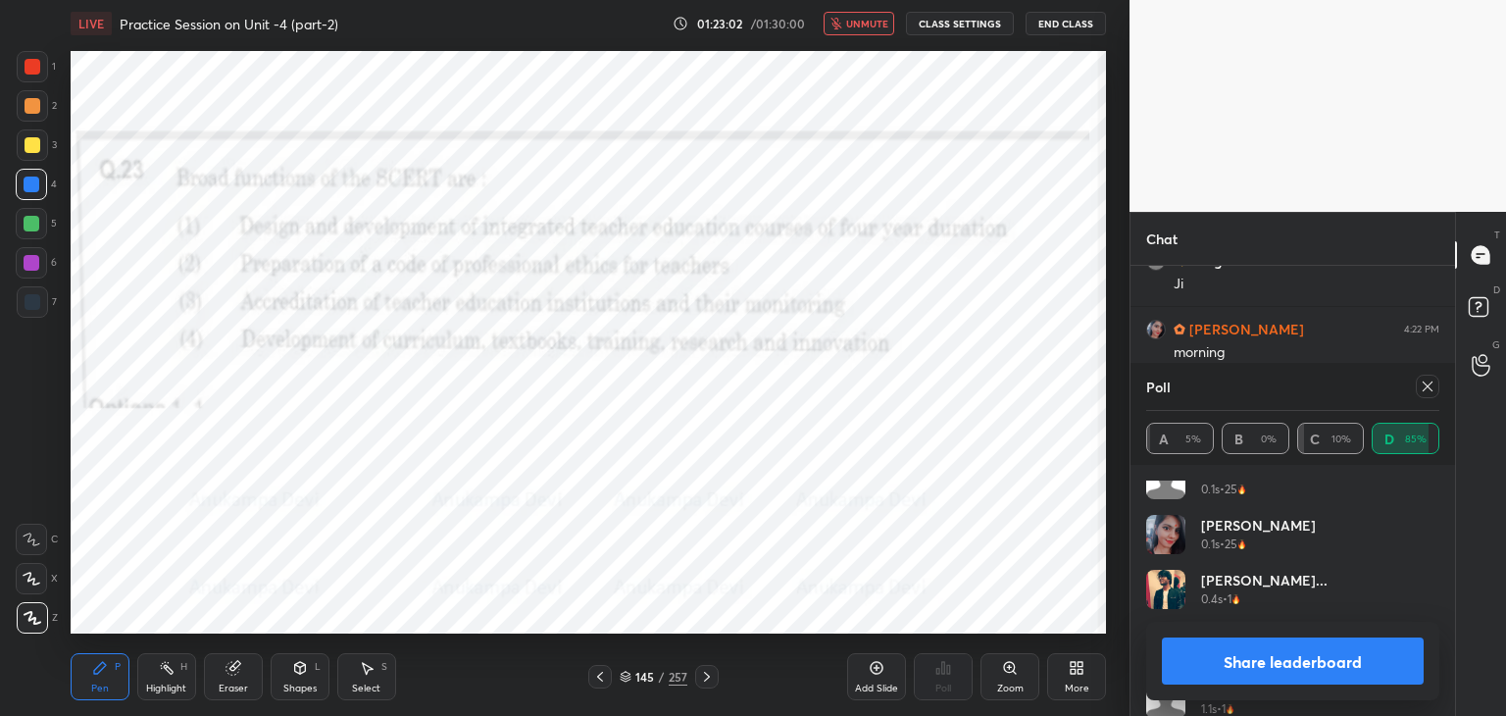
scroll to position [0, 0]
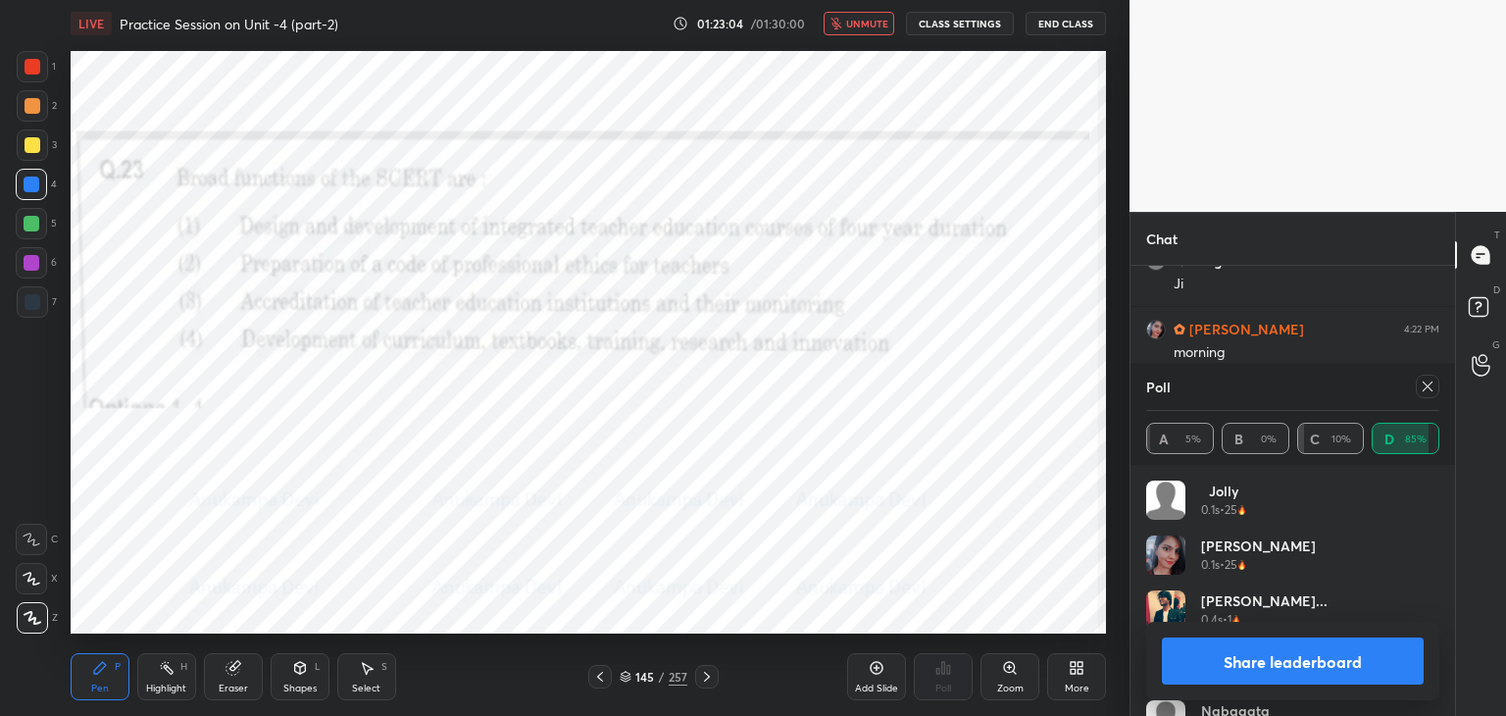
click at [874, 33] on button "unmute" at bounding box center [858, 24] width 71 height 24
drag, startPoint x: 1424, startPoint y: 389, endPoint x: 1192, endPoint y: 350, distance: 235.6
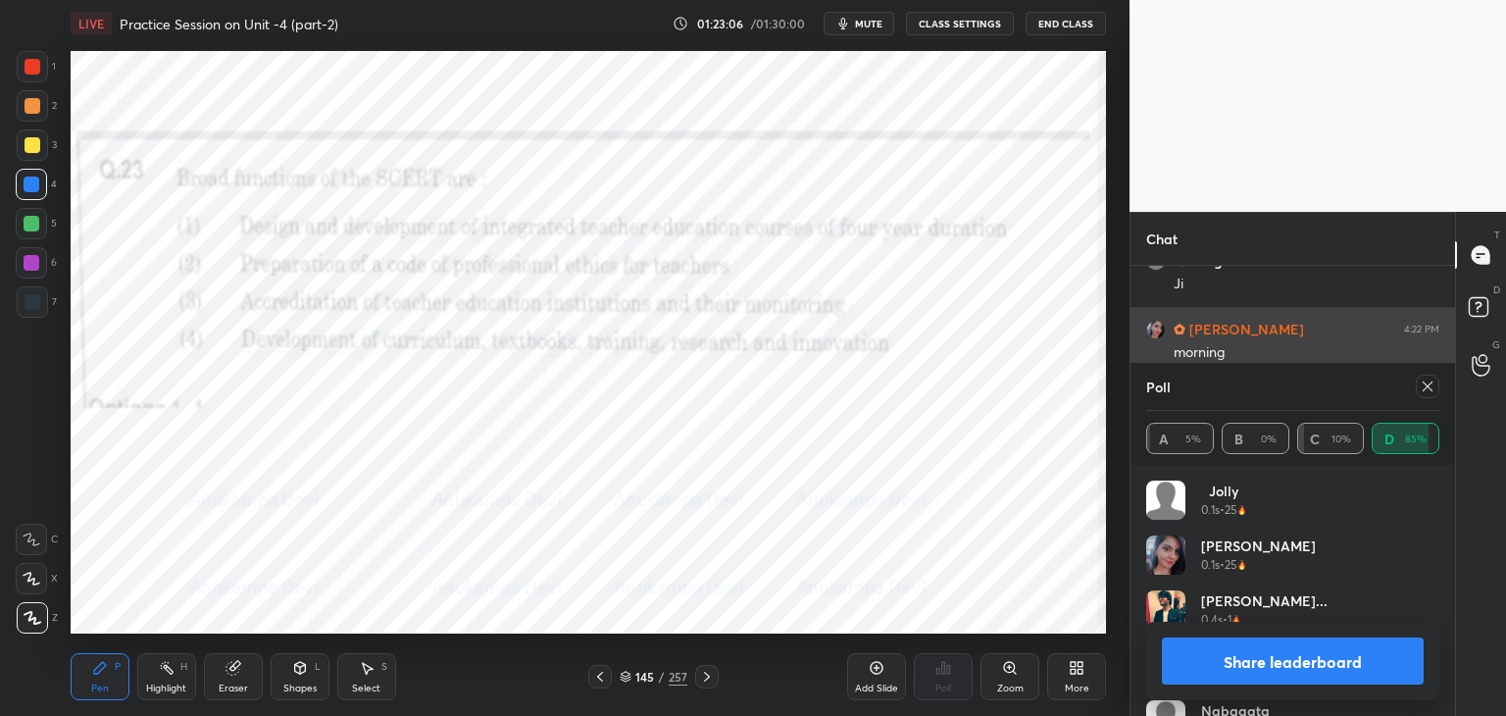
click at [1423, 389] on icon at bounding box center [1427, 386] width 10 height 10
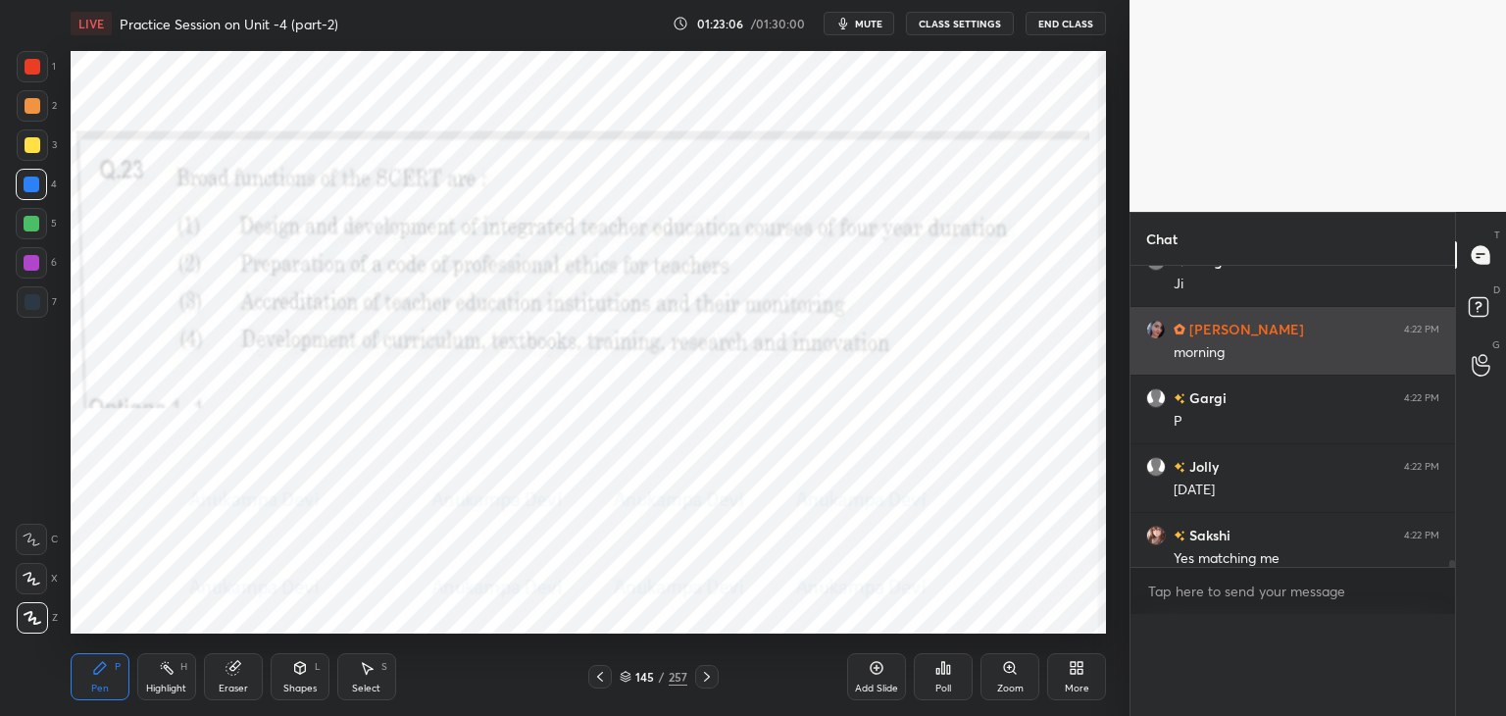
scroll to position [0, 6]
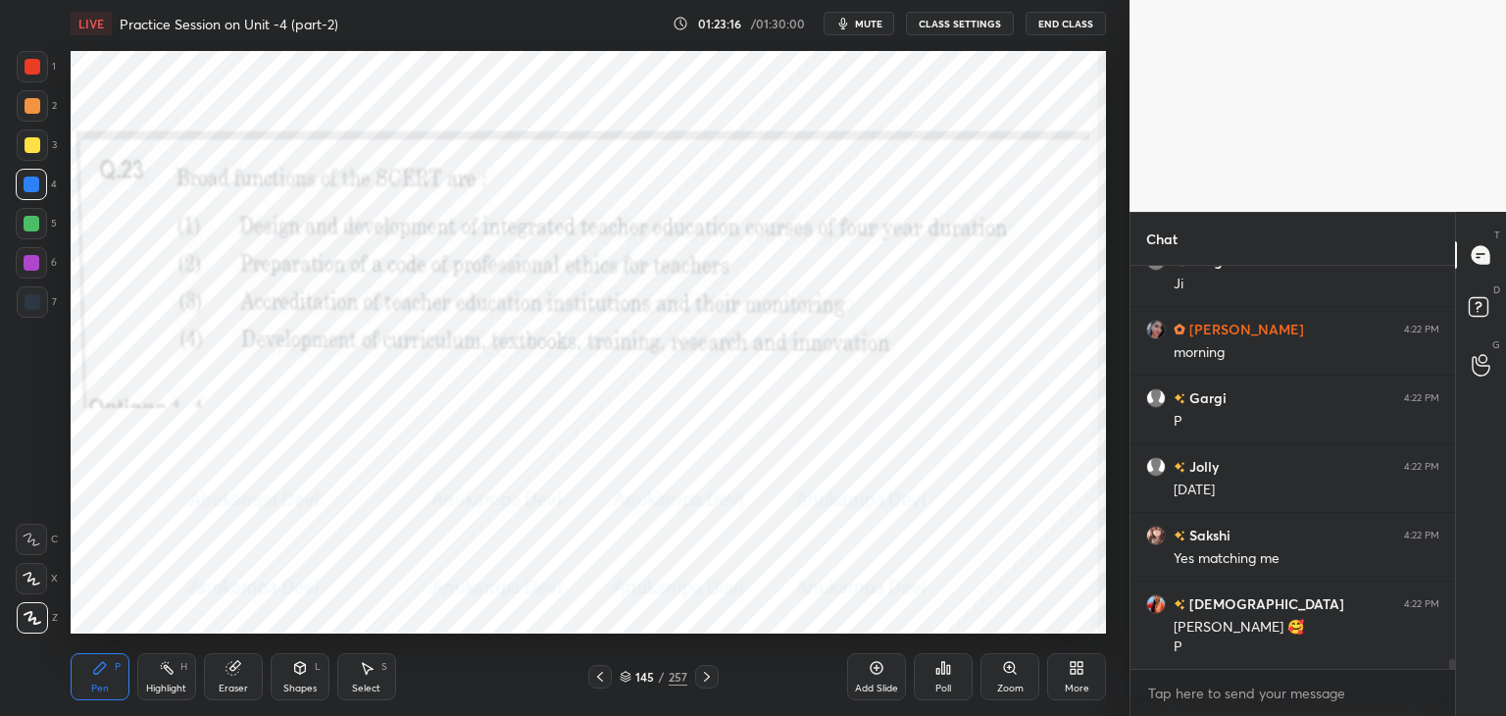
click at [706, 678] on icon at bounding box center [707, 676] width 6 height 10
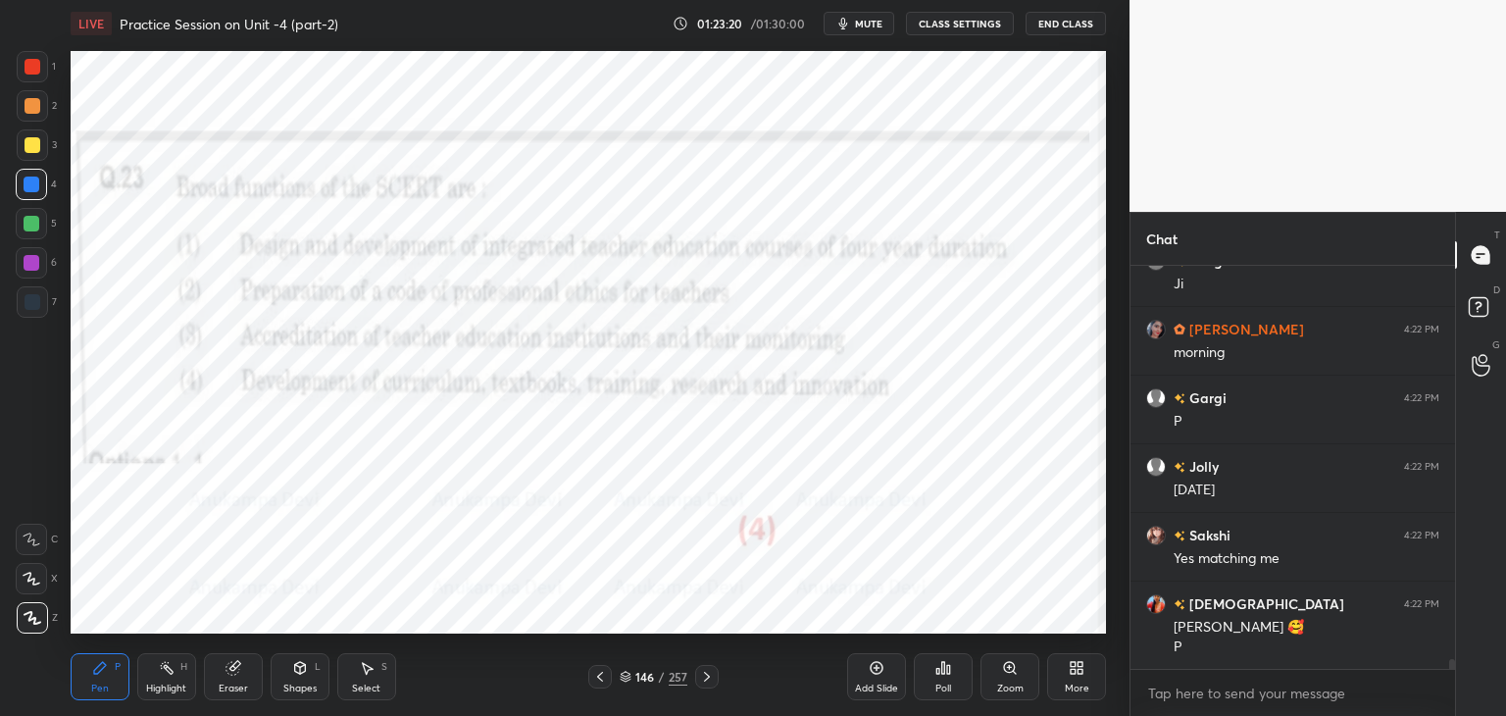
click at [707, 679] on icon at bounding box center [707, 677] width 16 height 16
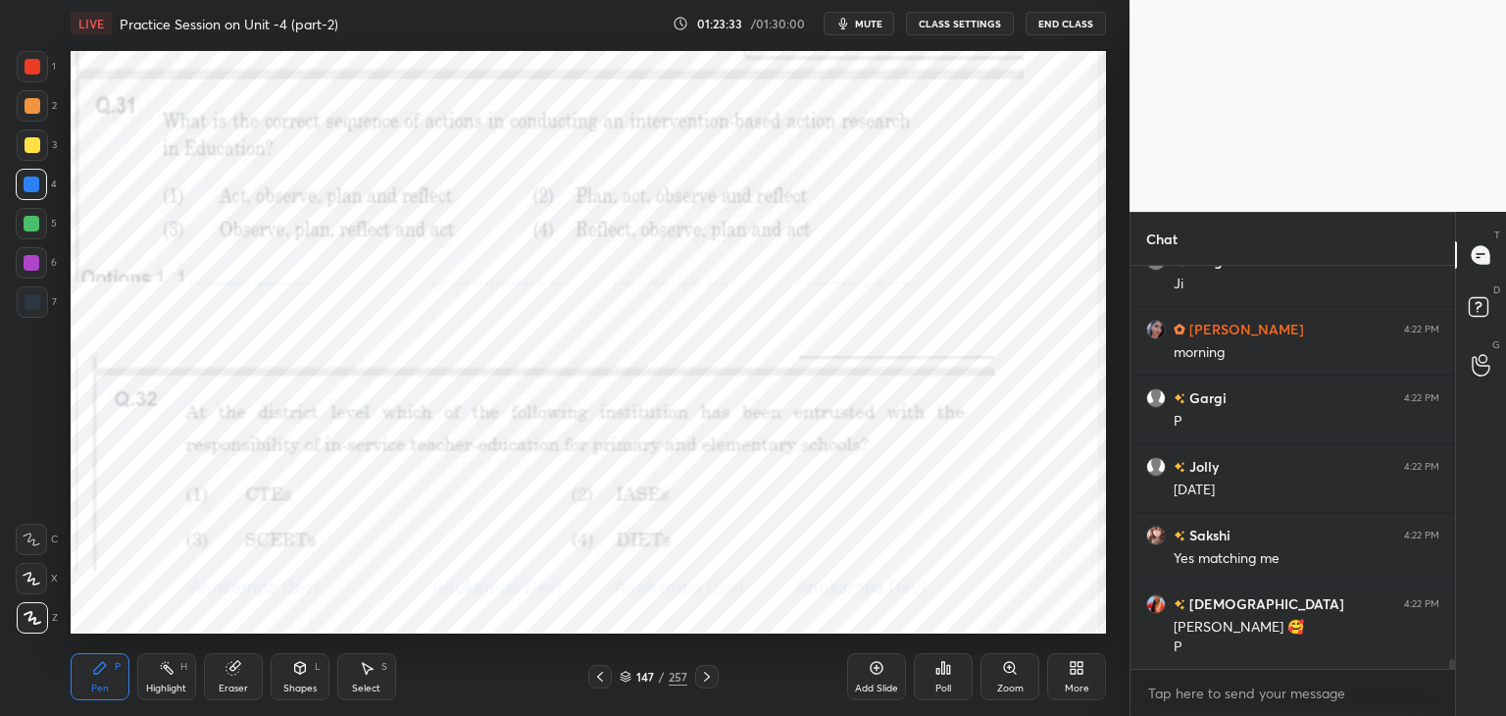
click at [625, 680] on icon at bounding box center [626, 679] width 10 height 3
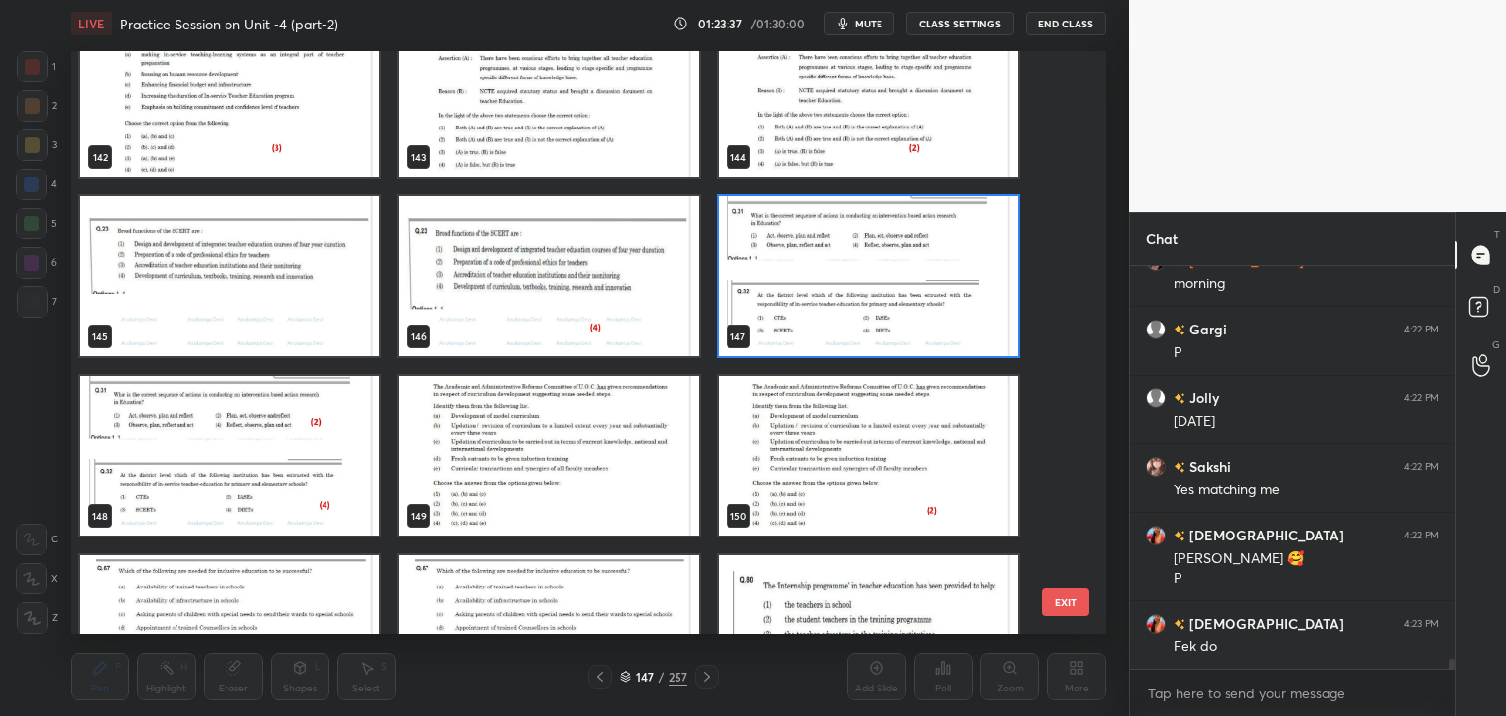
click at [951, 295] on img "grid" at bounding box center [868, 276] width 299 height 160
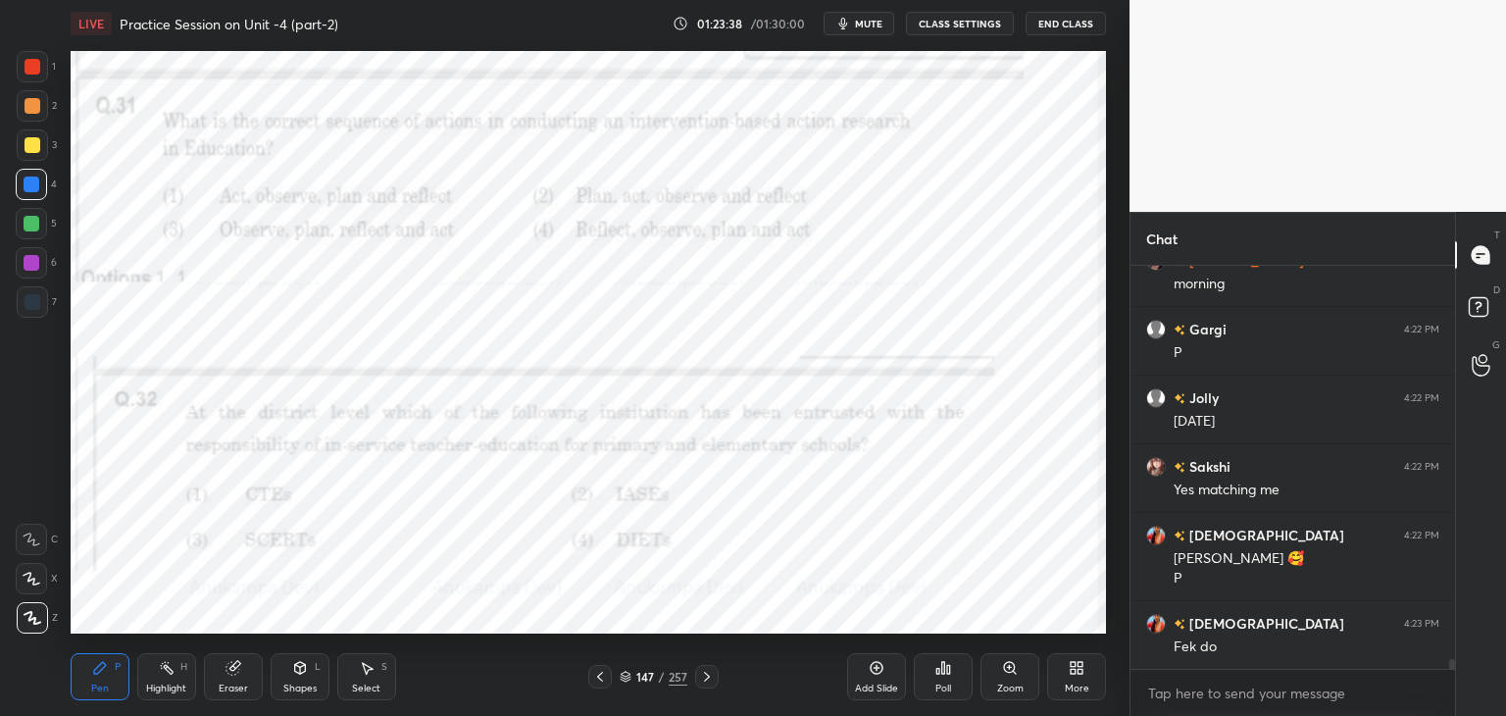
click at [942, 688] on div "Poll" at bounding box center [943, 688] width 16 height 10
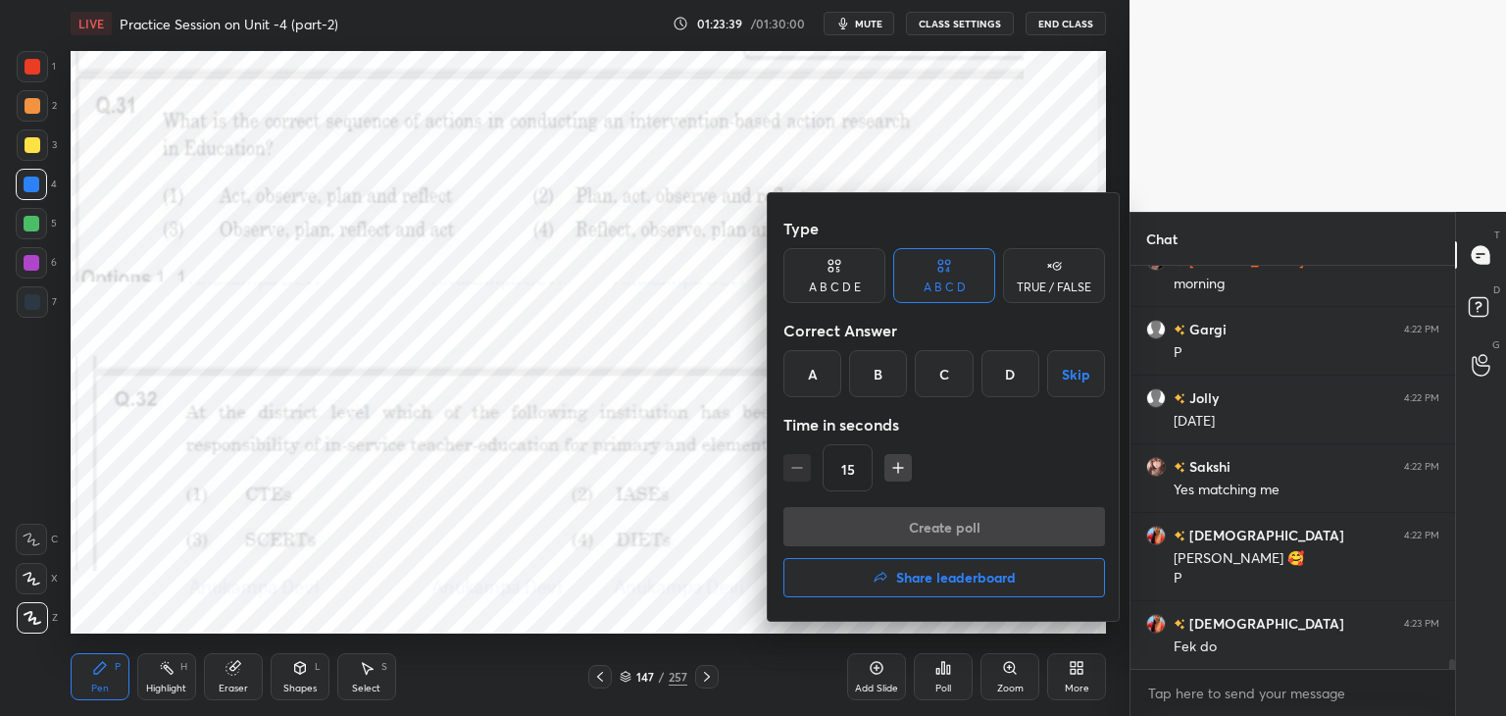
click at [870, 373] on div "B" at bounding box center [878, 373] width 58 height 47
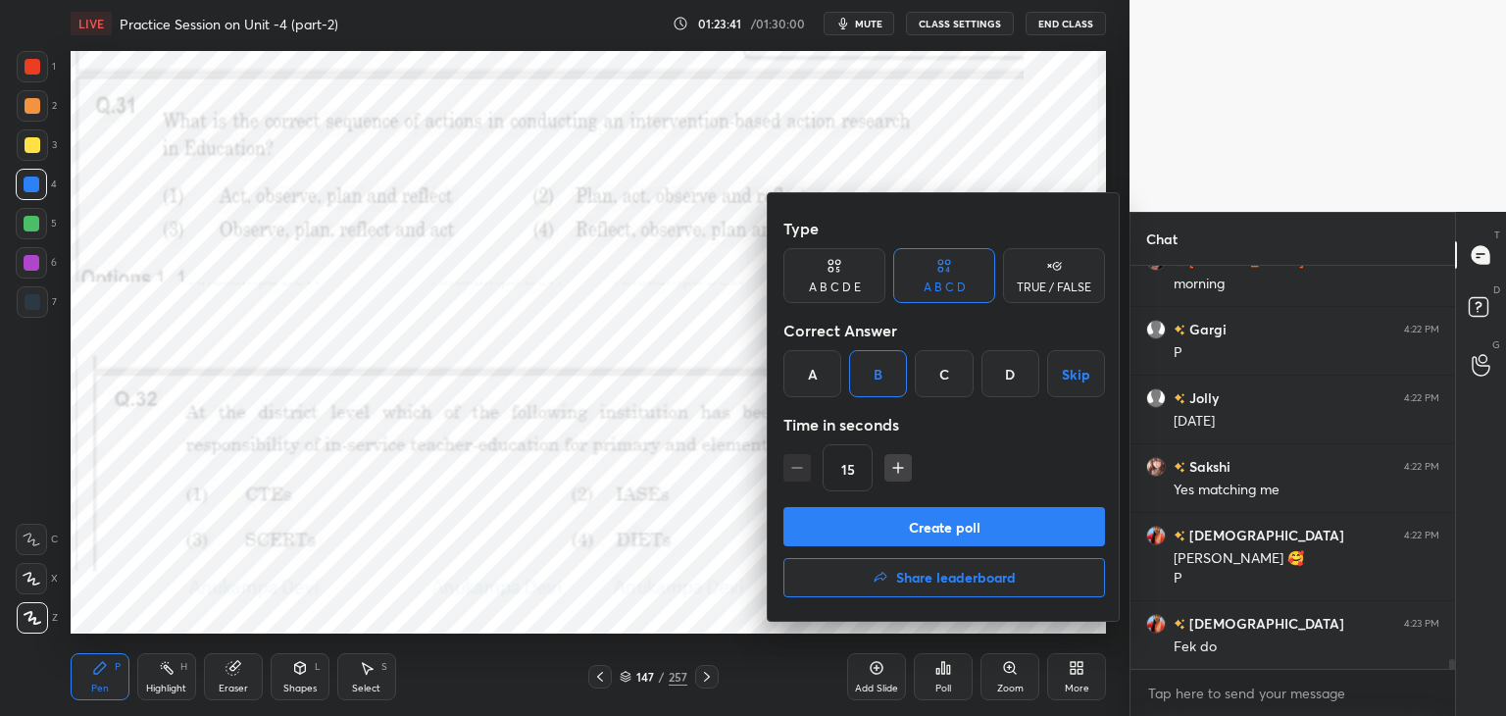
click at [974, 533] on button "Create poll" at bounding box center [944, 526] width 322 height 39
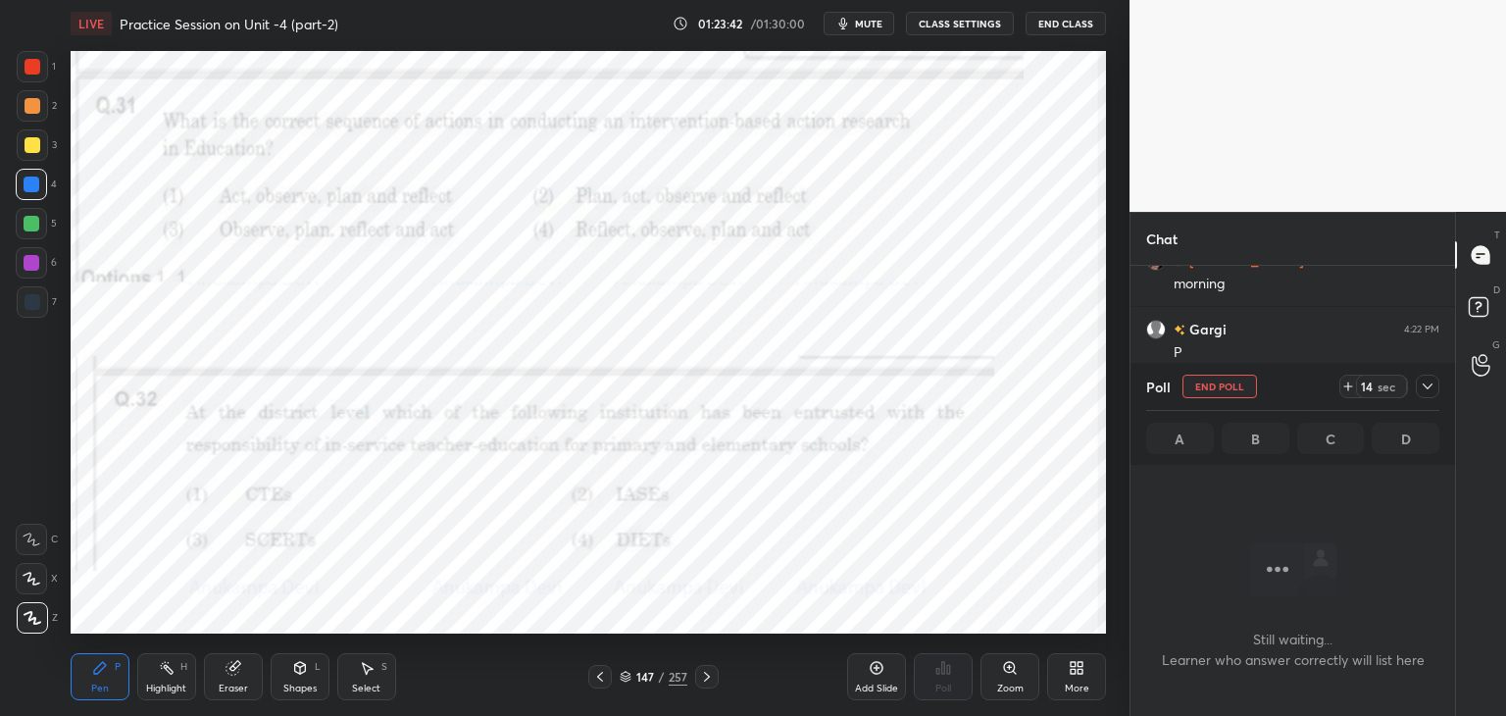
click at [870, 22] on span "mute" at bounding box center [868, 24] width 27 height 14
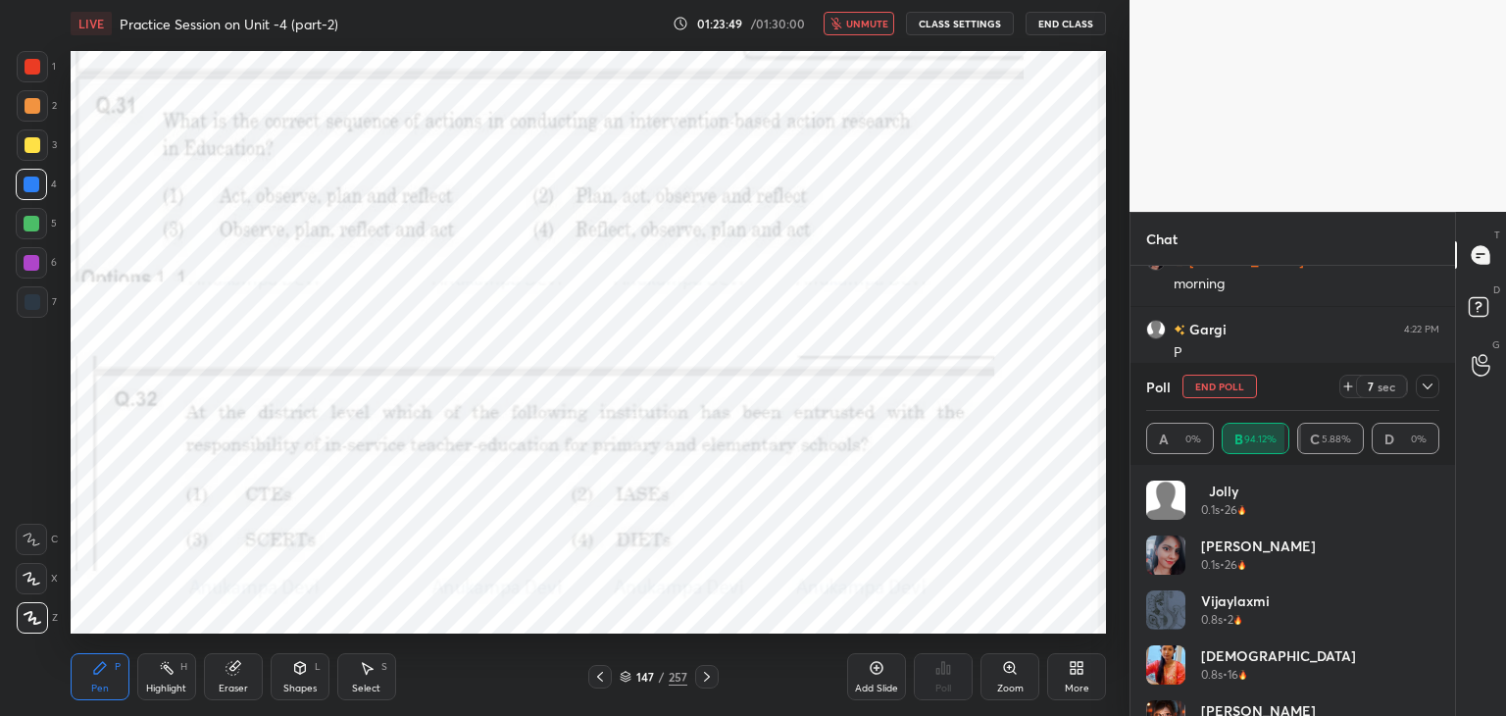
click at [865, 23] on span "unmute" at bounding box center [867, 24] width 42 height 14
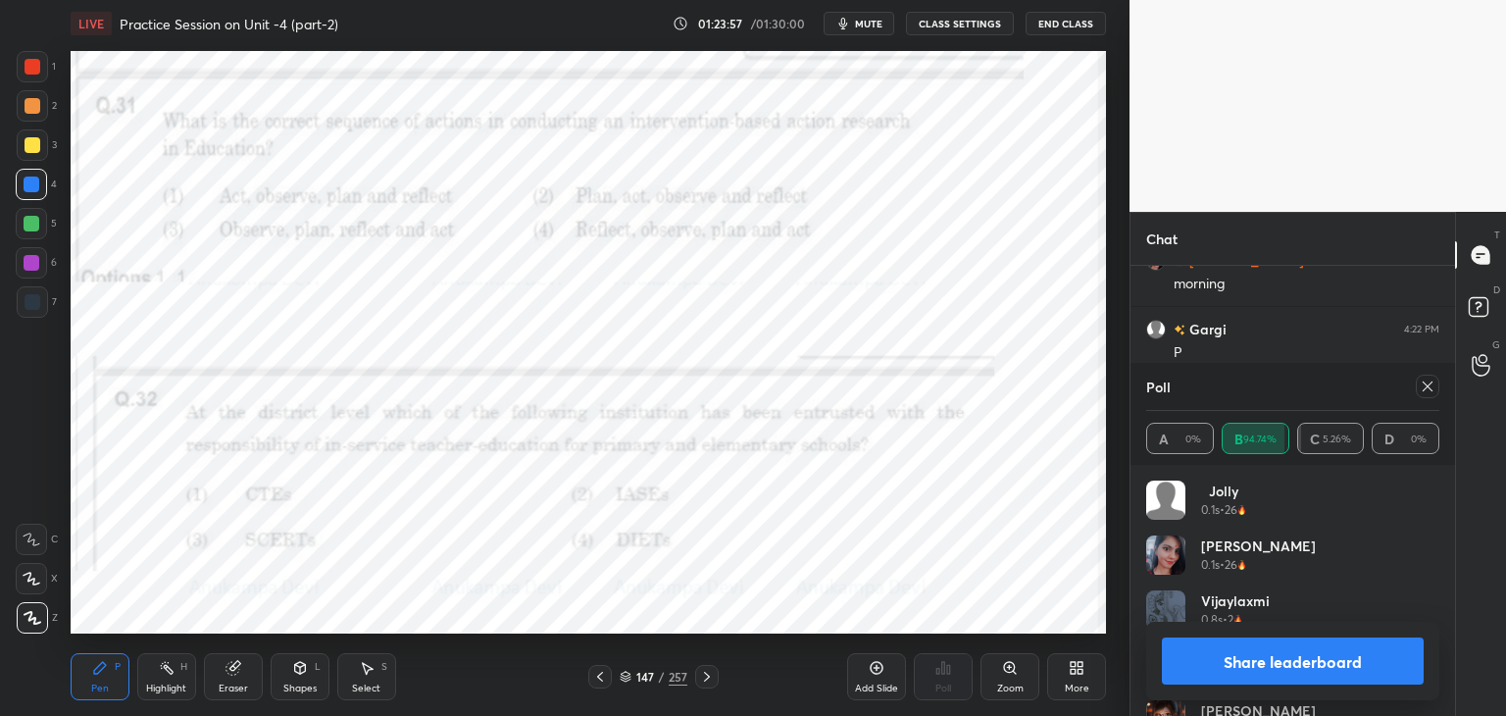
click at [873, 24] on span "mute" at bounding box center [868, 24] width 27 height 14
drag, startPoint x: 869, startPoint y: 25, endPoint x: 860, endPoint y: 44, distance: 21.9
click at [869, 25] on span "unmute" at bounding box center [867, 24] width 42 height 14
drag, startPoint x: 1434, startPoint y: 385, endPoint x: 1415, endPoint y: 385, distance: 18.6
click at [1431, 385] on icon at bounding box center [1427, 386] width 16 height 16
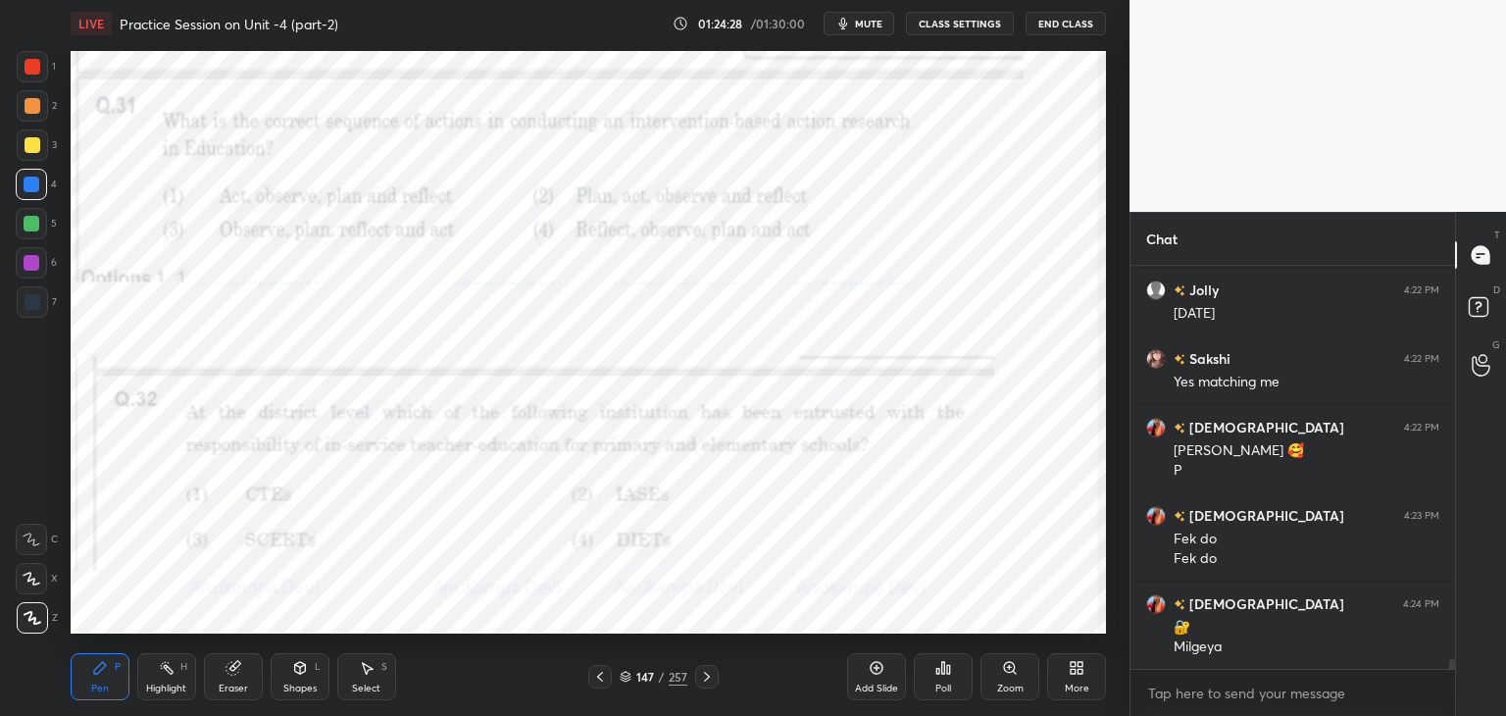
click at [945, 673] on icon at bounding box center [943, 668] width 16 height 16
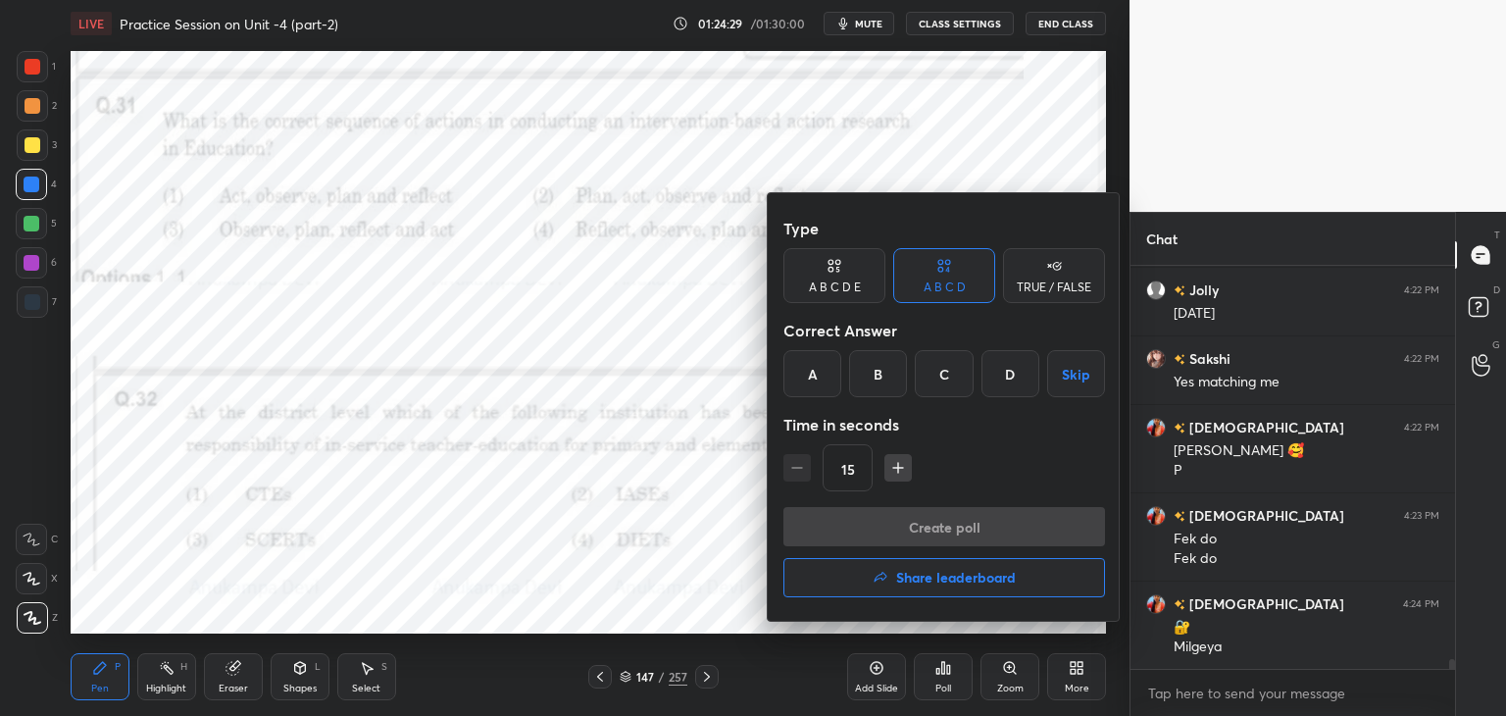
click at [996, 365] on div "D" at bounding box center [1010, 373] width 58 height 47
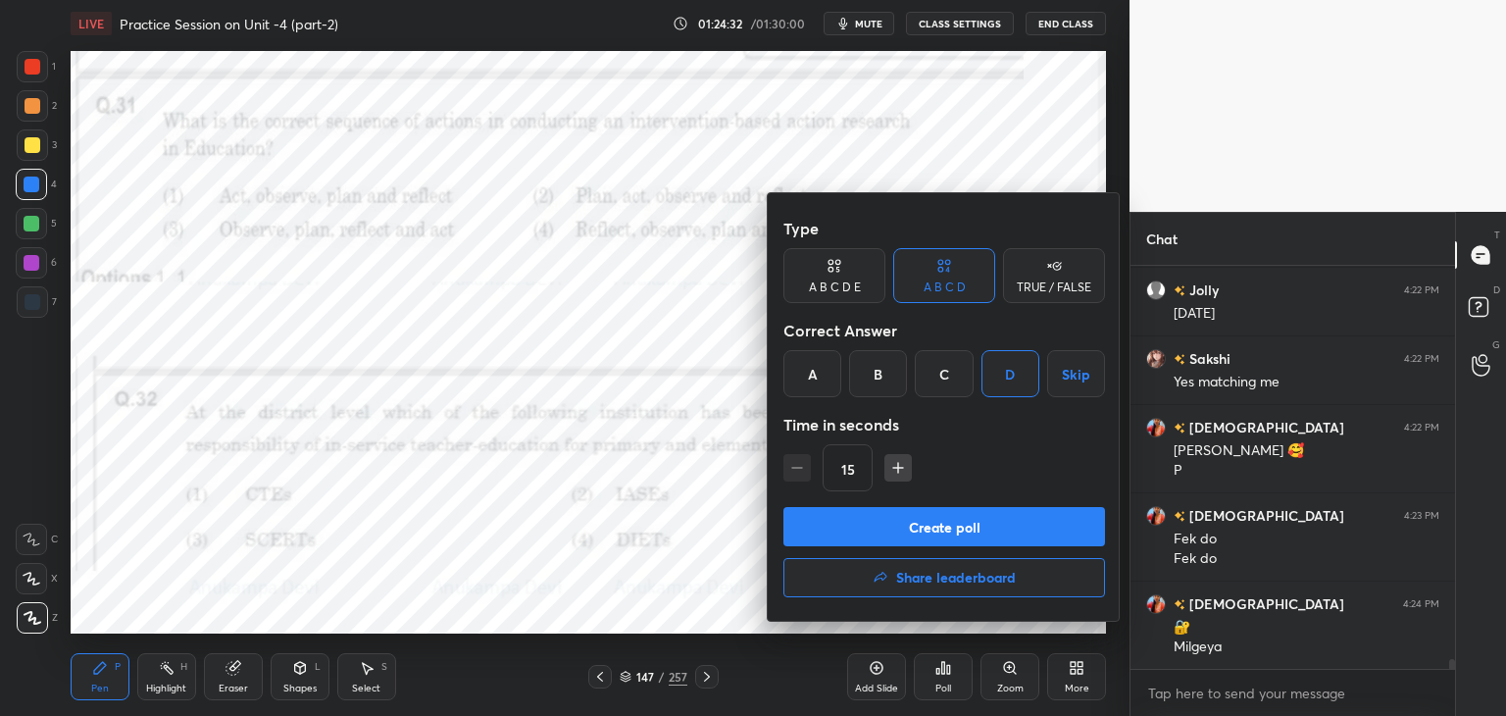
click at [974, 538] on button "Create poll" at bounding box center [944, 526] width 322 height 39
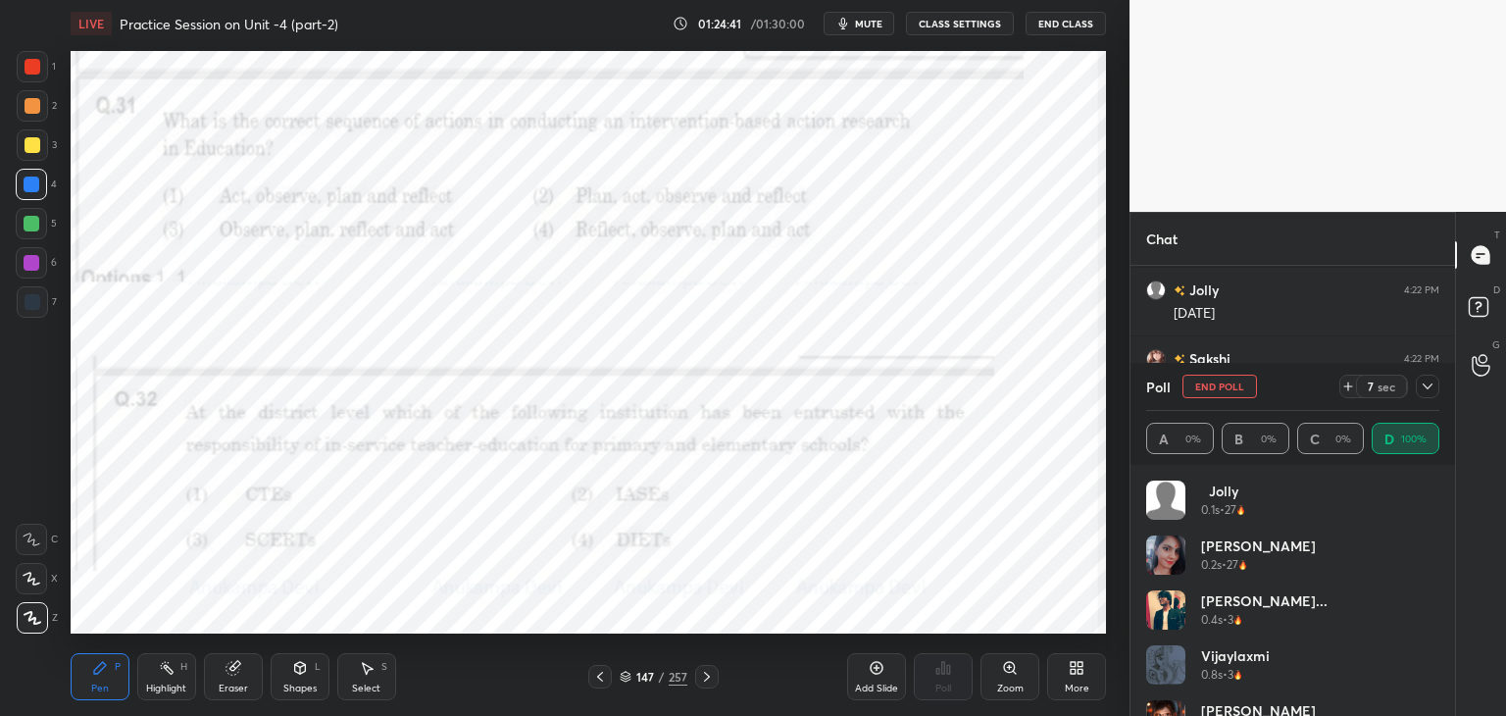
scroll to position [6, 6]
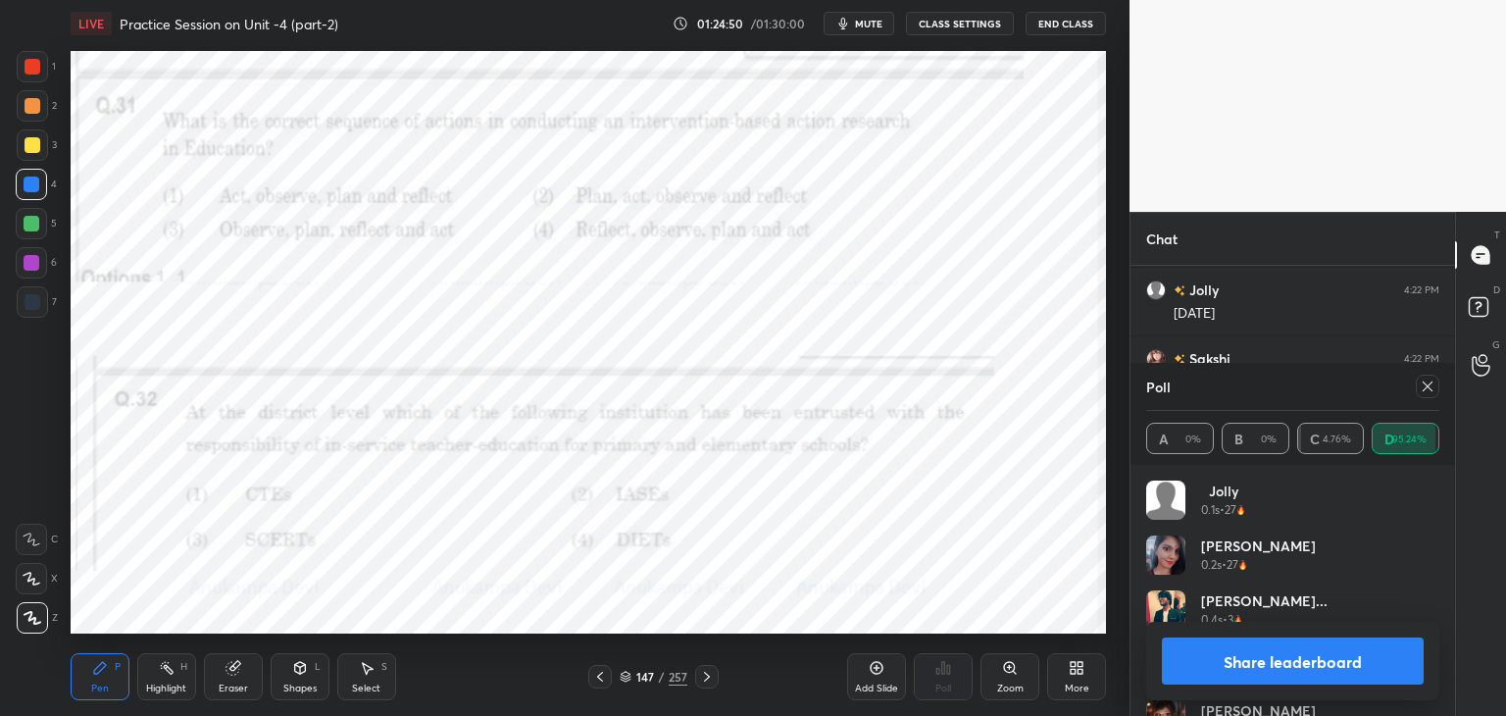
drag, startPoint x: 1426, startPoint y: 385, endPoint x: 1237, endPoint y: 382, distance: 189.2
click at [1426, 386] on icon at bounding box center [1427, 386] width 10 height 10
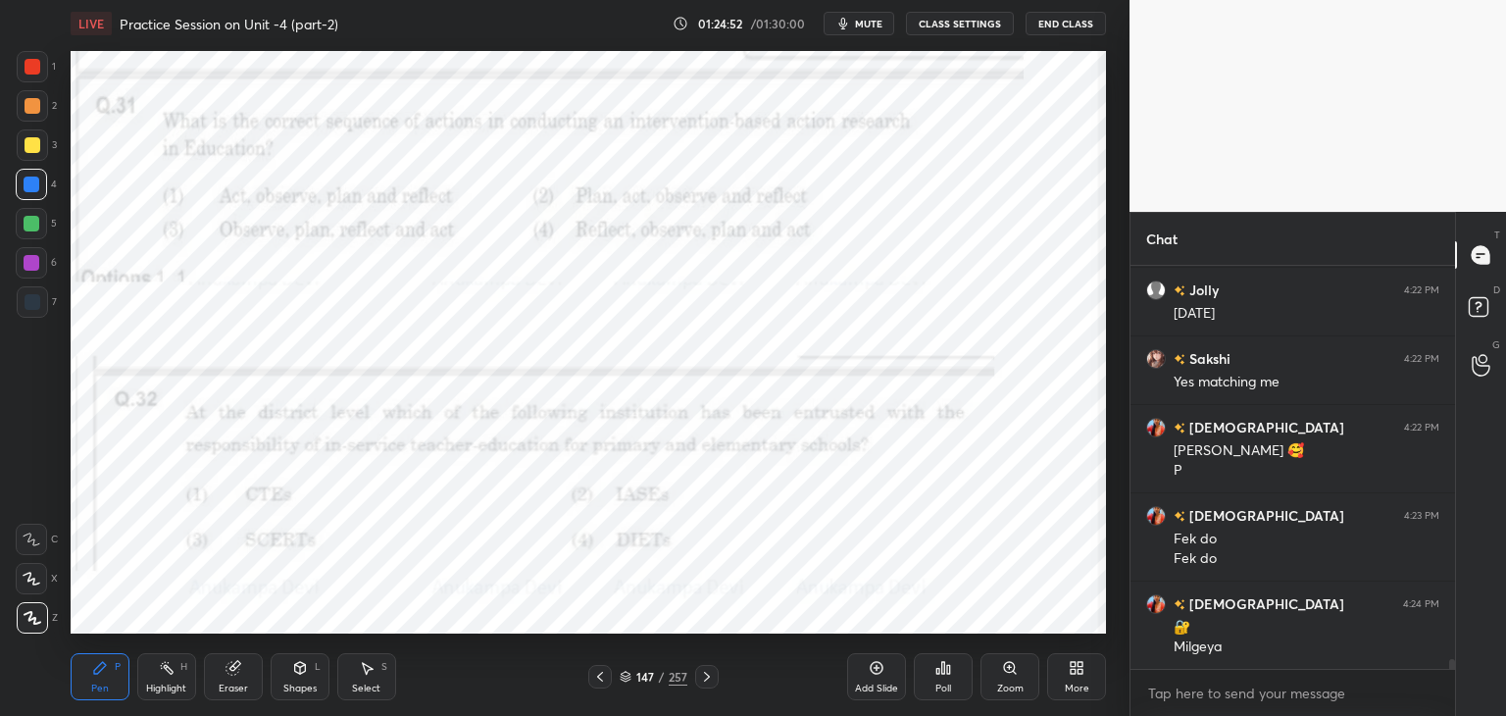
click at [702, 682] on icon at bounding box center [707, 677] width 16 height 16
click at [707, 678] on icon at bounding box center [707, 676] width 6 height 10
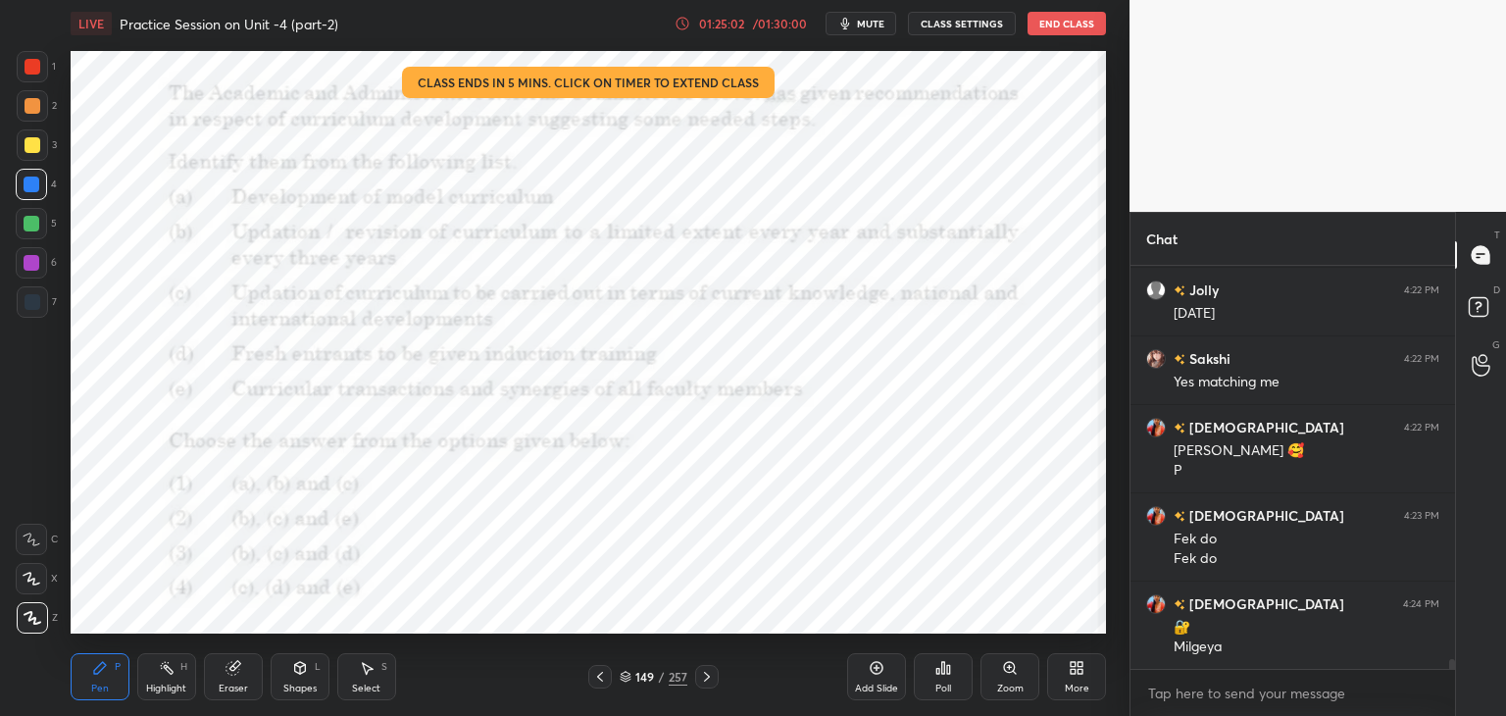
click at [624, 678] on icon at bounding box center [626, 676] width 12 height 12
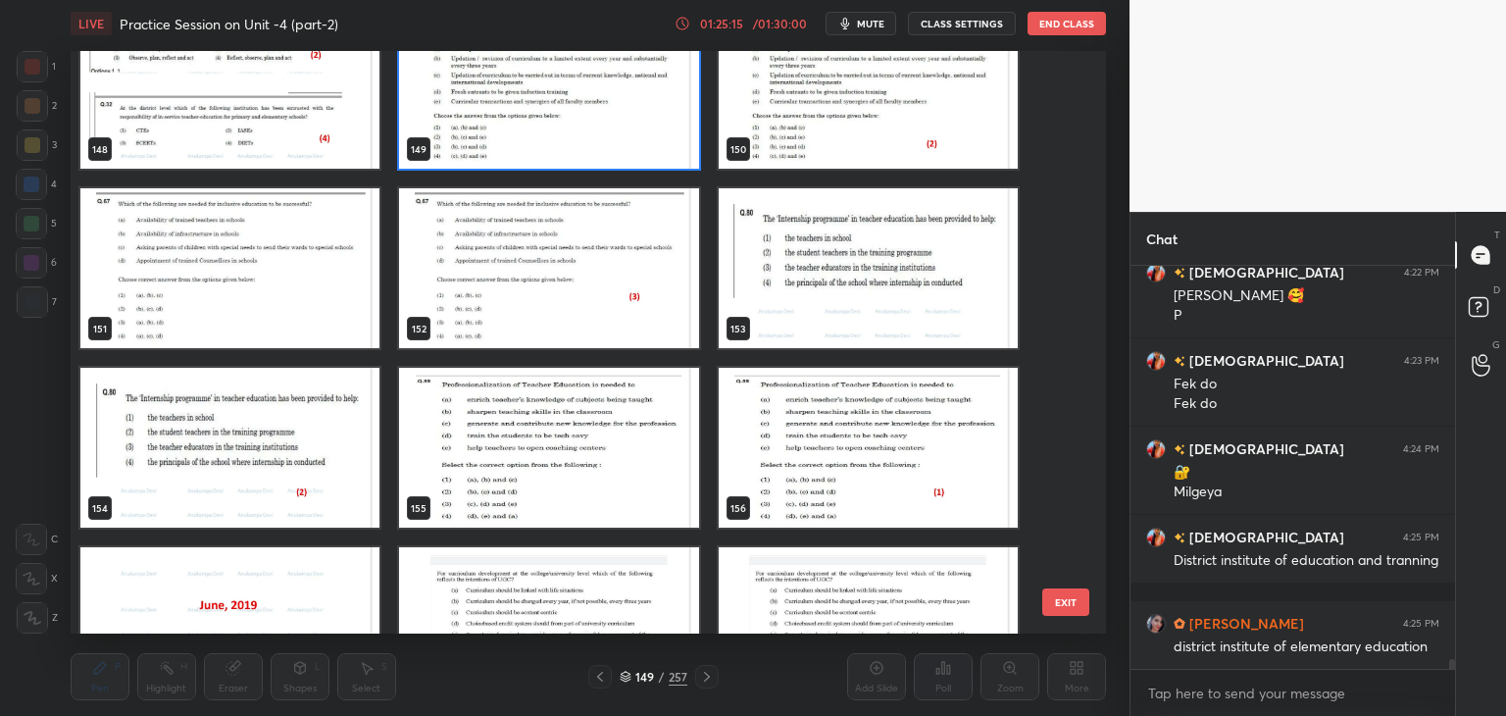
click at [655, 140] on img "grid" at bounding box center [548, 89] width 299 height 160
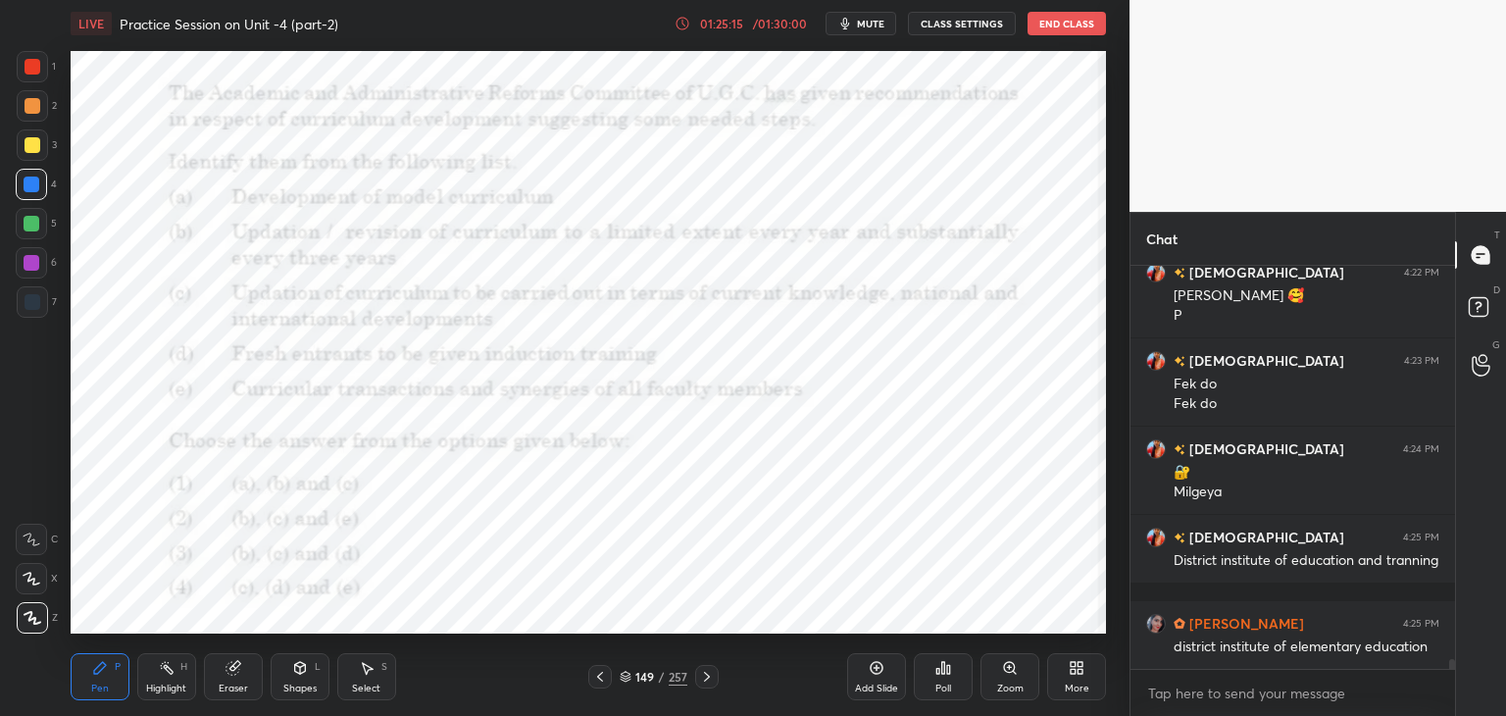
click at [656, 141] on img "grid" at bounding box center [548, 89] width 299 height 160
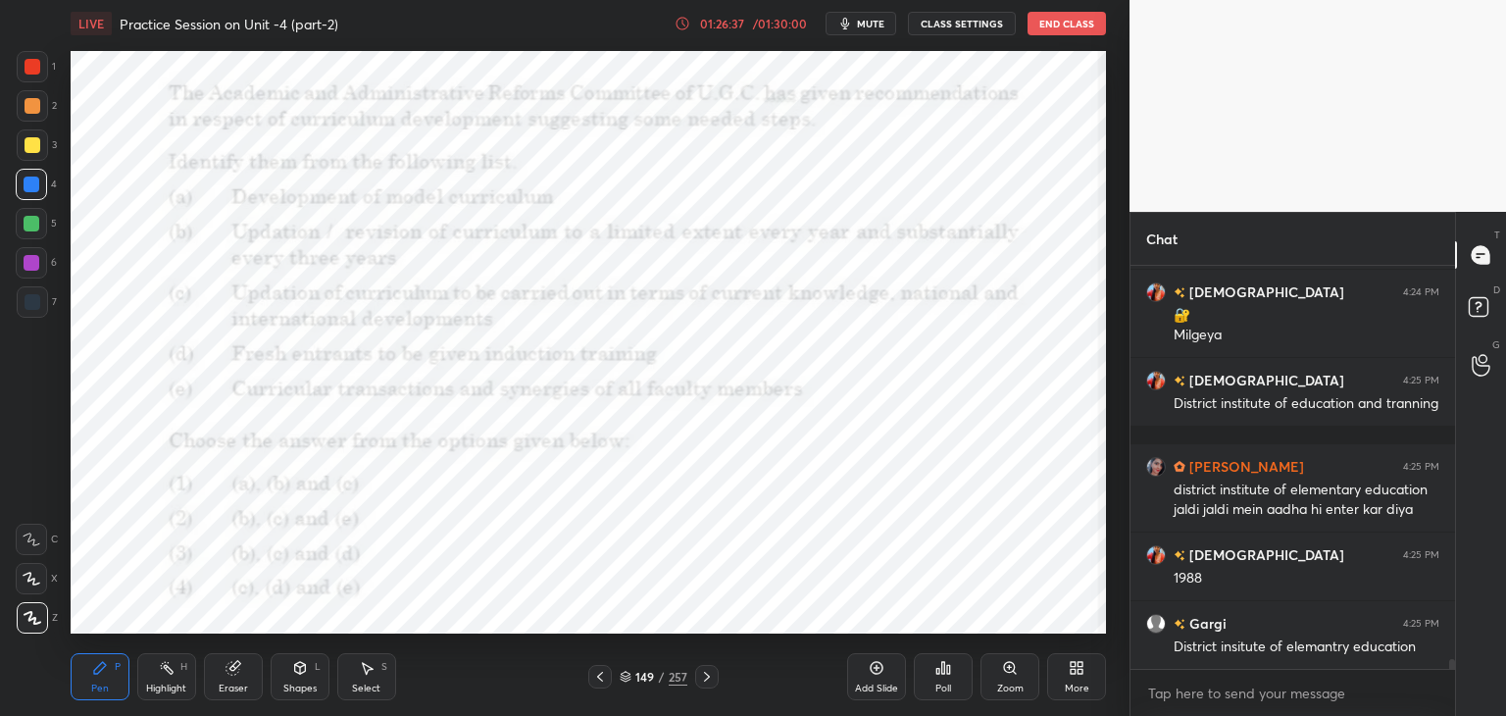
scroll to position [16811, 0]
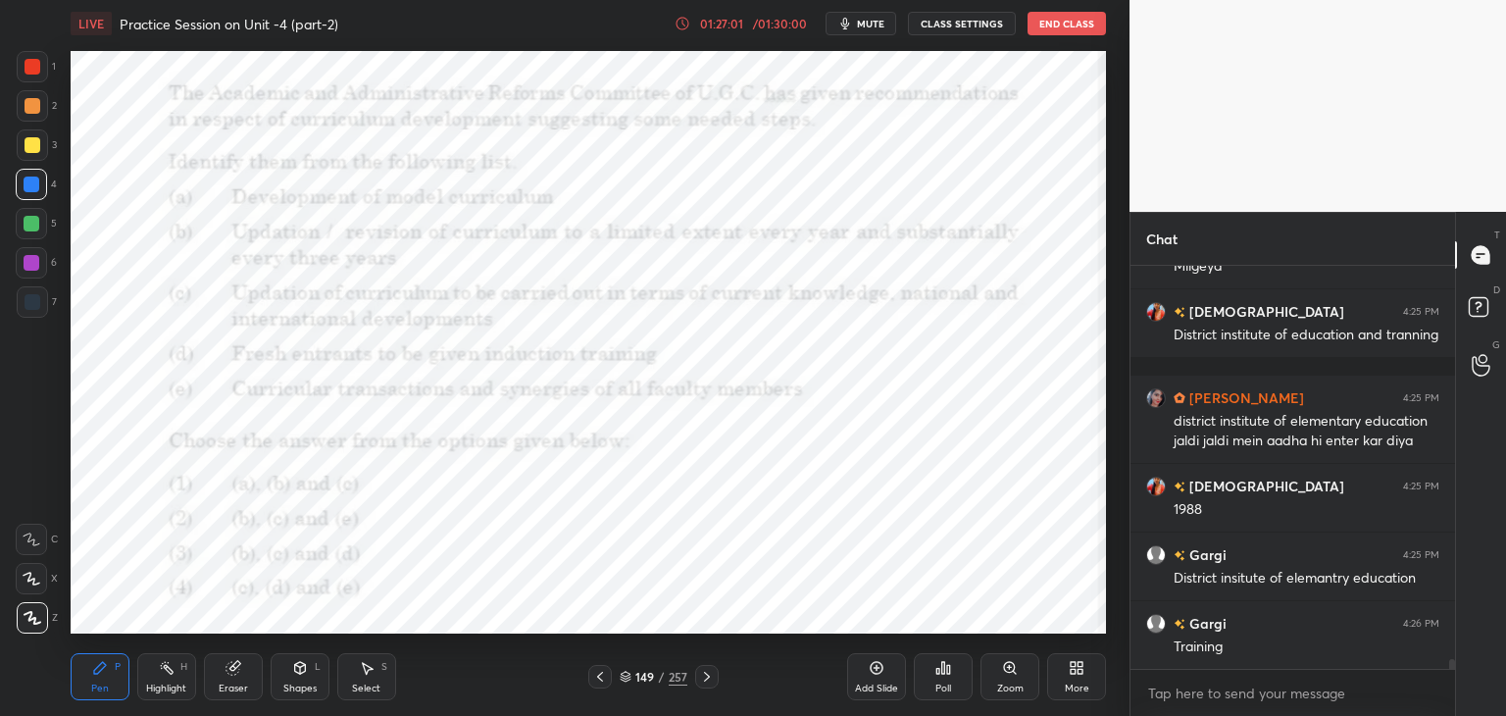
click at [623, 680] on icon at bounding box center [626, 679] width 10 height 3
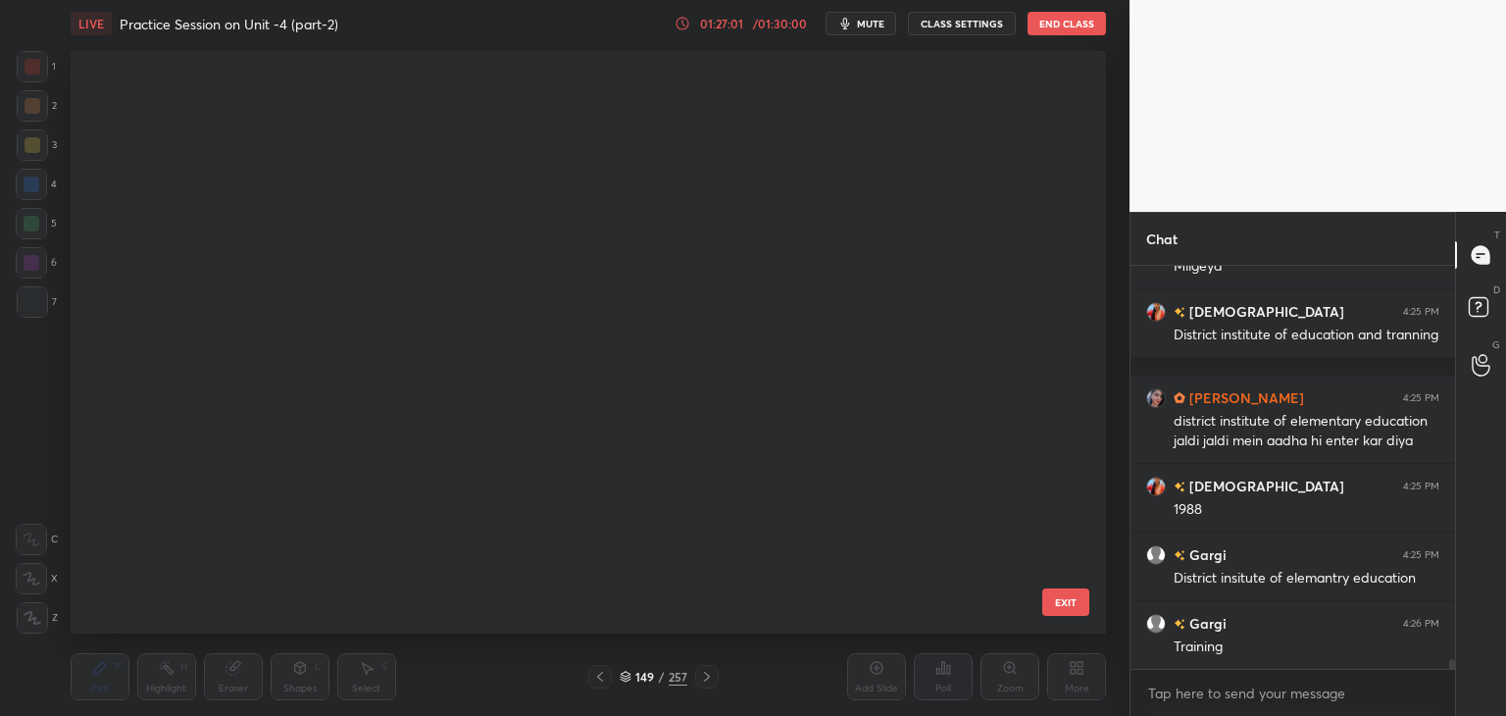
scroll to position [576, 1026]
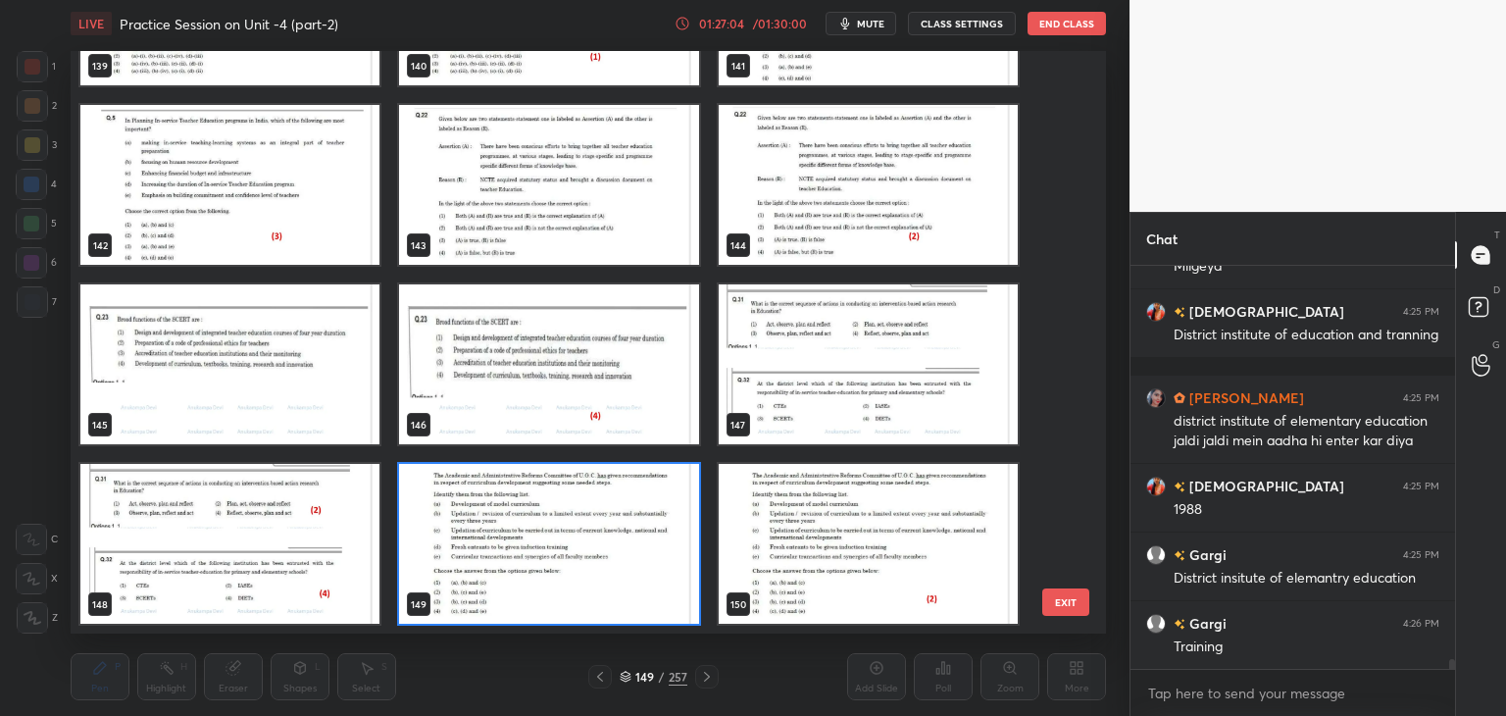
drag, startPoint x: 682, startPoint y: 604, endPoint x: 721, endPoint y: 593, distance: 40.7
click at [682, 605] on img "grid" at bounding box center [548, 544] width 299 height 160
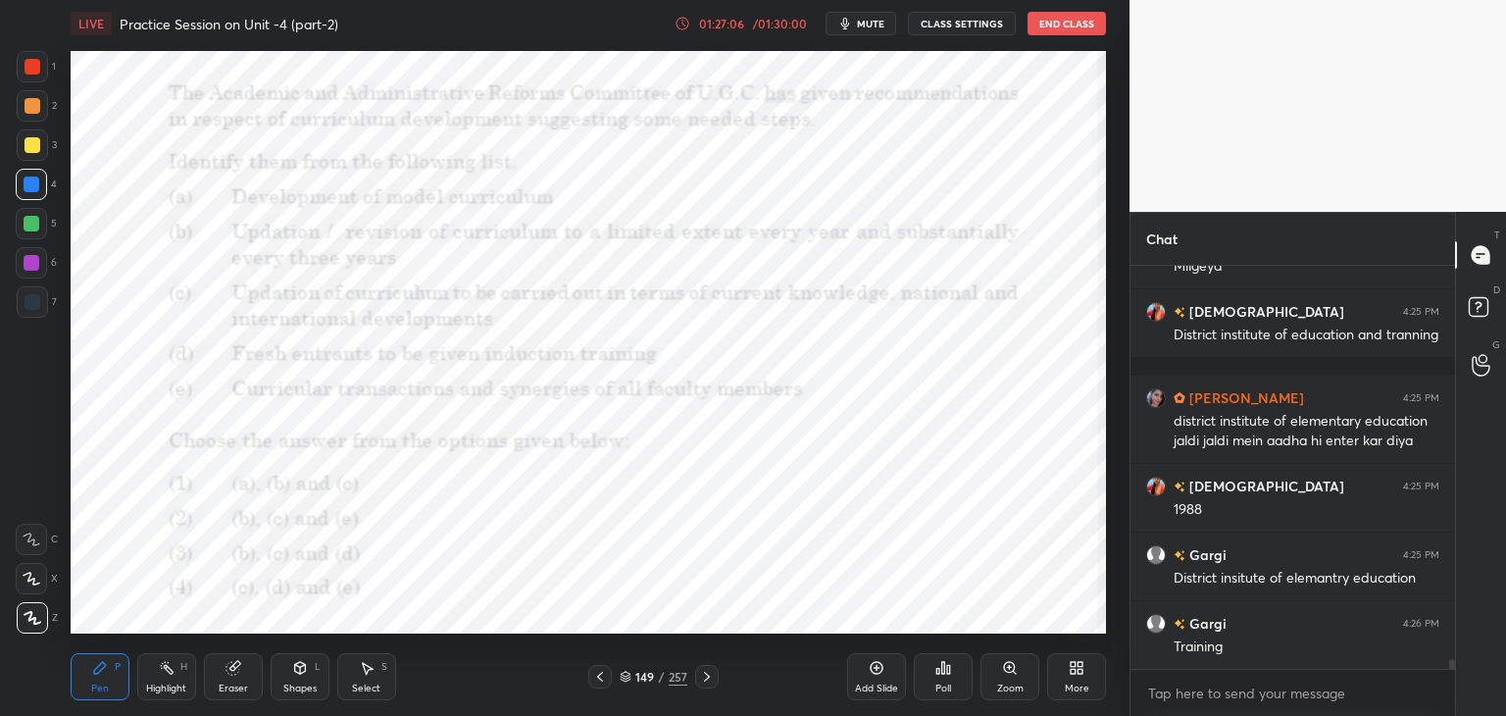
click at [623, 677] on icon at bounding box center [626, 676] width 12 height 12
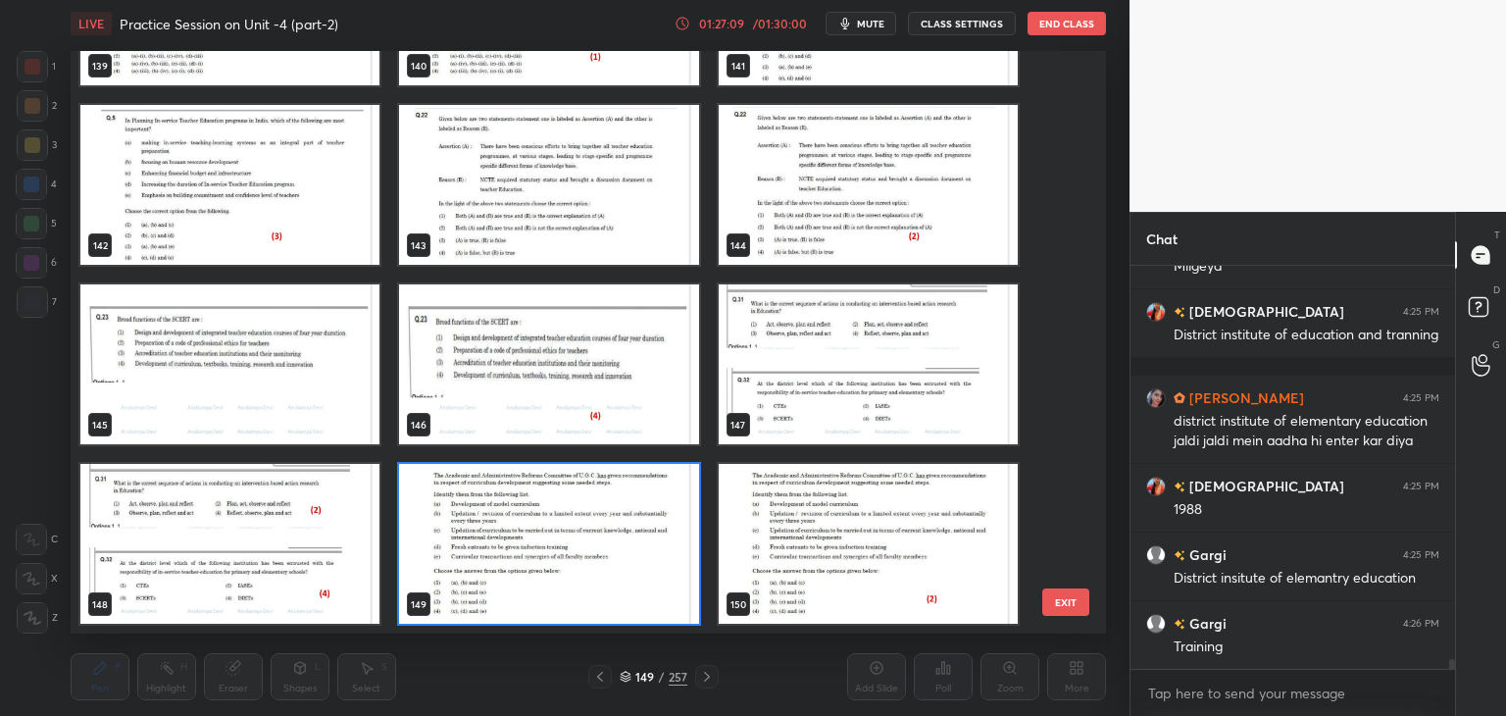
click at [675, 605] on img "grid" at bounding box center [548, 544] width 299 height 160
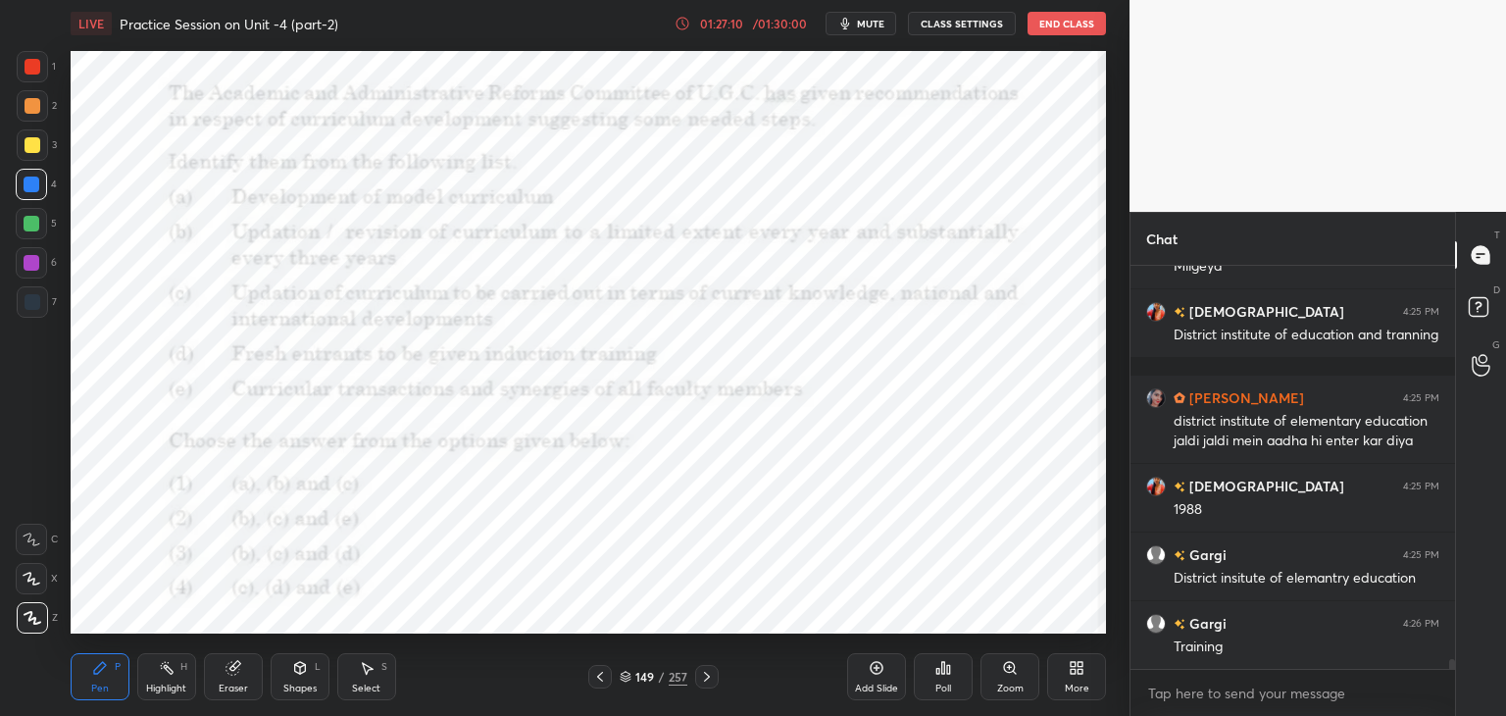
click at [945, 679] on div "Poll" at bounding box center [943, 676] width 59 height 47
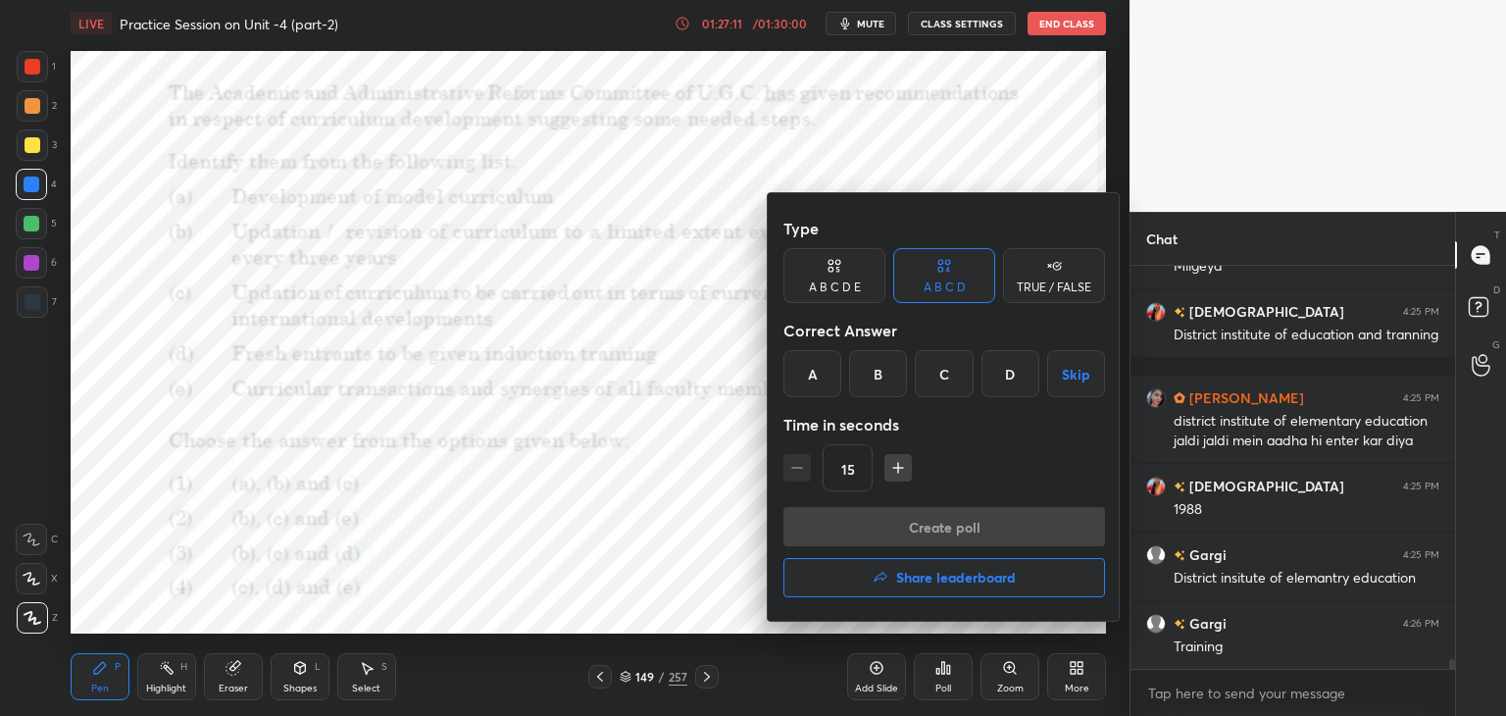
click at [879, 381] on div "B" at bounding box center [878, 373] width 58 height 47
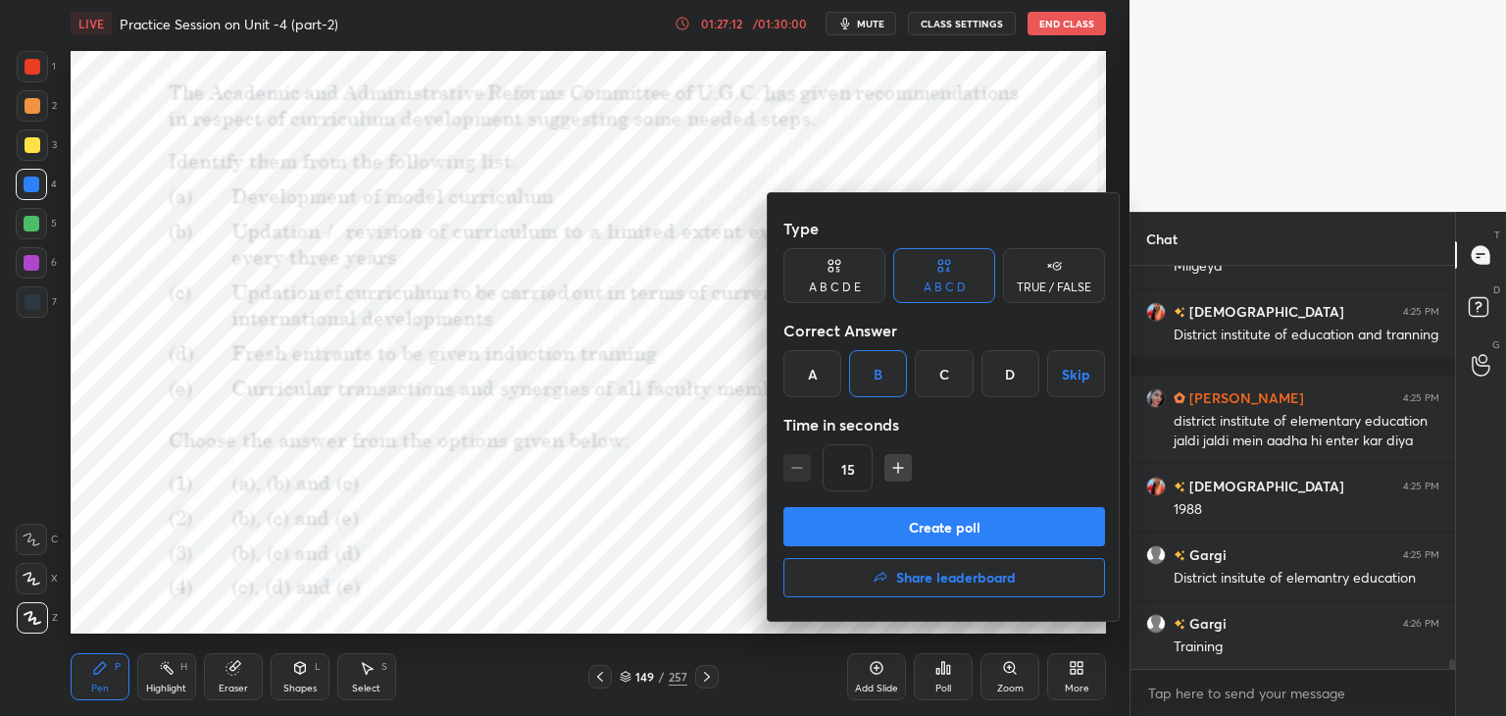
scroll to position [16880, 0]
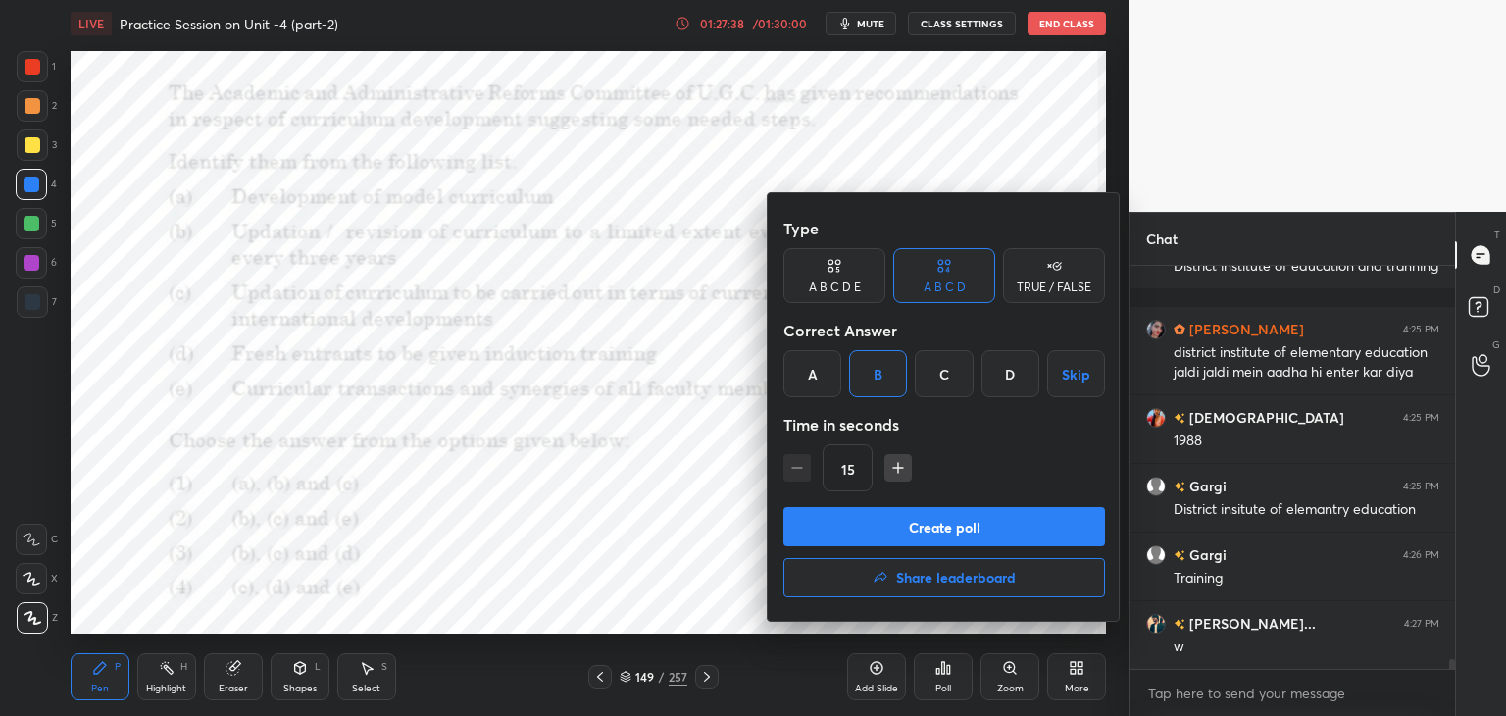
click at [943, 521] on button "Create poll" at bounding box center [944, 526] width 322 height 39
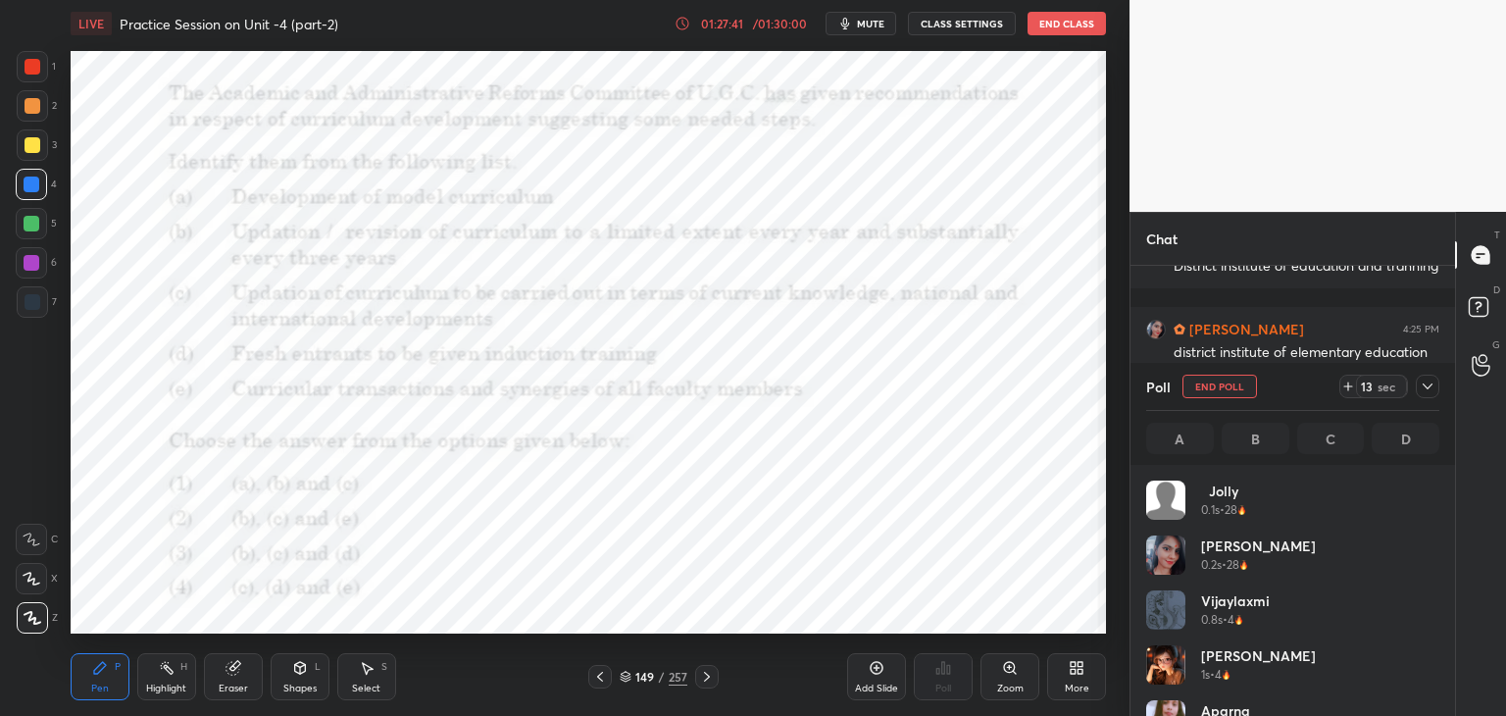
scroll to position [229, 287]
click at [869, 21] on span "mute" at bounding box center [870, 24] width 27 height 14
click at [862, 17] on button "unmute" at bounding box center [860, 24] width 71 height 24
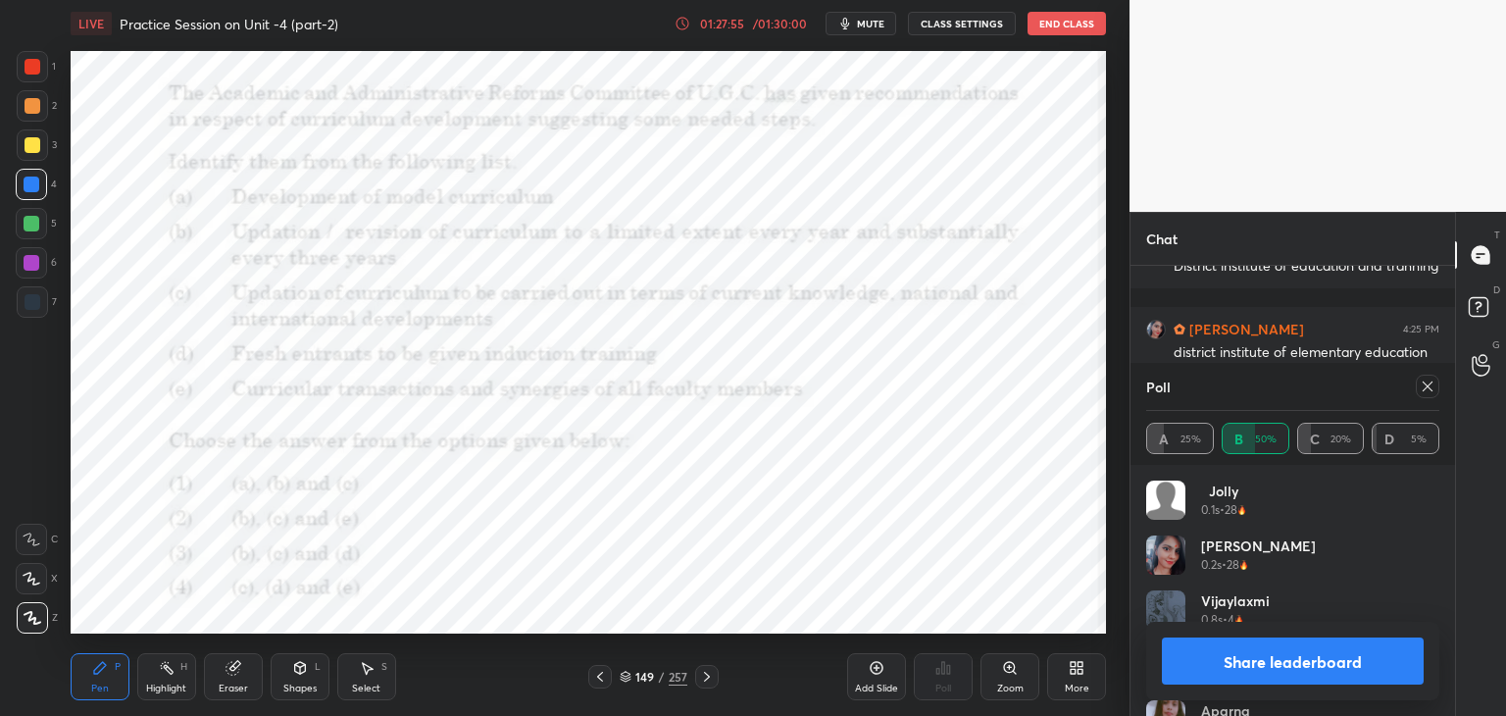
drag, startPoint x: 1427, startPoint y: 389, endPoint x: 1154, endPoint y: 346, distance: 276.9
click at [1426, 389] on icon at bounding box center [1427, 386] width 16 height 16
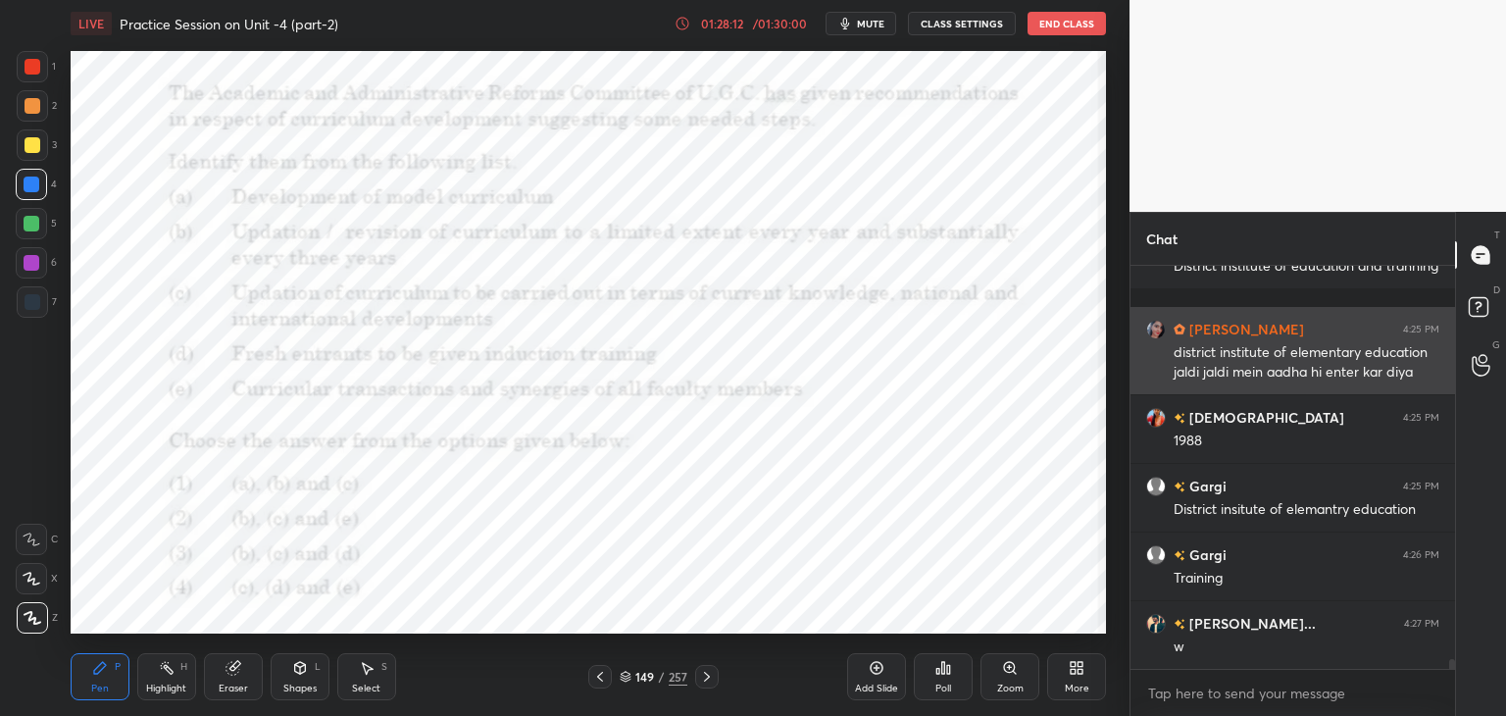
scroll to position [16949, 0]
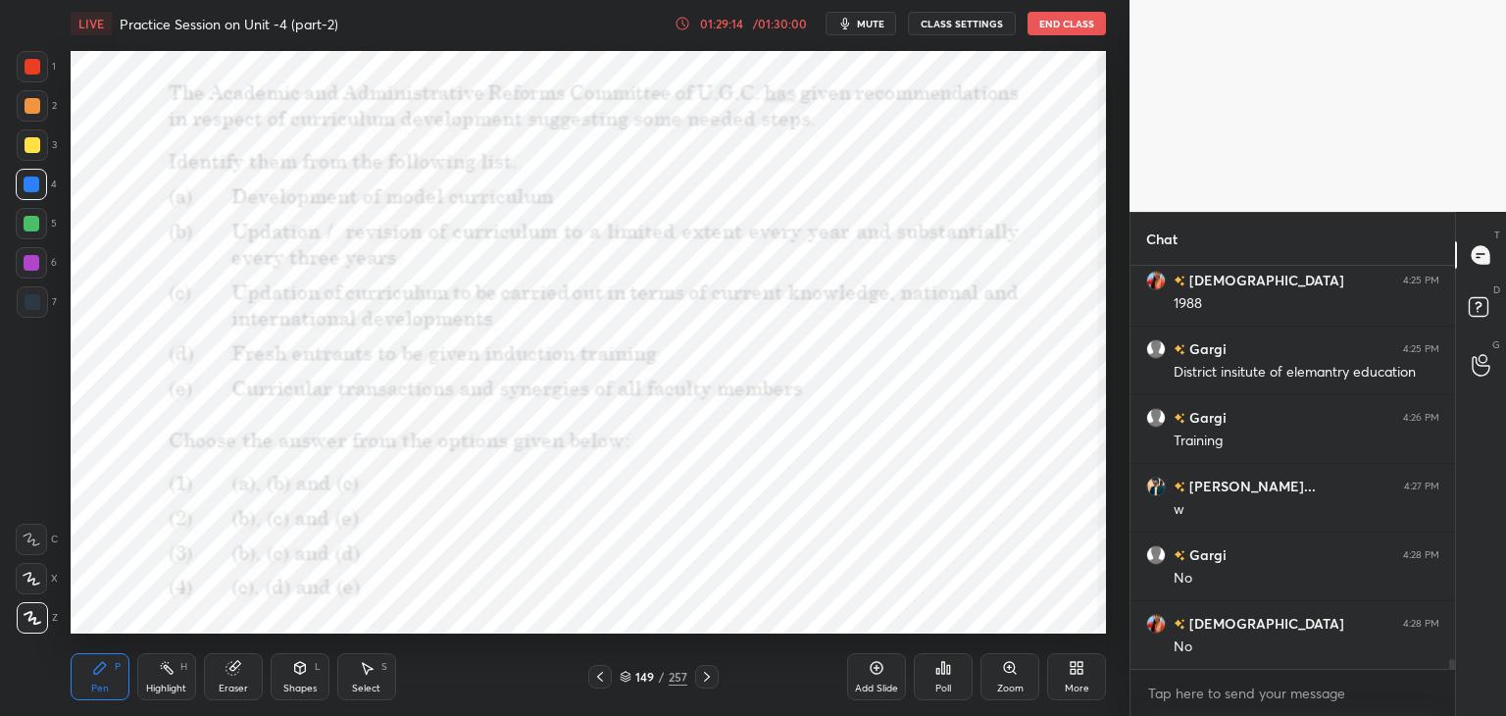
click at [708, 683] on icon at bounding box center [707, 677] width 16 height 16
click at [621, 678] on icon at bounding box center [626, 676] width 12 height 12
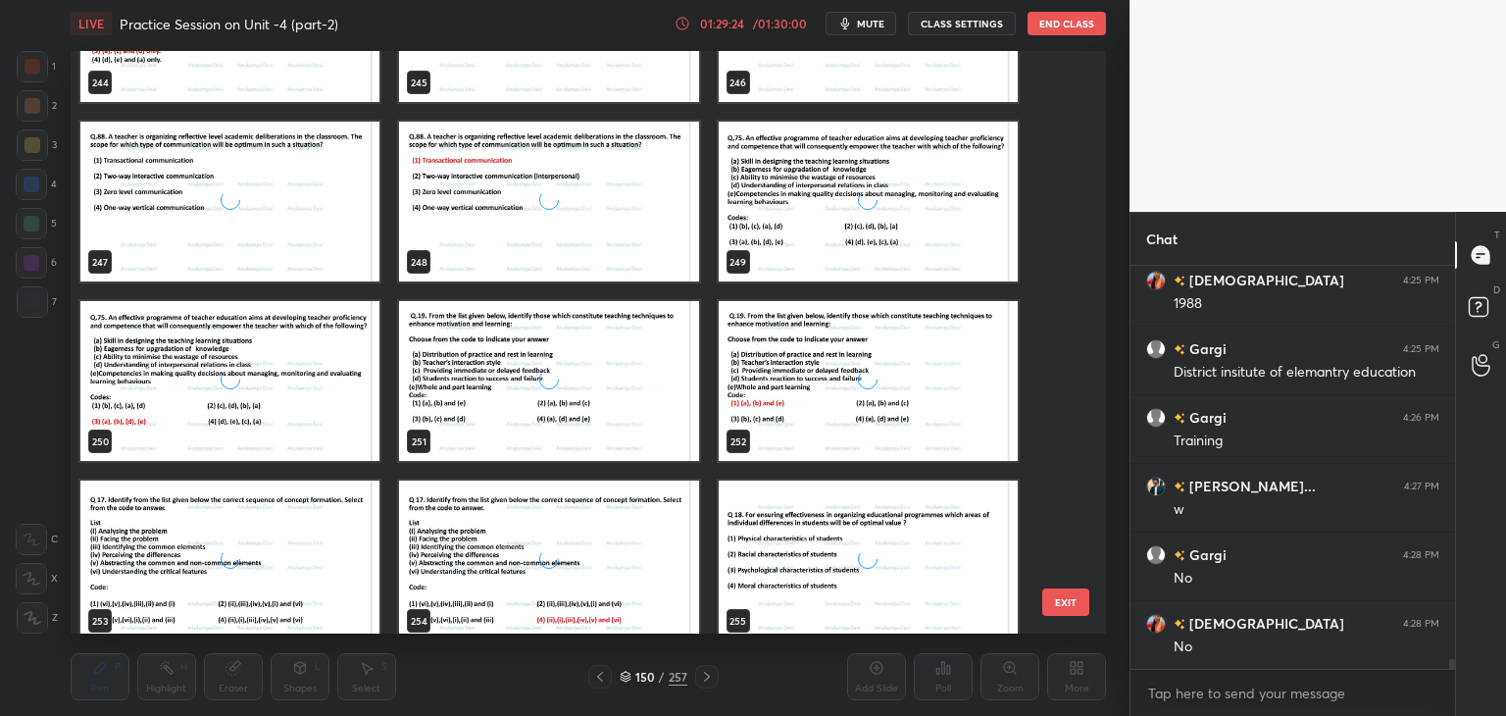
scroll to position [14845, 0]
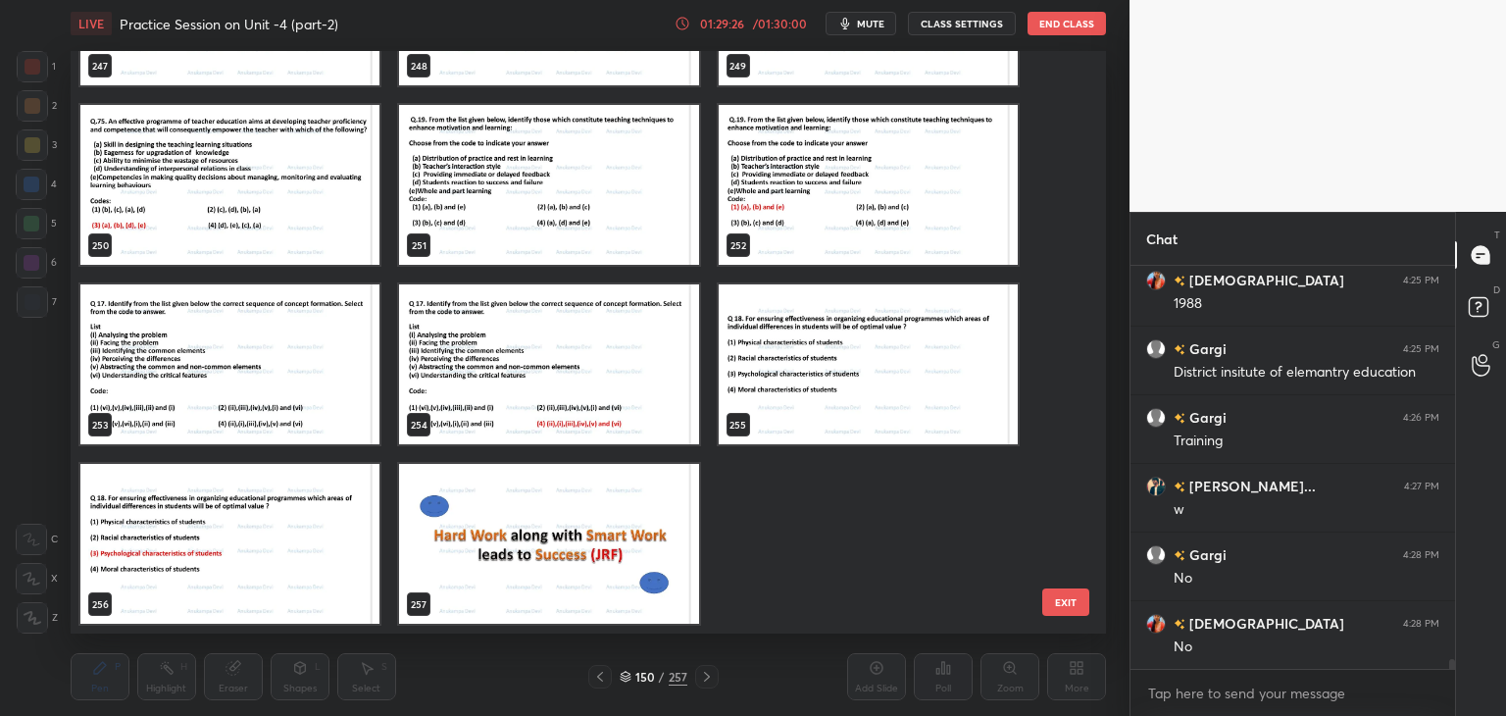
click at [580, 562] on img "grid" at bounding box center [548, 544] width 299 height 160
click at [579, 568] on img "grid" at bounding box center [548, 544] width 299 height 160
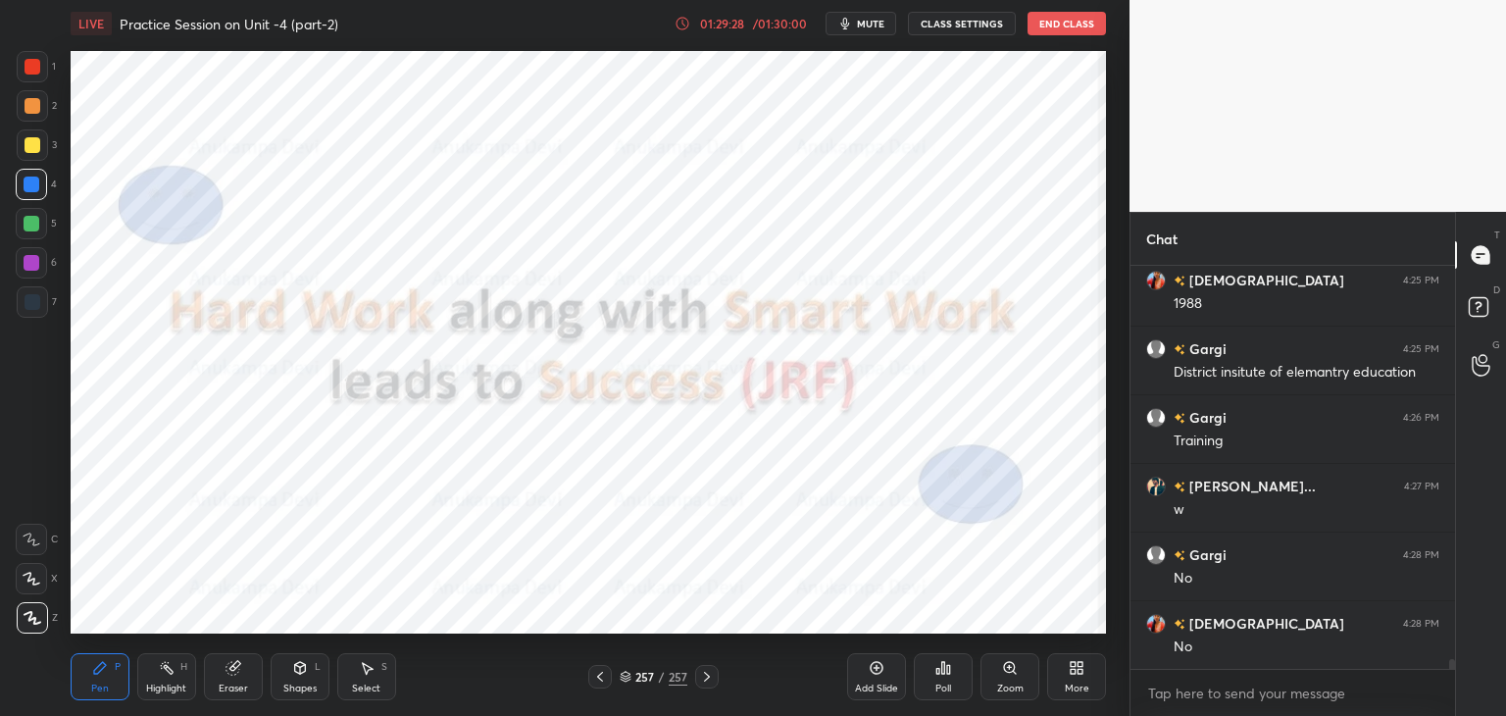
click at [24, 307] on div at bounding box center [32, 301] width 31 height 31
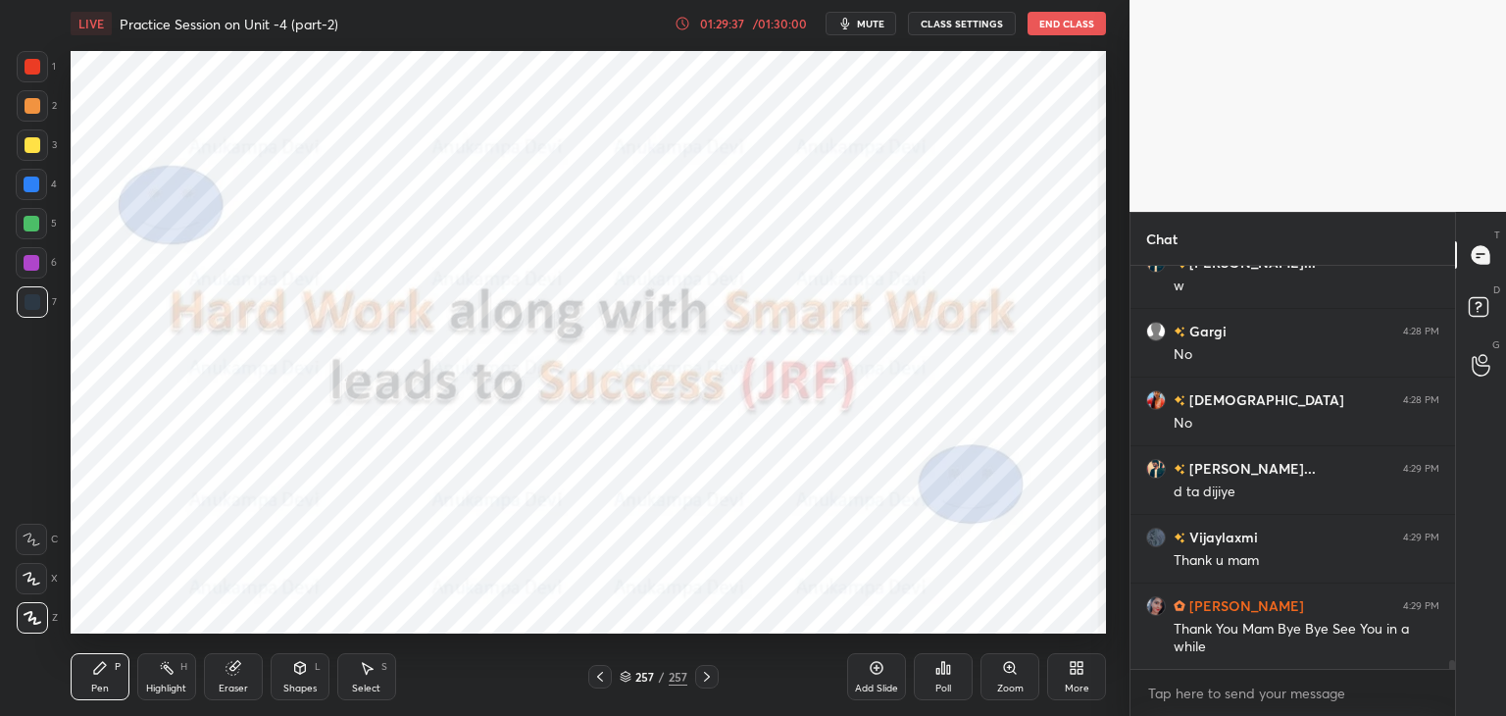
scroll to position [17309, 0]
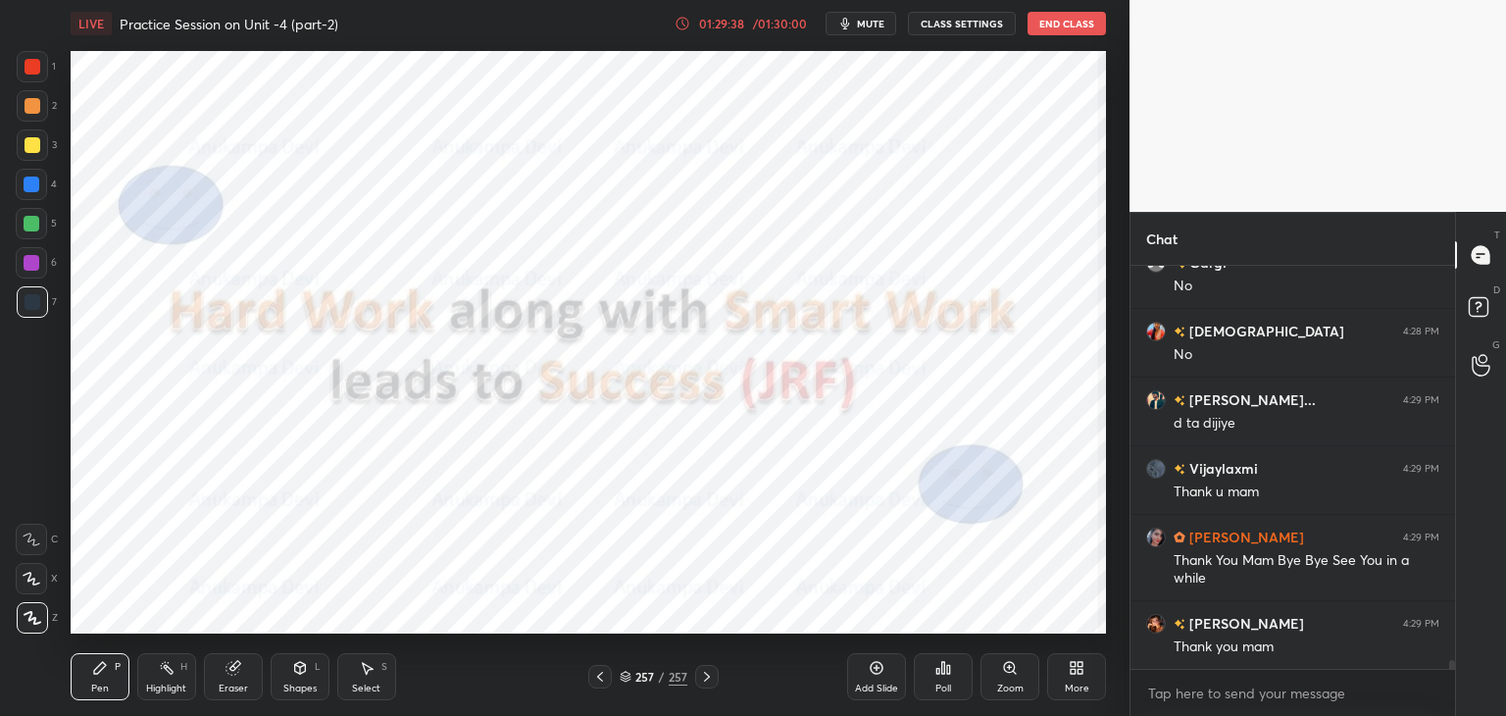
click at [945, 679] on div "Poll" at bounding box center [943, 676] width 59 height 47
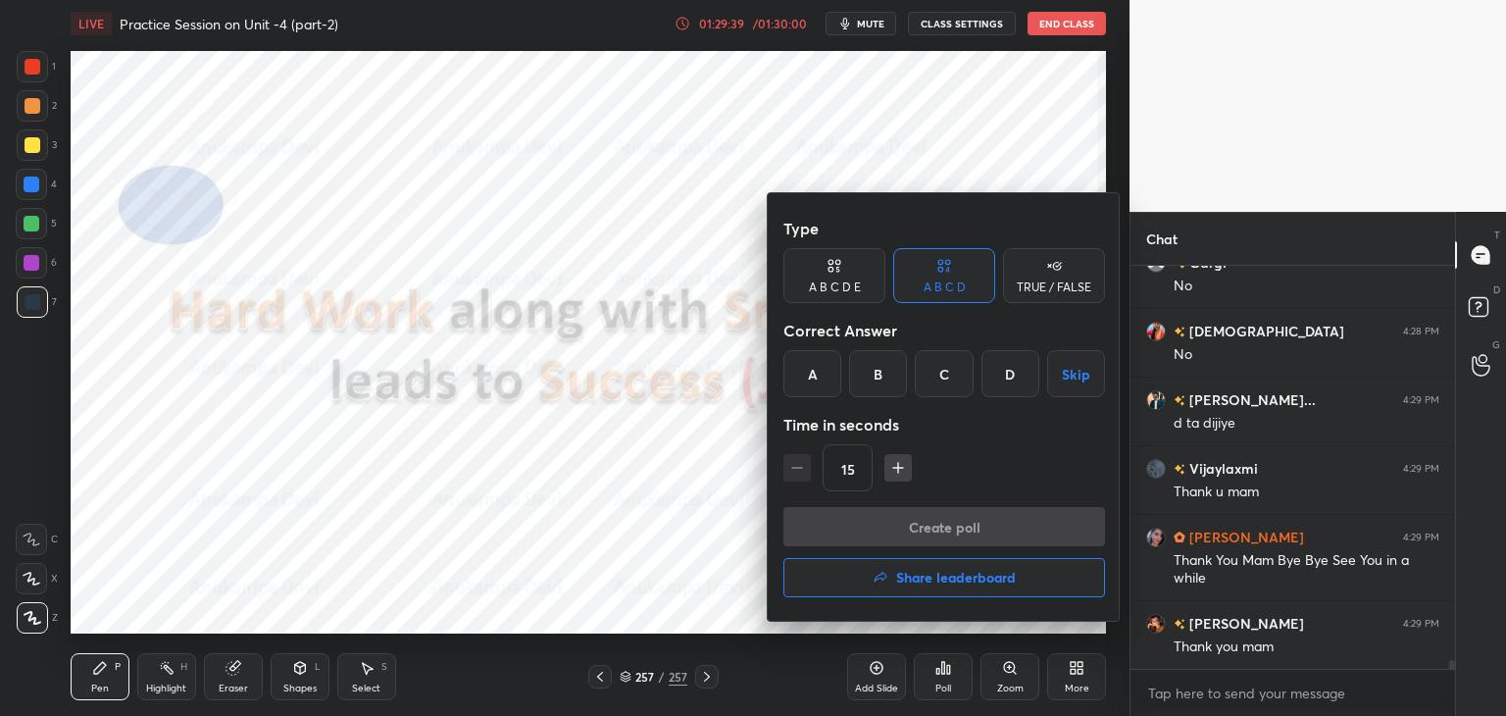
click at [953, 580] on h4 "Share leaderboard" at bounding box center [956, 578] width 120 height 14
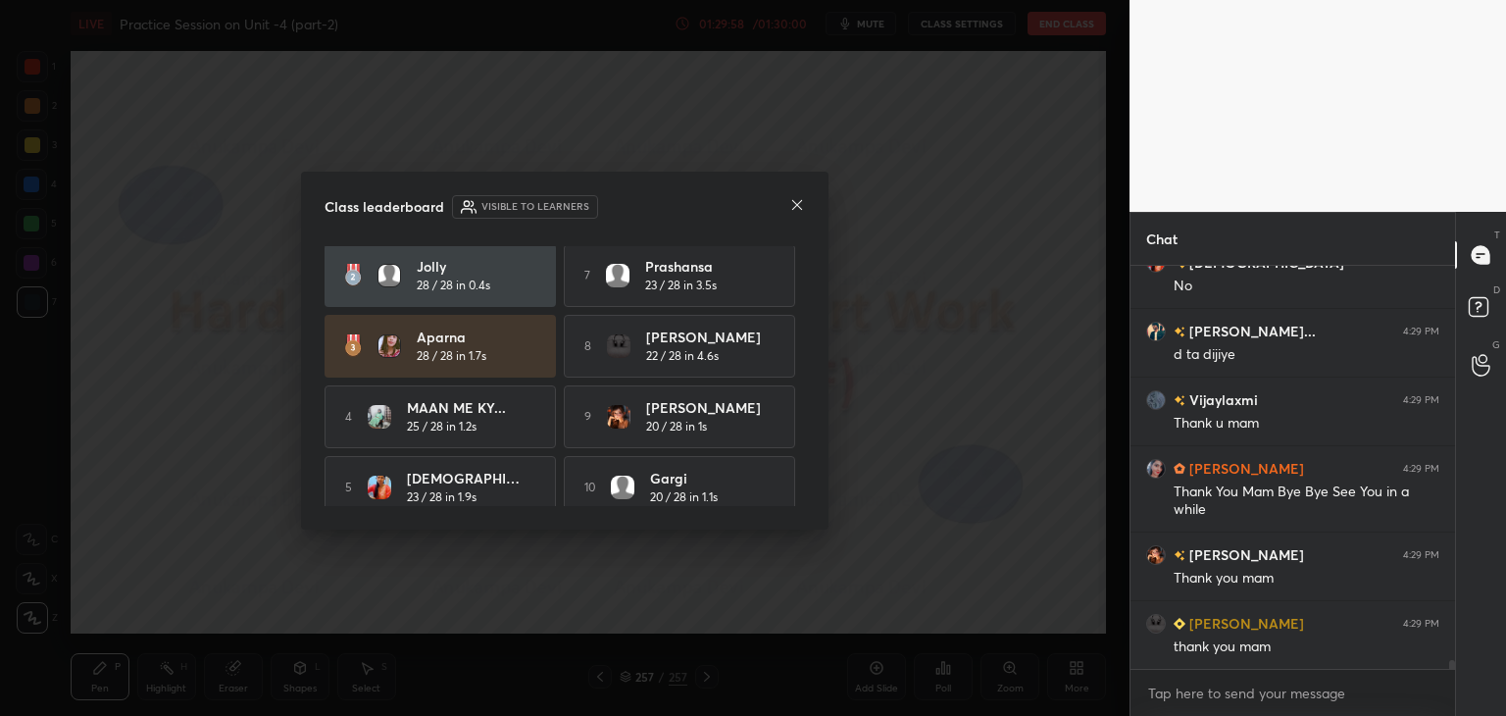
scroll to position [90, 0]
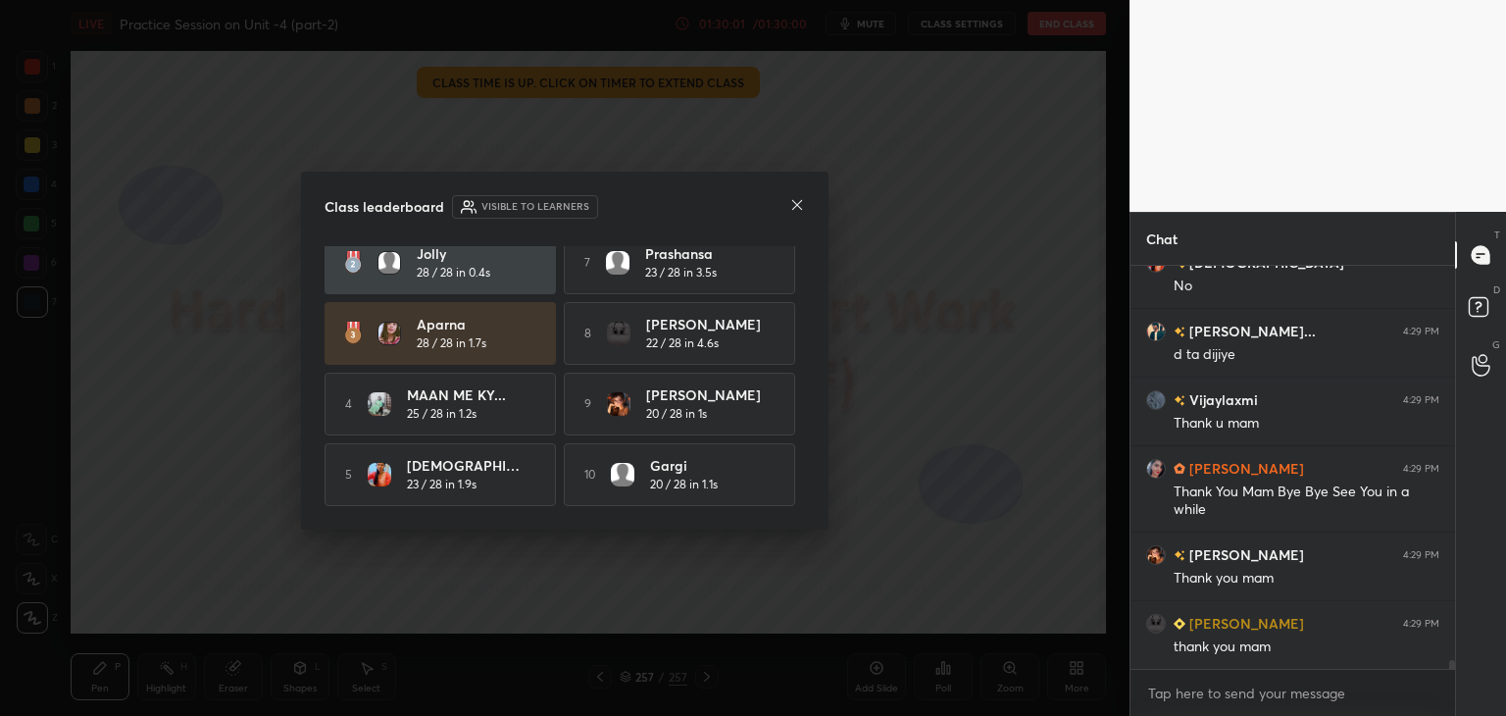
drag, startPoint x: 798, startPoint y: 452, endPoint x: 798, endPoint y: 409, distance: 43.1
click at [798, 409] on div "[PERSON_NAME] 28 / 28 in 0.2s 6 [PERSON_NAME] 23 / 28 in 2.9s Jolly 28 / 28 in …" at bounding box center [564, 333] width 480 height 345
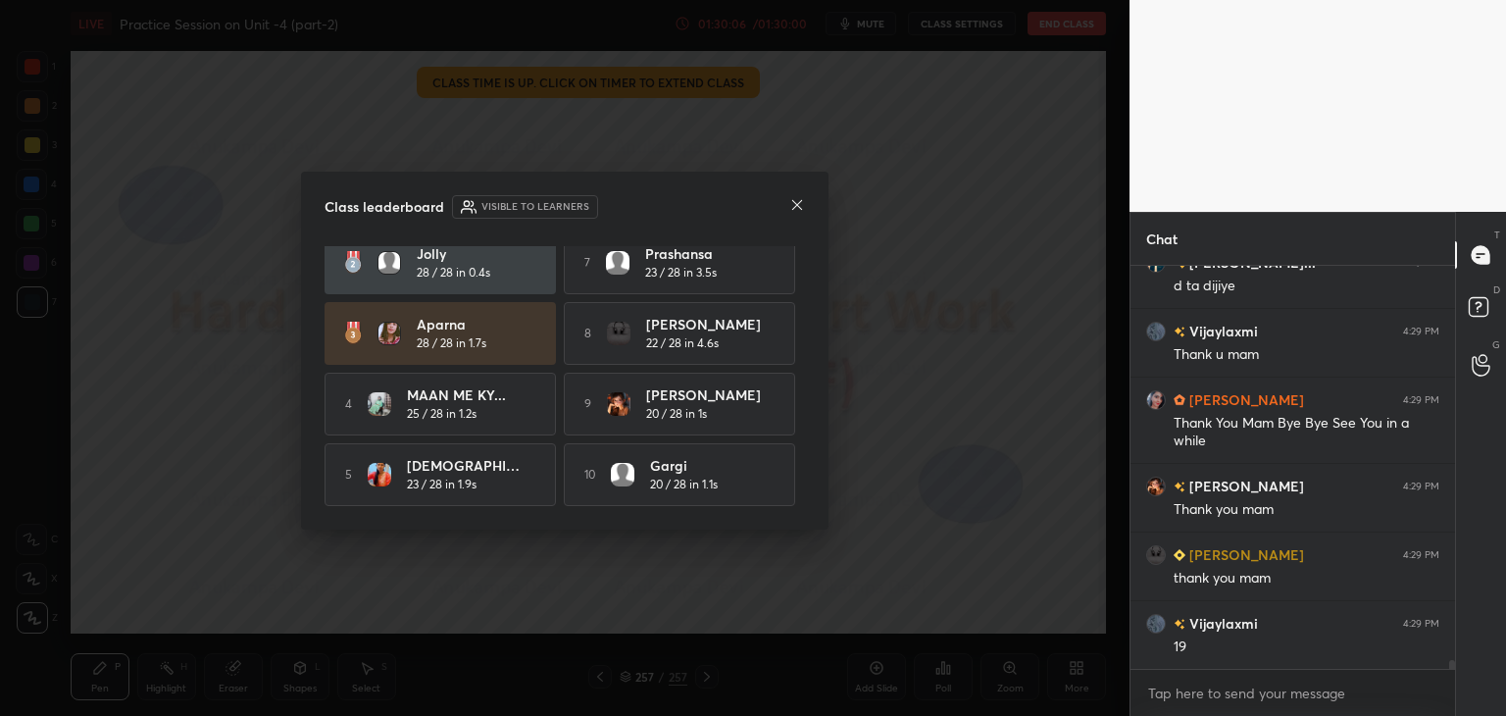
scroll to position [17515, 0]
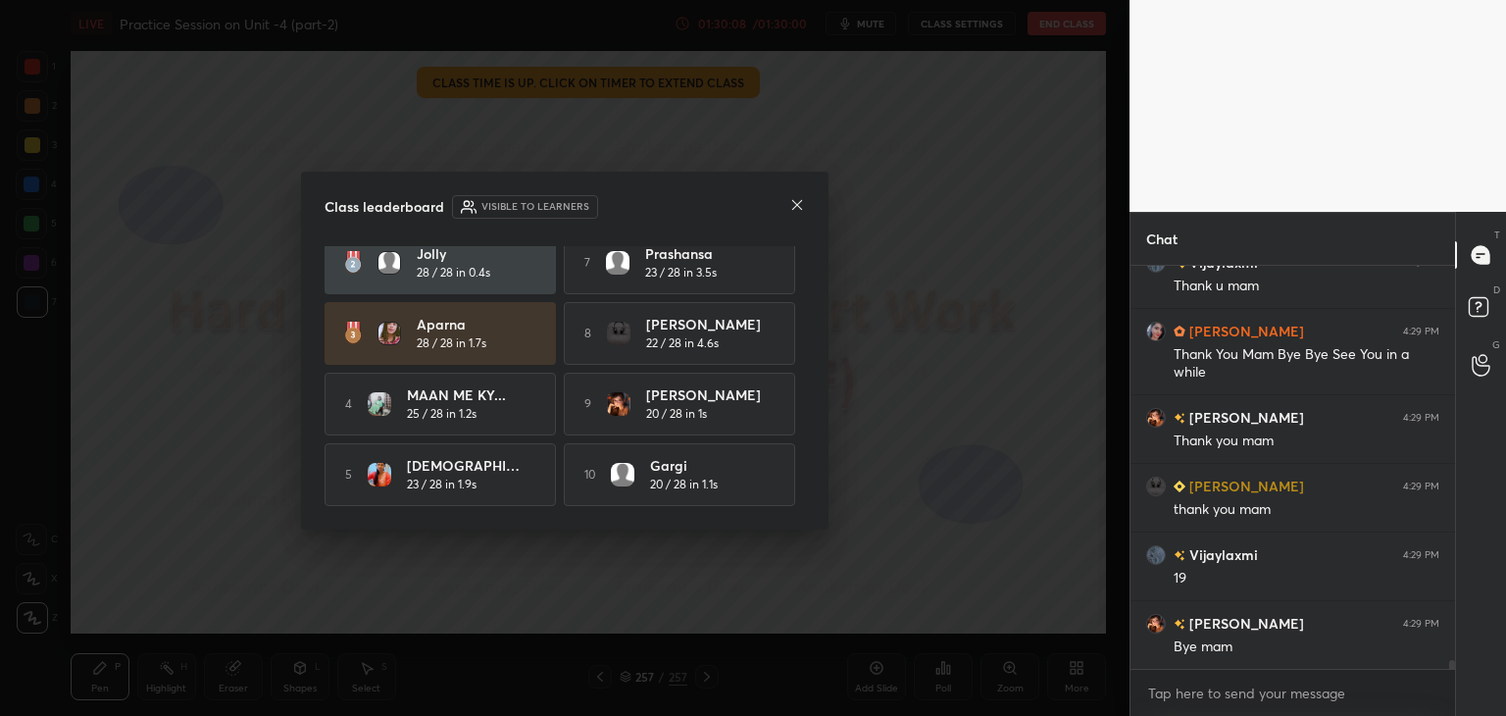
click at [795, 205] on icon at bounding box center [797, 205] width 10 height 10
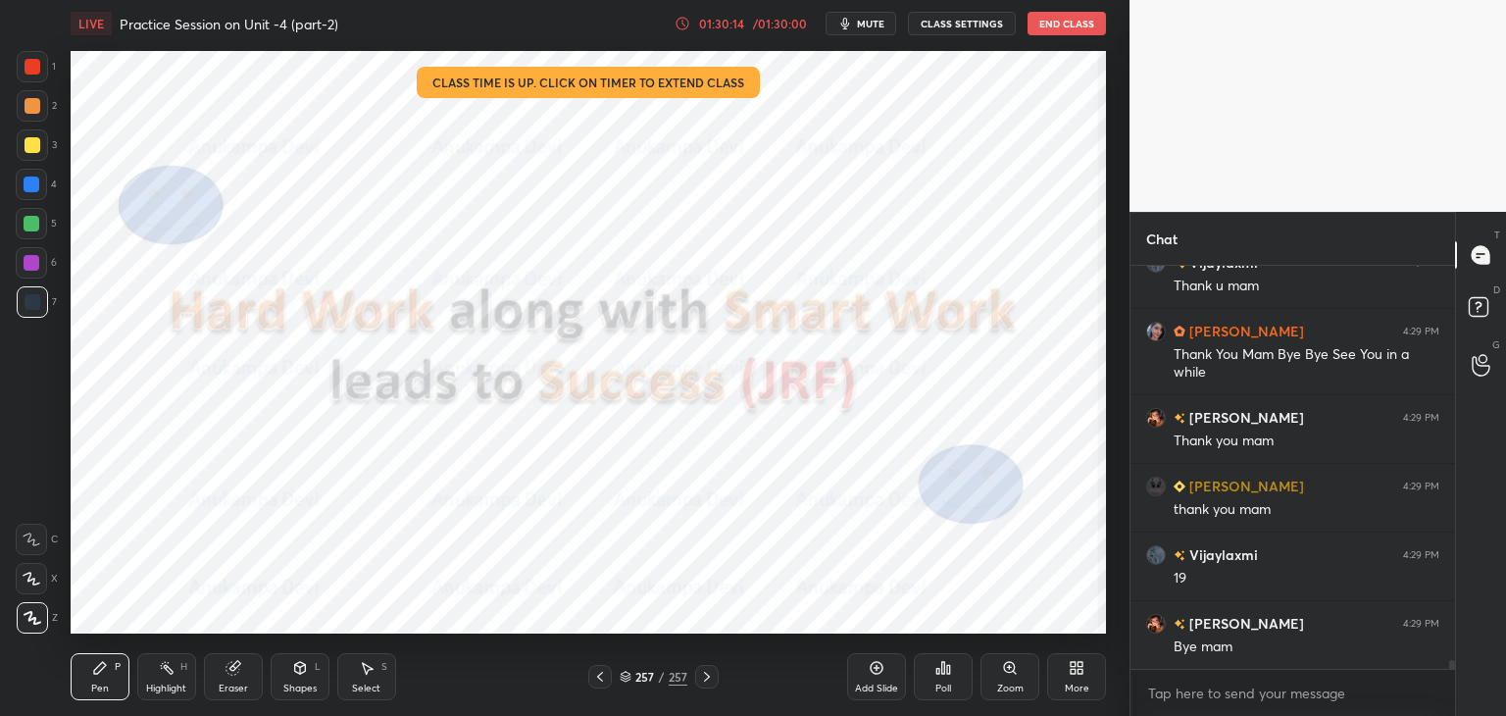
scroll to position [17584, 0]
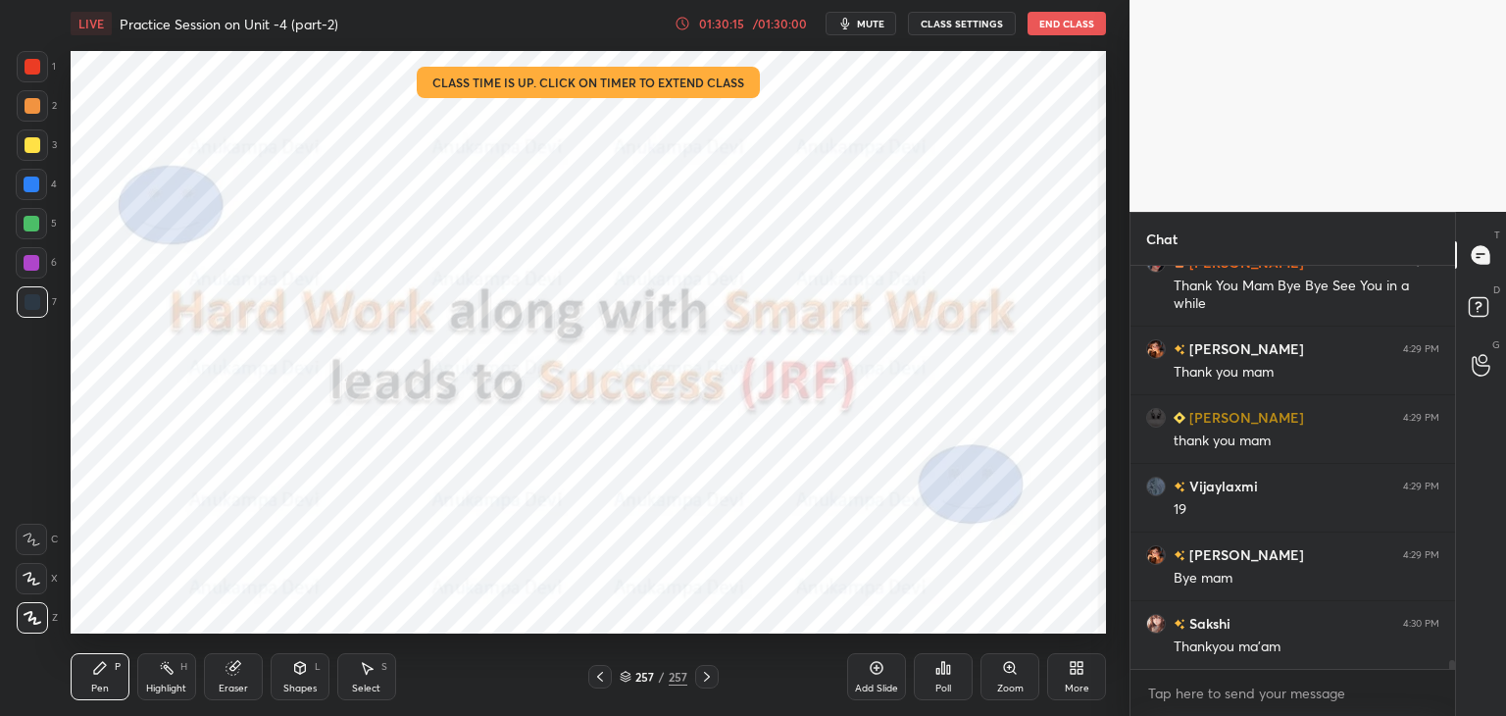
click at [29, 271] on div at bounding box center [31, 262] width 31 height 31
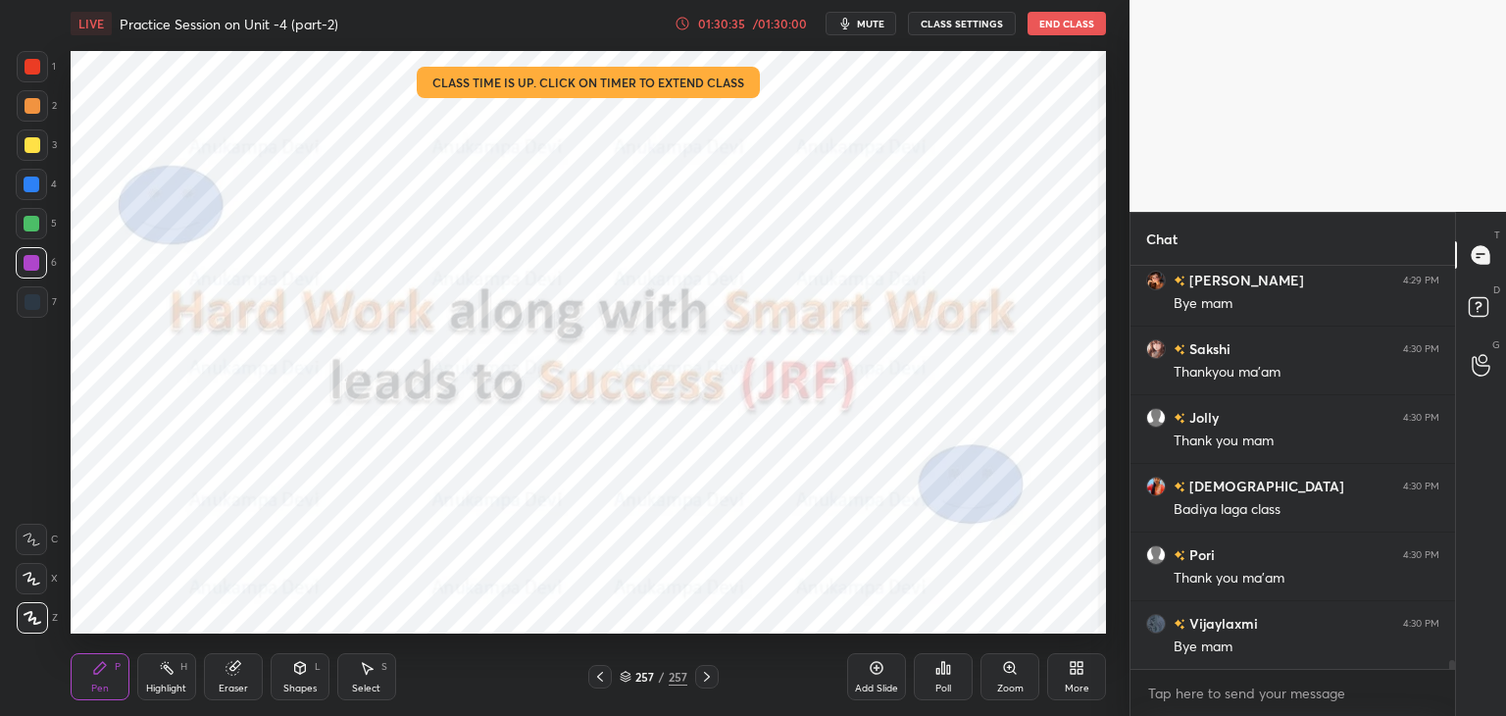
scroll to position [17927, 0]
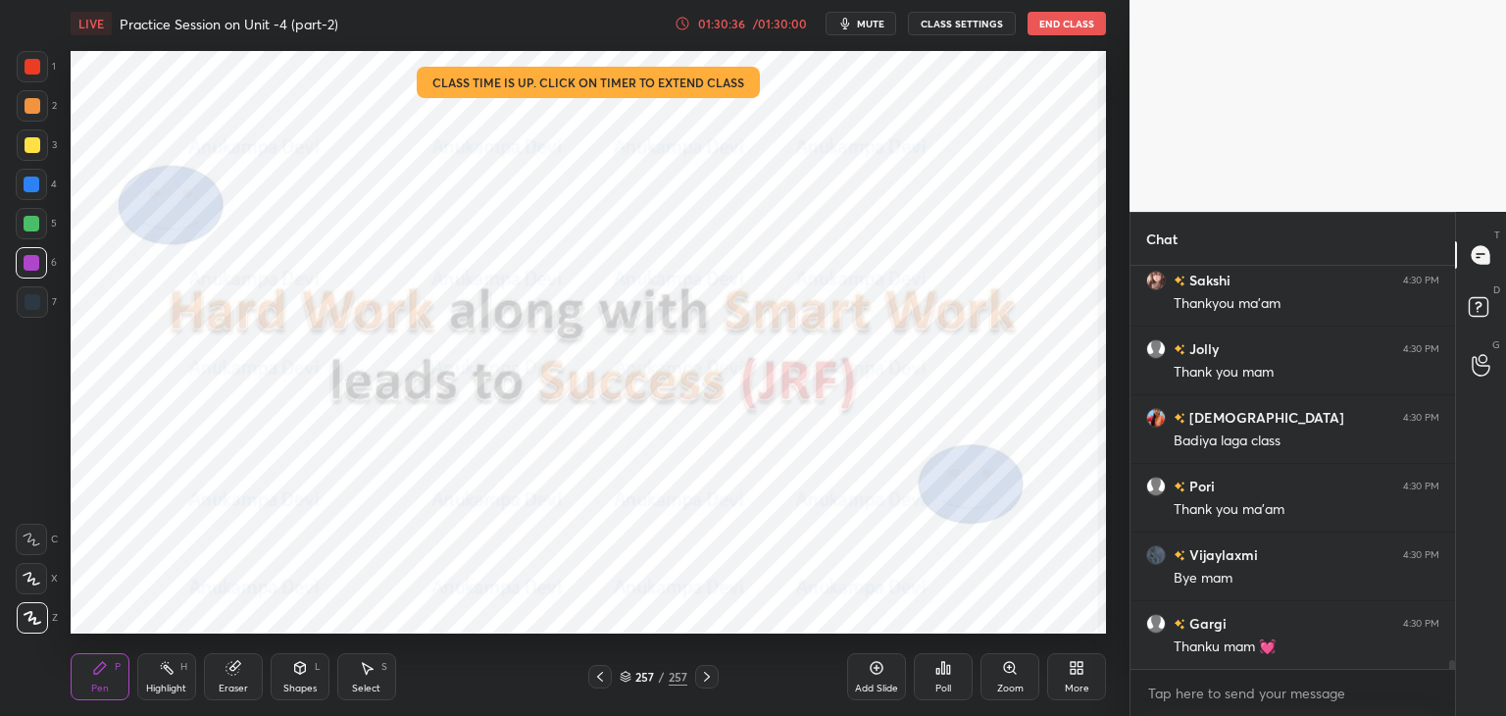
click at [1050, 23] on button "End Class" at bounding box center [1066, 24] width 78 height 24
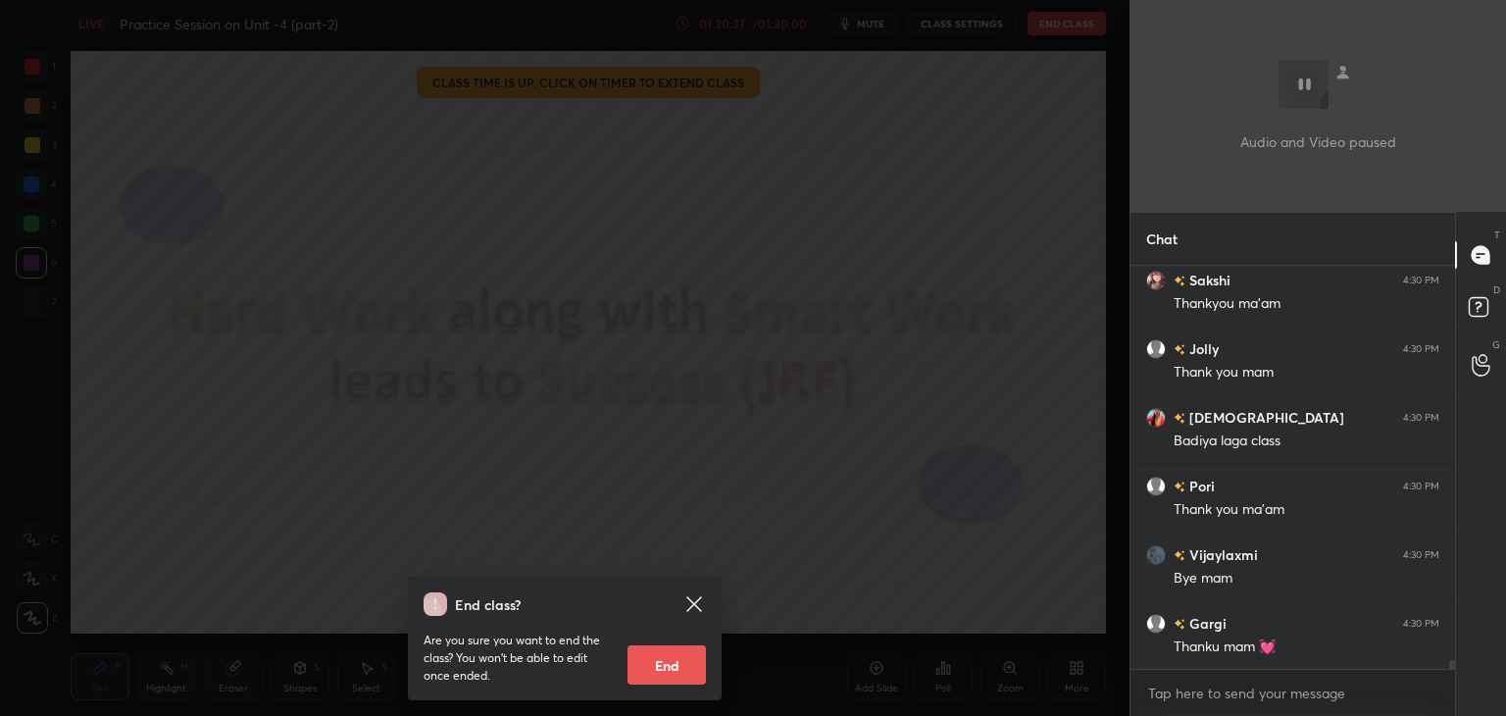
scroll to position [17996, 0]
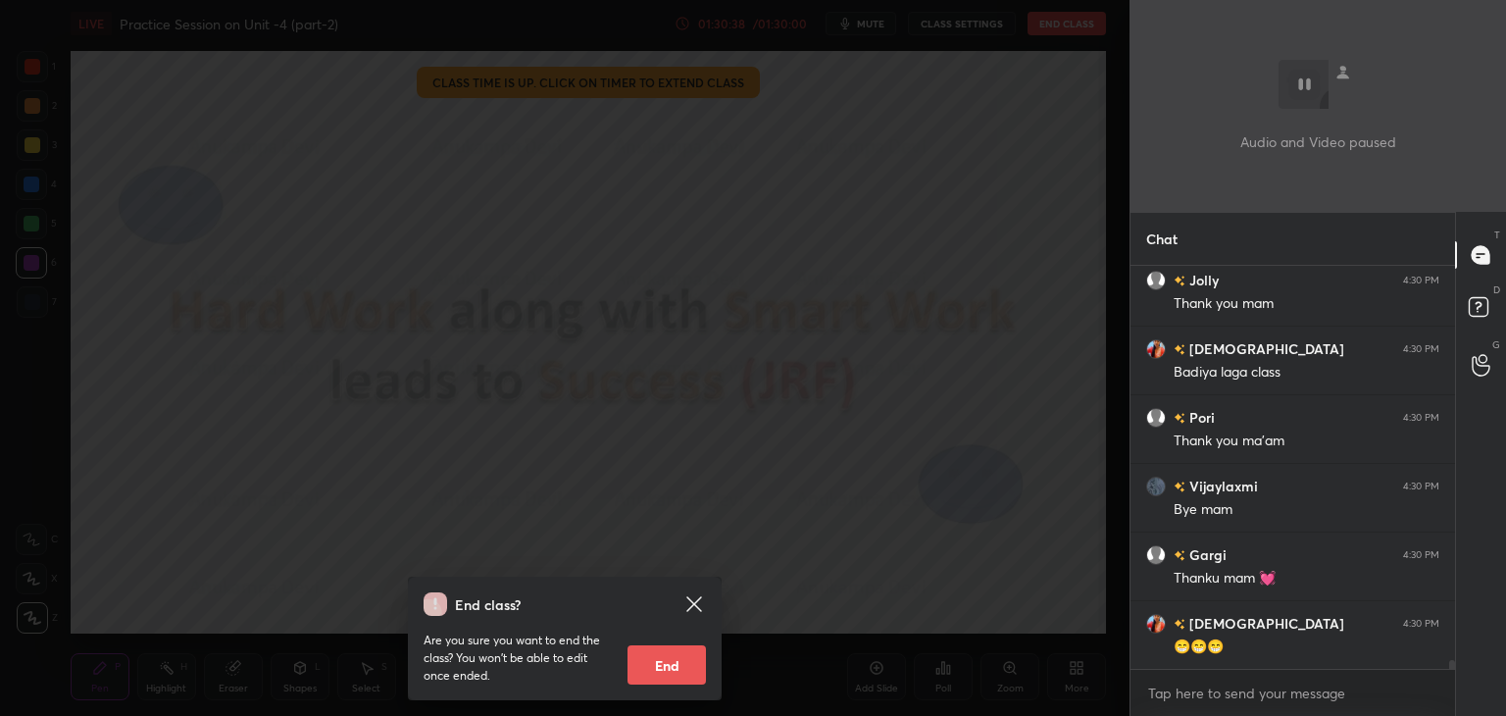
click at [683, 668] on button "End" at bounding box center [666, 664] width 78 height 39
type textarea "x"
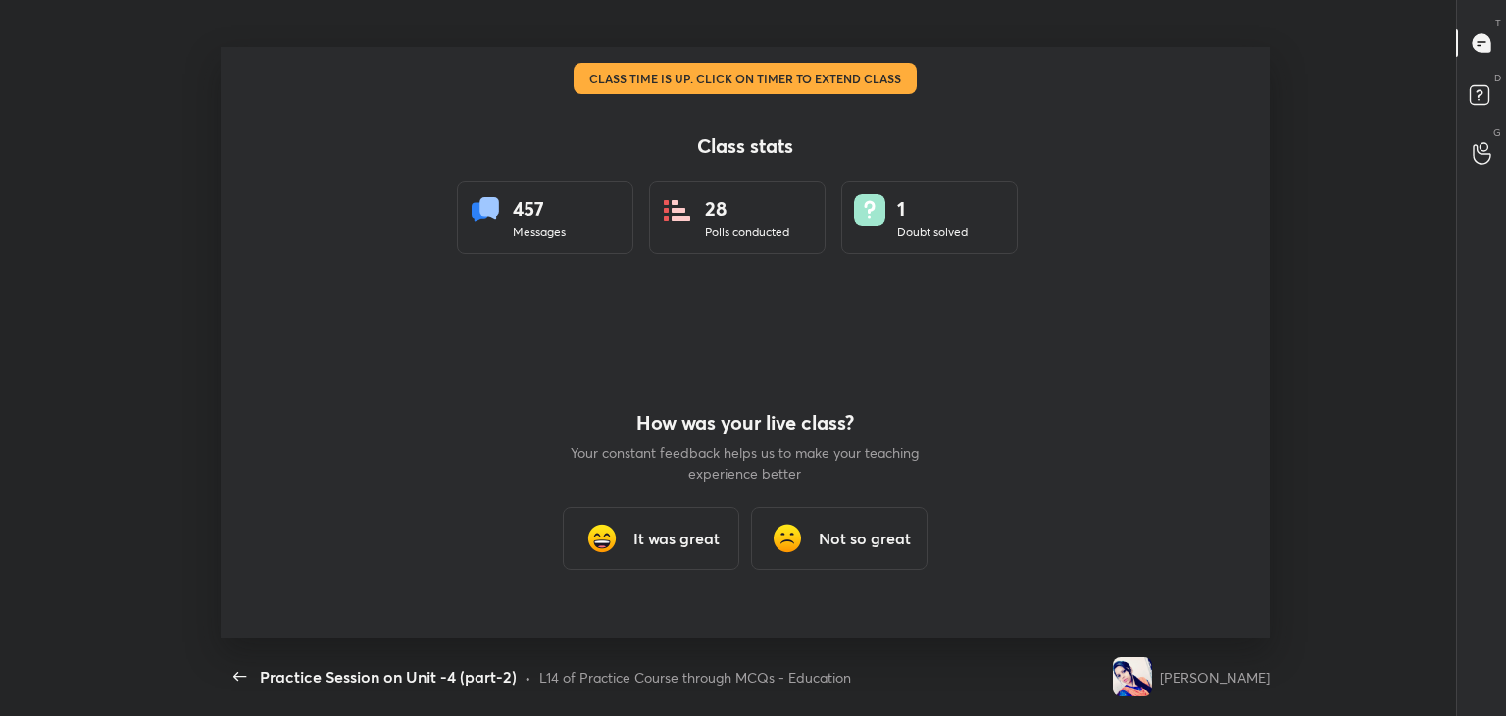
scroll to position [97435, 96536]
click at [690, 554] on div "It was great" at bounding box center [651, 538] width 176 height 63
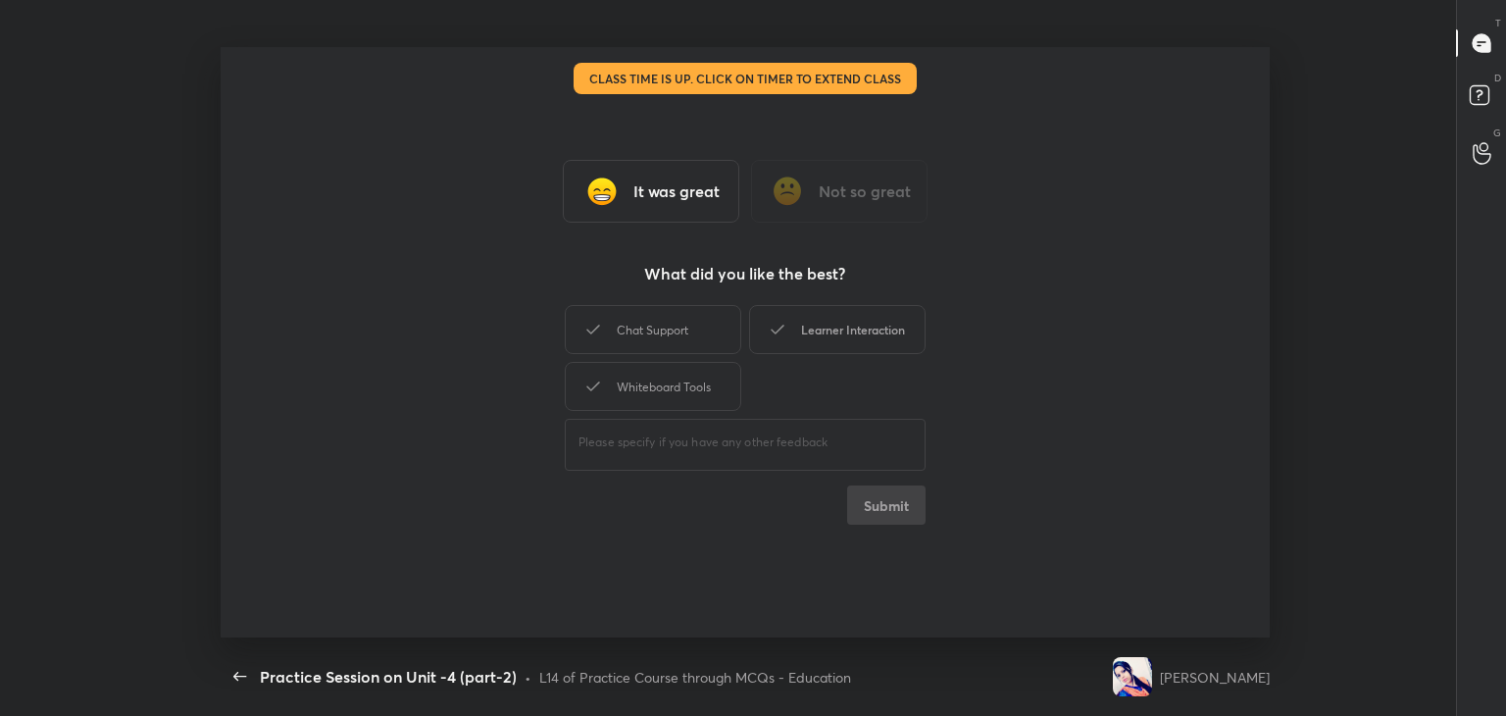
click at [893, 342] on div "Learner Interaction" at bounding box center [837, 329] width 176 height 49
click at [912, 515] on button "Submit" at bounding box center [886, 504] width 78 height 39
